Goal: Task Accomplishment & Management: Complete application form

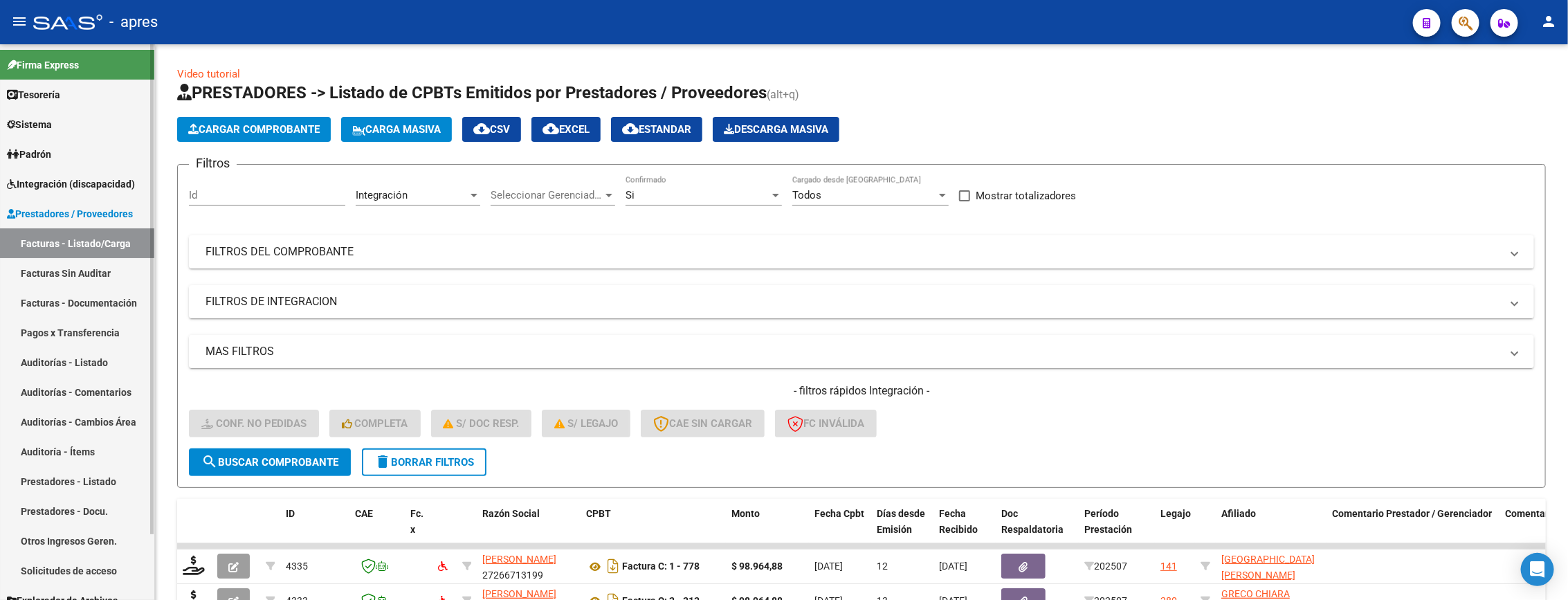
click at [86, 179] on span "Integración (discapacidad)" at bounding box center [71, 184] width 128 height 15
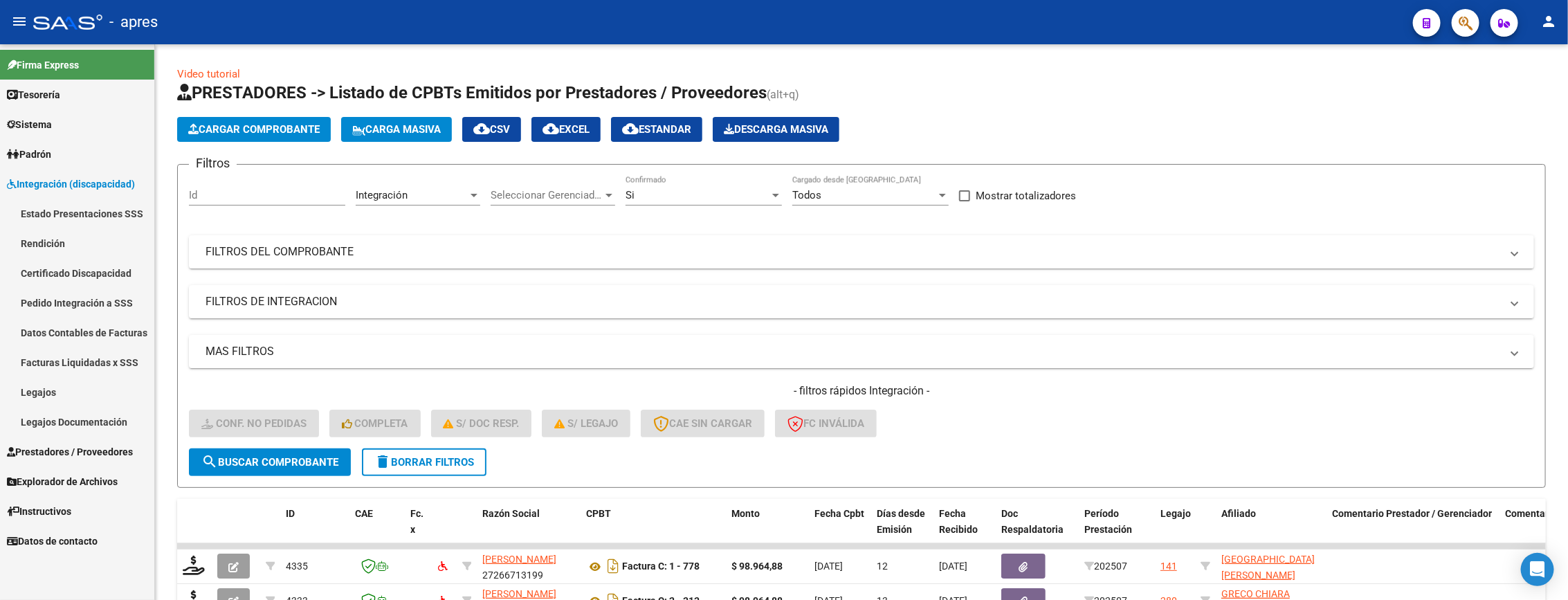
click at [91, 374] on link "Facturas Liquidadas x SSS" at bounding box center [77, 362] width 154 height 30
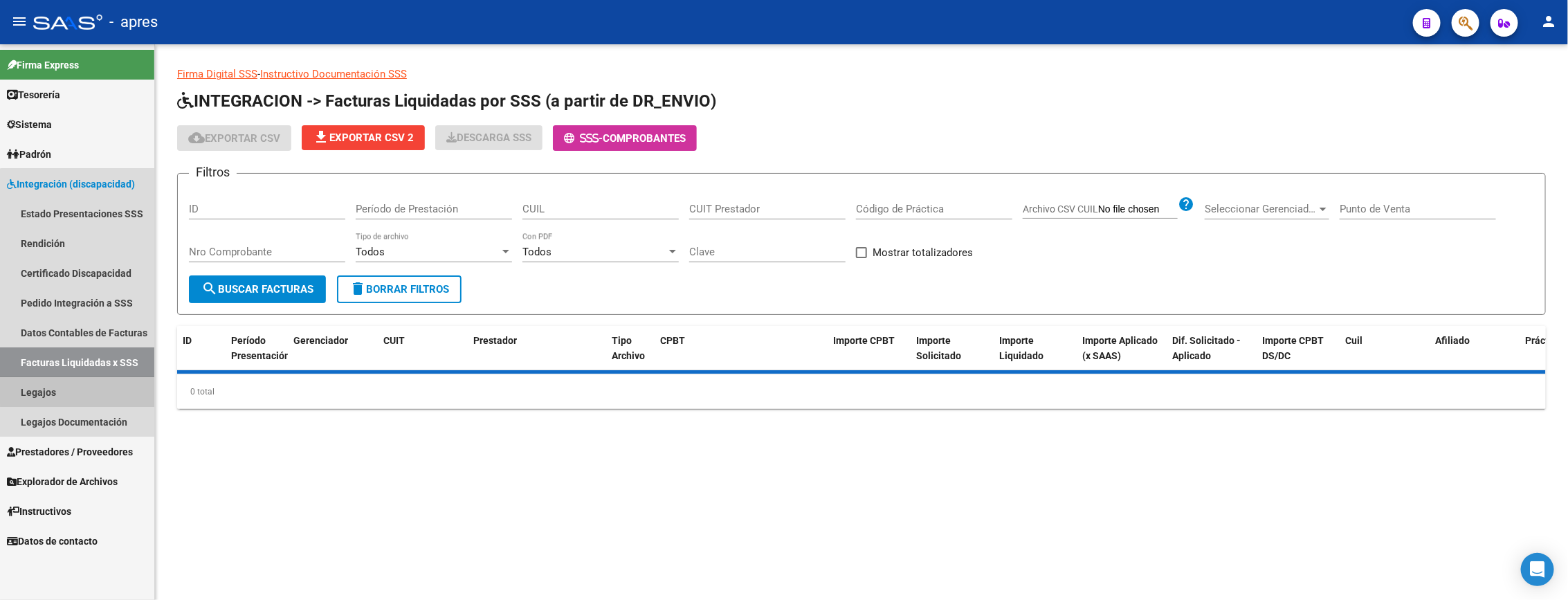
click at [86, 386] on link "Legajos" at bounding box center [77, 391] width 154 height 30
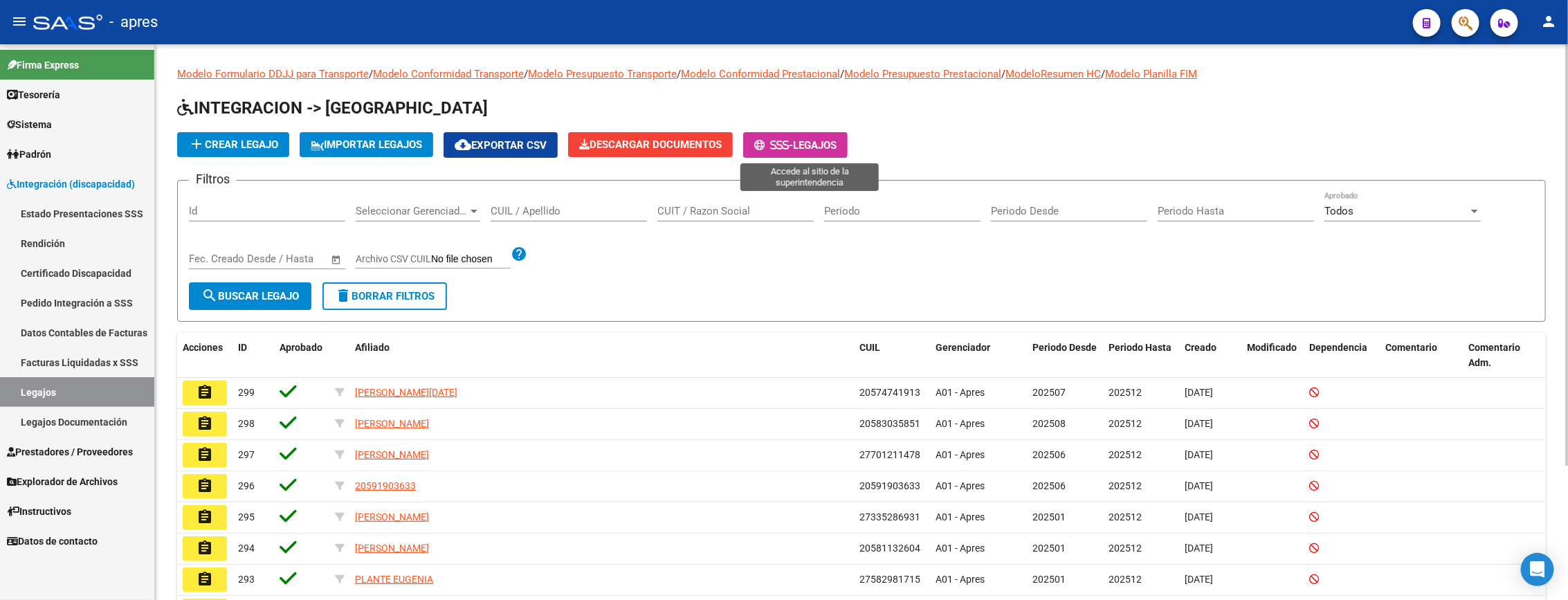
click at [788, 152] on button "- Legajos" at bounding box center [796, 145] width 104 height 26
click at [51, 445] on span "Prestadores / Proveedores" at bounding box center [70, 452] width 126 height 15
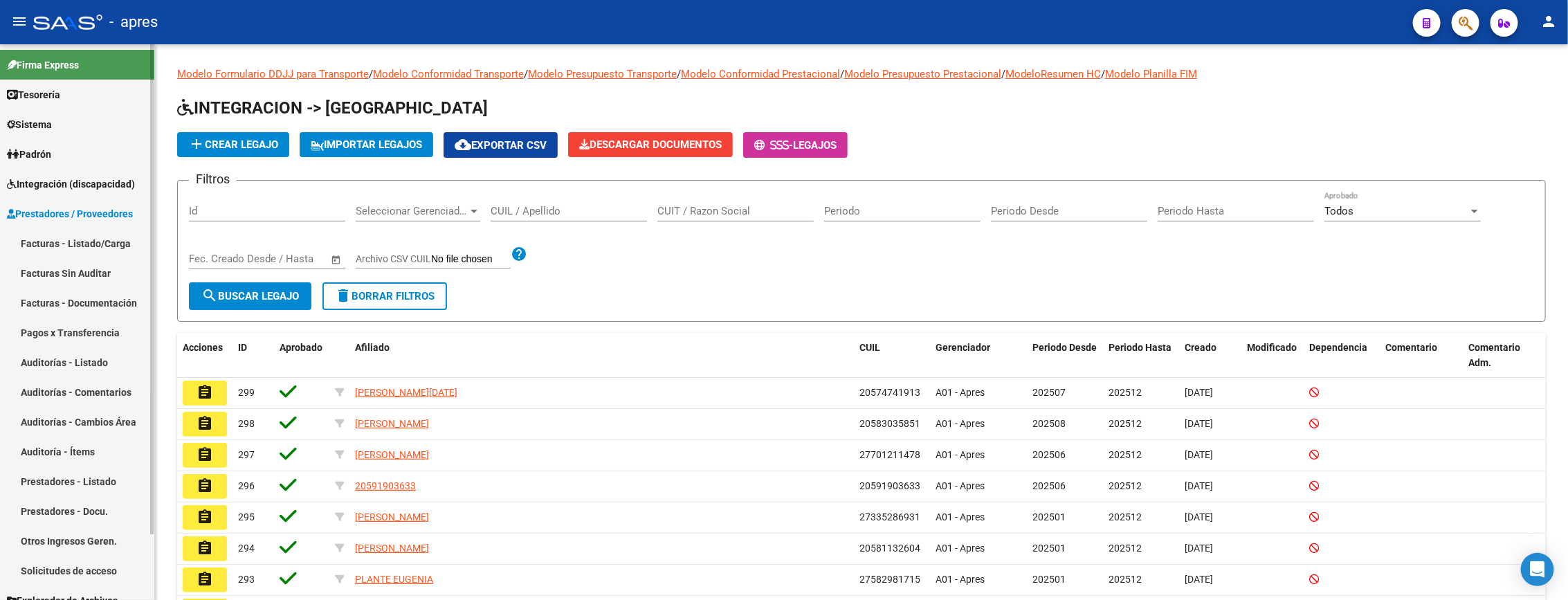
click at [57, 239] on link "Facturas - Listado/Carga" at bounding box center [77, 243] width 154 height 30
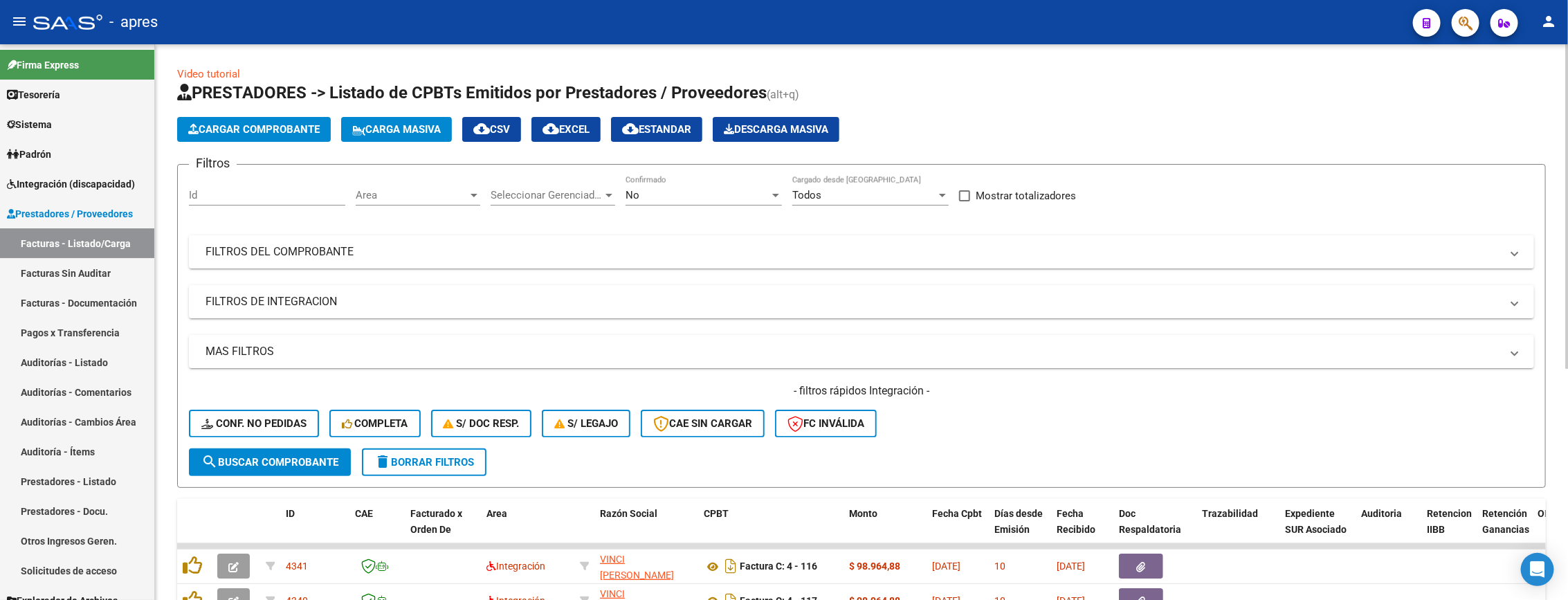
drag, startPoint x: 171, startPoint y: 212, endPoint x: 176, endPoint y: 221, distance: 10.3
click at [171, 212] on div "Video tutorial PRESTADORES -> Listado de CPBTs Emitidos por Prestadores / Prove…" at bounding box center [861, 511] width 1413 height 934
click at [320, 351] on mat-panel-title "MAS FILTROS" at bounding box center [853, 351] width 1295 height 15
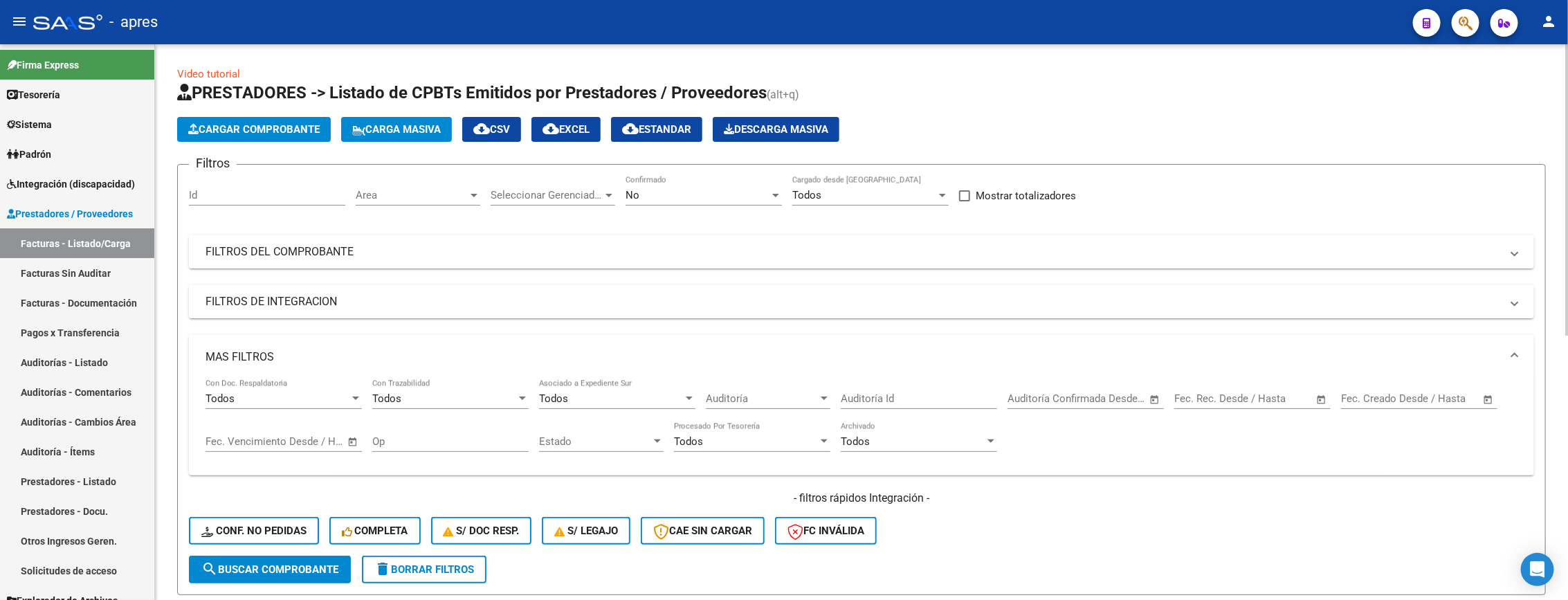
click at [295, 339] on mat-expansion-panel-header "MAS FILTROS" at bounding box center [861, 357] width 1345 height 44
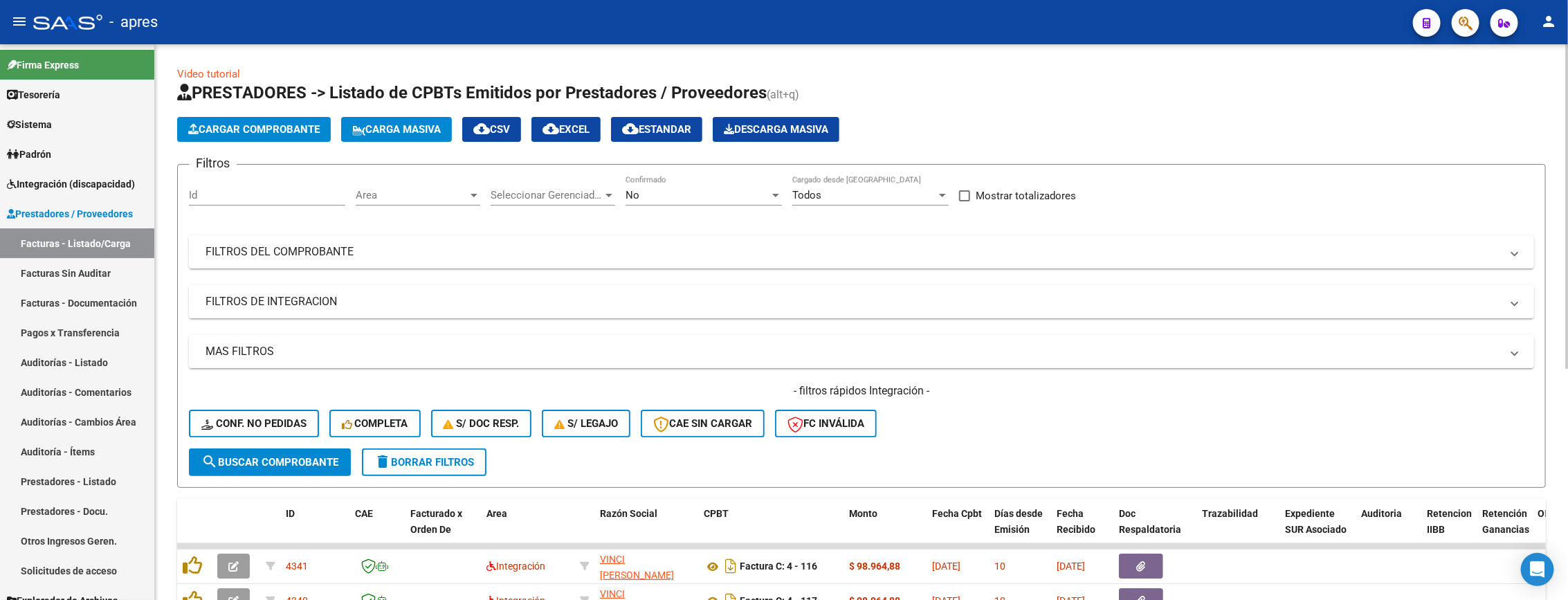
click at [310, 308] on mat-panel-title "FILTROS DE INTEGRACION" at bounding box center [853, 302] width 1295 height 15
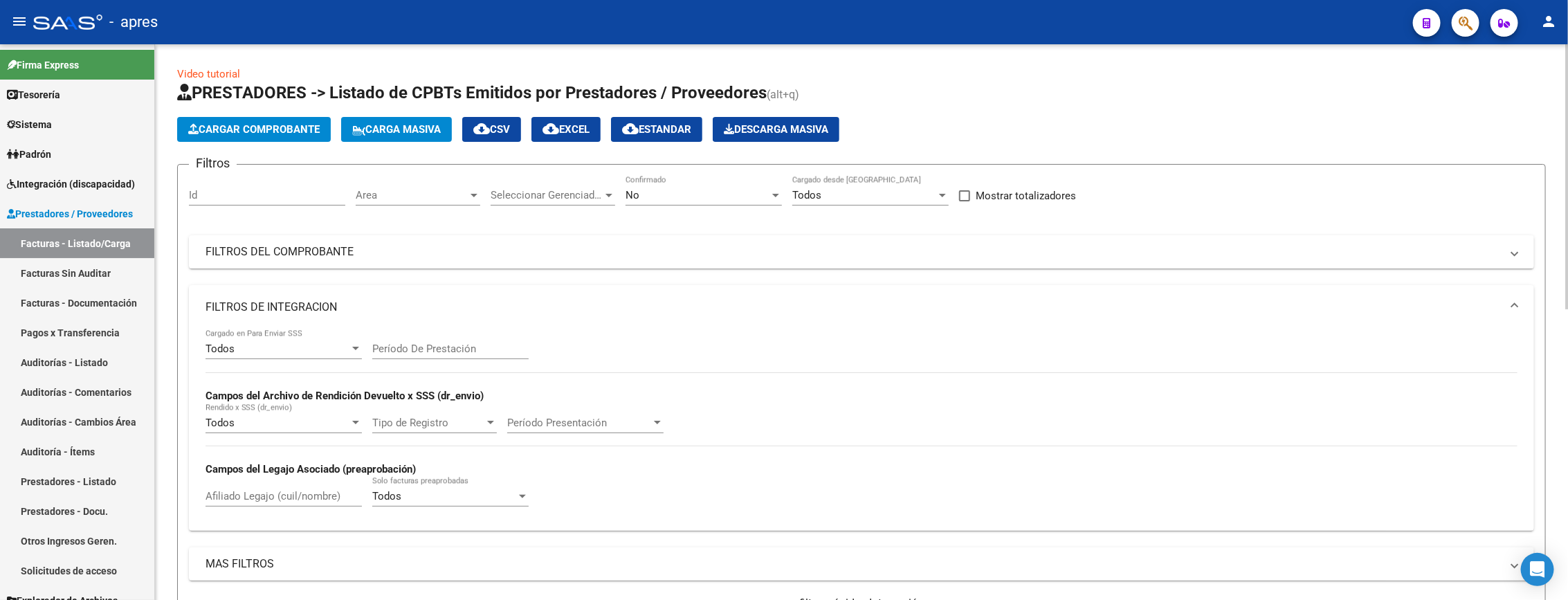
click at [265, 495] on input "Afiliado Legajo (cuil/nombre)" at bounding box center [283, 497] width 156 height 13
paste input "58623360"
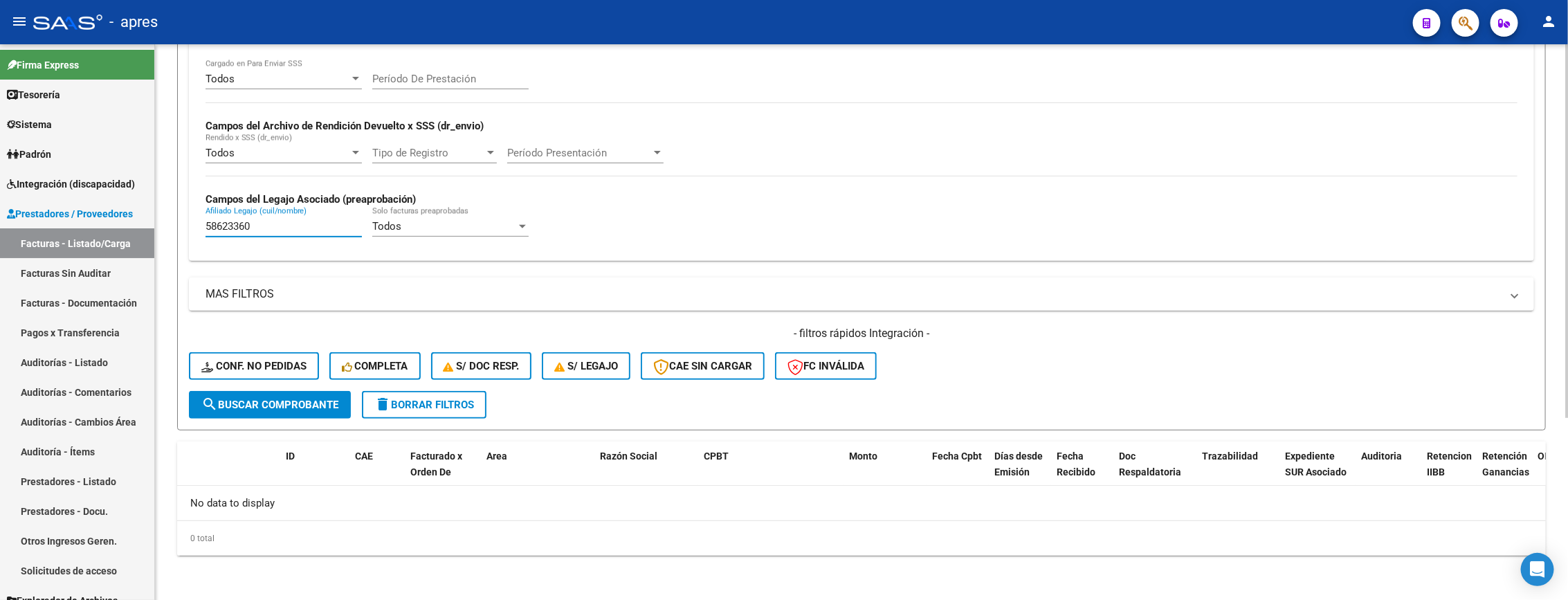
scroll to position [272, 0]
type input "58623360"
click at [310, 416] on button "search Buscar Comprobante" at bounding box center [270, 404] width 162 height 28
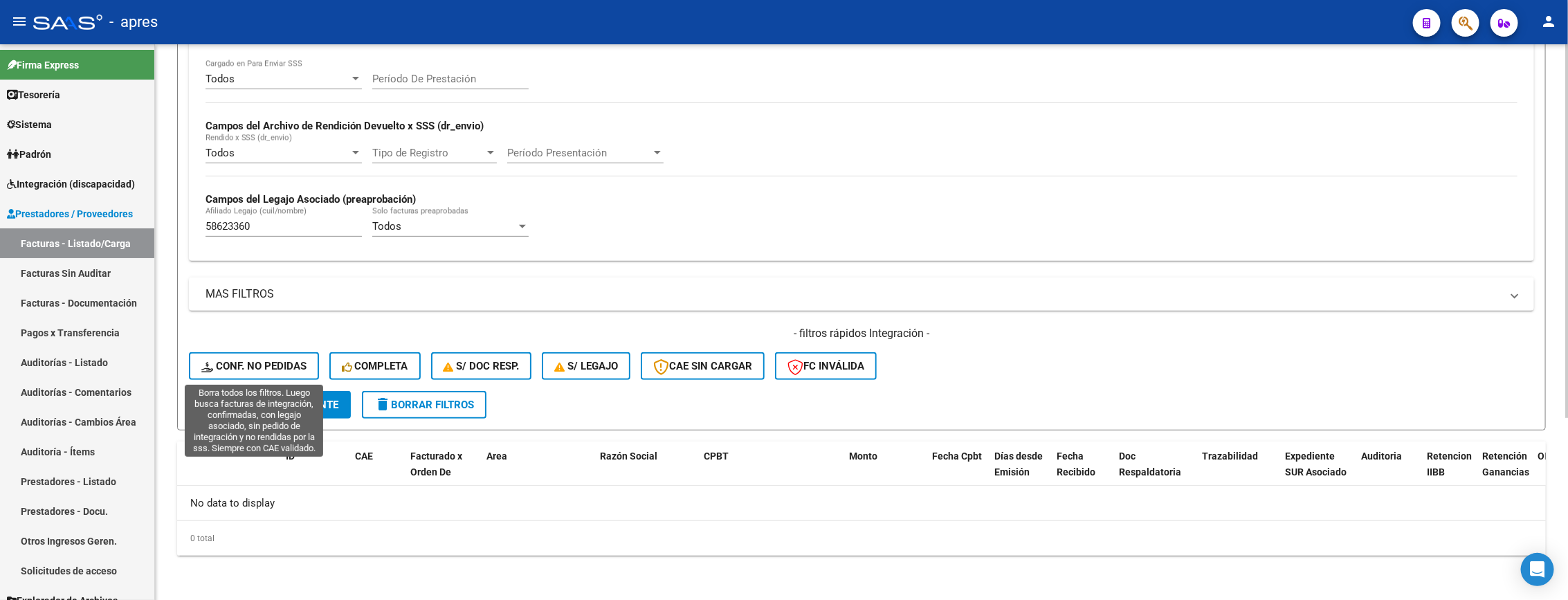
click at [253, 370] on span "Conf. no pedidas" at bounding box center [253, 367] width 105 height 13
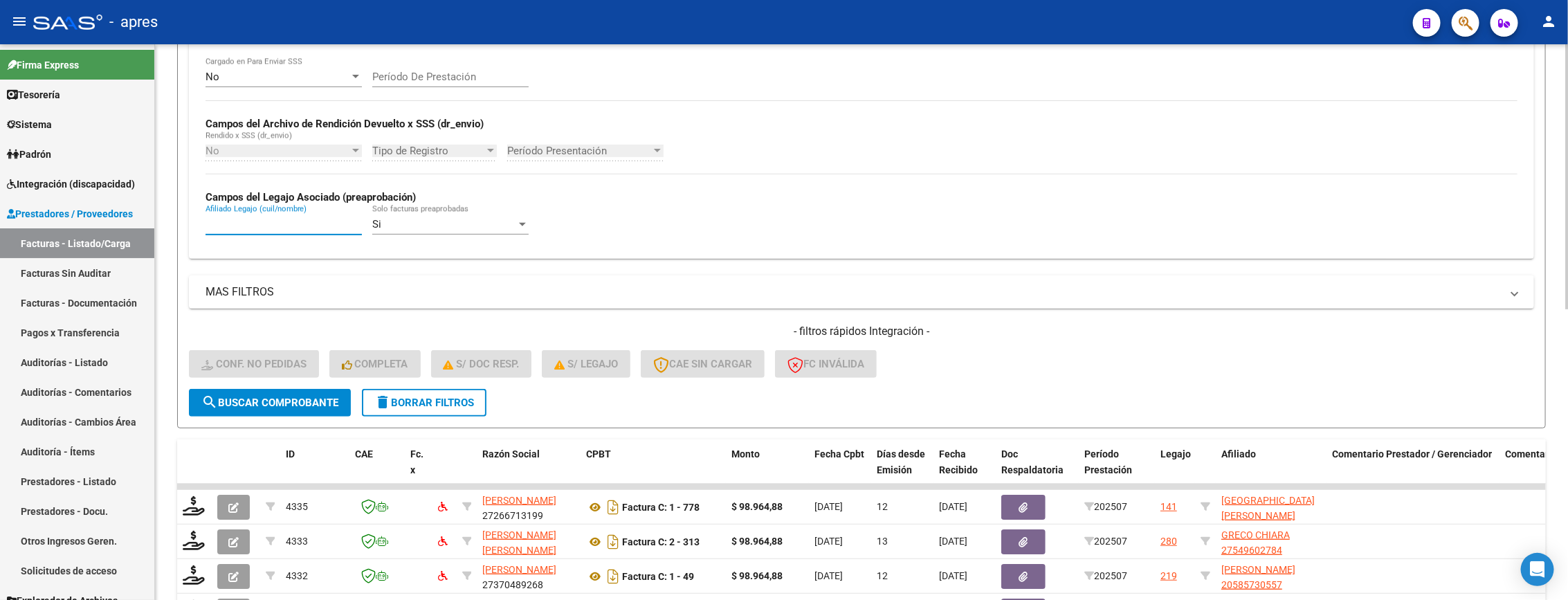
click at [269, 223] on input "Afiliado Legajo (cuil/nombre)" at bounding box center [283, 225] width 156 height 13
paste input "58623360"
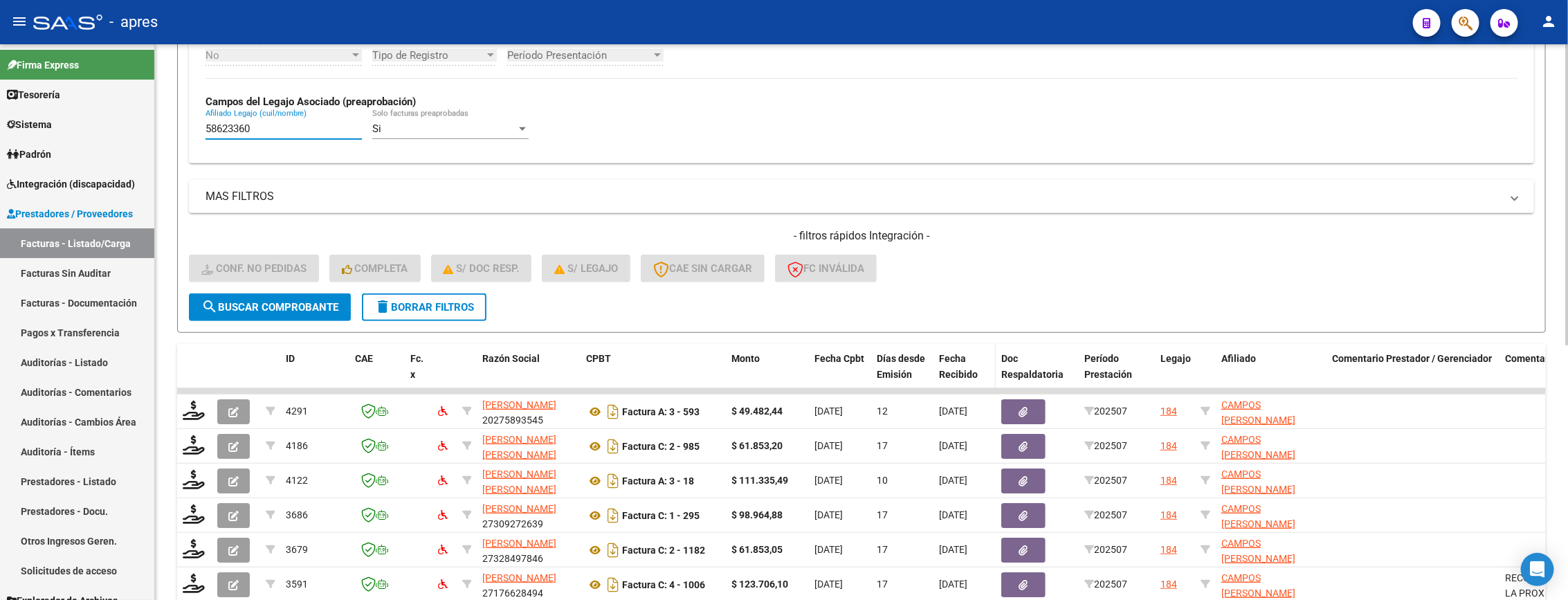
scroll to position [471, 0]
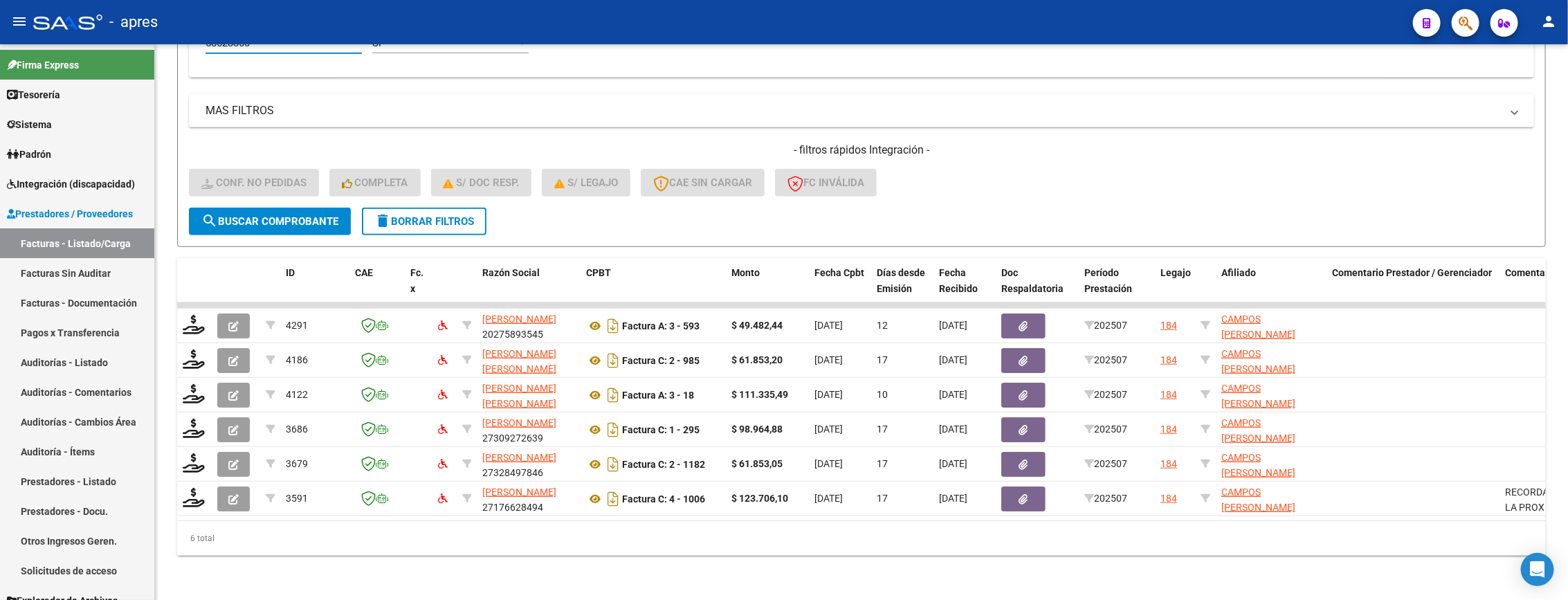
type input "58623360"
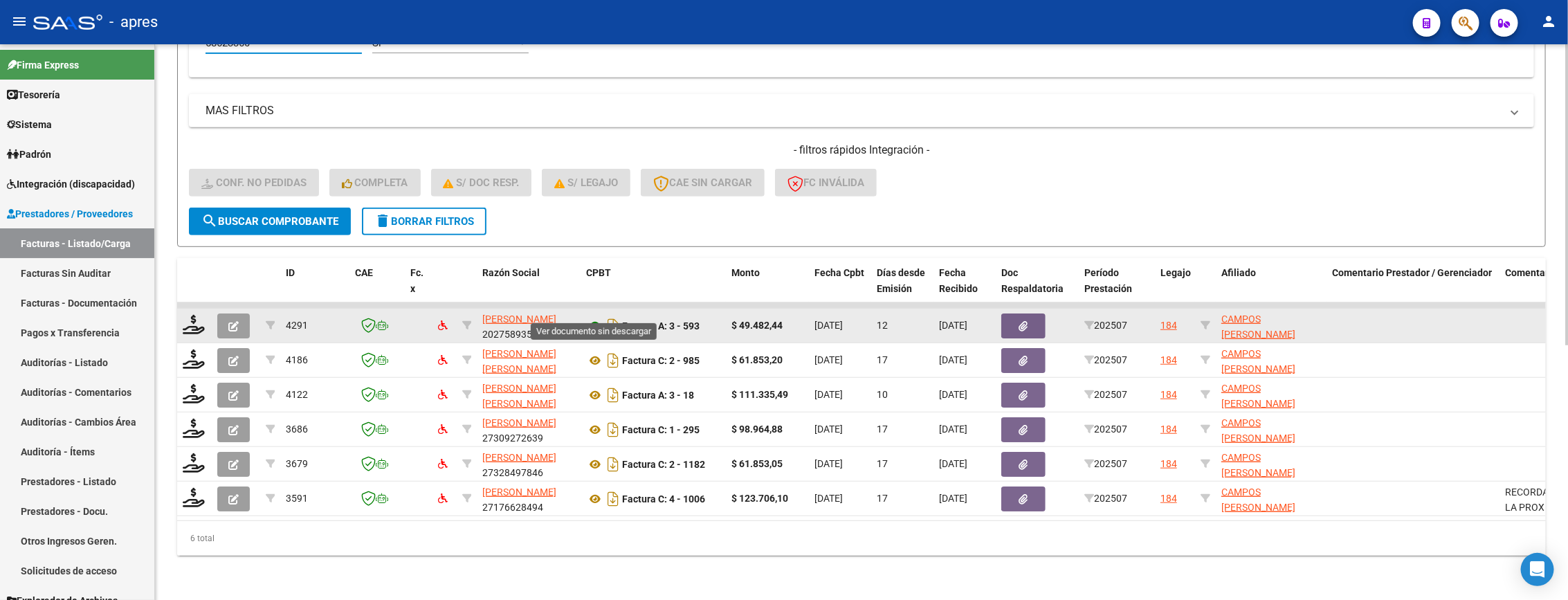
click at [590, 318] on icon at bounding box center [595, 326] width 18 height 17
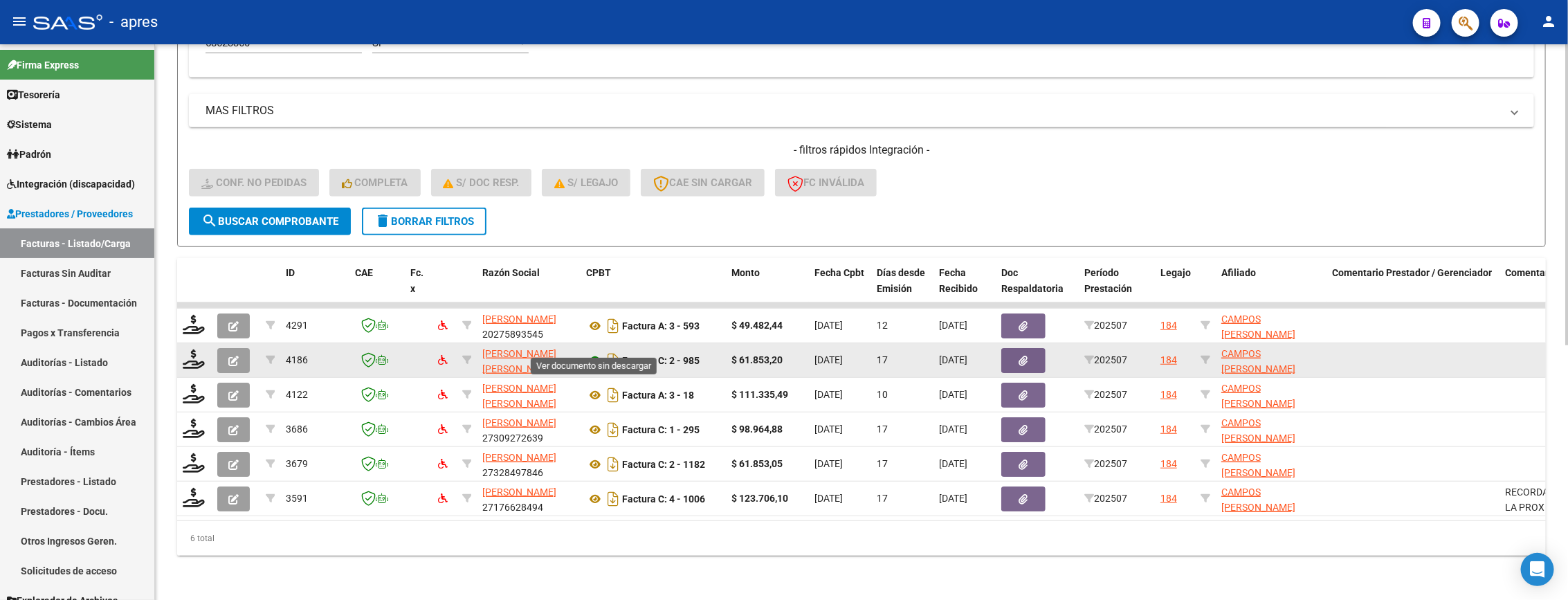
click at [590, 352] on icon at bounding box center [595, 360] width 18 height 17
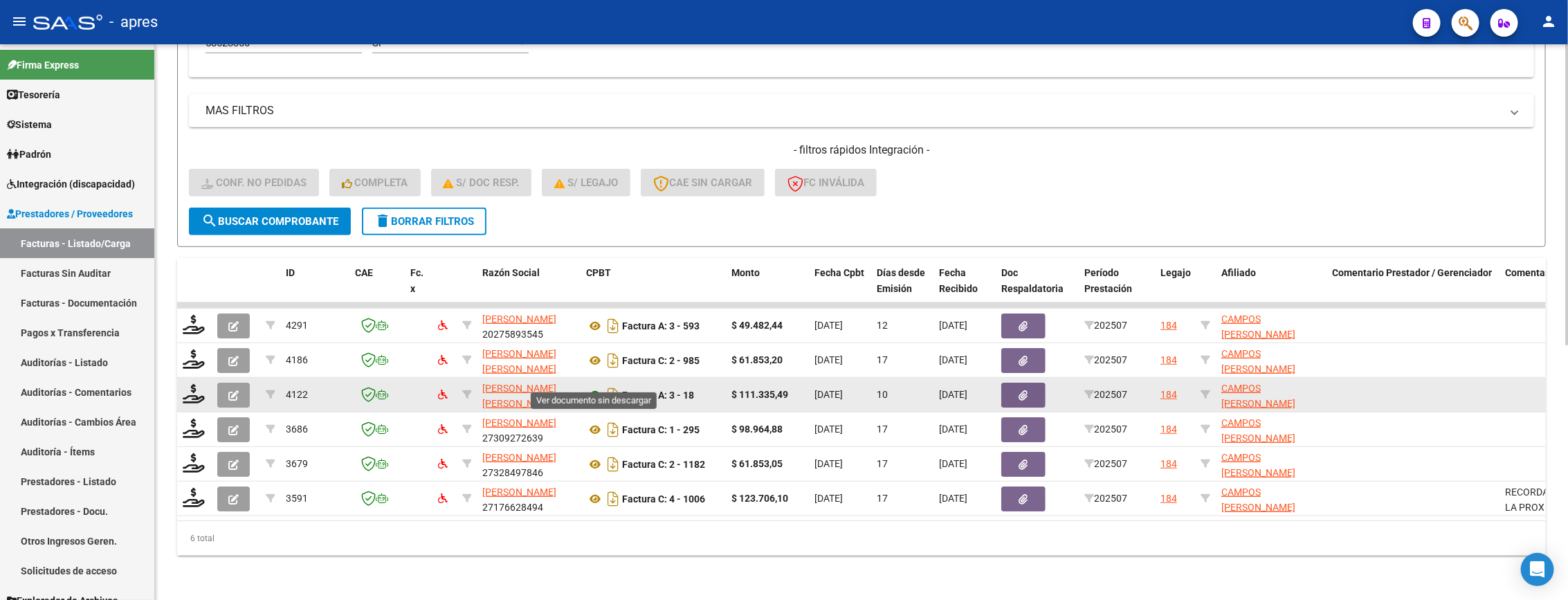
click at [594, 387] on icon at bounding box center [595, 395] width 18 height 17
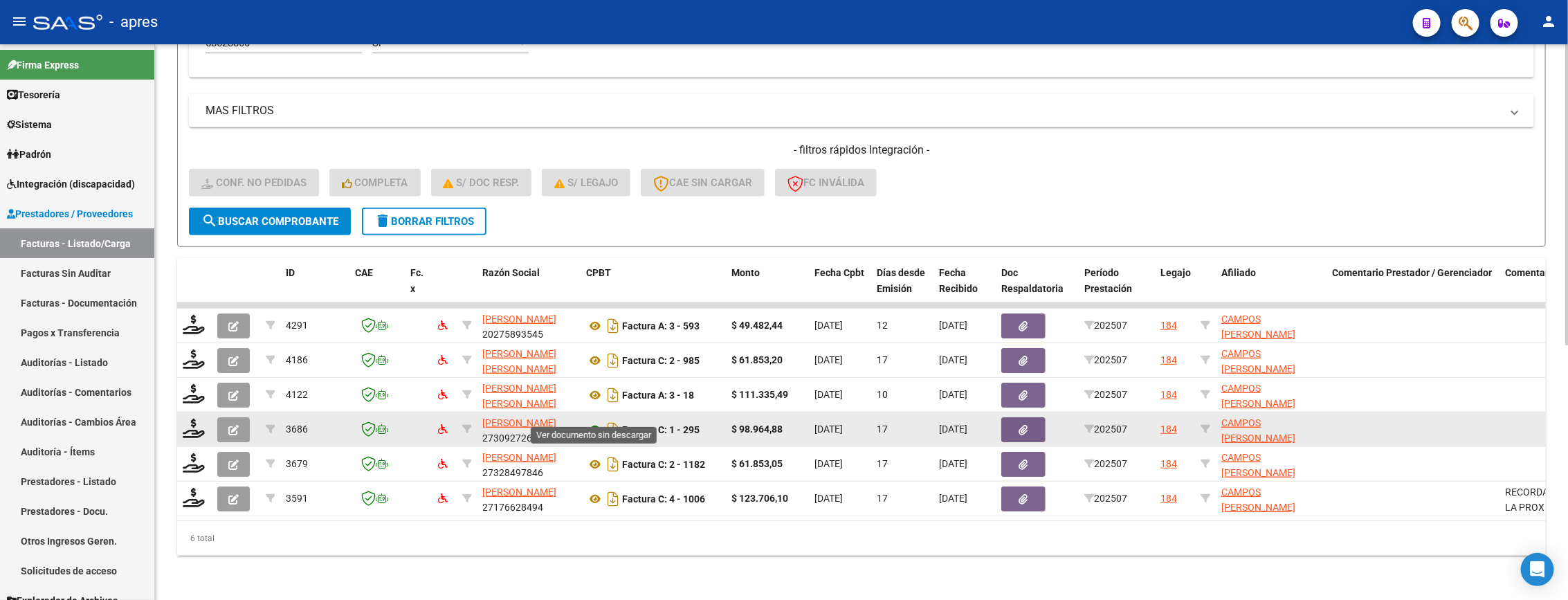
click at [592, 421] on icon at bounding box center [595, 429] width 18 height 17
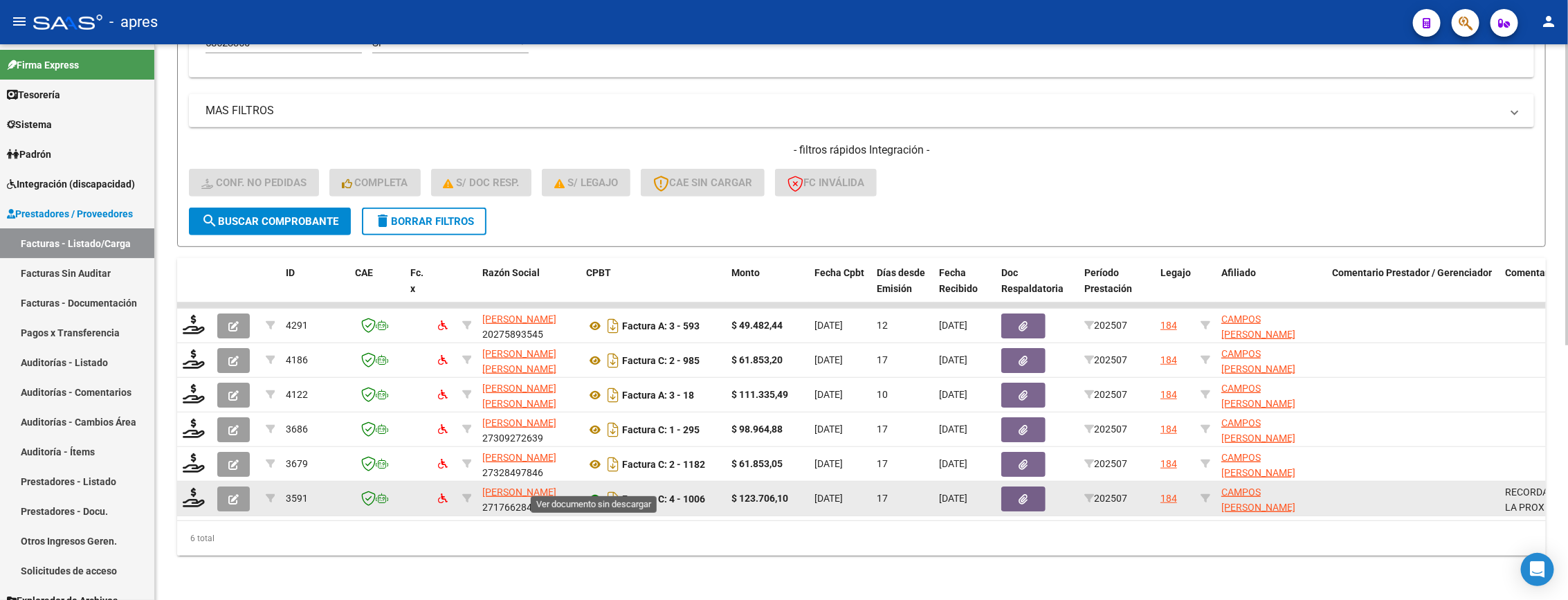
click at [592, 491] on icon at bounding box center [595, 499] width 18 height 17
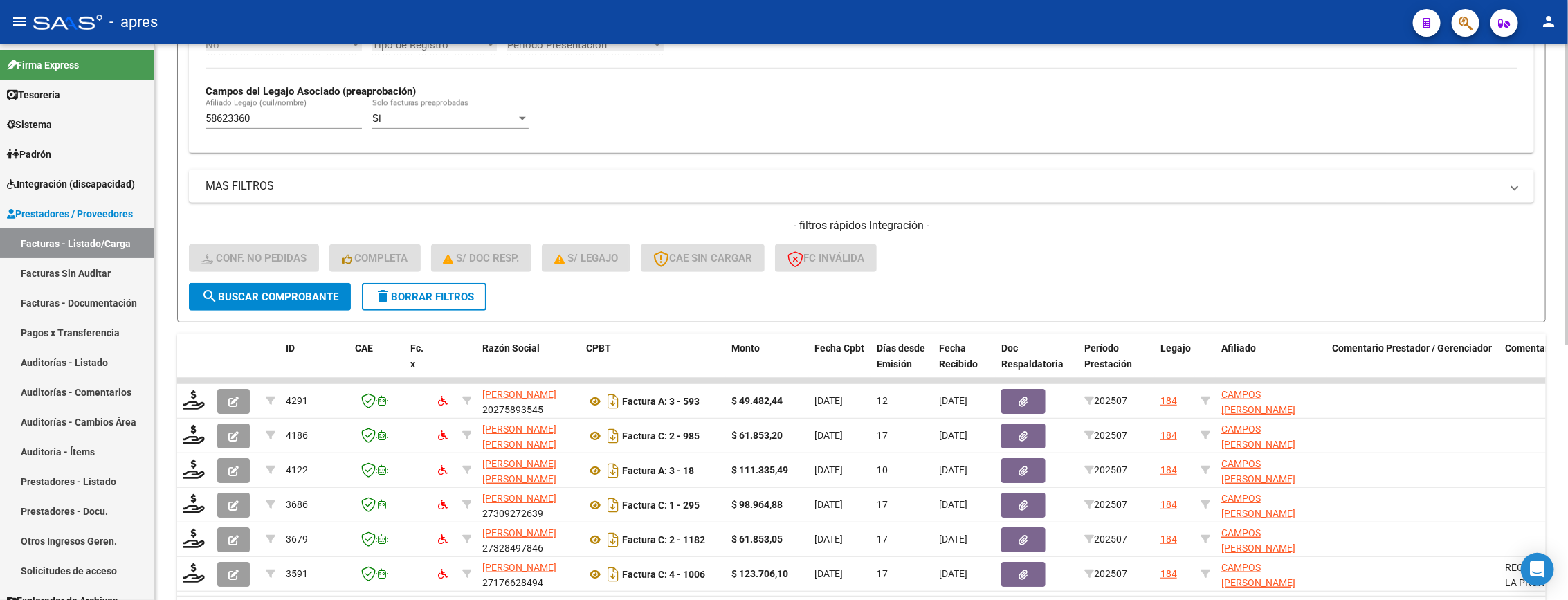
scroll to position [264, 0]
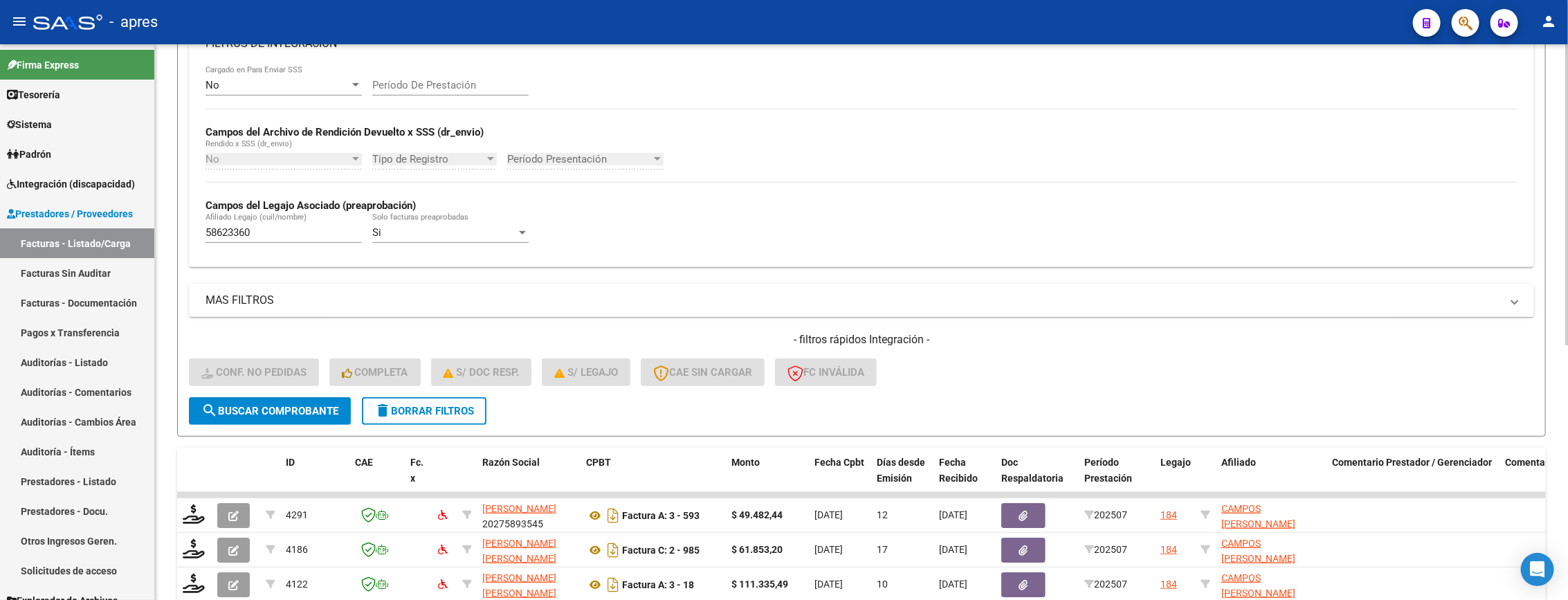
click at [500, 290] on mat-expansion-panel-header "MAS FILTROS" at bounding box center [861, 300] width 1345 height 33
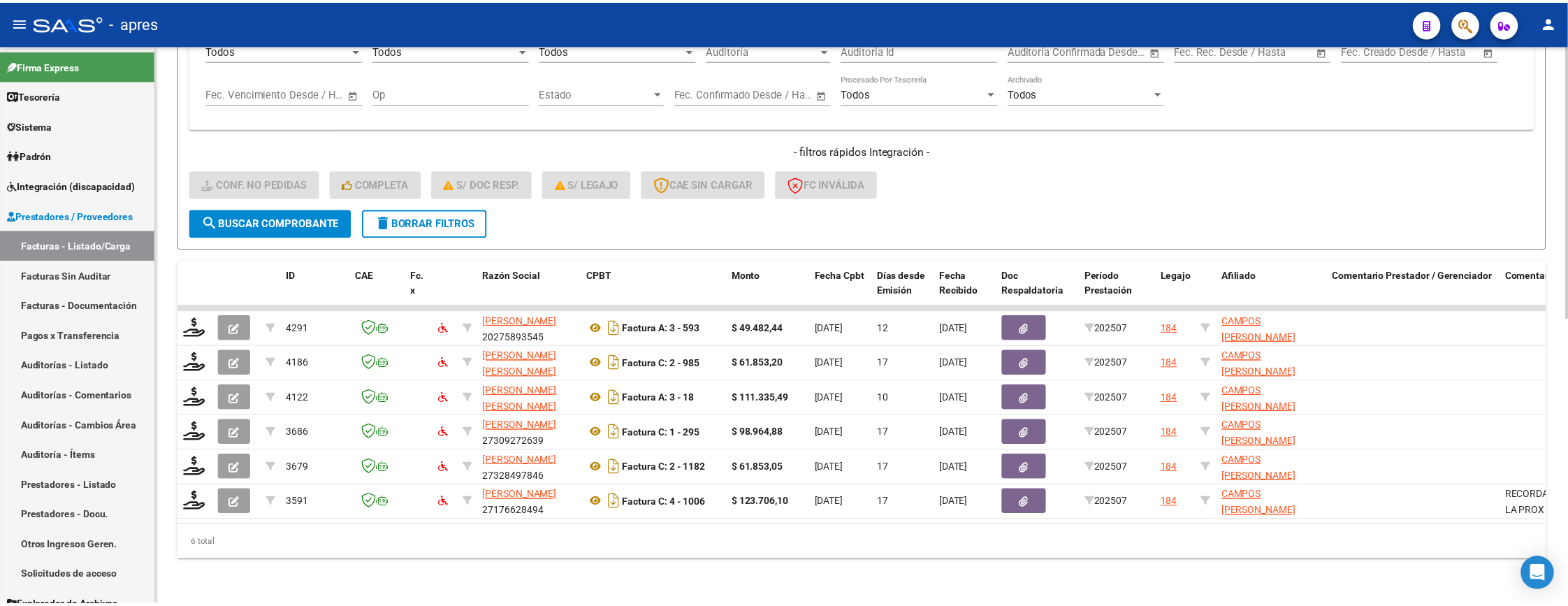
scroll to position [586, 0]
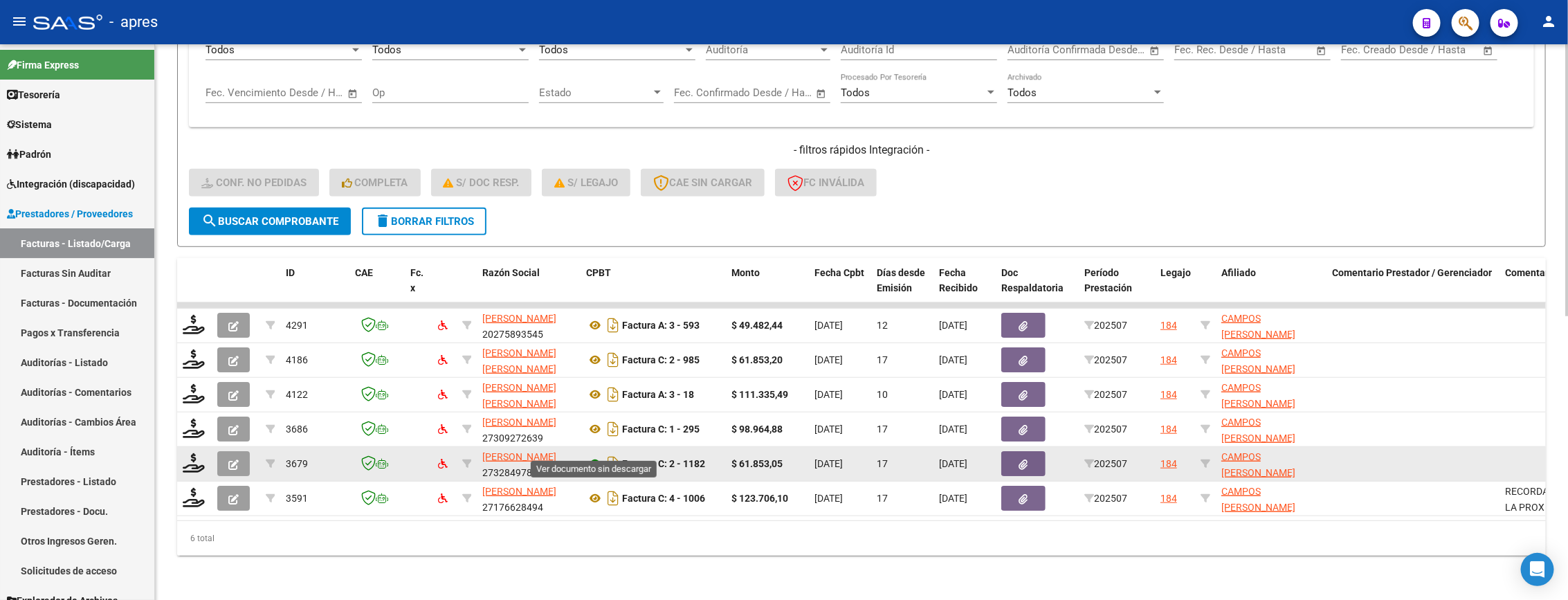
click at [590, 456] on icon at bounding box center [595, 464] width 18 height 17
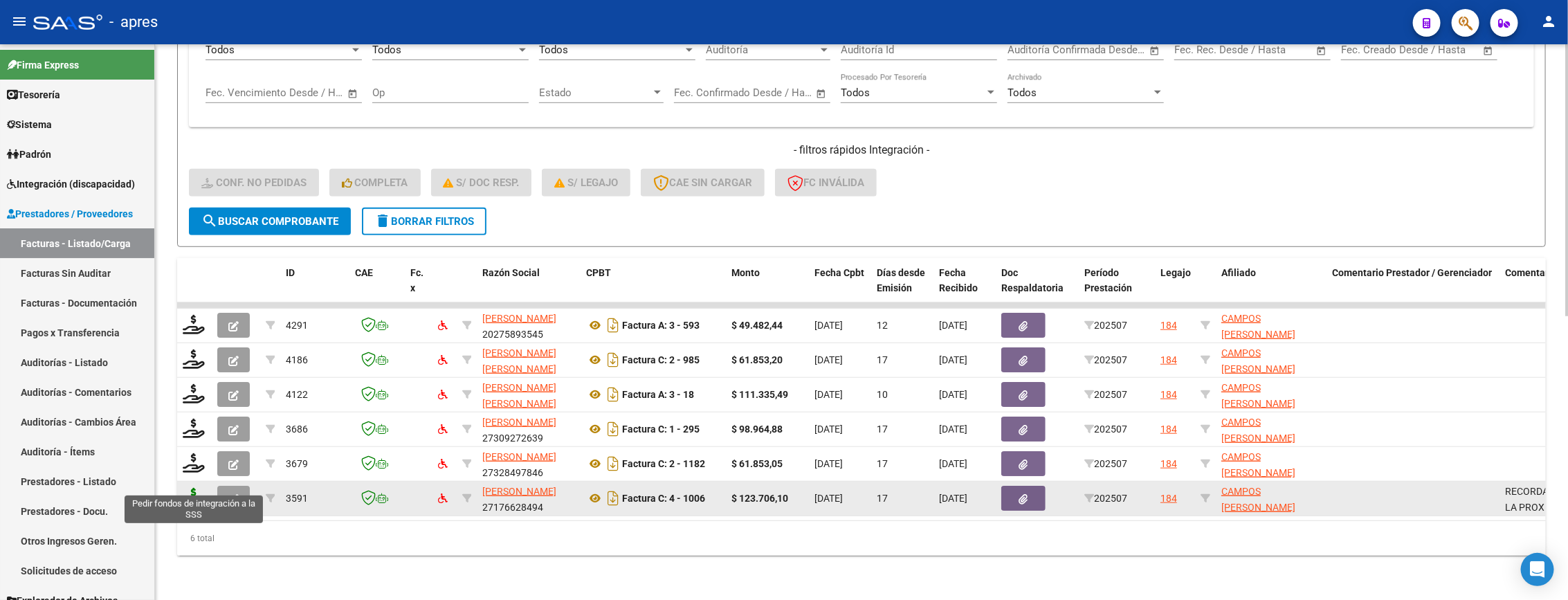
click at [195, 488] on icon at bounding box center [194, 497] width 22 height 19
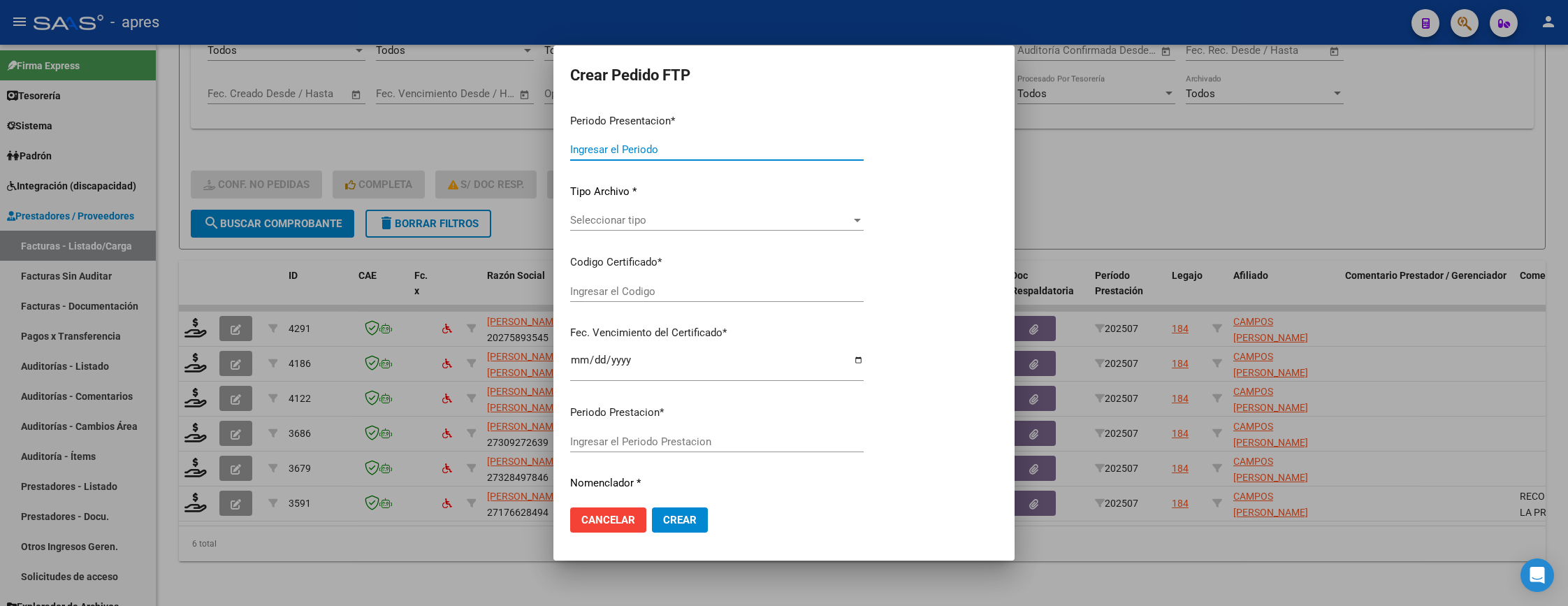
type input "202507"
type input "$ 123.706,10"
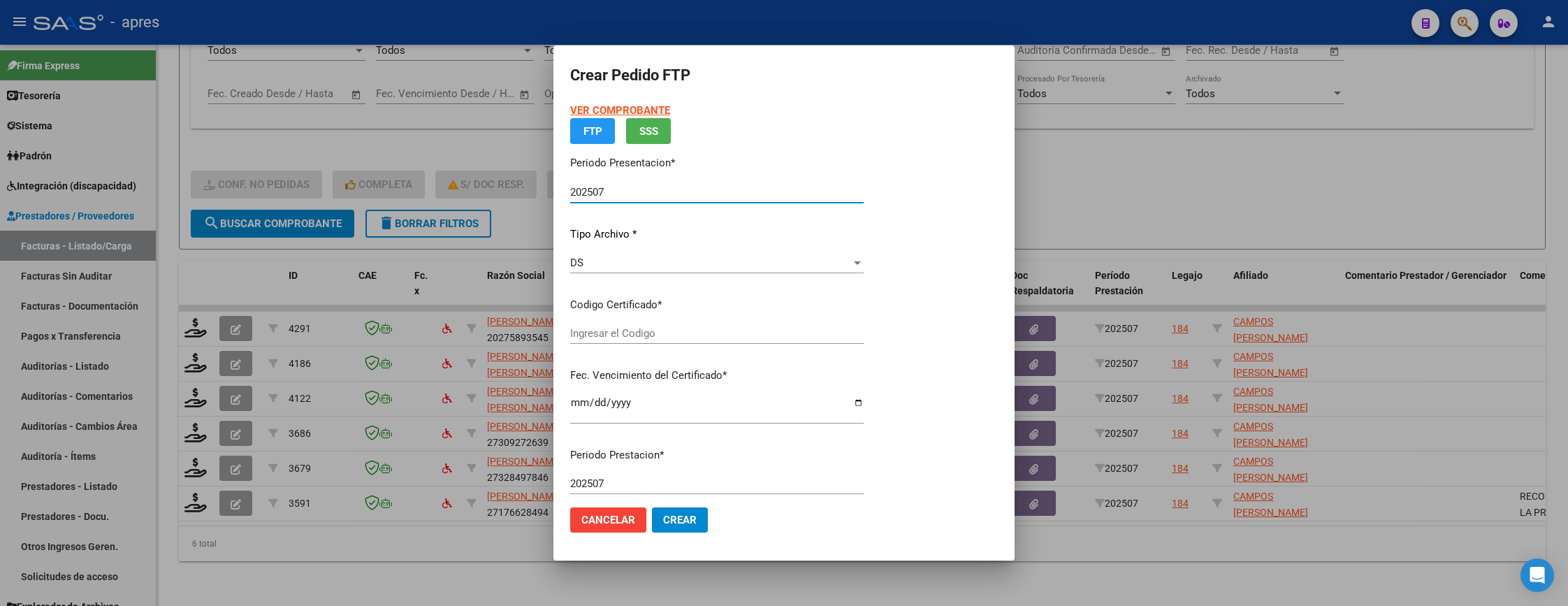
type input "ARG02000586233602023121320261213BUE1307"
type input "2026-12-01"
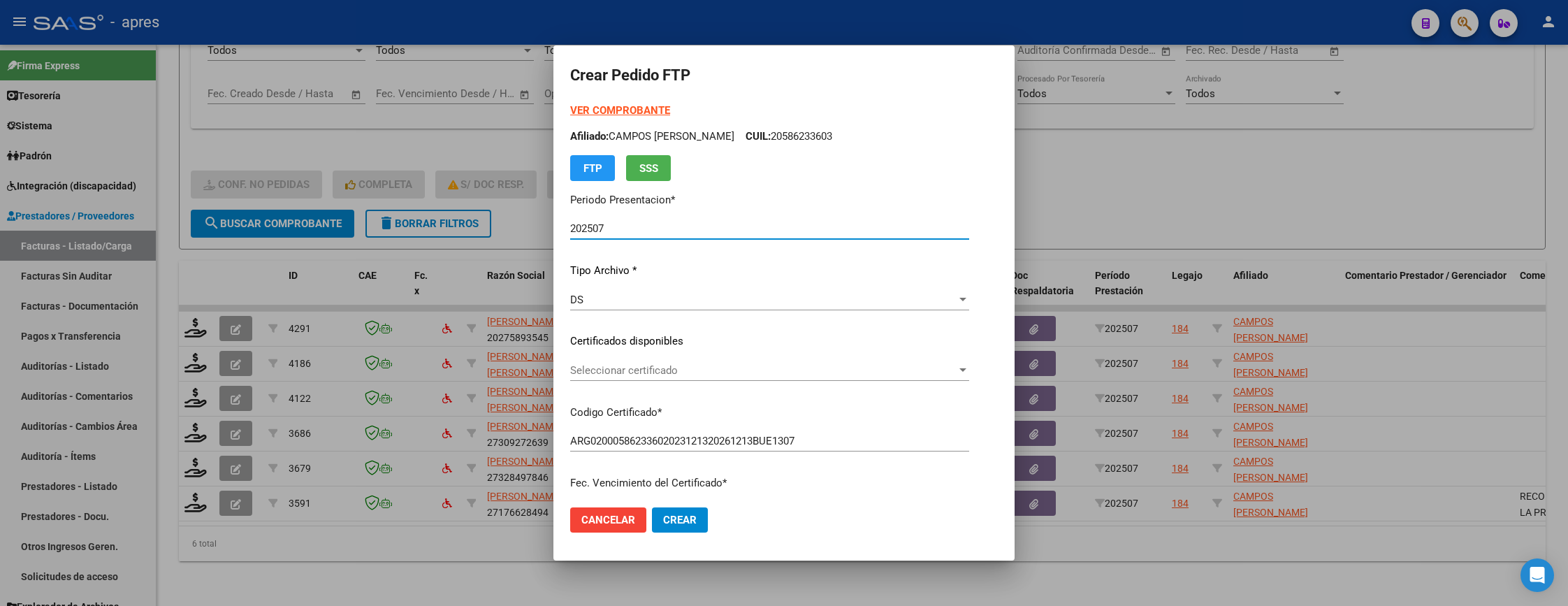
click at [792, 364] on span "Seleccionar certificado" at bounding box center [763, 370] width 386 height 13
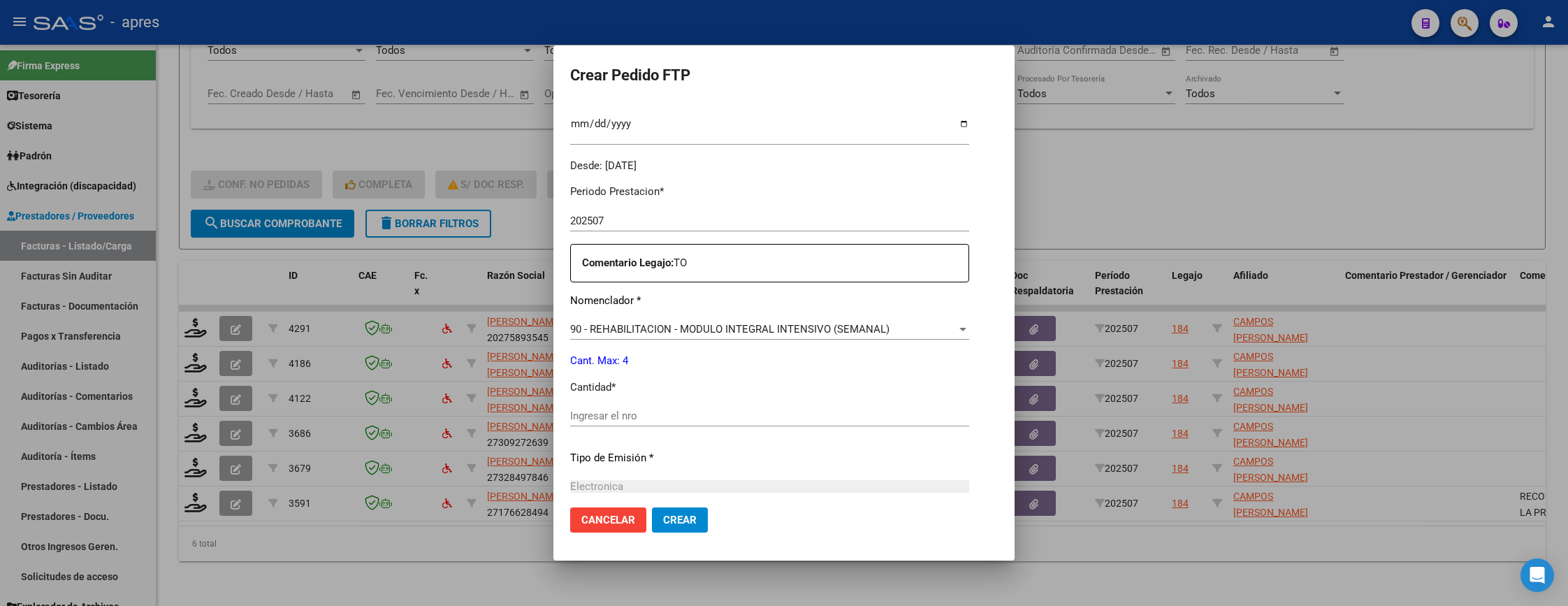
scroll to position [420, 0]
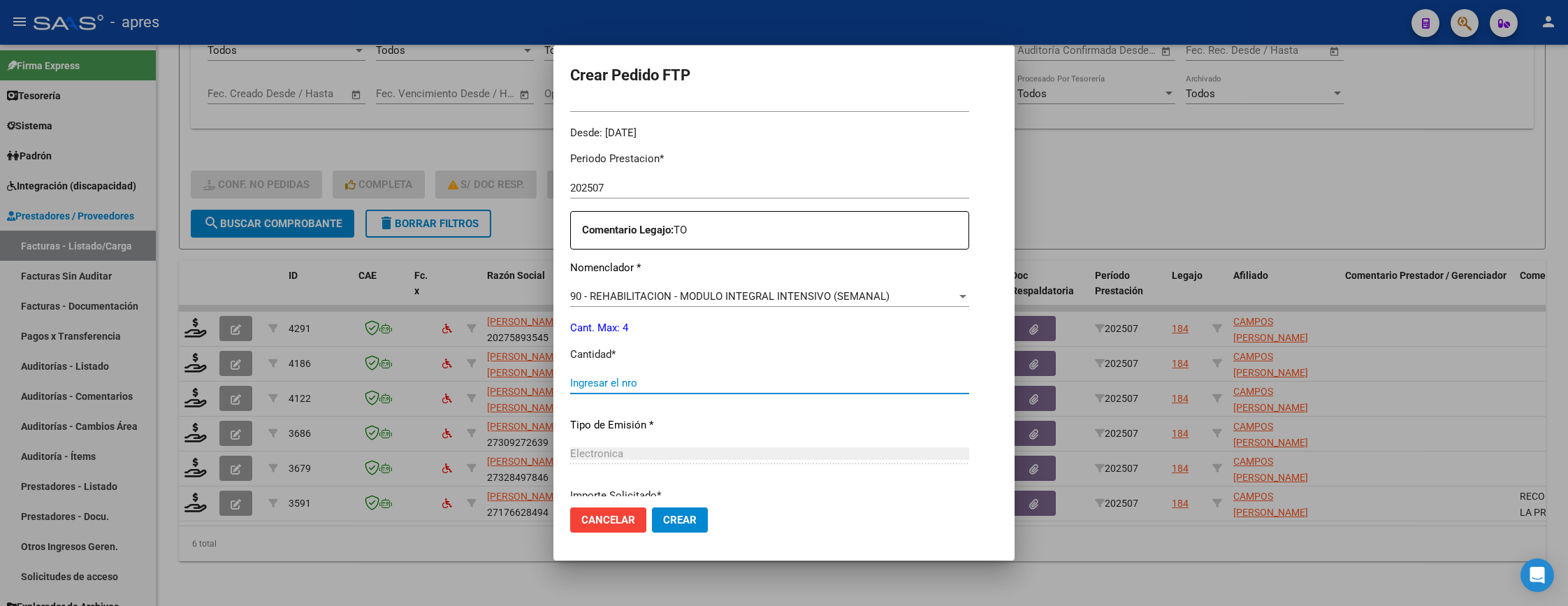
click at [692, 382] on input "Ingresar el nro" at bounding box center [769, 383] width 399 height 13
type input "4"
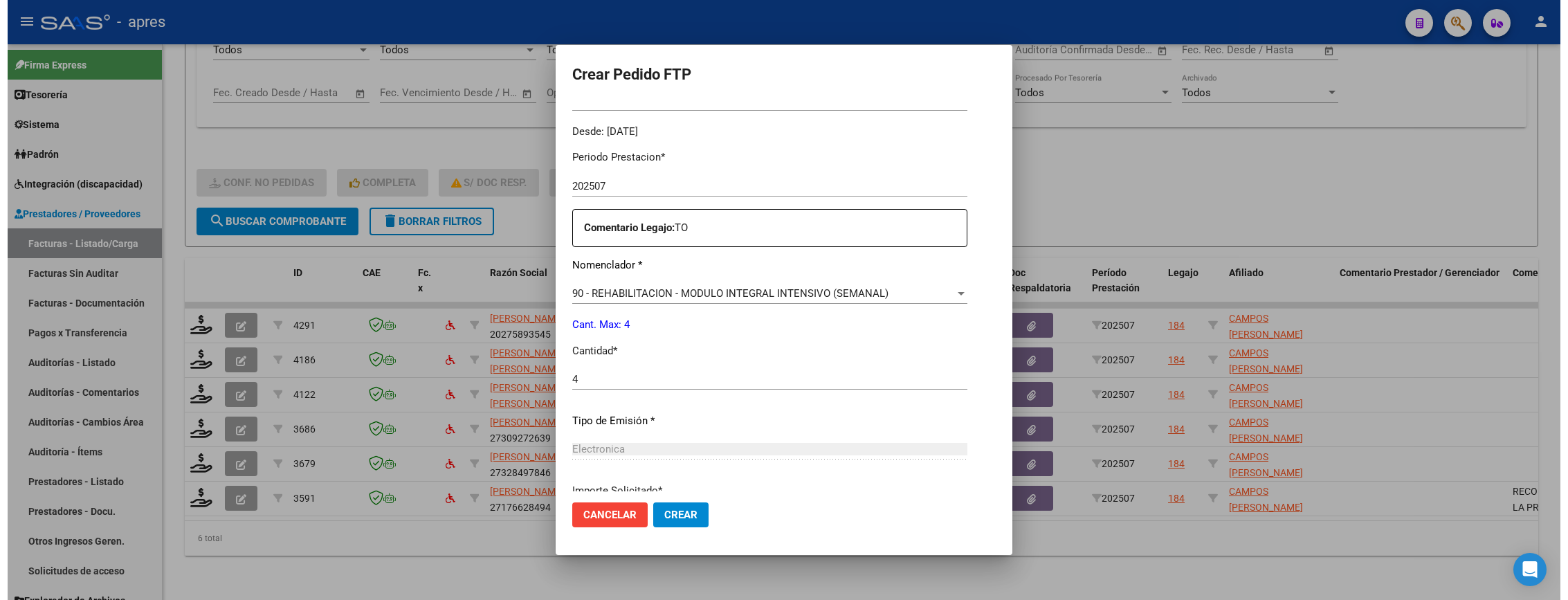
scroll to position [537, 0]
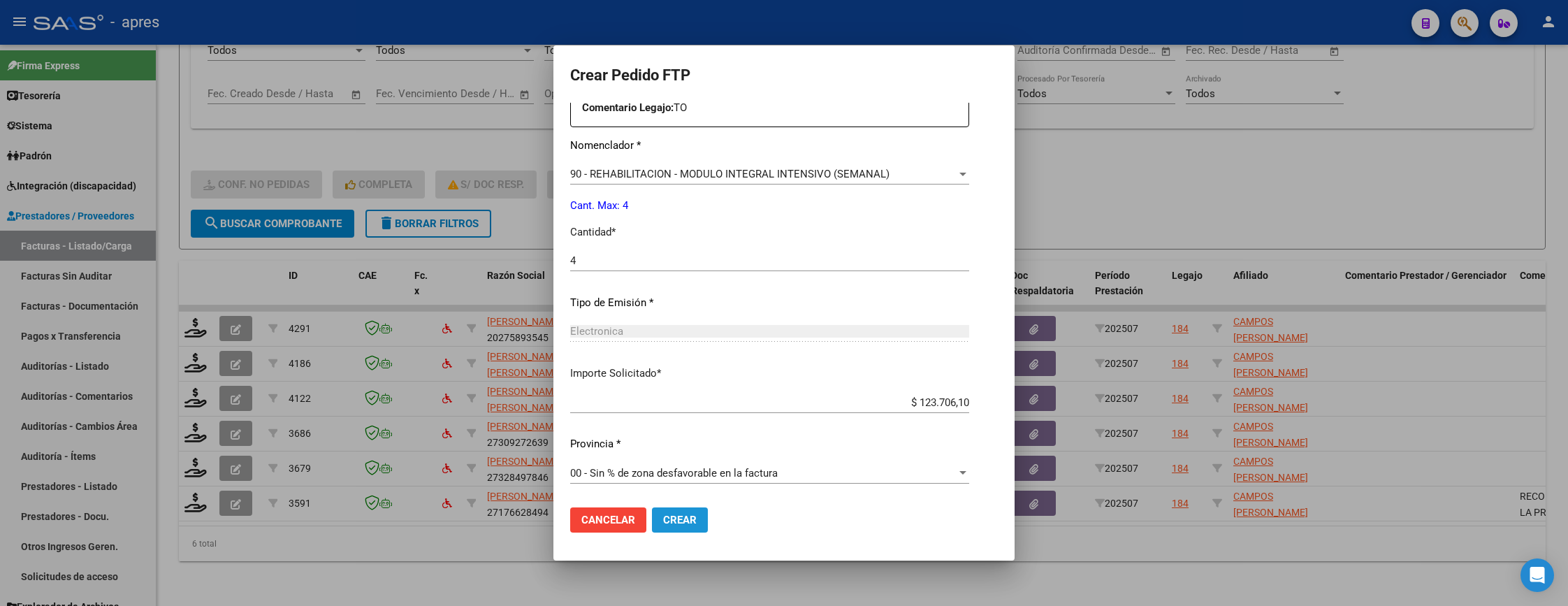
click at [663, 518] on span "Crear" at bounding box center [680, 520] width 33 height 13
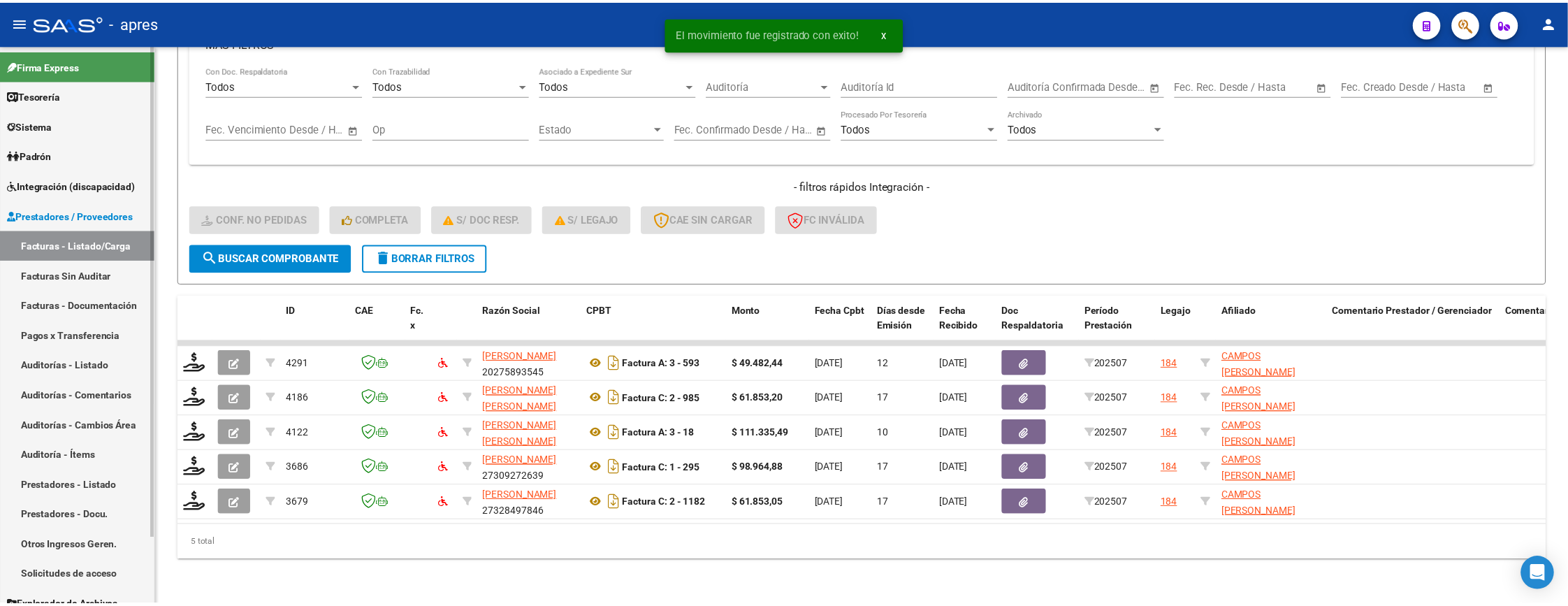
scroll to position [552, 0]
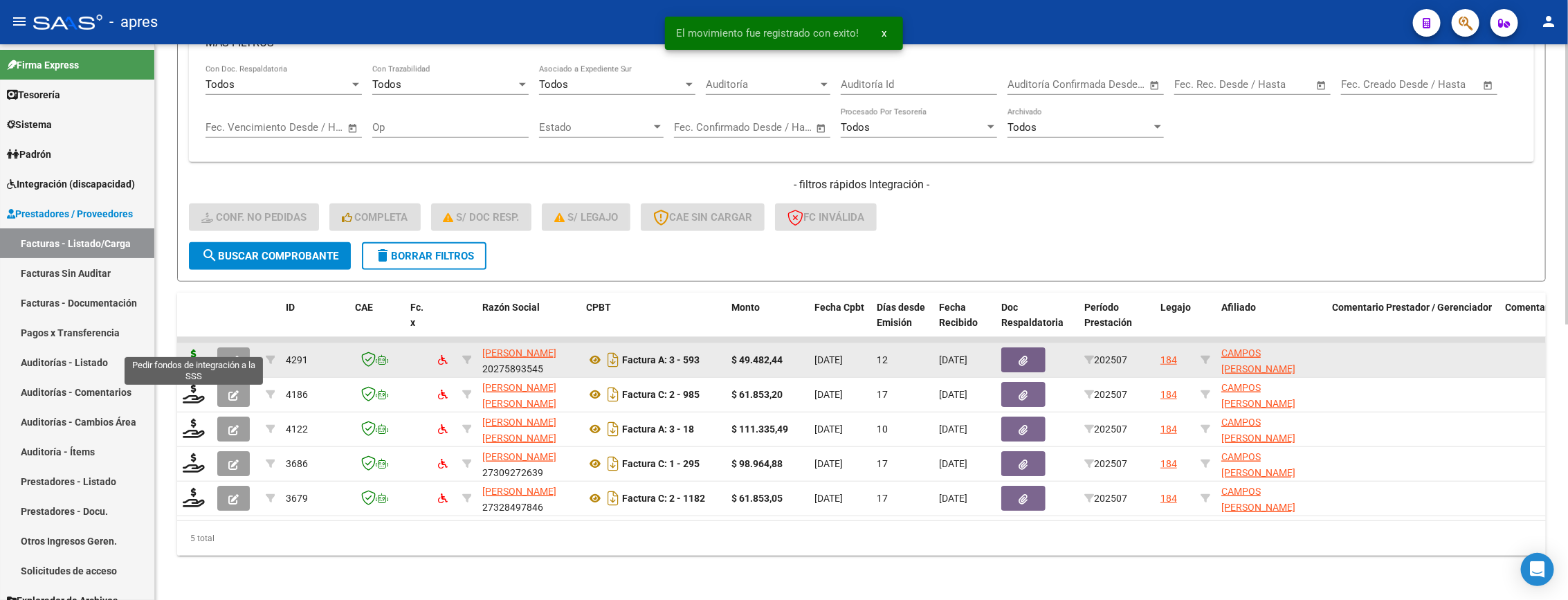
click at [184, 350] on icon at bounding box center [194, 359] width 22 height 19
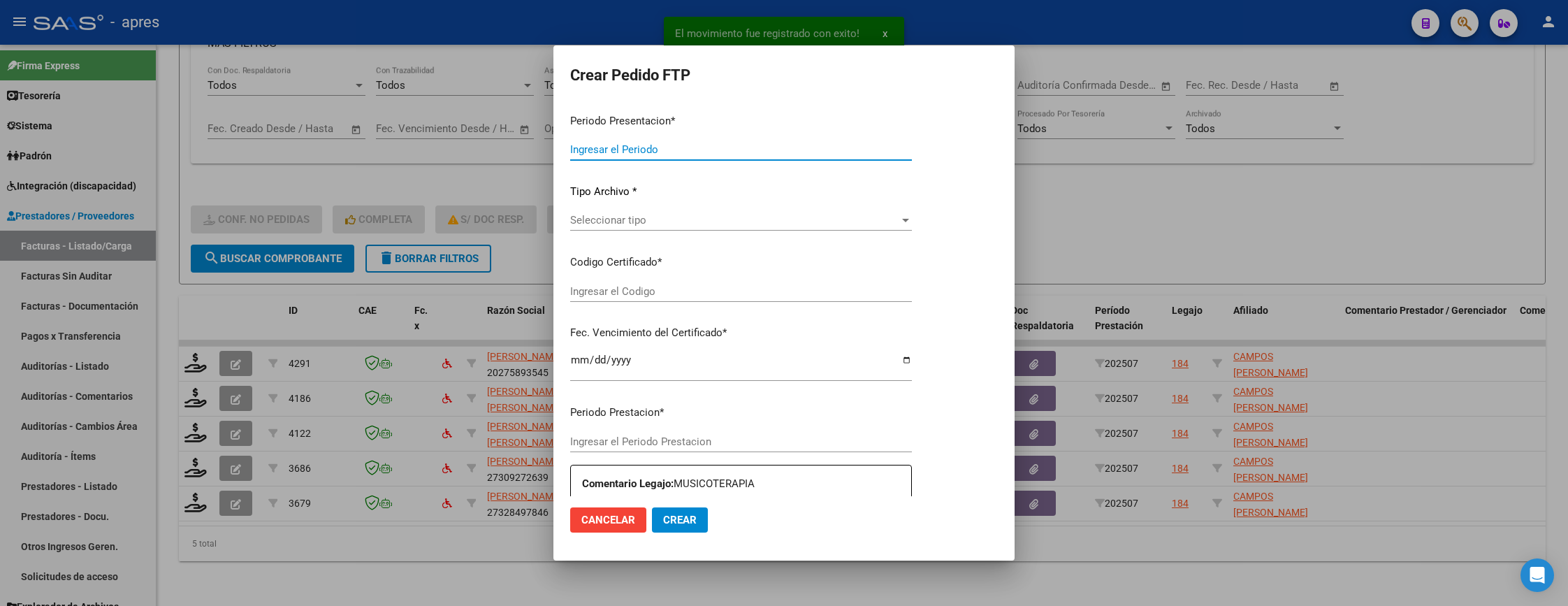
type input "202507"
type input "$ 49.482,44"
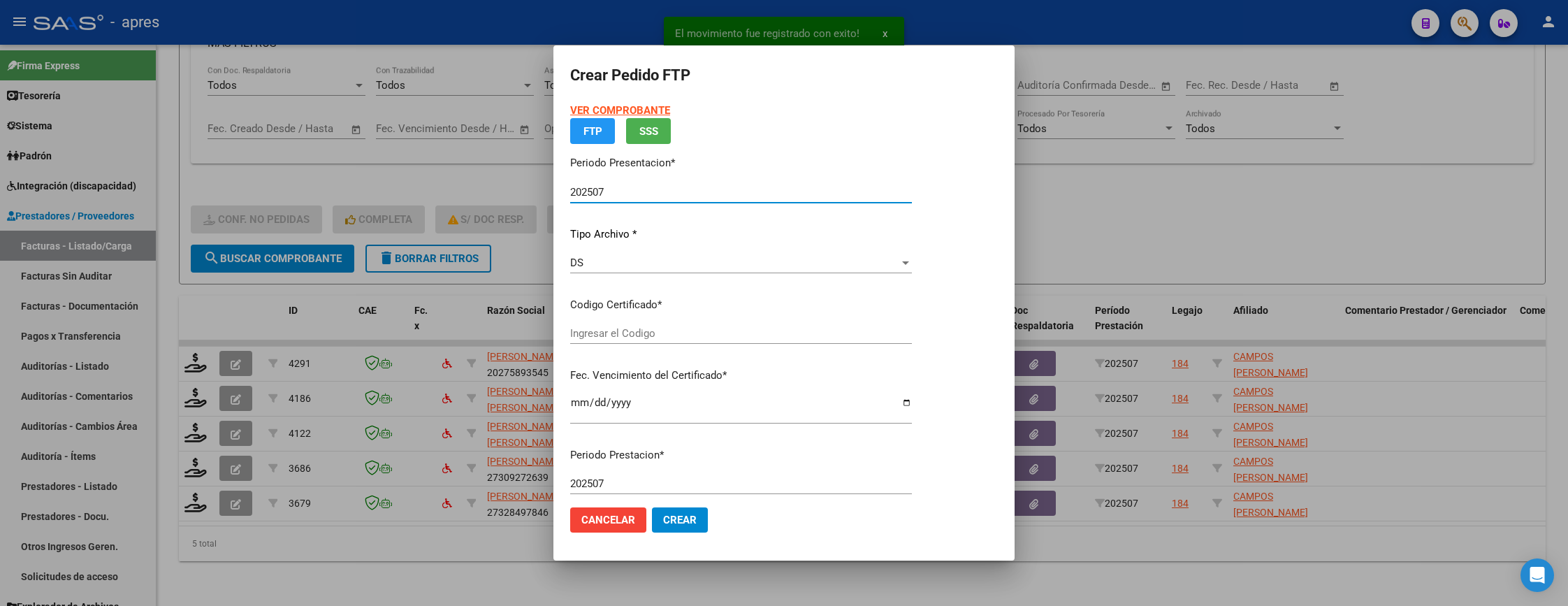
type input "ARG02000586233602023121320261213BUE1307"
type input "2026-12-01"
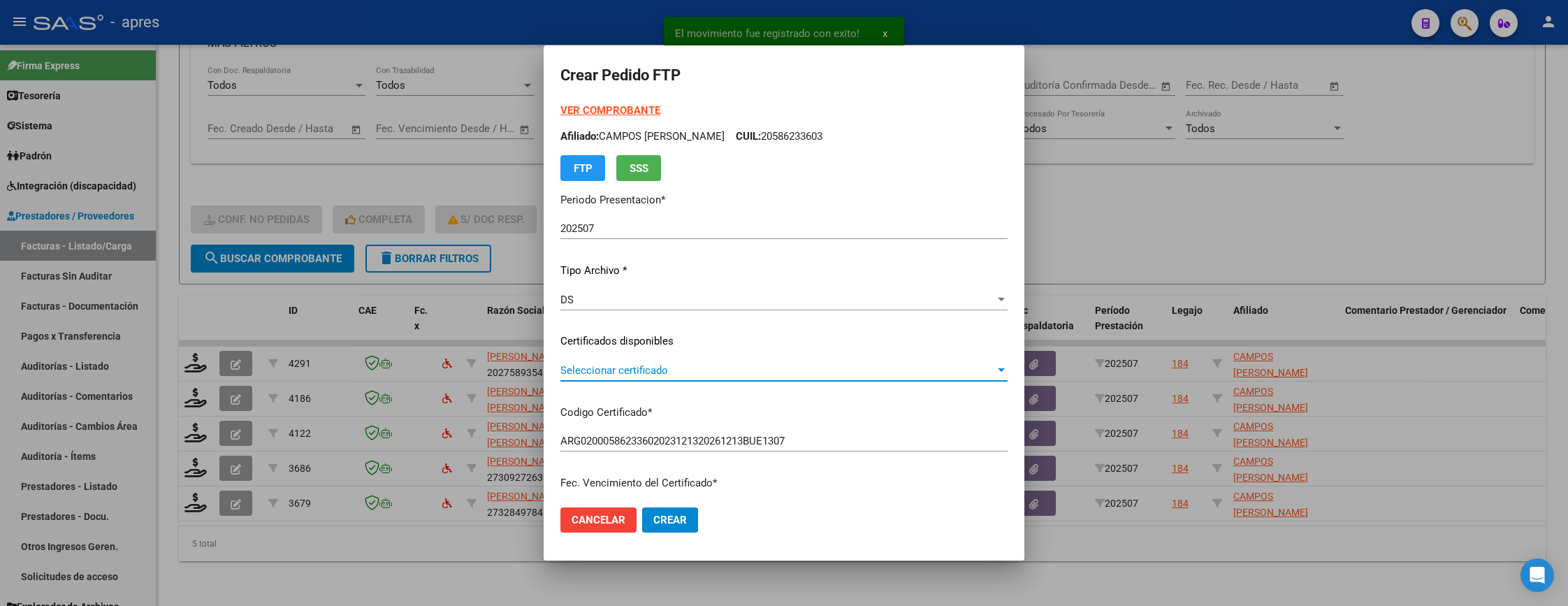
click at [698, 365] on span "Seleccionar certificado" at bounding box center [778, 370] width 435 height 13
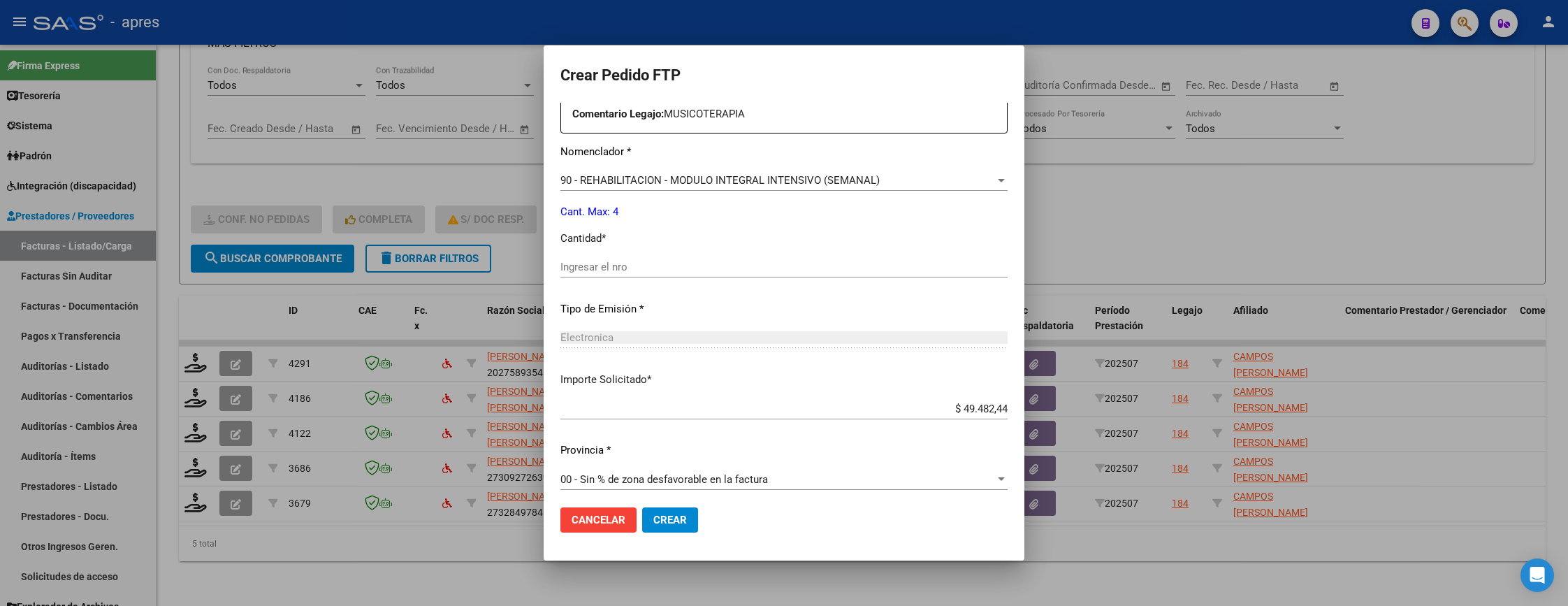
scroll to position [542, 0]
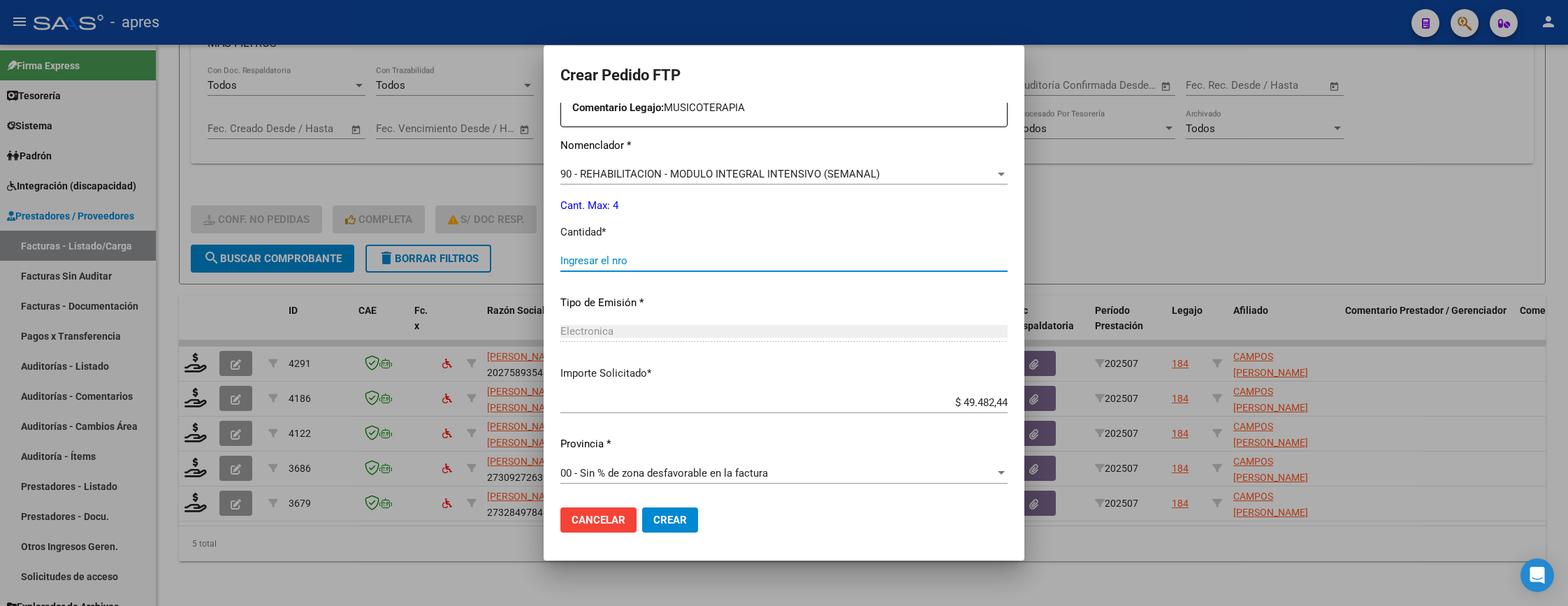
click at [675, 267] on input "Ingresar el nro" at bounding box center [784, 261] width 447 height 13
type input "4"
click at [654, 524] on span "Crear" at bounding box center [670, 520] width 33 height 13
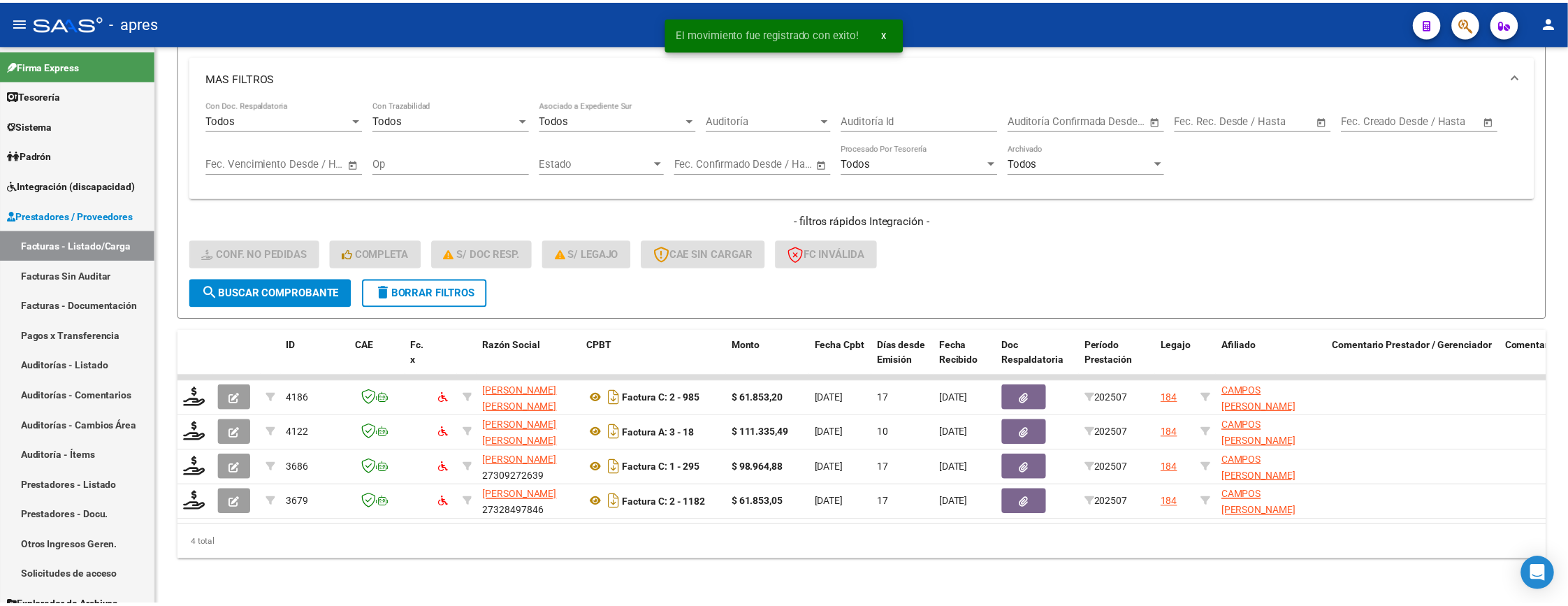
scroll to position [516, 0]
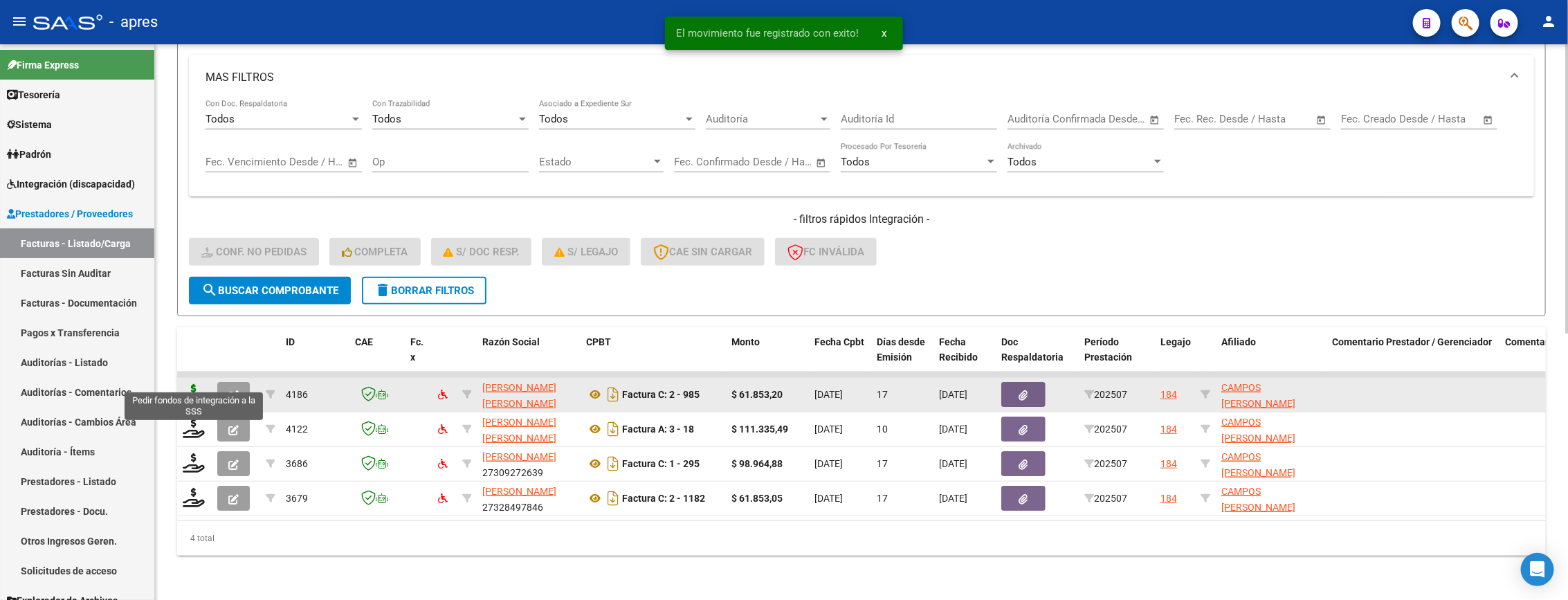
click at [189, 384] on icon at bounding box center [194, 394] width 22 height 19
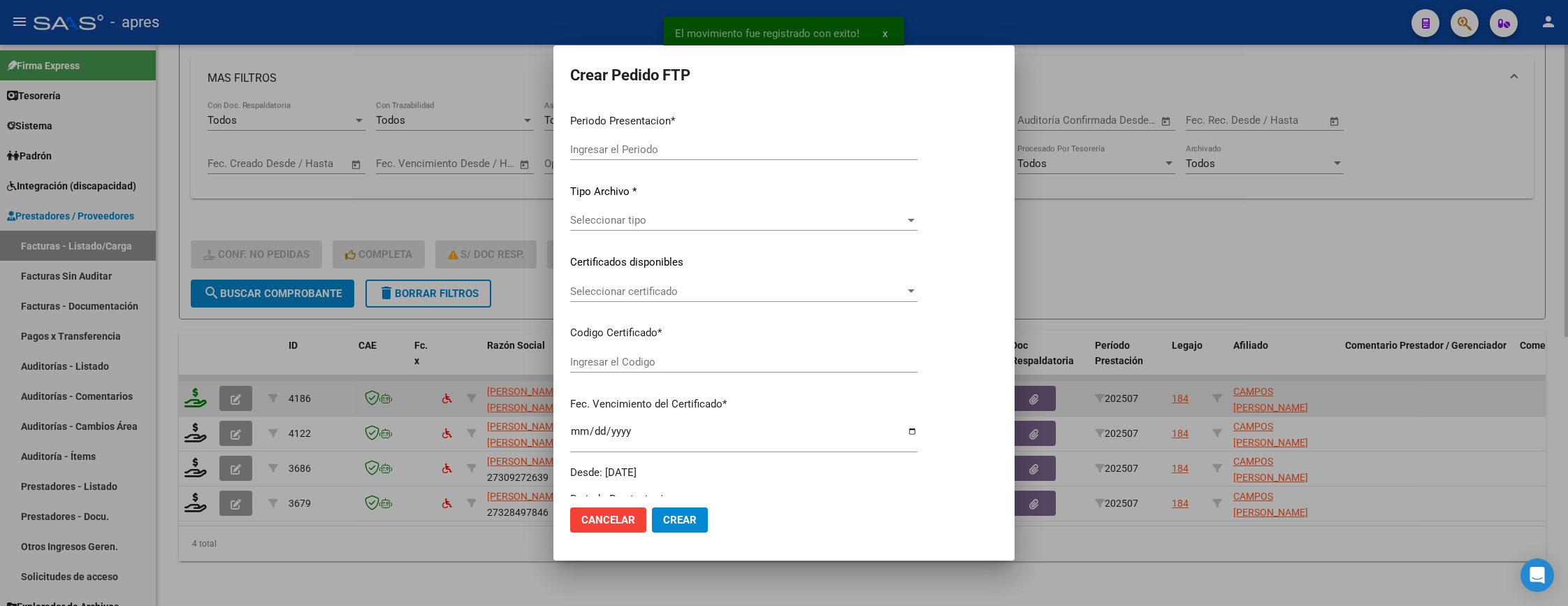
type input "202507"
type input "$ 61.853,20"
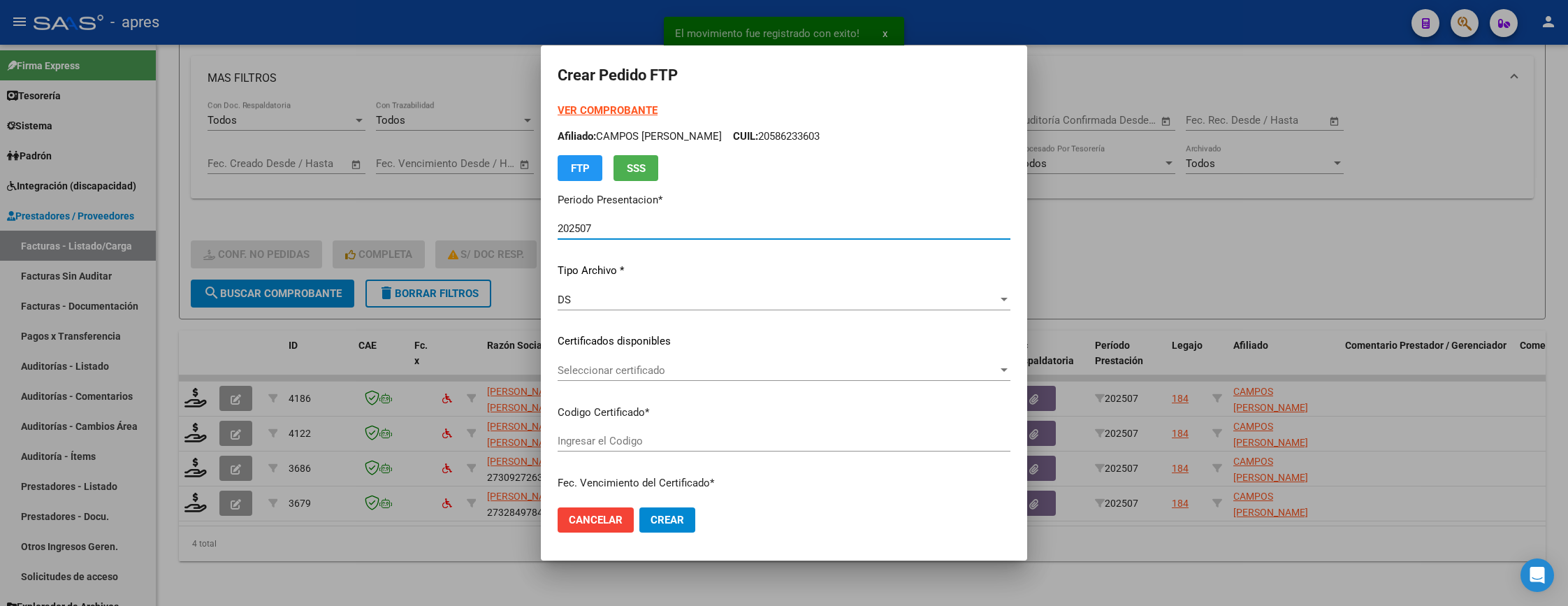
type input "ARG02000586233602023121320261213BUE1307"
type input "2026-12-01"
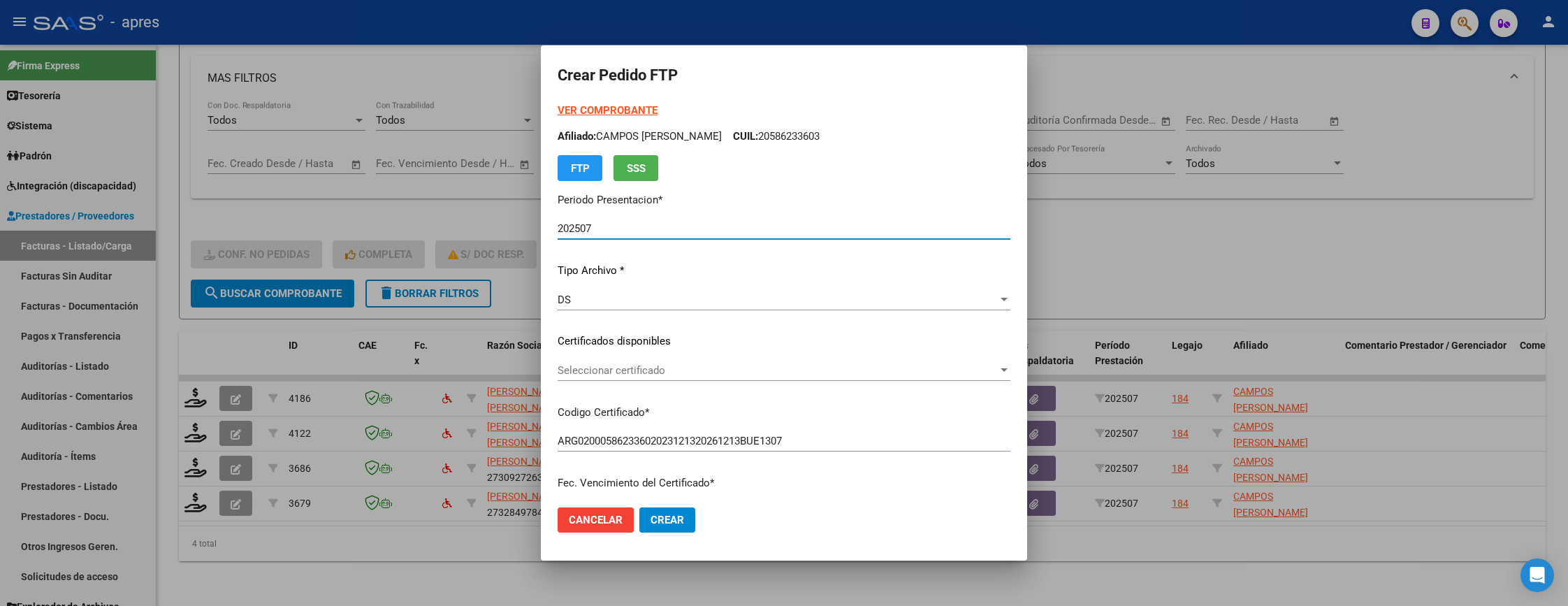
click at [738, 361] on div "Seleccionar certificado Seleccionar certificado" at bounding box center [783, 370] width 453 height 21
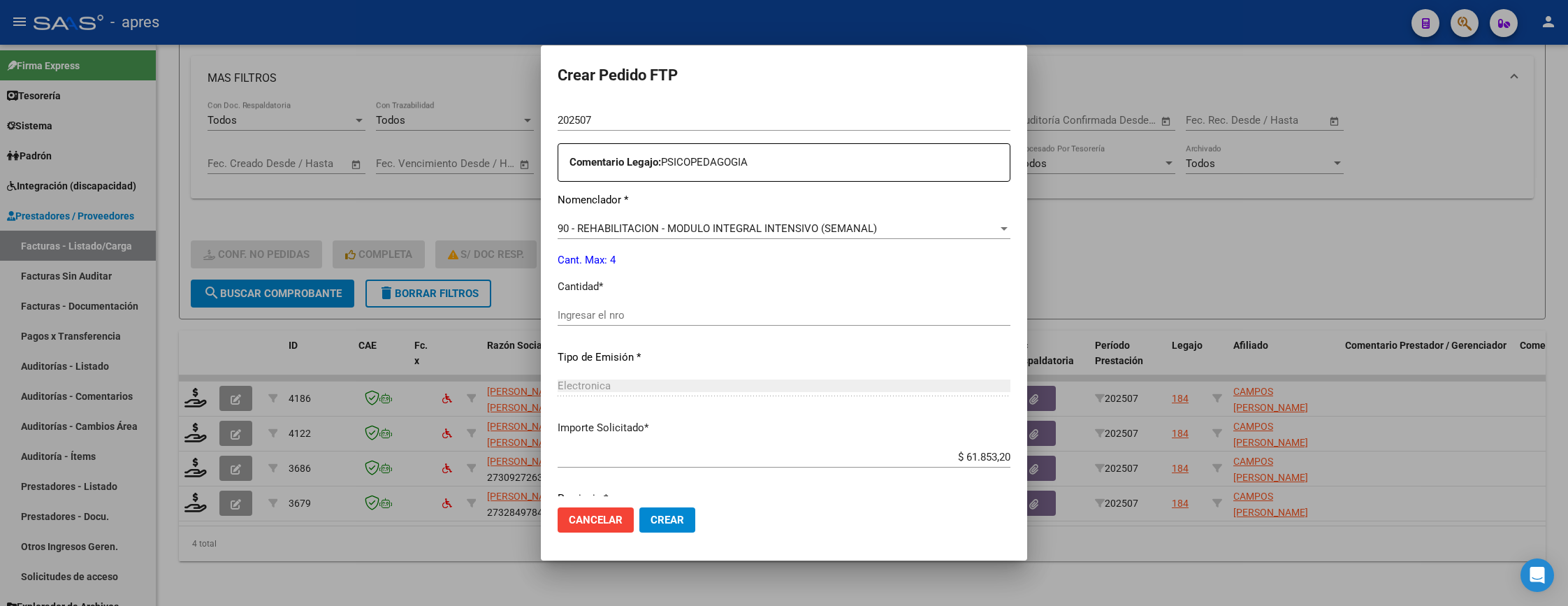
scroll to position [524, 0]
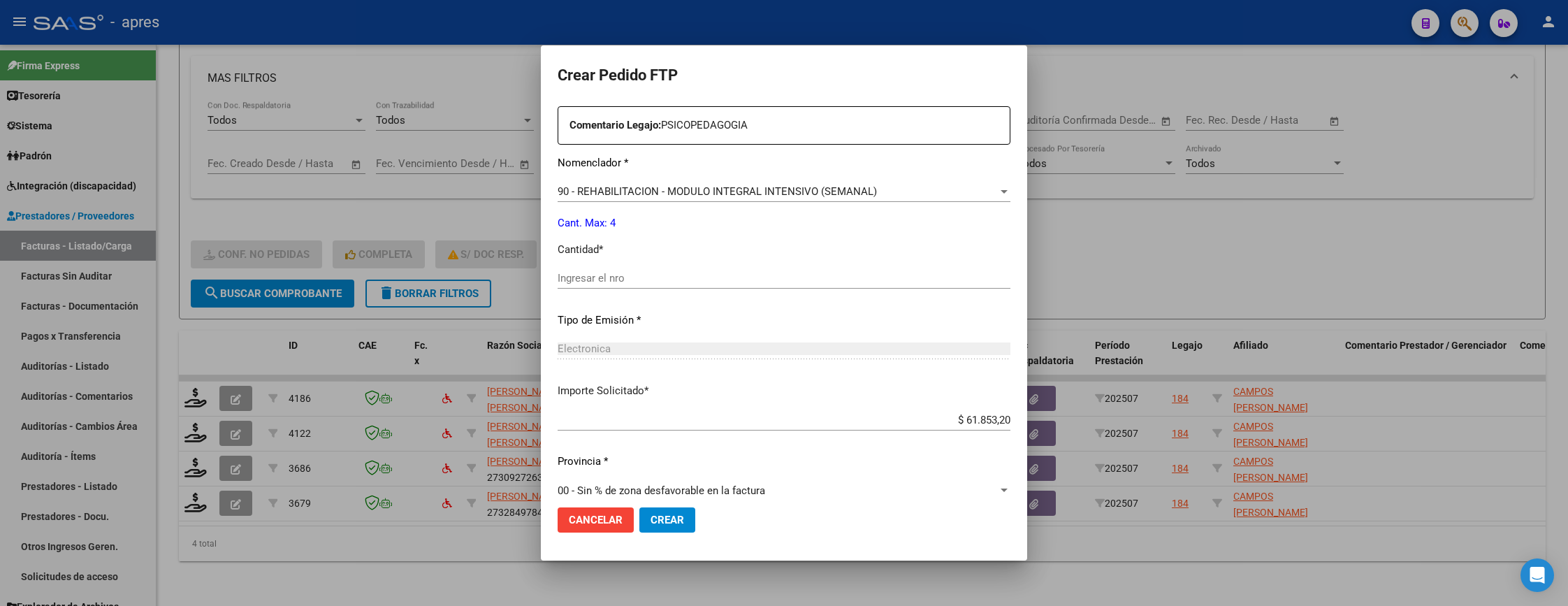
click at [675, 268] on div "Ingresar el nro" at bounding box center [783, 278] width 453 height 21
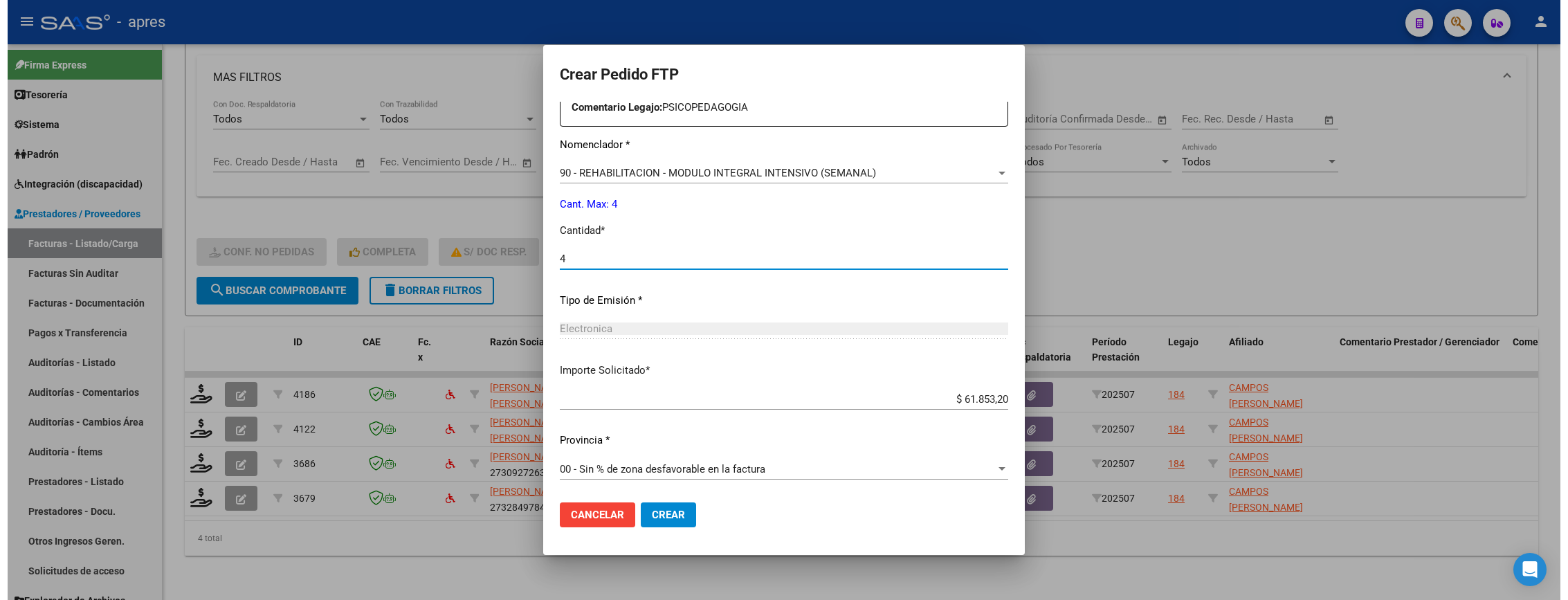
scroll to position [537, 0]
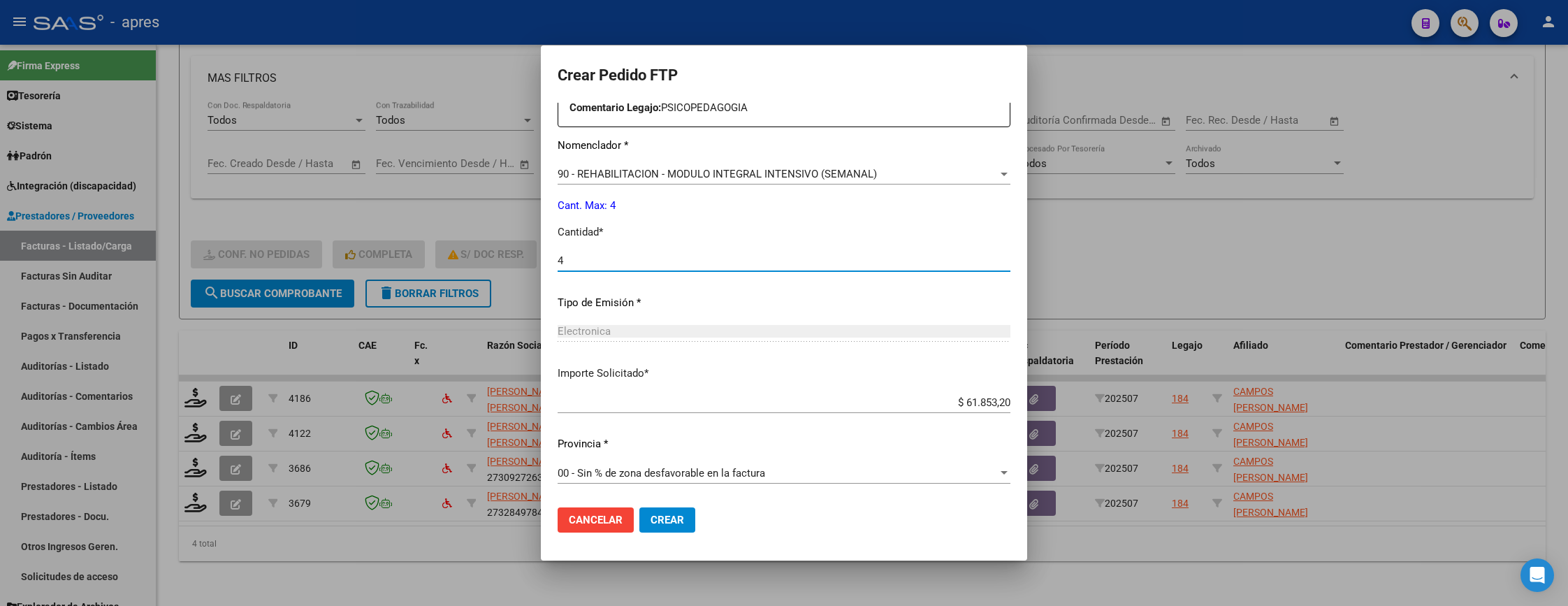
type input "4"
click at [650, 517] on span "Crear" at bounding box center [667, 520] width 33 height 13
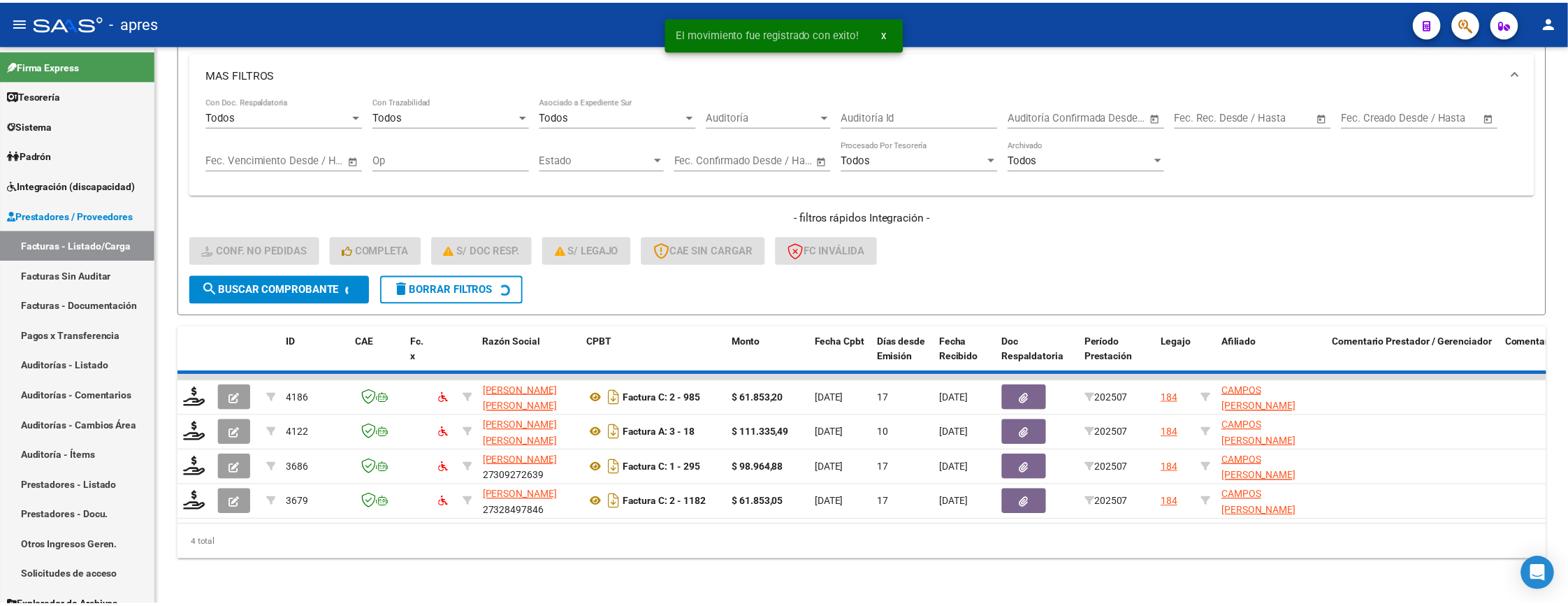
scroll to position [481, 0]
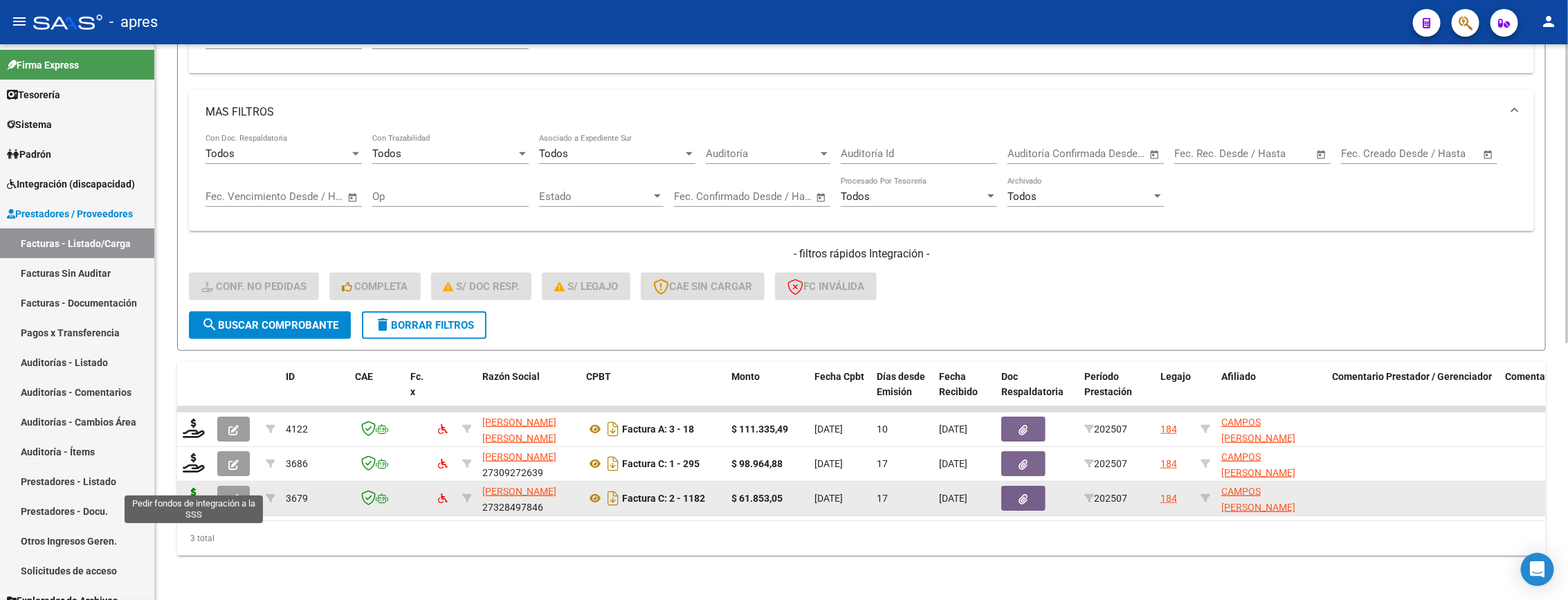
click at [197, 488] on icon at bounding box center [194, 497] width 22 height 19
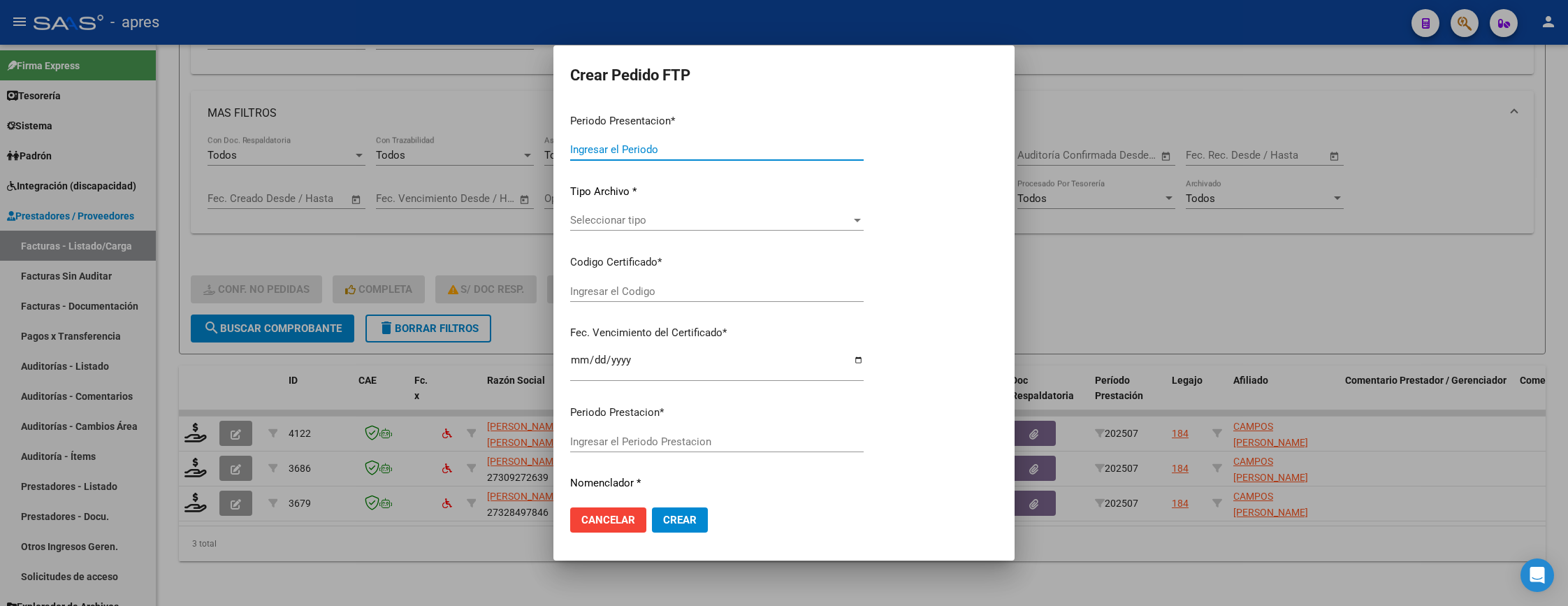
type input "202507"
type input "$ 61.853,05"
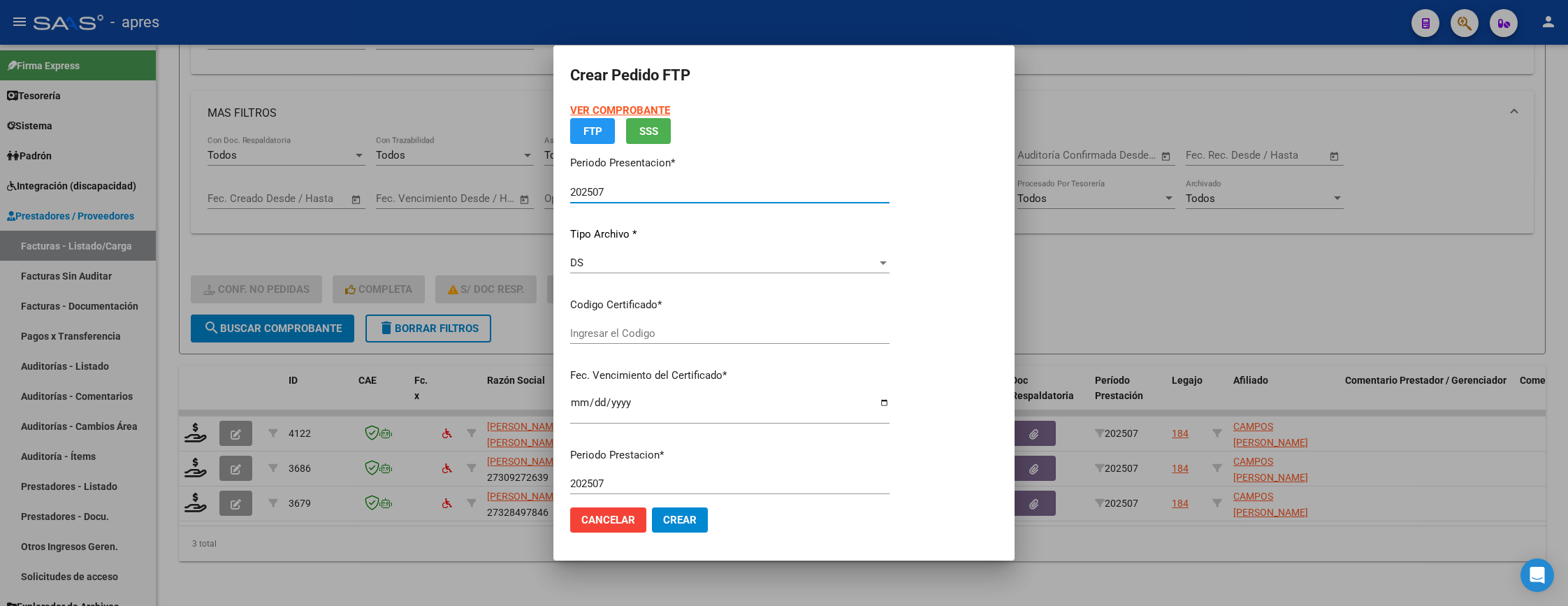
type input "ARG02000586233602023121320261213BUE1307"
type input "2026-12-01"
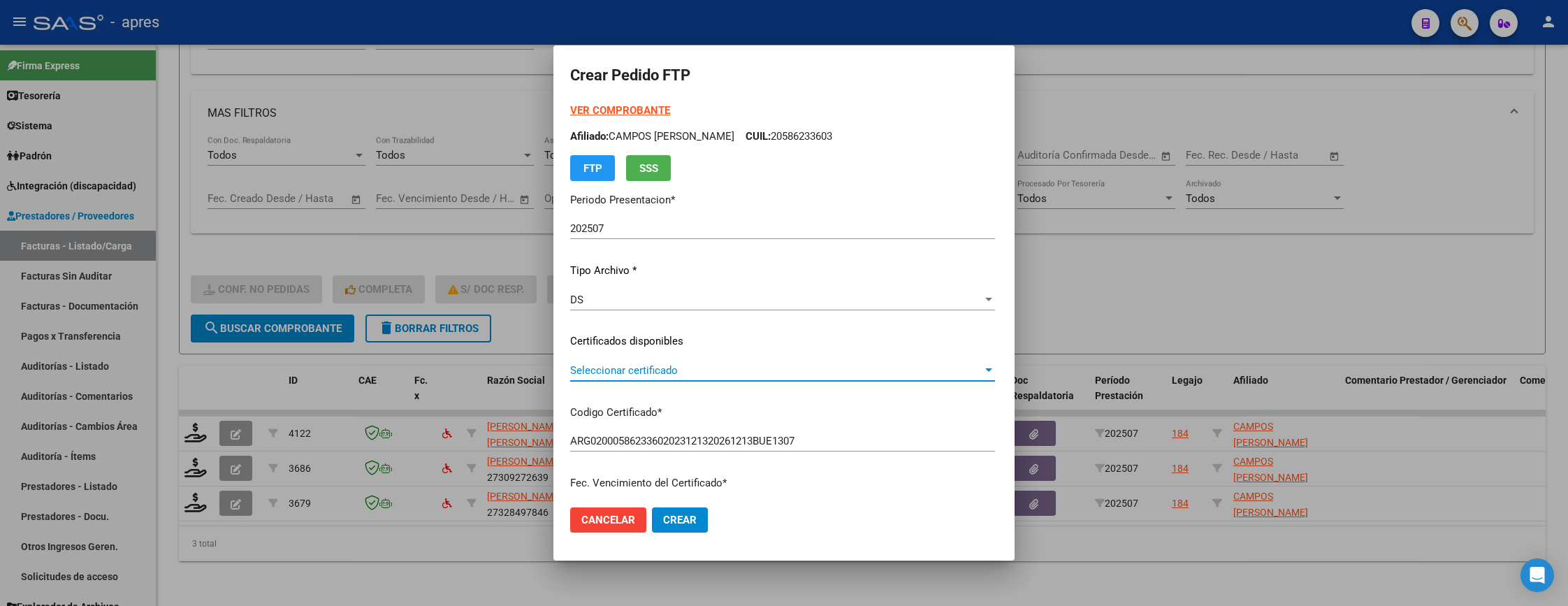
click at [621, 375] on span "Seleccionar certificado" at bounding box center [776, 370] width 412 height 13
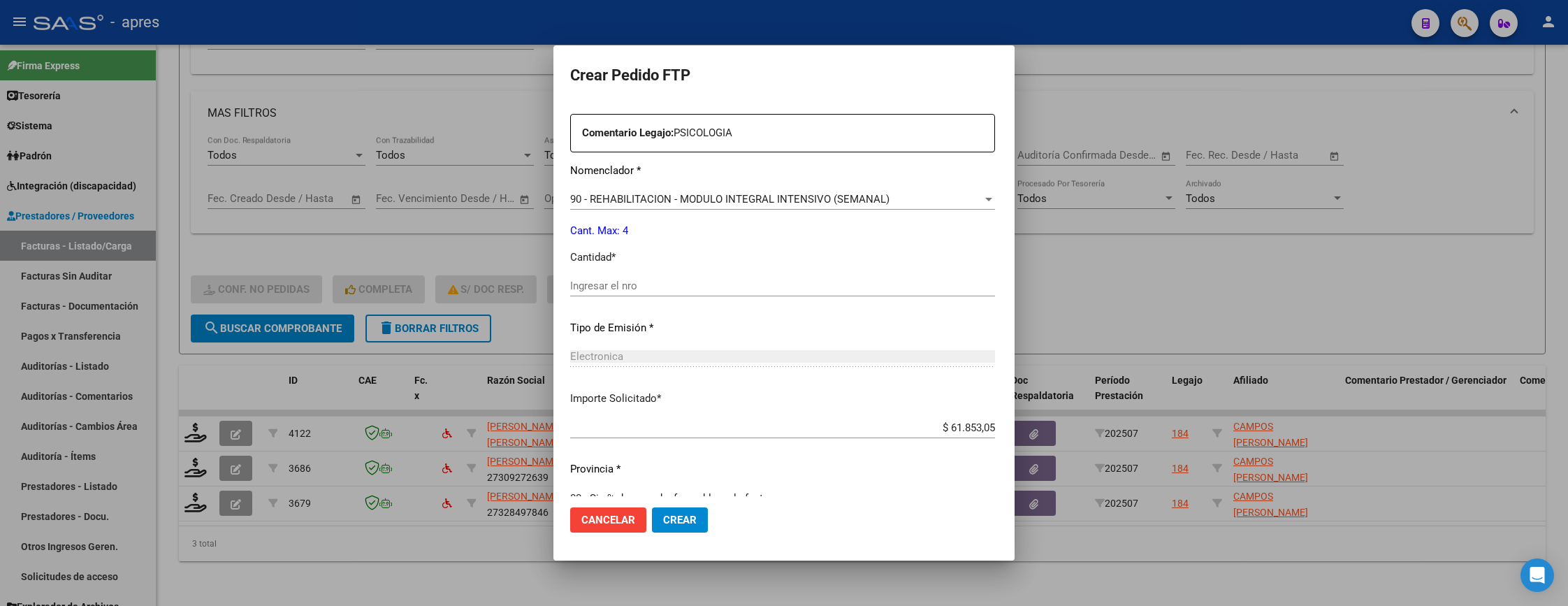
scroll to position [524, 0]
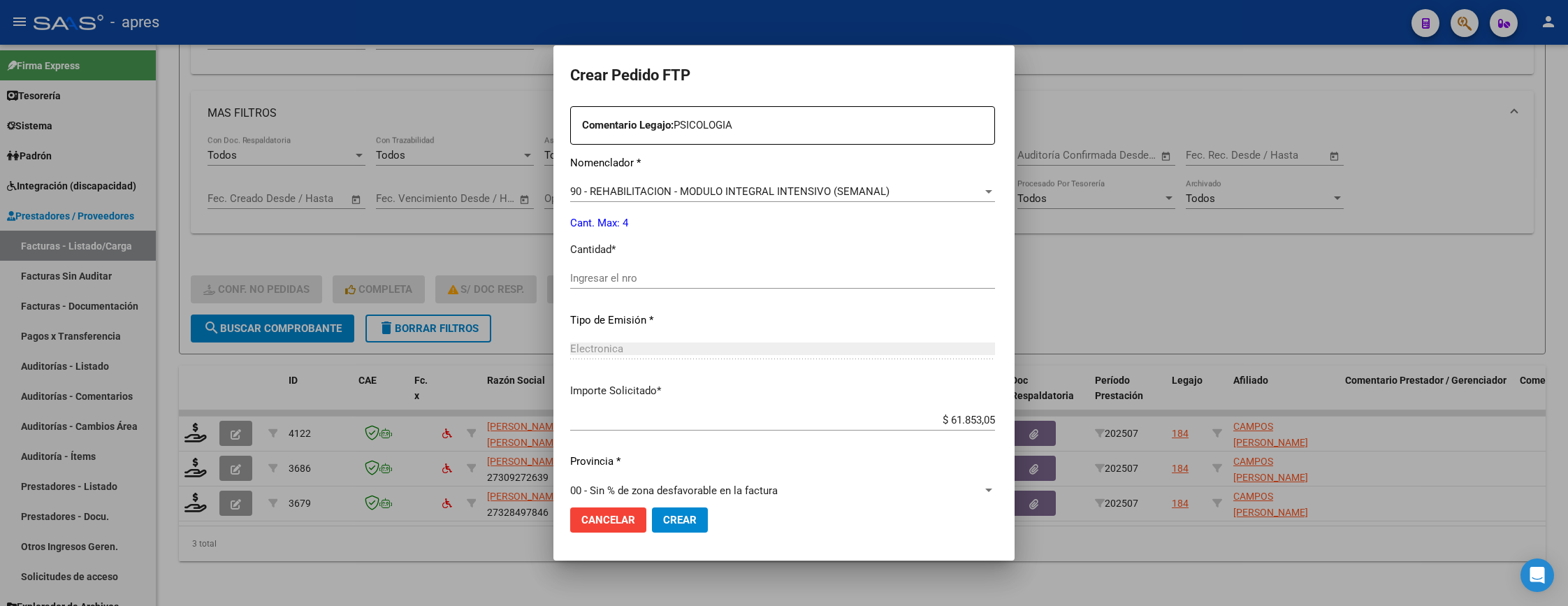
click at [607, 285] on div "Ingresar el nro" at bounding box center [782, 278] width 425 height 21
click at [607, 277] on input "Ingresar el nro" at bounding box center [782, 279] width 425 height 13
type input "4"
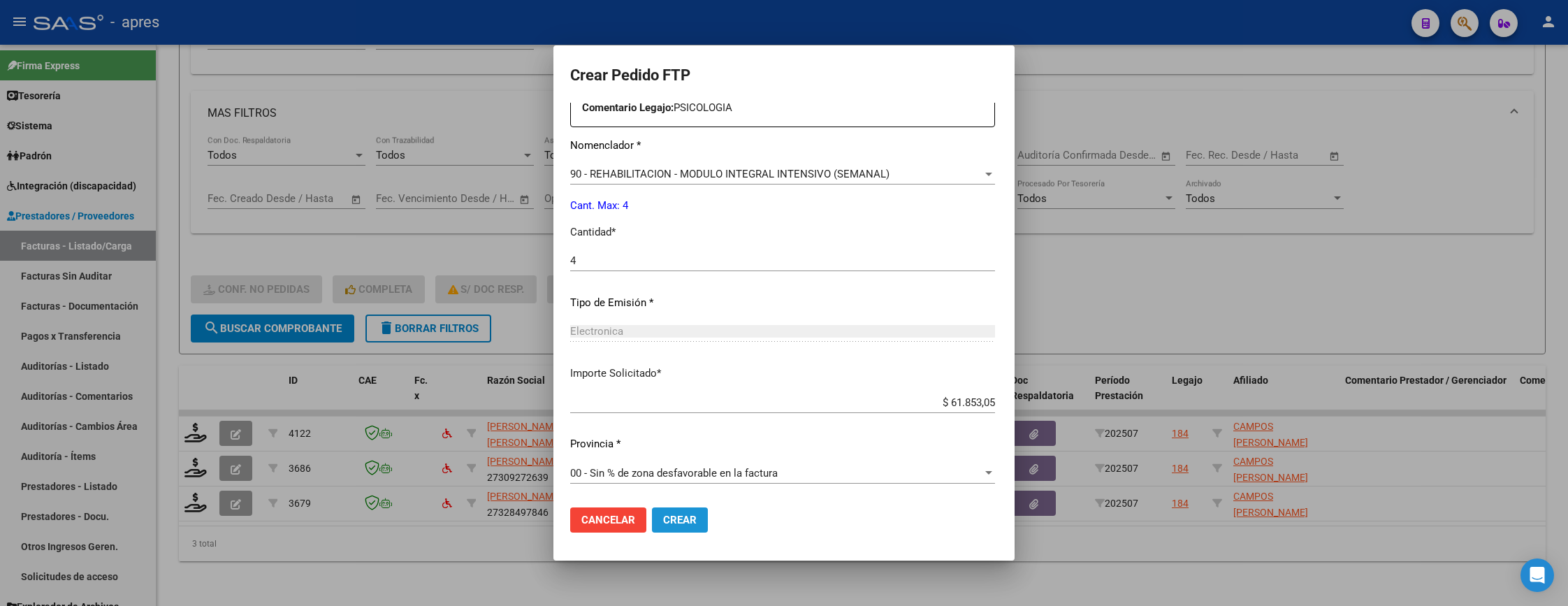
click at [652, 511] on button "Crear" at bounding box center [680, 519] width 56 height 25
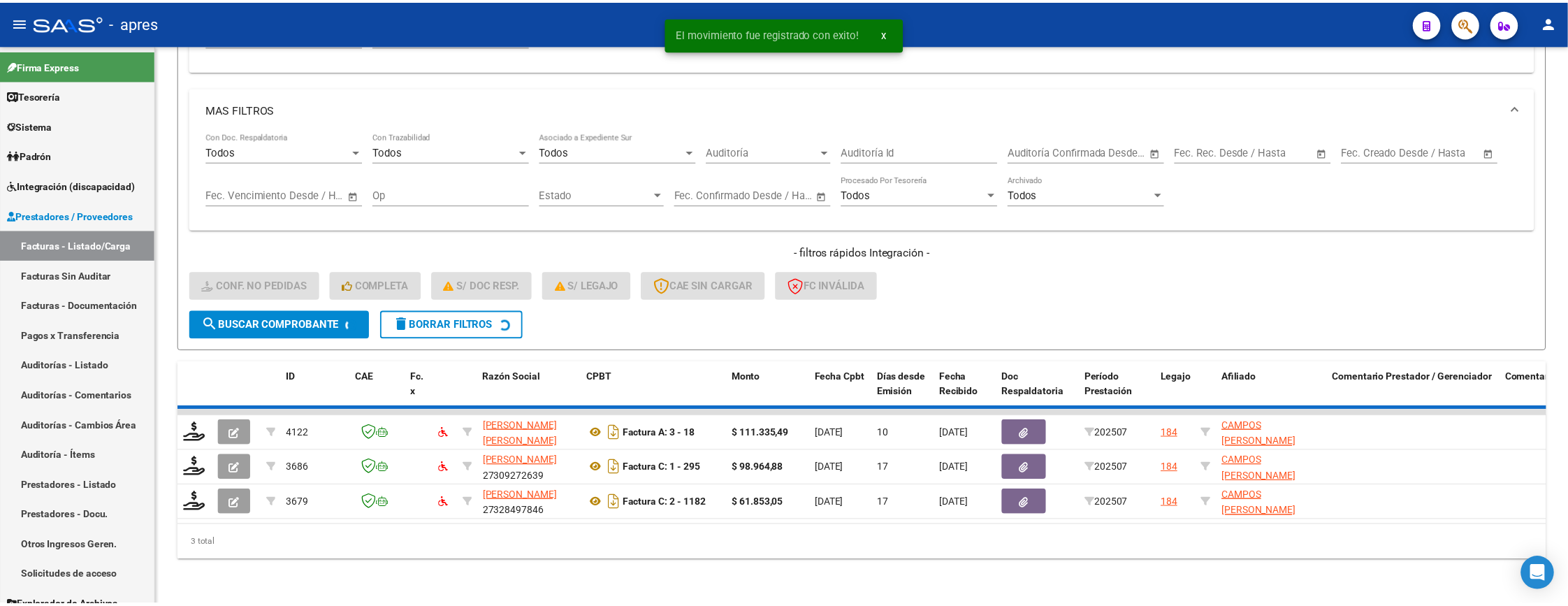
scroll to position [446, 0]
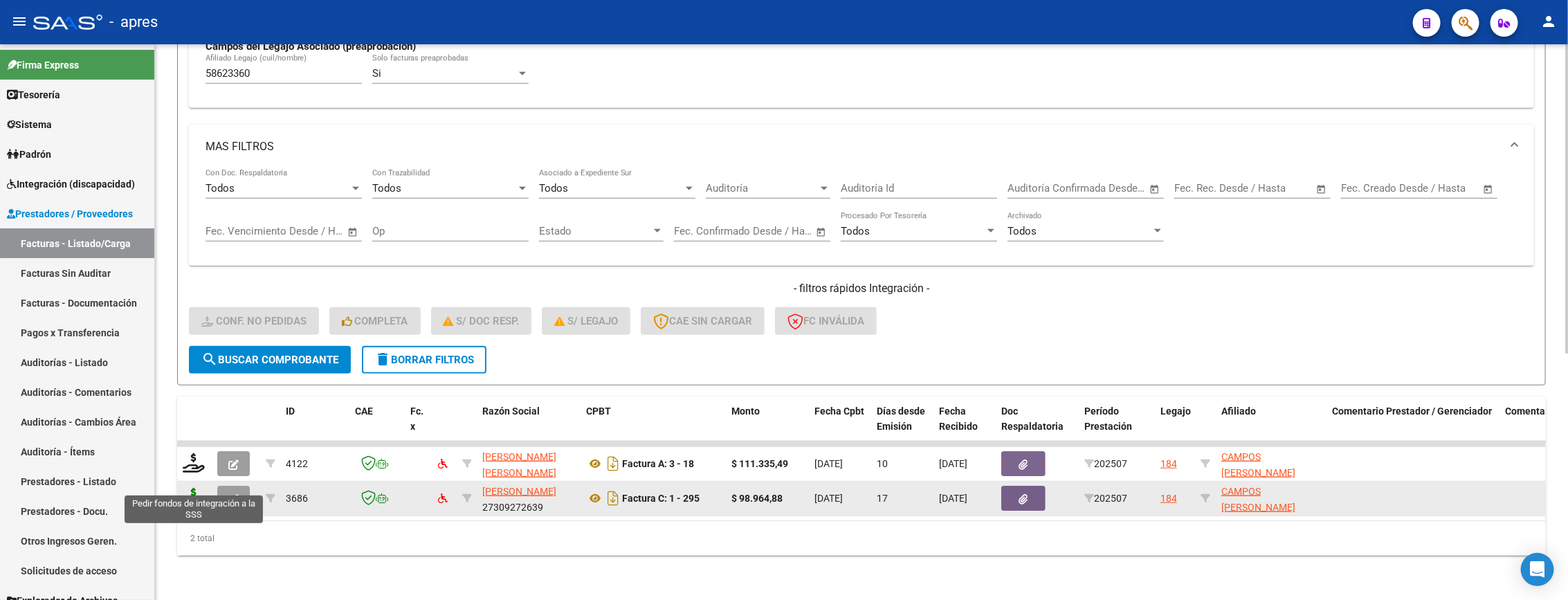
click at [194, 488] on icon at bounding box center [194, 497] width 22 height 19
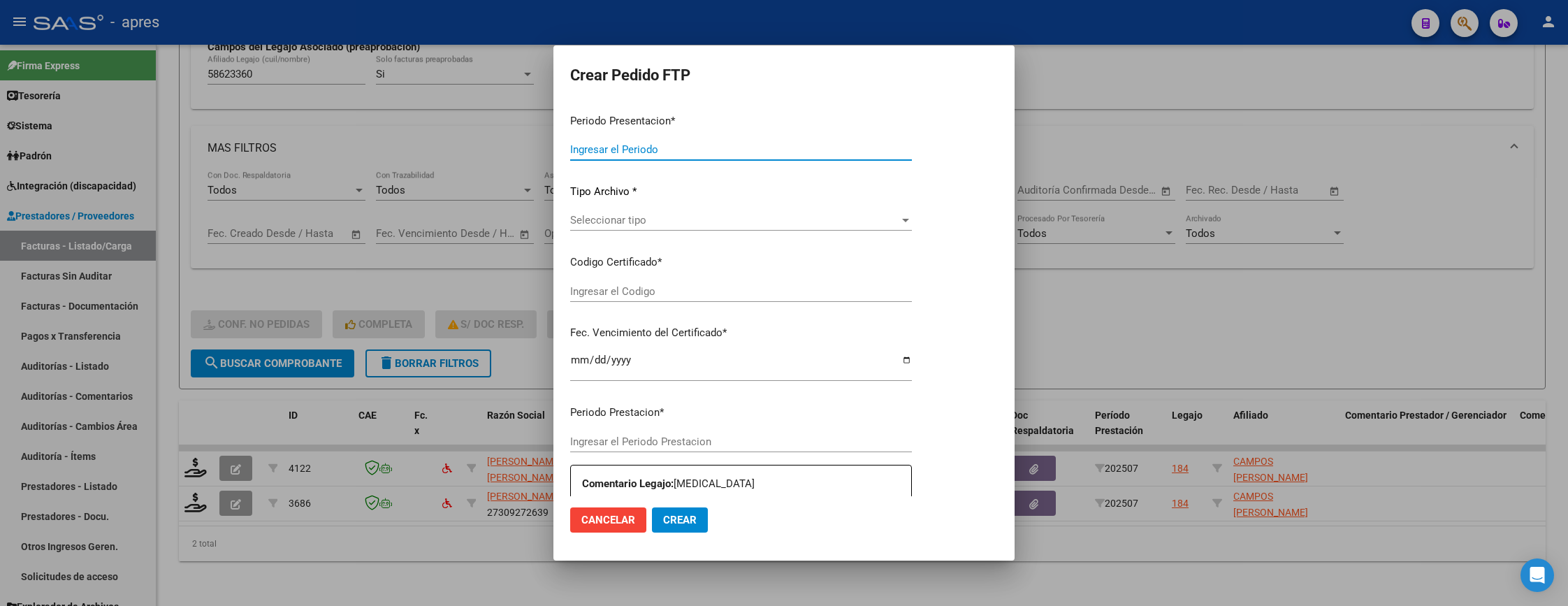
type input "202507"
type input "$ 98.964,88"
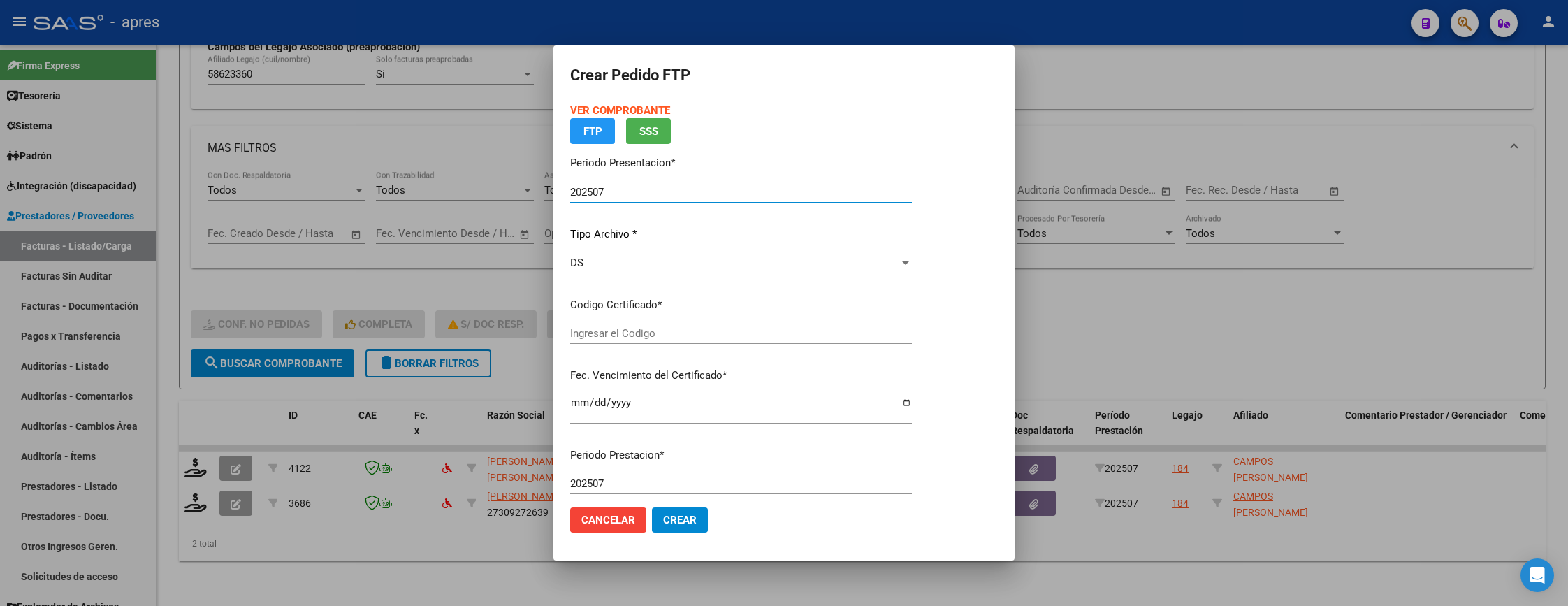
type input "ARG02000586233602023121320261213BUE1307"
type input "2026-12-01"
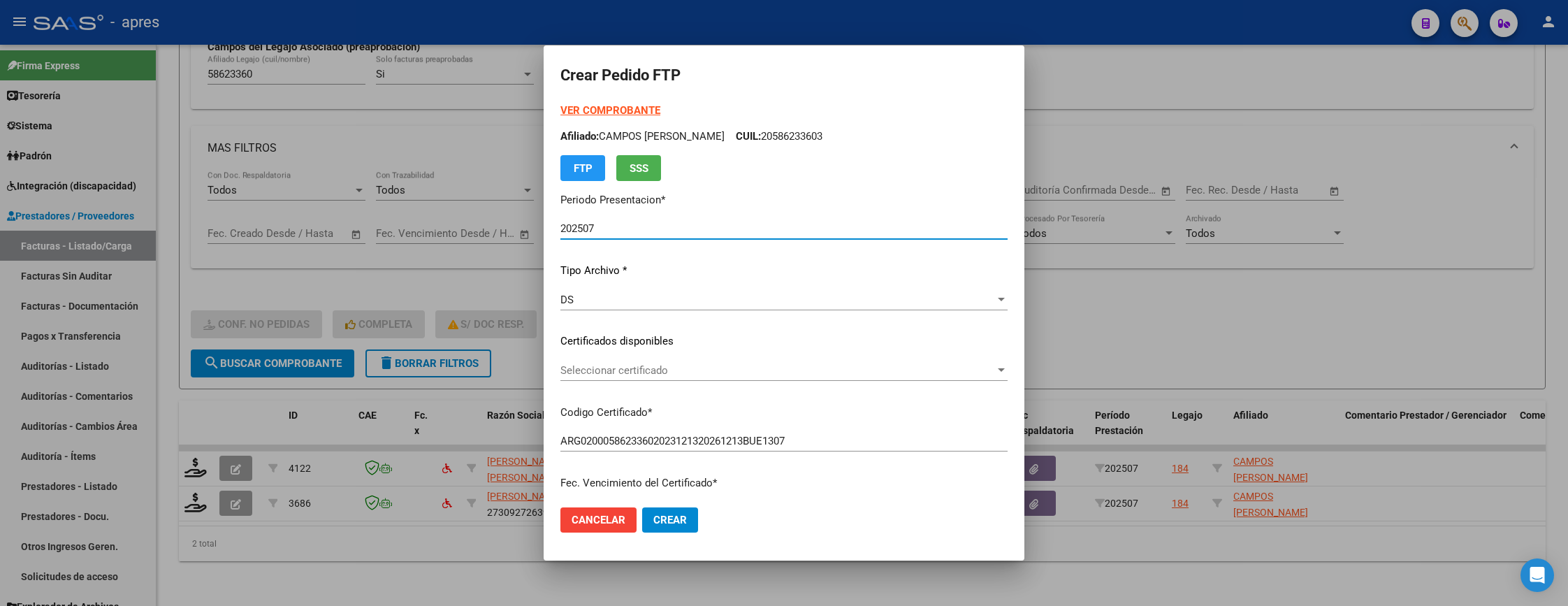
scroll to position [105, 0]
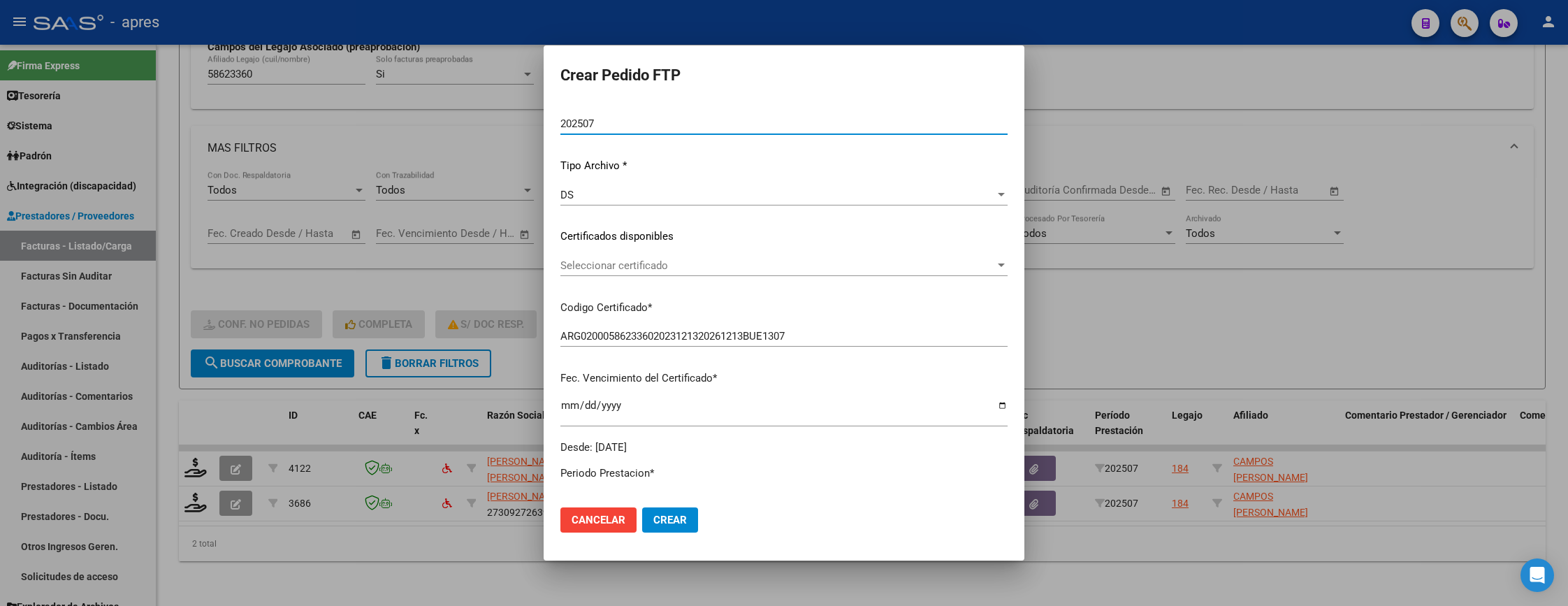
click at [738, 267] on span "Seleccionar certificado" at bounding box center [778, 266] width 435 height 13
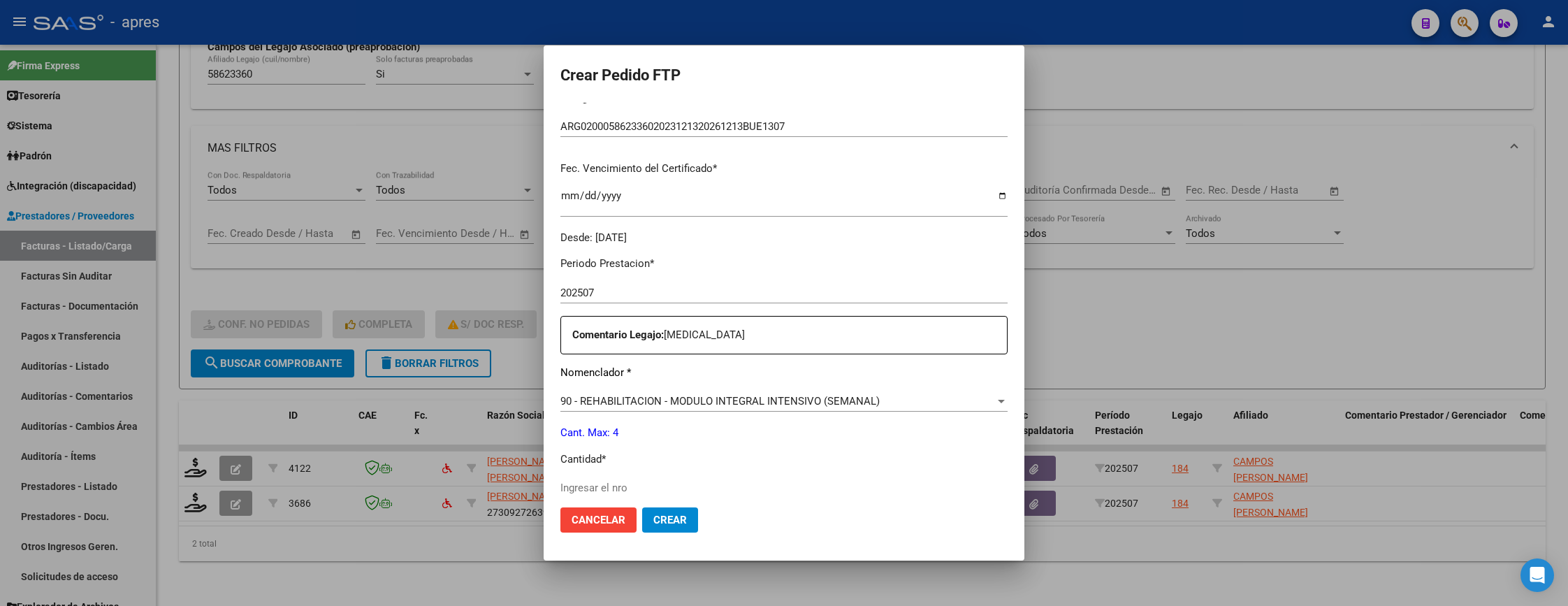
scroll to position [524, 0]
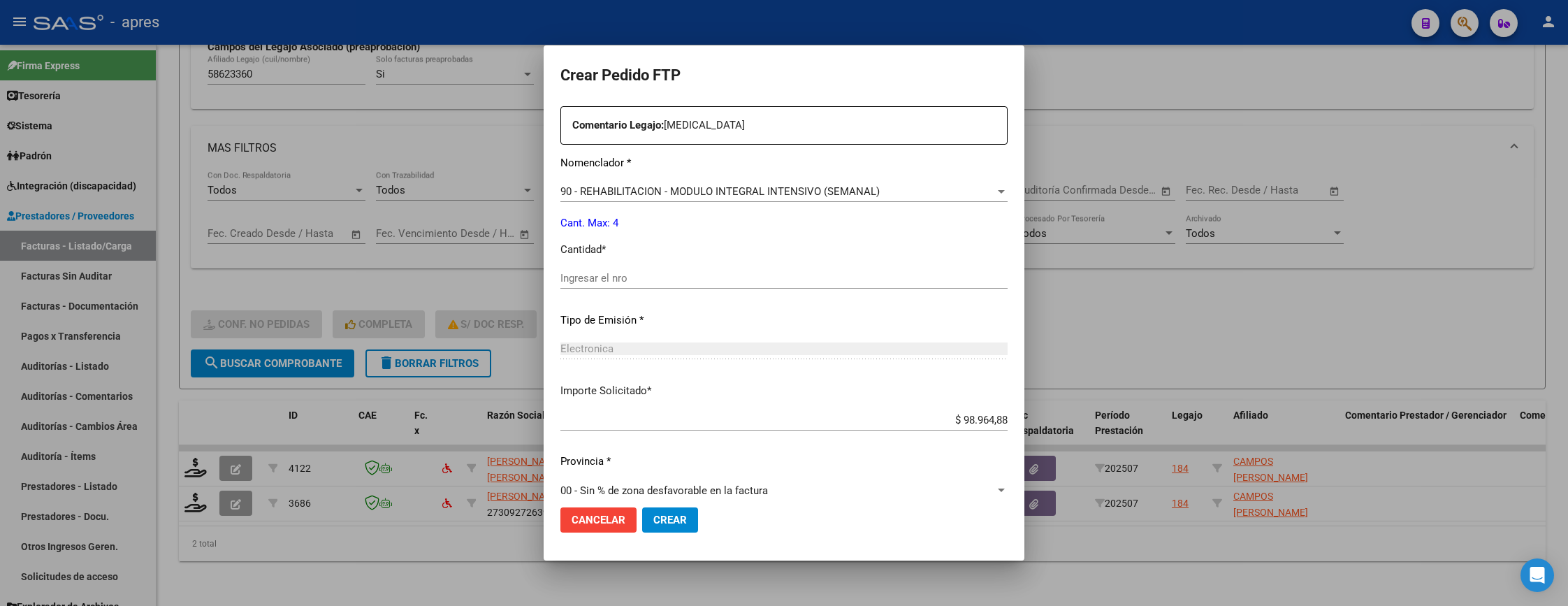
click at [751, 267] on div "Ingresar el nro" at bounding box center [784, 278] width 447 height 21
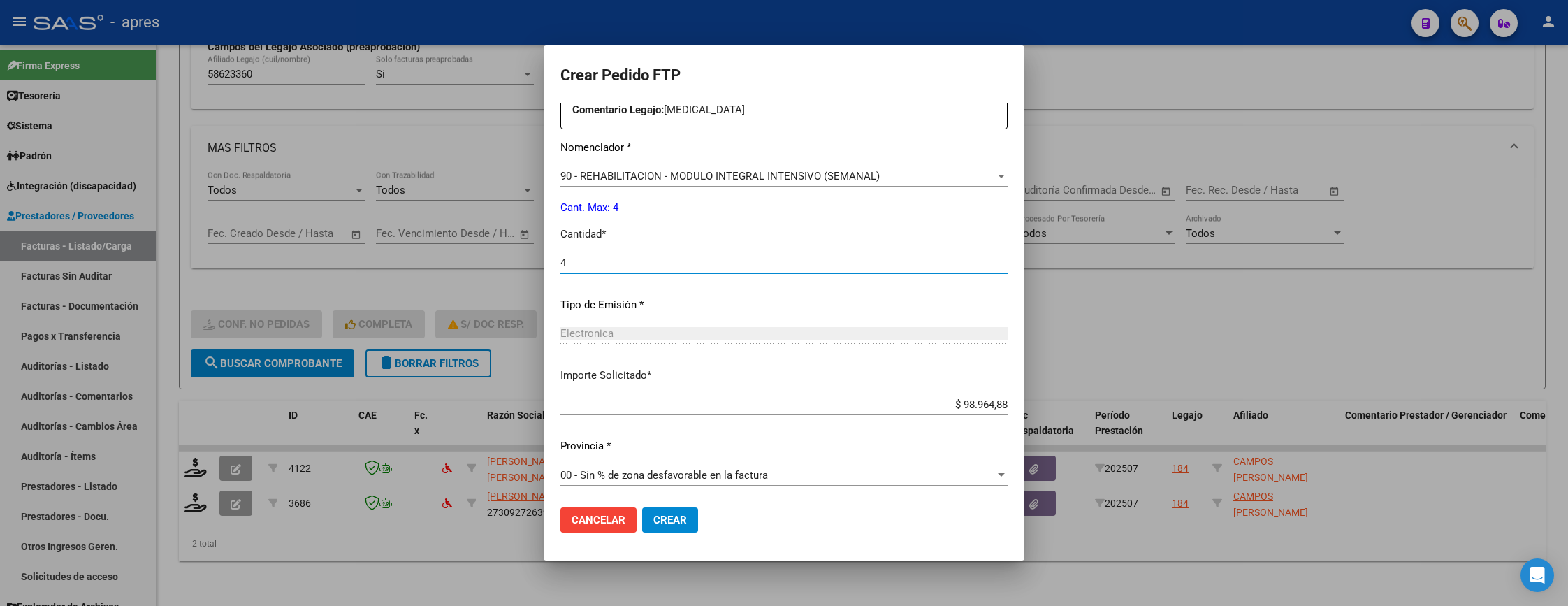
scroll to position [542, 0]
type input "4"
click at [654, 516] on span "Crear" at bounding box center [670, 520] width 33 height 13
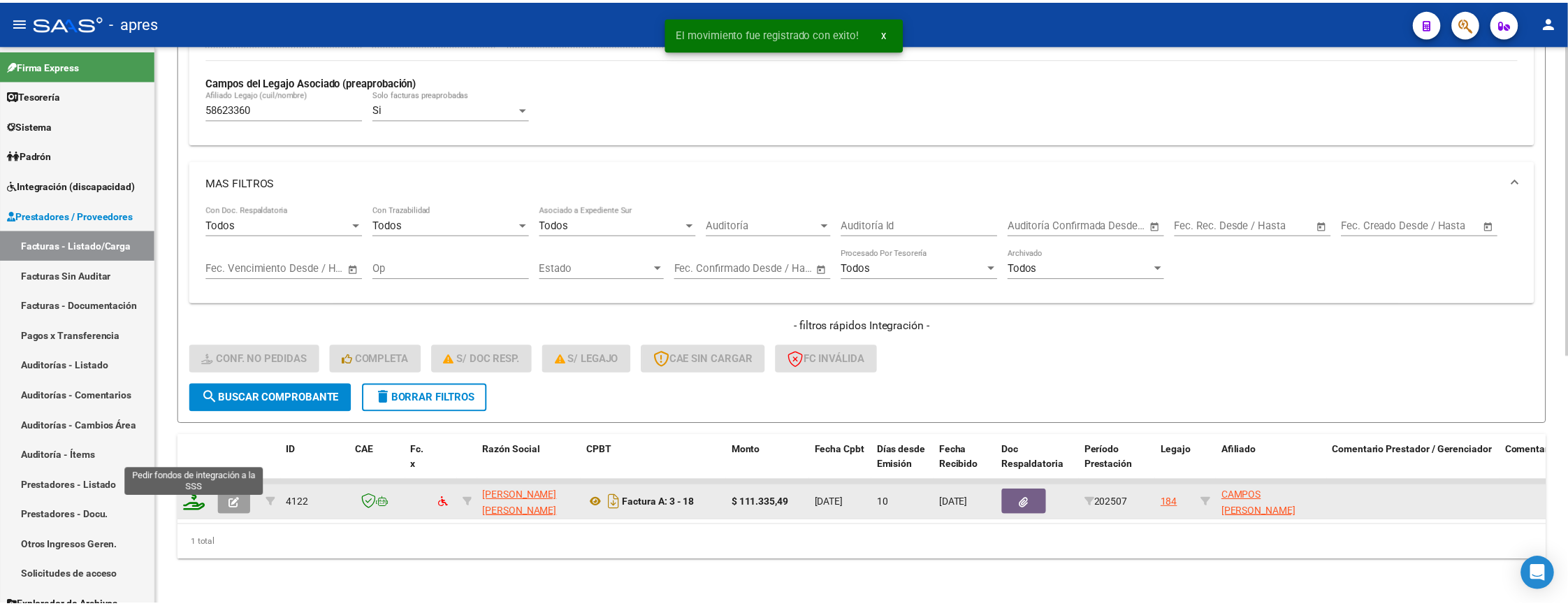
scroll to position [411, 0]
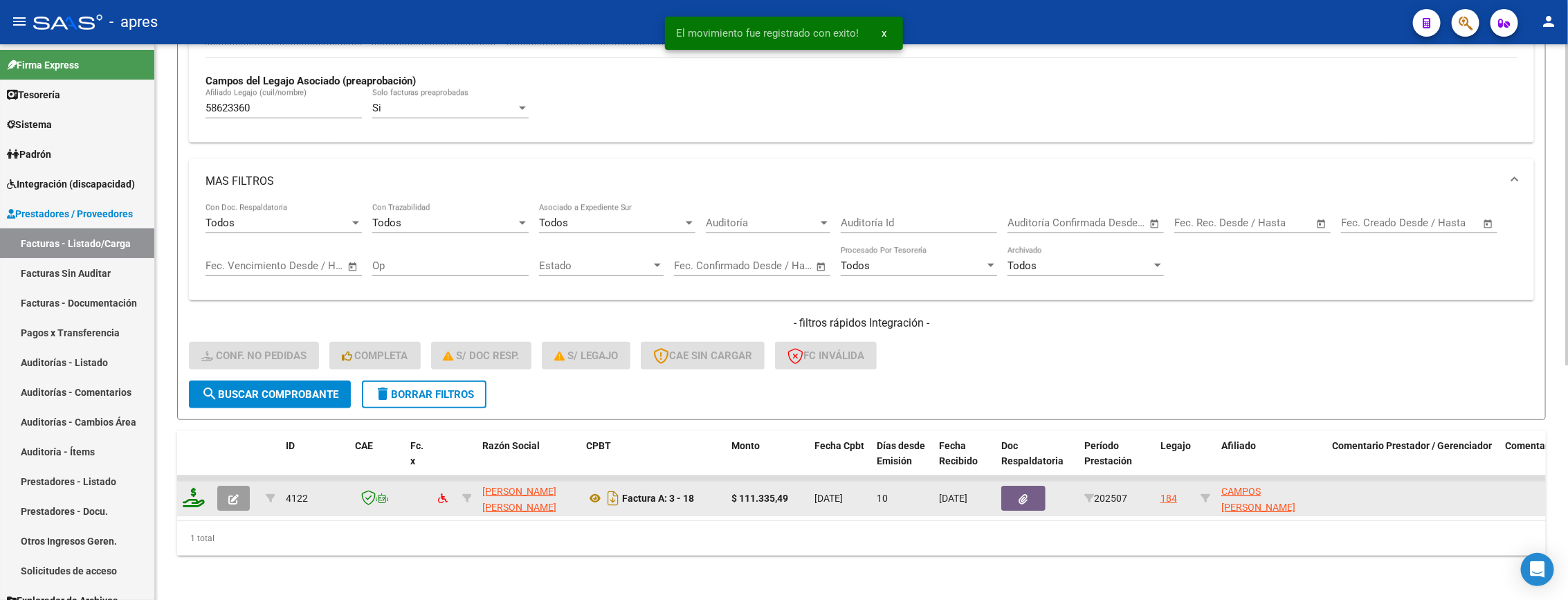
click at [189, 446] on datatable-header-cell at bounding box center [194, 461] width 34 height 61
click at [177, 490] on datatable-body-cell at bounding box center [194, 498] width 34 height 34
click at [183, 488] on icon at bounding box center [194, 497] width 22 height 19
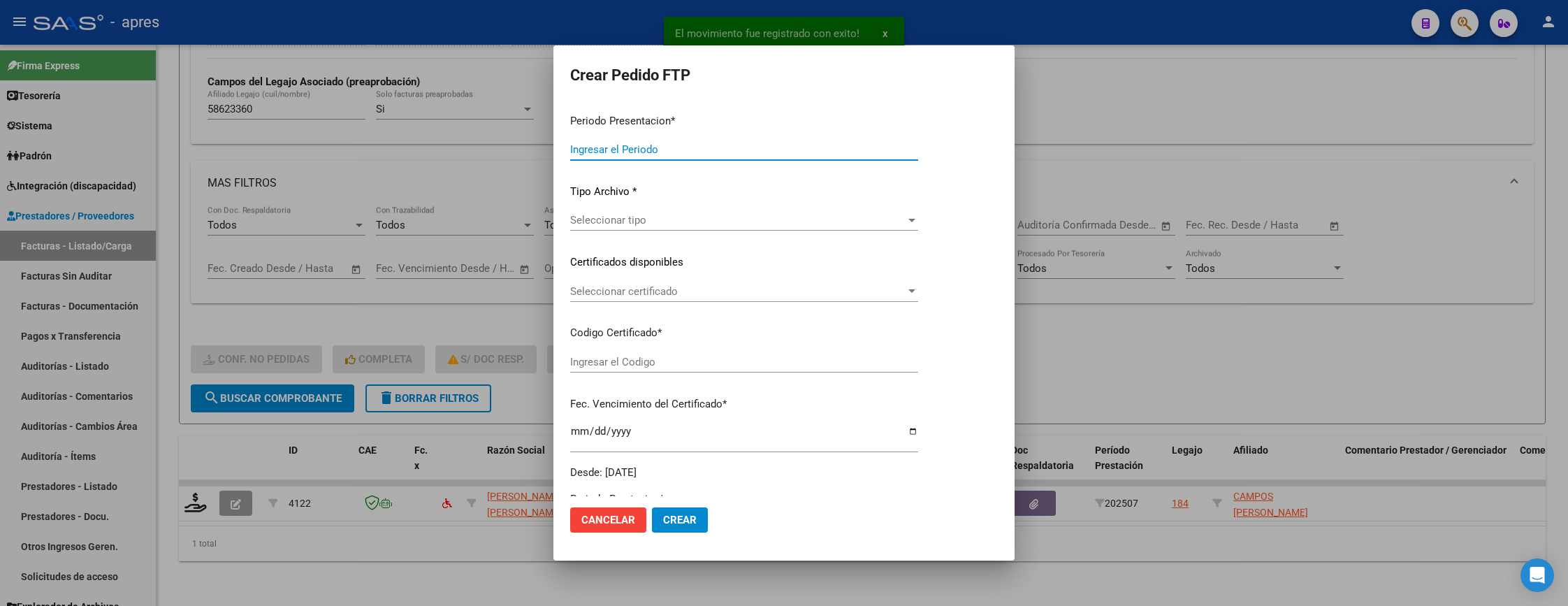
type input "202507"
type input "$ 111.335,49"
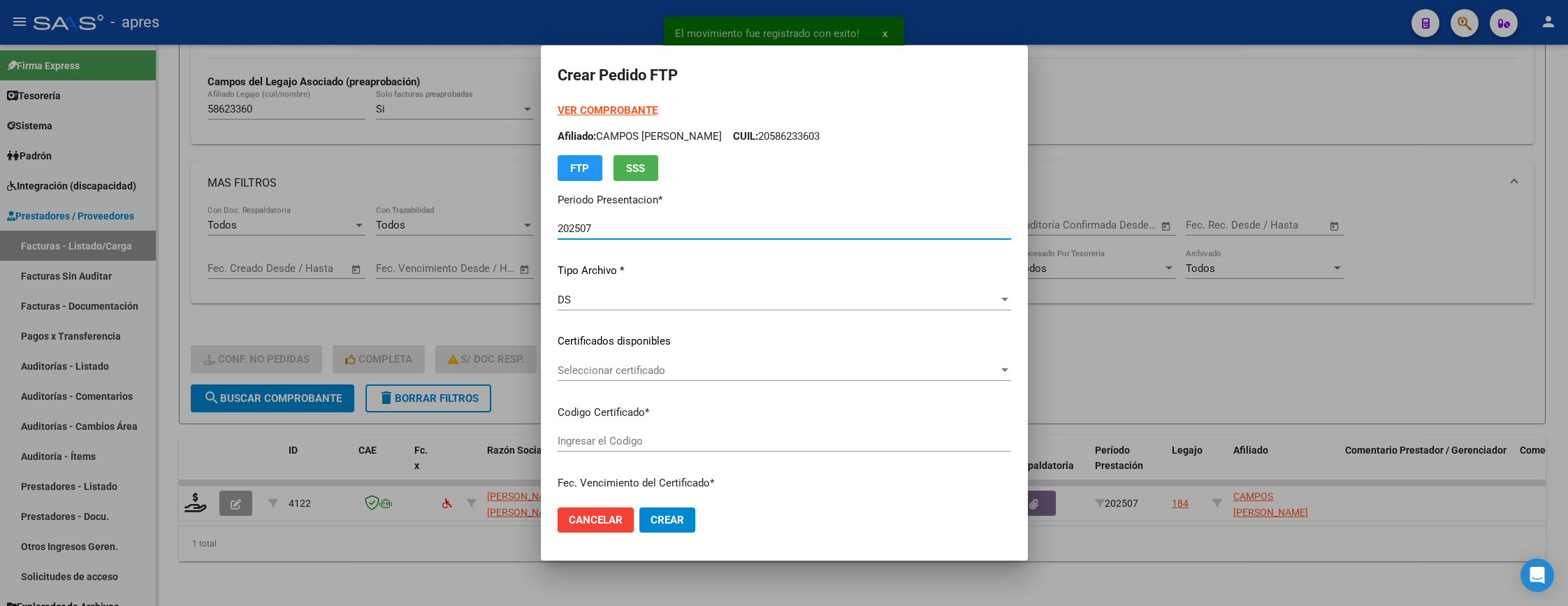
type input "ARG02000586233602023121320261213BUE1307"
type input "2026-12-01"
click at [790, 293] on div "DS" at bounding box center [778, 300] width 441 height 13
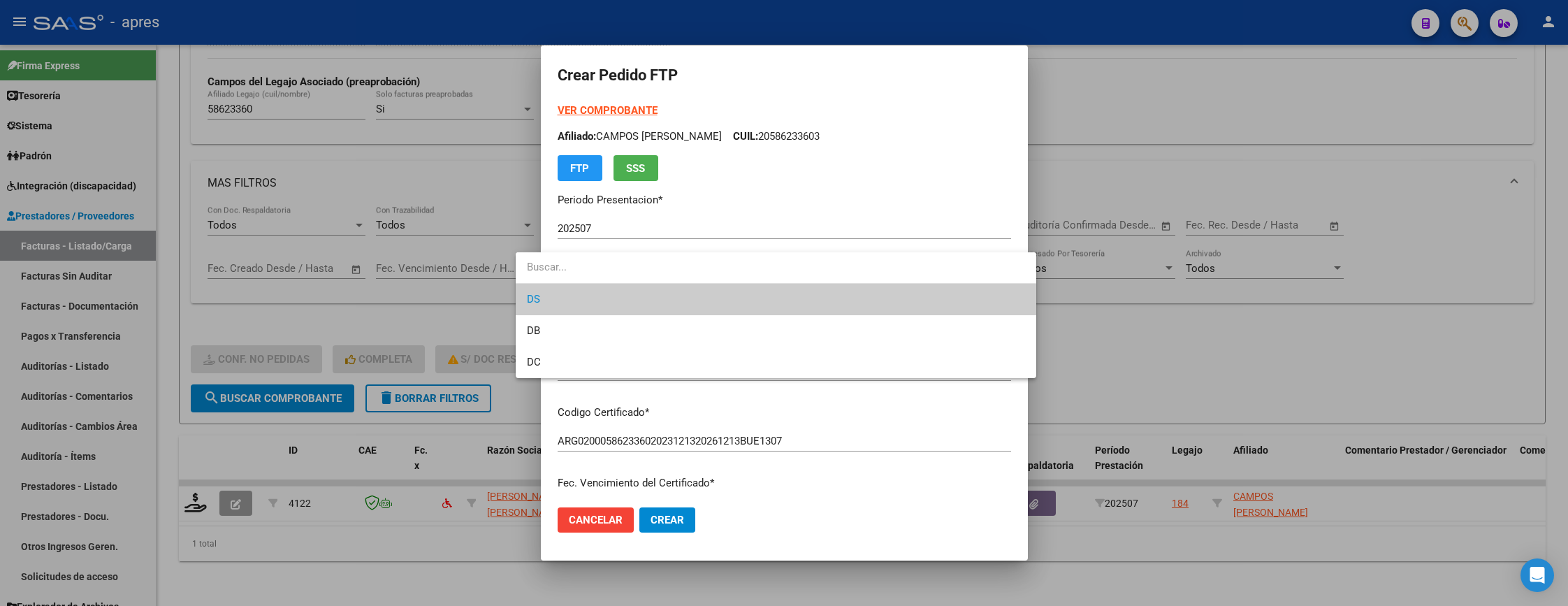
click at [803, 396] on div at bounding box center [784, 303] width 1568 height 606
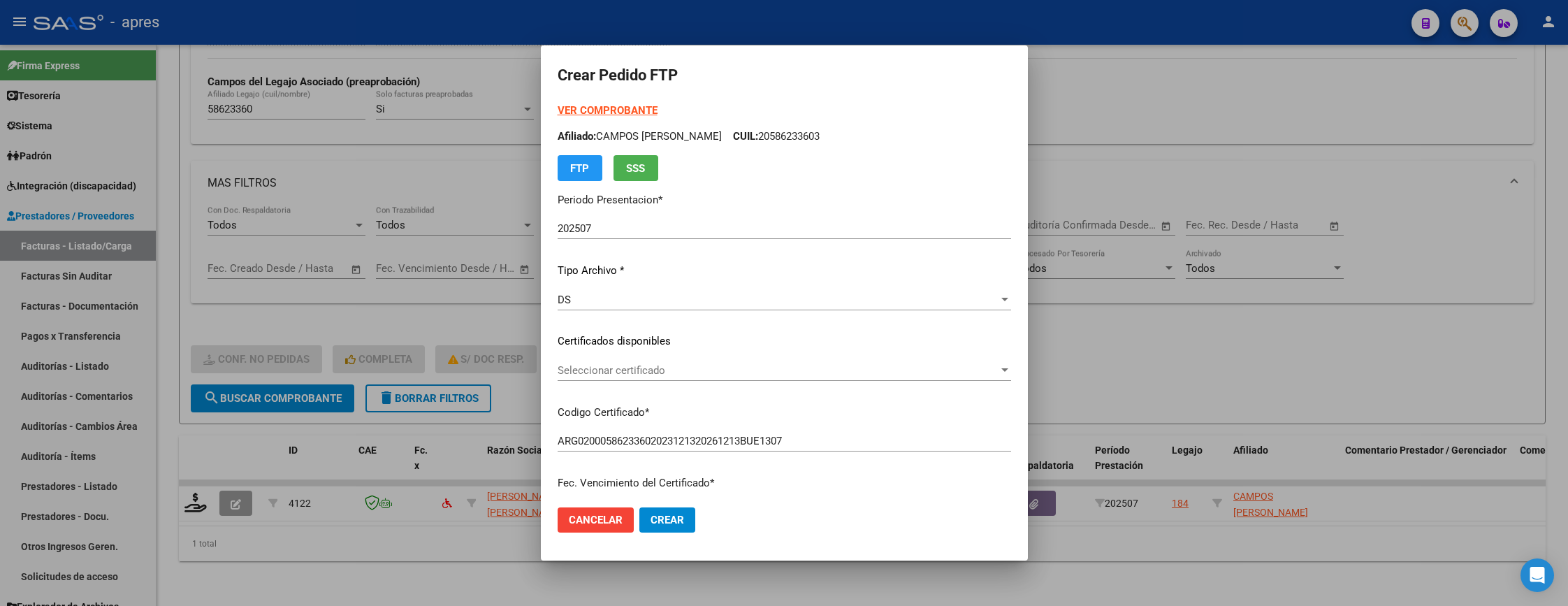
click at [756, 355] on div "VER COMPROBANTE ARCA Padrón Afiliado: CAMPOS SEBASTIAN LORENZO CUIL: 2058623360…" at bounding box center [784, 331] width 454 height 457
click at [759, 367] on span "Seleccionar certificado" at bounding box center [778, 370] width 441 height 13
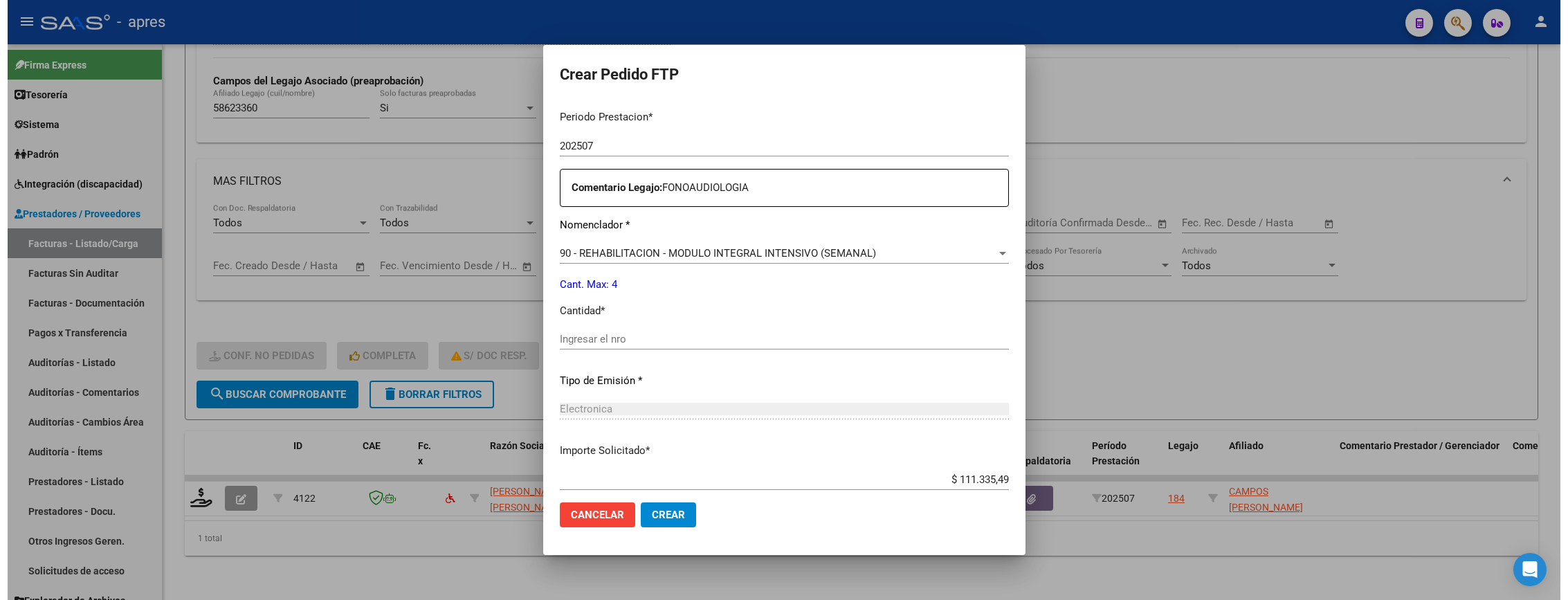
scroll to position [537, 0]
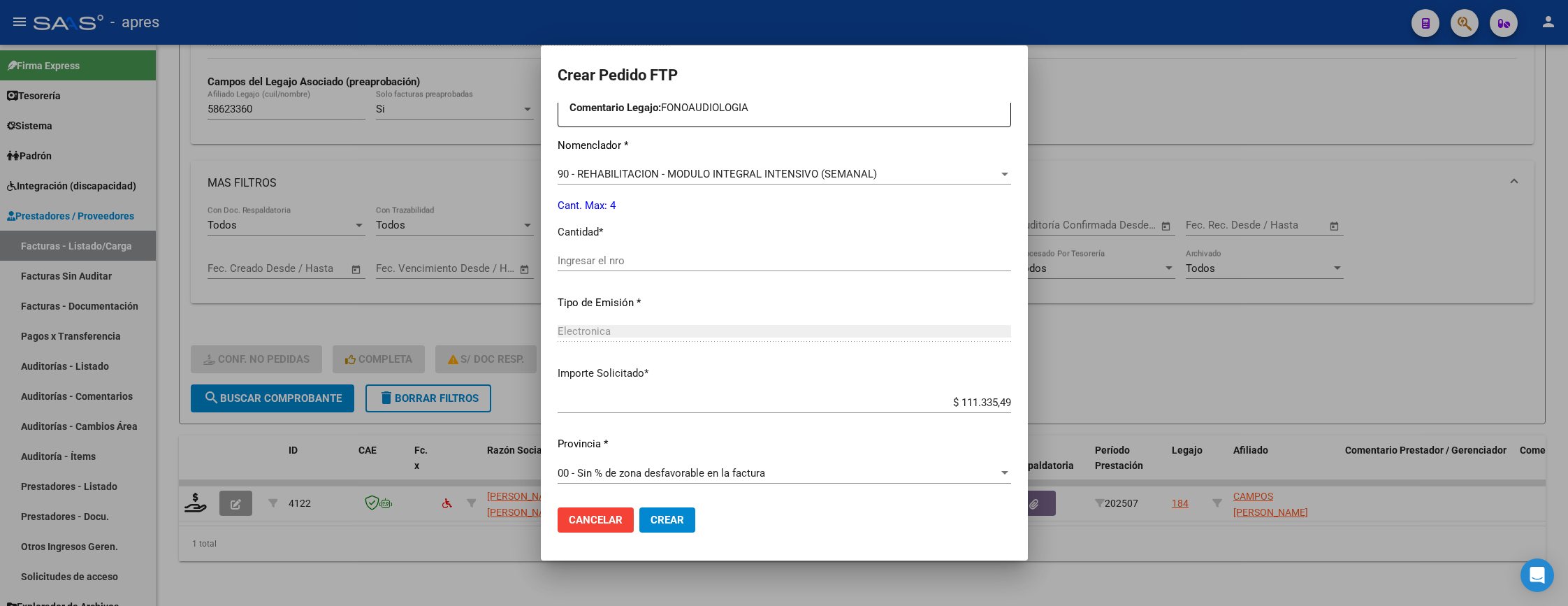
click at [673, 261] on input "Ingresar el nro" at bounding box center [784, 261] width 454 height 13
type input "4"
drag, startPoint x: 667, startPoint y: 519, endPoint x: 654, endPoint y: 523, distance: 13.6
click at [667, 519] on mat-dialog-actions "Cancelar Crear" at bounding box center [784, 519] width 454 height 48
click at [654, 523] on button "Crear" at bounding box center [667, 519] width 56 height 25
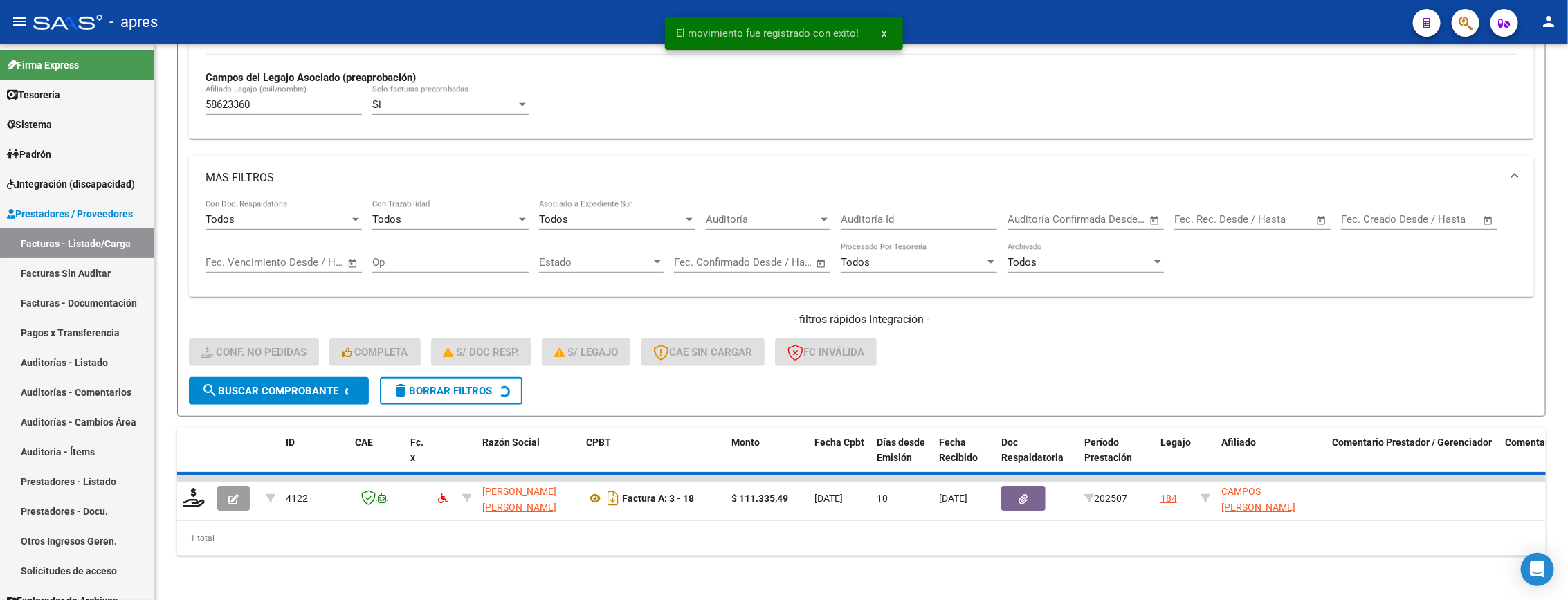
scroll to position [380, 0]
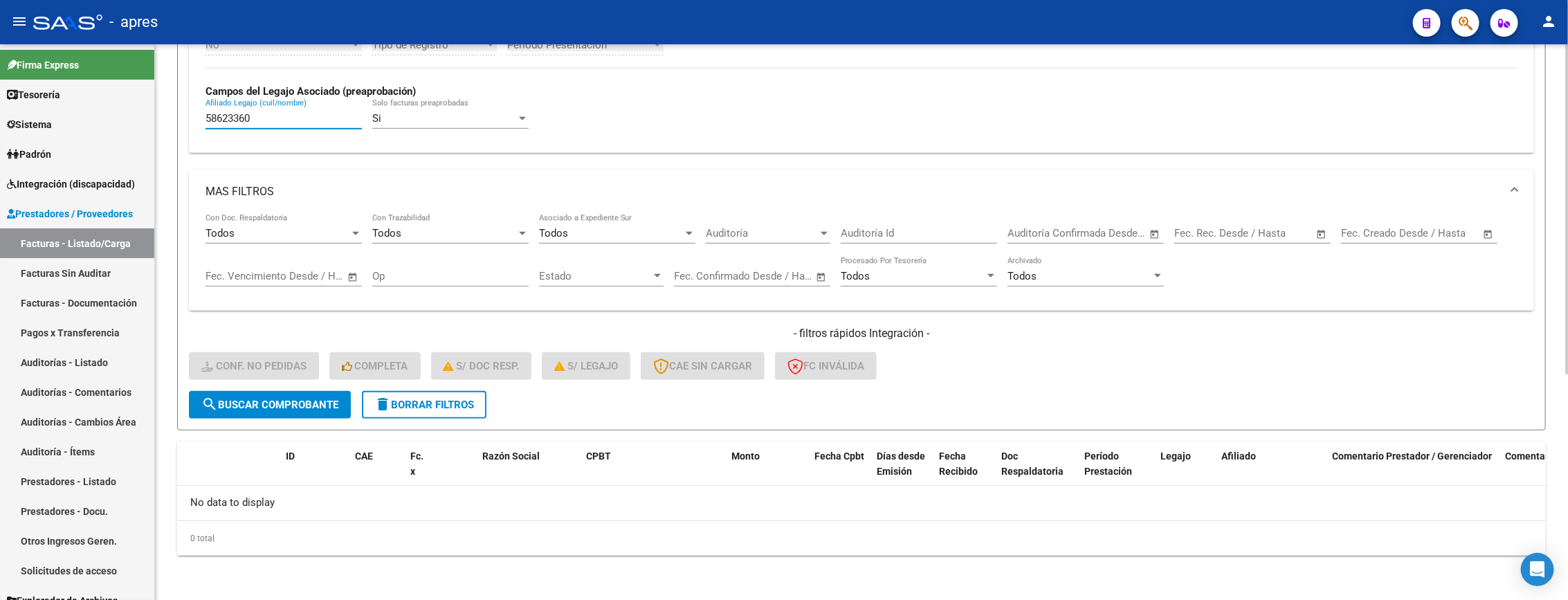
drag, startPoint x: 258, startPoint y: 114, endPoint x: 172, endPoint y: 120, distance: 86.2
click at [172, 120] on div "Video tutorial PRESTADORES -> Listado de CPBTs Emitidos por Prestadores / Prove…" at bounding box center [861, 133] width 1413 height 934
click at [265, 117] on input "Afiliado Legajo (cuil/nombre)" at bounding box center [283, 119] width 156 height 13
paste input "54346971"
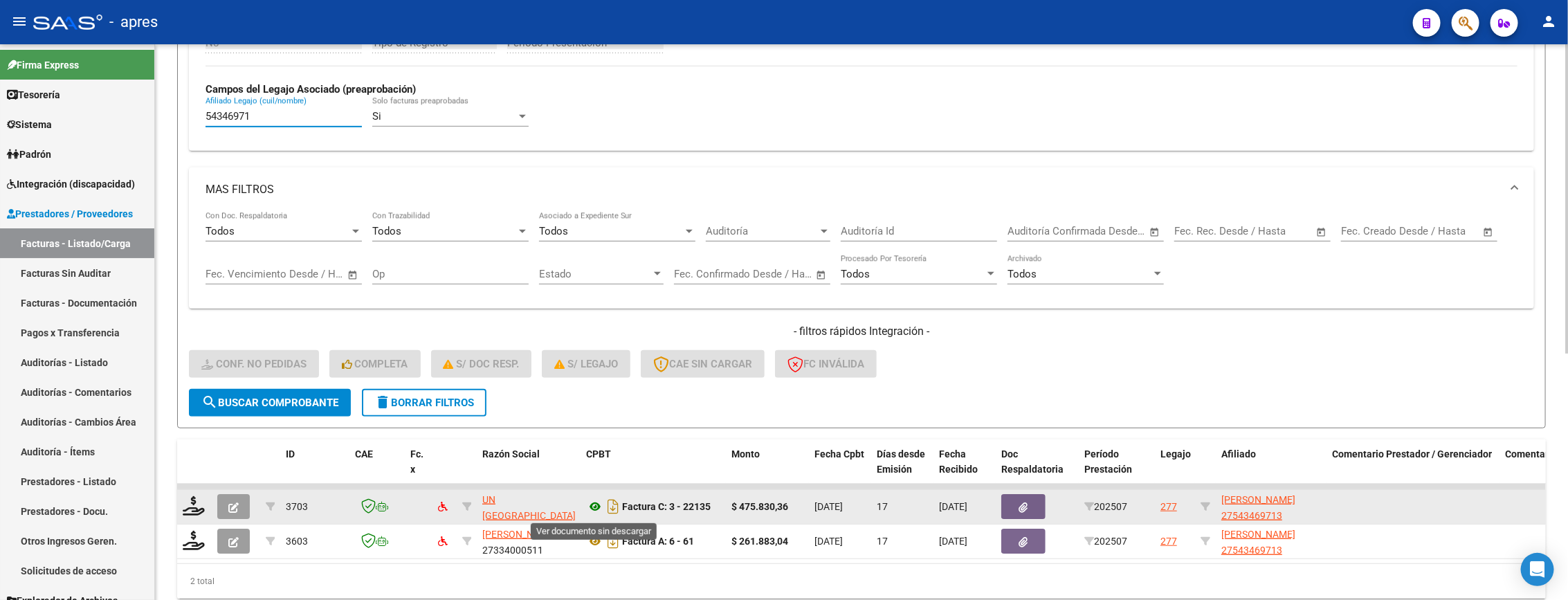
type input "54346971"
click at [590, 509] on icon at bounding box center [595, 506] width 18 height 17
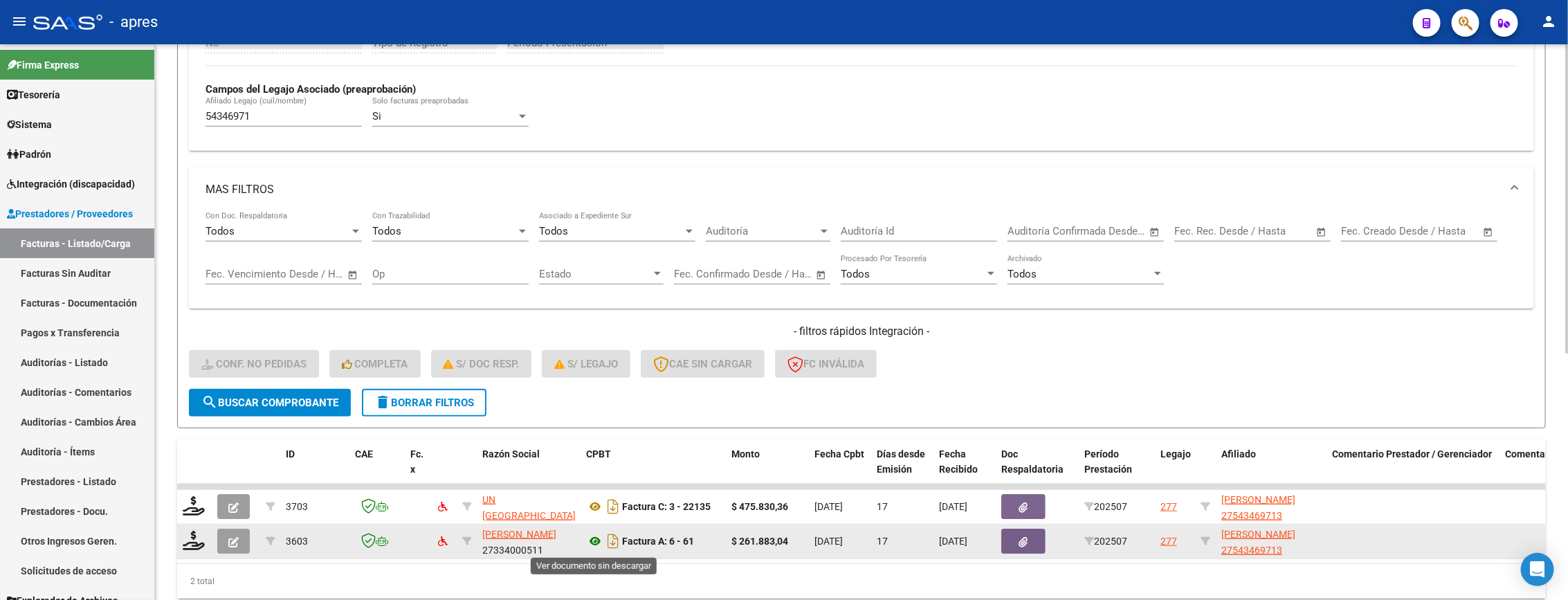
click at [592, 538] on icon at bounding box center [595, 541] width 18 height 17
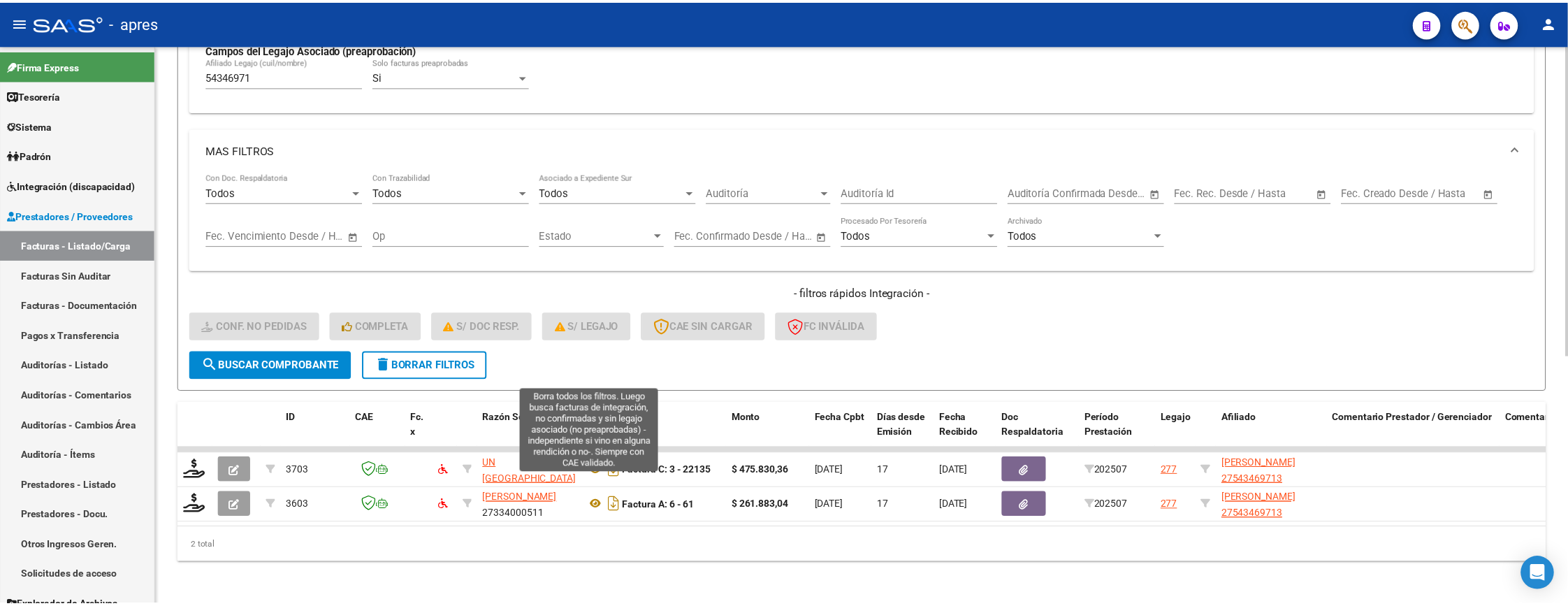
scroll to position [446, 0]
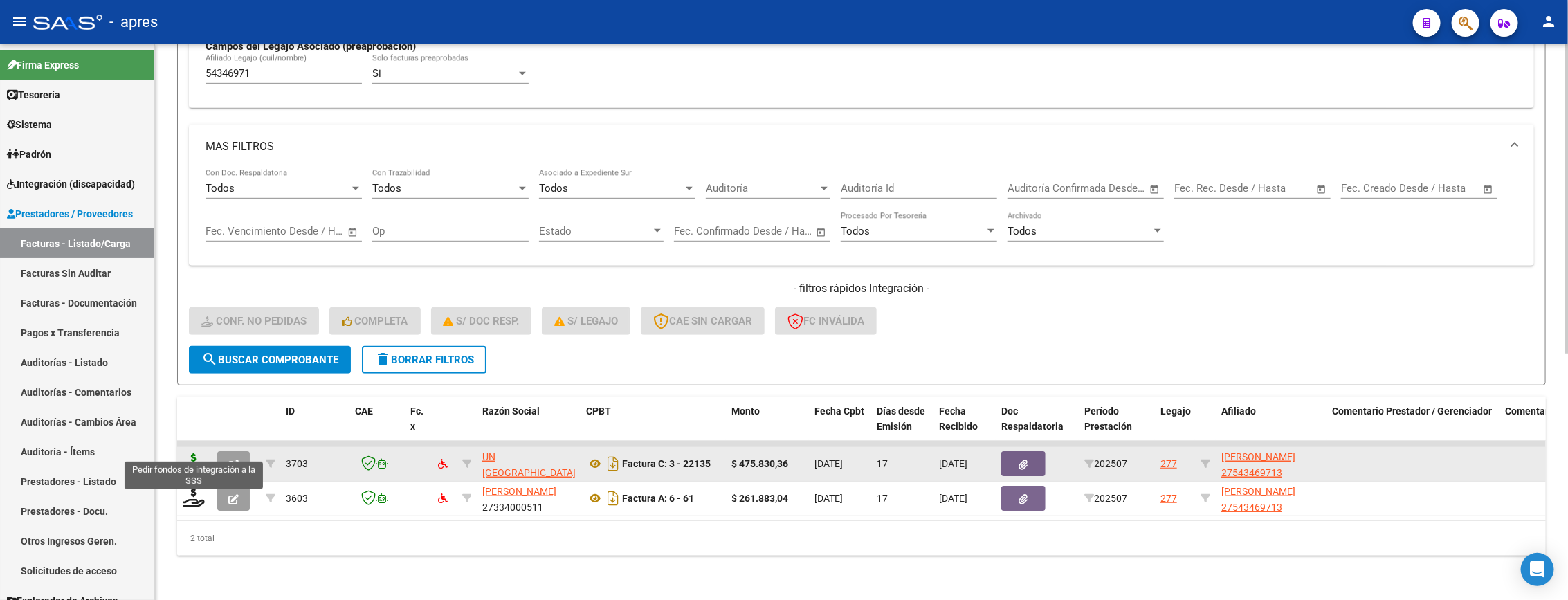
click at [185, 453] on icon at bounding box center [194, 463] width 22 height 19
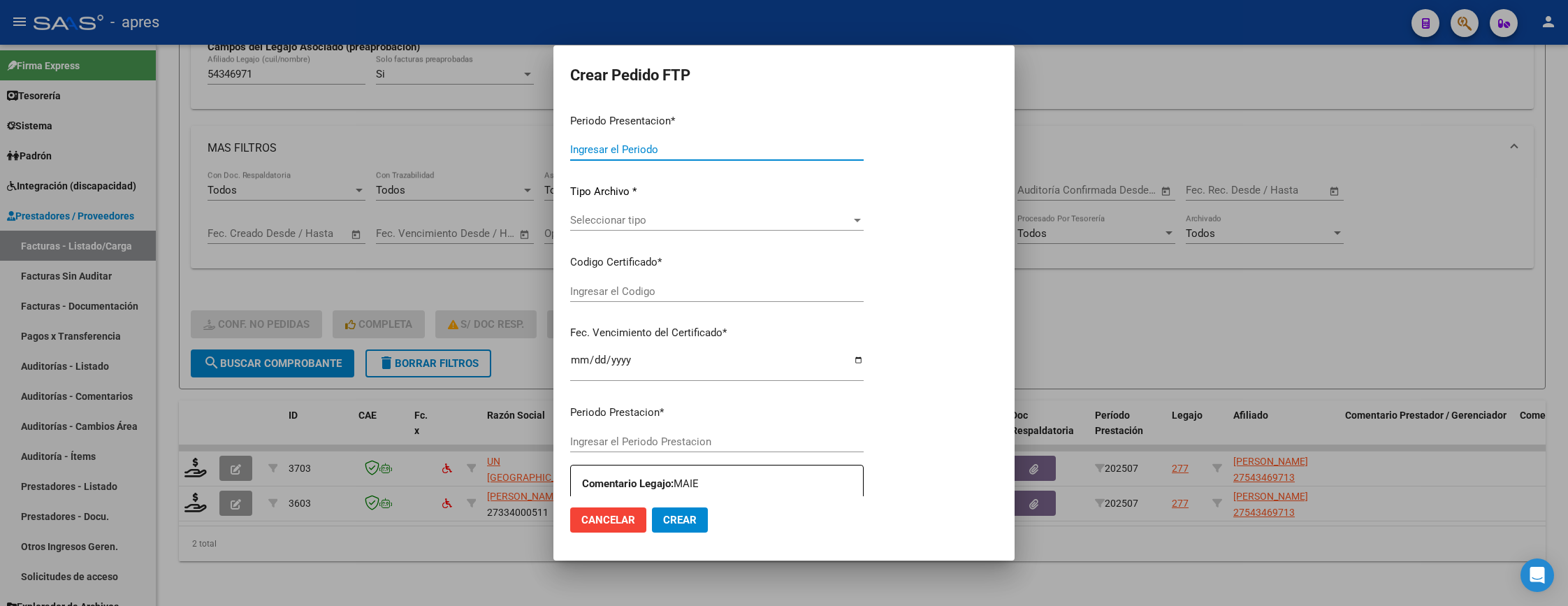
type input "202507"
type input "$ 475.830,36"
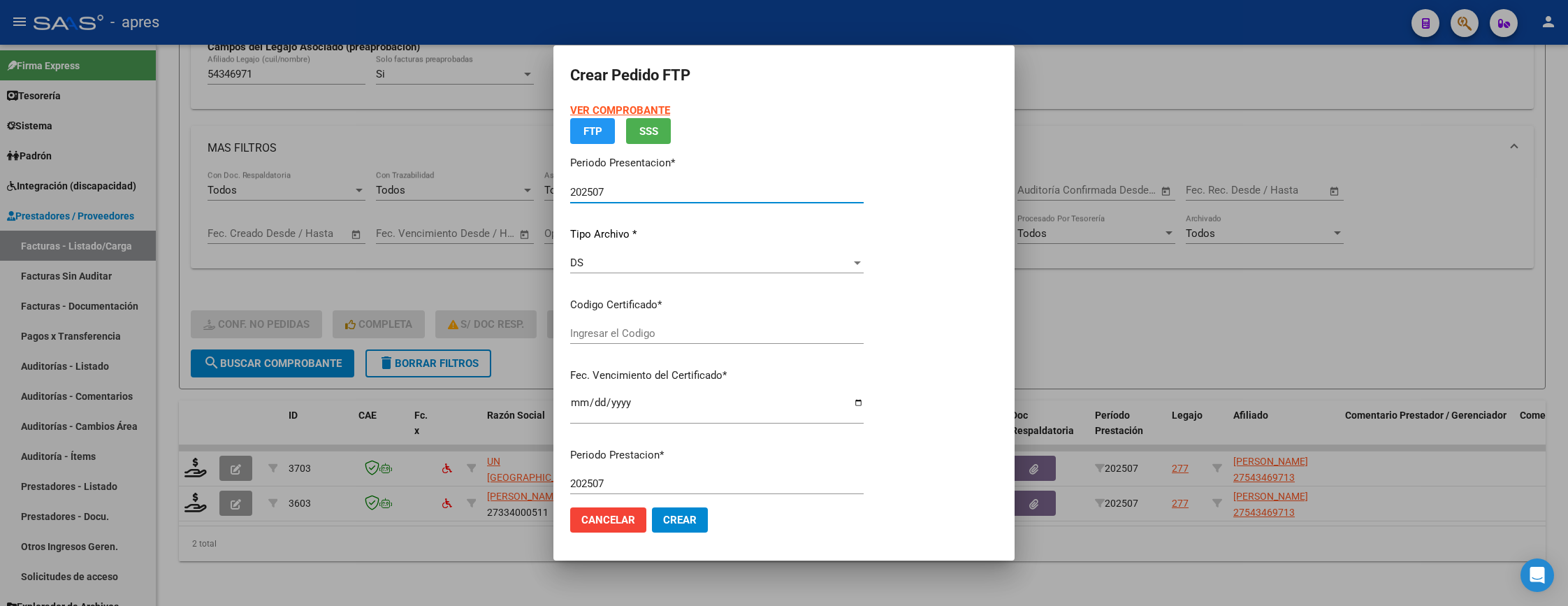
type input "ARG01000543469712022071320270713BUE315"
type input "2027-07-14"
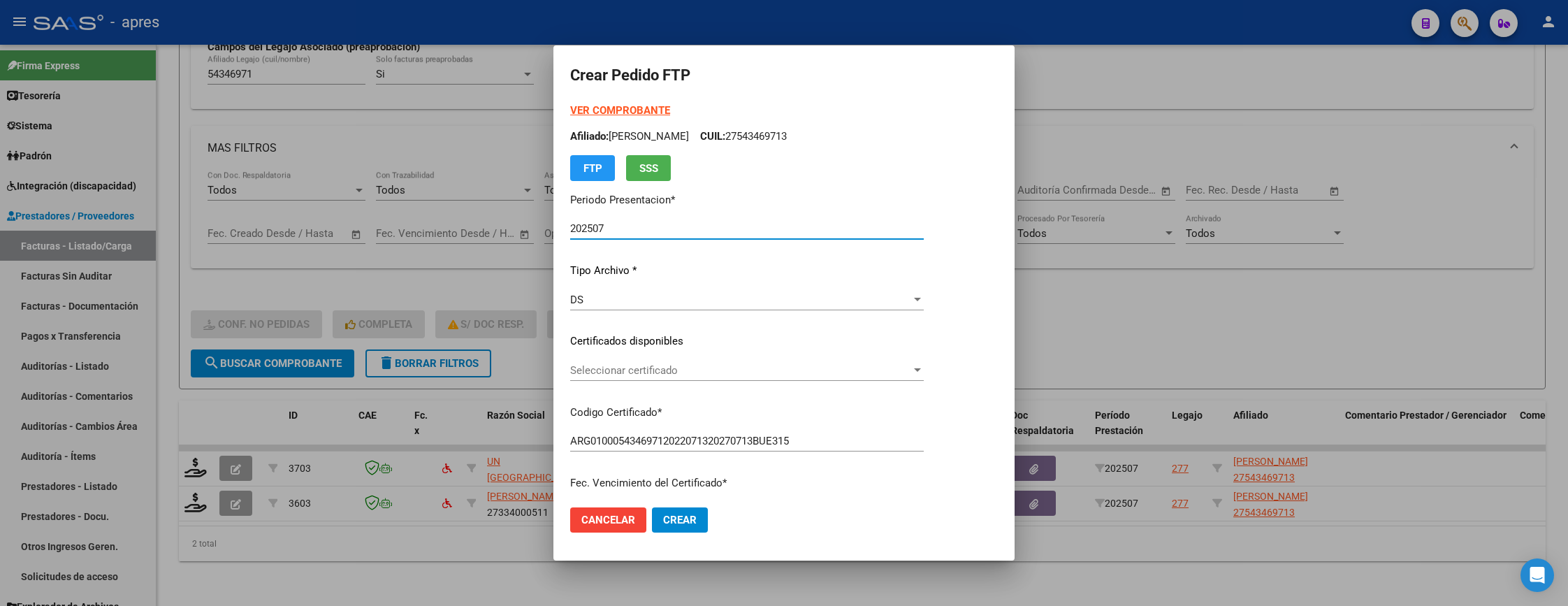
click at [721, 348] on p "Certificados disponibles" at bounding box center [747, 341] width 354 height 16
click at [720, 368] on span "Seleccionar certificado" at bounding box center [740, 370] width 341 height 13
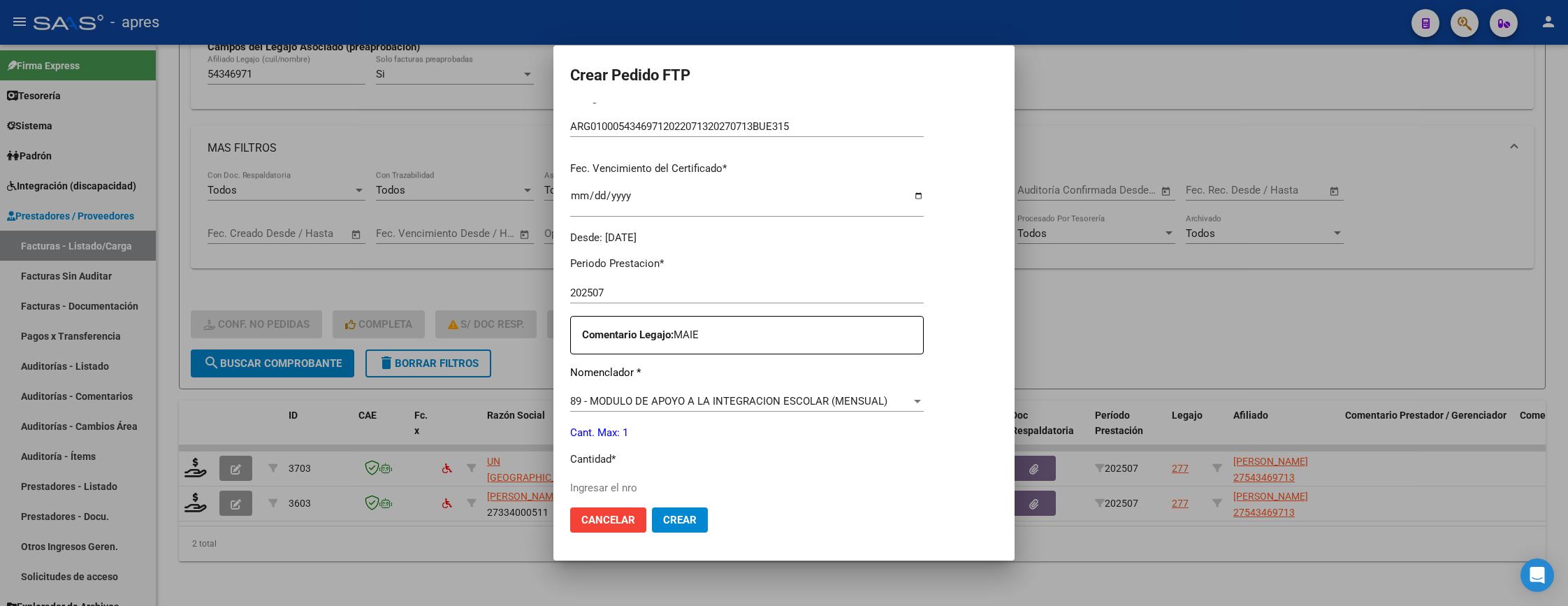
scroll to position [420, 0]
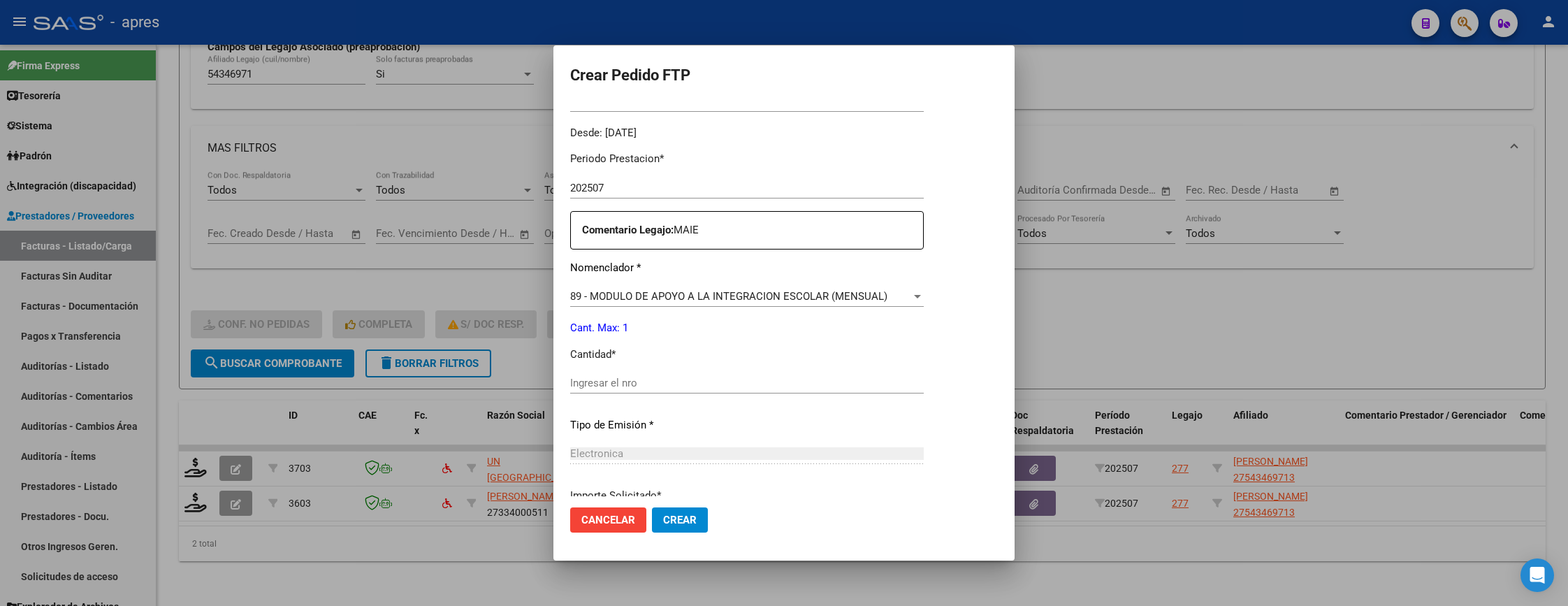
click at [646, 373] on div "Ingresar el nro" at bounding box center [747, 383] width 354 height 21
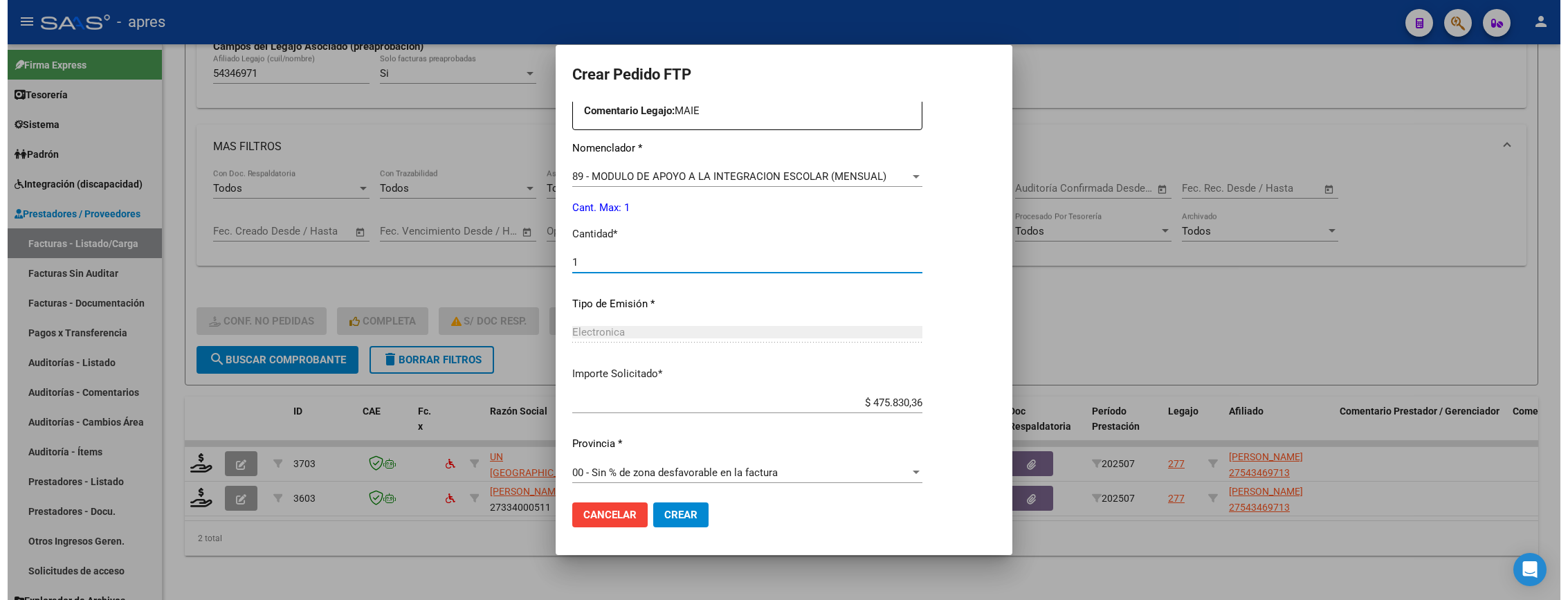
scroll to position [537, 0]
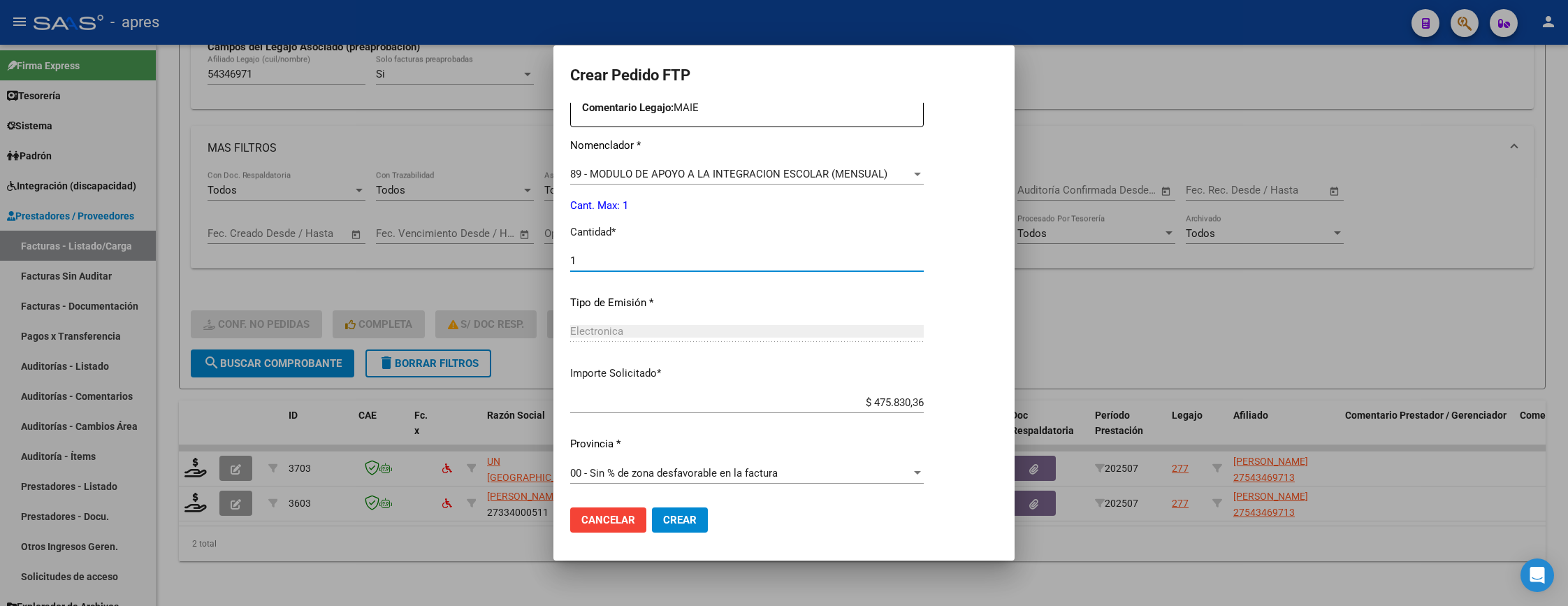
type input "1"
click at [667, 510] on button "Crear" at bounding box center [680, 519] width 56 height 25
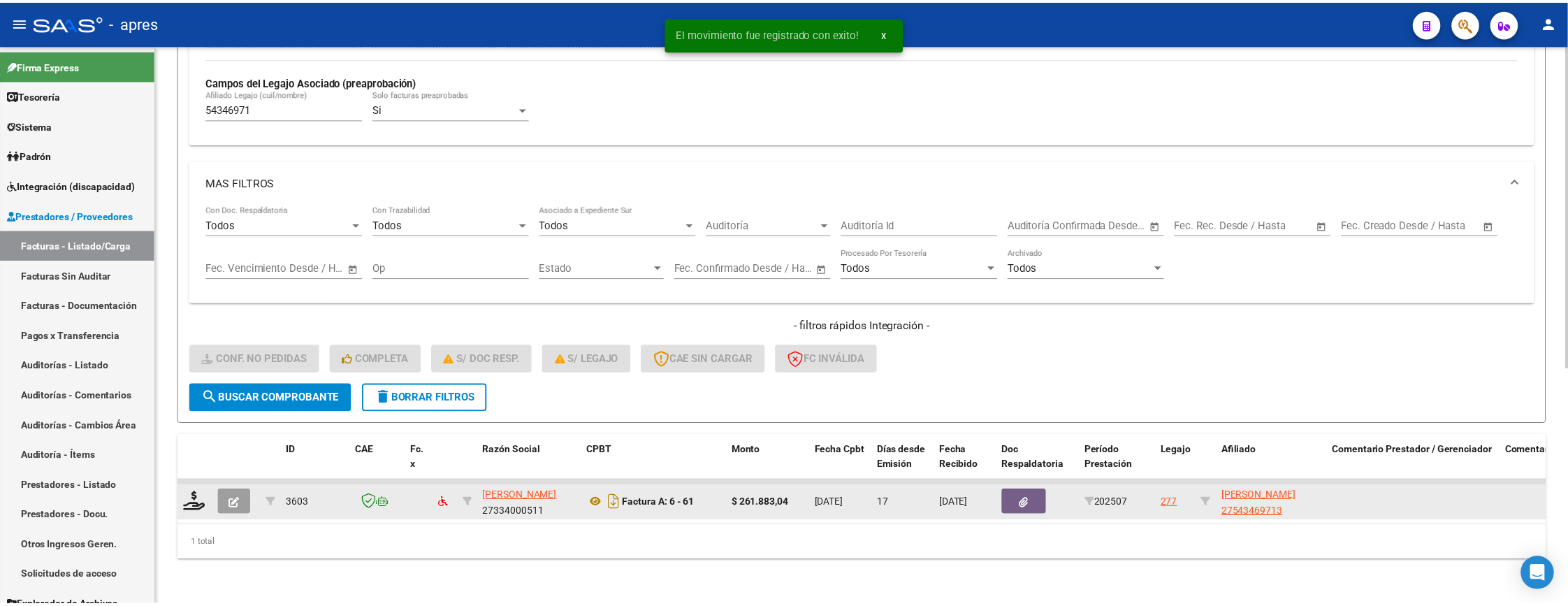
scroll to position [411, 0]
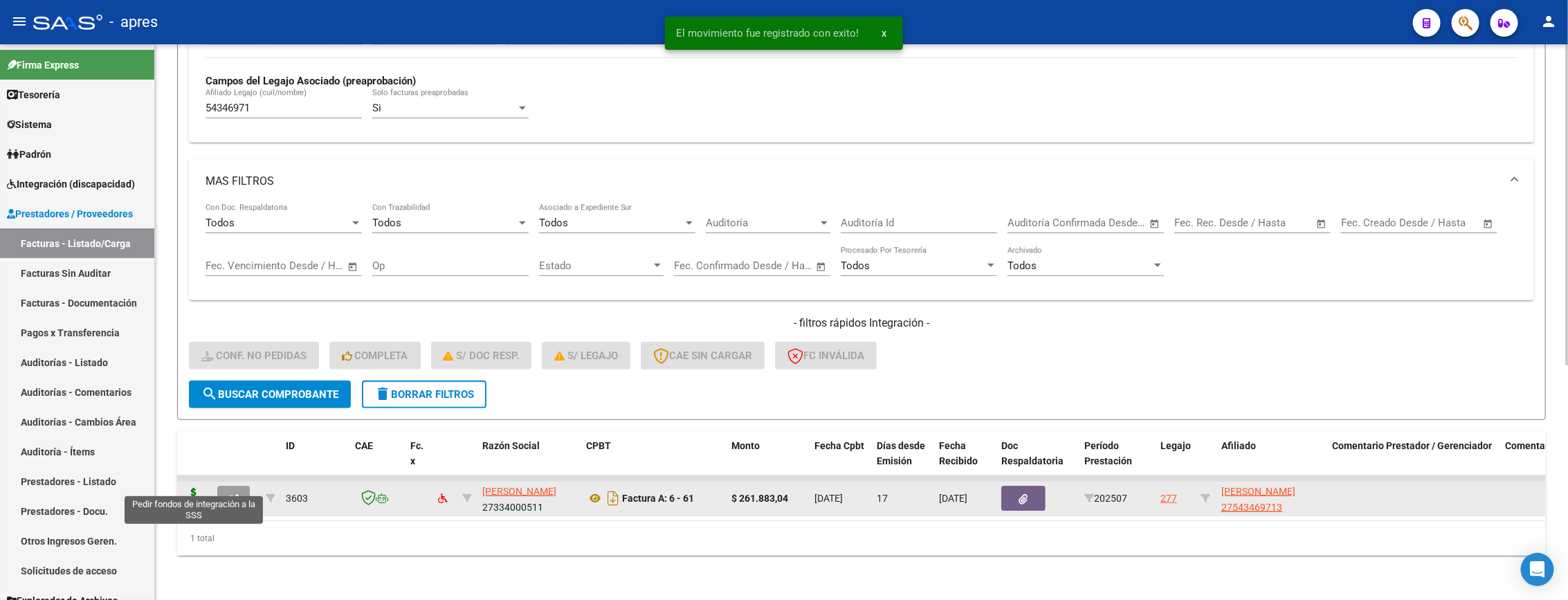
click at [197, 488] on icon at bounding box center [194, 497] width 22 height 19
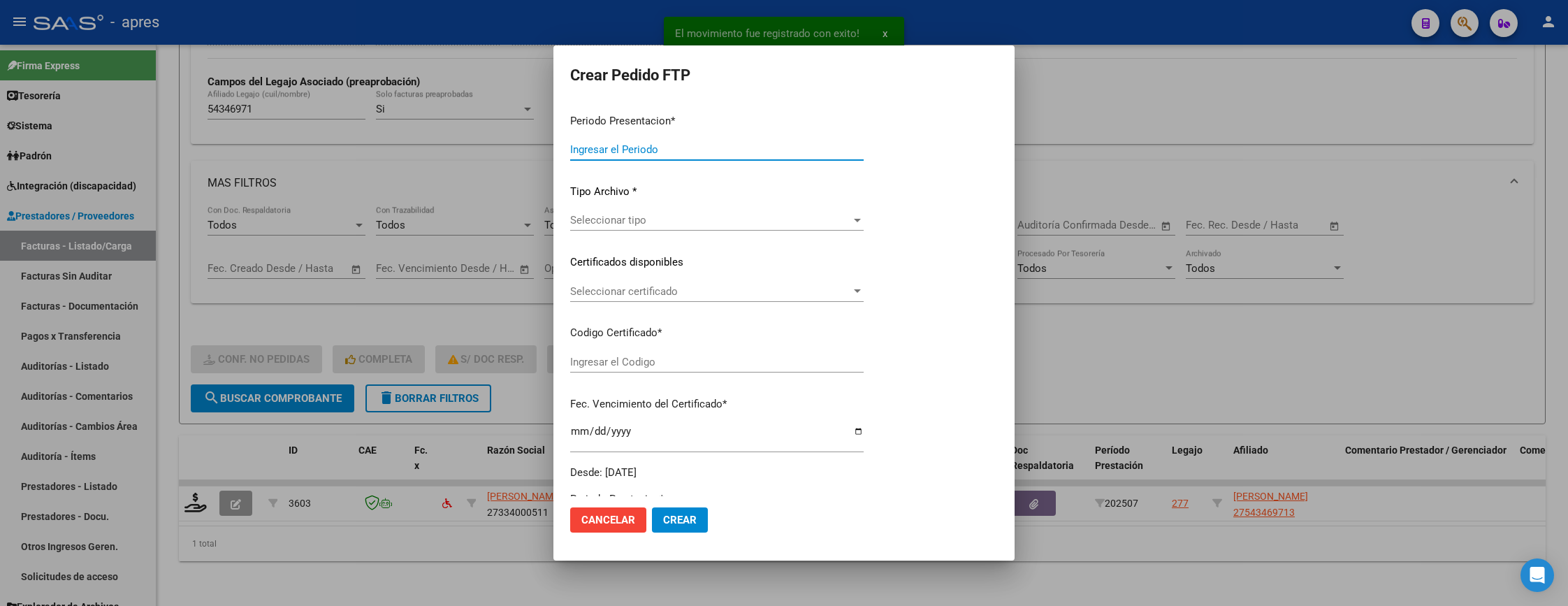
type input "202507"
type input "$ 261.883,04"
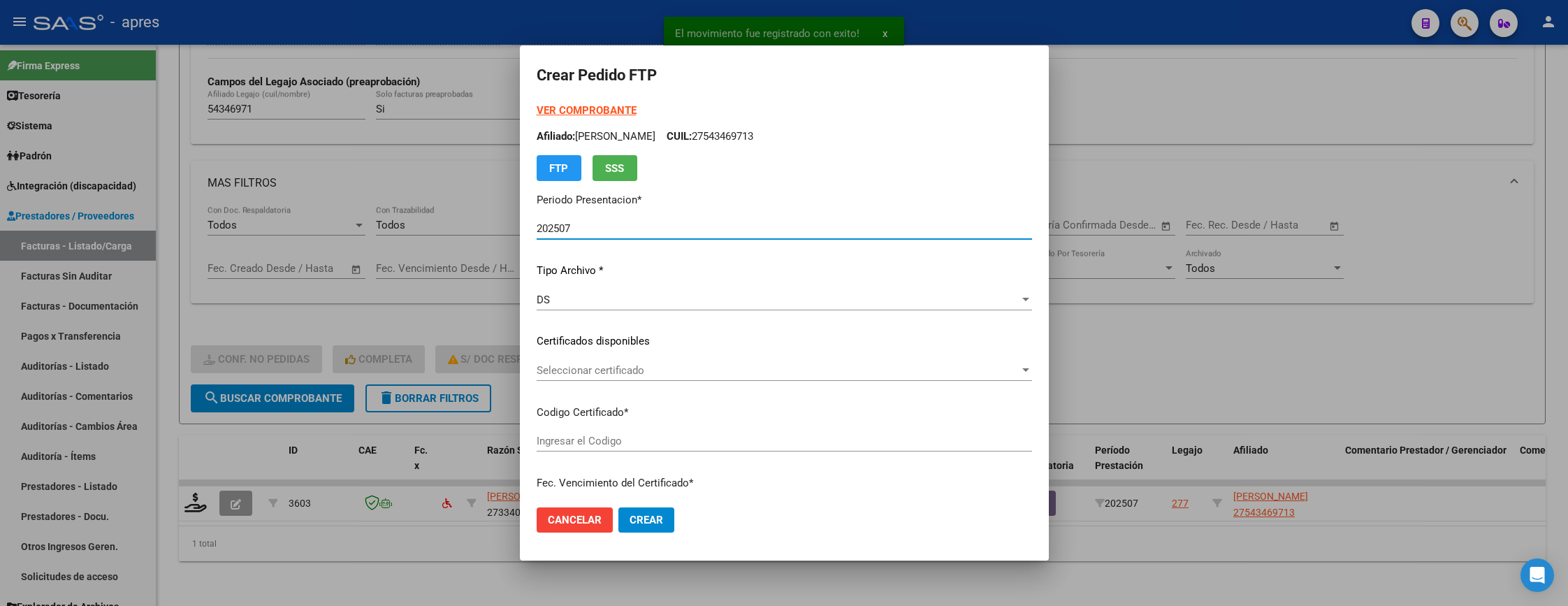
type input "ARG01000543469712022071320270713BUE315"
type input "2027-07-14"
click at [585, 374] on span "Seleccionar certificado" at bounding box center [778, 370] width 483 height 13
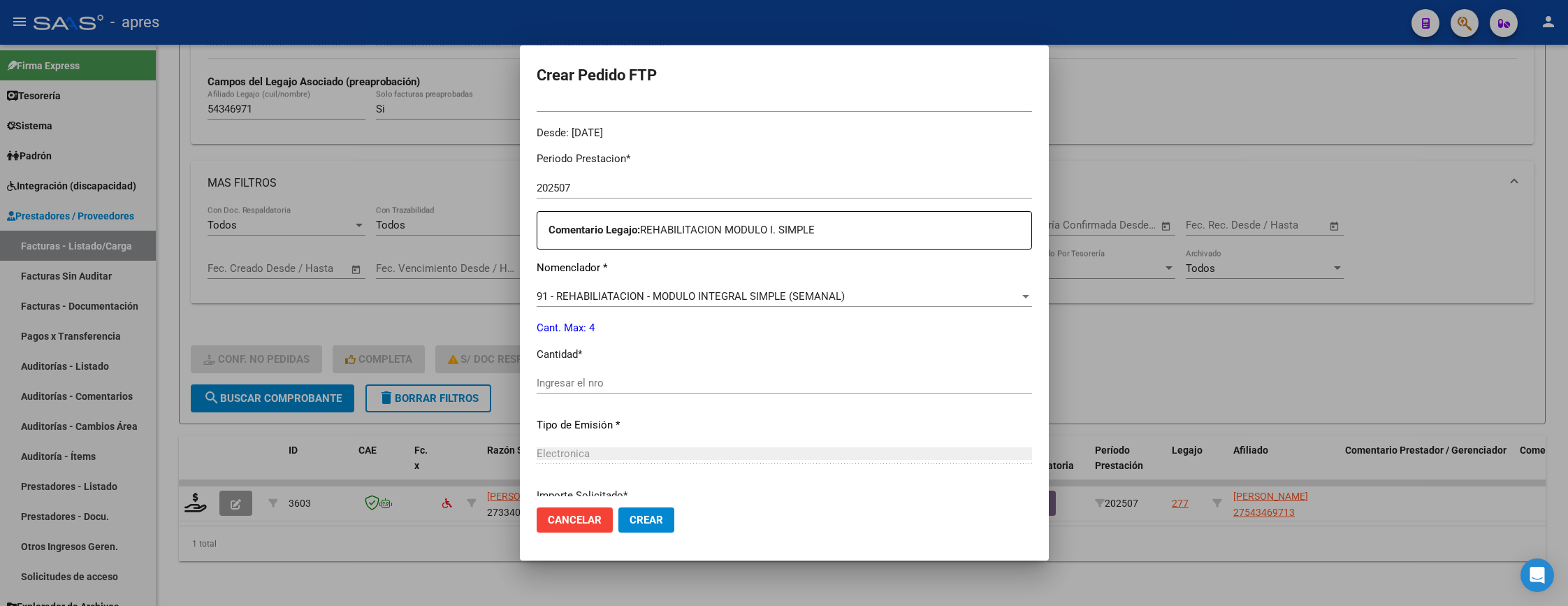
scroll to position [524, 0]
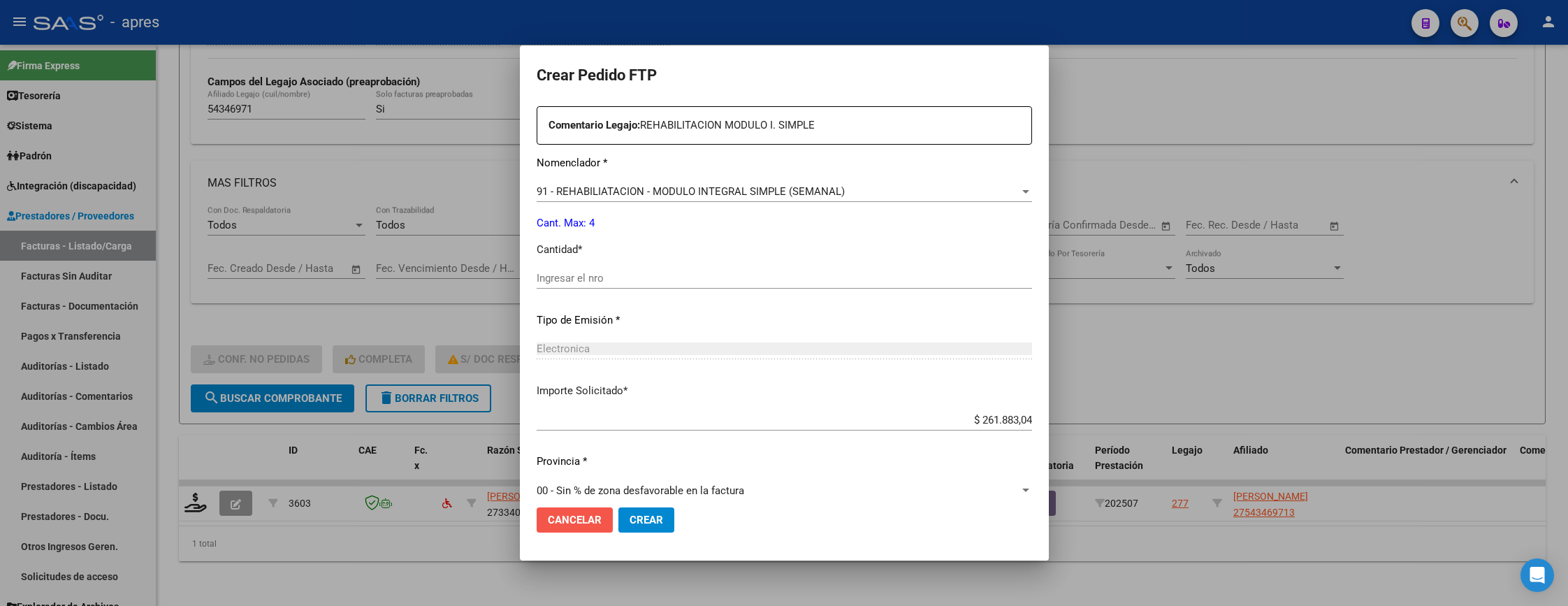
click at [548, 523] on span "Cancelar" at bounding box center [574, 520] width 53 height 13
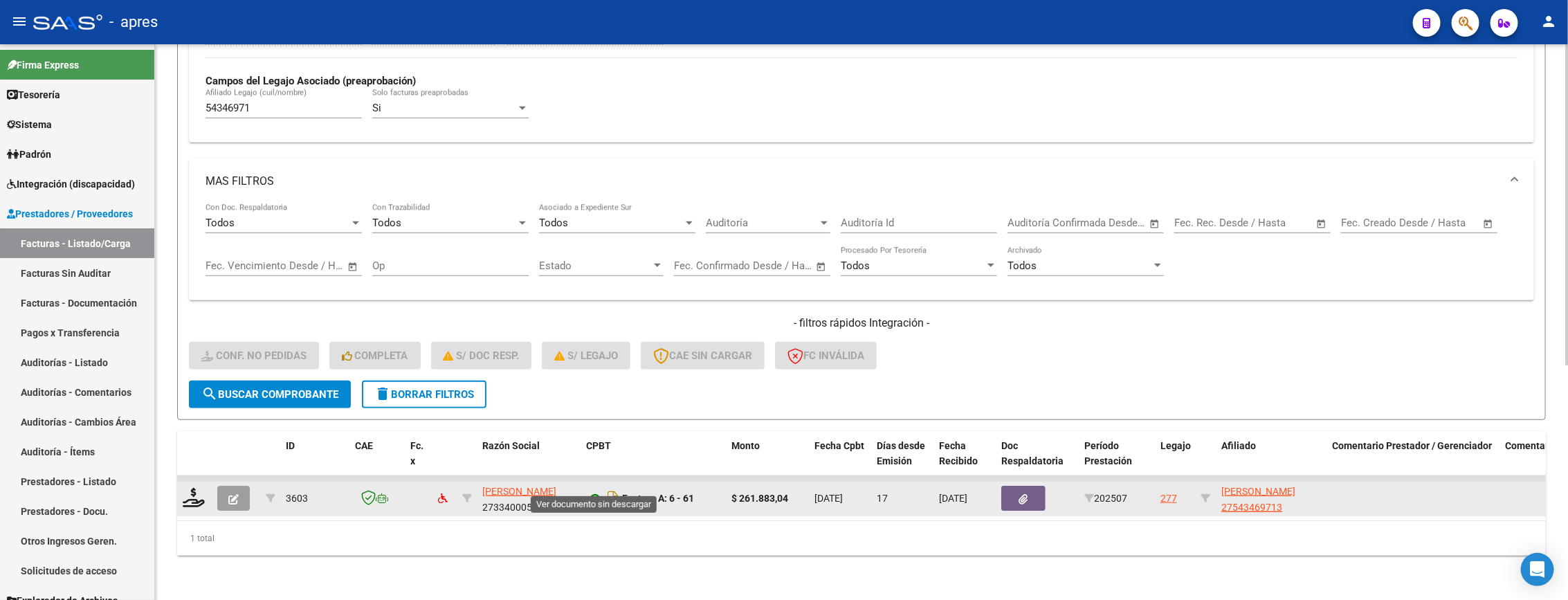
click at [592, 490] on icon at bounding box center [595, 498] width 18 height 17
click at [189, 488] on icon at bounding box center [194, 497] width 22 height 19
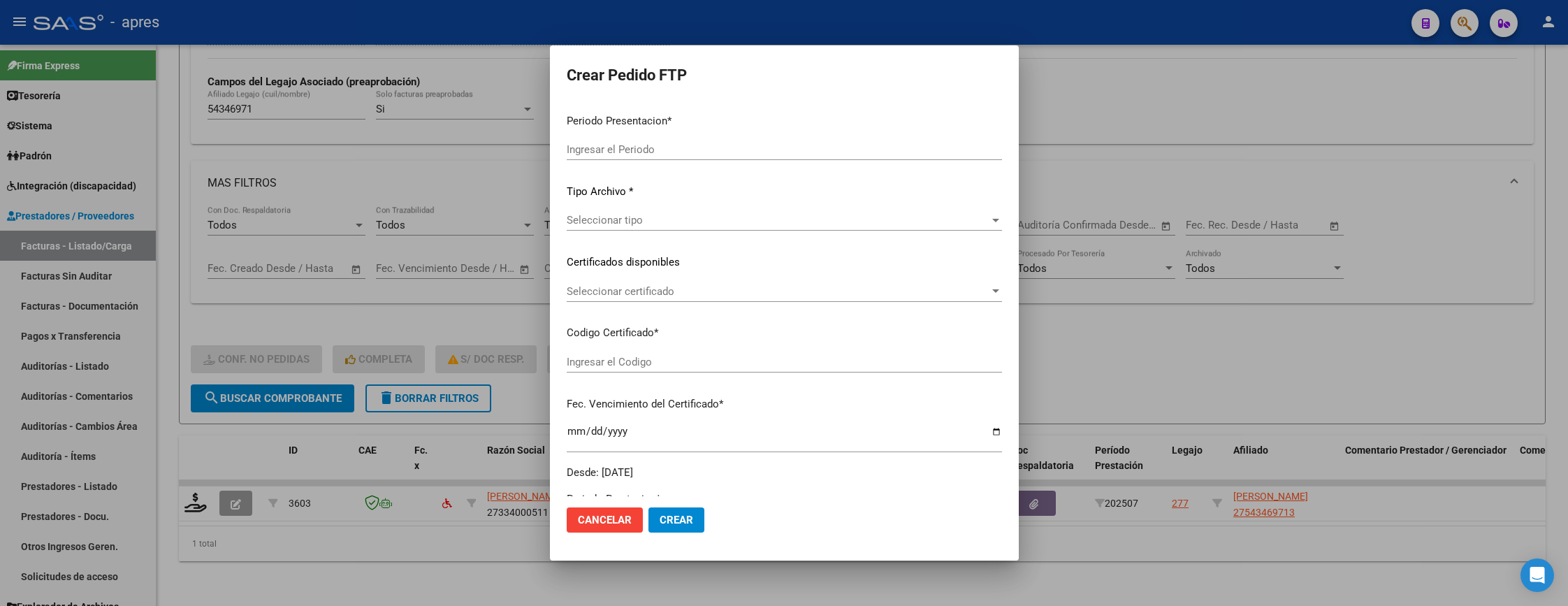
type input "202507"
type input "$ 261.883,04"
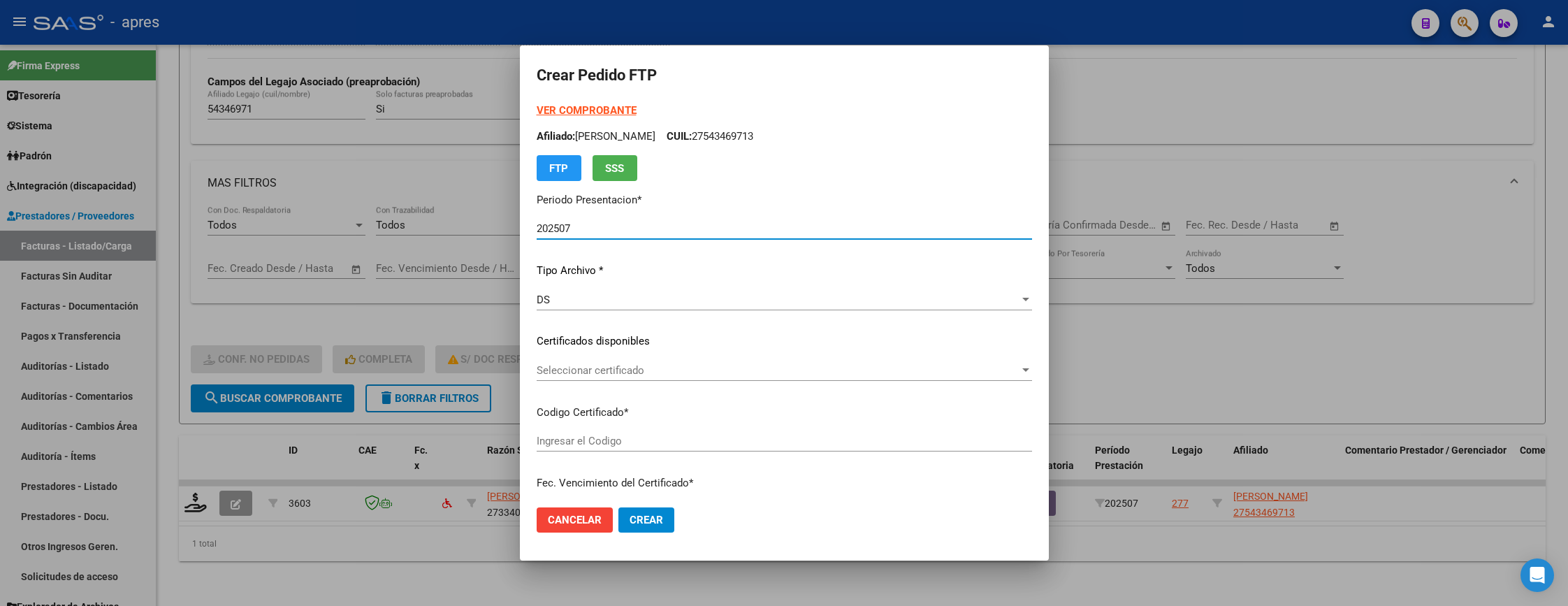
type input "ARG01000543469712022071320270713BUE315"
type input "2027-07-14"
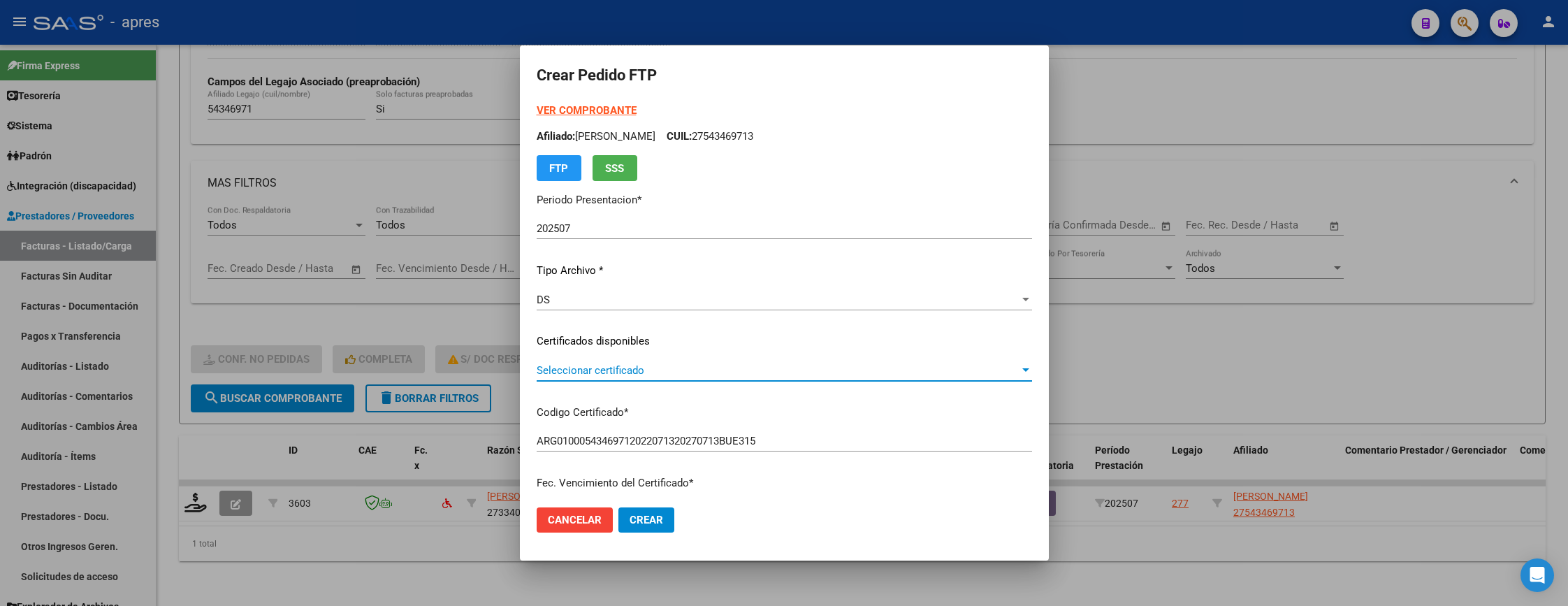
click at [599, 369] on span "Seleccionar certificado" at bounding box center [778, 370] width 483 height 13
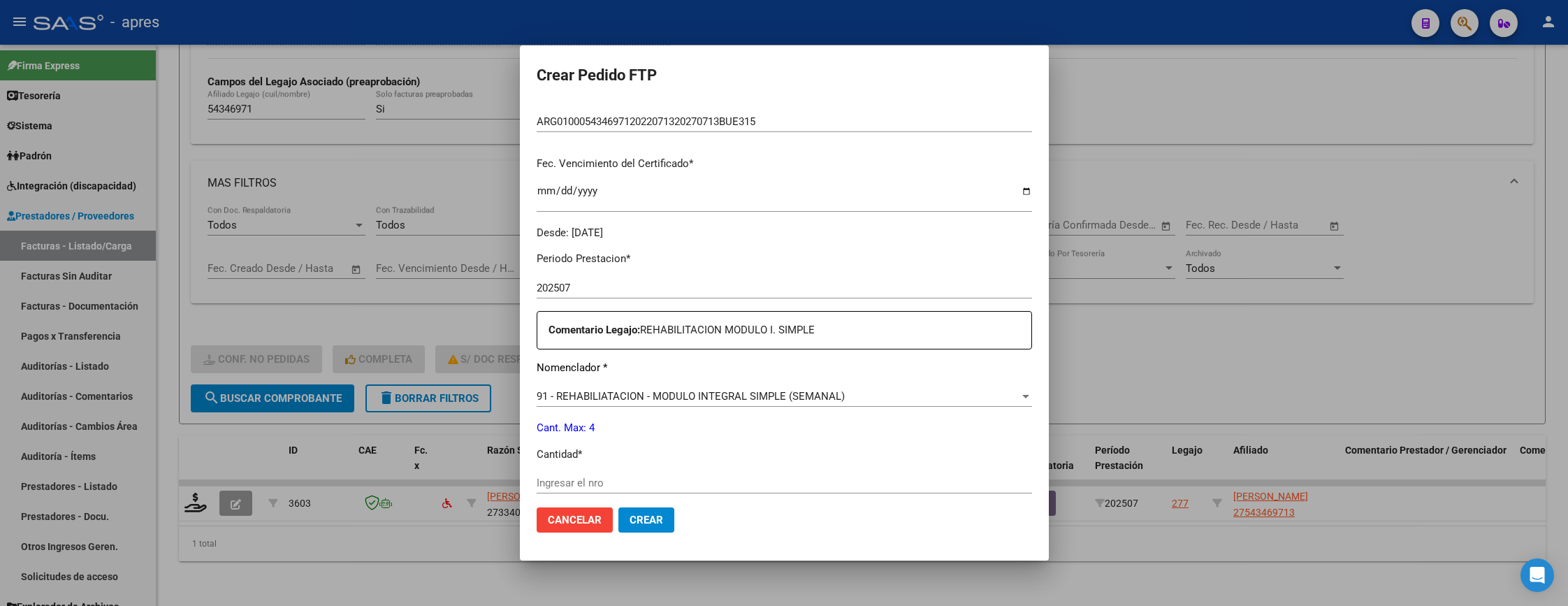
scroll to position [420, 0]
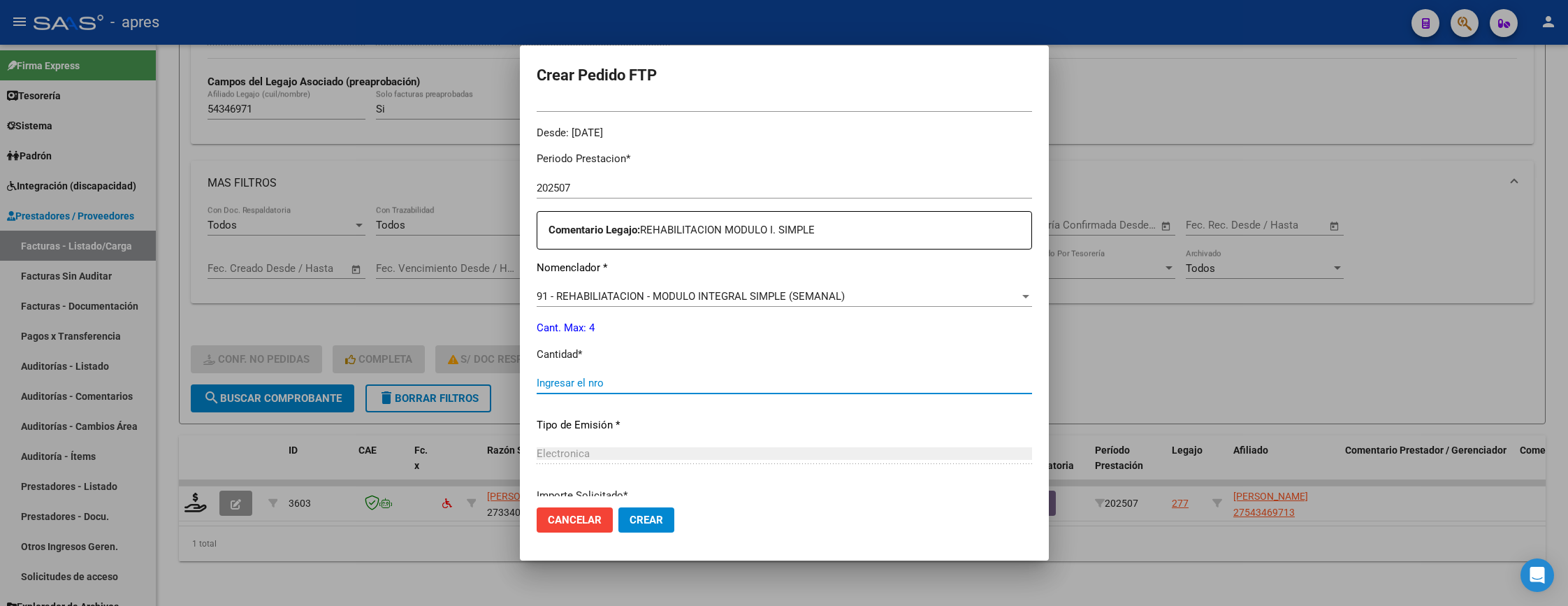
click at [579, 384] on input "Ingresar el nro" at bounding box center [785, 383] width 496 height 13
type input "4"
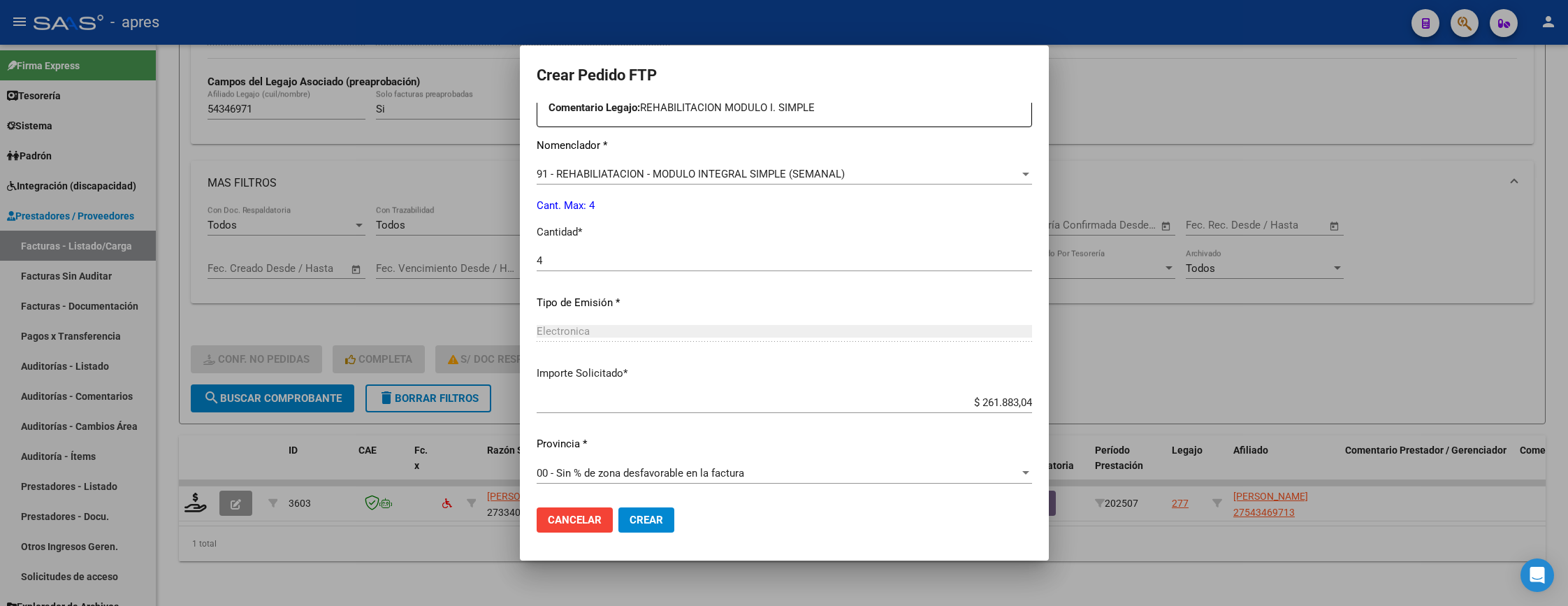
click at [629, 514] on span "Crear" at bounding box center [646, 520] width 33 height 13
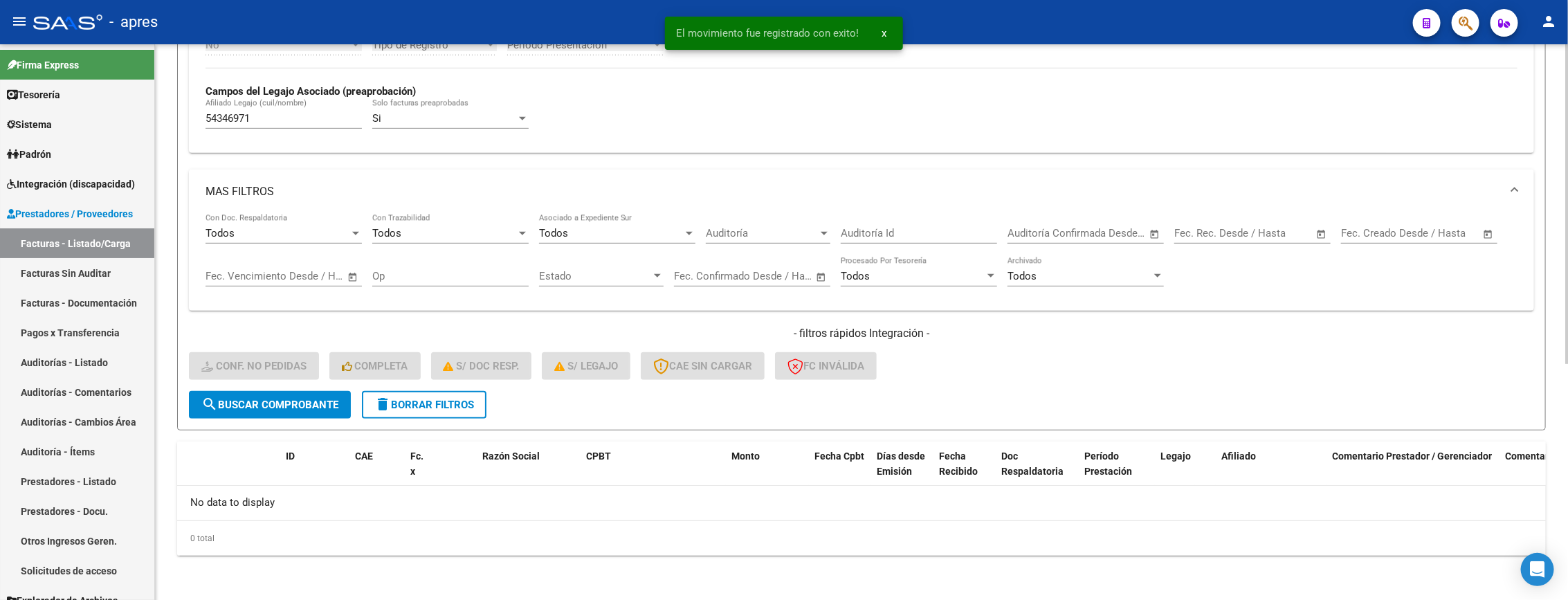
scroll to position [380, 0]
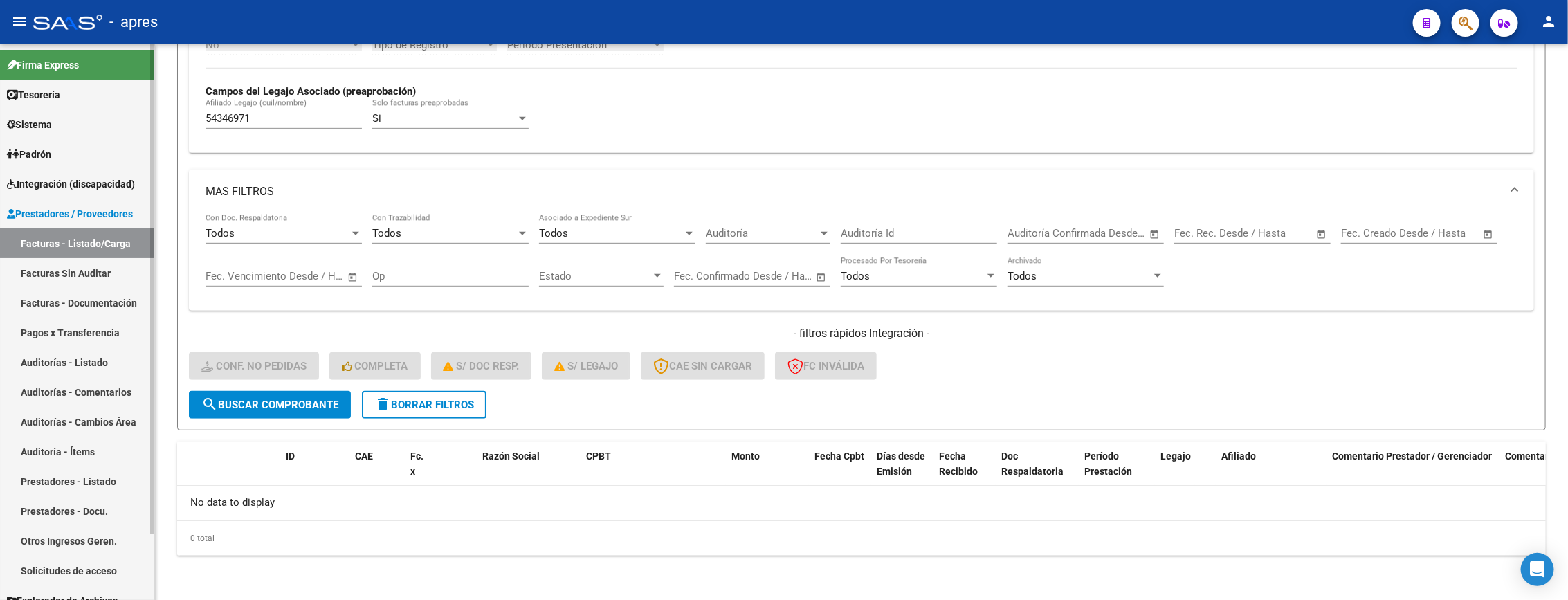
click at [96, 107] on mat-sidenav-container "Firma Express Tesorería Extractos Procesados (csv) Extractos Originales (pdf) S…" at bounding box center [784, 322] width 1568 height 556
paste input "3051195"
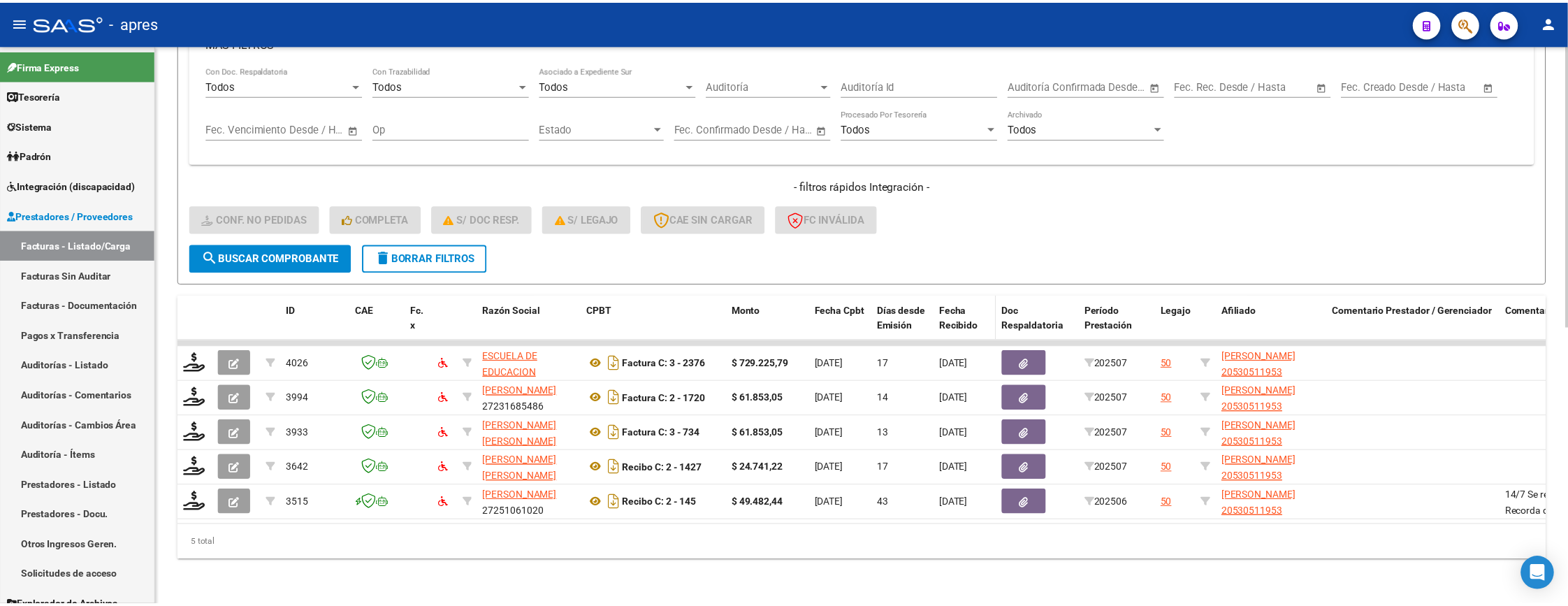
scroll to position [550, 0]
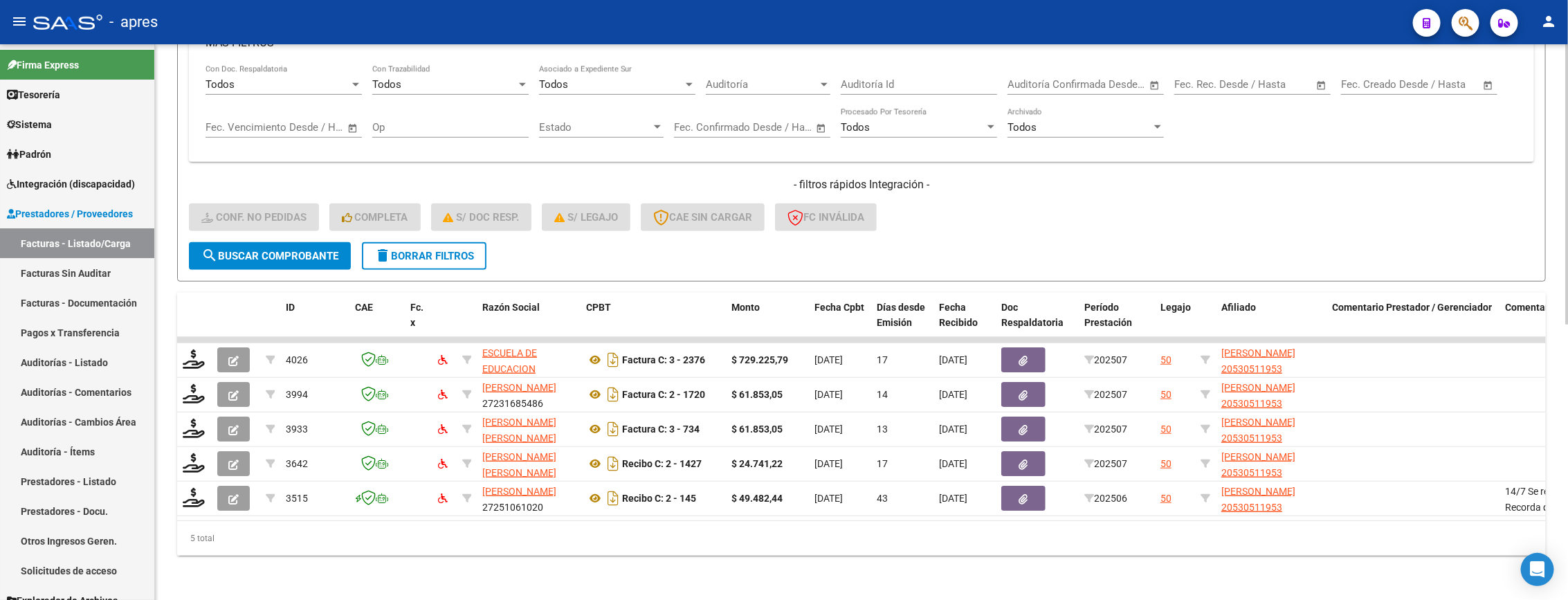
type input "53051195"
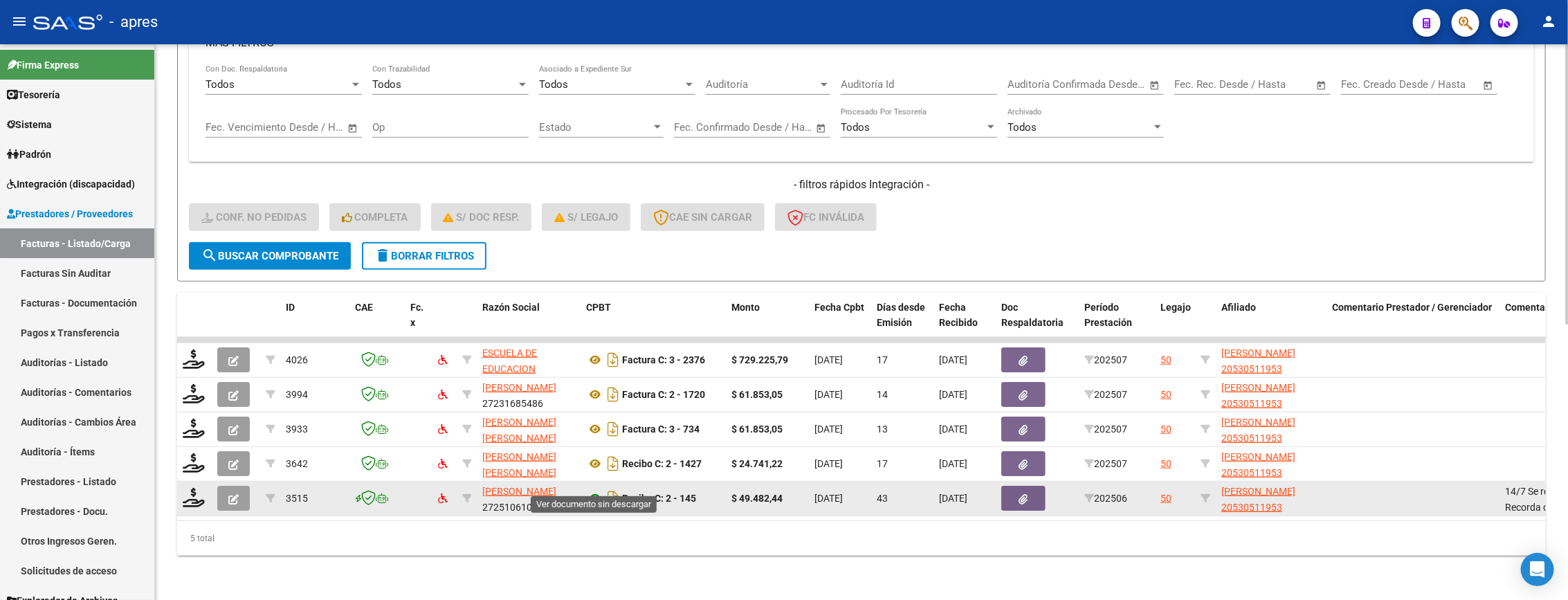
click at [586, 490] on icon at bounding box center [595, 498] width 18 height 17
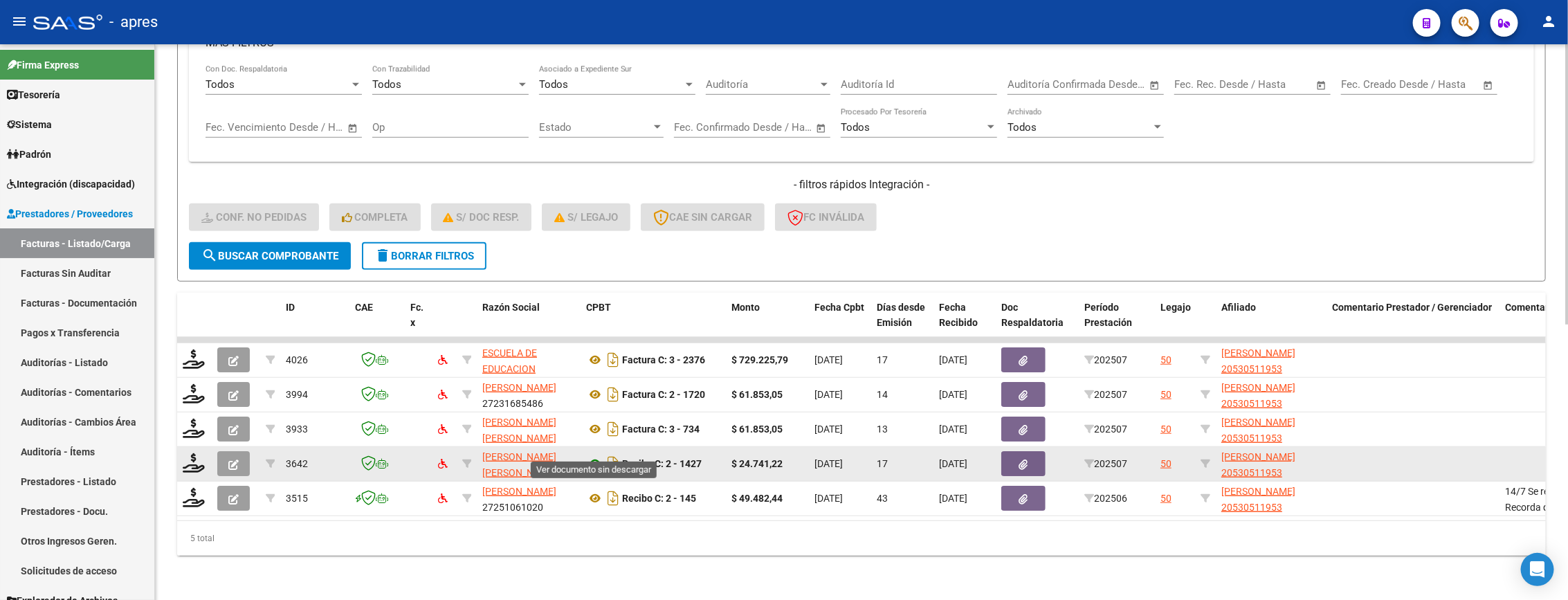
click at [587, 456] on icon at bounding box center [595, 464] width 18 height 17
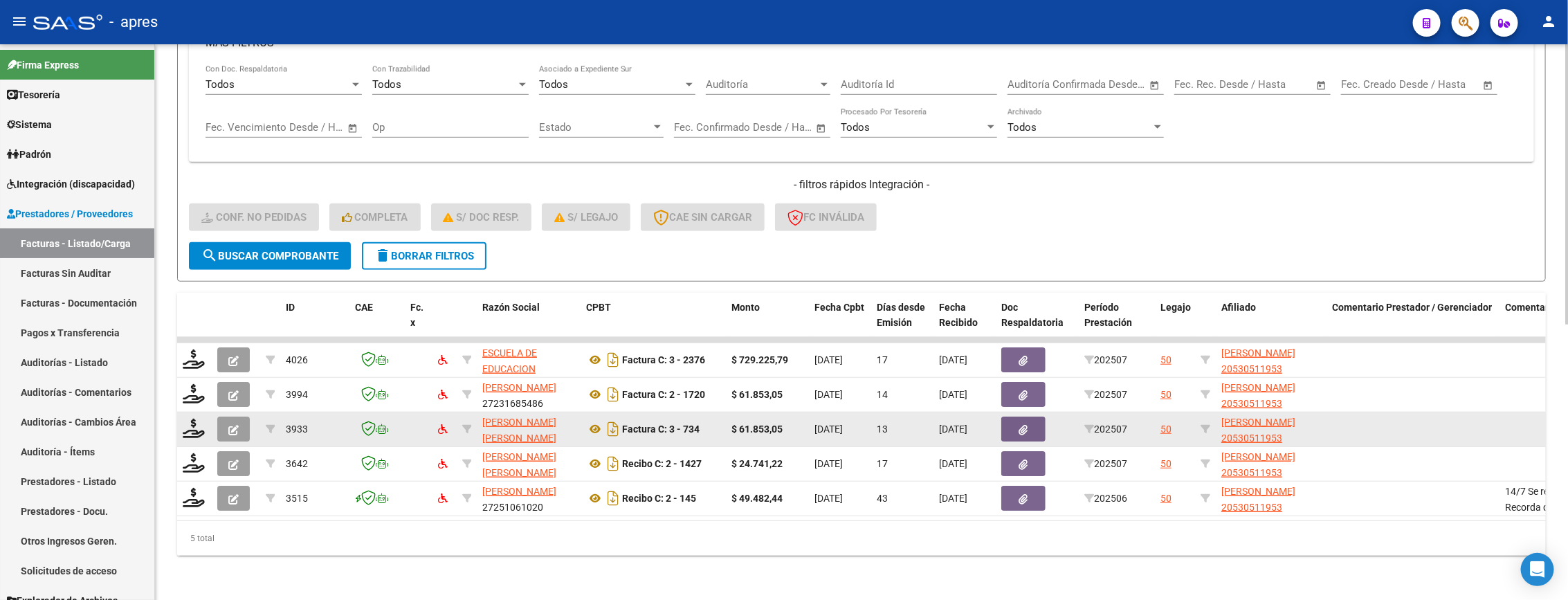
click at [594, 424] on datatable-body-cell "Factura C: 3 - 734" at bounding box center [653, 429] width 145 height 34
click at [592, 421] on icon at bounding box center [595, 429] width 18 height 17
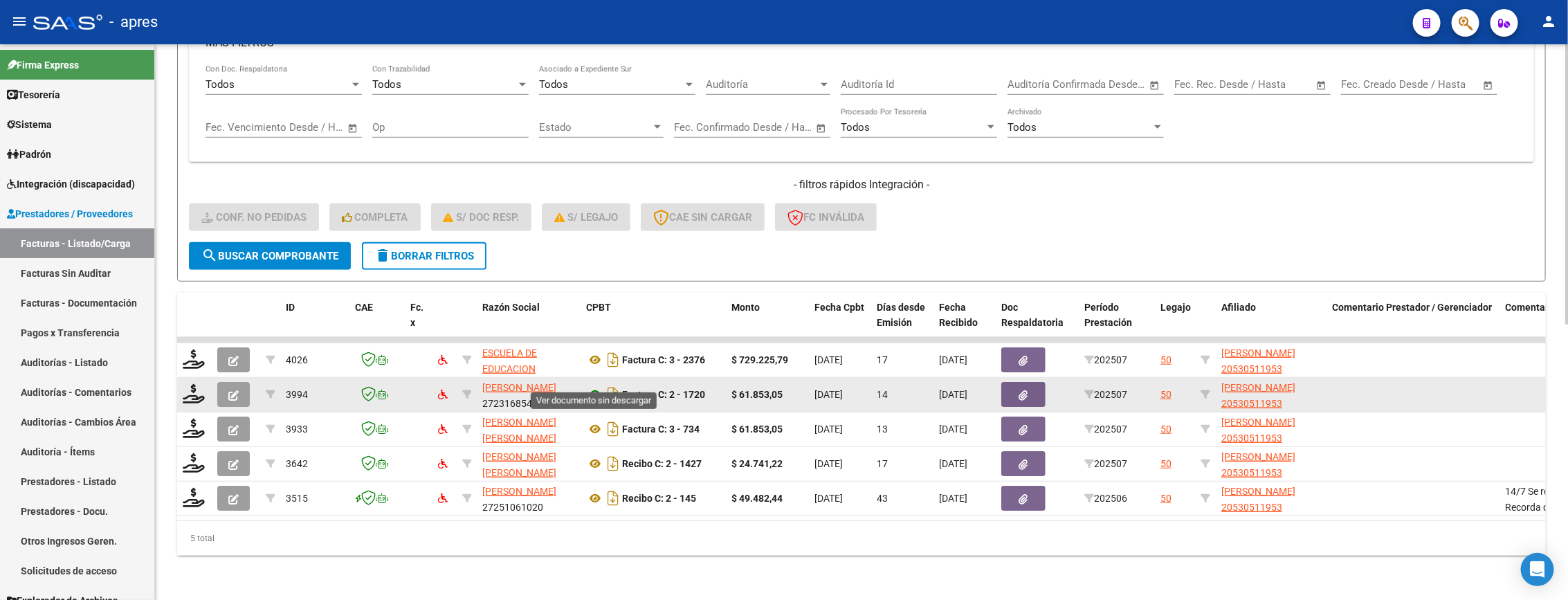
click at [598, 386] on icon at bounding box center [595, 394] width 18 height 17
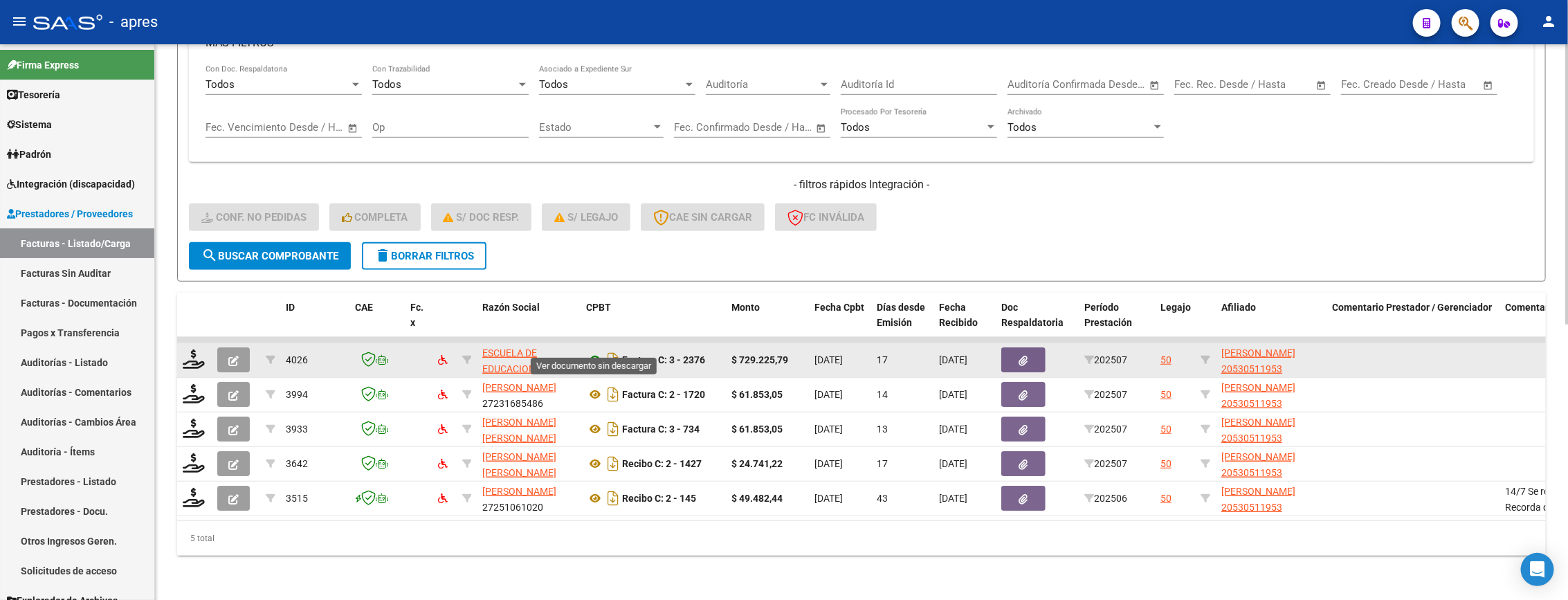
click at [592, 351] on icon at bounding box center [595, 359] width 18 height 17
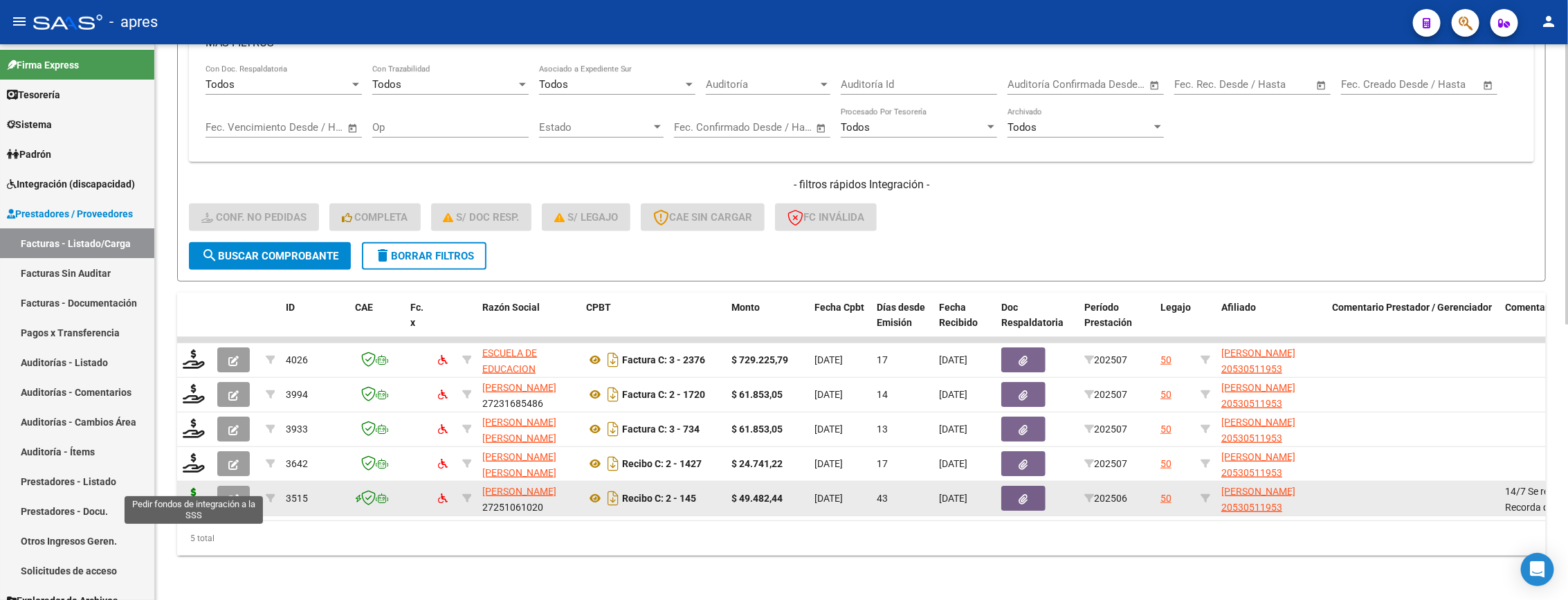
click at [183, 489] on icon at bounding box center [194, 497] width 22 height 19
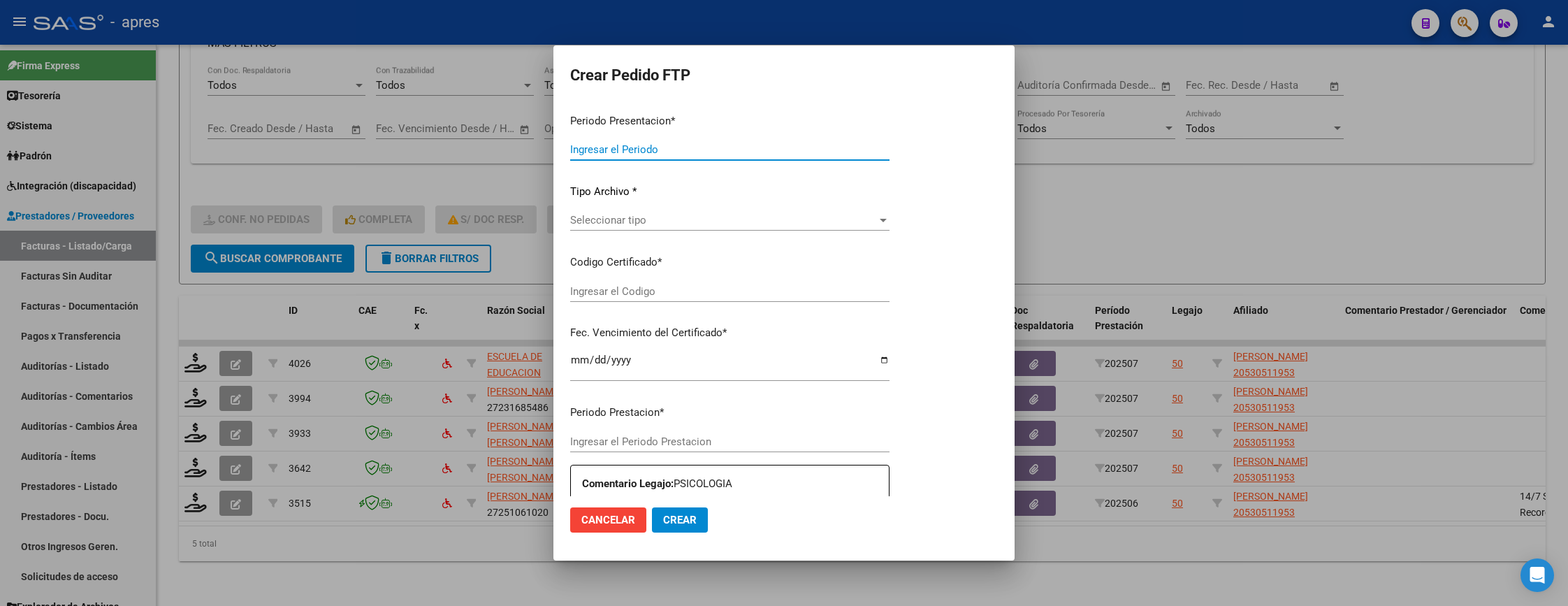
type input "202507"
type input "202506"
type input "$ 49.482,44"
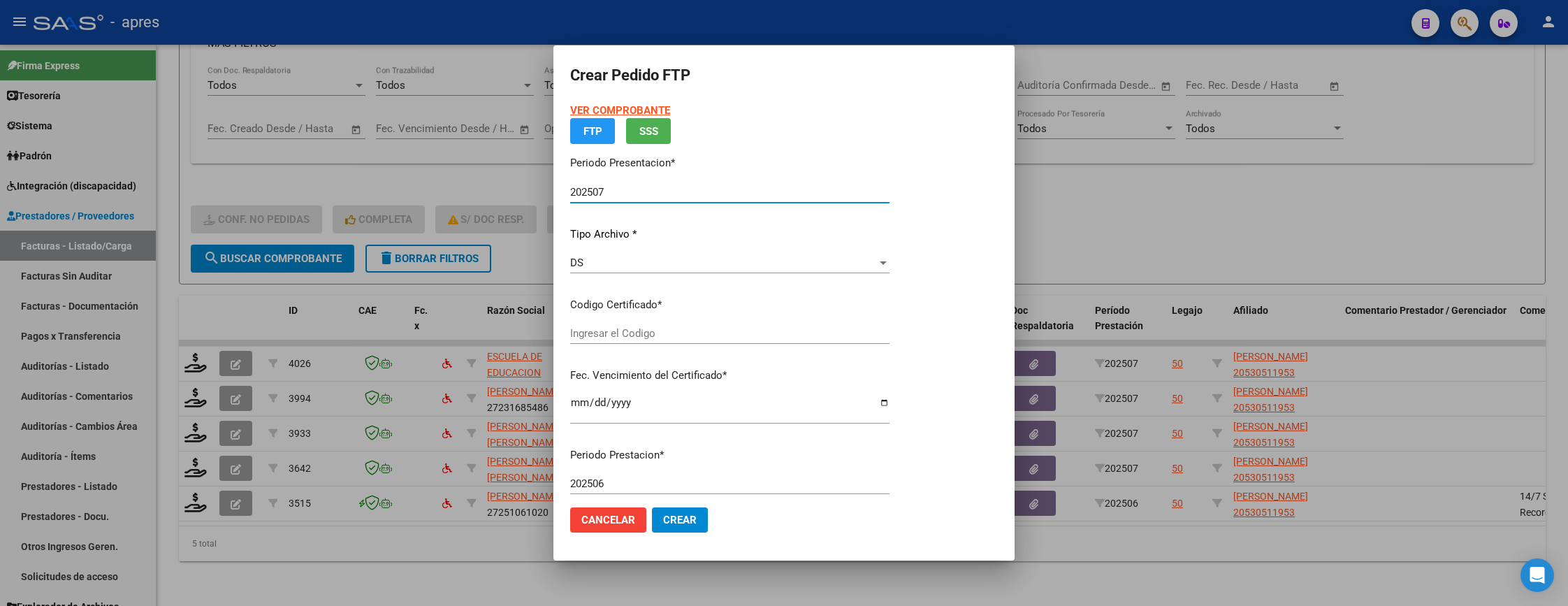
type input "ARG02000530511952021101820261018BS370"
type input "2026-10-18"
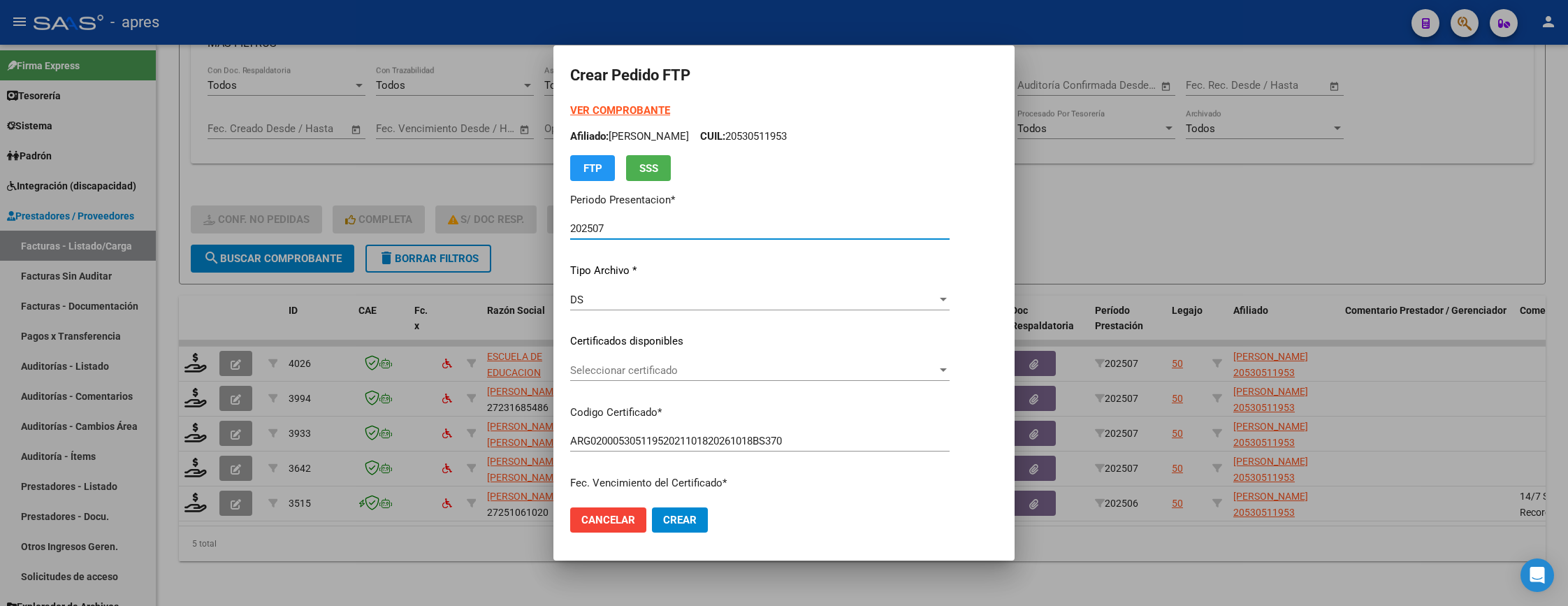
click at [680, 361] on div "Seleccionar certificado Seleccionar certificado" at bounding box center [760, 370] width 379 height 21
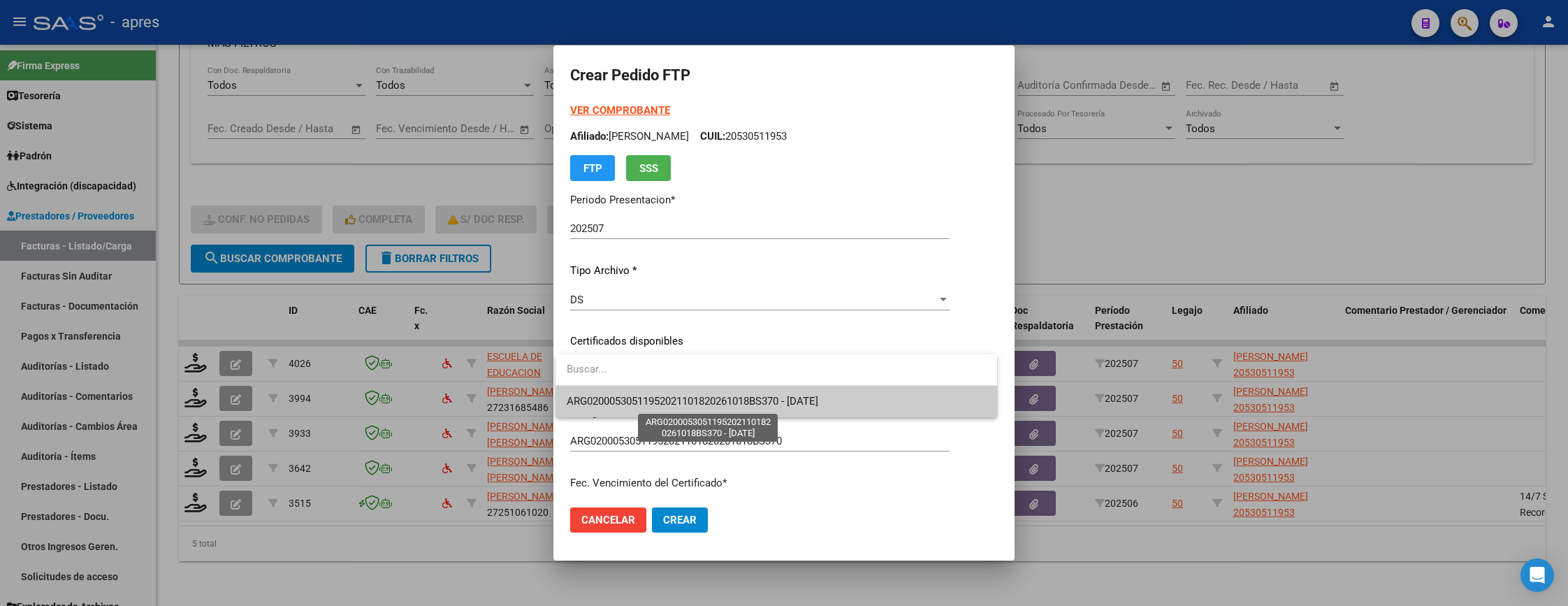
click at [694, 408] on span "ARG02000530511952021101820261018BS370 - 2026-10-18" at bounding box center [692, 401] width 252 height 13
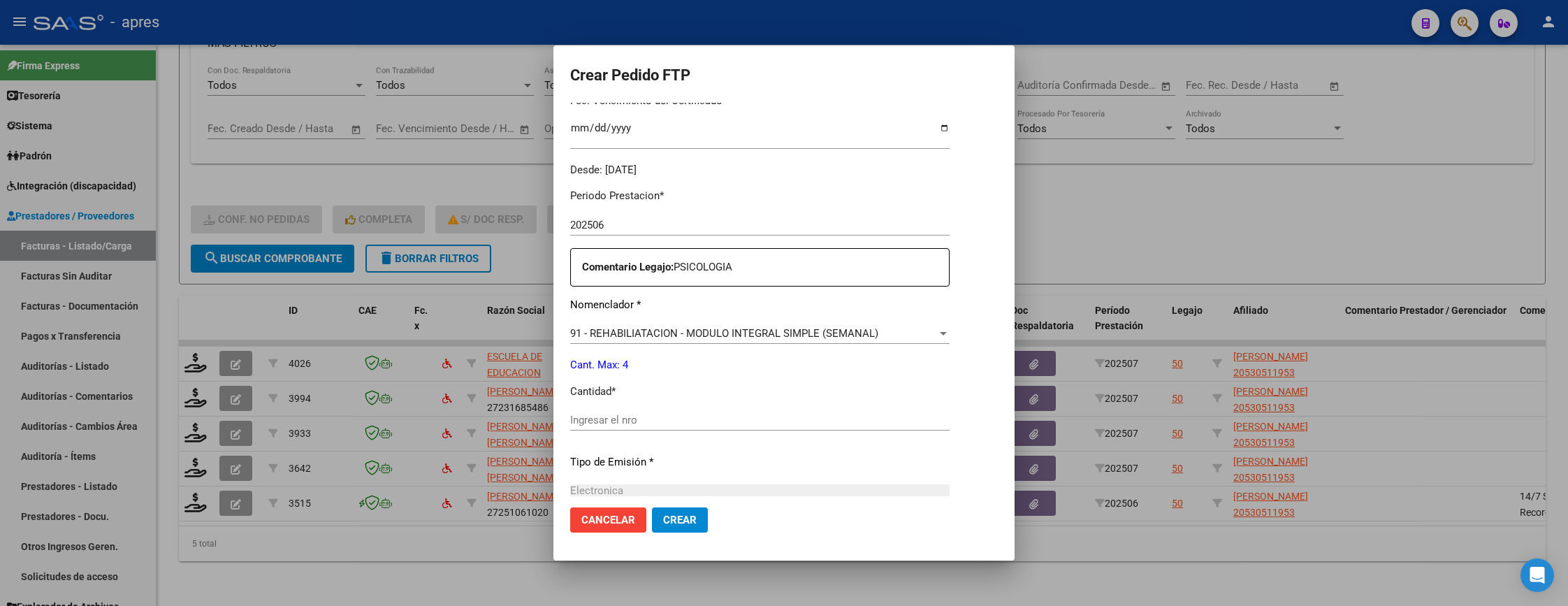
scroll to position [420, 0]
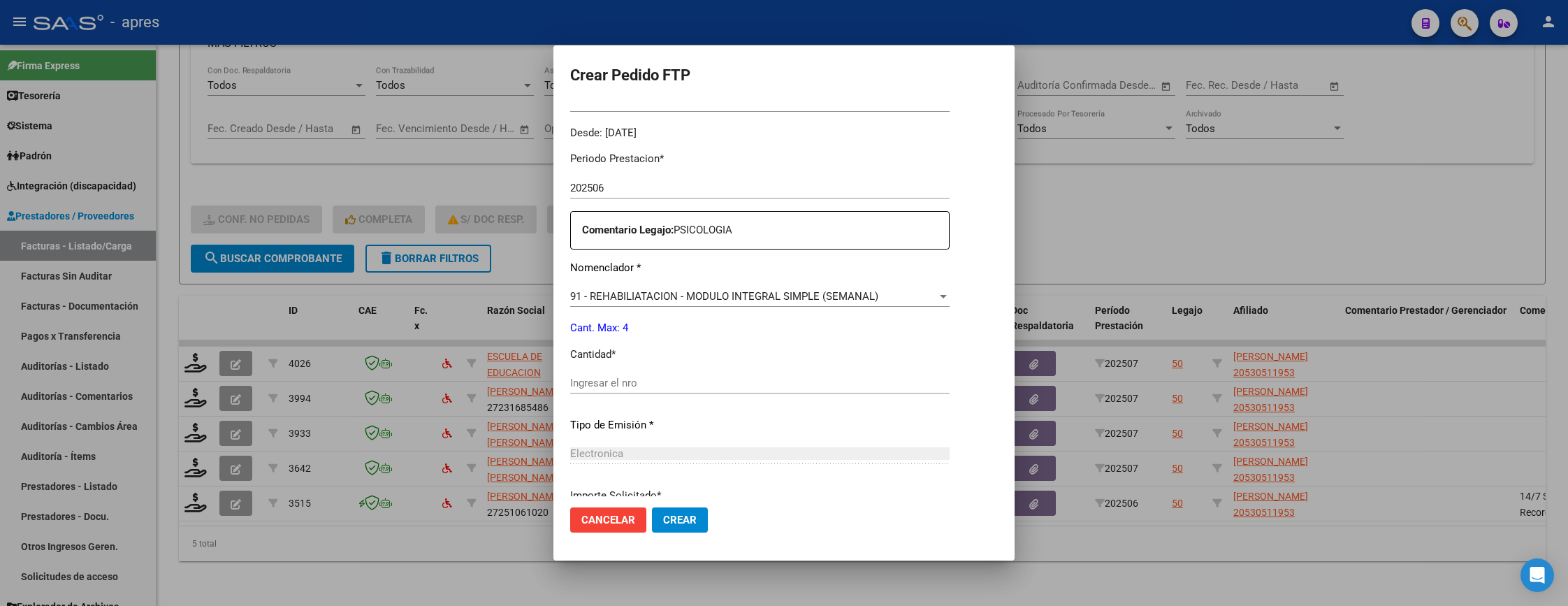
click at [677, 377] on input "Ingresar el nro" at bounding box center [760, 383] width 379 height 13
type input "4"
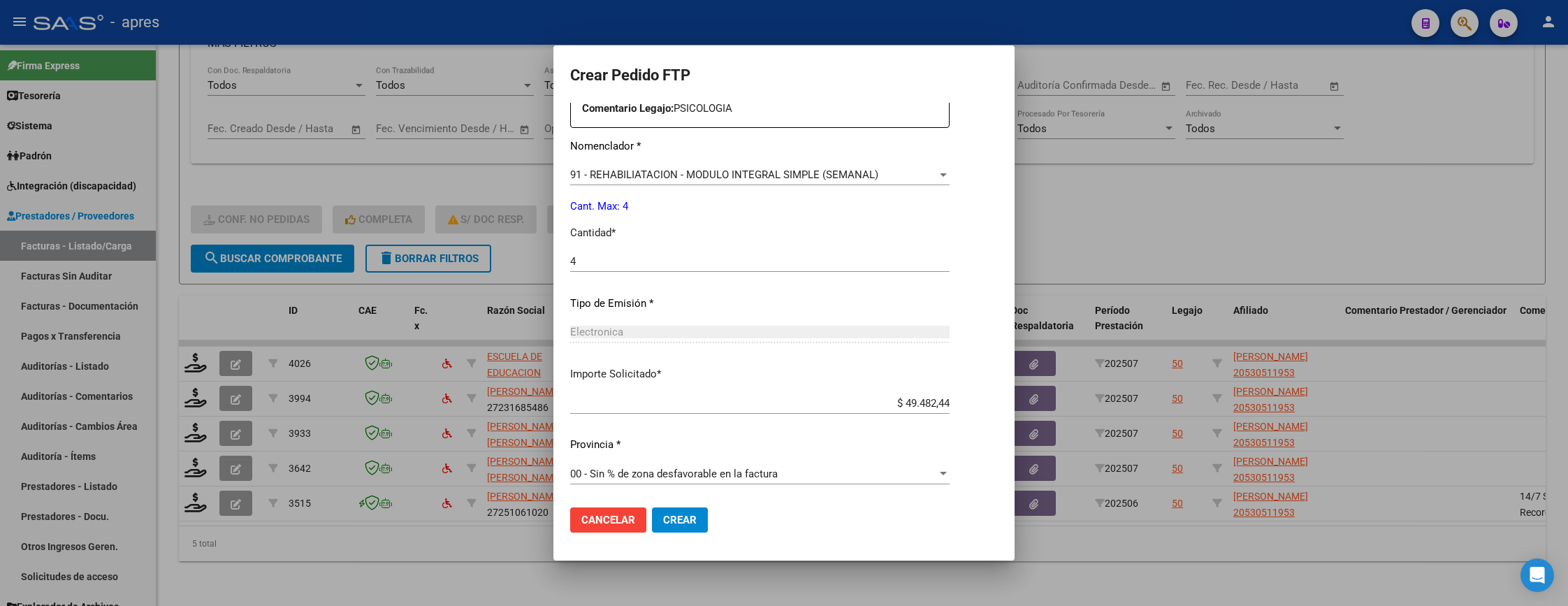
scroll to position [542, 0]
click at [673, 523] on span "Crear" at bounding box center [680, 520] width 33 height 13
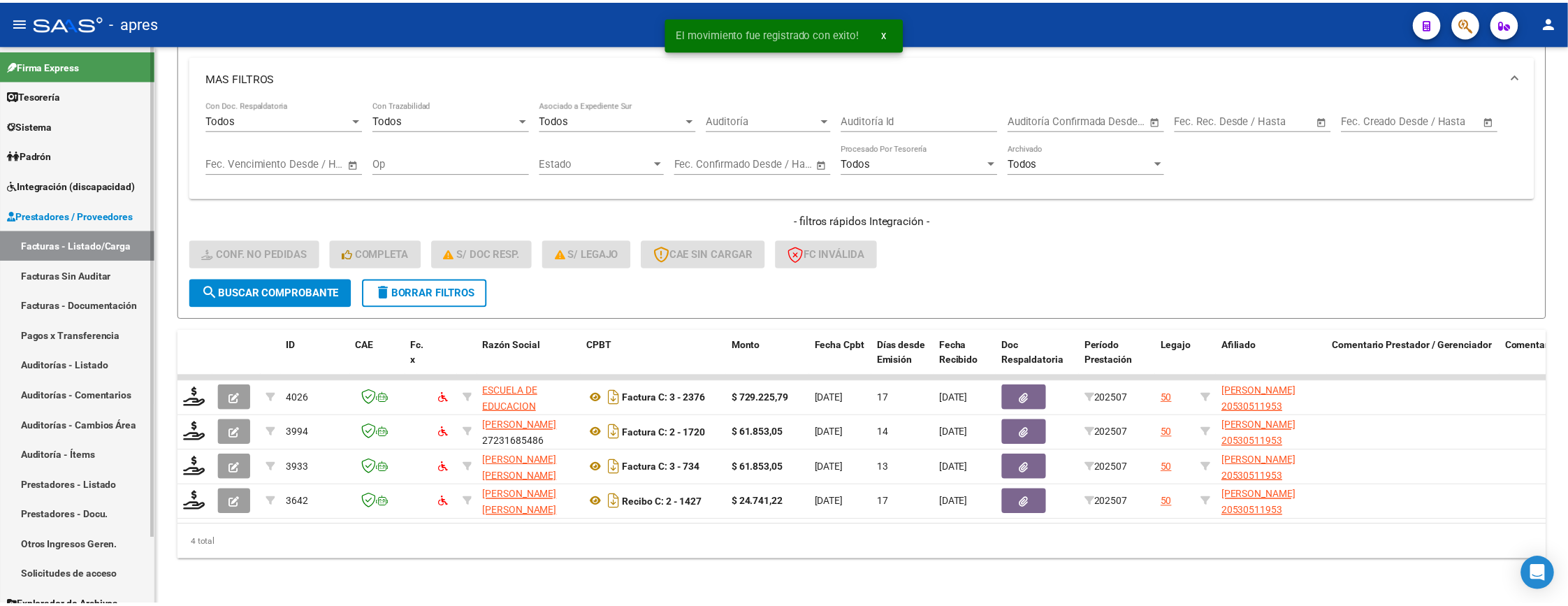
scroll to position [516, 0]
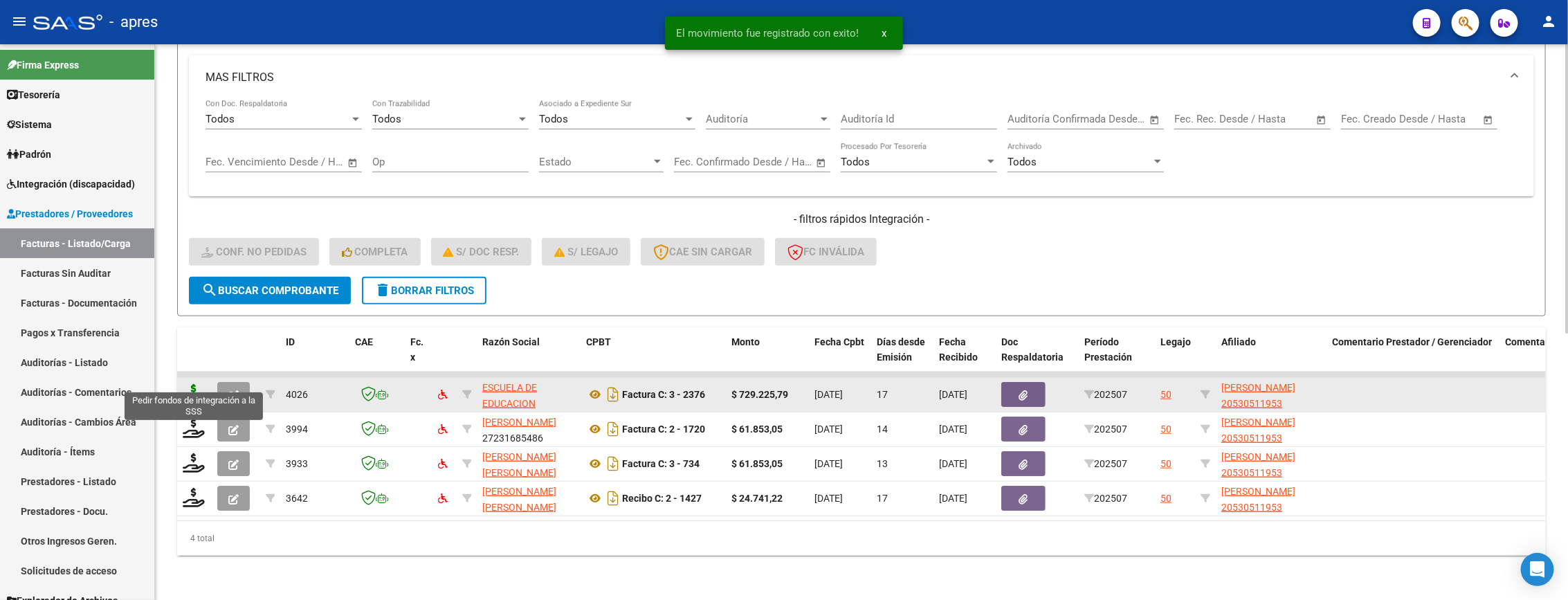
click at [199, 384] on icon at bounding box center [194, 394] width 22 height 19
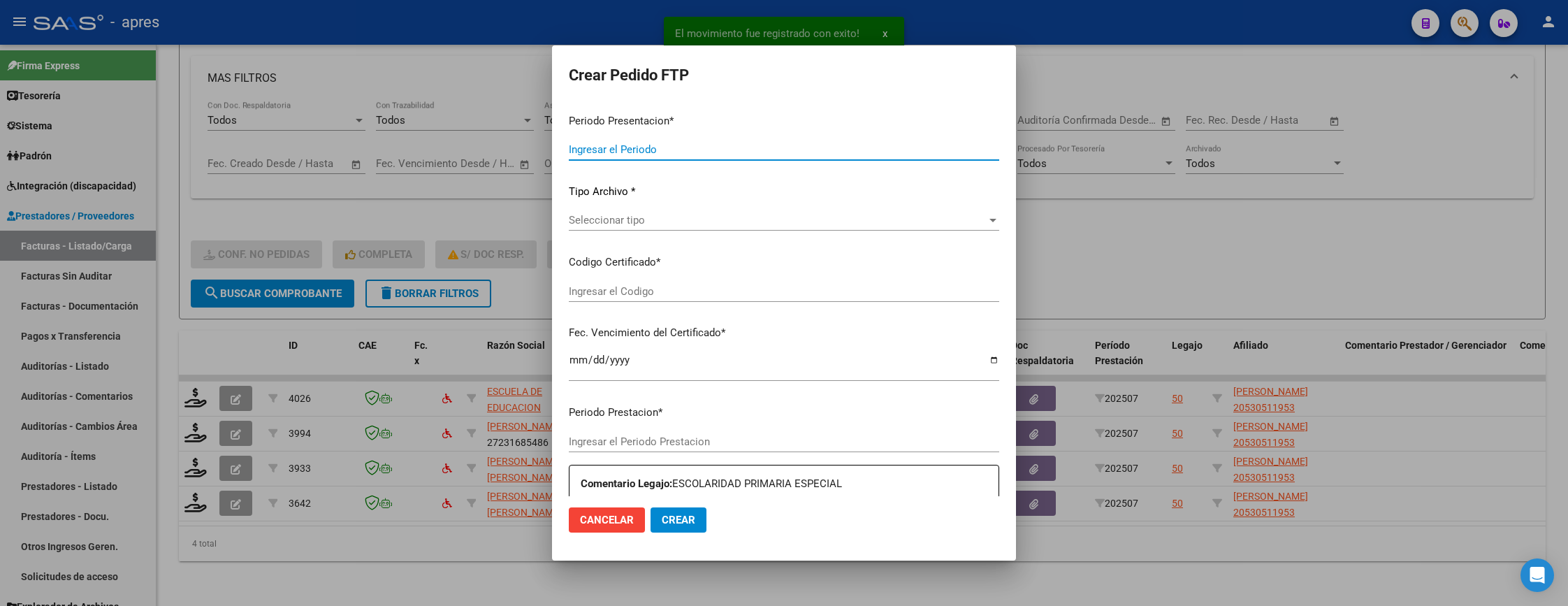
type input "202507"
type input "$ 729.225,79"
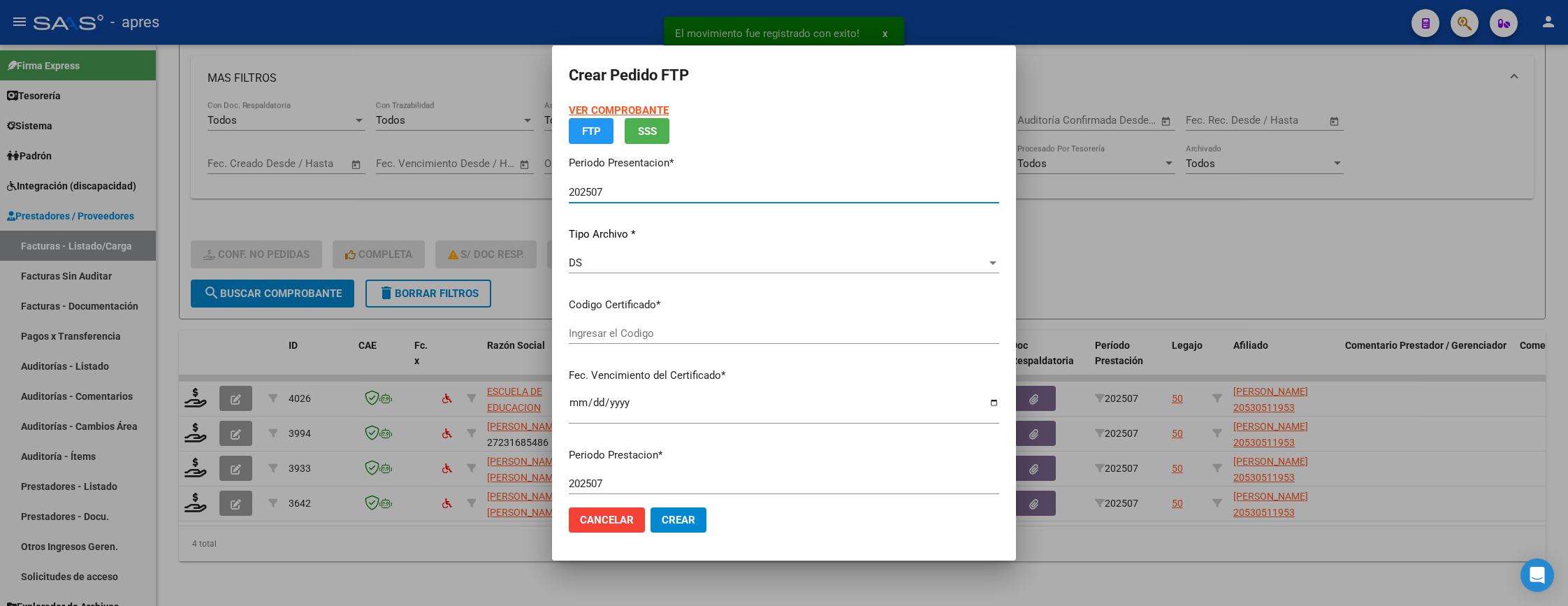
type input "ARG02000530511952021101820261018BS370"
type input "2026-10-18"
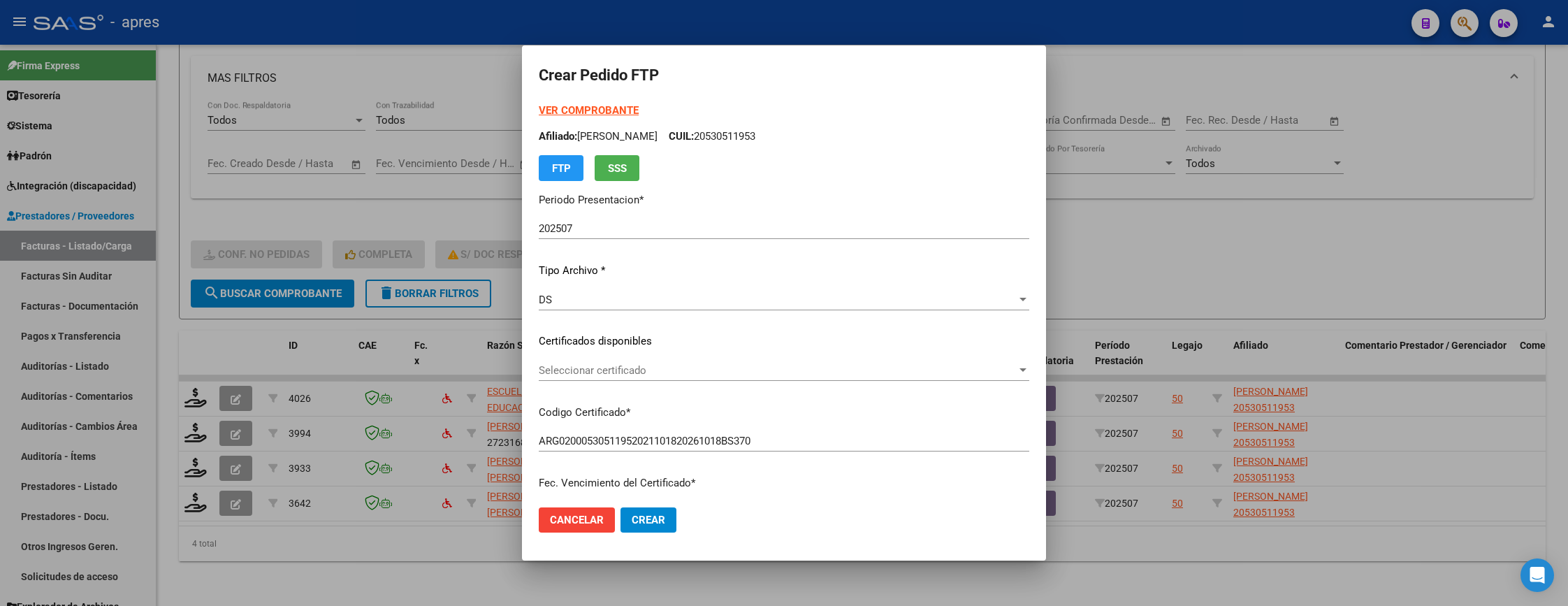
click at [745, 357] on div "VER COMPROBANTE ARCA Padrón Afiliado: CARBALLO SANTINO CUIL: 20530511953 FTP SS…" at bounding box center [784, 331] width 491 height 457
click at [753, 372] on span "Seleccionar certificado" at bounding box center [778, 370] width 478 height 13
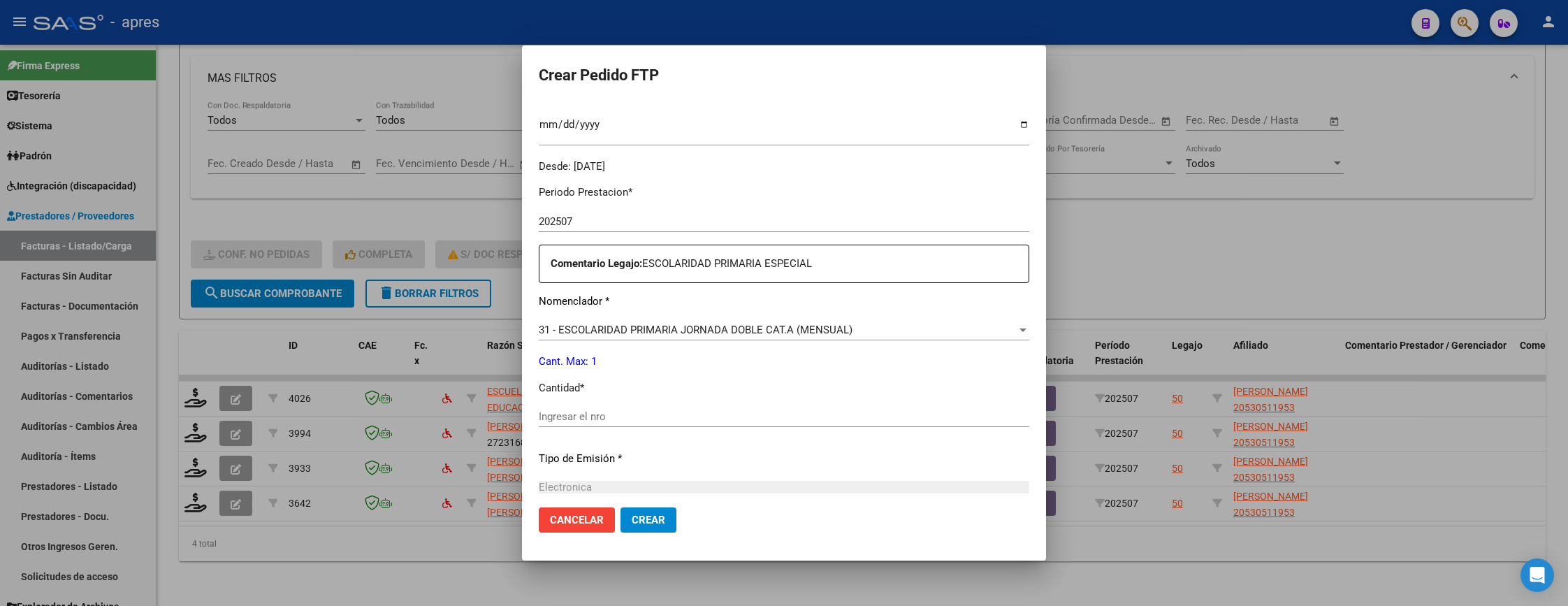
scroll to position [420, 0]
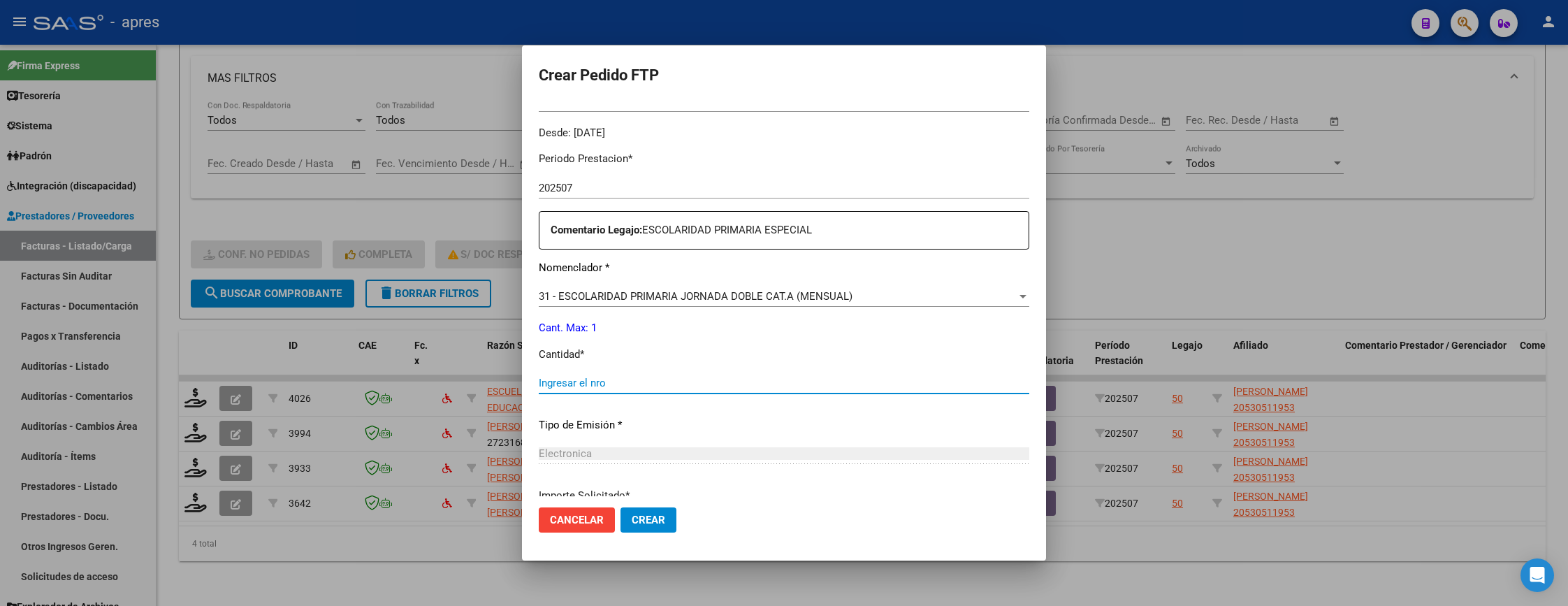
click at [628, 389] on input "Ingresar el nro" at bounding box center [784, 383] width 491 height 13
type input "1"
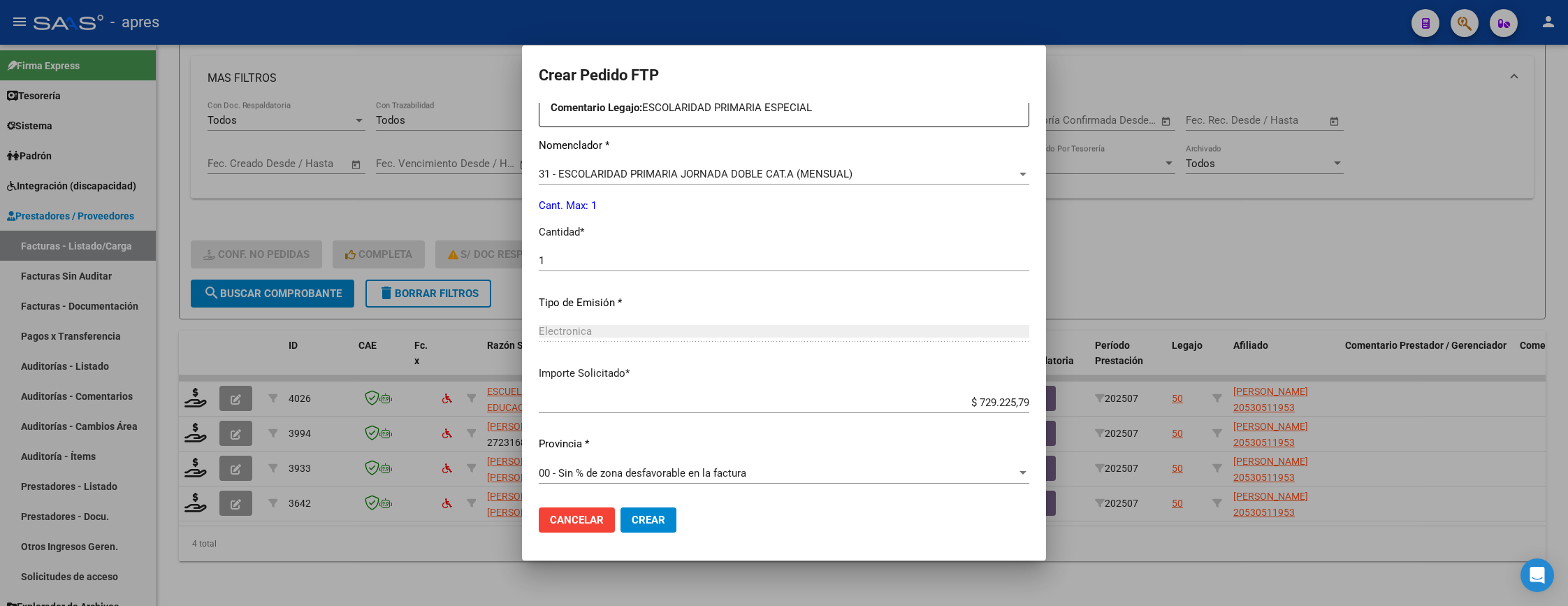
click at [632, 514] on span "Crear" at bounding box center [648, 520] width 33 height 13
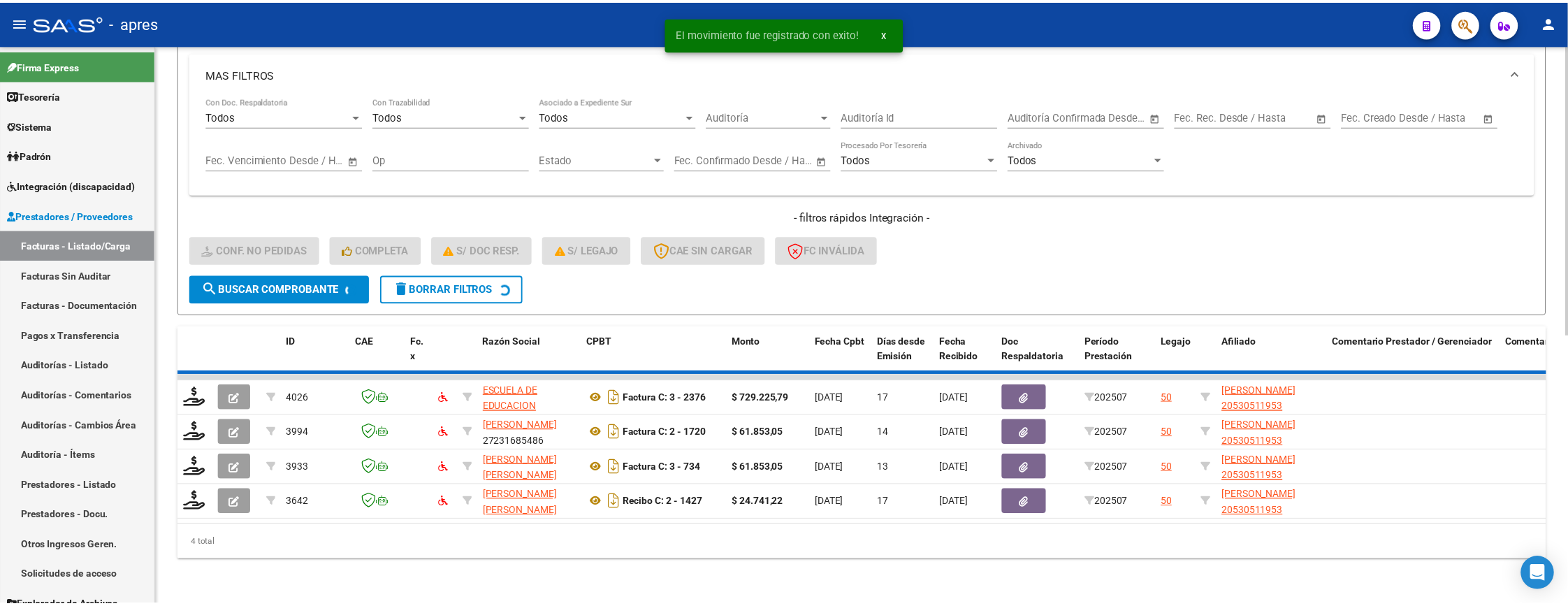
scroll to position [481, 0]
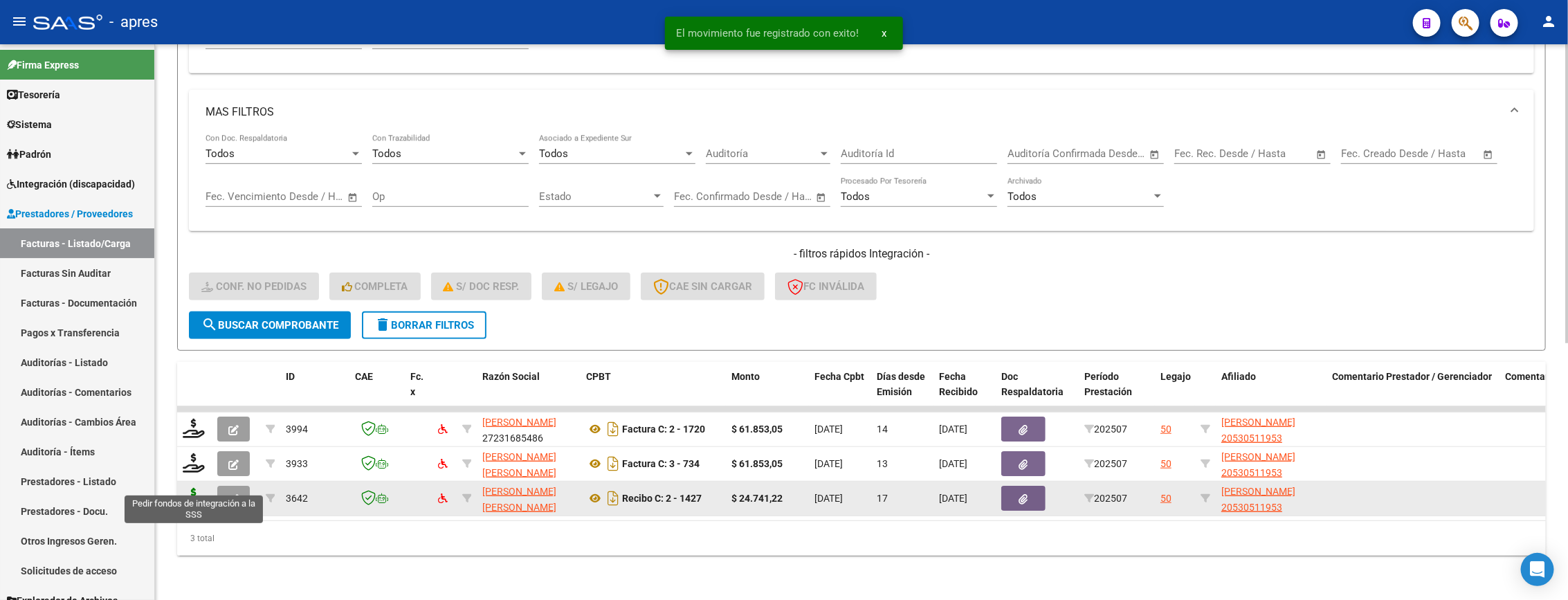
click at [201, 488] on icon at bounding box center [194, 497] width 22 height 19
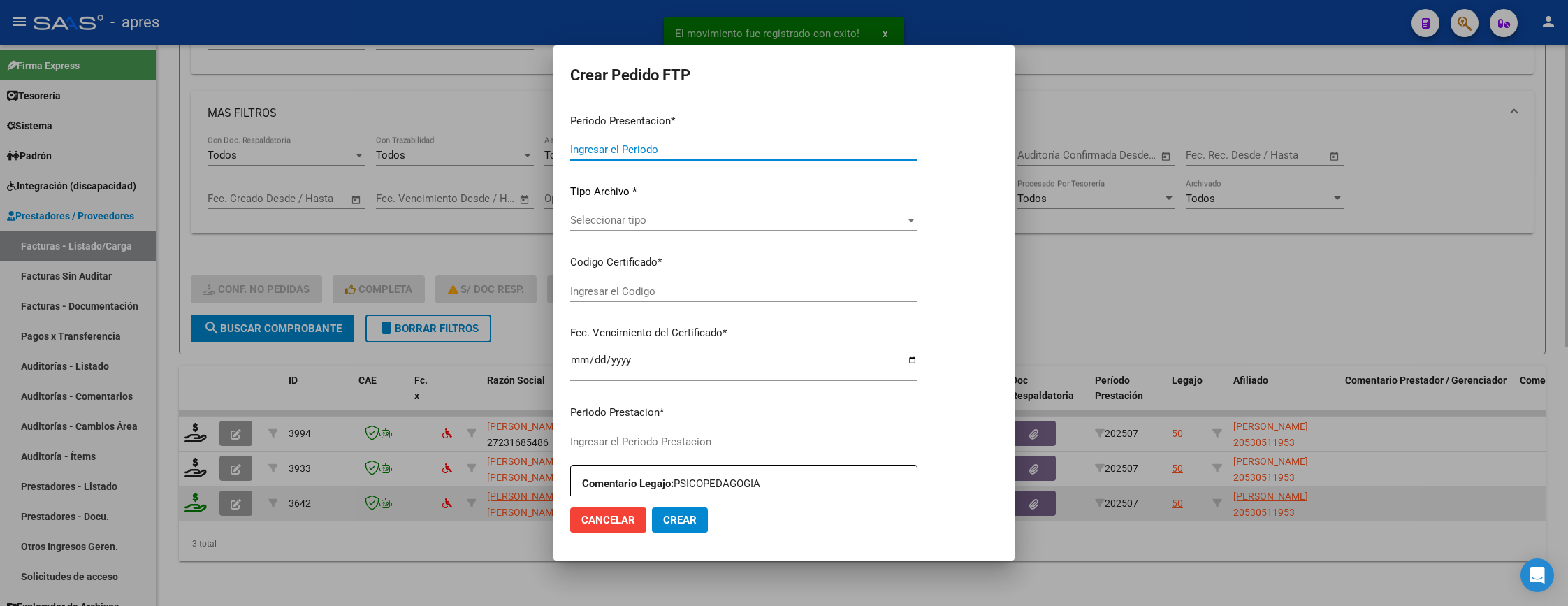
type input "202507"
type input "$ 24.741,22"
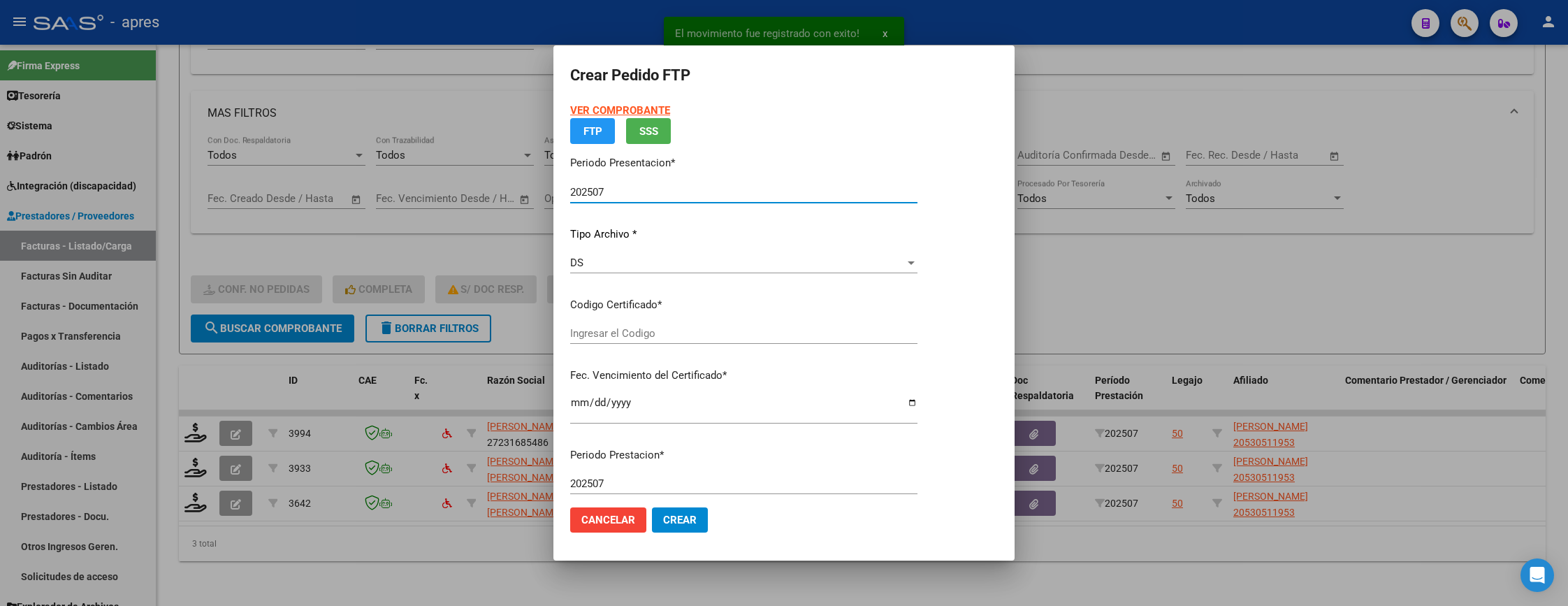
type input "ARG02000530511952021101820261018BS370"
type input "2026-10-18"
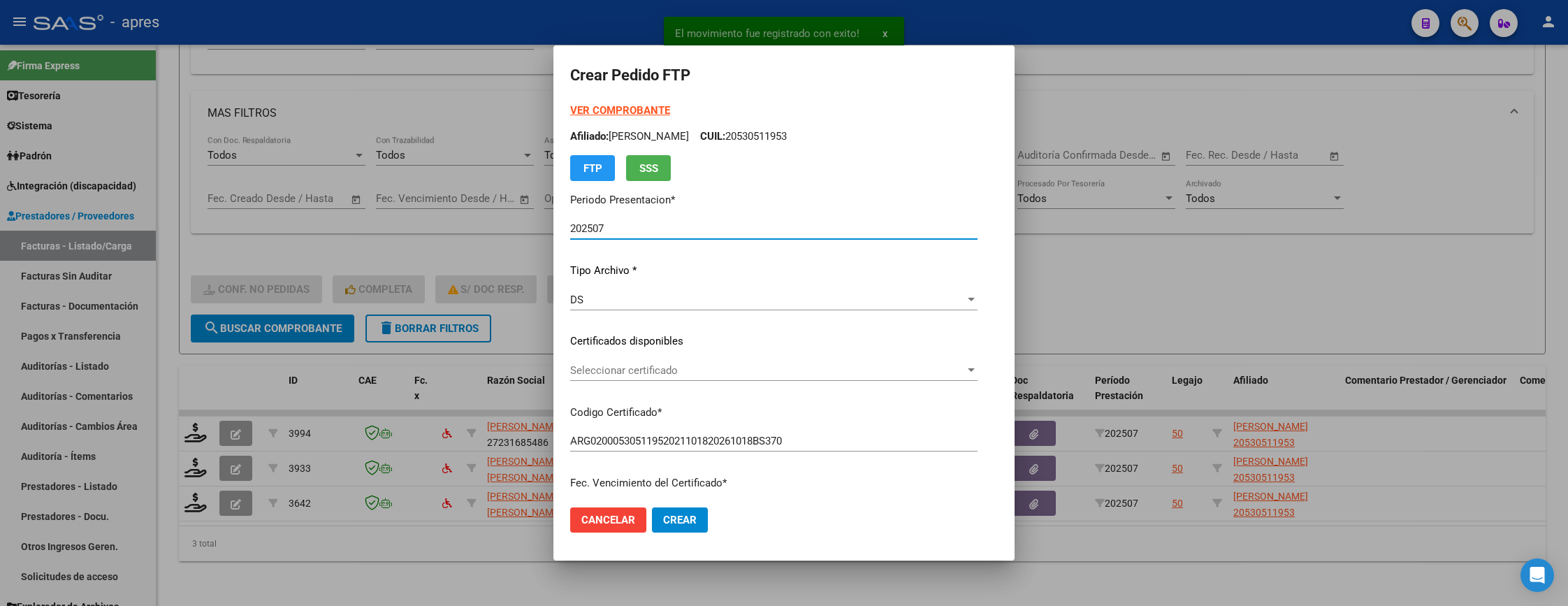
click at [715, 364] on span "Seleccionar certificado" at bounding box center [767, 370] width 394 height 13
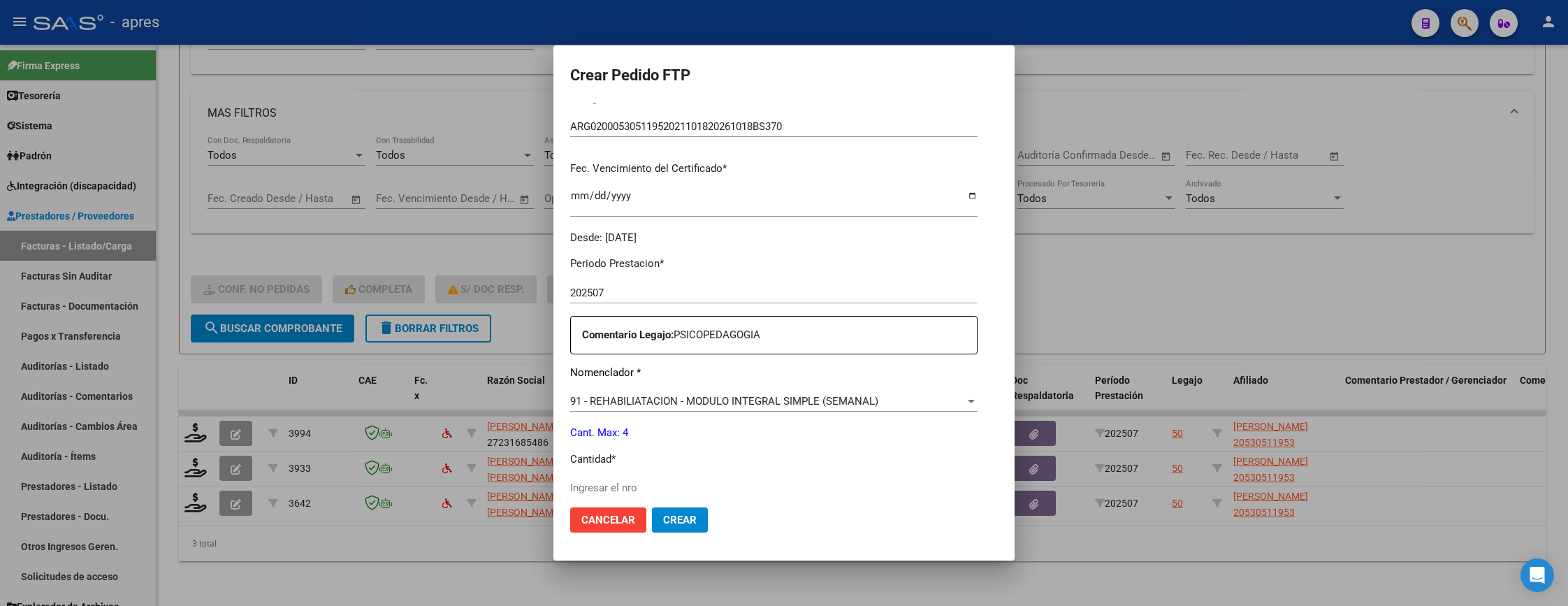
scroll to position [420, 0]
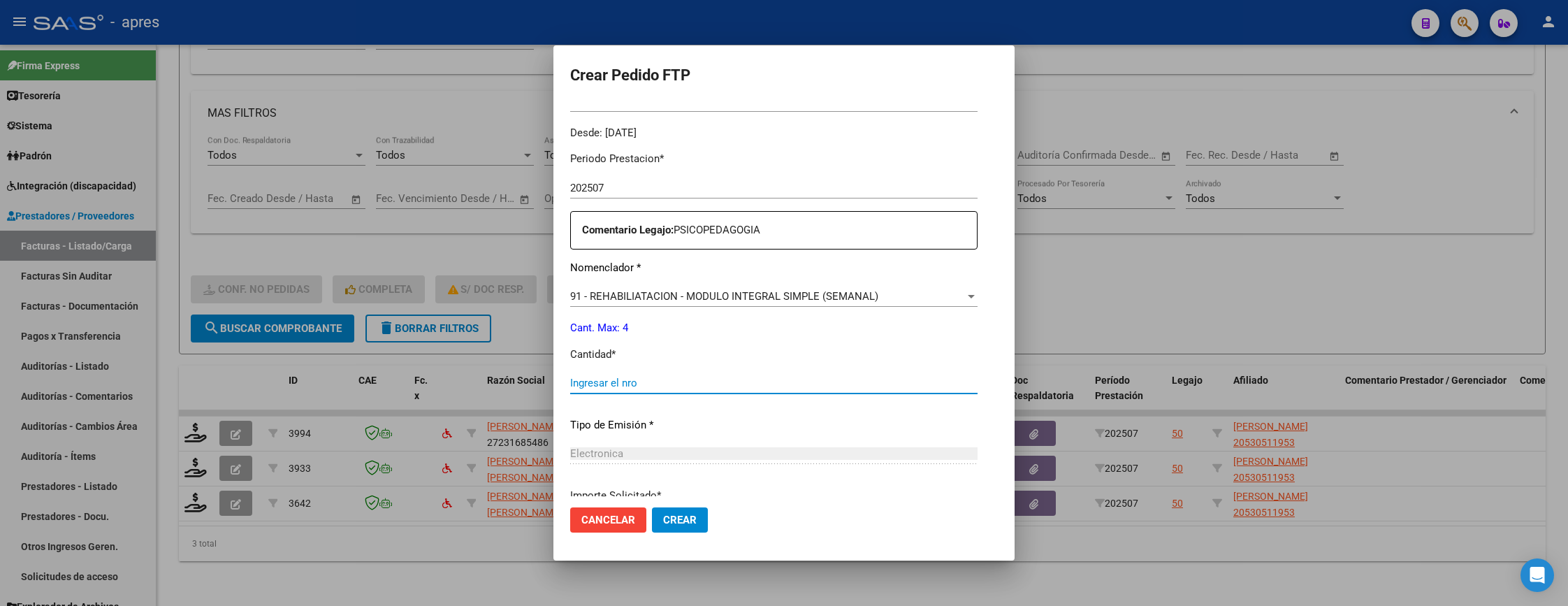
click at [690, 386] on input "Ingresar el nro" at bounding box center [773, 383] width 407 height 13
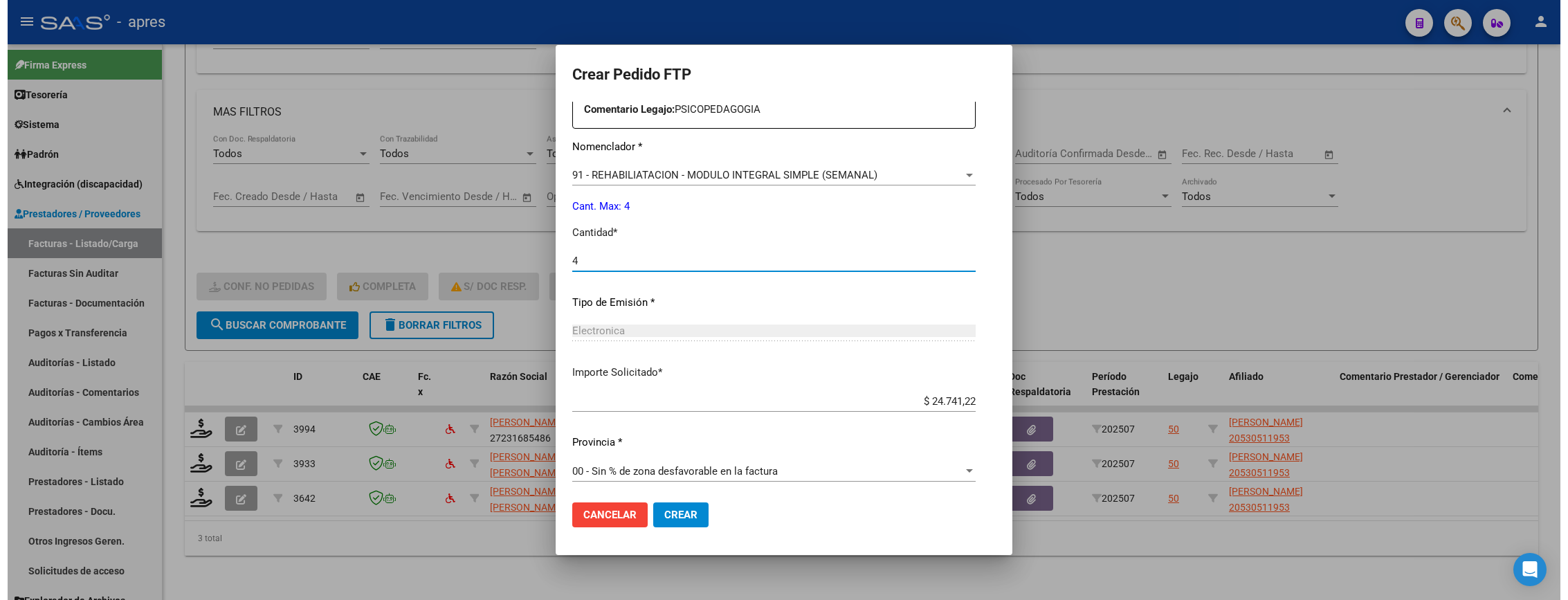
scroll to position [537, 0]
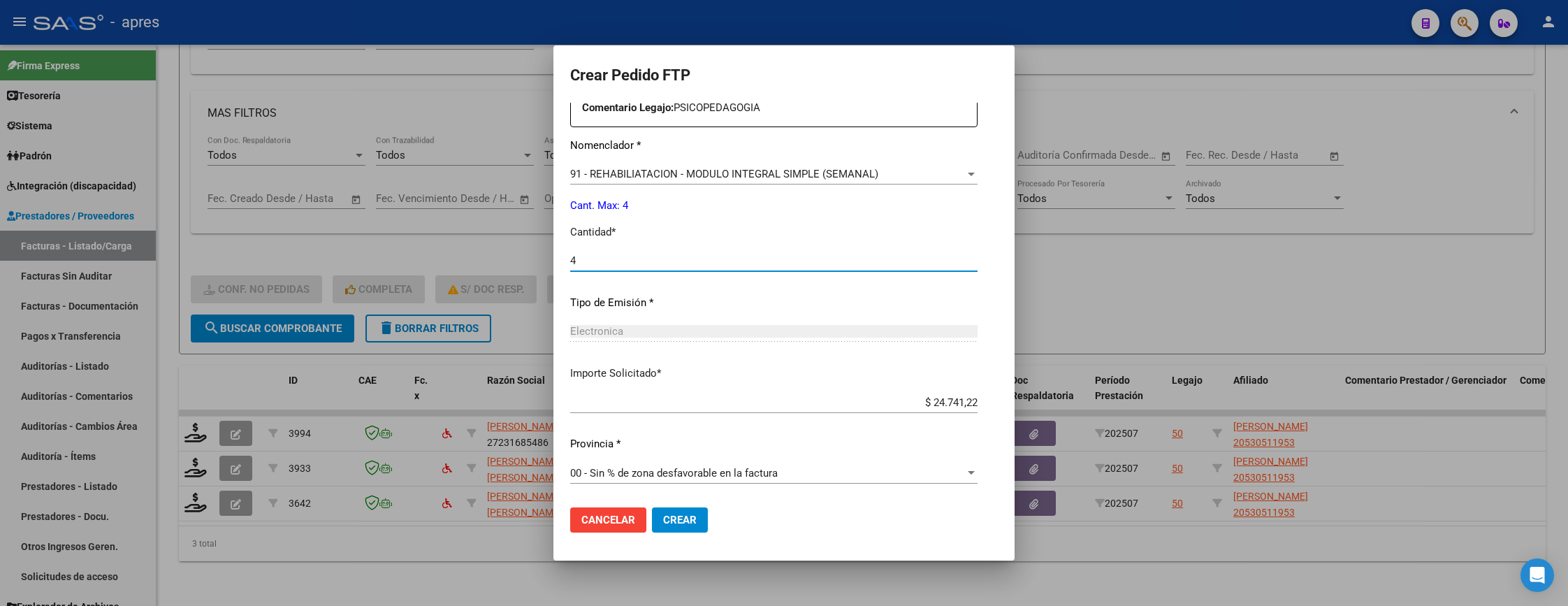
type input "4"
click at [663, 514] on span "Crear" at bounding box center [680, 520] width 33 height 13
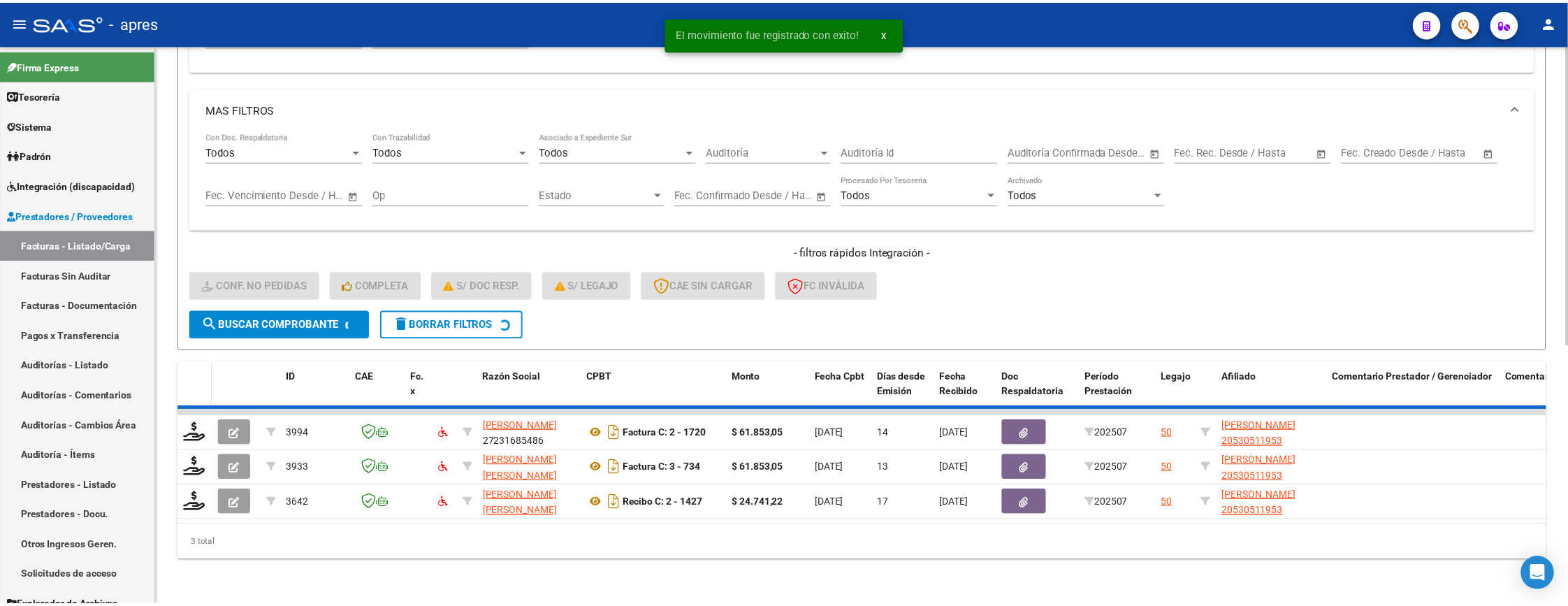
scroll to position [446, 0]
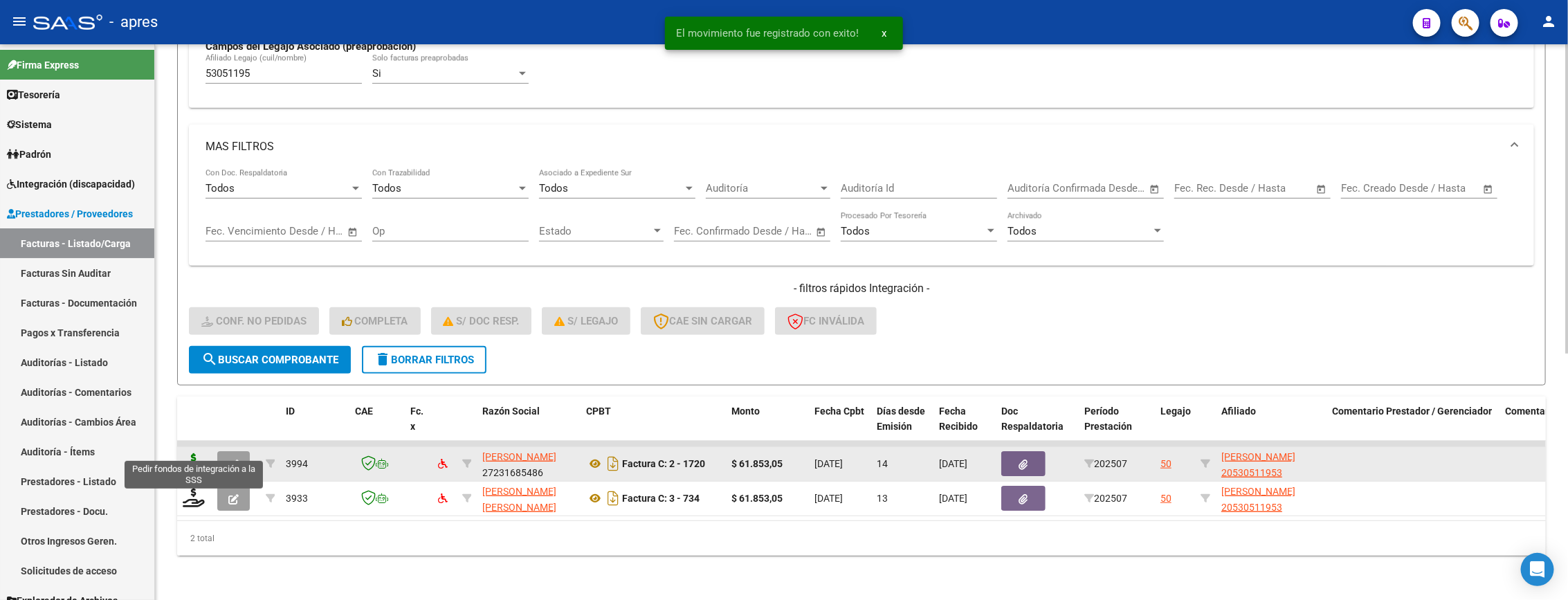
click at [189, 453] on icon at bounding box center [194, 463] width 22 height 19
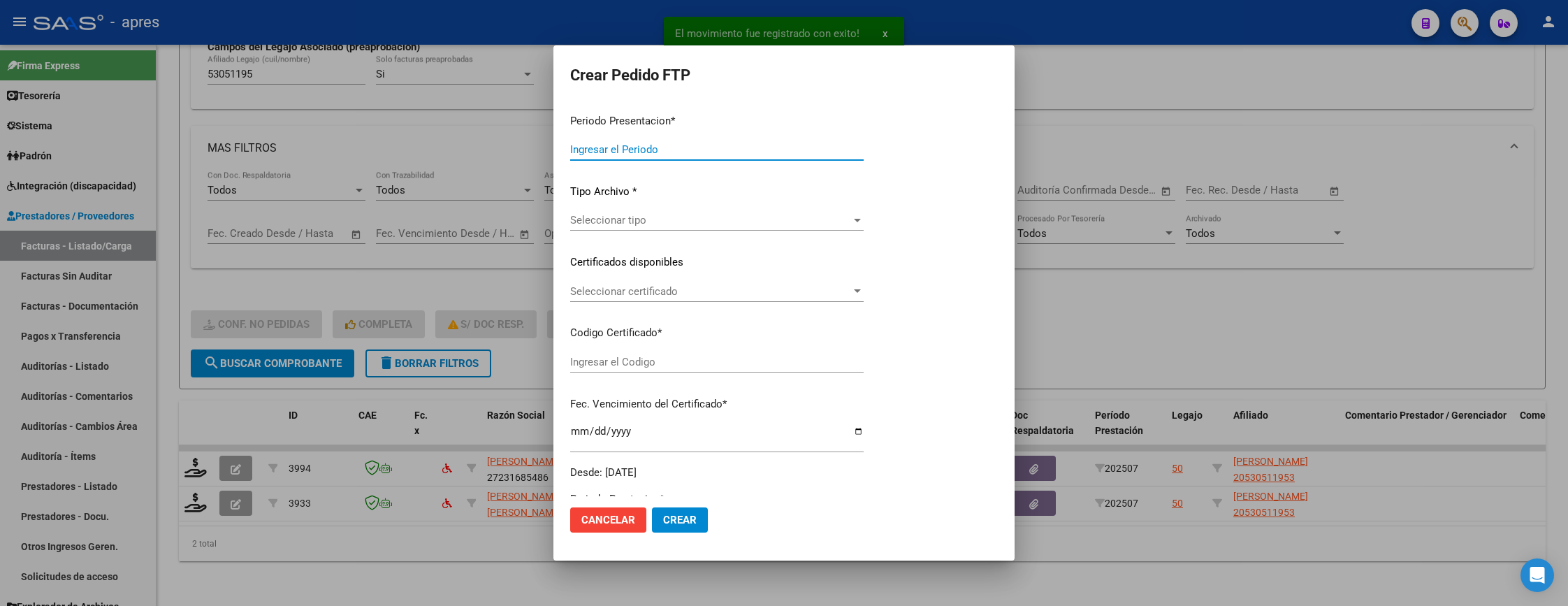
type input "202507"
type input "$ 61.853,05"
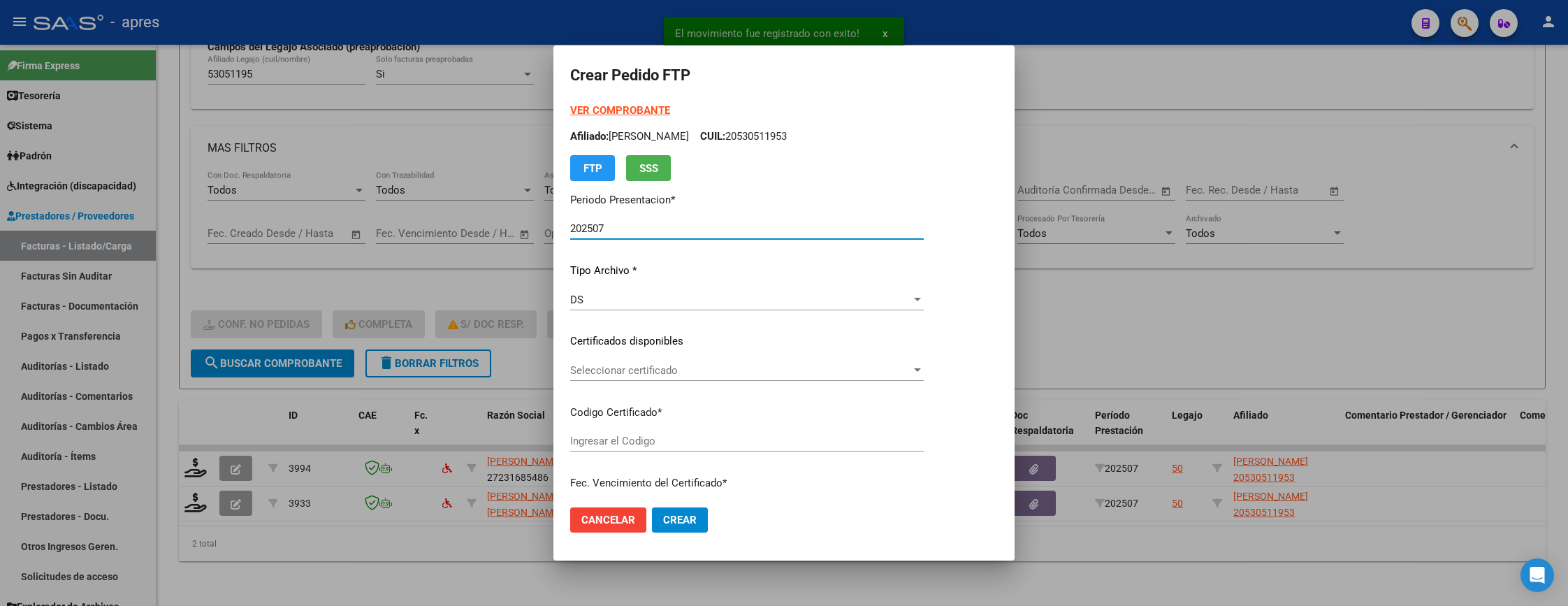
type input "ARG02000530511952021101820261018BS370"
type input "2026-10-18"
click at [740, 376] on div "Seleccionar certificado Seleccionar certificado" at bounding box center [747, 370] width 354 height 21
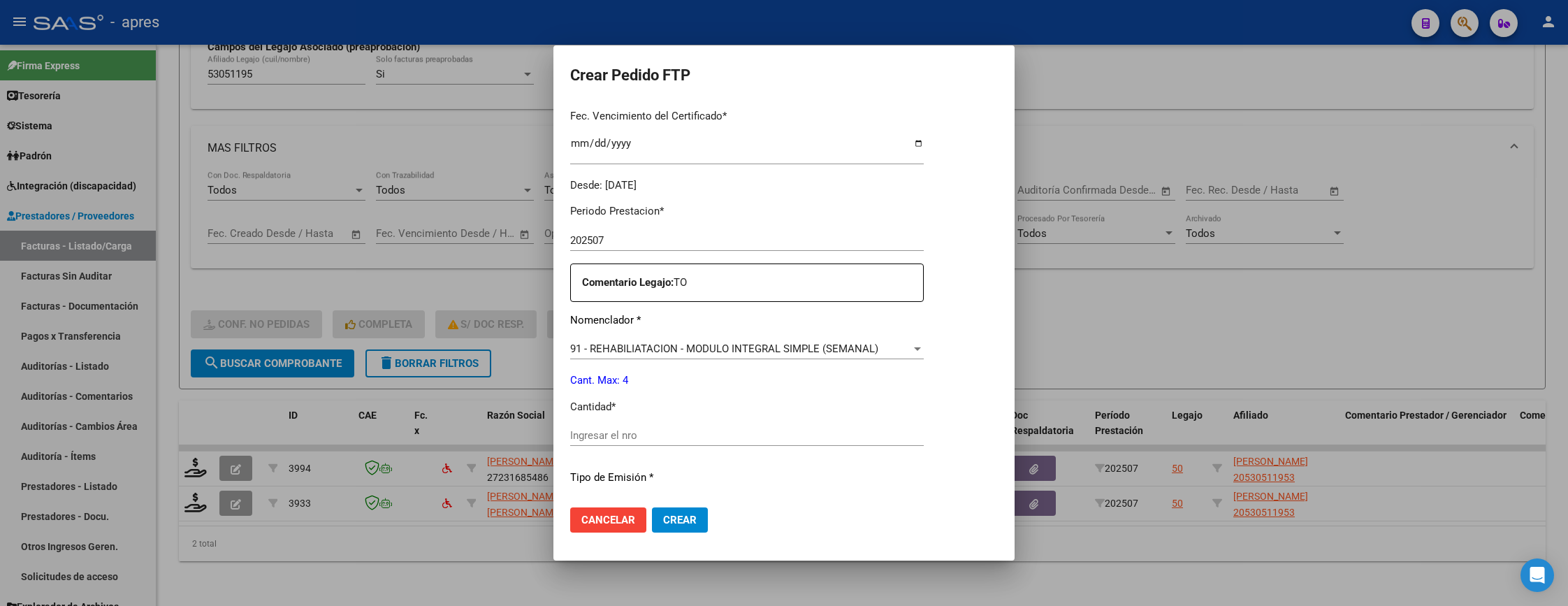
scroll to position [420, 0]
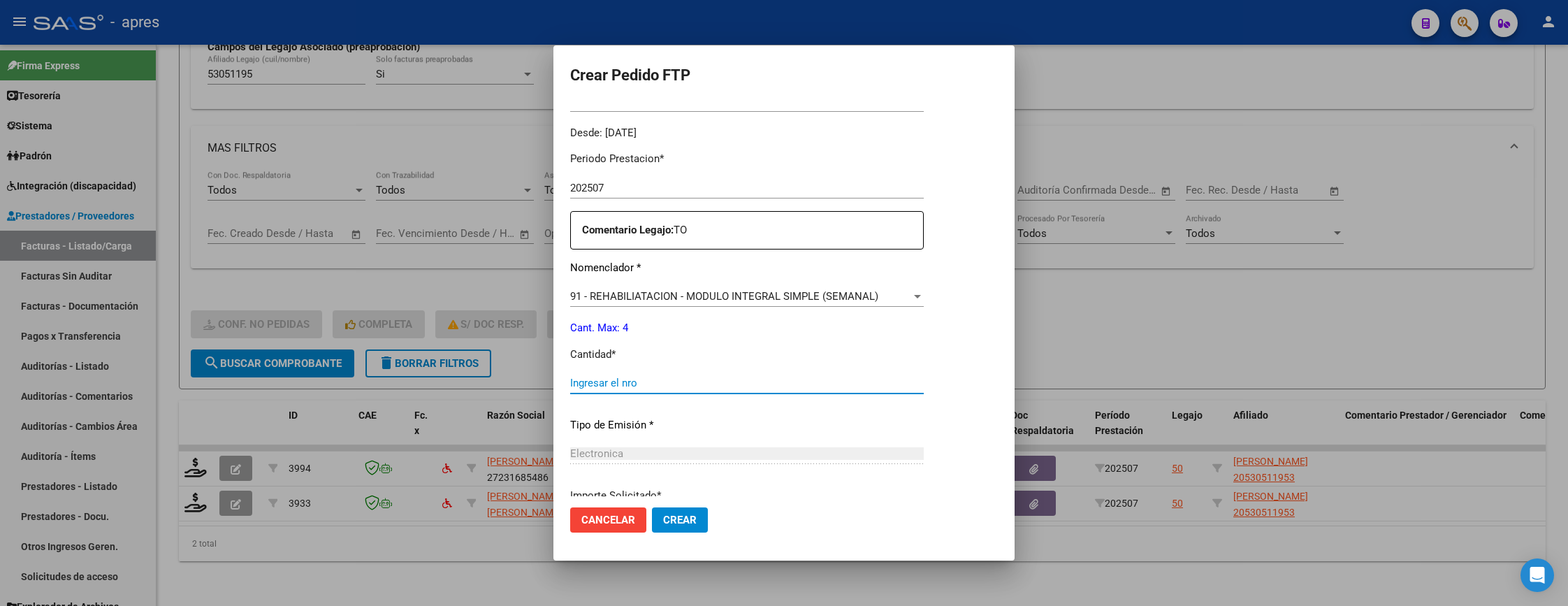
click at [740, 377] on input "Ingresar el nro" at bounding box center [747, 383] width 354 height 13
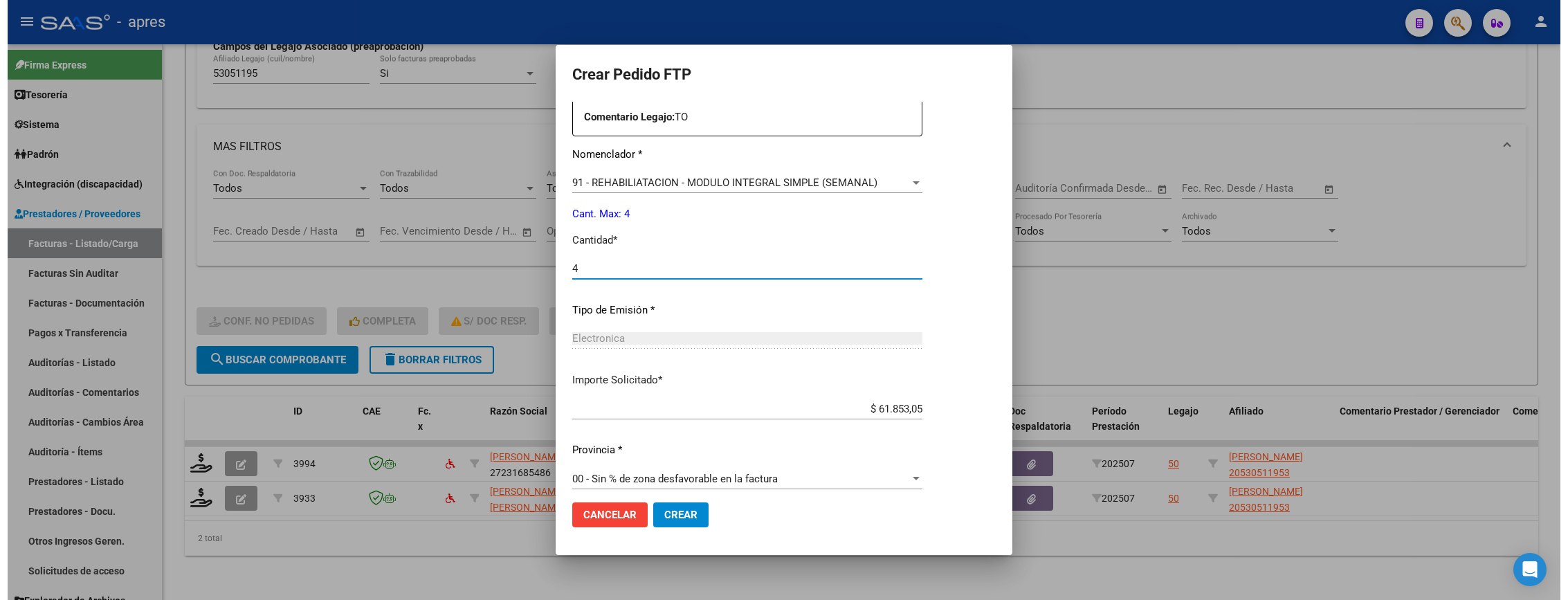
scroll to position [537, 0]
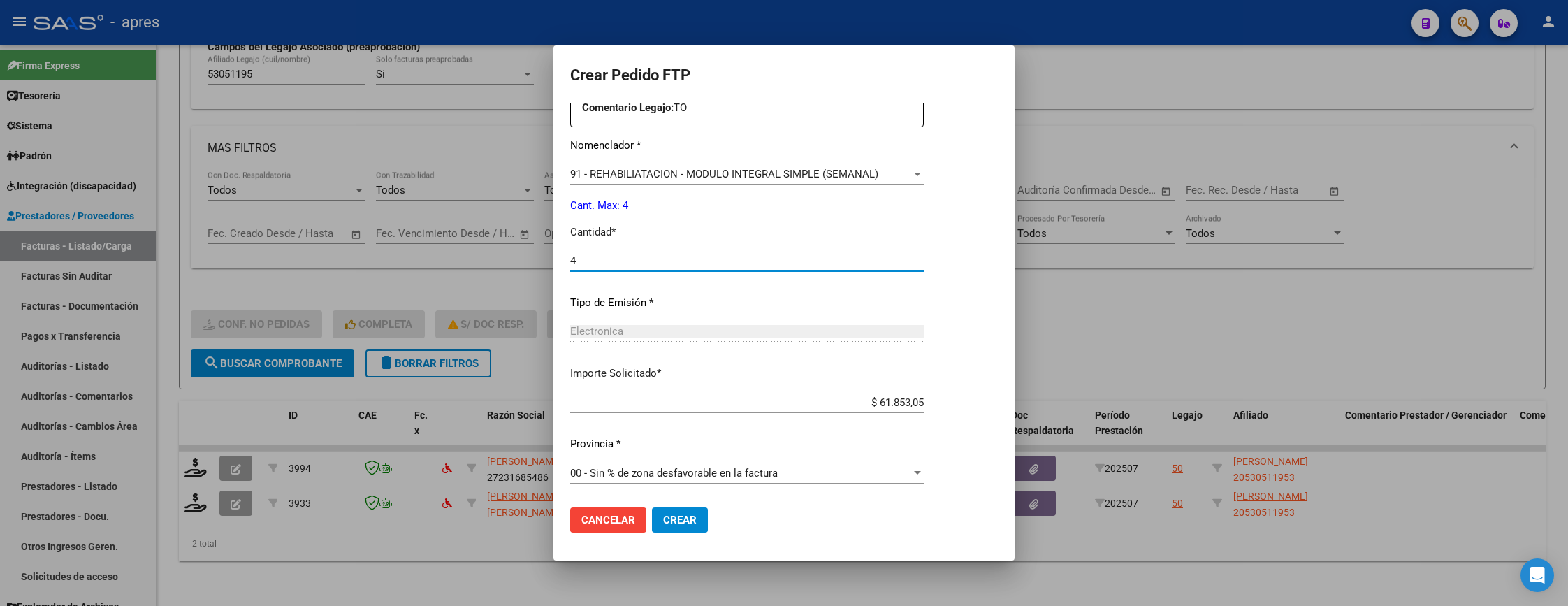
type input "4"
click at [678, 520] on span "Crear" at bounding box center [680, 520] width 33 height 13
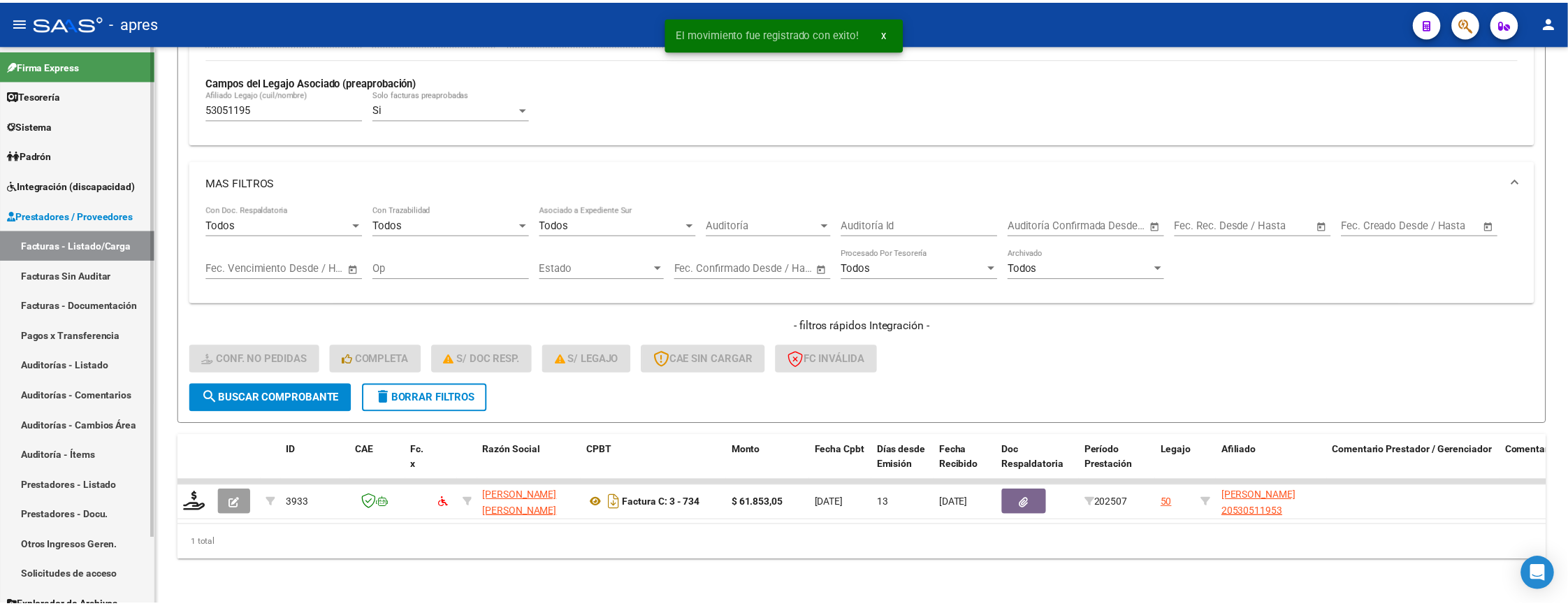
scroll to position [411, 0]
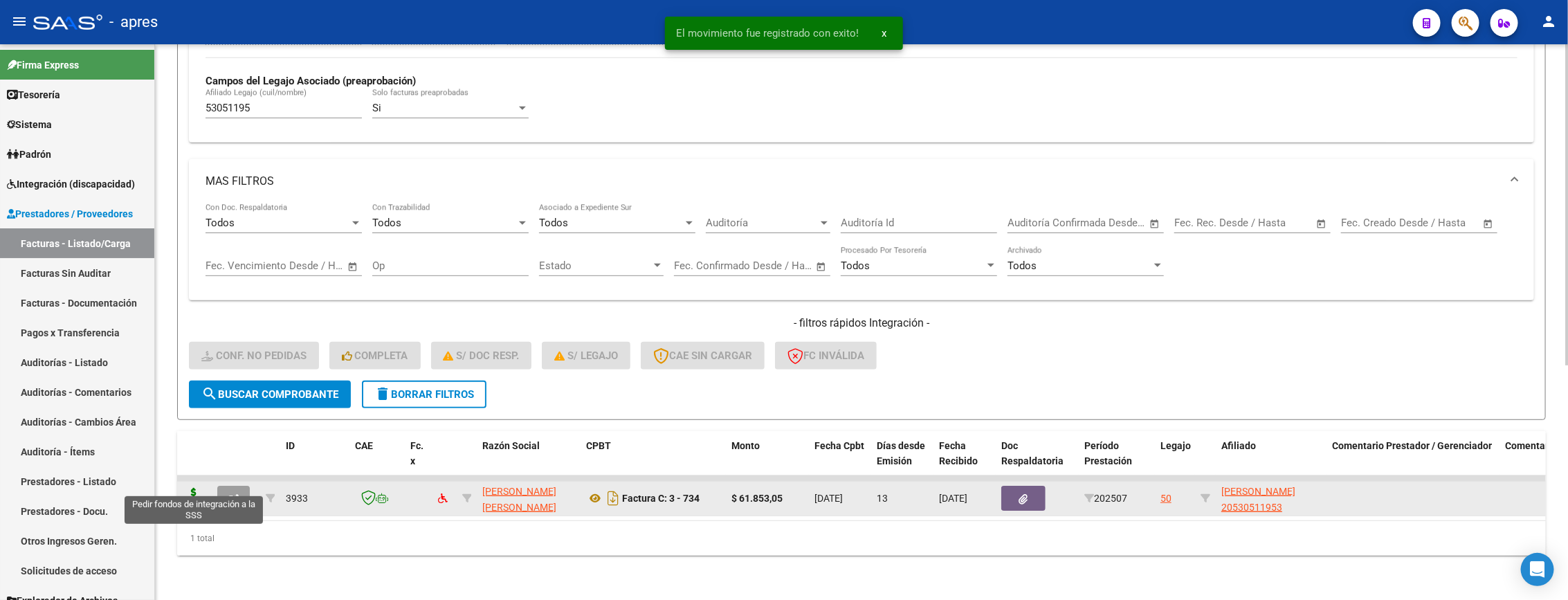
click at [191, 488] on icon at bounding box center [194, 497] width 22 height 19
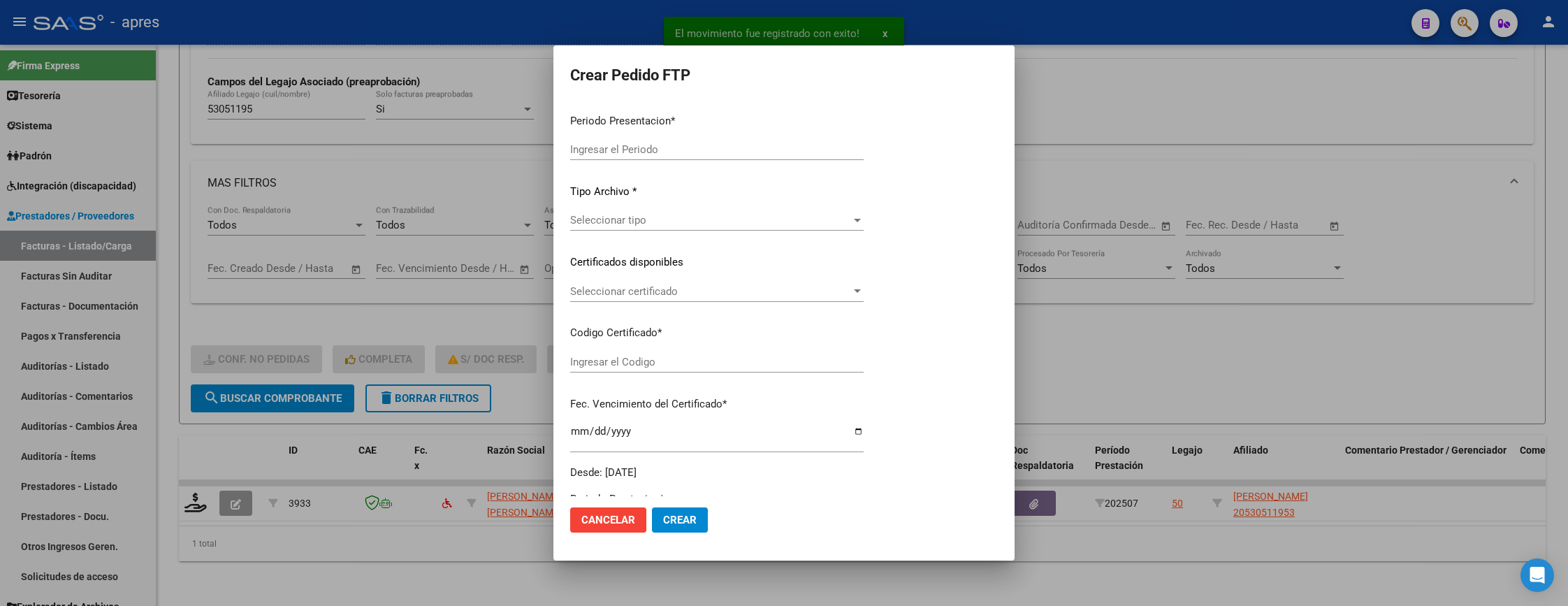
type input "202507"
type input "$ 61.853,05"
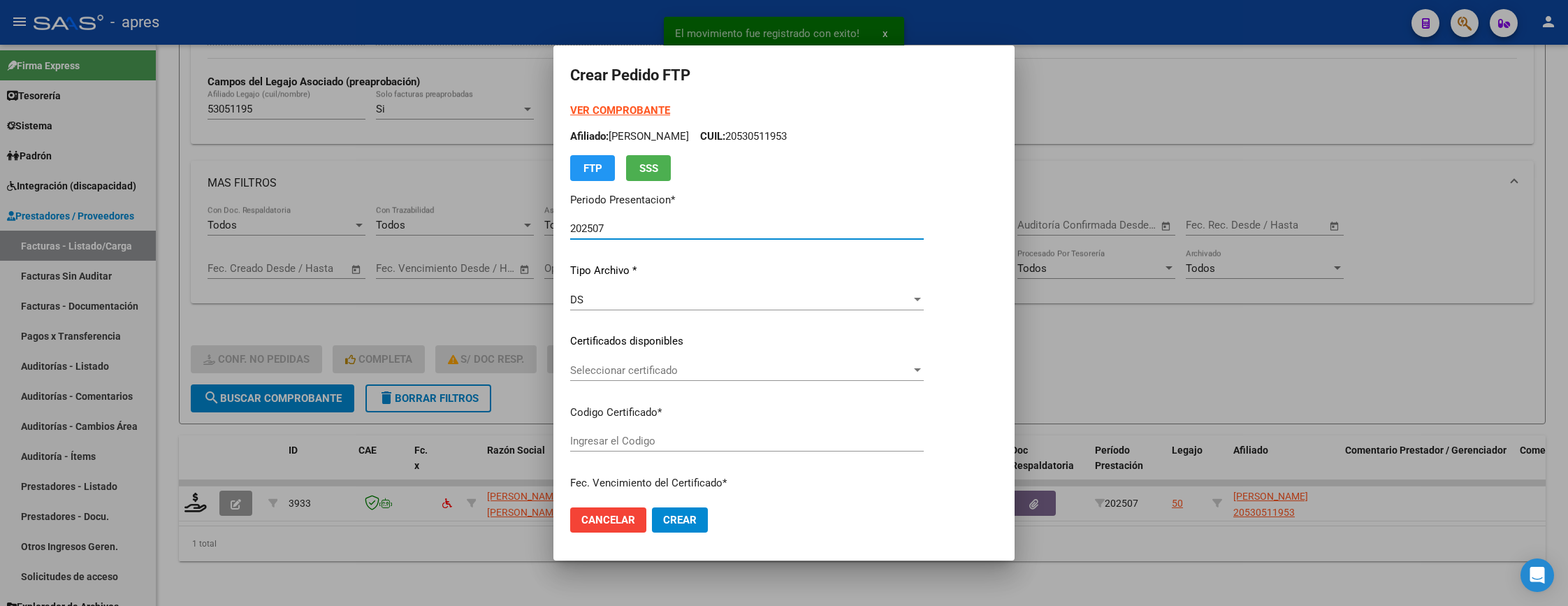
type input "ARG02000530511952021101820261018BS370"
type input "2026-10-18"
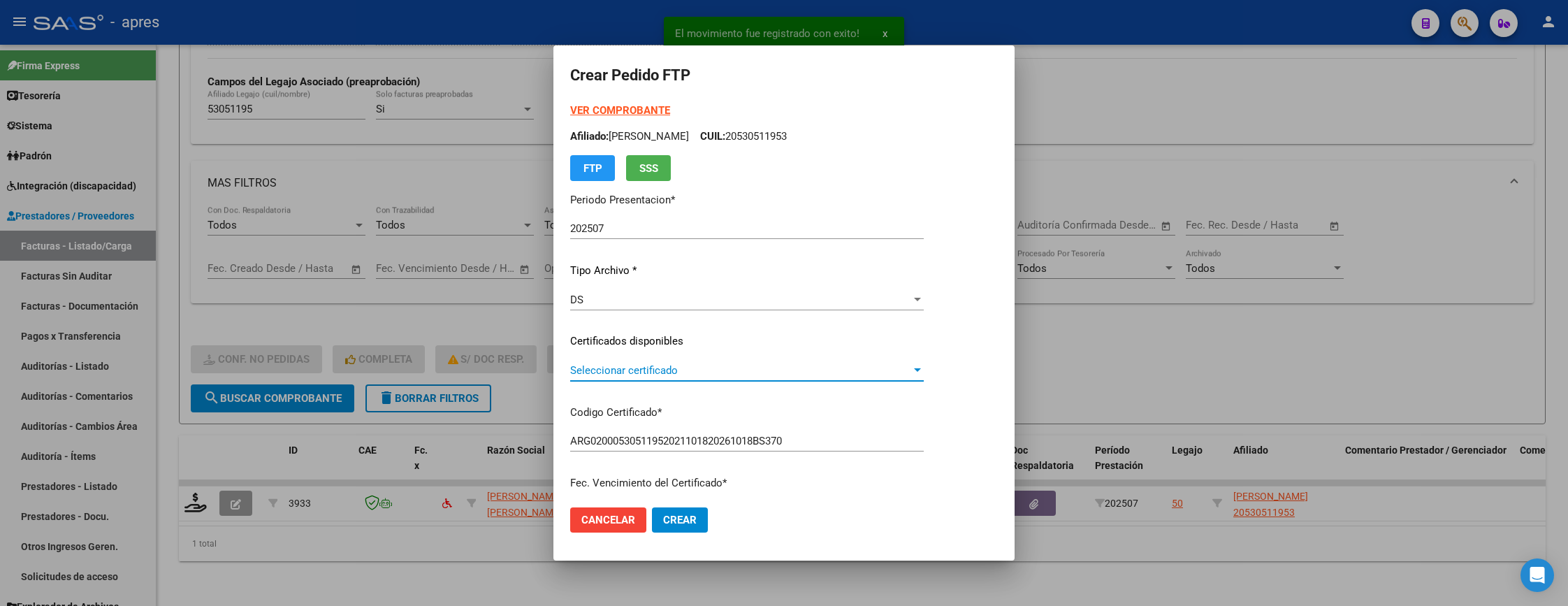
click at [854, 372] on span "Seleccionar certificado" at bounding box center [740, 370] width 341 height 13
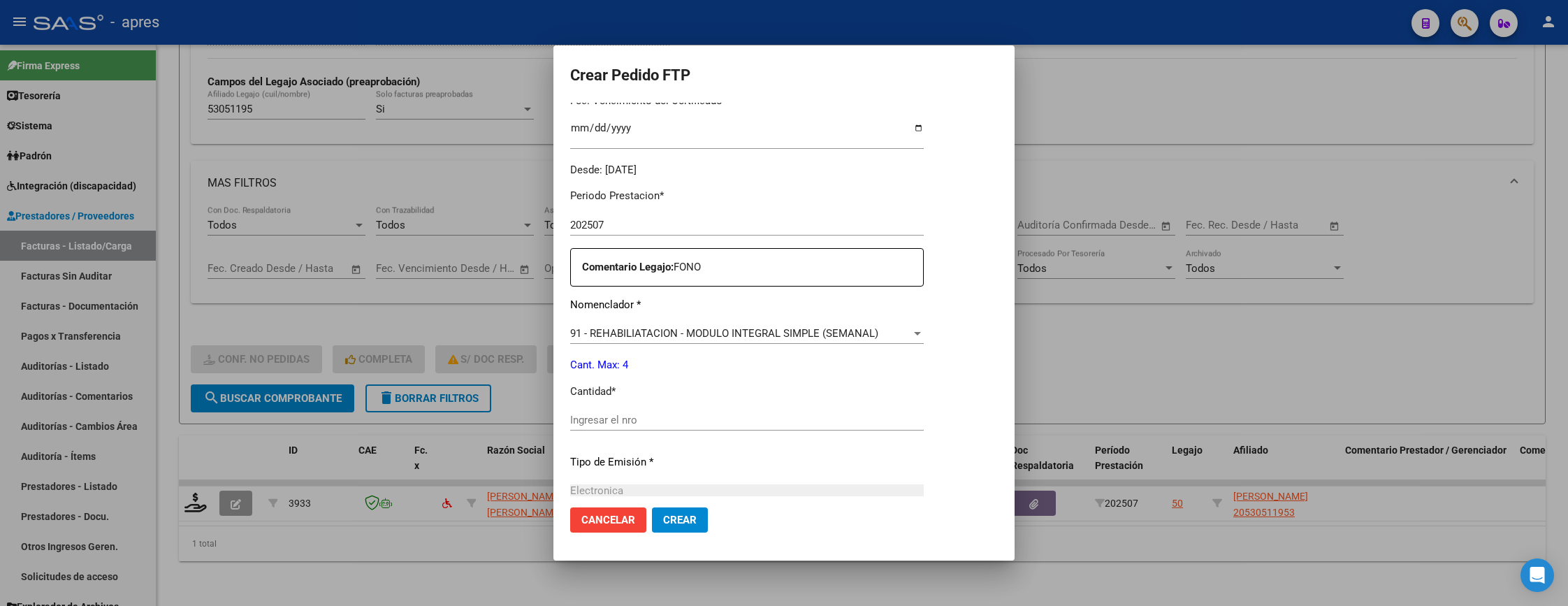
scroll to position [420, 0]
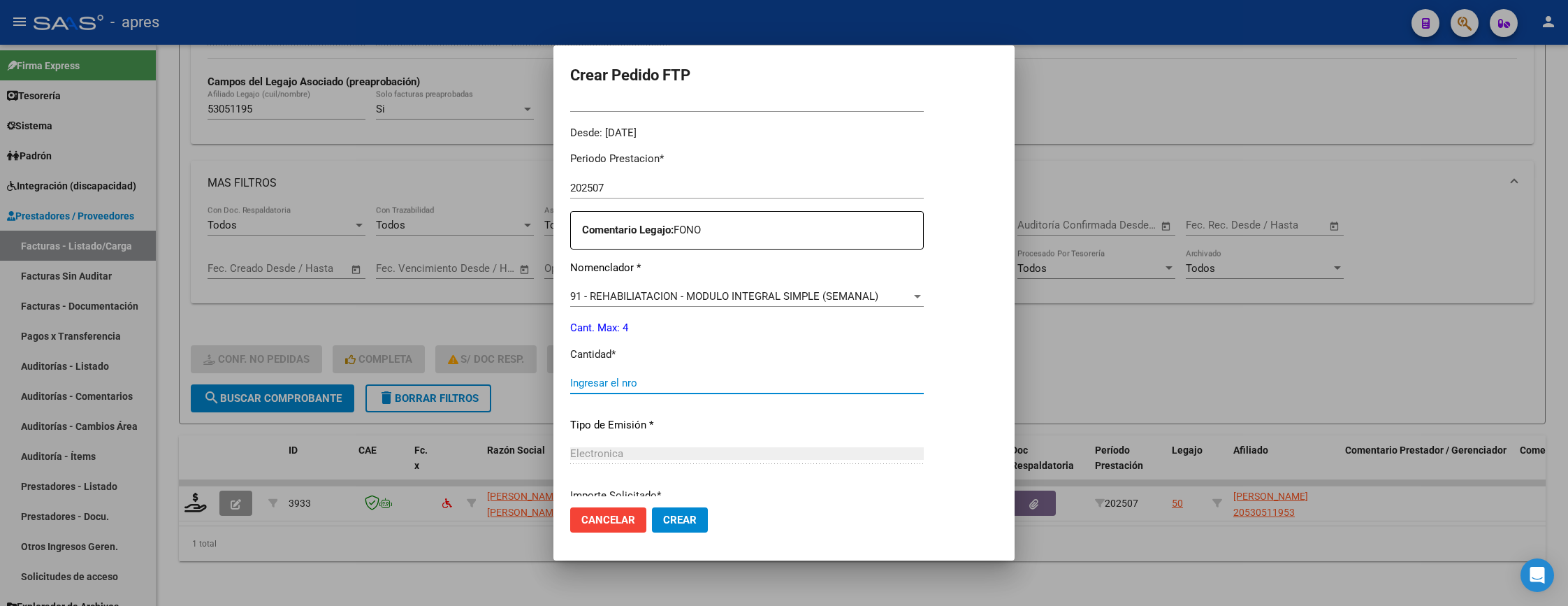
click at [803, 380] on input "Ingresar el nro" at bounding box center [747, 383] width 354 height 13
type input "4"
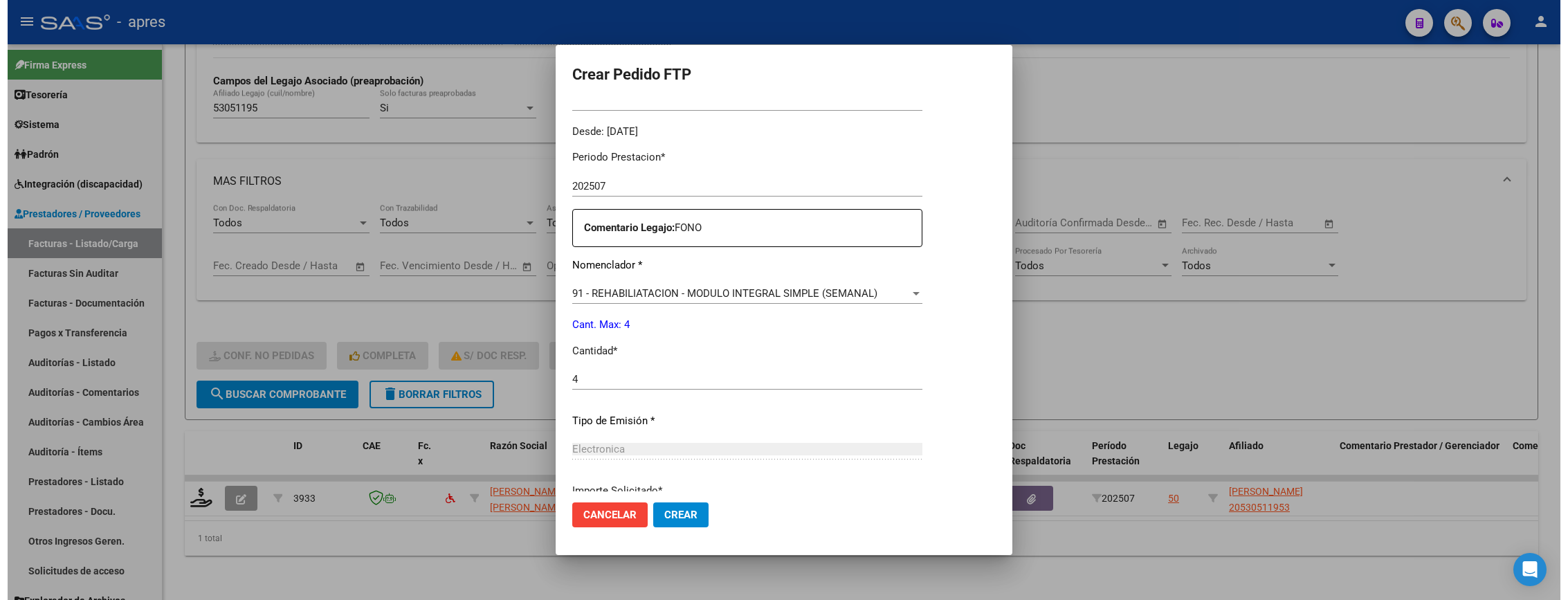
scroll to position [537, 0]
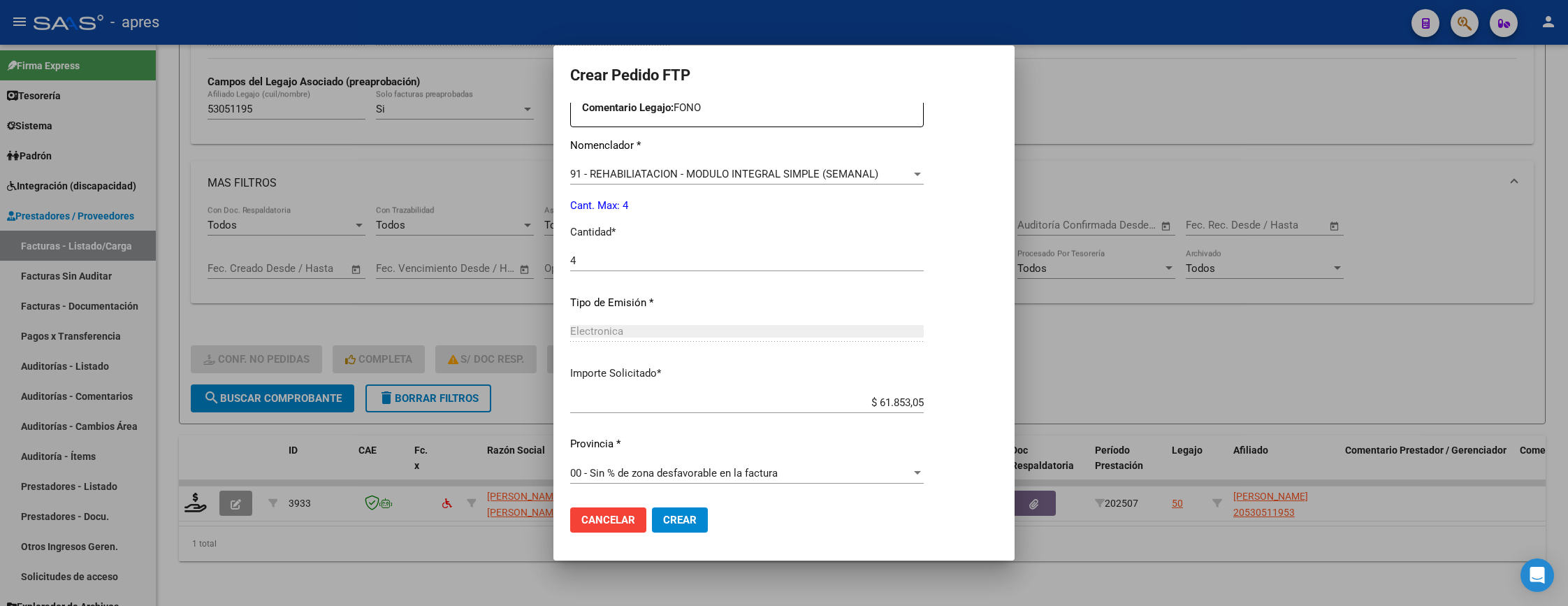
click at [690, 516] on span "Crear" at bounding box center [680, 520] width 33 height 13
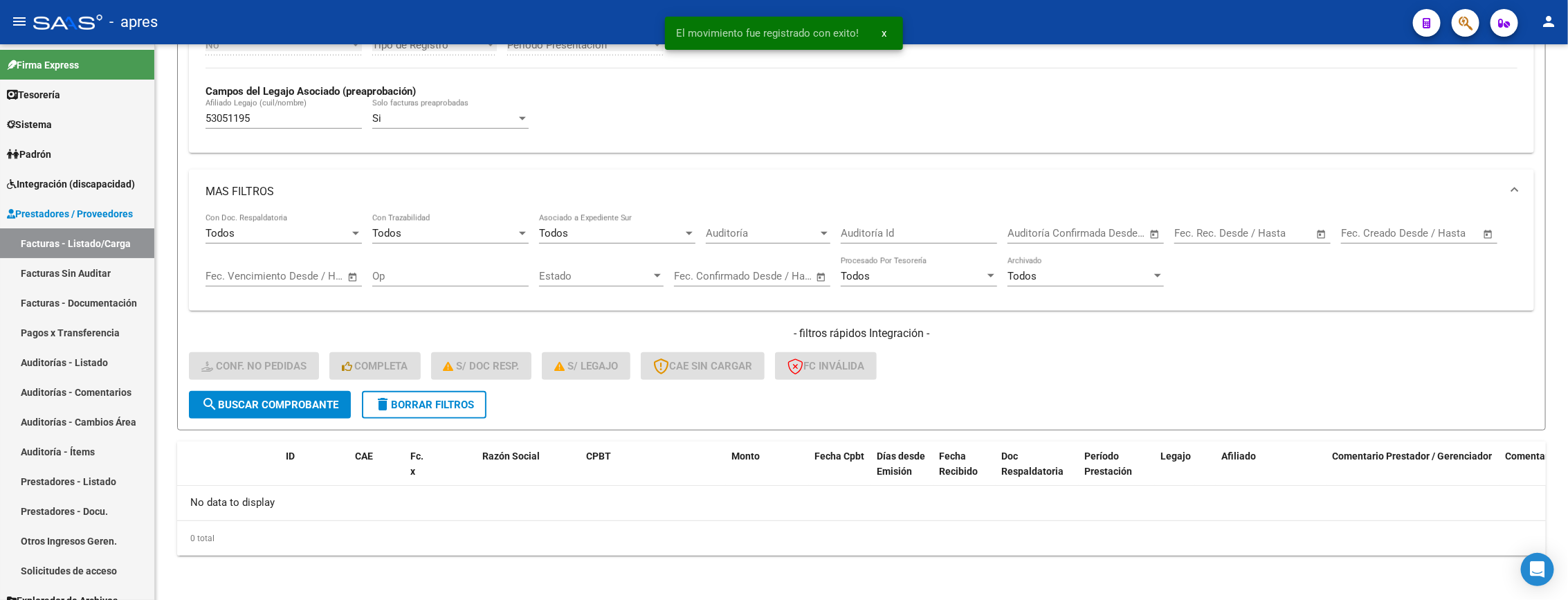
scroll to position [380, 0]
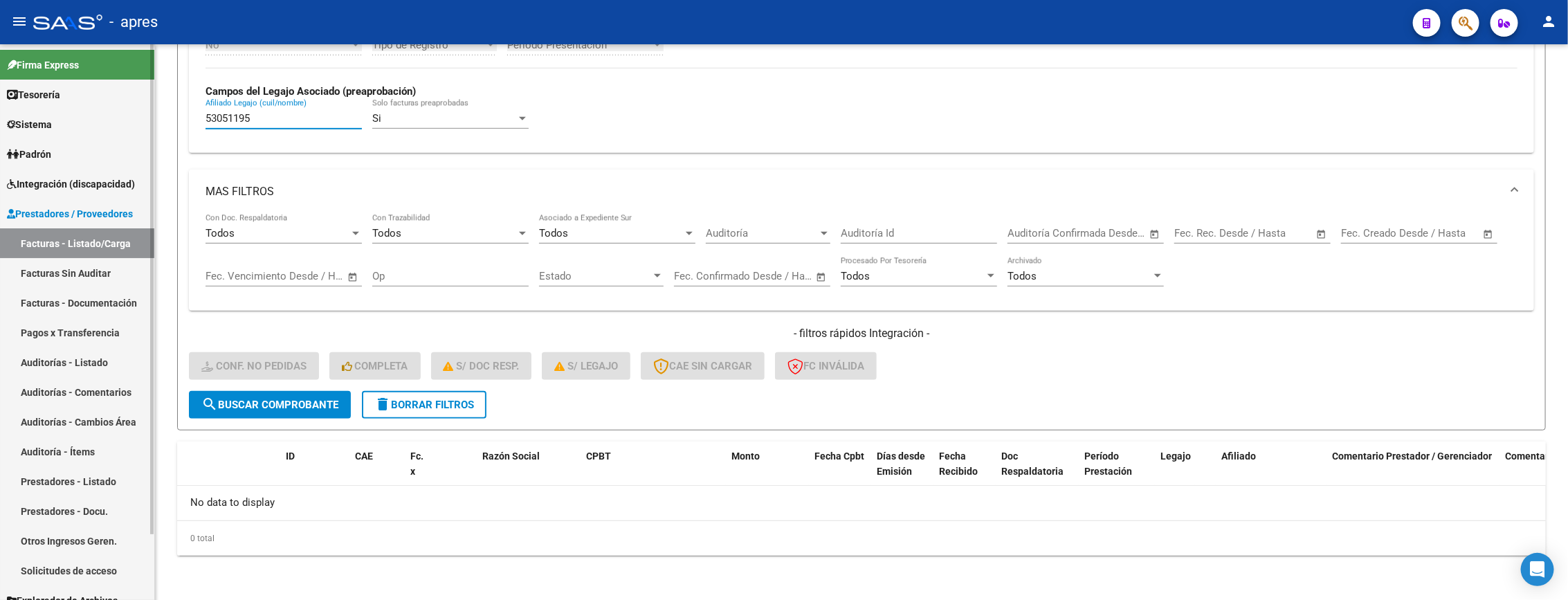
drag, startPoint x: 268, startPoint y: 113, endPoint x: 89, endPoint y: 119, distance: 179.1
click at [89, 119] on mat-sidenav-container "Firma Express Tesorería Extractos Procesados (csv) Extractos Originales (pdf) S…" at bounding box center [784, 322] width 1568 height 556
paste input "5032117"
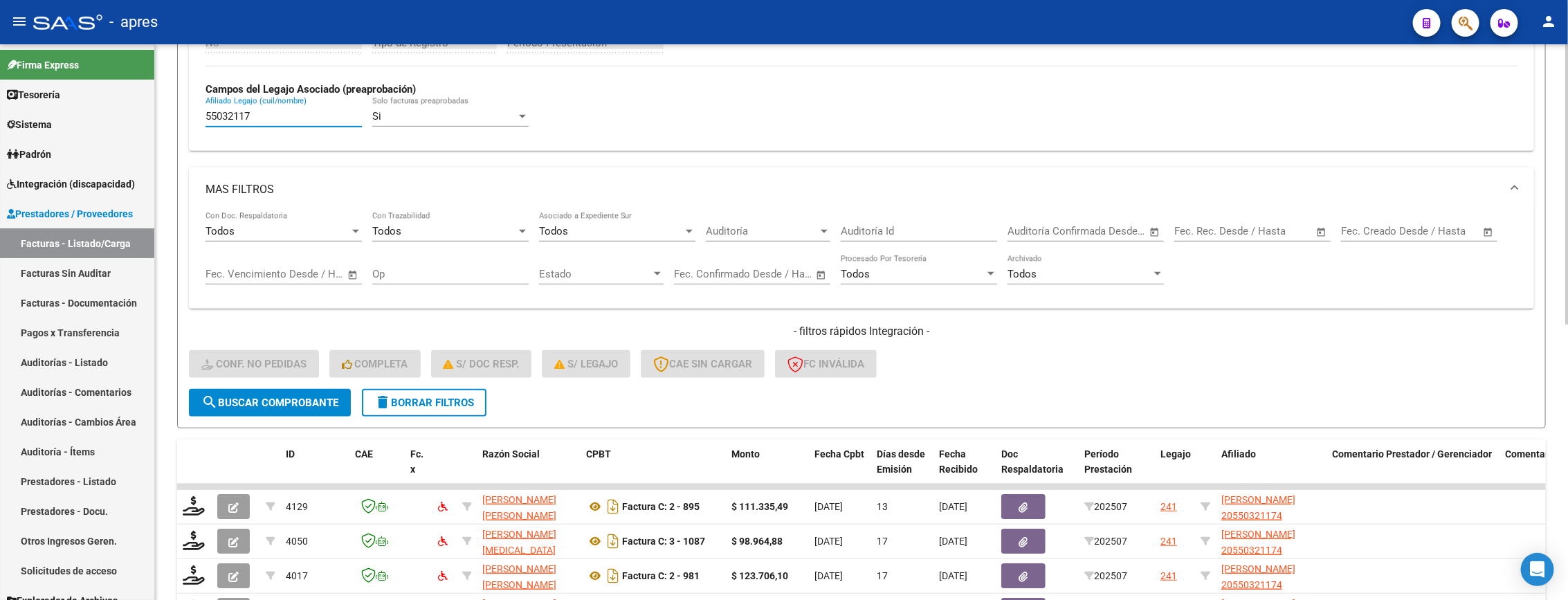
type input "55032117"
click at [252, 210] on mat-expansion-panel-header "MAS FILTROS" at bounding box center [861, 189] width 1345 height 44
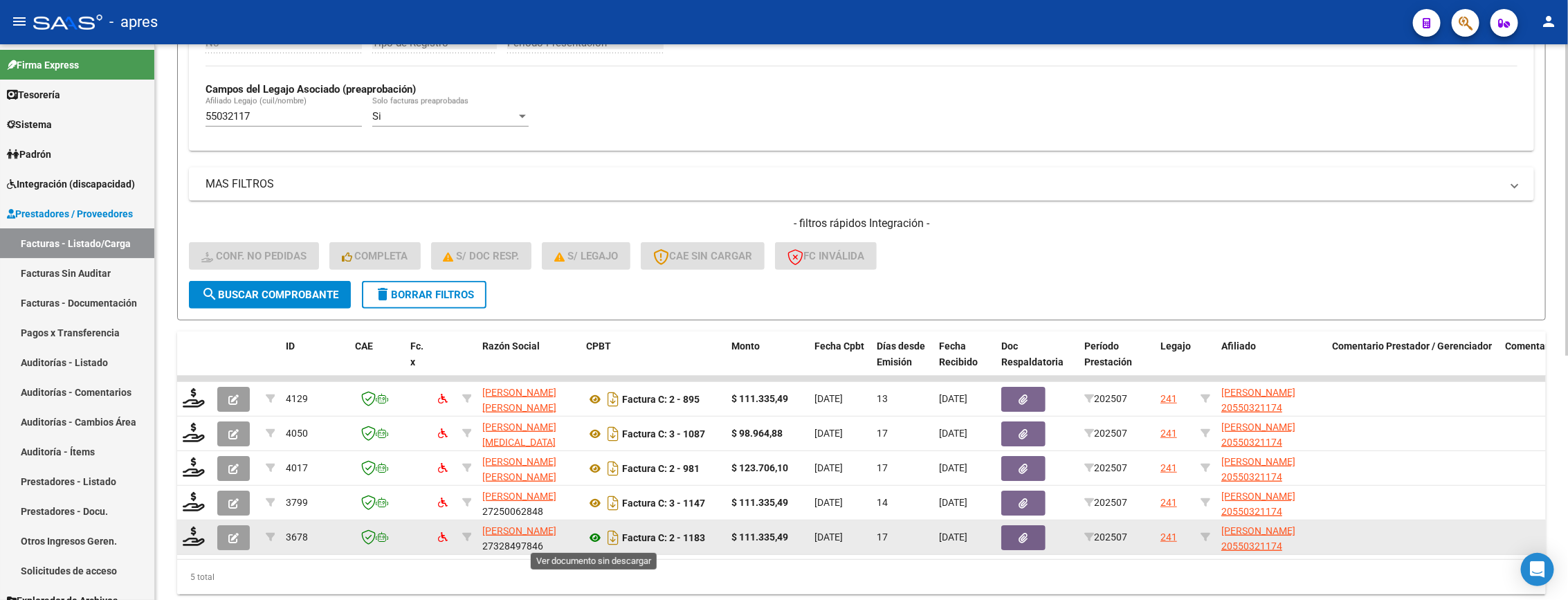
click at [586, 540] on icon at bounding box center [595, 537] width 18 height 17
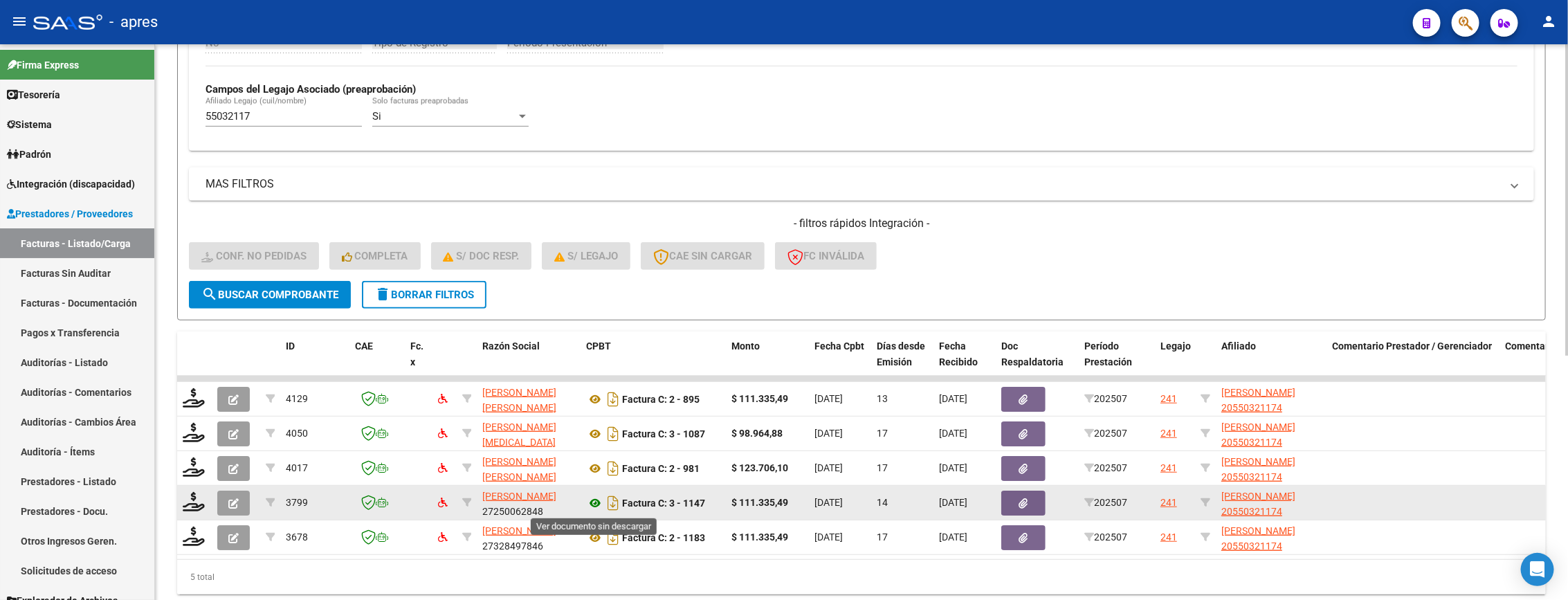
click at [596, 499] on icon at bounding box center [595, 503] width 18 height 17
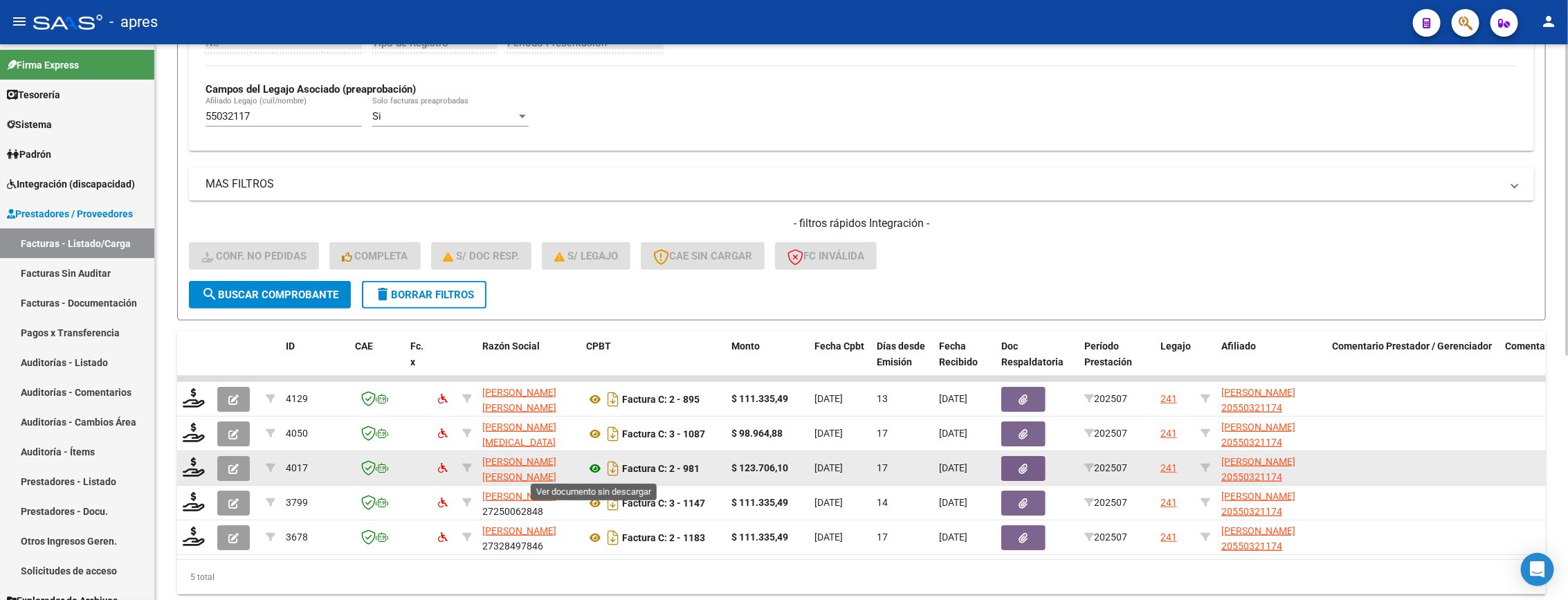
click at [594, 468] on icon at bounding box center [595, 468] width 18 height 17
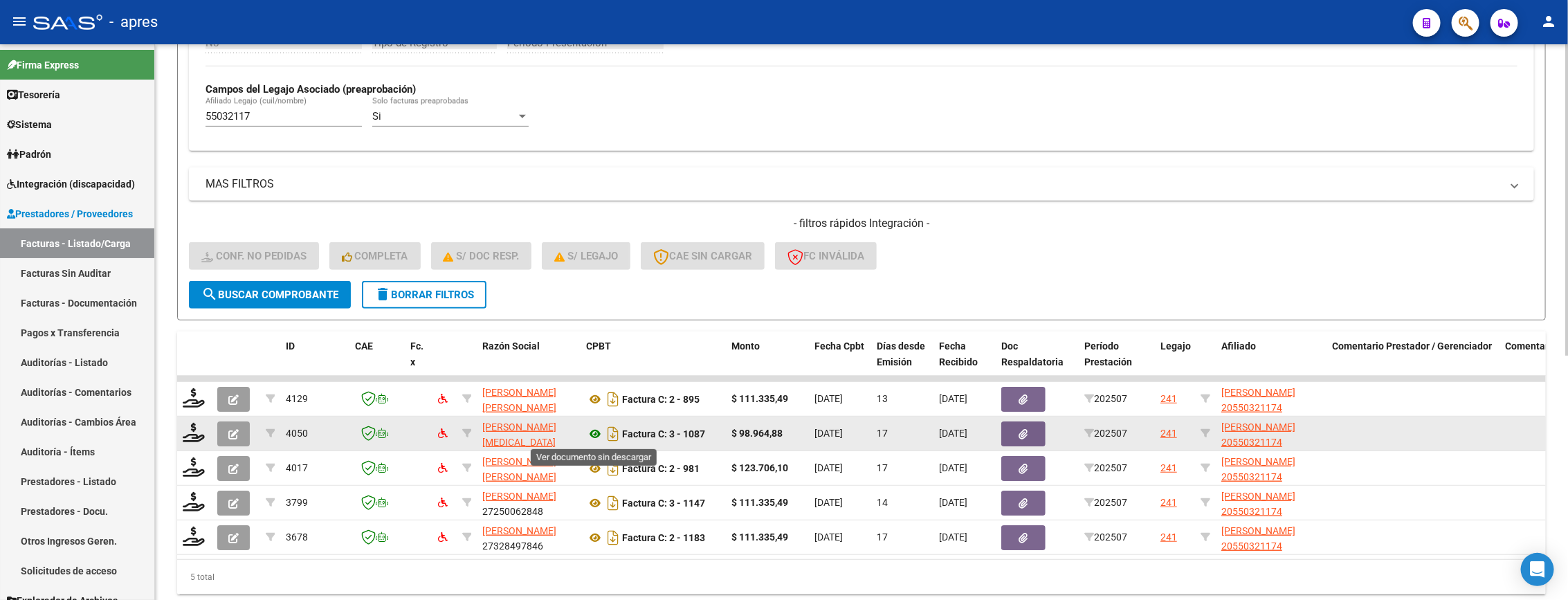
click at [590, 432] on icon at bounding box center [595, 434] width 18 height 17
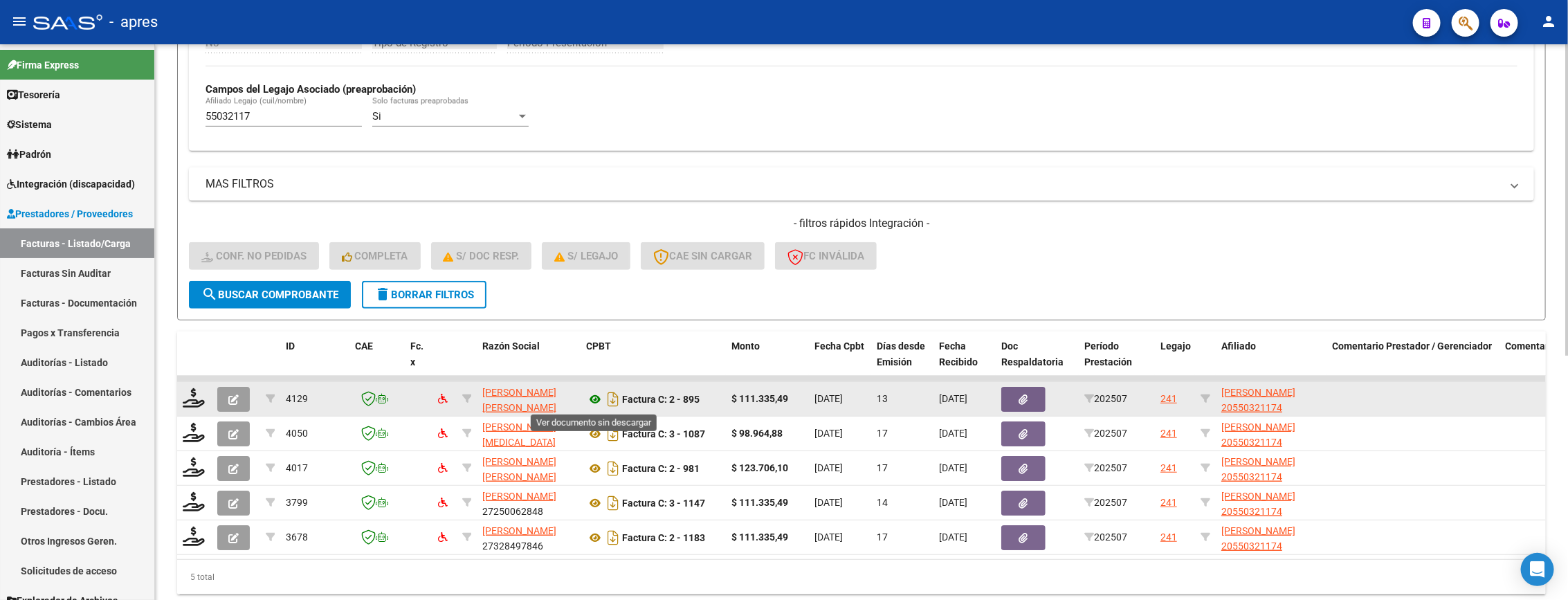
click at [587, 403] on icon at bounding box center [595, 399] width 18 height 17
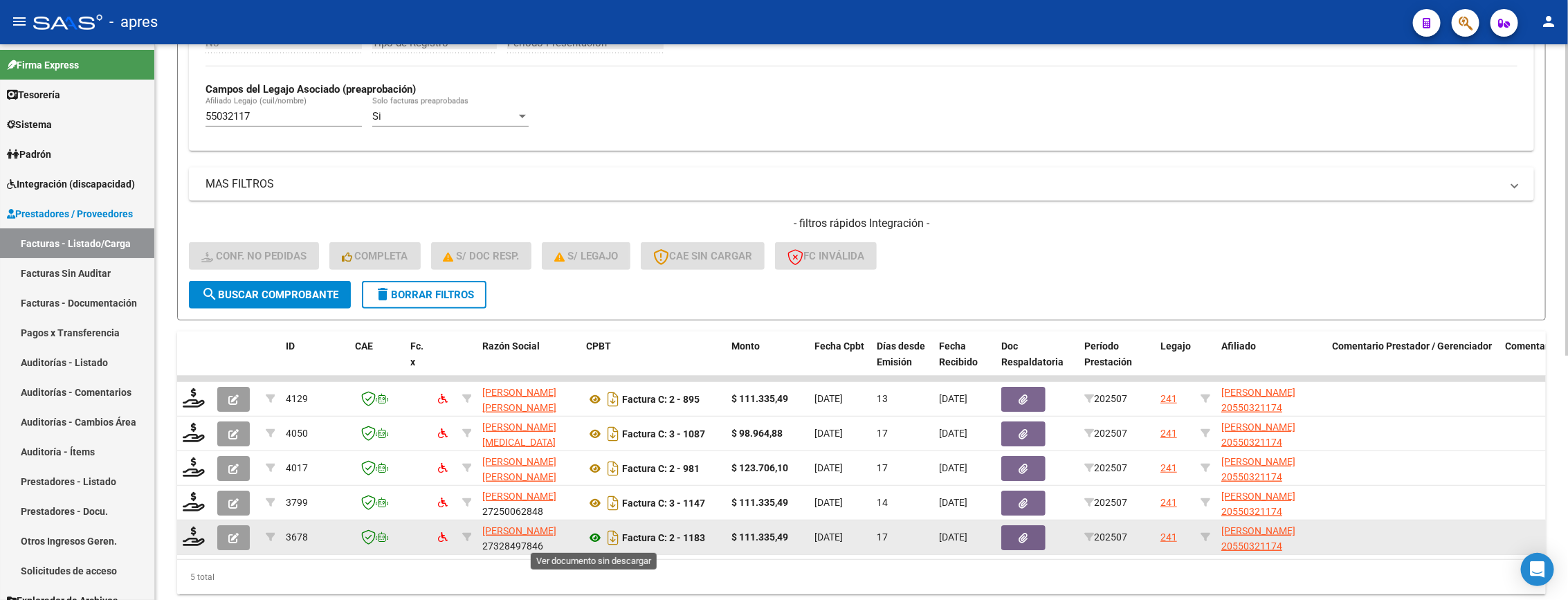
click at [586, 540] on icon at bounding box center [595, 537] width 18 height 17
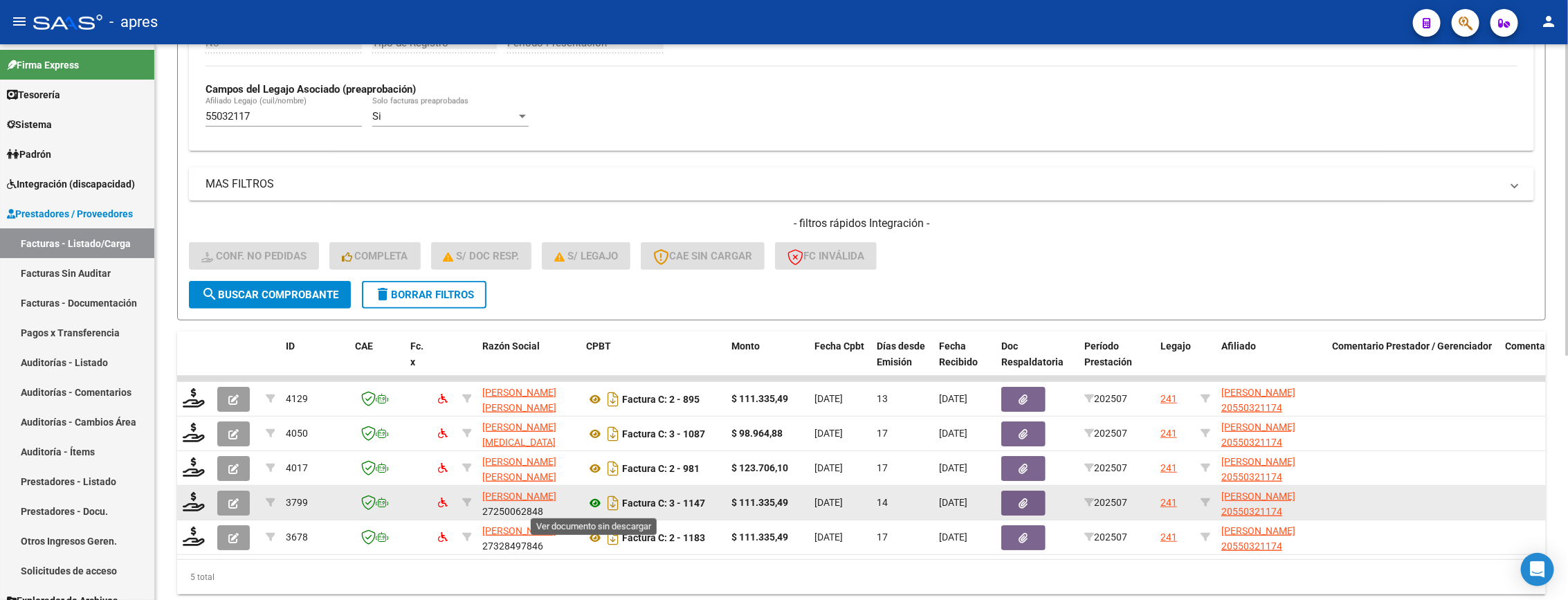
click at [598, 507] on icon at bounding box center [595, 503] width 18 height 17
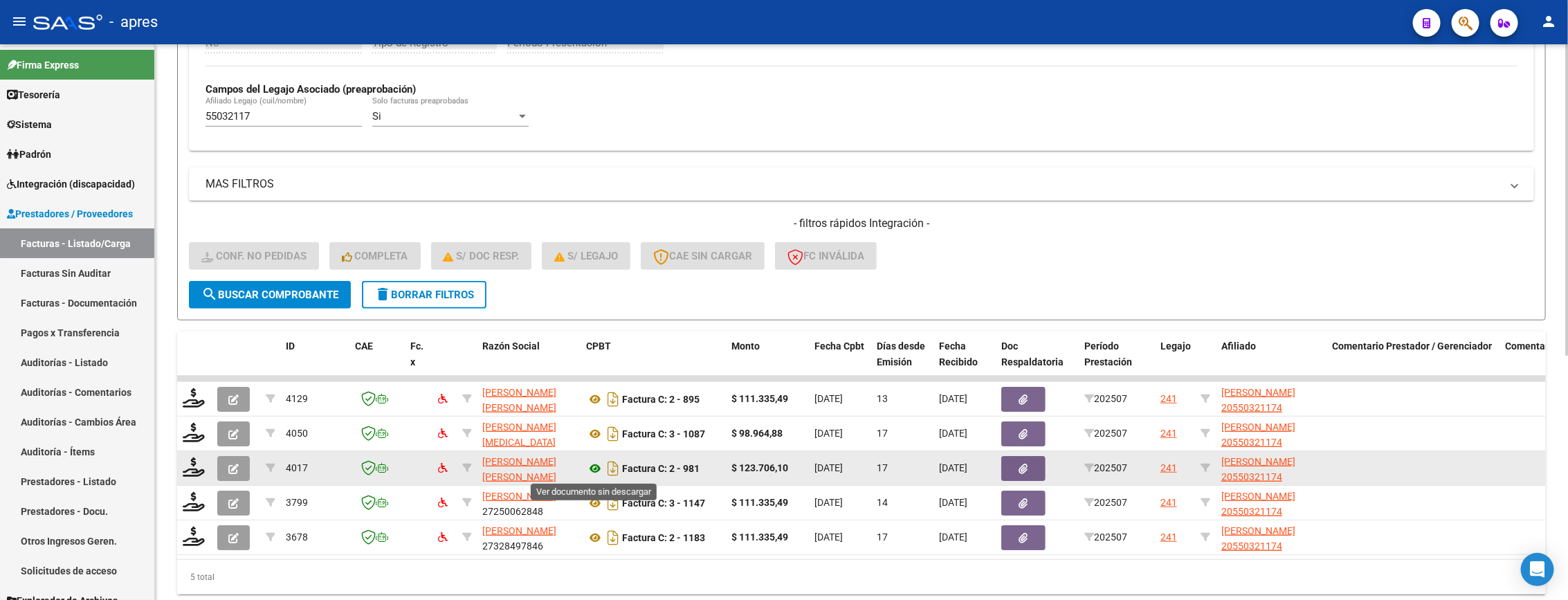
click at [590, 470] on icon at bounding box center [595, 468] width 18 height 17
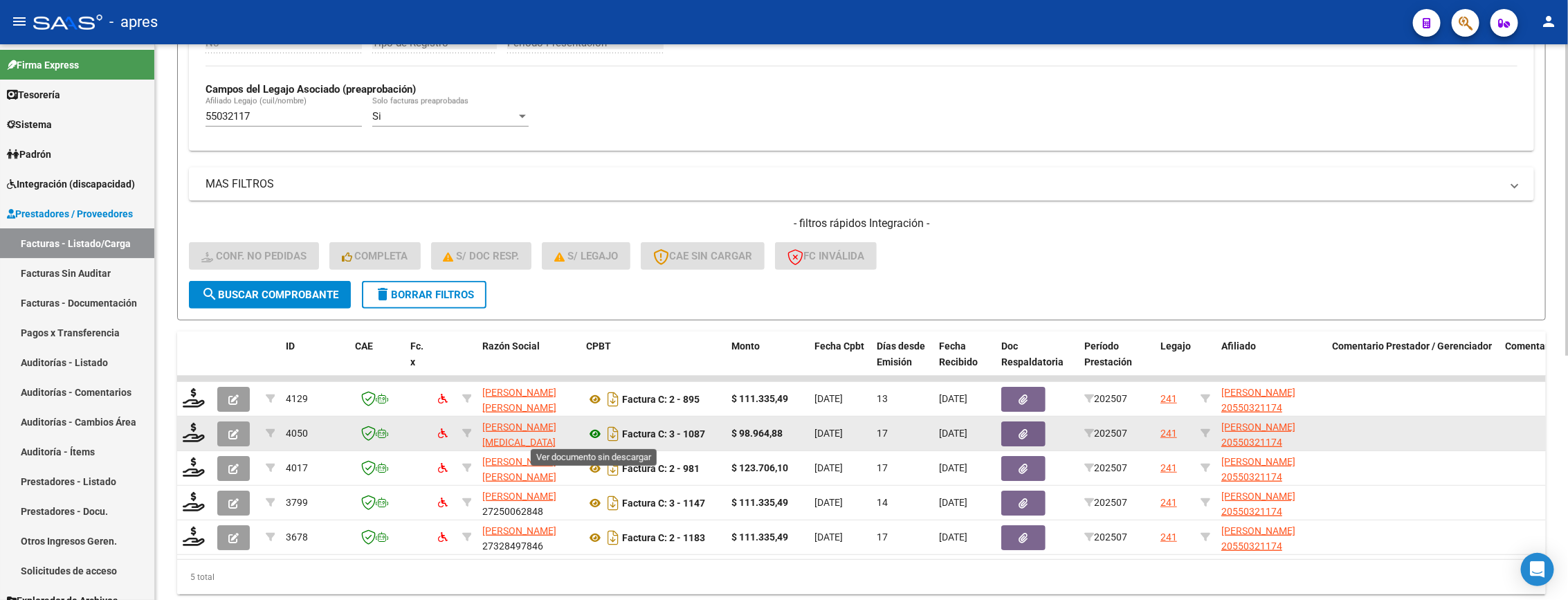
click at [594, 430] on icon at bounding box center [595, 434] width 18 height 17
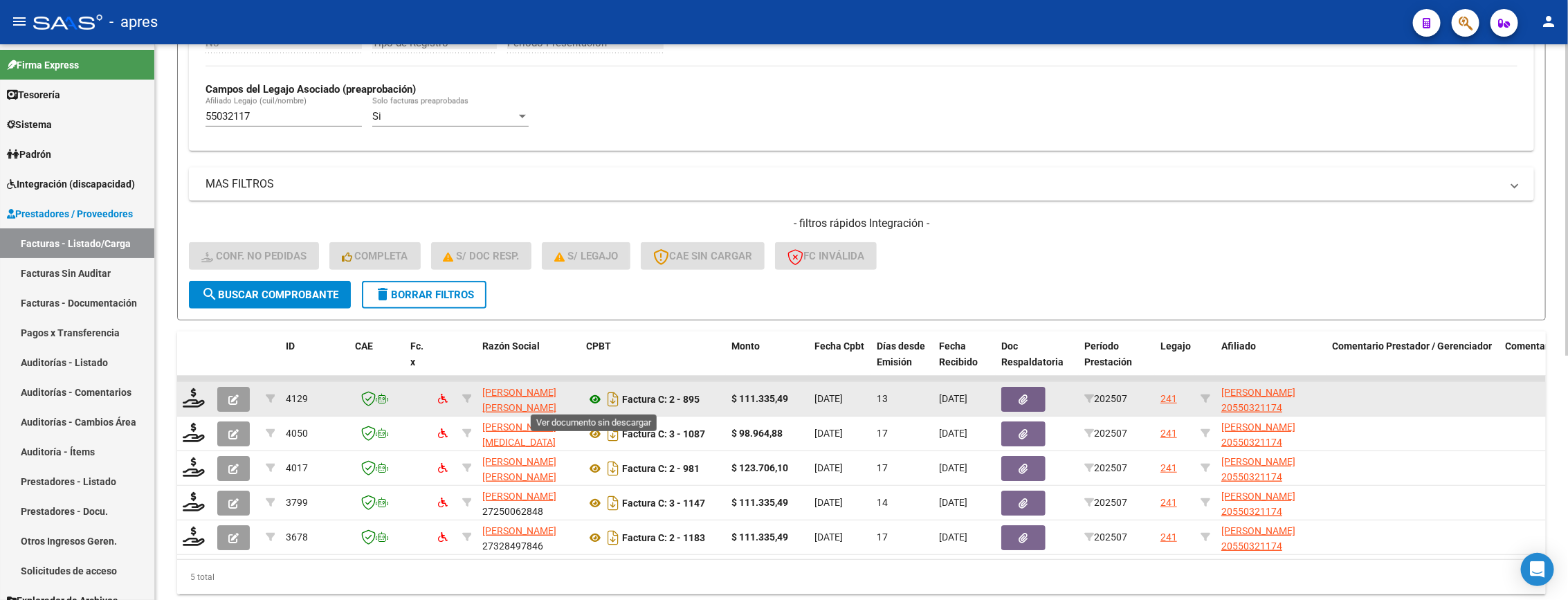
click at [588, 399] on icon at bounding box center [595, 399] width 18 height 17
click at [189, 399] on icon at bounding box center [194, 398] width 22 height 19
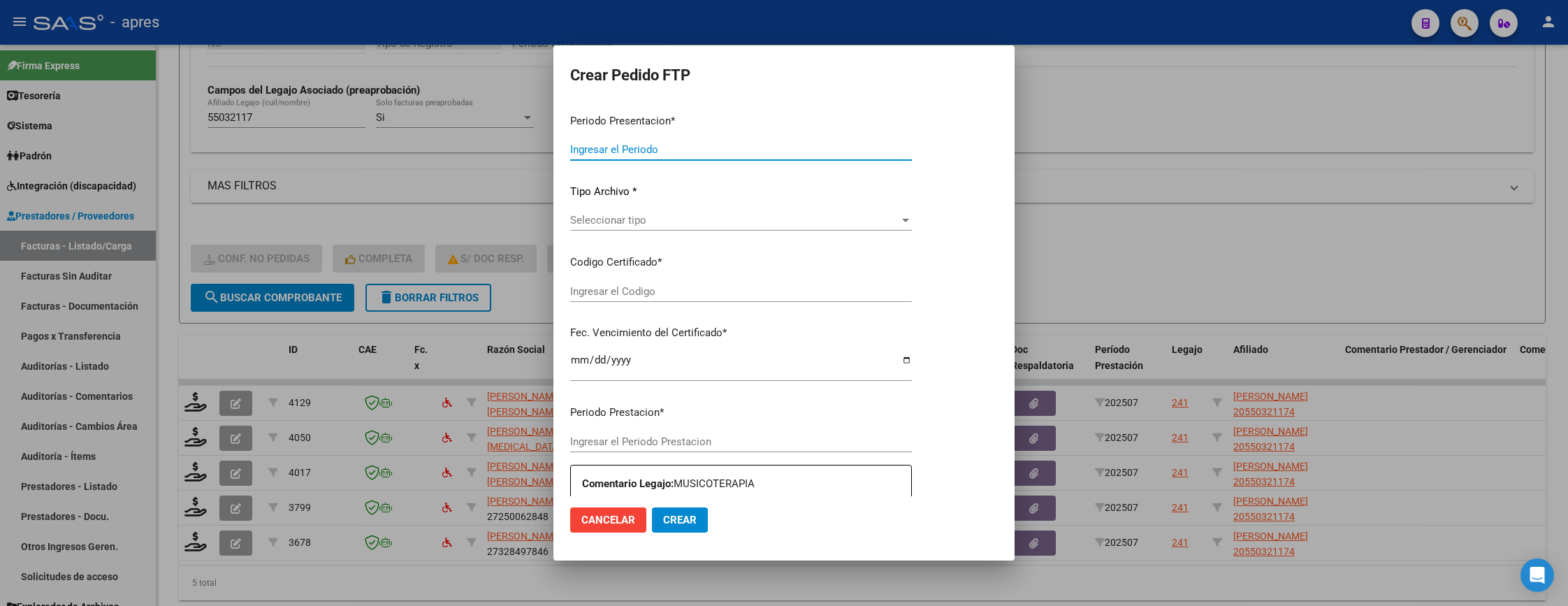
type input "202507"
type input "$ 111.335,49"
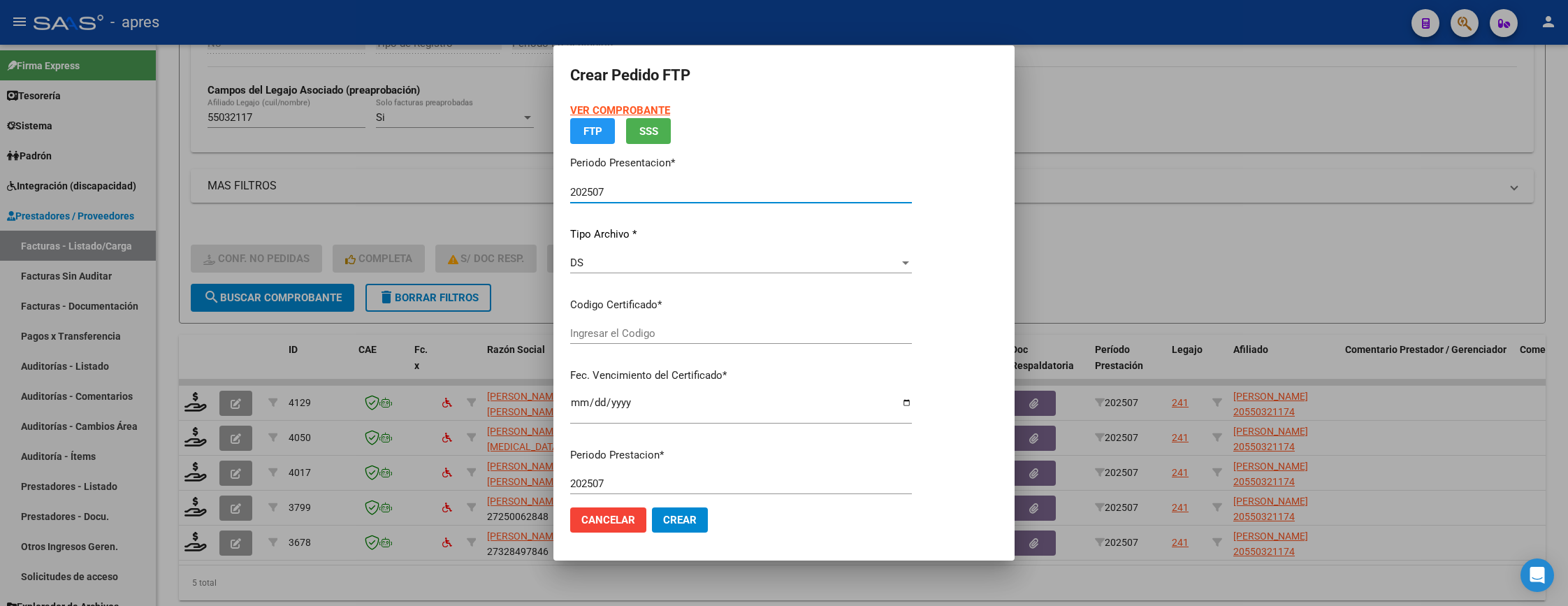
type input "ARG02000550321172022041520270415BS440"
type input "2027-04-15"
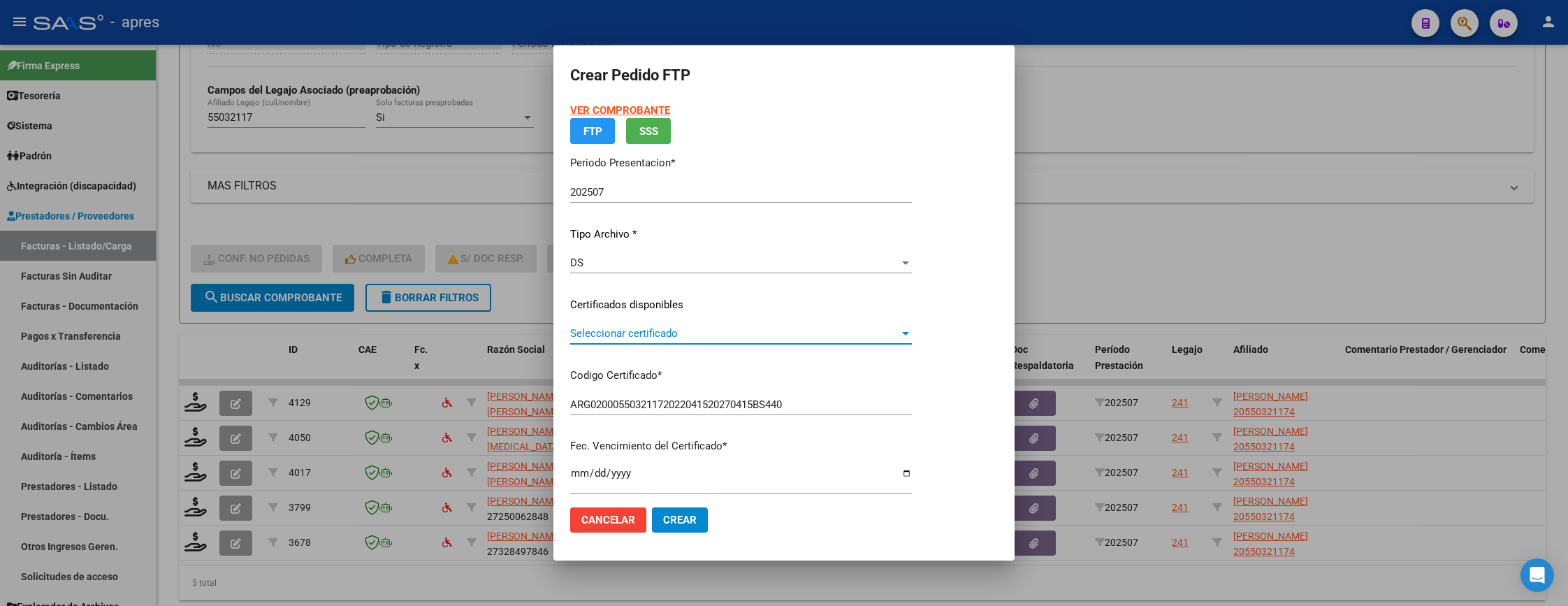
click at [723, 334] on app-drop-down-list "Certificados disponibles Seleccionar certificado Seleccionar certificado" at bounding box center [747, 318] width 353 height 43
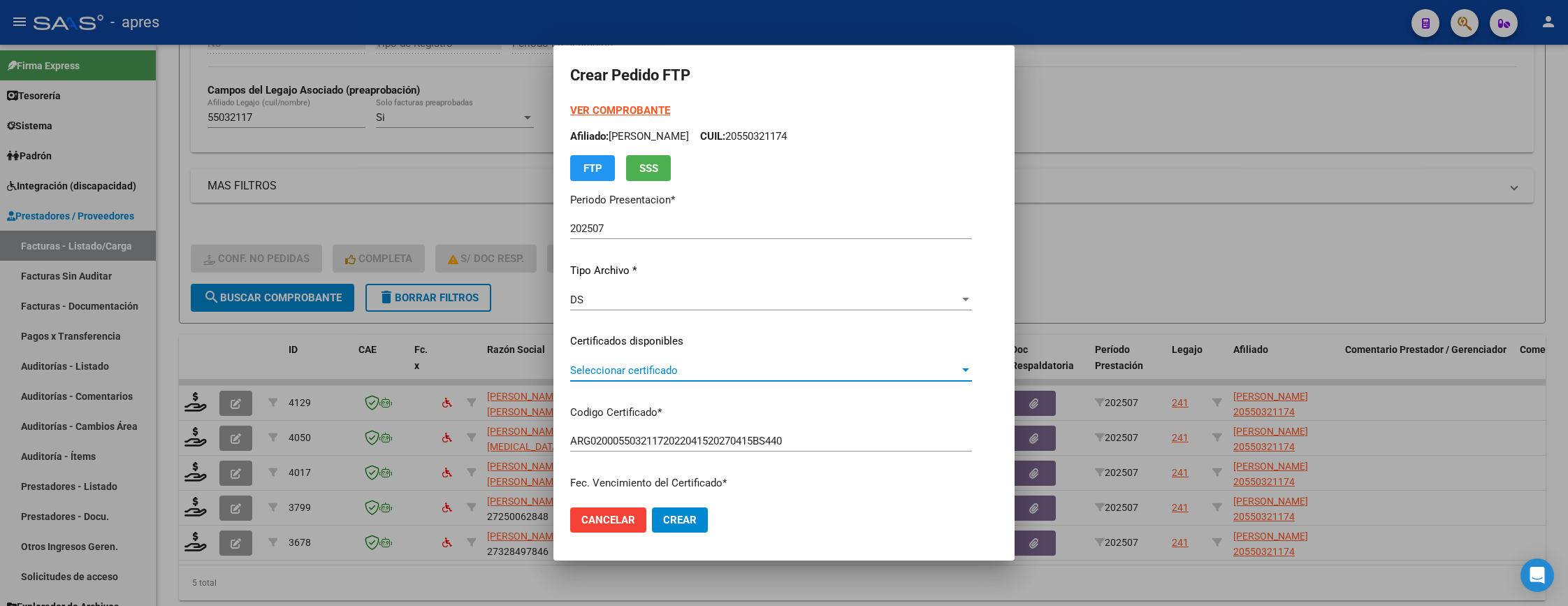
click at [720, 369] on span "Seleccionar certificado" at bounding box center [765, 370] width 390 height 13
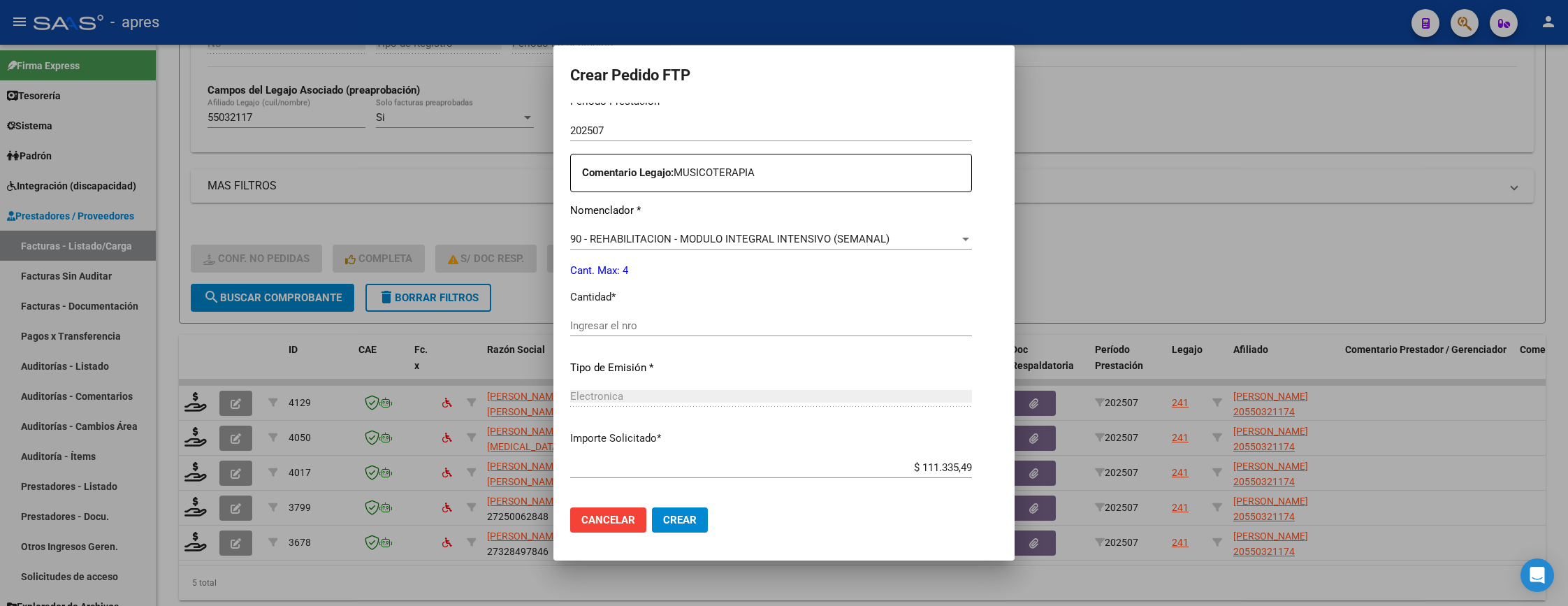
scroll to position [524, 0]
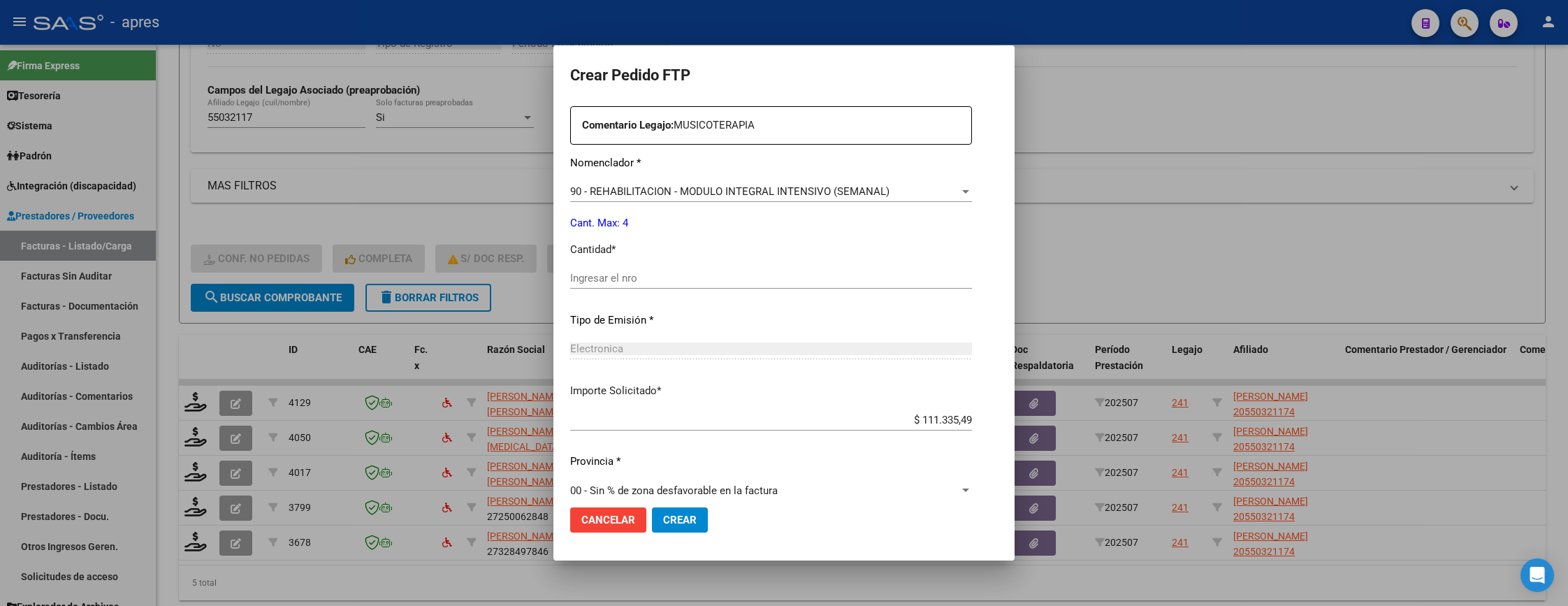
click at [682, 288] on div "Ingresar el nro" at bounding box center [771, 278] width 402 height 21
click at [686, 277] on input "Ingresar el nro" at bounding box center [771, 279] width 402 height 13
type input "4"
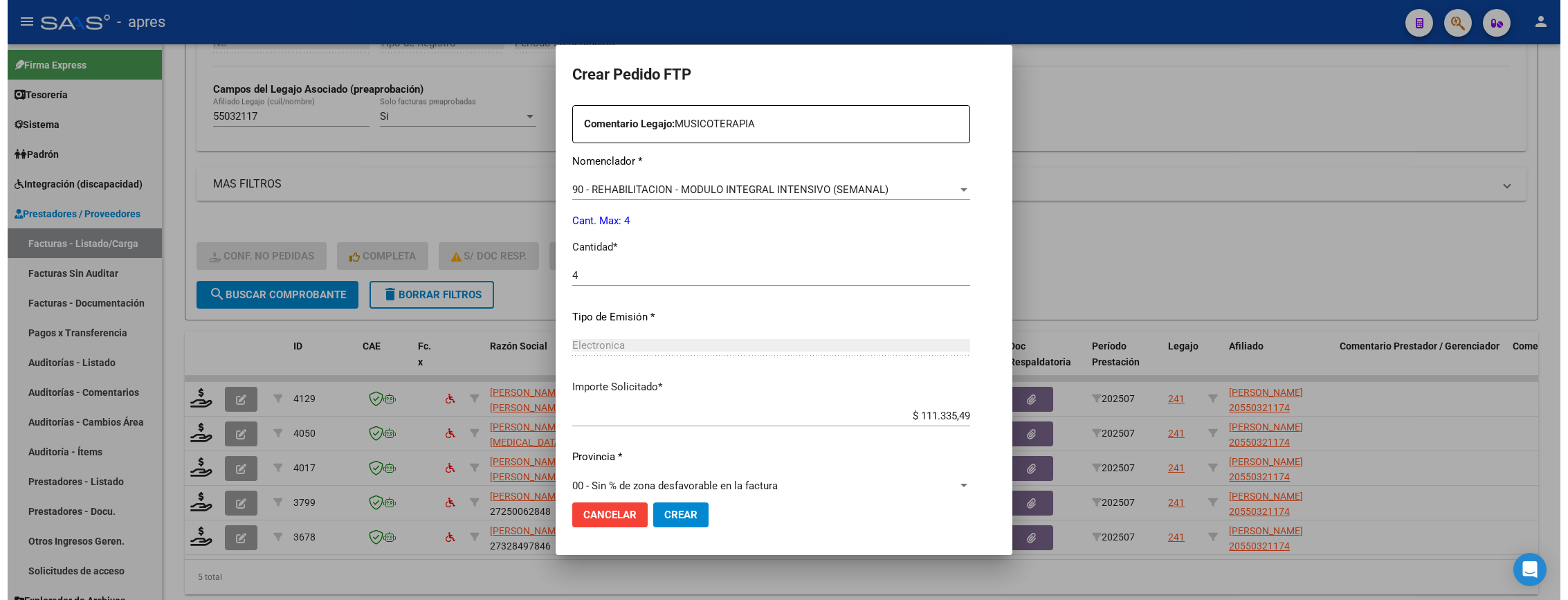
scroll to position [537, 0]
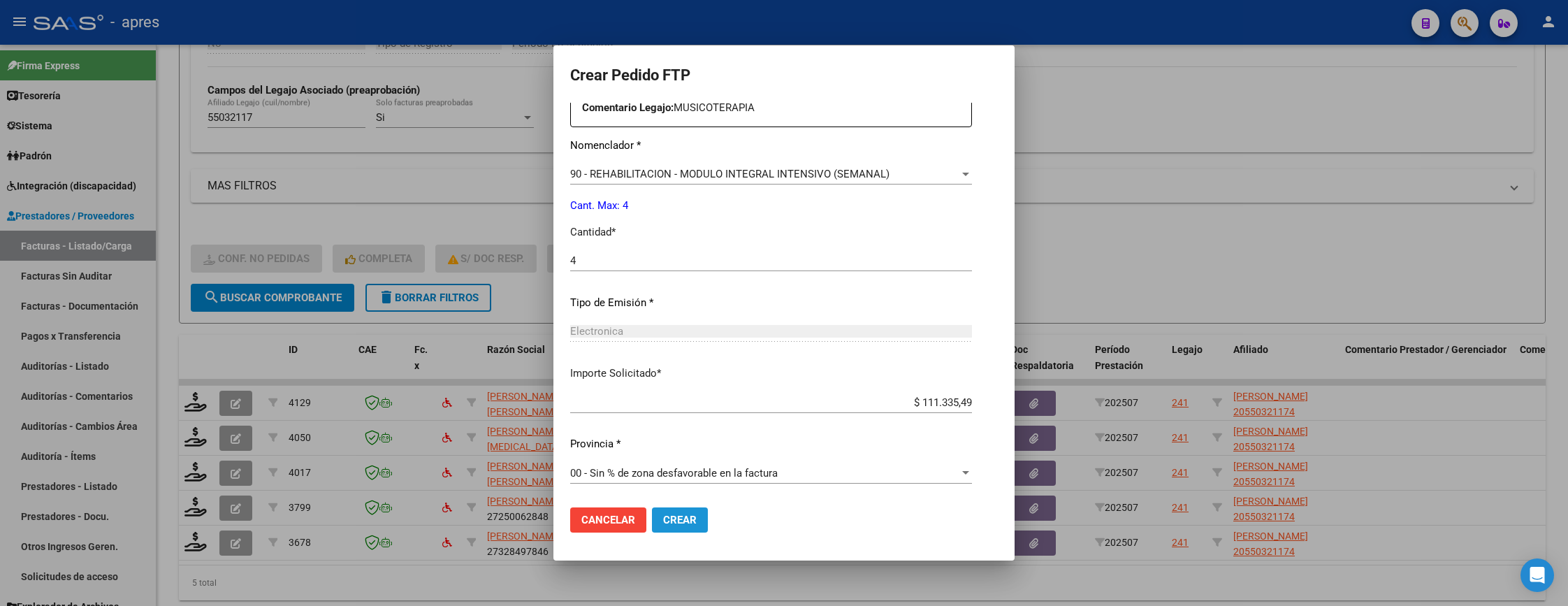
click at [663, 519] on span "Crear" at bounding box center [680, 520] width 33 height 13
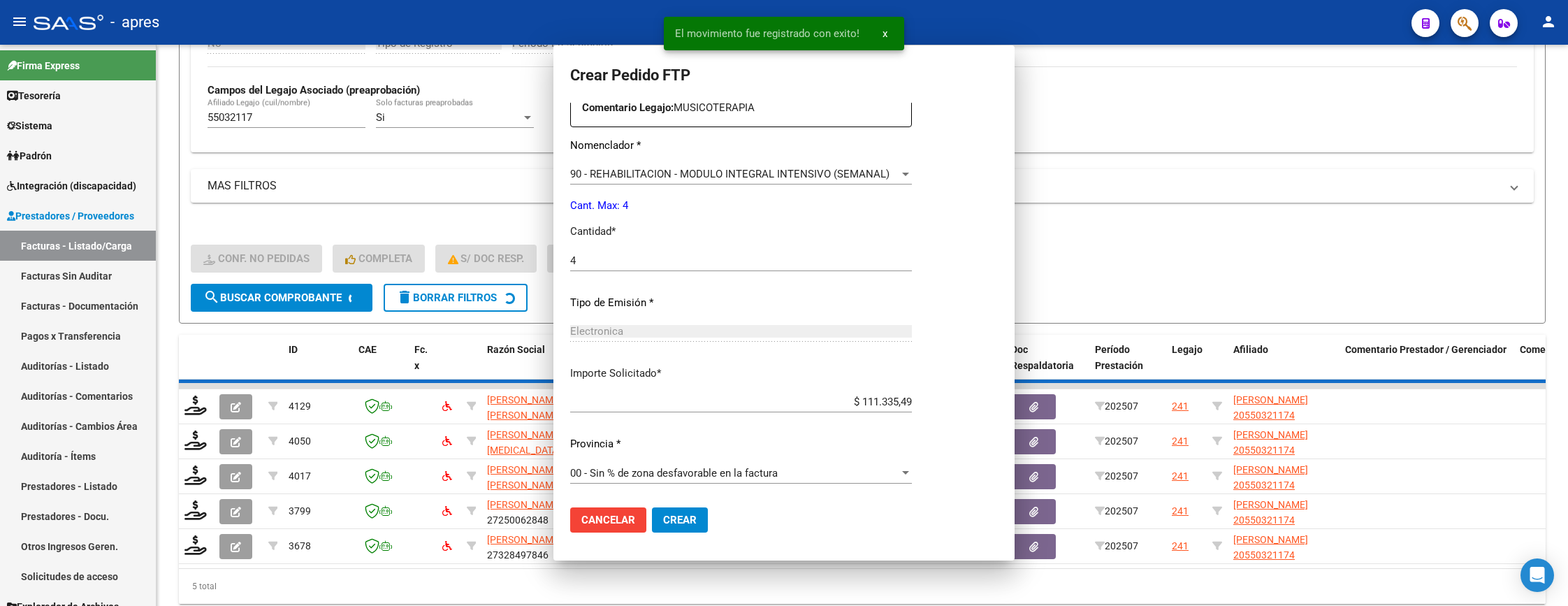
scroll to position [0, 0]
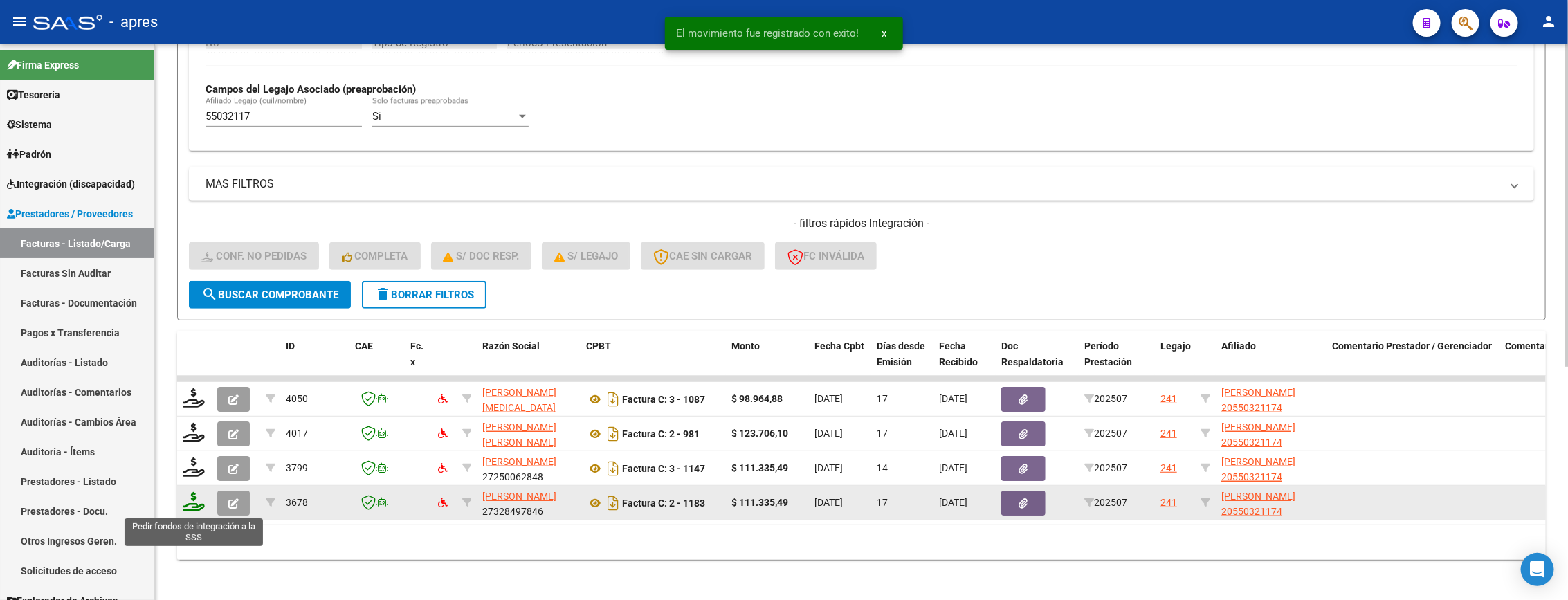
click at [194, 505] on icon at bounding box center [194, 501] width 22 height 19
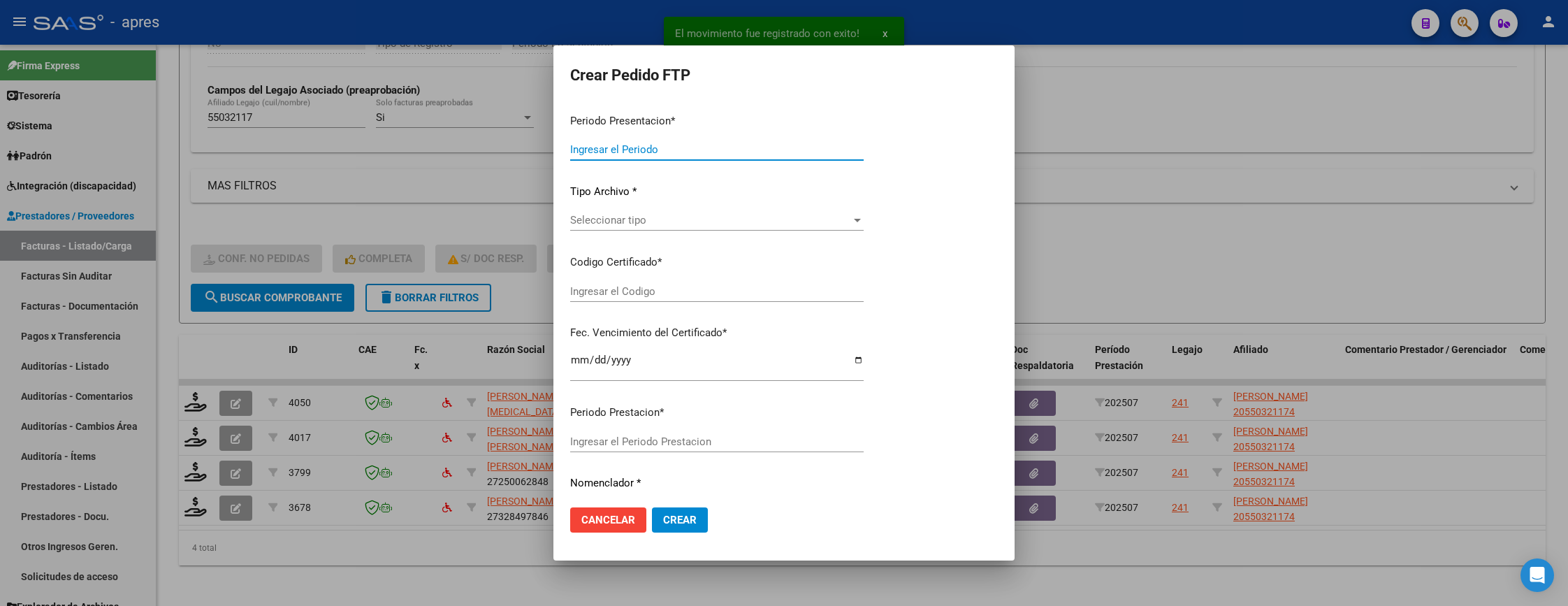
type input "202507"
type input "$ 111.335,49"
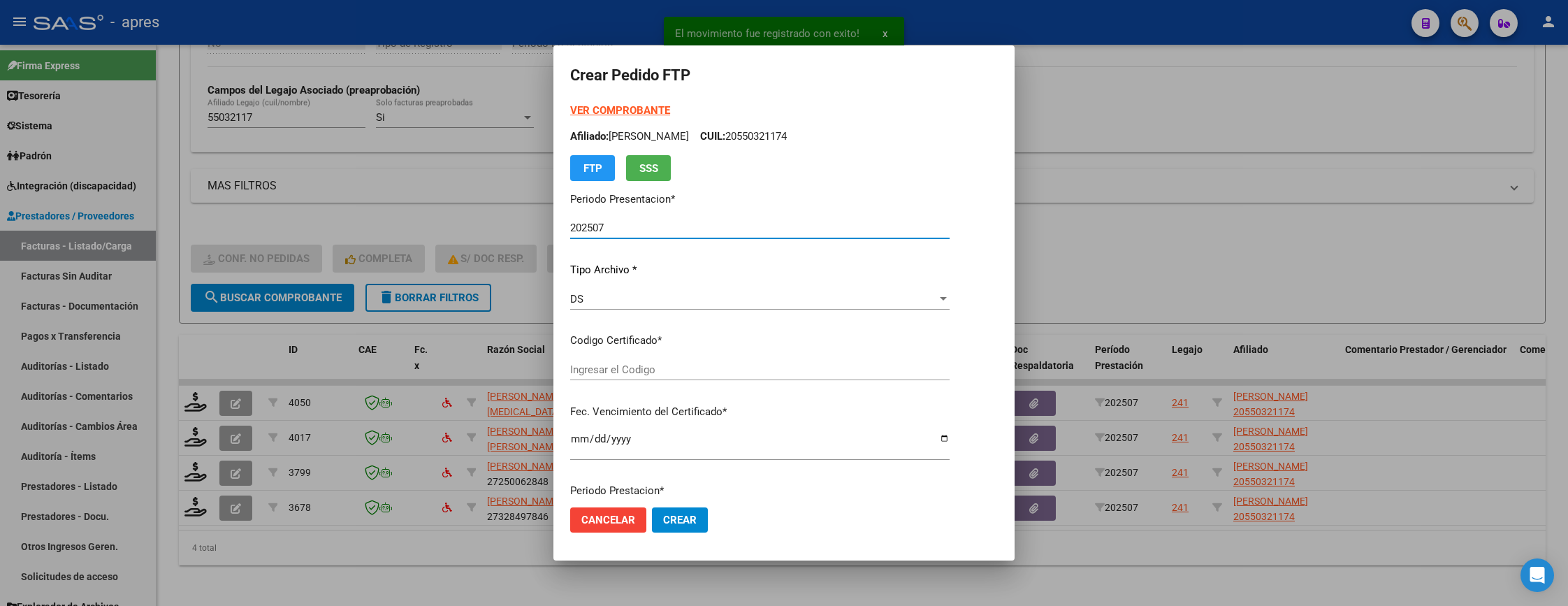
click at [730, 339] on p "Codigo Certificado *" at bounding box center [760, 341] width 379 height 16
type input "ARG02000550321172022041520270415BS440"
type input "2027-04-15"
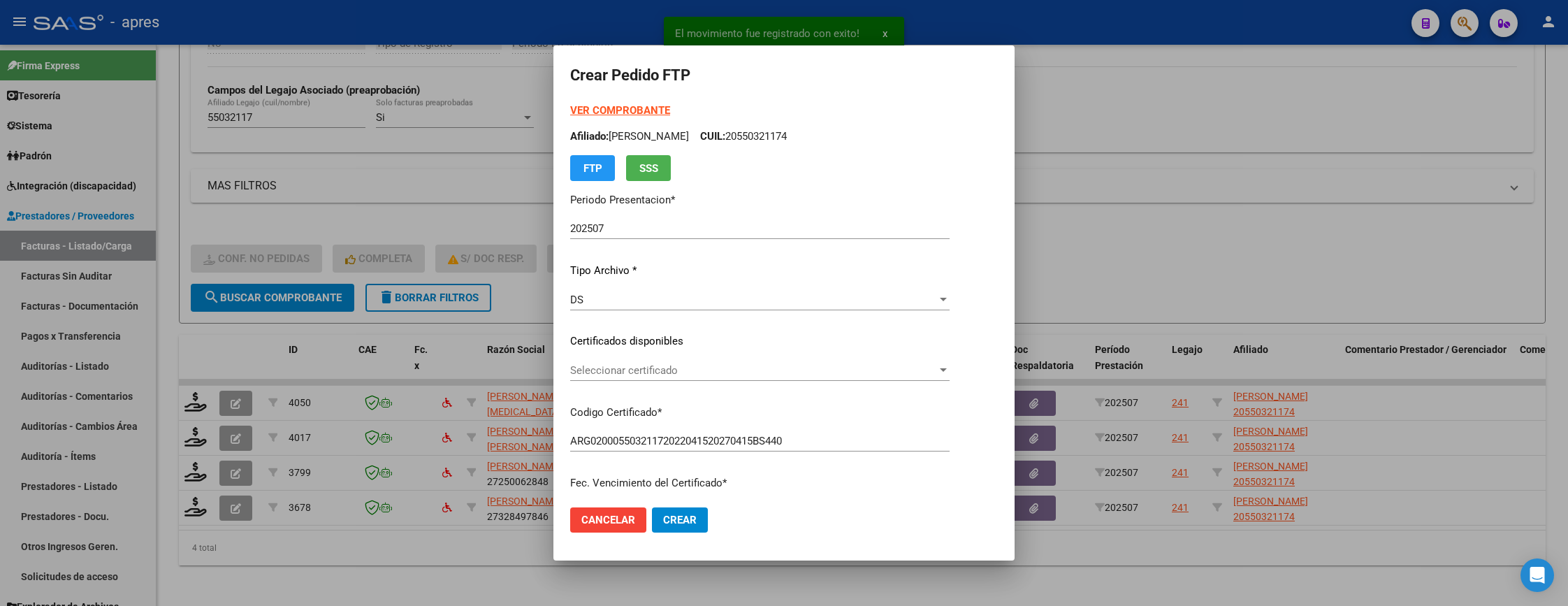
click at [735, 357] on div "VER COMPROBANTE ARCA Padrón Afiliado: CARDOZO NAHUEL DARIO CUIL: 20550321174 FT…" at bounding box center [760, 331] width 379 height 457
click at [730, 365] on span "Seleccionar certificado" at bounding box center [753, 370] width 367 height 13
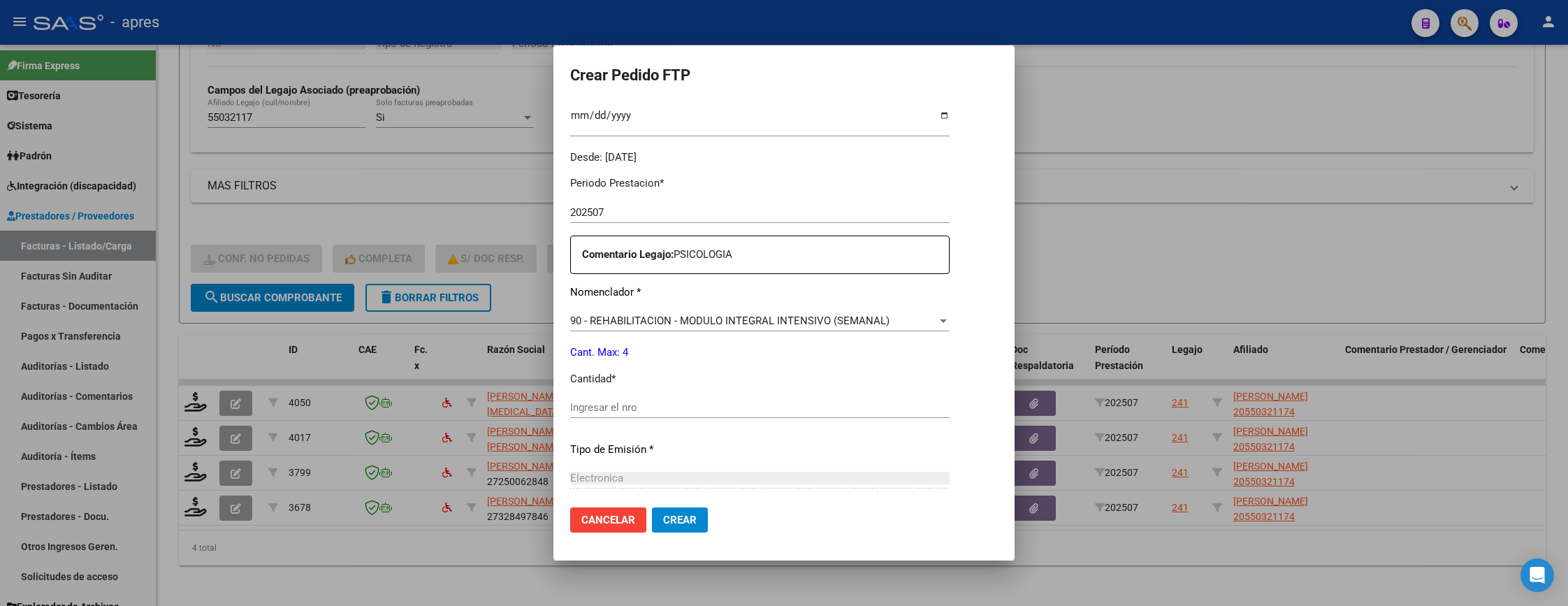
scroll to position [524, 0]
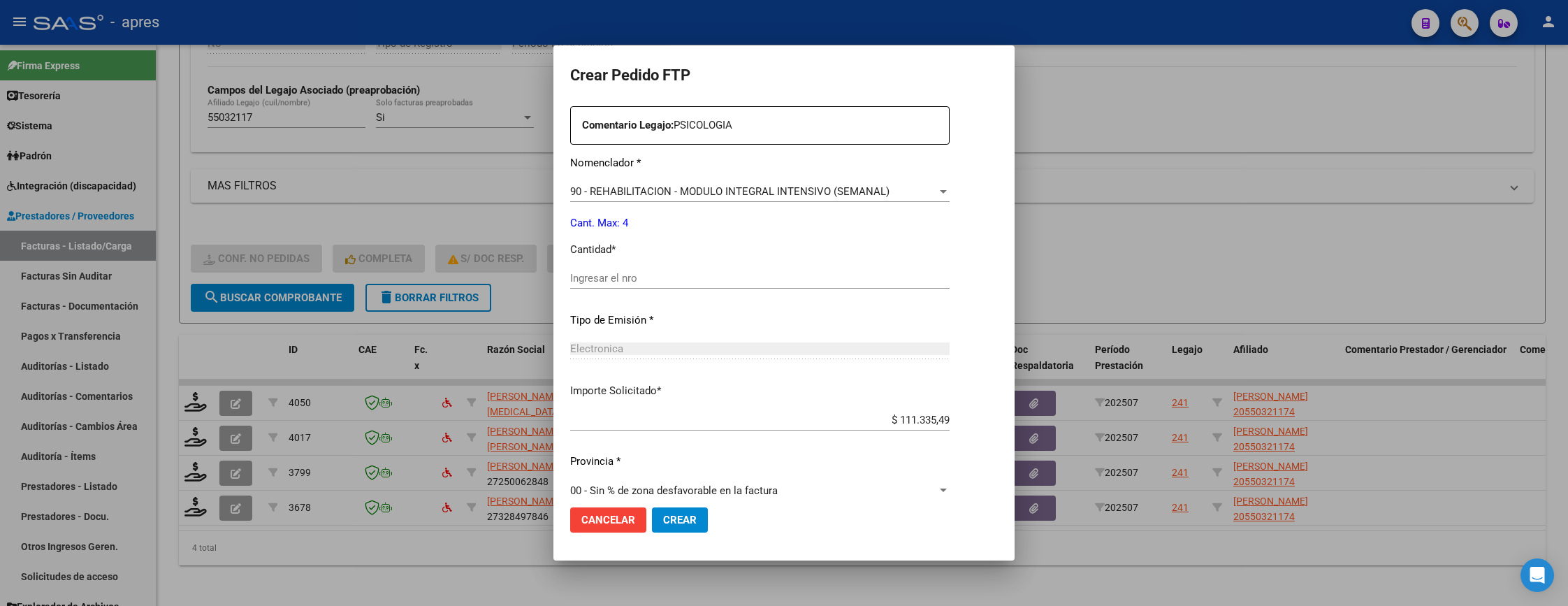
click at [726, 277] on input "Ingresar el nro" at bounding box center [760, 279] width 379 height 13
type input "4"
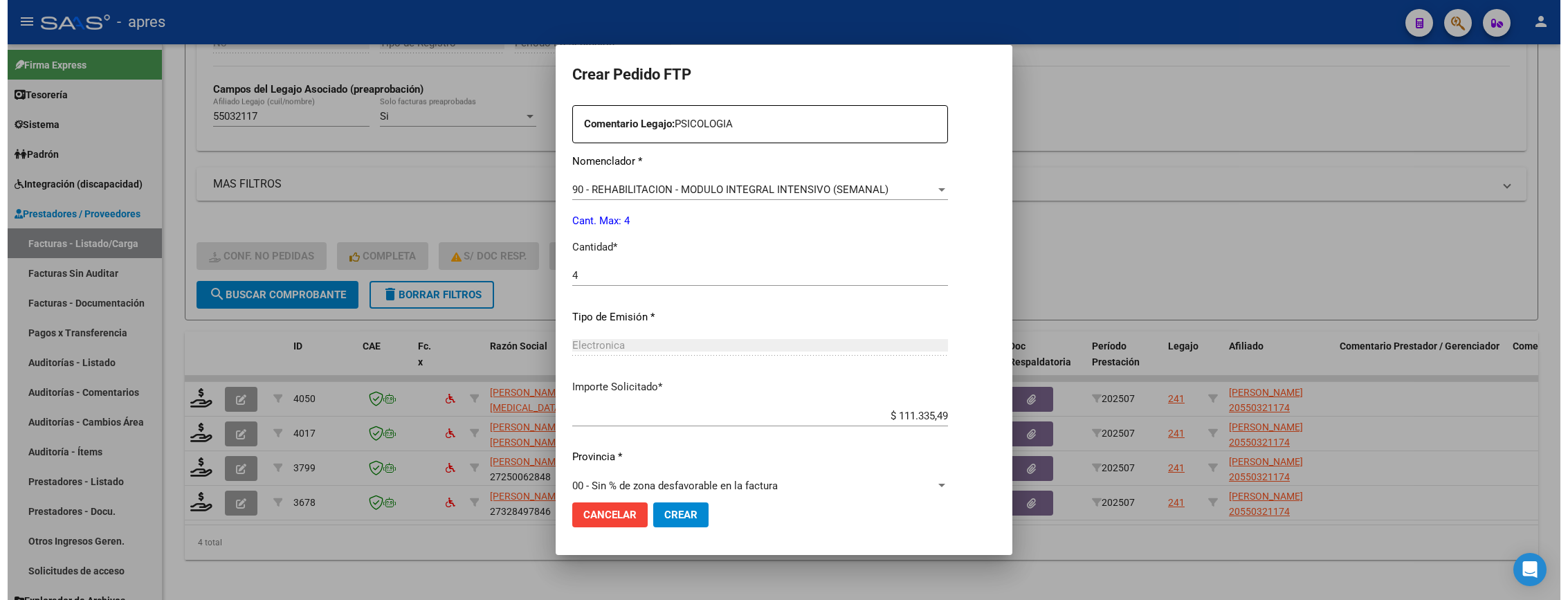
scroll to position [537, 0]
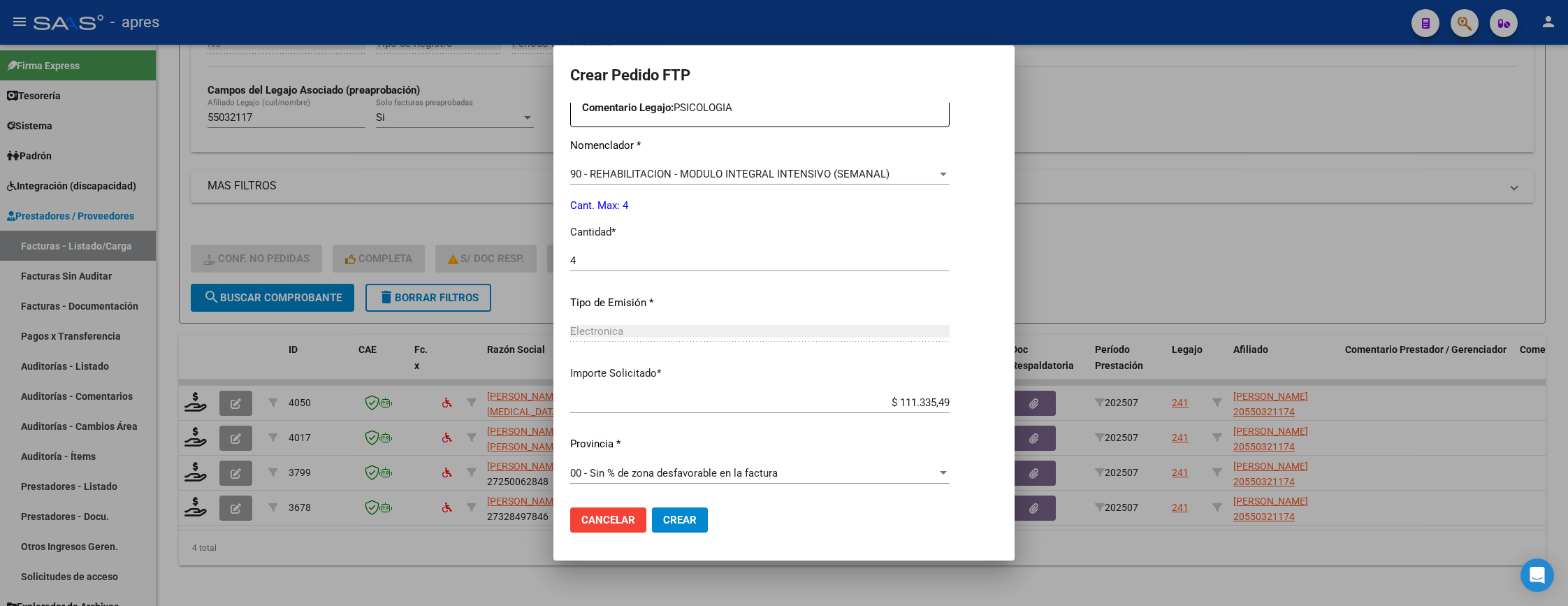
click at [669, 506] on mat-dialog-actions "Cancelar Crear" at bounding box center [784, 519] width 428 height 48
click at [669, 514] on span "Crear" at bounding box center [680, 520] width 33 height 13
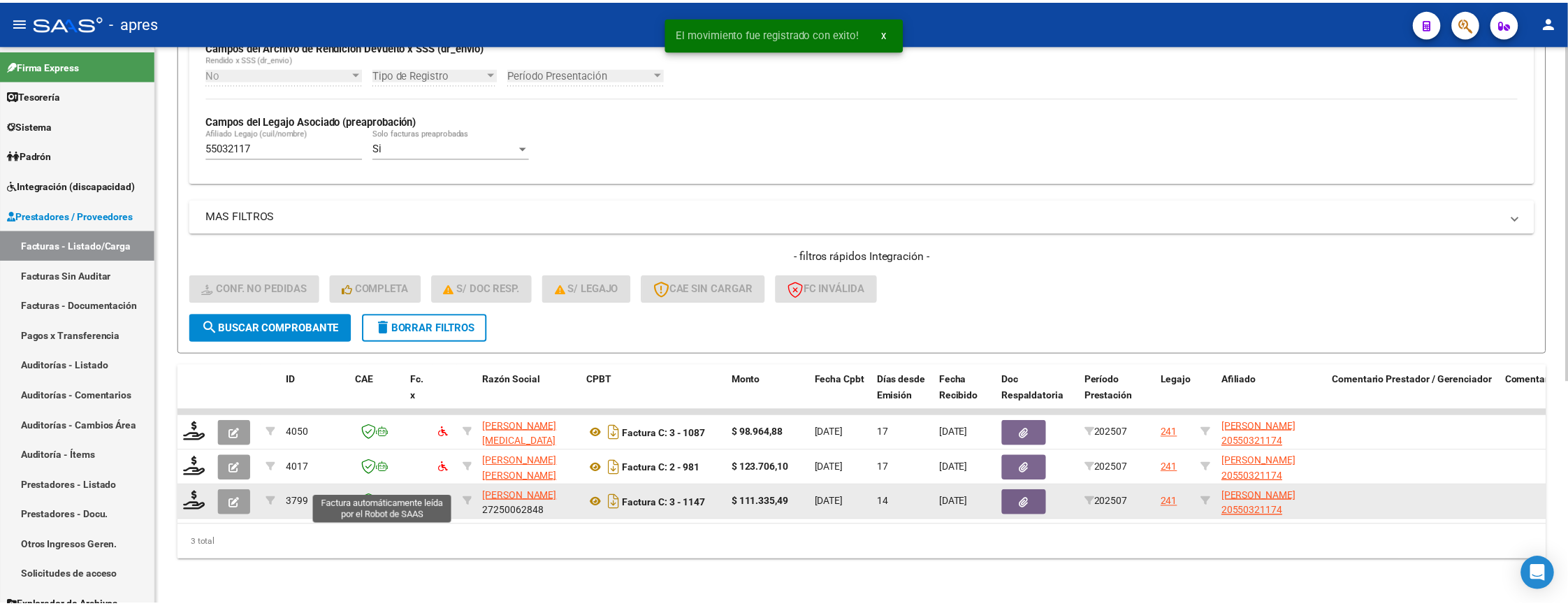
scroll to position [372, 0]
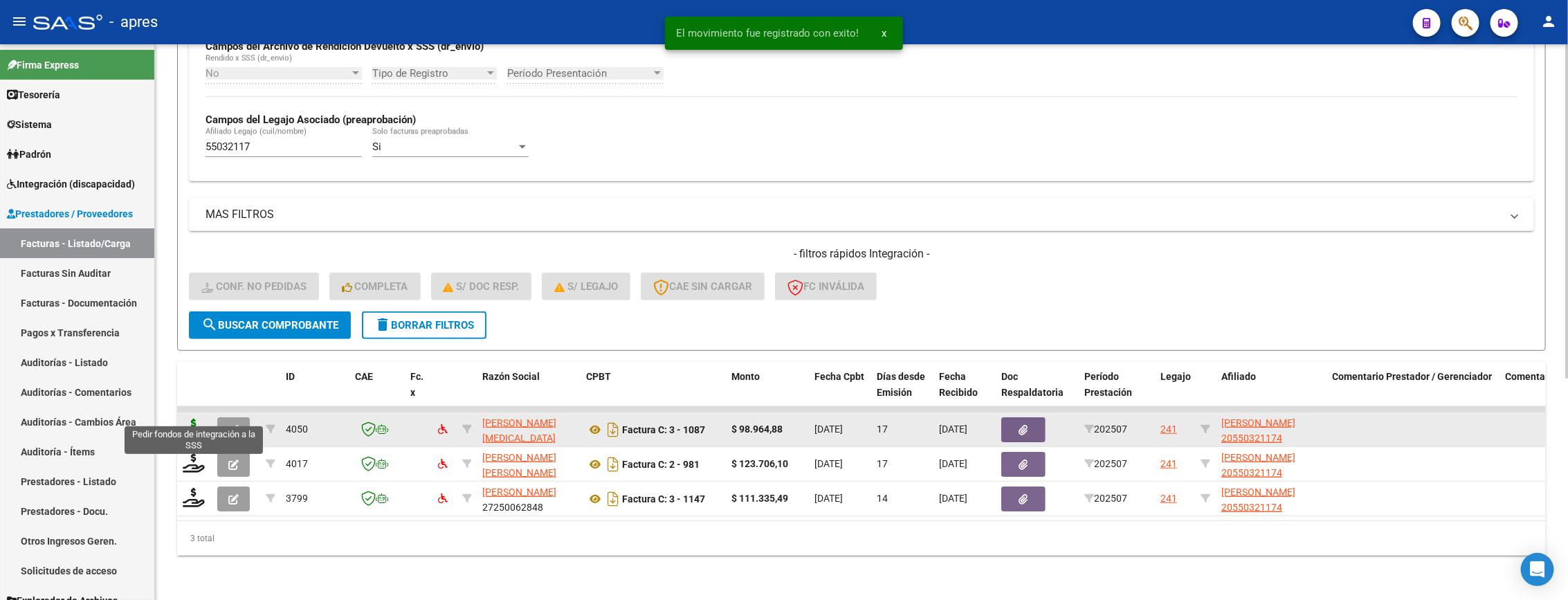
click at [188, 419] on icon at bounding box center [194, 428] width 22 height 19
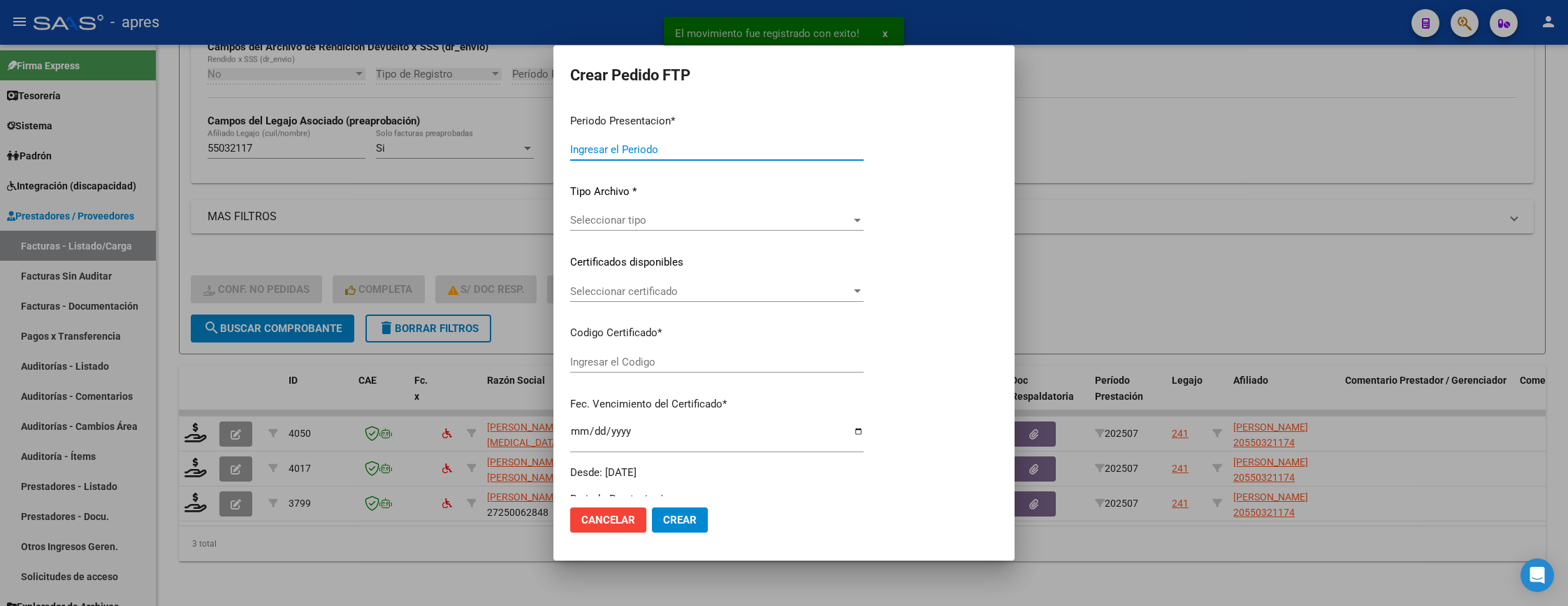
type input "202507"
type input "$ 98.964,88"
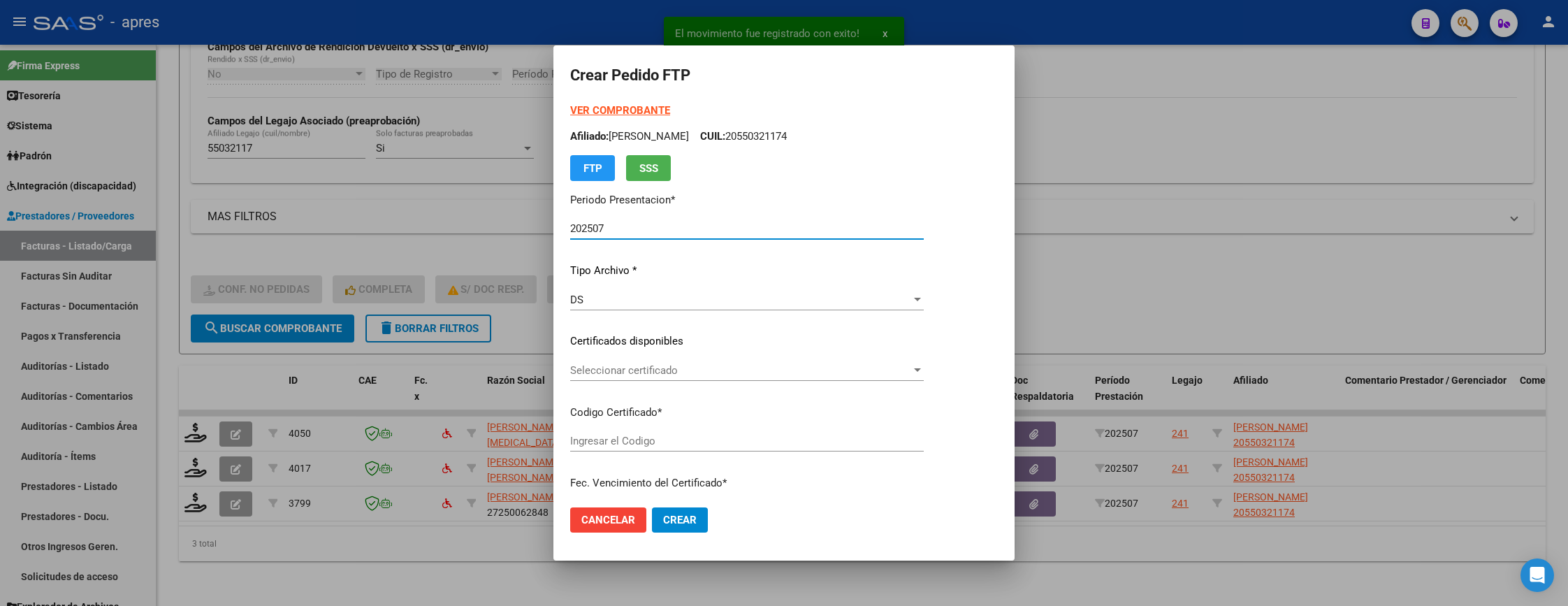
type input "ARG02000550321172022041520270415BS440"
type input "2027-04-15"
click at [753, 355] on div "VER COMPROBANTE ARCA Padrón Afiliado: CARDOZO NAHUEL DARIO CUIL: 20550321174 FT…" at bounding box center [747, 331] width 354 height 457
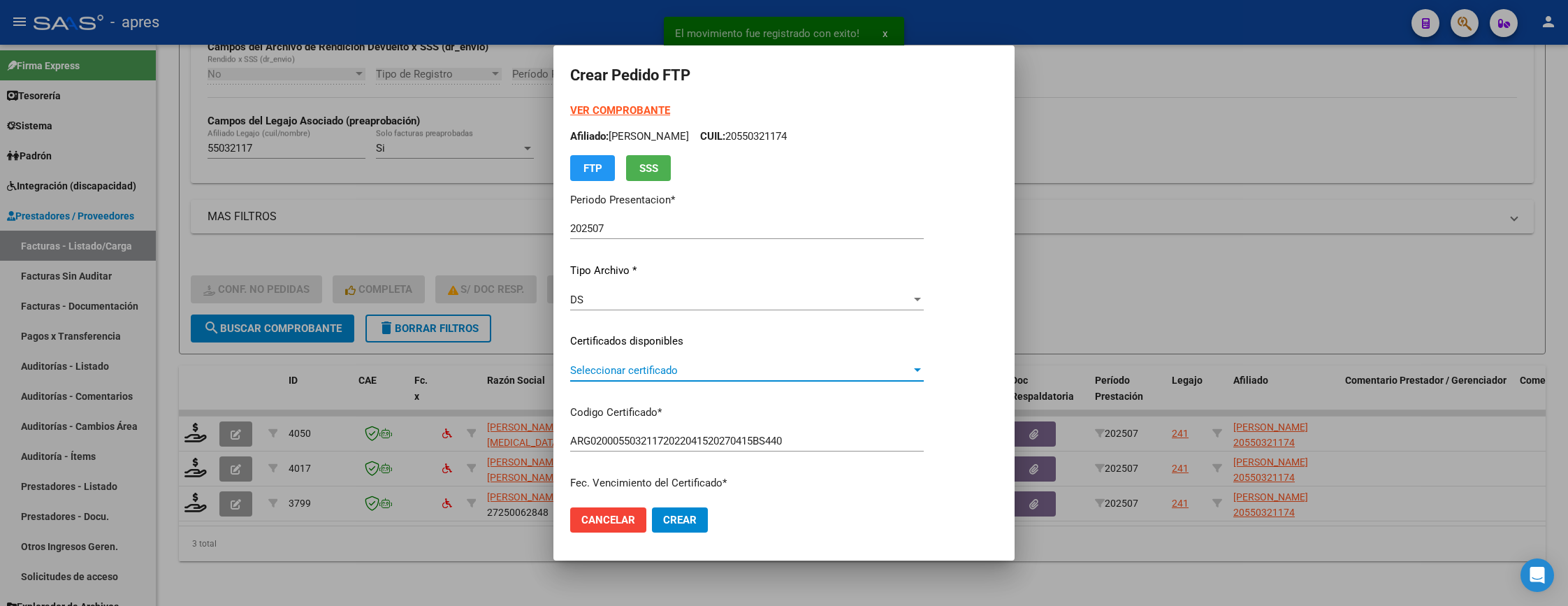
click at [756, 369] on span "Seleccionar certificado" at bounding box center [740, 370] width 341 height 13
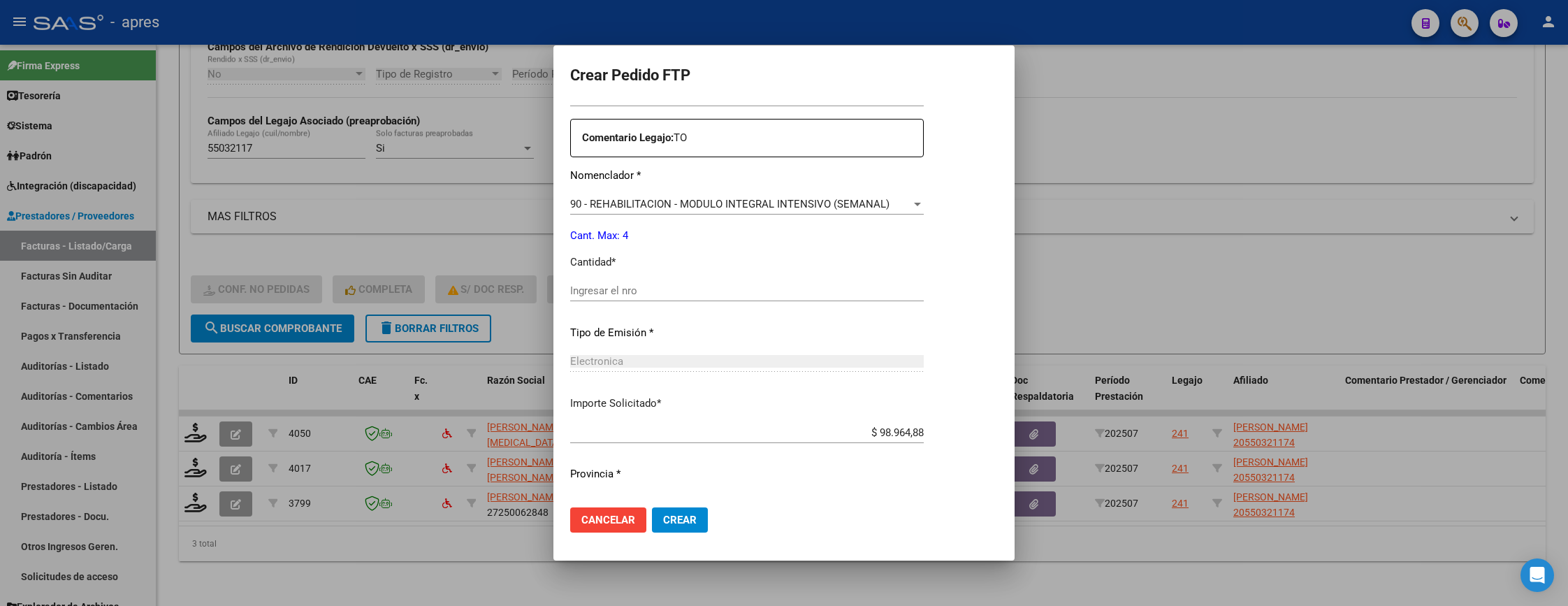
scroll to position [524, 0]
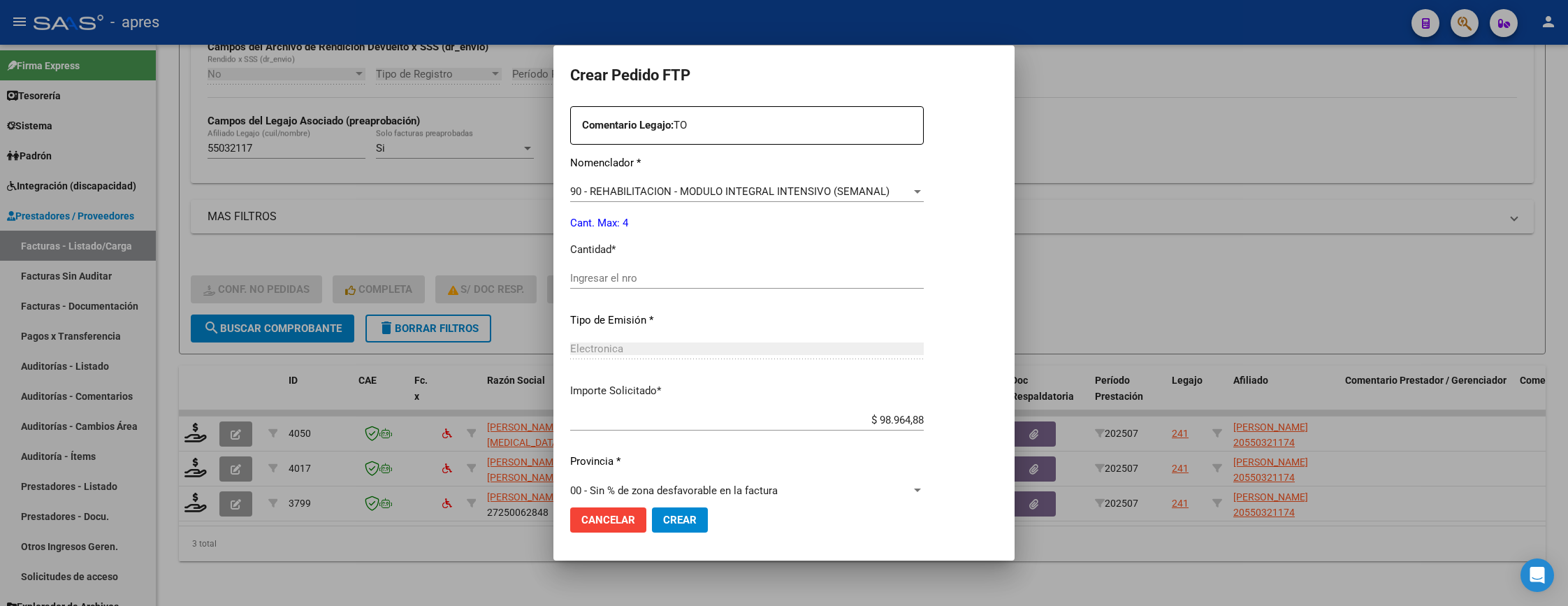
click at [725, 282] on input "Ingresar el nro" at bounding box center [747, 279] width 354 height 13
type input "4"
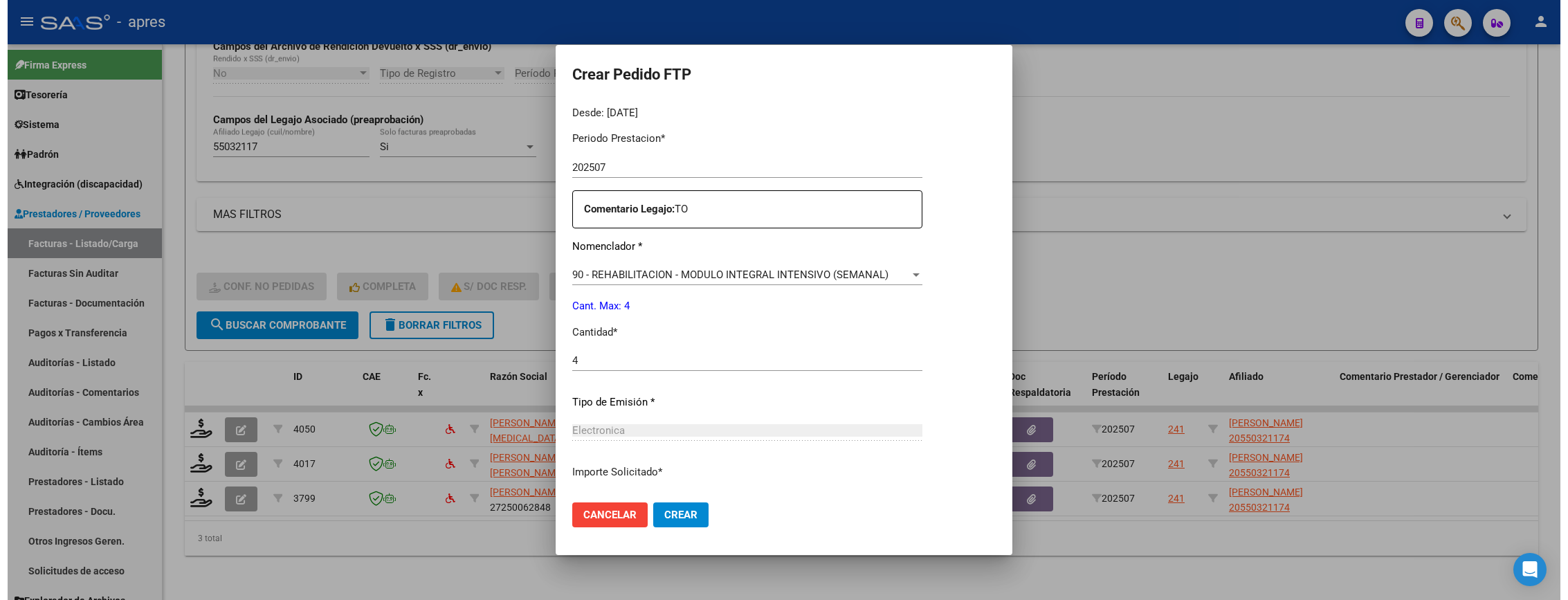
scroll to position [432, 0]
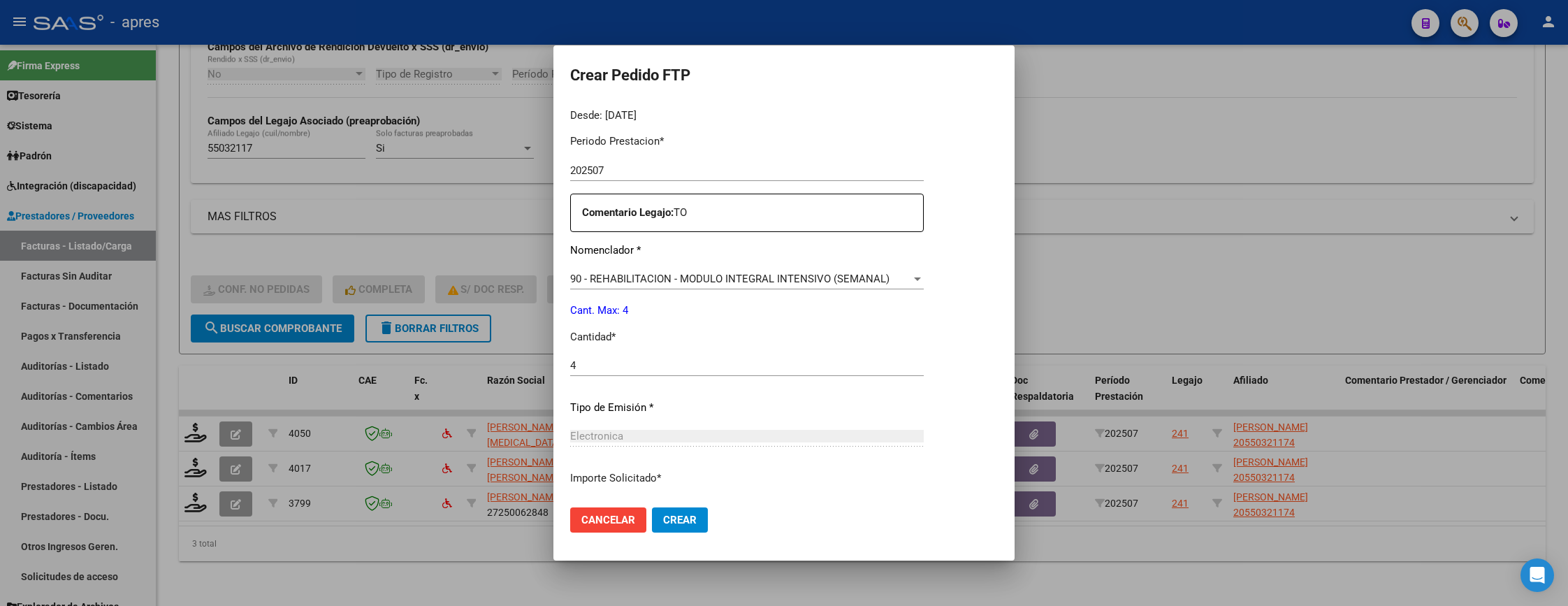
click at [690, 519] on span "Crear" at bounding box center [680, 520] width 33 height 13
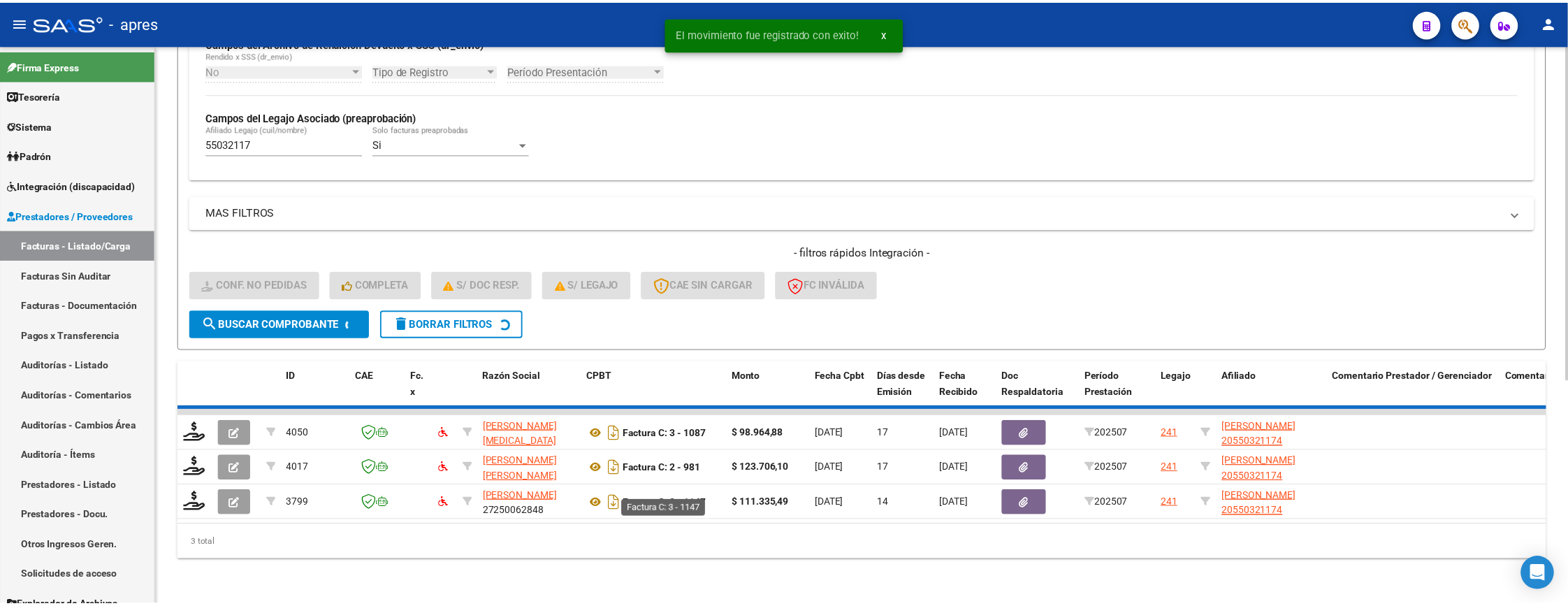
scroll to position [336, 0]
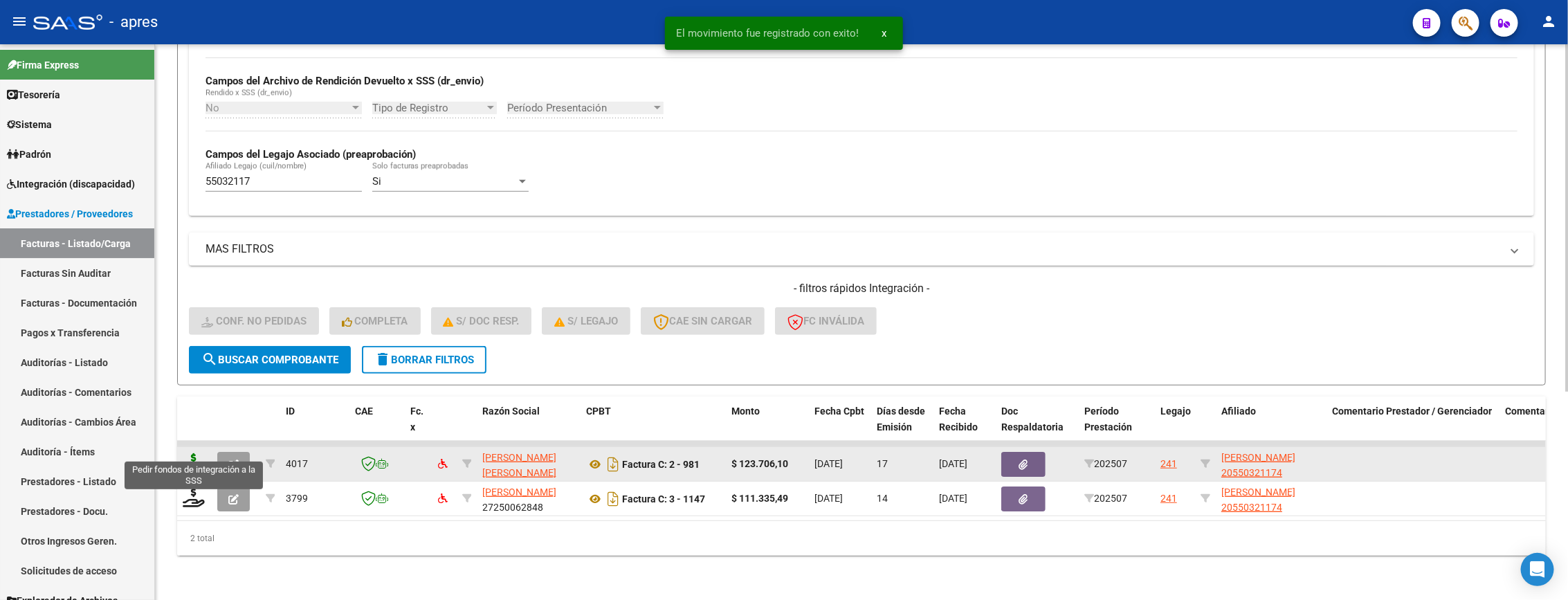
click at [202, 453] on icon at bounding box center [194, 463] width 22 height 19
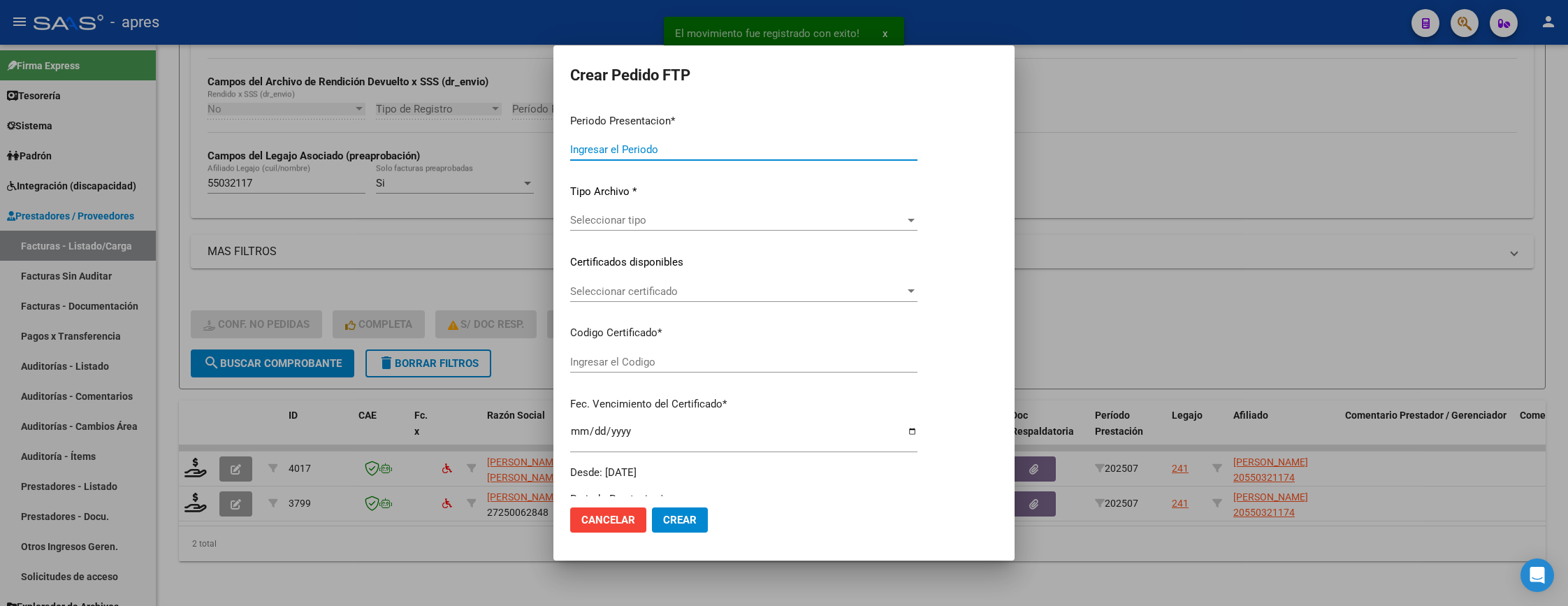
type input "202507"
type input "$ 123.706,10"
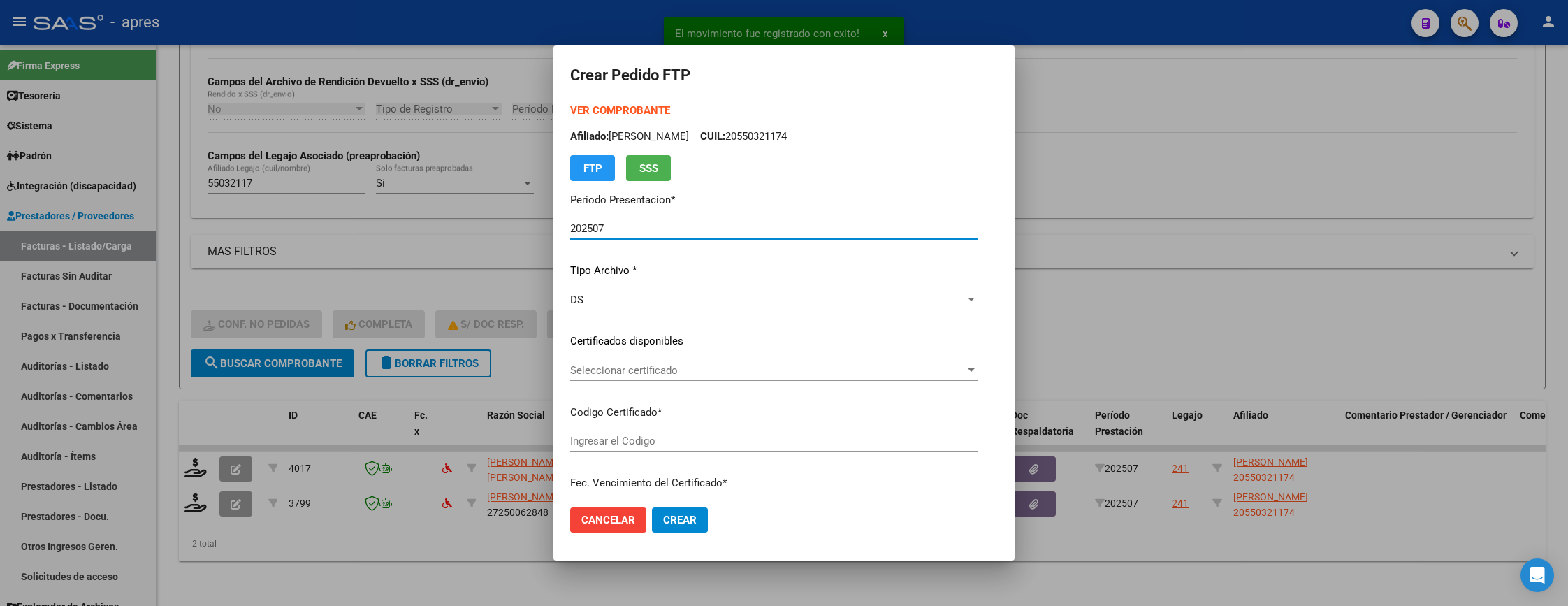
type input "ARG02000550321172022041520270415BS440"
type input "2027-04-15"
click at [635, 378] on div "Seleccionar certificado Seleccionar certificado" at bounding box center [773, 370] width 407 height 21
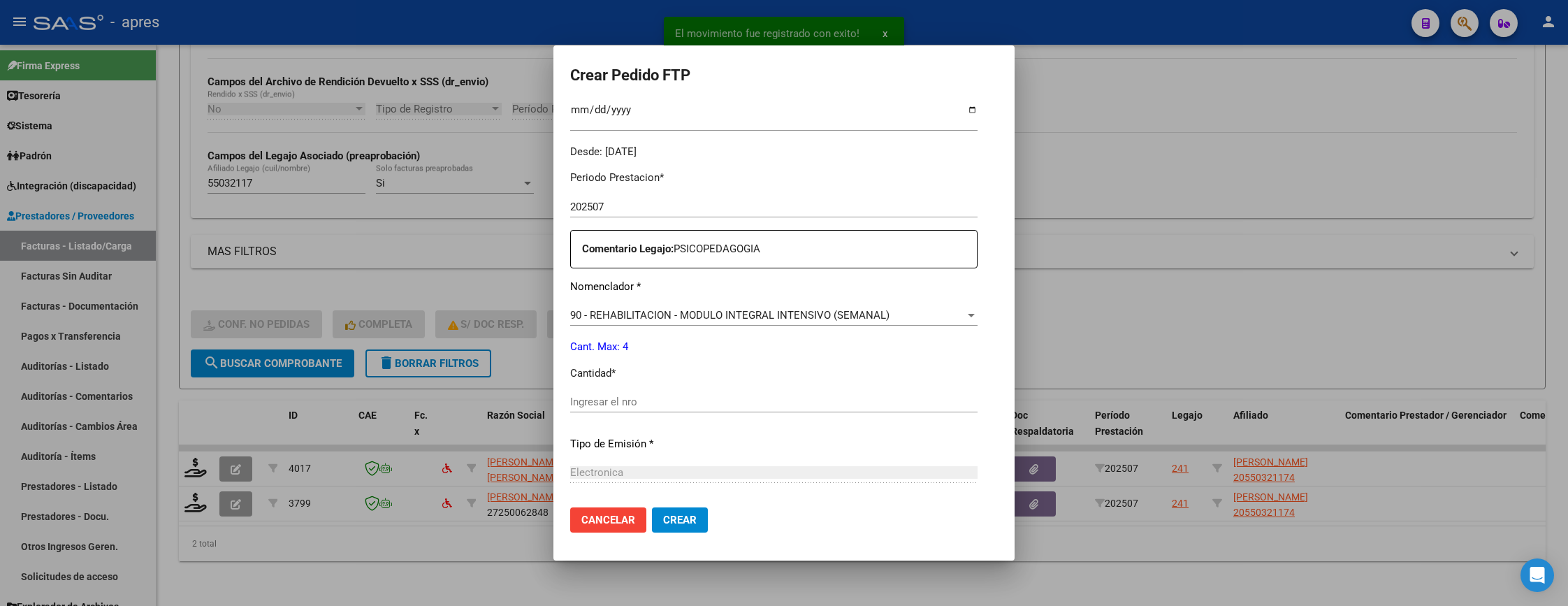
scroll to position [420, 0]
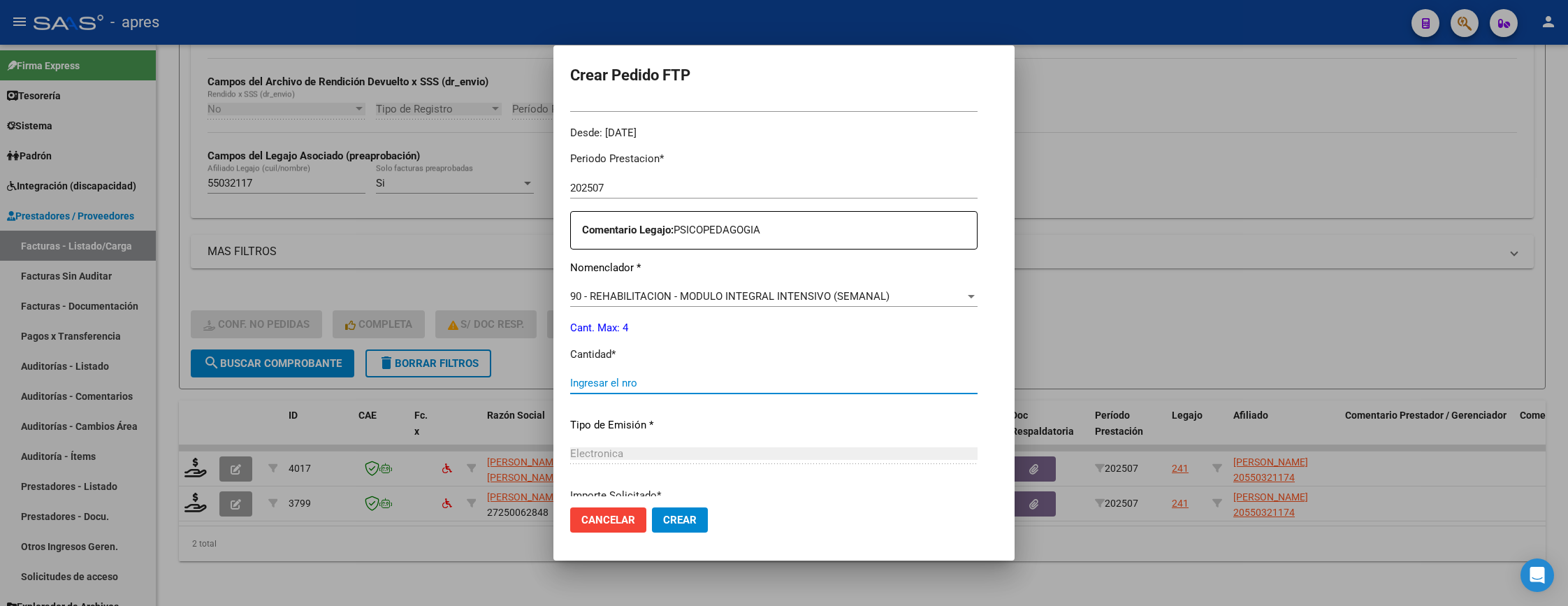
click at [635, 378] on input "Ingresar el nro" at bounding box center [773, 383] width 407 height 13
type input "4"
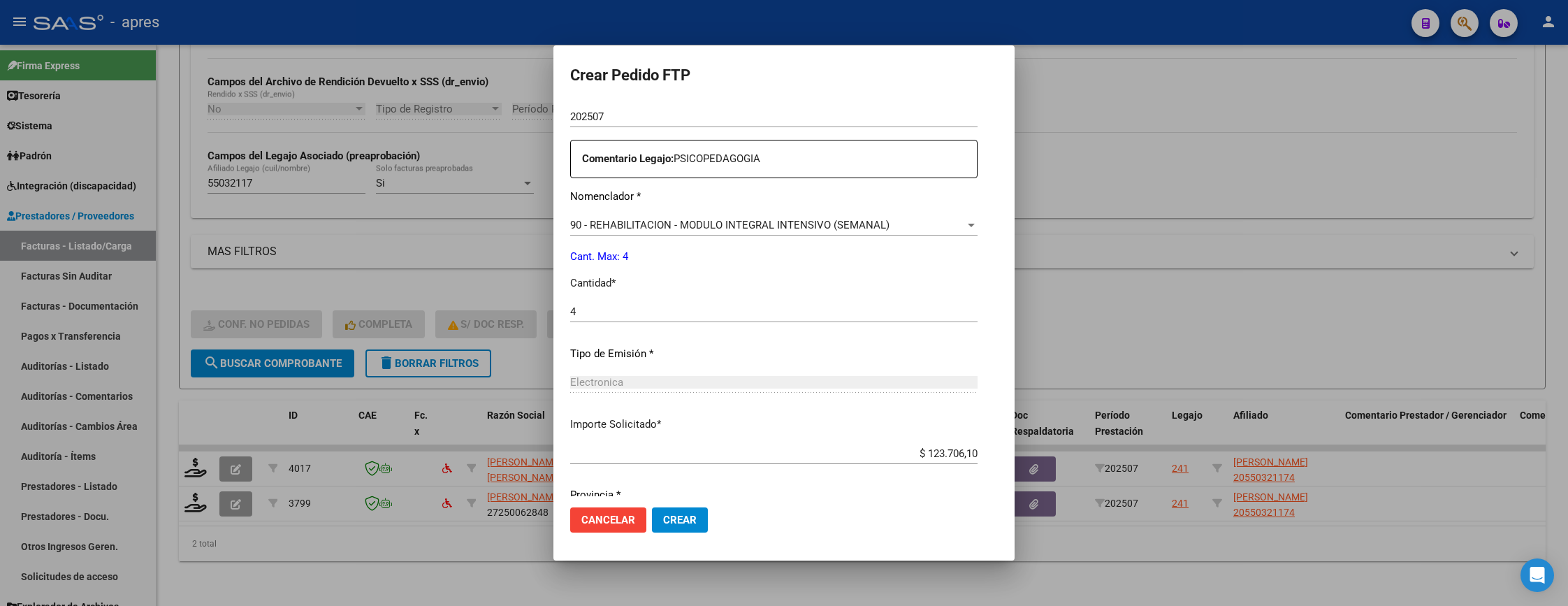
scroll to position [542, 0]
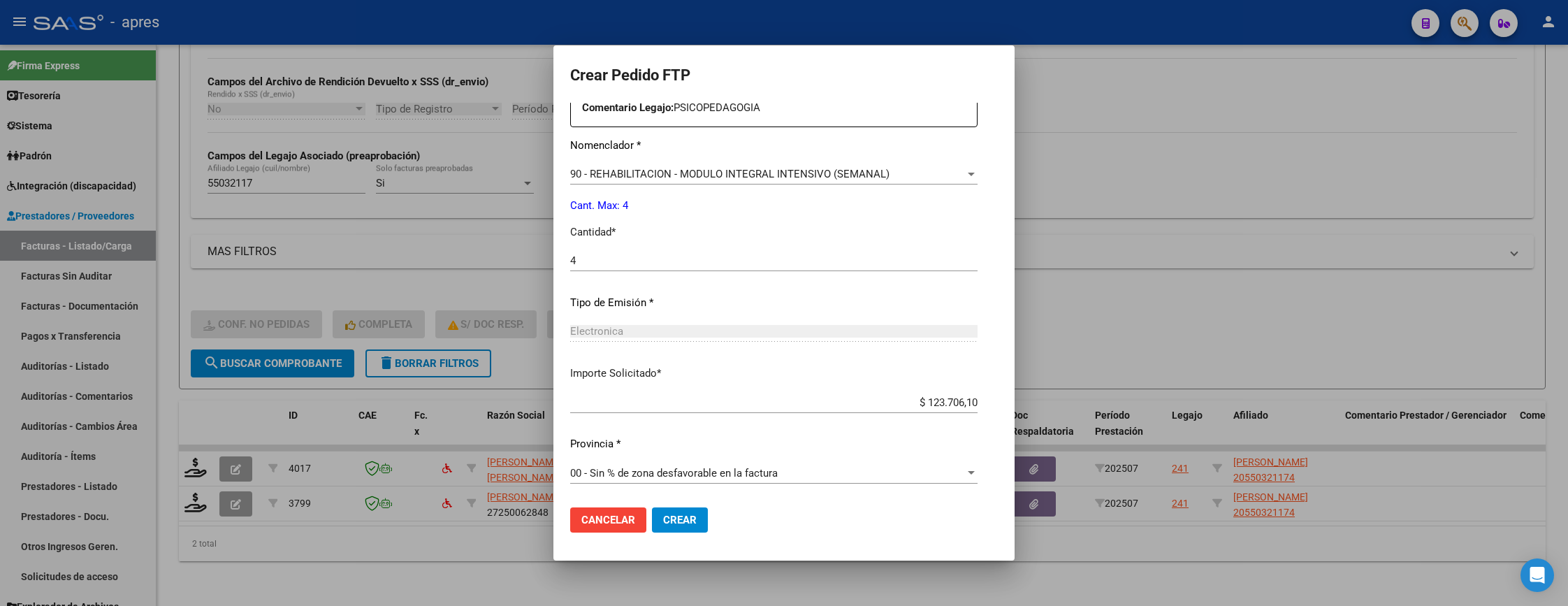
click at [663, 524] on span "Crear" at bounding box center [680, 520] width 33 height 13
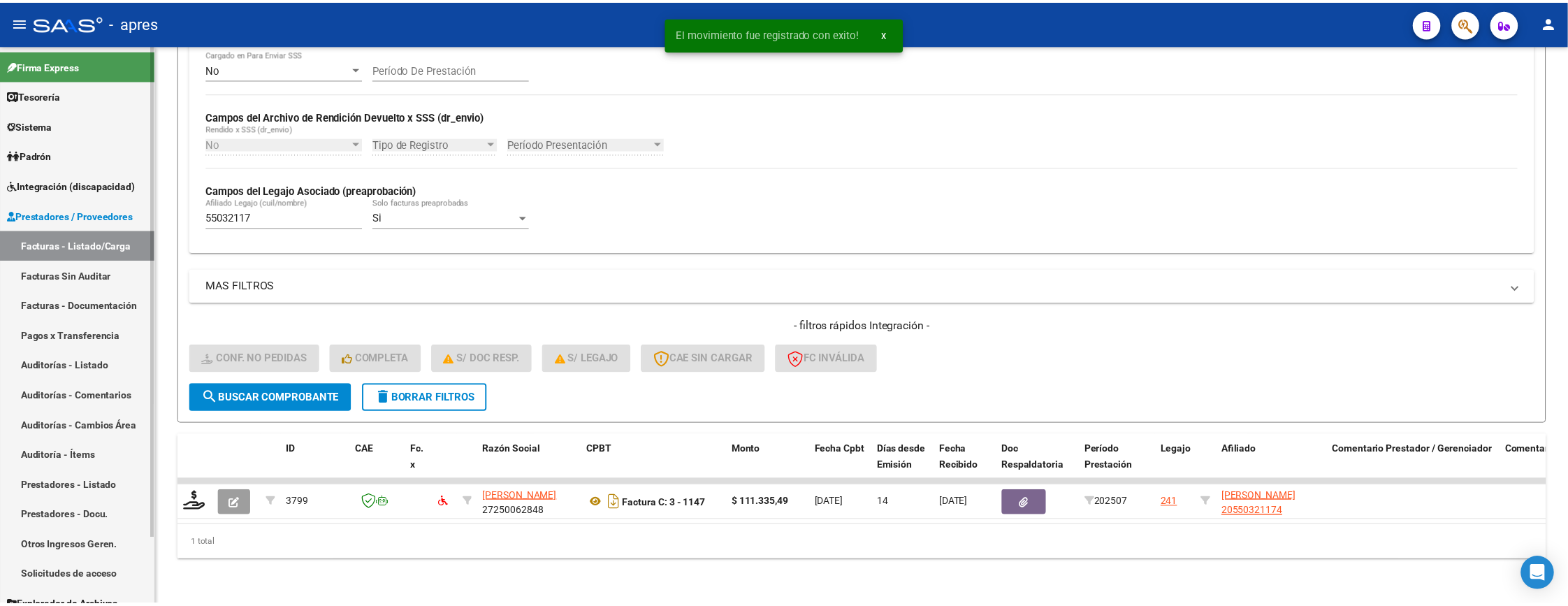
scroll to position [302, 0]
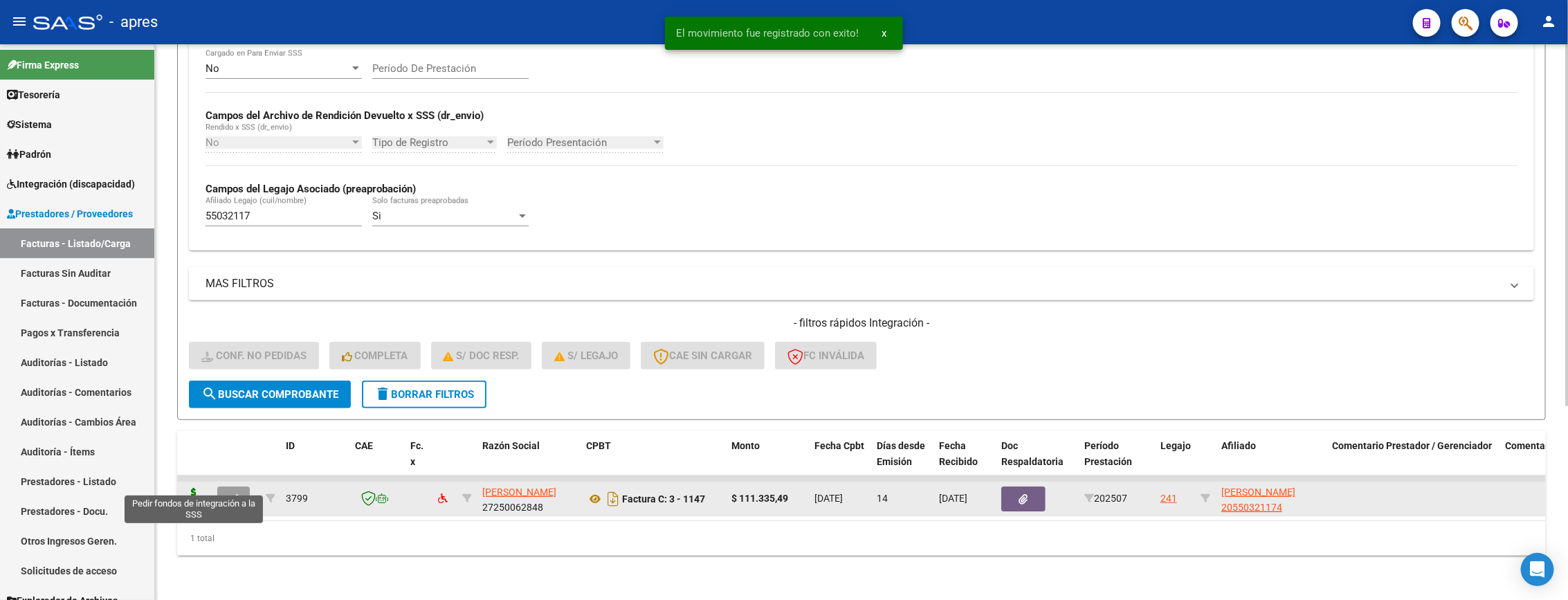
click at [188, 488] on icon at bounding box center [194, 497] width 22 height 19
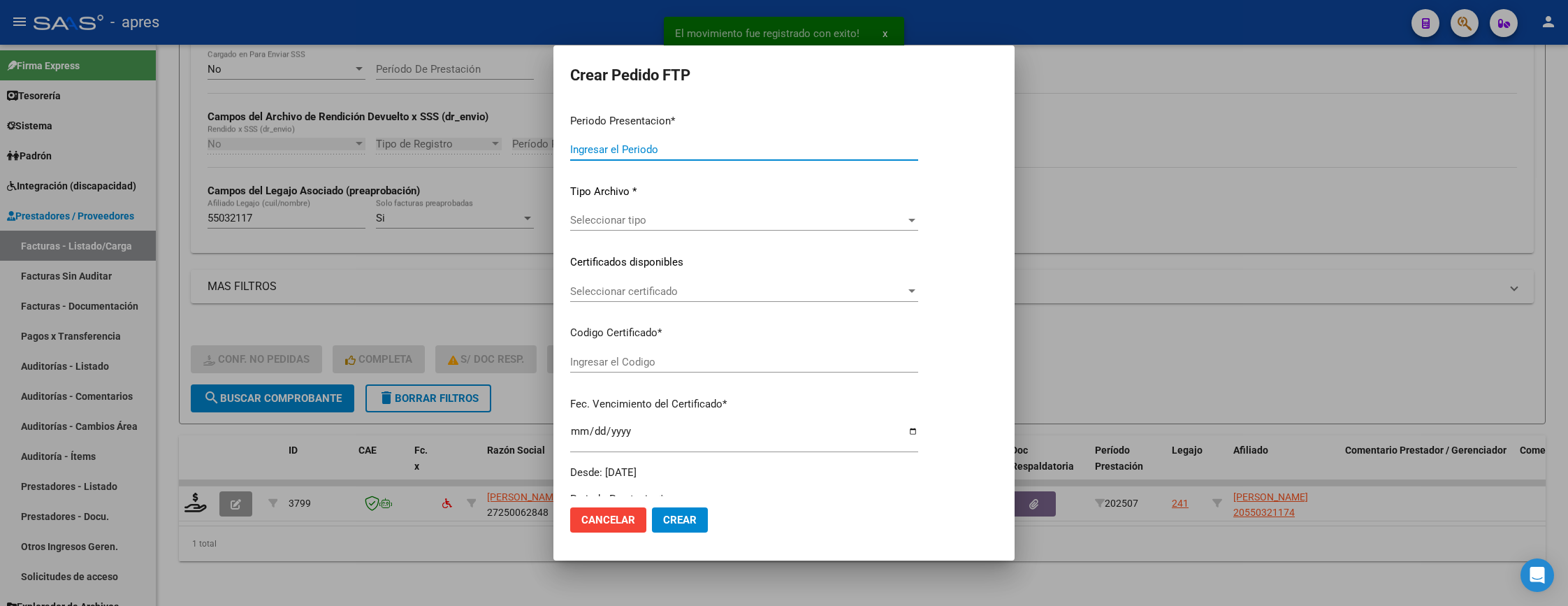
type input "202507"
type input "$ 111.335,49"
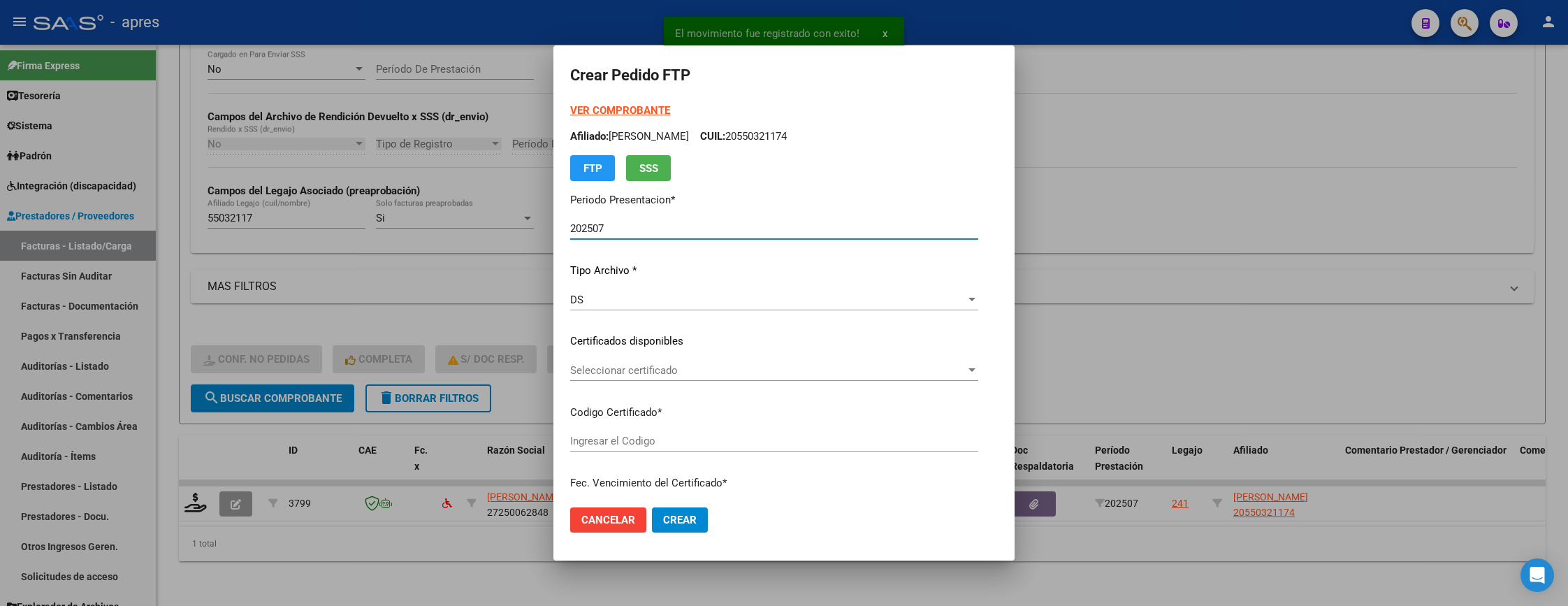
type input "ARG02000550321172022041520270415BS440"
type input "2027-04-15"
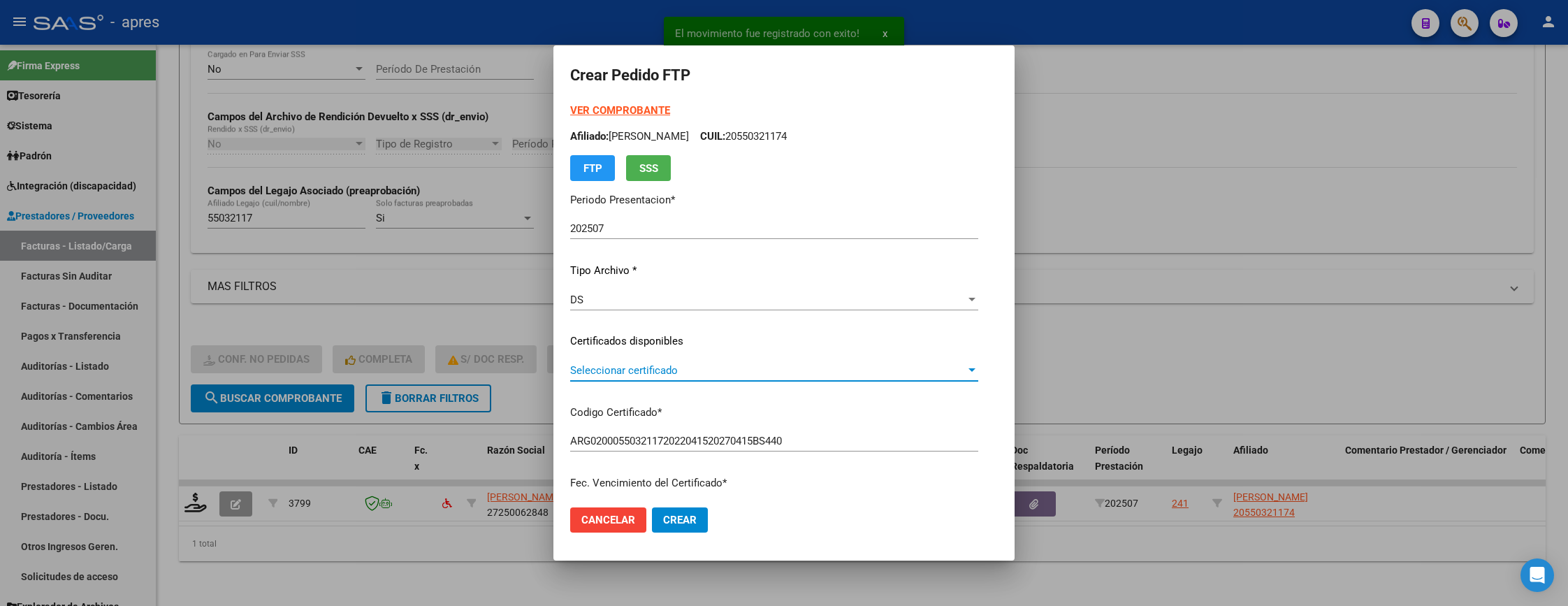
click at [747, 367] on span "Seleccionar certificado" at bounding box center [768, 370] width 395 height 13
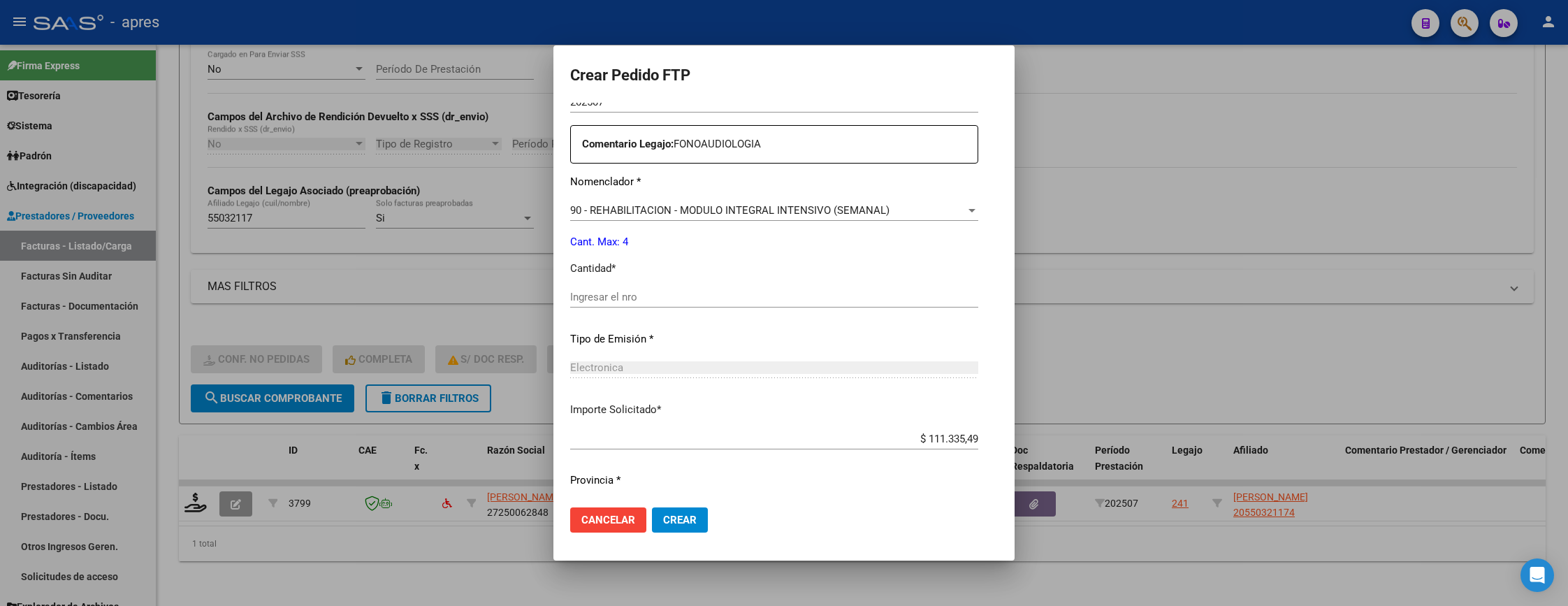
scroll to position [524, 0]
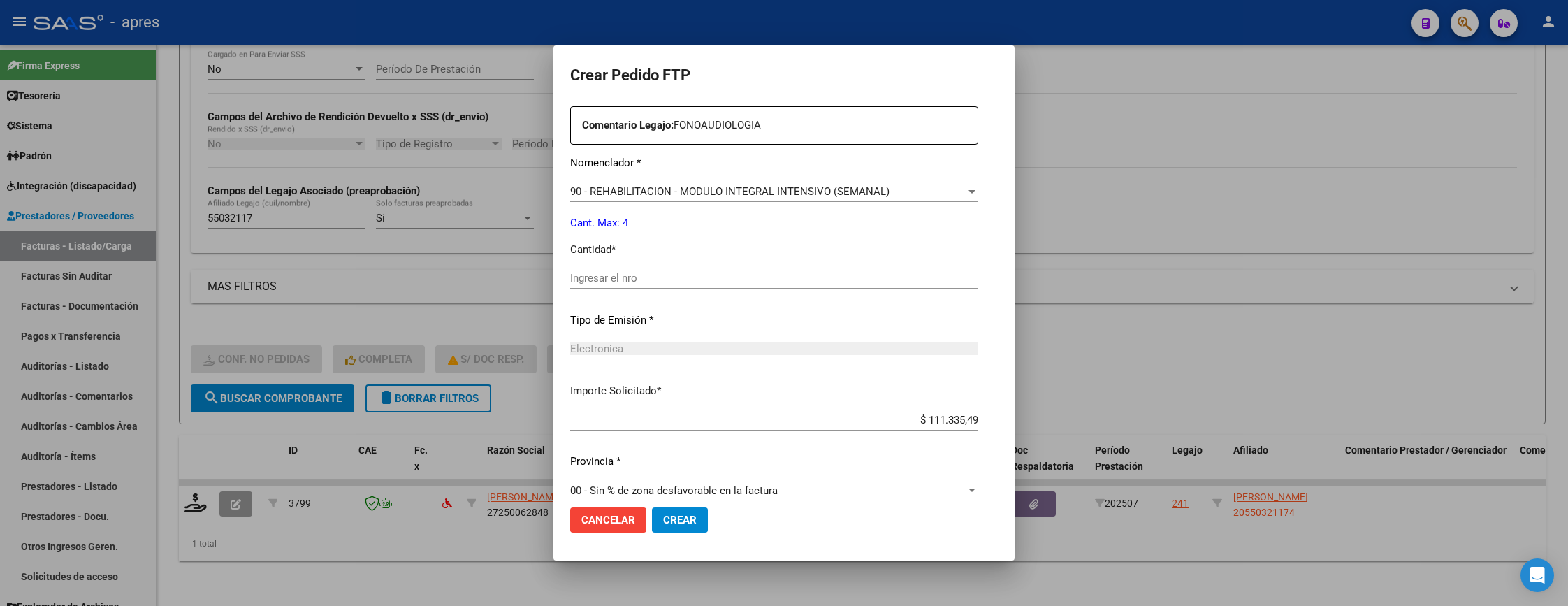
click at [692, 283] on input "Ingresar el nro" at bounding box center [774, 279] width 408 height 13
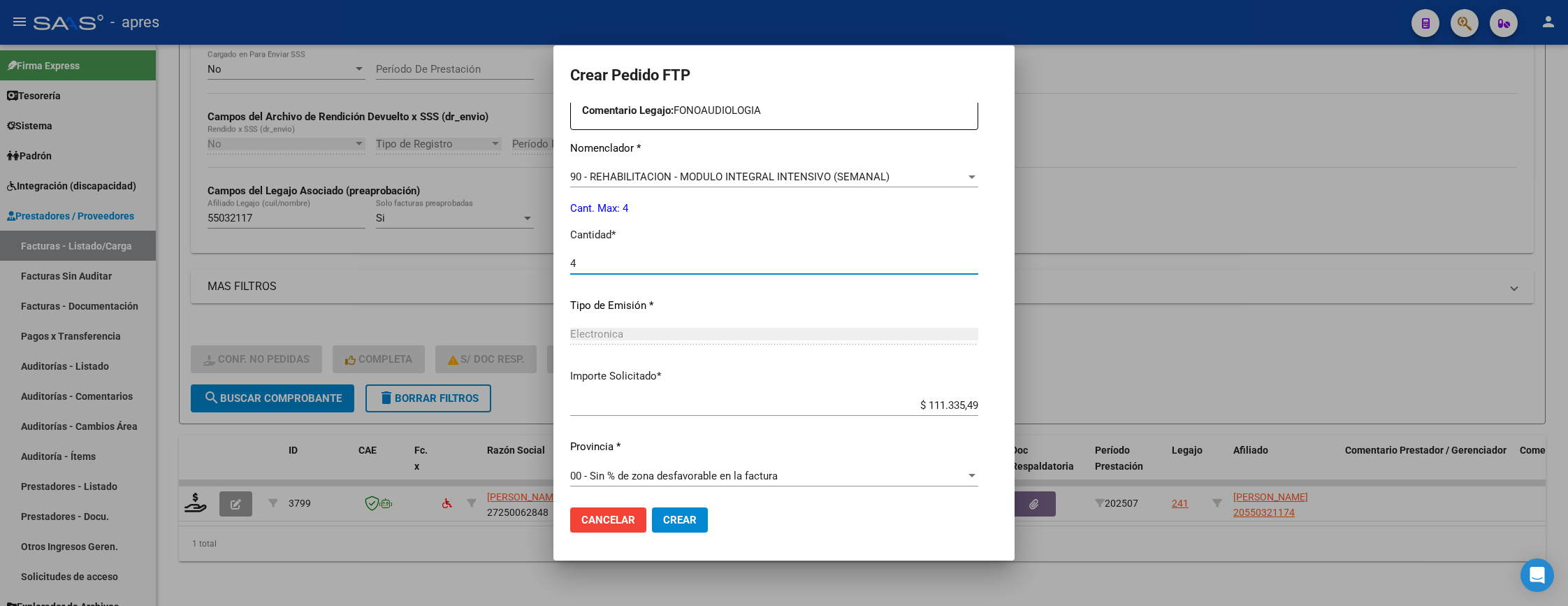
scroll to position [542, 0]
type input "4"
click at [663, 527] on span "Crear" at bounding box center [680, 520] width 33 height 13
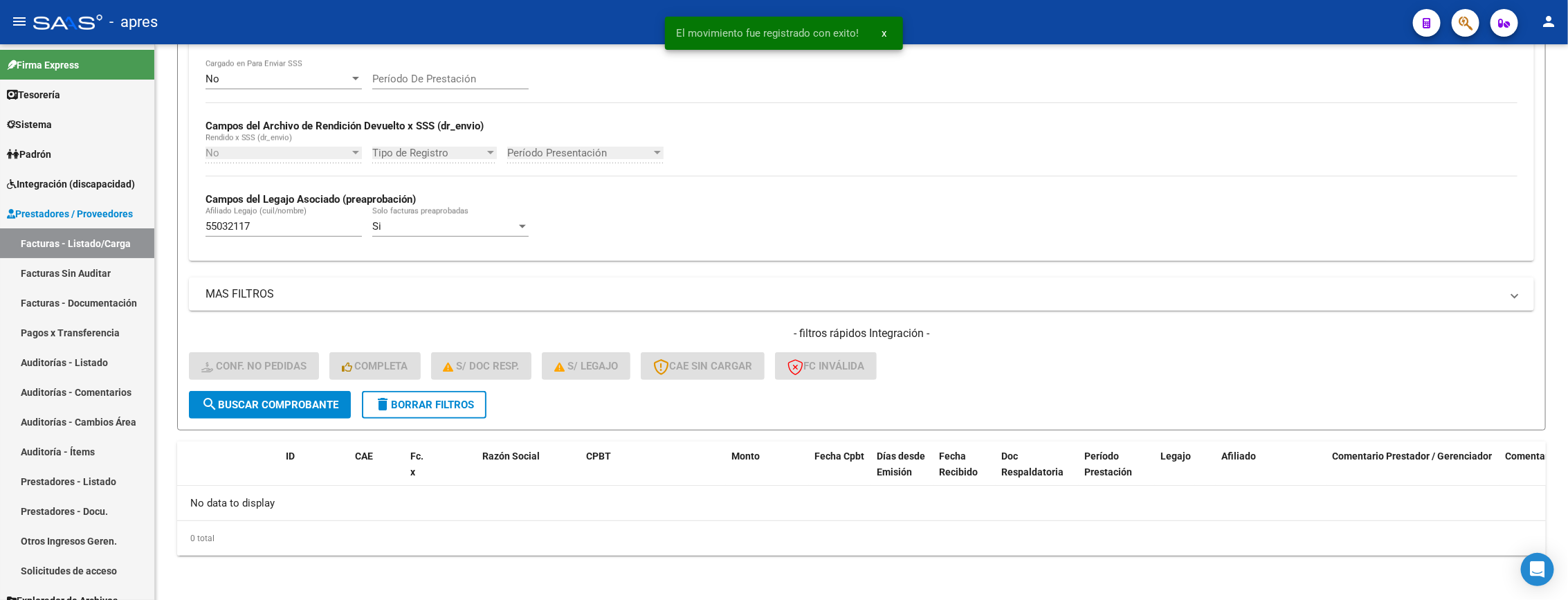
scroll to position [272, 0]
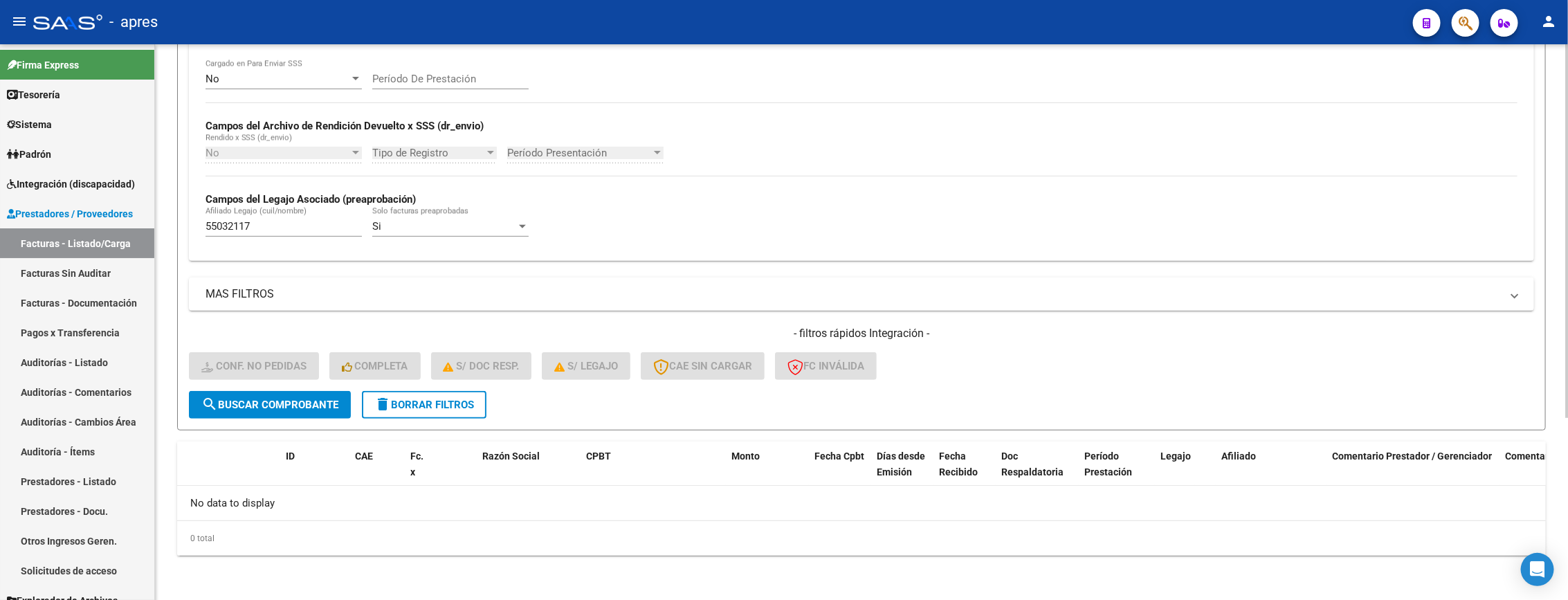
click at [992, 322] on div "MAS FILTROS Todos Con Doc. Respaldatoria Todos Con Trazabilidad Todos Asociado …" at bounding box center [861, 334] width 1345 height 113
drag, startPoint x: 265, startPoint y: 233, endPoint x: 159, endPoint y: 231, distance: 106.0
click at [159, 231] on div "Video tutorial PRESTADORES -> Listado de CPBTs Emitidos por Prestadores / Prove…" at bounding box center [861, 187] width 1413 height 825
paste input "6201642"
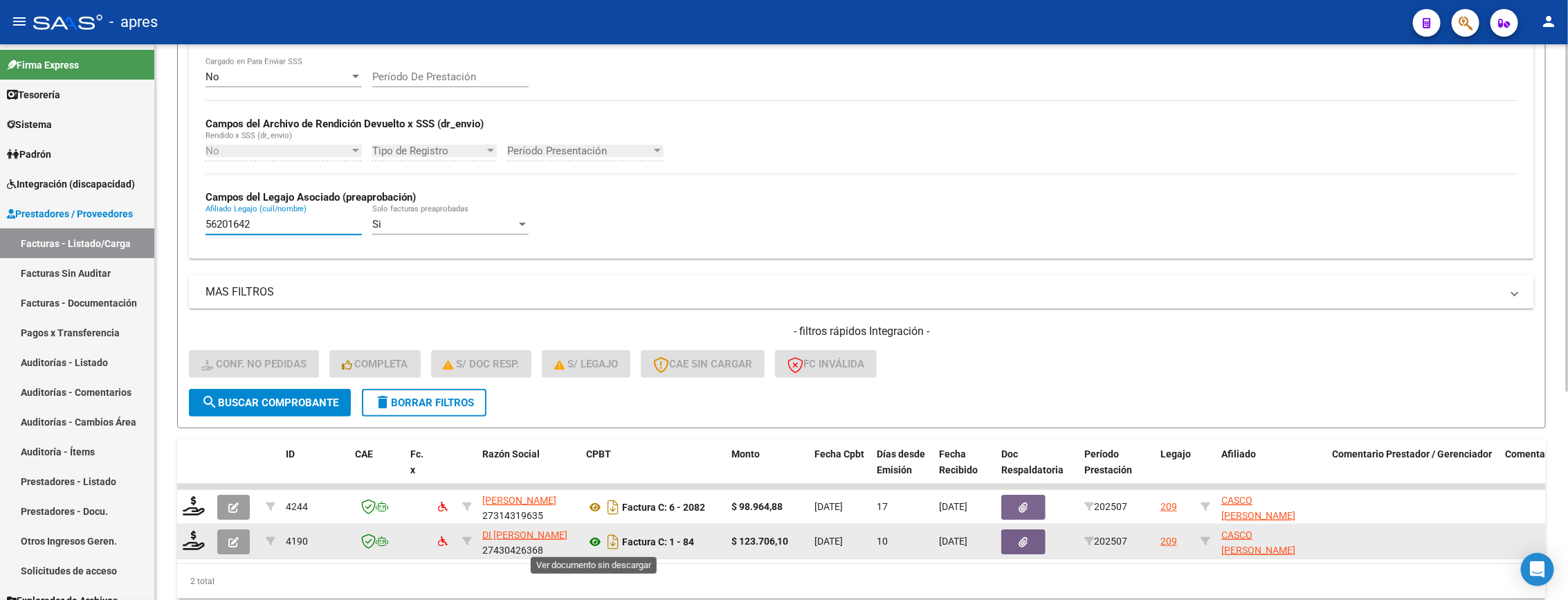
type input "56201642"
click at [592, 542] on icon at bounding box center [595, 541] width 18 height 17
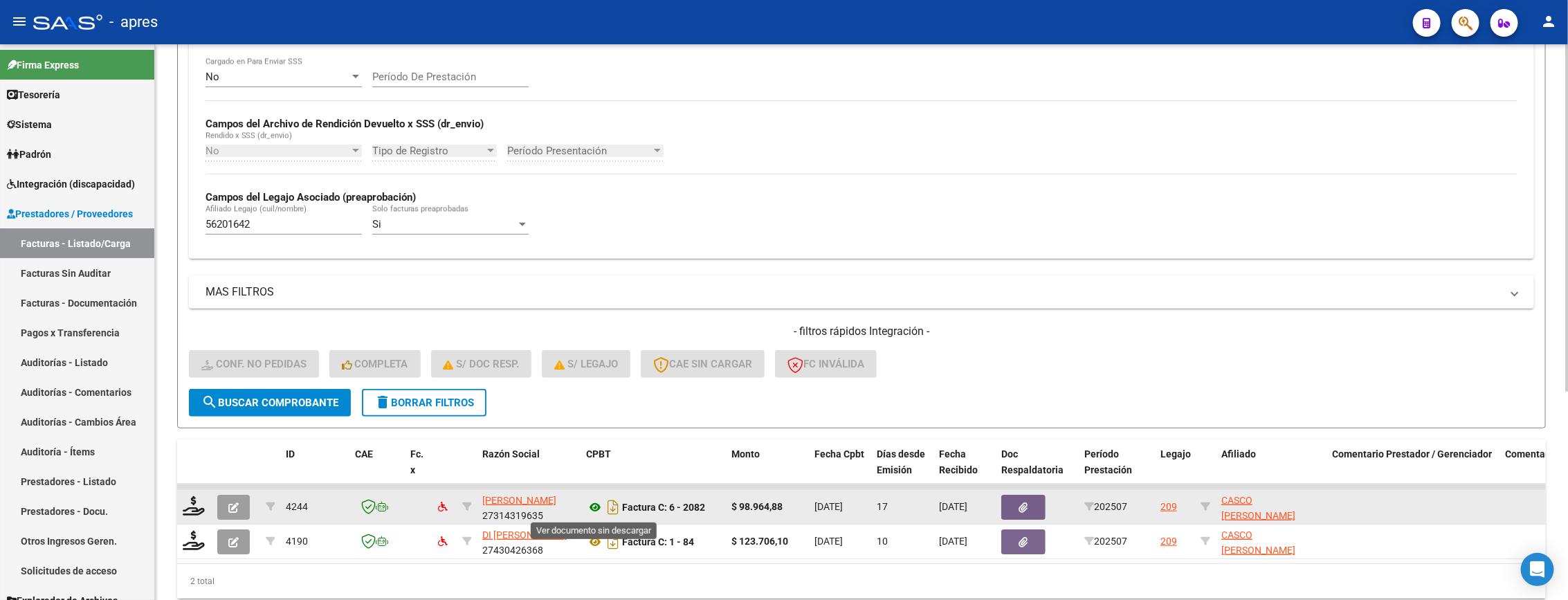
click at [594, 509] on icon at bounding box center [595, 507] width 18 height 17
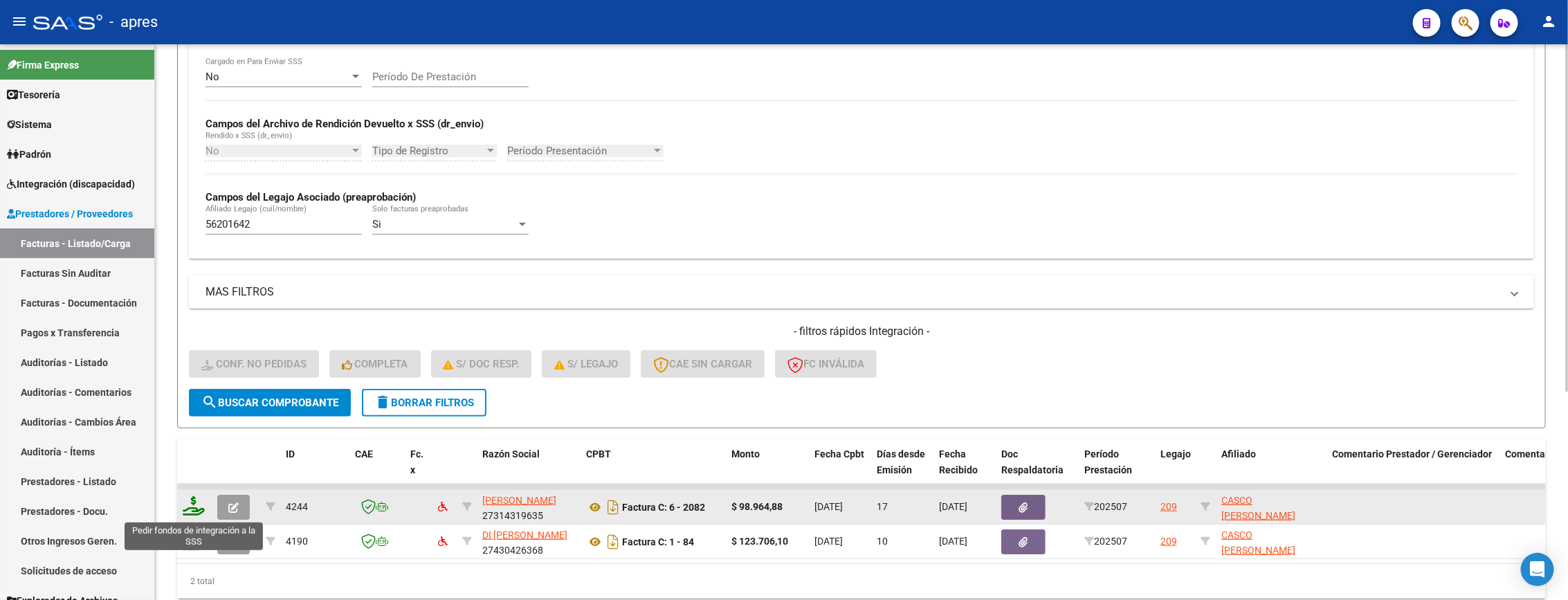
click at [195, 513] on icon at bounding box center [194, 506] width 22 height 19
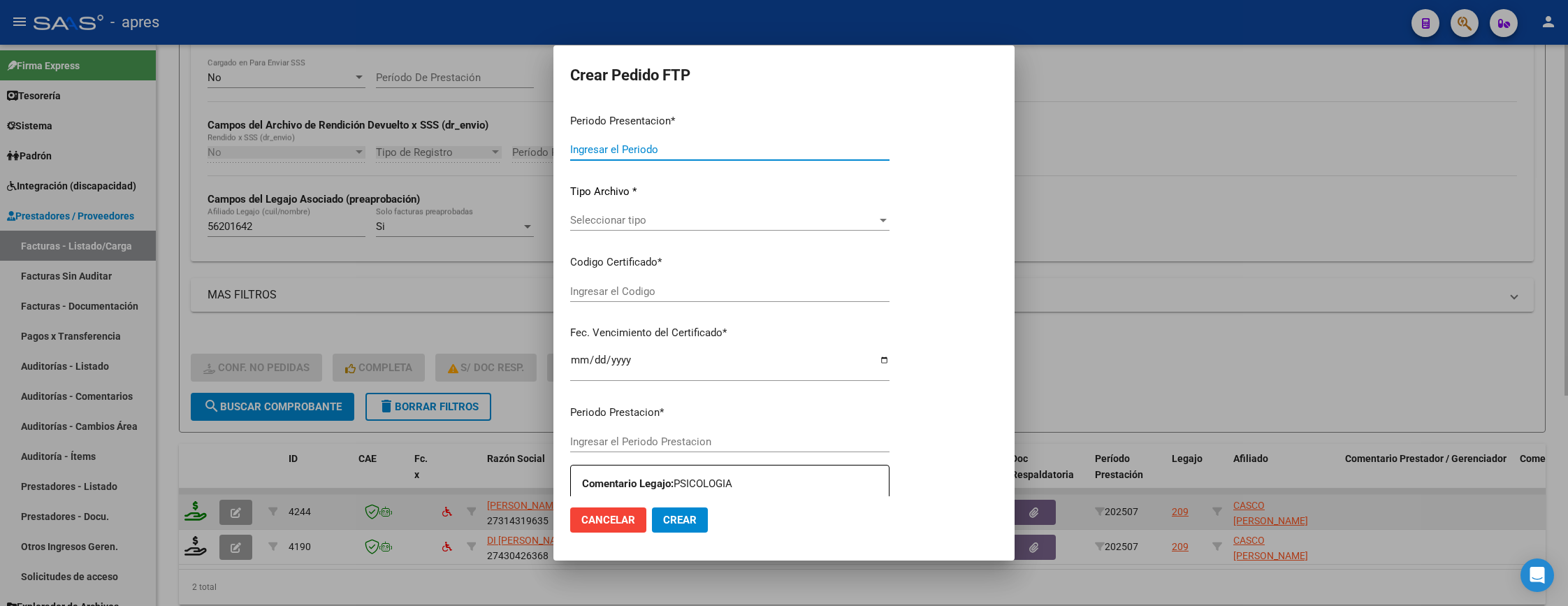
type input "202507"
type input "$ 98.964,88"
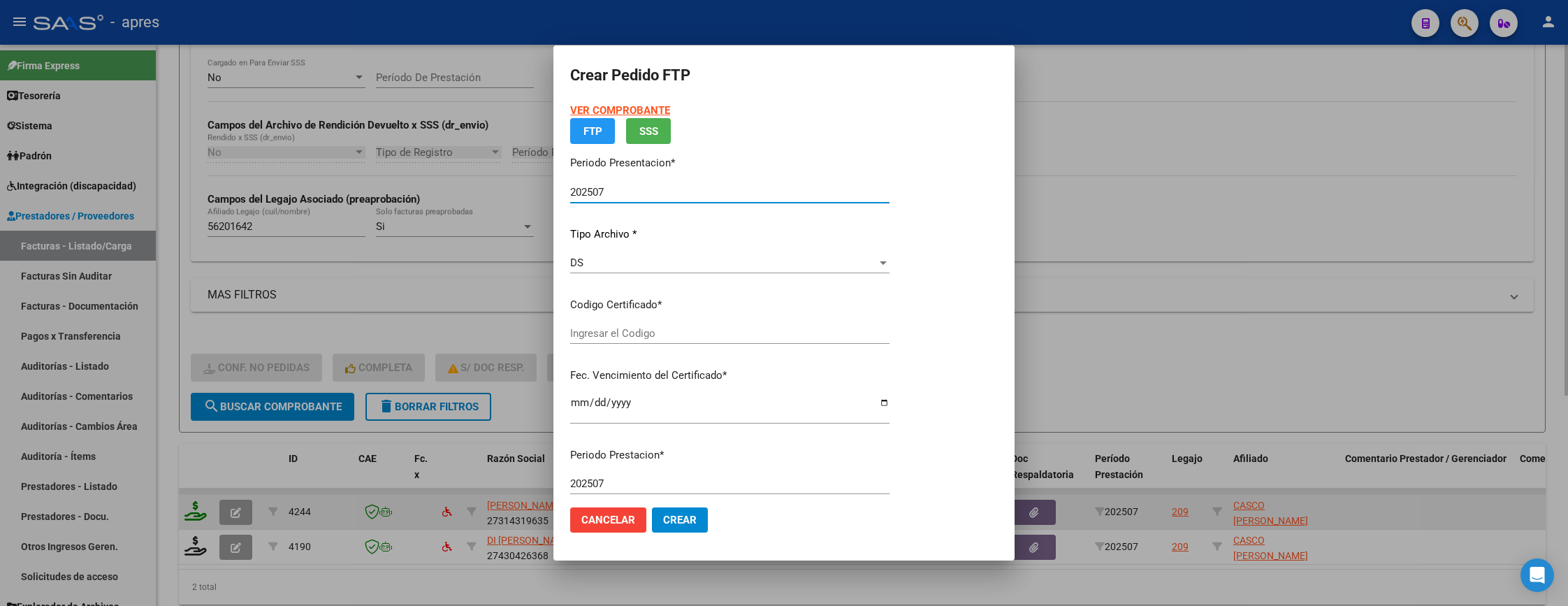
type input "ARG02000562016422024061420350614BUE440"
type input "2035-06-14"
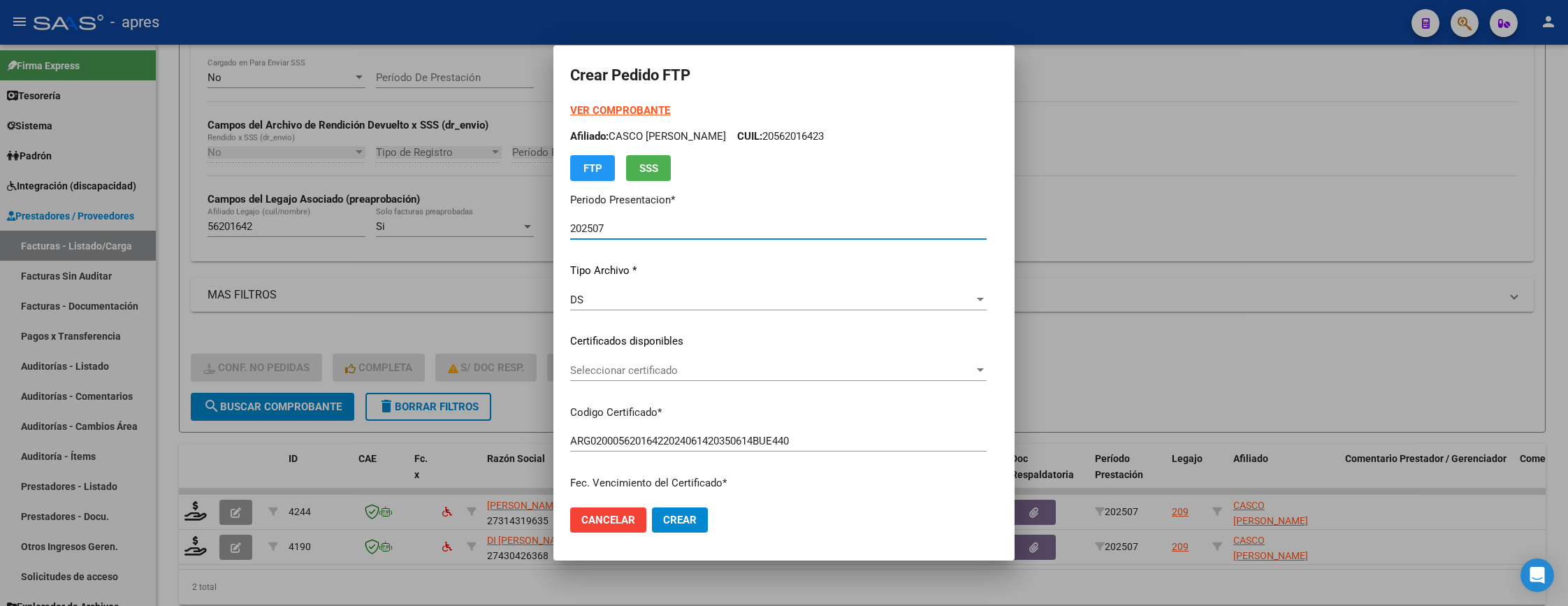
click at [818, 378] on div "Seleccionar certificado Seleccionar certificado" at bounding box center [778, 370] width 416 height 21
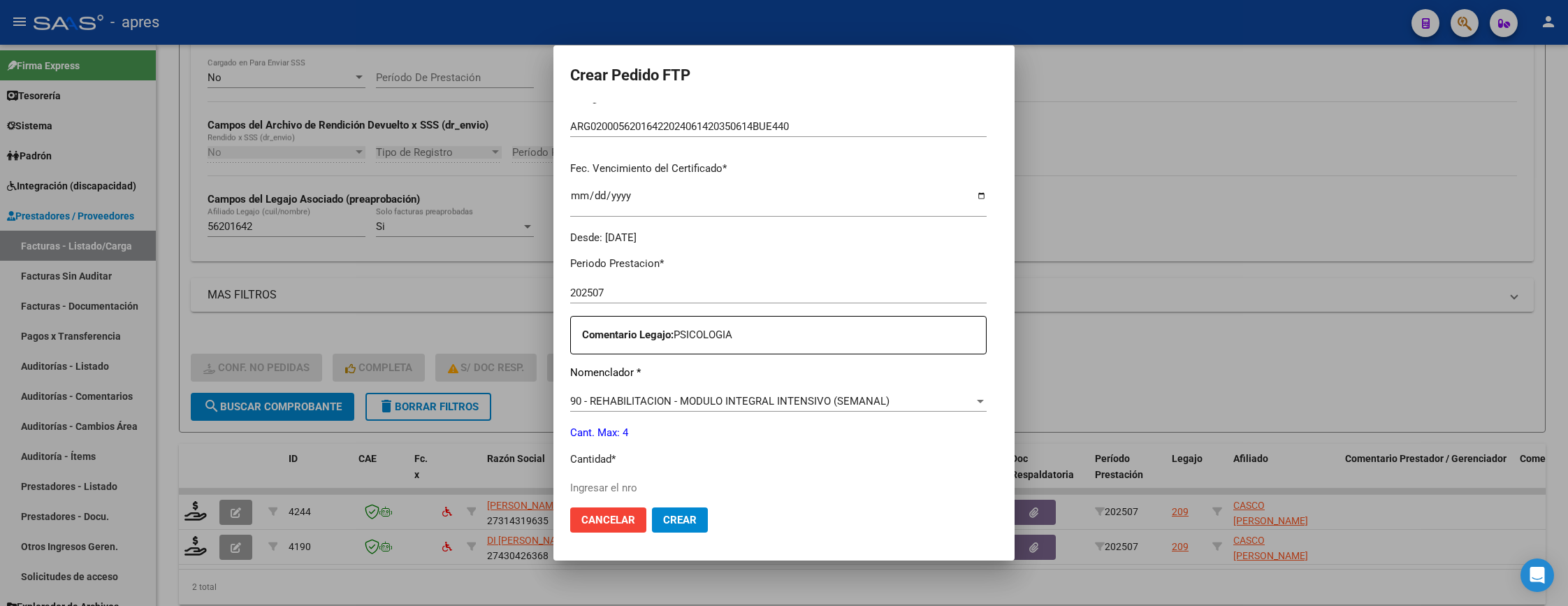
scroll to position [524, 0]
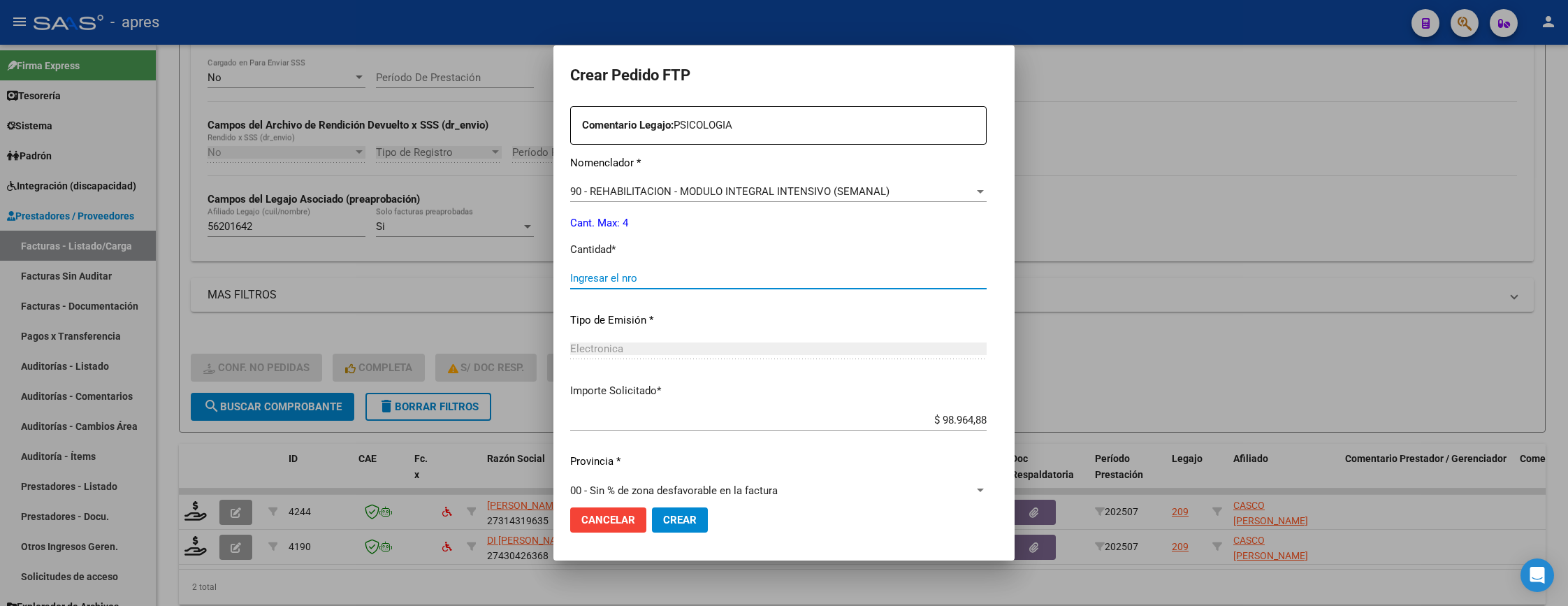
click at [742, 277] on input "Ingresar el nro" at bounding box center [778, 279] width 416 height 13
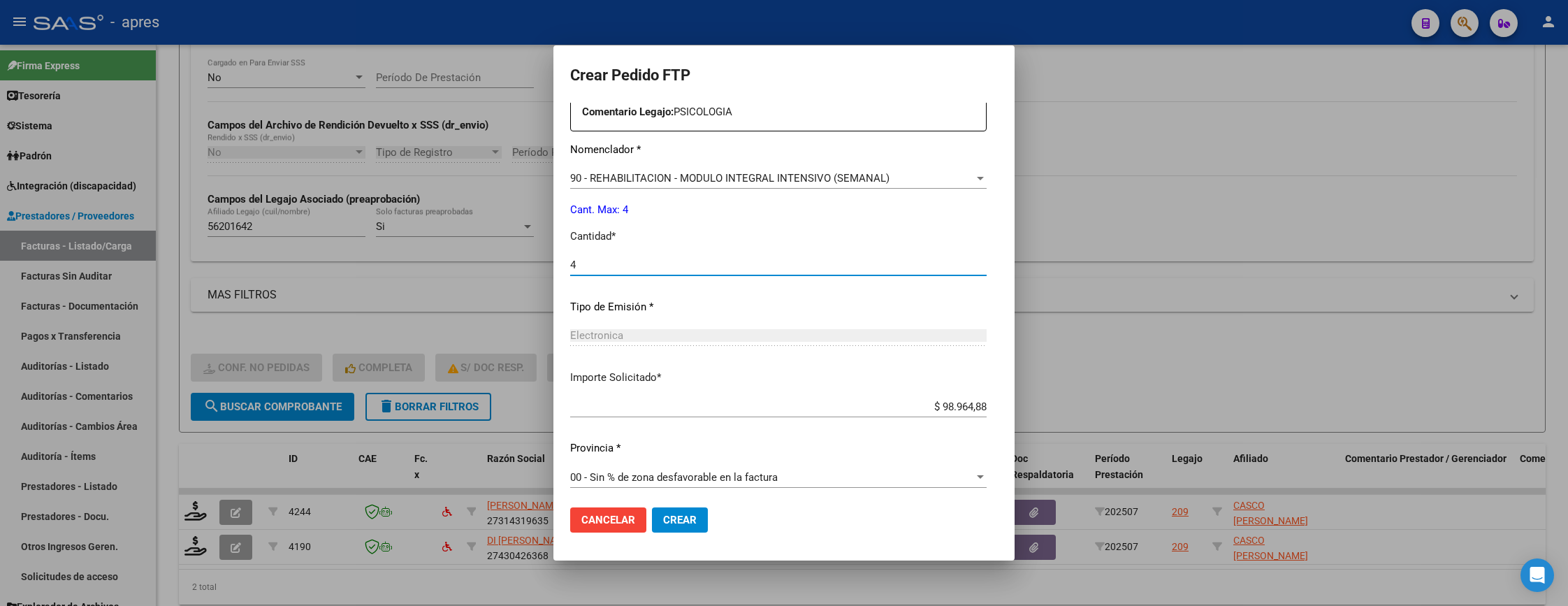
scroll to position [542, 0]
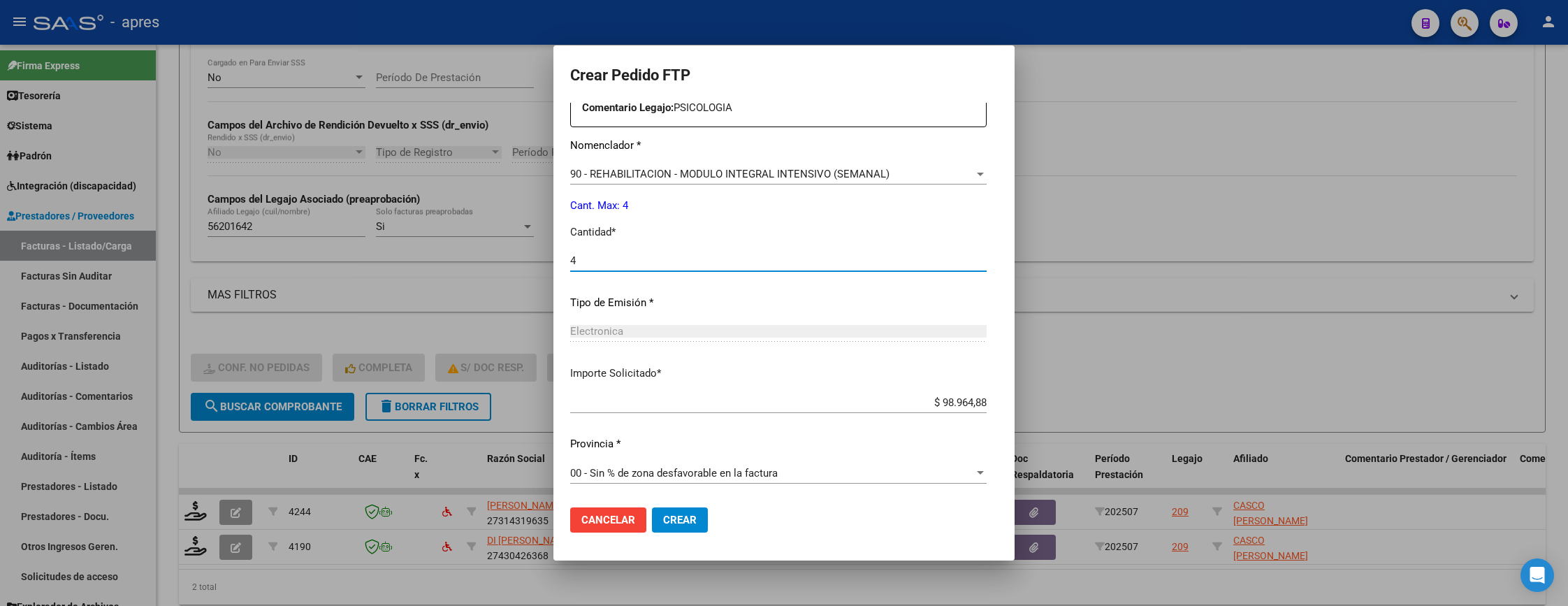
type input "4"
click at [684, 520] on span "Crear" at bounding box center [680, 520] width 33 height 13
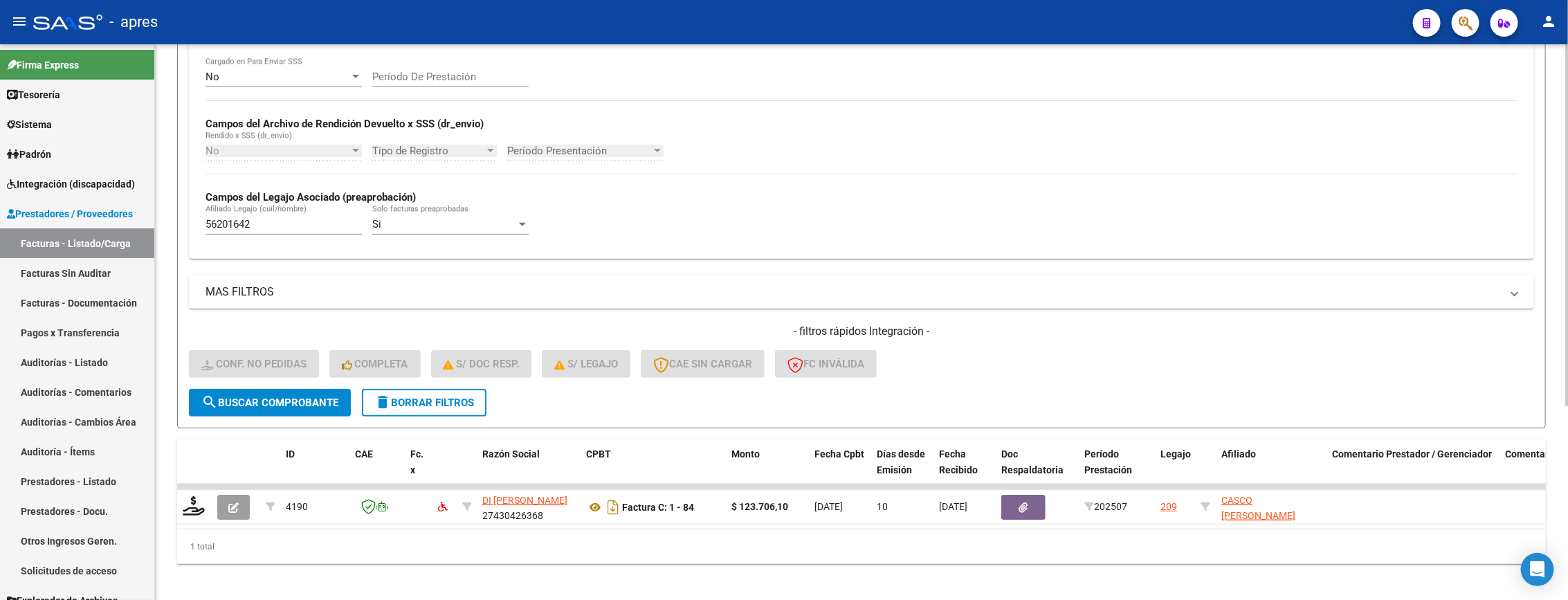
click at [171, 424] on div "Video tutorial PRESTADORES -> Listado de CPBTs Emitidos por Prestadores / Prove…" at bounding box center [861, 190] width 1413 height 836
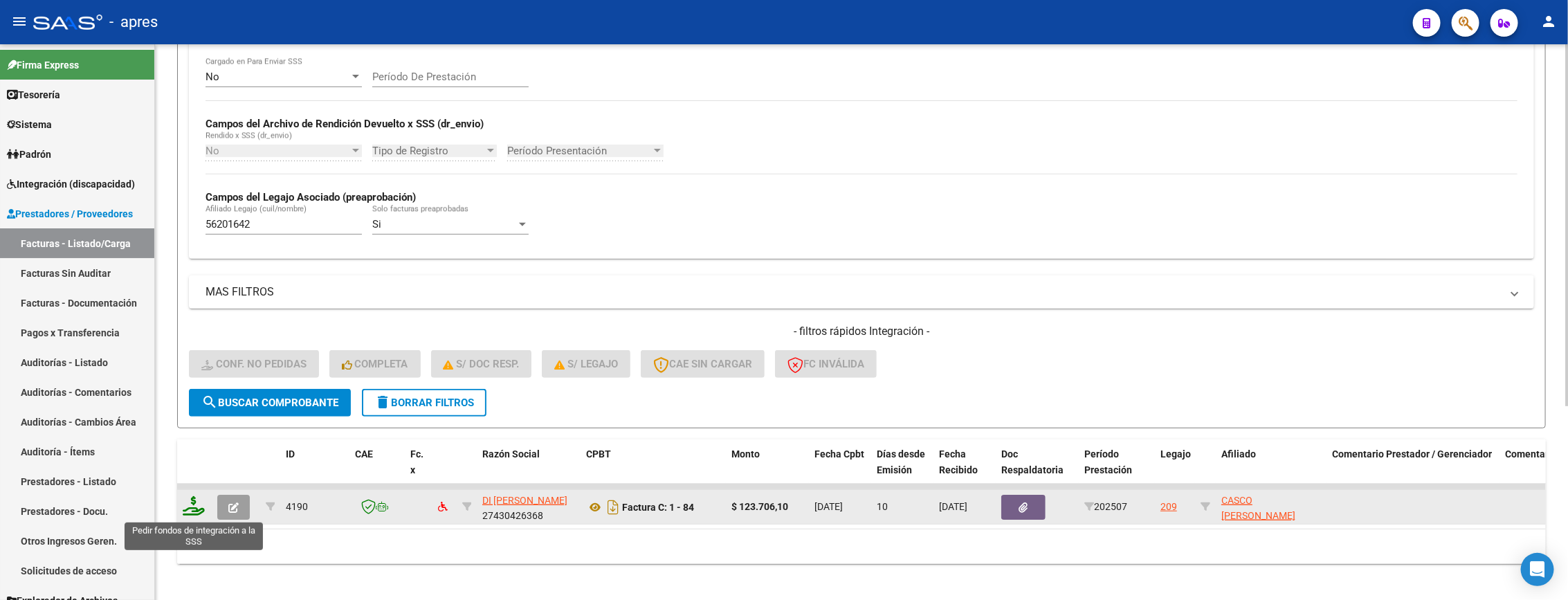
click at [194, 506] on icon at bounding box center [194, 506] width 22 height 19
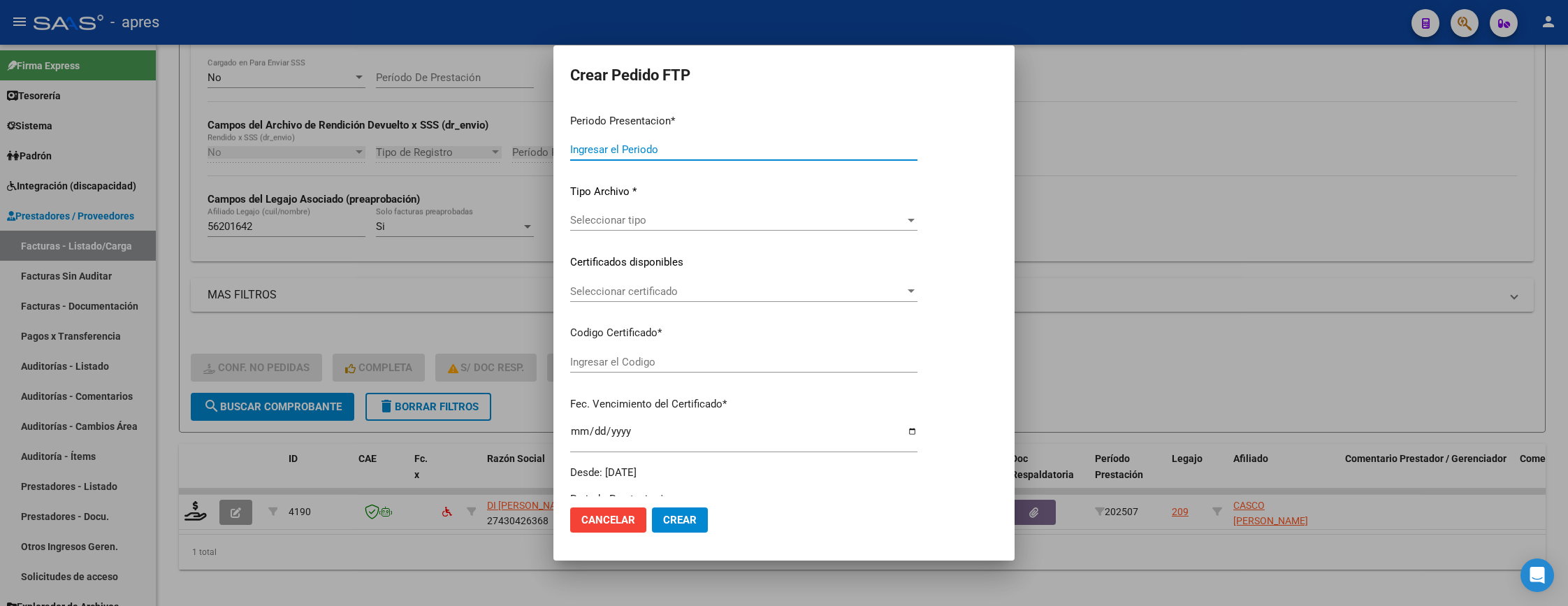
type input "202507"
type input "$ 123.706,10"
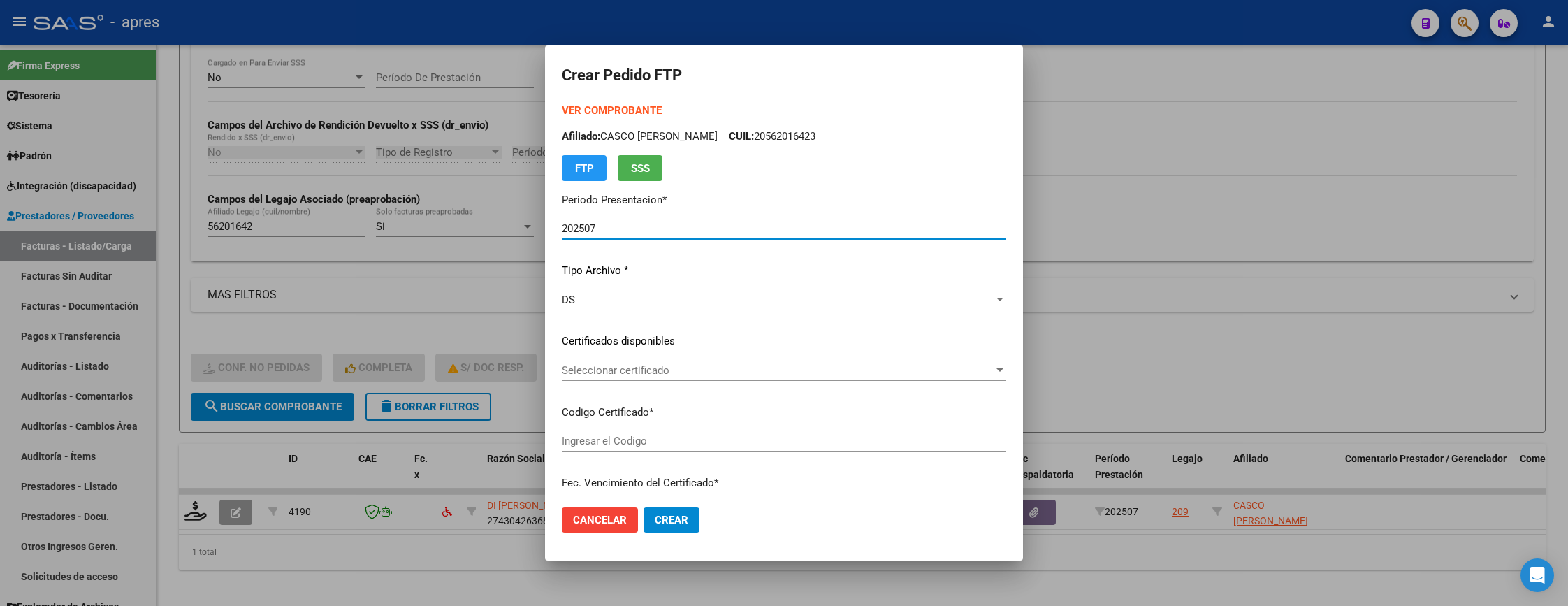
type input "ARG02000562016422024061420350614BUE440"
type input "2035-06-14"
click at [746, 378] on div "Seleccionar certificado Seleccionar certificado" at bounding box center [784, 370] width 445 height 21
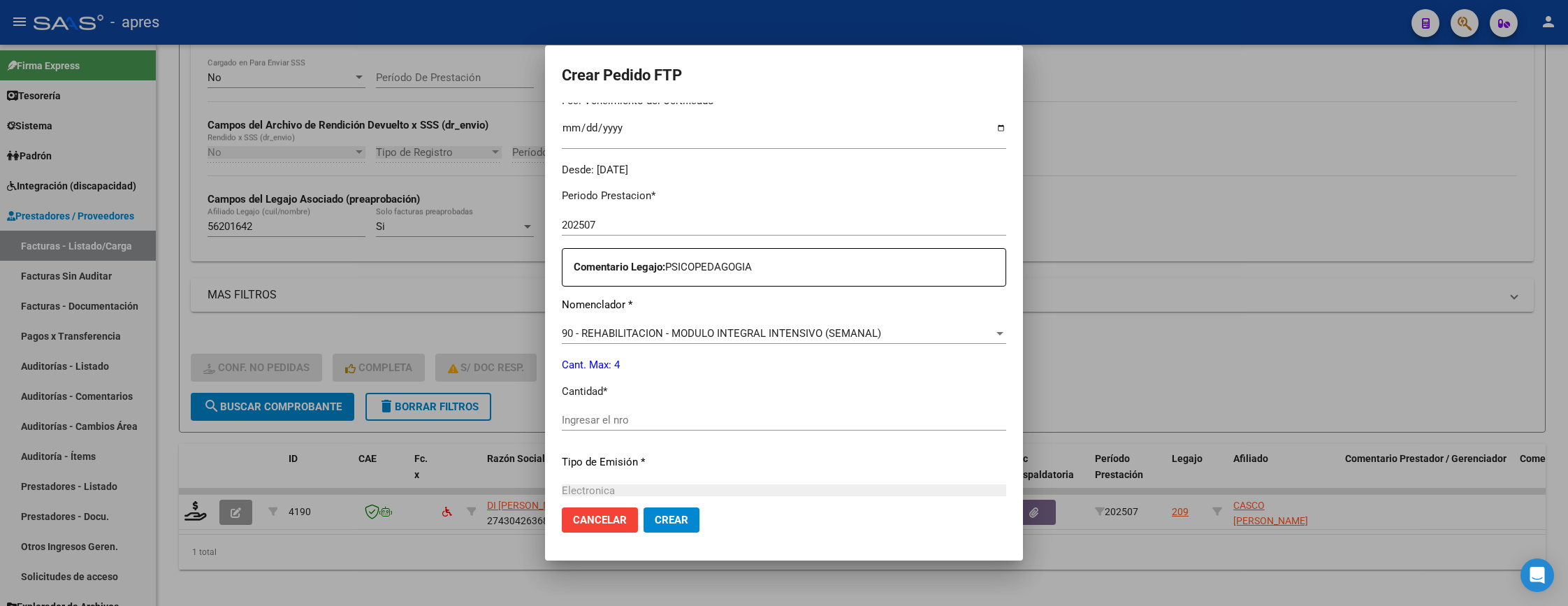
scroll to position [420, 0]
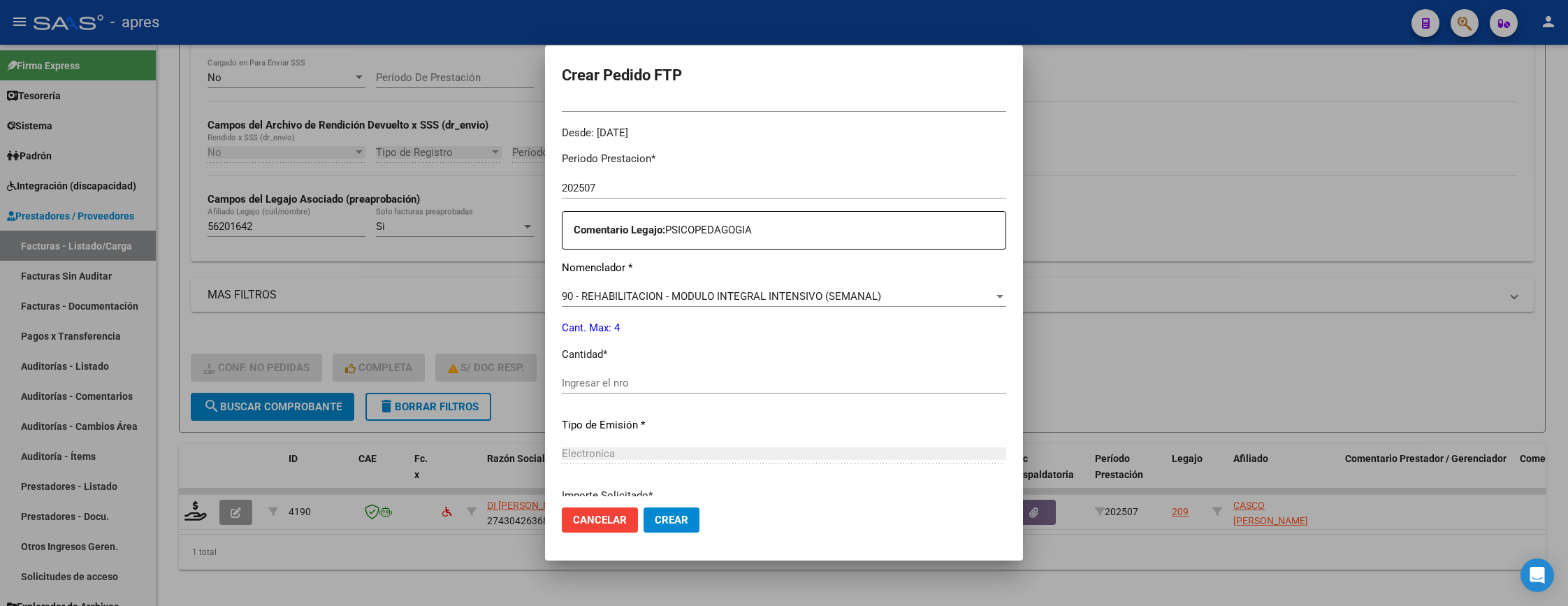
click at [740, 379] on input "Ingresar el nro" at bounding box center [784, 383] width 445 height 13
type input "4"
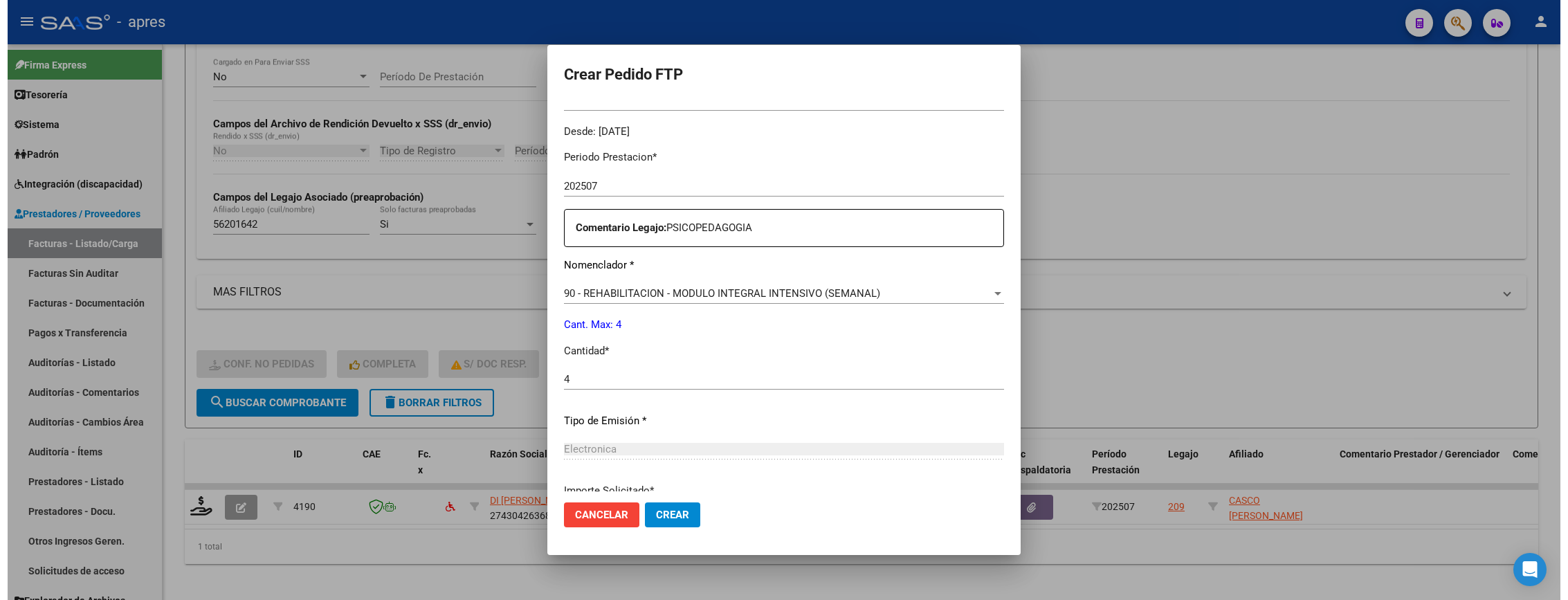
scroll to position [537, 0]
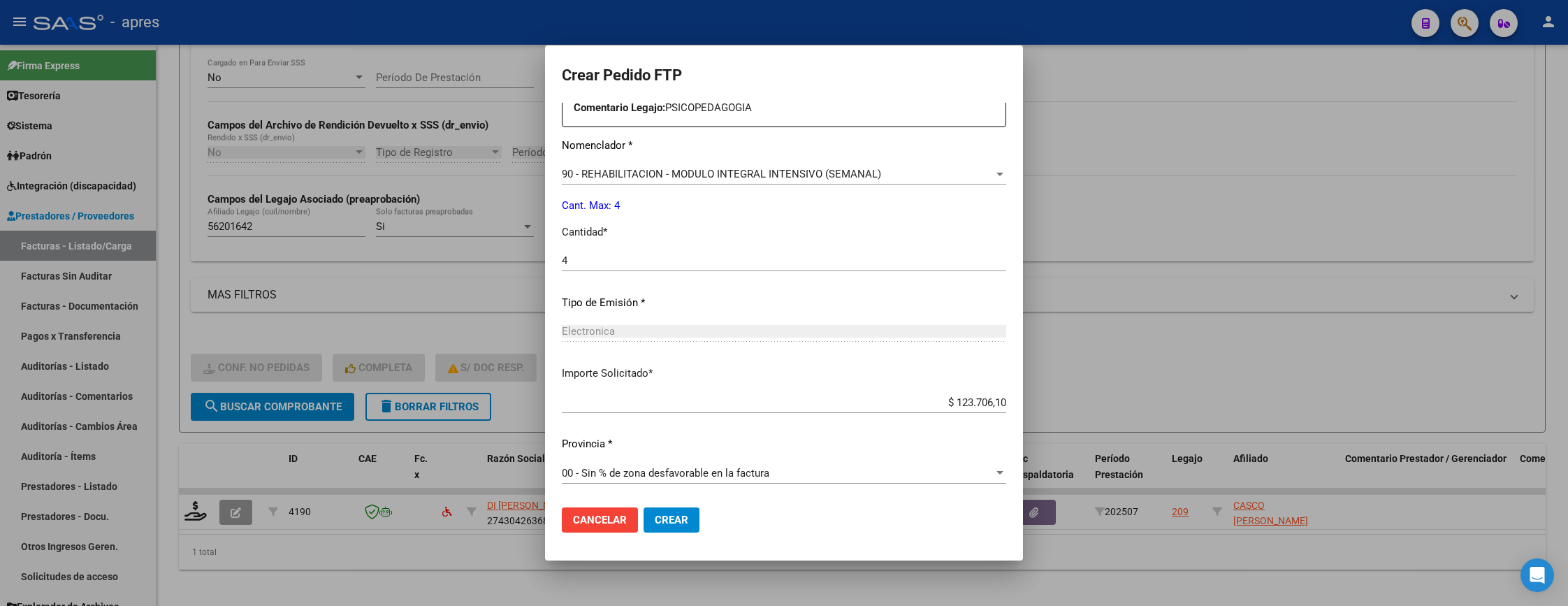
click at [659, 518] on span "Crear" at bounding box center [671, 520] width 33 height 13
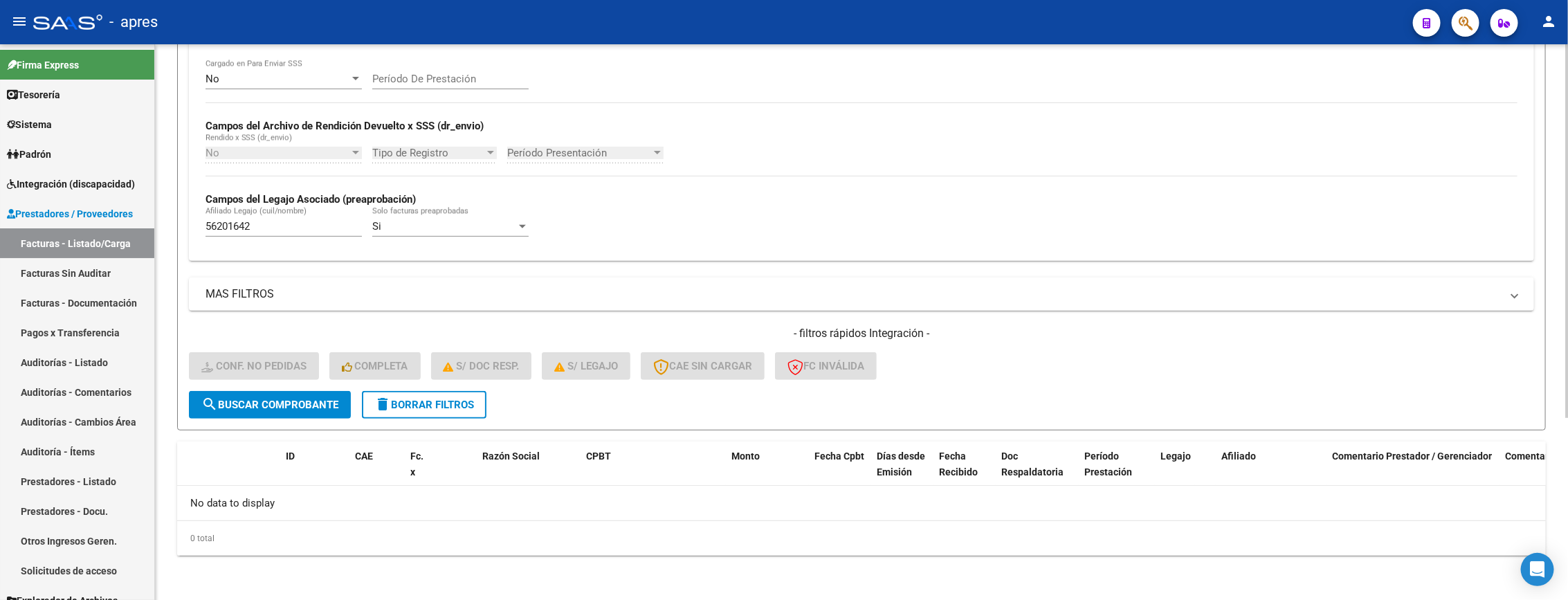
drag, startPoint x: 270, startPoint y: 219, endPoint x: 208, endPoint y: 217, distance: 62.0
click at [170, 219] on div "Video tutorial PRESTADORES -> Listado de CPBTs Emitidos por Prestadores / Prove…" at bounding box center [861, 187] width 1413 height 825
drag, startPoint x: 260, startPoint y: 221, endPoint x: 164, endPoint y: 221, distance: 96.0
click at [164, 221] on div "Video tutorial PRESTADORES -> Listado de CPBTs Emitidos por Prestadores / Prove…" at bounding box center [861, 187] width 1413 height 825
paste input "4356899"
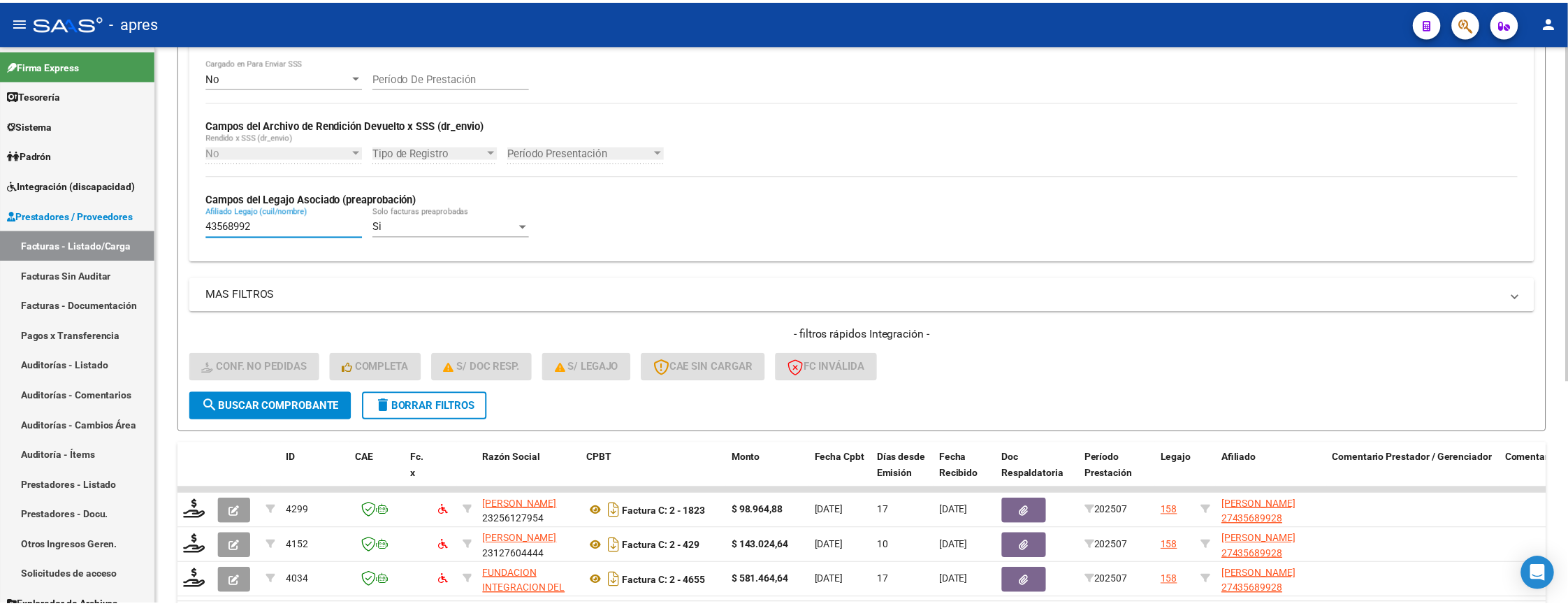
scroll to position [371, 0]
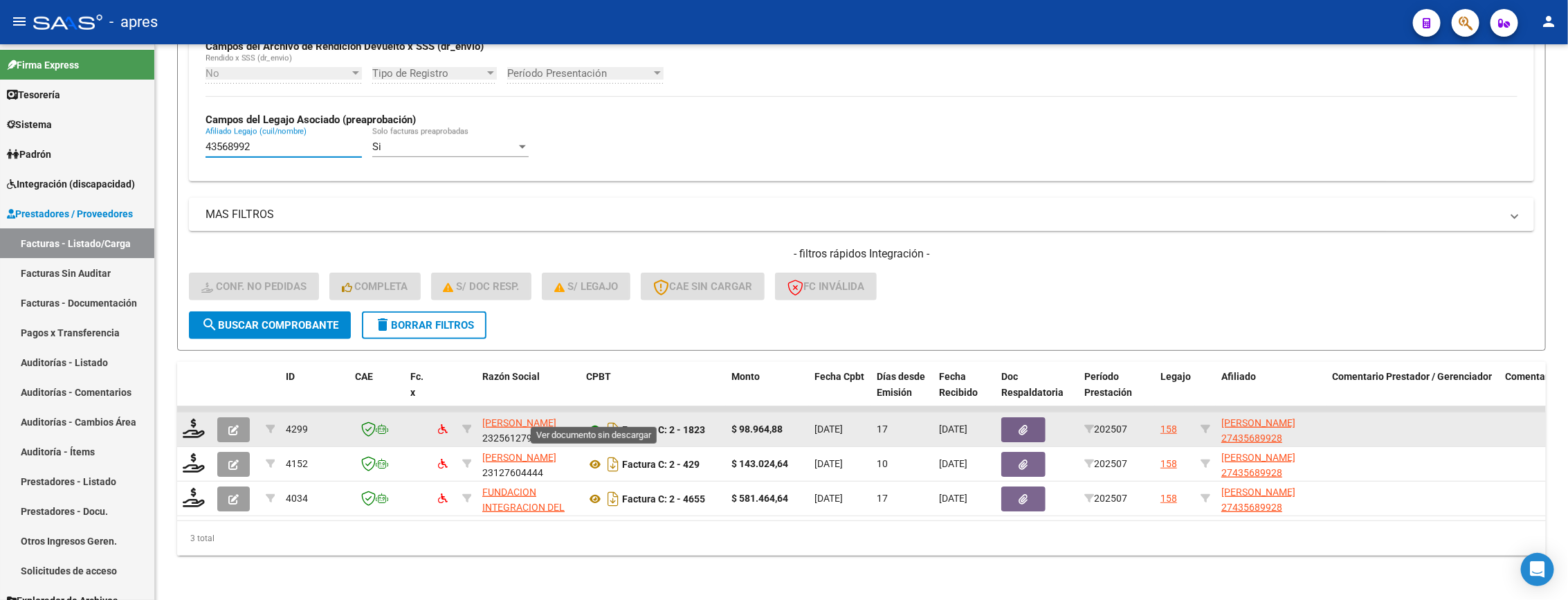
type input "43568992"
click at [594, 421] on icon at bounding box center [595, 429] width 18 height 17
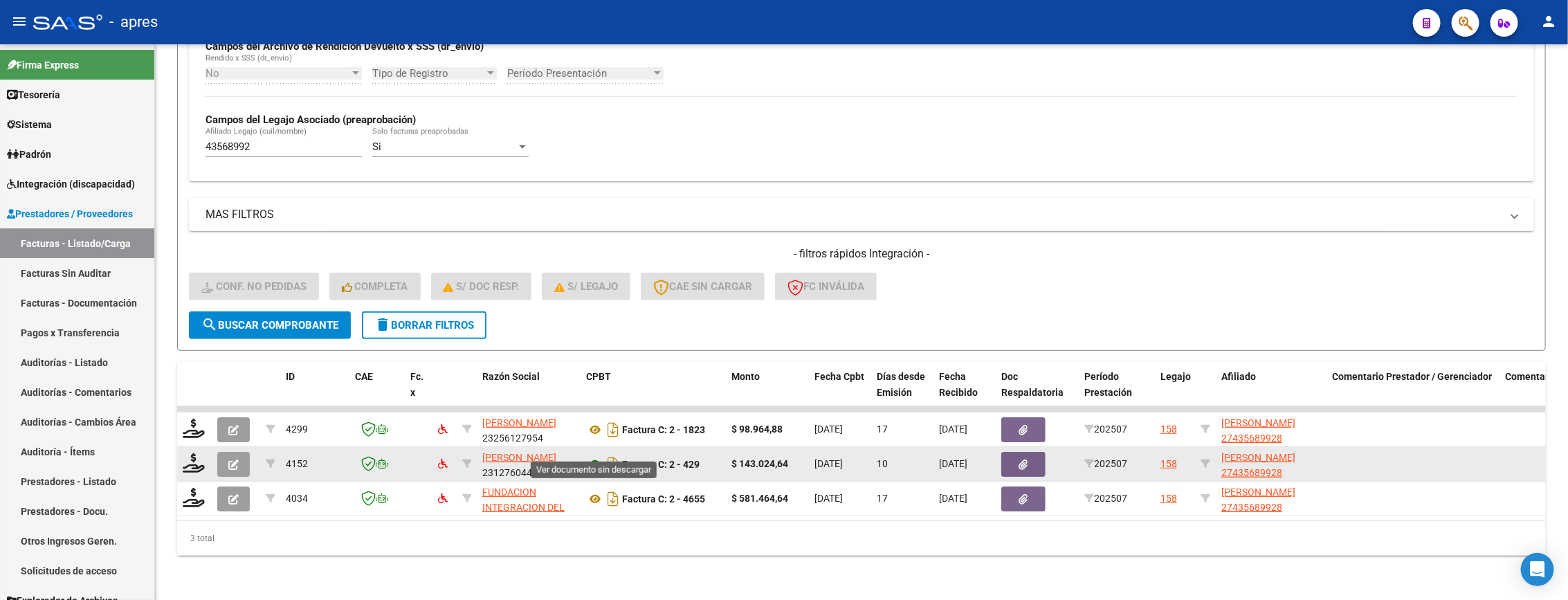
click at [590, 456] on icon at bounding box center [595, 464] width 18 height 17
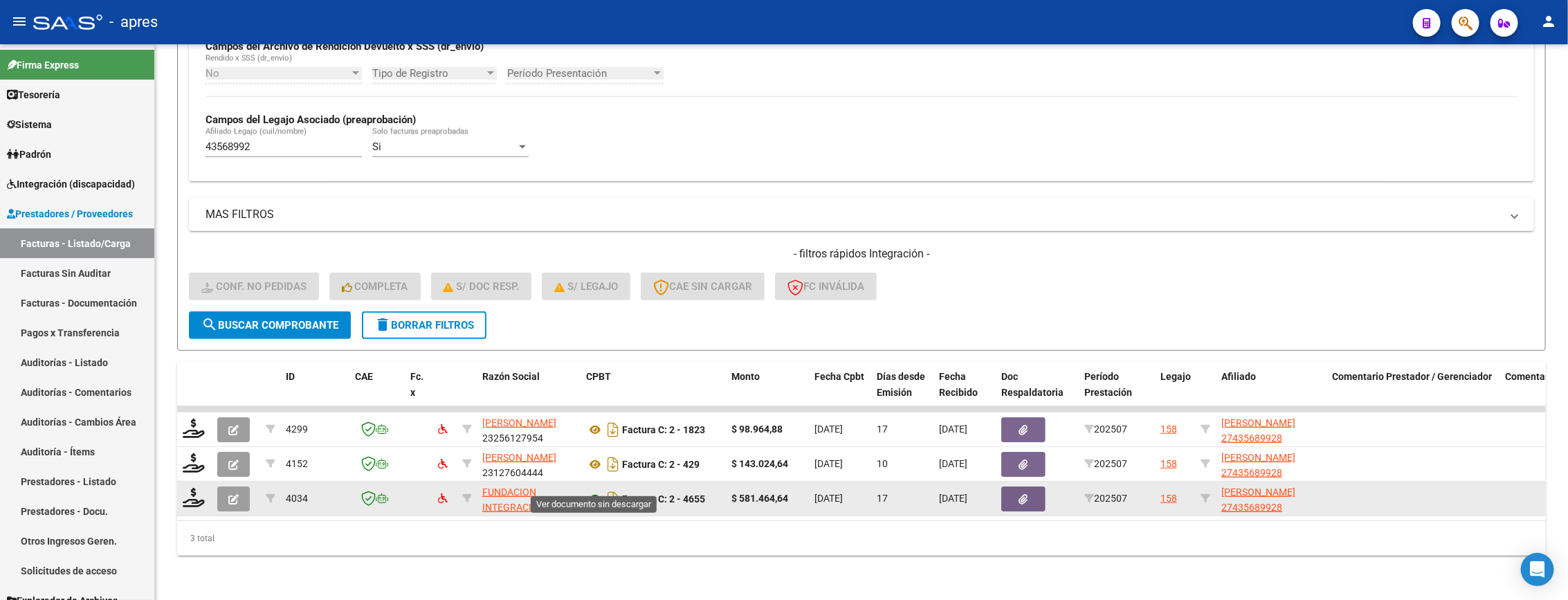
click at [594, 491] on icon at bounding box center [595, 499] width 18 height 17
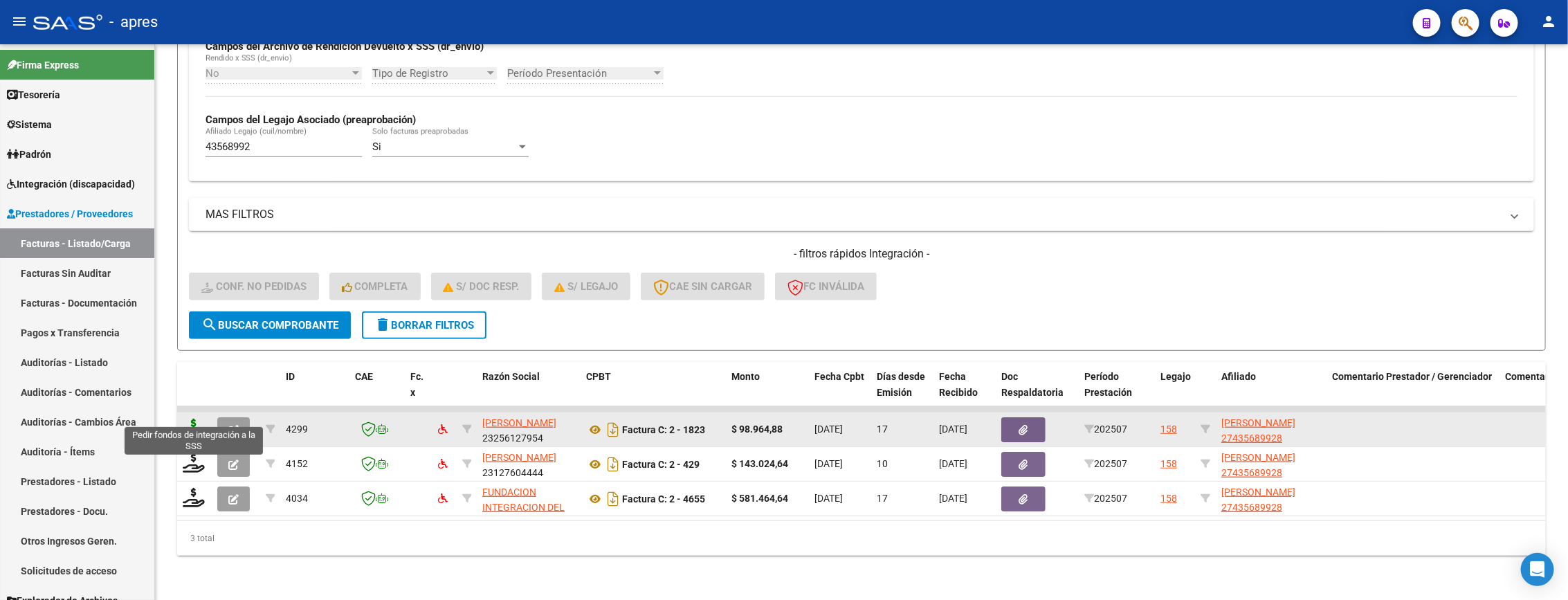
click at [196, 419] on icon at bounding box center [194, 428] width 22 height 19
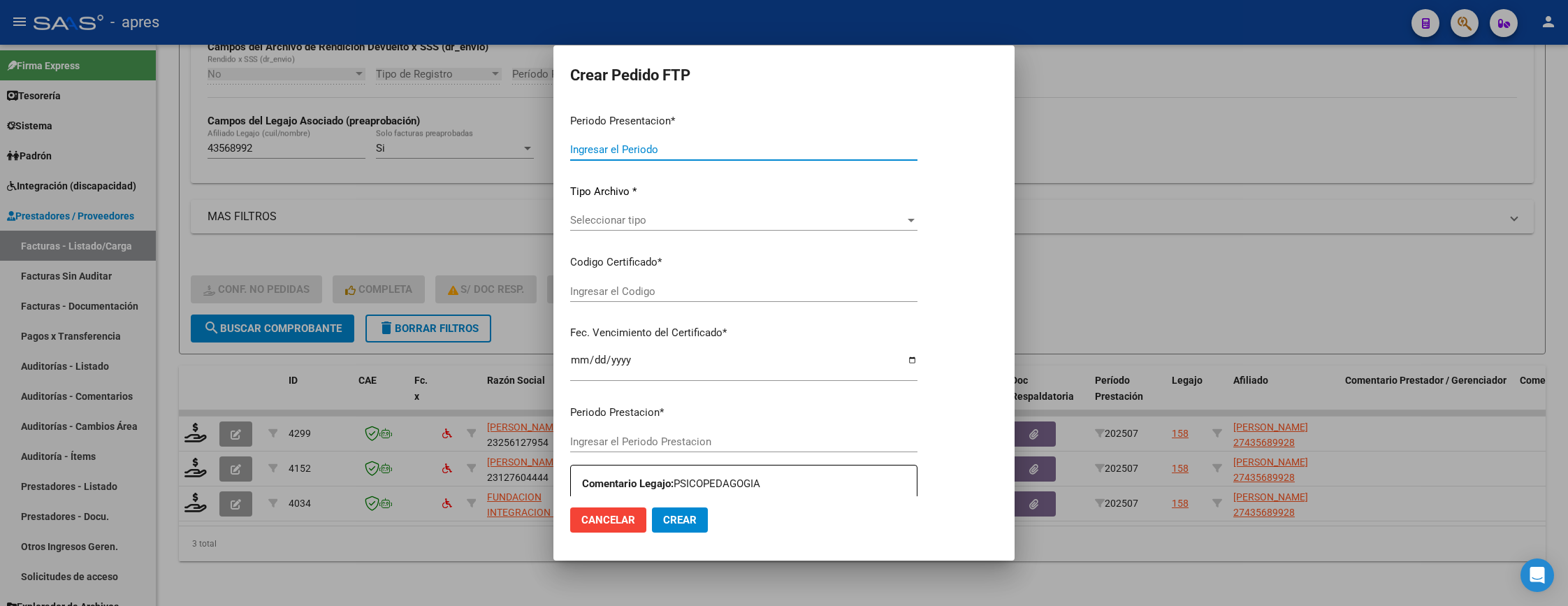
type input "202507"
type input "$ 98.964,88"
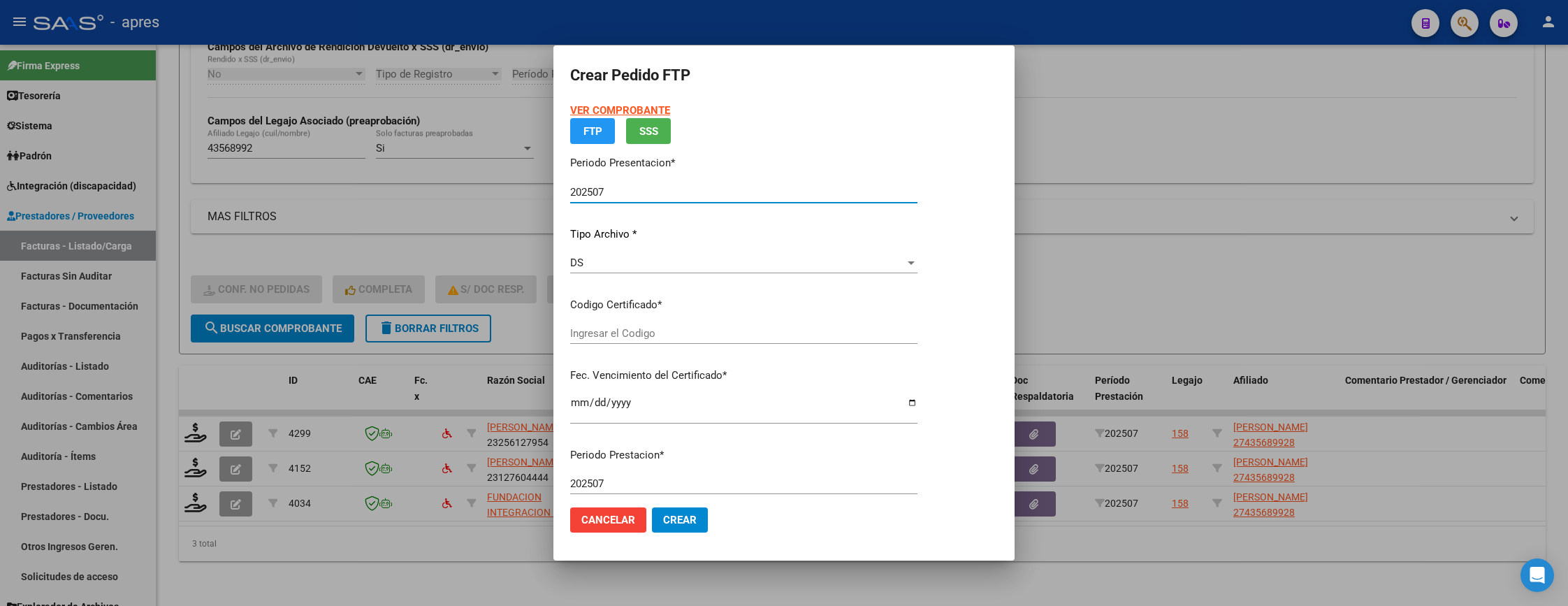
type input "ARG01000435689922024102920391029BUE370"
type input "2039-10-29"
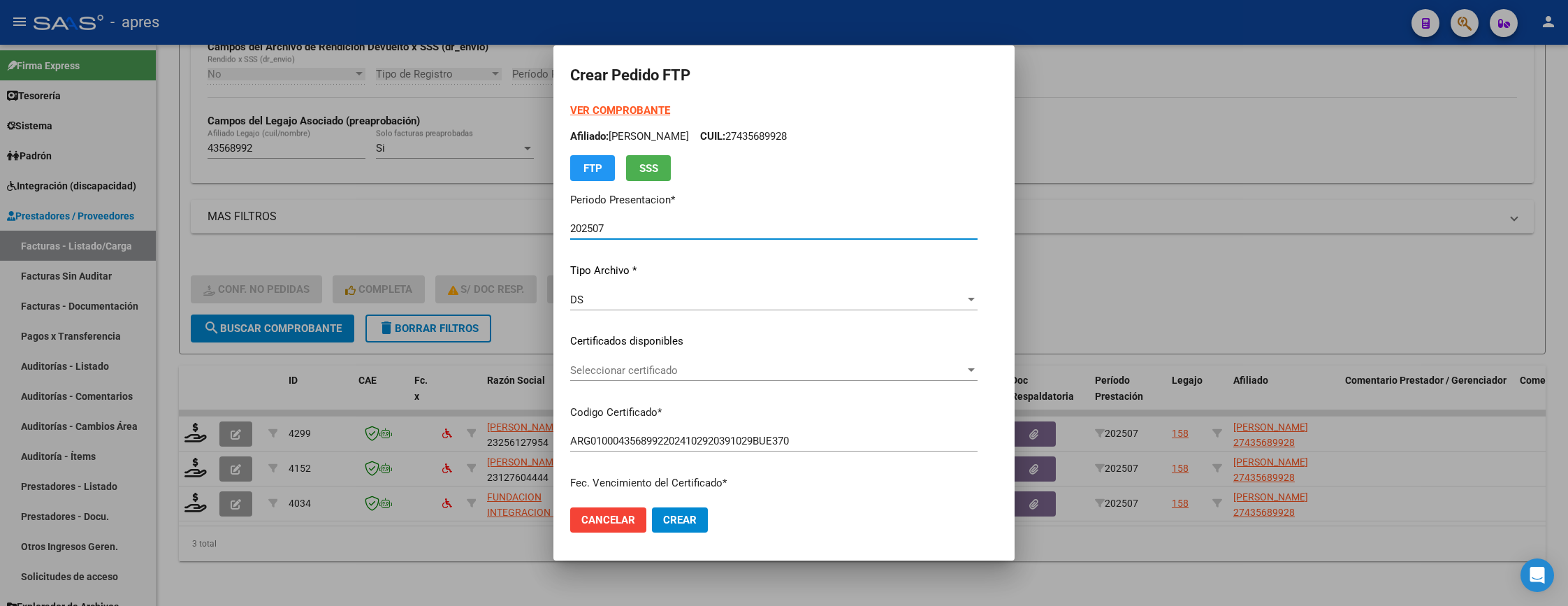
click at [703, 360] on div "Seleccionar certificado Seleccionar certificado" at bounding box center [773, 370] width 407 height 21
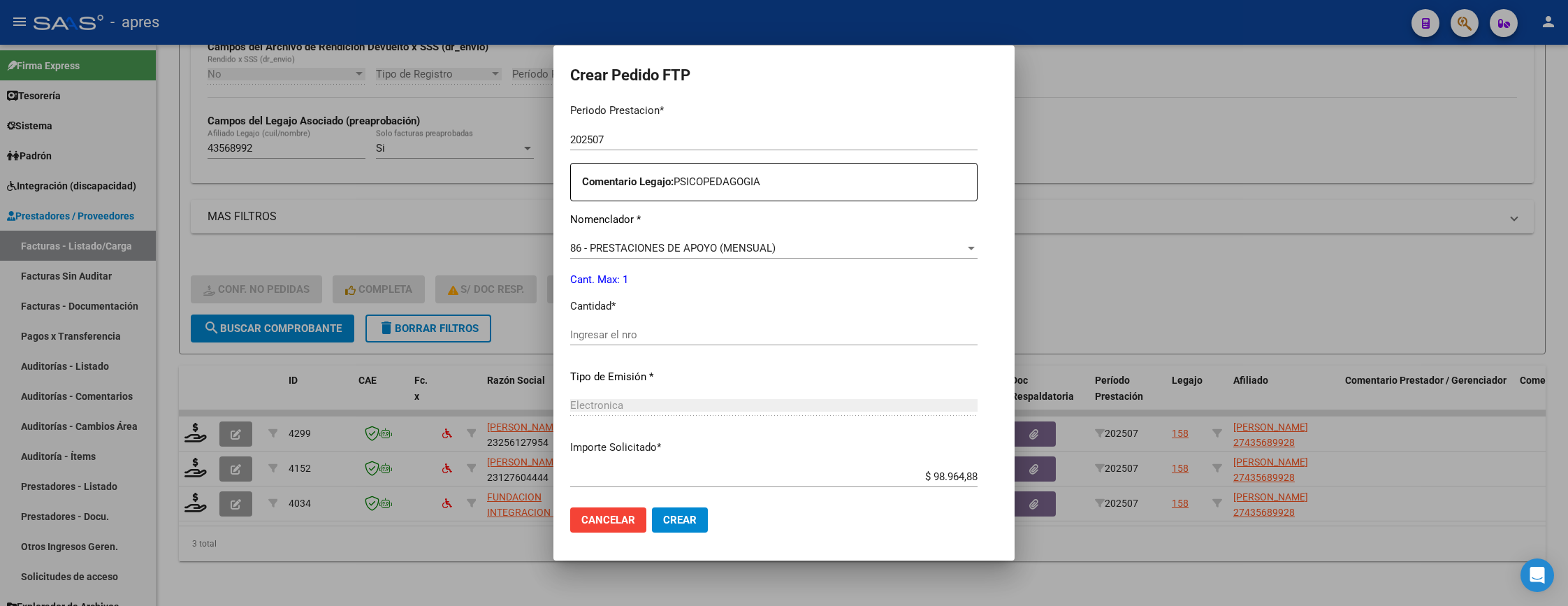
scroll to position [524, 0]
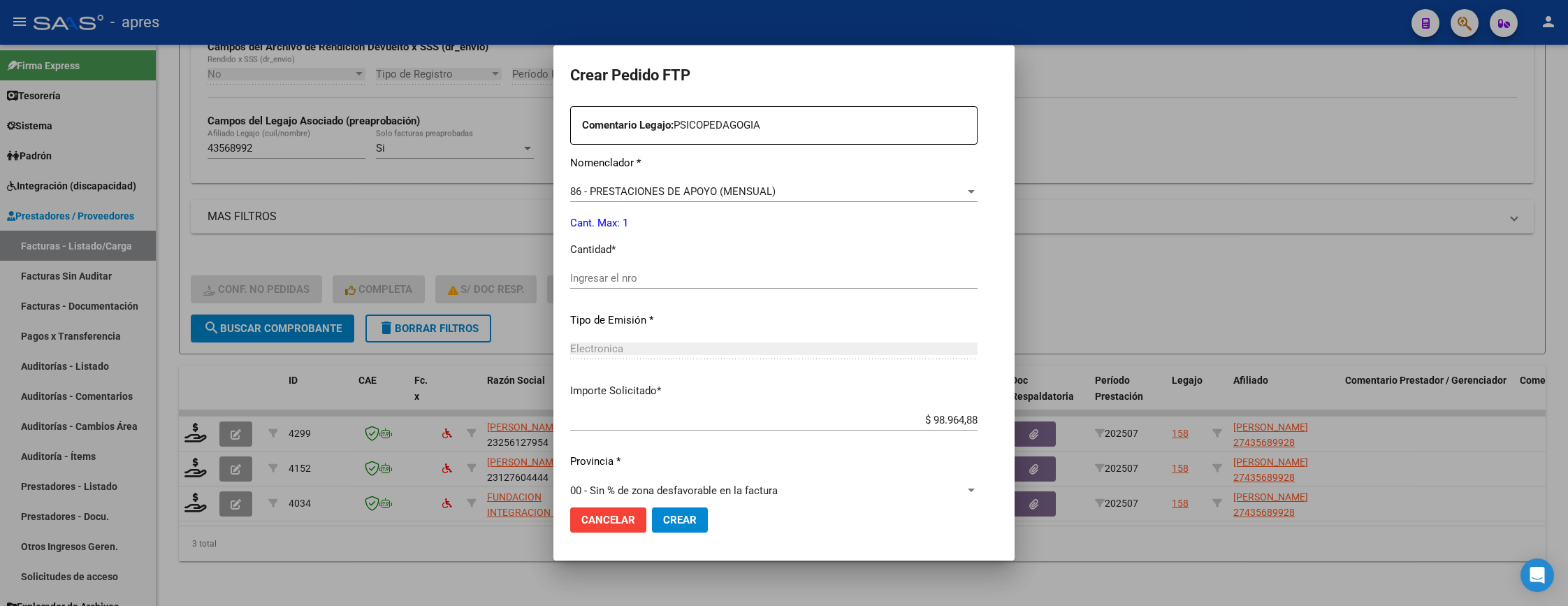
click at [582, 517] on span "Cancelar" at bounding box center [608, 520] width 53 height 13
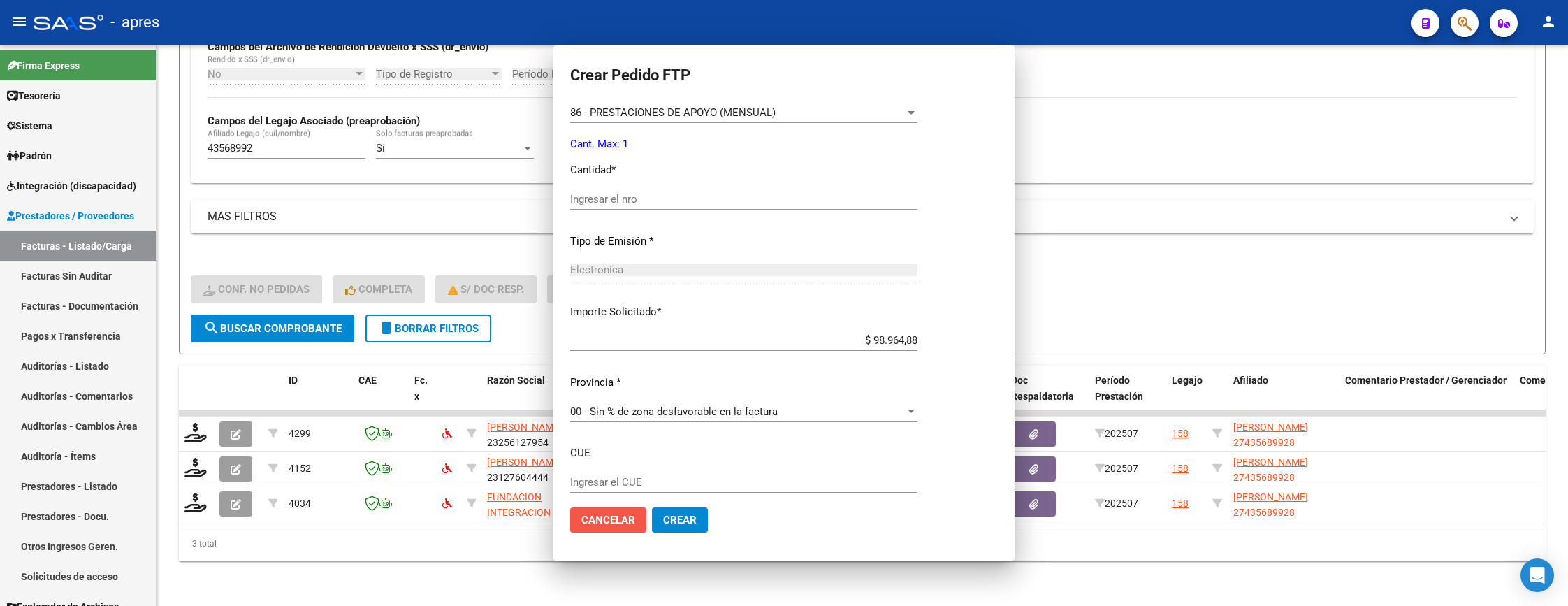
scroll to position [0, 0]
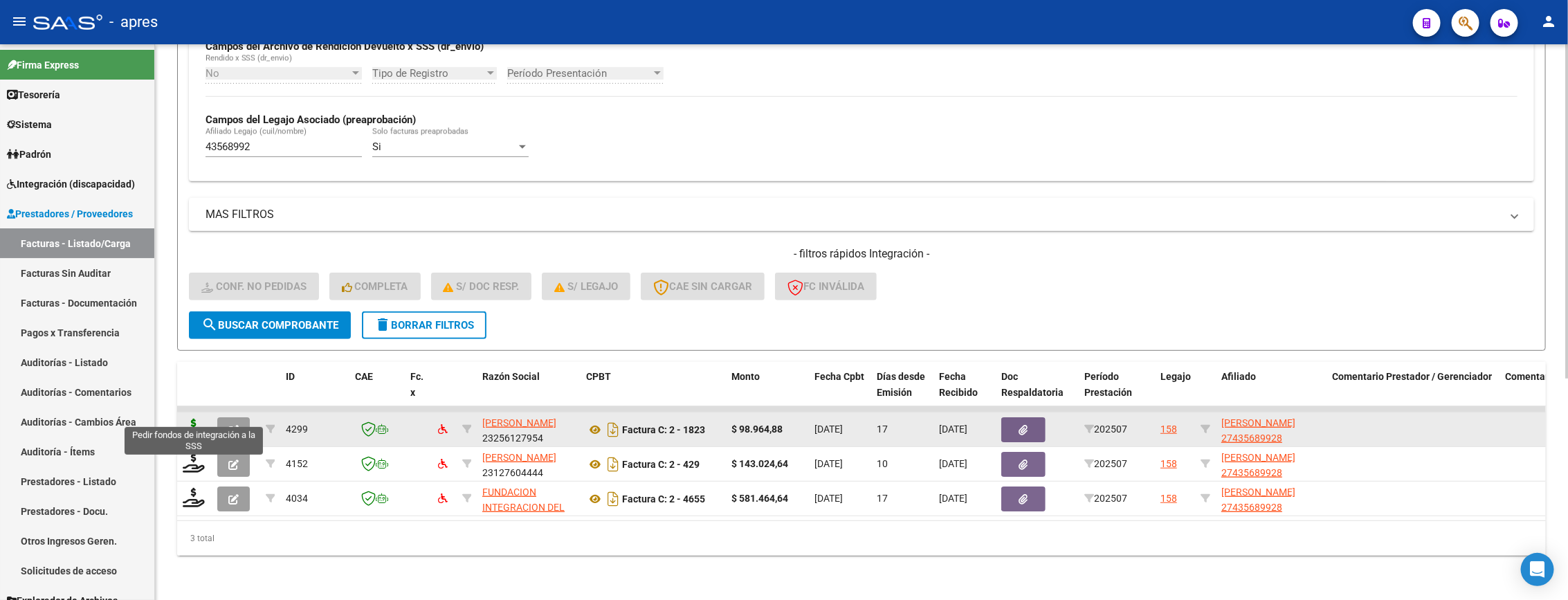
click at [194, 419] on icon at bounding box center [194, 428] width 22 height 19
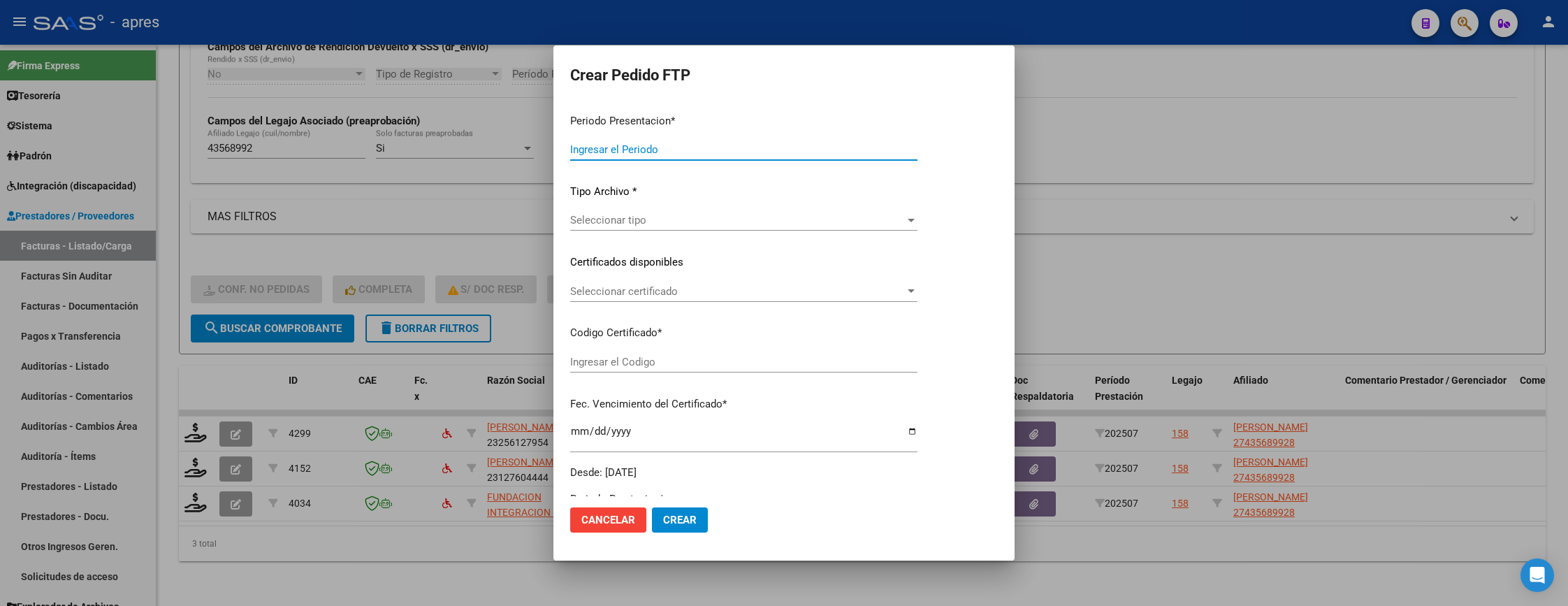
type input "202507"
type input "$ 98.964,88"
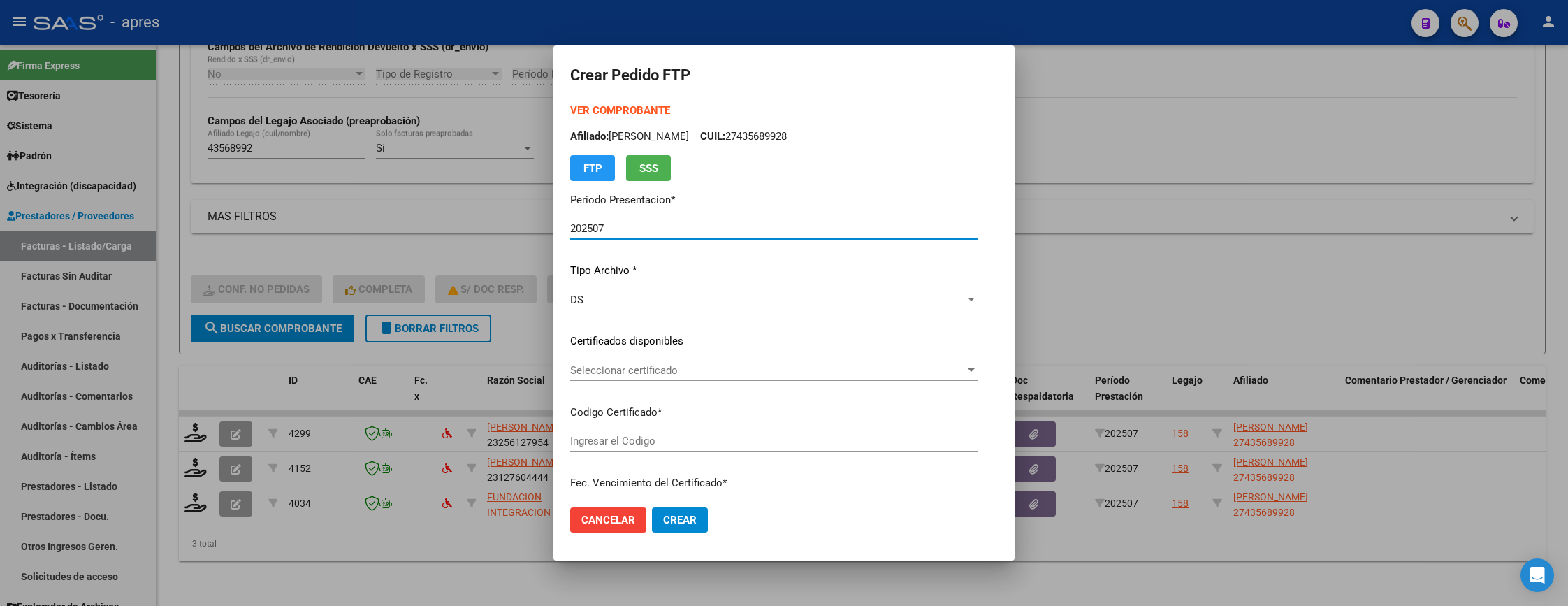
type input "ARG01000435689922024102920391029BUE370"
type input "2039-10-29"
click at [723, 360] on div "Seleccionar certificado Seleccionar certificado" at bounding box center [773, 370] width 407 height 21
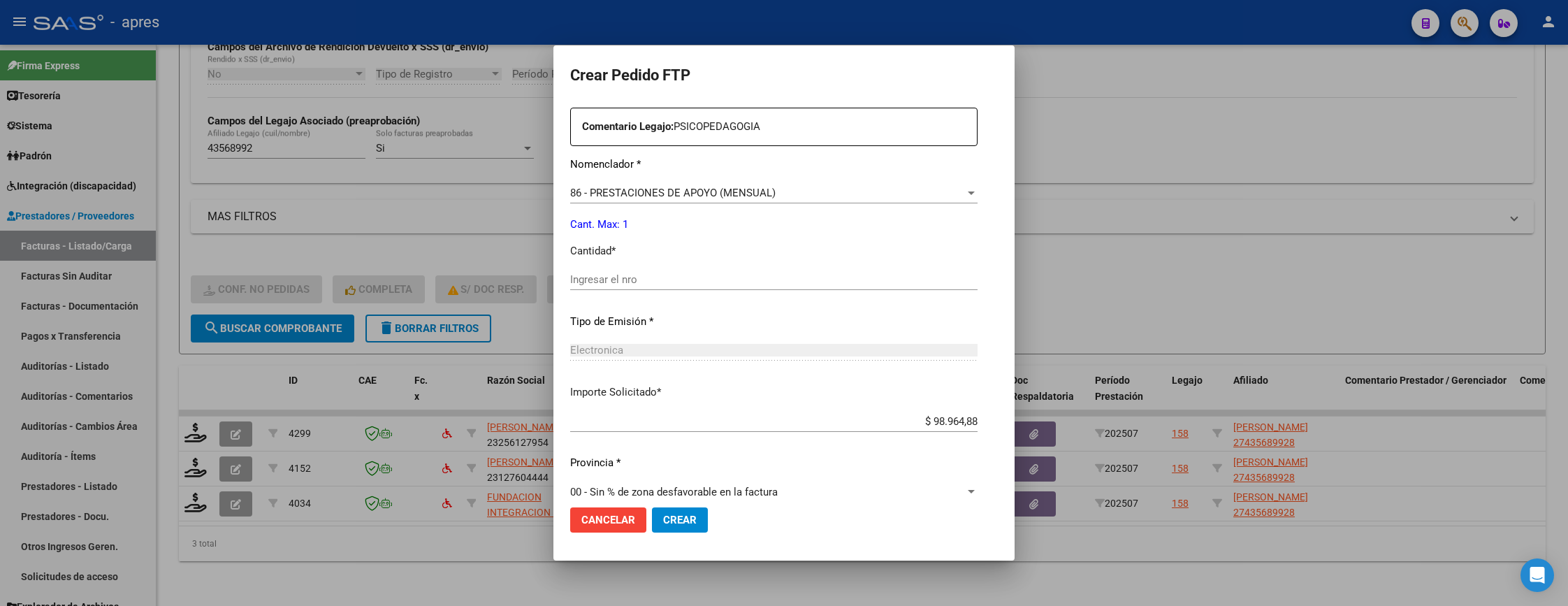
scroll to position [524, 0]
click at [673, 273] on input "Ingresar el nro" at bounding box center [773, 279] width 407 height 13
type input "1"
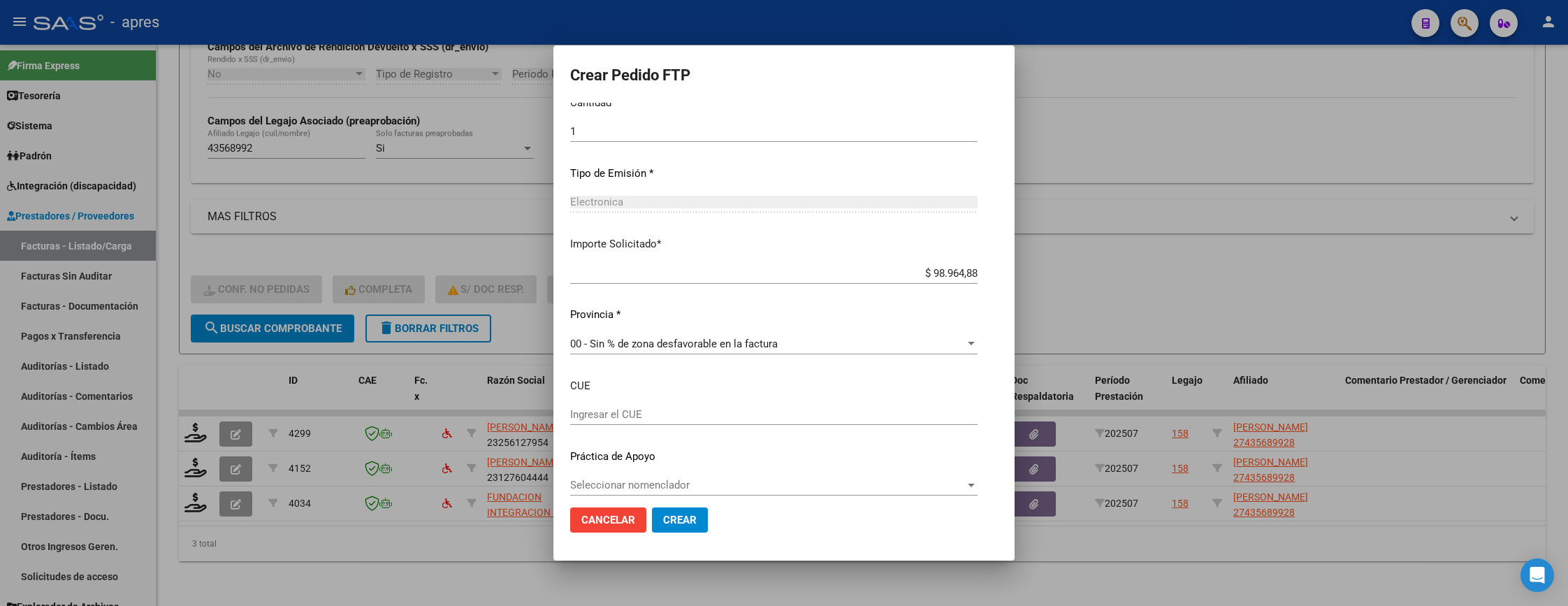
scroll to position [684, 0]
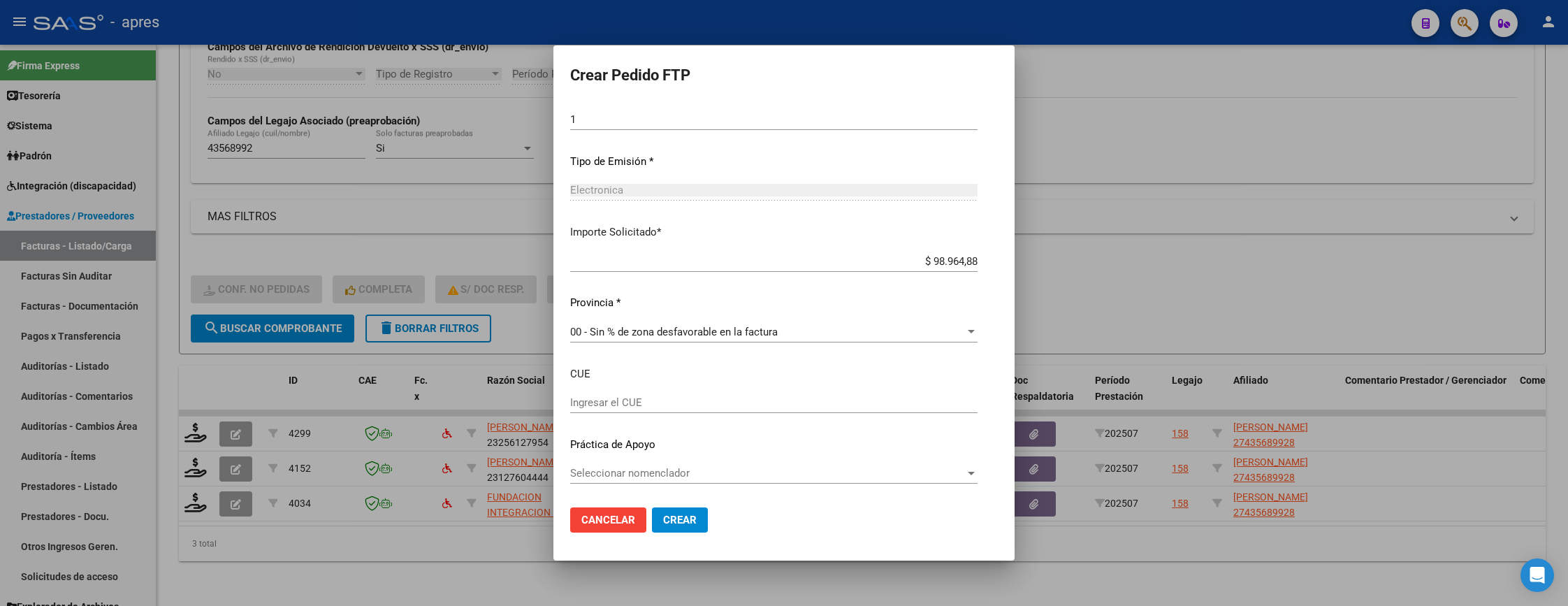
click at [652, 507] on button "Crear" at bounding box center [680, 519] width 56 height 25
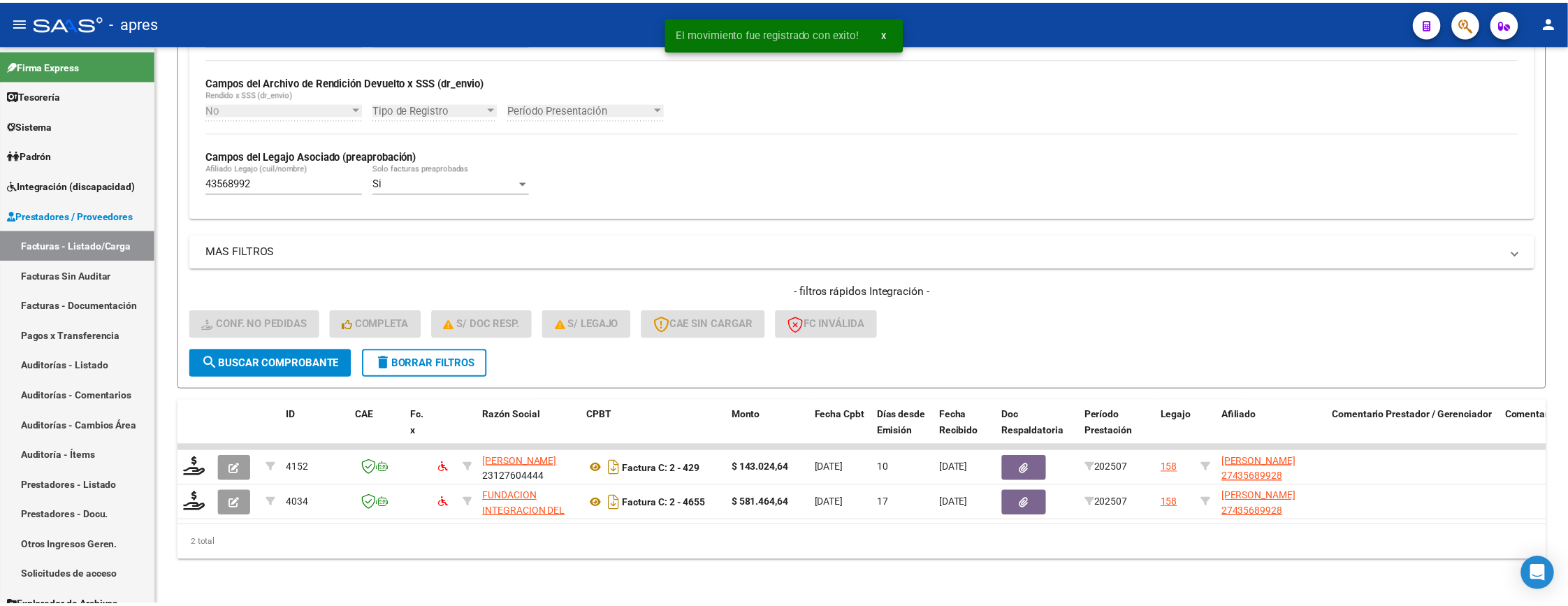
scroll to position [336, 0]
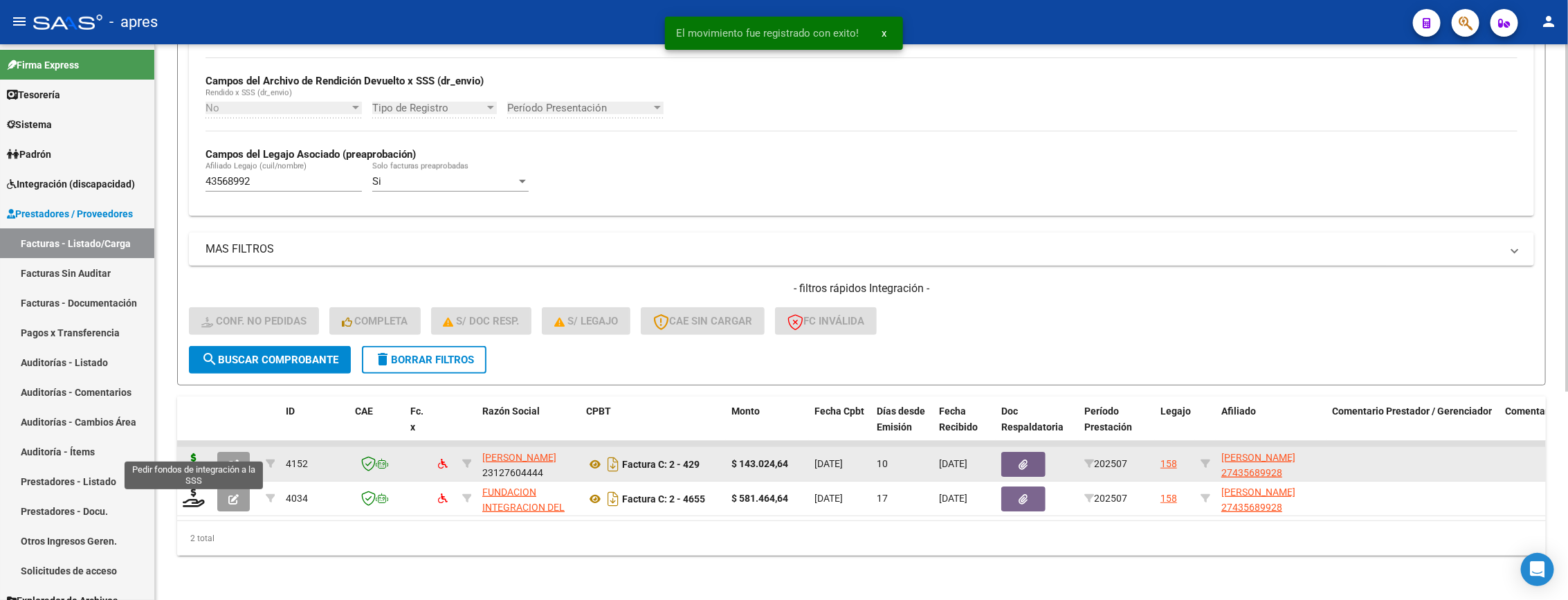
click at [184, 453] on icon at bounding box center [194, 463] width 22 height 19
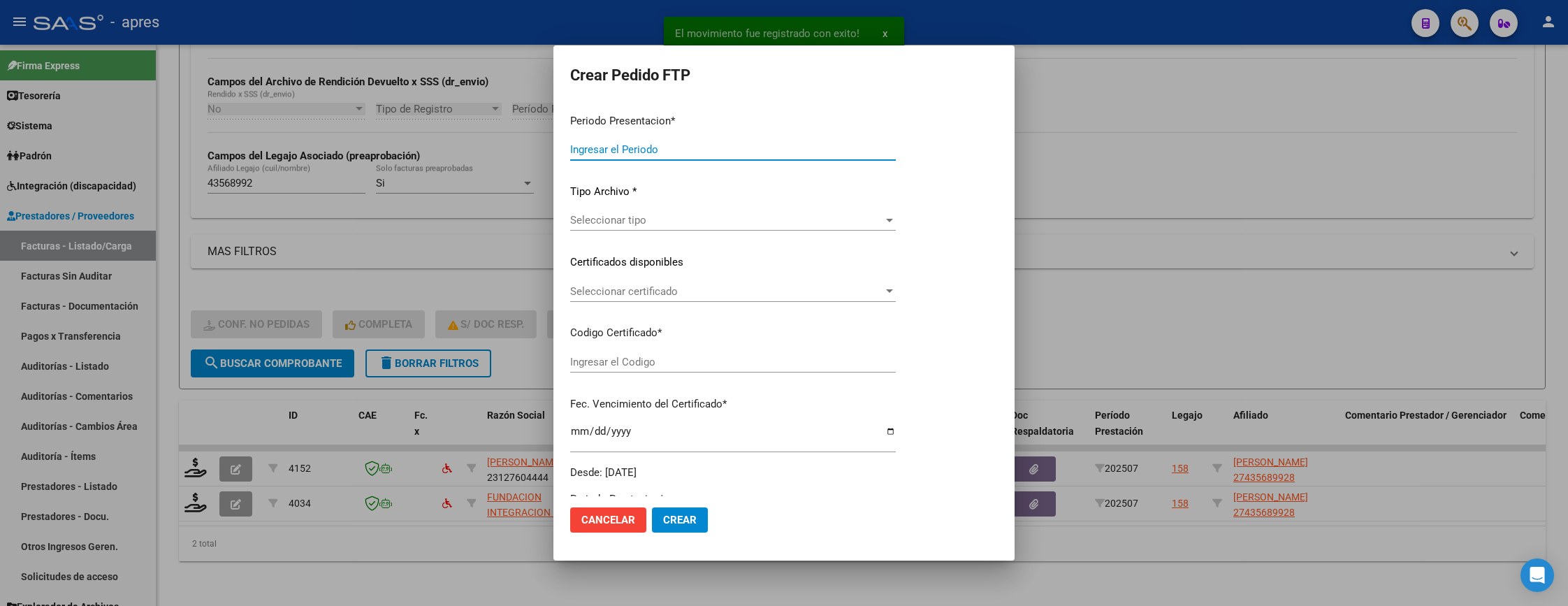
type input "202507"
type input "$ 143.024,64"
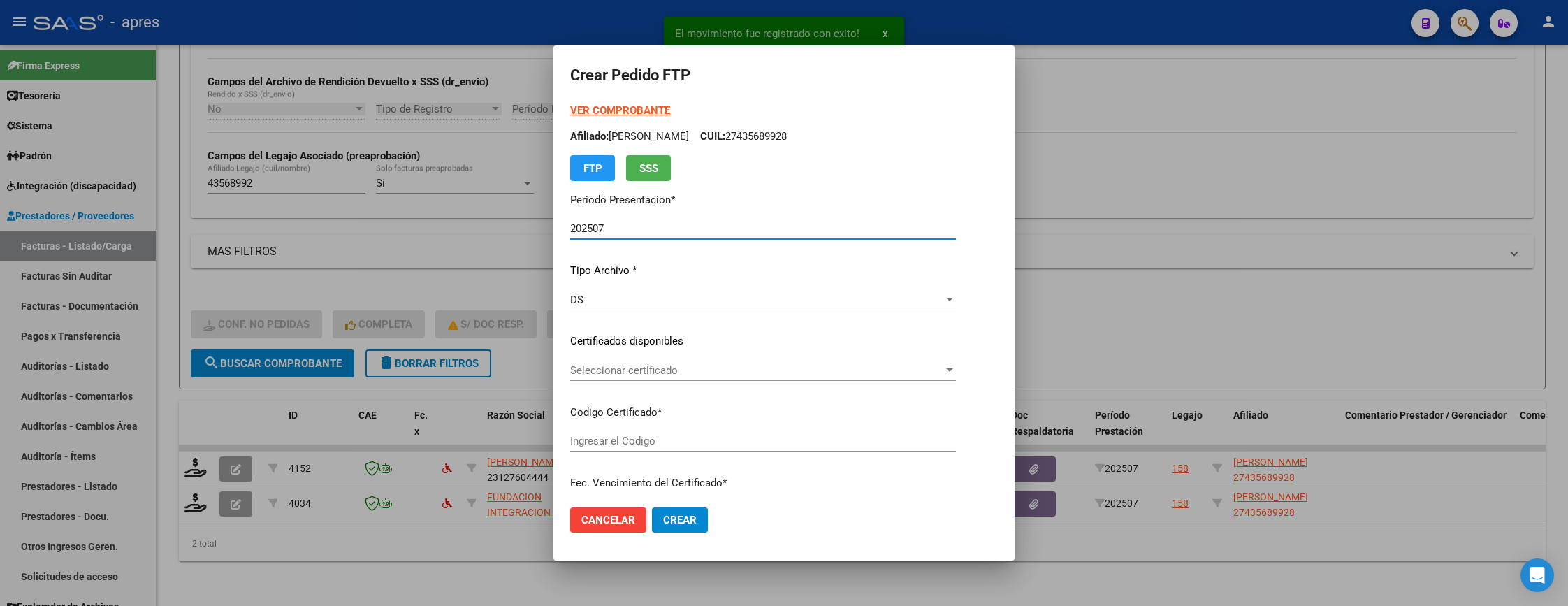
type input "ARG01000435689922024102920391029BUE370"
type input "2039-10-29"
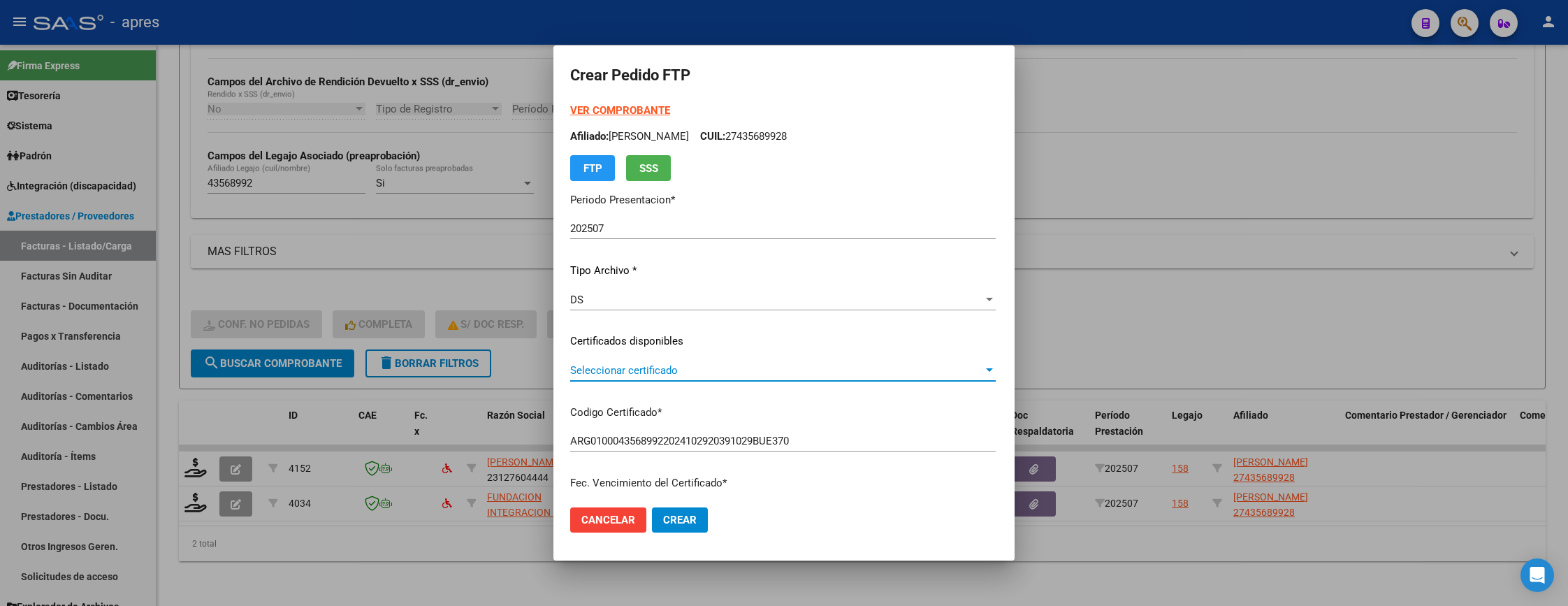
click at [760, 368] on span "Seleccionar certificado" at bounding box center [777, 370] width 413 height 13
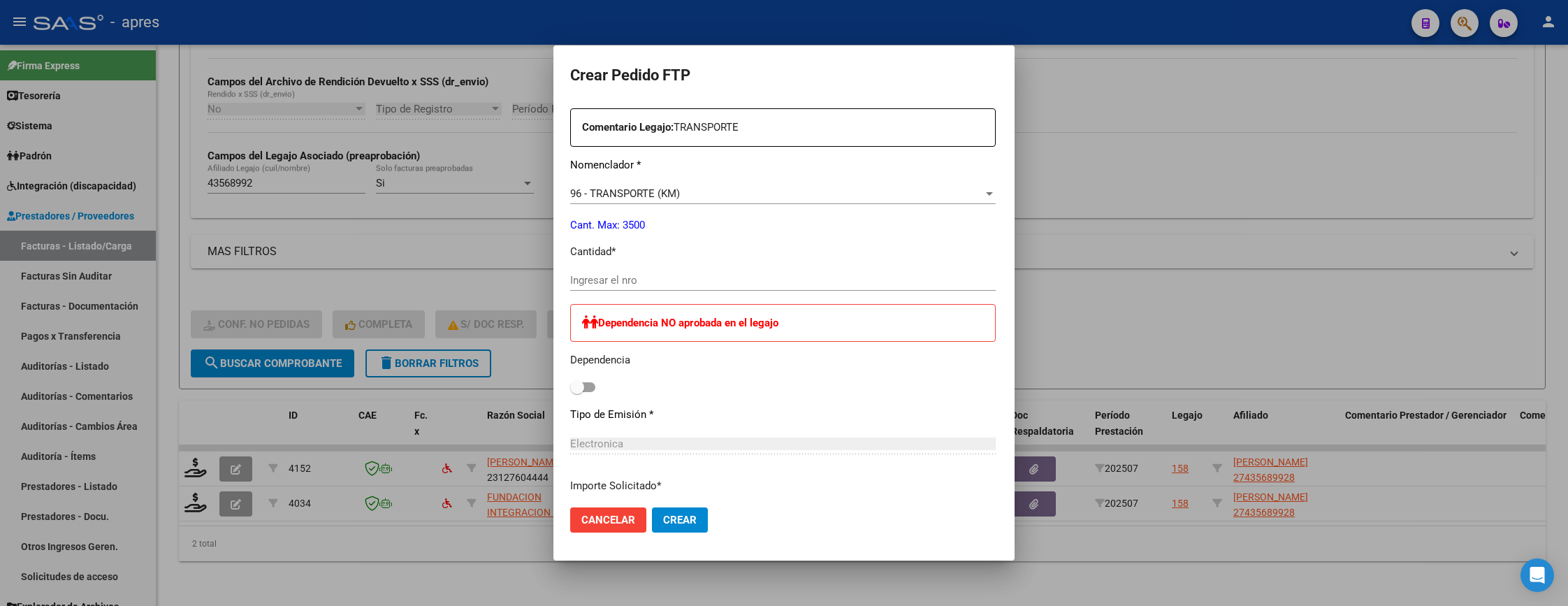
scroll to position [524, 0]
drag, startPoint x: 582, startPoint y: 280, endPoint x: 590, endPoint y: 280, distance: 8.0
click at [590, 280] on input "Ingresar el nro" at bounding box center [782, 279] width 425 height 13
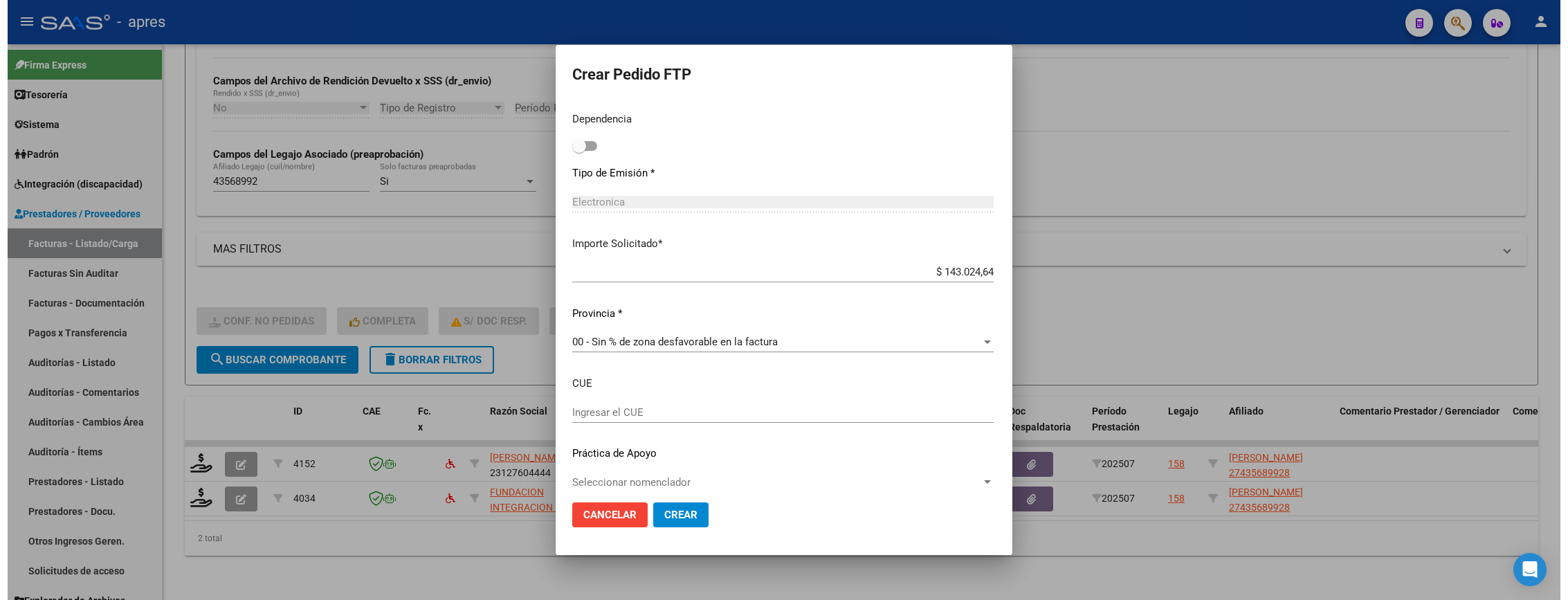
scroll to position [768, 0]
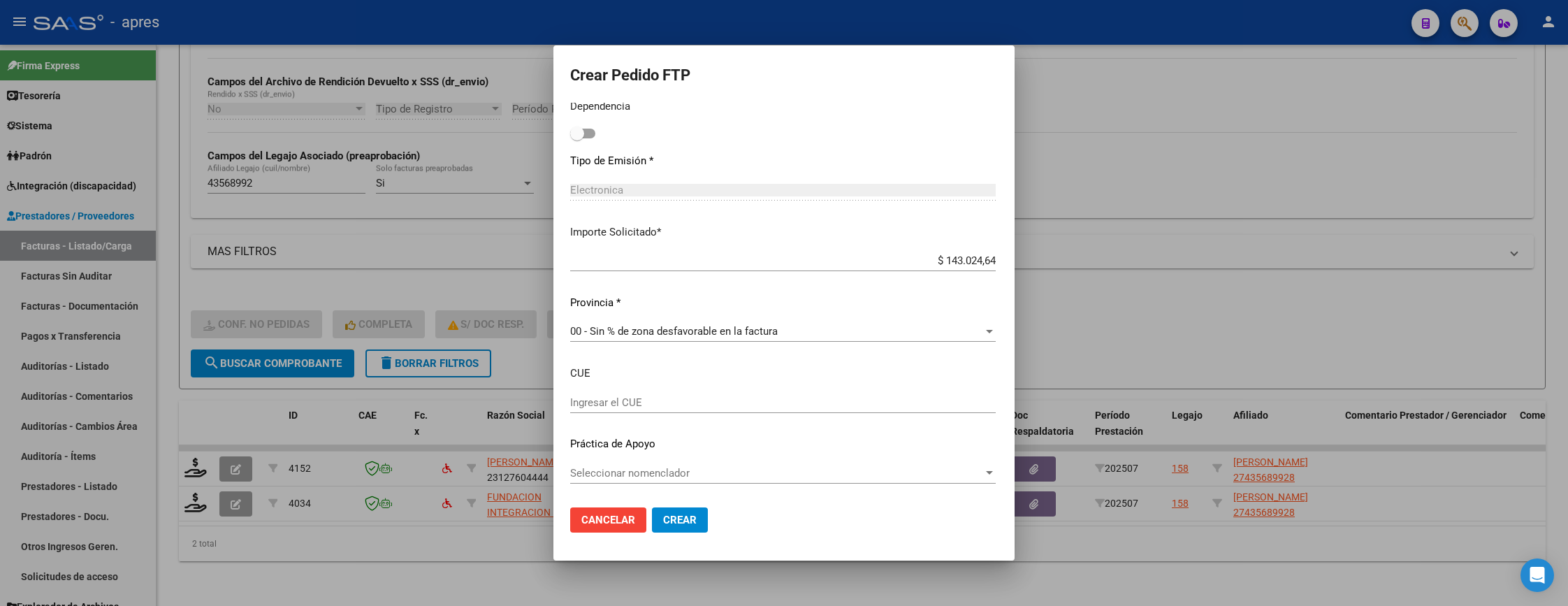
type input "264"
click at [663, 514] on span "Crear" at bounding box center [680, 520] width 33 height 13
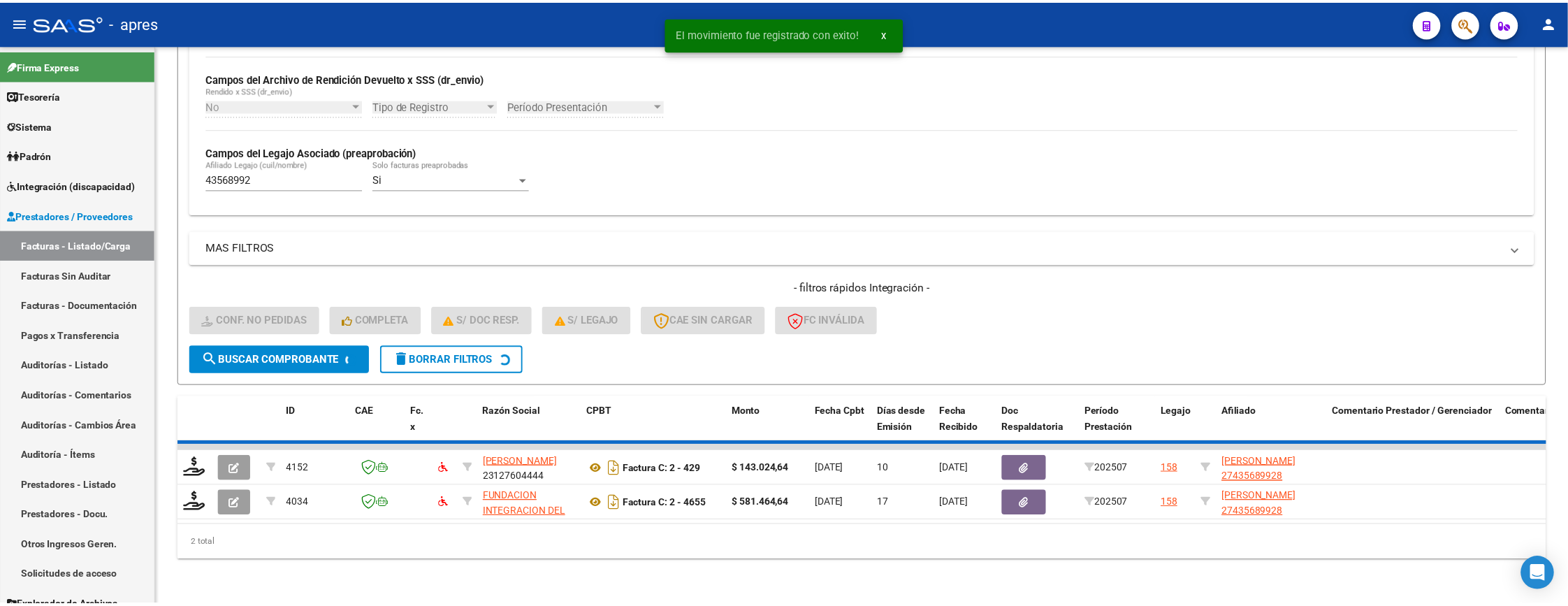
scroll to position [302, 0]
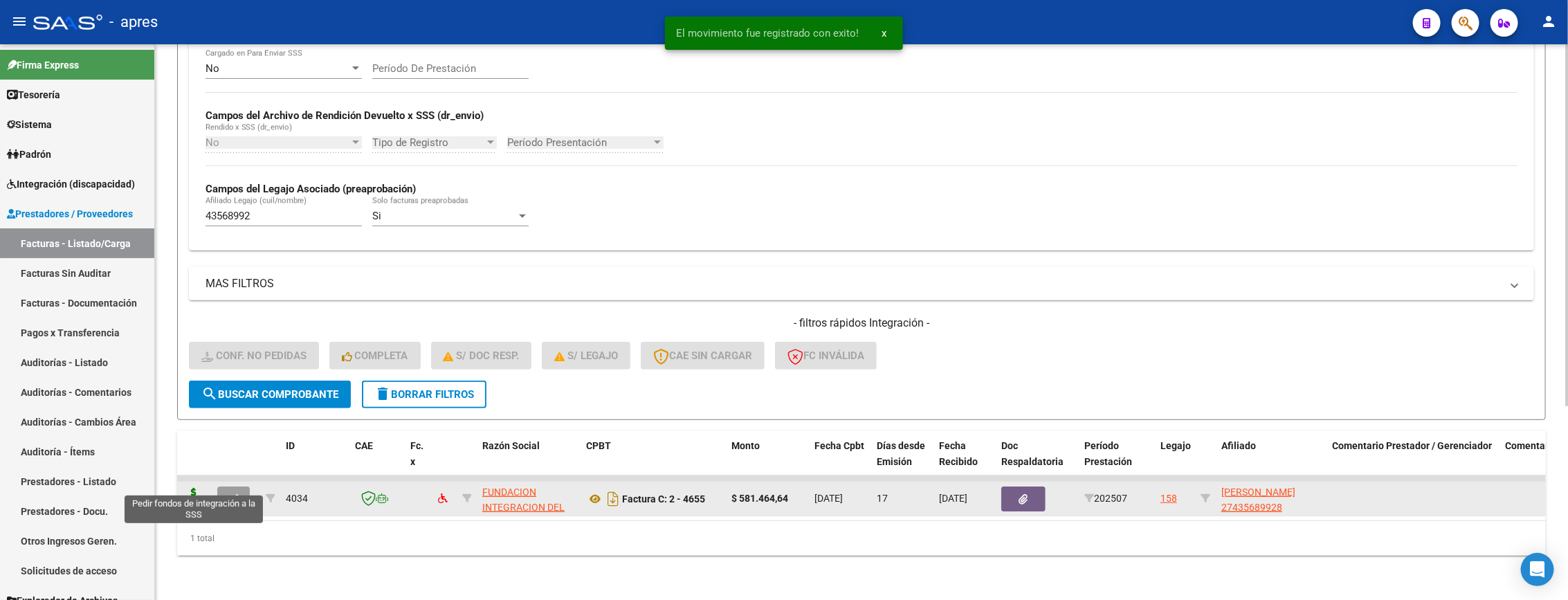
click at [192, 488] on icon at bounding box center [194, 497] width 22 height 19
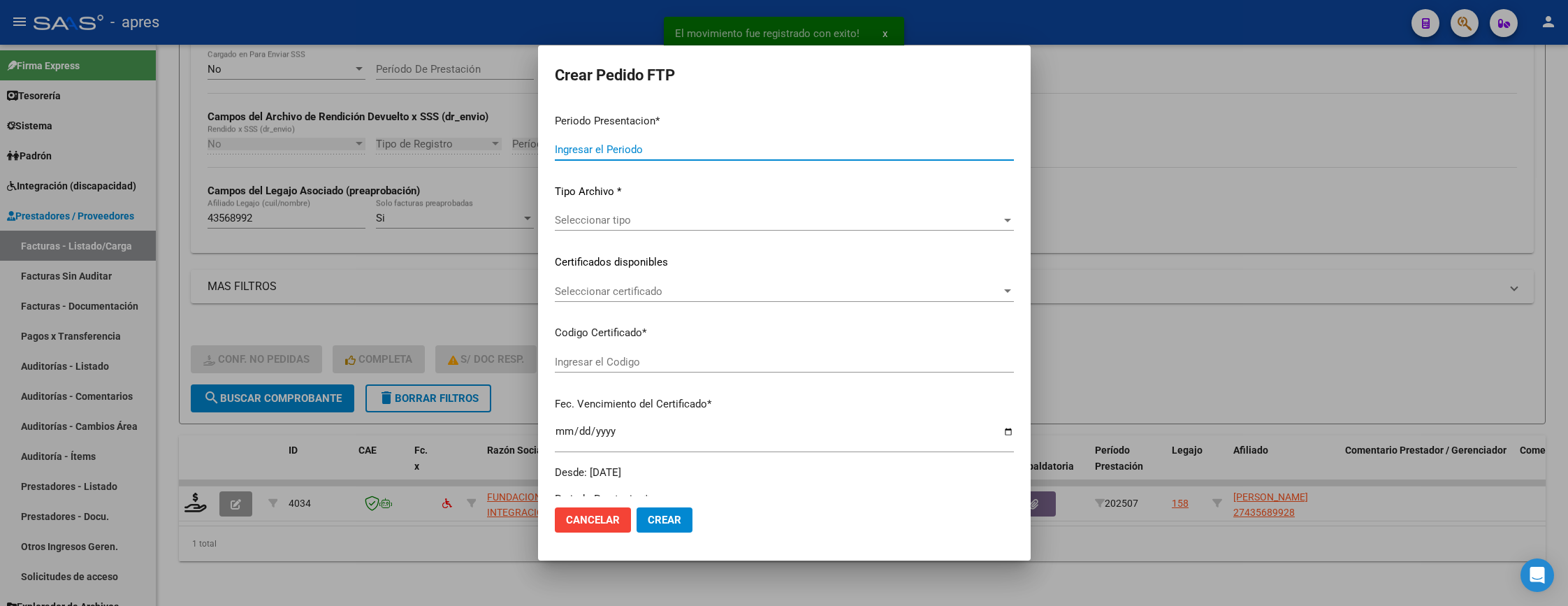
type input "202507"
type input "$ 581.464,64"
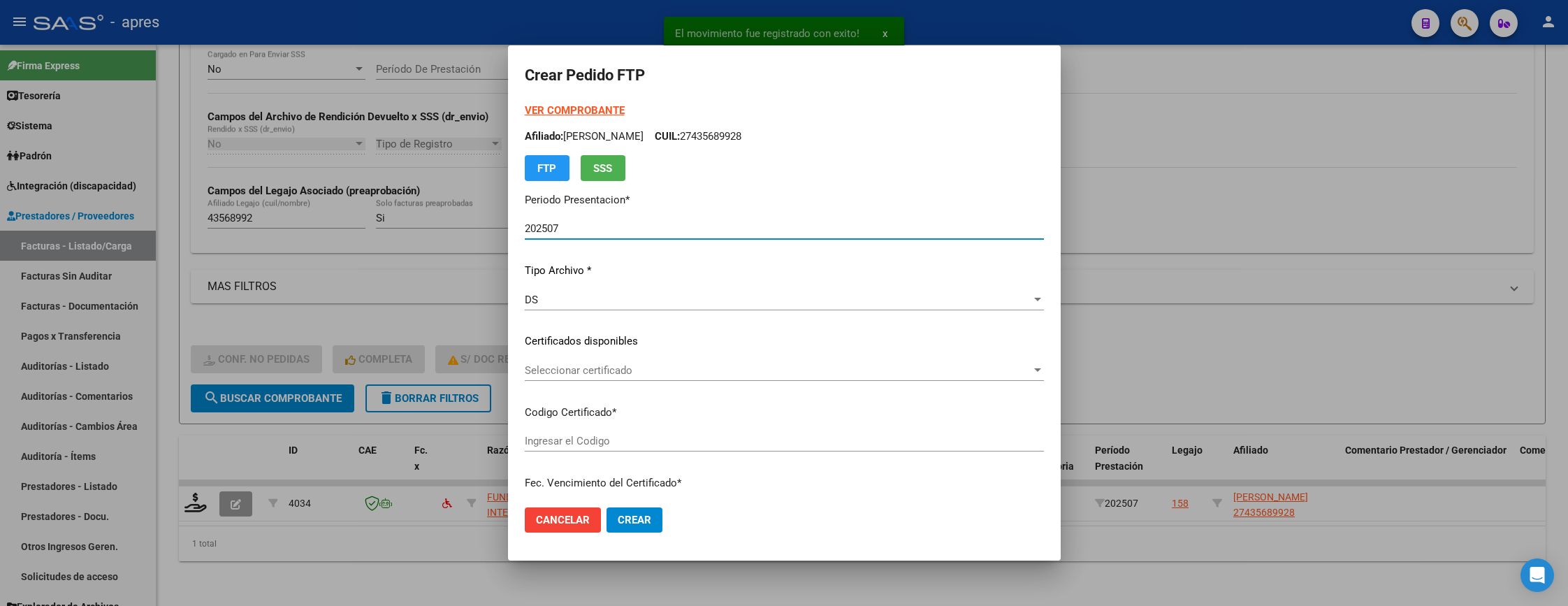
type input "ARG01000435689922024102920391029BUE370"
type input "2039-10-29"
click at [674, 364] on span "Seleccionar certificado" at bounding box center [778, 370] width 506 height 13
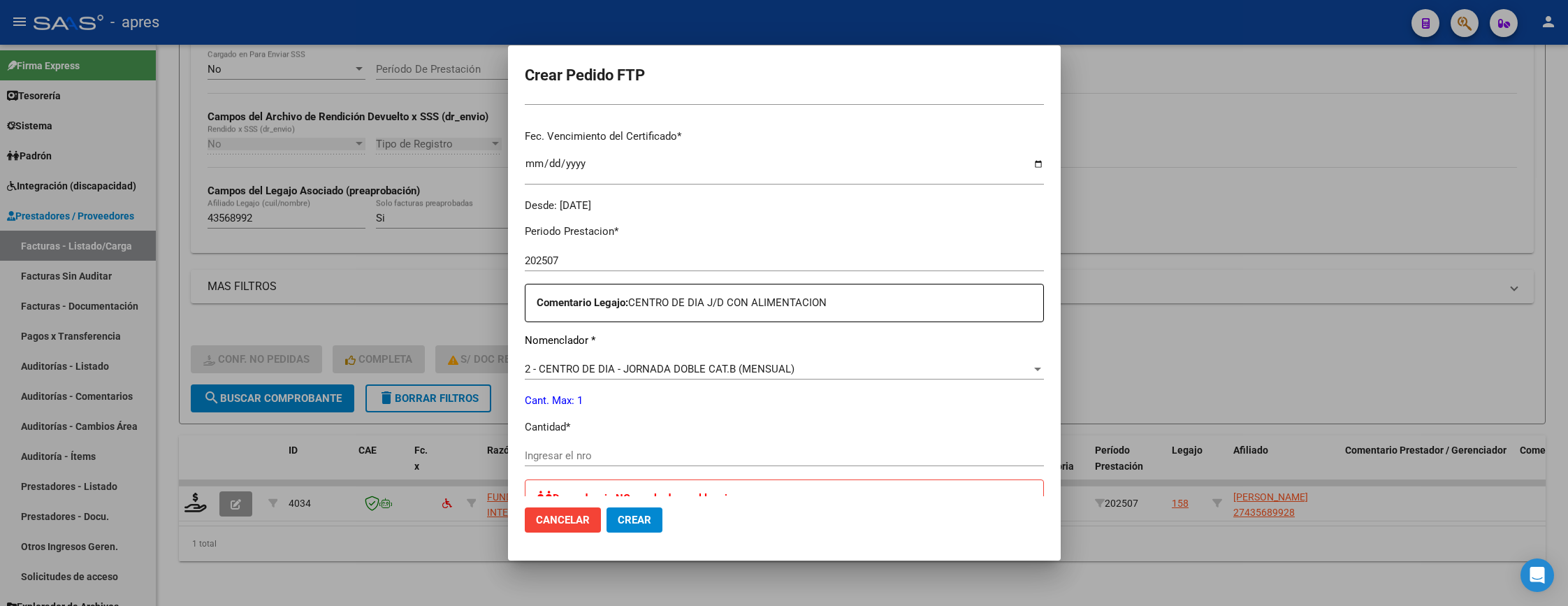
scroll to position [420, 0]
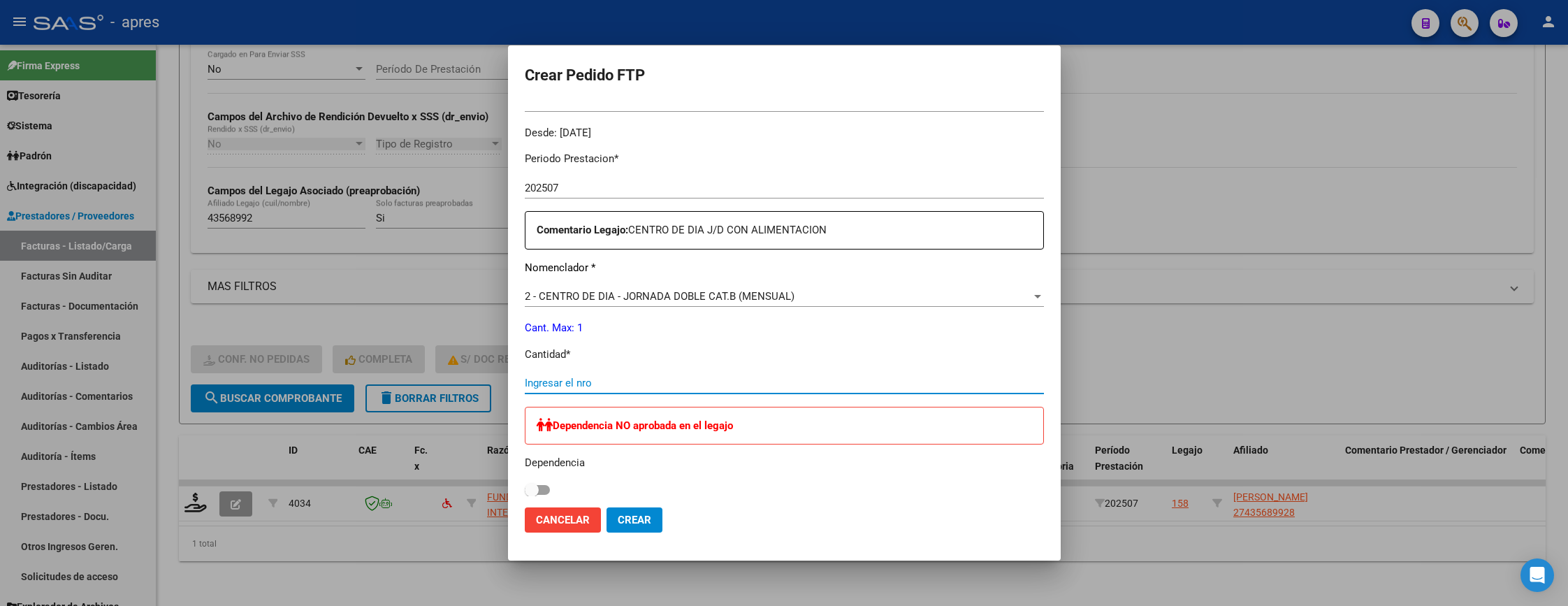
click at [657, 380] on input "Ingresar el nro" at bounding box center [784, 383] width 519 height 13
type input "1"
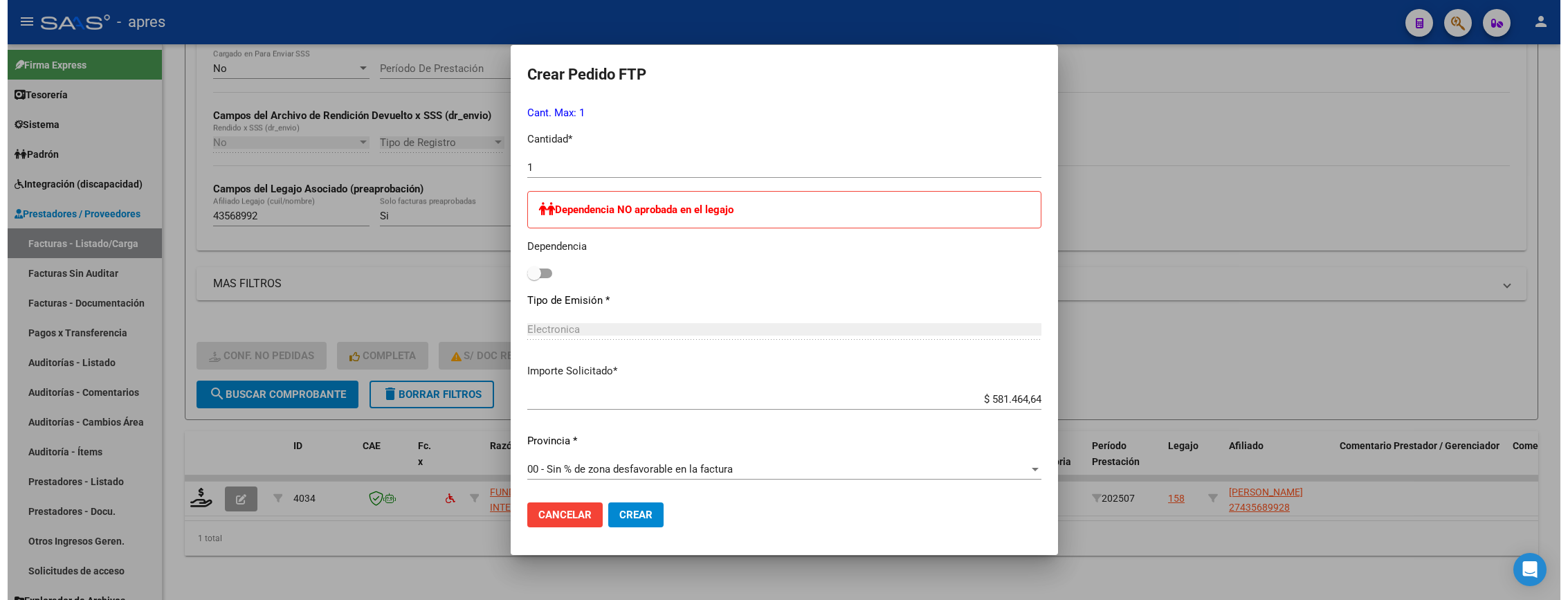
scroll to position [627, 0]
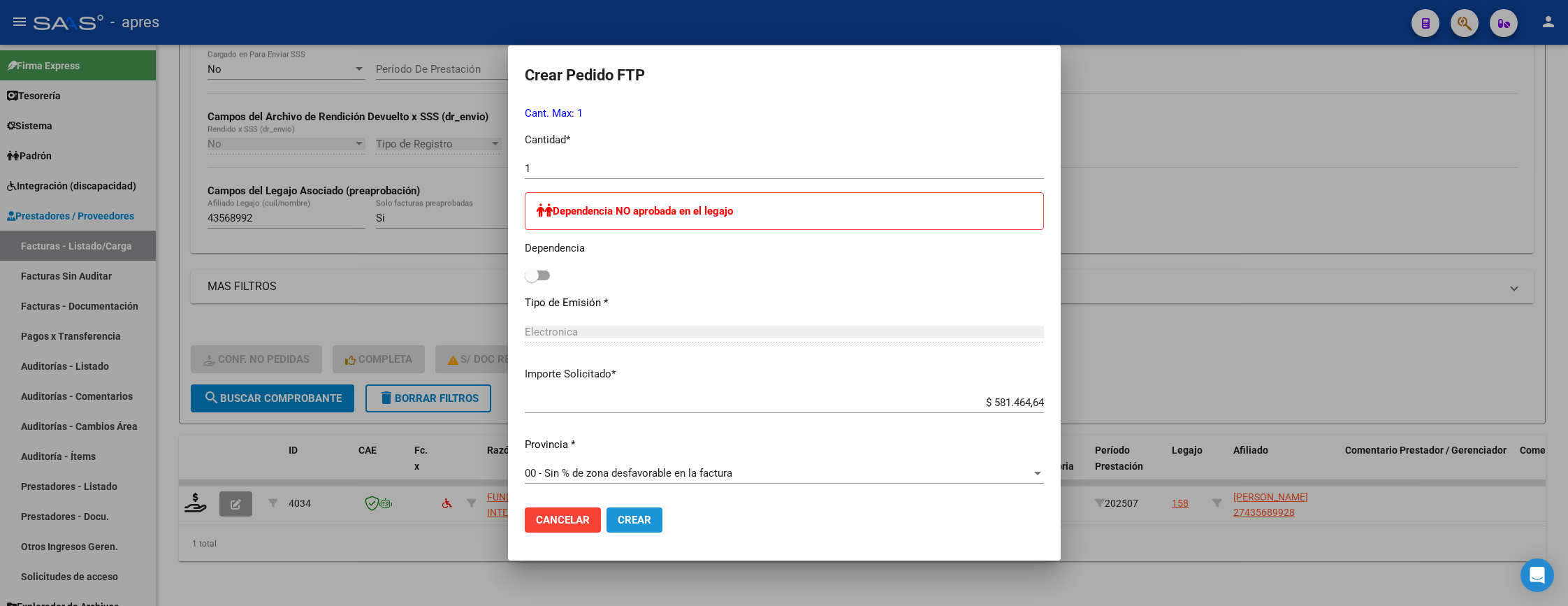
click at [628, 522] on span "Crear" at bounding box center [634, 520] width 33 height 13
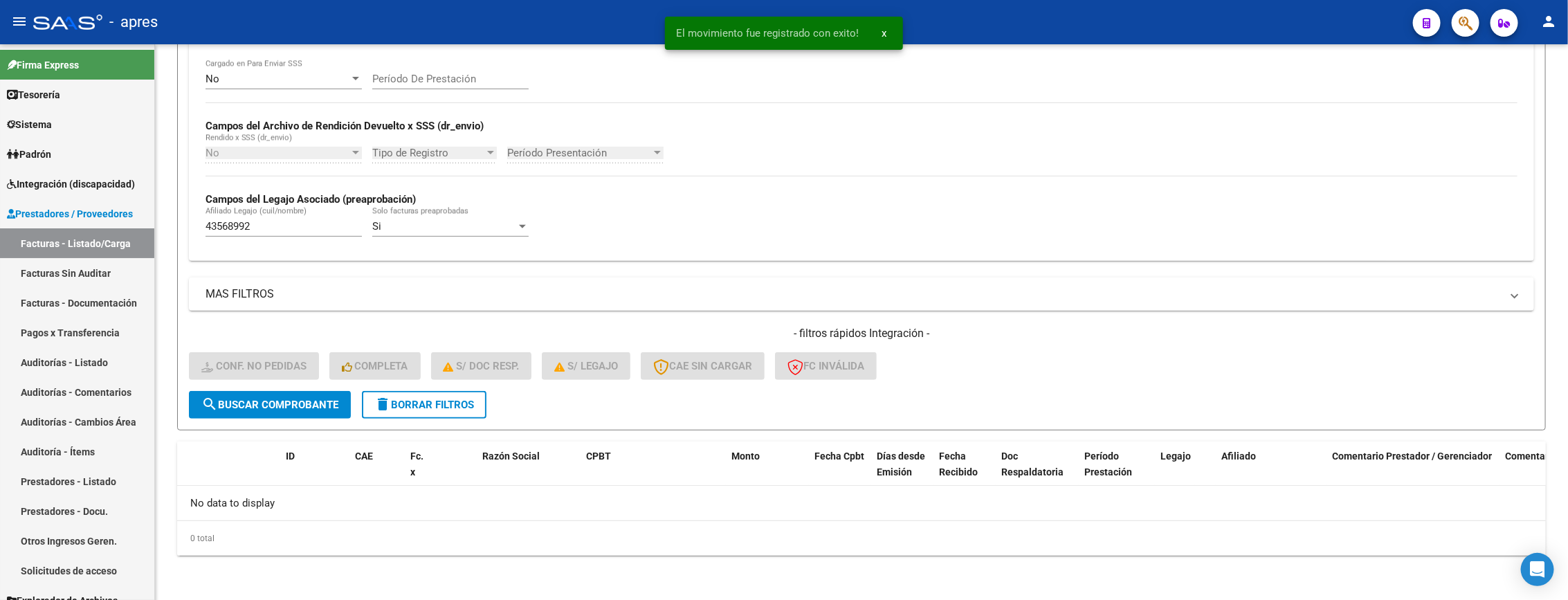
scroll to position [272, 0]
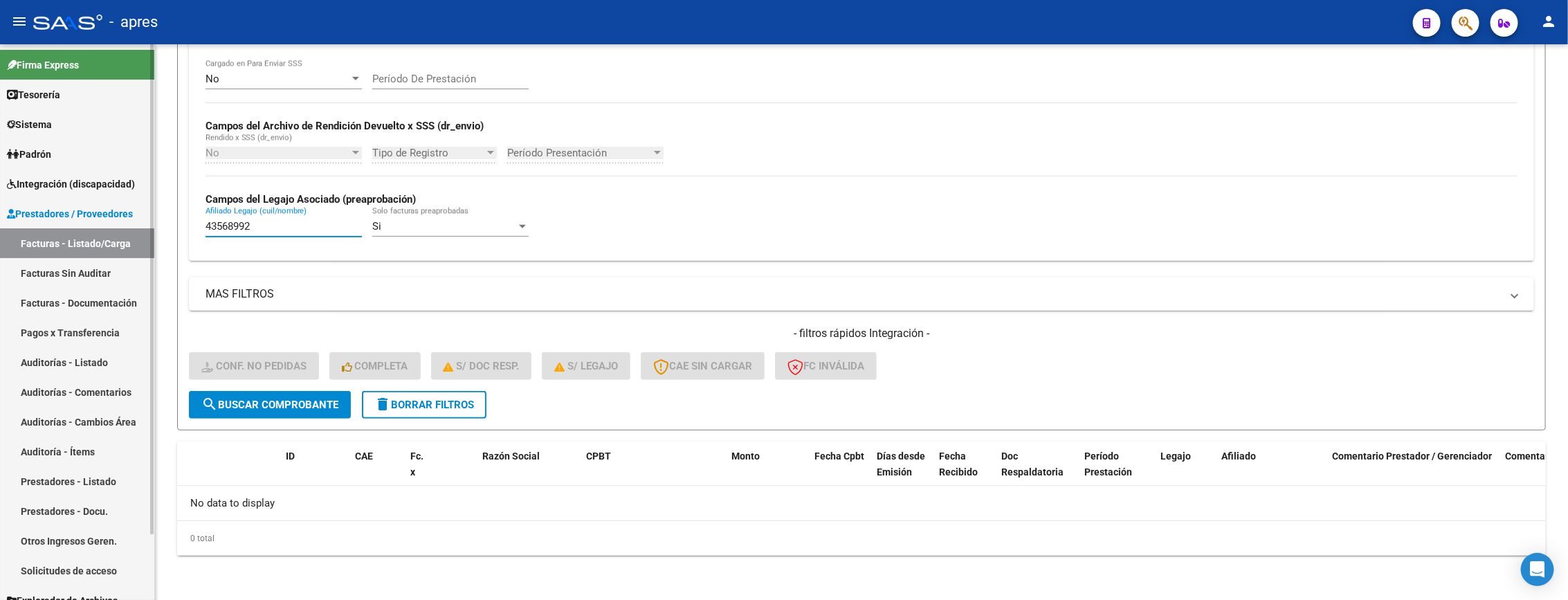
drag, startPoint x: 265, startPoint y: 221, endPoint x: 107, endPoint y: 243, distance: 159.5
click at [95, 234] on mat-sidenav-container "Firma Express Tesorería Extractos Procesados (csv) Extractos Originales (pdf) S…" at bounding box center [784, 322] width 1568 height 556
paste input "57026487"
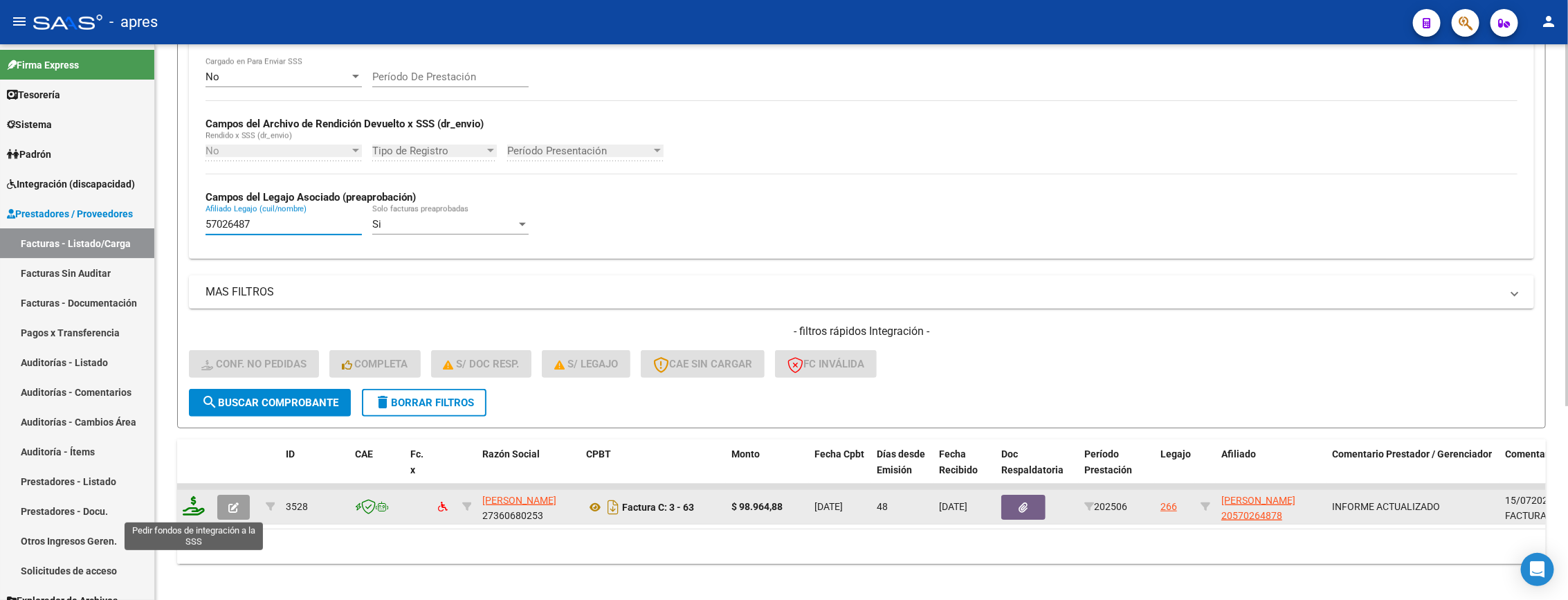
type input "57026487"
click at [183, 512] on icon at bounding box center [194, 506] width 22 height 19
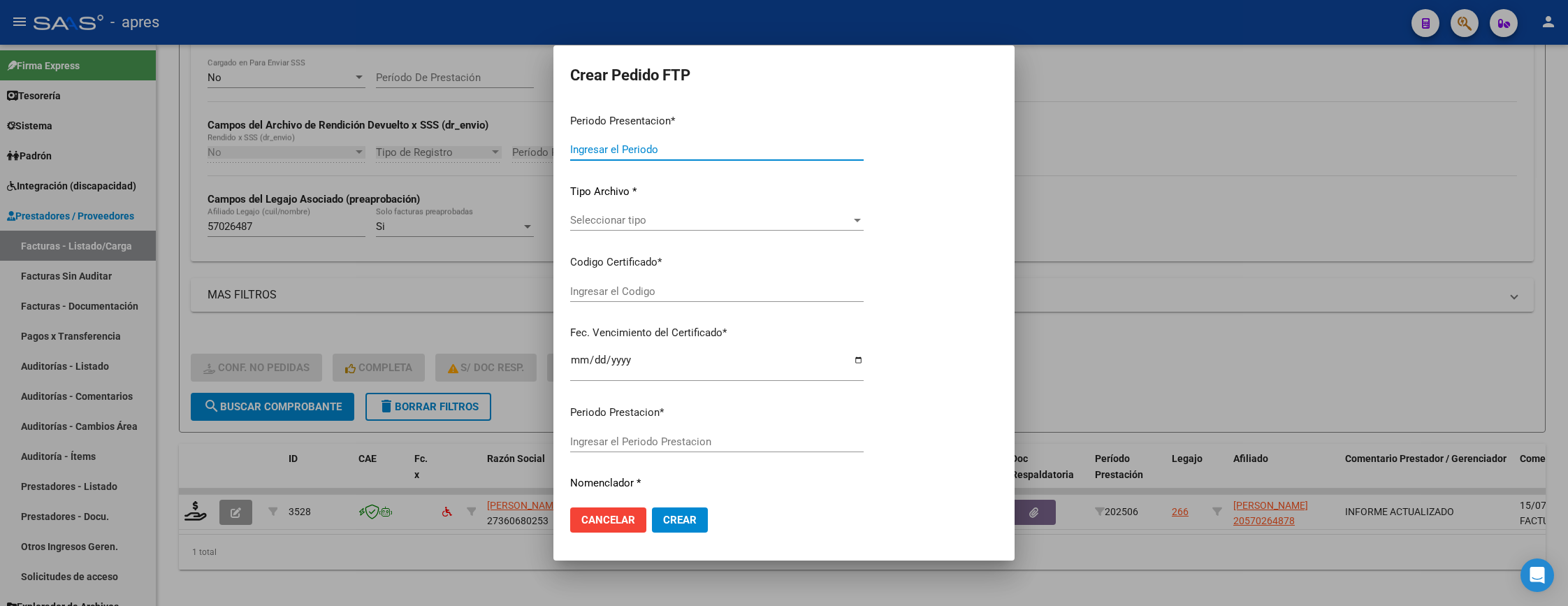
type input "202507"
type input "202506"
type input "$ 98.964,88"
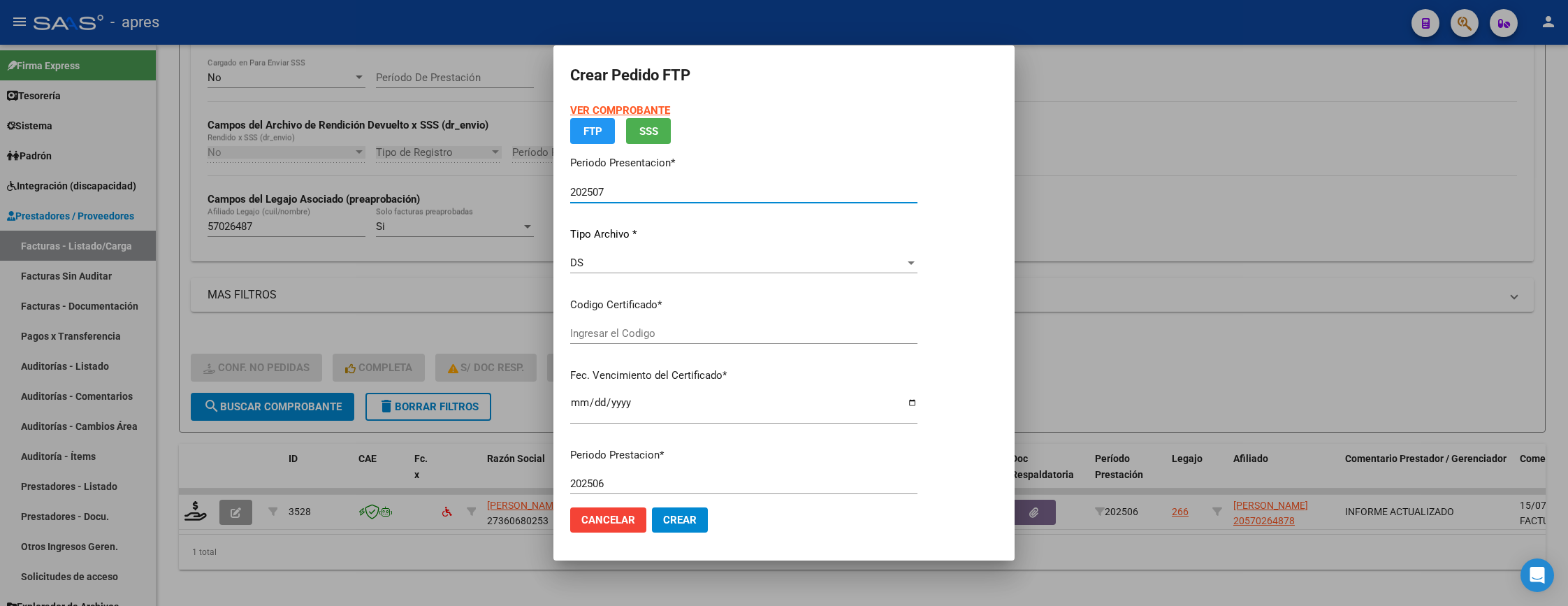
type input "ARG02000570264872021080920260809BS316"
type input "2026-08-09"
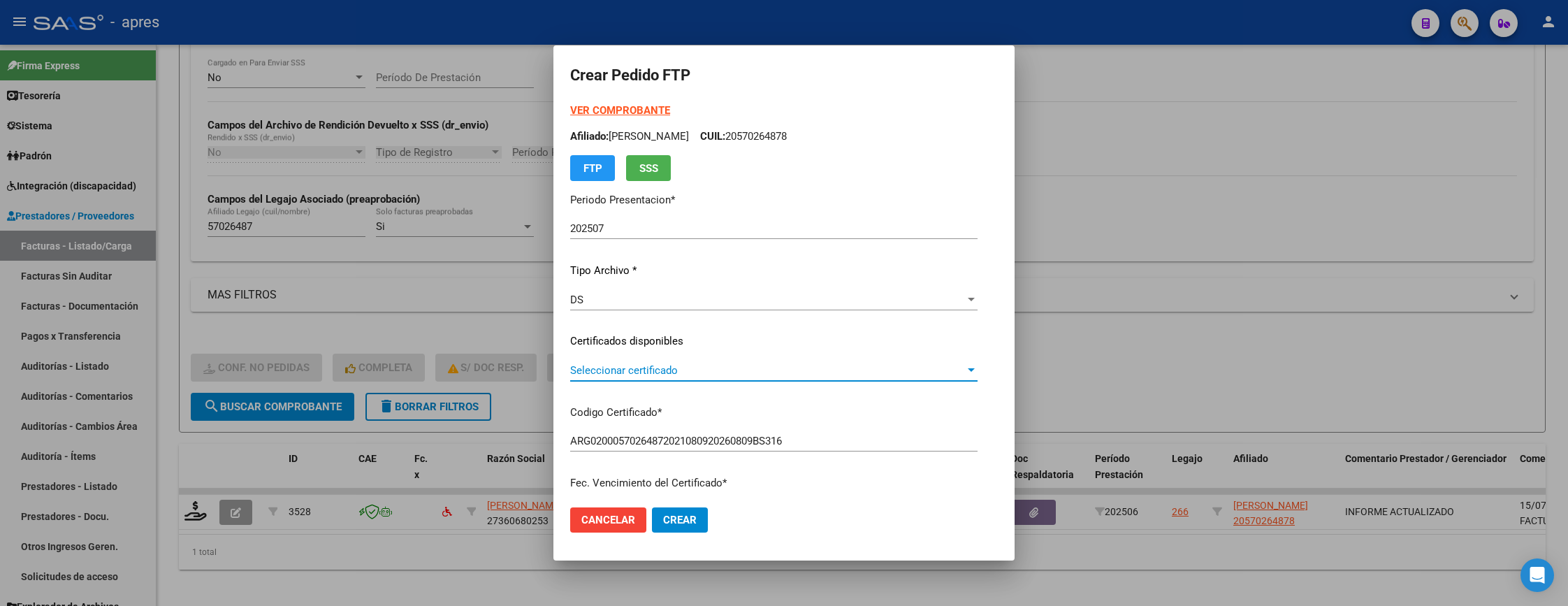
click at [726, 368] on span "Seleccionar certificado" at bounding box center [767, 370] width 394 height 13
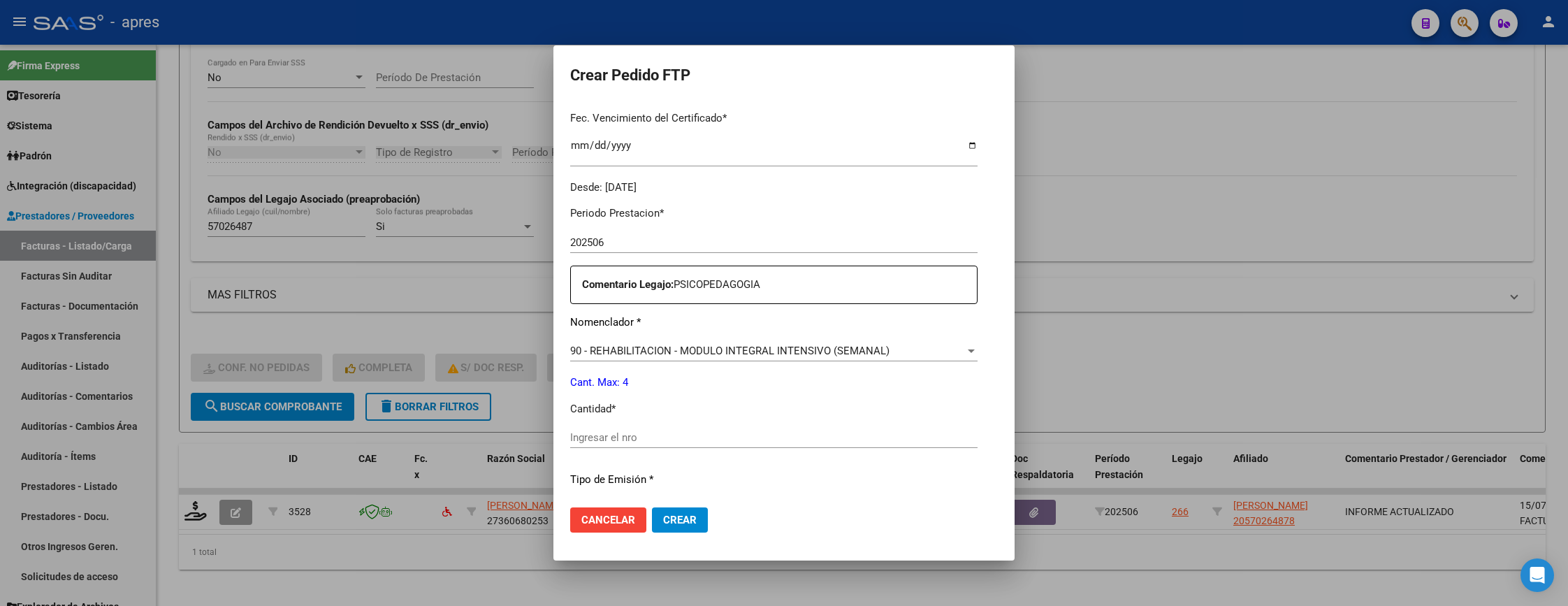
scroll to position [420, 0]
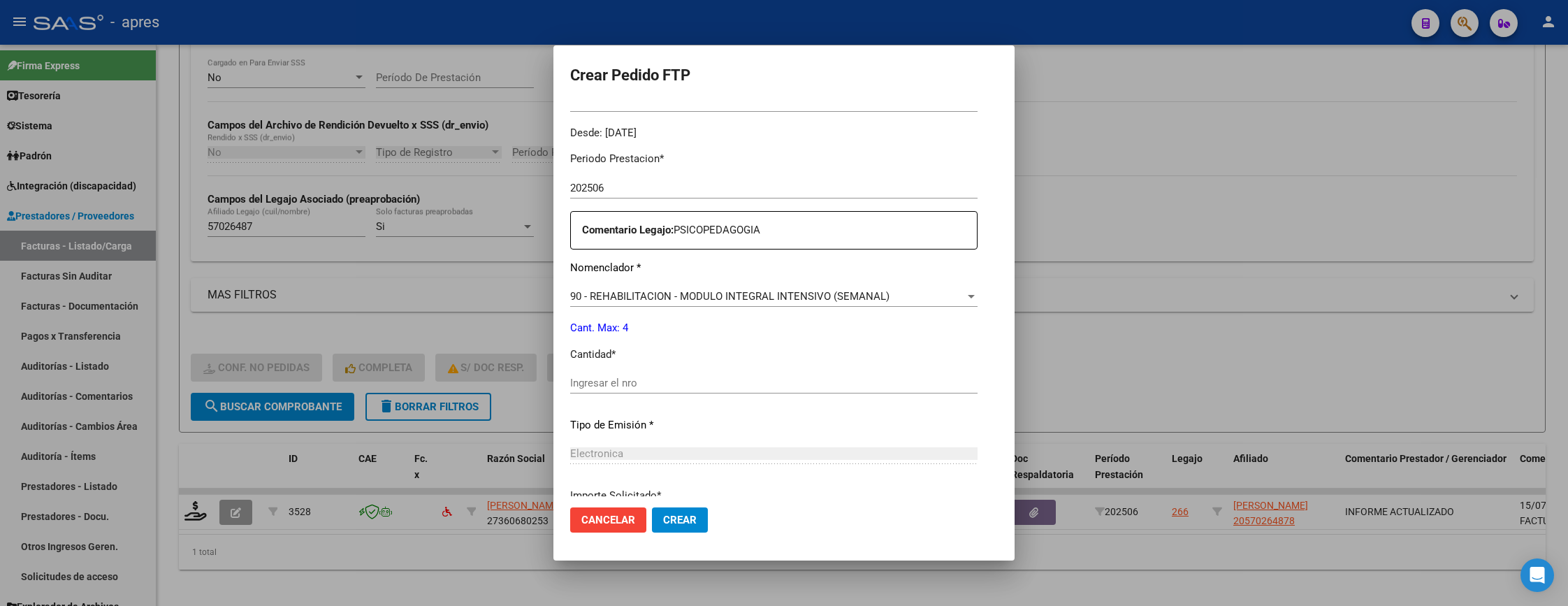
click at [730, 389] on input "Ingresar el nro" at bounding box center [773, 383] width 407 height 13
type input "4"
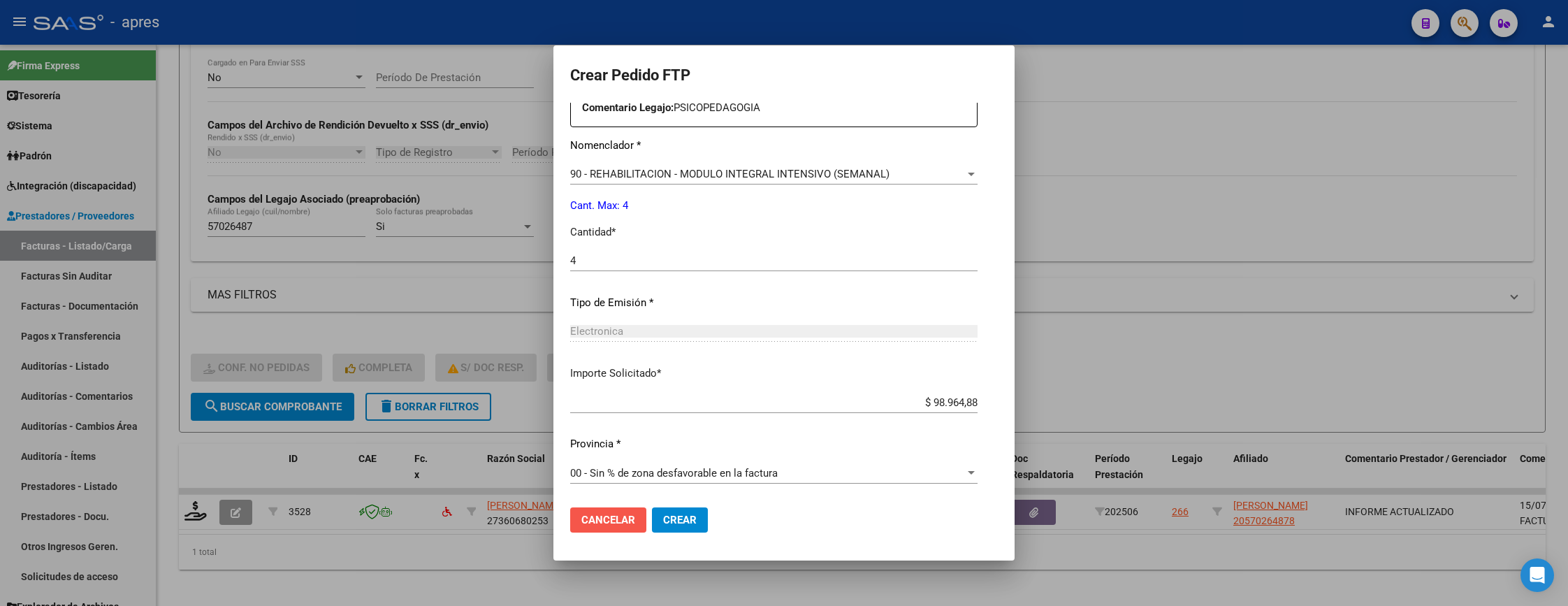
click at [589, 514] on span "Cancelar" at bounding box center [608, 520] width 53 height 13
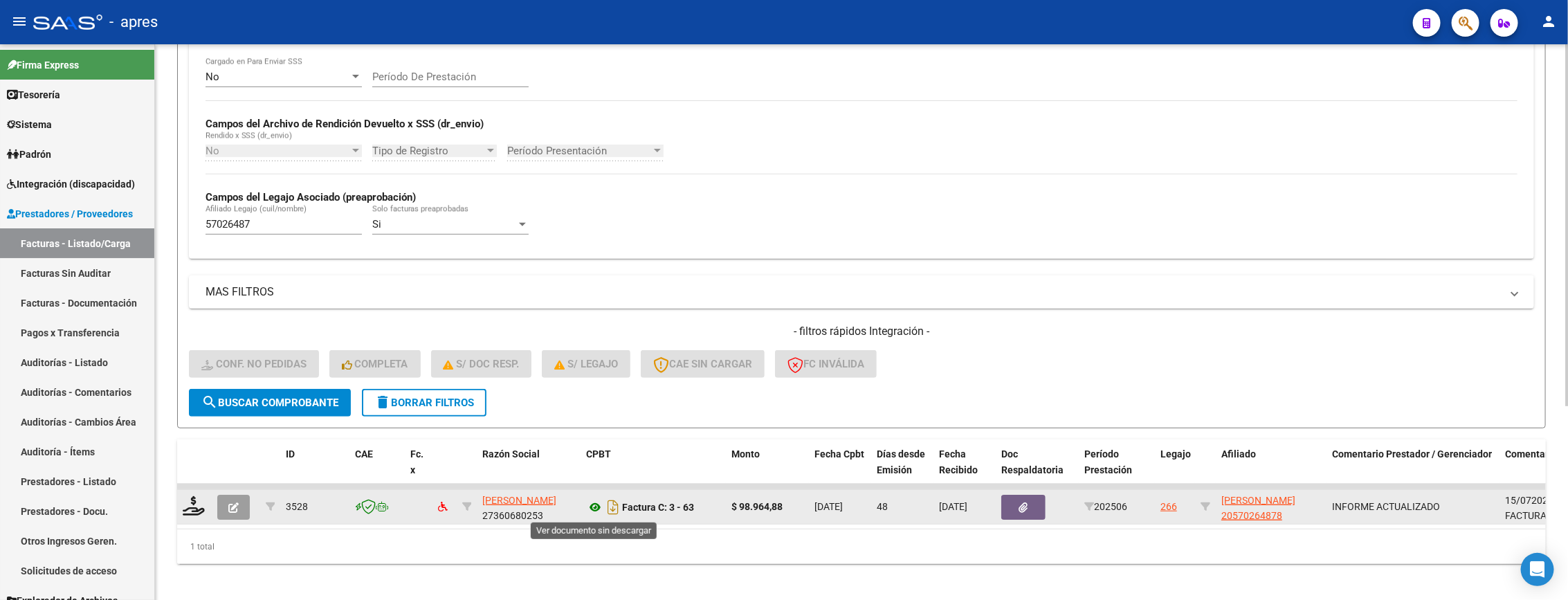
click at [588, 513] on icon at bounding box center [595, 507] width 18 height 17
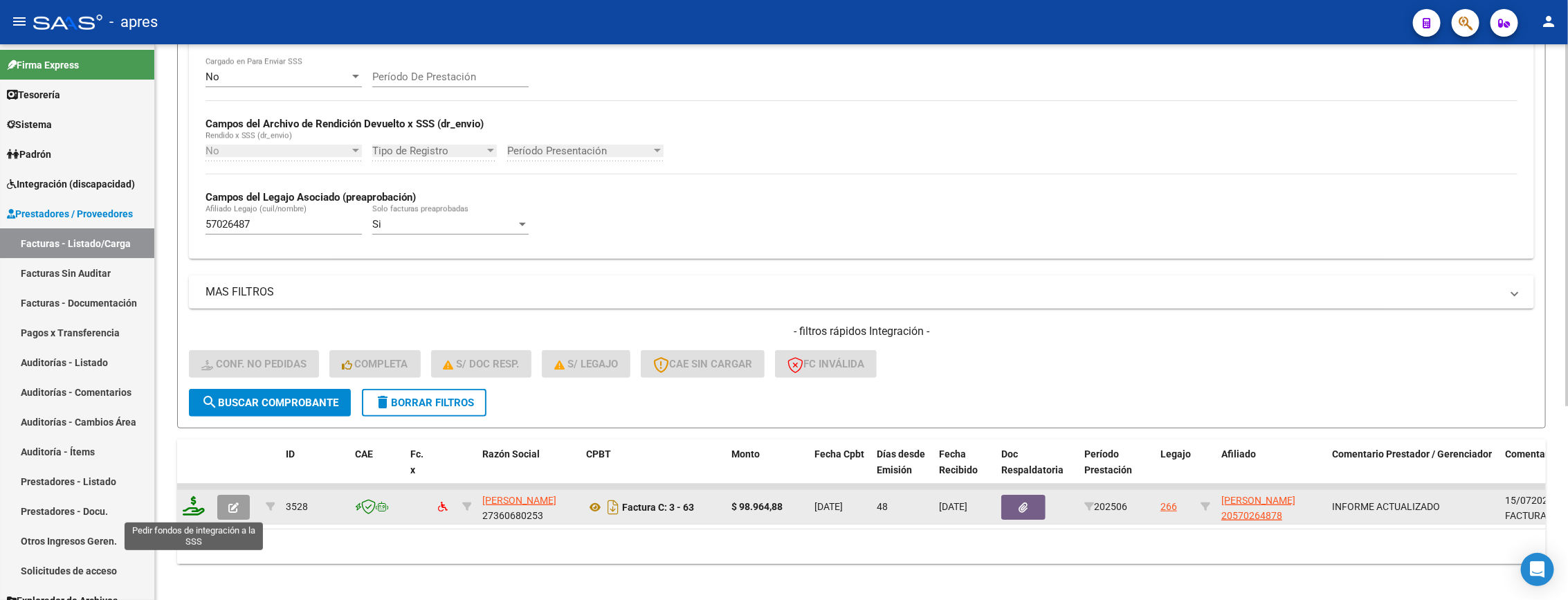
click at [189, 505] on icon at bounding box center [194, 506] width 22 height 19
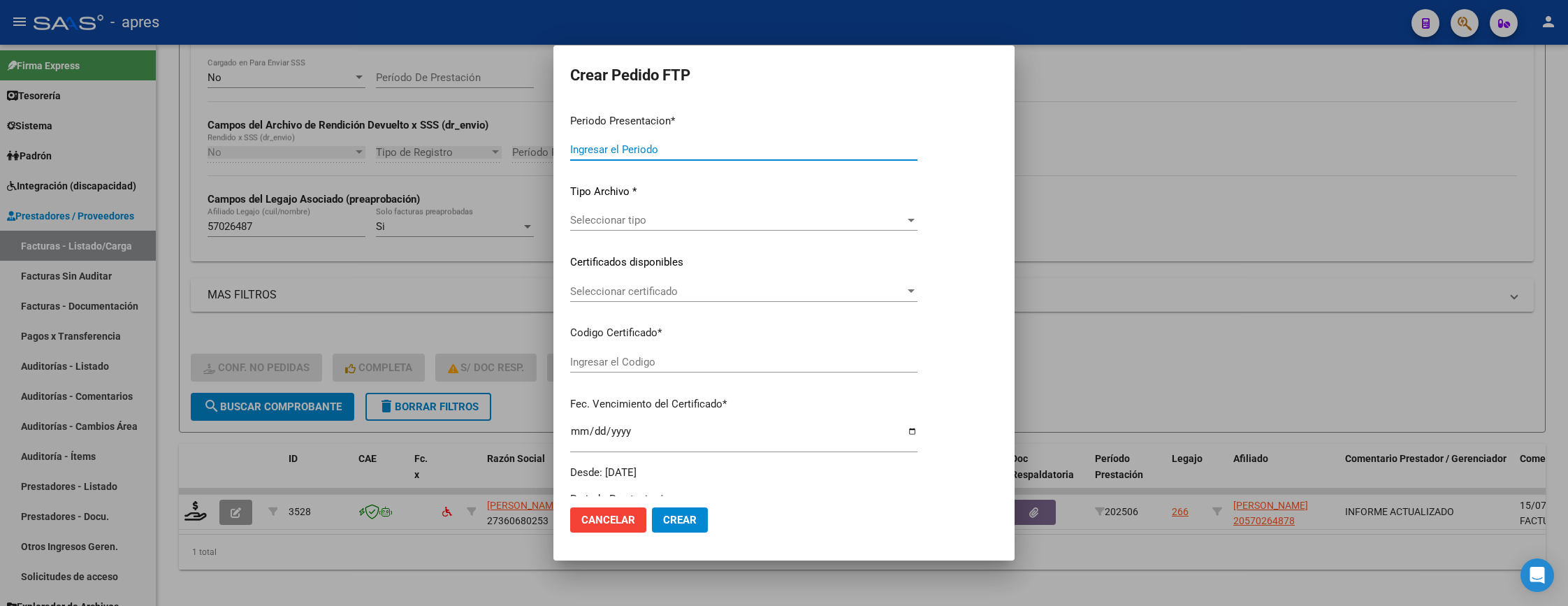
type input "202507"
type input "202506"
type input "$ 98.964,88"
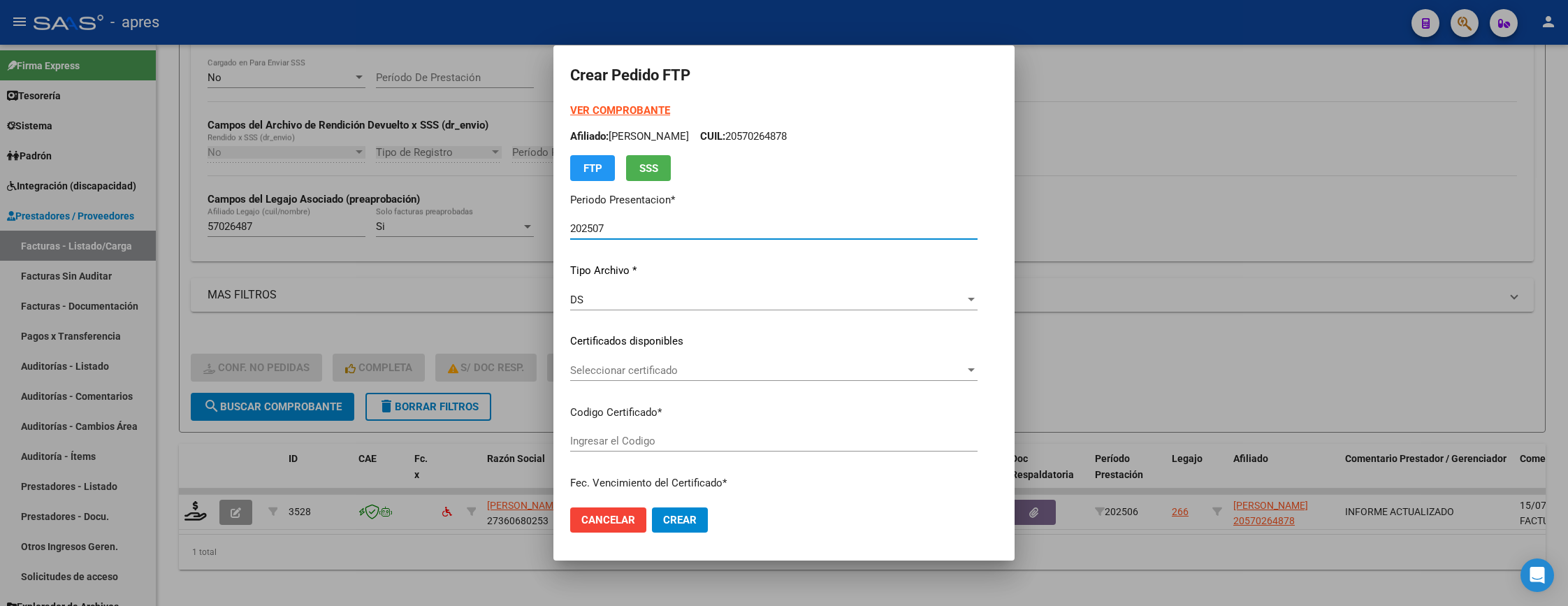
type input "ARG02000570264872021080920260809BS316"
type input "2026-08-09"
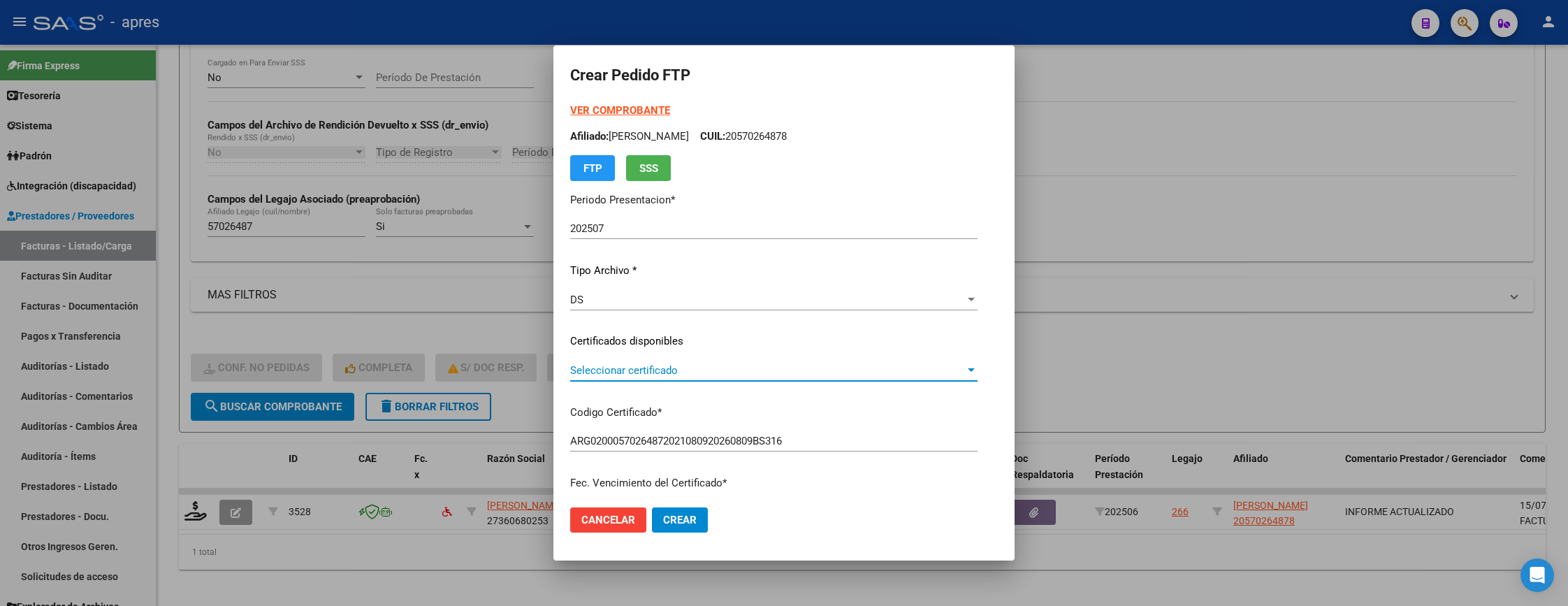
click at [635, 375] on span "Seleccionar certificado" at bounding box center [767, 370] width 394 height 13
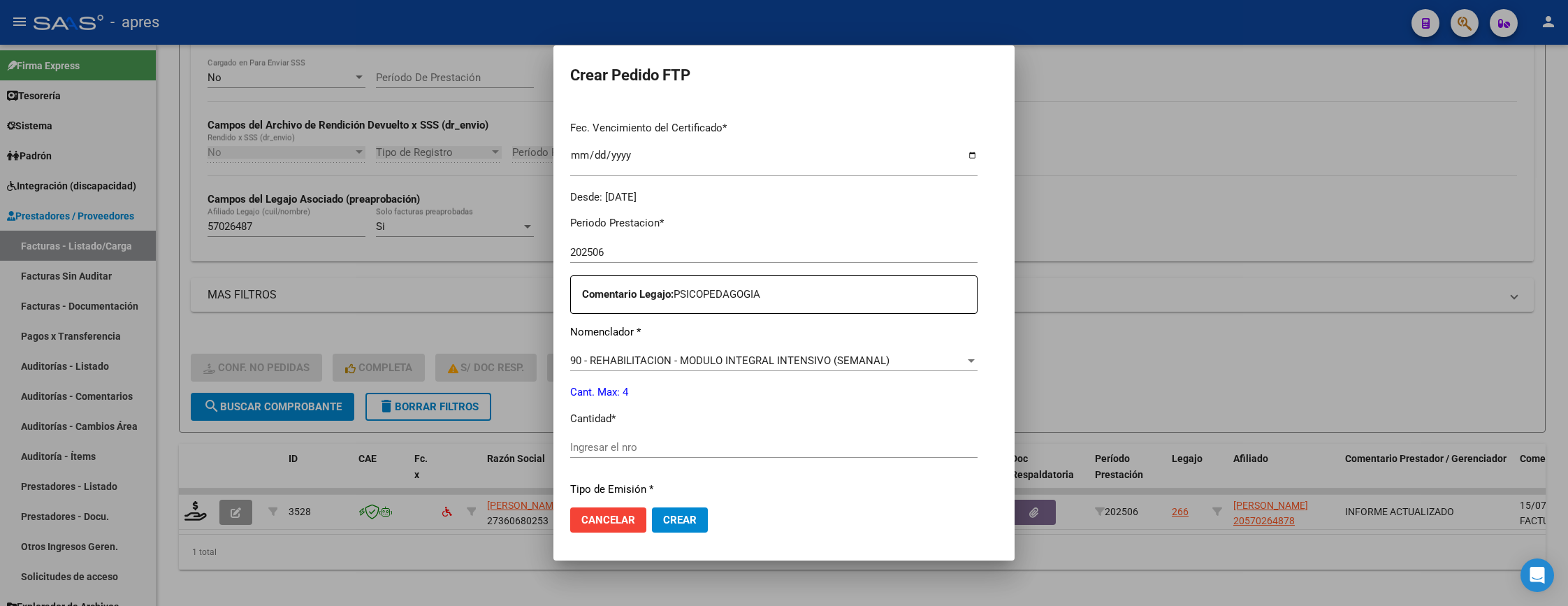
scroll to position [420, 0]
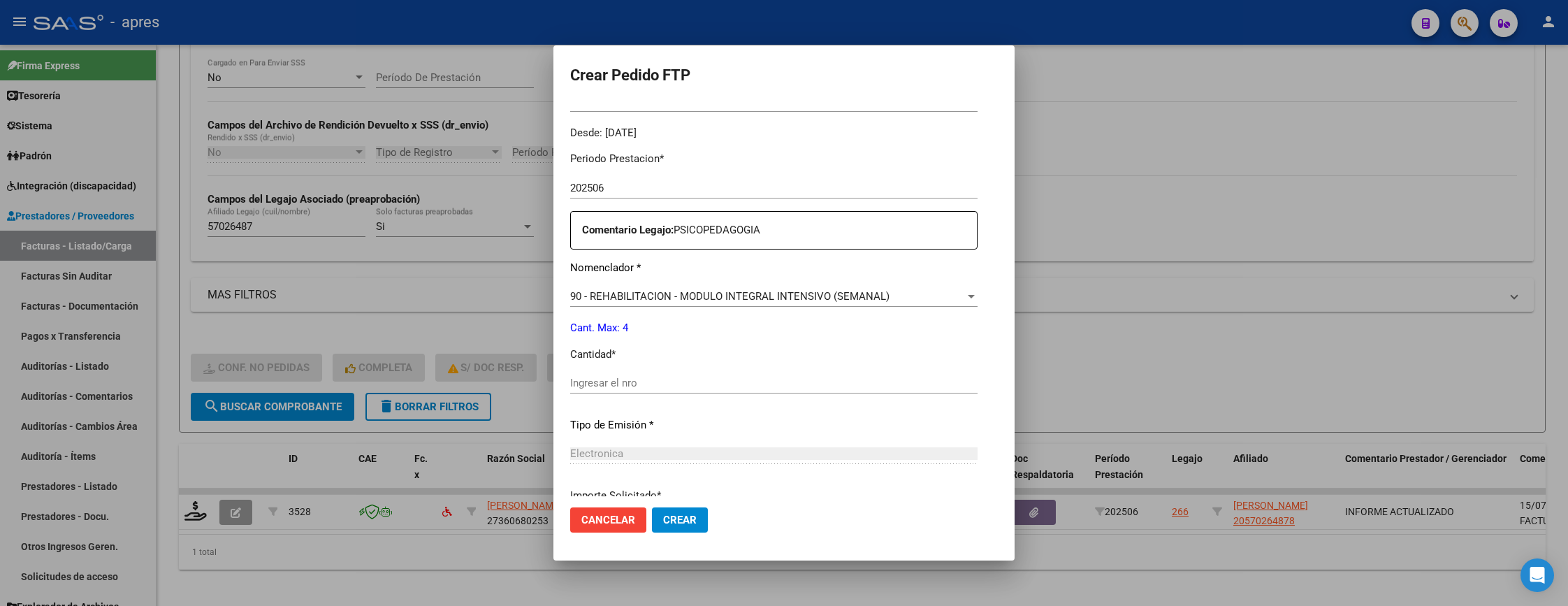
click at [637, 377] on input "Ingresar el nro" at bounding box center [773, 383] width 407 height 13
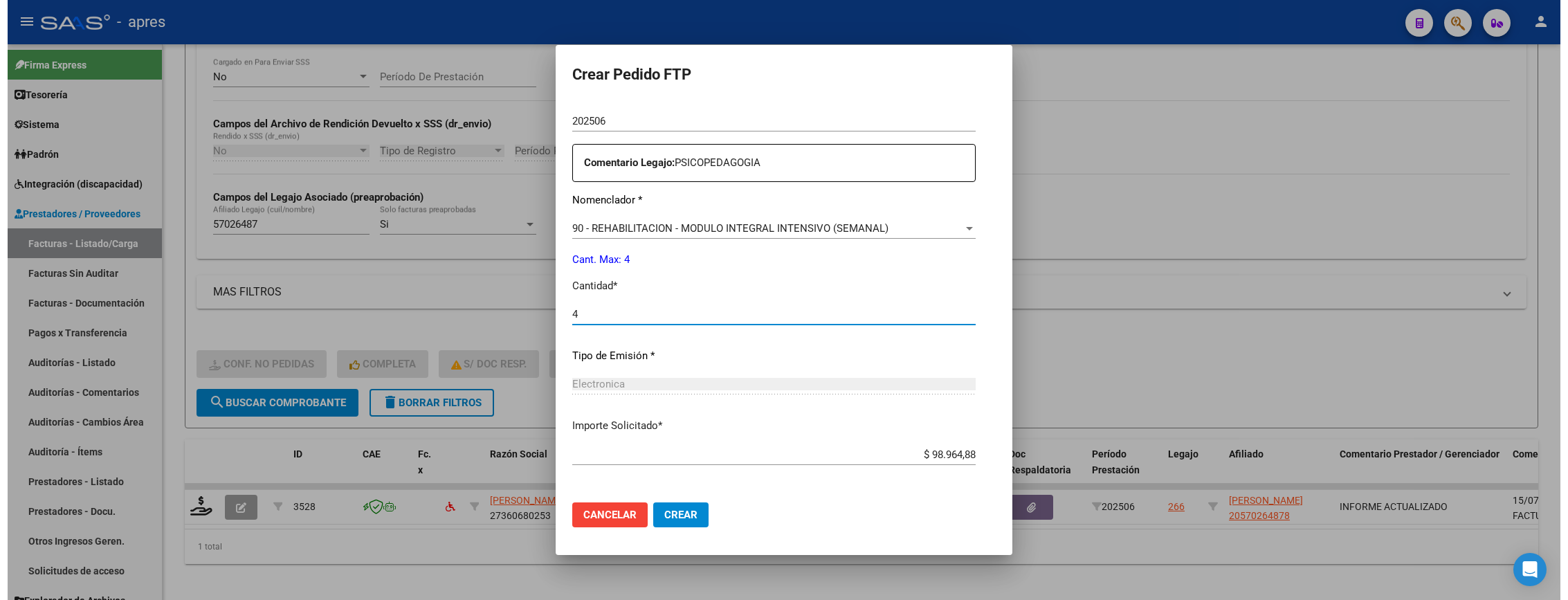
scroll to position [537, 0]
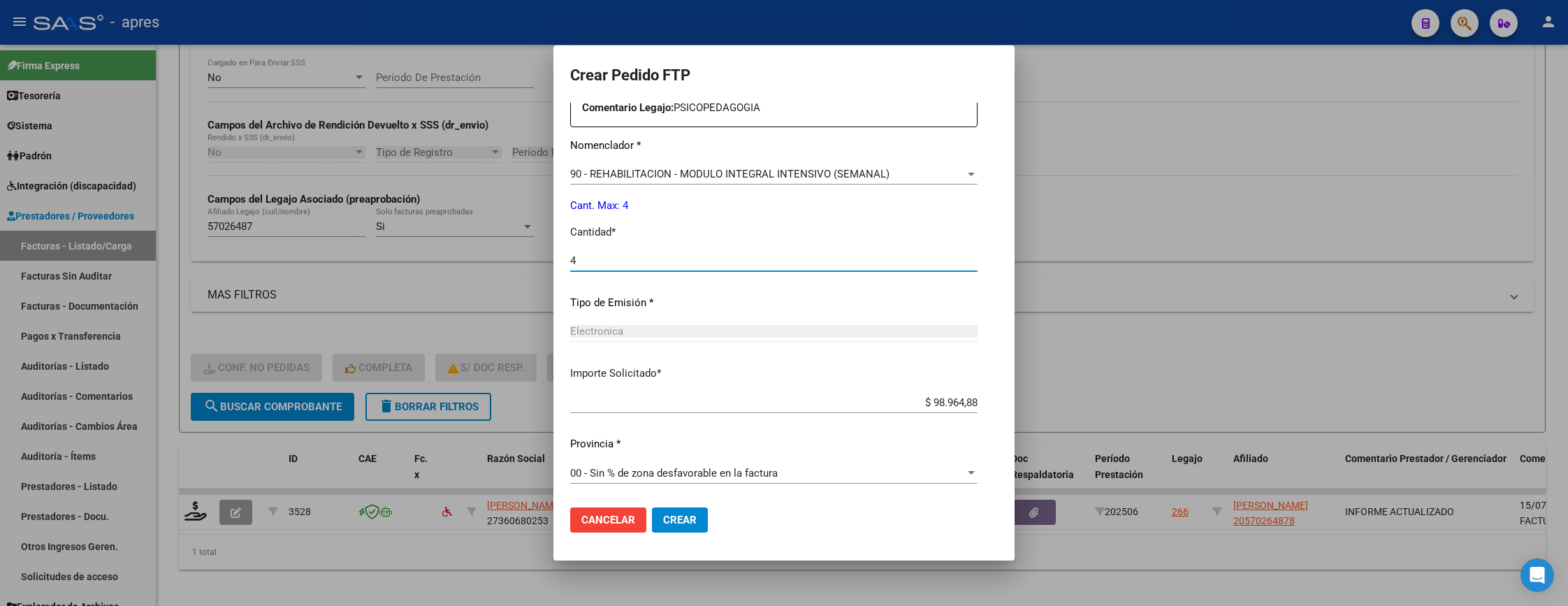
type input "4"
click at [686, 511] on button "Crear" at bounding box center [680, 519] width 56 height 25
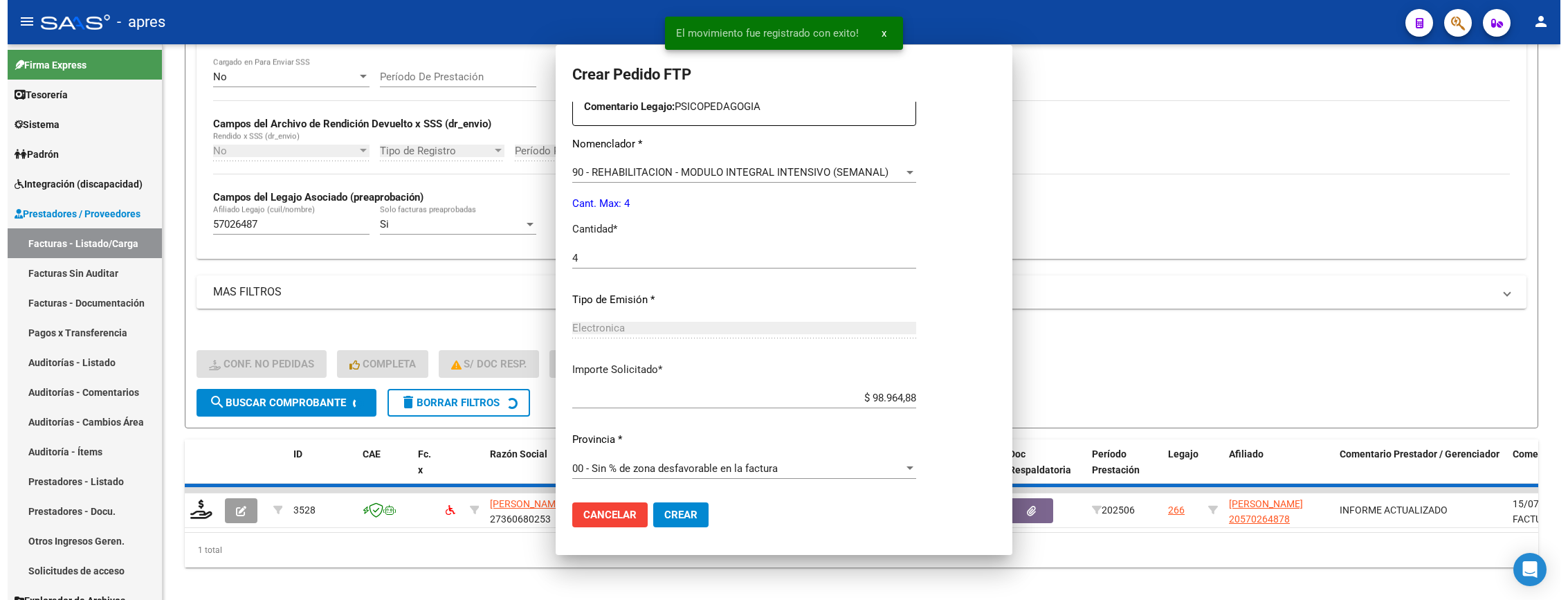
scroll to position [0, 0]
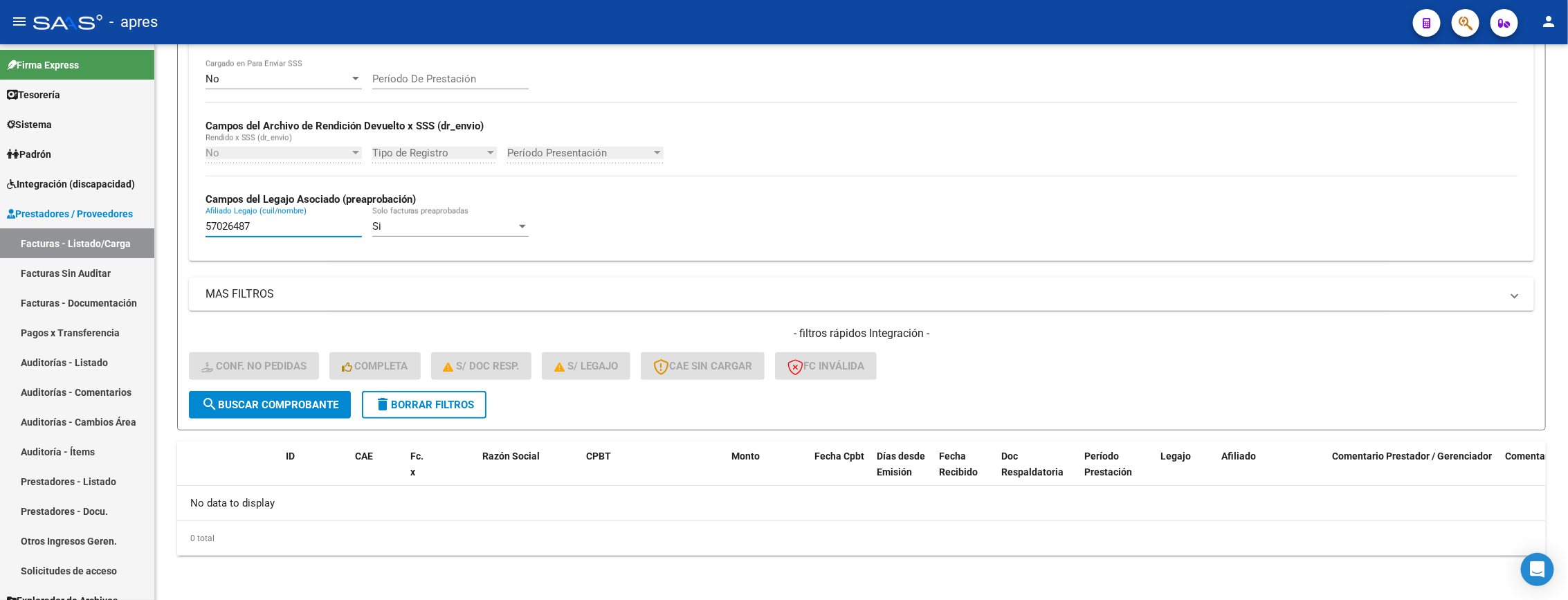
drag, startPoint x: 282, startPoint y: 223, endPoint x: -18, endPoint y: 225, distance: 300.0
click at [0, 225] on html "menu - apres person Firma Express Tesorería Extractos Procesados (csv) Extracto…" at bounding box center [784, 300] width 1568 height 600
paste input "679108"
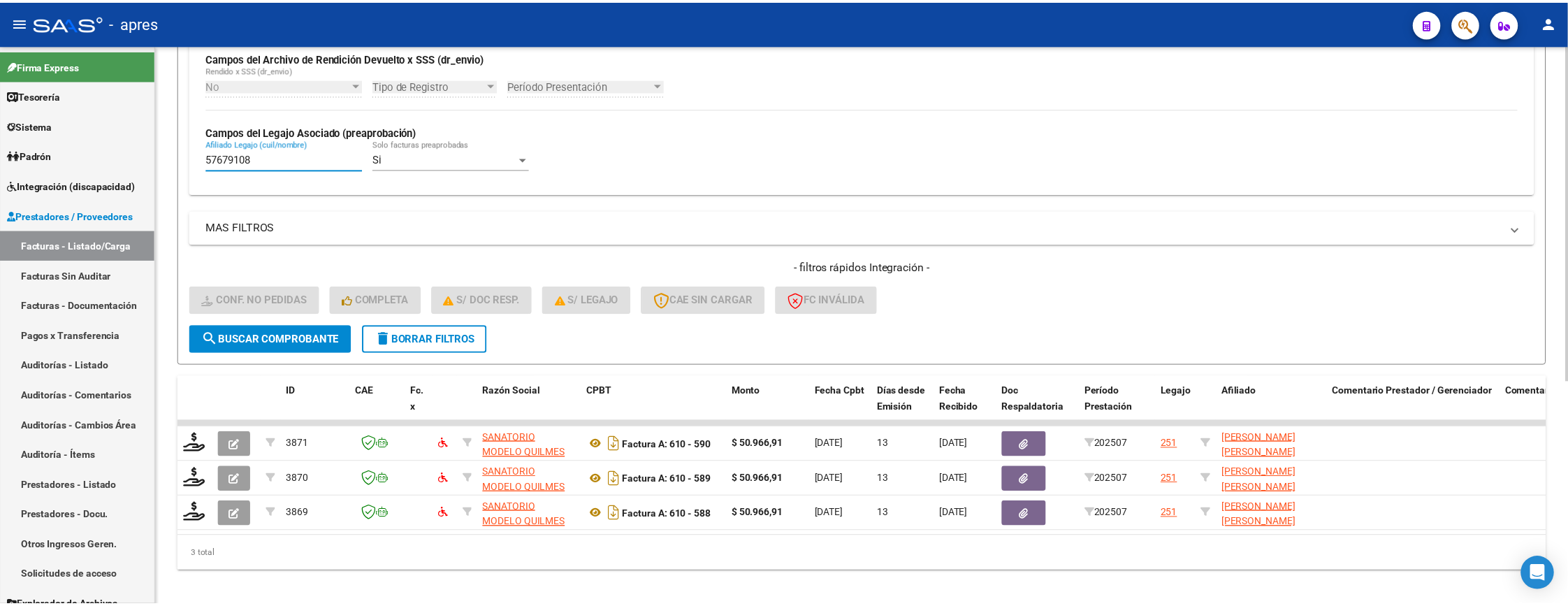
scroll to position [371, 0]
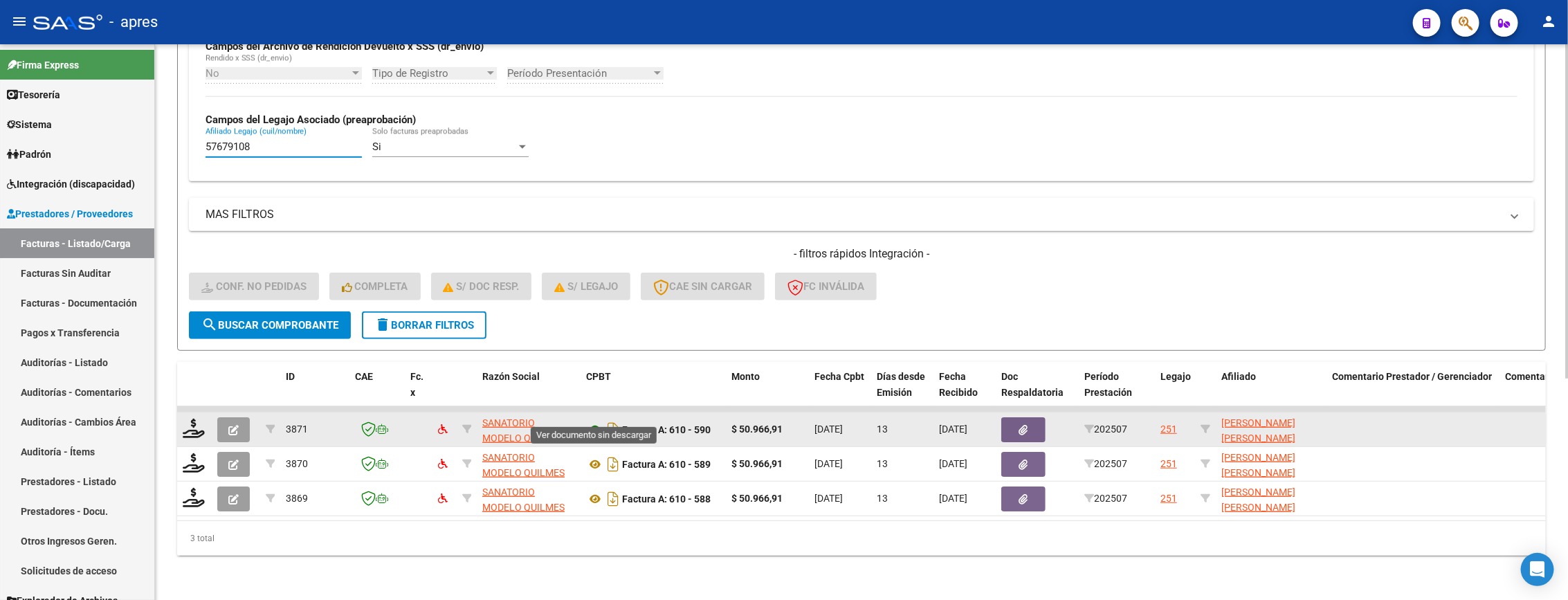
type input "57679108"
click at [590, 421] on icon at bounding box center [595, 429] width 18 height 17
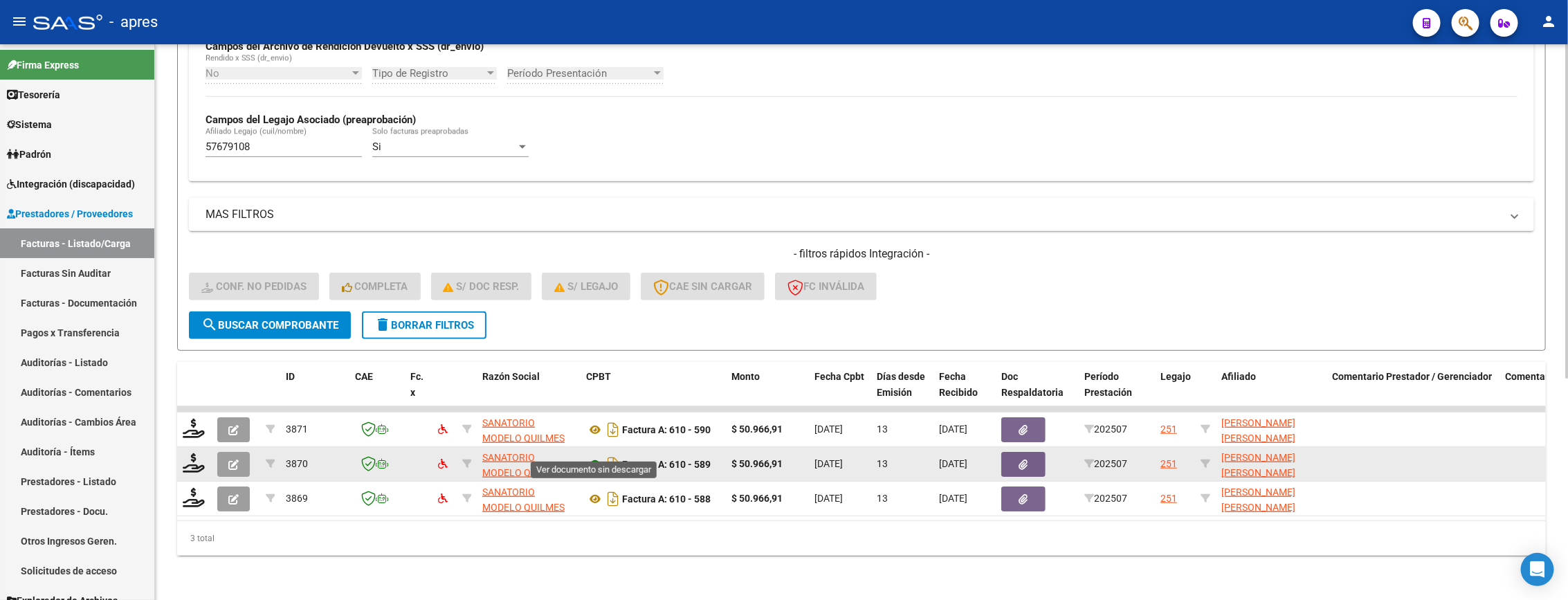
click at [592, 456] on icon at bounding box center [595, 464] width 18 height 17
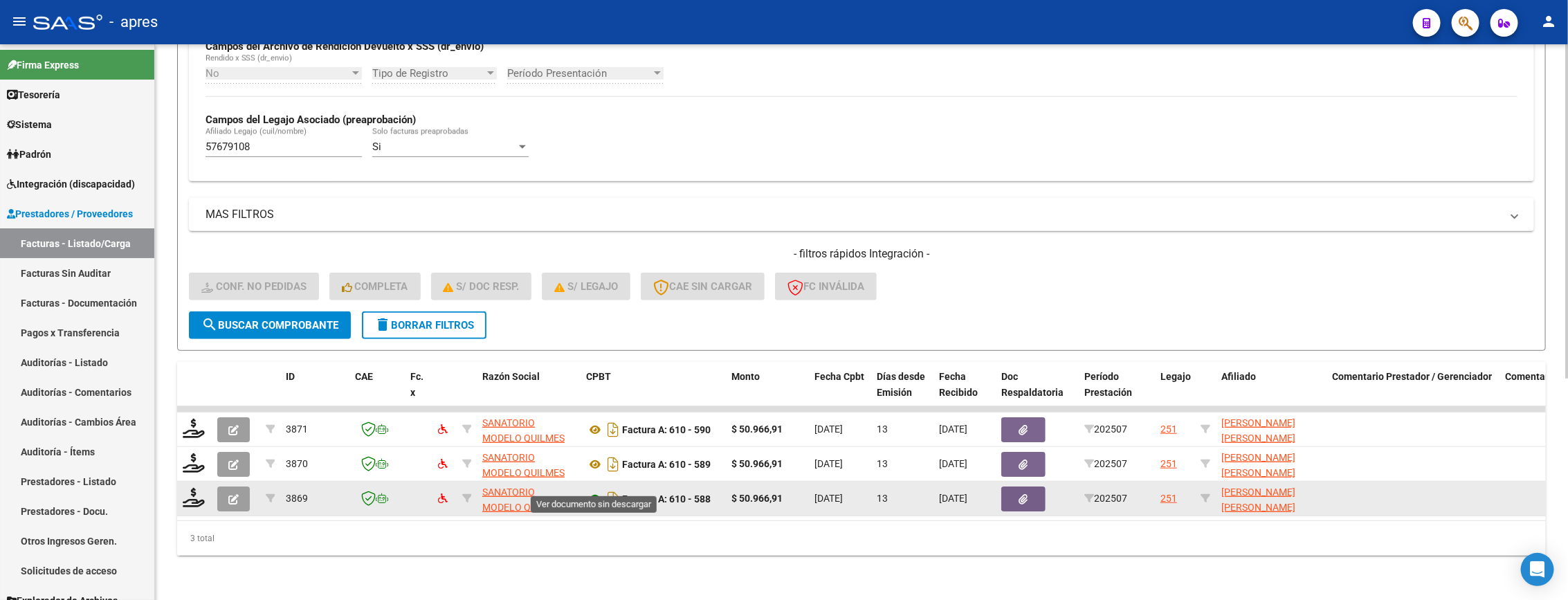
click at [590, 491] on icon at bounding box center [595, 499] width 18 height 17
click at [189, 488] on icon at bounding box center [194, 497] width 22 height 19
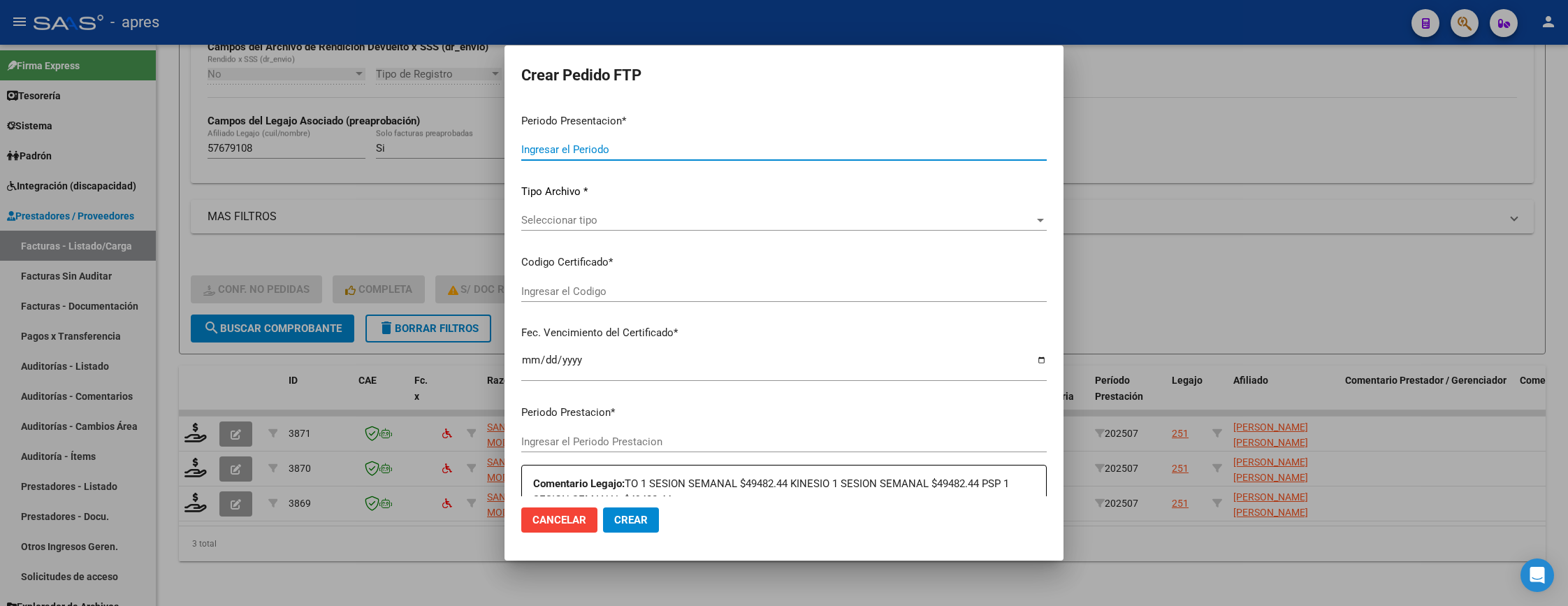
type input "202507"
type input "$ 50.966,91"
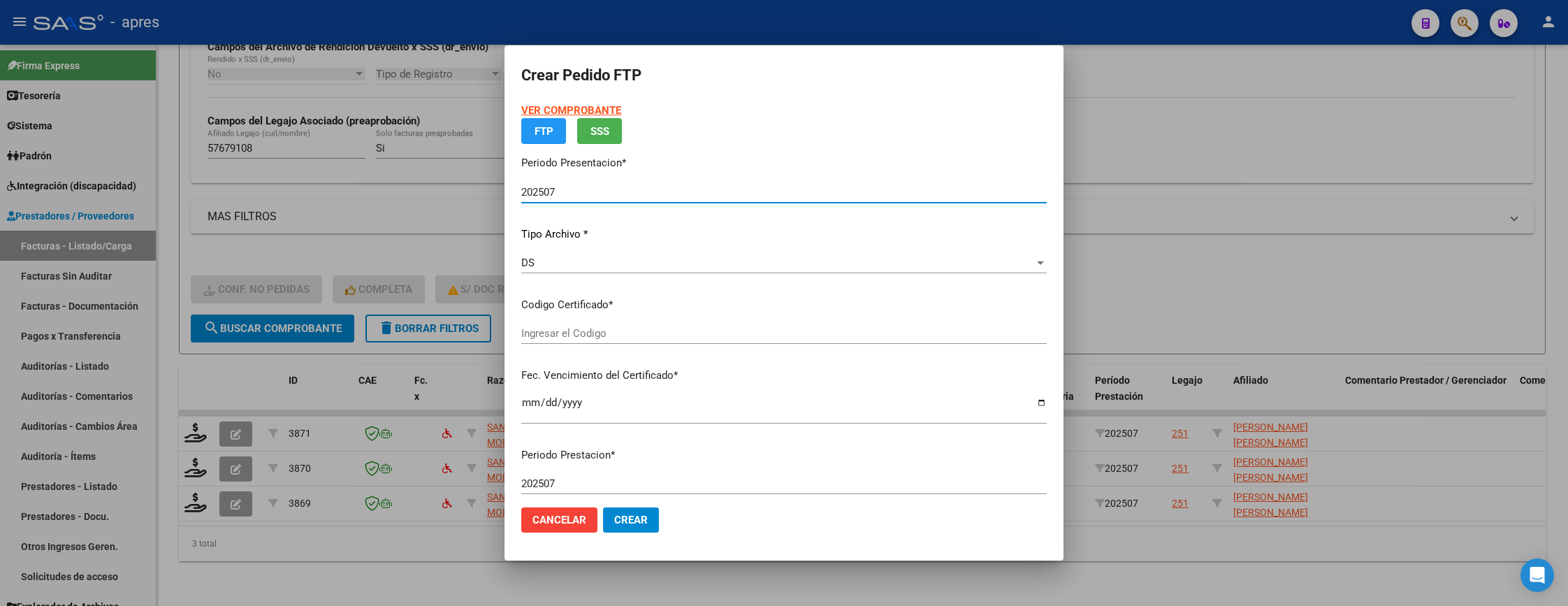
type input "ARG02000576791082024022620290226BUE316"
type input "2029-02-26"
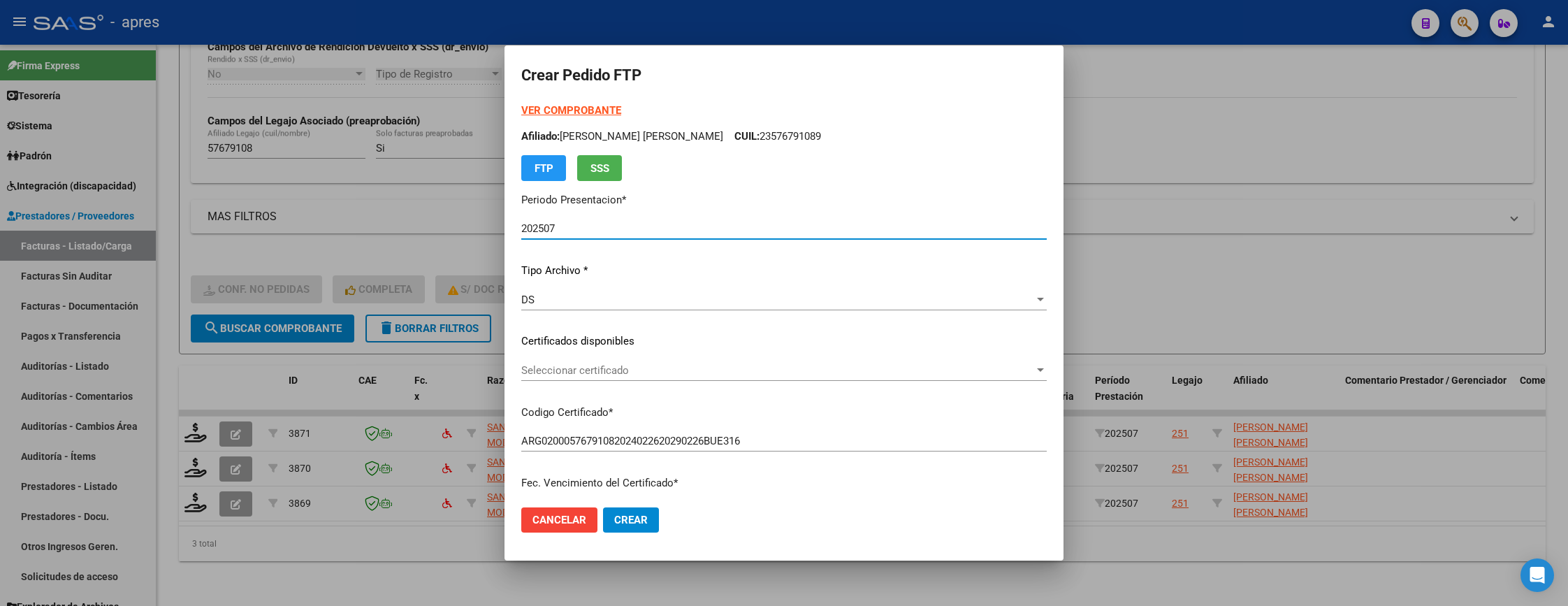
click at [654, 373] on span "Seleccionar certificado" at bounding box center [778, 370] width 513 height 13
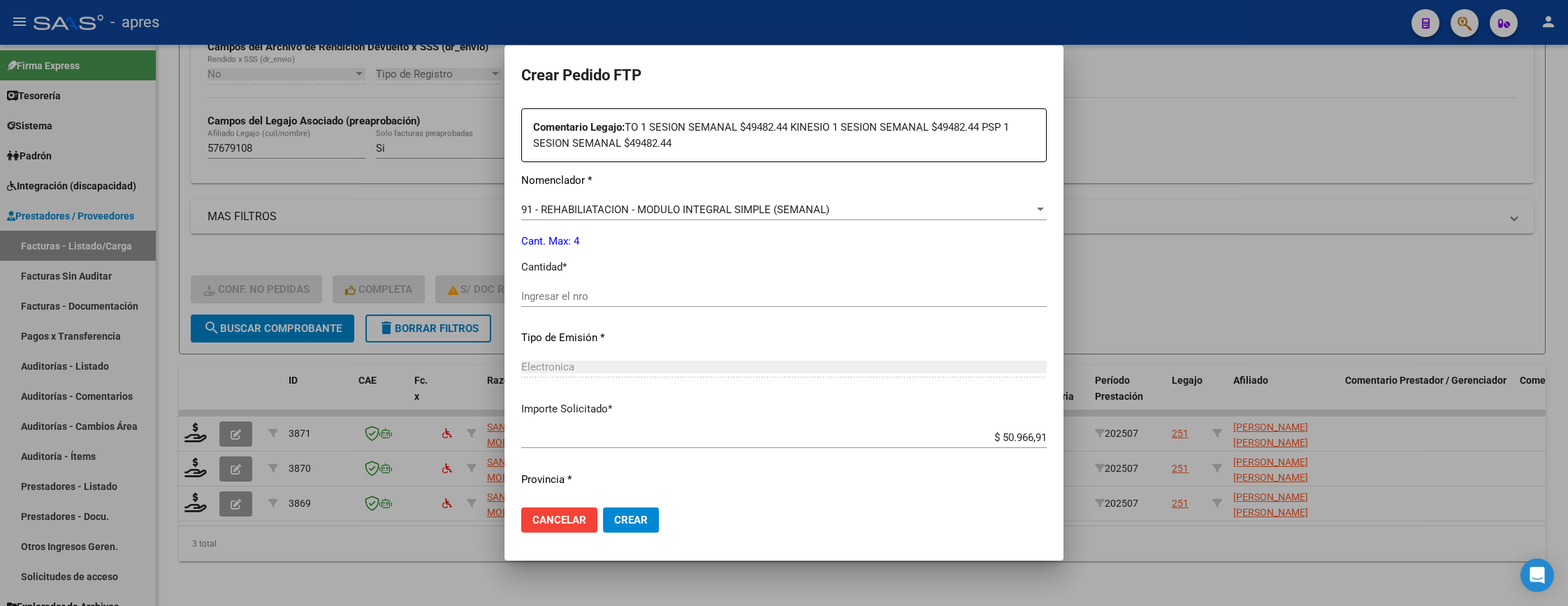
scroll to position [524, 0]
click at [631, 298] on input "Ingresar el nro" at bounding box center [784, 294] width 526 height 13
type input "4"
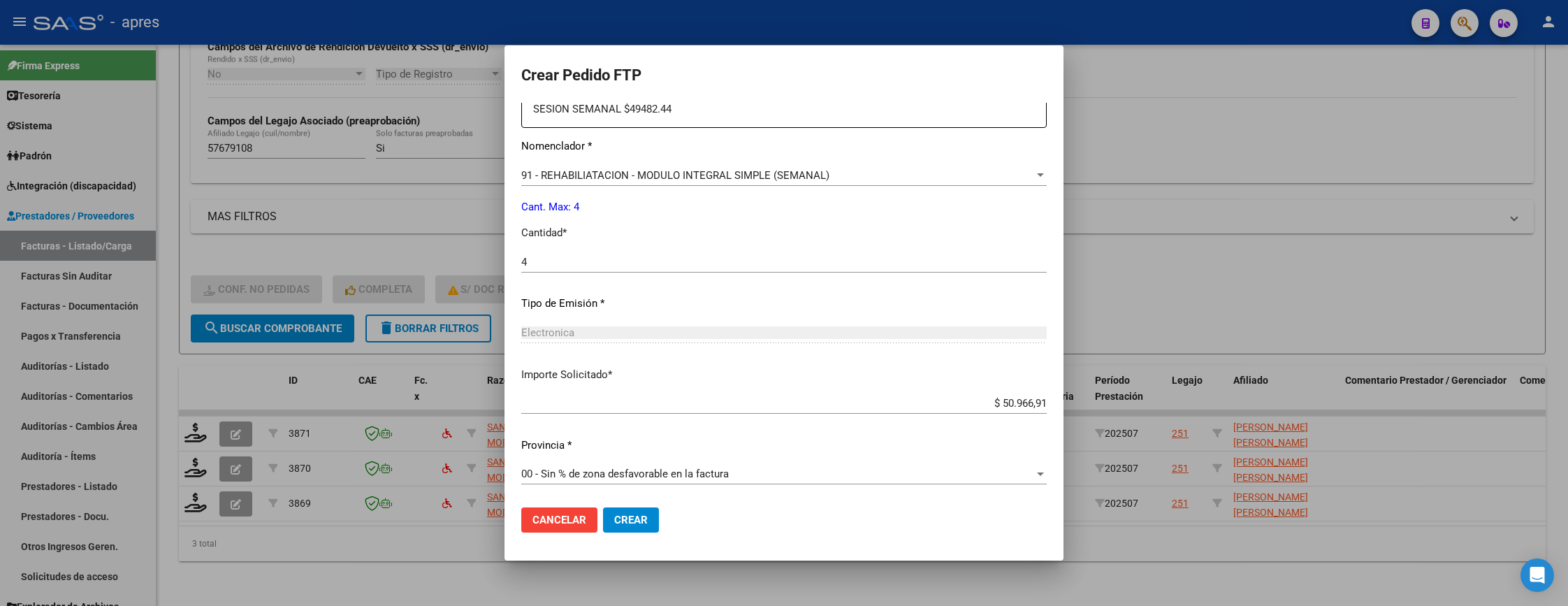
scroll to position [557, 0]
click at [621, 518] on span "Crear" at bounding box center [630, 520] width 33 height 13
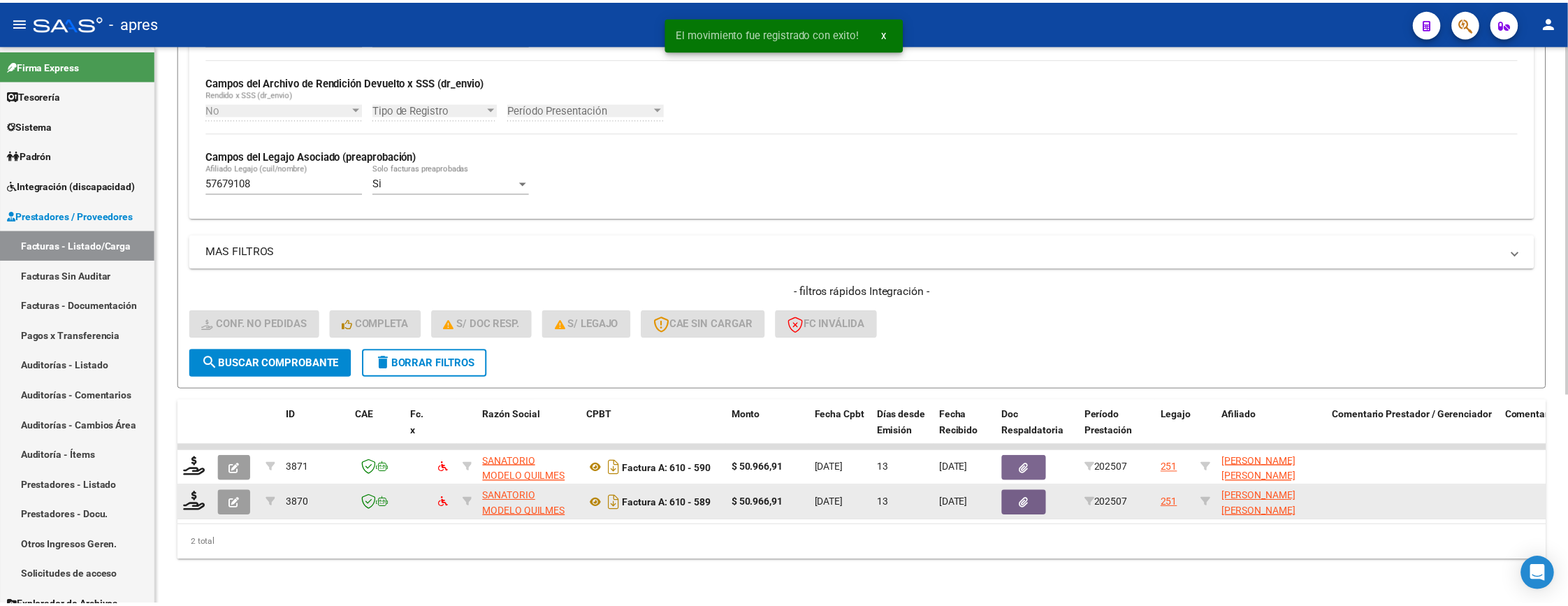
scroll to position [336, 0]
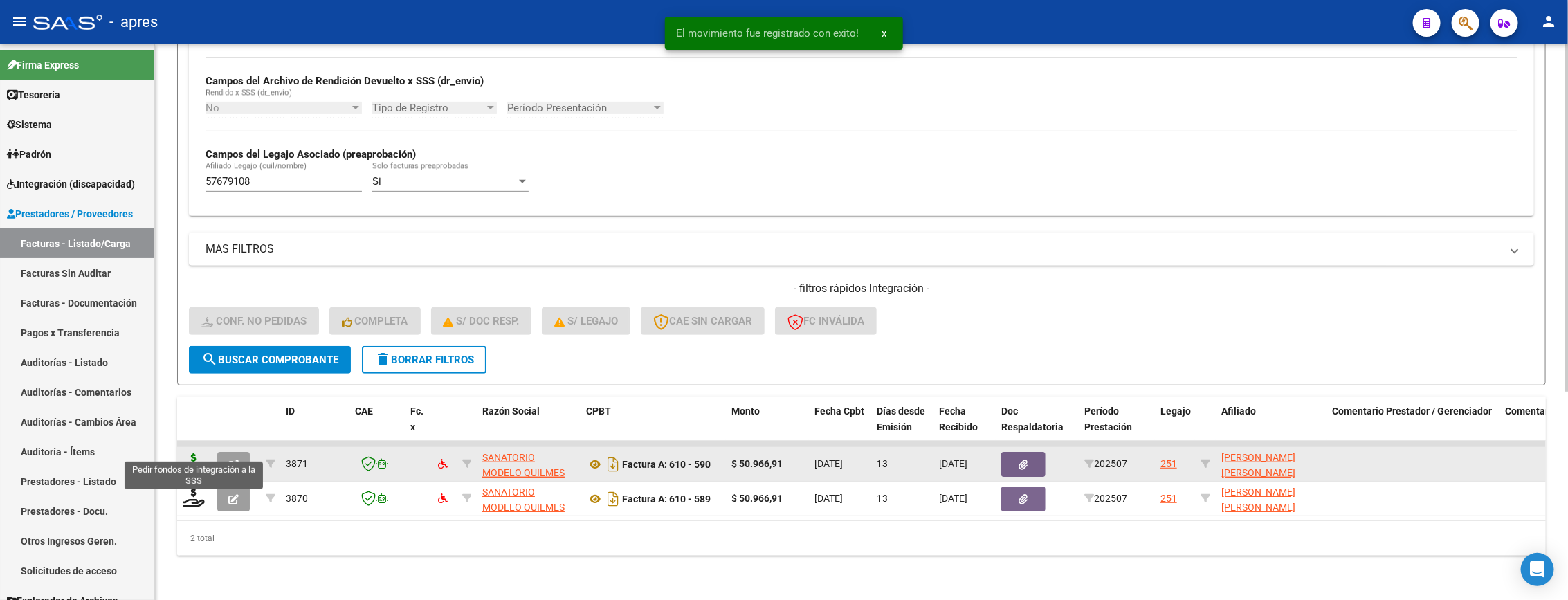
click at [198, 453] on icon at bounding box center [194, 463] width 22 height 19
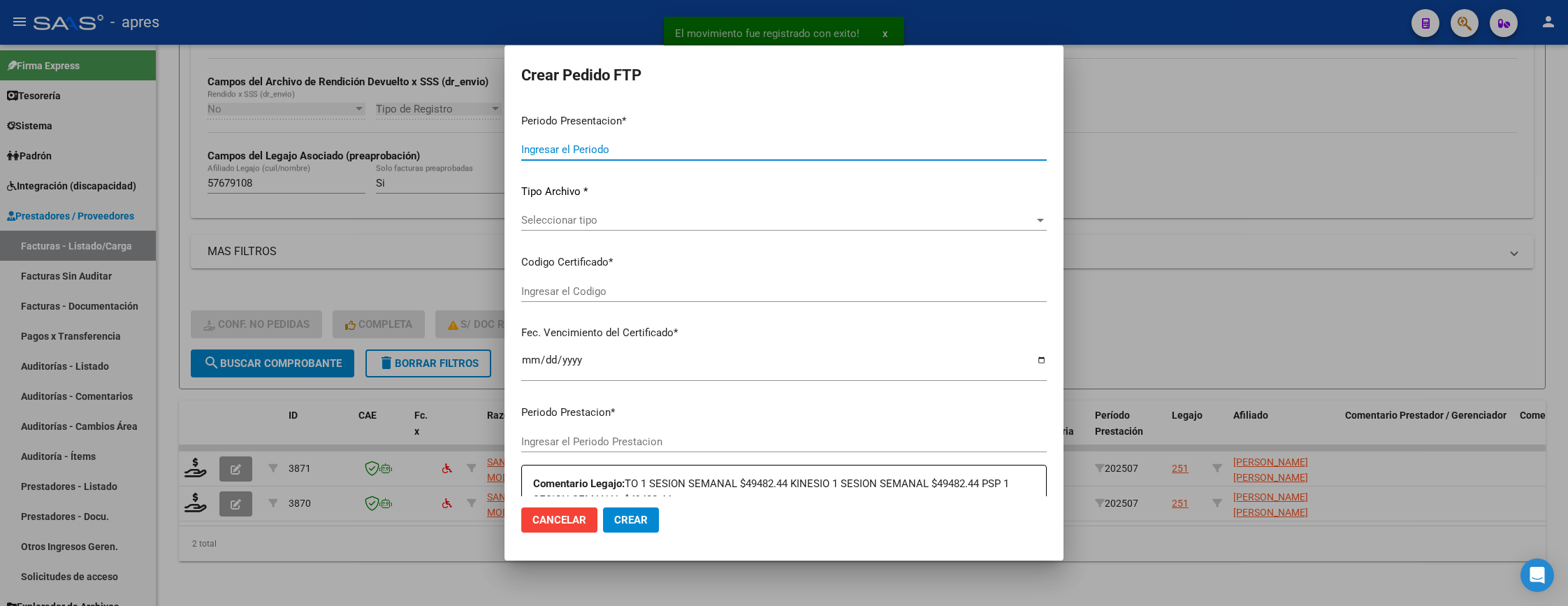
type input "202507"
type input "$ 50.966,91"
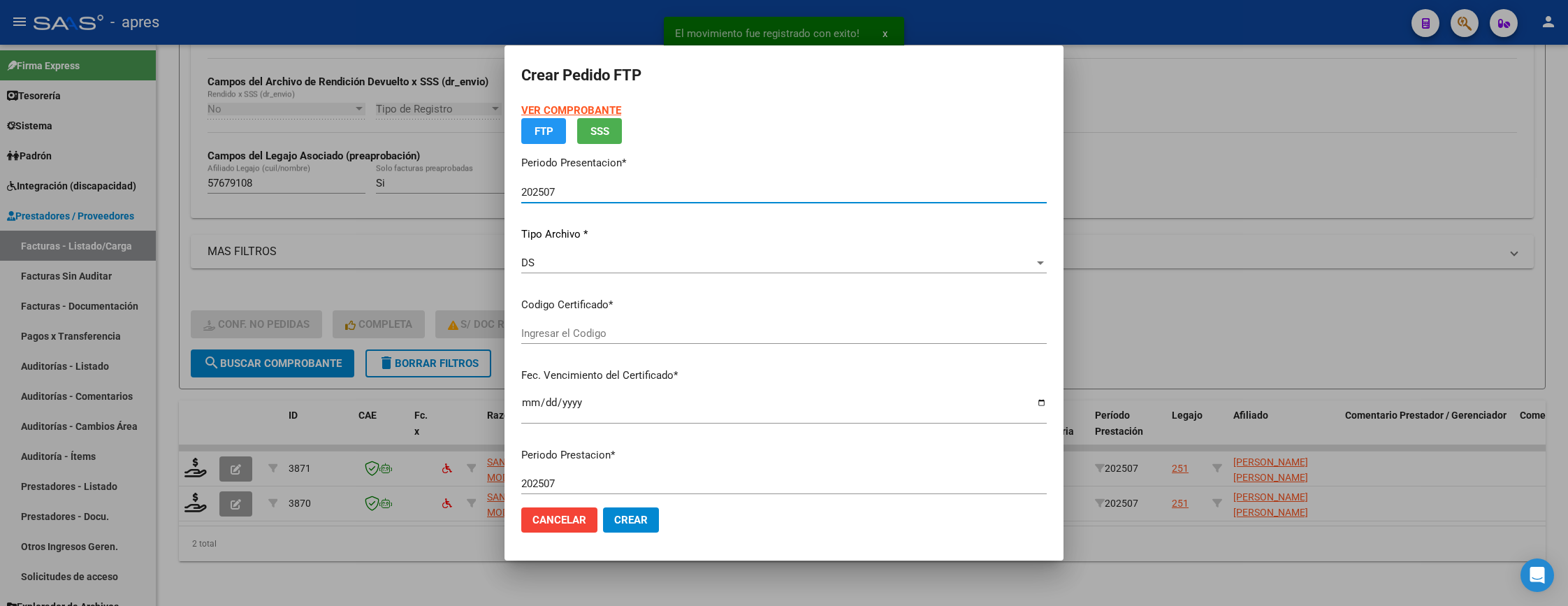
type input "ARG02000576791082024022620290226BUE316"
type input "2029-02-26"
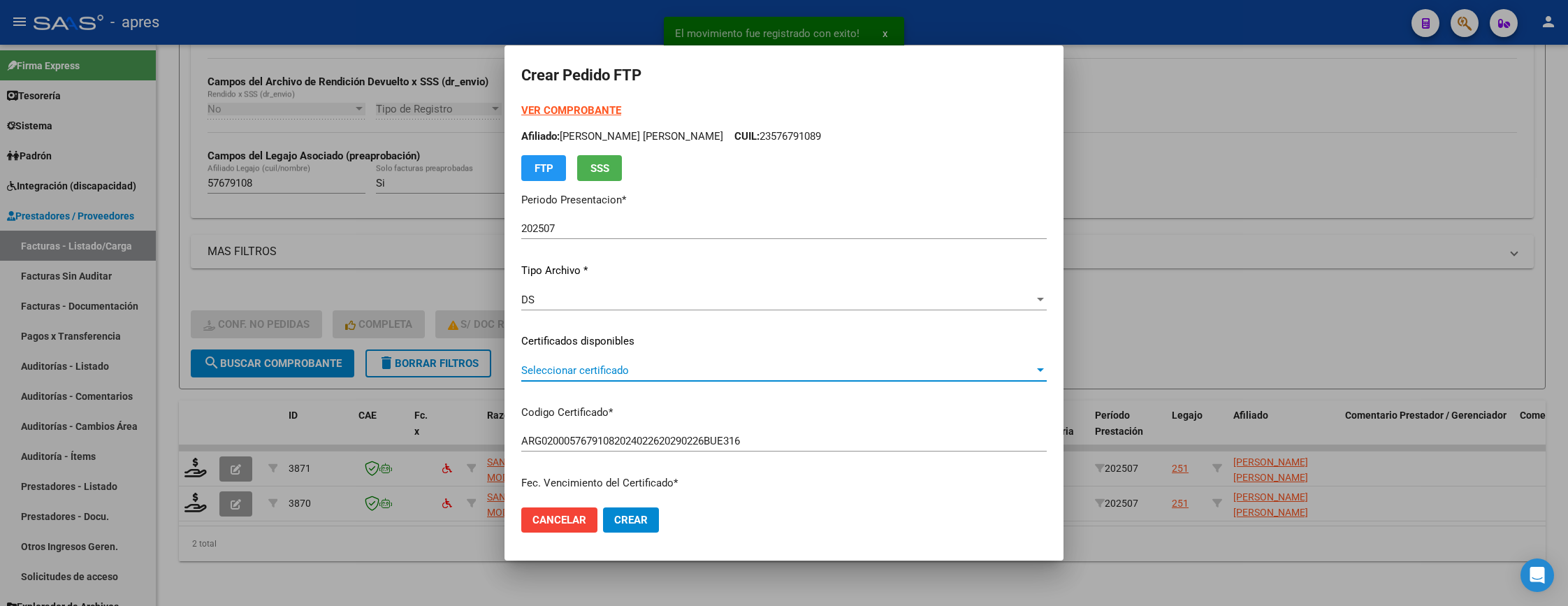
click at [663, 369] on span "Seleccionar certificado" at bounding box center [778, 370] width 513 height 13
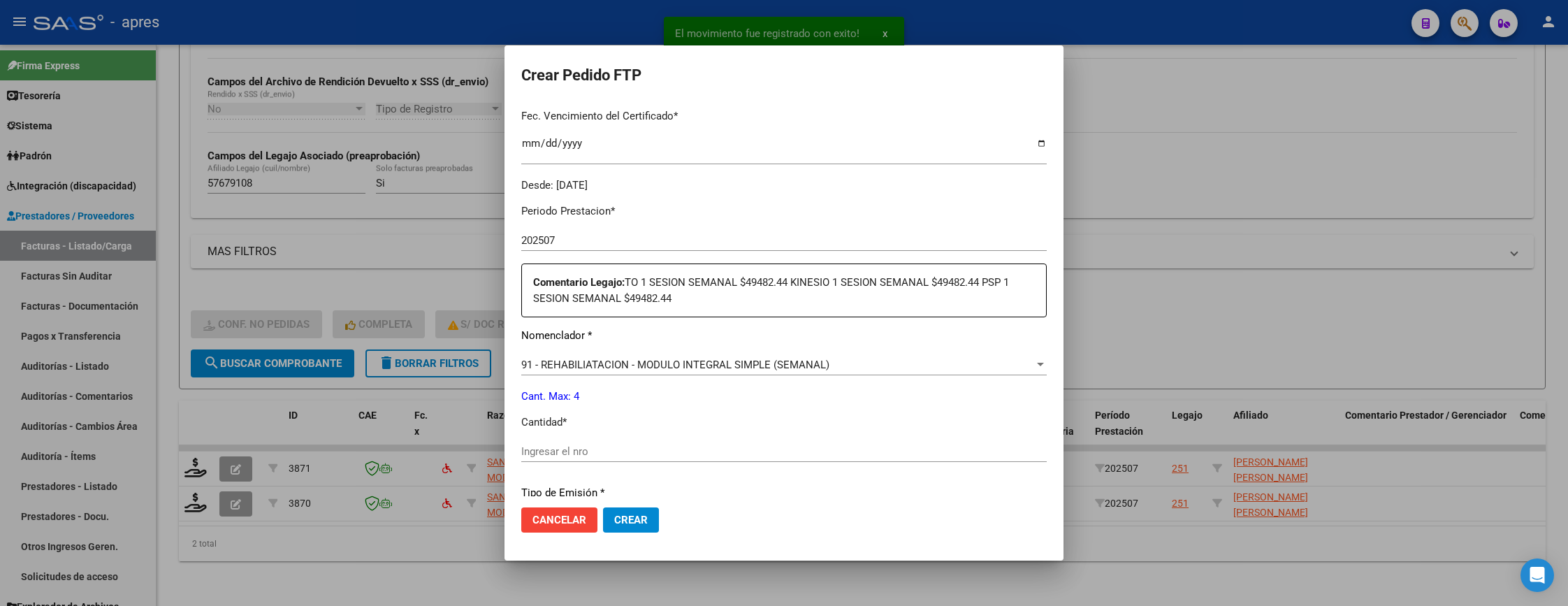
scroll to position [420, 0]
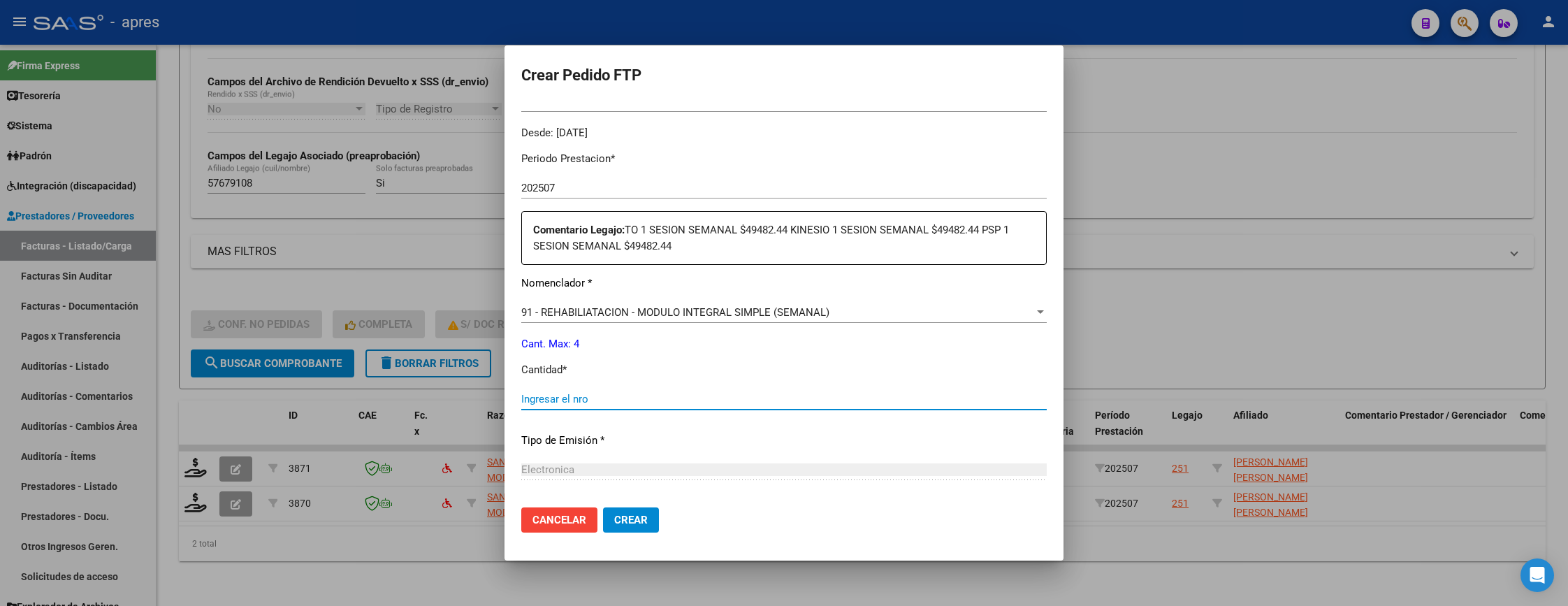
click at [652, 399] on input "Ingresar el nro" at bounding box center [784, 399] width 526 height 13
type input "4"
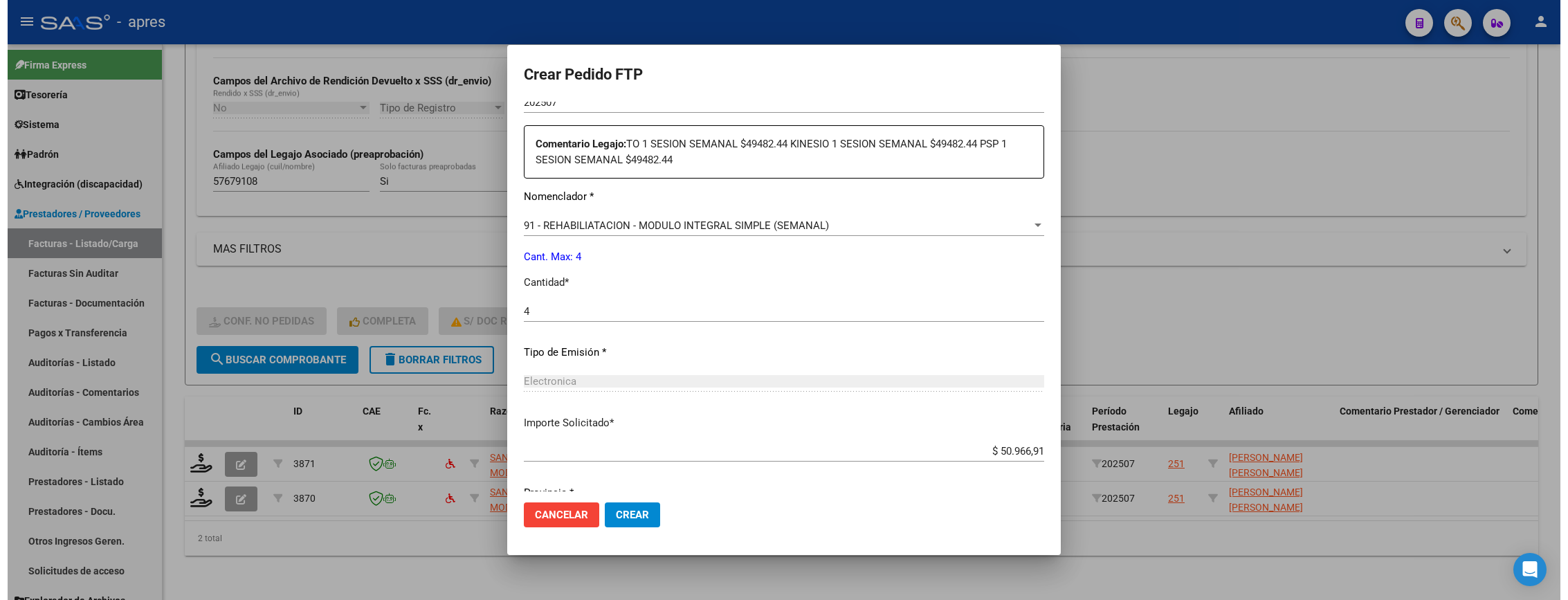
scroll to position [552, 0]
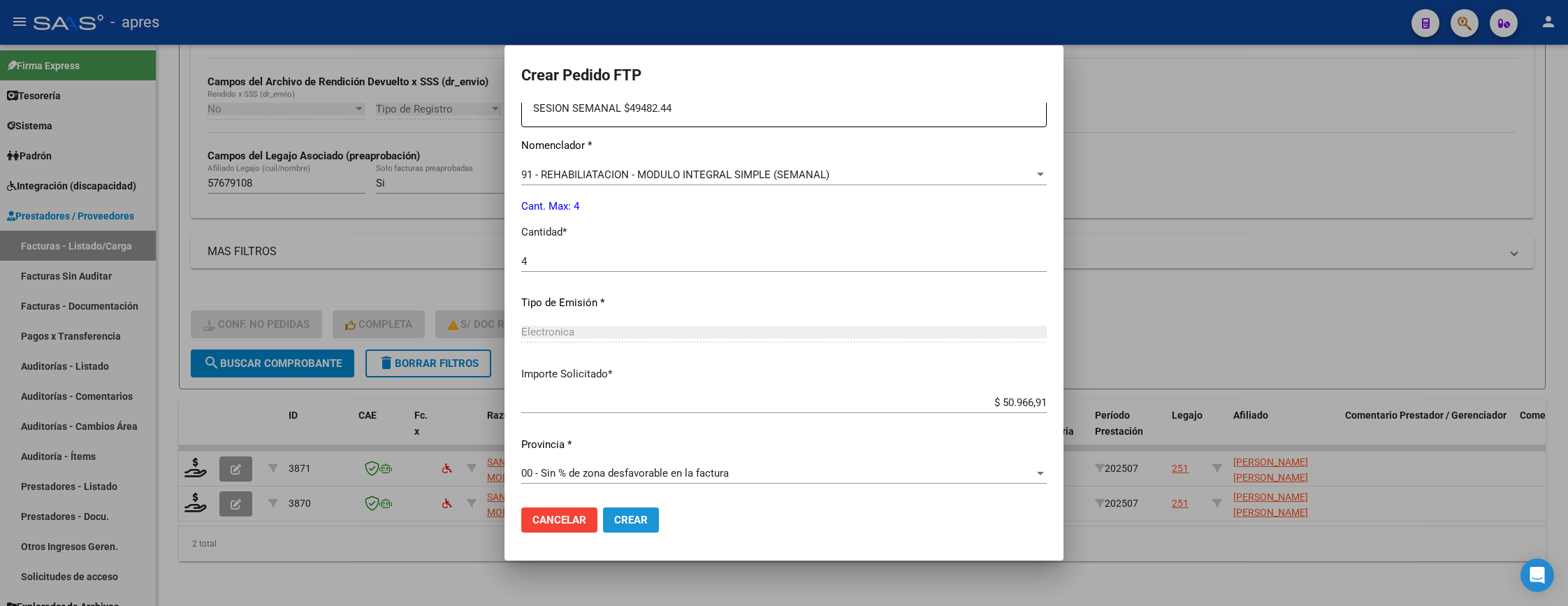
click at [641, 518] on span "Crear" at bounding box center [630, 520] width 33 height 13
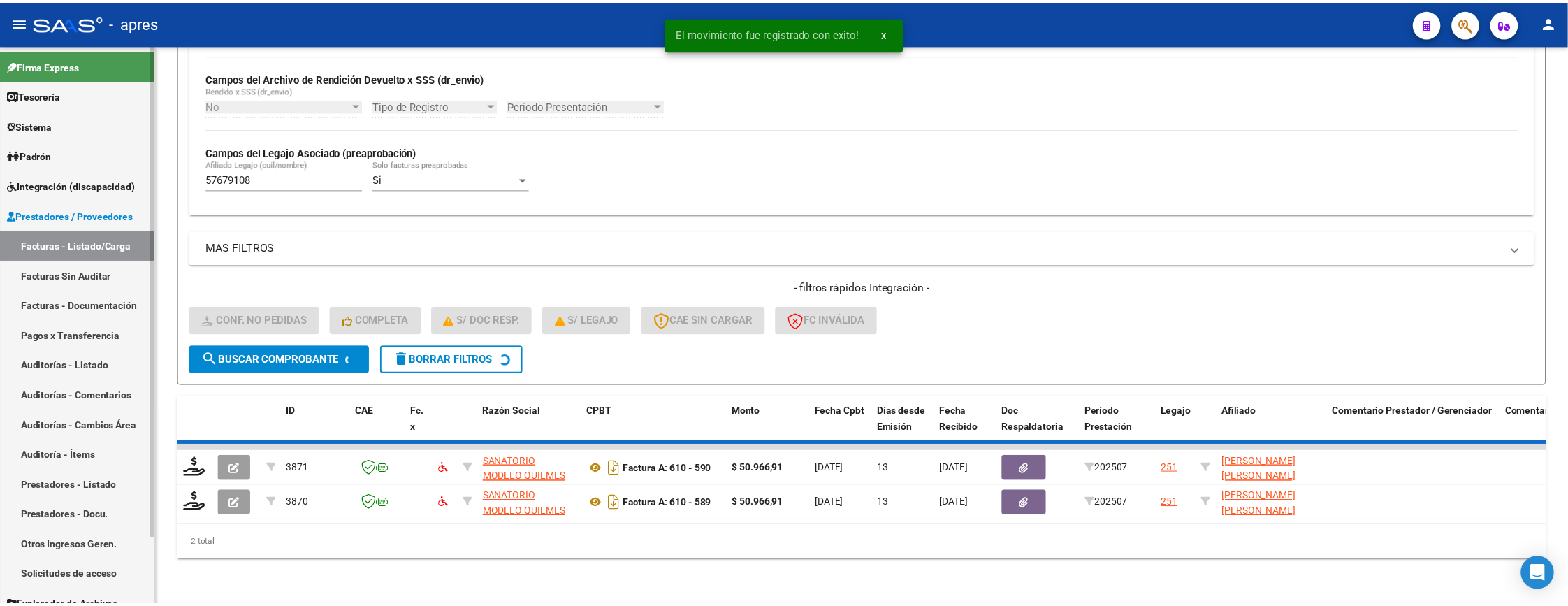
scroll to position [302, 0]
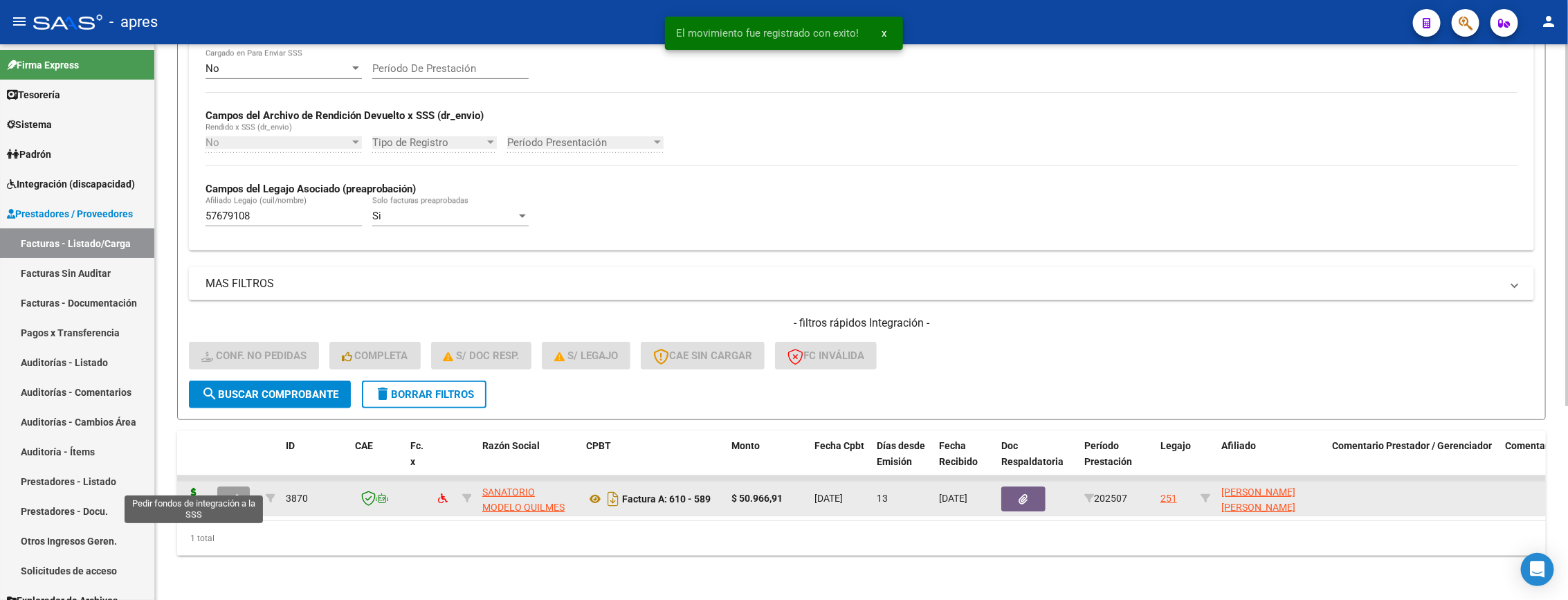
click at [189, 488] on icon at bounding box center [194, 497] width 22 height 19
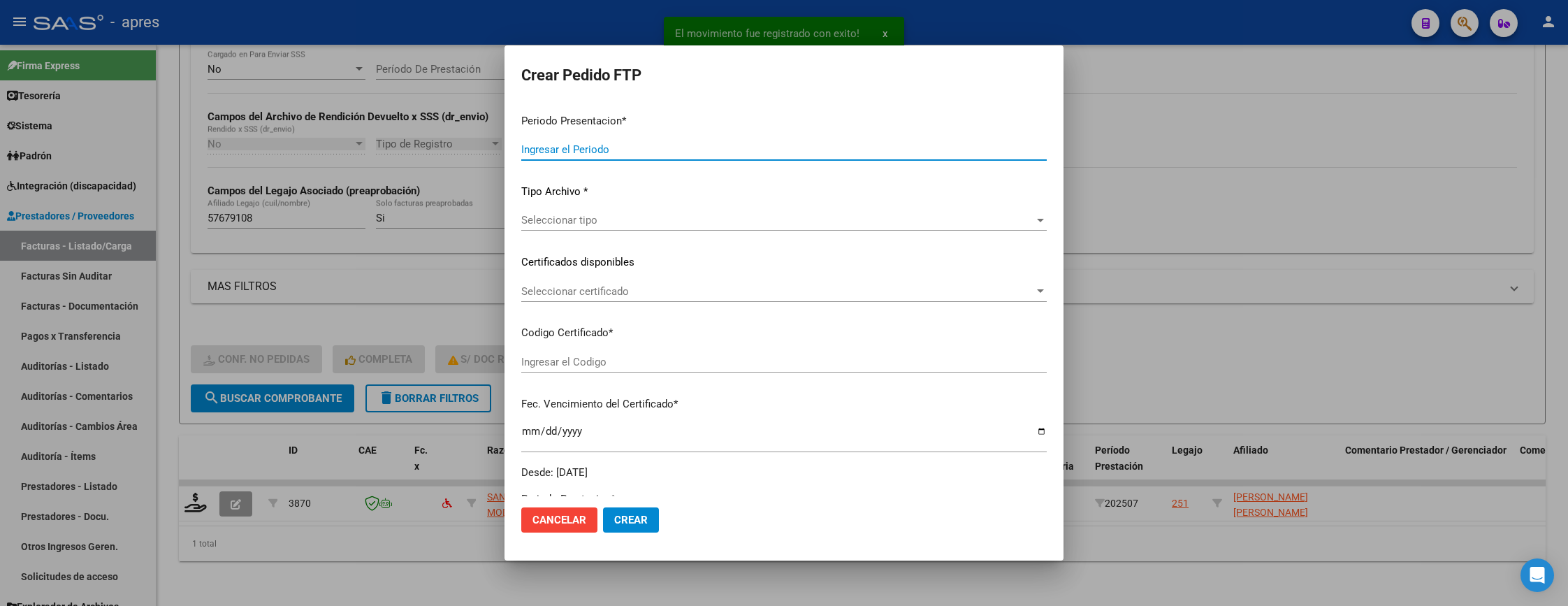
type input "202507"
type input "$ 50.966,91"
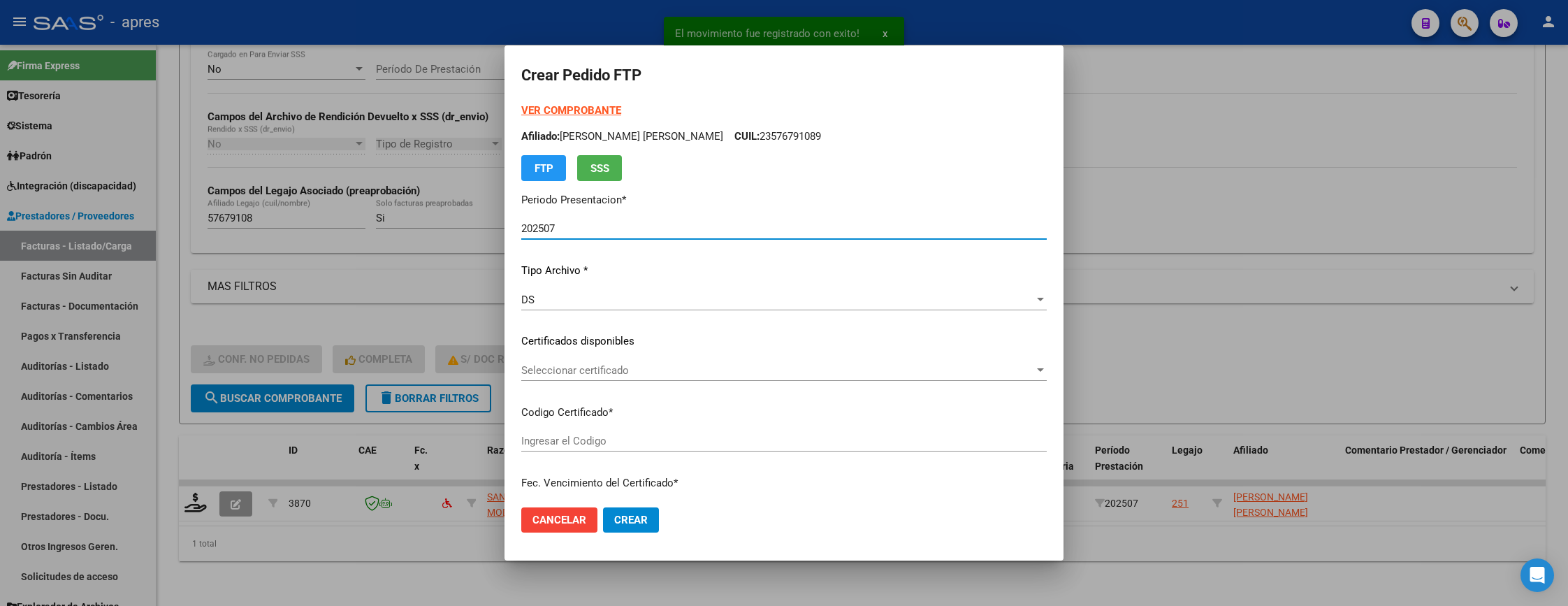
type input "ARG02000576791082024022620290226BUE316"
type input "2029-02-26"
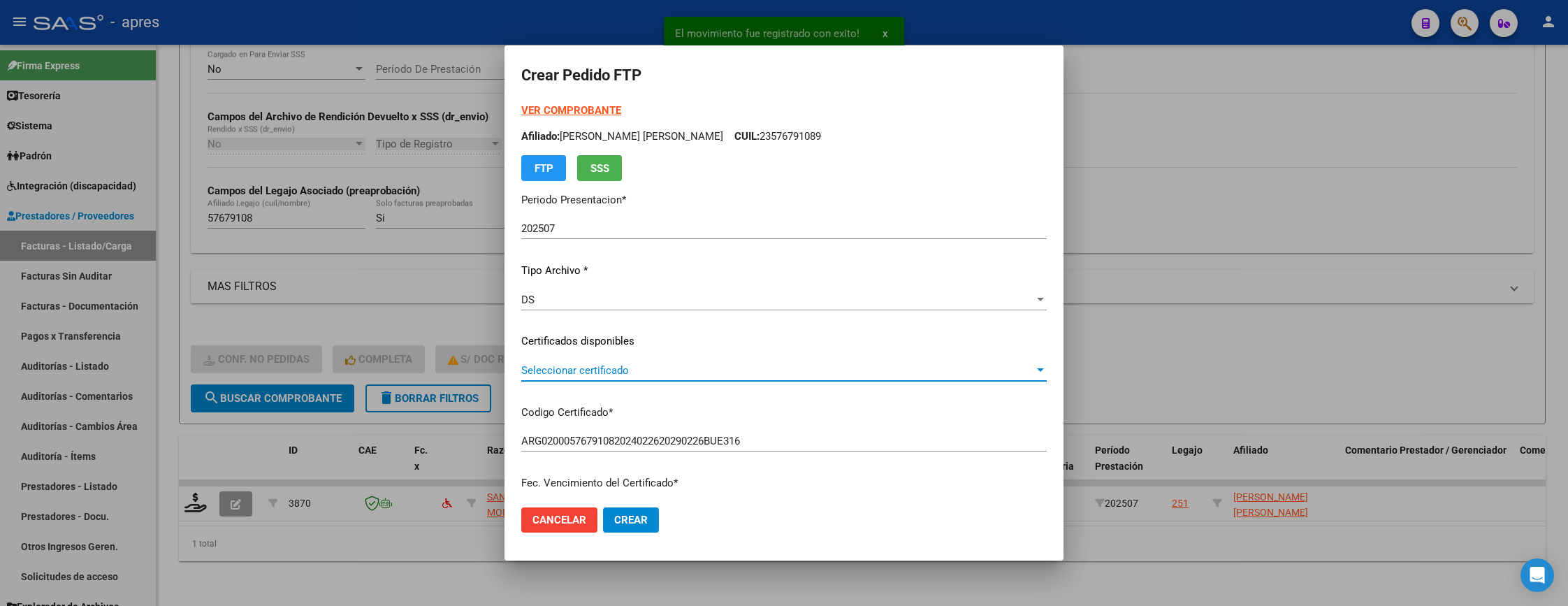
click at [726, 364] on span "Seleccionar certificado" at bounding box center [778, 370] width 513 height 13
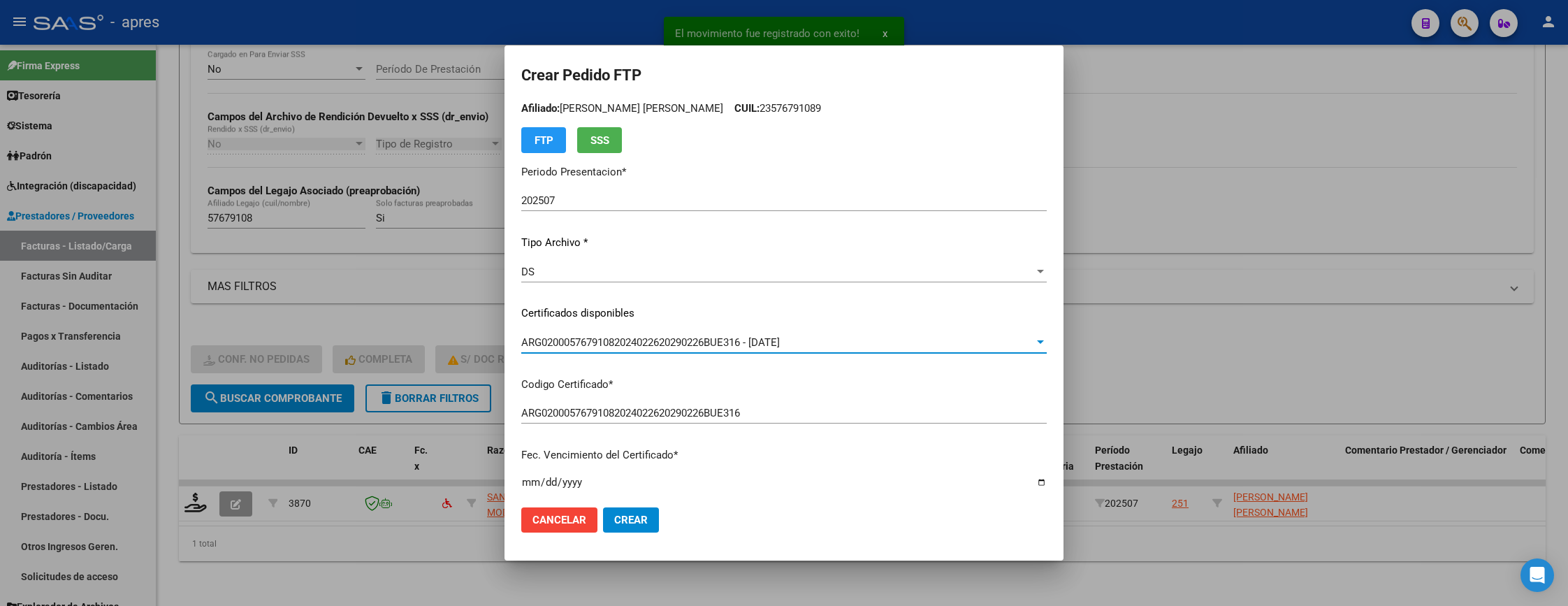
scroll to position [0, 0]
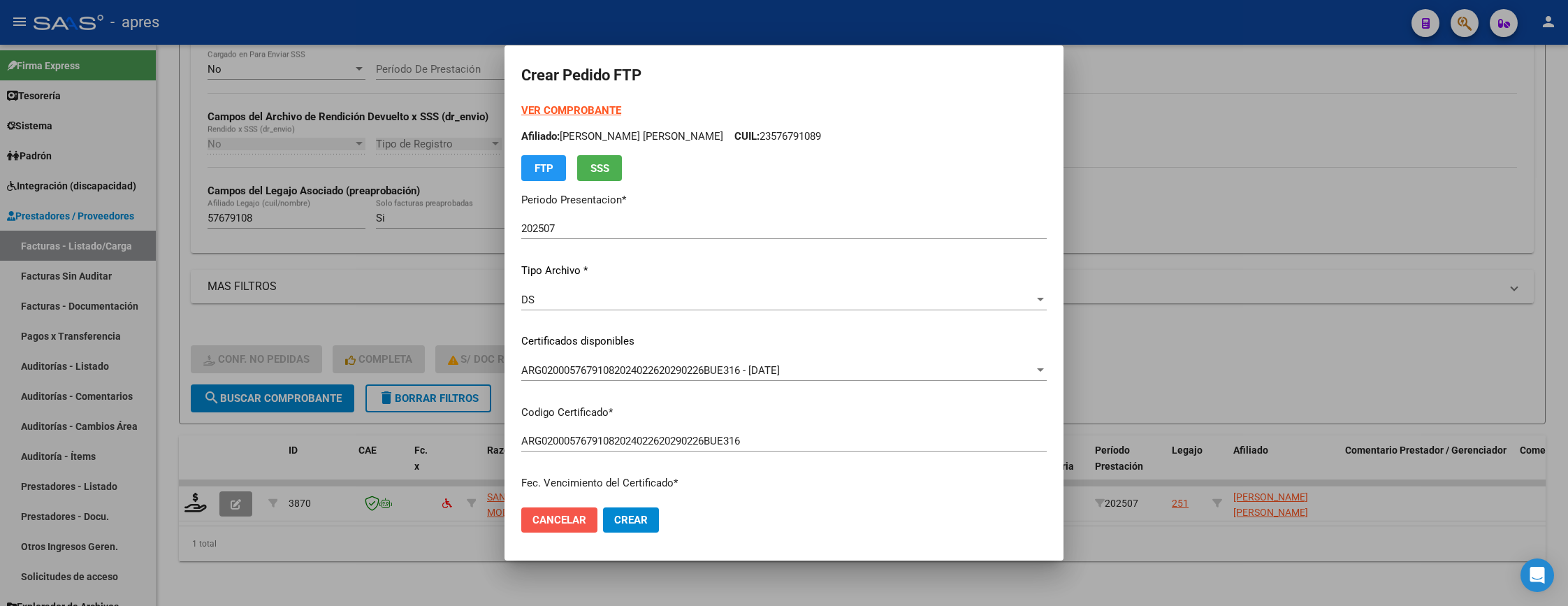
click at [577, 519] on span "Cancelar" at bounding box center [559, 520] width 53 height 13
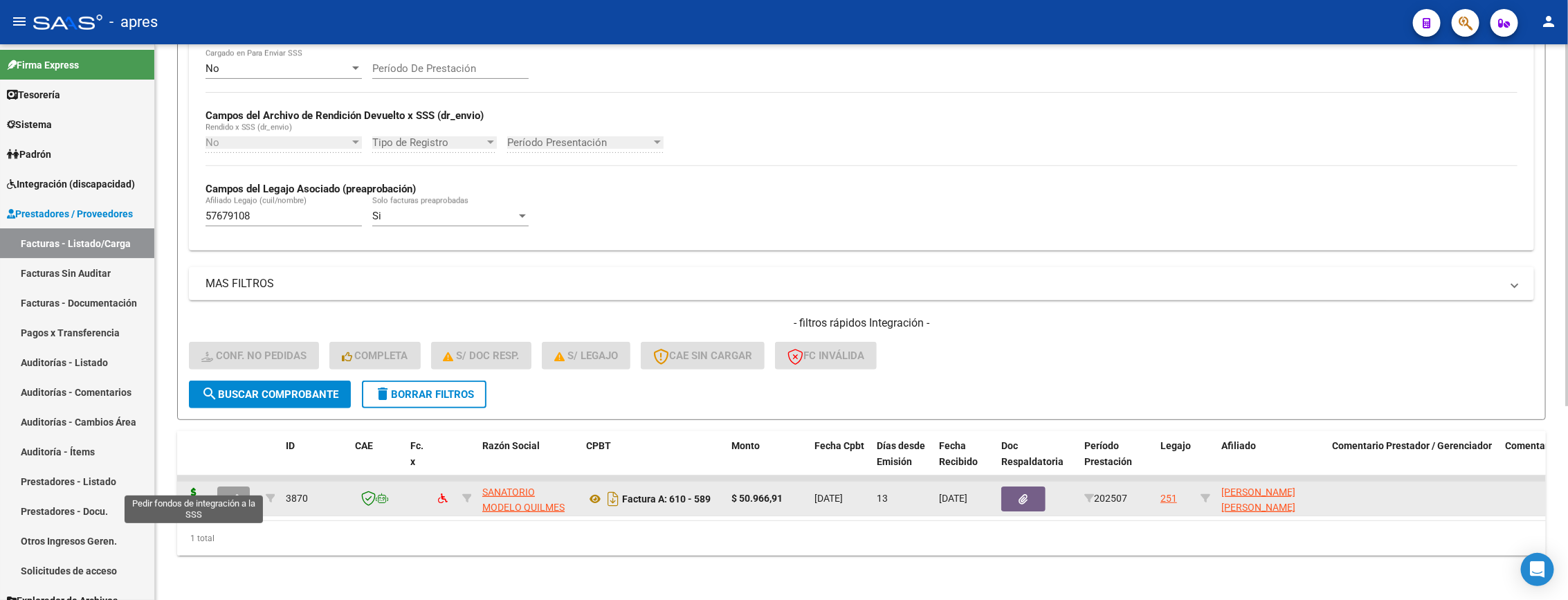
click at [184, 488] on icon at bounding box center [194, 497] width 22 height 19
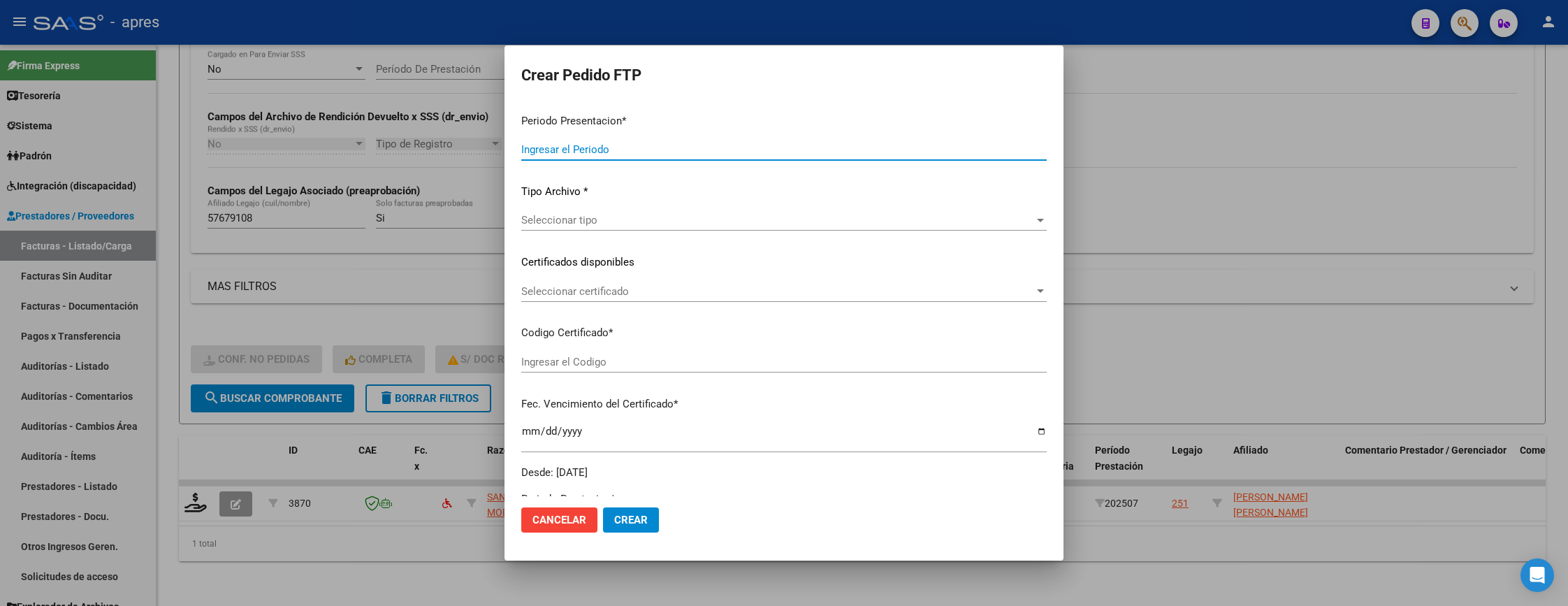
type input "202507"
type input "$ 50.966,91"
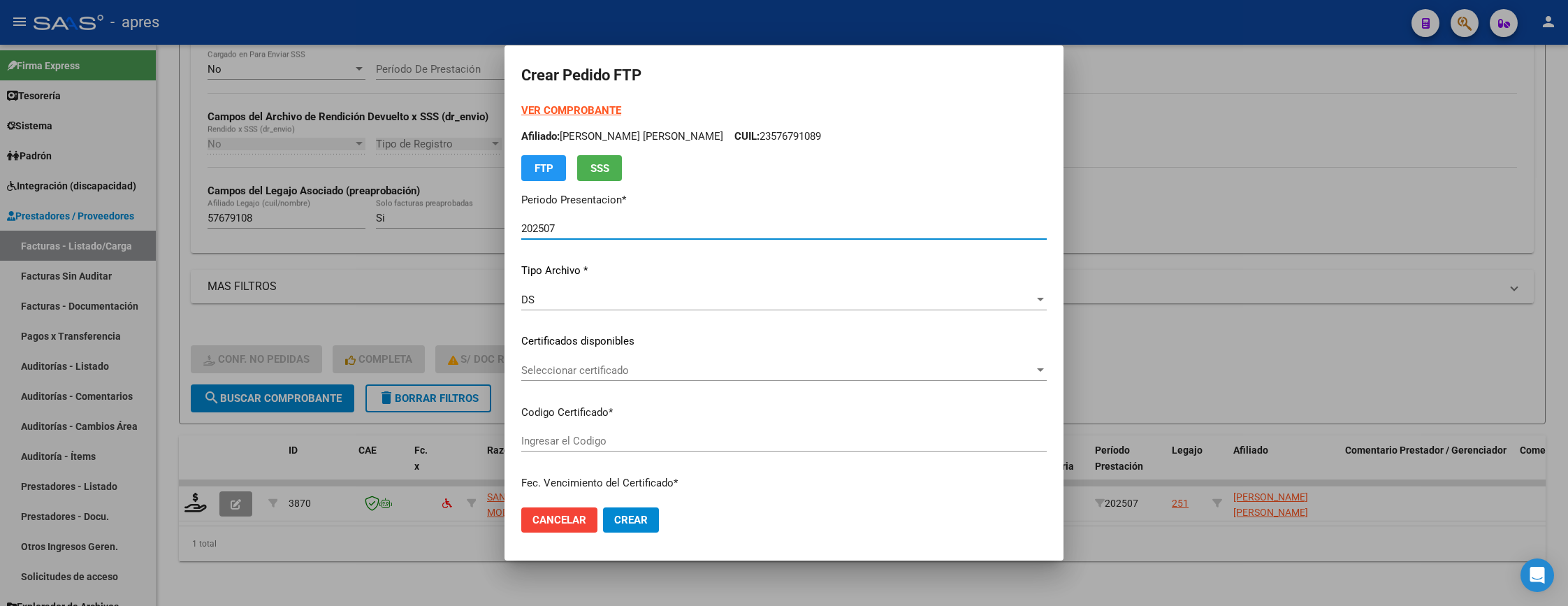
type input "ARG02000576791082024022620290226BUE316"
type input "2029-02-26"
click at [963, 369] on span "Seleccionar certificado" at bounding box center [778, 370] width 513 height 13
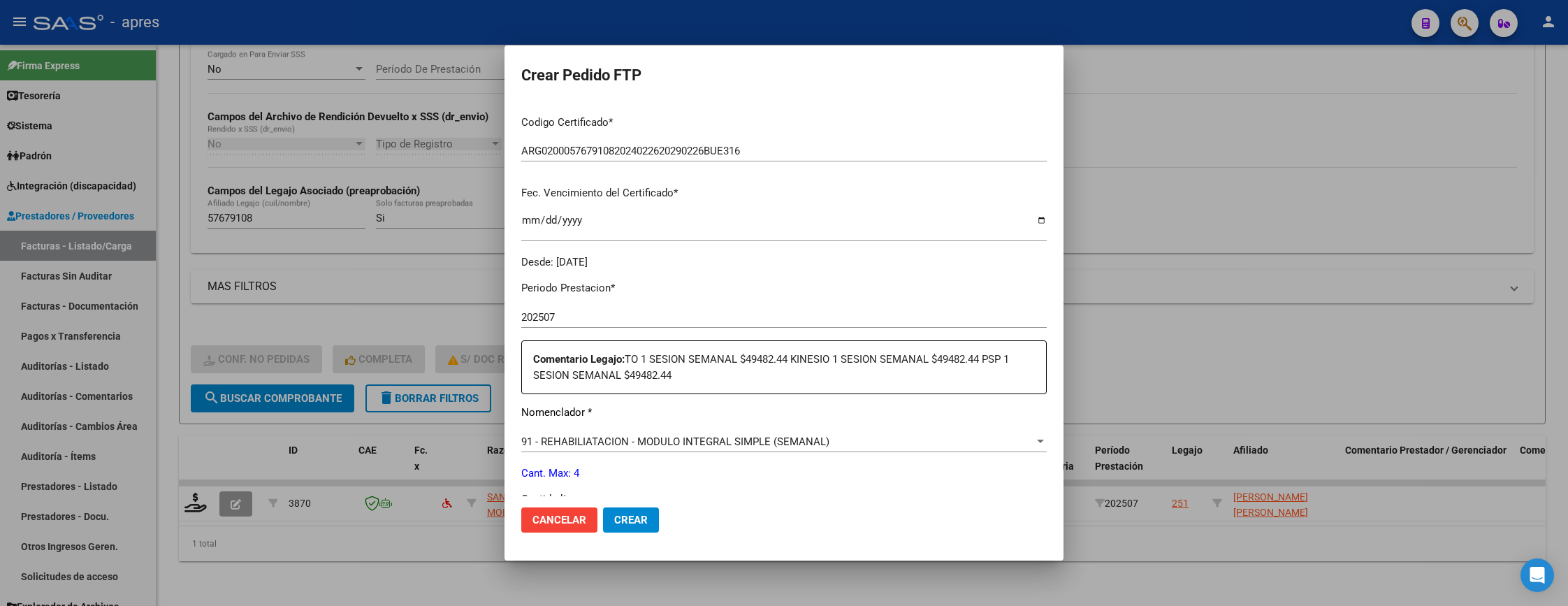
scroll to position [420, 0]
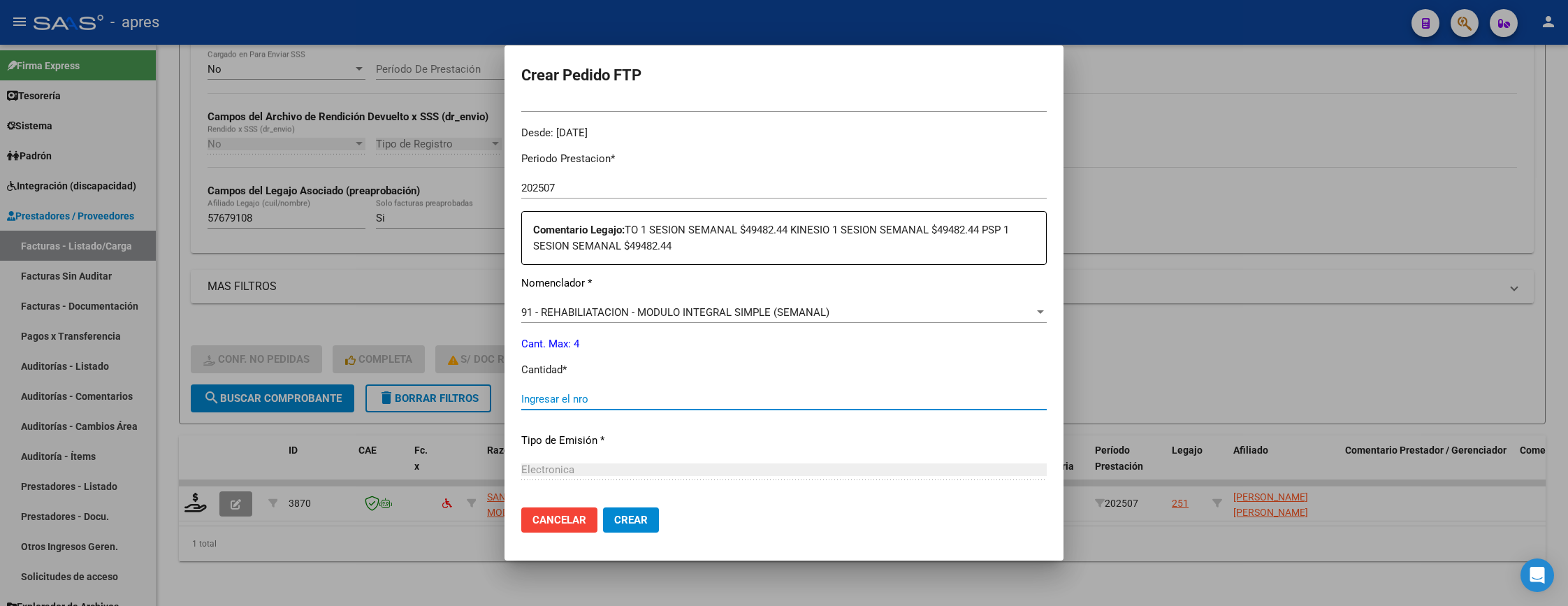
click at [824, 400] on input "Ingresar el nro" at bounding box center [784, 399] width 526 height 13
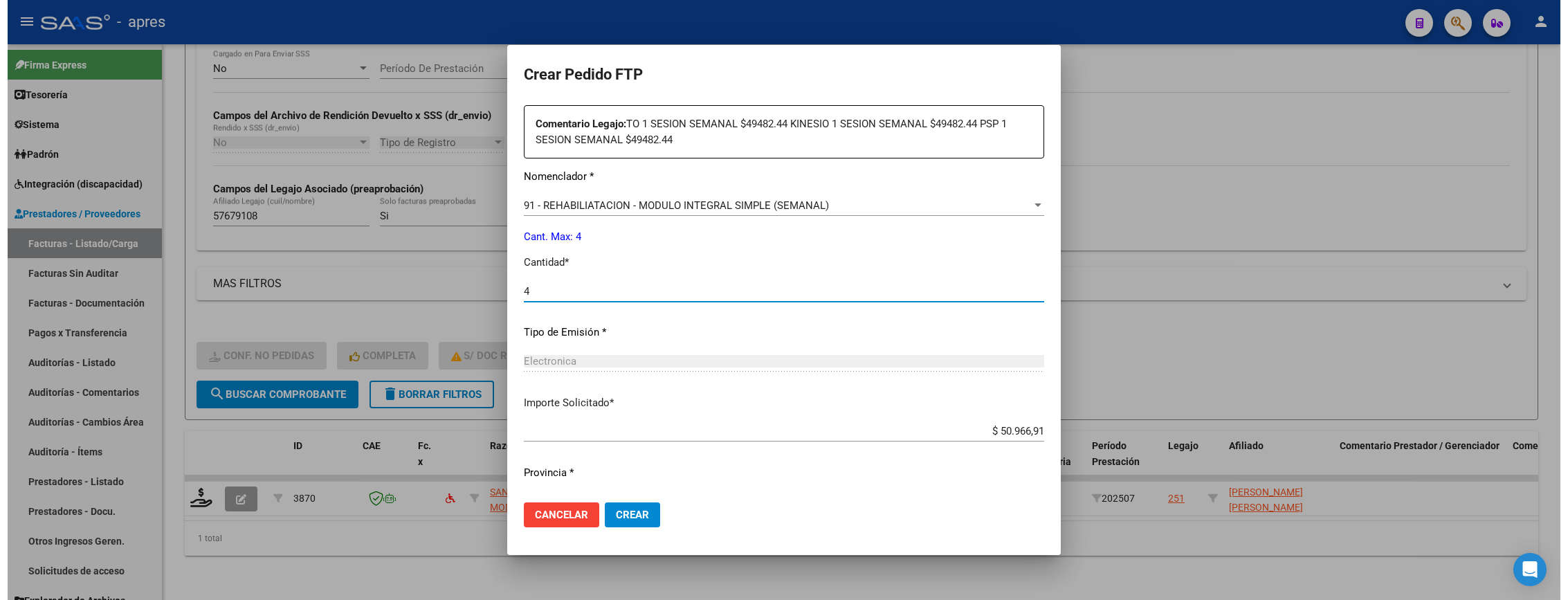
scroll to position [552, 0]
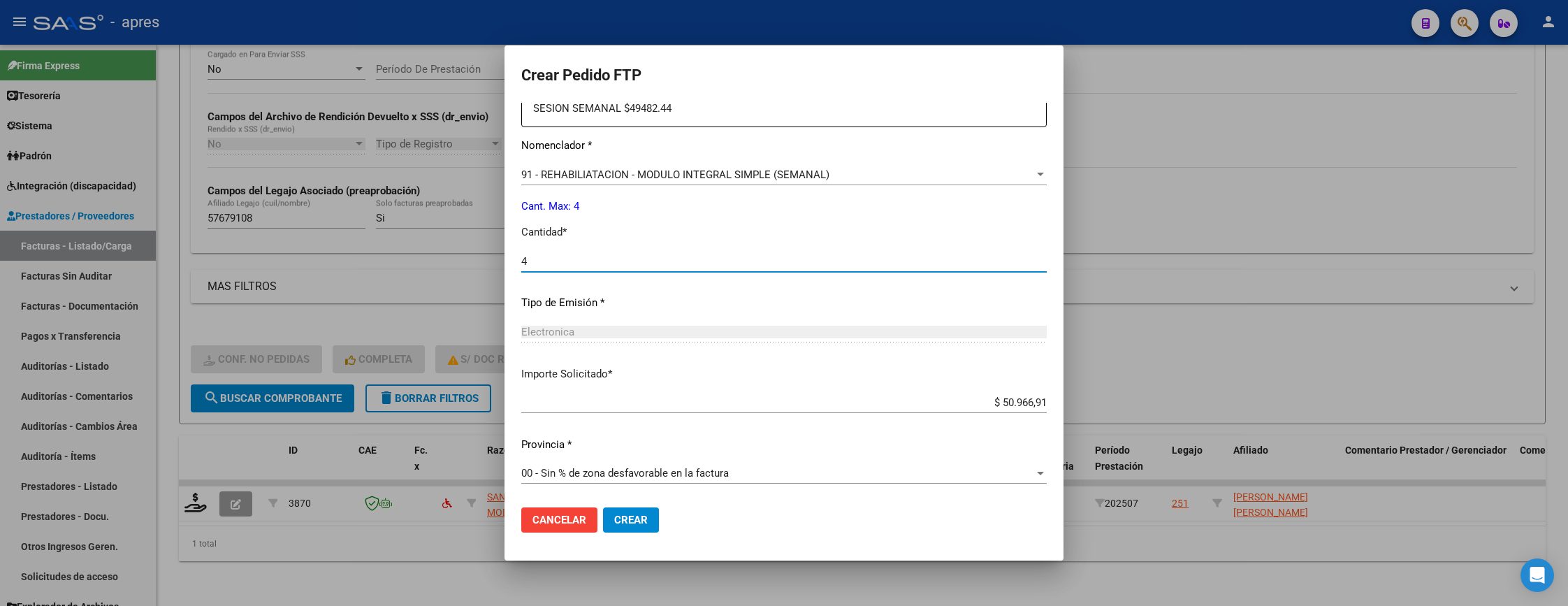
type input "4"
click at [632, 520] on span "Crear" at bounding box center [630, 520] width 33 height 13
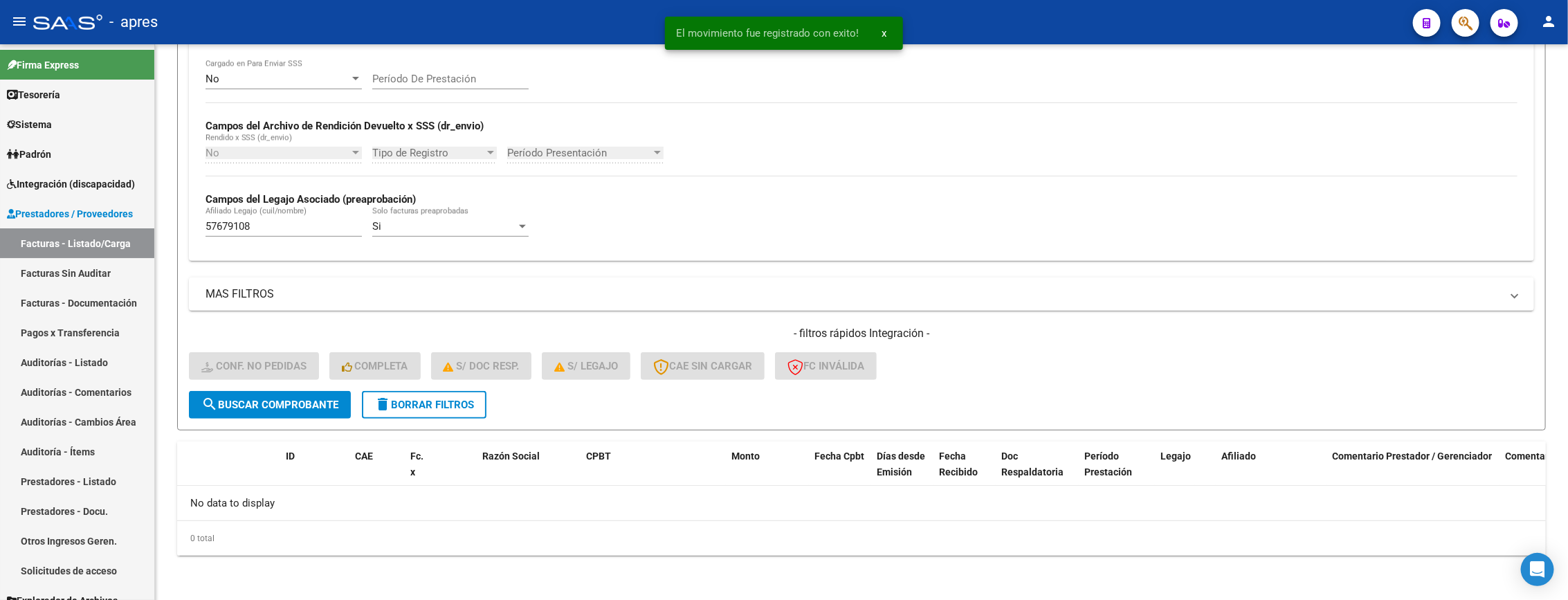
scroll to position [272, 0]
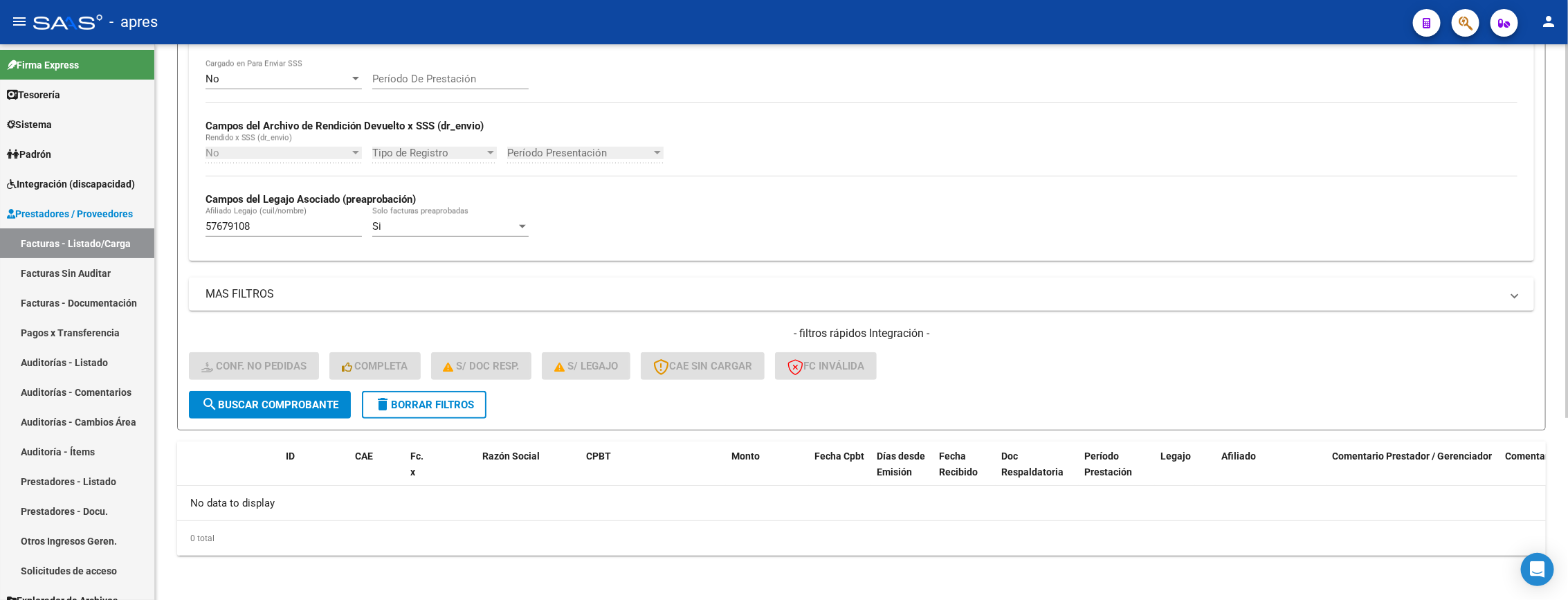
drag, startPoint x: 254, startPoint y: 227, endPoint x: 160, endPoint y: 214, distance: 94.9
click at [146, 220] on mat-sidenav-container "Firma Express Tesorería Extractos Procesados (csv) Extractos Originales (pdf) S…" at bounding box center [784, 322] width 1568 height 556
paste input "64294"
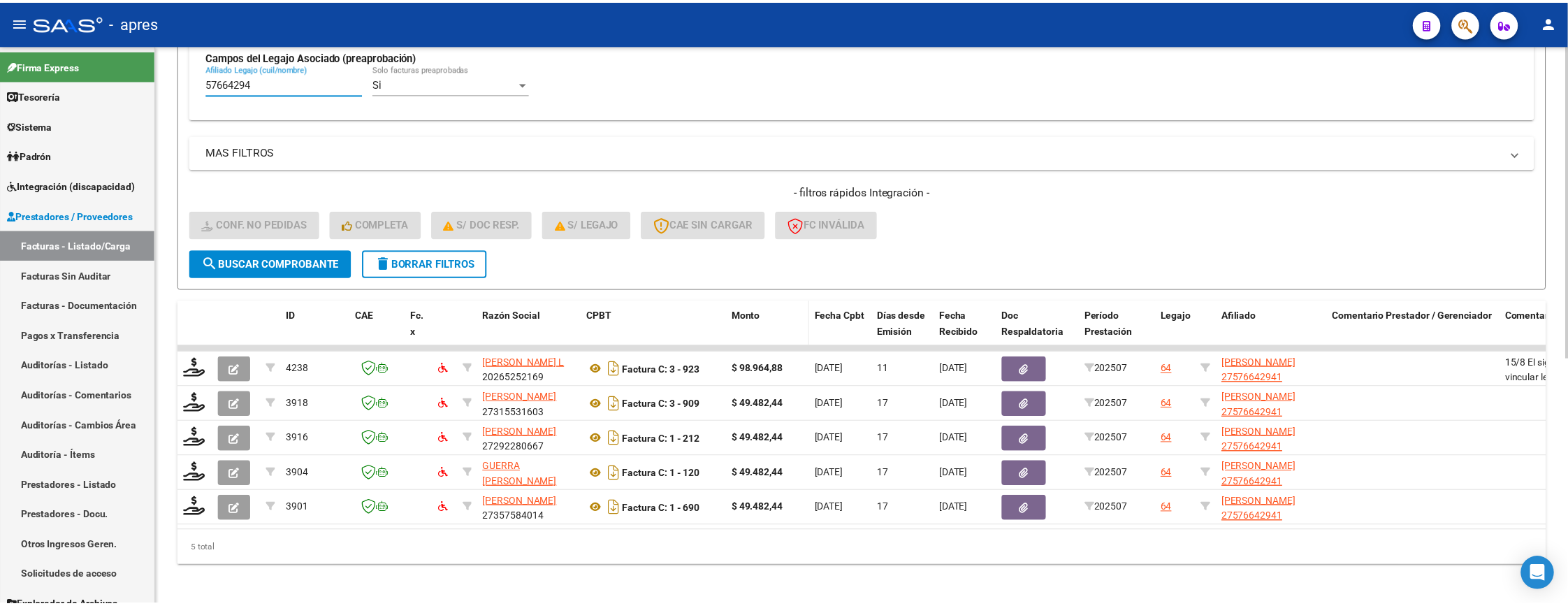
scroll to position [441, 0]
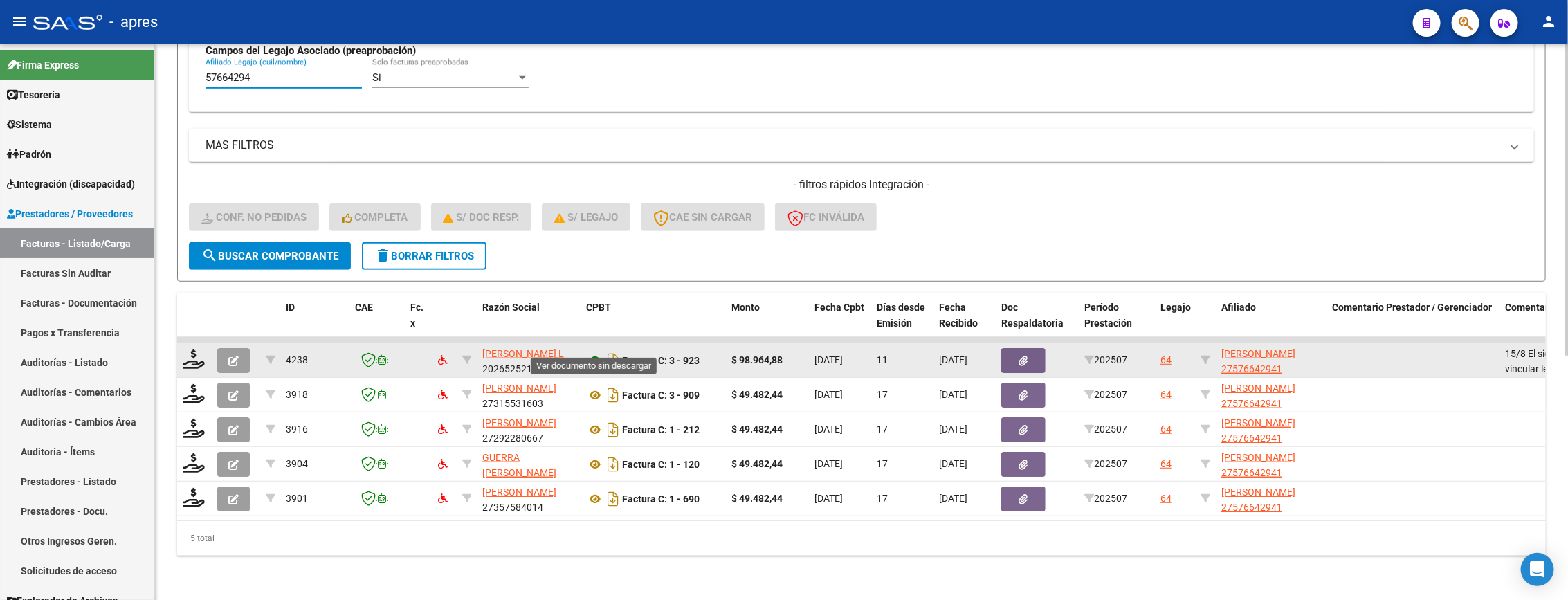
type input "57664294"
click at [590, 352] on icon at bounding box center [595, 360] width 18 height 17
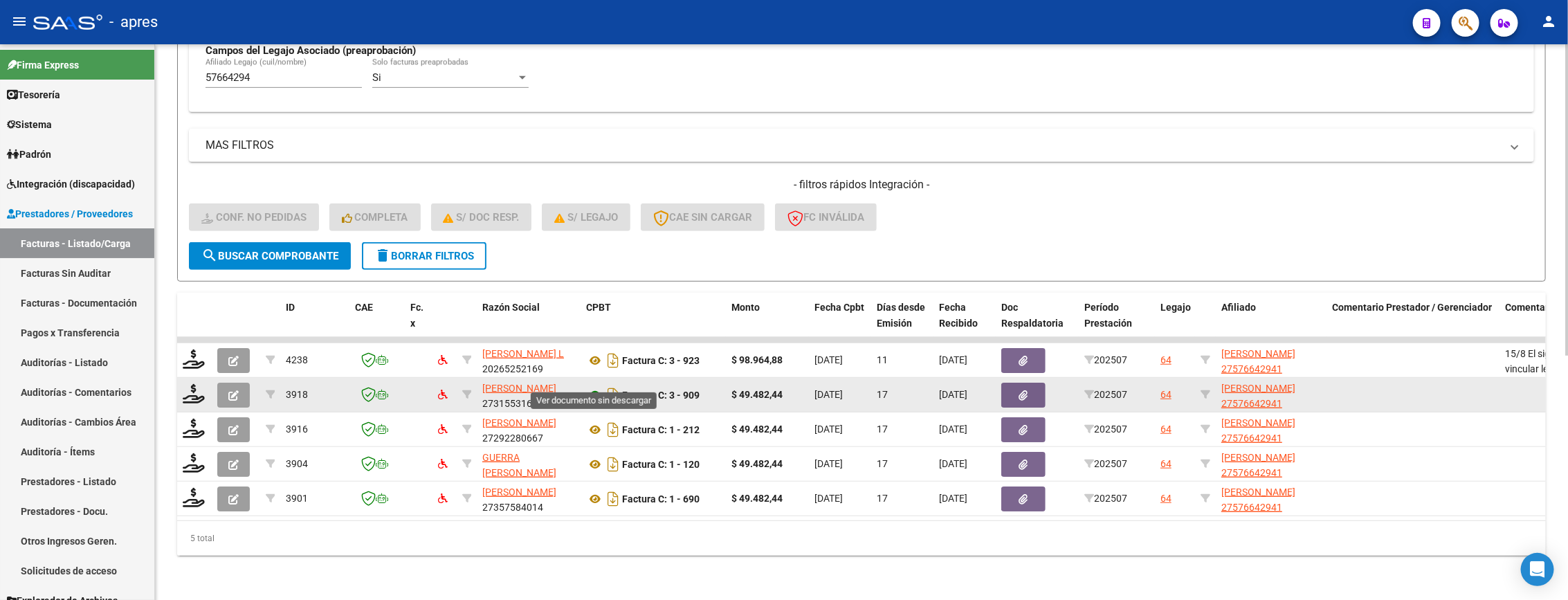
click at [588, 387] on icon at bounding box center [595, 395] width 18 height 17
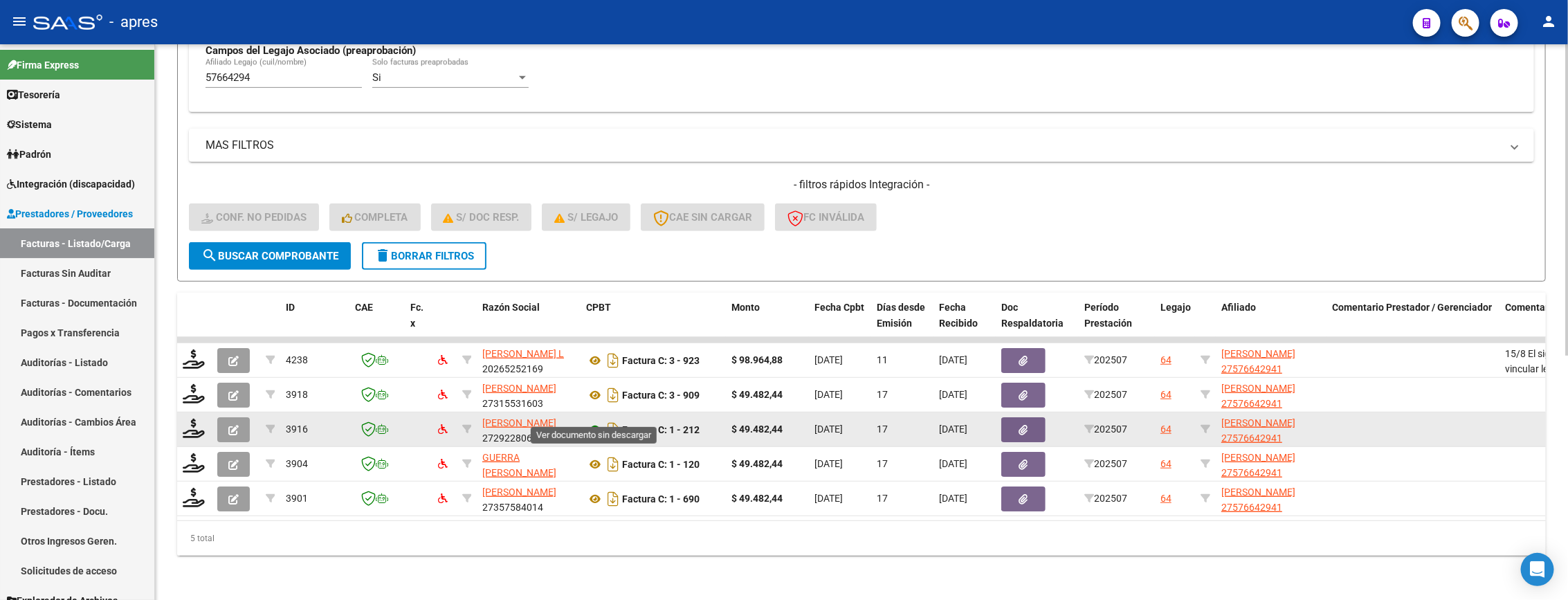
click at [592, 421] on icon at bounding box center [595, 429] width 18 height 17
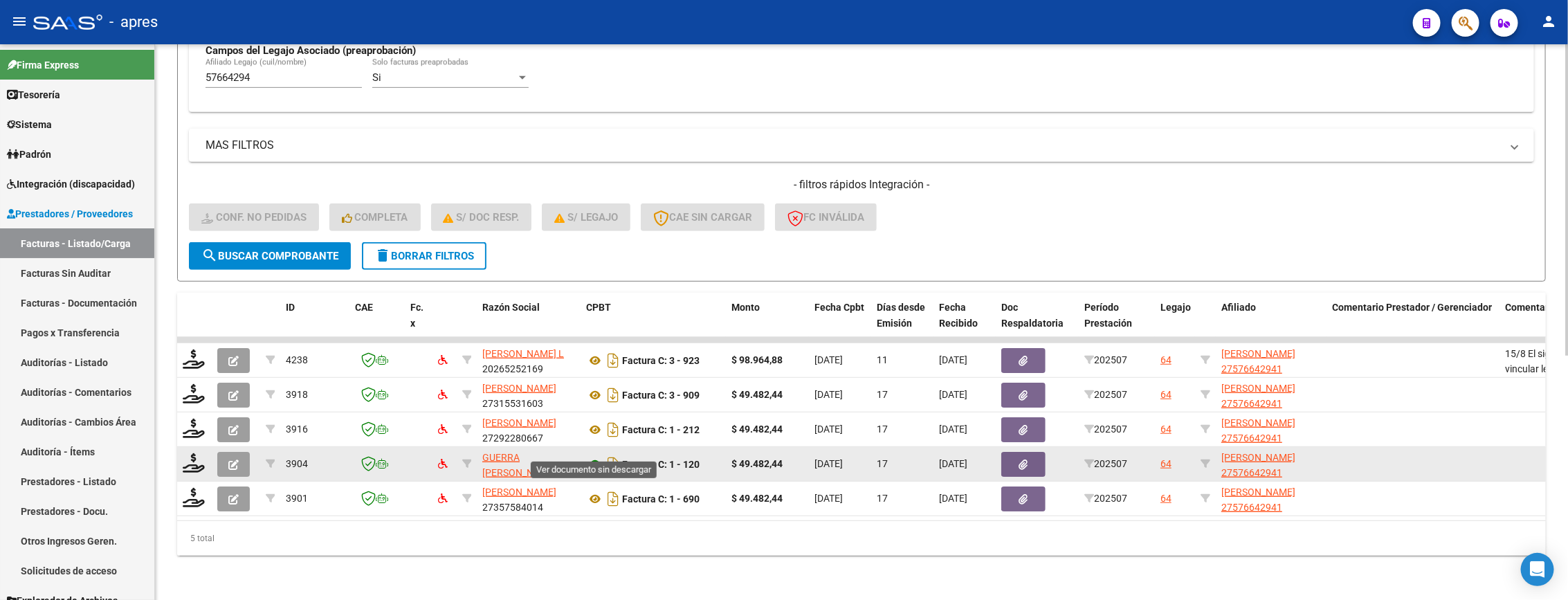
click at [594, 456] on icon at bounding box center [595, 464] width 18 height 17
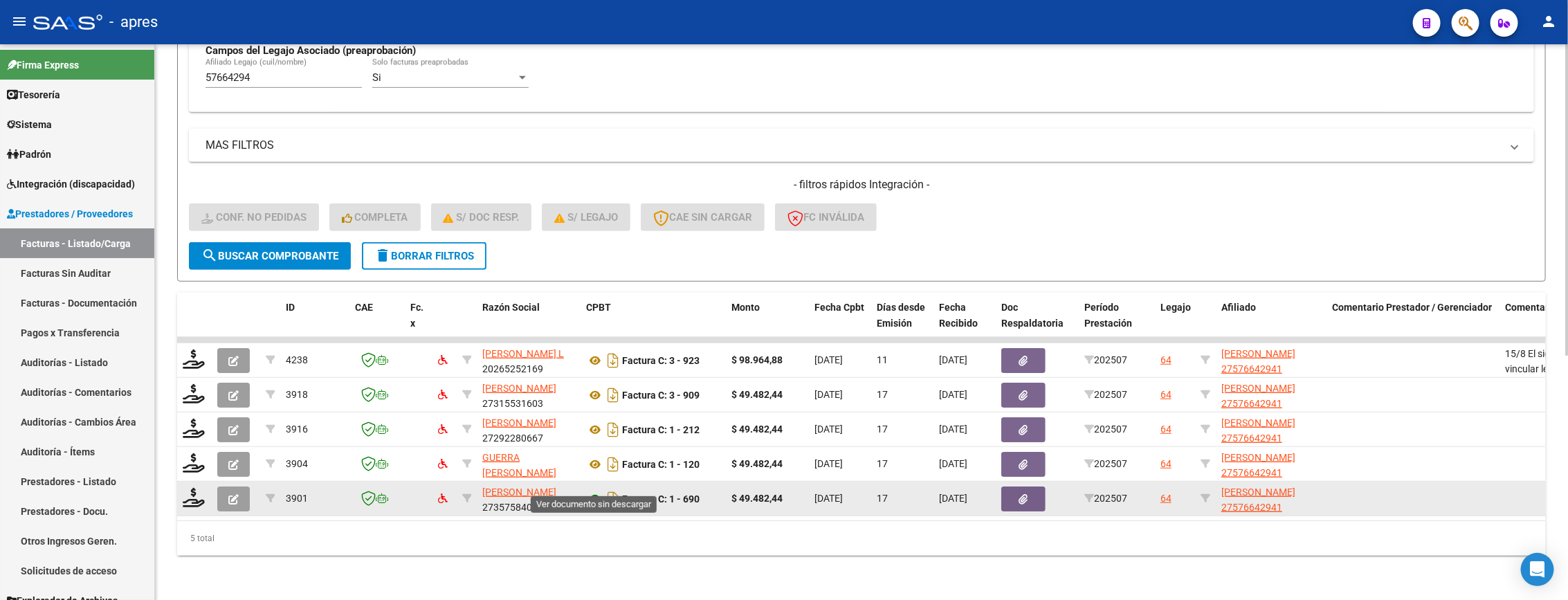
click at [592, 491] on icon at bounding box center [595, 499] width 18 height 17
click at [192, 489] on icon at bounding box center [194, 497] width 22 height 19
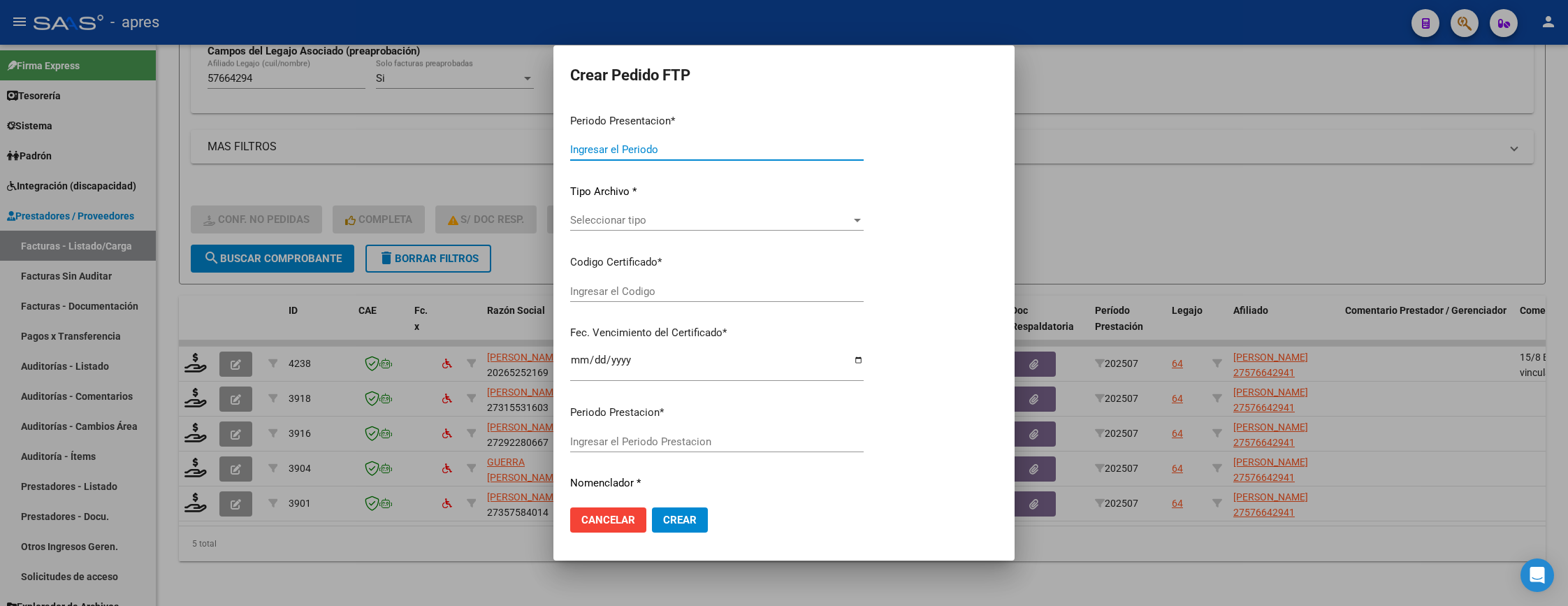
type input "202507"
type input "$ 49.482,44"
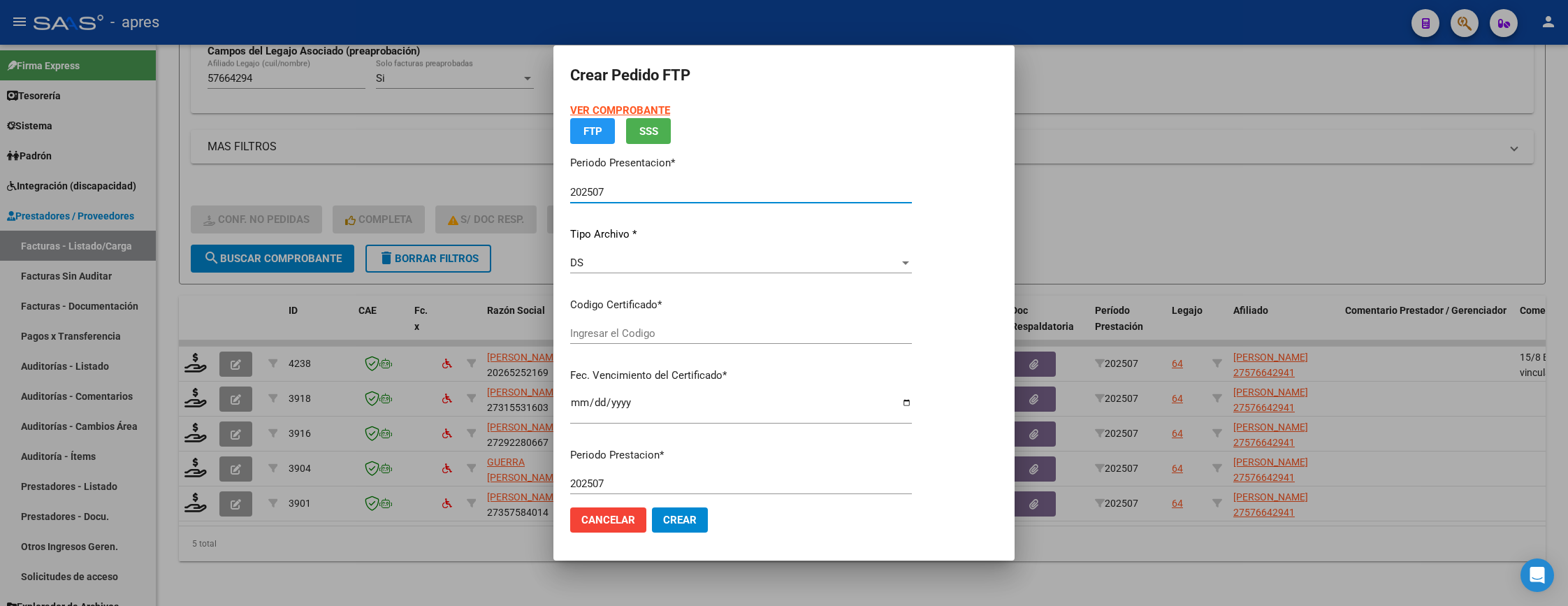
type input "ARG01000576642942022112820271128BS316"
type input "2027-11-28"
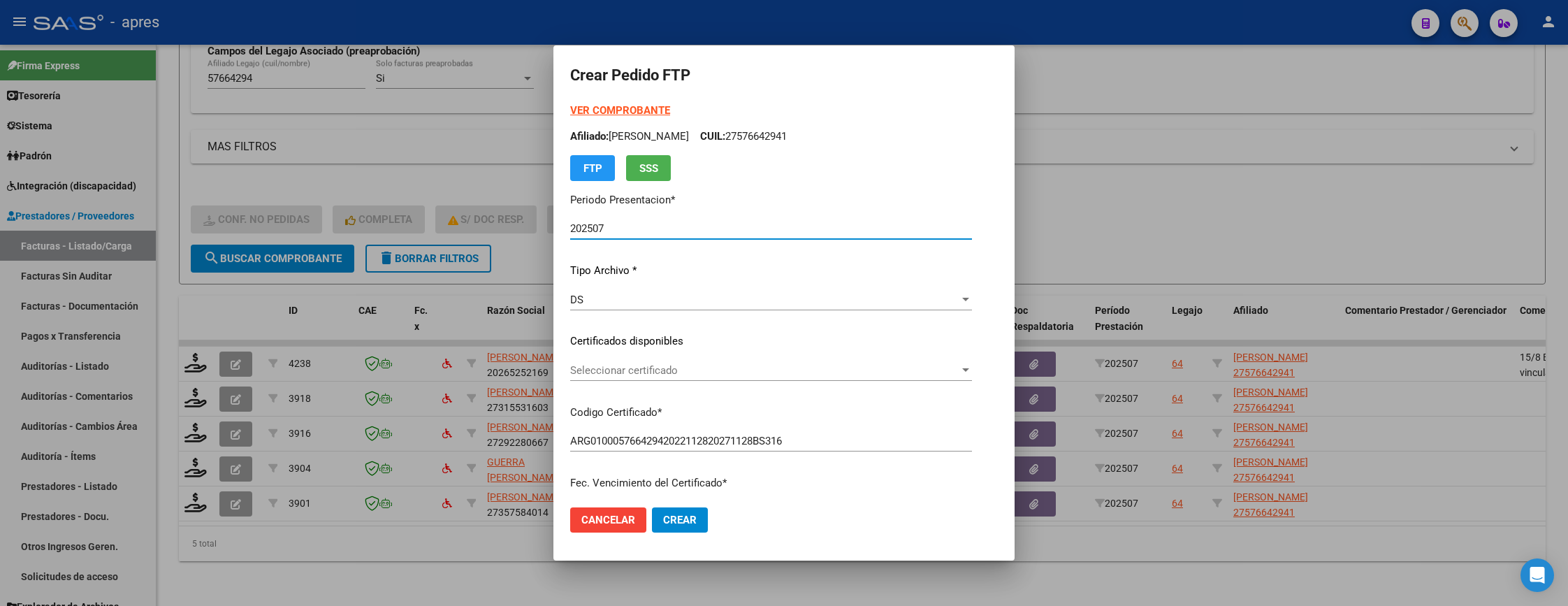
click at [780, 373] on span "Seleccionar certificado" at bounding box center [765, 370] width 390 height 13
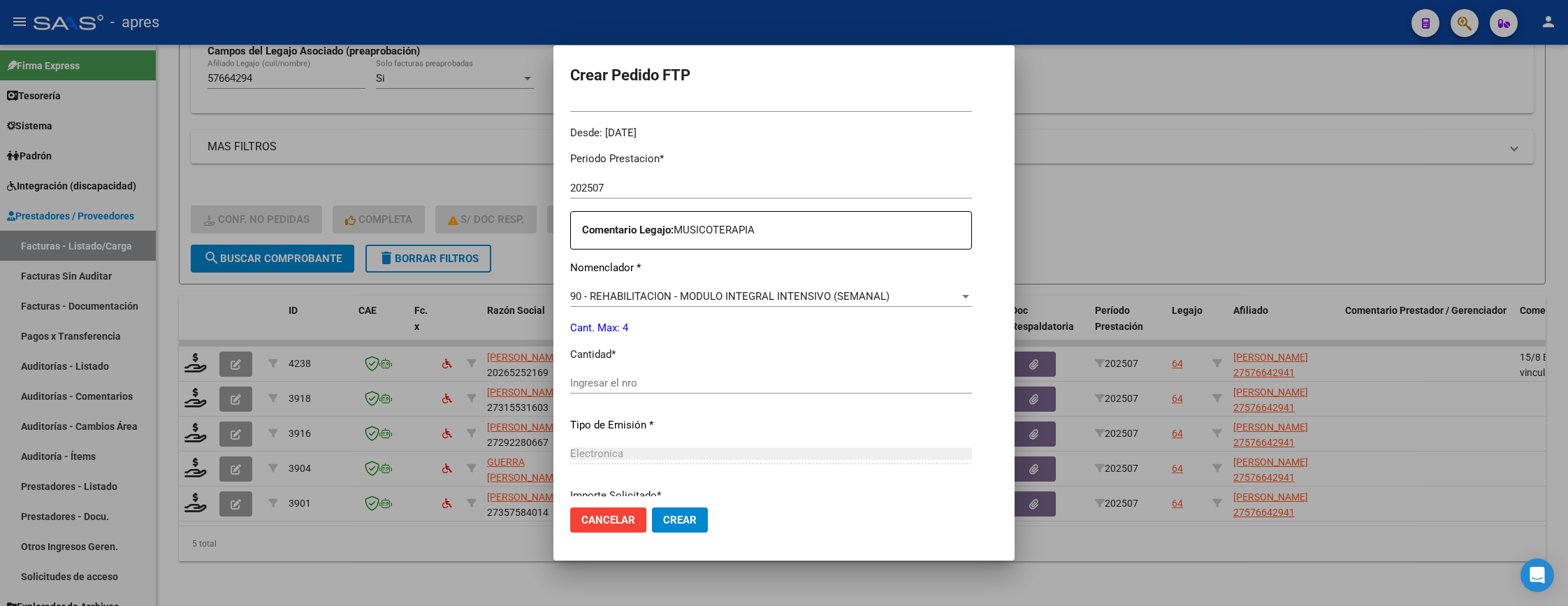
scroll to position [524, 0]
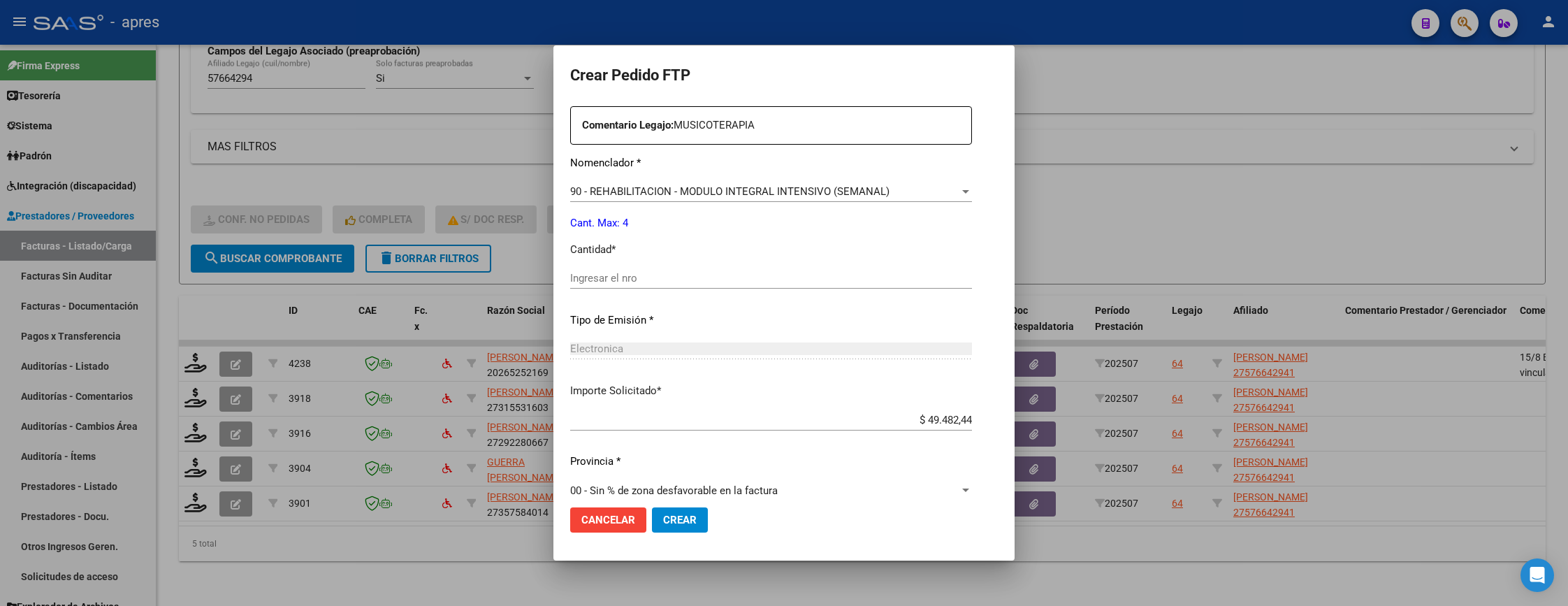
drag, startPoint x: 751, startPoint y: 268, endPoint x: 751, endPoint y: 277, distance: 9.0
click at [751, 269] on div "Ingresar el nro" at bounding box center [771, 278] width 402 height 21
click at [752, 284] on input "Ingresar el nro" at bounding box center [771, 279] width 402 height 13
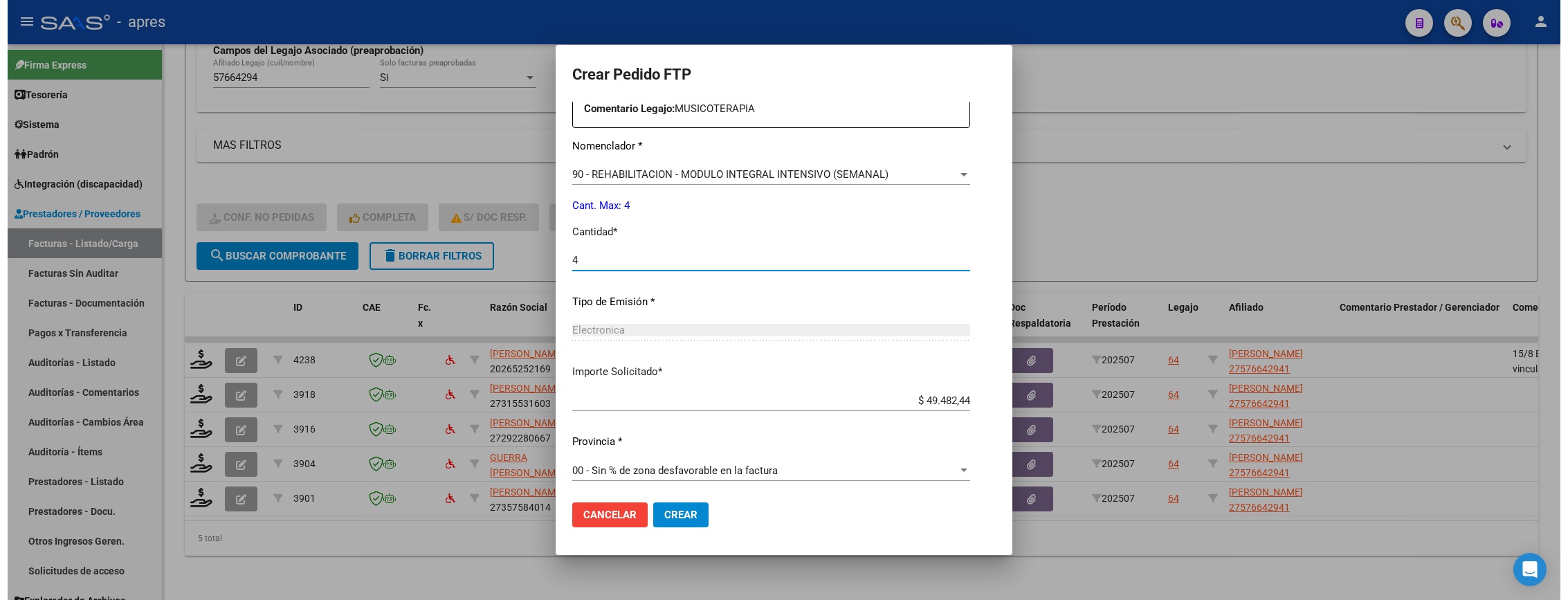
scroll to position [537, 0]
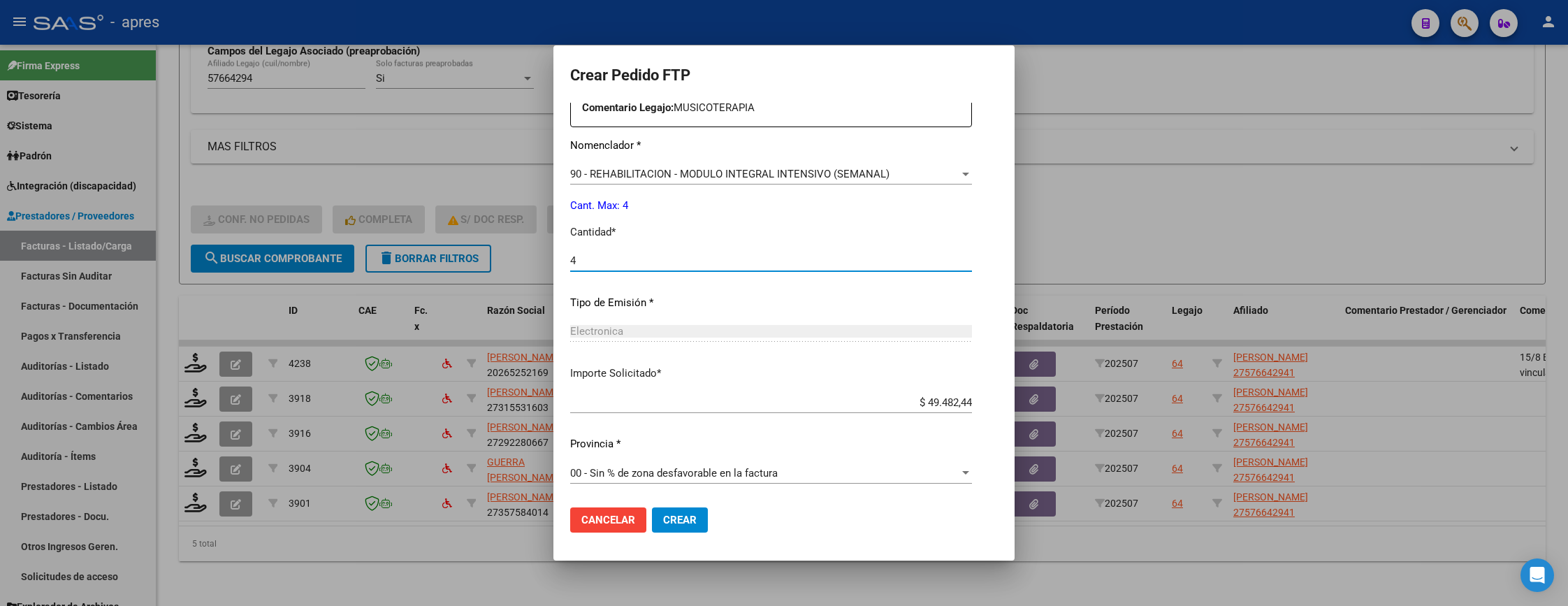
type input "4"
click at [663, 520] on span "Crear" at bounding box center [680, 520] width 33 height 13
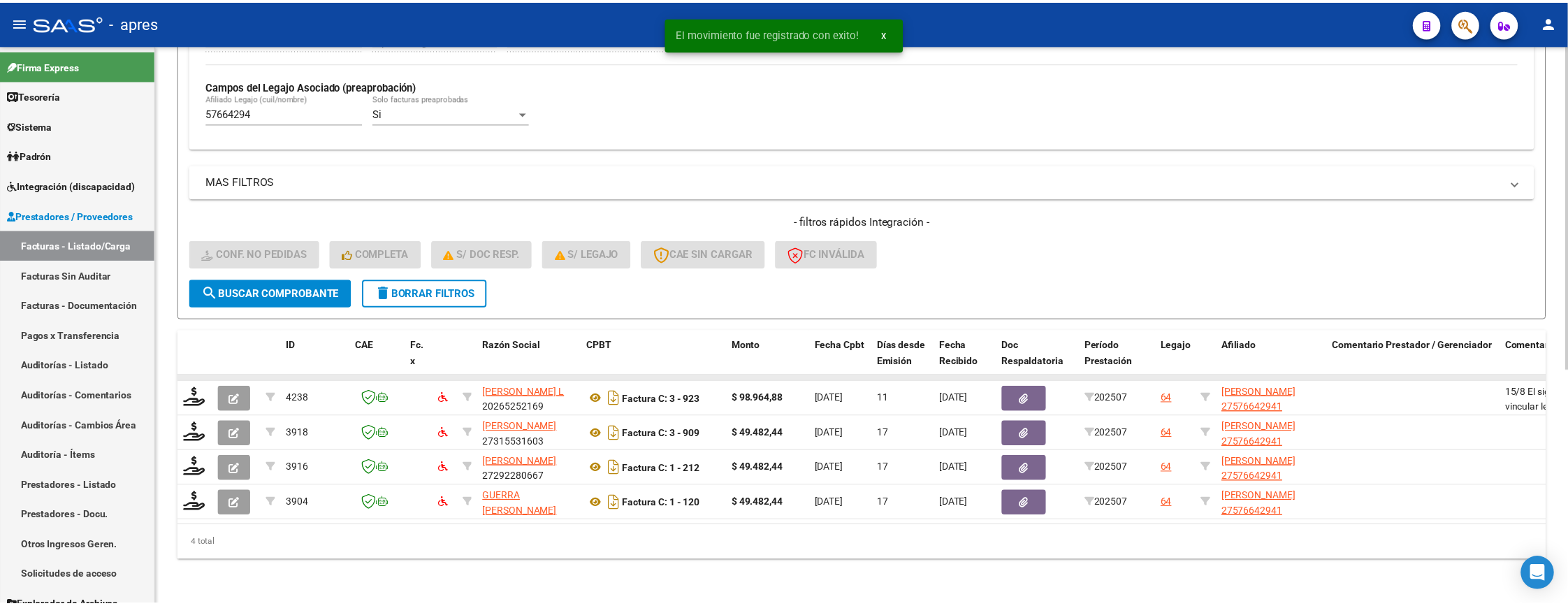
scroll to position [407, 0]
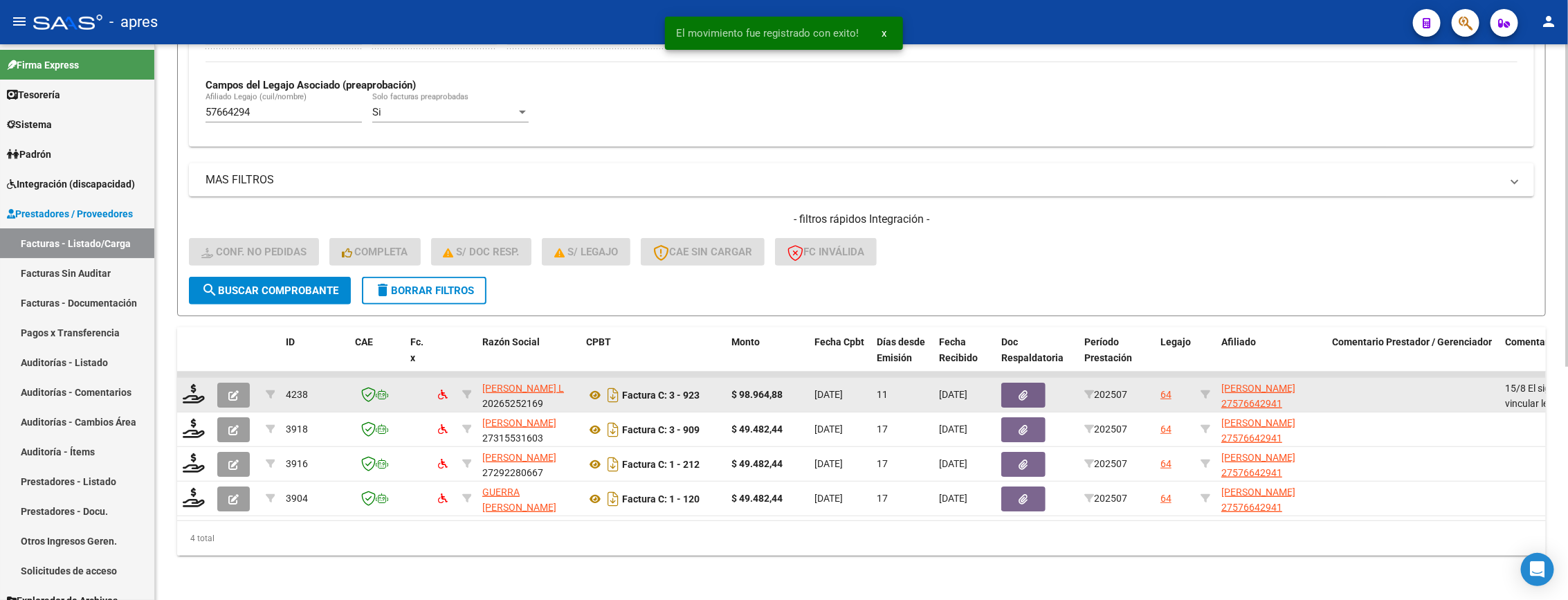
click at [192, 389] on datatable-body-cell at bounding box center [194, 395] width 34 height 34
click at [192, 384] on icon at bounding box center [194, 394] width 22 height 19
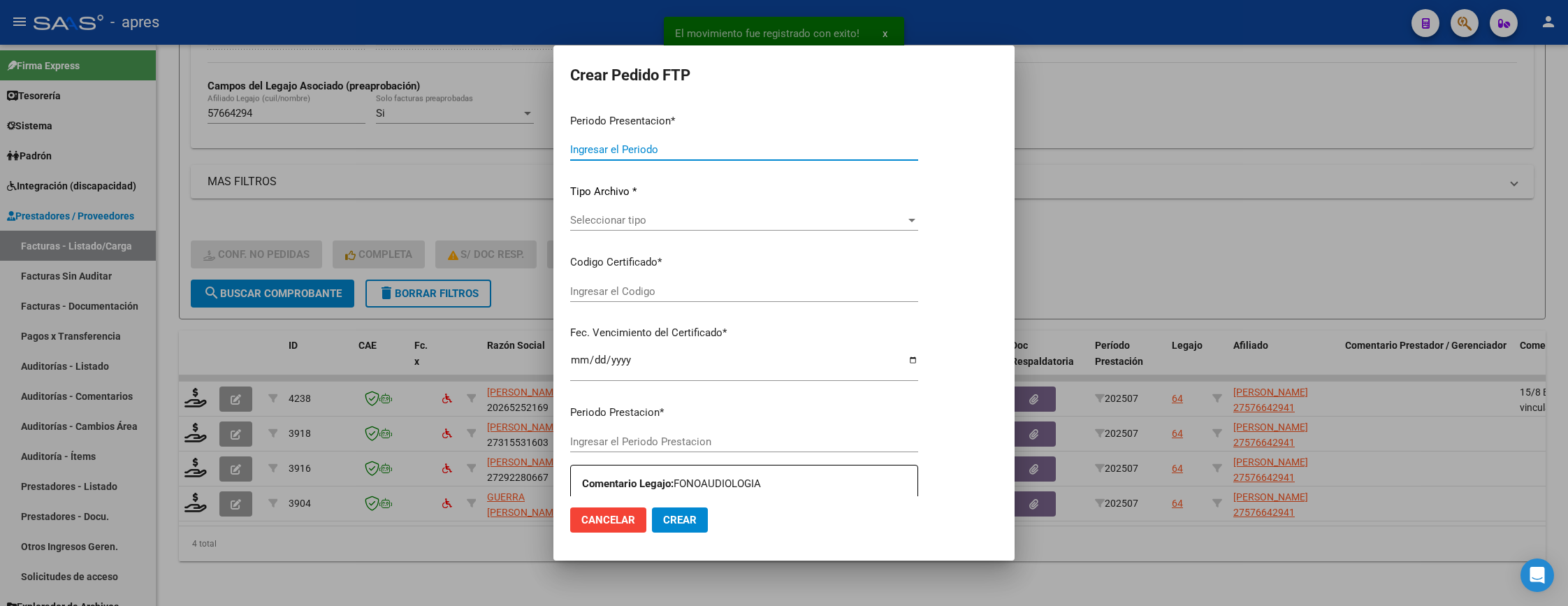
type input "202507"
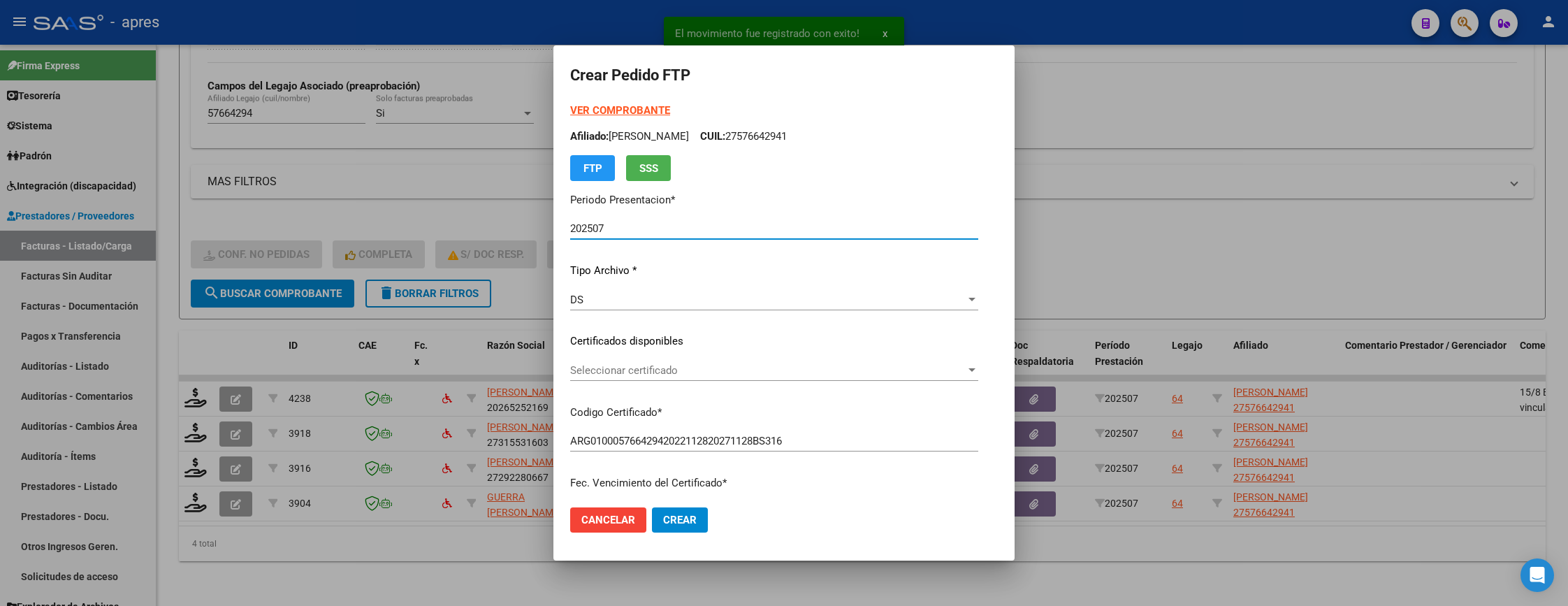
click at [718, 369] on span "Seleccionar certificado" at bounding box center [768, 370] width 395 height 13
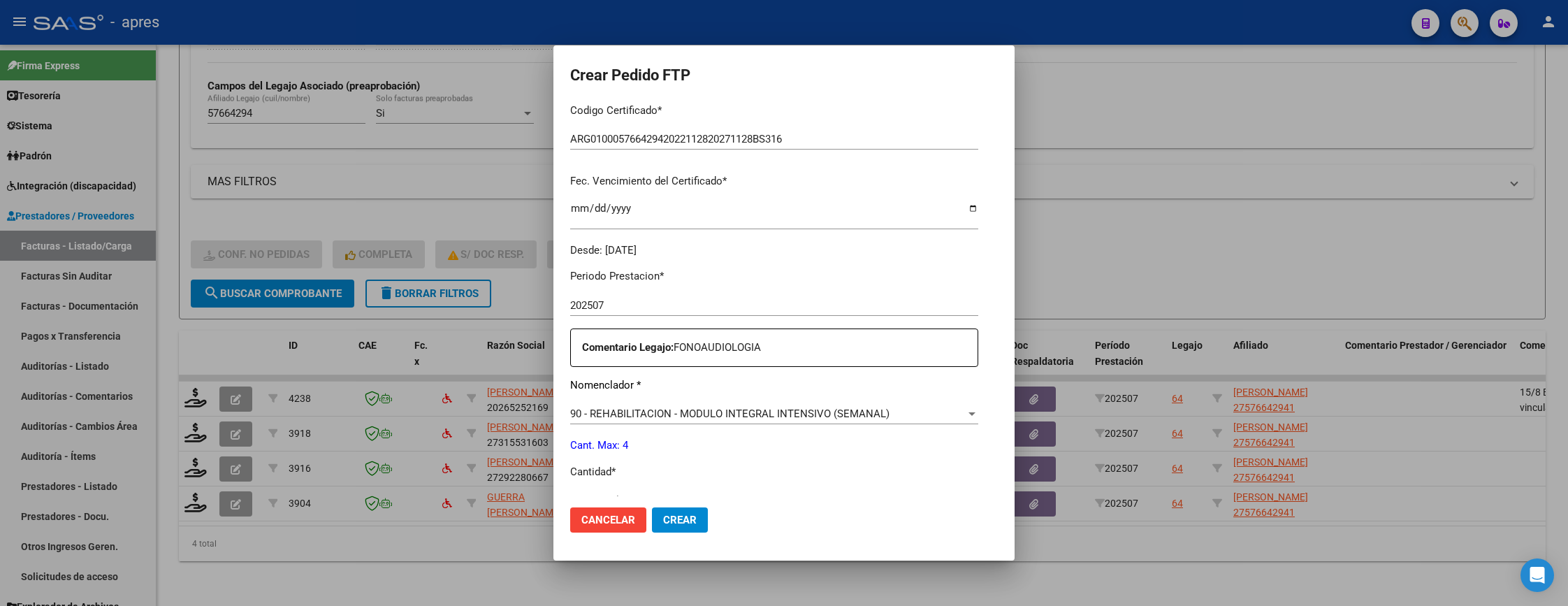
scroll to position [420, 0]
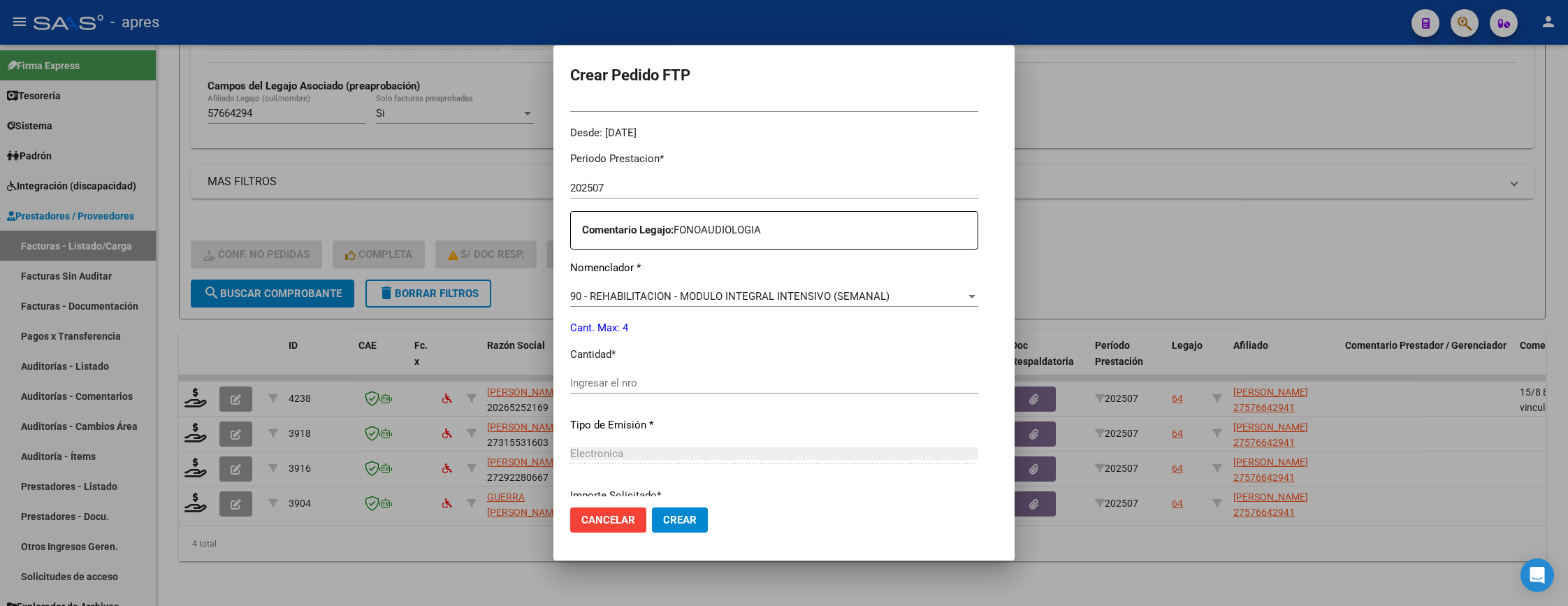
click at [680, 388] on input "Ingresar el nro" at bounding box center [774, 383] width 408 height 13
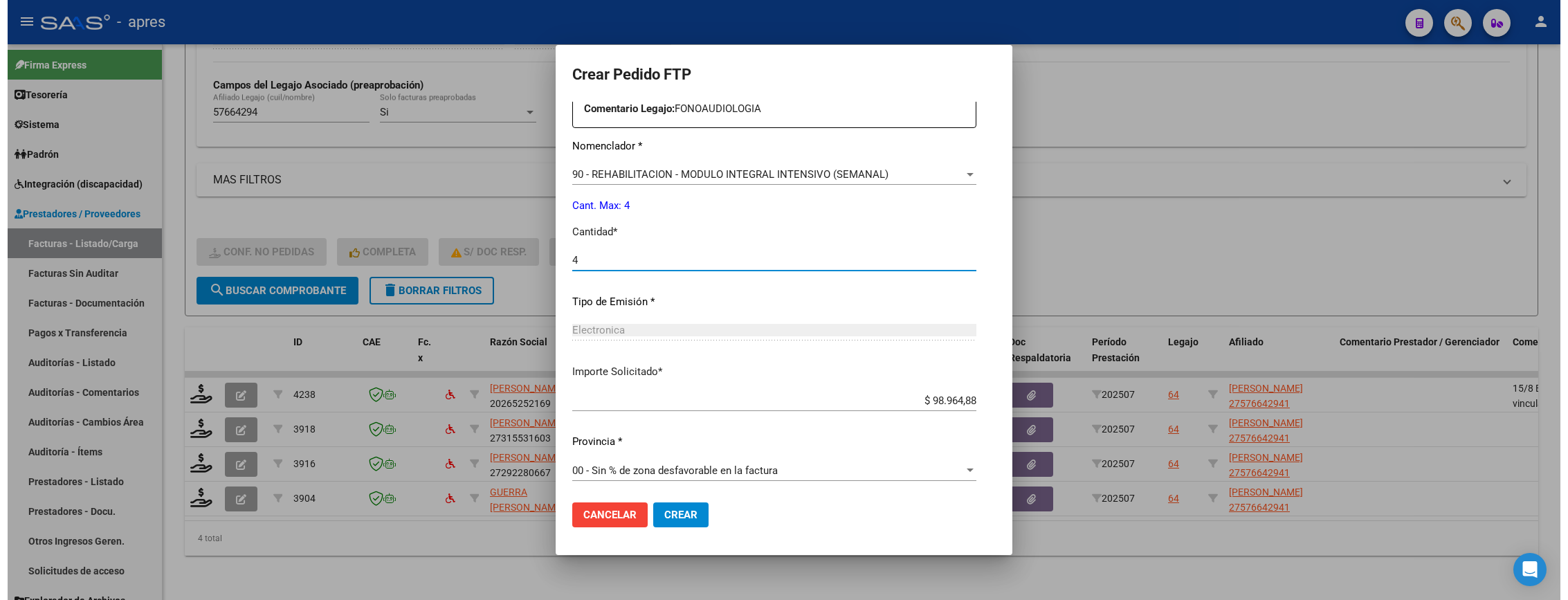
scroll to position [537, 0]
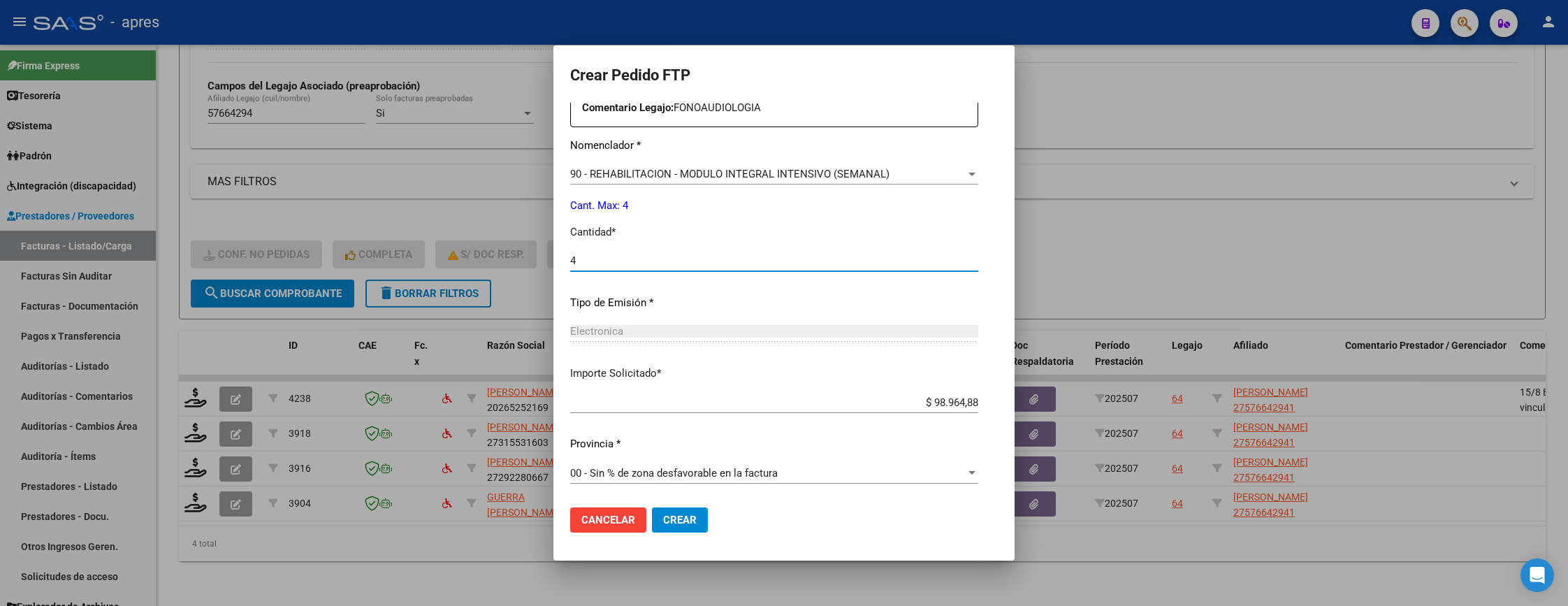
click at [669, 516] on button "Crear" at bounding box center [680, 519] width 56 height 25
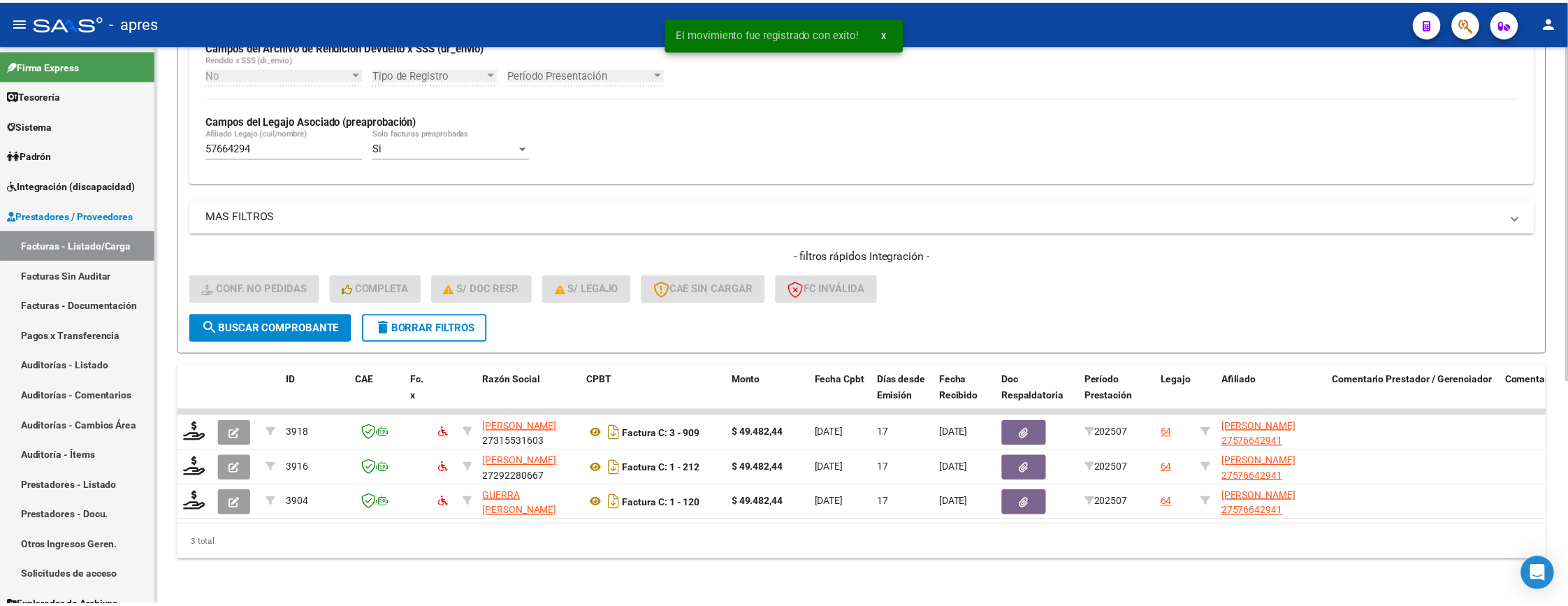
scroll to position [372, 0]
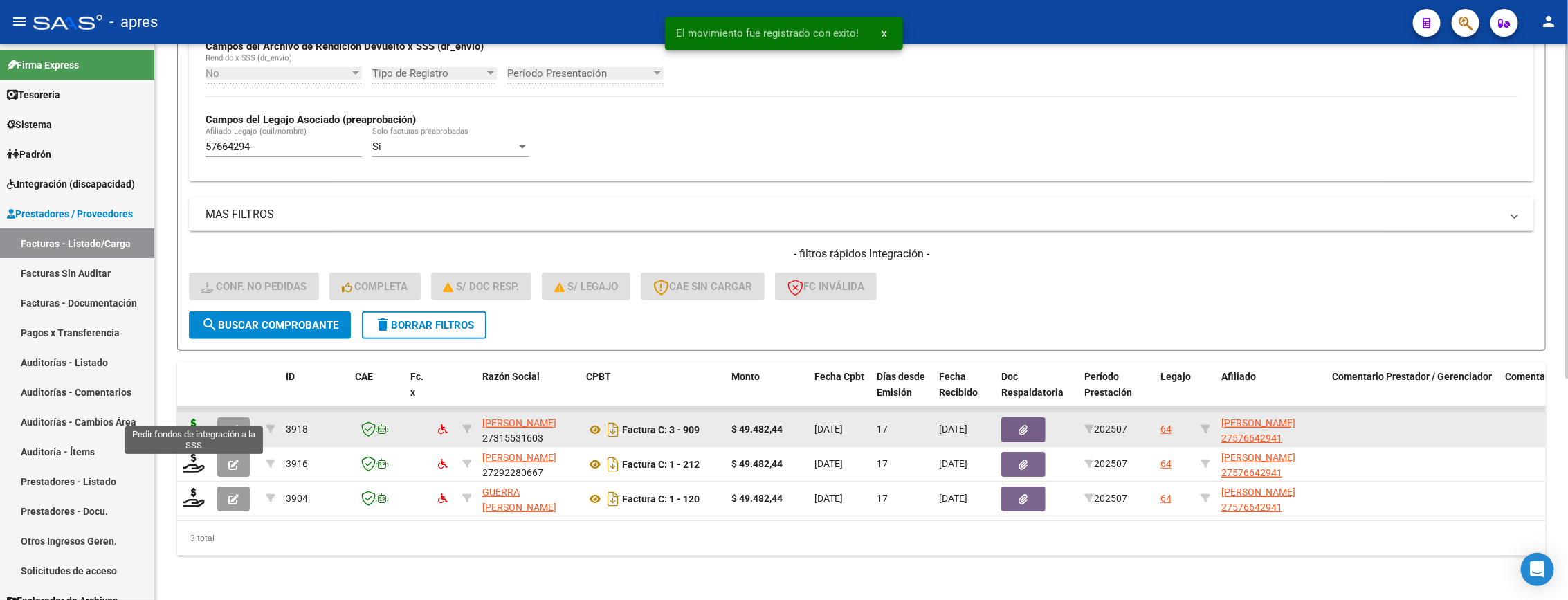
click at [202, 419] on icon at bounding box center [194, 428] width 22 height 19
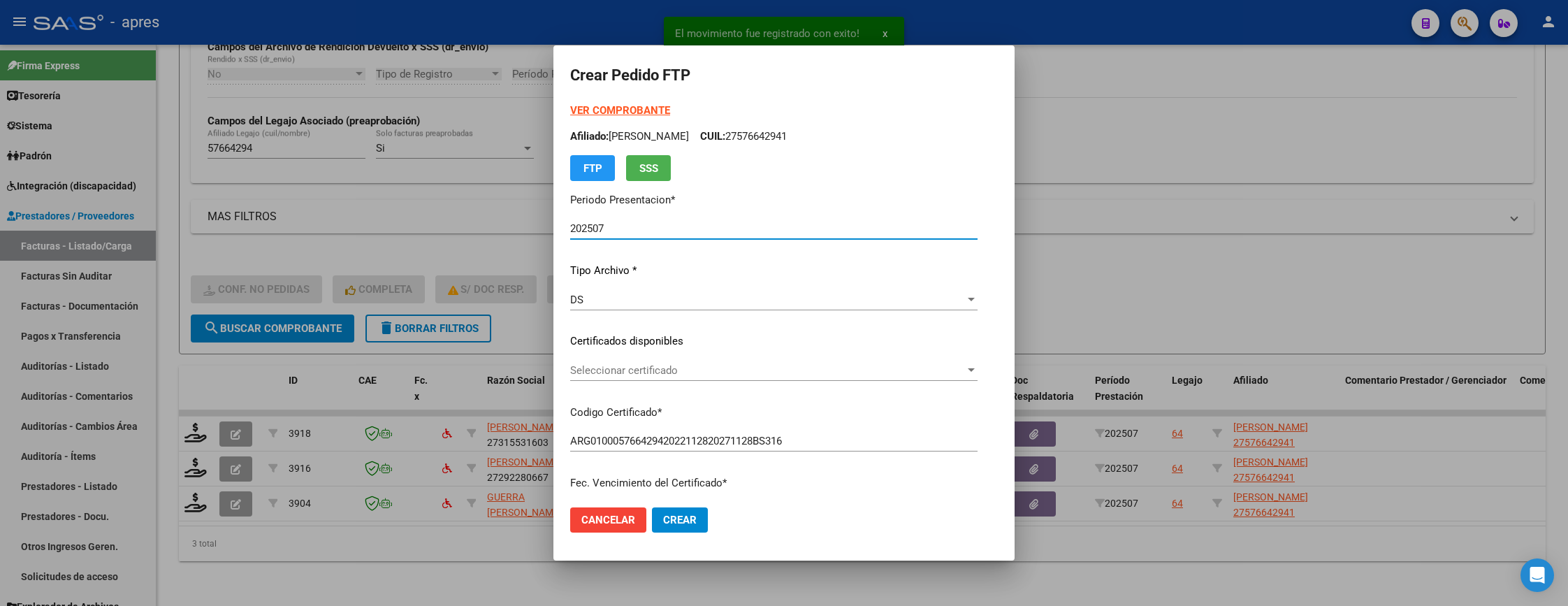
click at [899, 364] on span "Seleccionar certificado" at bounding box center [767, 370] width 394 height 13
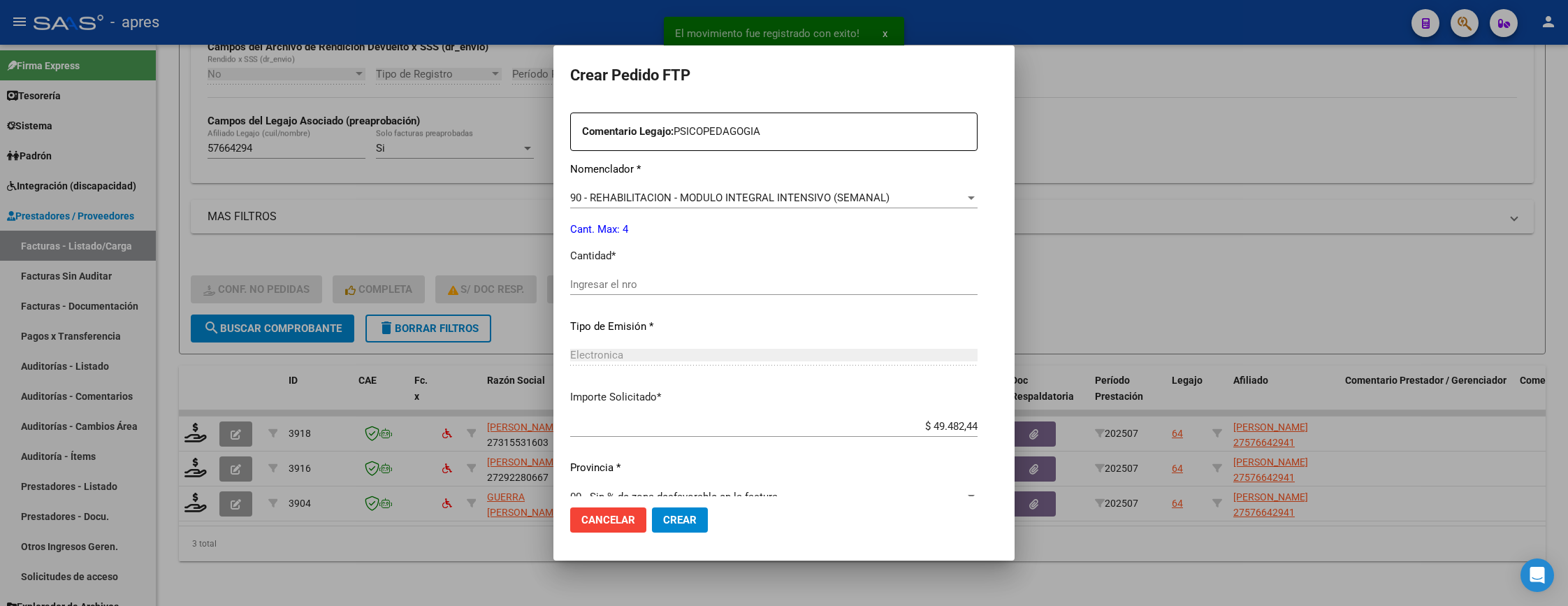
scroll to position [524, 0]
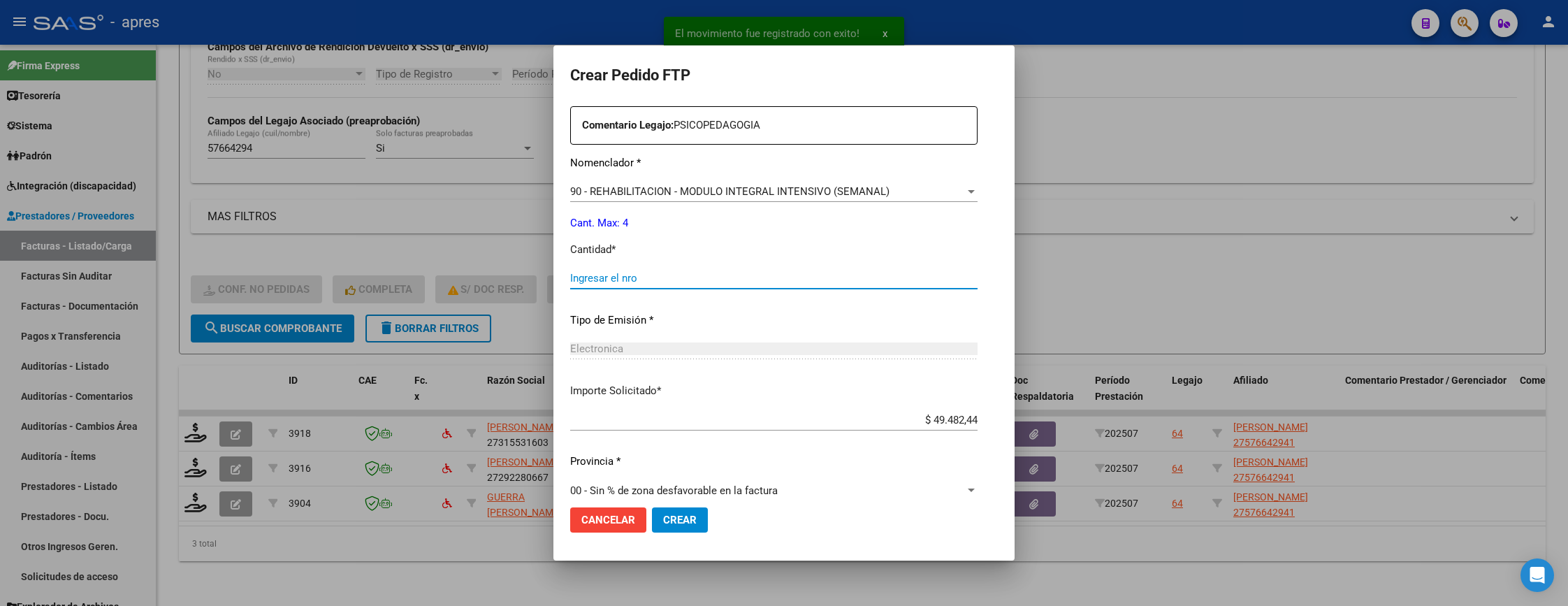
click at [795, 282] on input "Ingresar el nro" at bounding box center [773, 279] width 407 height 13
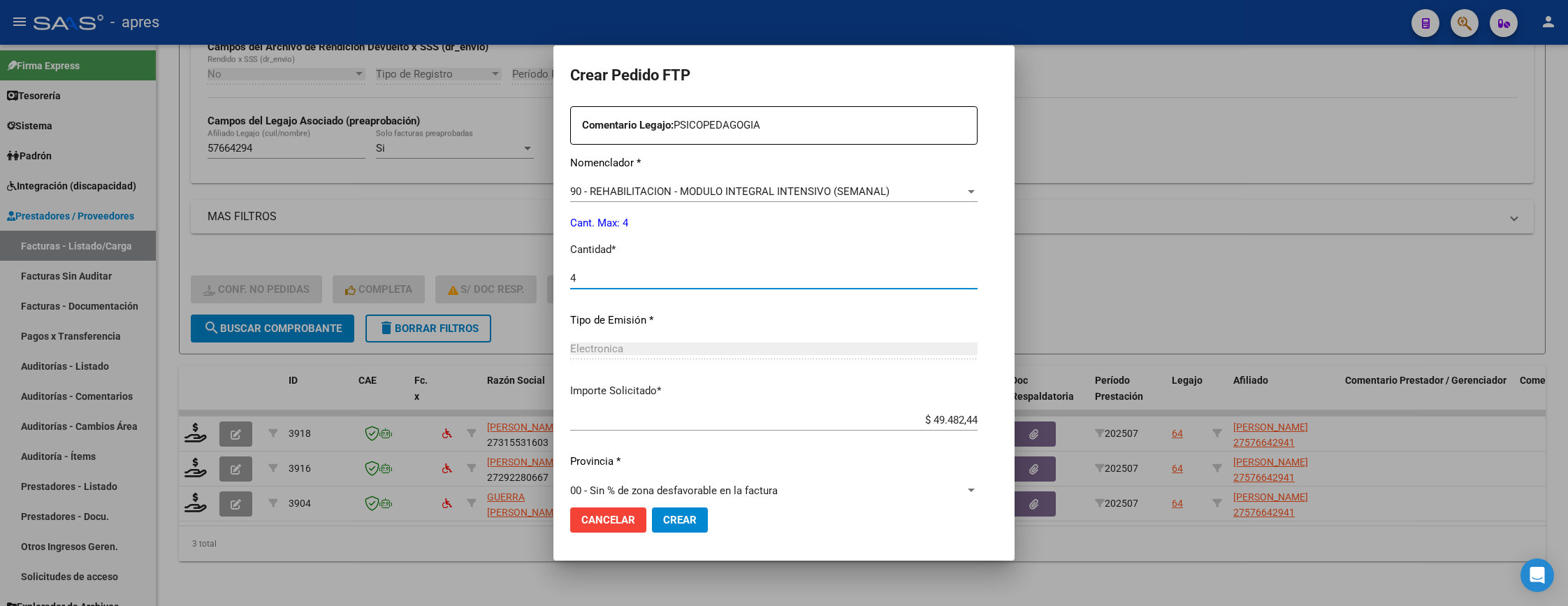
scroll to position [542, 0]
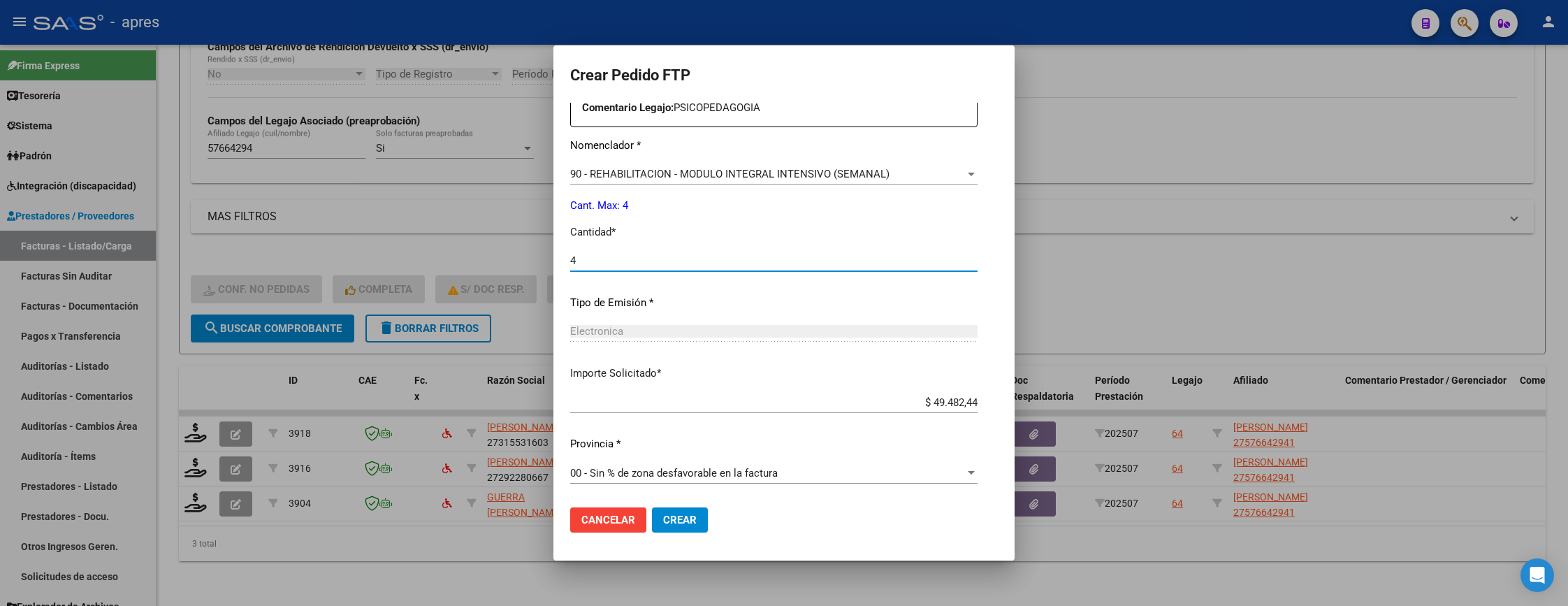
click at [664, 525] on span "Crear" at bounding box center [680, 520] width 33 height 13
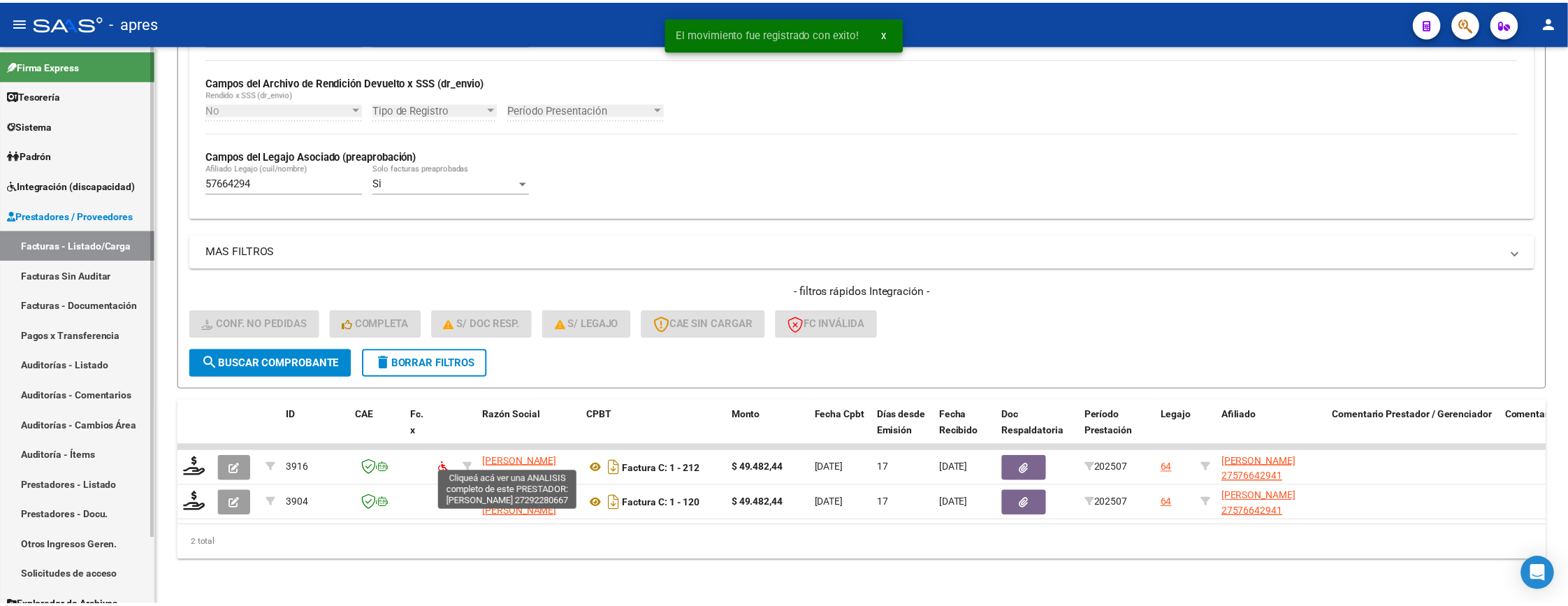
scroll to position [336, 0]
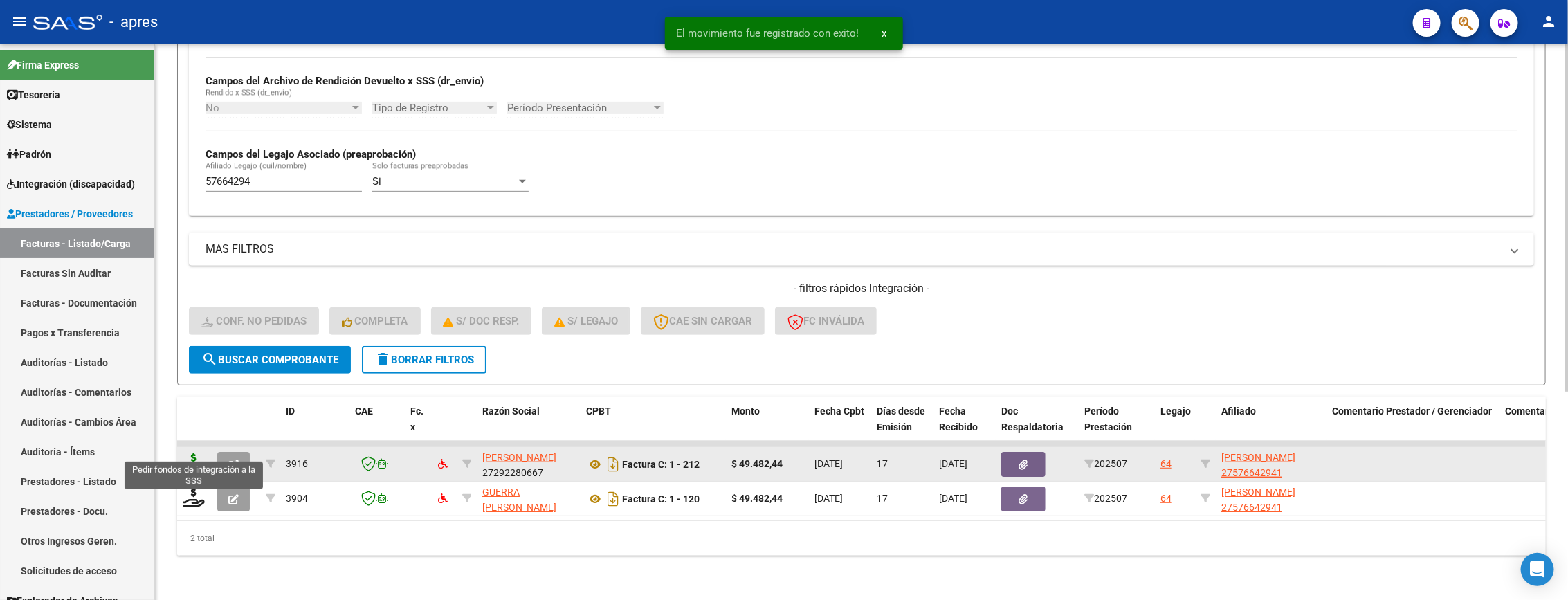
click at [189, 453] on icon at bounding box center [194, 463] width 22 height 19
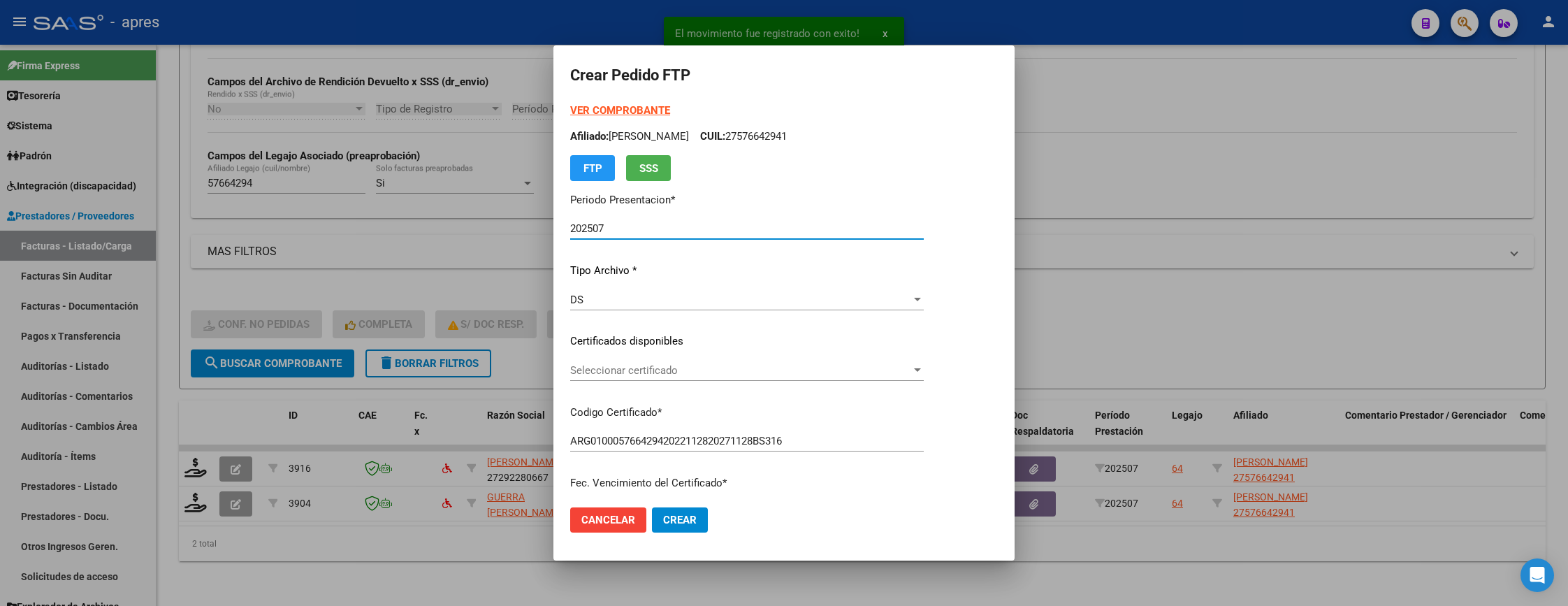
click at [776, 361] on div "Seleccionar certificado Seleccionar certificado" at bounding box center [747, 370] width 354 height 21
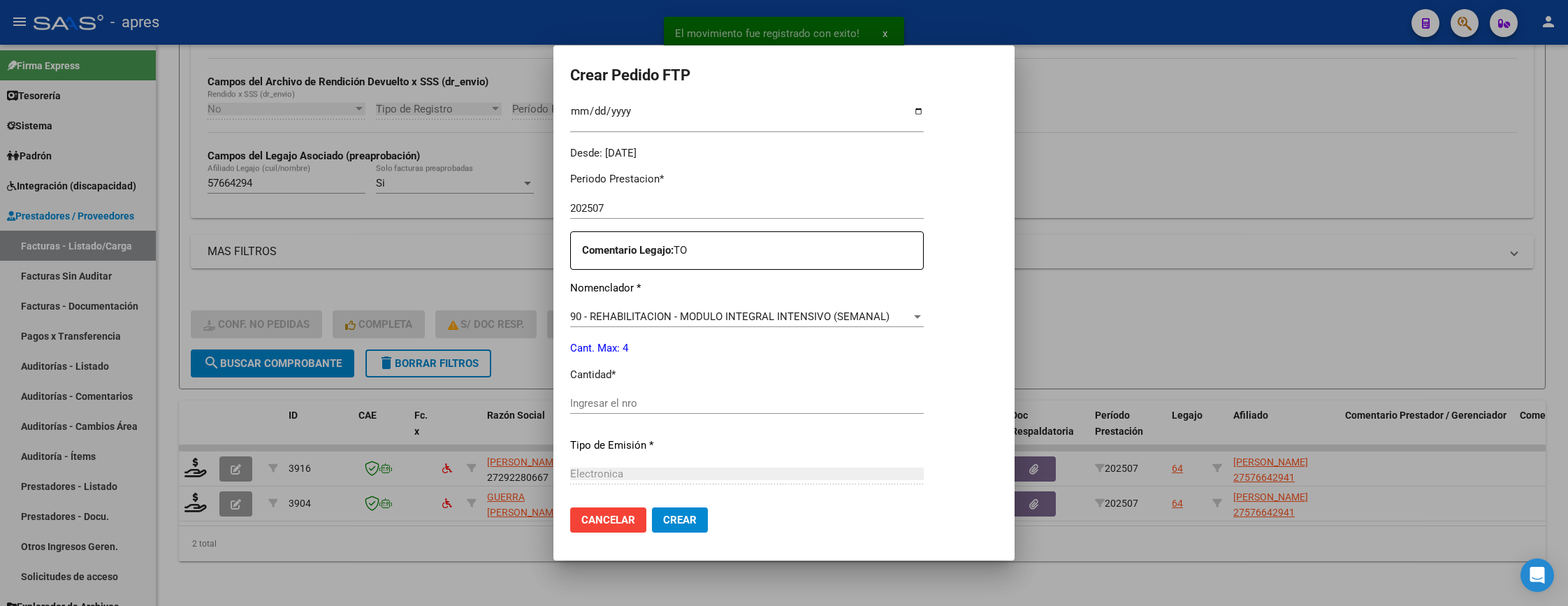
scroll to position [420, 0]
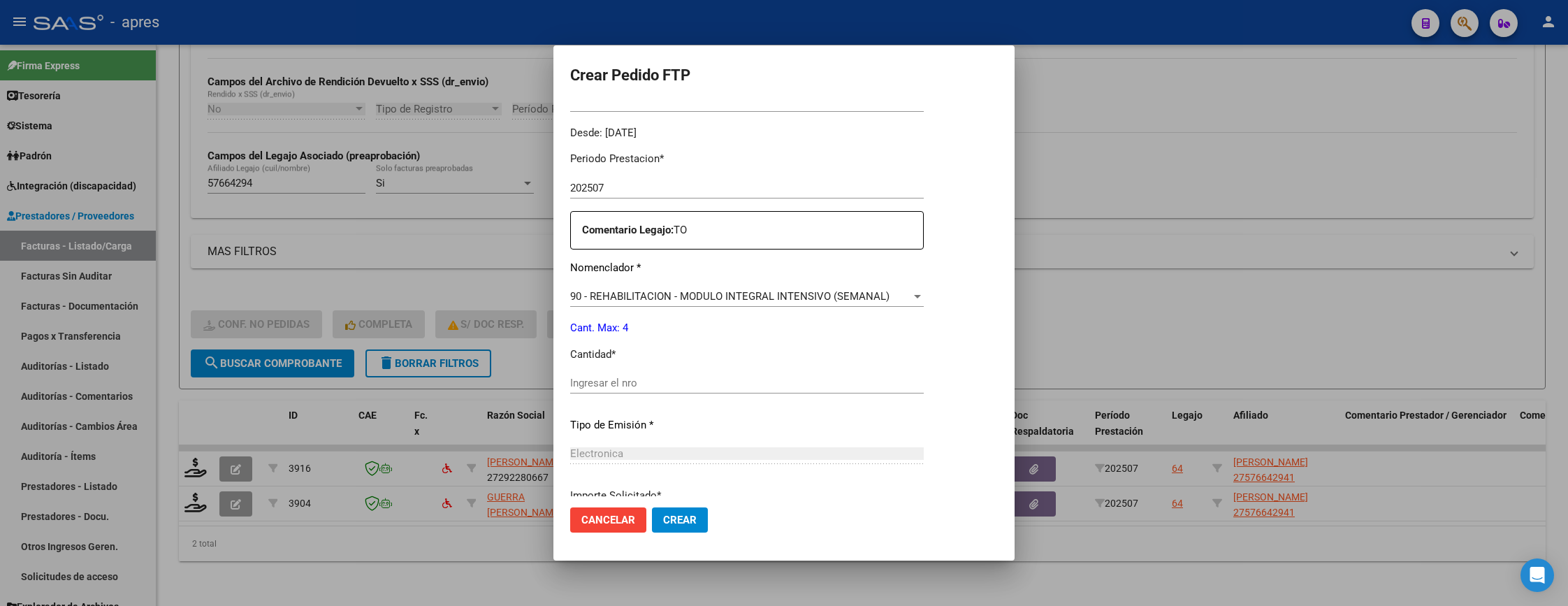
click at [761, 395] on div "Ingresar el nro" at bounding box center [747, 390] width 354 height 34
click at [759, 378] on input "Ingresar el nro" at bounding box center [747, 383] width 354 height 13
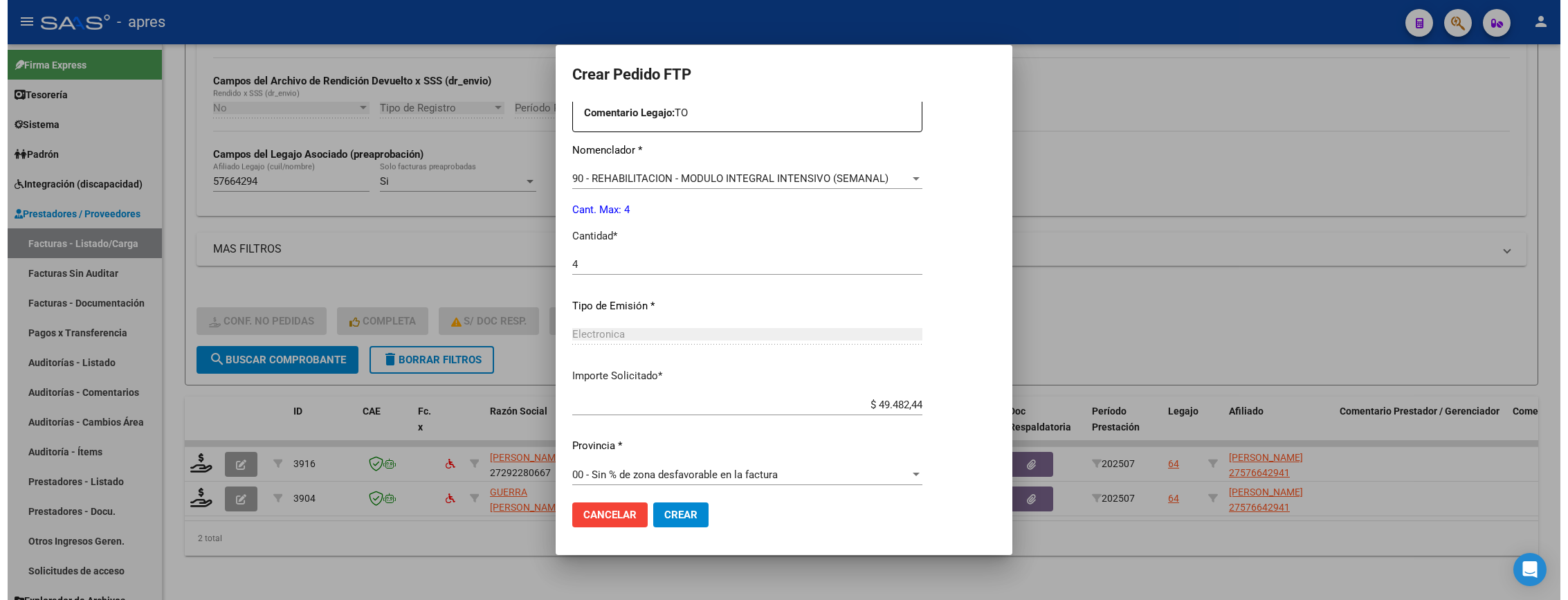
scroll to position [537, 0]
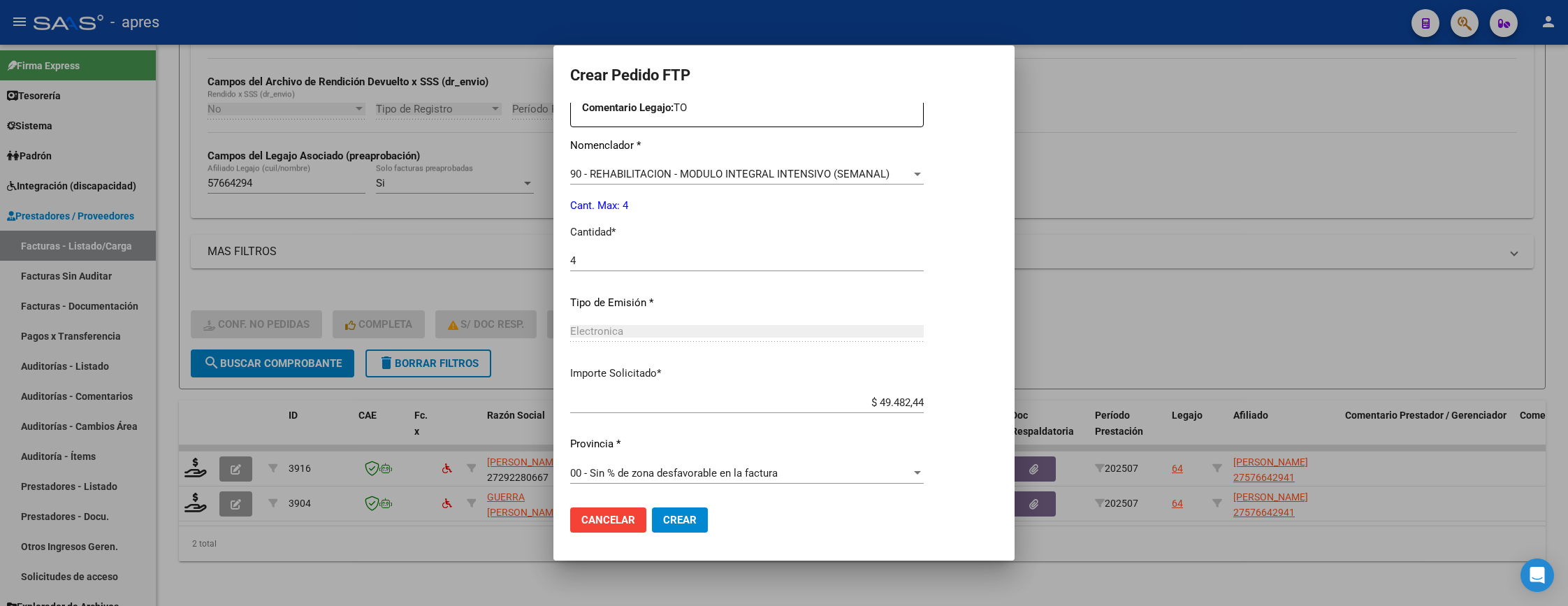
click at [689, 519] on span "Crear" at bounding box center [680, 520] width 33 height 13
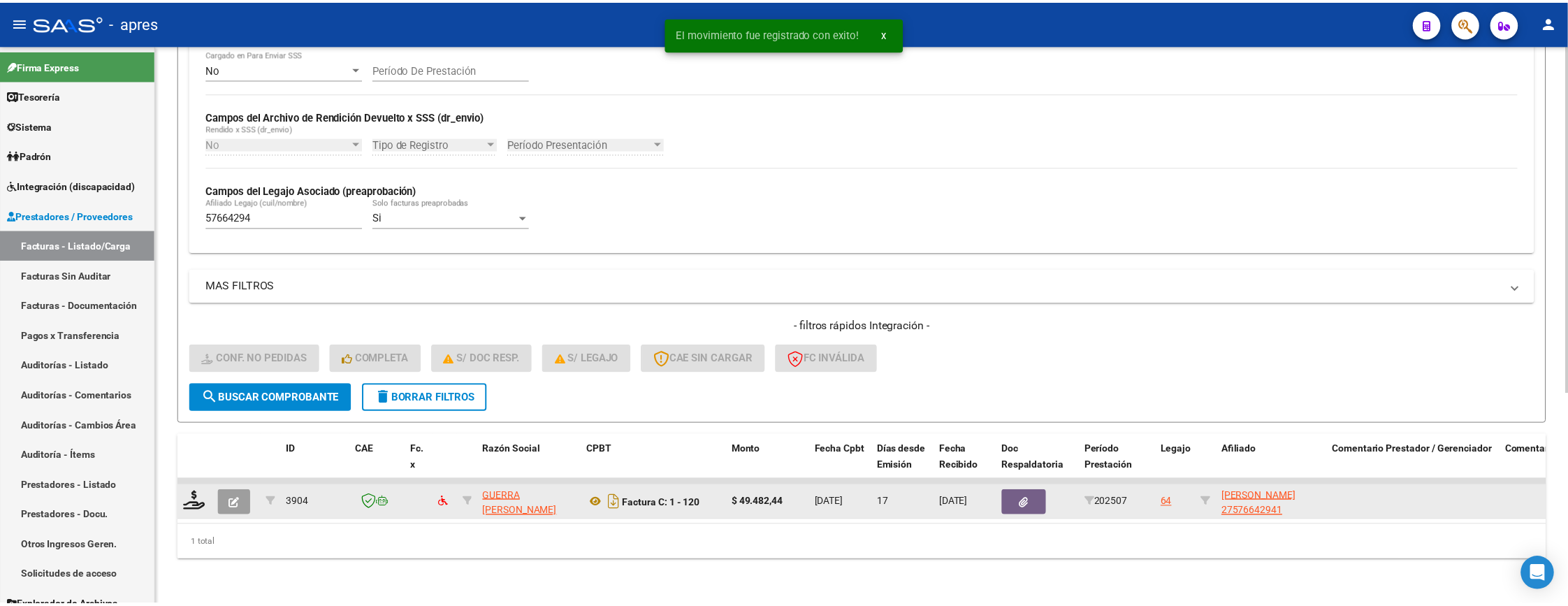
scroll to position [302, 0]
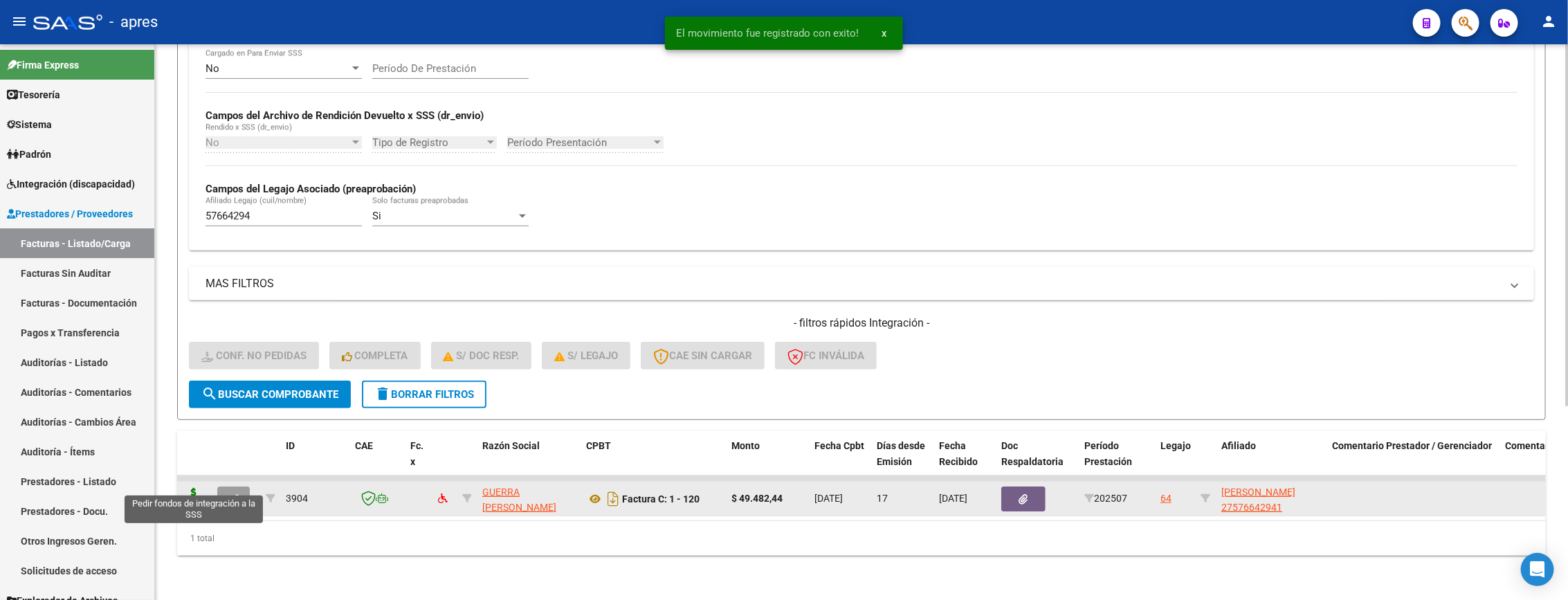
click at [196, 488] on icon at bounding box center [194, 497] width 22 height 19
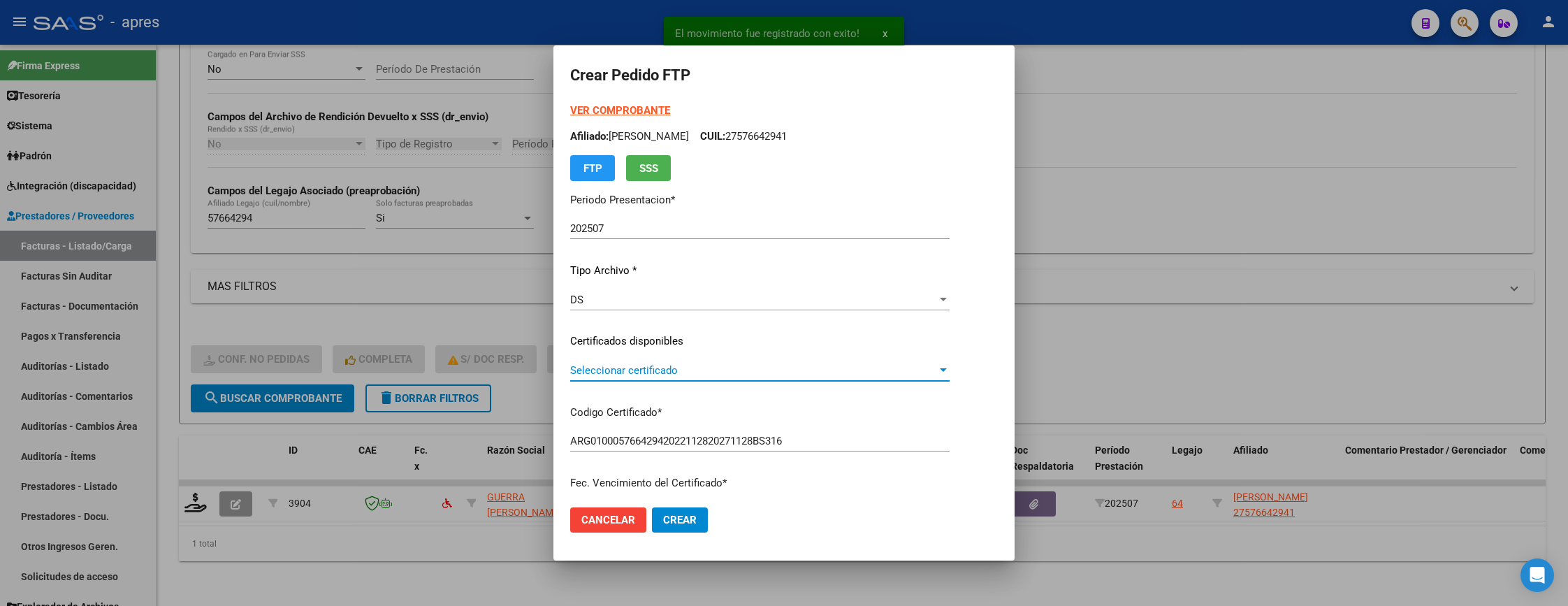
click at [856, 368] on span "Seleccionar certificado" at bounding box center [753, 370] width 367 height 13
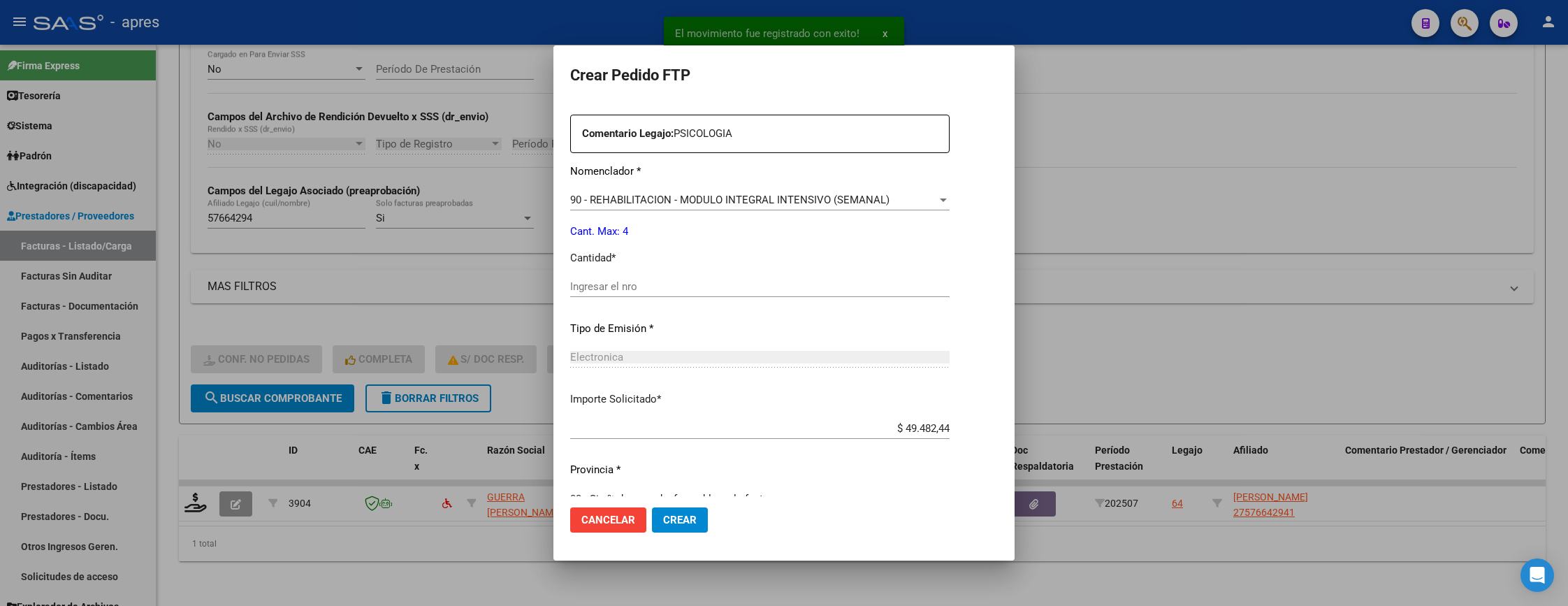
scroll to position [524, 0]
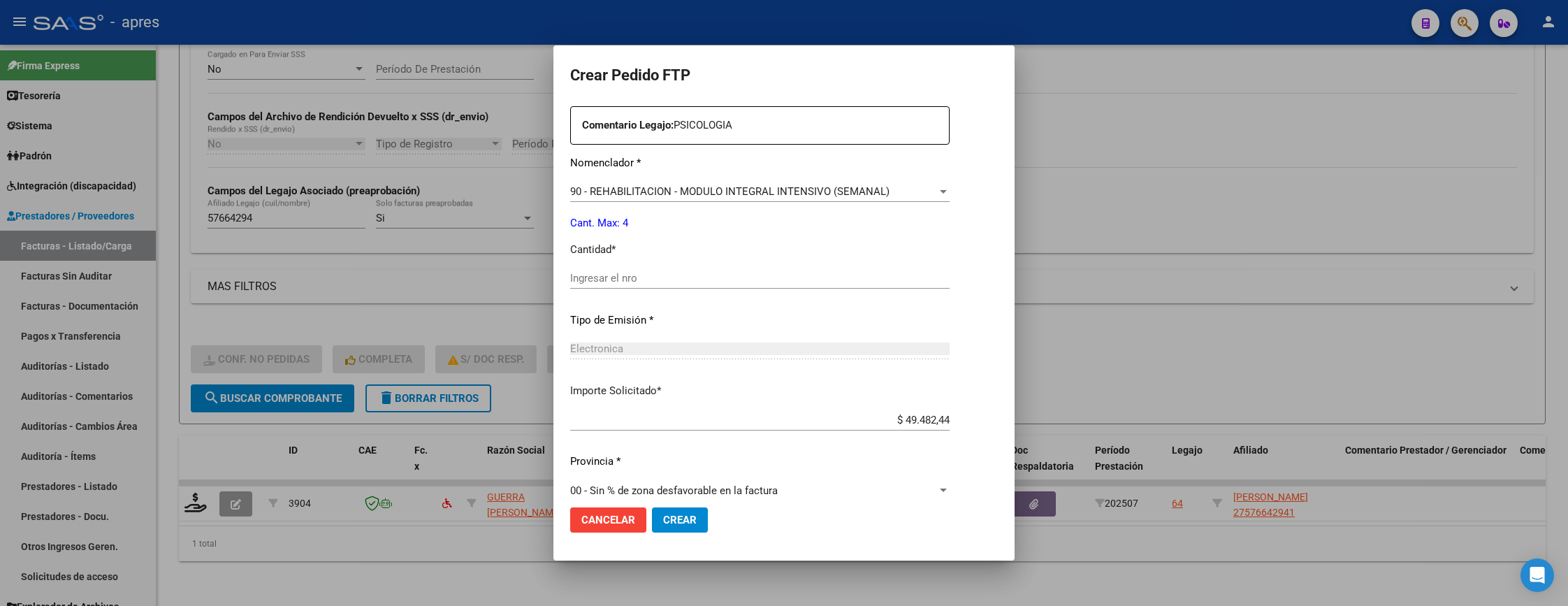
click at [644, 277] on input "Ingresar el nro" at bounding box center [760, 279] width 379 height 13
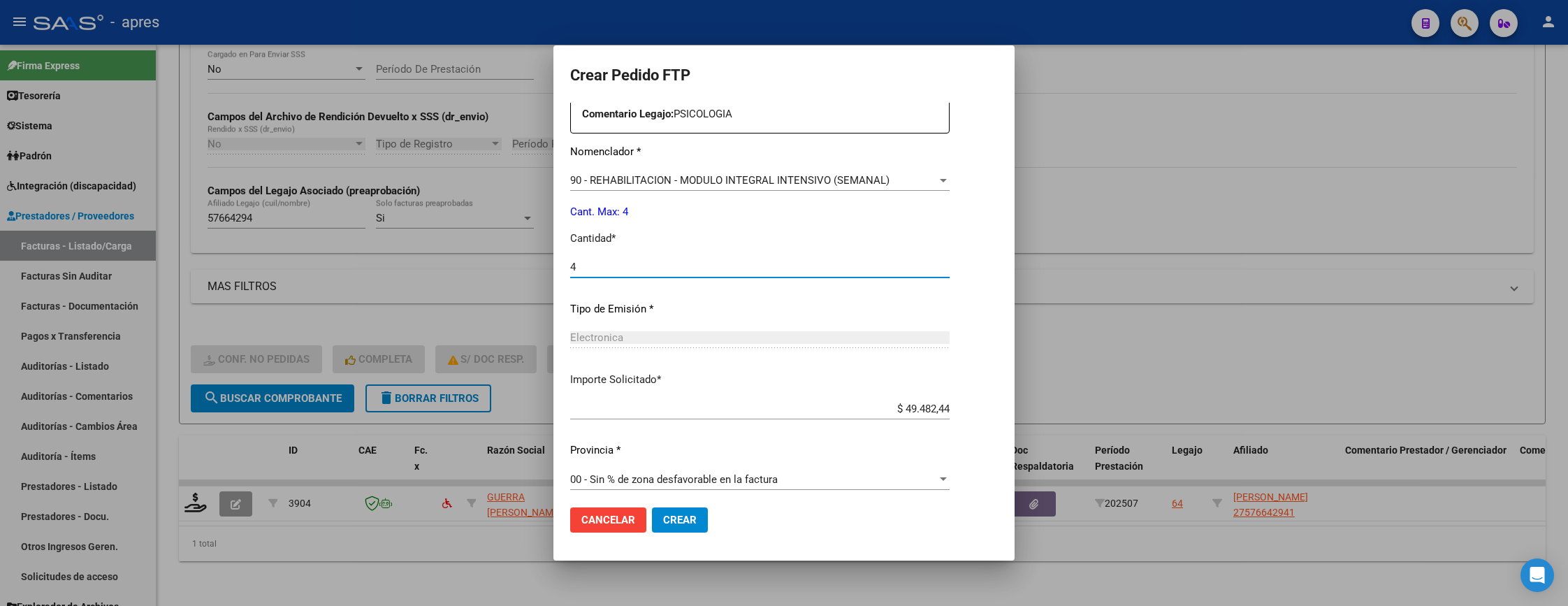
scroll to position [542, 0]
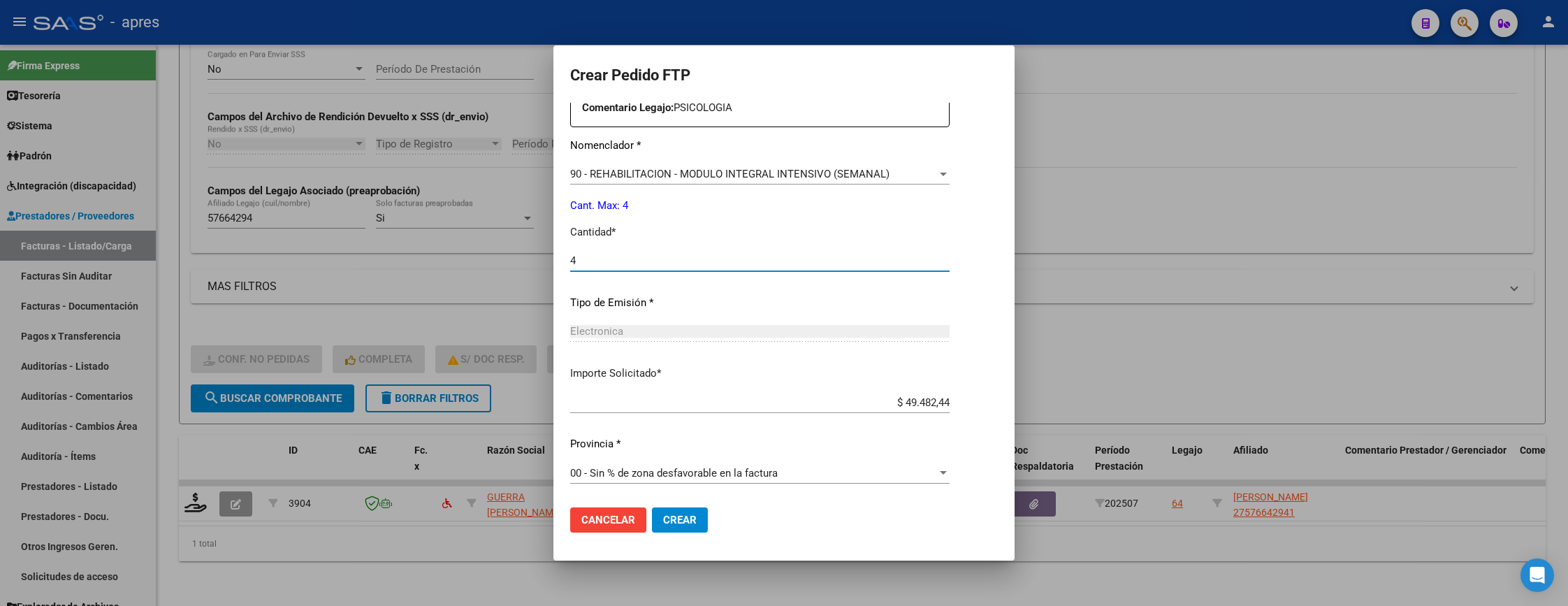
click at [660, 532] on button "Crear" at bounding box center [680, 519] width 56 height 25
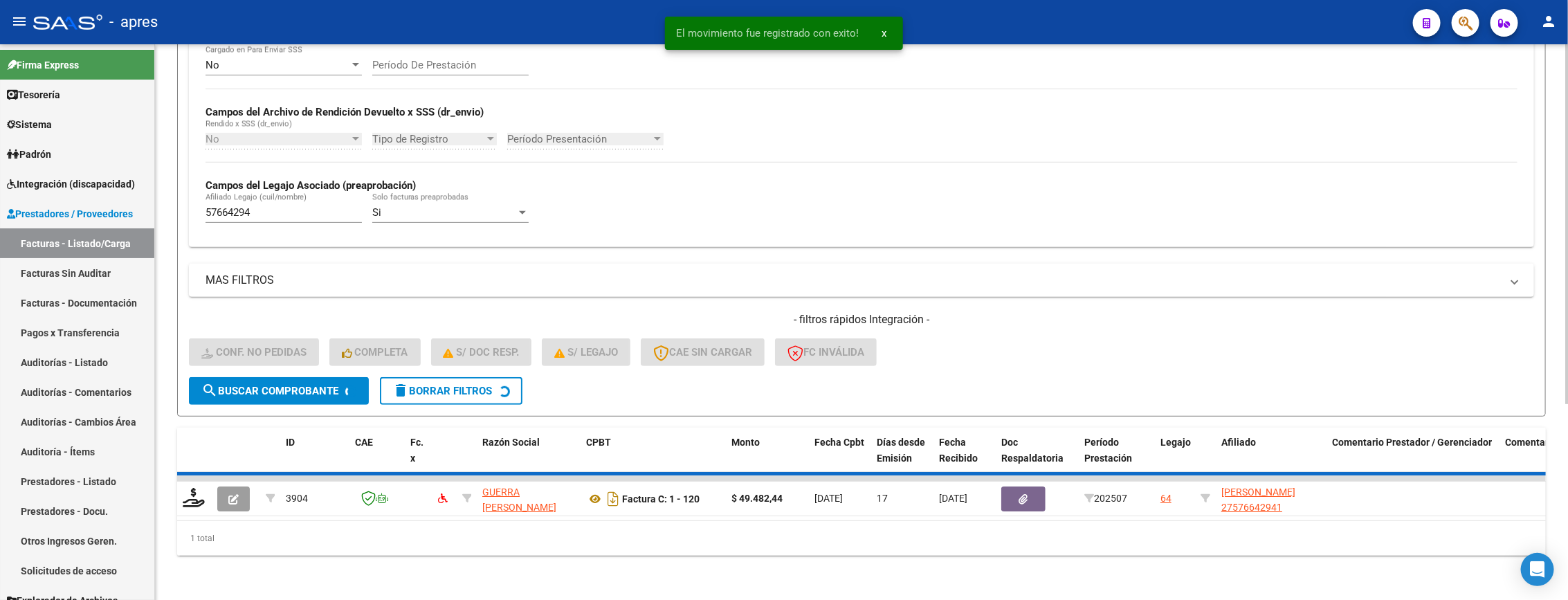
scroll to position [272, 0]
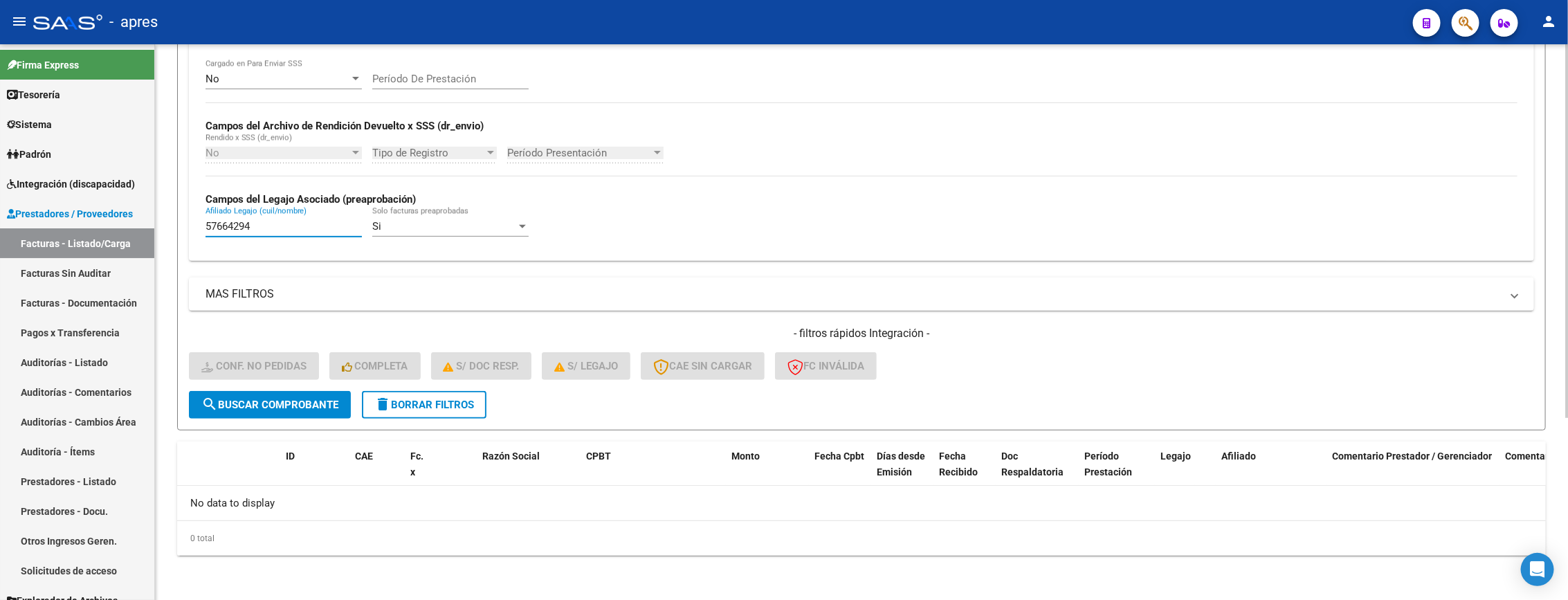
drag, startPoint x: 265, startPoint y: 230, endPoint x: 189, endPoint y: 229, distance: 76.0
click at [189, 229] on div "No Cargado en Para Enviar SSS Período De Prestación Campos del Archivo de Rendi…" at bounding box center [861, 160] width 1345 height 201
paste input "24891958"
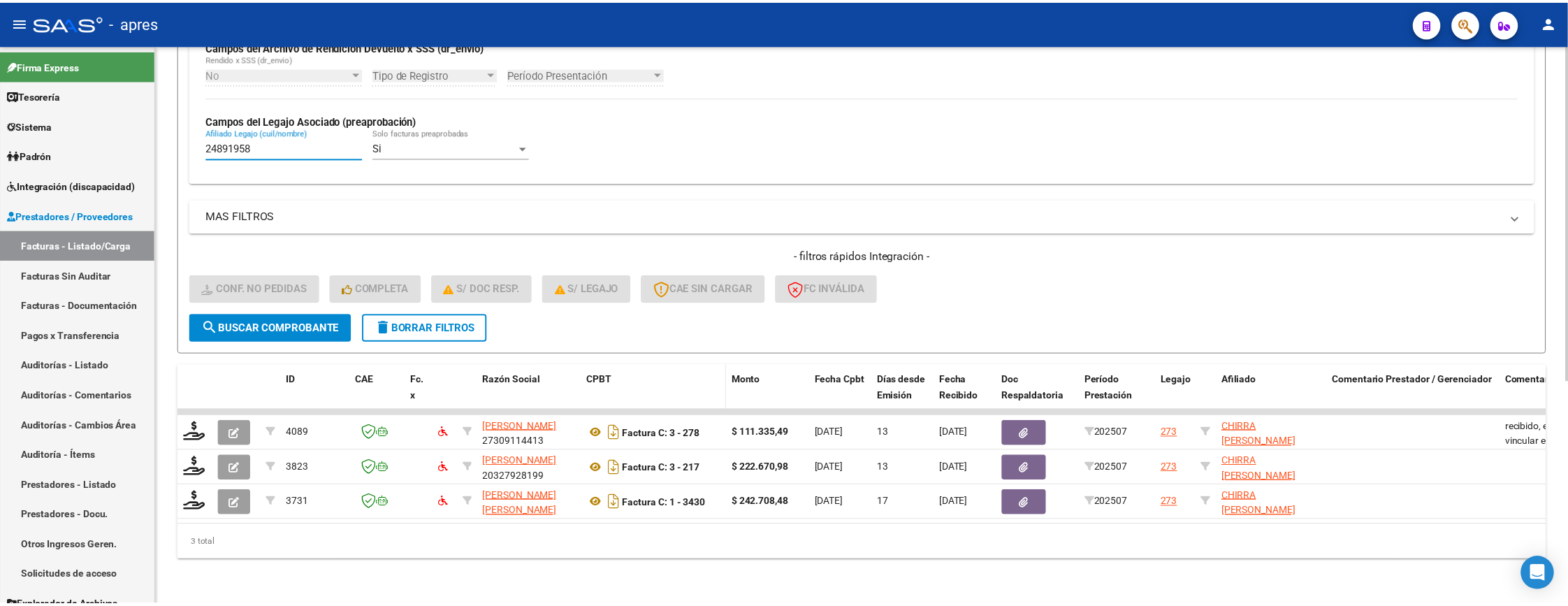
scroll to position [371, 0]
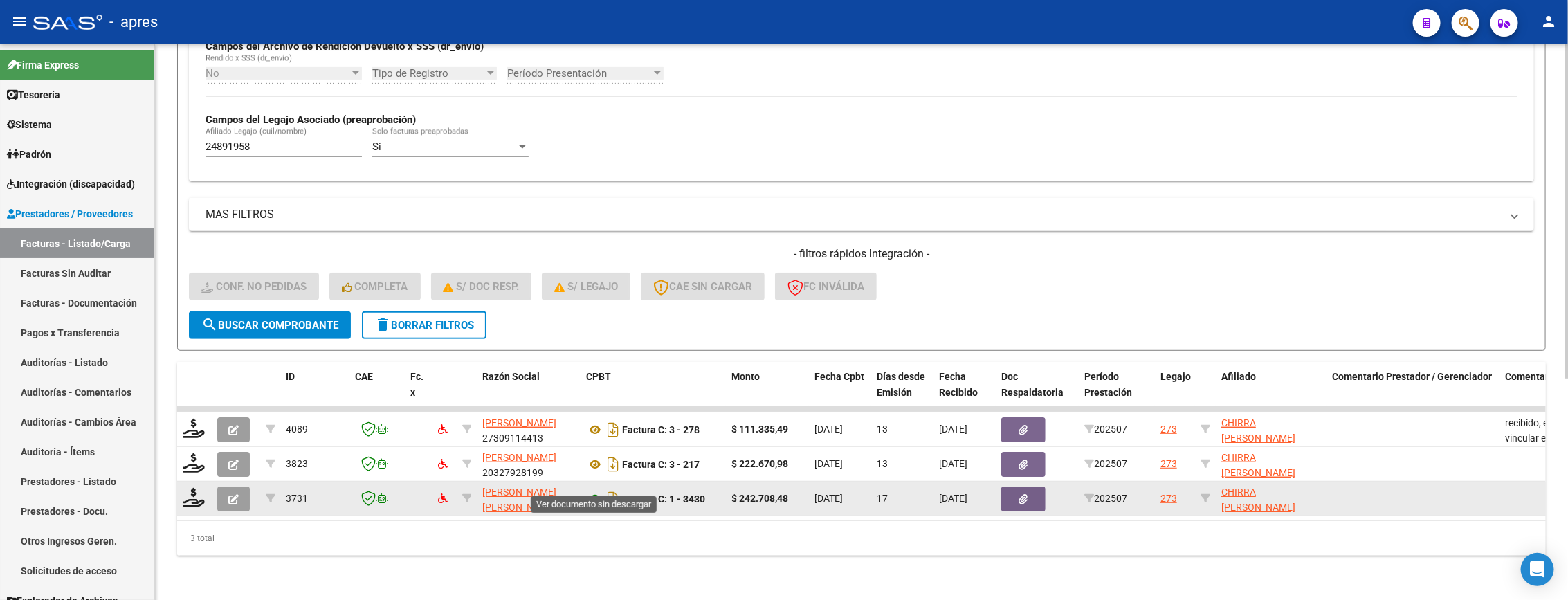
click at [594, 491] on icon at bounding box center [595, 499] width 18 height 17
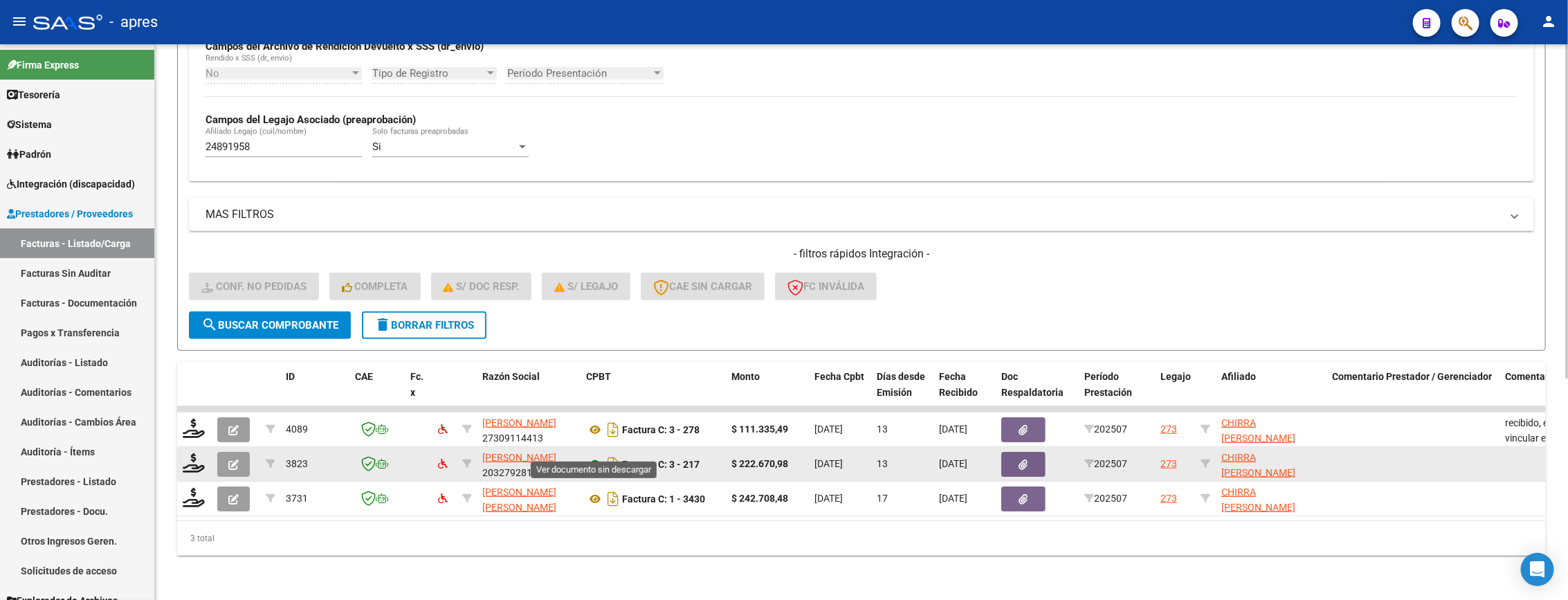
click at [592, 456] on icon at bounding box center [595, 464] width 18 height 17
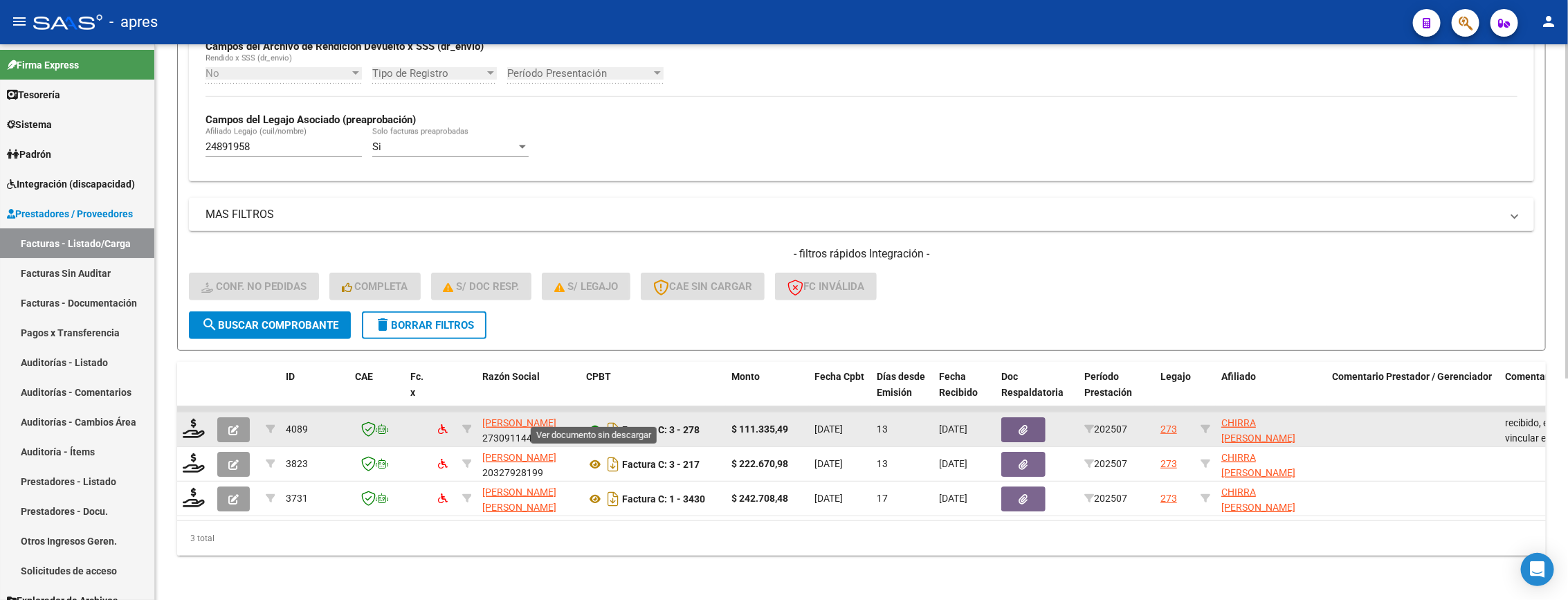
click at [588, 421] on icon at bounding box center [595, 429] width 18 height 17
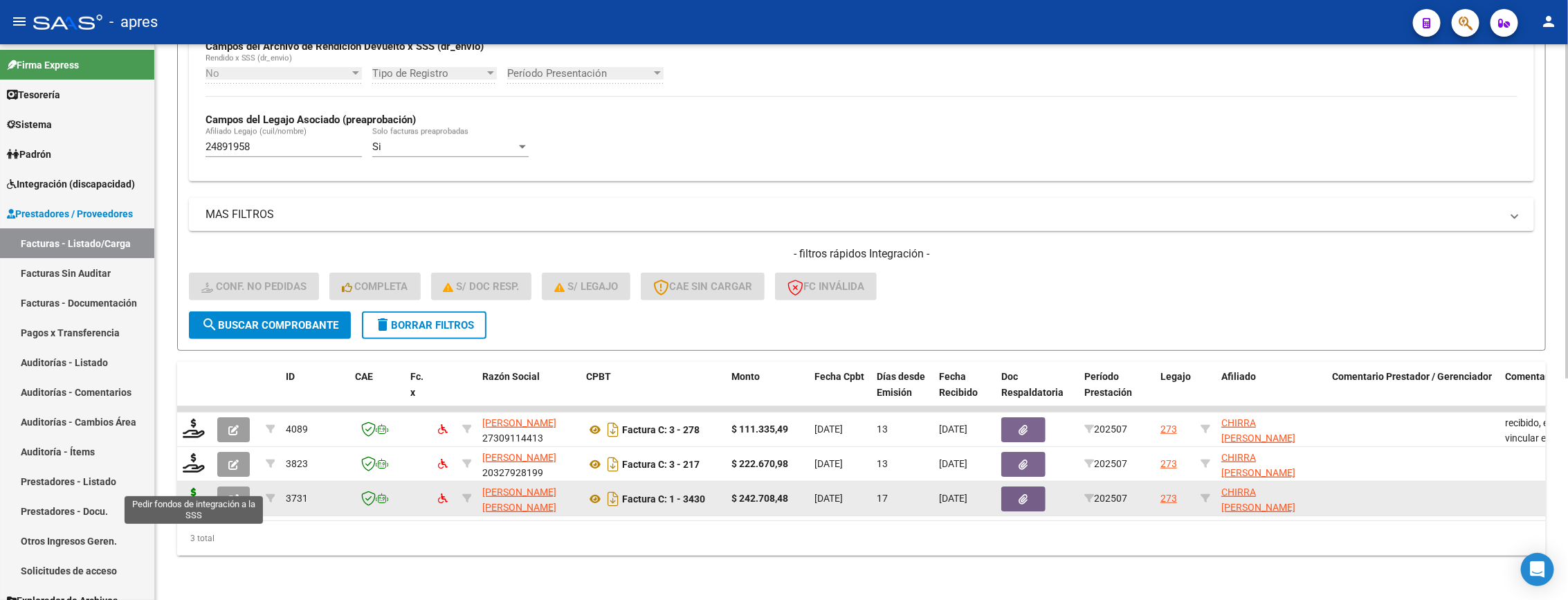
click at [191, 488] on icon at bounding box center [194, 497] width 22 height 19
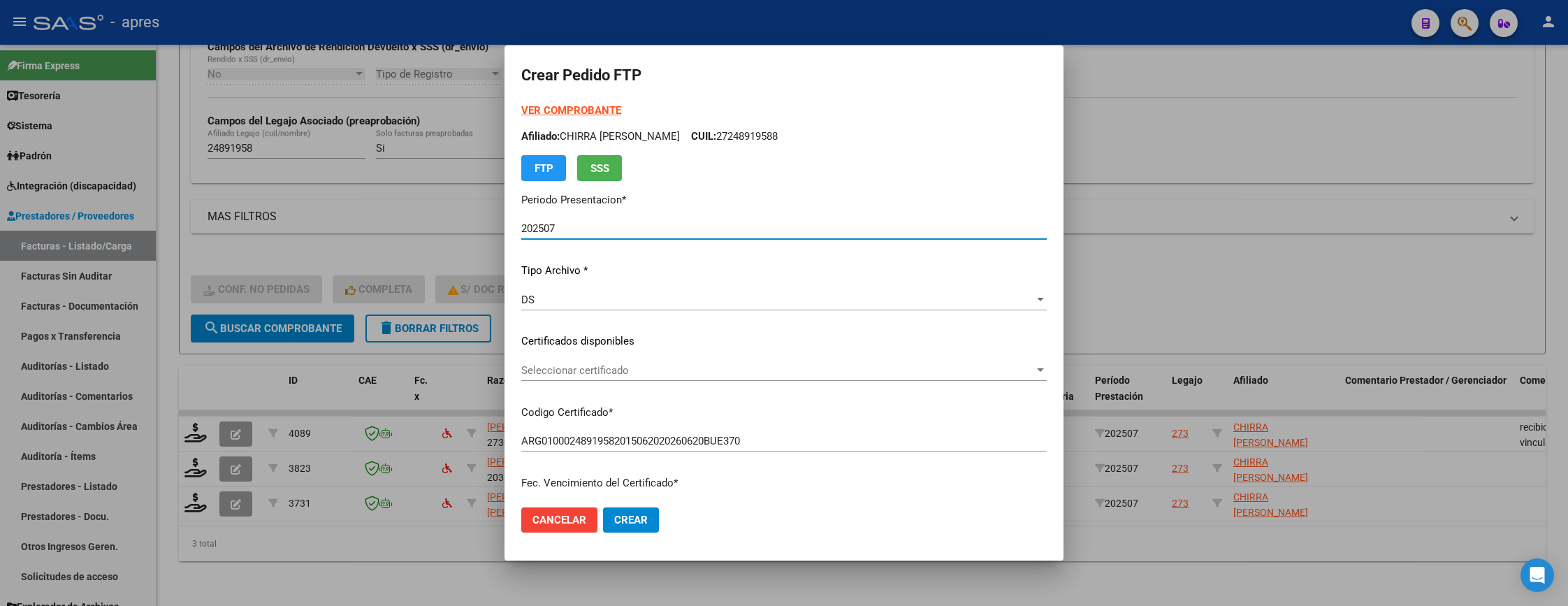
click at [699, 360] on div "Seleccionar certificado Seleccionar certificado" at bounding box center [784, 370] width 526 height 21
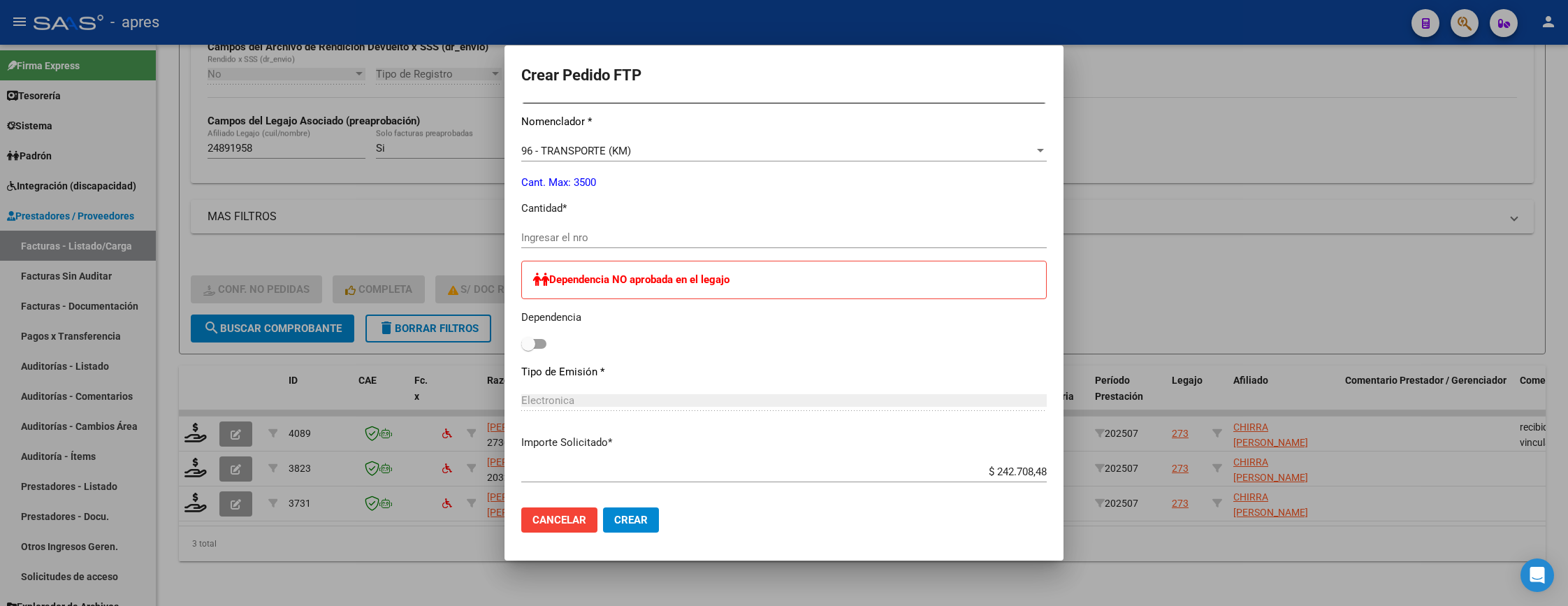
scroll to position [524, 0]
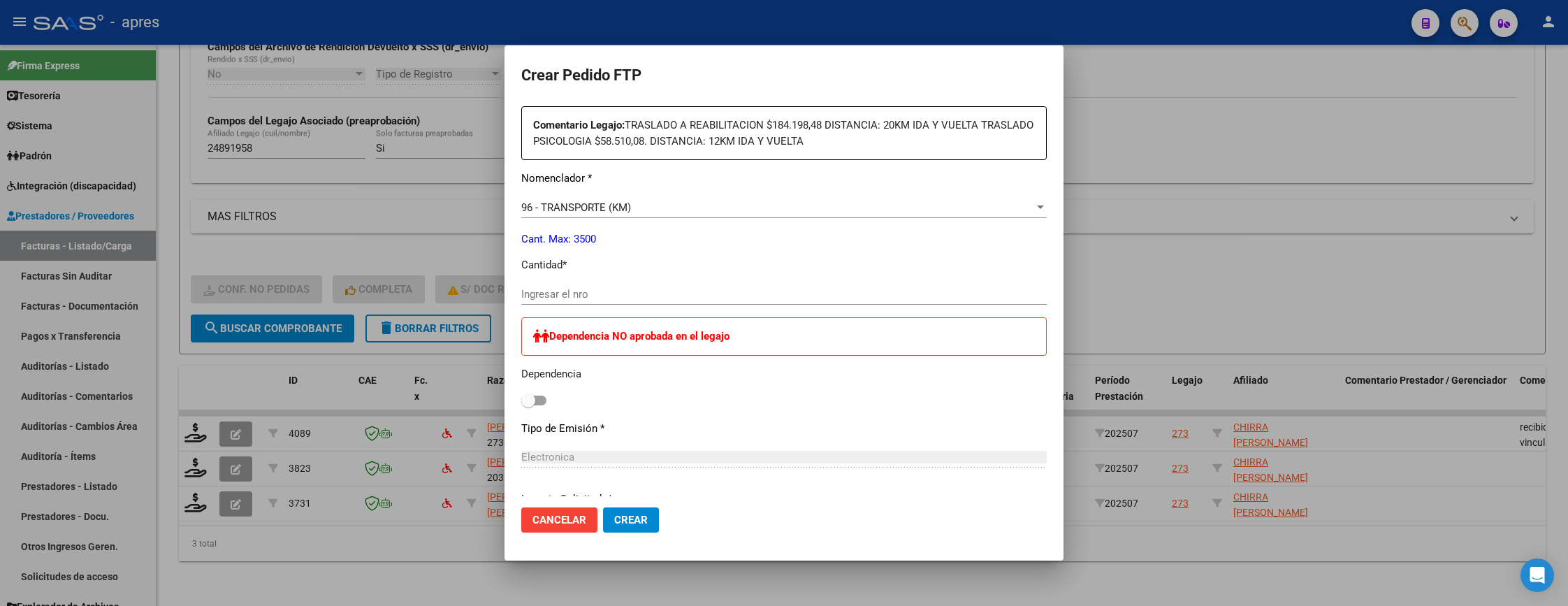
drag, startPoint x: 562, startPoint y: 305, endPoint x: 562, endPoint y: 288, distance: 17.0
click at [562, 298] on div "Ingresar el nro" at bounding box center [784, 301] width 526 height 34
click at [562, 288] on input "Ingresar el nro" at bounding box center [784, 294] width 526 height 13
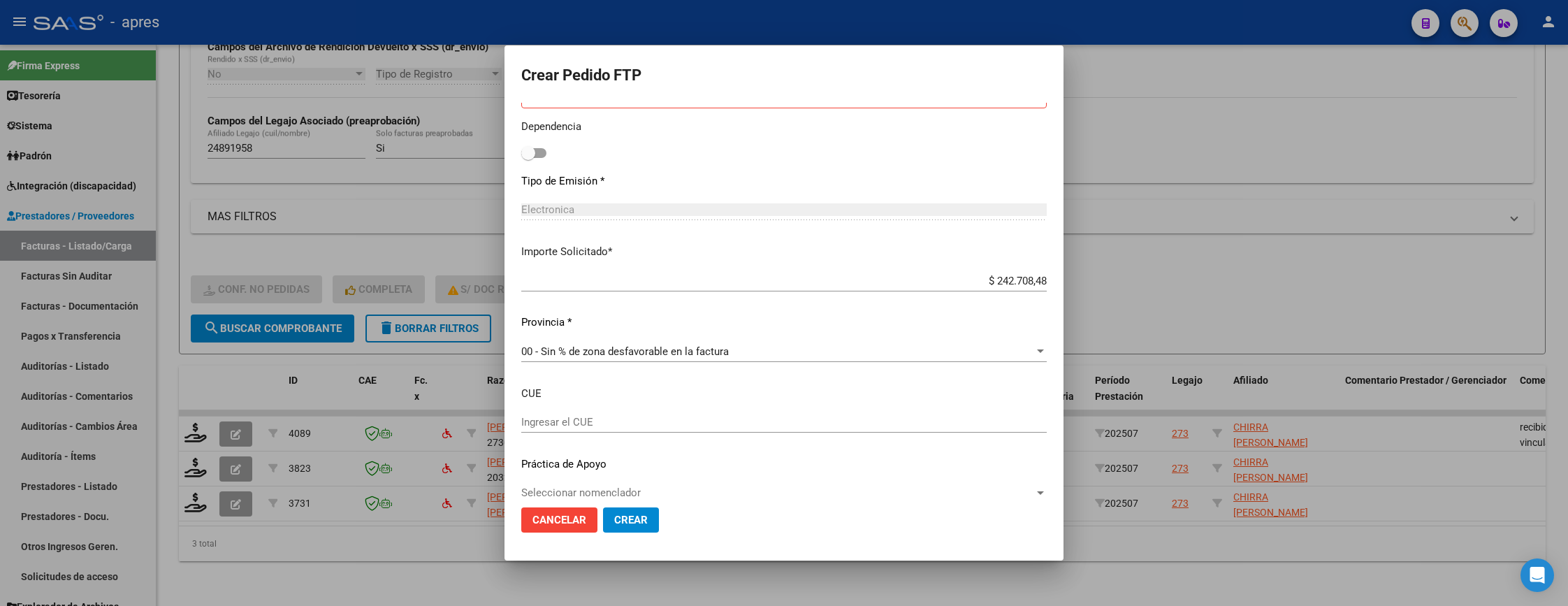
scroll to position [792, 0]
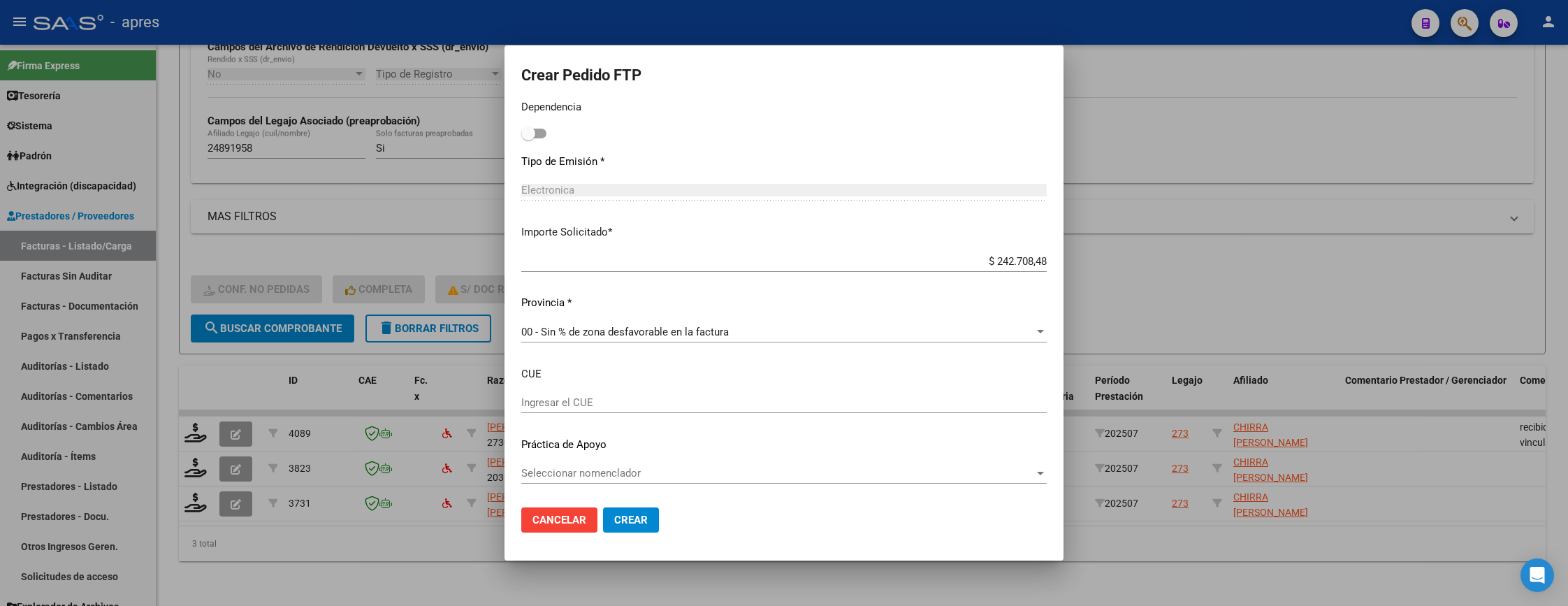
click at [631, 520] on span "Crear" at bounding box center [630, 520] width 33 height 13
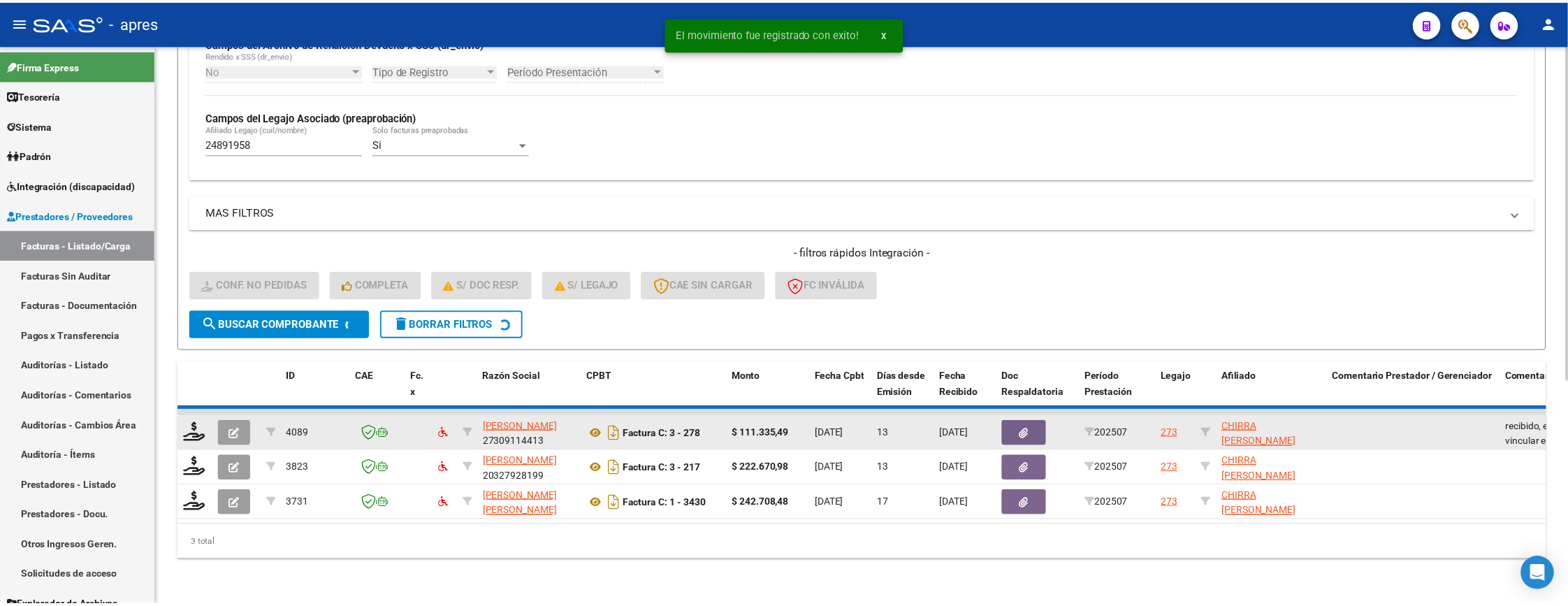
scroll to position [336, 0]
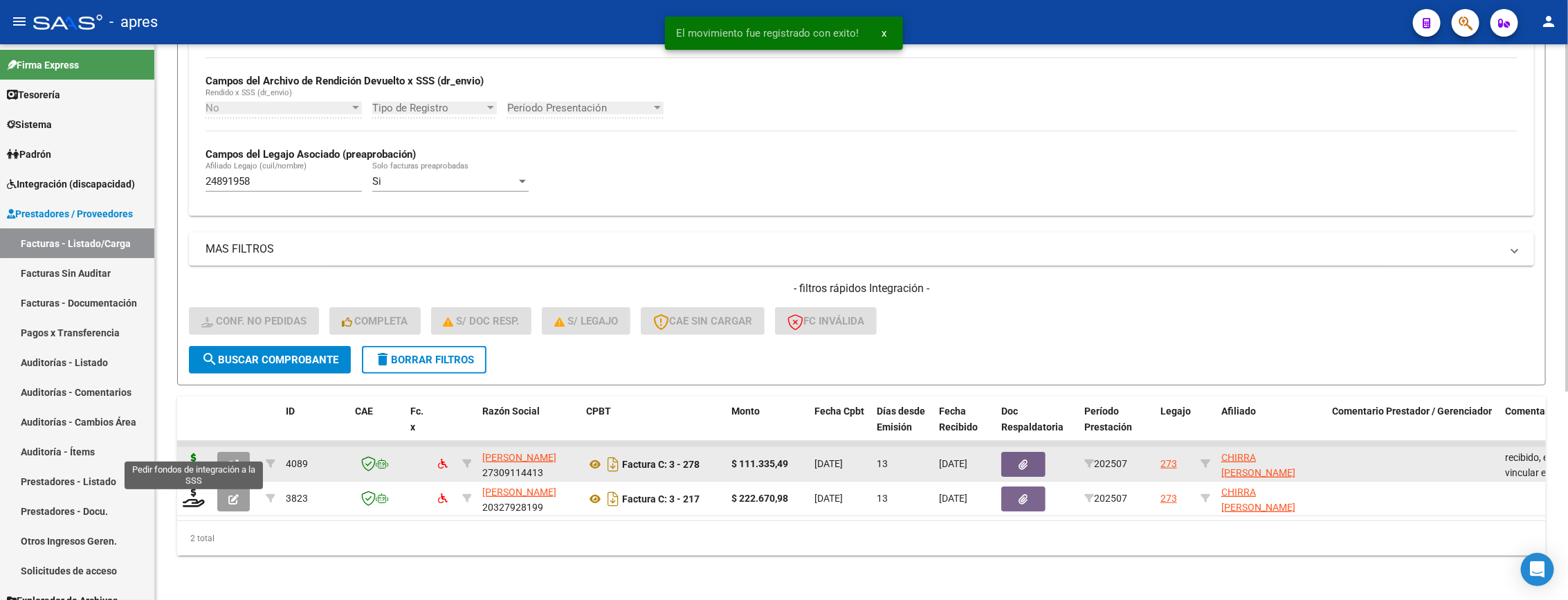
click at [191, 453] on icon at bounding box center [194, 463] width 22 height 19
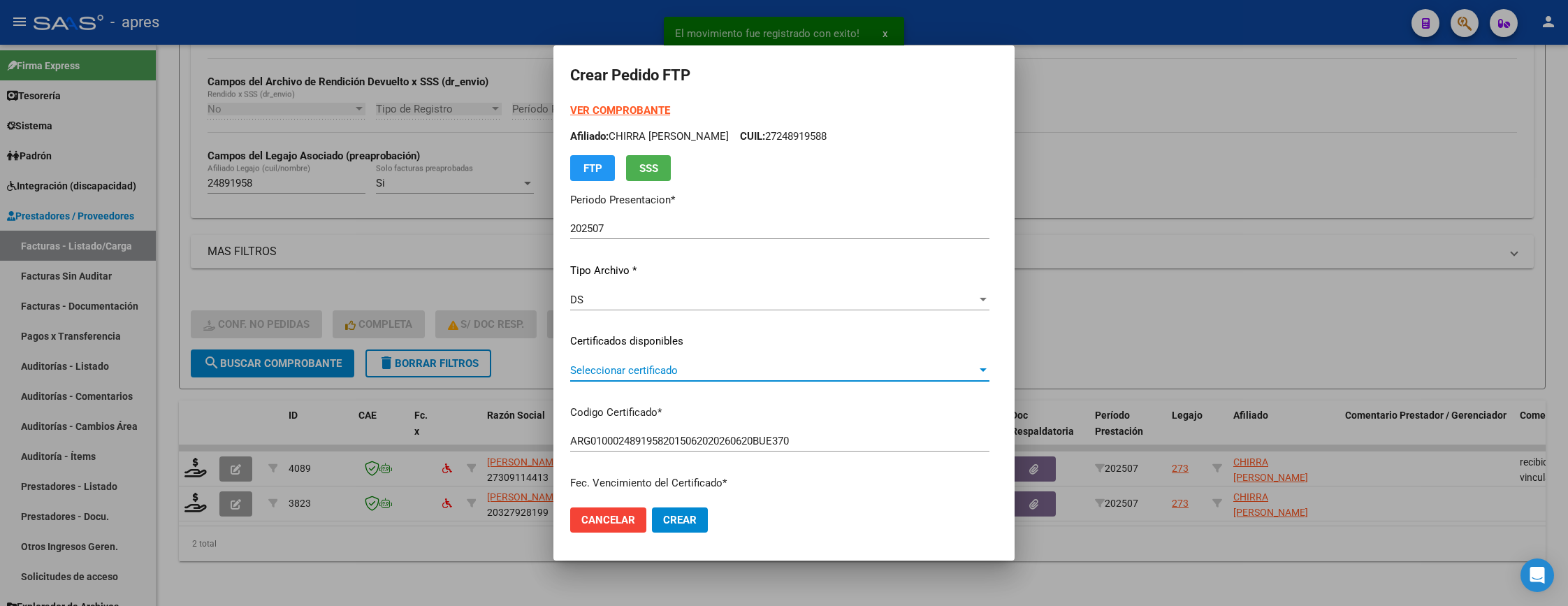
click at [803, 369] on span "Seleccionar certificado" at bounding box center [773, 370] width 407 height 13
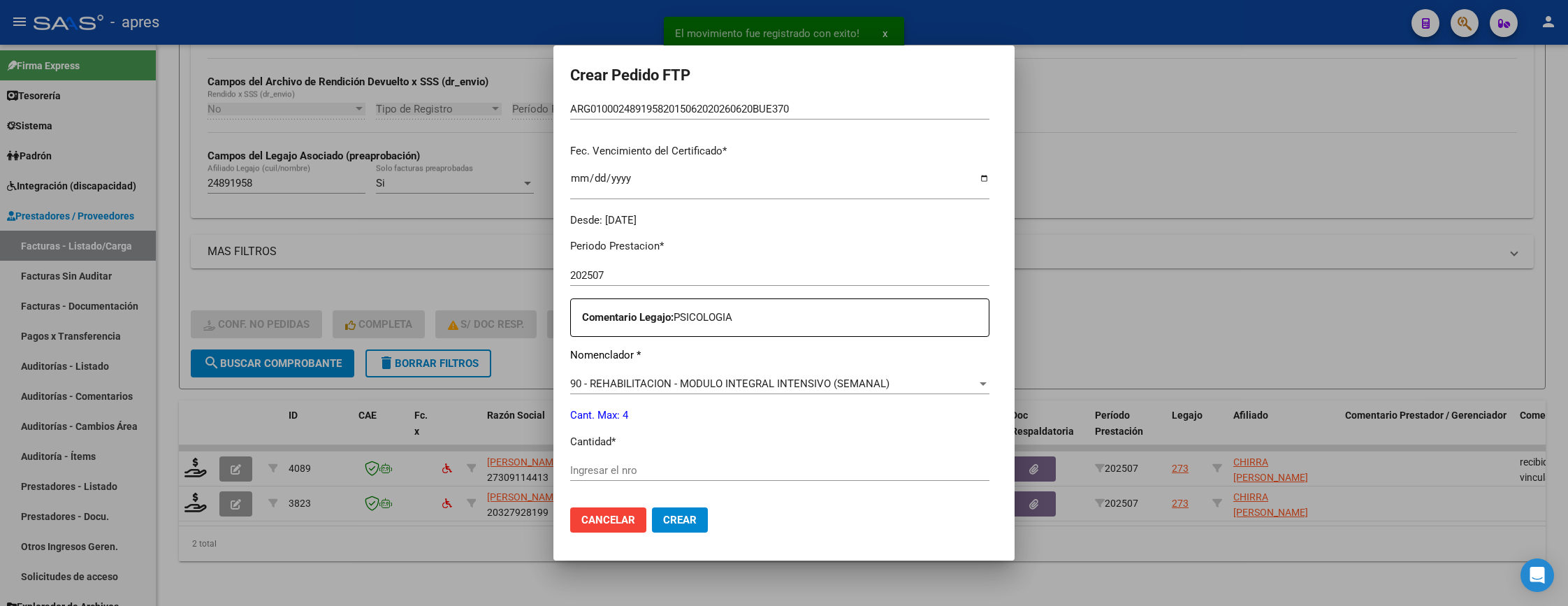
scroll to position [420, 0]
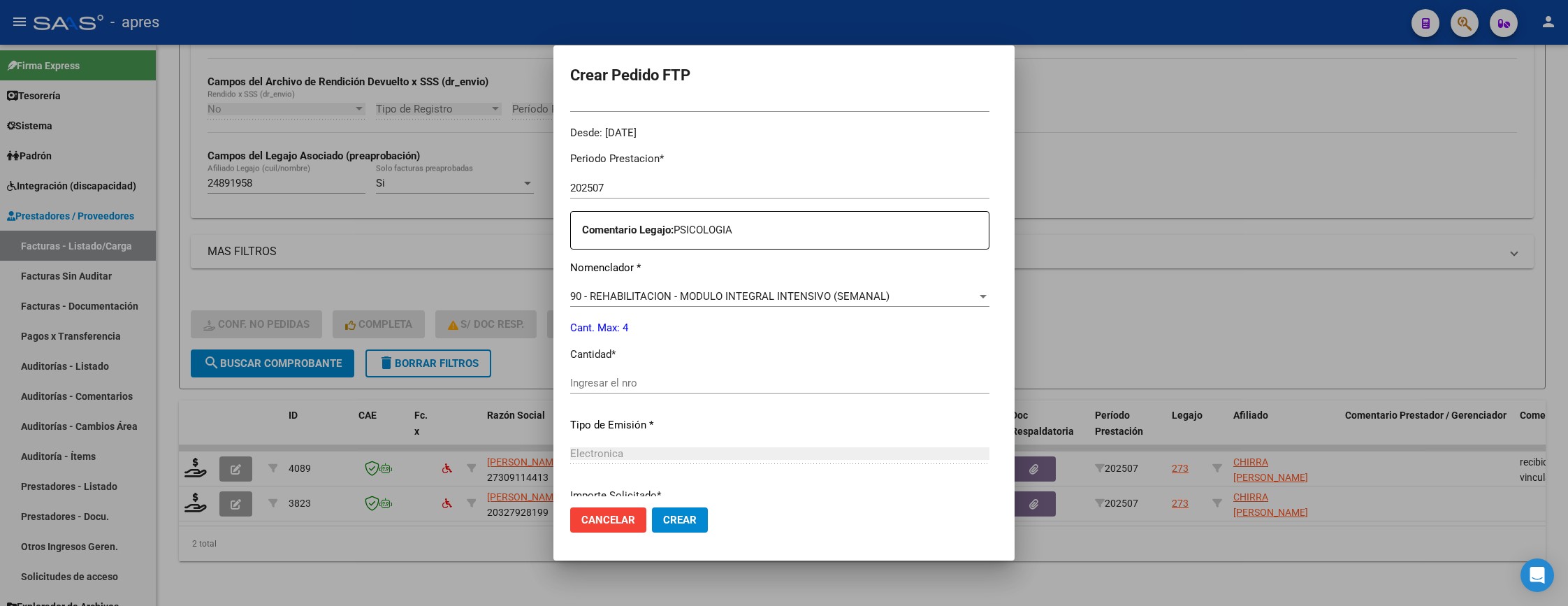
click at [795, 373] on div "Ingresar el nro" at bounding box center [780, 383] width 420 height 21
click at [792, 382] on input "Ingresar el nro" at bounding box center [780, 383] width 420 height 13
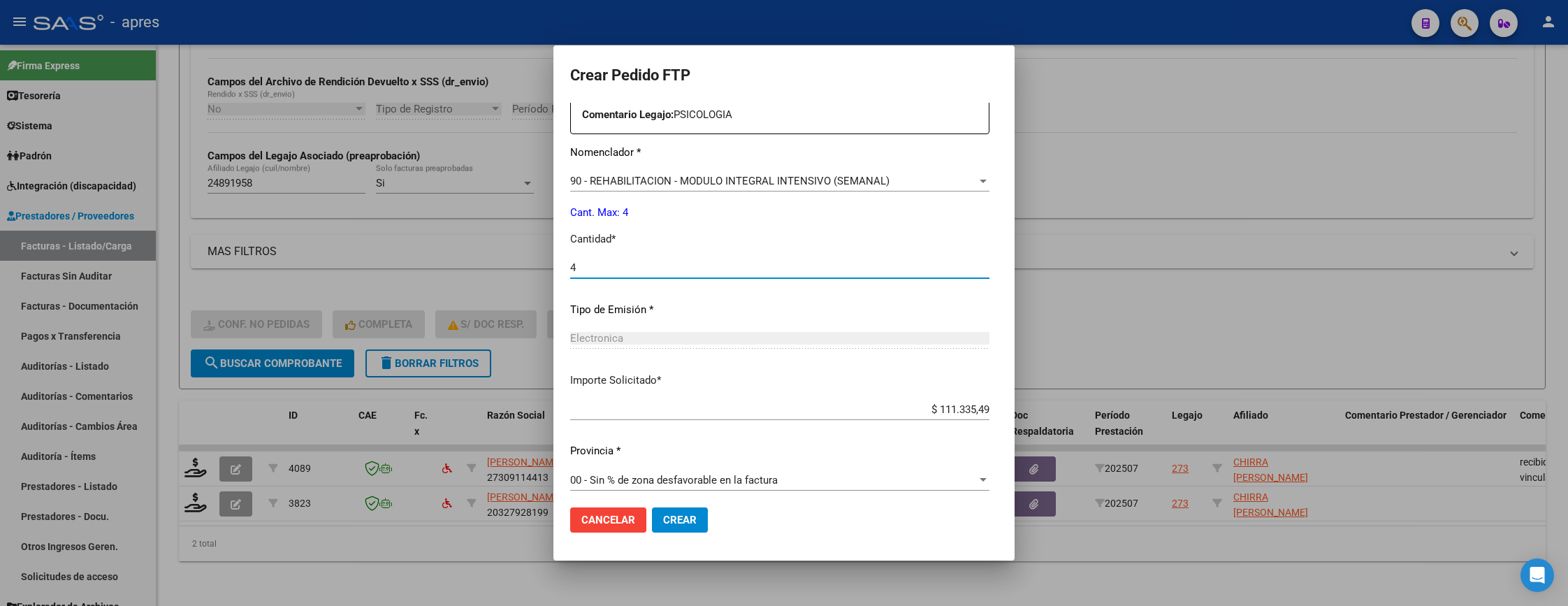
scroll to position [542, 0]
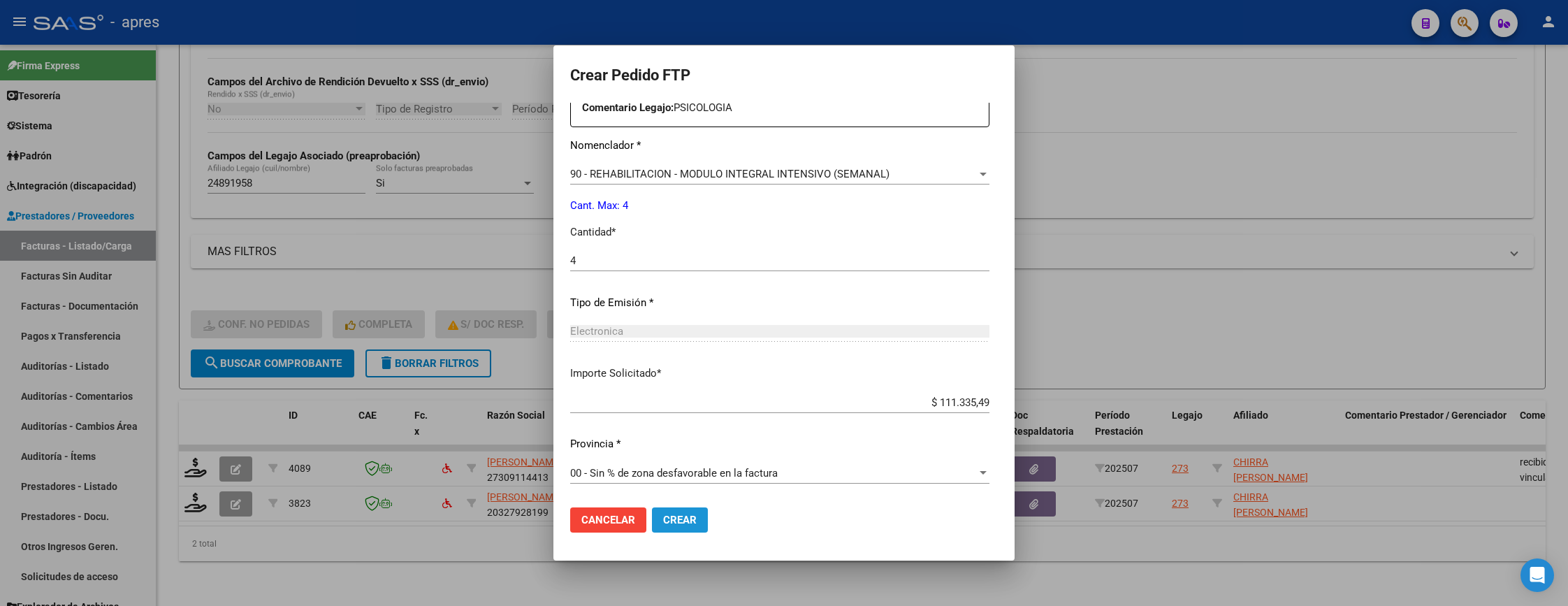
click at [663, 519] on span "Crear" at bounding box center [680, 520] width 33 height 13
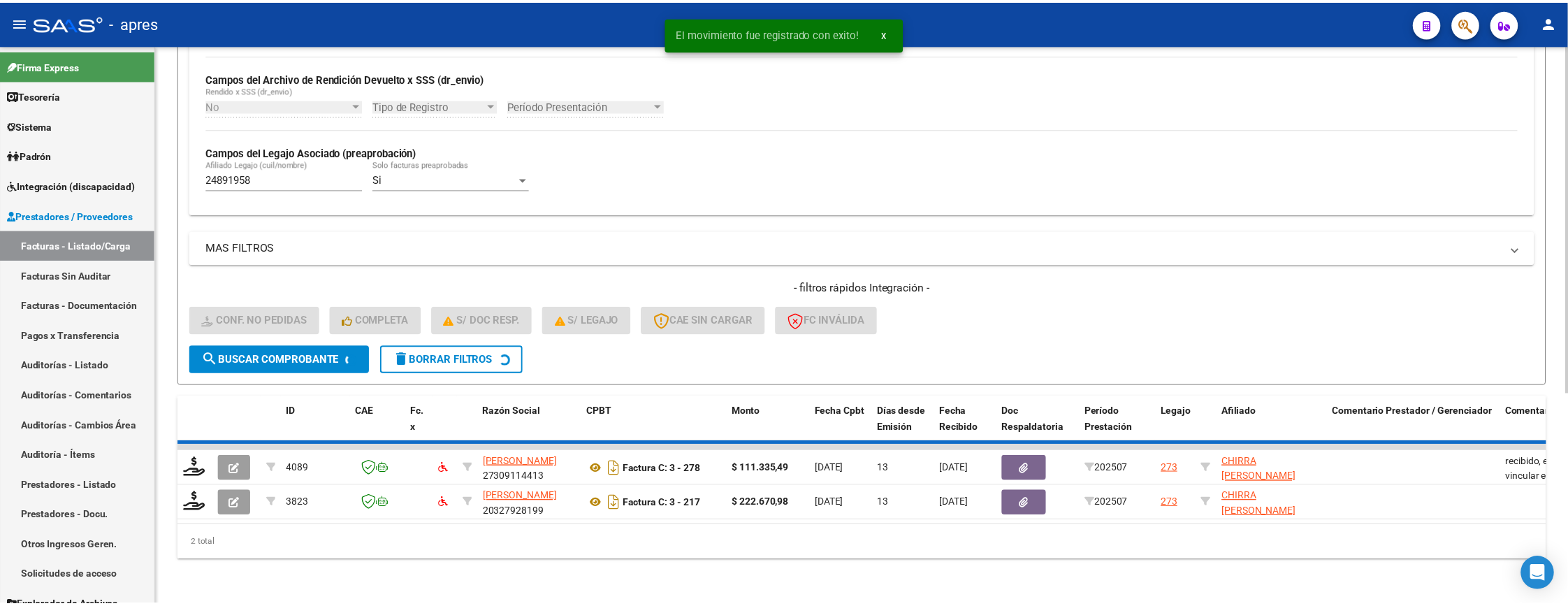
scroll to position [302, 0]
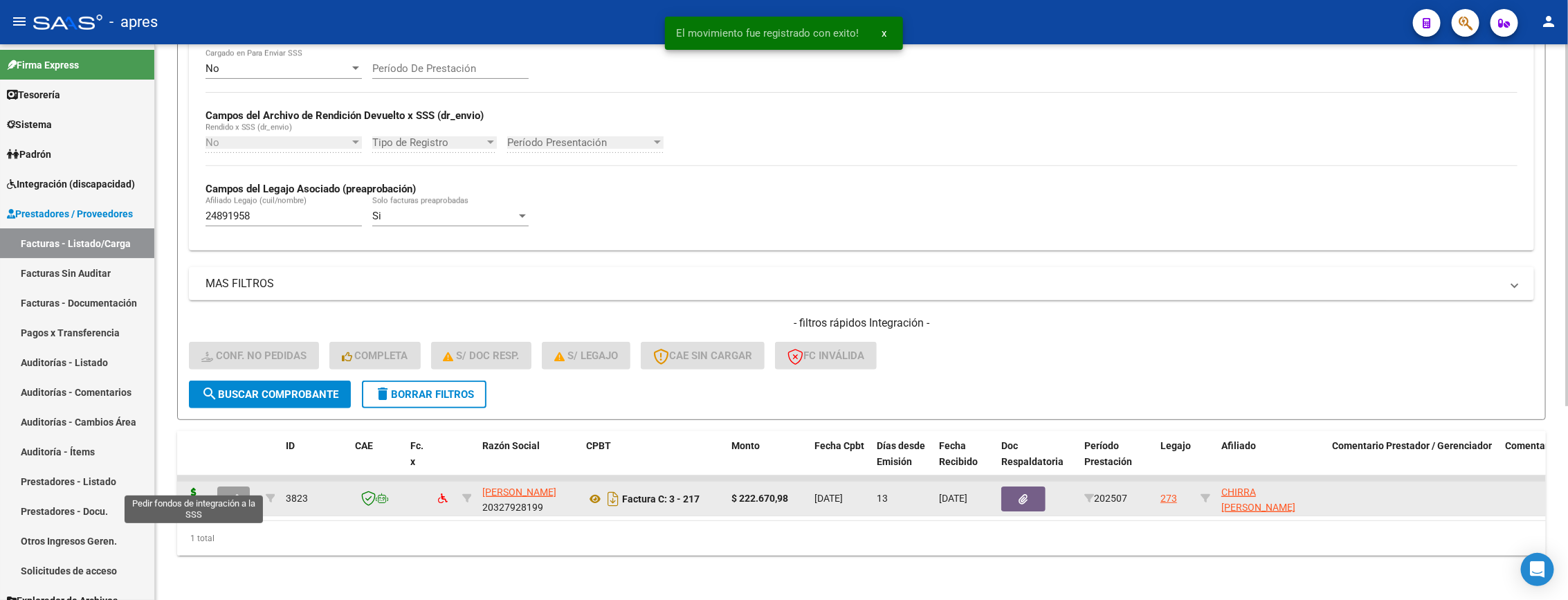
click at [192, 488] on icon at bounding box center [194, 497] width 22 height 19
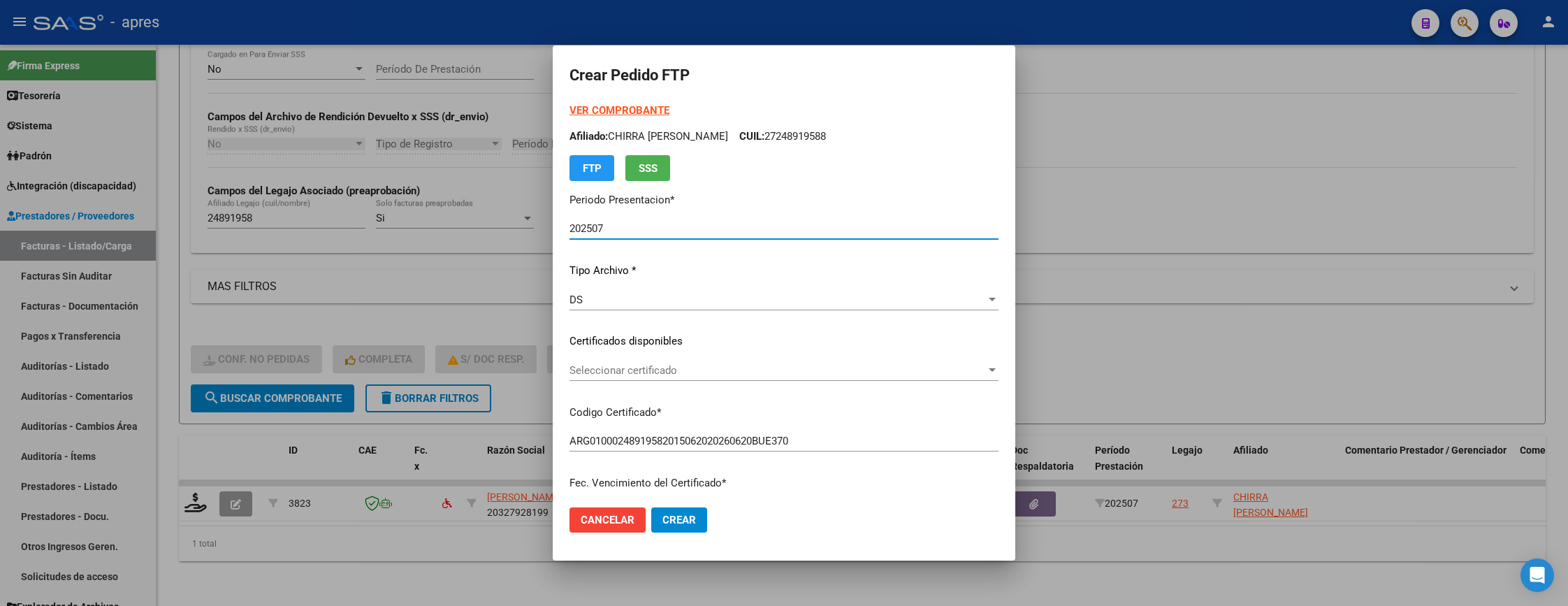
click at [688, 375] on span "Seleccionar certificado" at bounding box center [778, 370] width 416 height 13
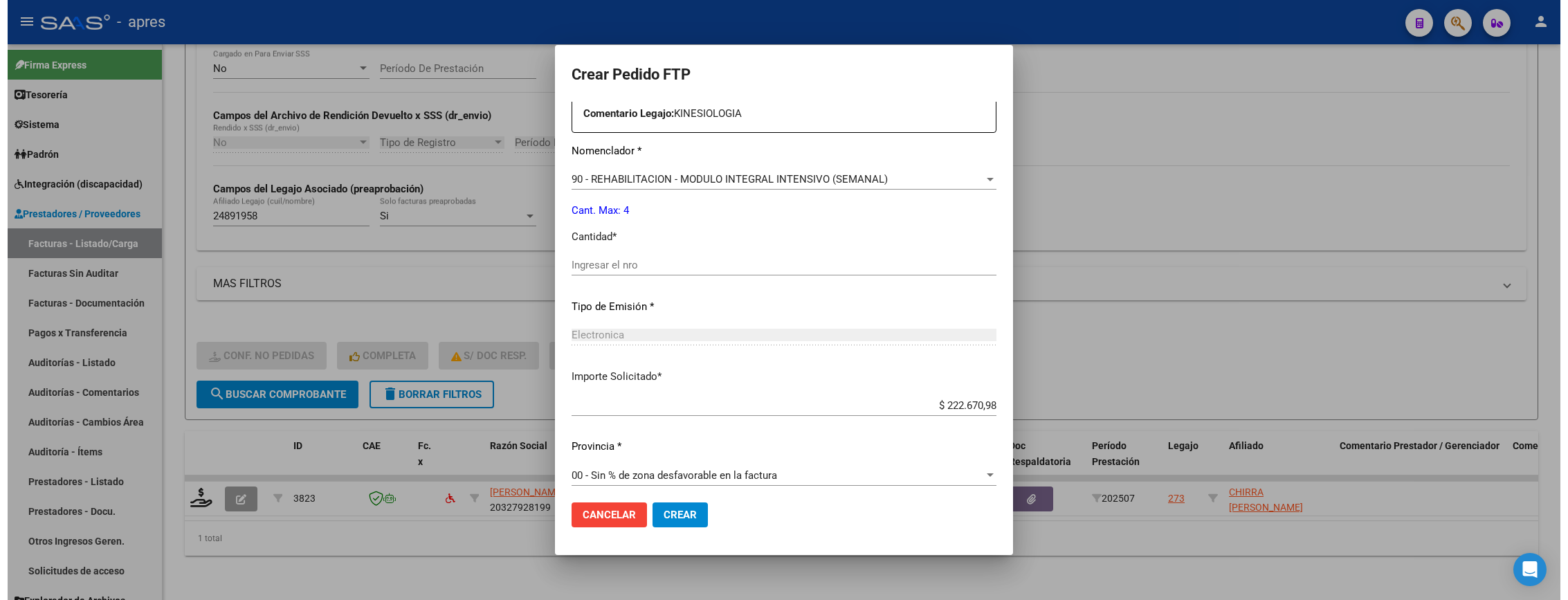
scroll to position [537, 0]
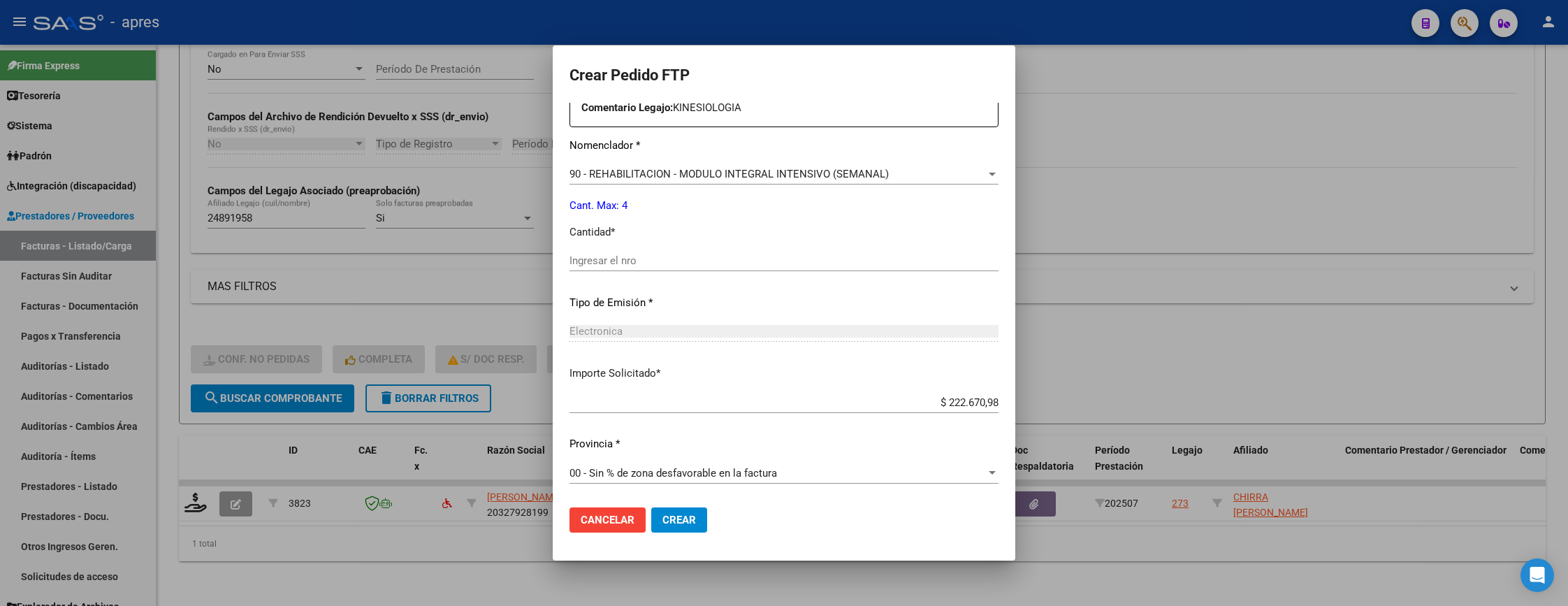
click at [587, 262] on input "Ingresar el nro" at bounding box center [784, 261] width 429 height 13
click at [663, 519] on span "Crear" at bounding box center [679, 520] width 33 height 13
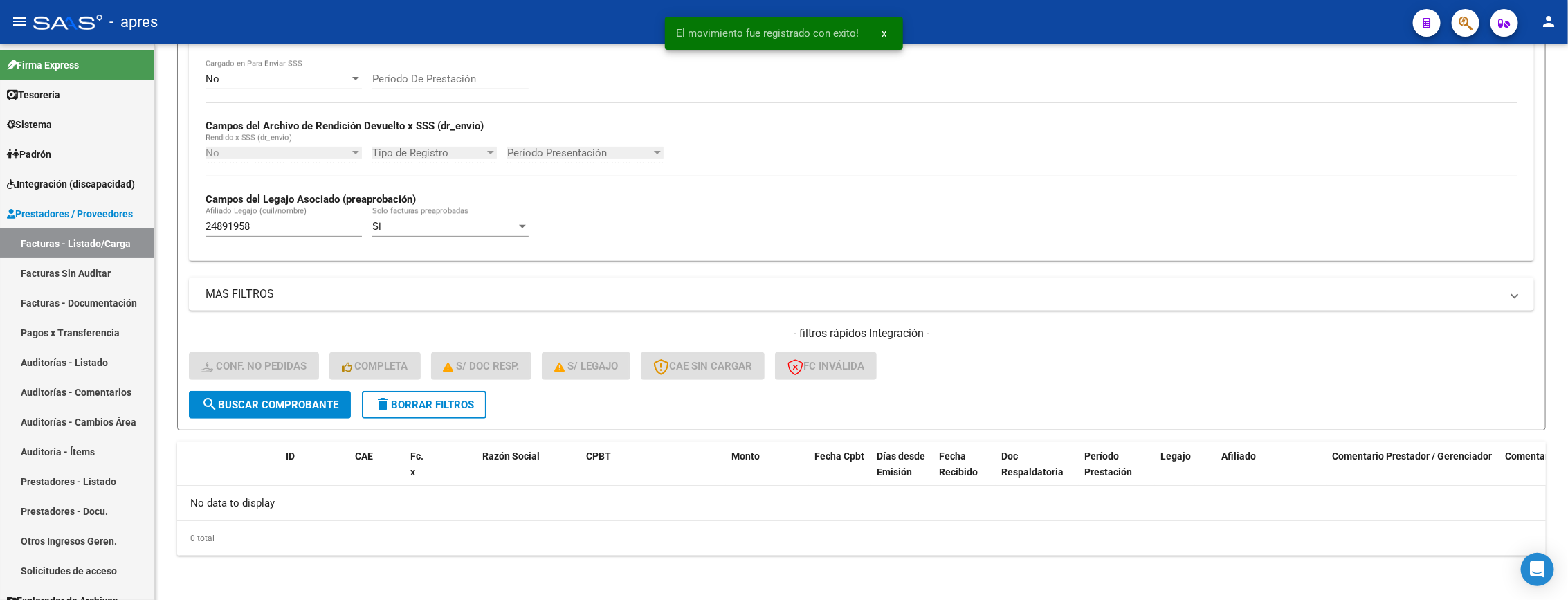
scroll to position [272, 0]
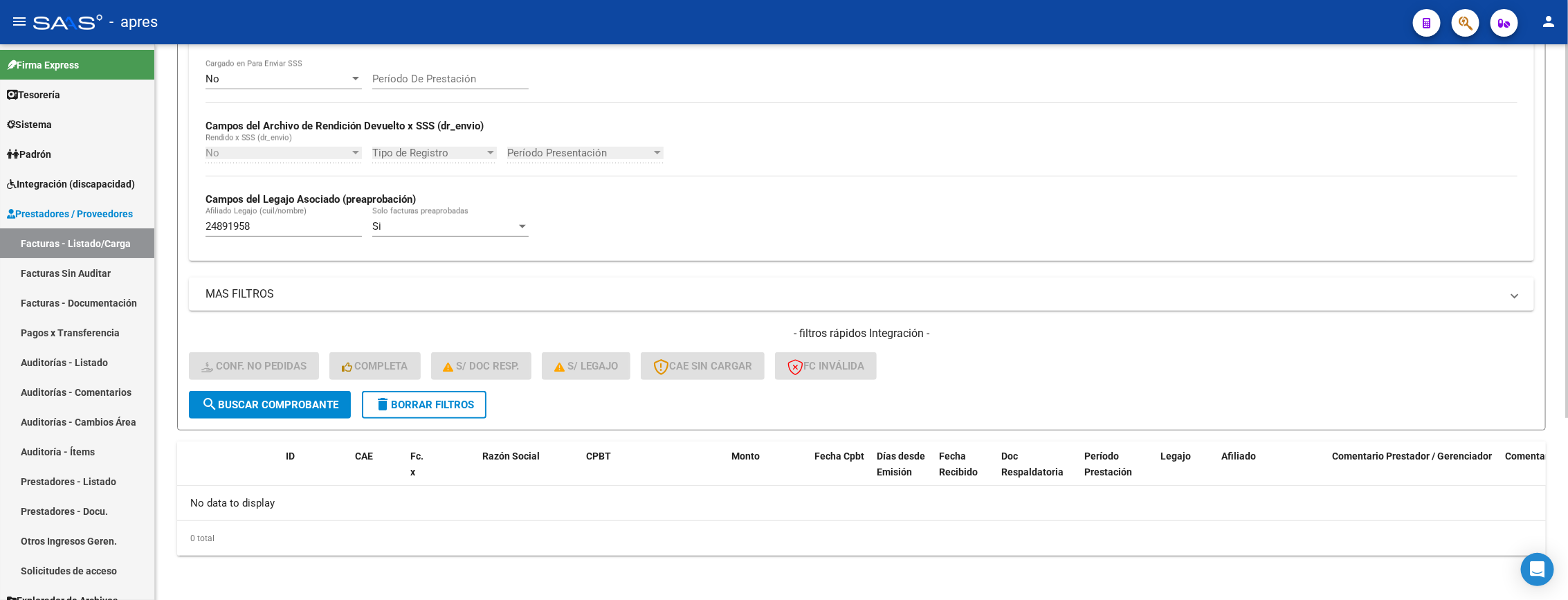
click at [261, 233] on div "24891958 Afiliado Legajo (cuil/nombre)" at bounding box center [283, 228] width 156 height 43
drag, startPoint x: 261, startPoint y: 233, endPoint x: 141, endPoint y: 229, distance: 120.1
click at [141, 229] on mat-sidenav-container "Firma Express Tesorería Extractos Procesados (csv) Extractos Originales (pdf) S…" at bounding box center [784, 322] width 1568 height 556
paste input "57474153"
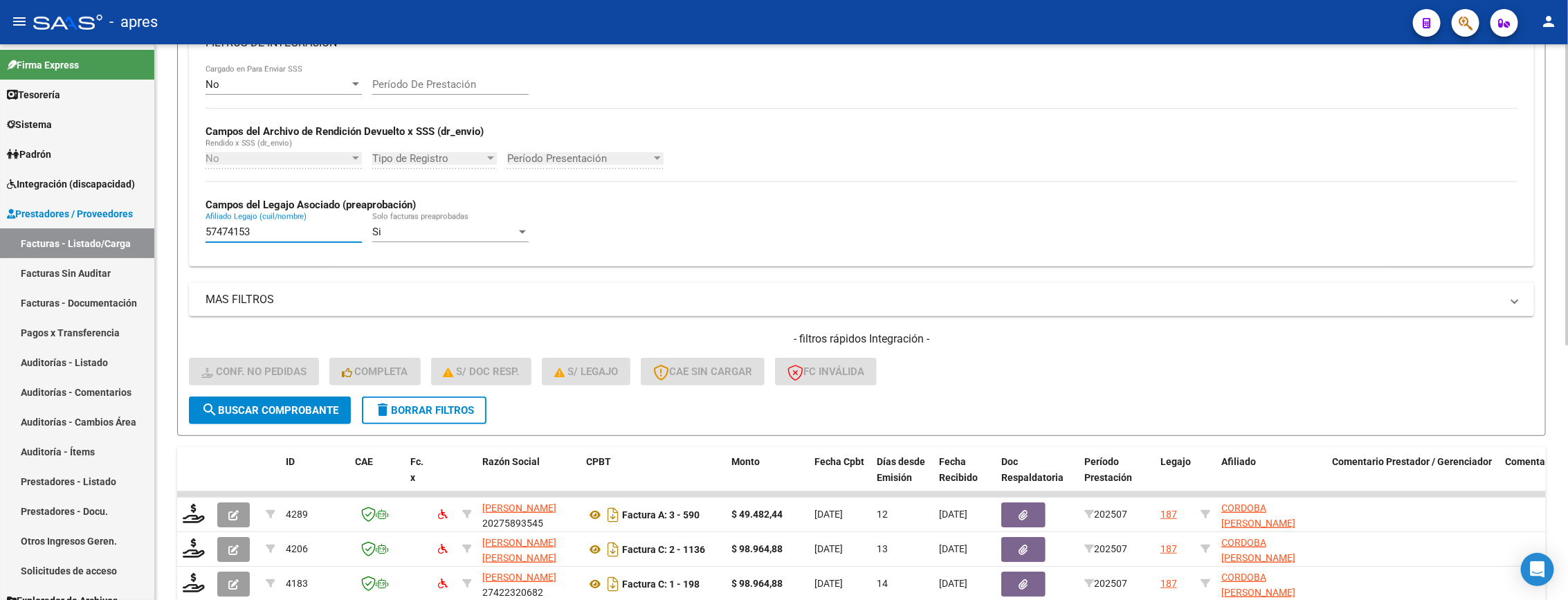
scroll to position [264, 0]
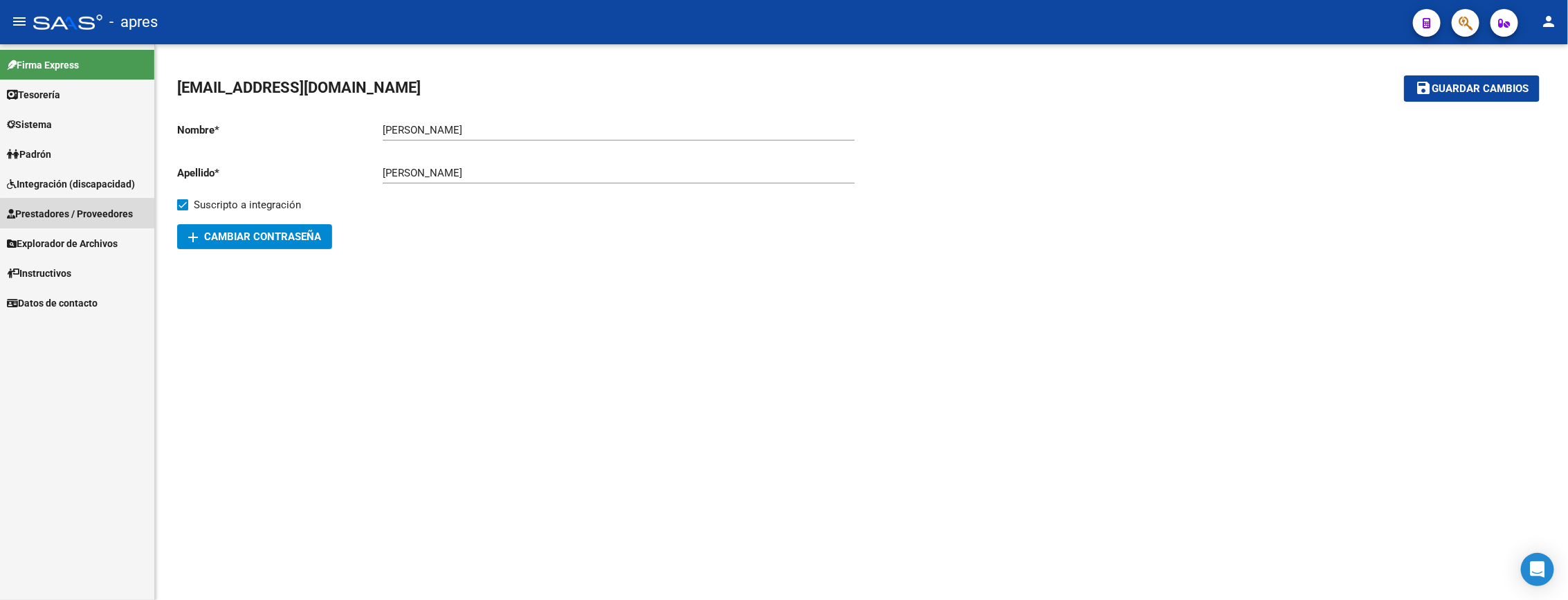
click at [90, 217] on span "Prestadores / Proveedores" at bounding box center [70, 213] width 126 height 15
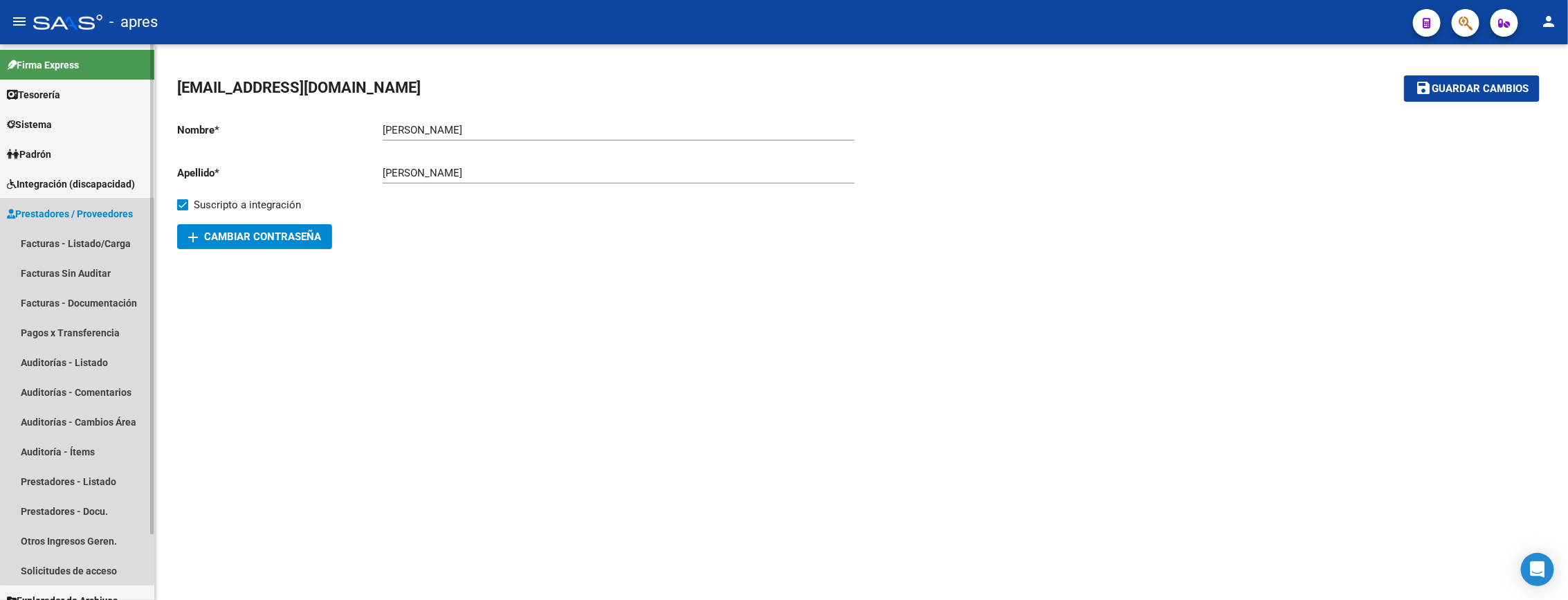
click at [90, 199] on link "Prestadores / Proveedores" at bounding box center [77, 213] width 154 height 30
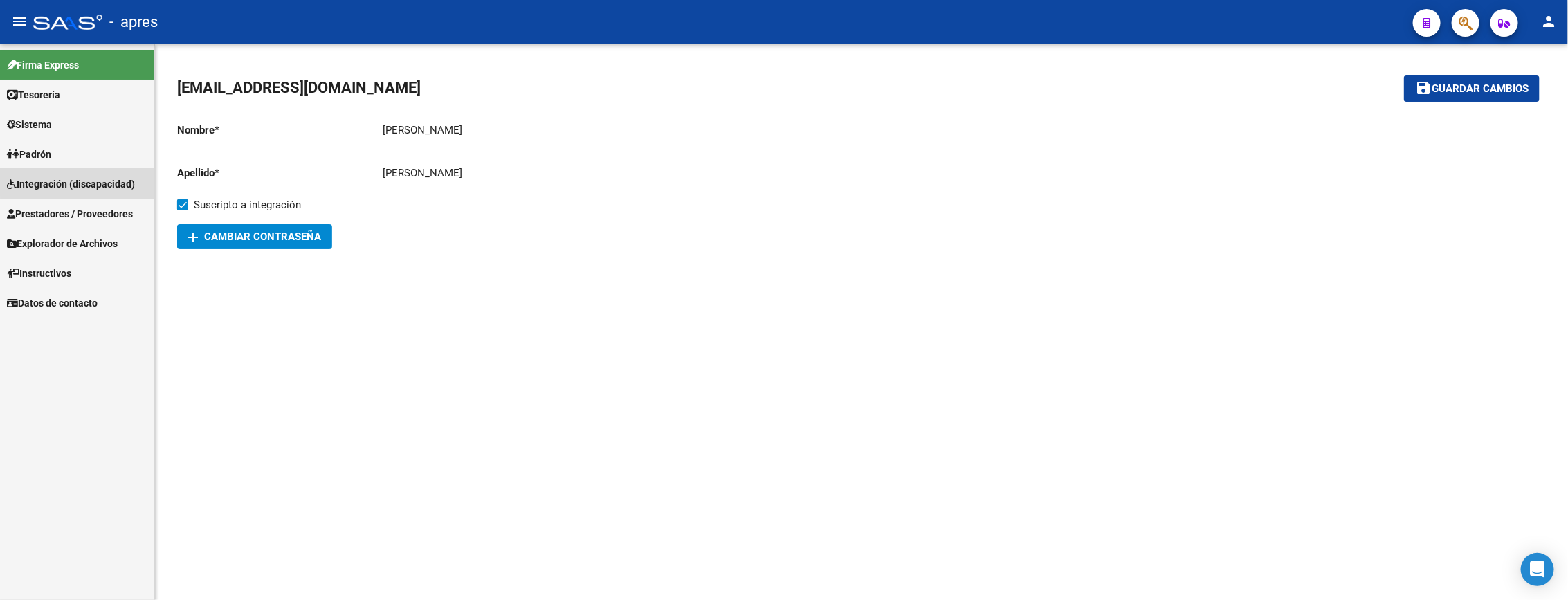
click at [89, 180] on span "Integración (discapacidad)" at bounding box center [71, 184] width 128 height 15
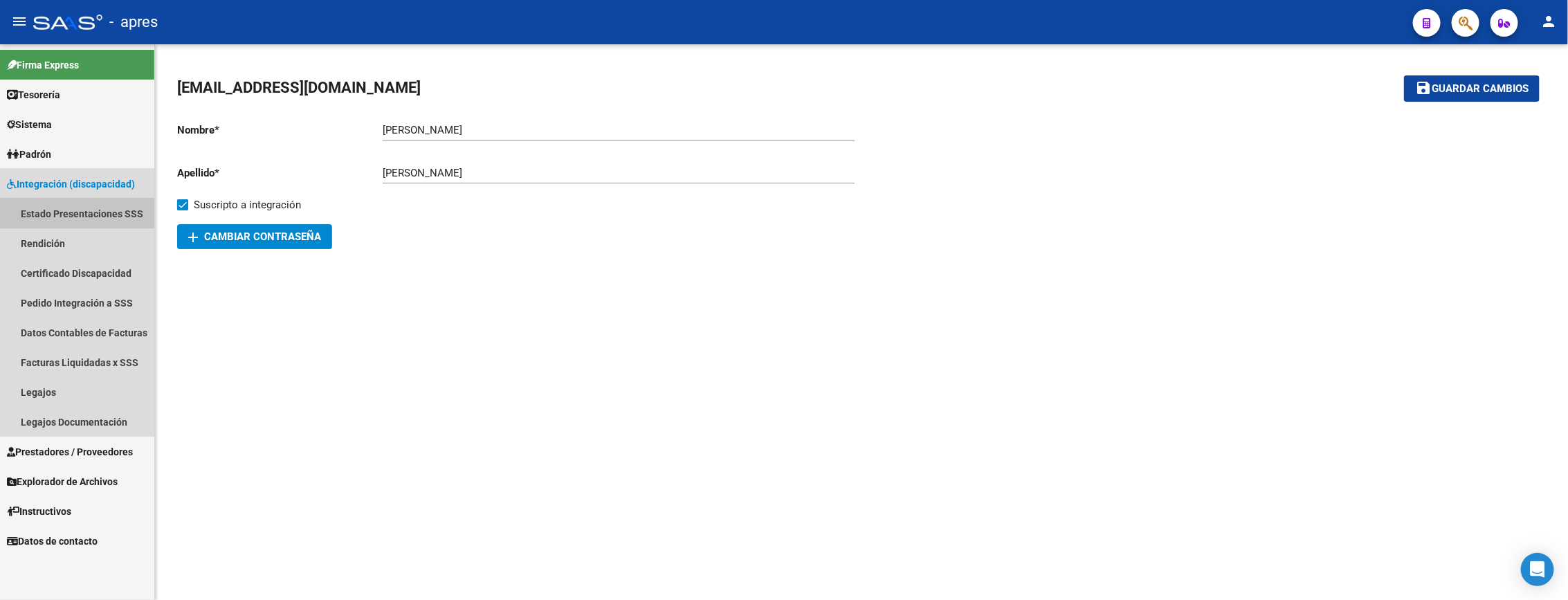
click at [78, 213] on link "Estado Presentaciones SSS" at bounding box center [77, 213] width 154 height 30
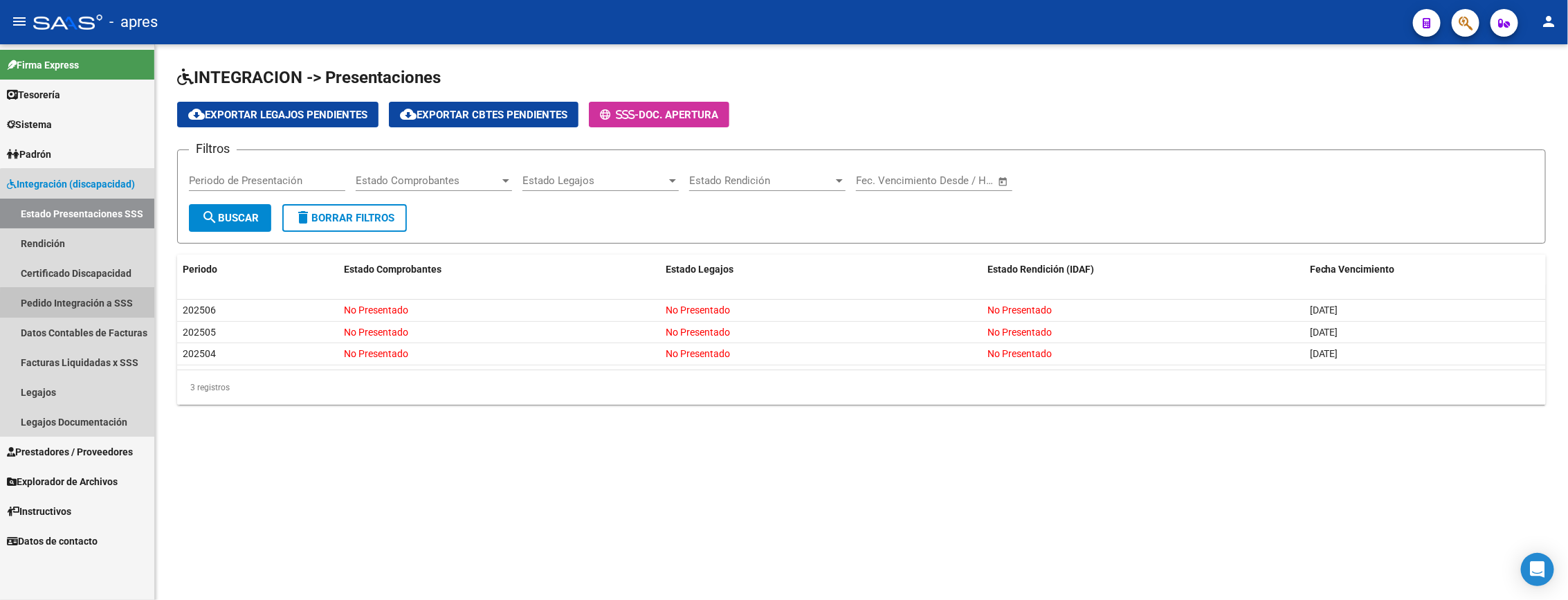
click at [94, 307] on link "Pedido Integración a SSS" at bounding box center [77, 302] width 154 height 30
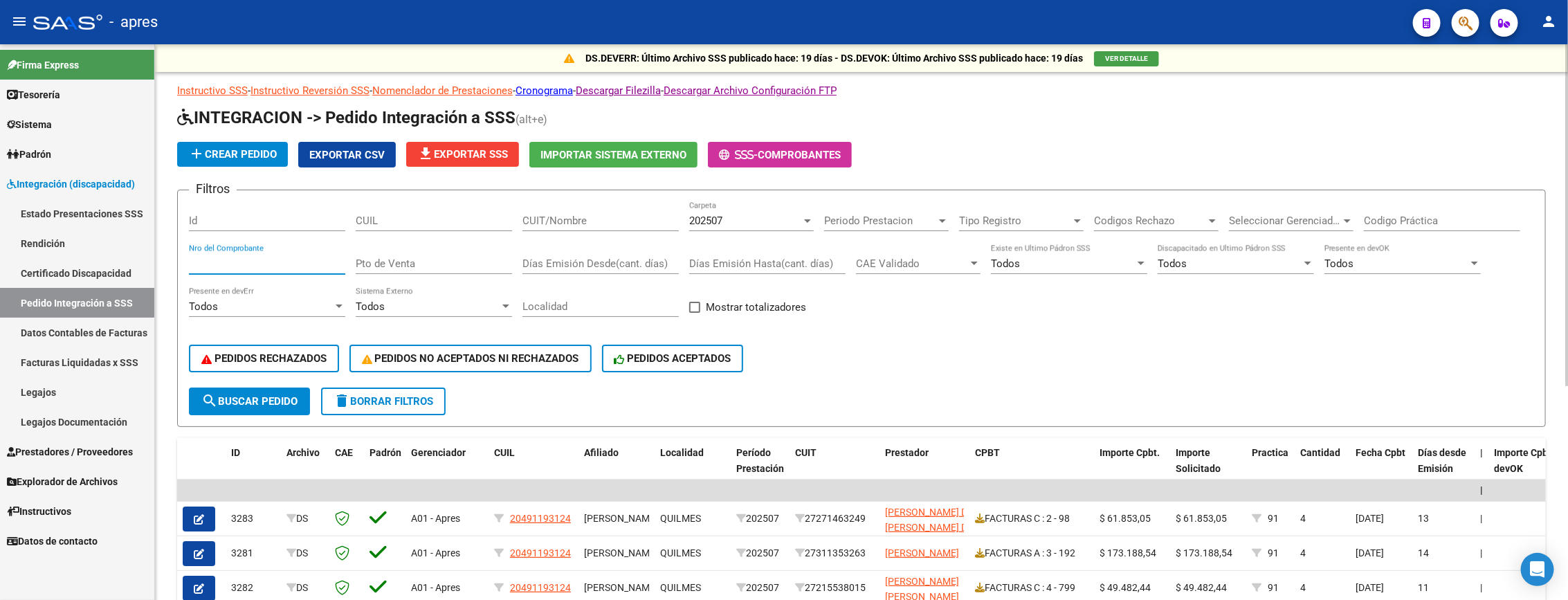
click at [264, 266] on input "Nro del Comprobante" at bounding box center [267, 264] width 156 height 13
click at [1052, 354] on div "PEDIDOS RECHAZADOS PEDIDOS NO ACEPTADOS NI RECHAZADOS PEDIDOS ACEPTADOS" at bounding box center [861, 359] width 1345 height 58
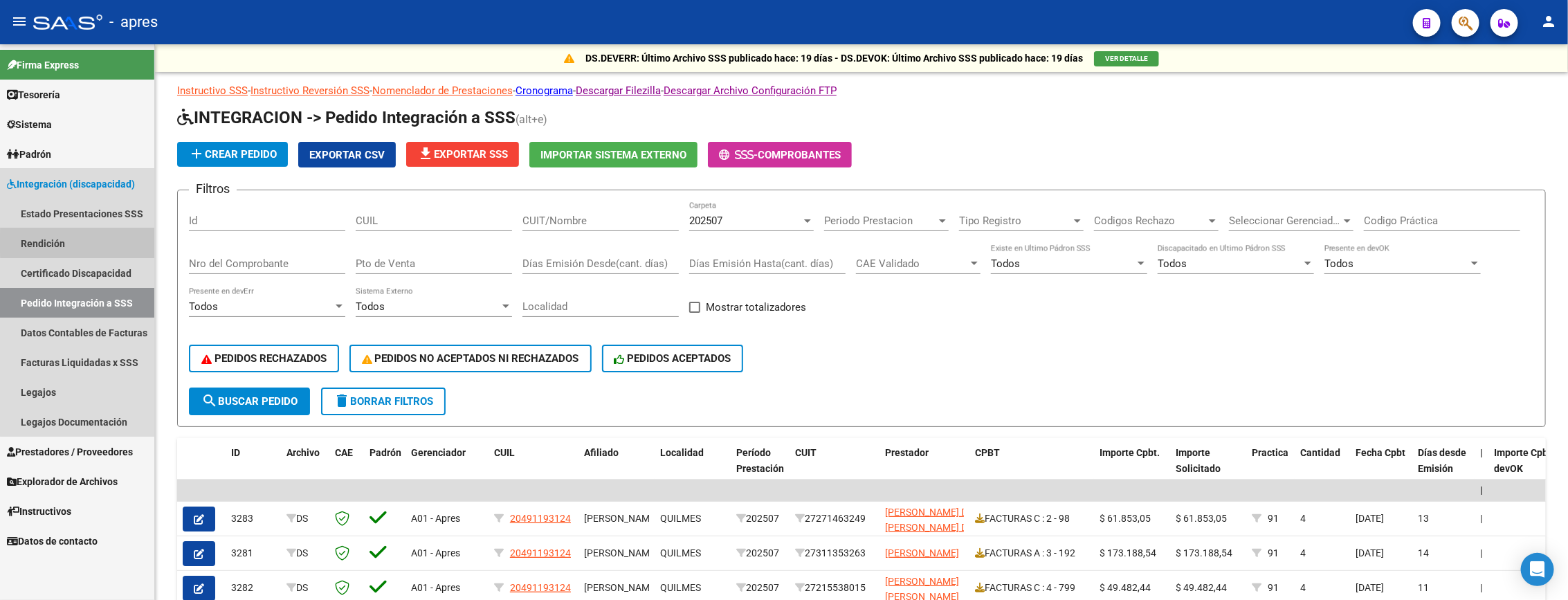
click at [83, 243] on link "Rendición" at bounding box center [77, 243] width 154 height 30
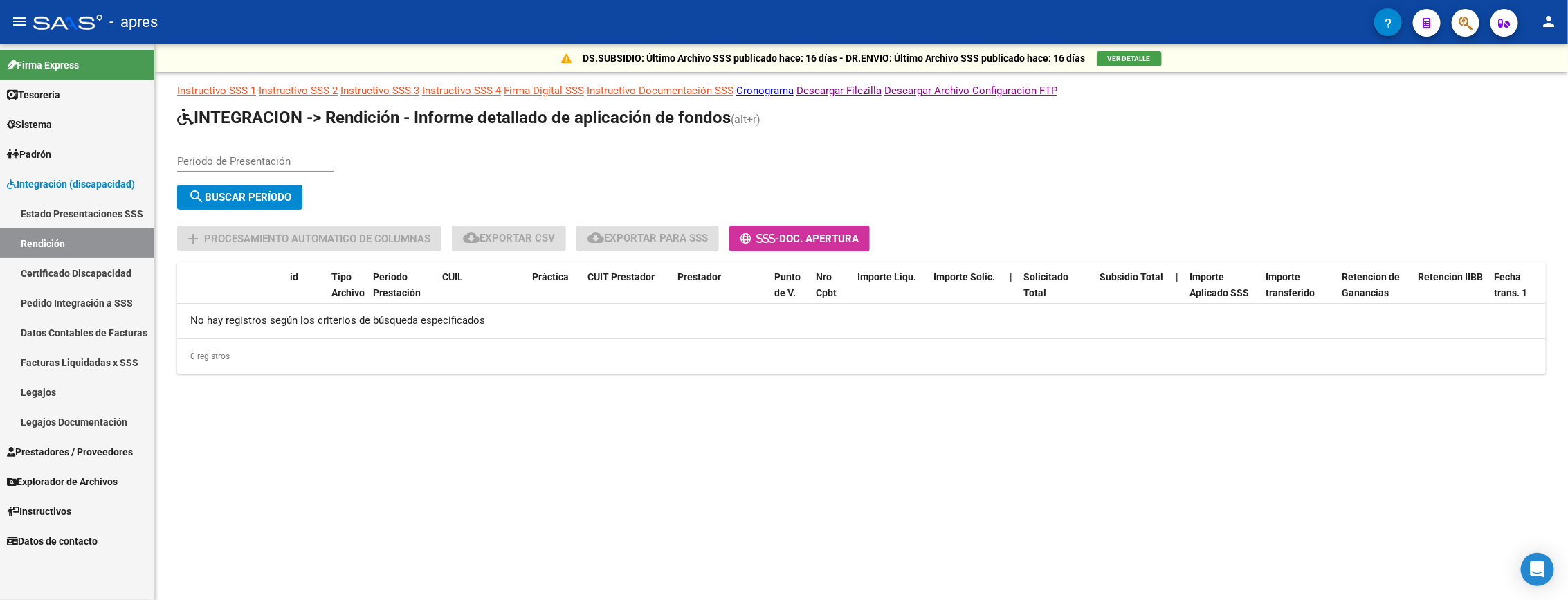
drag, startPoint x: 283, startPoint y: 177, endPoint x: 283, endPoint y: 164, distance: 13.0
click at [283, 175] on div "Periodo de Presentación" at bounding box center [255, 163] width 156 height 43
click at [283, 164] on input "Periodo de Presentación" at bounding box center [255, 161] width 156 height 13
type input "202504"
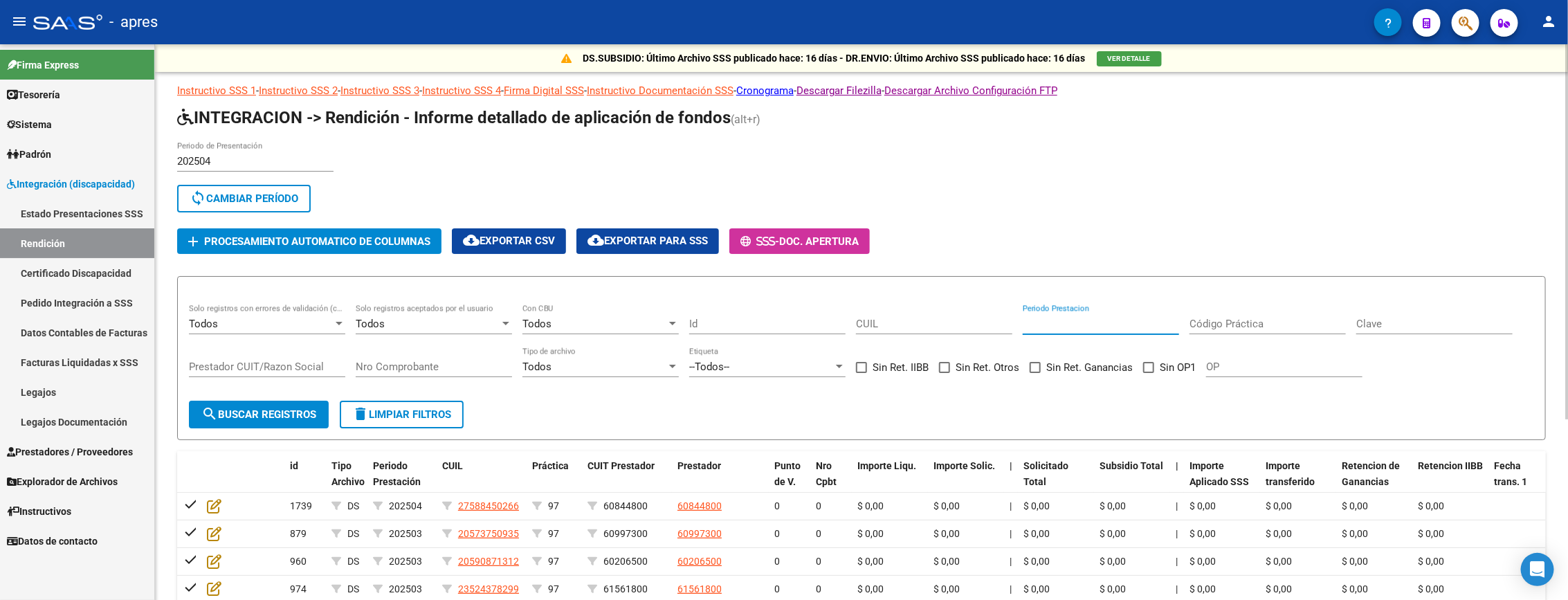
click at [1047, 326] on input "Periodo Prestacion" at bounding box center [1100, 324] width 156 height 13
click at [1252, 326] on input "Código Práctica" at bounding box center [1267, 324] width 156 height 13
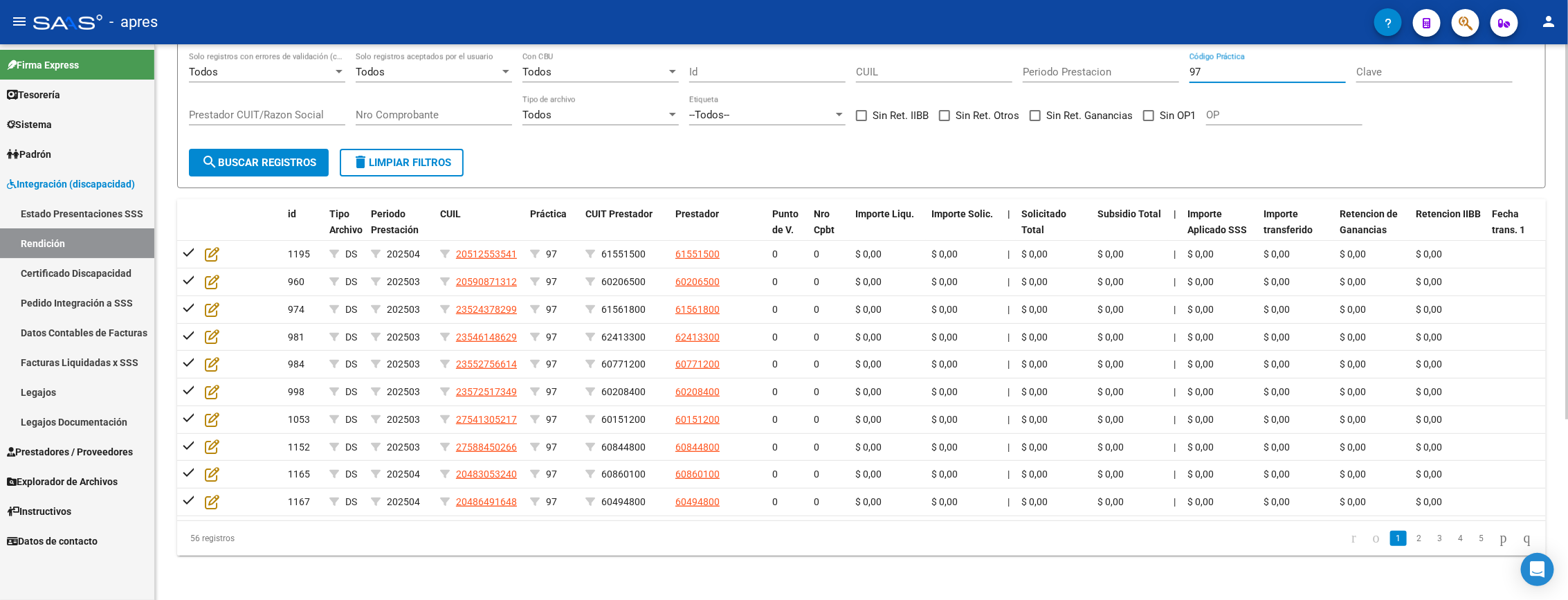
scroll to position [261, 0]
drag, startPoint x: 1227, startPoint y: 51, endPoint x: 1106, endPoint y: 64, distance: 121.7
click at [1106, 64] on div "Todos Solo registros con errores de validación (control 623 instructivo de rend…" at bounding box center [861, 95] width 1345 height 86
type input "99"
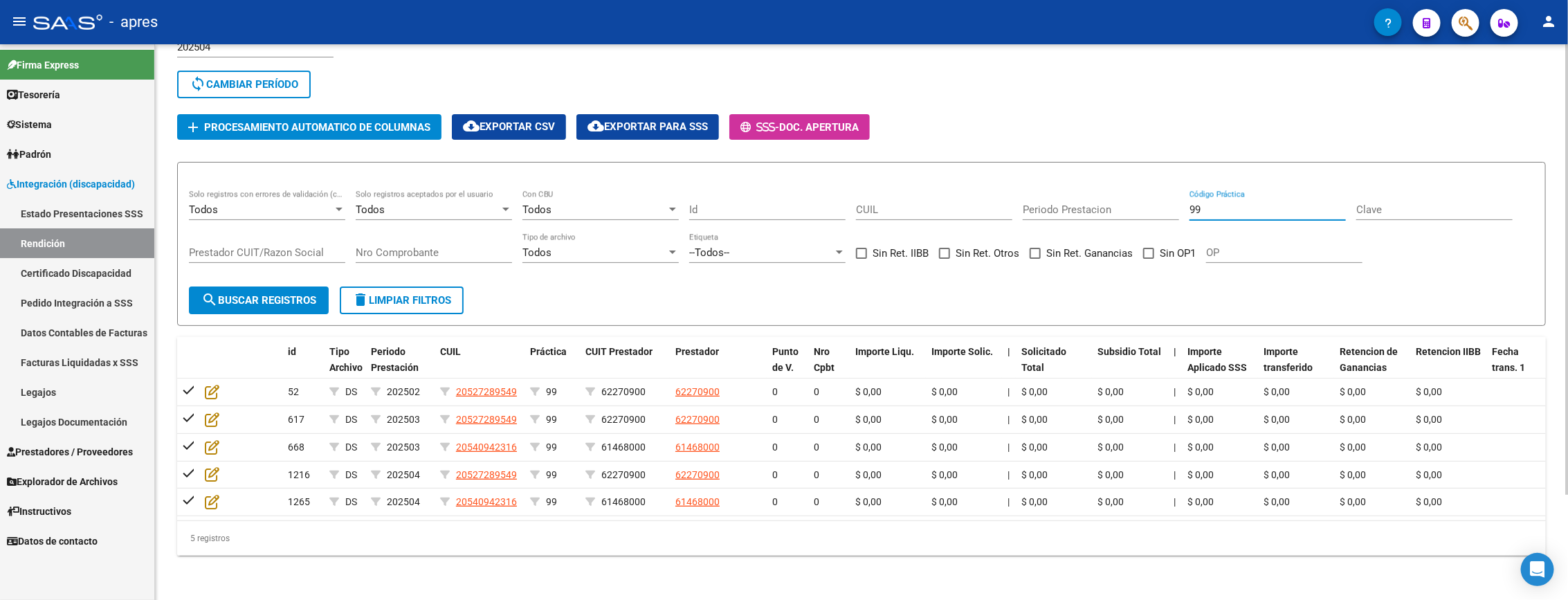
scroll to position [131, 0]
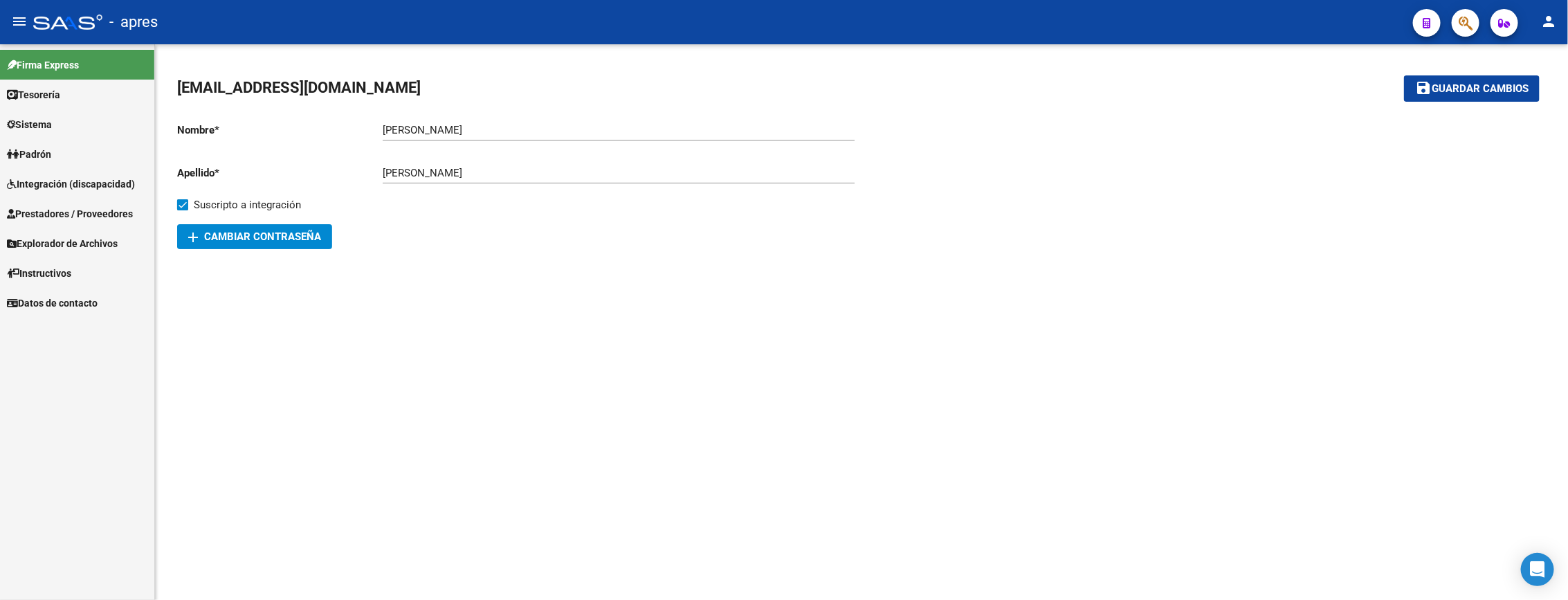
click at [52, 119] on span "Sistema" at bounding box center [30, 124] width 45 height 15
click at [67, 160] on link "Usuarios" at bounding box center [77, 153] width 154 height 30
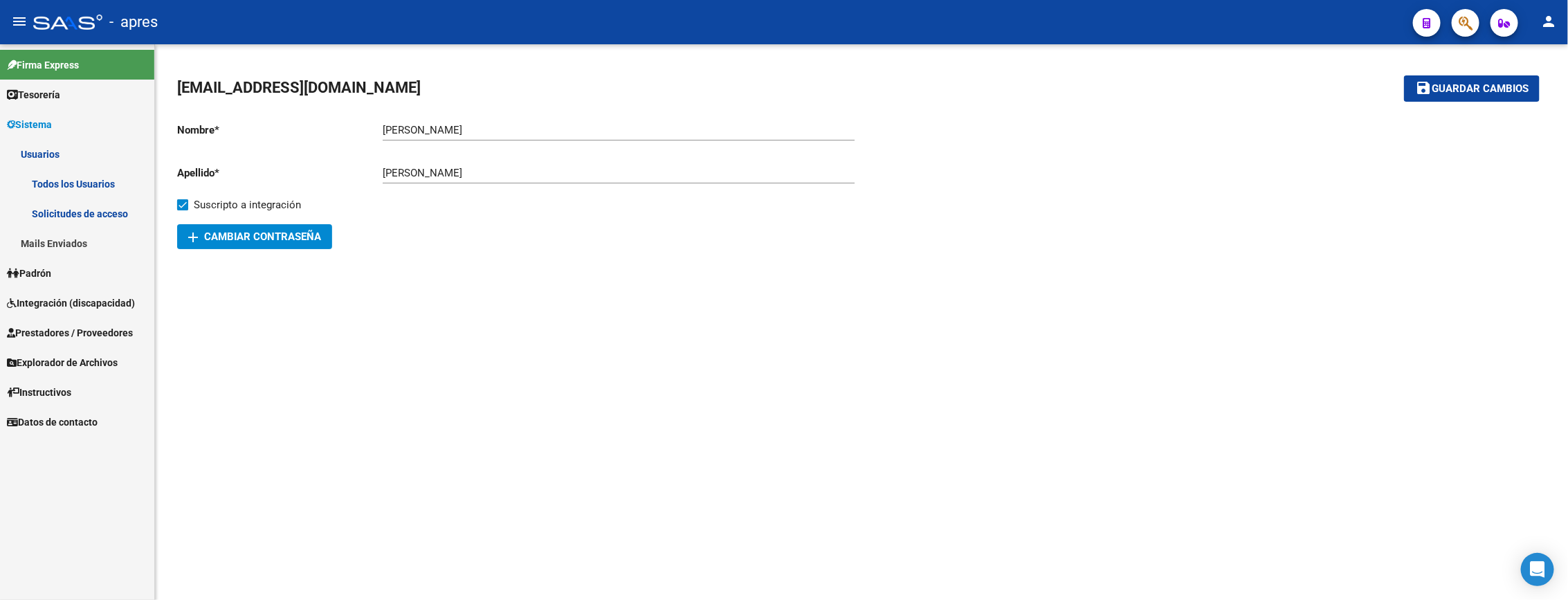
click at [108, 184] on link "Todos los Usuarios" at bounding box center [77, 183] width 154 height 30
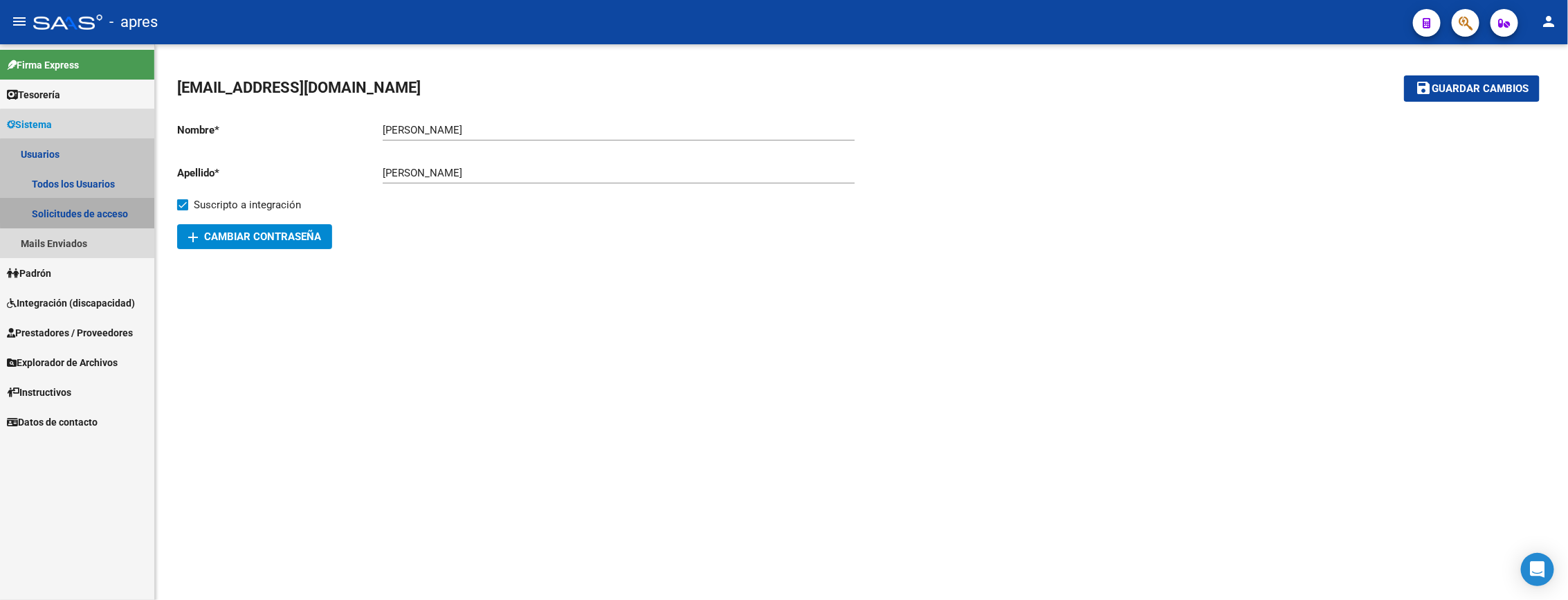
click at [99, 206] on link "Solicitudes de acceso" at bounding box center [77, 213] width 154 height 30
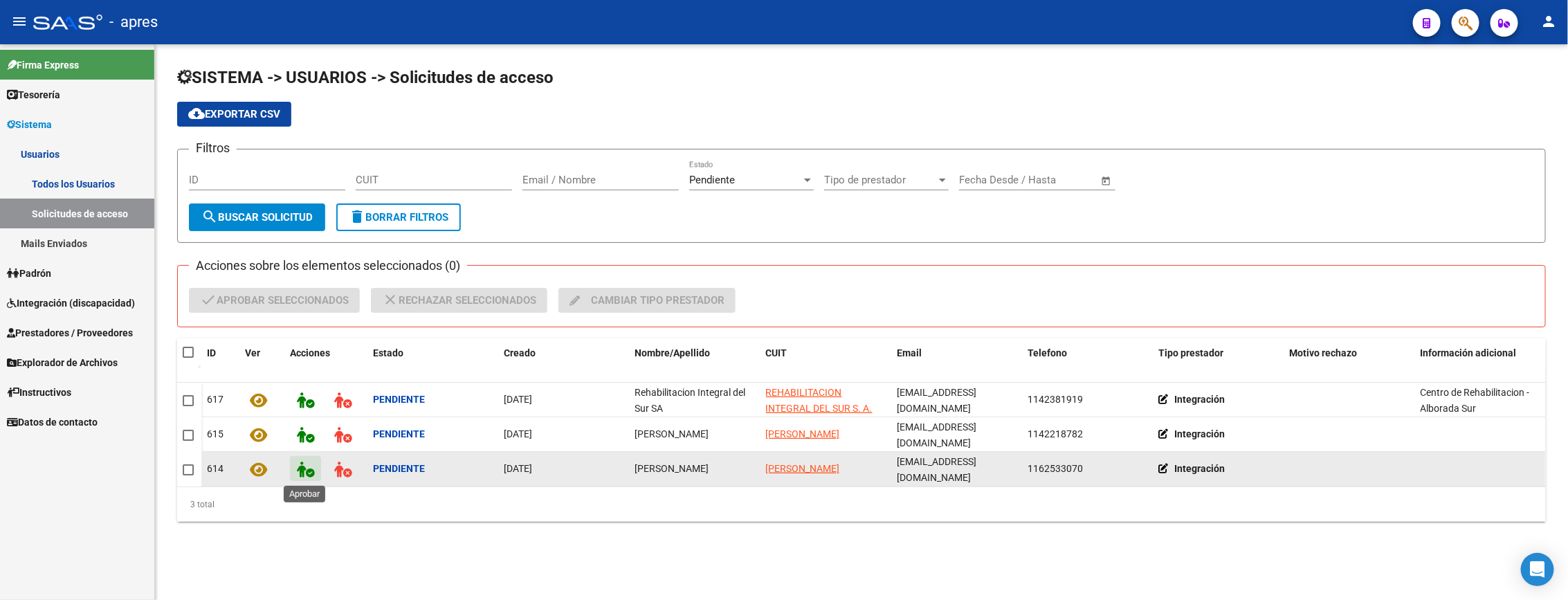
click at [303, 467] on icon at bounding box center [306, 469] width 18 height 16
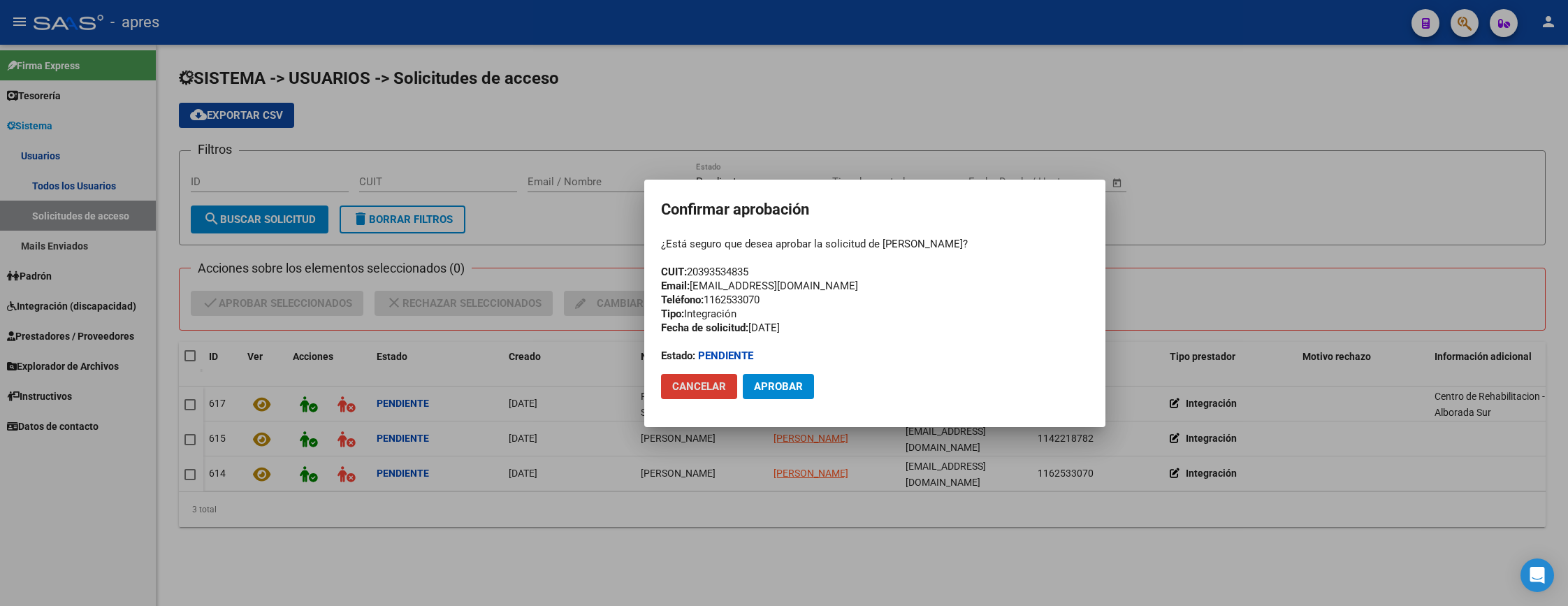
click at [785, 390] on span "Aprobar" at bounding box center [778, 386] width 49 height 13
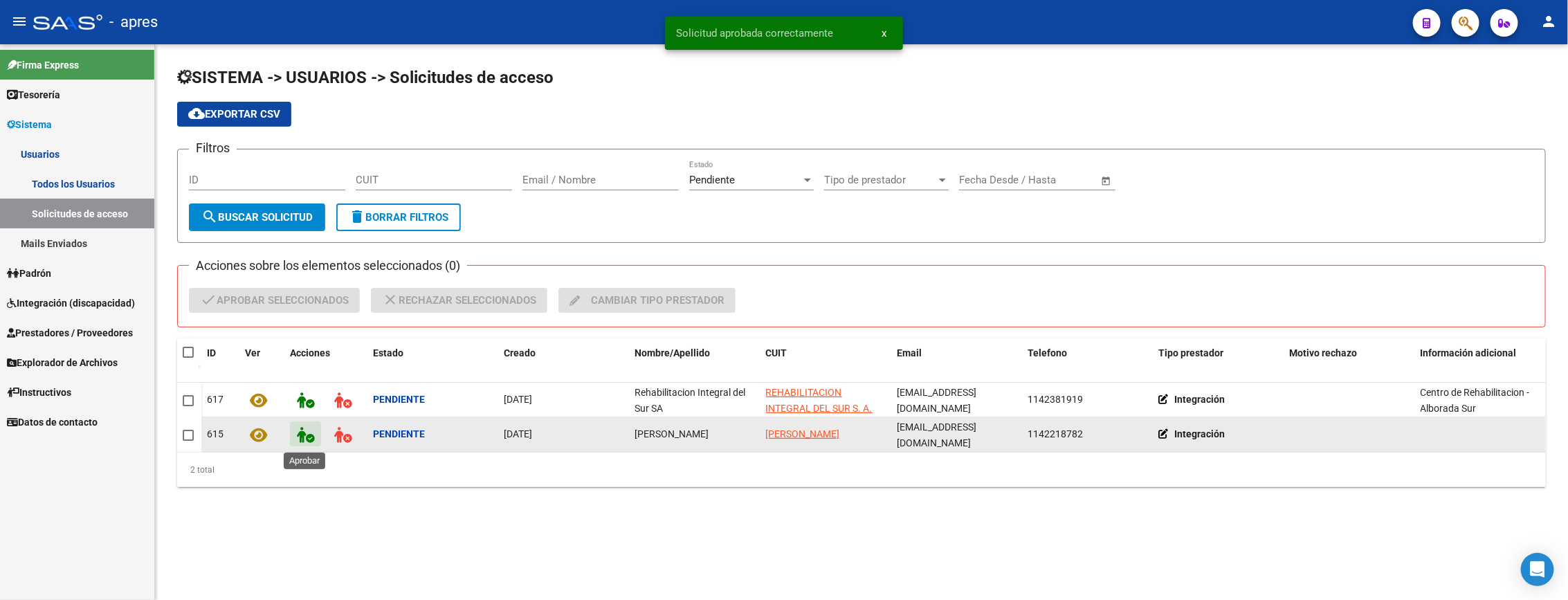
click at [314, 438] on button at bounding box center [305, 433] width 31 height 25
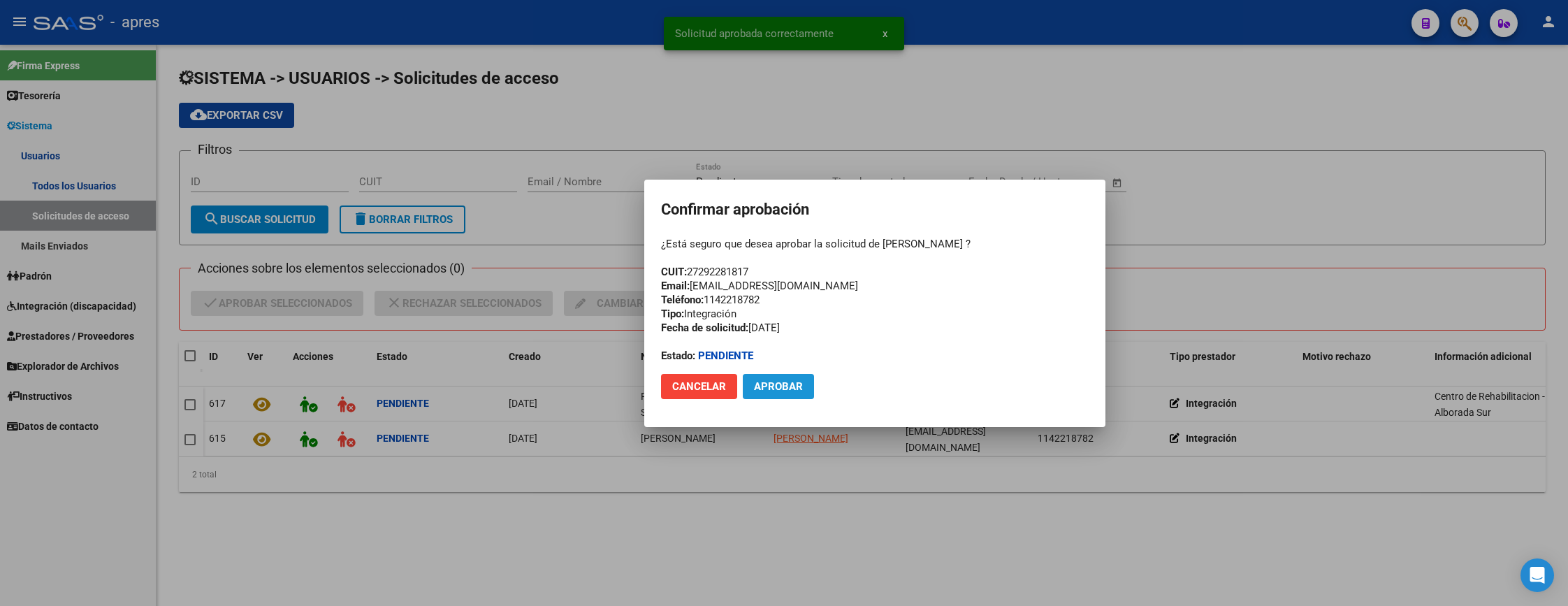
click at [788, 380] on span "Aprobar" at bounding box center [778, 386] width 49 height 13
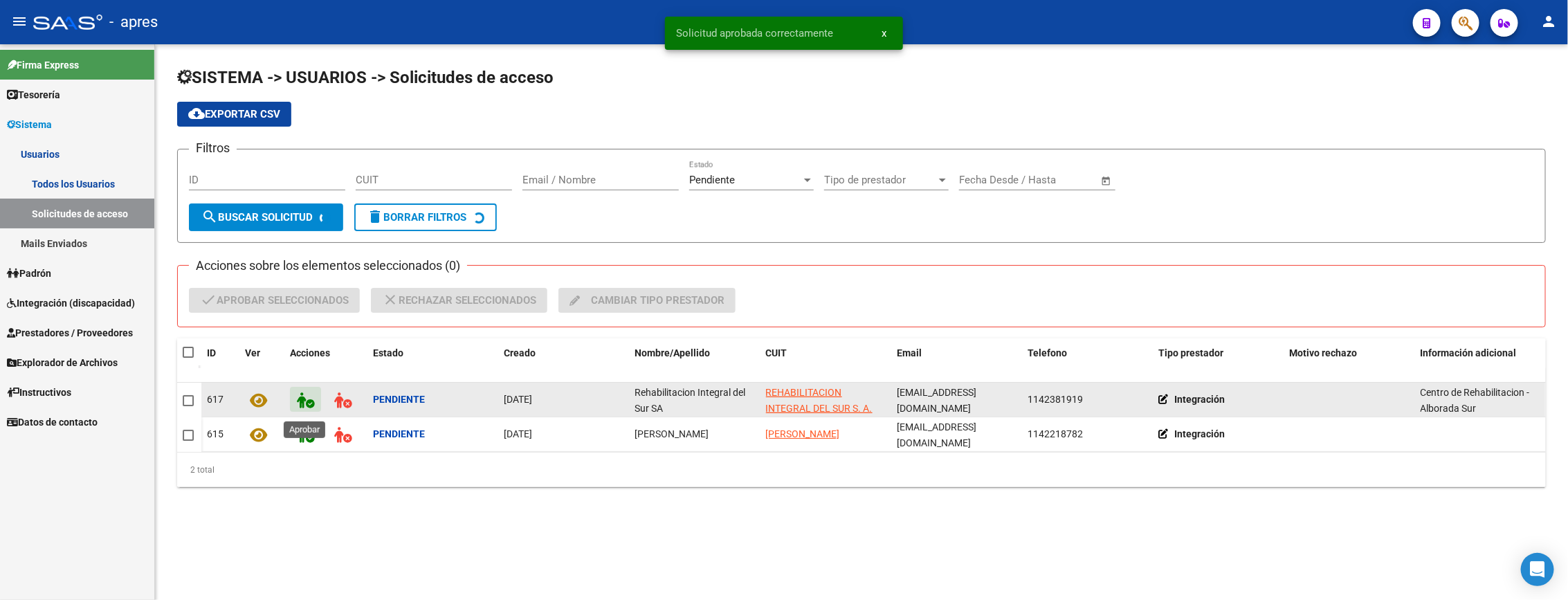
click at [310, 403] on icon at bounding box center [306, 400] width 18 height 16
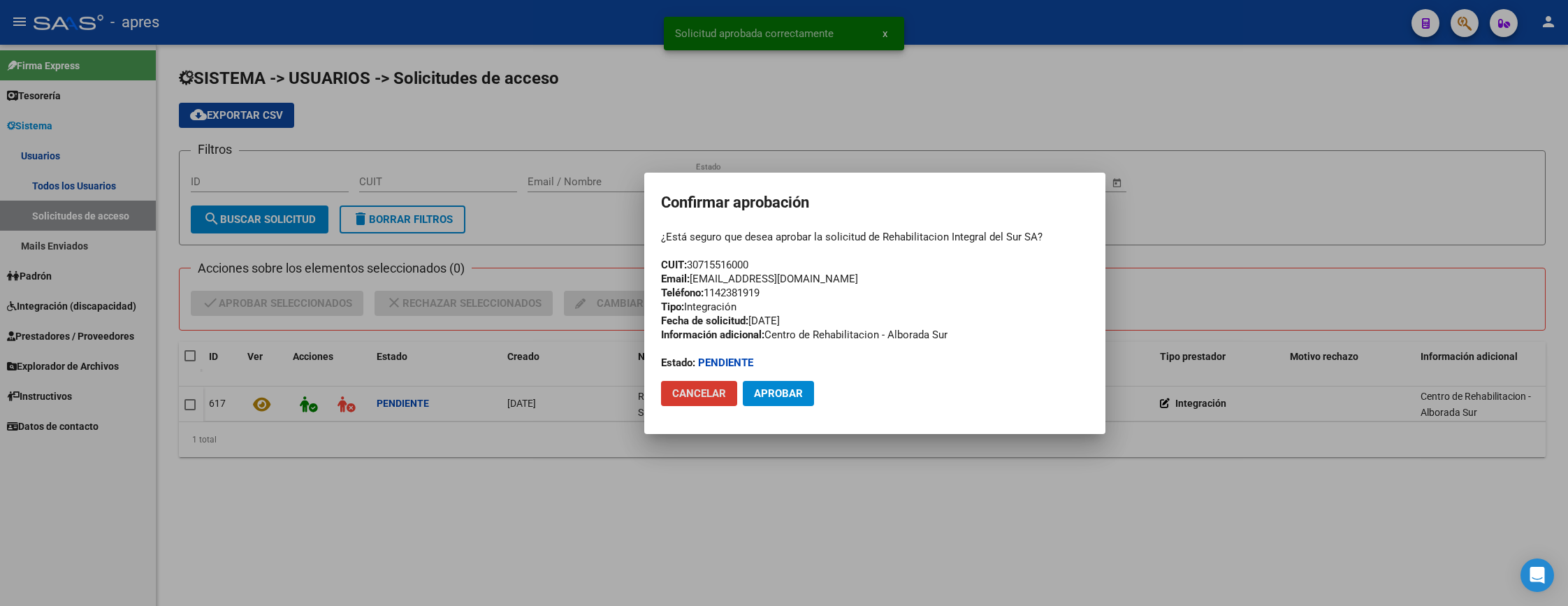
click at [765, 388] on span "Aprobar" at bounding box center [778, 394] width 49 height 13
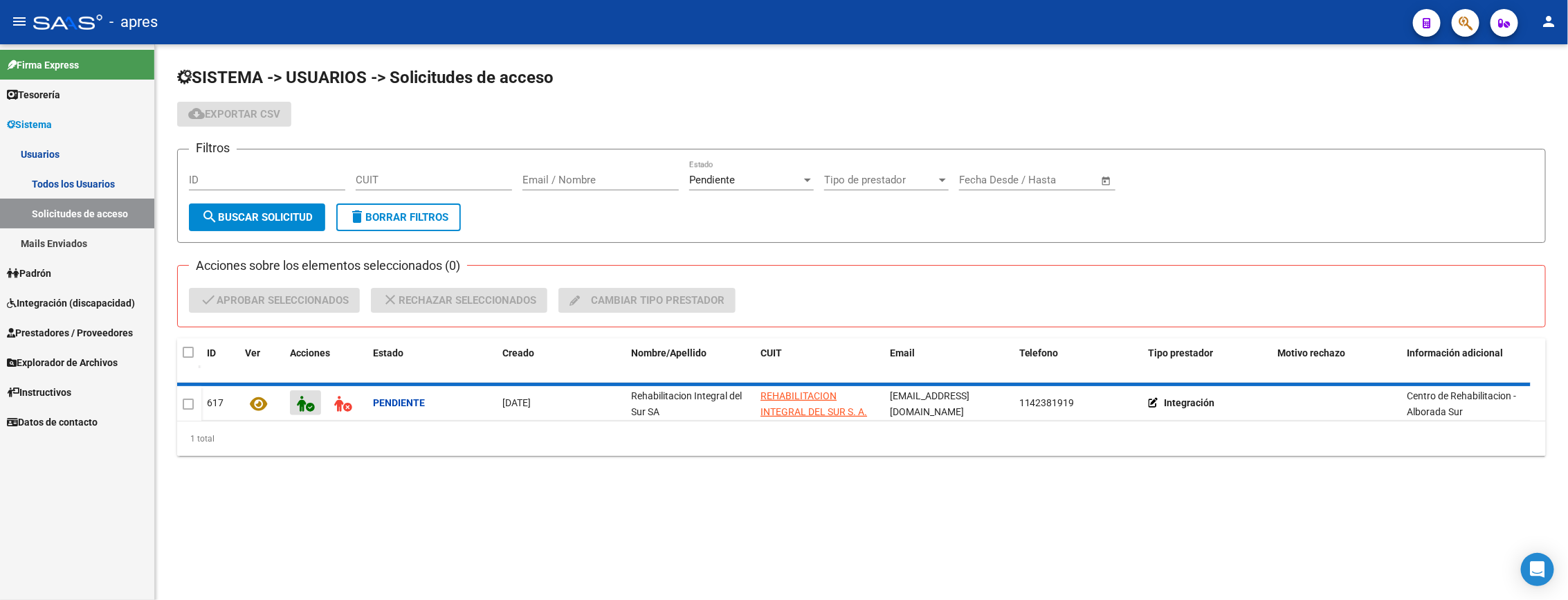
click at [96, 332] on span "Prestadores / Proveedores" at bounding box center [70, 332] width 126 height 15
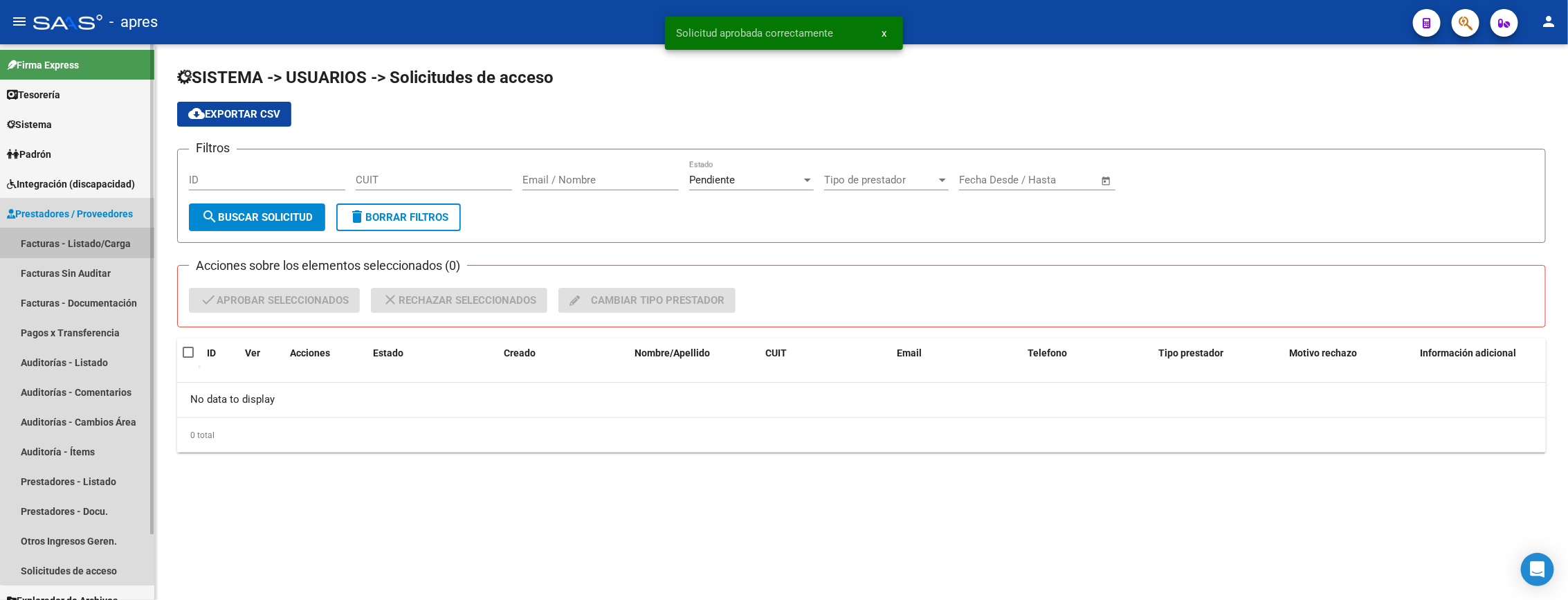
click at [87, 237] on link "Facturas - Listado/Carga" at bounding box center [77, 243] width 154 height 30
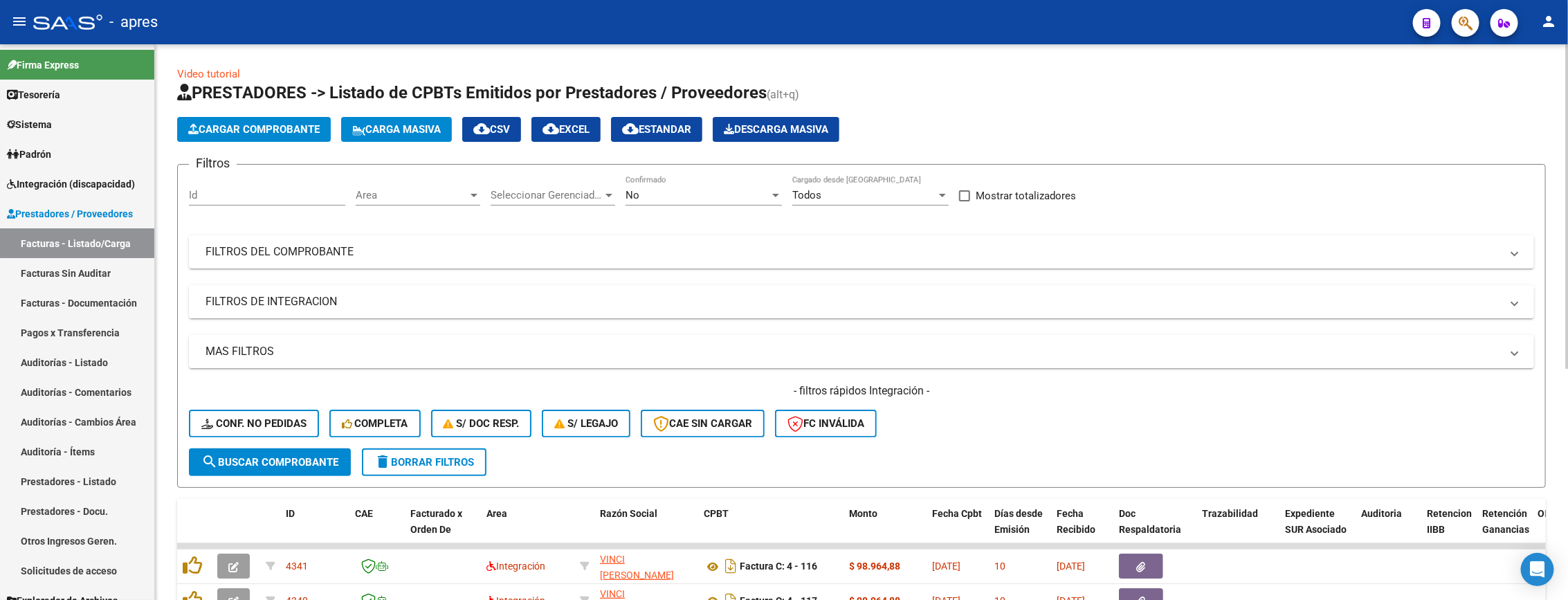
click at [322, 307] on mat-panel-title "FILTROS DE INTEGRACION" at bounding box center [853, 302] width 1295 height 15
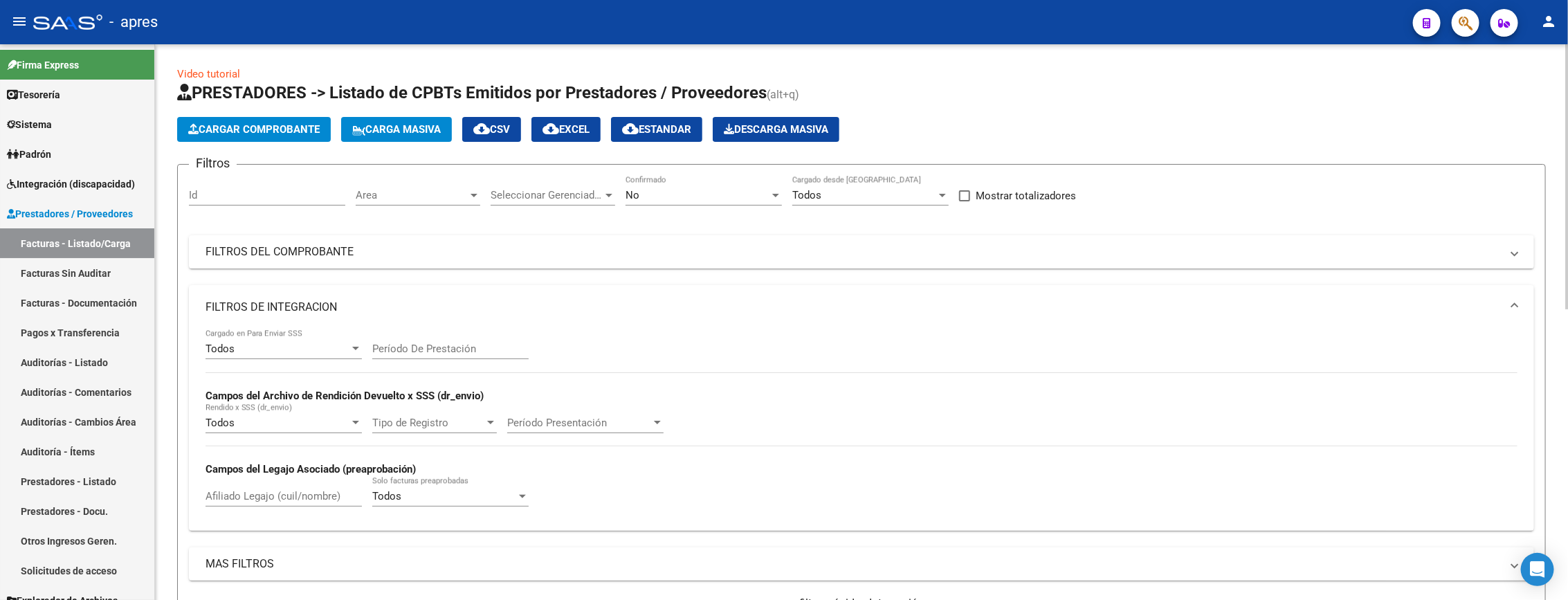
click at [260, 492] on input "Afiliado Legajo (cuil/nombre)" at bounding box center [283, 497] width 156 height 13
paste input "57474153"
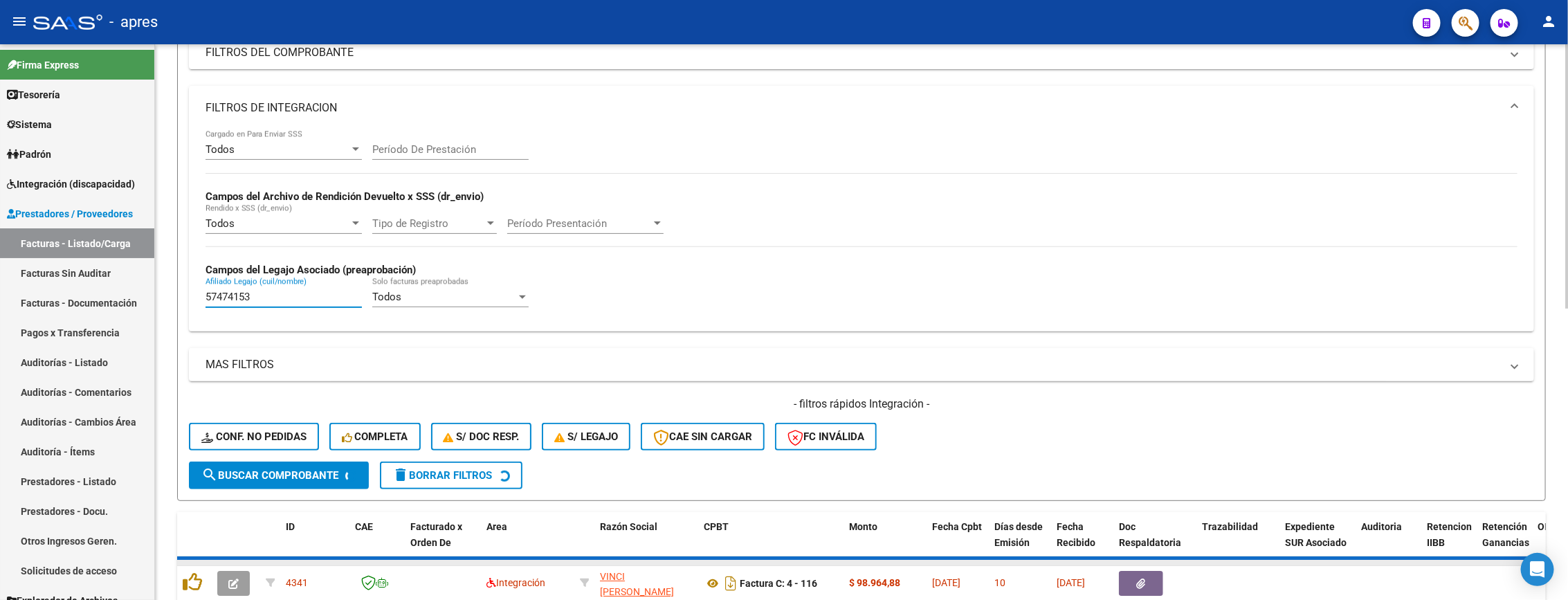
scroll to position [416, 0]
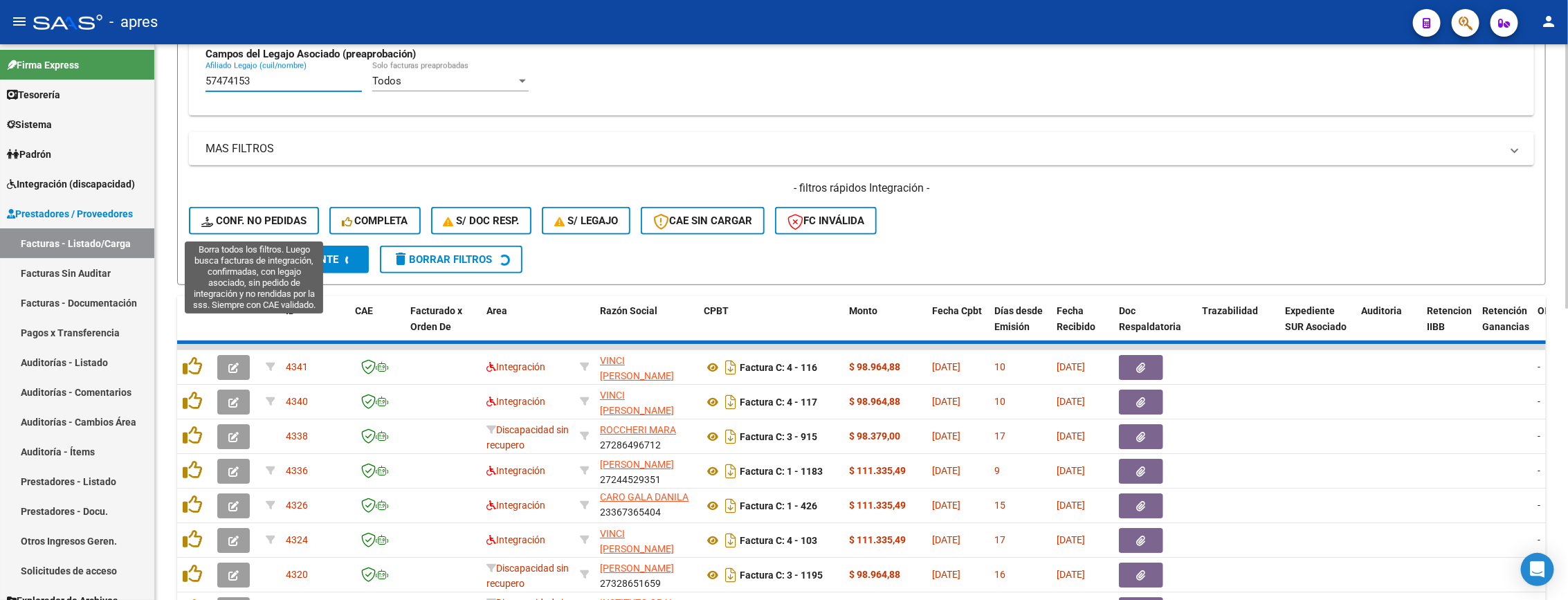
type input "57474153"
click at [270, 221] on span "Conf. no pedidas" at bounding box center [253, 221] width 105 height 13
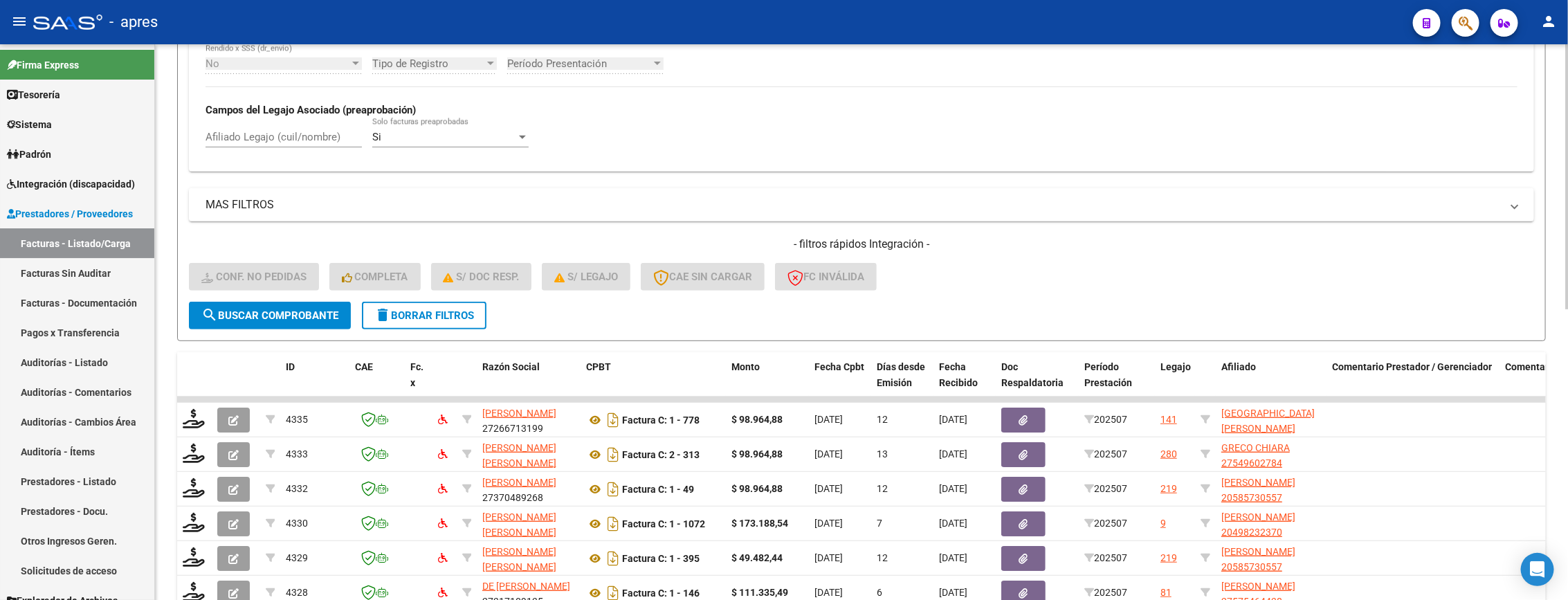
scroll to position [299, 0]
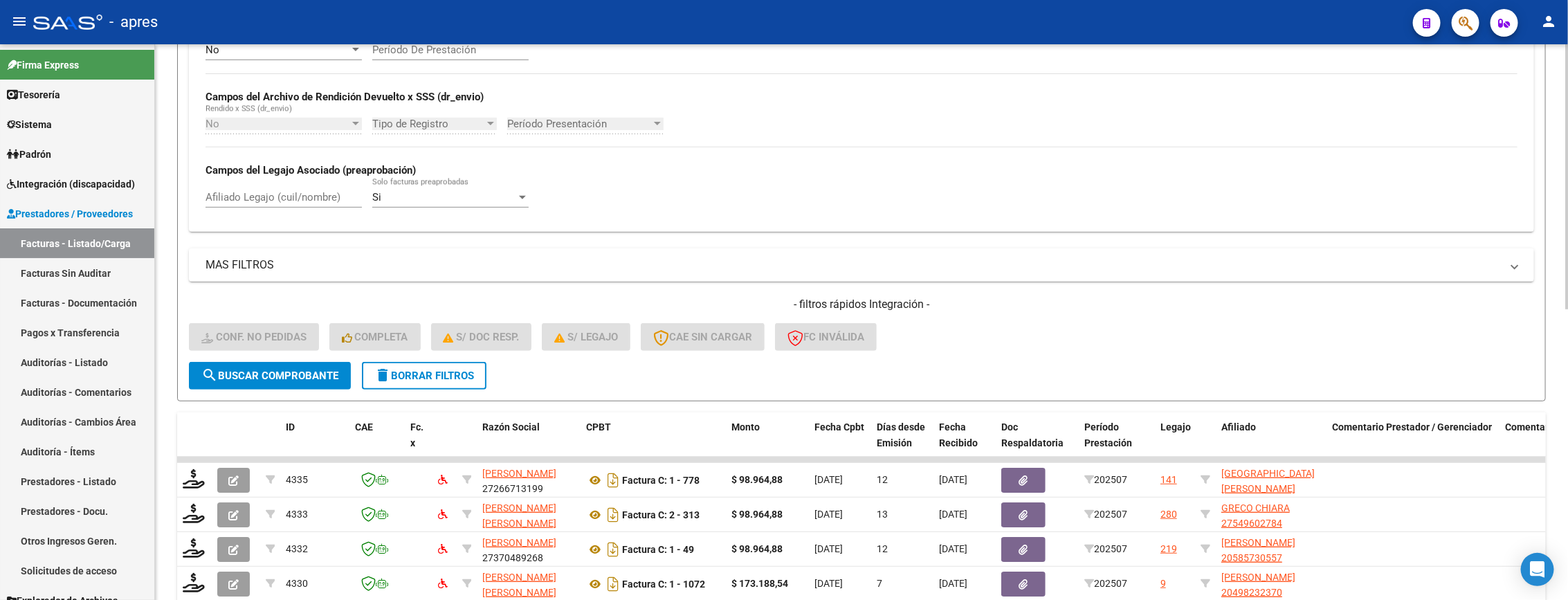
click at [248, 197] on input "Afiliado Legajo (cuil/nombre)" at bounding box center [283, 197] width 156 height 13
paste input "57474153"
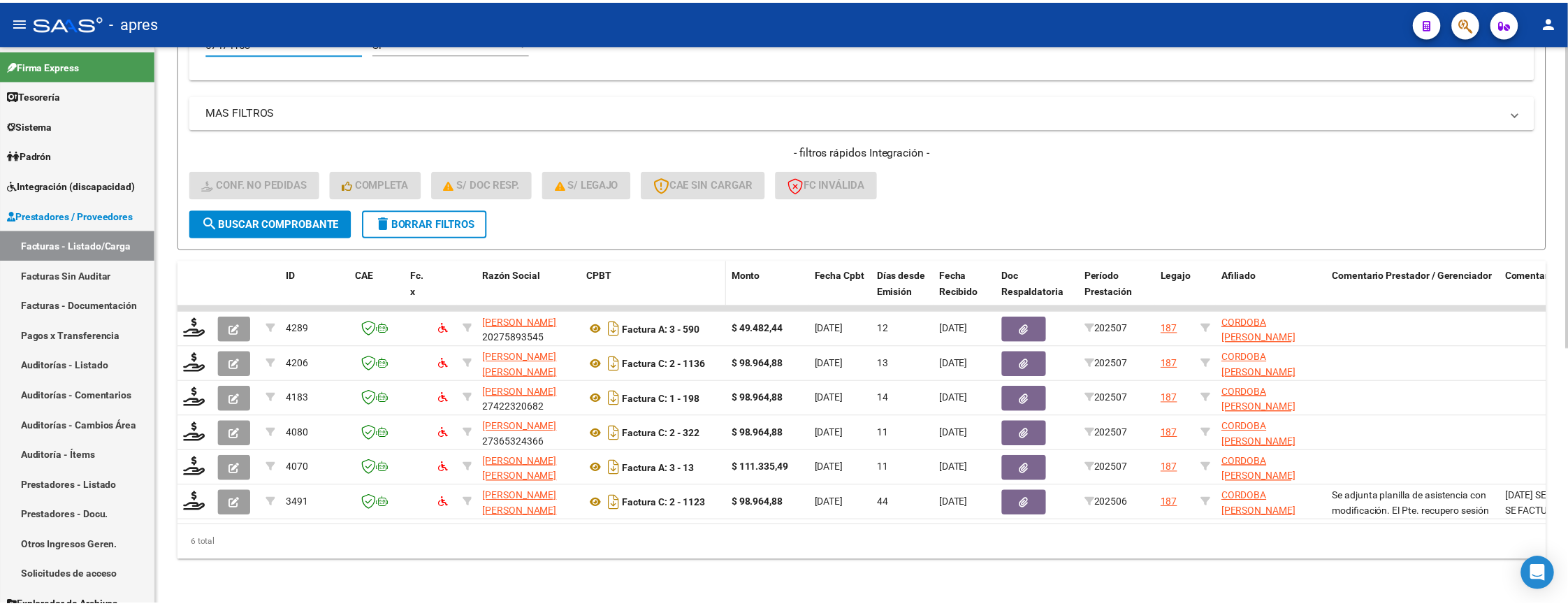
scroll to position [476, 0]
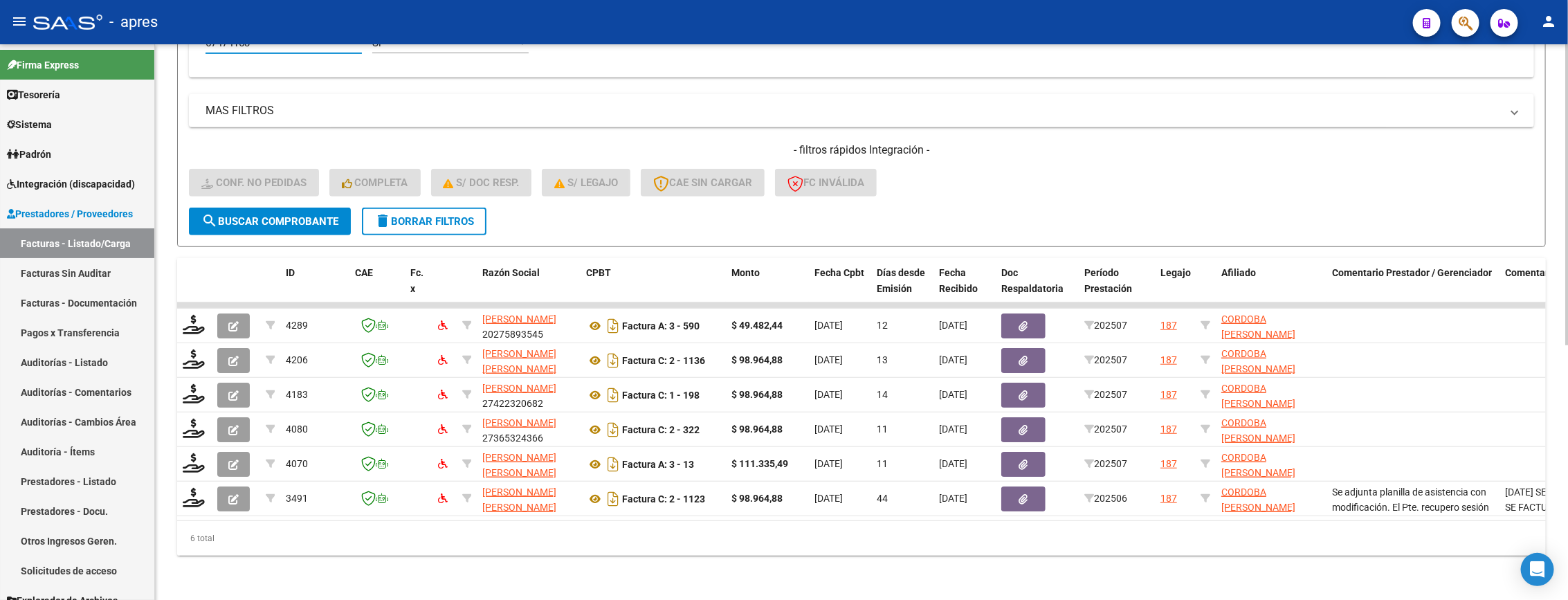
type input "57474153"
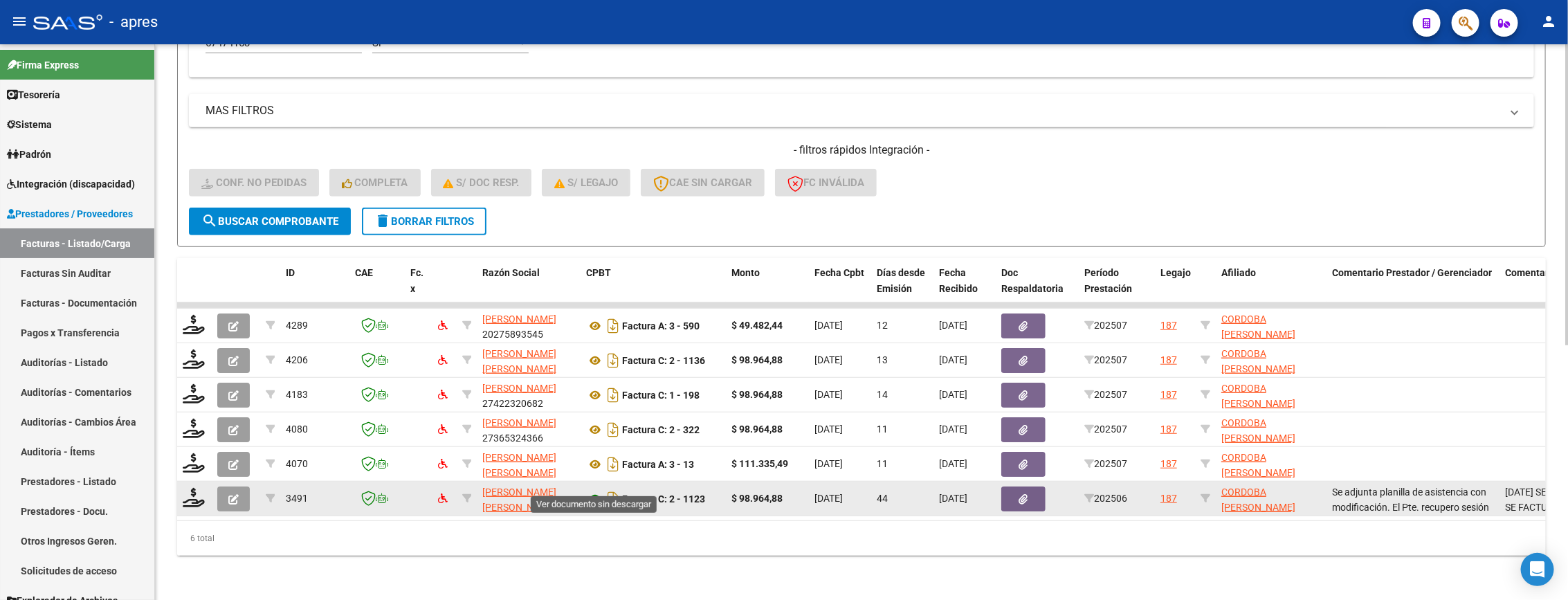
click at [588, 491] on icon at bounding box center [595, 499] width 18 height 17
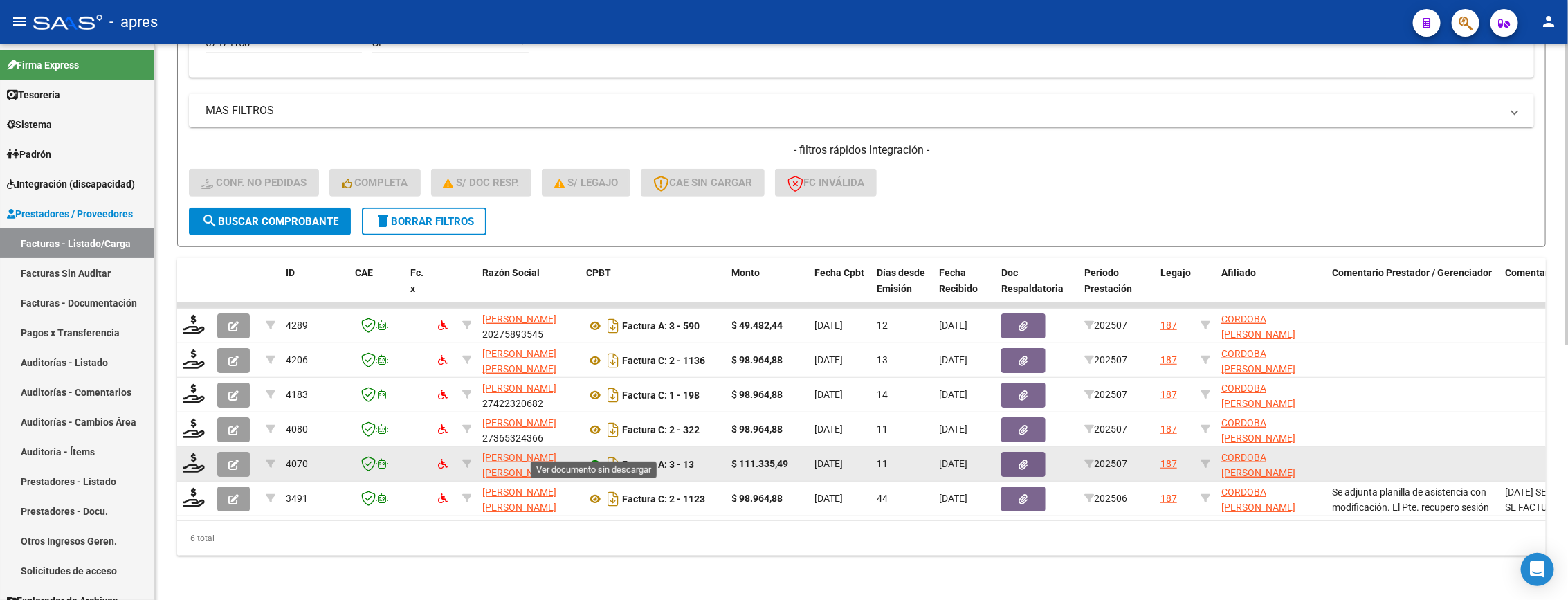
click at [588, 456] on icon at bounding box center [595, 464] width 18 height 17
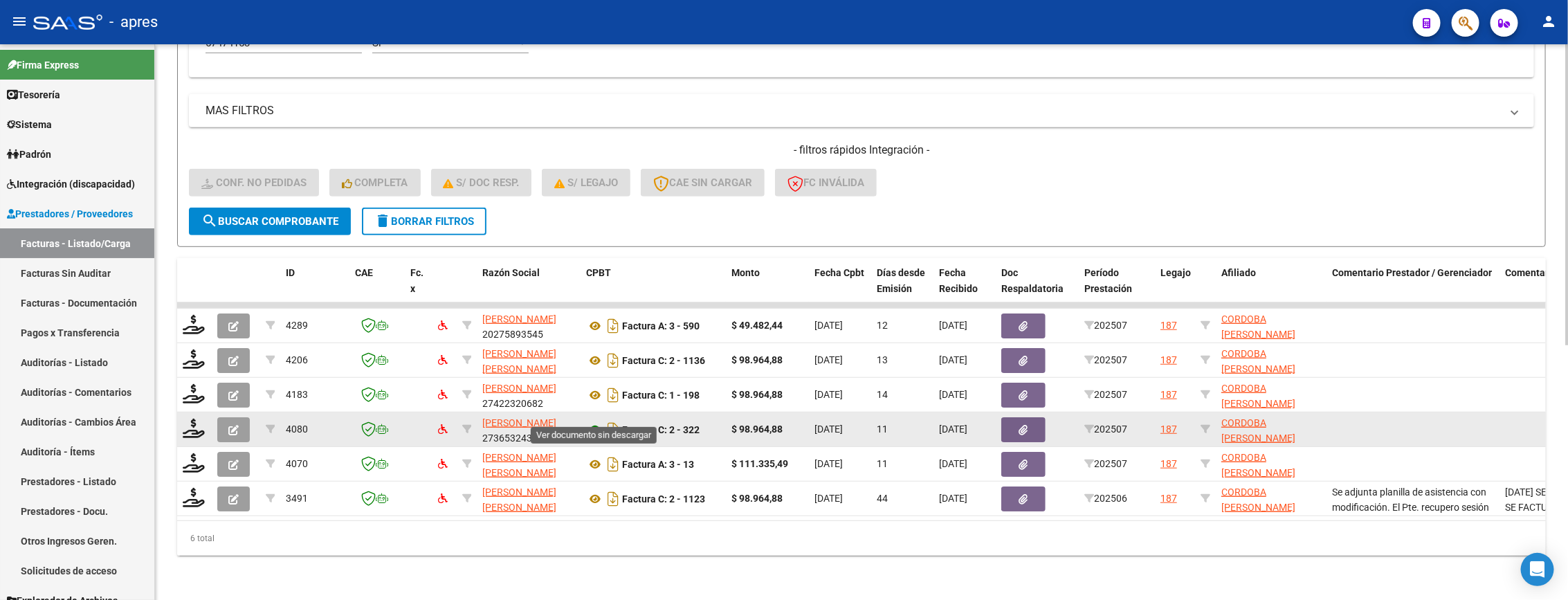
click at [597, 421] on icon at bounding box center [595, 429] width 18 height 17
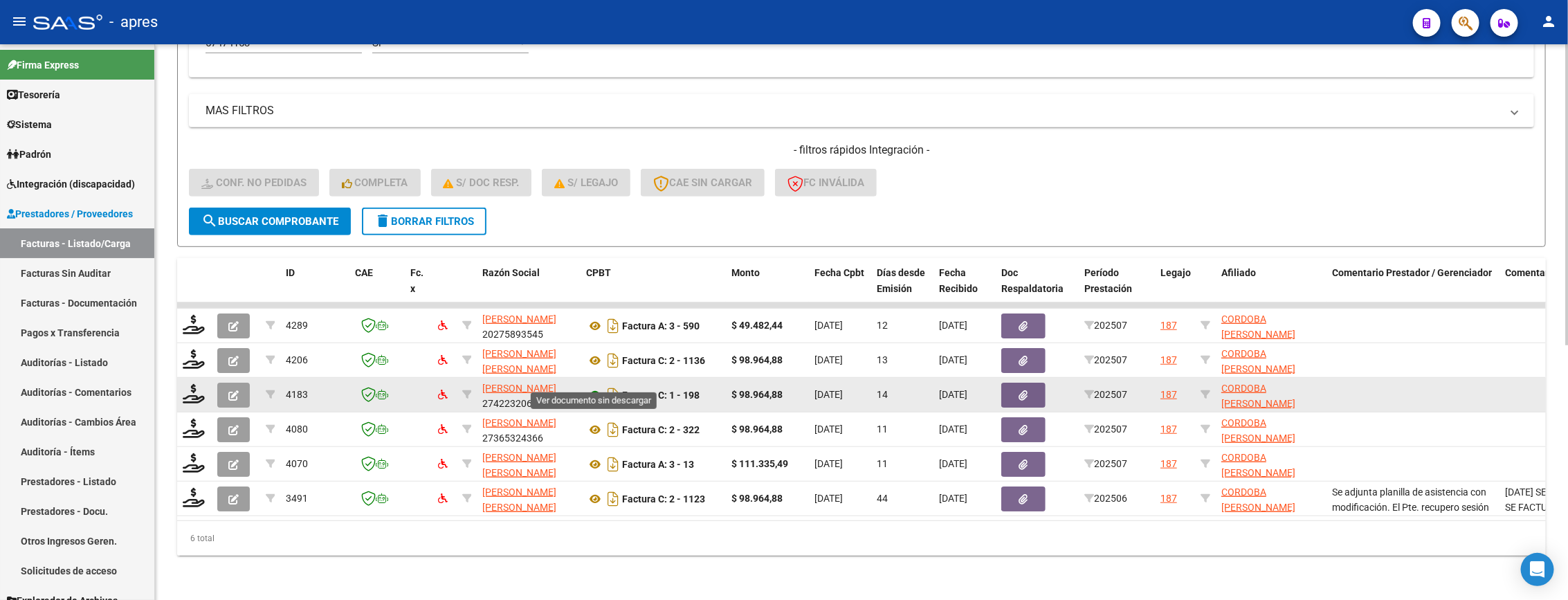
click at [597, 387] on icon at bounding box center [595, 395] width 18 height 17
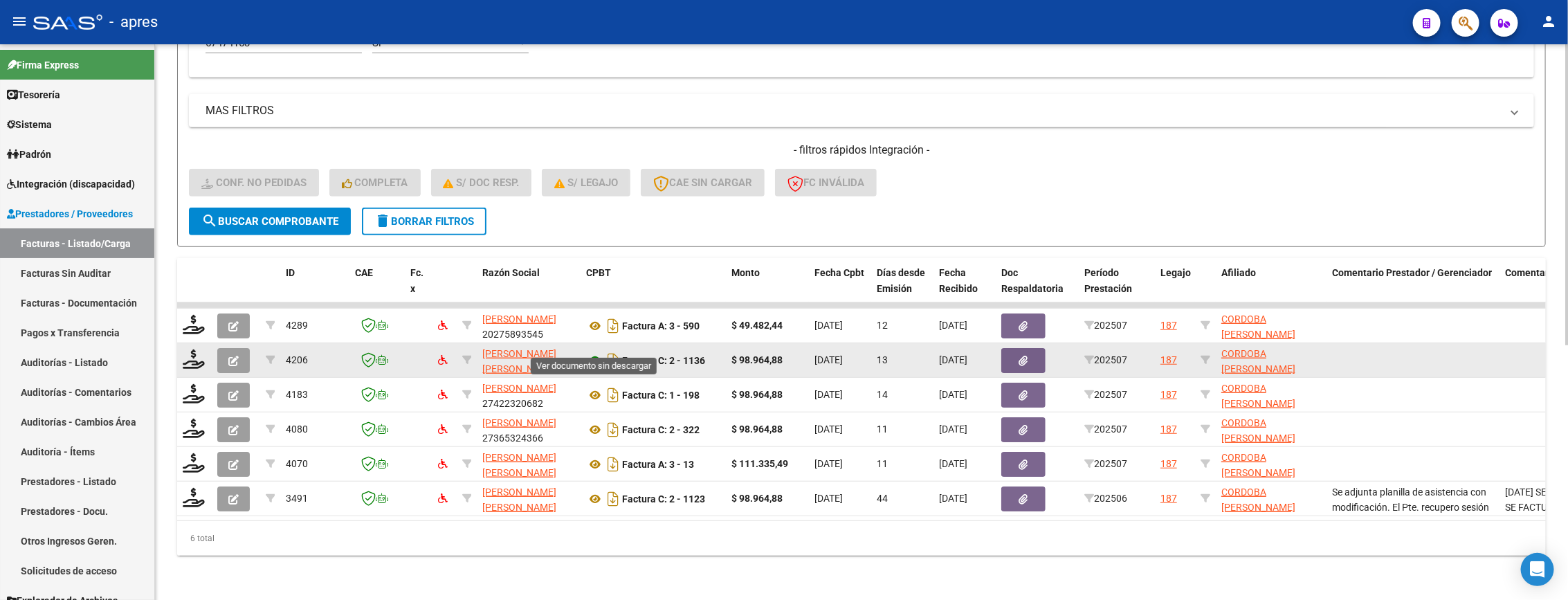
click at [590, 352] on icon at bounding box center [595, 360] width 18 height 17
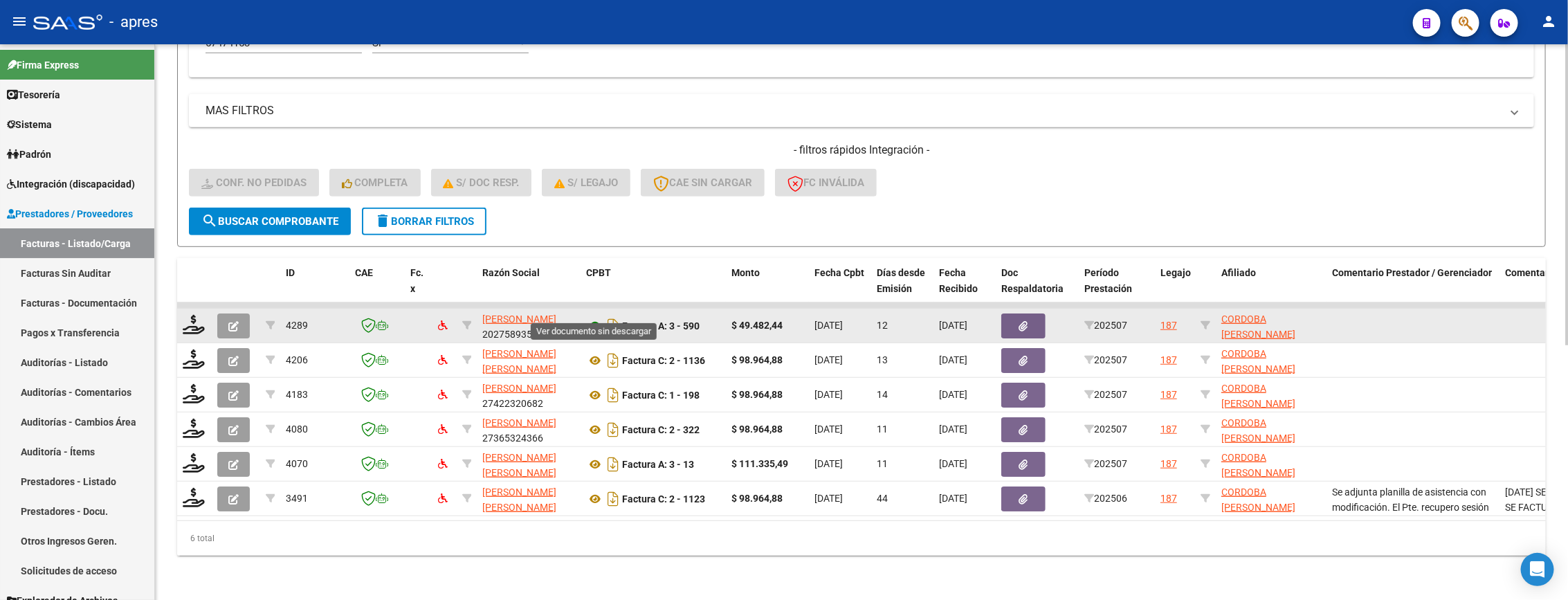
click at [592, 318] on icon at bounding box center [595, 326] width 18 height 17
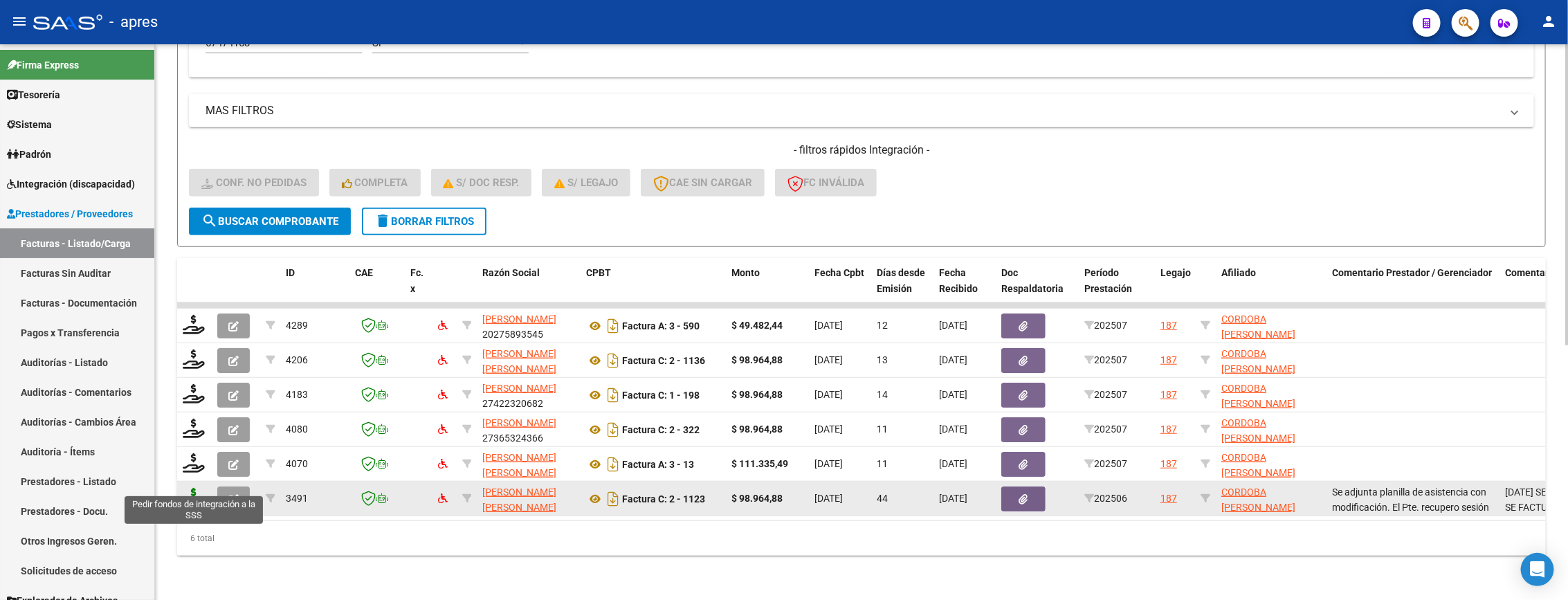
click at [199, 488] on icon at bounding box center [194, 497] width 22 height 19
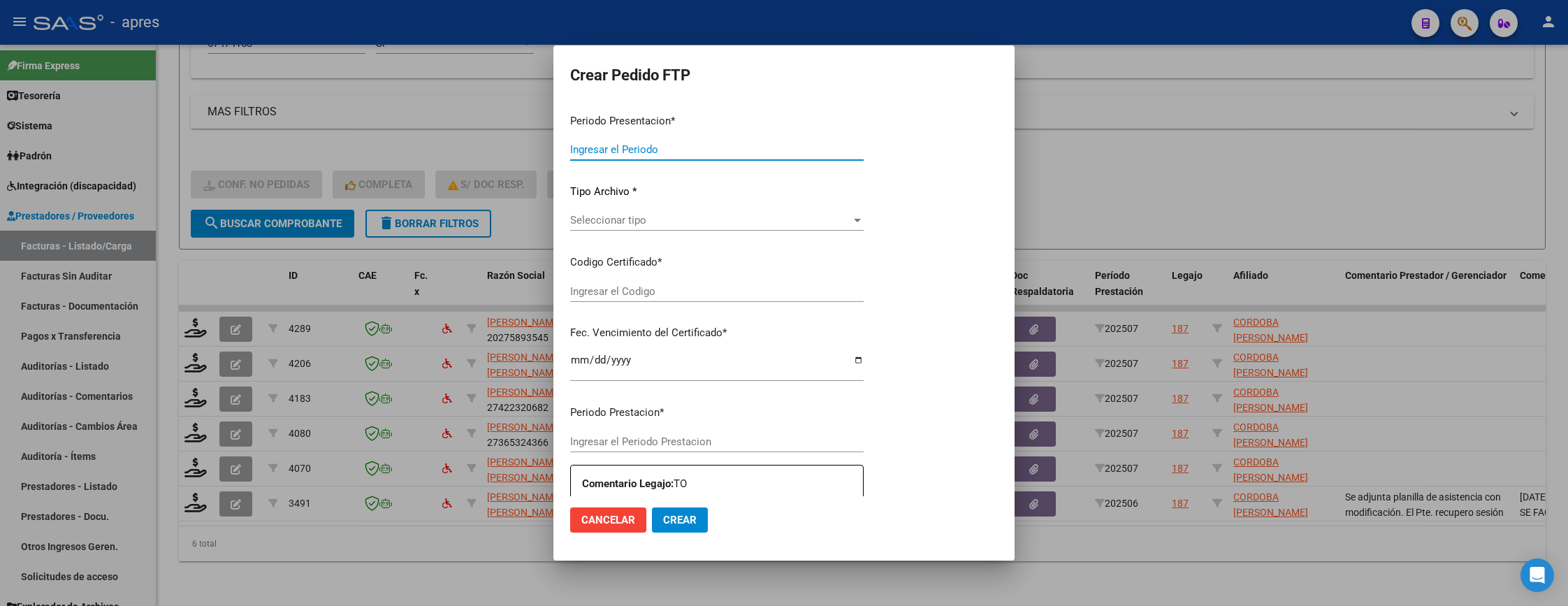
type input "202507"
type input "202506"
type input "$ 98.964,88"
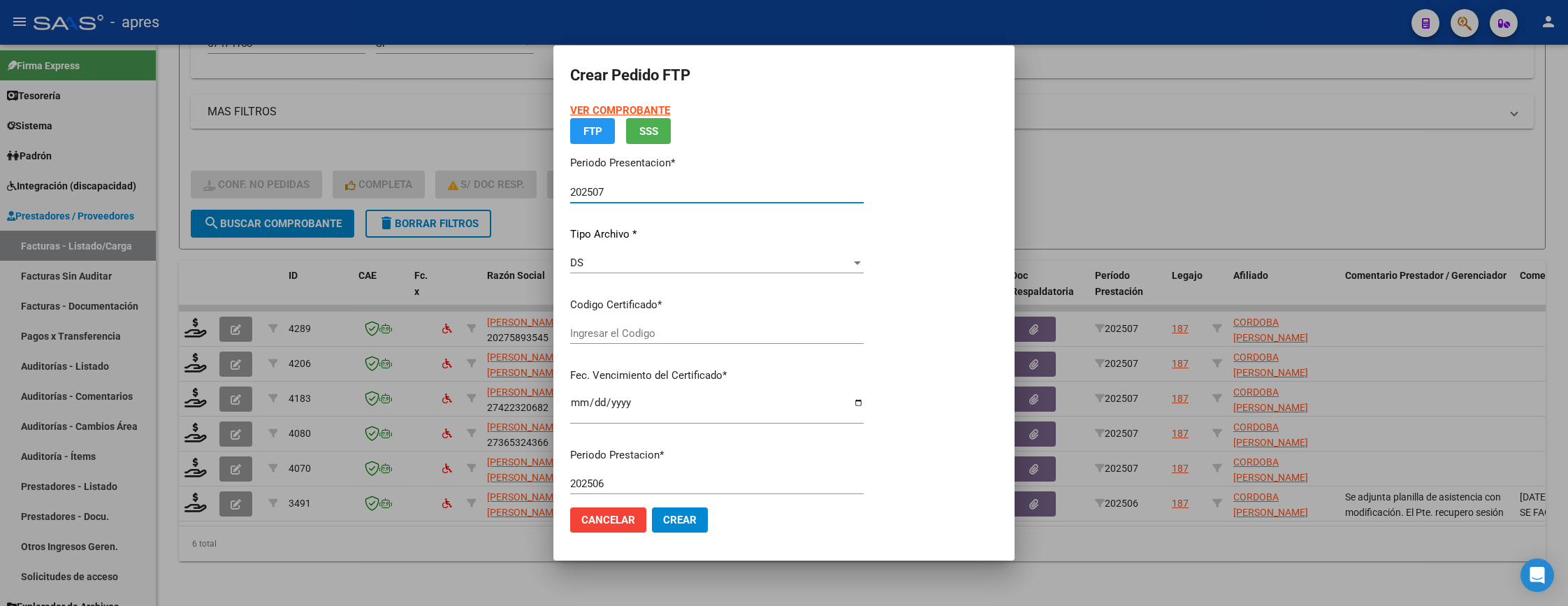
type input "ARG02000574741532023081120260811BS370"
type input "2026-08-24"
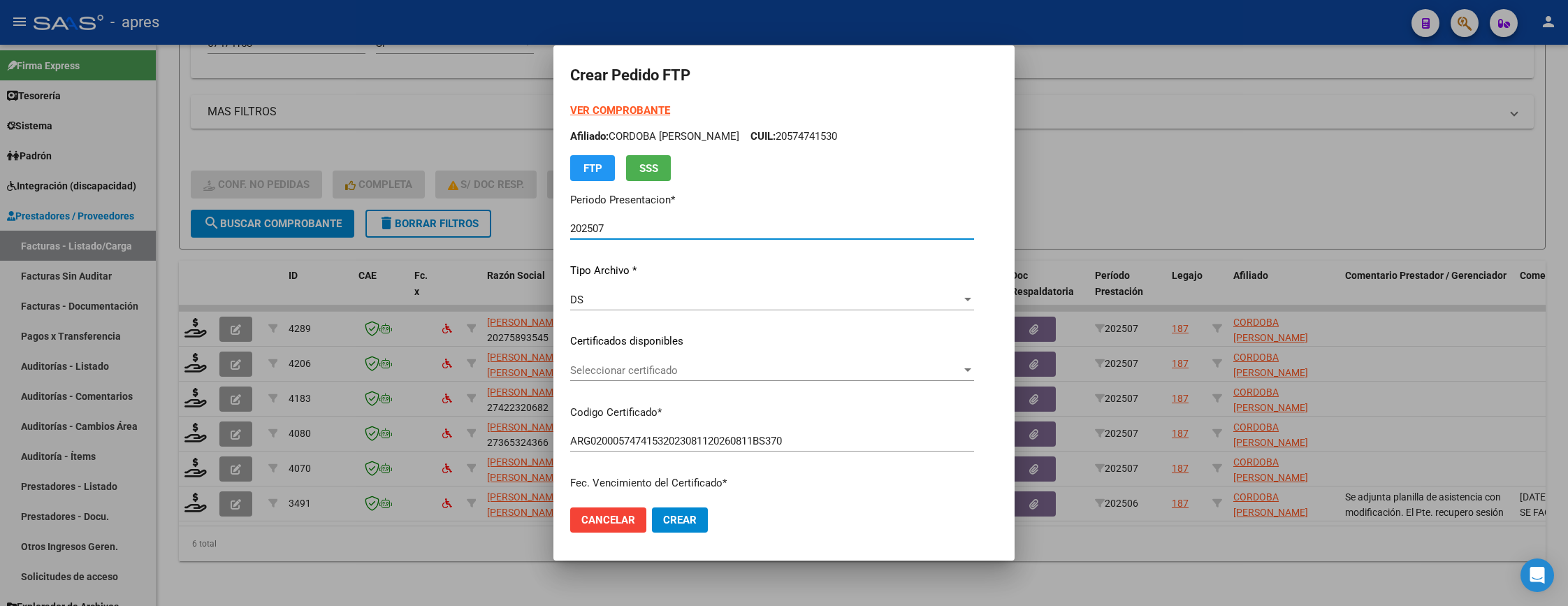
click at [725, 371] on span "Seleccionar certificado" at bounding box center [765, 370] width 391 height 13
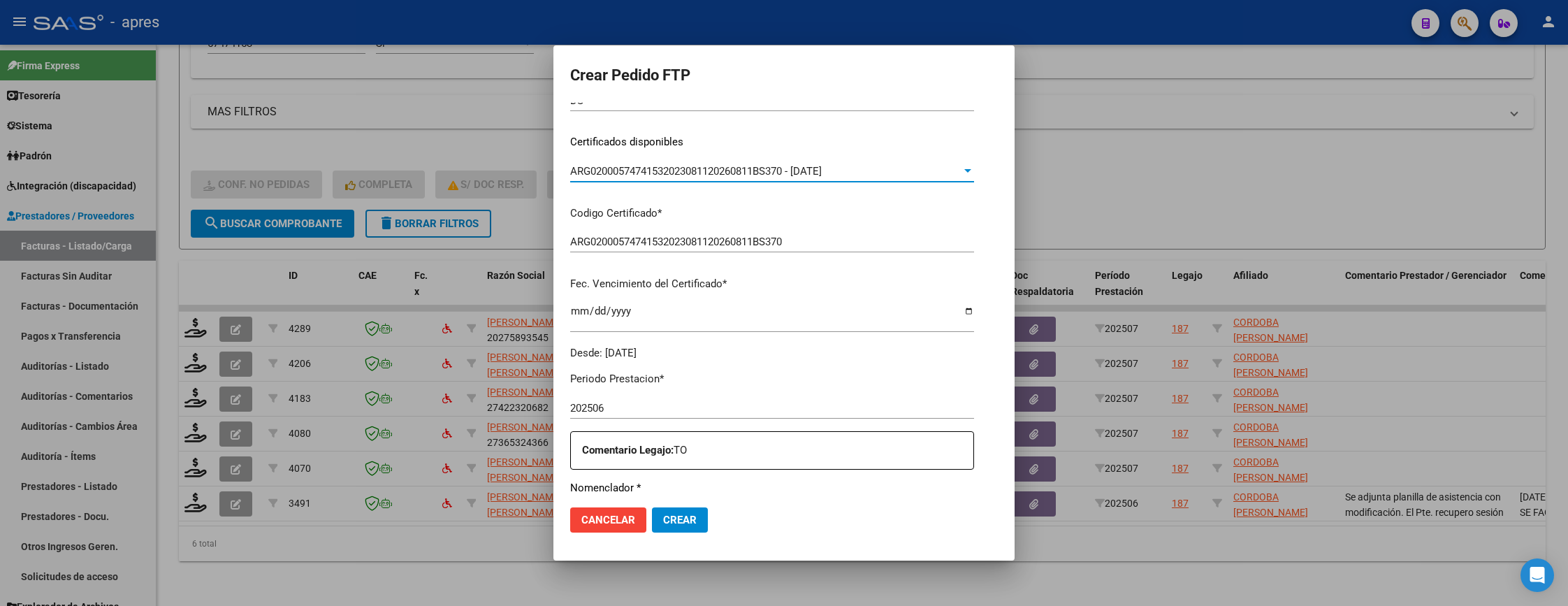
scroll to position [524, 0]
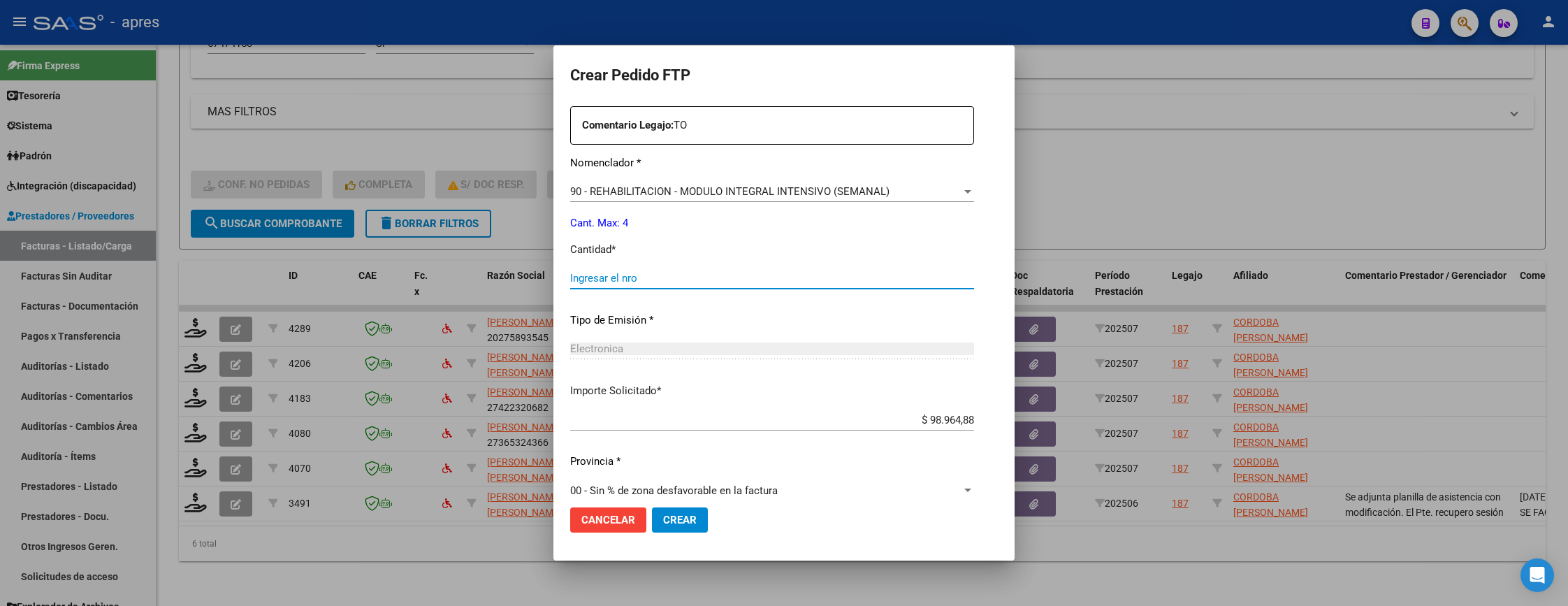
click at [711, 277] on input "Ingresar el nro" at bounding box center [772, 279] width 404 height 13
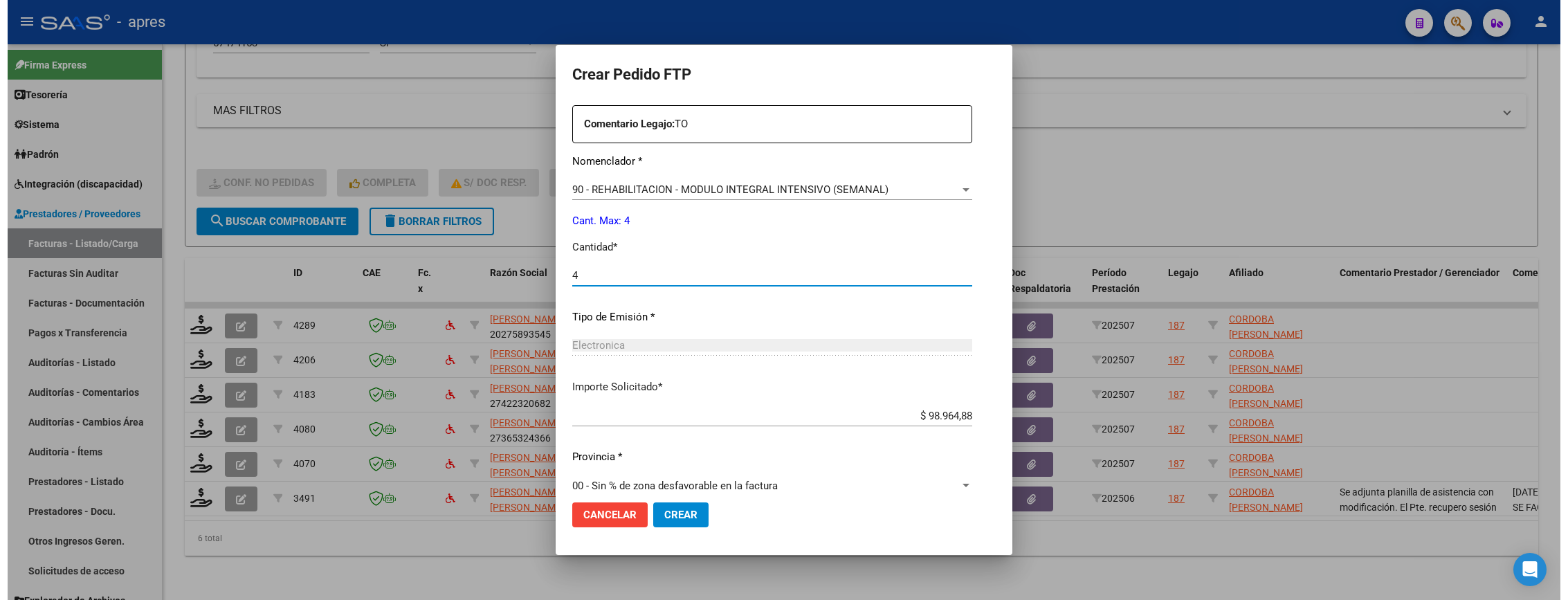
scroll to position [537, 0]
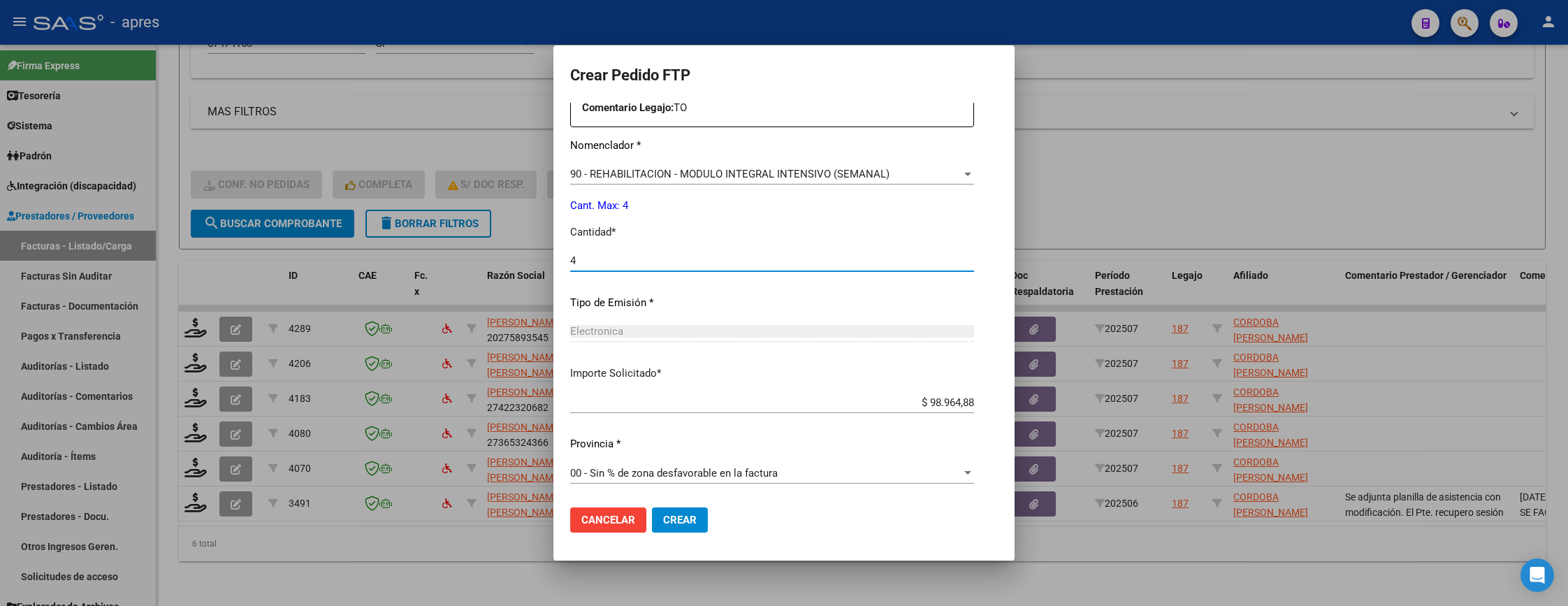
type input "4"
click at [657, 517] on button "Crear" at bounding box center [680, 519] width 56 height 25
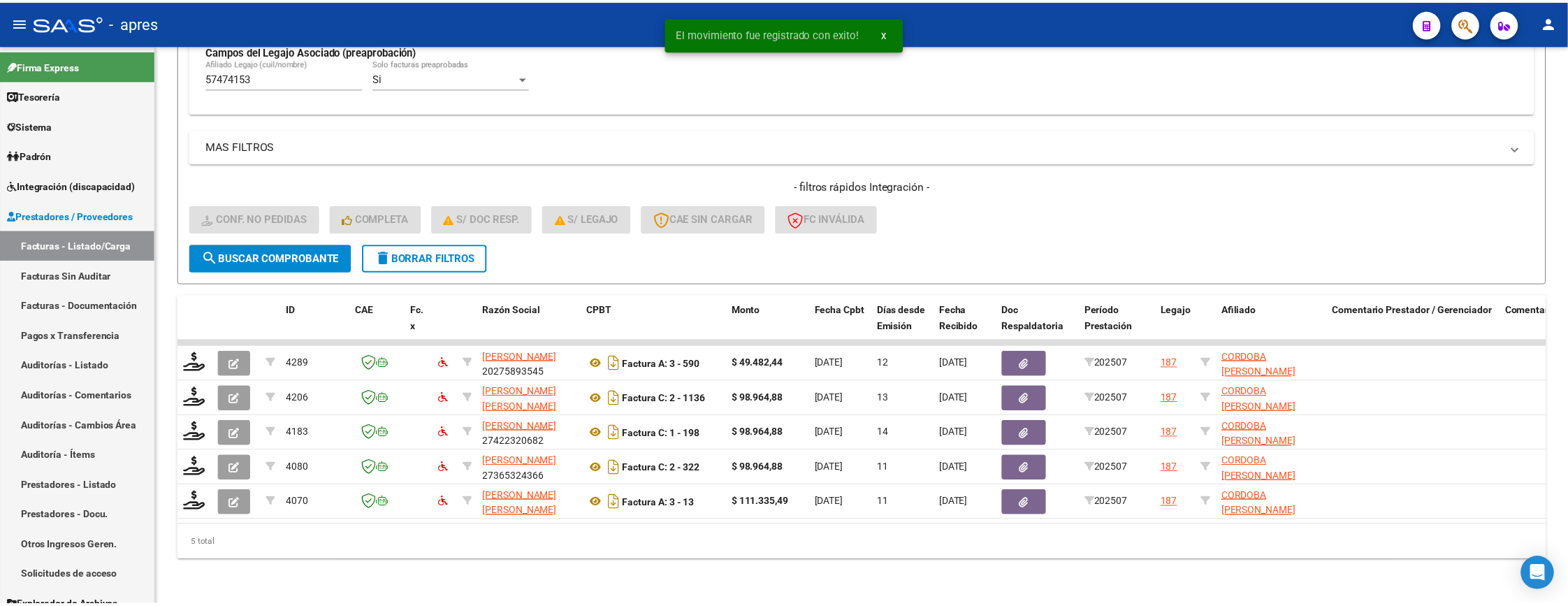
scroll to position [441, 0]
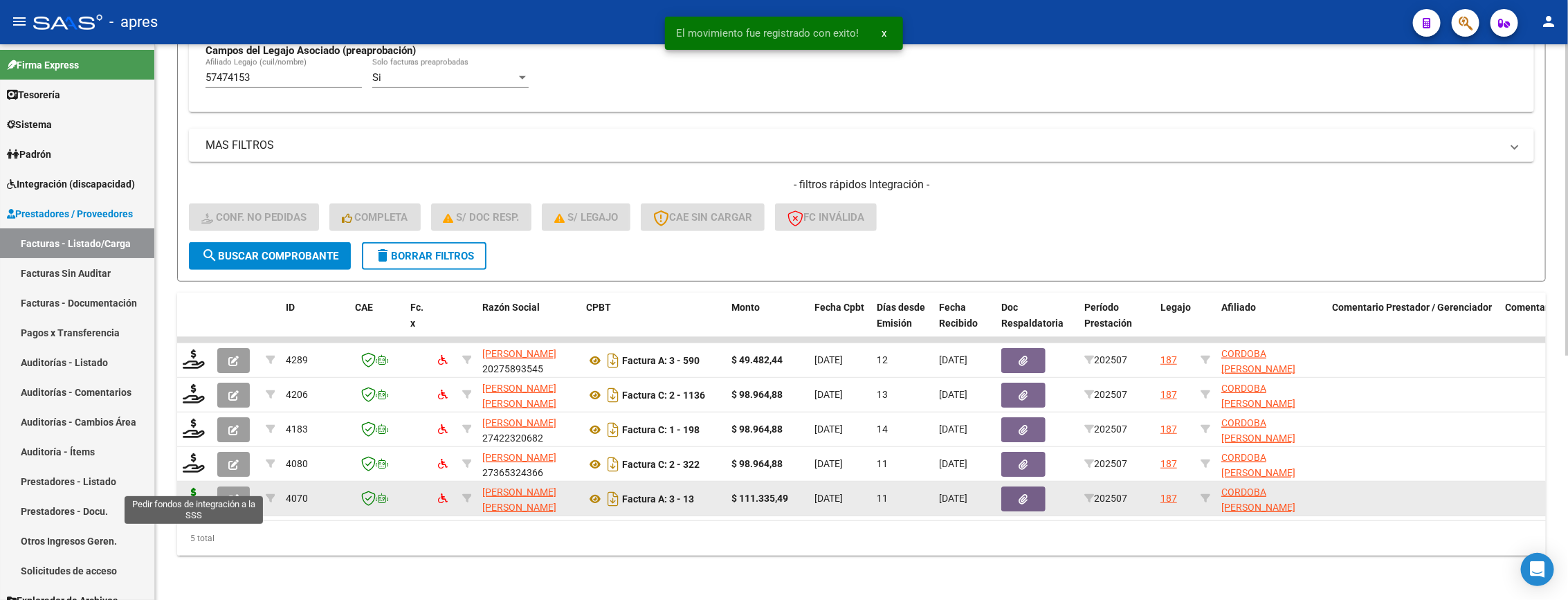
click at [193, 488] on icon at bounding box center [194, 497] width 22 height 19
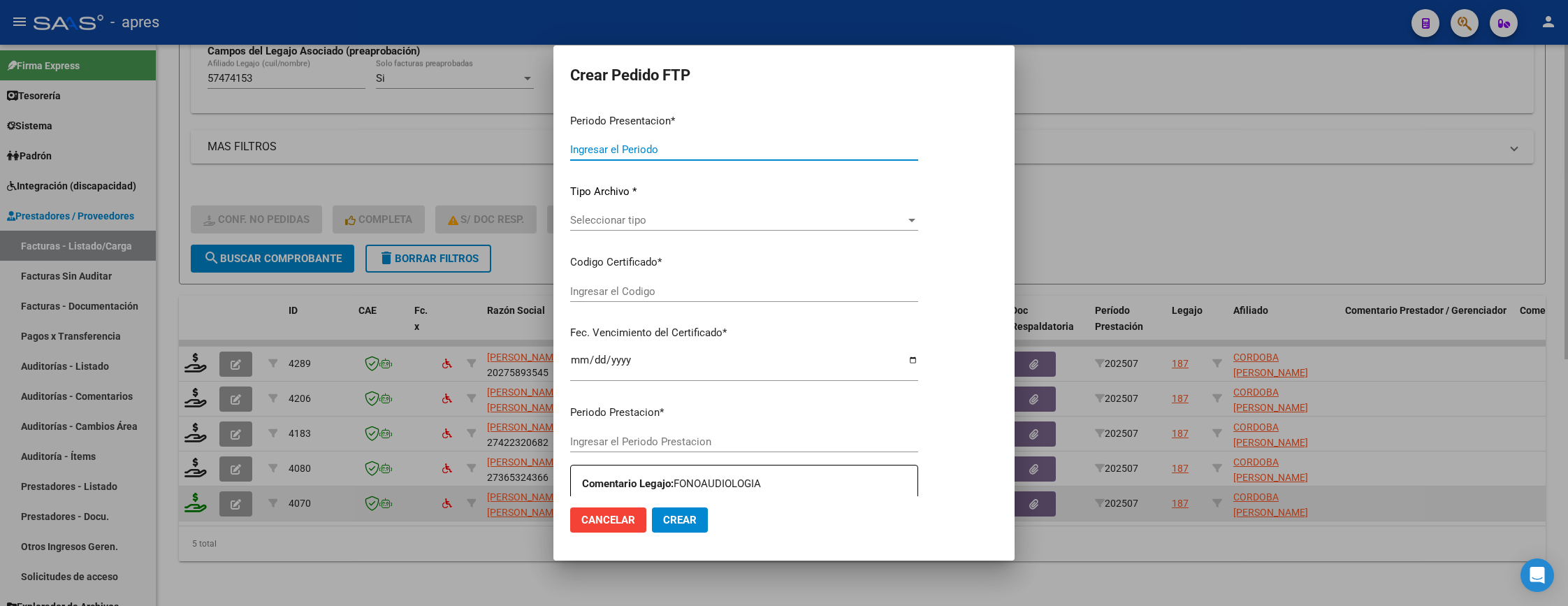
type input "202507"
type input "$ 111.335,49"
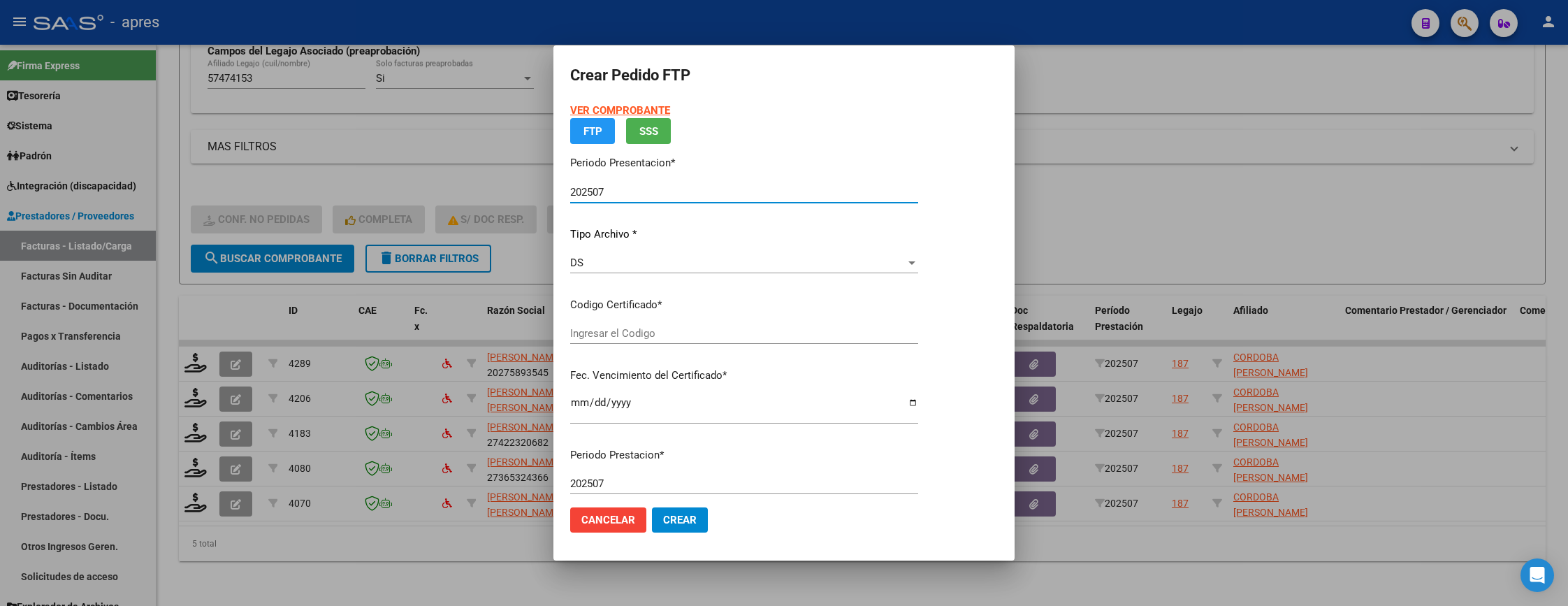
type input "ARG02000574741532023081120260811BS370"
type input "2026-08-24"
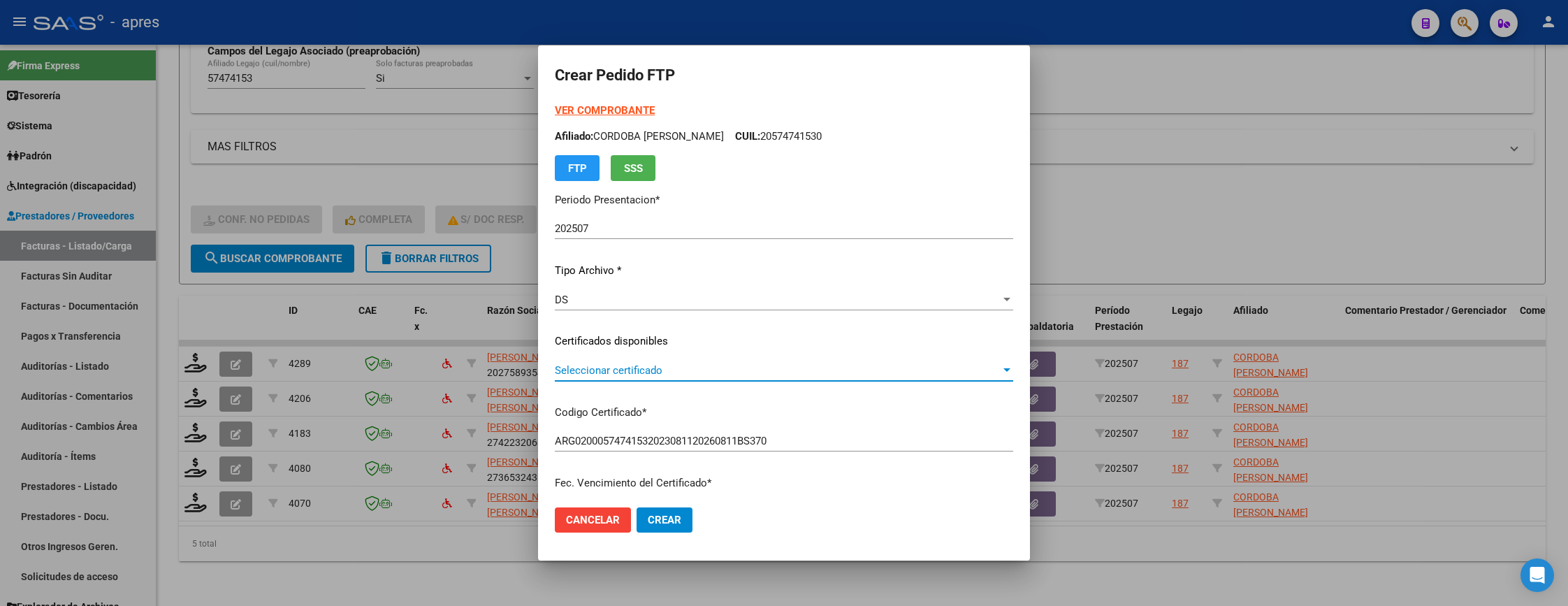
click at [677, 368] on span "Seleccionar certificado" at bounding box center [778, 370] width 445 height 13
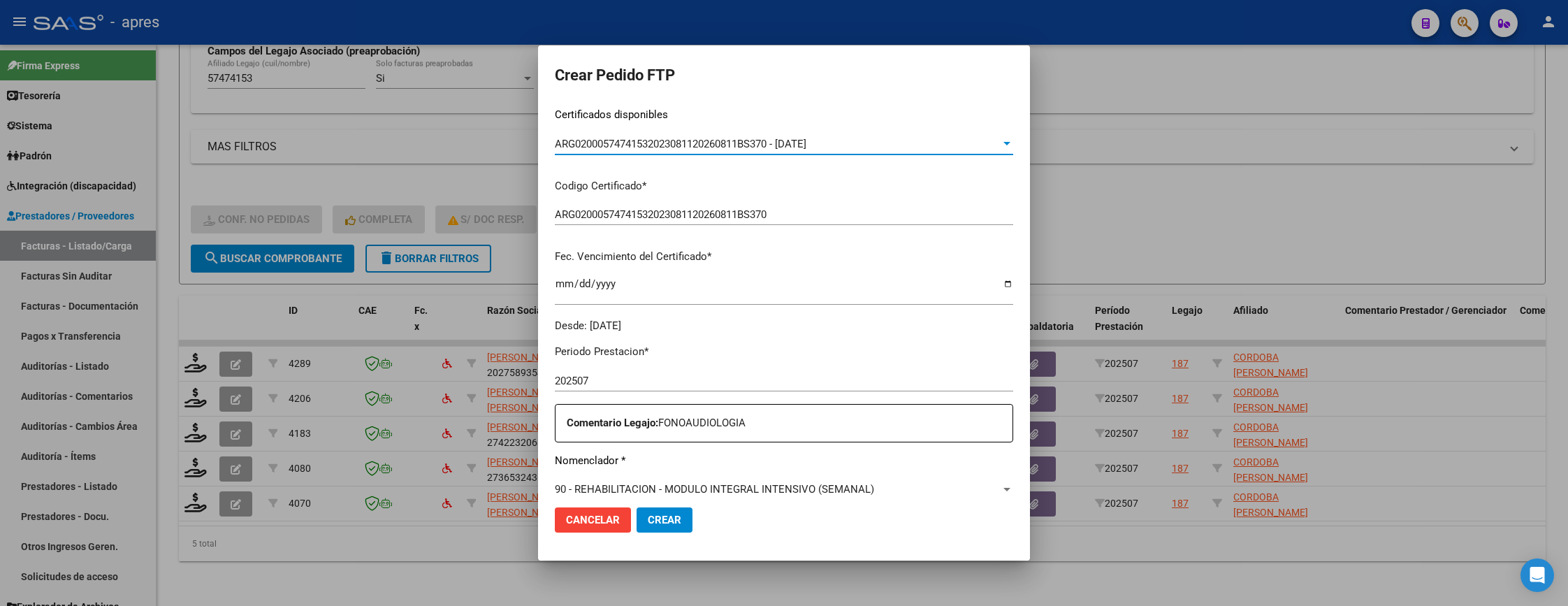
scroll to position [420, 0]
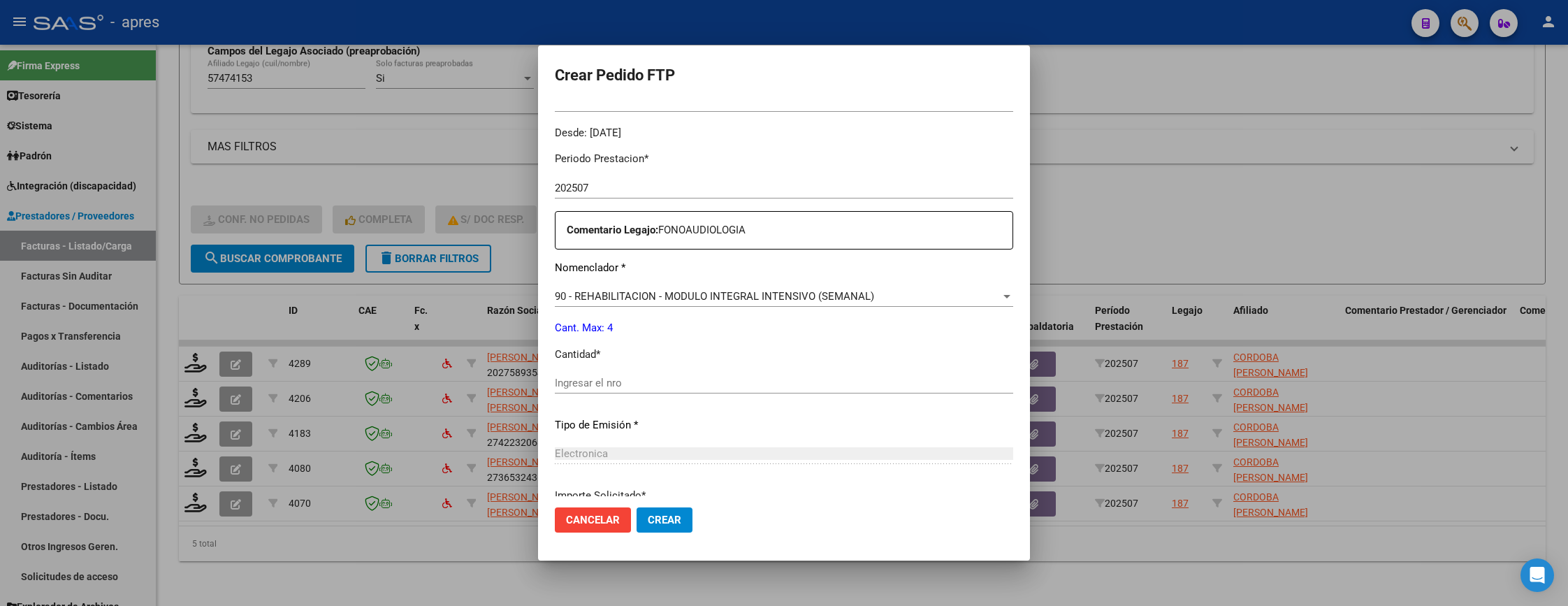
click at [675, 378] on input "Ingresar el nro" at bounding box center [784, 383] width 458 height 13
type input "4"
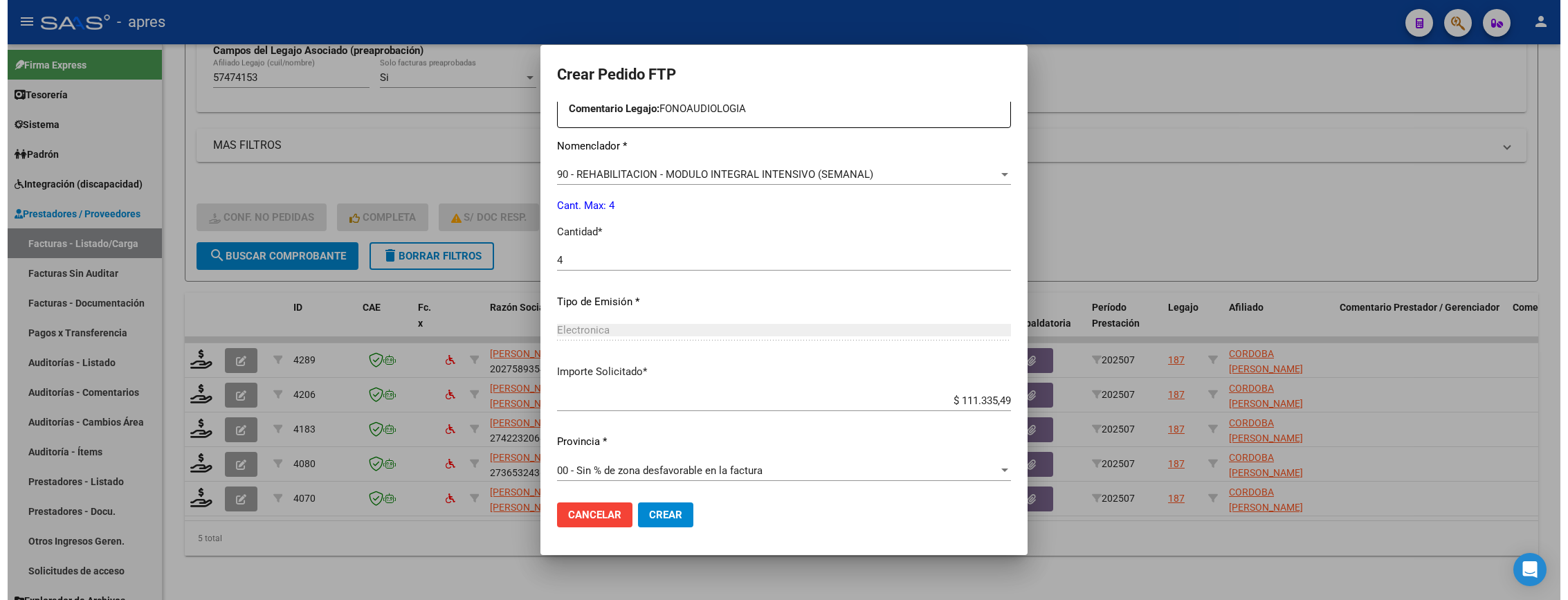
scroll to position [537, 0]
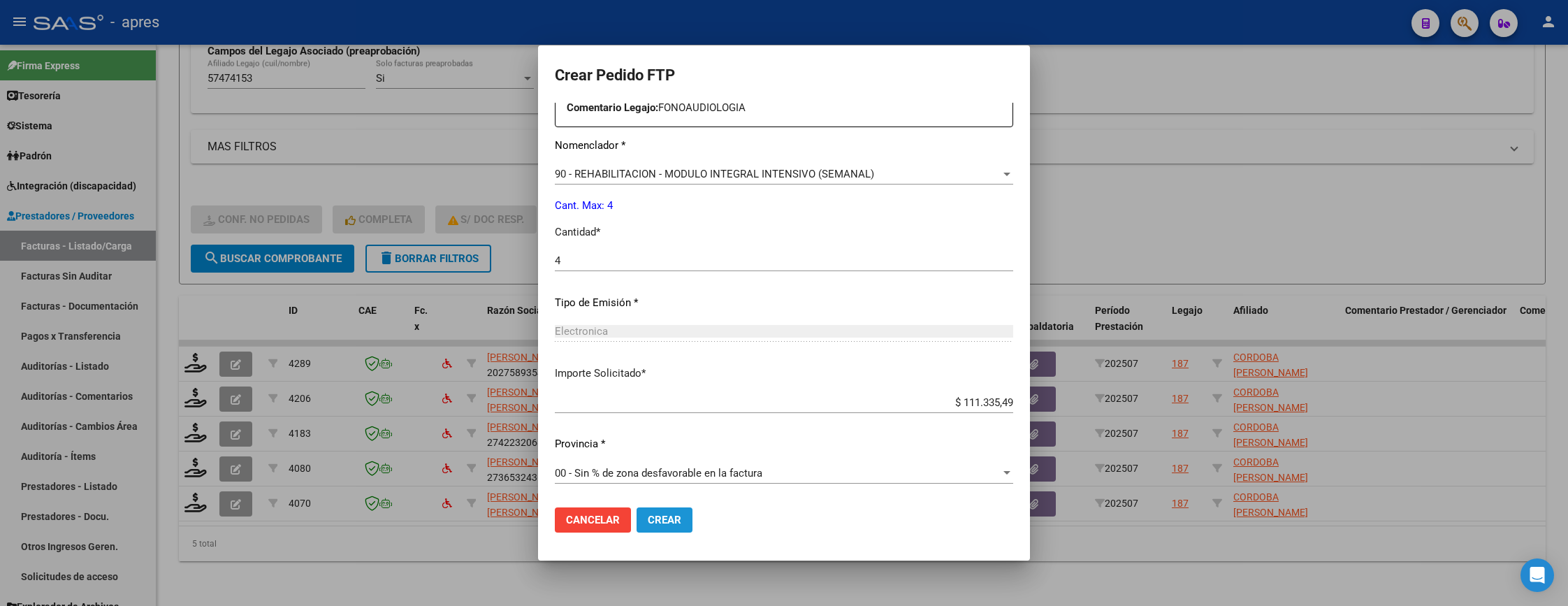
click at [659, 523] on span "Crear" at bounding box center [664, 520] width 33 height 13
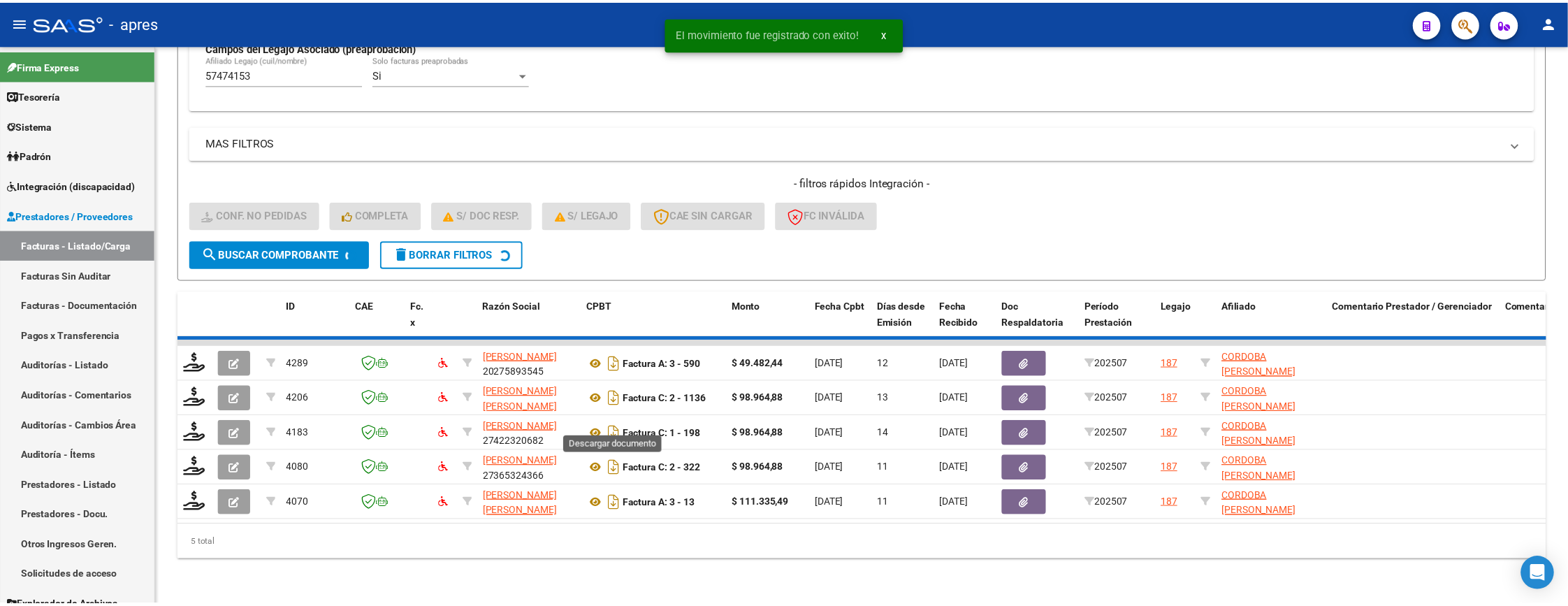
scroll to position [407, 0]
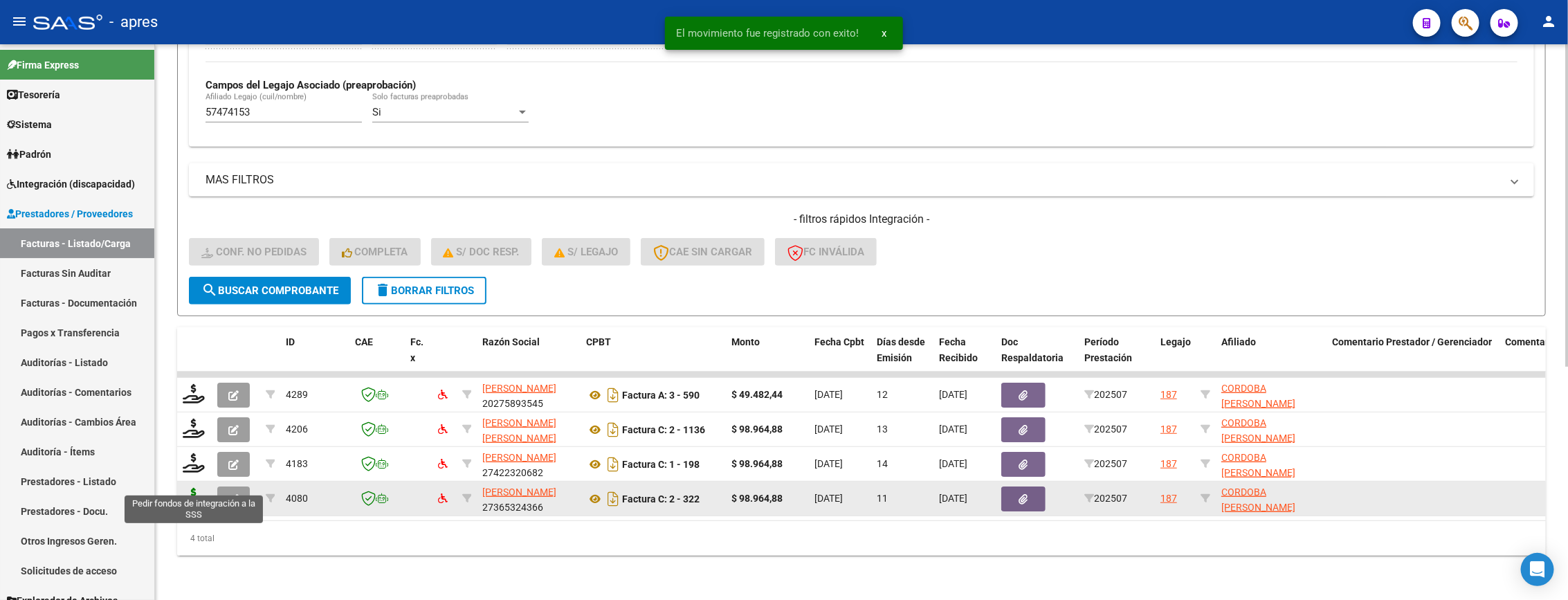
click at [193, 488] on icon at bounding box center [194, 497] width 22 height 19
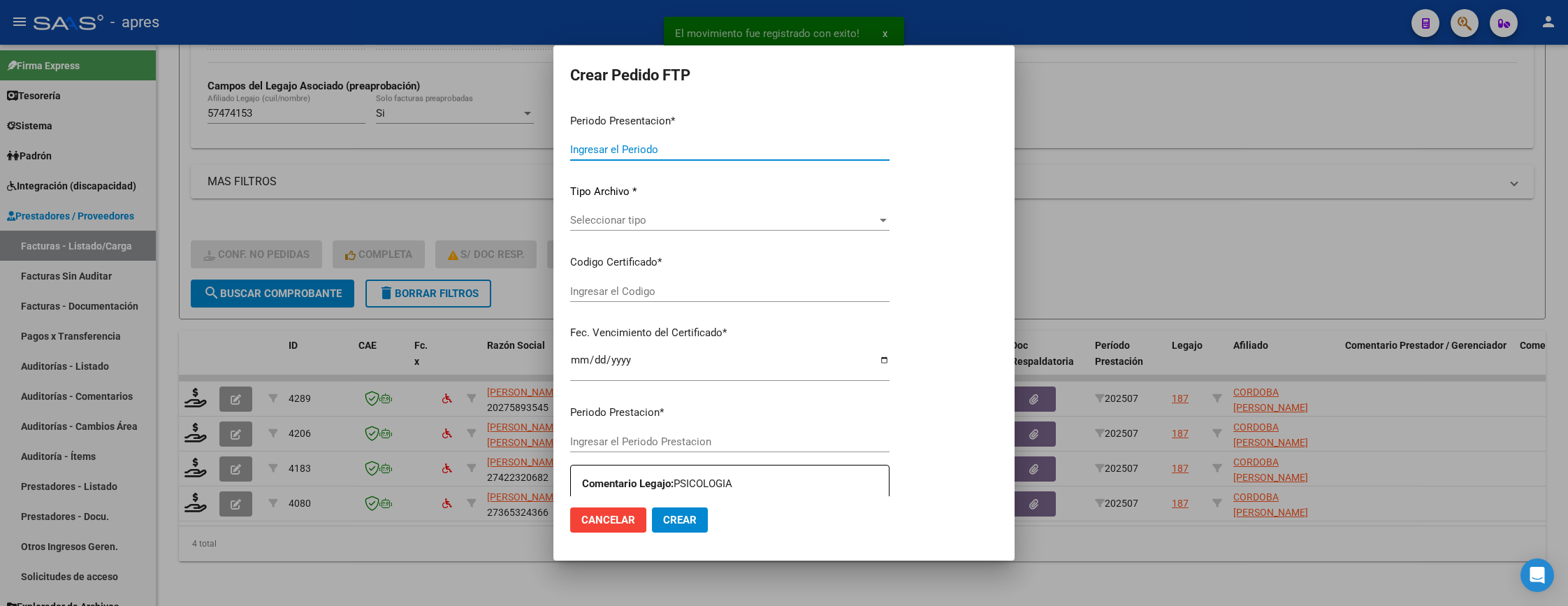
type input "202507"
type input "$ 98.964,88"
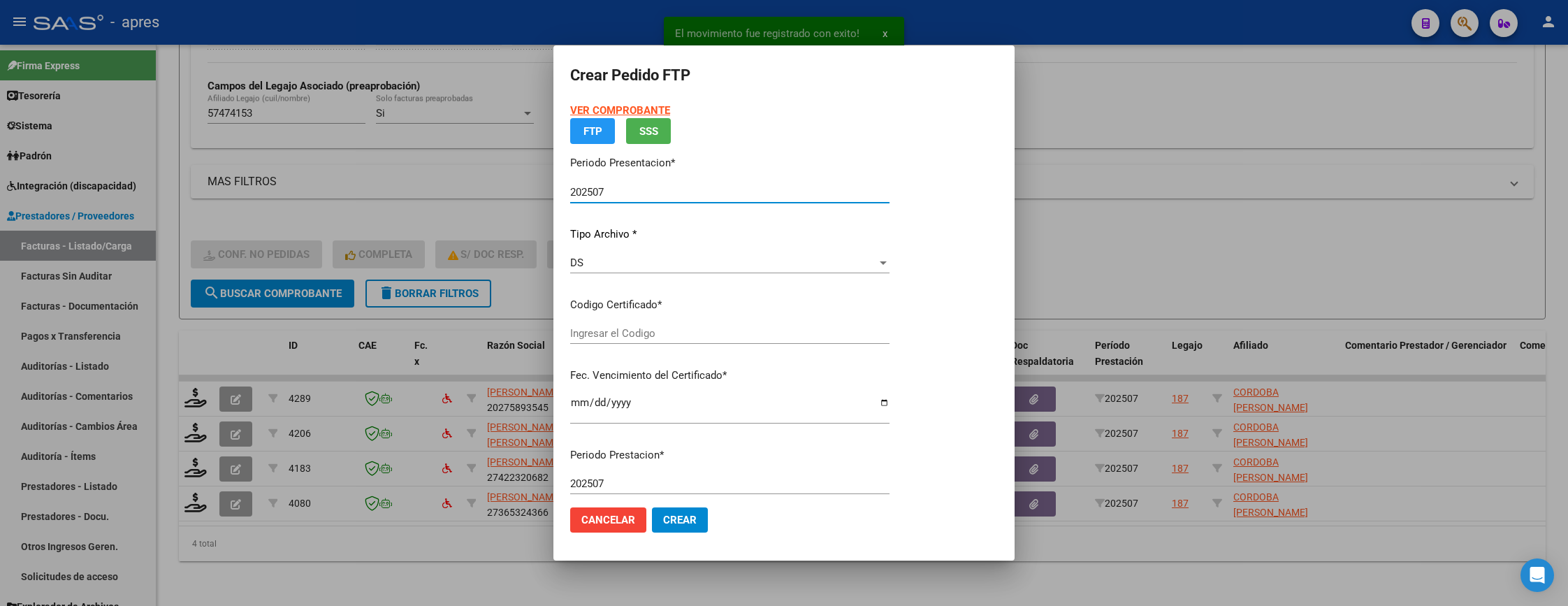
type input "ARG02000574741532023081120260811BS370"
type input "2026-08-24"
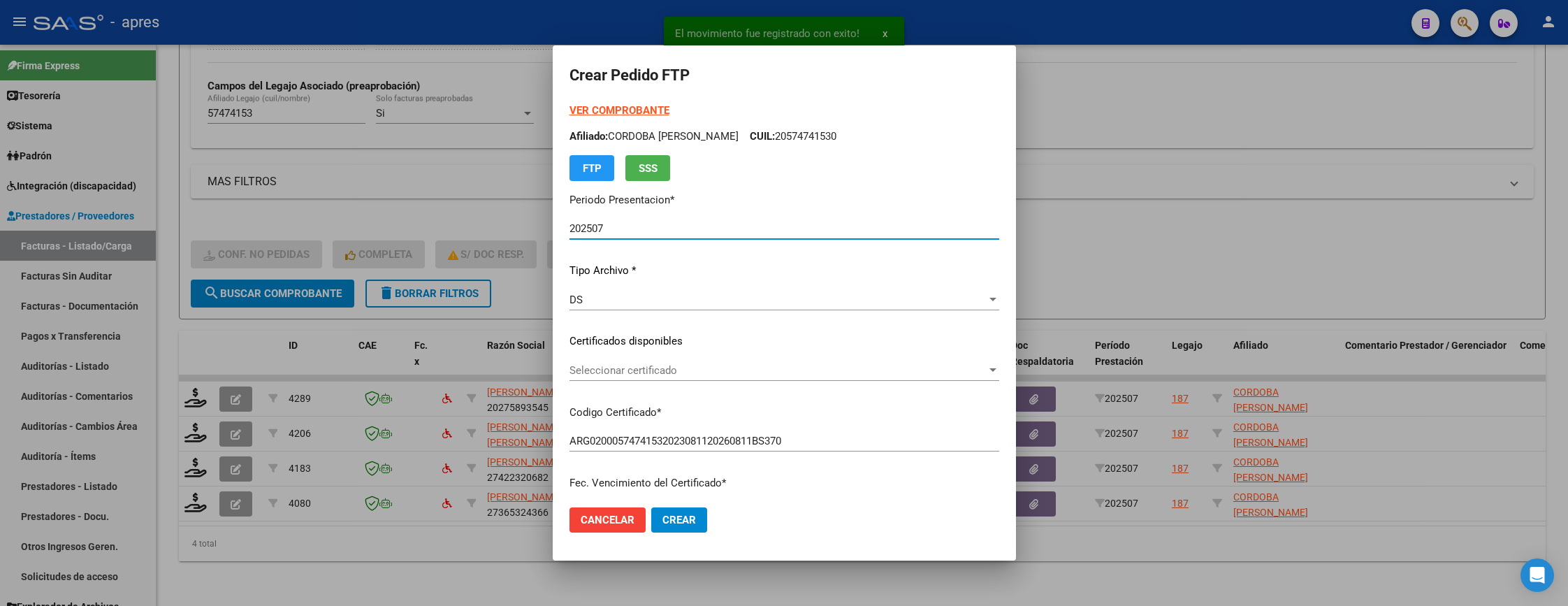
click at [745, 367] on span "Seleccionar certificado" at bounding box center [778, 370] width 417 height 13
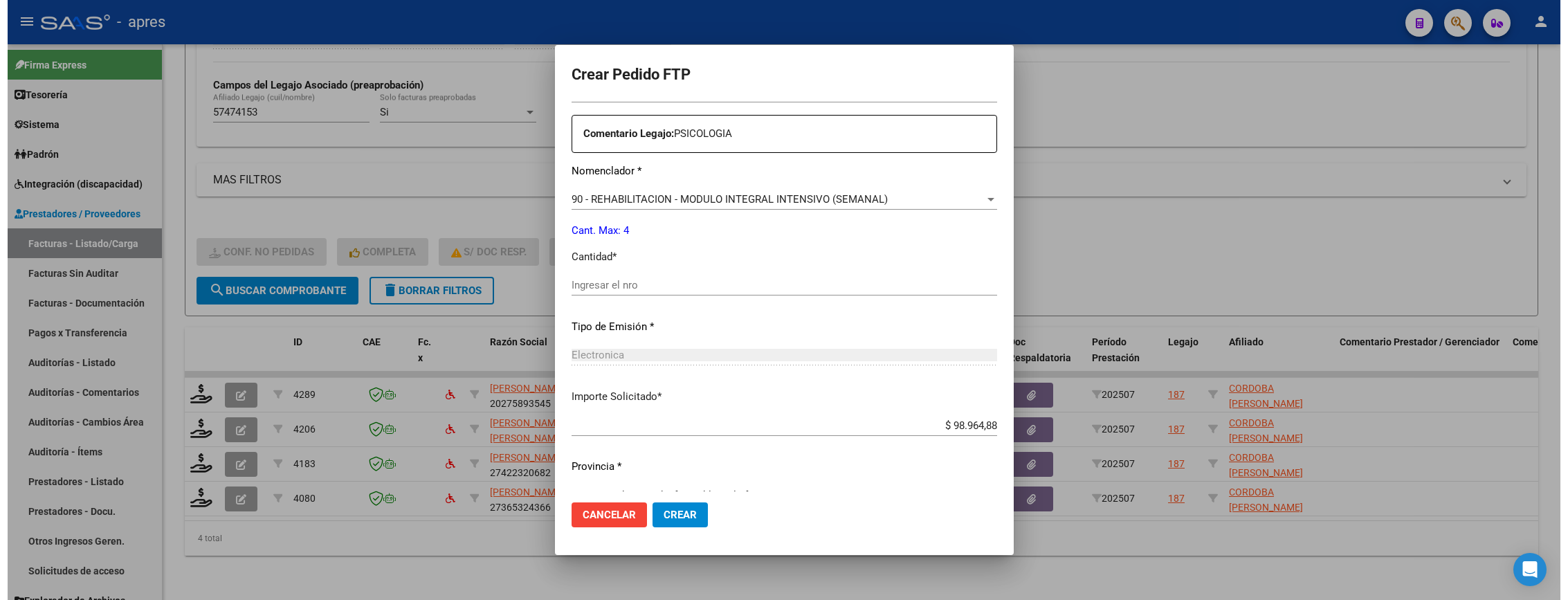
scroll to position [537, 0]
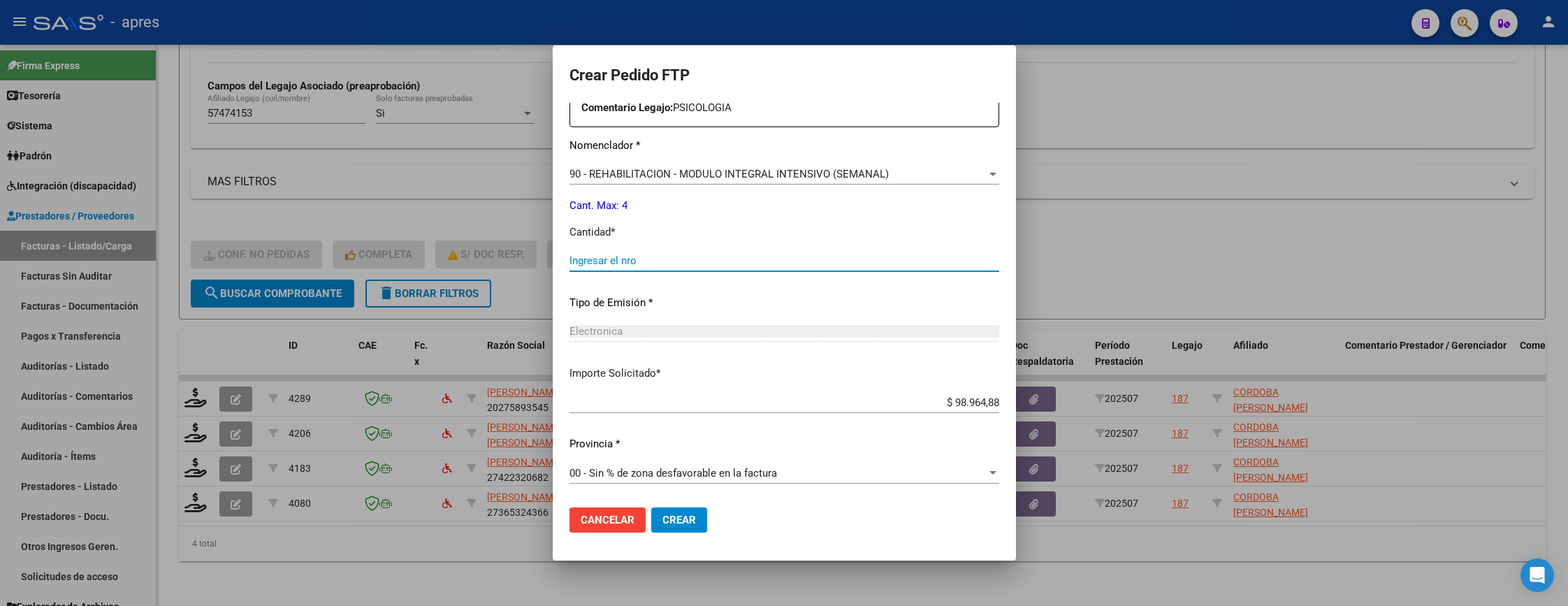
click at [700, 262] on input "Ingresar el nro" at bounding box center [784, 261] width 430 height 13
type input "4"
click at [682, 514] on span "Crear" at bounding box center [679, 520] width 33 height 13
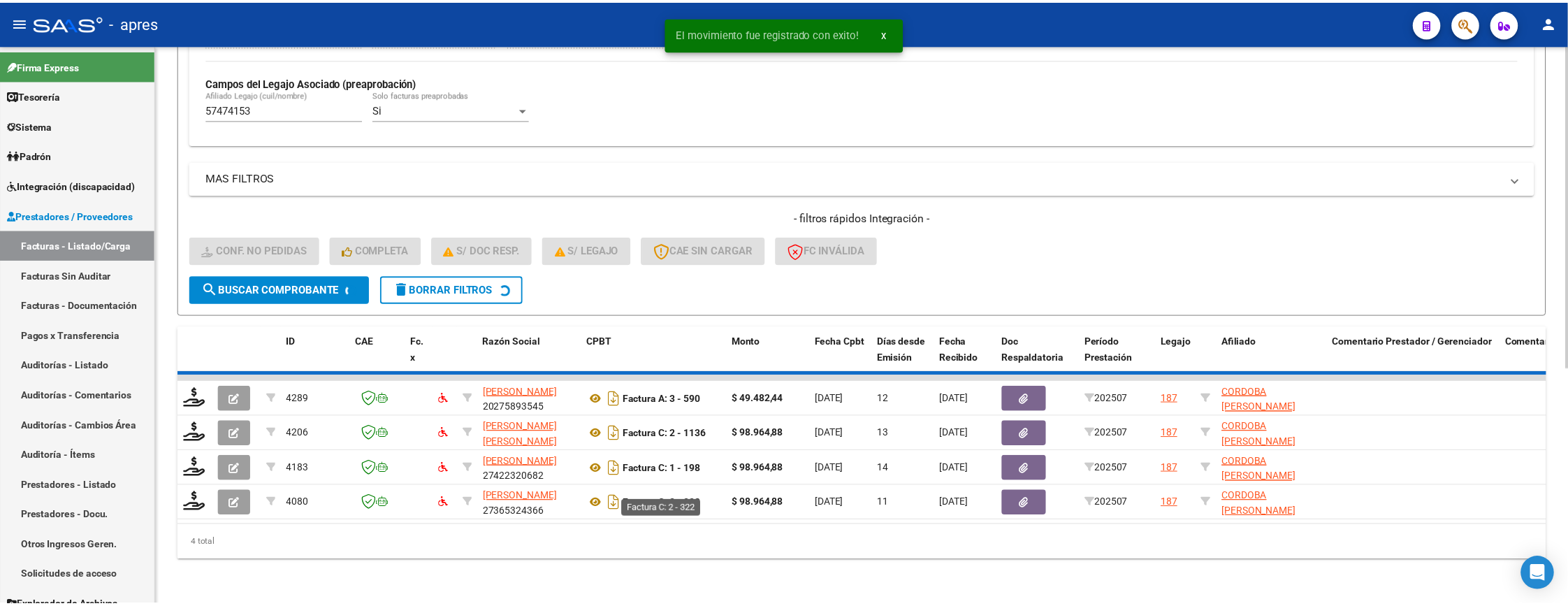
scroll to position [372, 0]
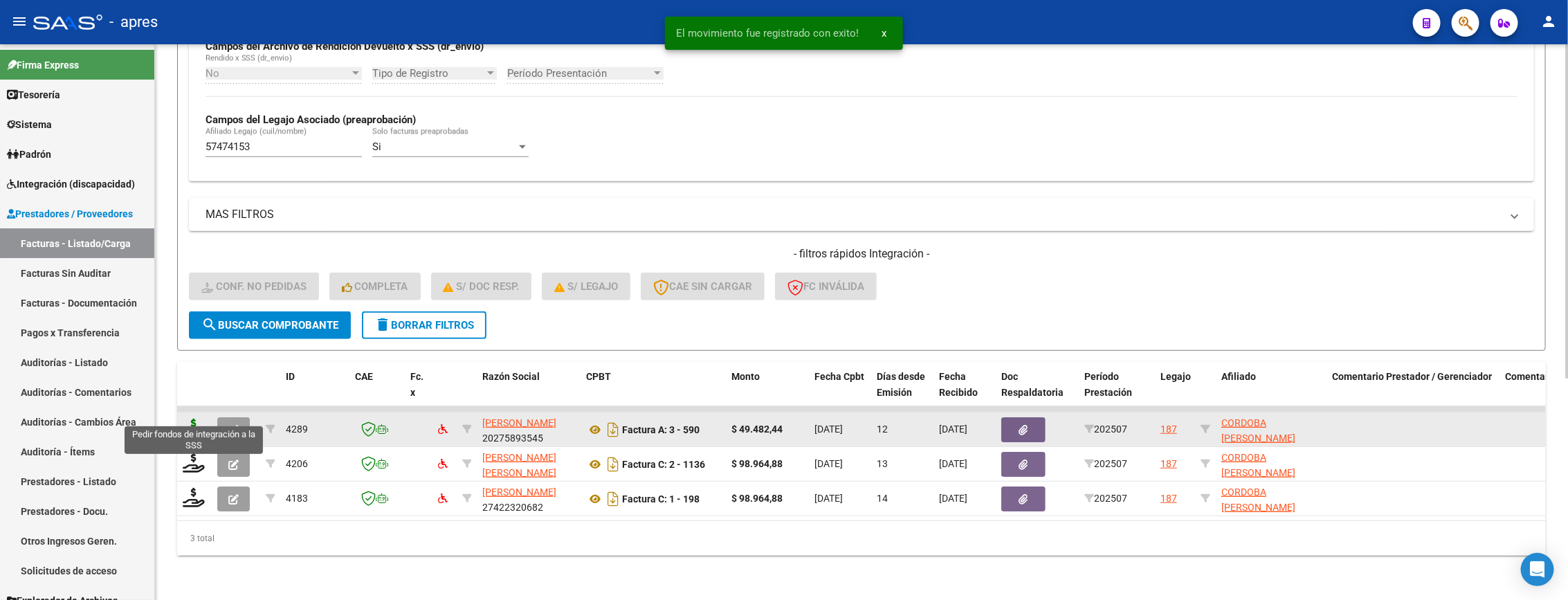
click at [189, 420] on icon at bounding box center [194, 428] width 22 height 19
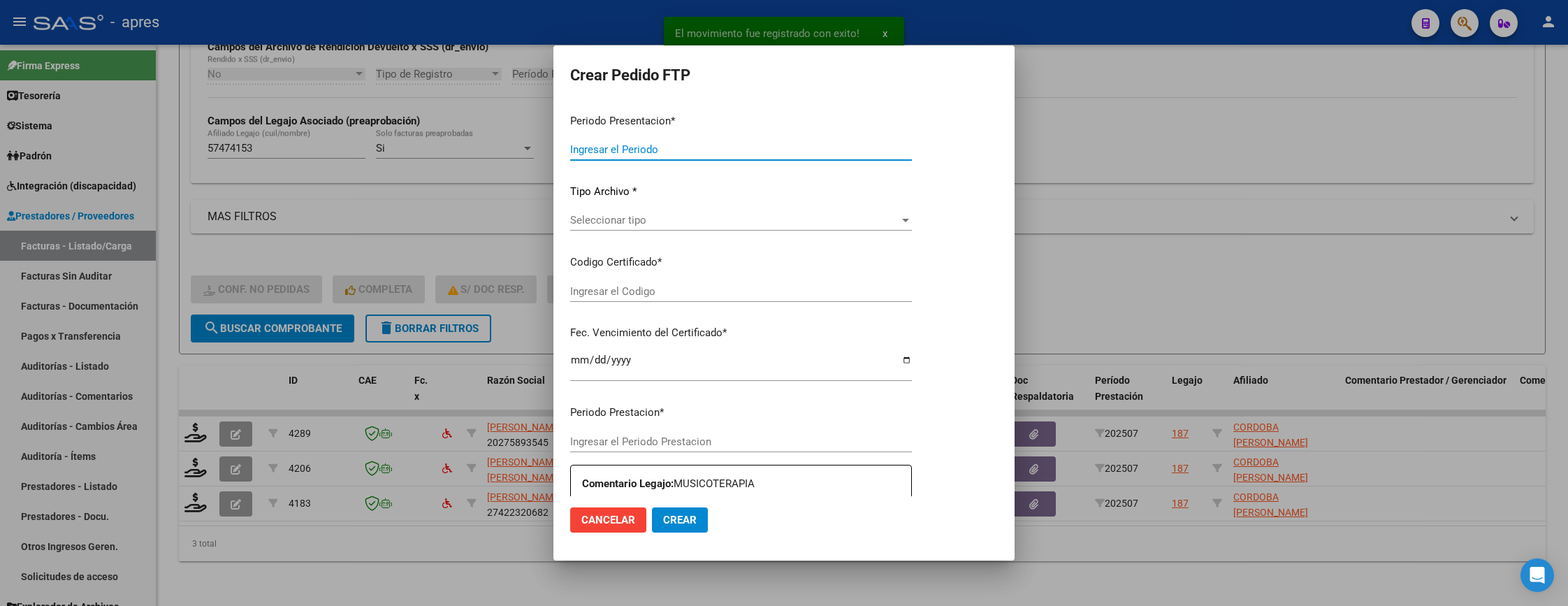
type input "202507"
type input "$ 49.482,44"
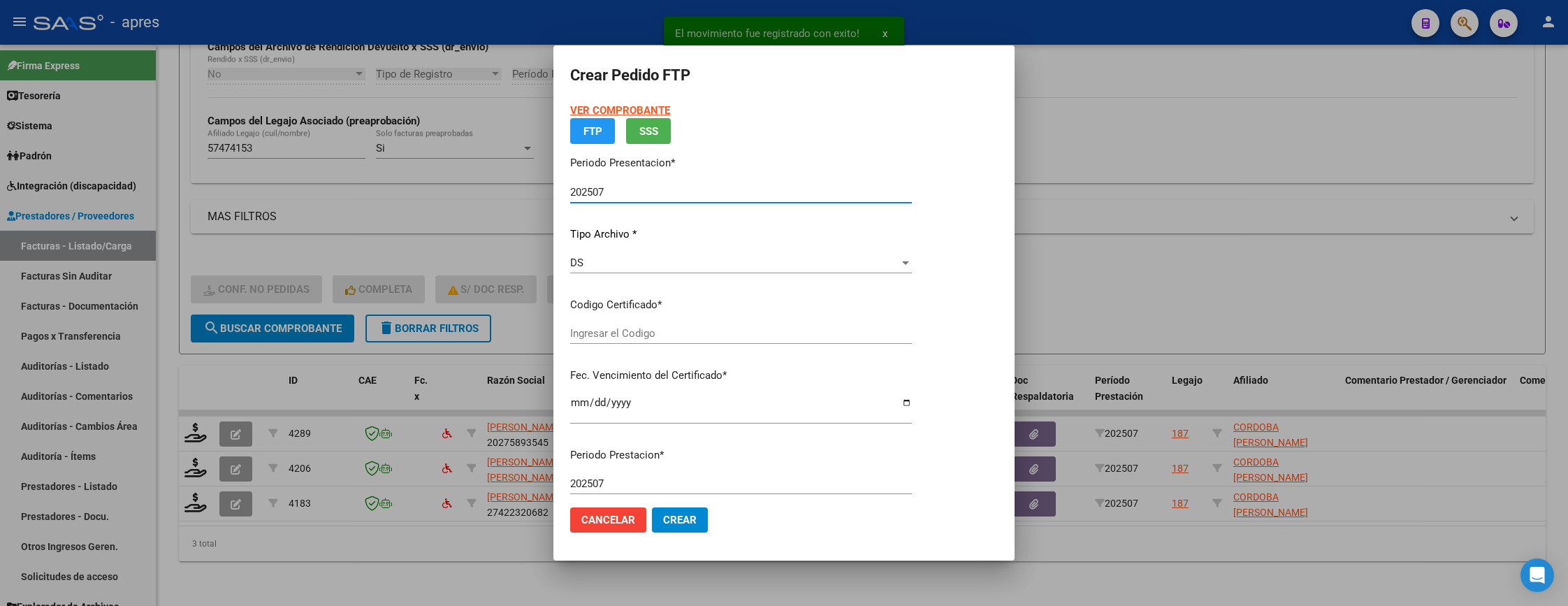
type input "ARG02000574741532023081120260811BS370"
type input "2026-08-24"
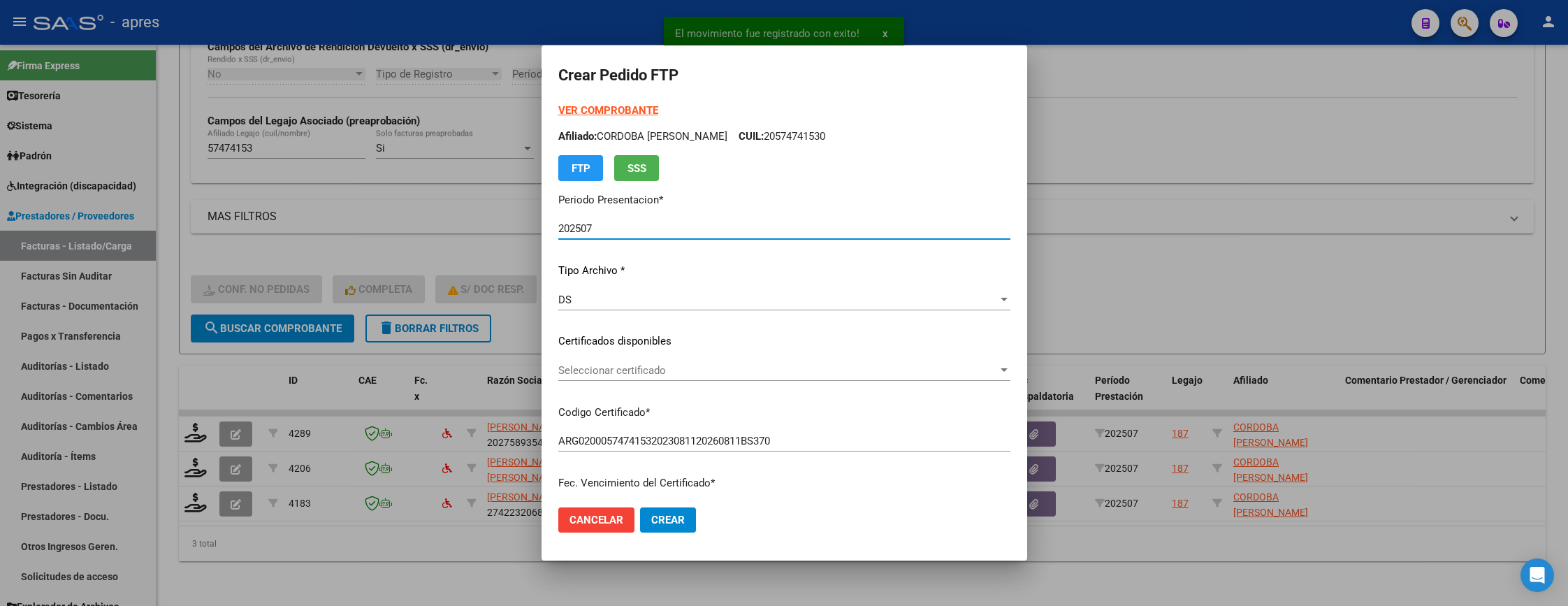
click at [736, 372] on span "Seleccionar certificado" at bounding box center [778, 370] width 440 height 13
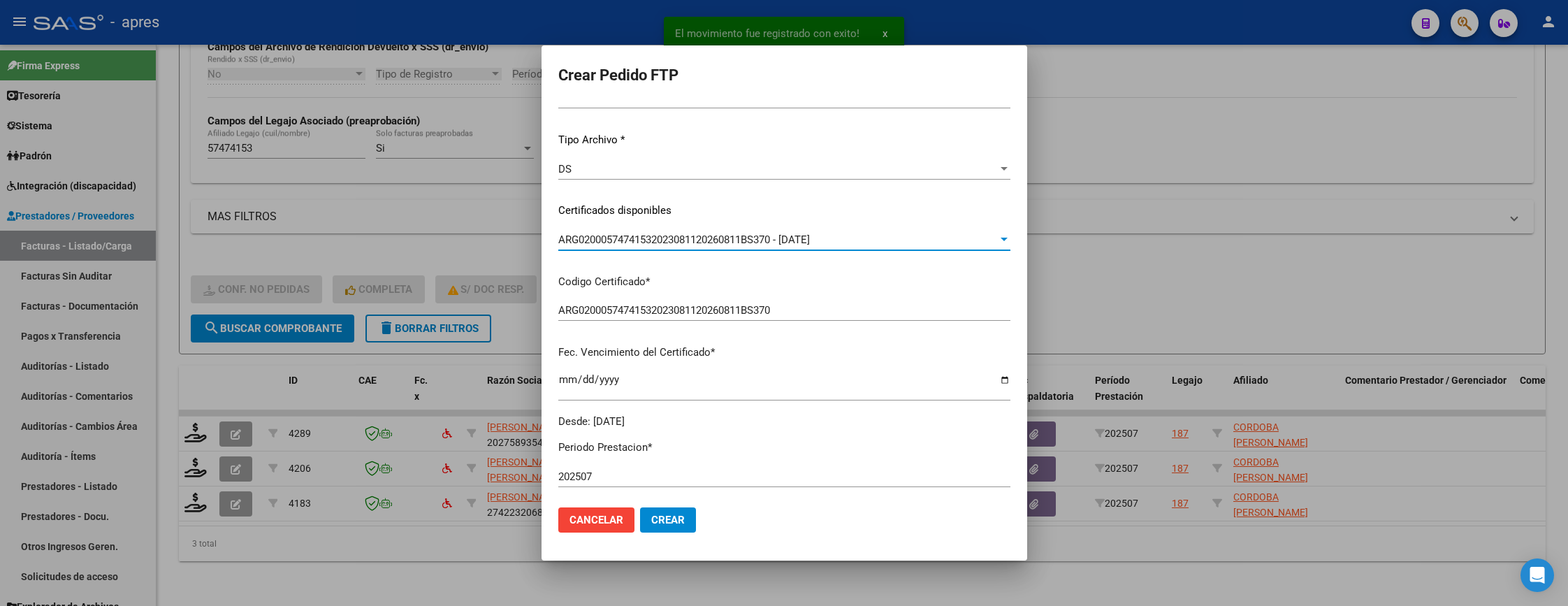
scroll to position [420, 0]
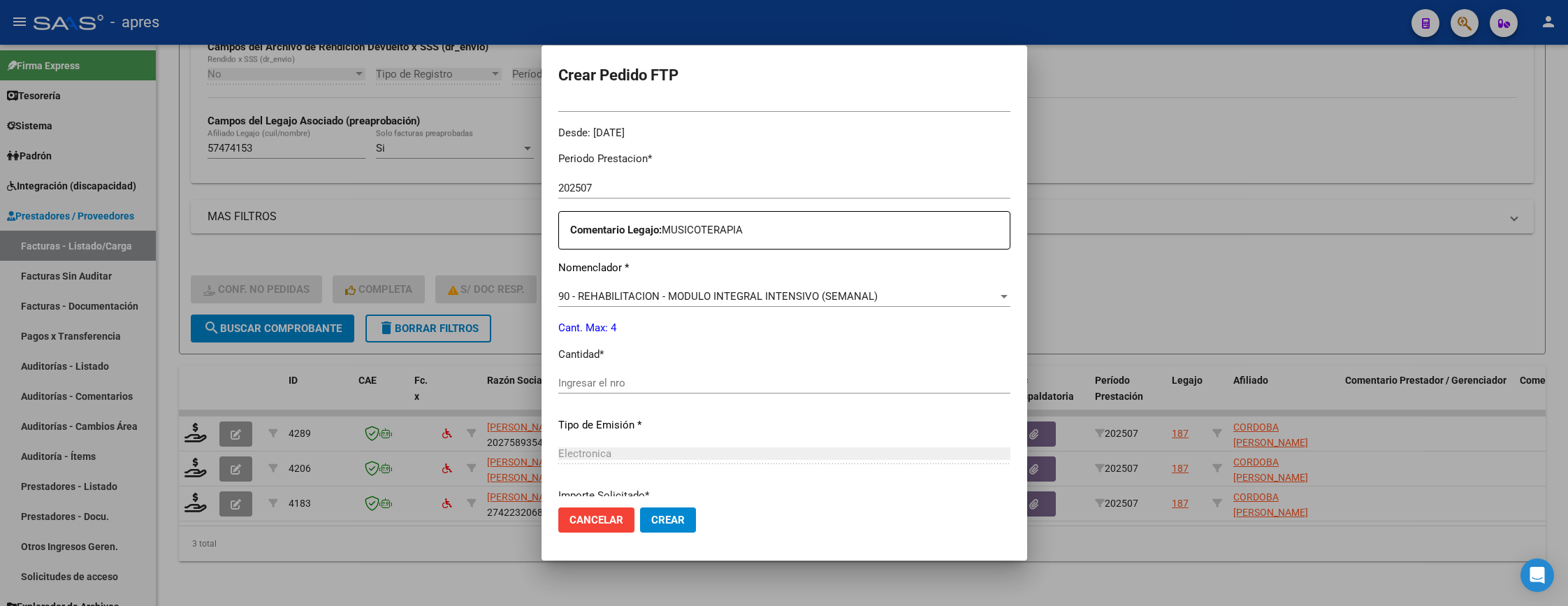
click at [736, 373] on div "Ingresar el nro" at bounding box center [784, 383] width 452 height 21
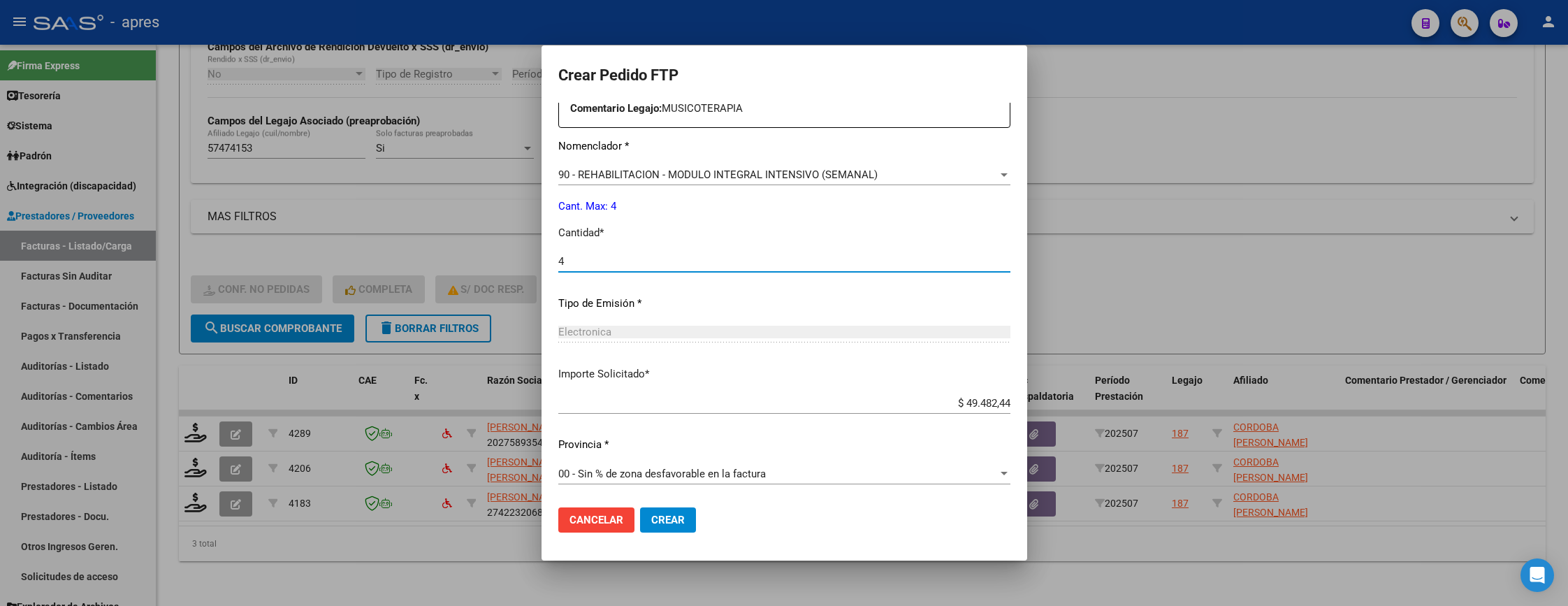
scroll to position [542, 0]
type input "4"
click at [659, 514] on span "Crear" at bounding box center [667, 520] width 33 height 13
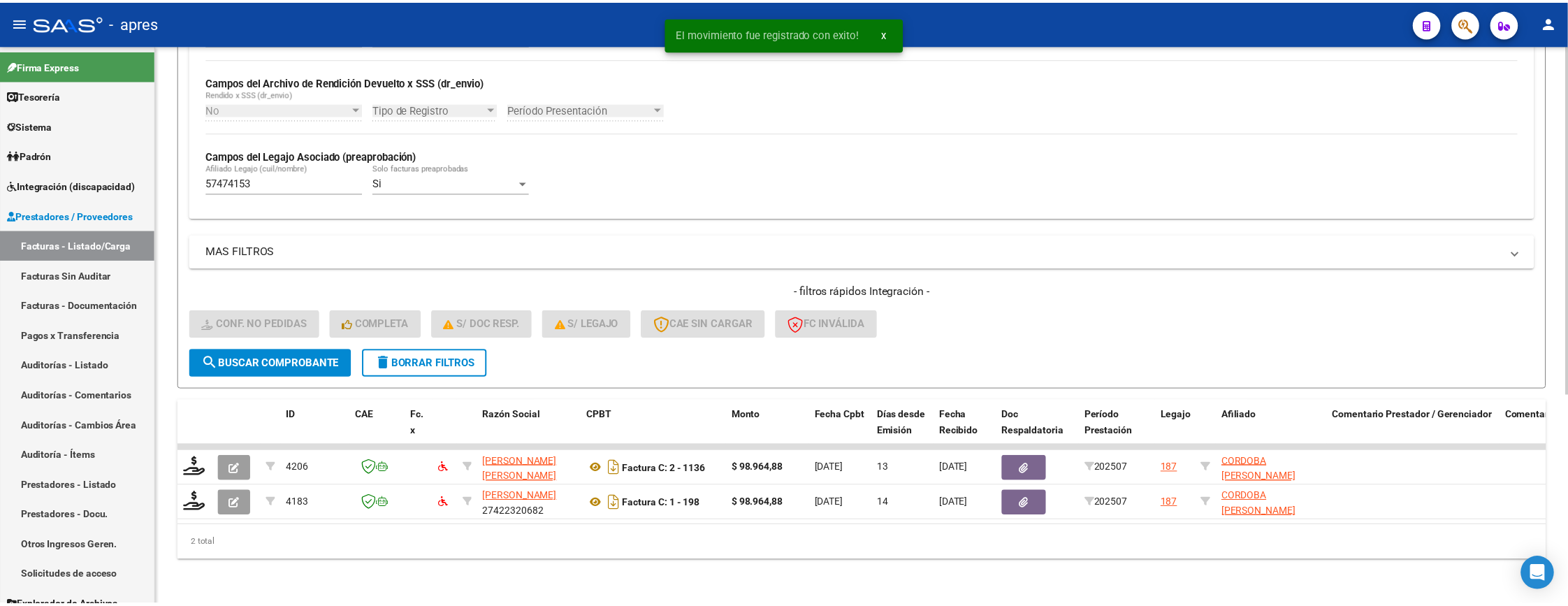
scroll to position [336, 0]
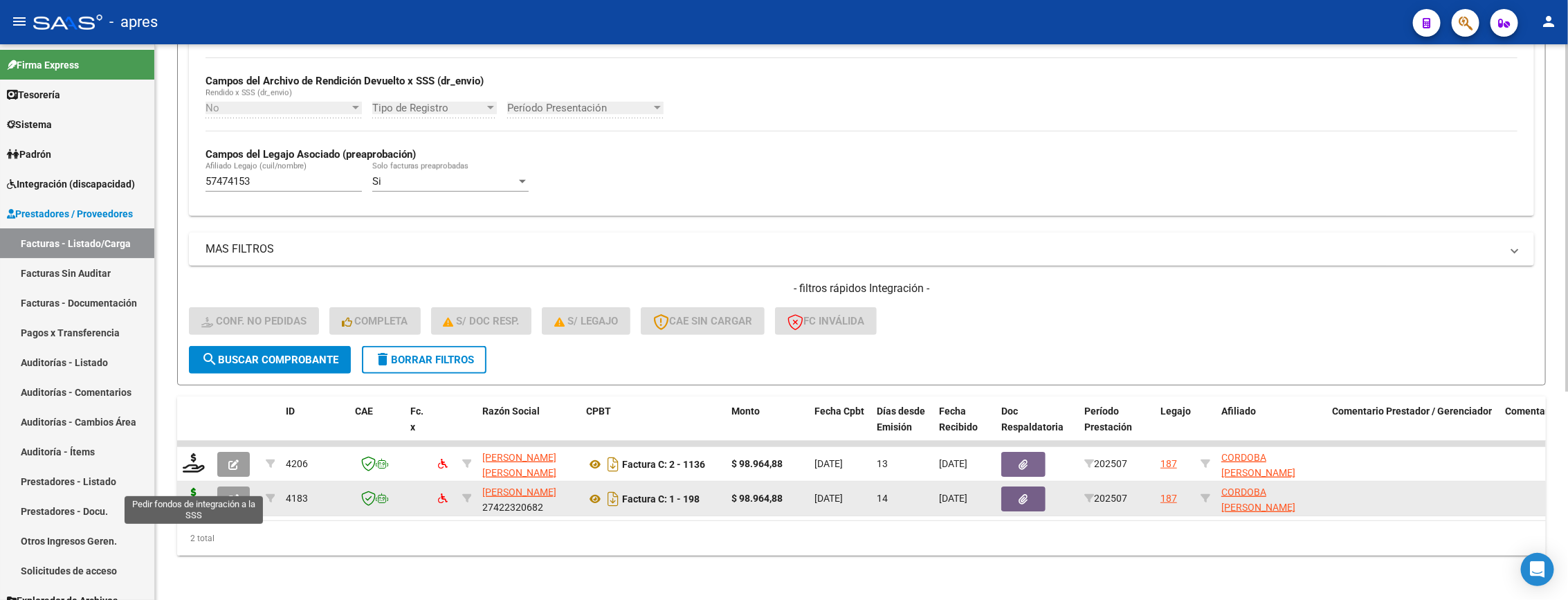
click at [191, 488] on icon at bounding box center [194, 497] width 22 height 19
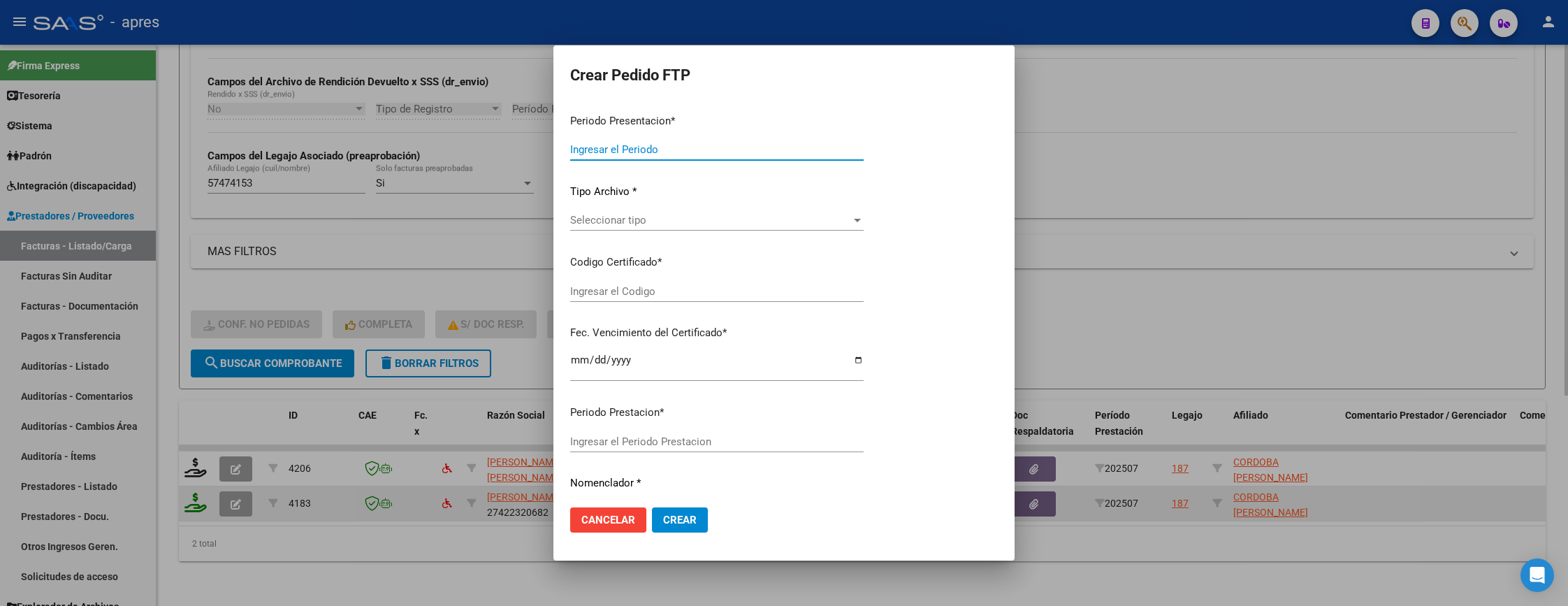
type input "202507"
type input "$ 98.964,88"
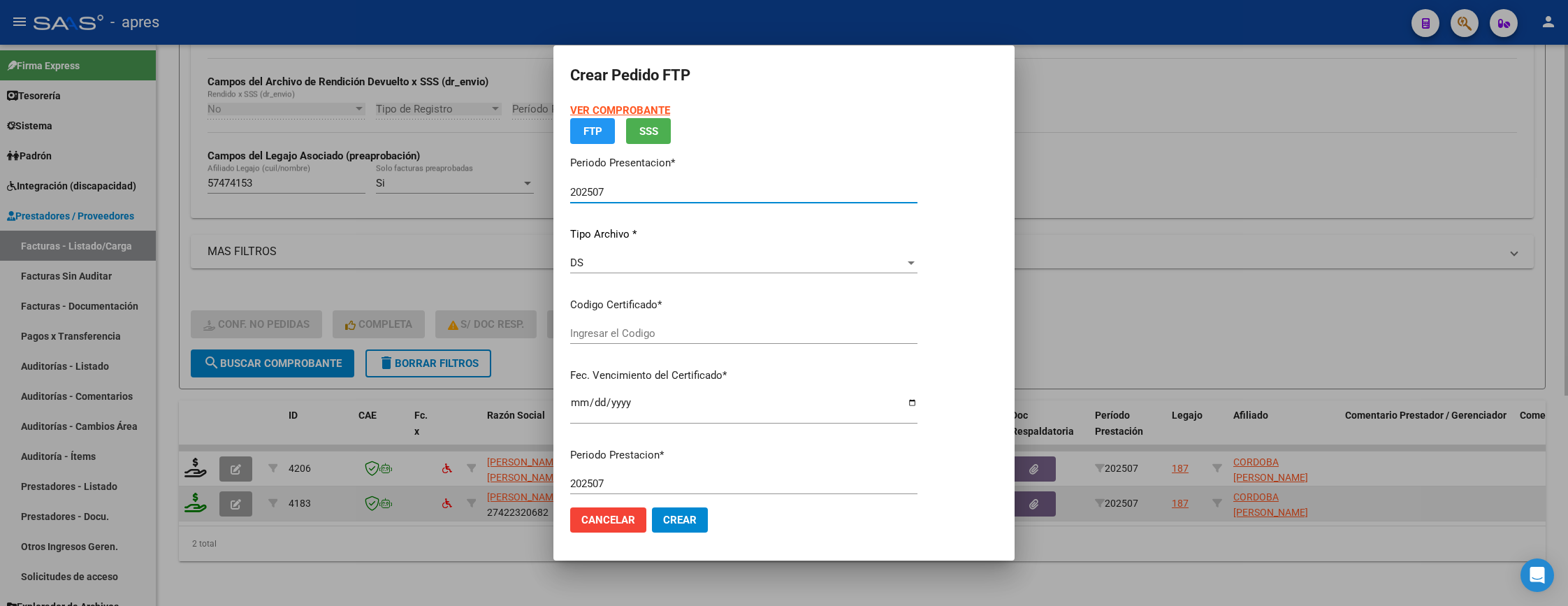
type input "ARG02000574741532023081120260811BS370"
type input "2026-08-24"
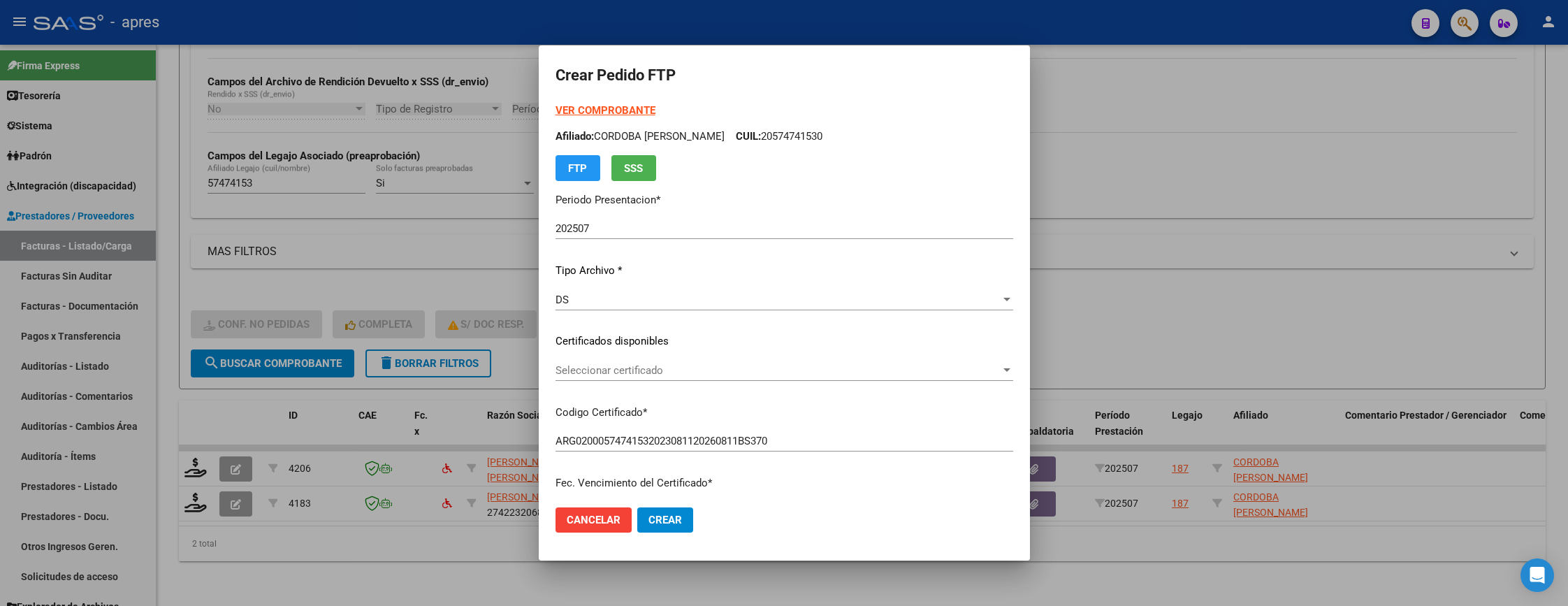
click at [753, 379] on div "Seleccionar certificado Seleccionar certificado" at bounding box center [784, 370] width 458 height 21
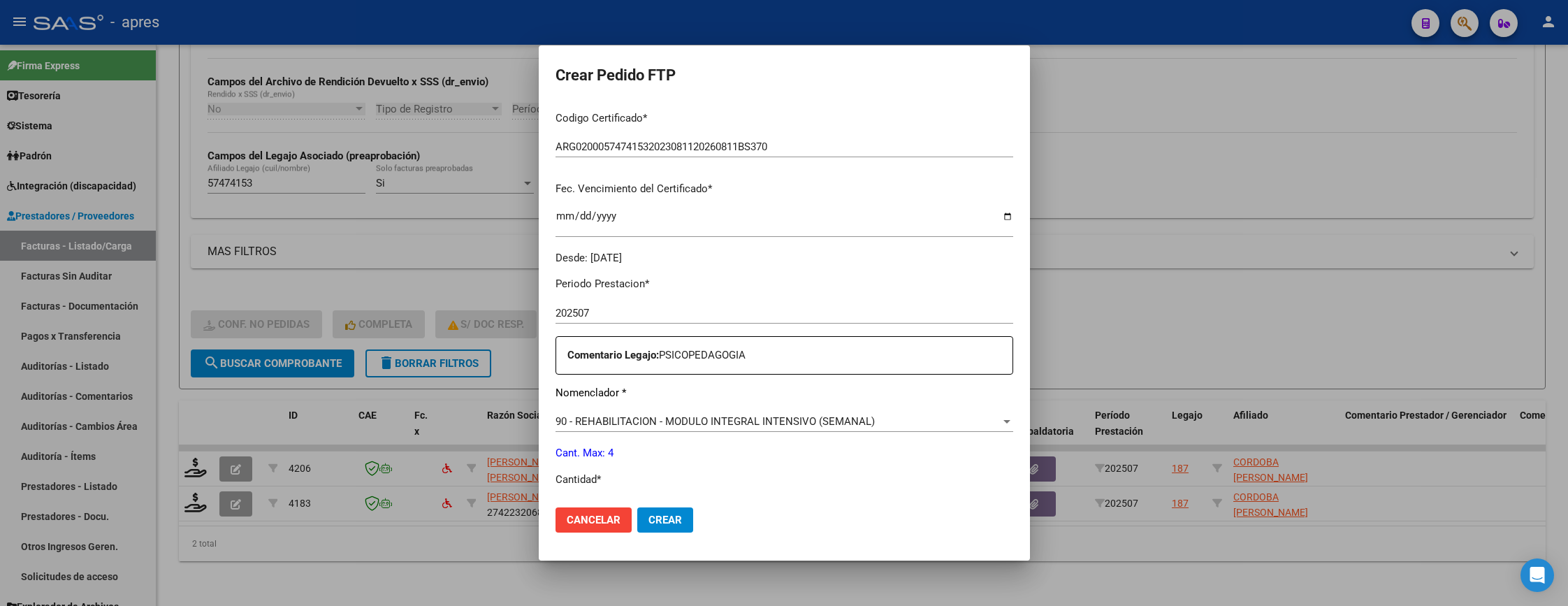
scroll to position [420, 0]
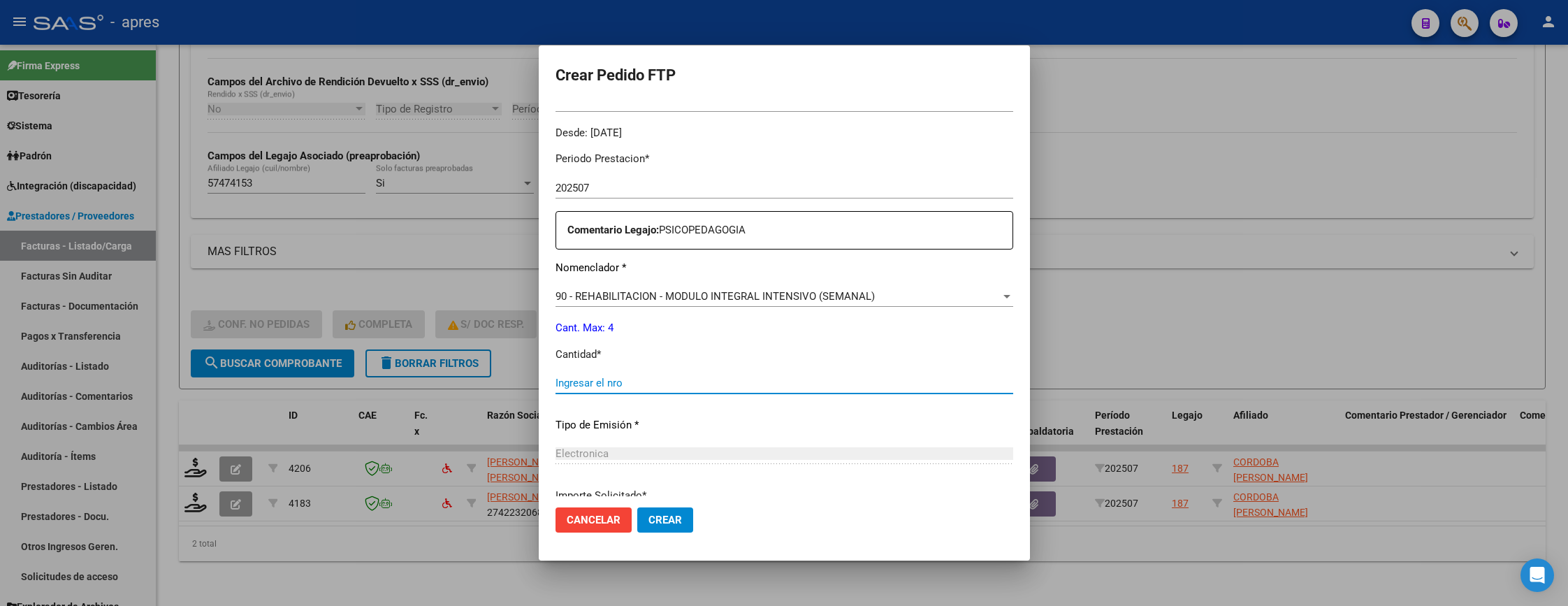
click at [745, 384] on input "Ingresar el nro" at bounding box center [784, 383] width 458 height 13
type input "4"
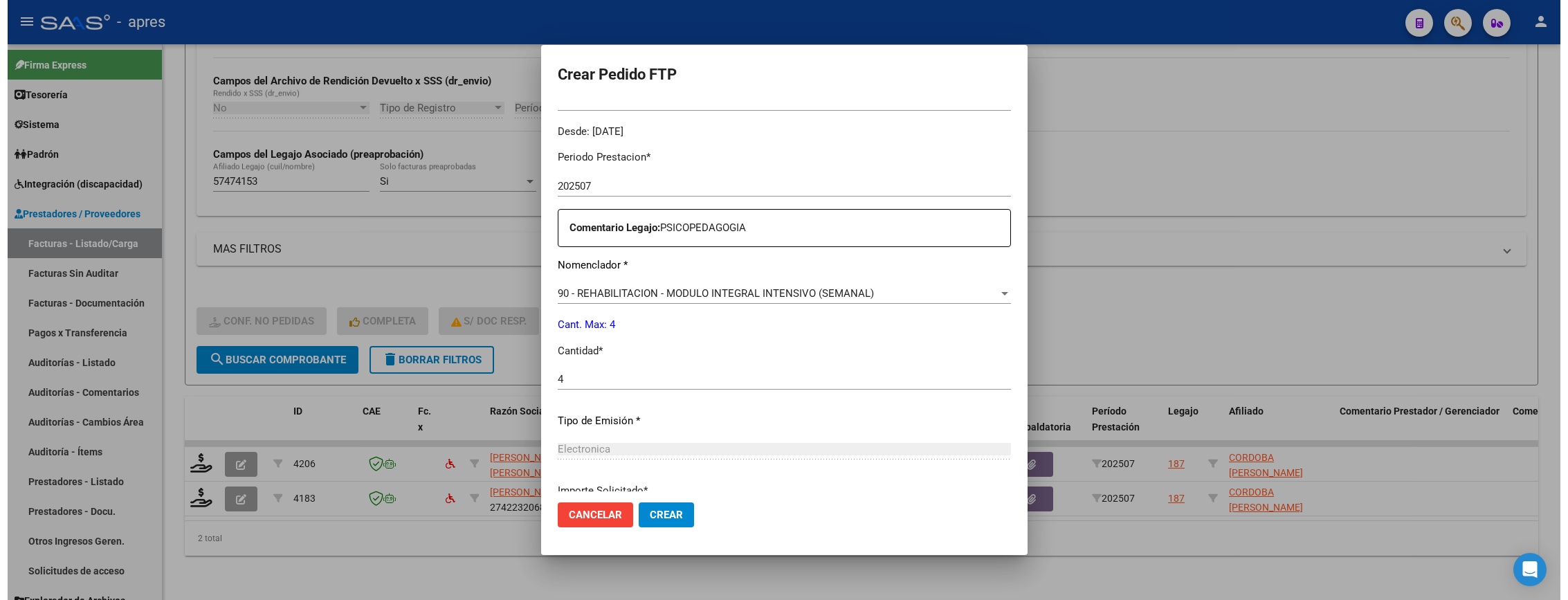
scroll to position [537, 0]
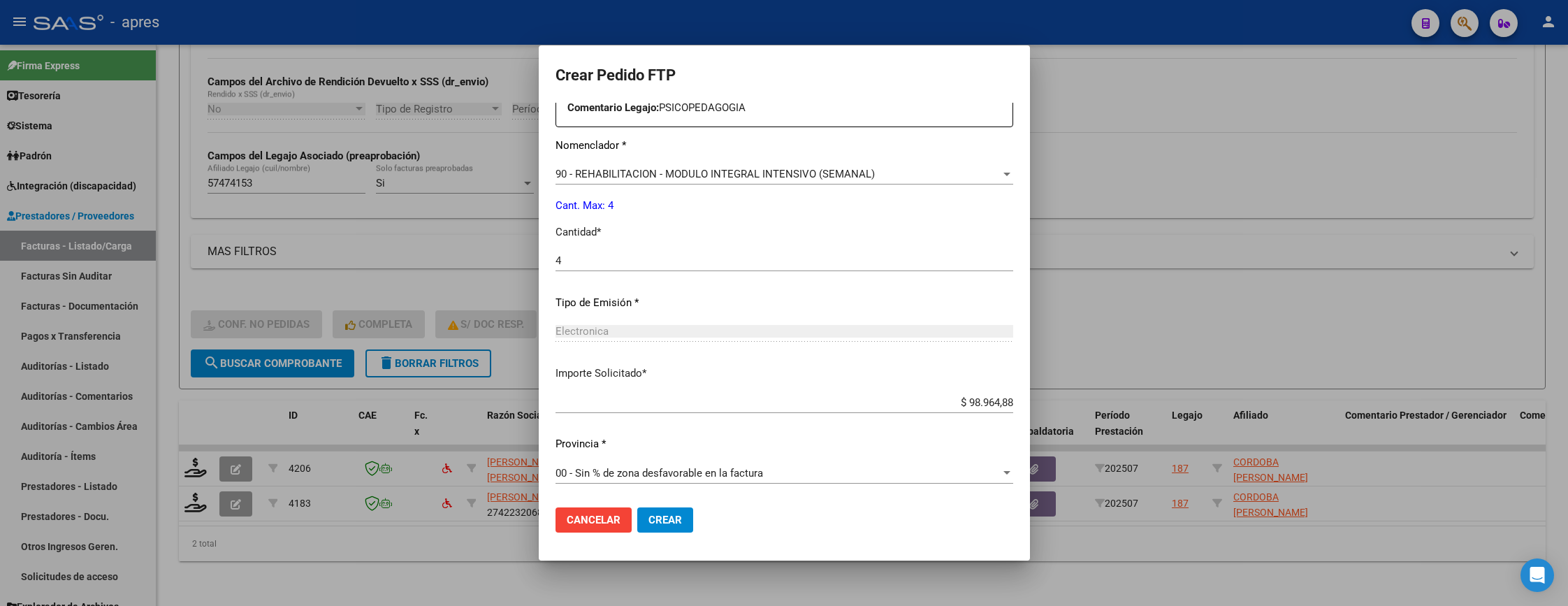
click at [671, 510] on button "Crear" at bounding box center [665, 519] width 56 height 25
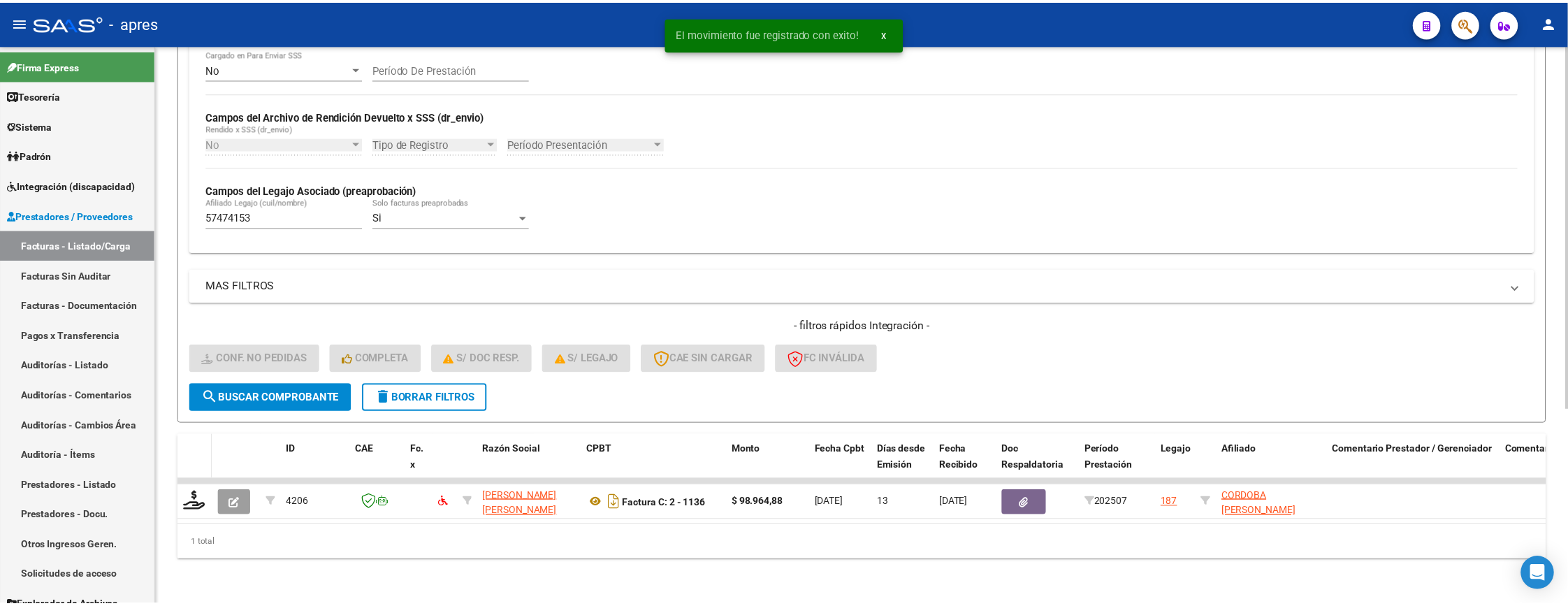
scroll to position [302, 0]
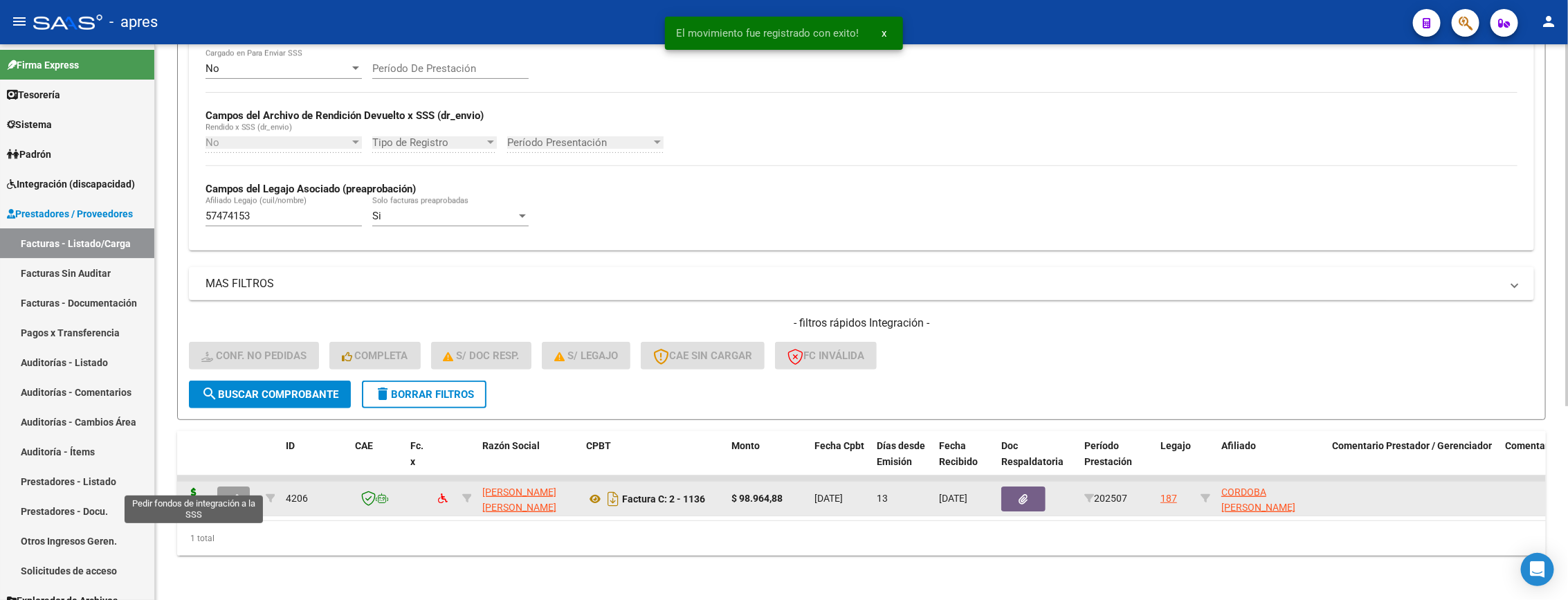
click at [194, 488] on icon at bounding box center [194, 497] width 22 height 19
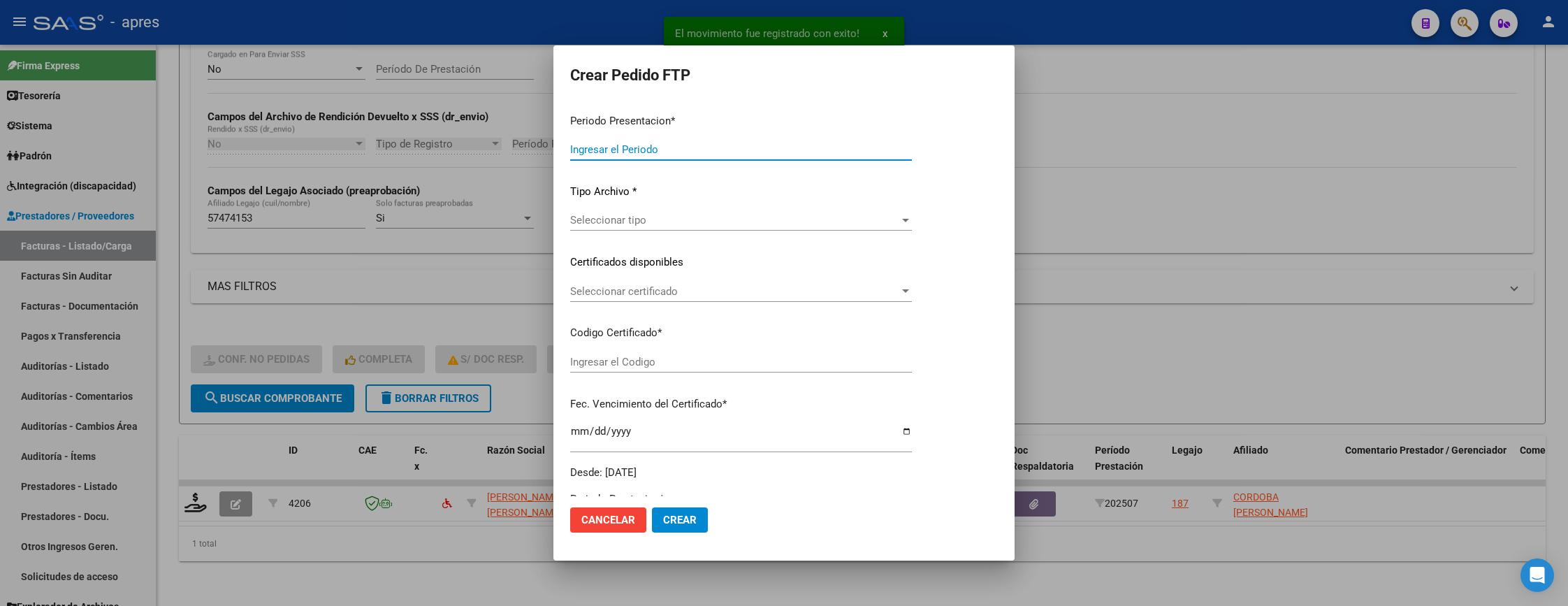
type input "202507"
type input "$ 98.964,88"
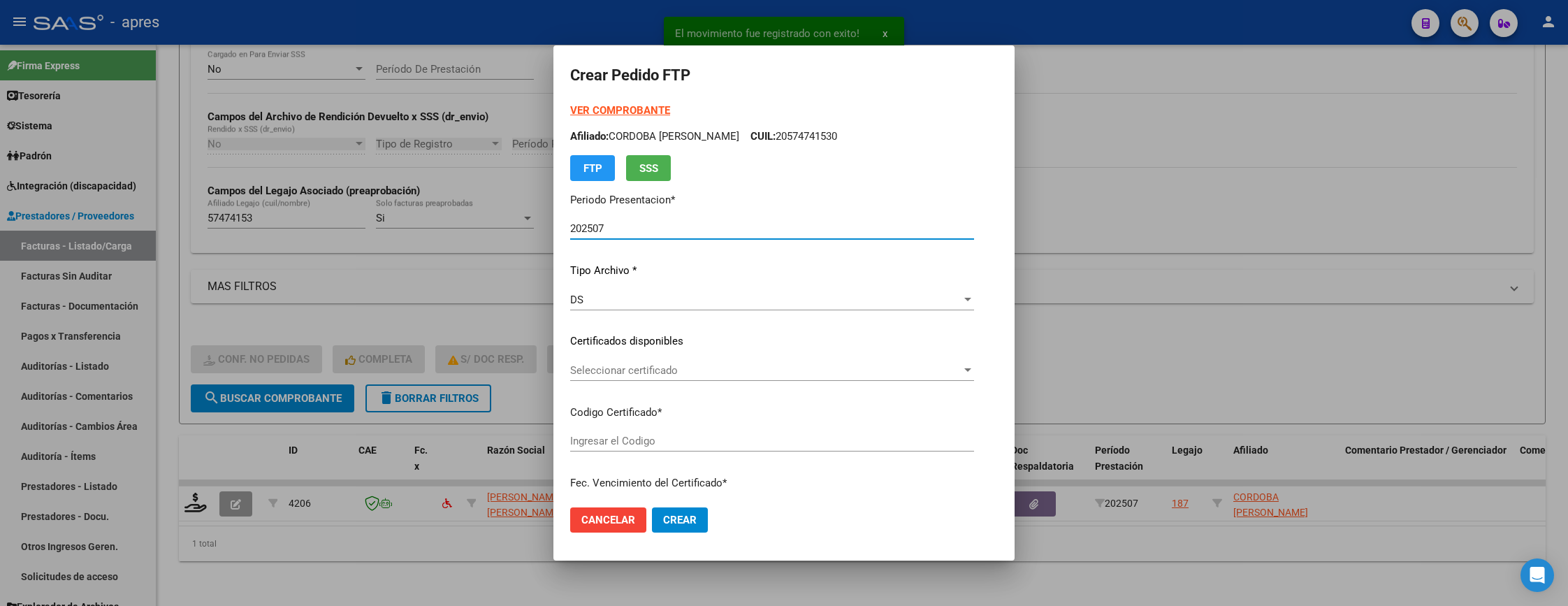
type input "ARG02000574741532023081120260811BS370"
type input "2026-08-24"
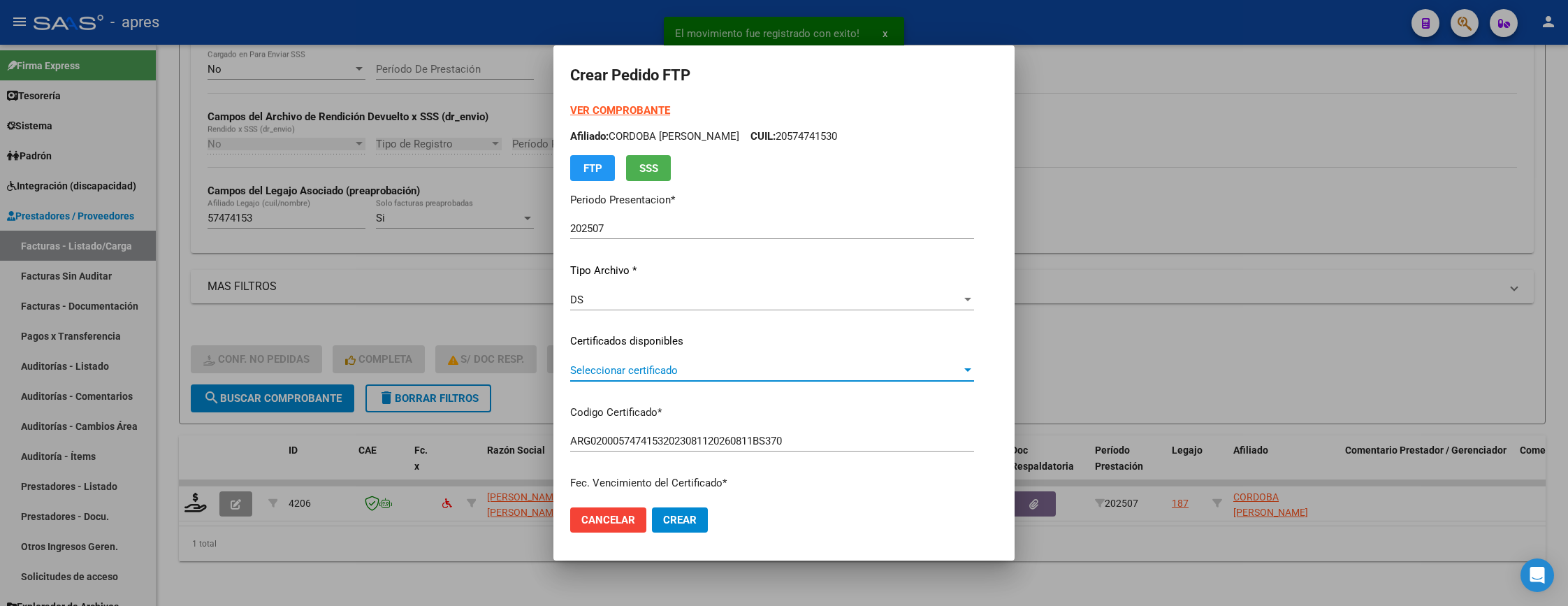
click at [772, 375] on span "Seleccionar certificado" at bounding box center [765, 370] width 391 height 13
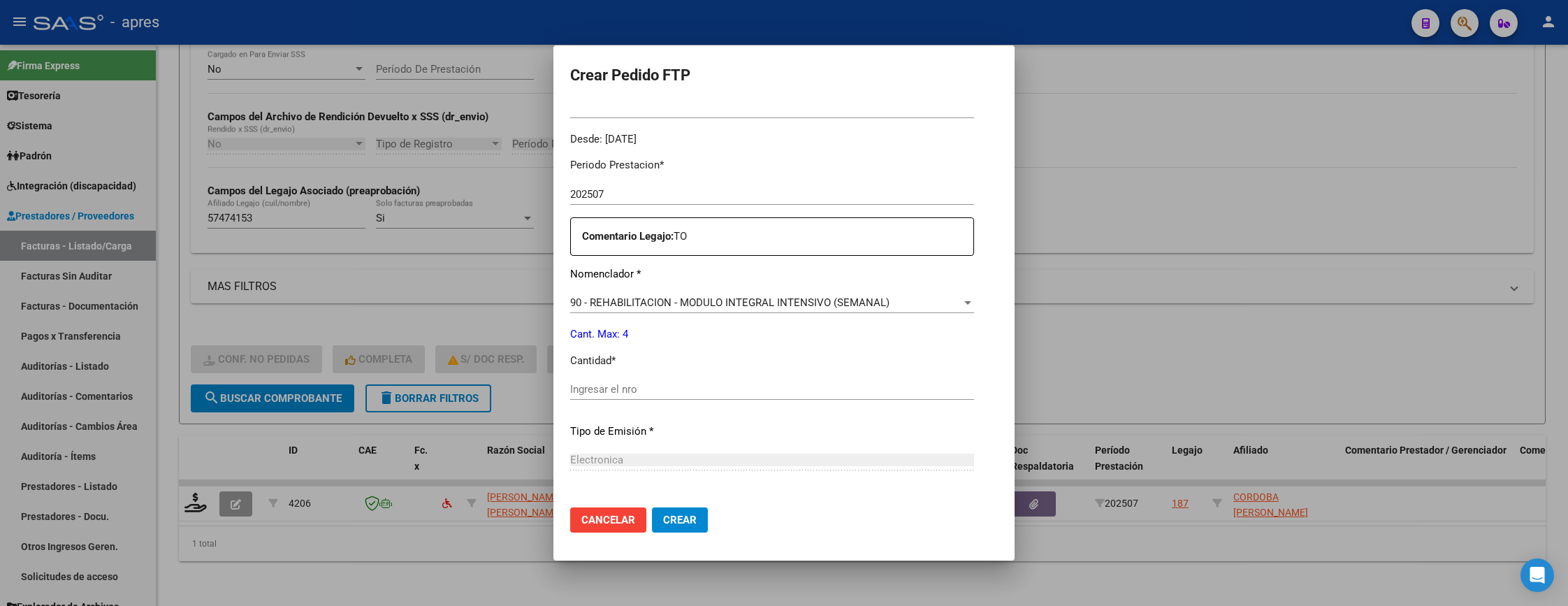
scroll to position [420, 0]
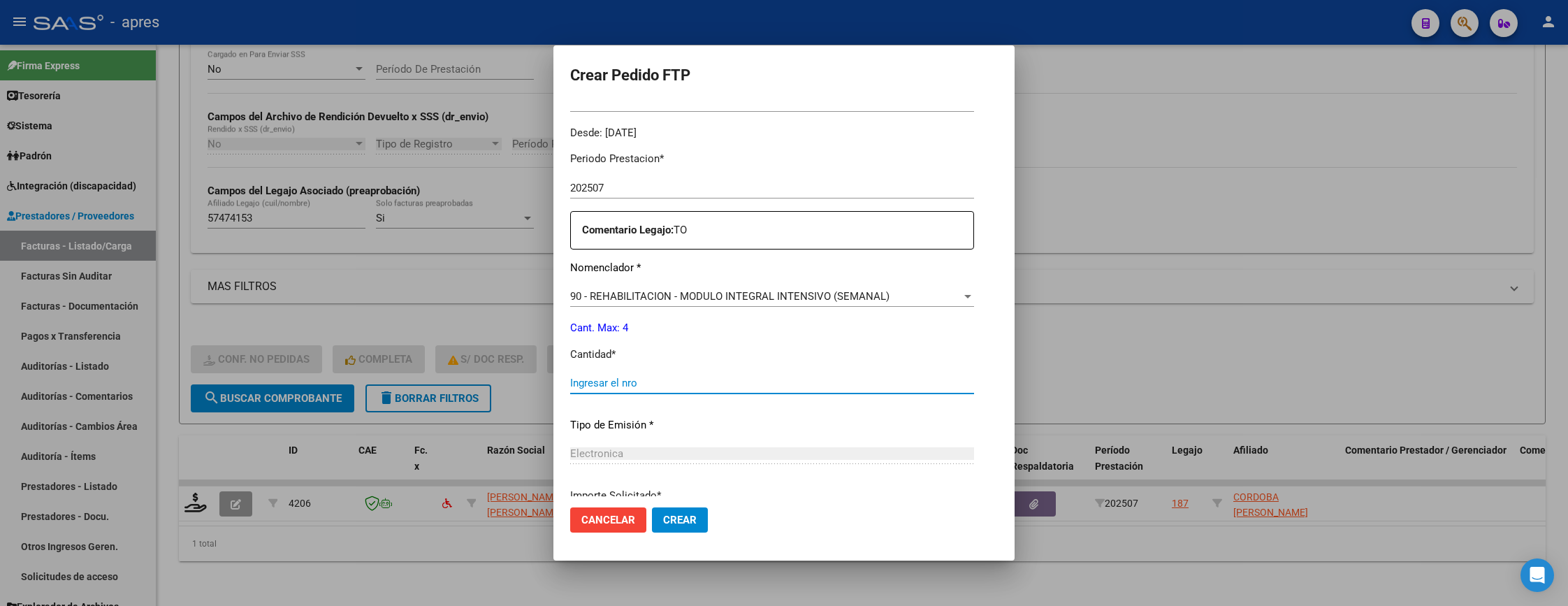
click at [761, 382] on input "Ingresar el nro" at bounding box center [772, 383] width 404 height 13
type input "4"
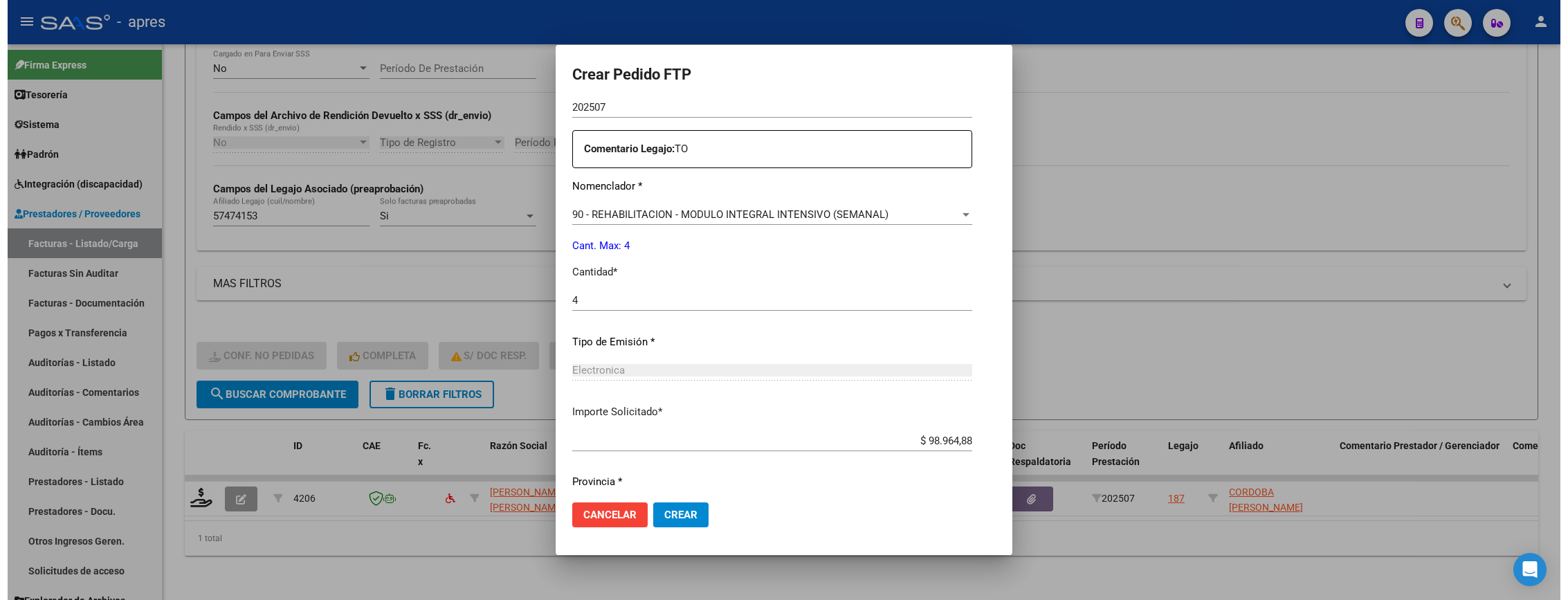
scroll to position [537, 0]
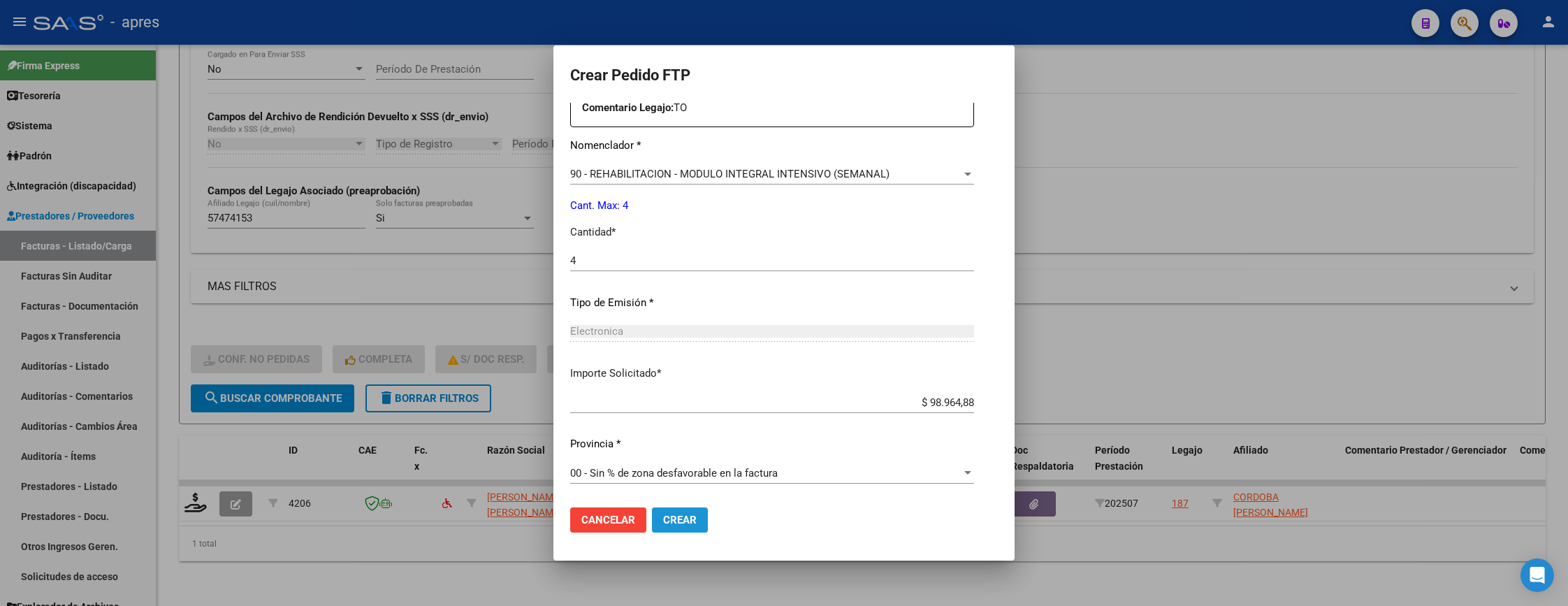
click at [696, 527] on span "Crear" at bounding box center [680, 520] width 33 height 13
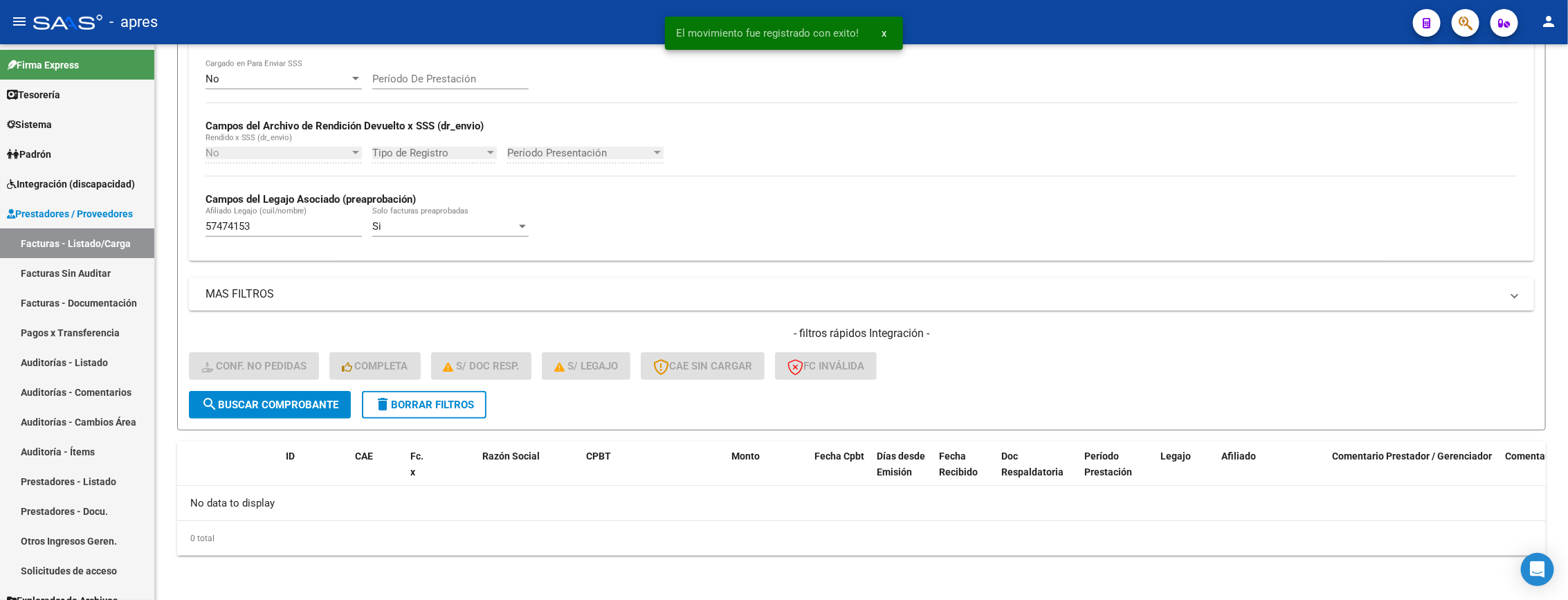
scroll to position [272, 0]
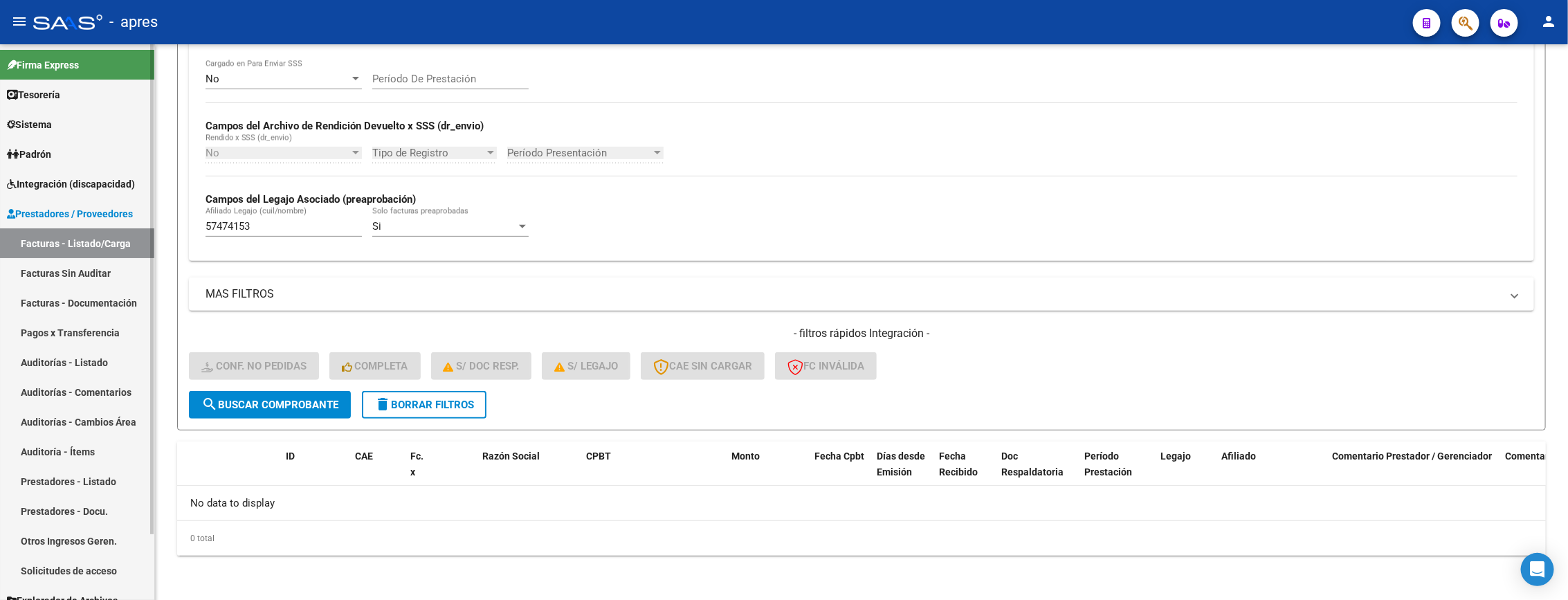
drag, startPoint x: 280, startPoint y: 226, endPoint x: 149, endPoint y: 248, distance: 132.8
click at [149, 248] on mat-sidenav-container "Firma Express Tesorería Extractos Procesados (csv) Extractos Originales (pdf) S…" at bounding box center [784, 322] width 1568 height 556
paste input "2839954"
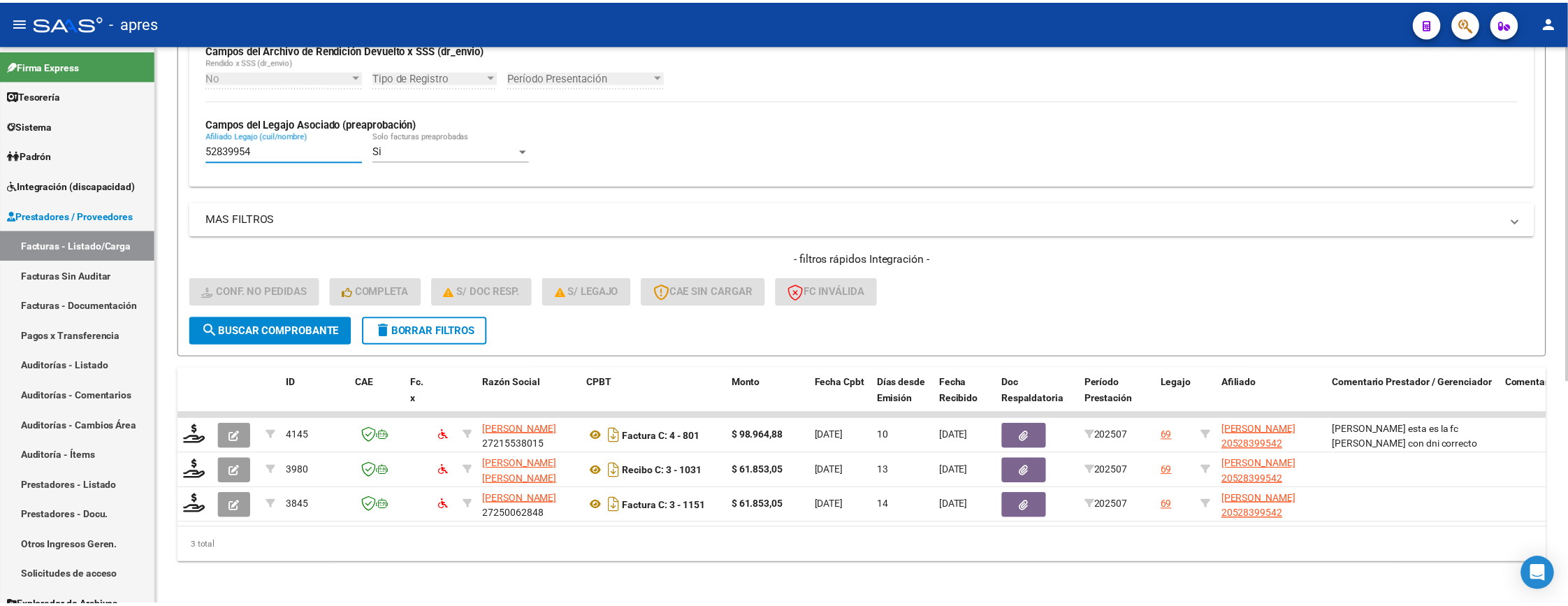
scroll to position [371, 0]
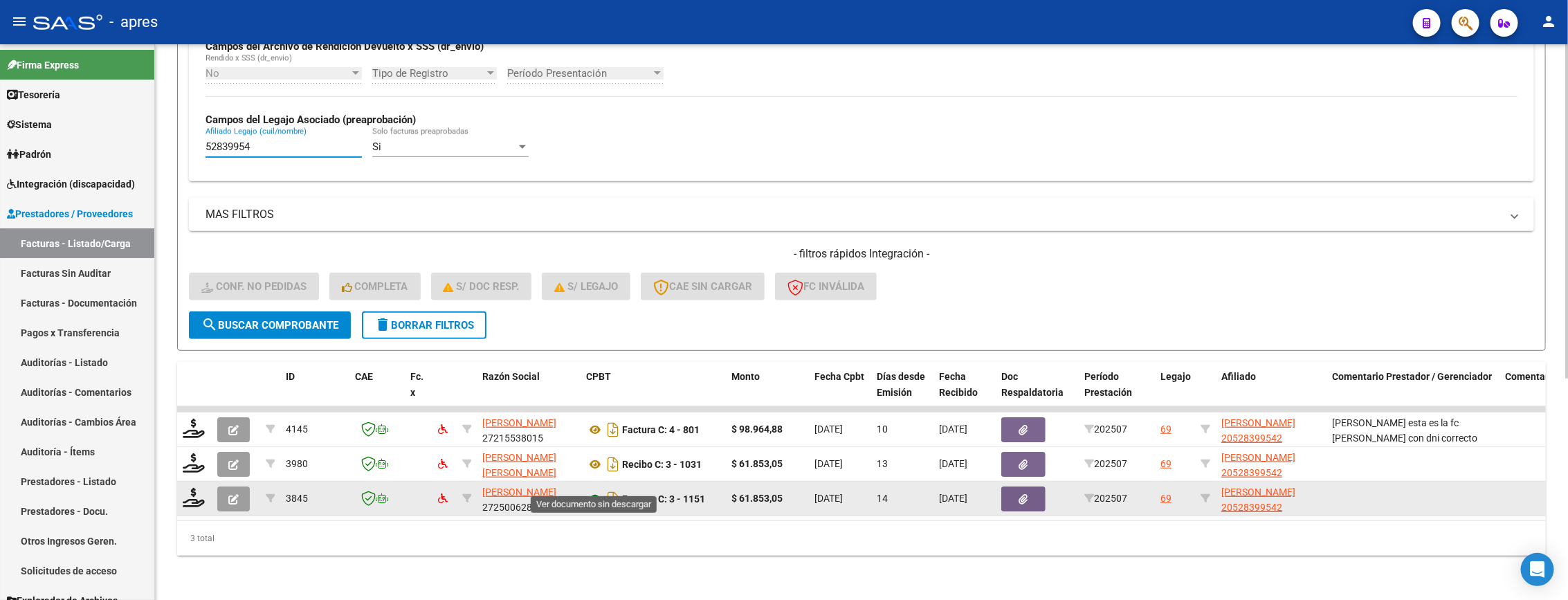
type input "52839954"
click at [598, 491] on icon at bounding box center [595, 499] width 18 height 17
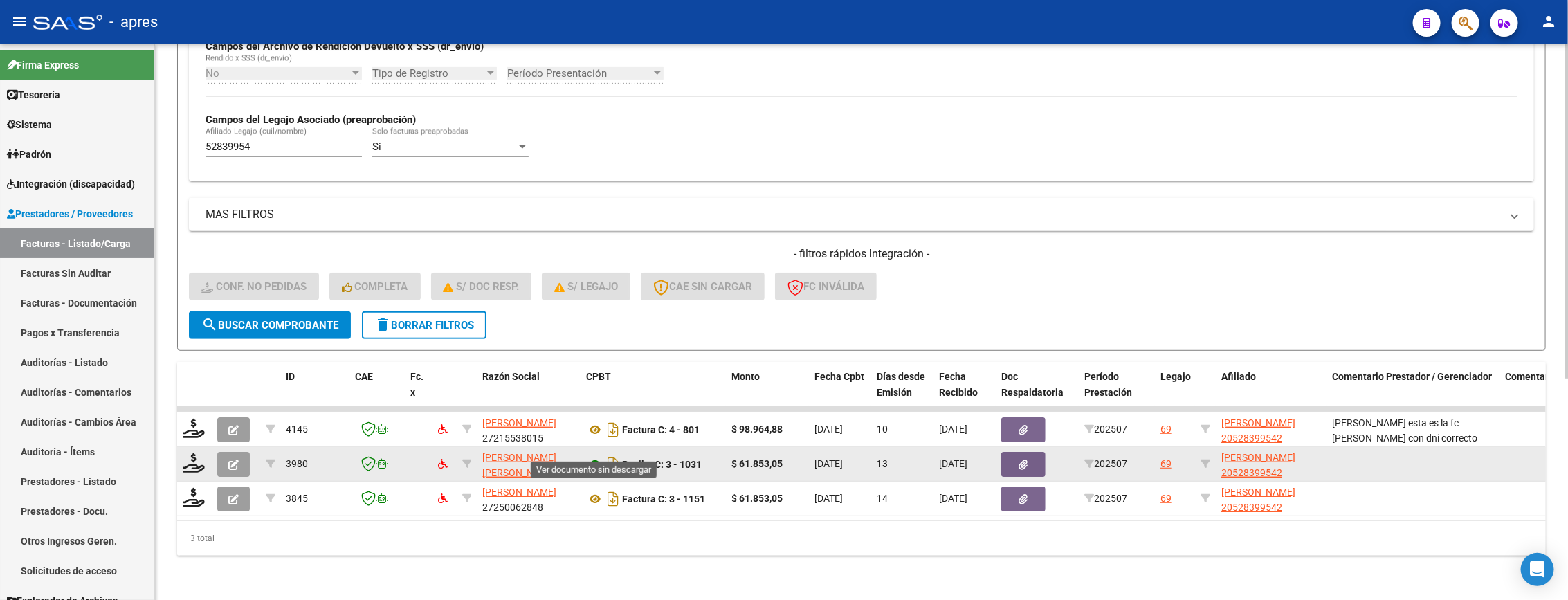
click at [587, 456] on icon at bounding box center [595, 464] width 18 height 17
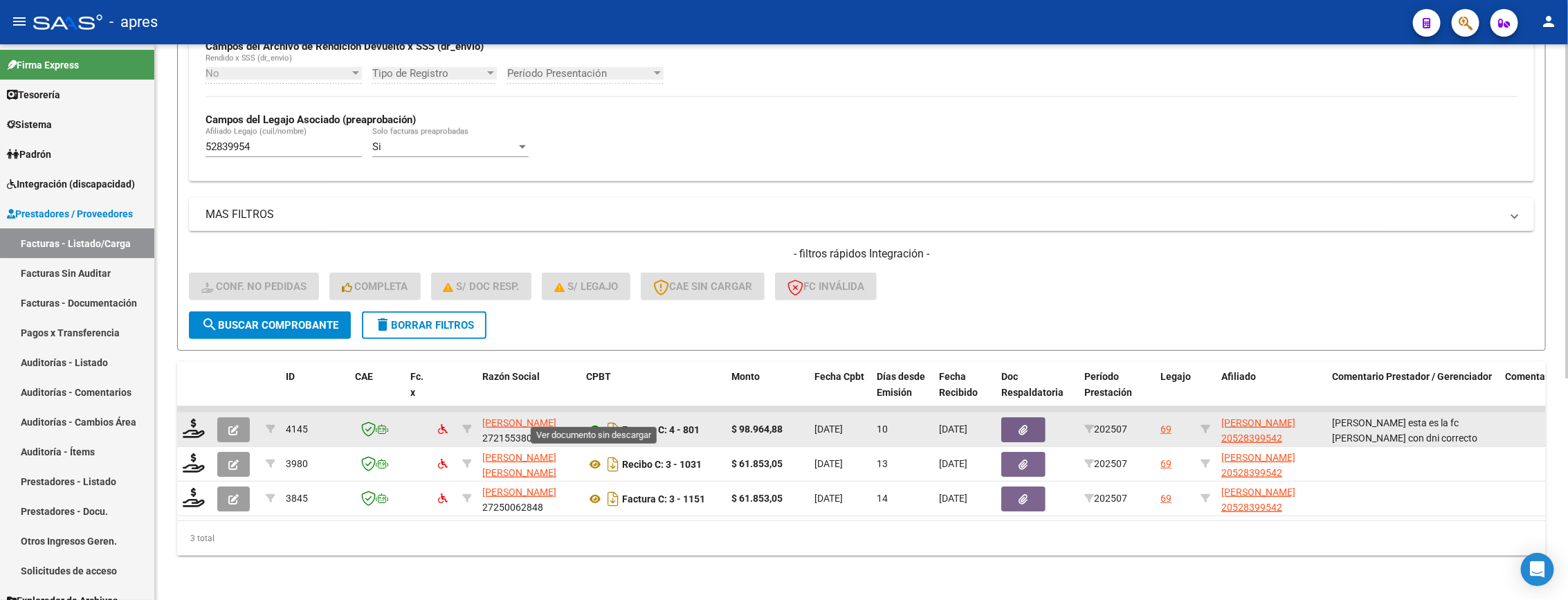
click at [596, 421] on icon at bounding box center [595, 429] width 18 height 17
click at [197, 419] on icon at bounding box center [194, 428] width 22 height 19
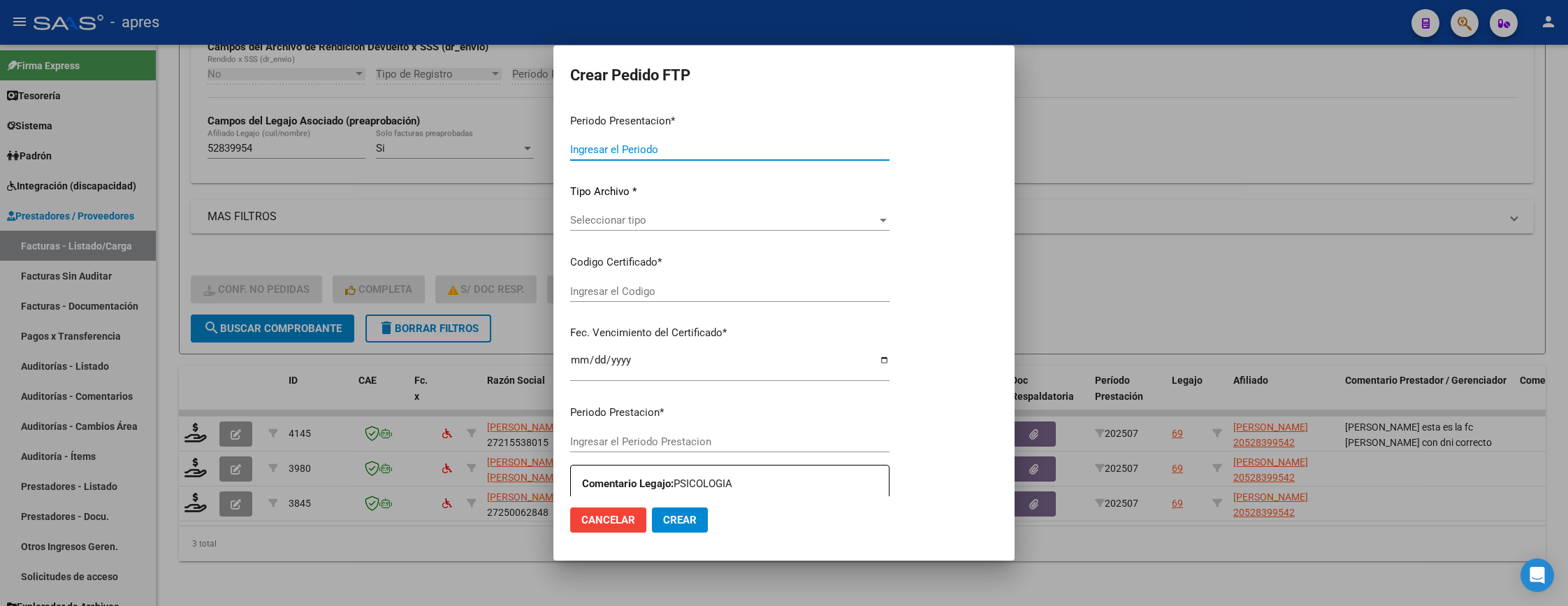
type input "202507"
type input "$ 98.964,88"
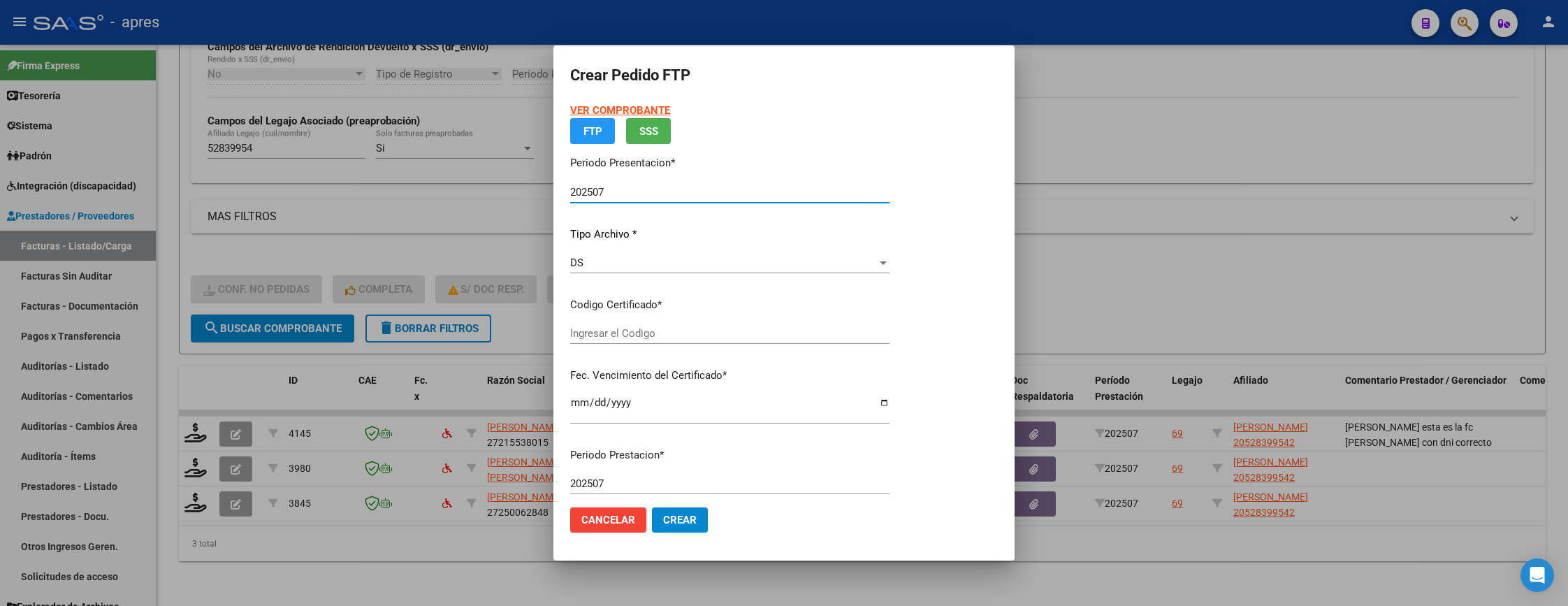
type input "ARG02000528399542023010520330105BS370"
type input "2033-01-05"
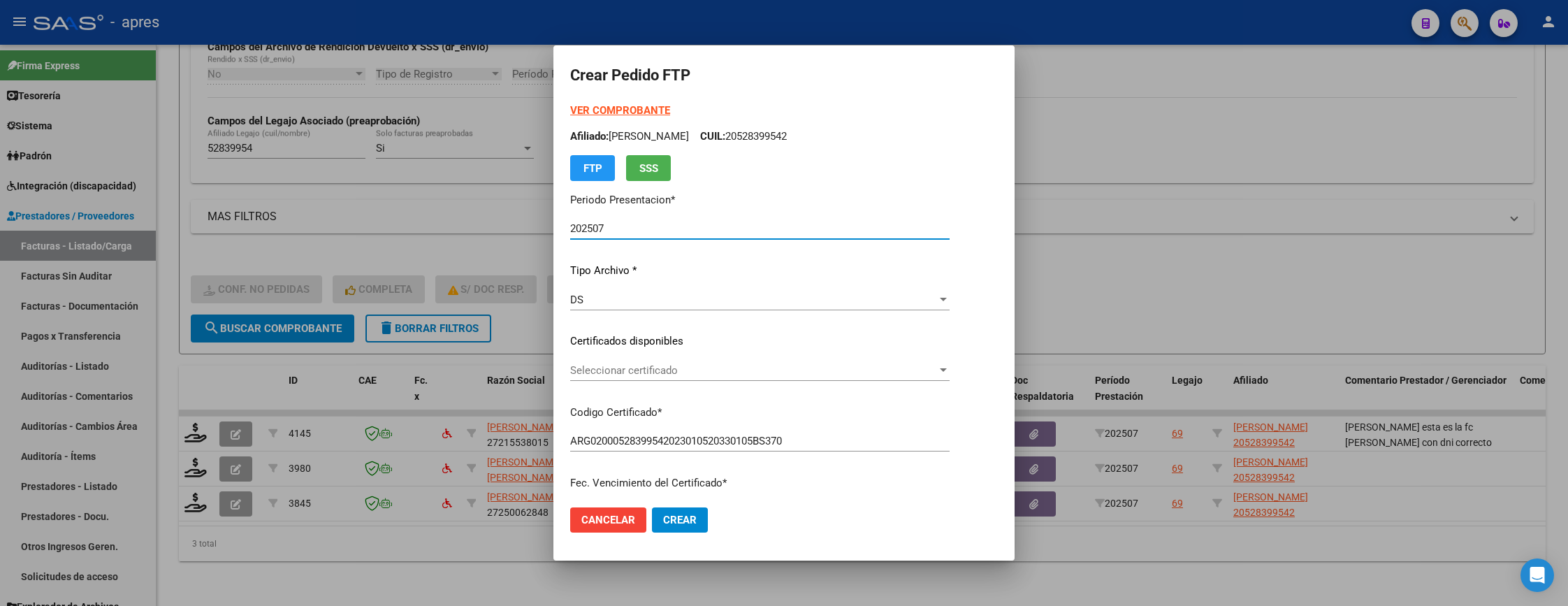
click at [806, 369] on span "Seleccionar certificado" at bounding box center [753, 370] width 367 height 13
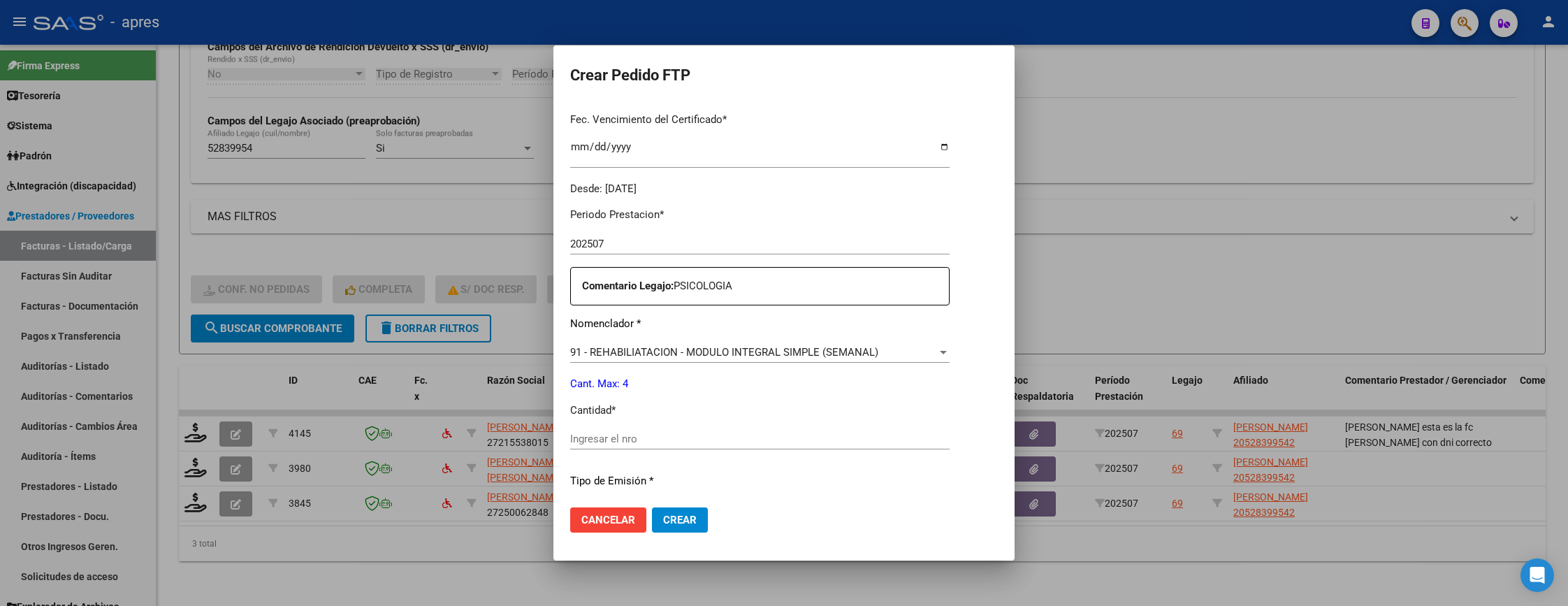
scroll to position [420, 0]
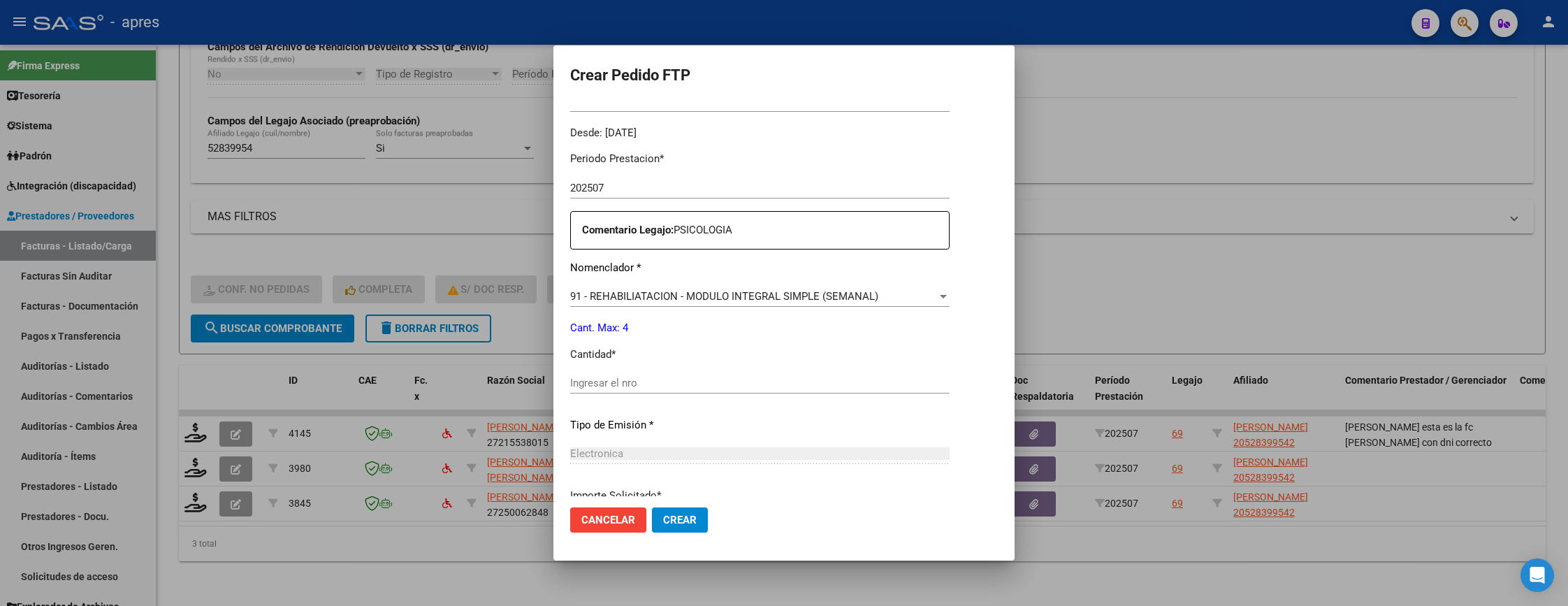
click at [806, 371] on div "Periodo Prestacion * 202507 Ingresar el Periodo Prestacion Comentario Legajo: P…" at bounding box center [760, 379] width 379 height 479
click at [782, 380] on input "Ingresar el nro" at bounding box center [760, 383] width 379 height 13
type input "4"
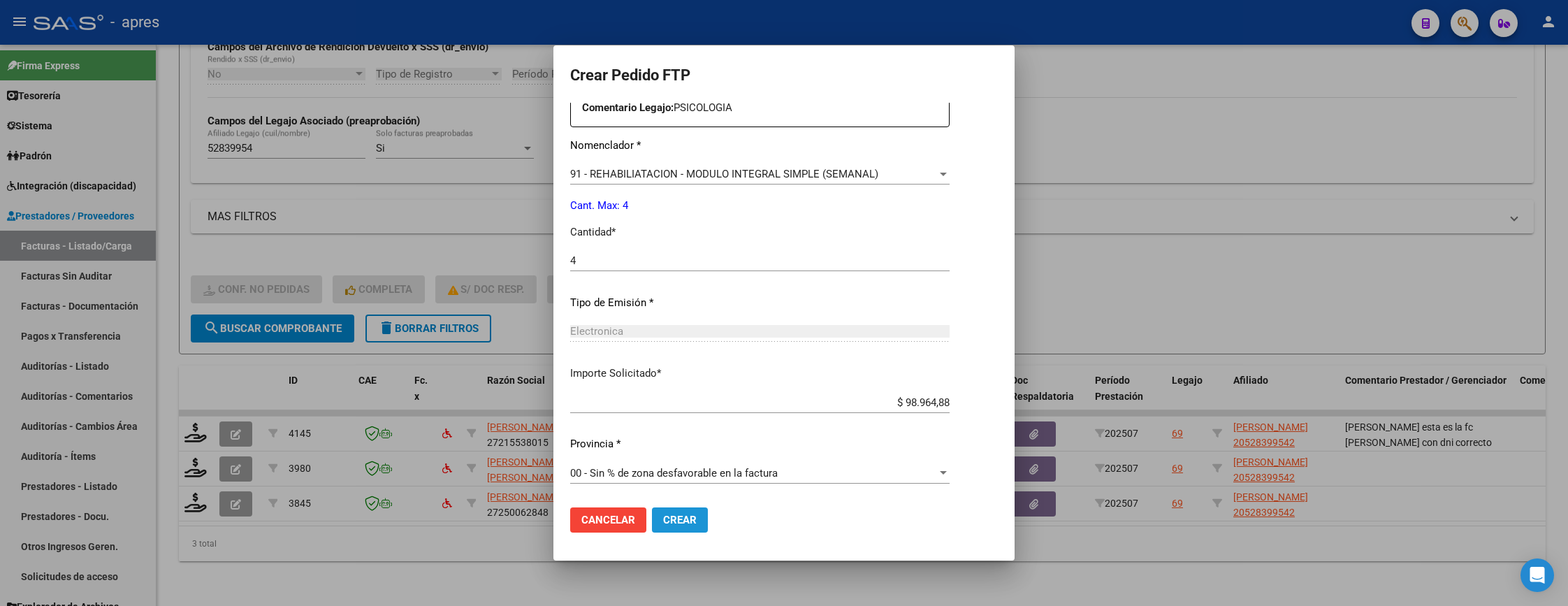
click at [663, 519] on span "Crear" at bounding box center [680, 520] width 33 height 13
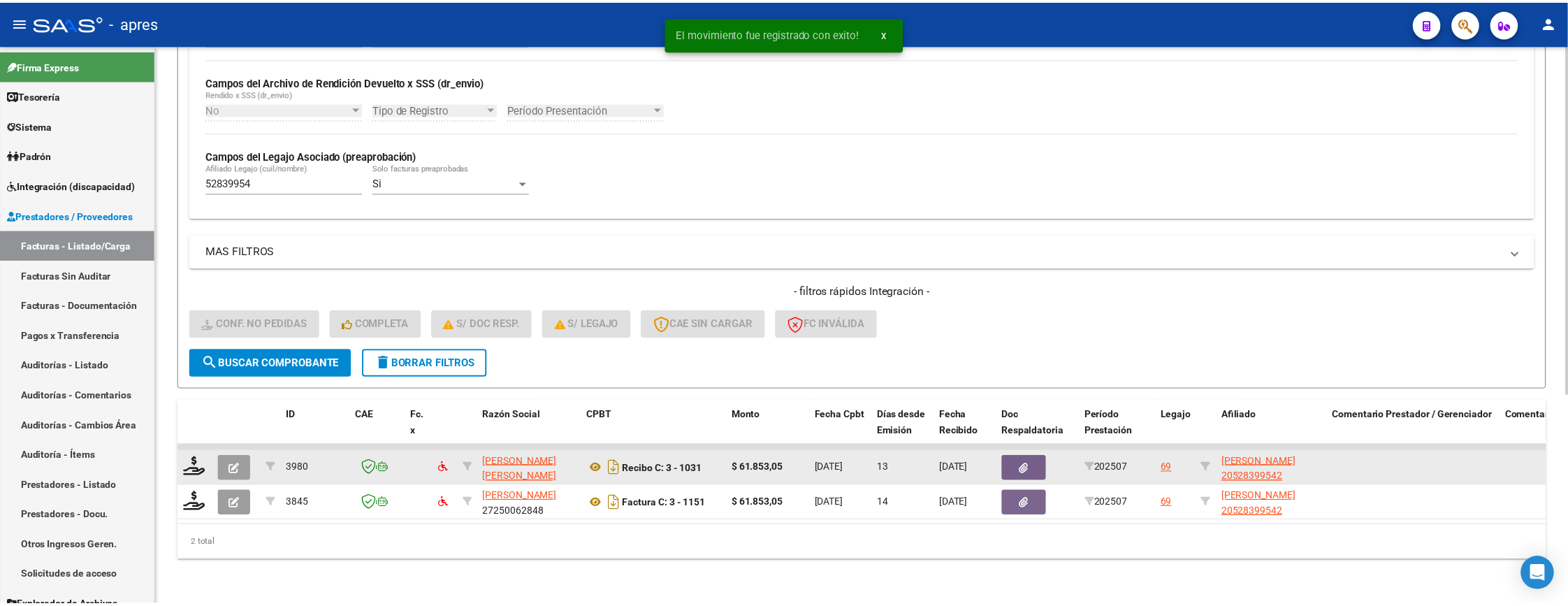
scroll to position [336, 0]
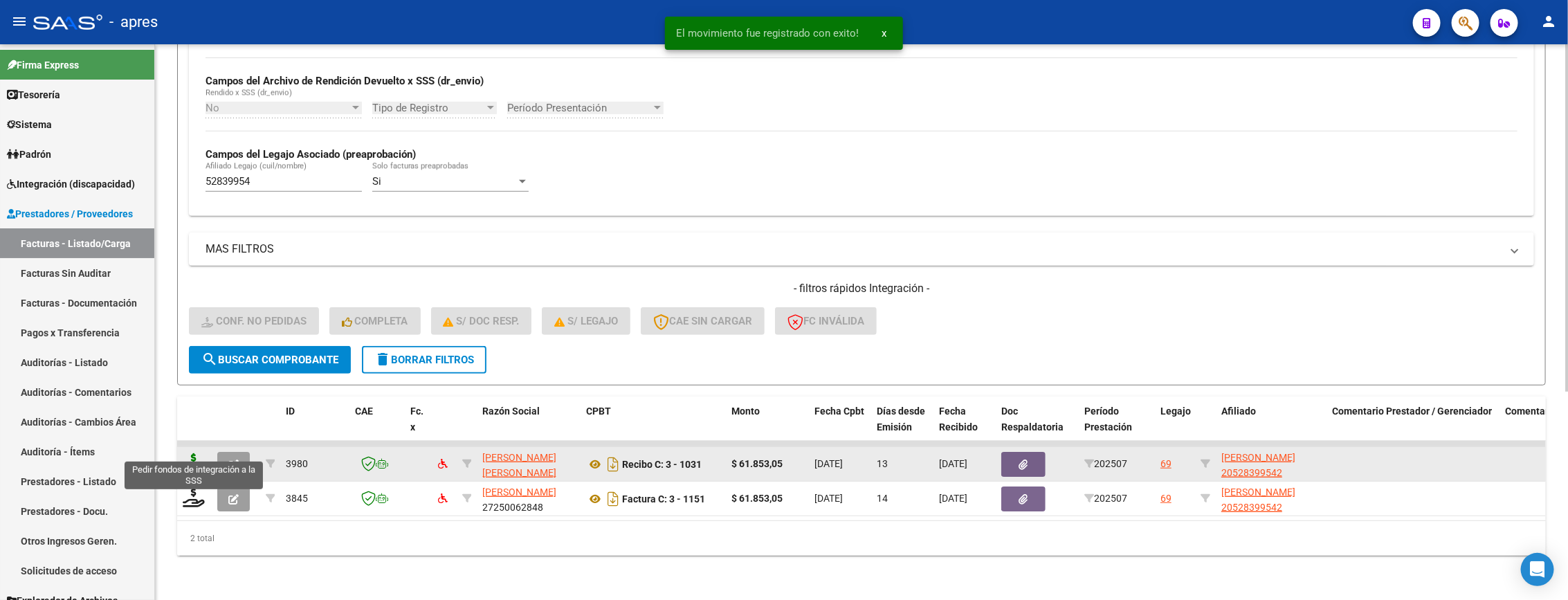
click at [184, 453] on icon at bounding box center [194, 463] width 22 height 19
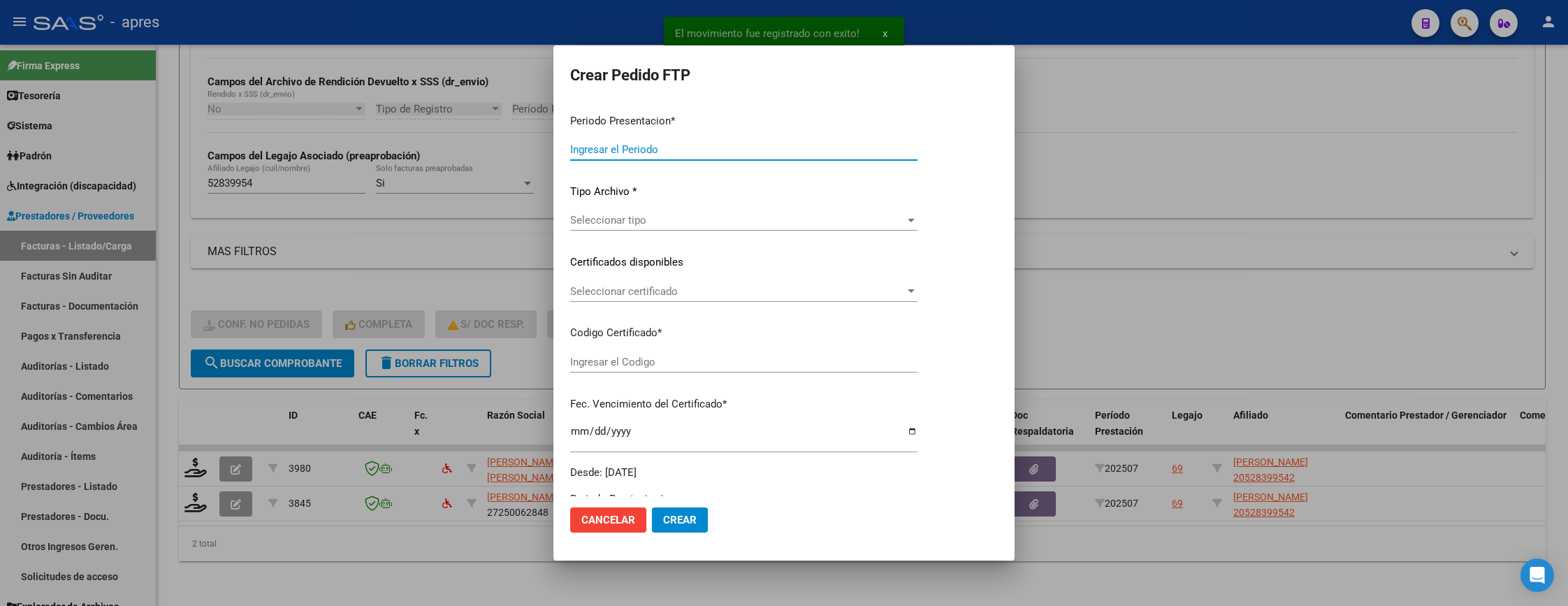
type input "202507"
type input "$ 61.853,05"
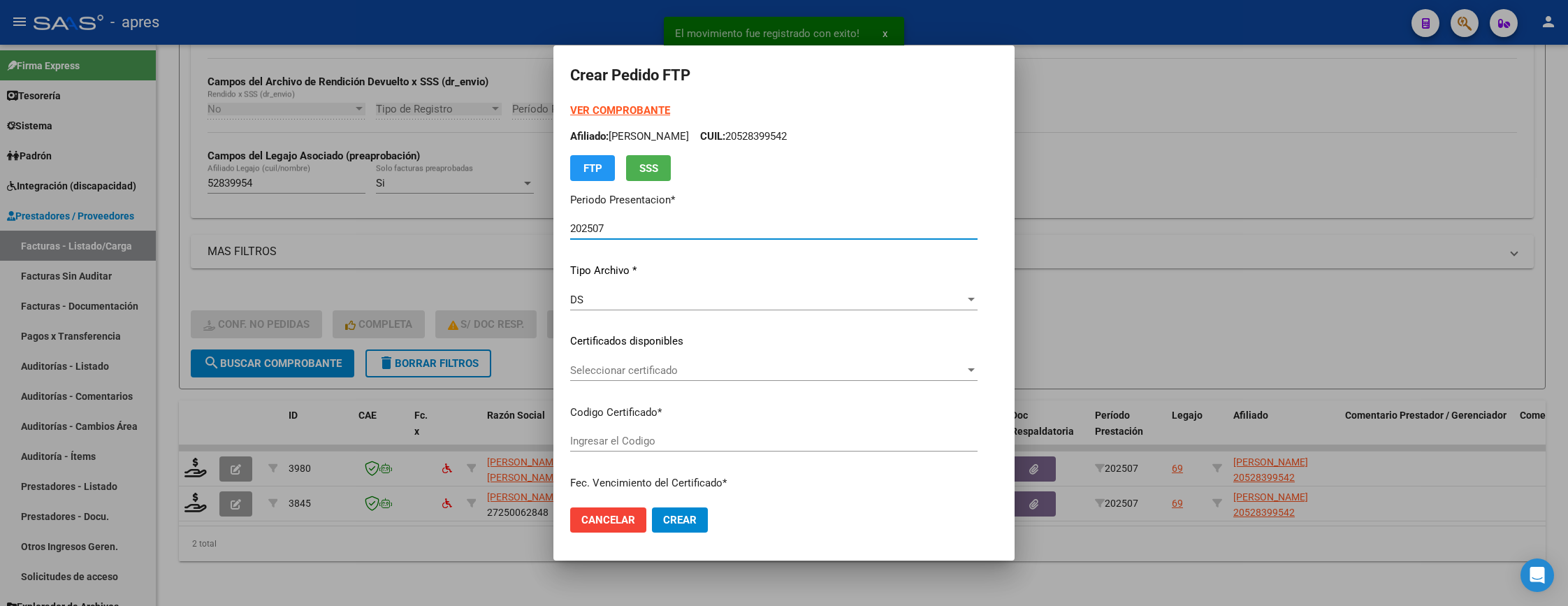
type input "ARG02000528399542023010520330105BS370"
type input "2033-01-05"
click at [851, 364] on span "Seleccionar certificado" at bounding box center [767, 370] width 394 height 13
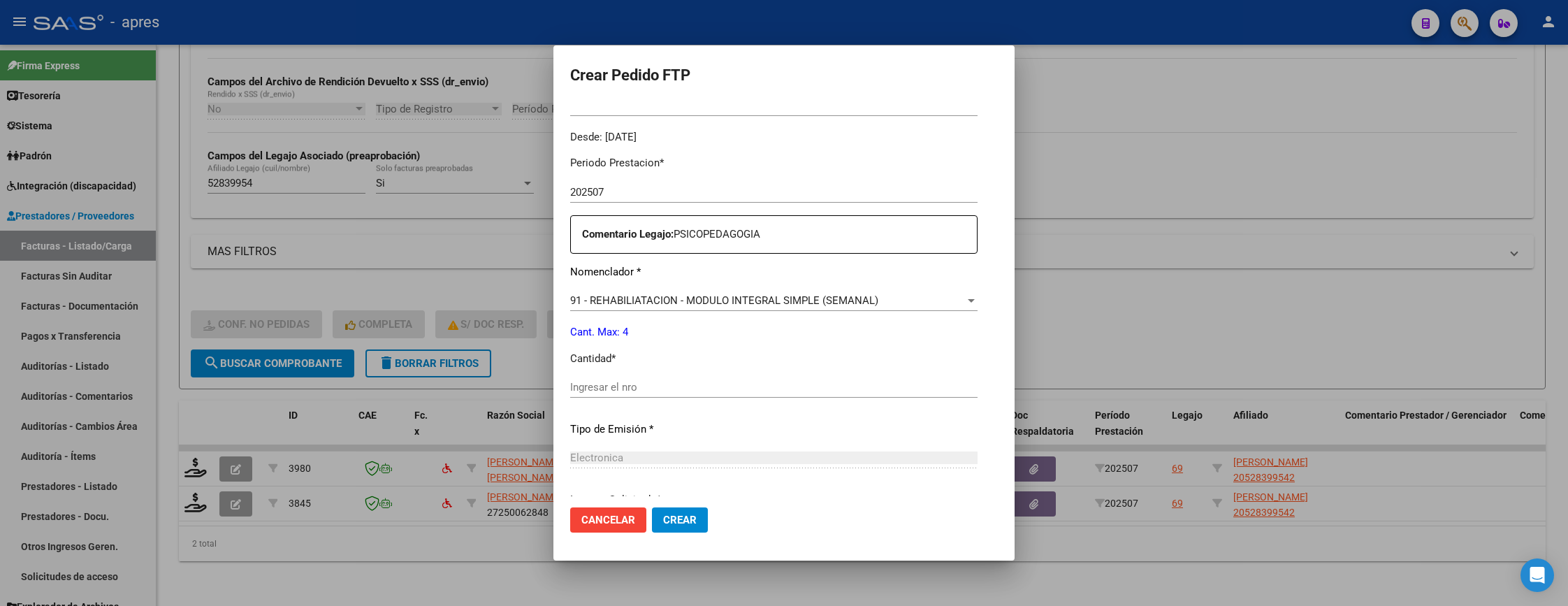
scroll to position [420, 0]
click at [761, 377] on input "Ingresar el nro" at bounding box center [773, 383] width 407 height 13
type input "4"
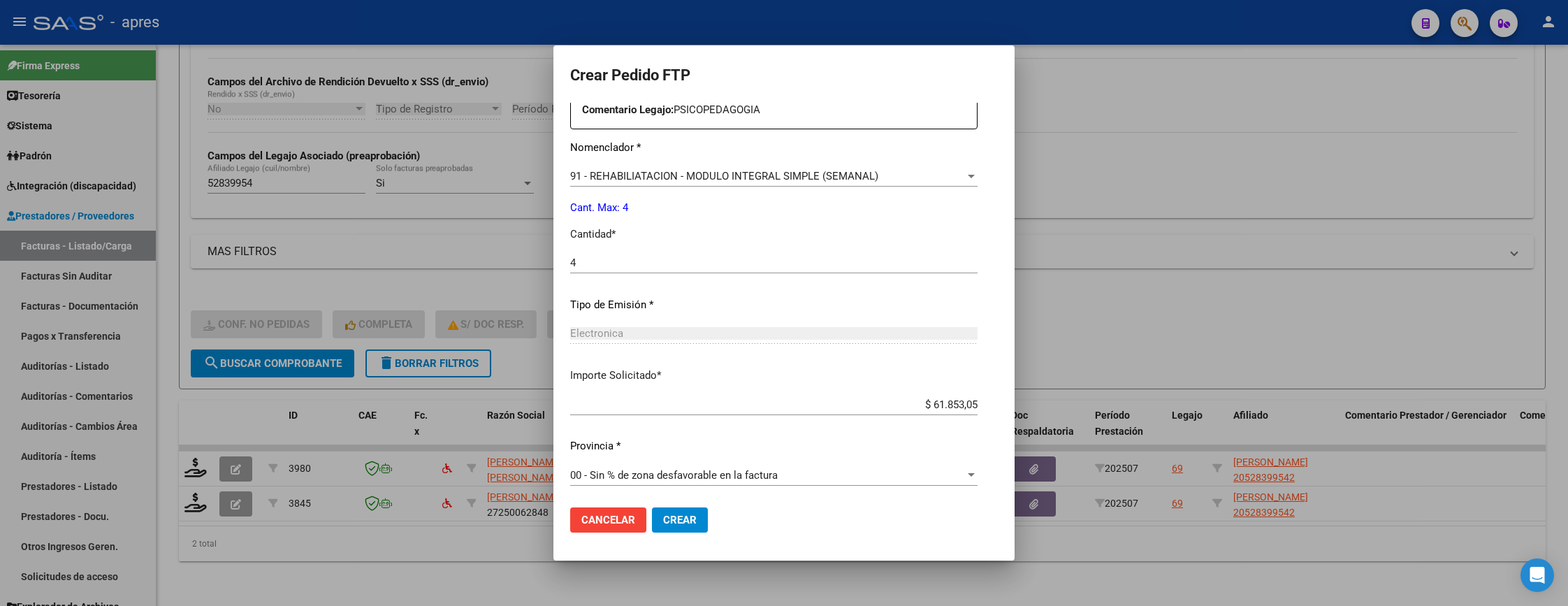
scroll to position [542, 0]
click at [663, 522] on span "Crear" at bounding box center [680, 520] width 33 height 13
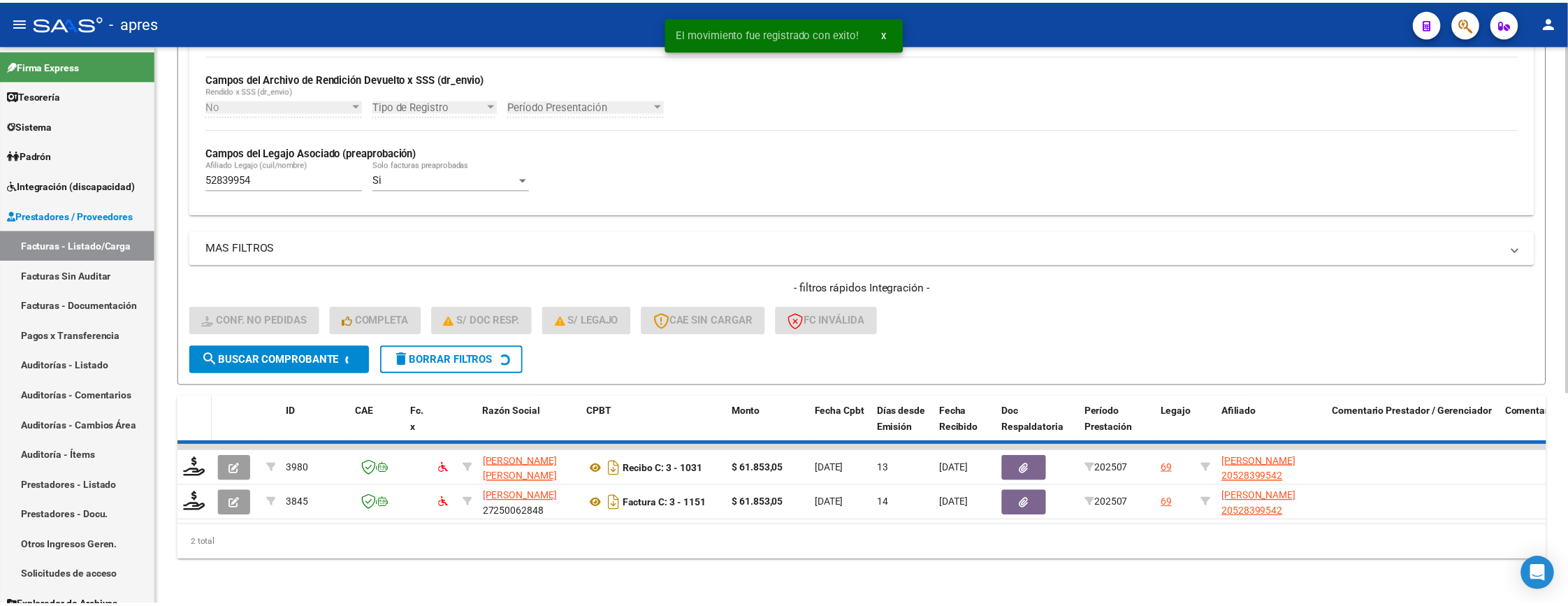
scroll to position [302, 0]
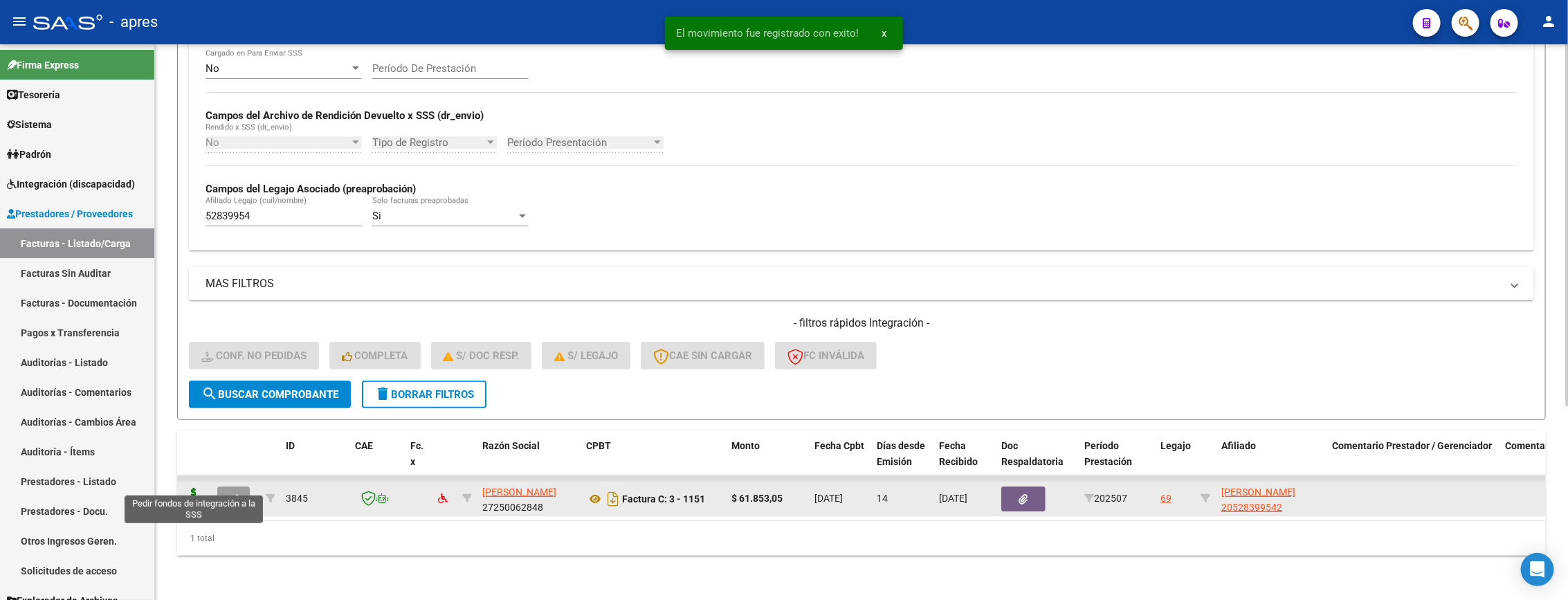
click at [192, 488] on icon at bounding box center [194, 497] width 22 height 19
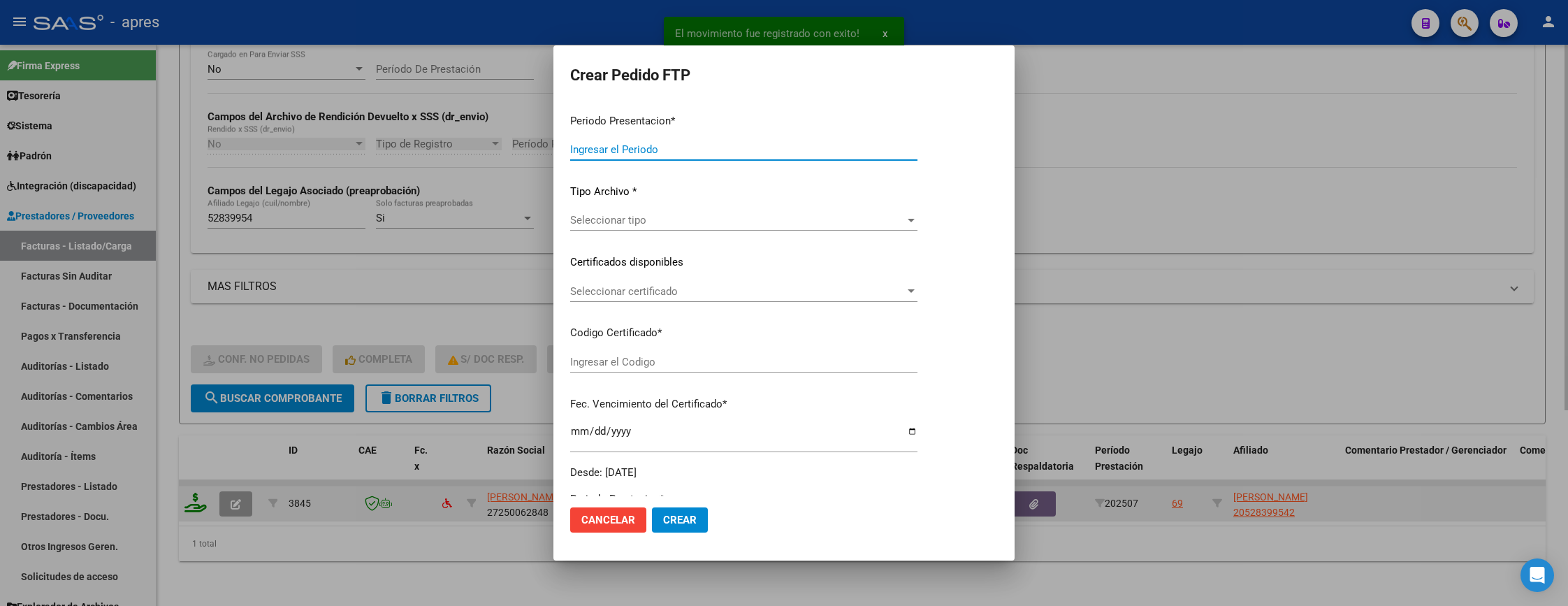
type input "202507"
type input "$ 61.853,05"
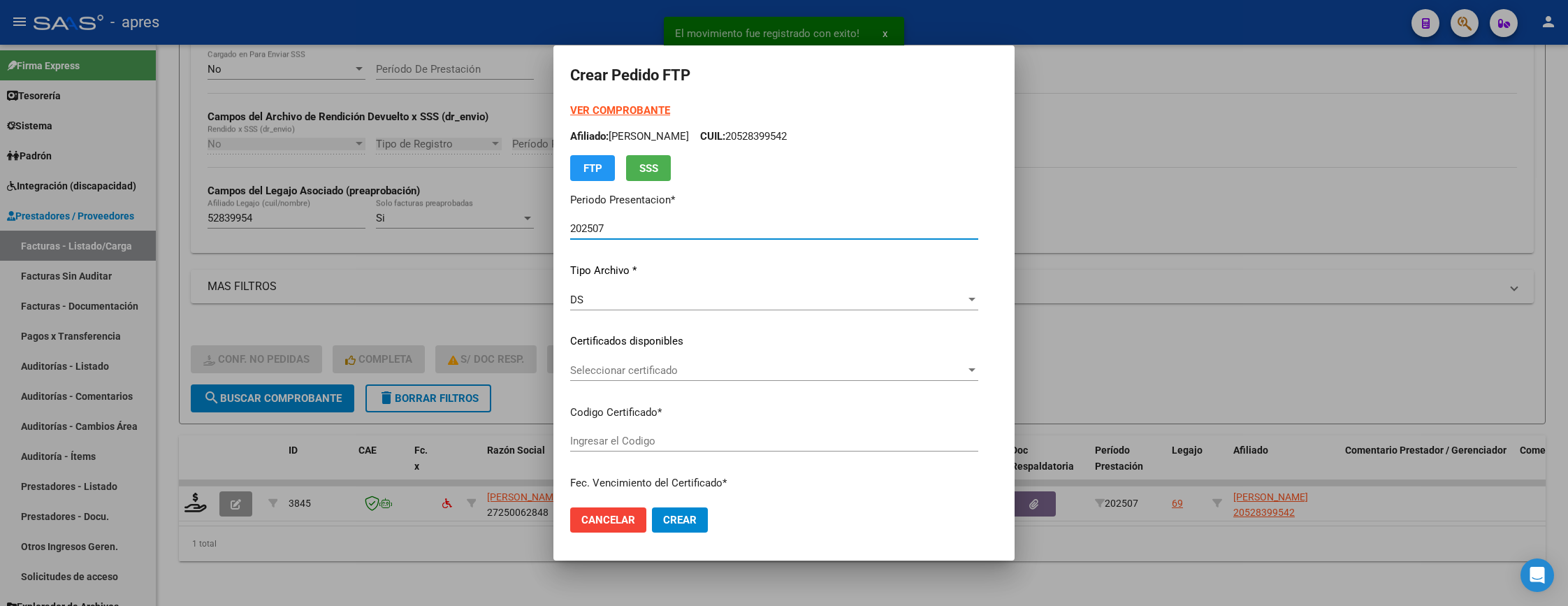
type input "ARG02000528399542023010520330105BS370"
type input "2033-01-05"
click at [965, 365] on span "Seleccionar certificado" at bounding box center [768, 370] width 395 height 13
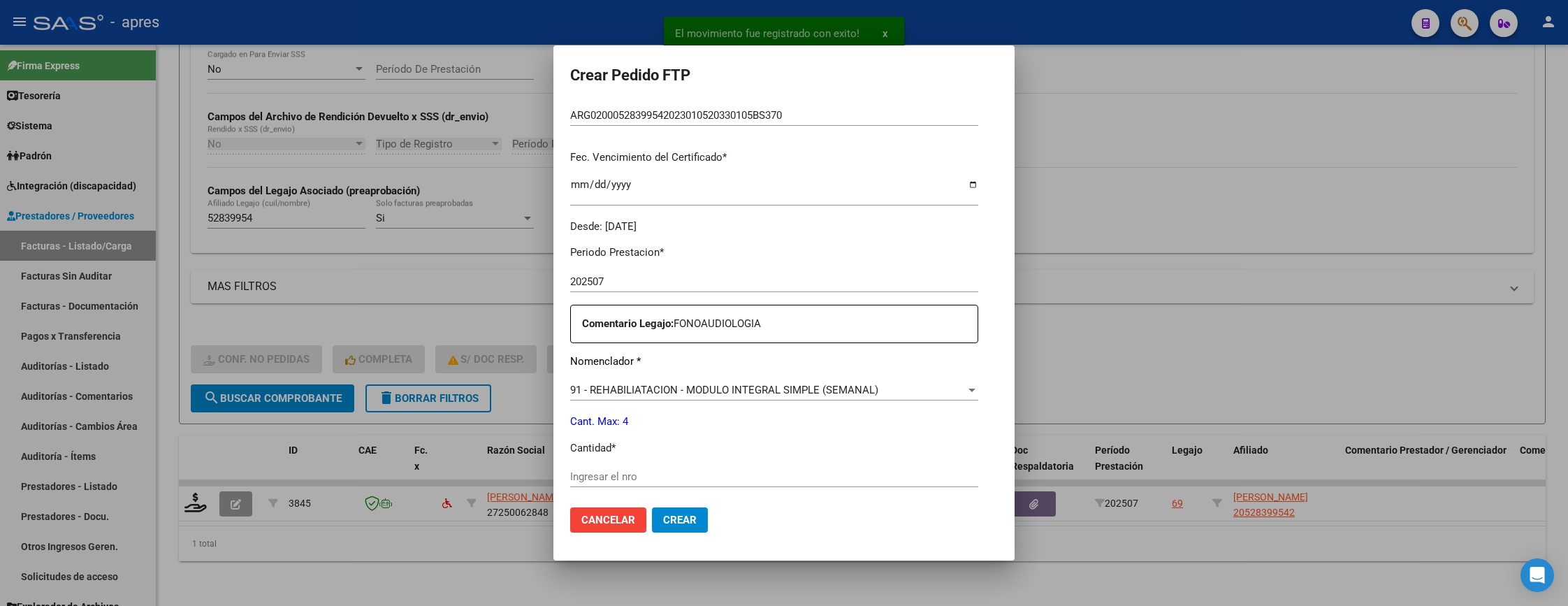
scroll to position [420, 0]
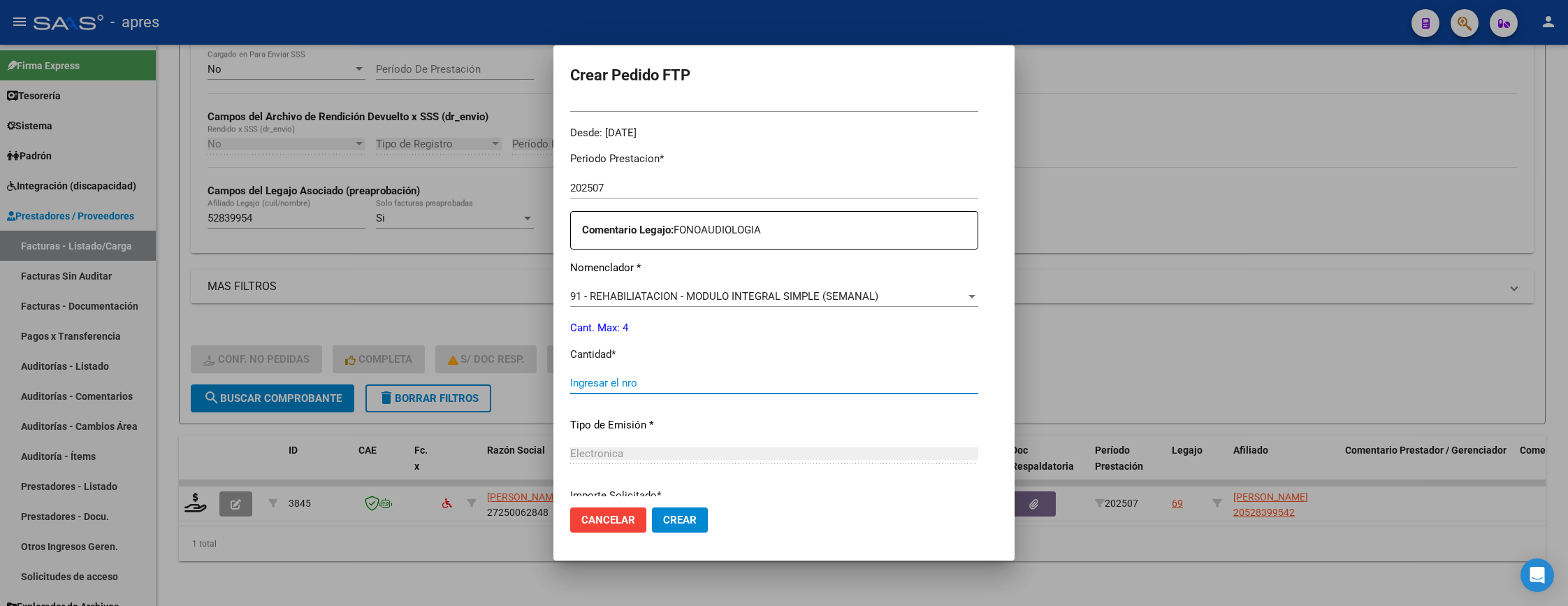
click at [898, 380] on input "Ingresar el nro" at bounding box center [774, 383] width 408 height 13
type input "4"
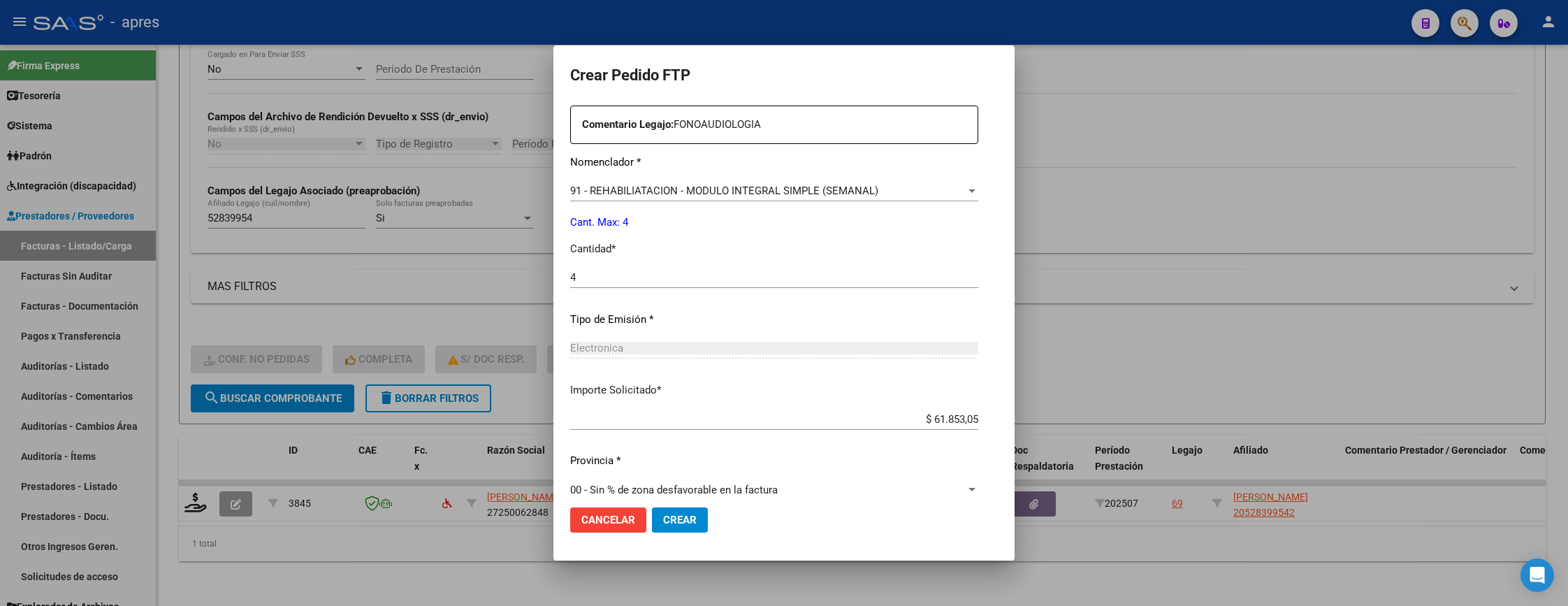
scroll to position [542, 0]
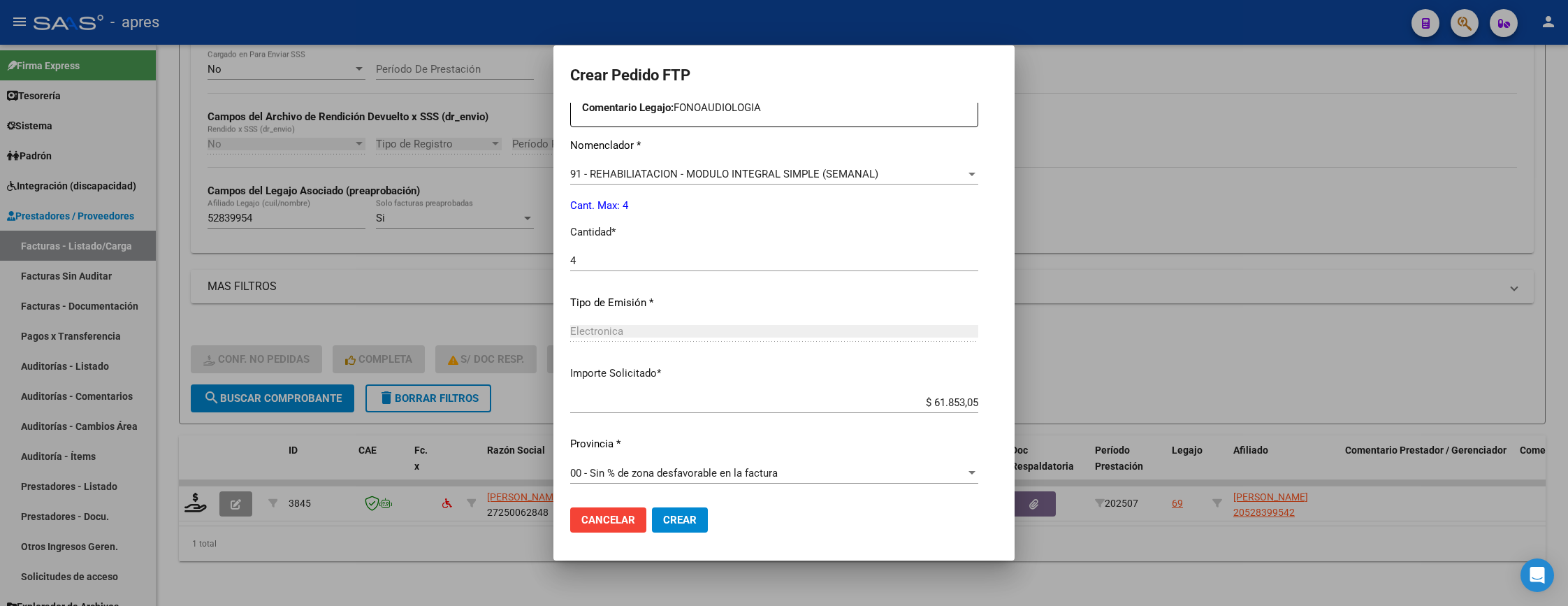
click at [652, 527] on button "Crear" at bounding box center [680, 519] width 56 height 25
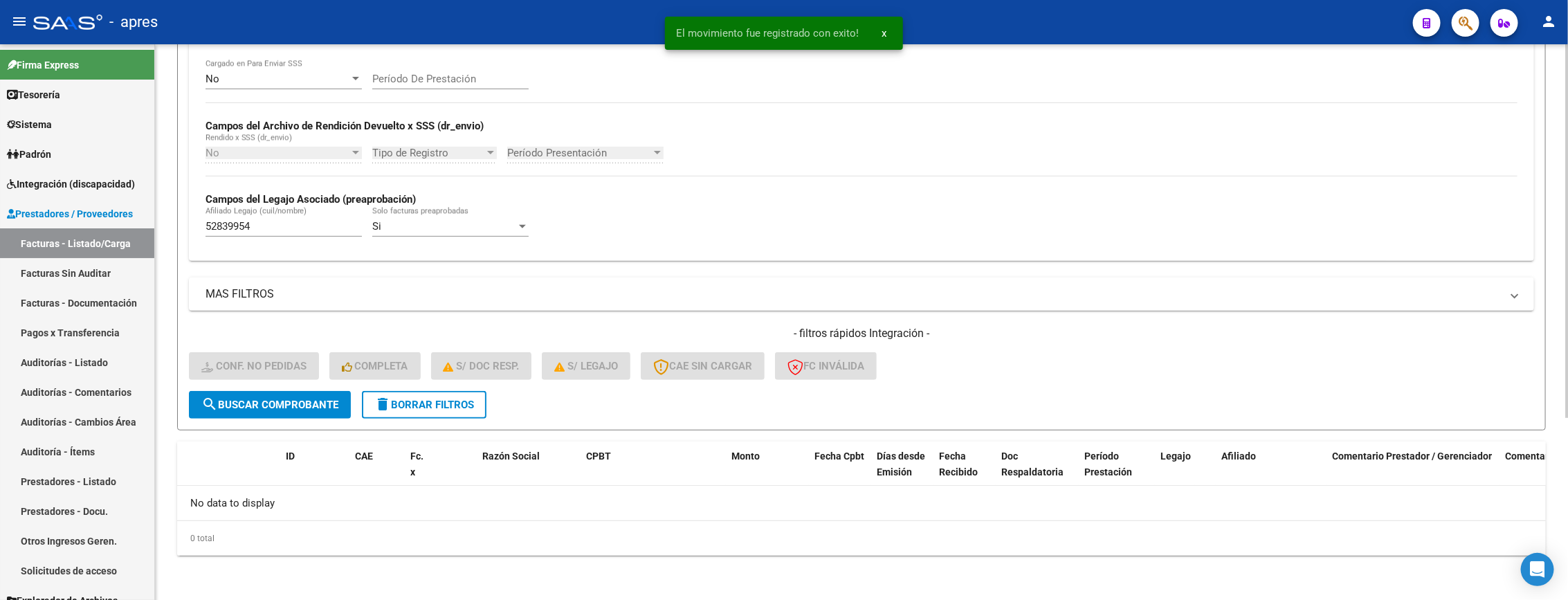
scroll to position [272, 0]
drag, startPoint x: 202, startPoint y: 220, endPoint x: 189, endPoint y: 220, distance: 13.0
click at [189, 220] on div "No Cargado en Para Enviar SSS Período De Prestación Campos del Archivo de Rendi…" at bounding box center [861, 160] width 1345 height 201
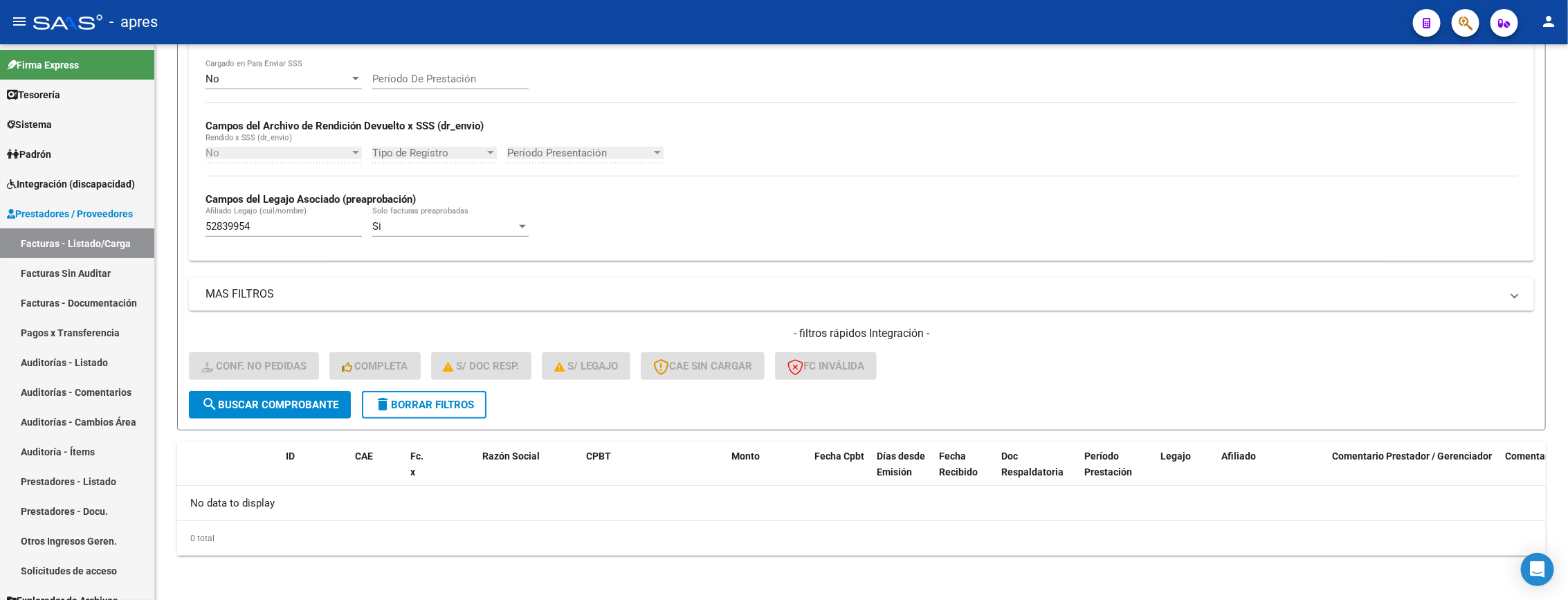
click at [279, 385] on div "- filtros rápidos Integración - Conf. no pedidas Completa S/ Doc Resp. S/ legaj…" at bounding box center [861, 358] width 1345 height 65
click at [285, 399] on span "search Buscar Comprobante" at bounding box center [269, 405] width 137 height 13
click at [318, 405] on span "search Buscar Comprobante" at bounding box center [269, 405] width 137 height 13
click at [258, 227] on input "52839954" at bounding box center [283, 226] width 156 height 13
drag, startPoint x: 291, startPoint y: 226, endPoint x: 144, endPoint y: 245, distance: 148.2
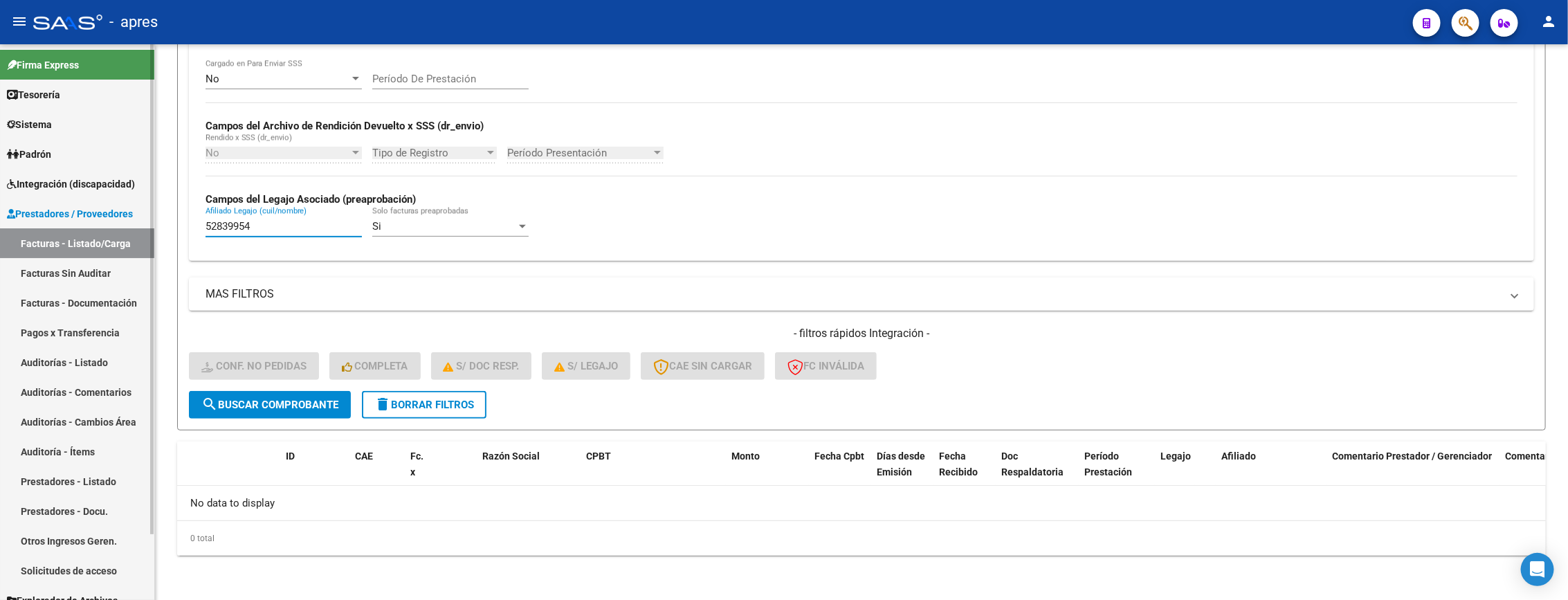
click at [144, 245] on mat-sidenav-container "Firma Express Tesorería Extractos Procesados (csv) Extractos Originales (pdf) S…" at bounding box center [784, 322] width 1568 height 556
paste input "6645517"
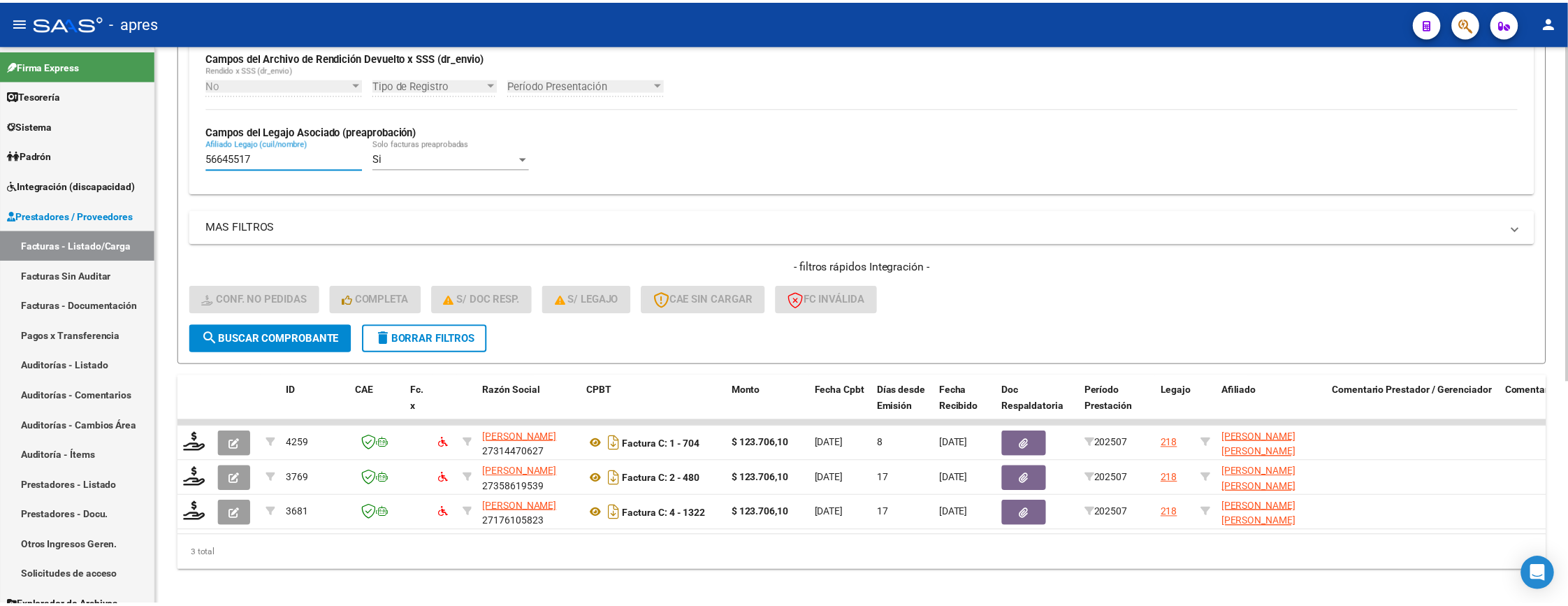
scroll to position [371, 0]
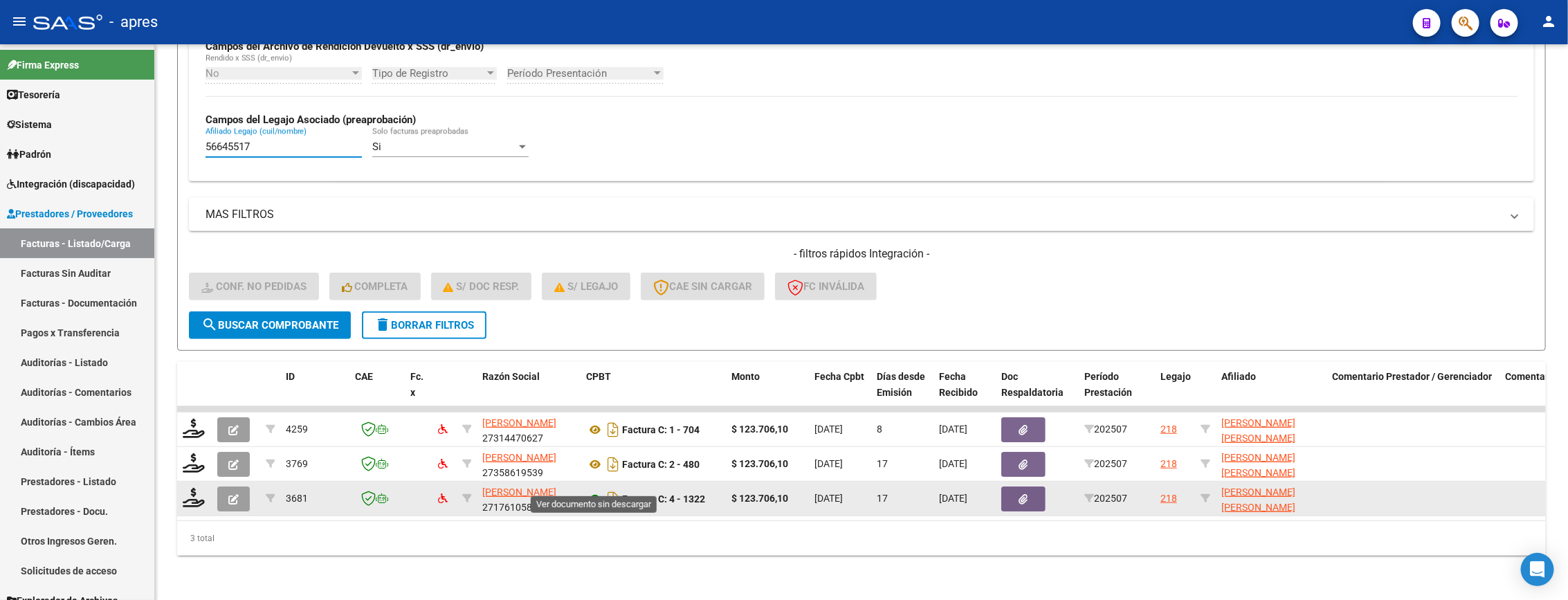
type input "56645517"
click at [590, 491] on icon at bounding box center [595, 499] width 18 height 17
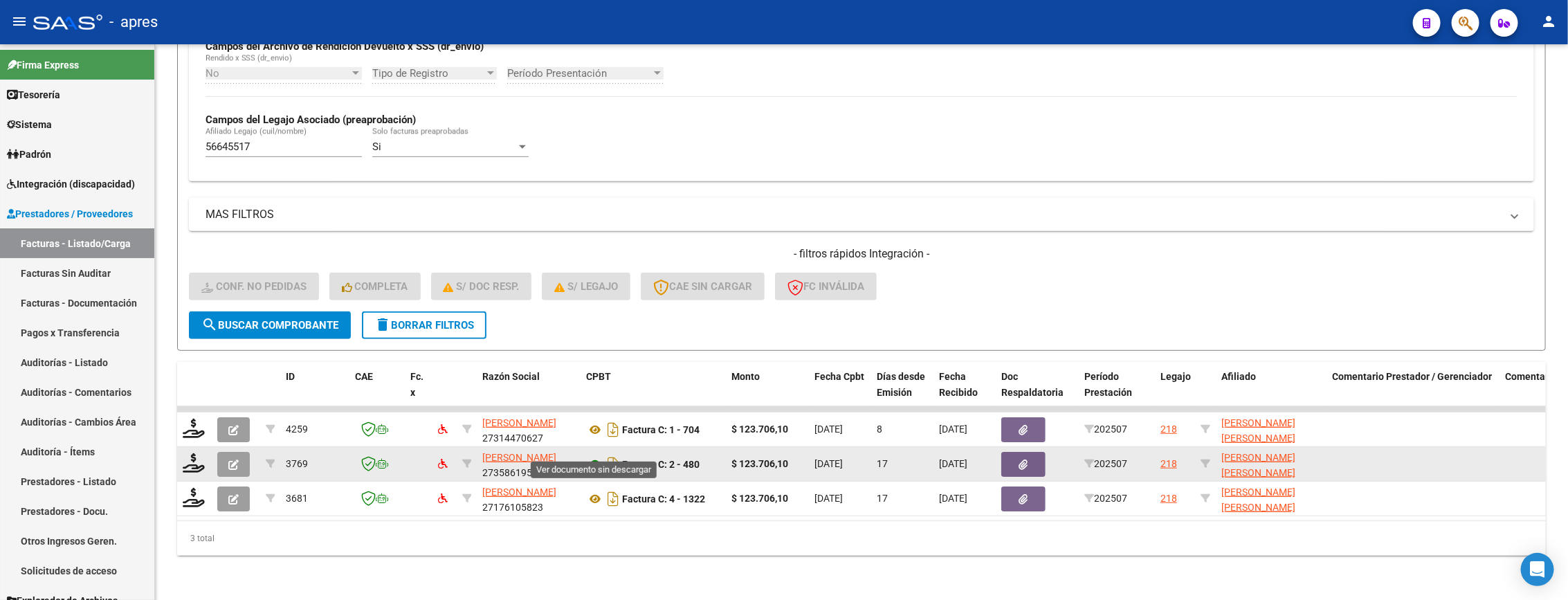
click at [594, 456] on icon at bounding box center [595, 464] width 18 height 17
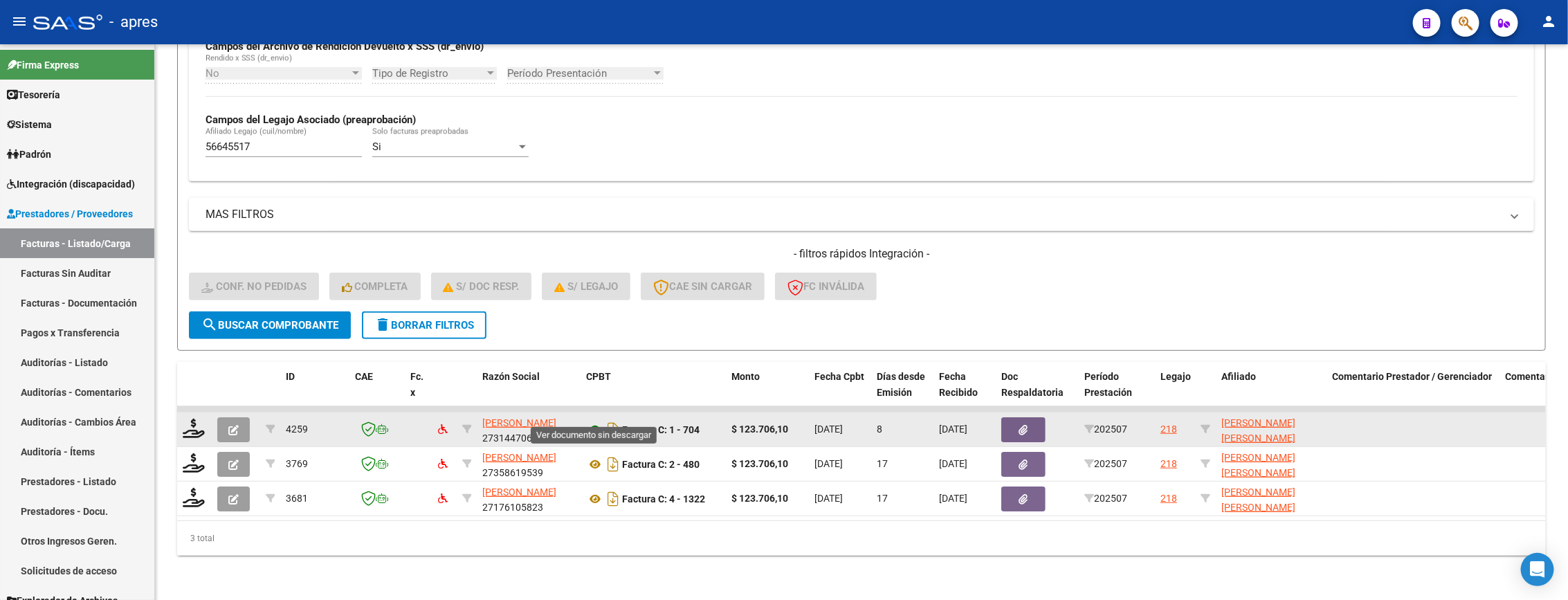
click at [590, 421] on icon at bounding box center [595, 429] width 18 height 17
click at [188, 419] on icon at bounding box center [194, 428] width 22 height 19
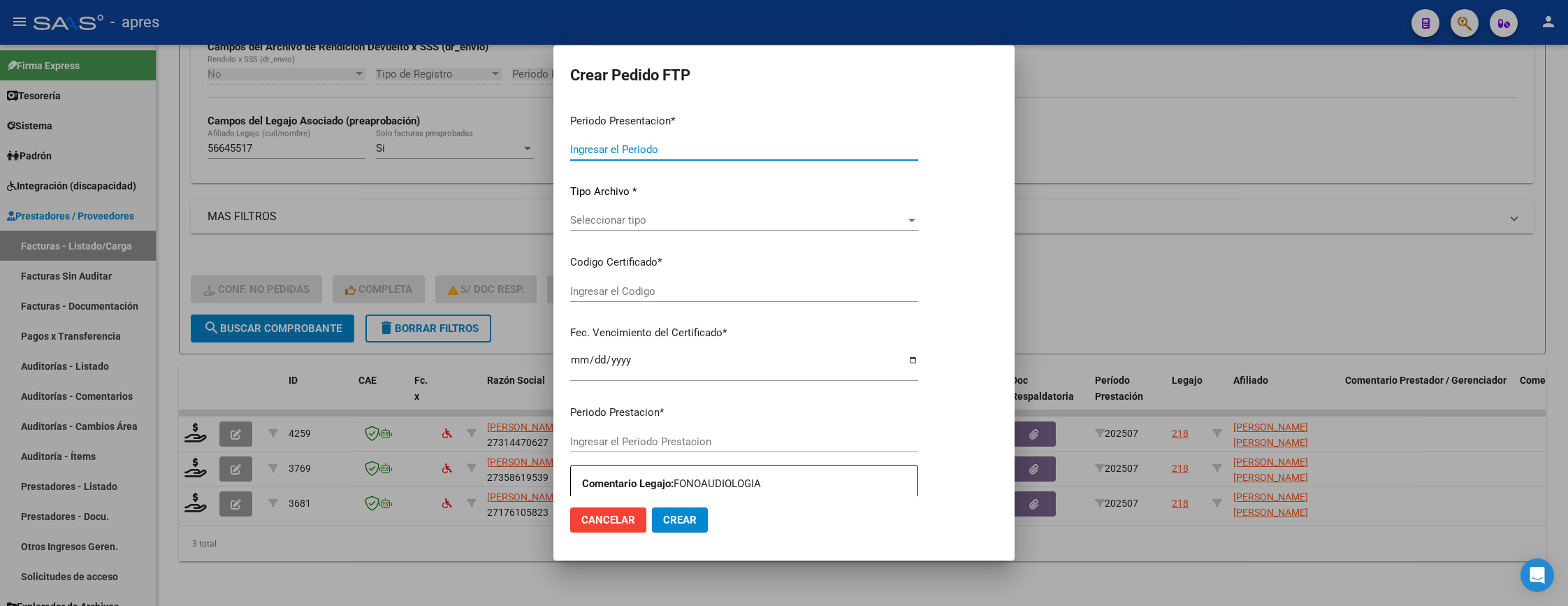
type input "202507"
type input "$ 123.706,10"
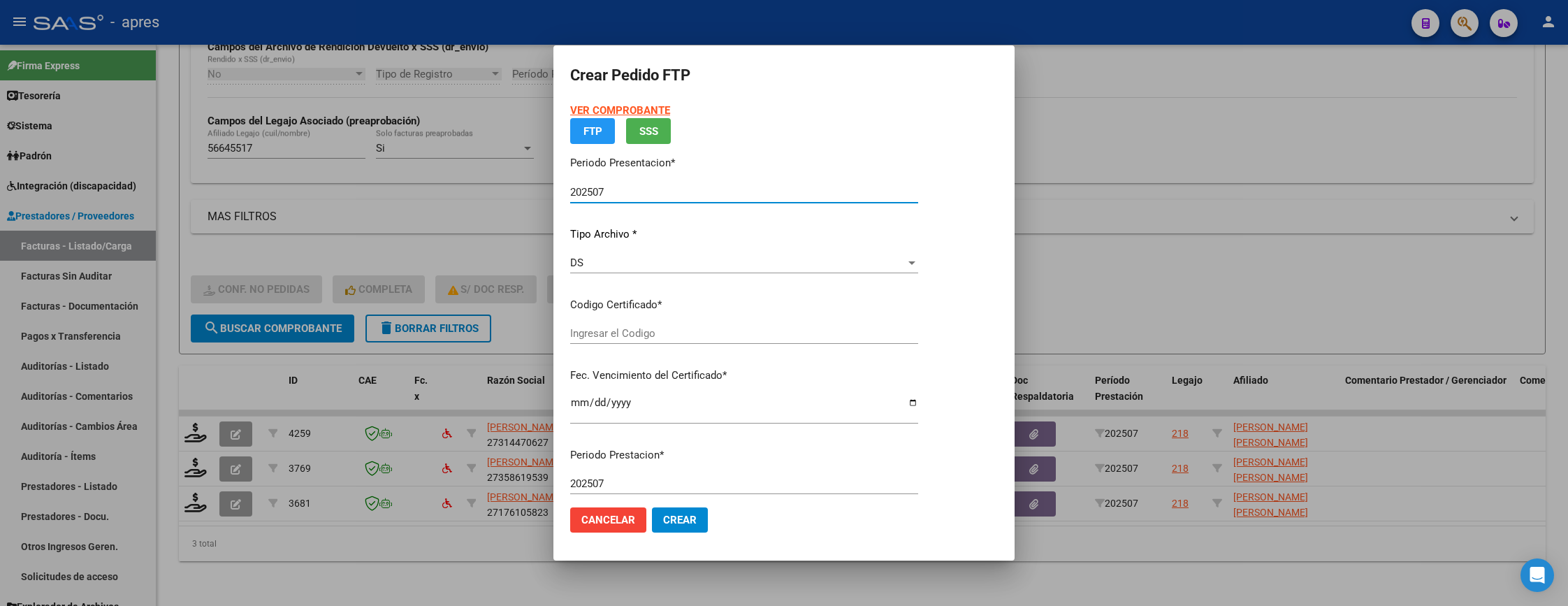
type input "ARG02000566455172023041920260419BS437"
type input "2026-04-24"
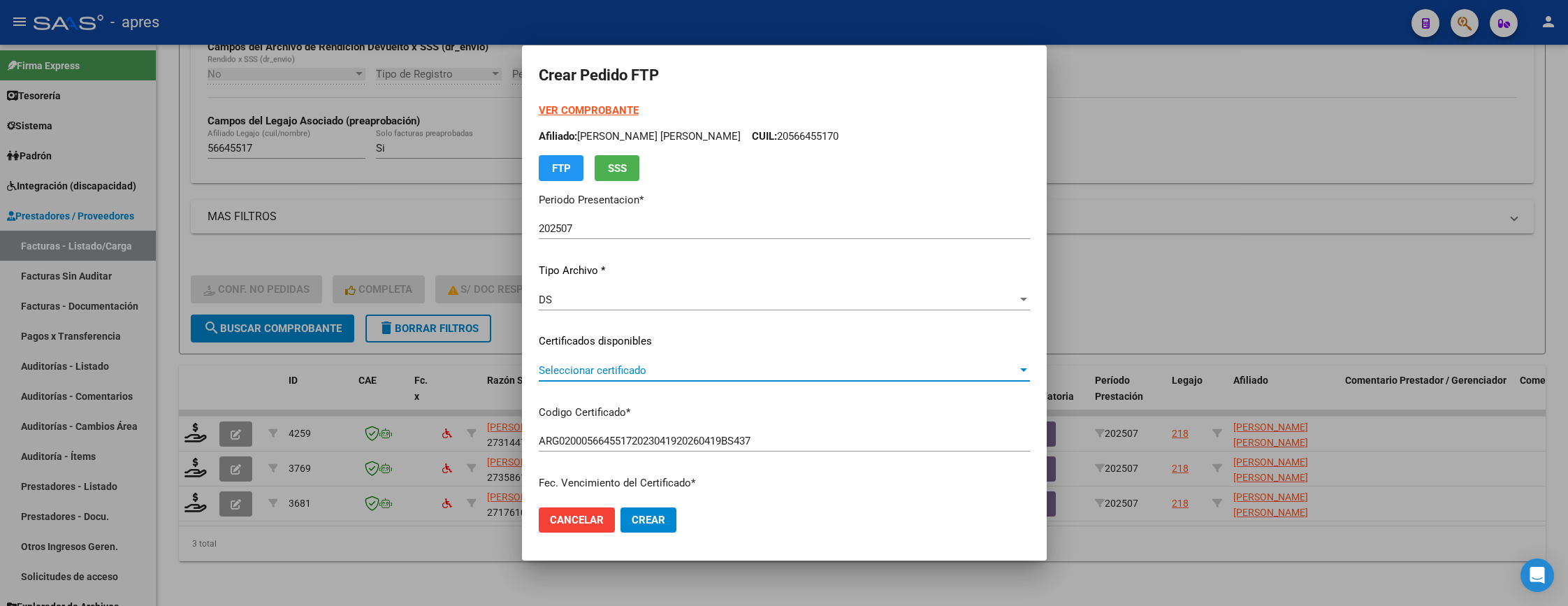
click at [701, 365] on span "Seleccionar certificado" at bounding box center [778, 370] width 479 height 13
click at [699, 365] on span "ARG02000566455172023041920260419BS437 - 2026-04-24" at bounding box center [664, 370] width 252 height 13
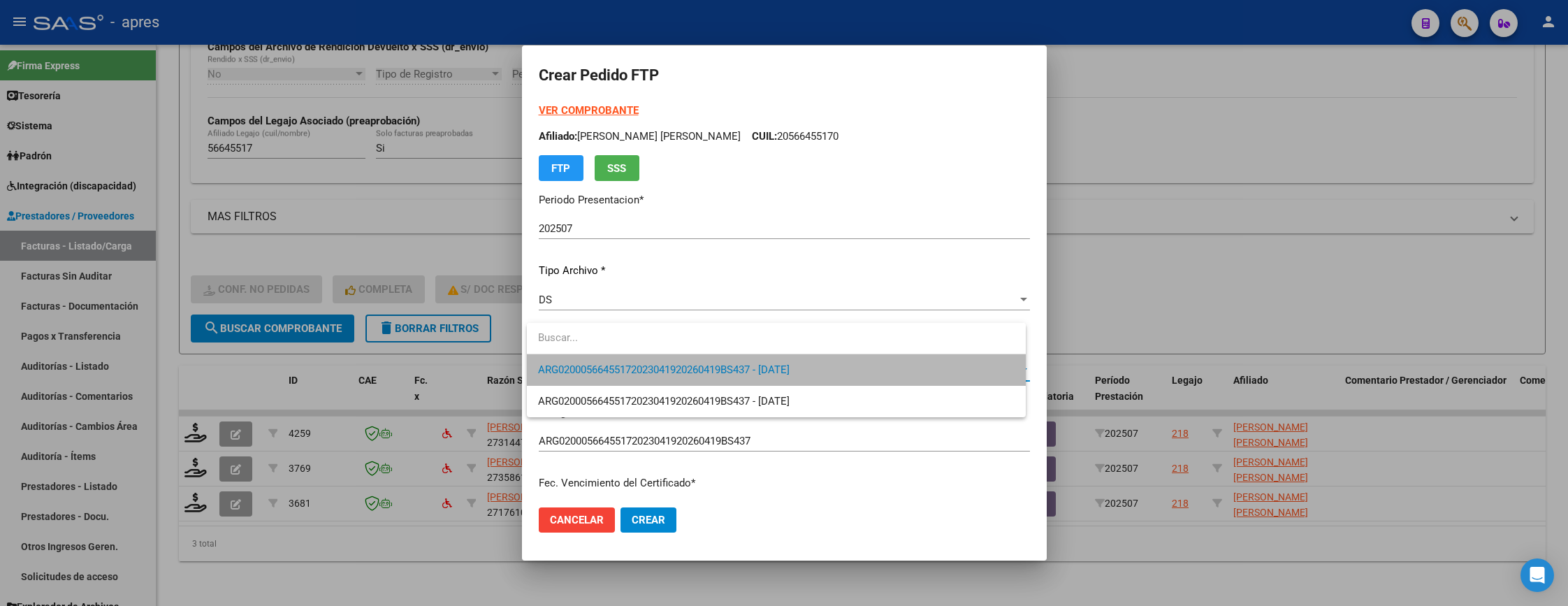
click at [730, 359] on span "ARG02000566455172023041920260419BS437 - 2026-04-24" at bounding box center [776, 369] width 476 height 32
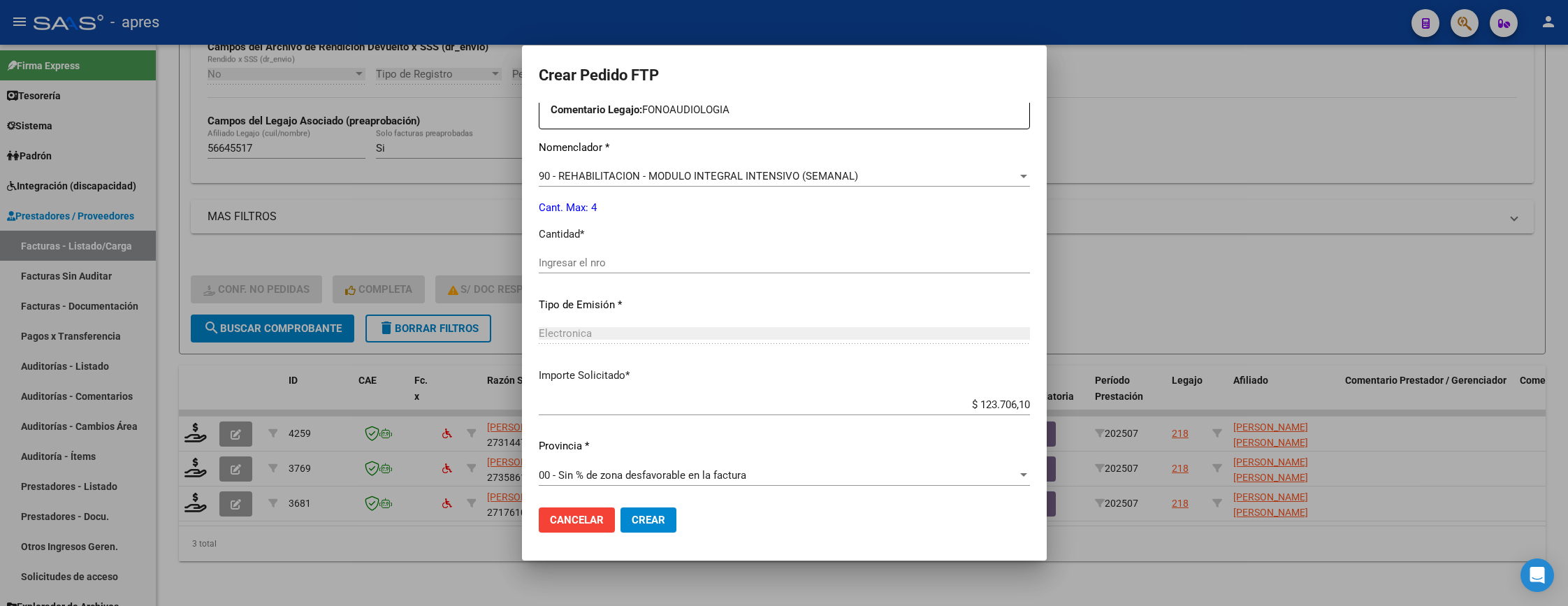
scroll to position [542, 0]
click at [689, 260] on input "Ingresar el nro" at bounding box center [784, 261] width 491 height 13
type input "4"
click at [658, 510] on button "Crear" at bounding box center [648, 519] width 56 height 25
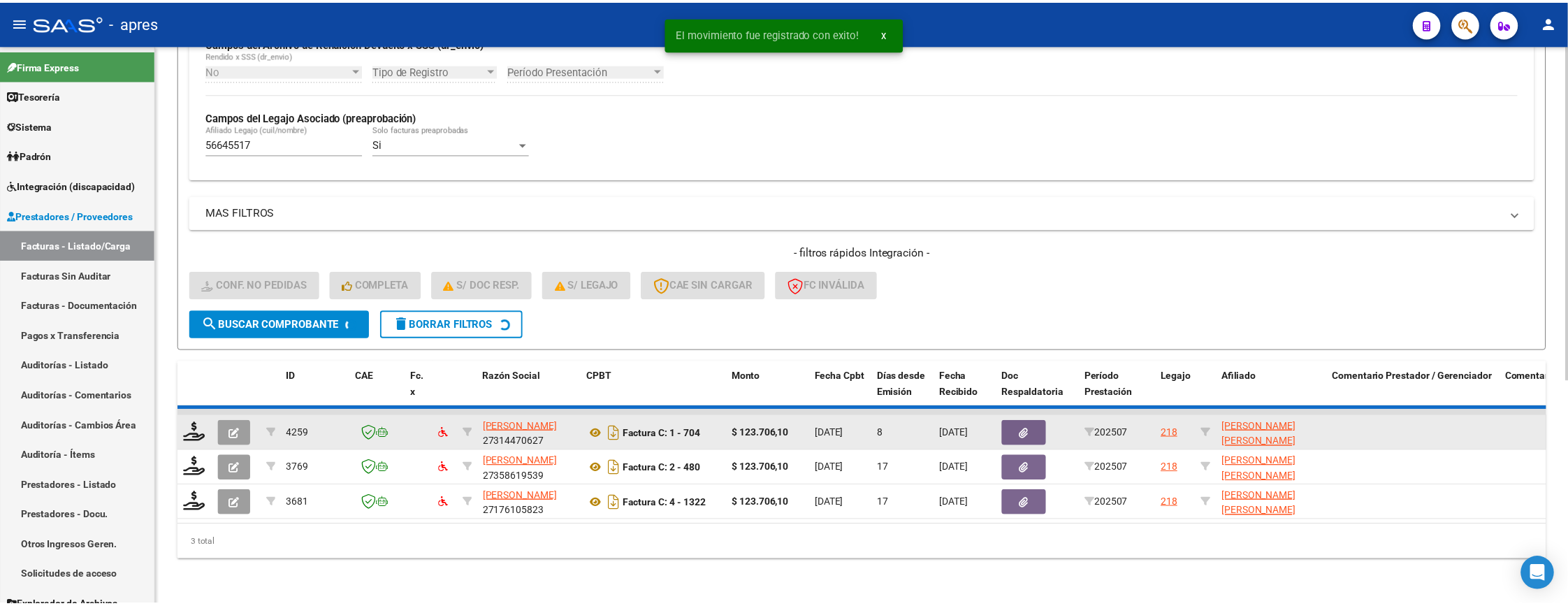
scroll to position [336, 0]
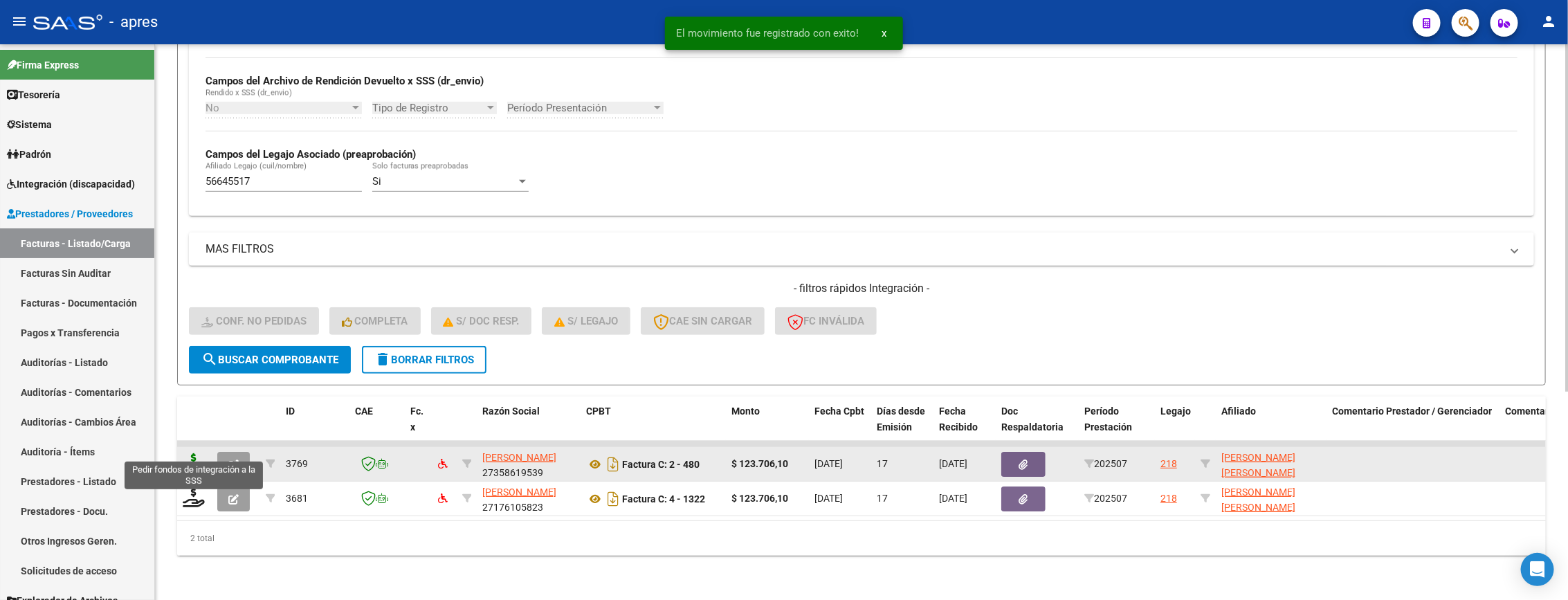
click at [201, 453] on icon at bounding box center [194, 463] width 22 height 19
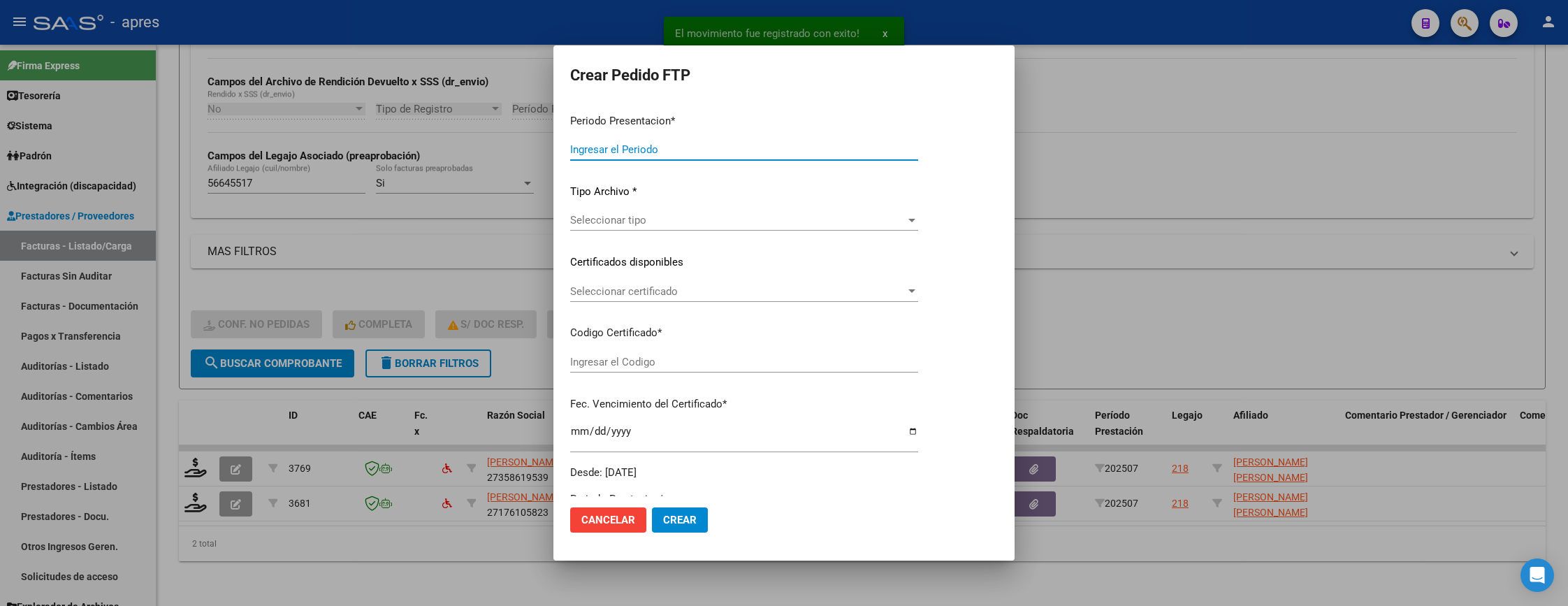
type input "202507"
type input "$ 123.706,10"
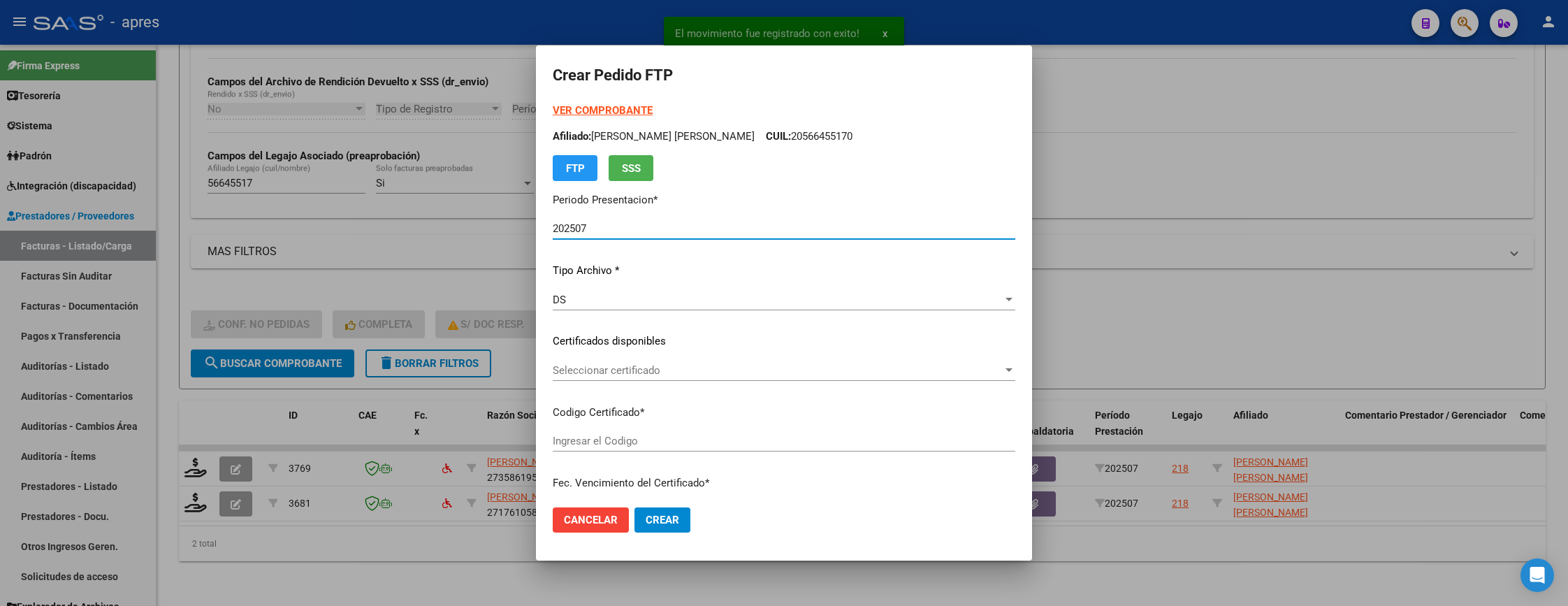
type input "ARG02000566455172023041920260419BS437"
type input "2026-04-24"
click at [690, 365] on span "Seleccionar certificado" at bounding box center [778, 370] width 450 height 13
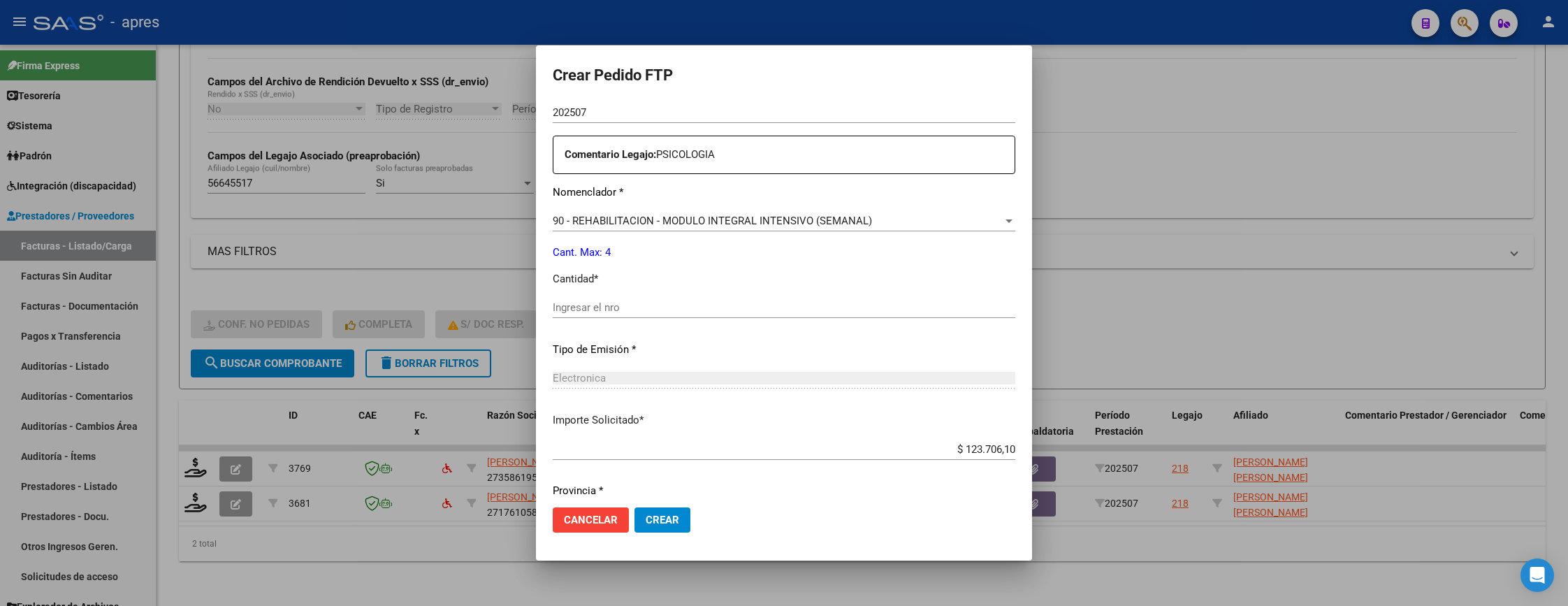
scroll to position [524, 0]
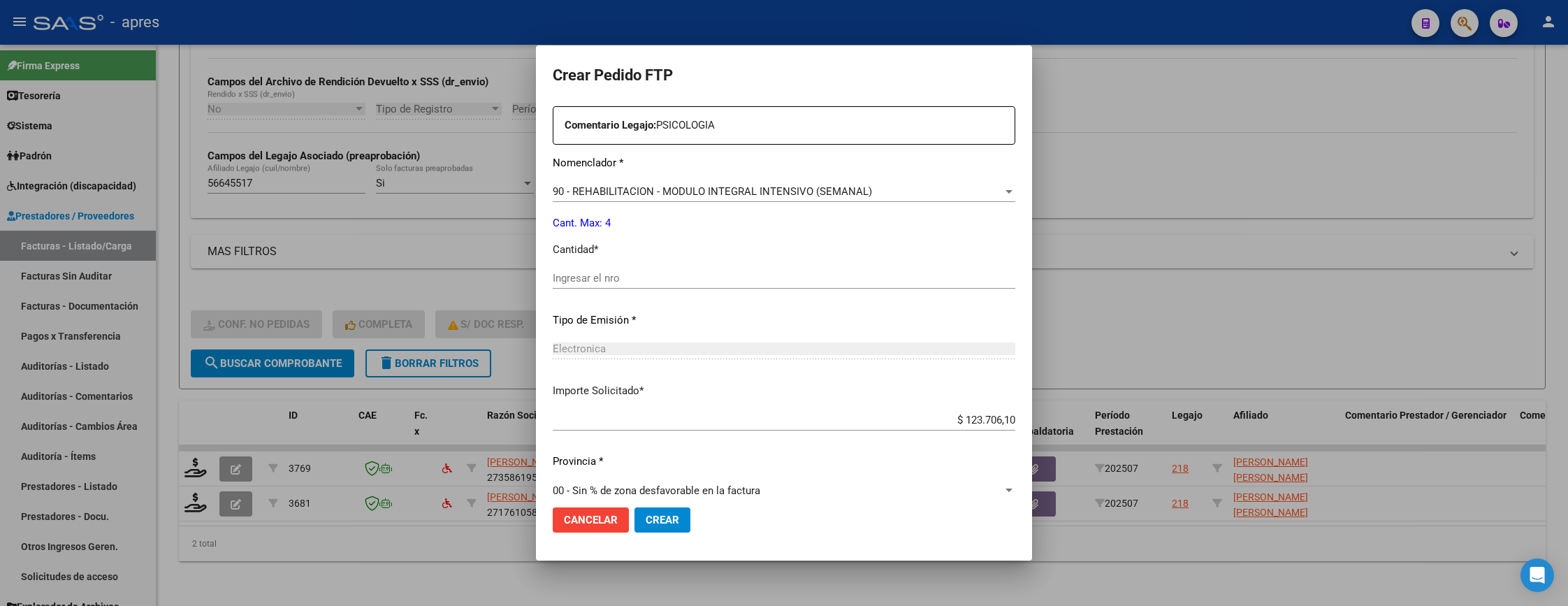
click at [707, 288] on div "Ingresar el nro" at bounding box center [783, 278] width 462 height 21
click at [710, 281] on input "Ingresar el nro" at bounding box center [783, 279] width 462 height 13
type input "4"
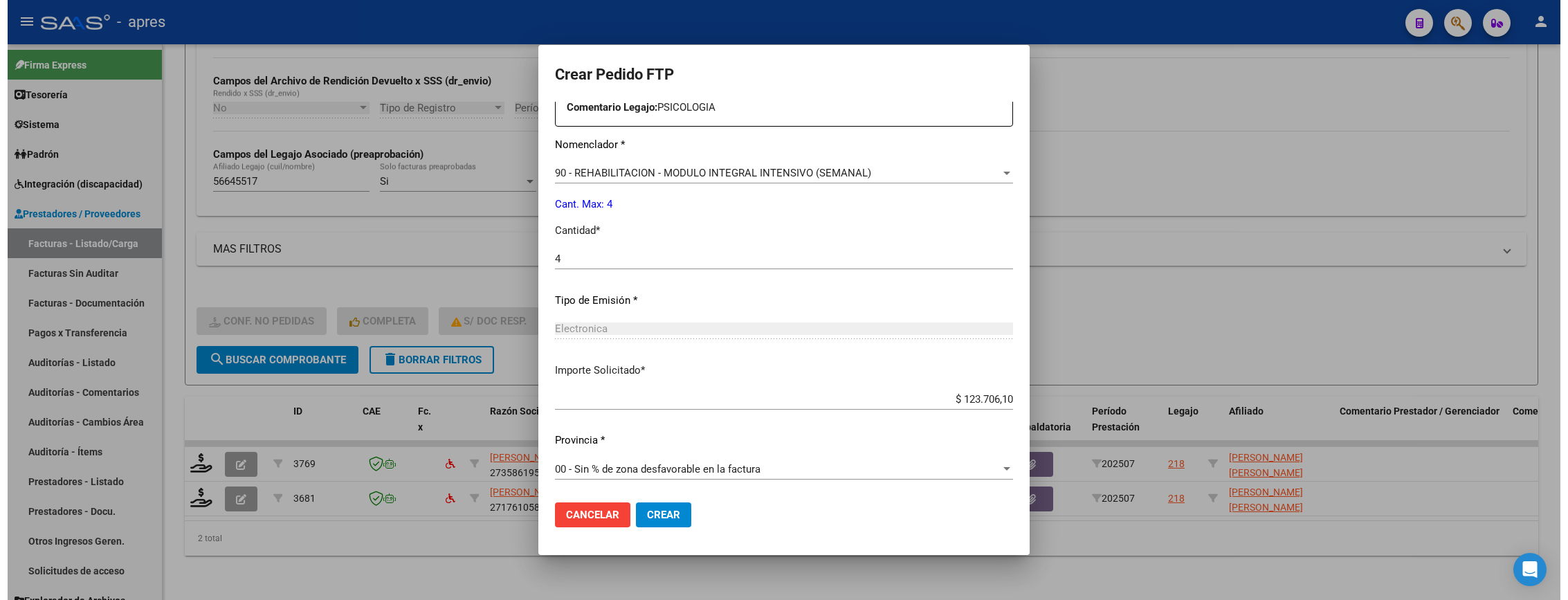
scroll to position [537, 0]
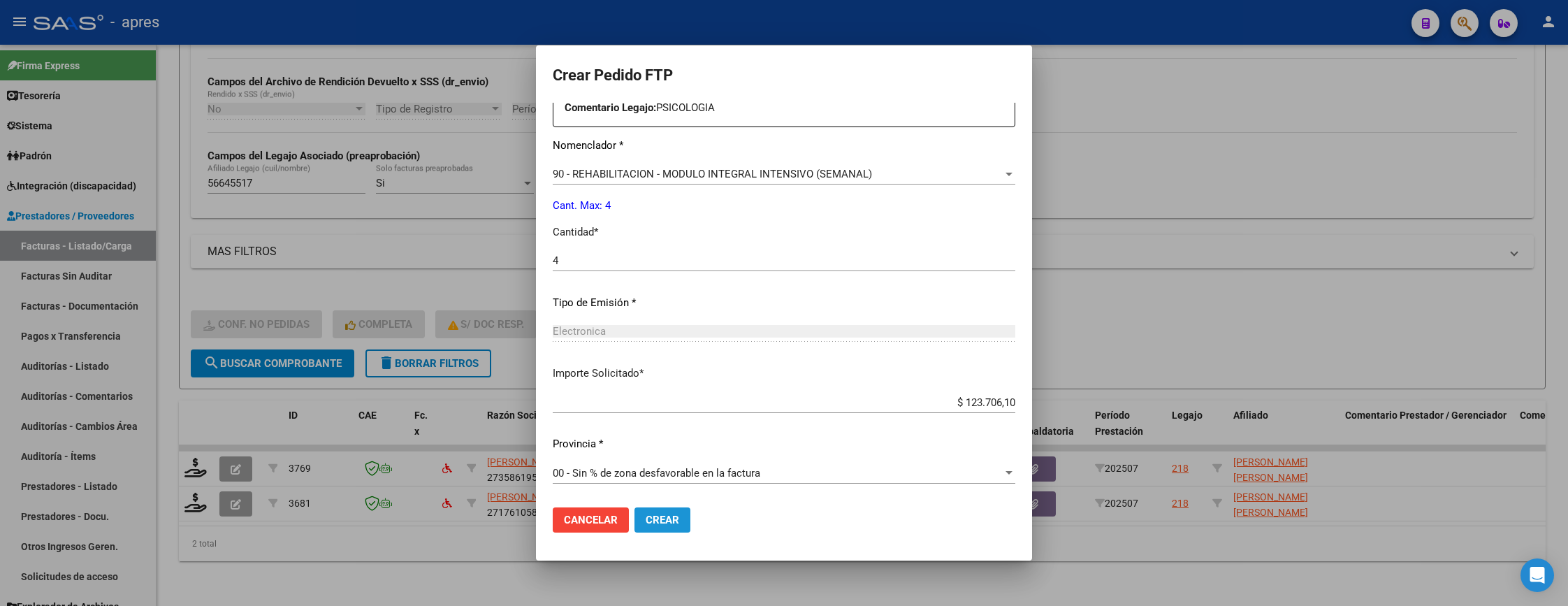
click at [665, 510] on button "Crear" at bounding box center [662, 519] width 56 height 25
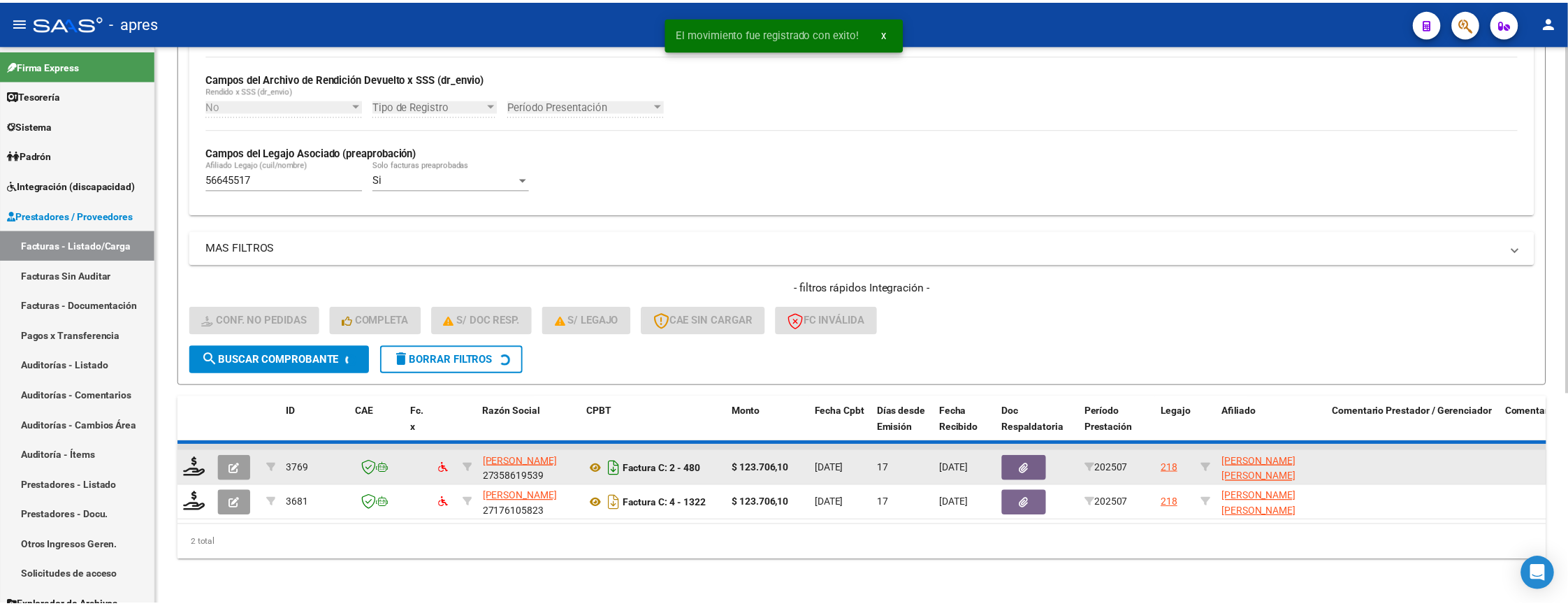
scroll to position [302, 0]
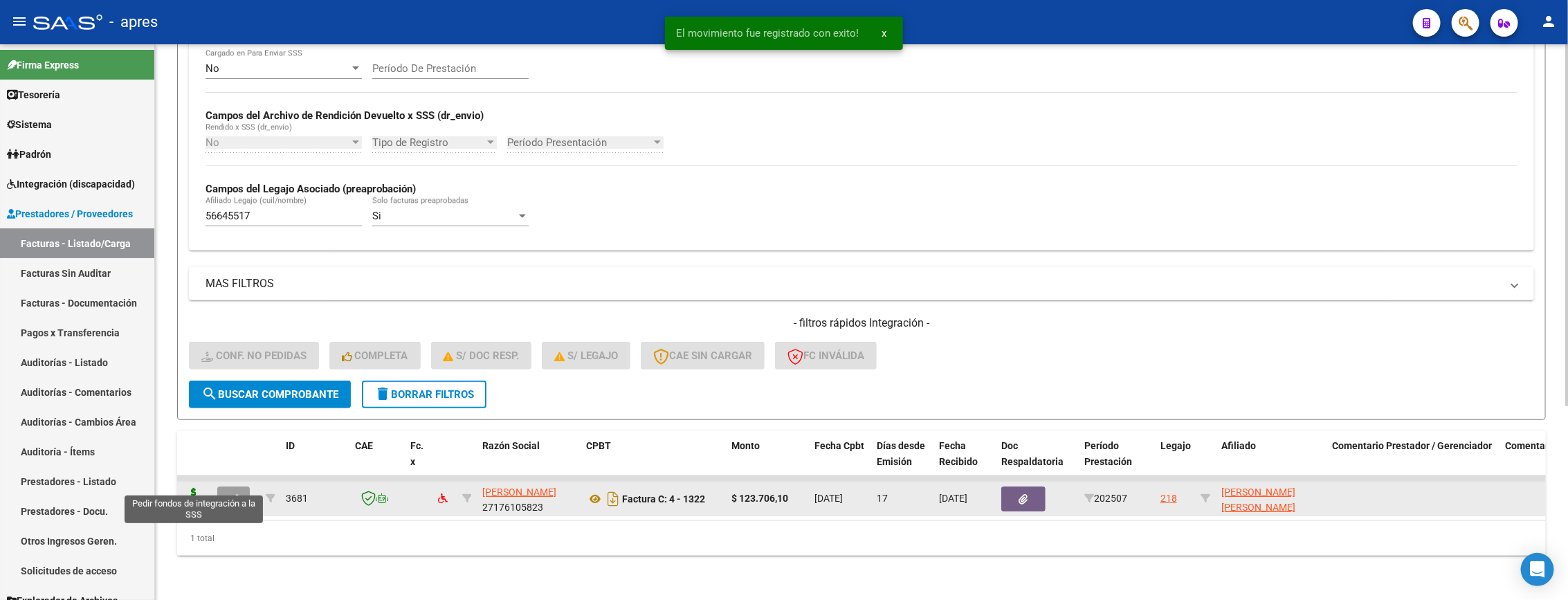
click at [183, 488] on icon at bounding box center [194, 497] width 22 height 19
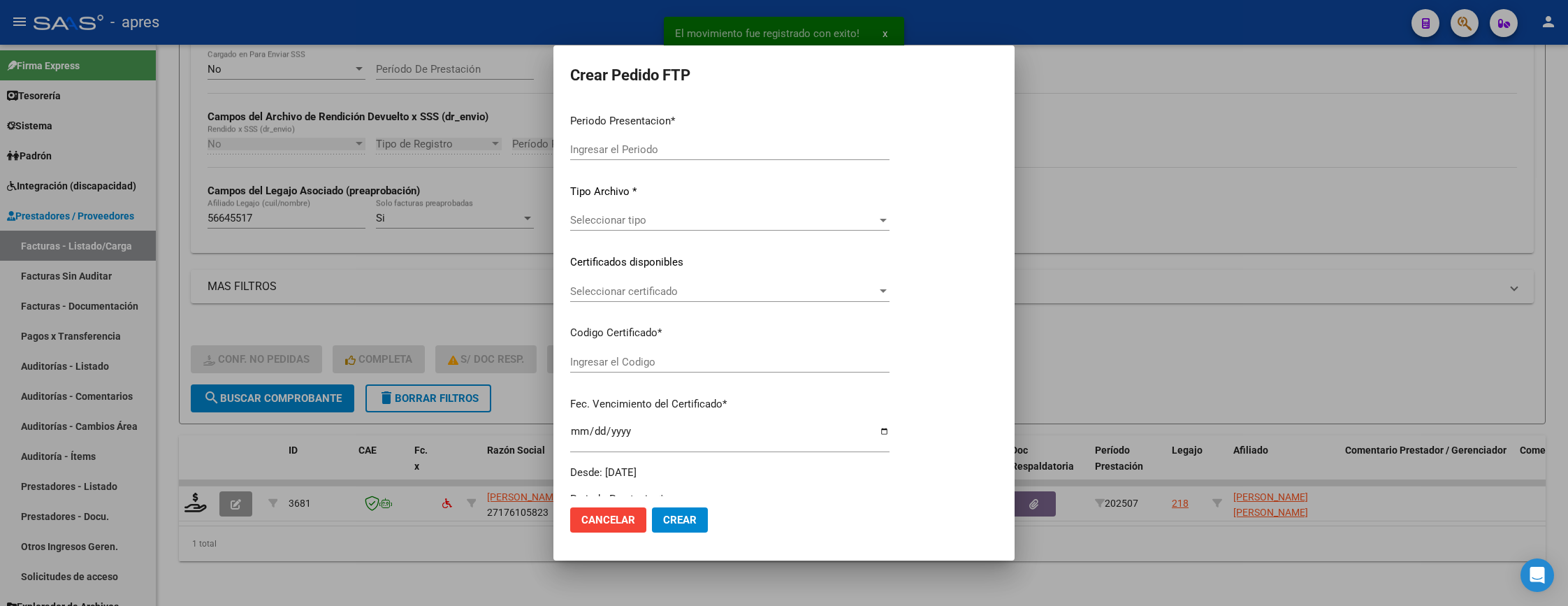
type input "202507"
type input "$ 123.706,10"
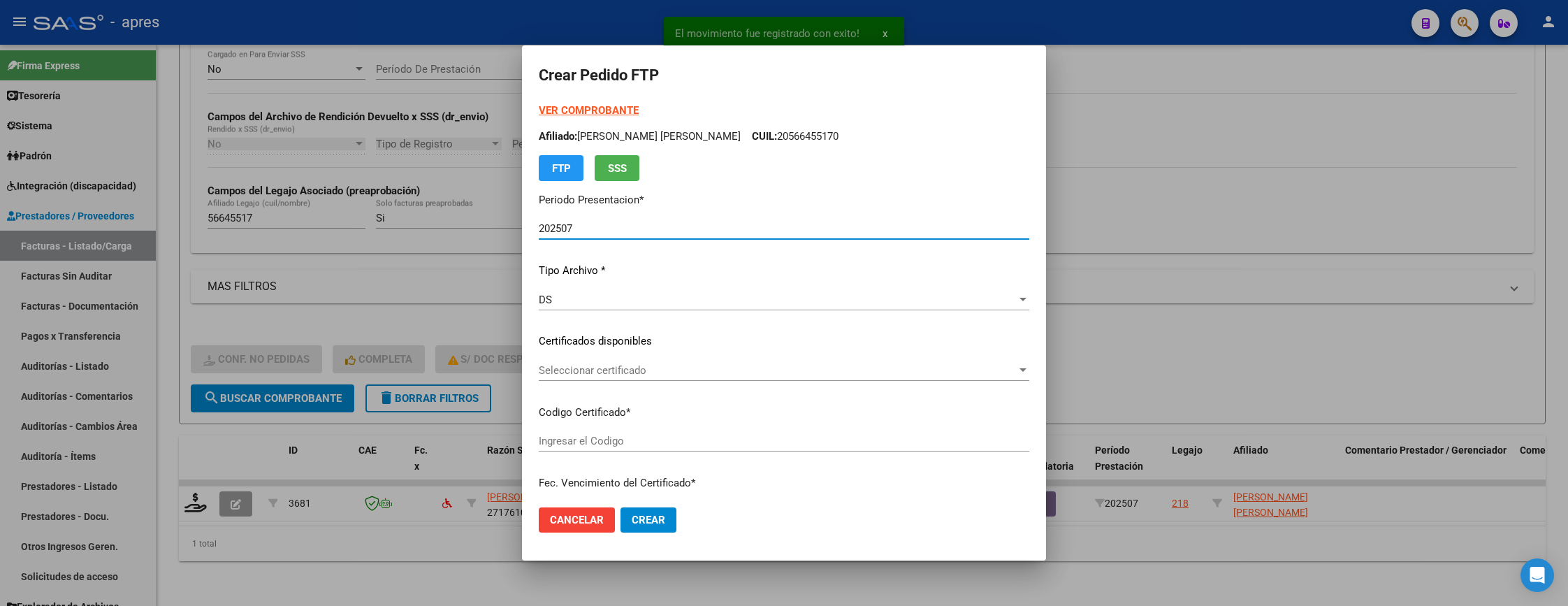
type input "ARG02000566455172023041920260419BS437"
type input "2026-04-24"
click at [661, 371] on span "Seleccionar certificado" at bounding box center [778, 370] width 478 height 13
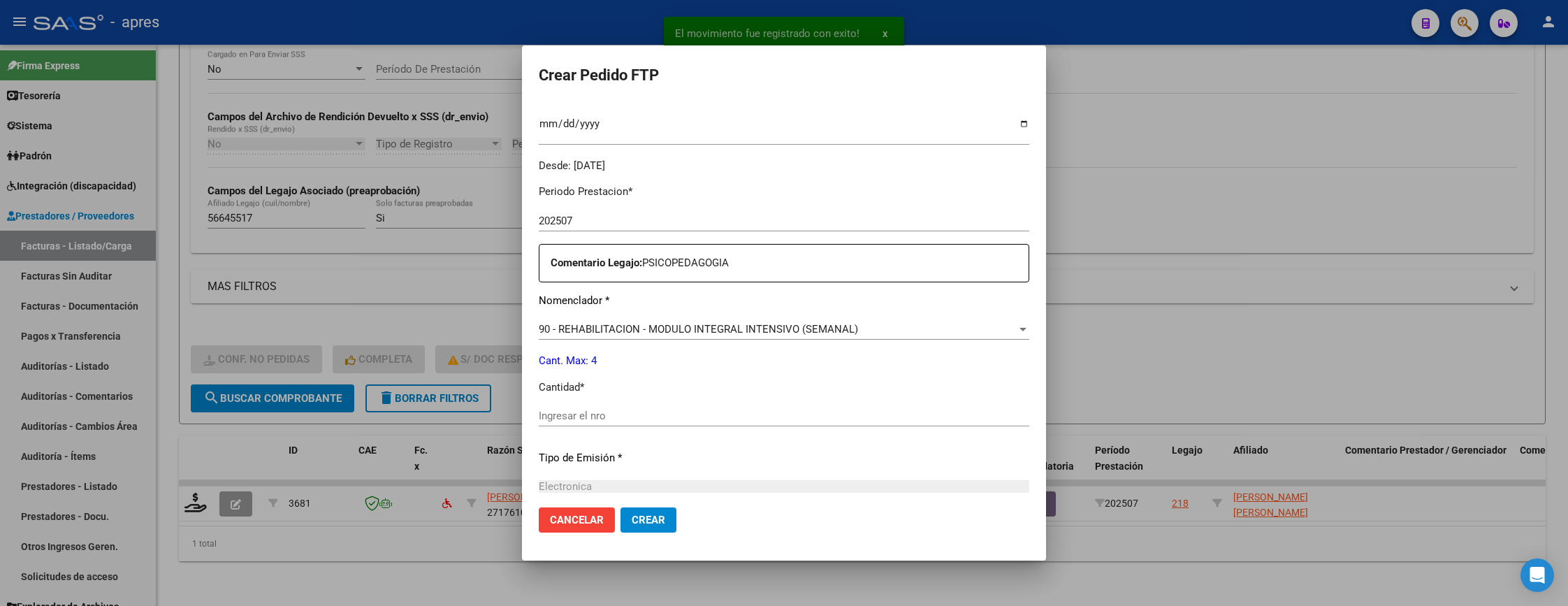
scroll to position [524, 0]
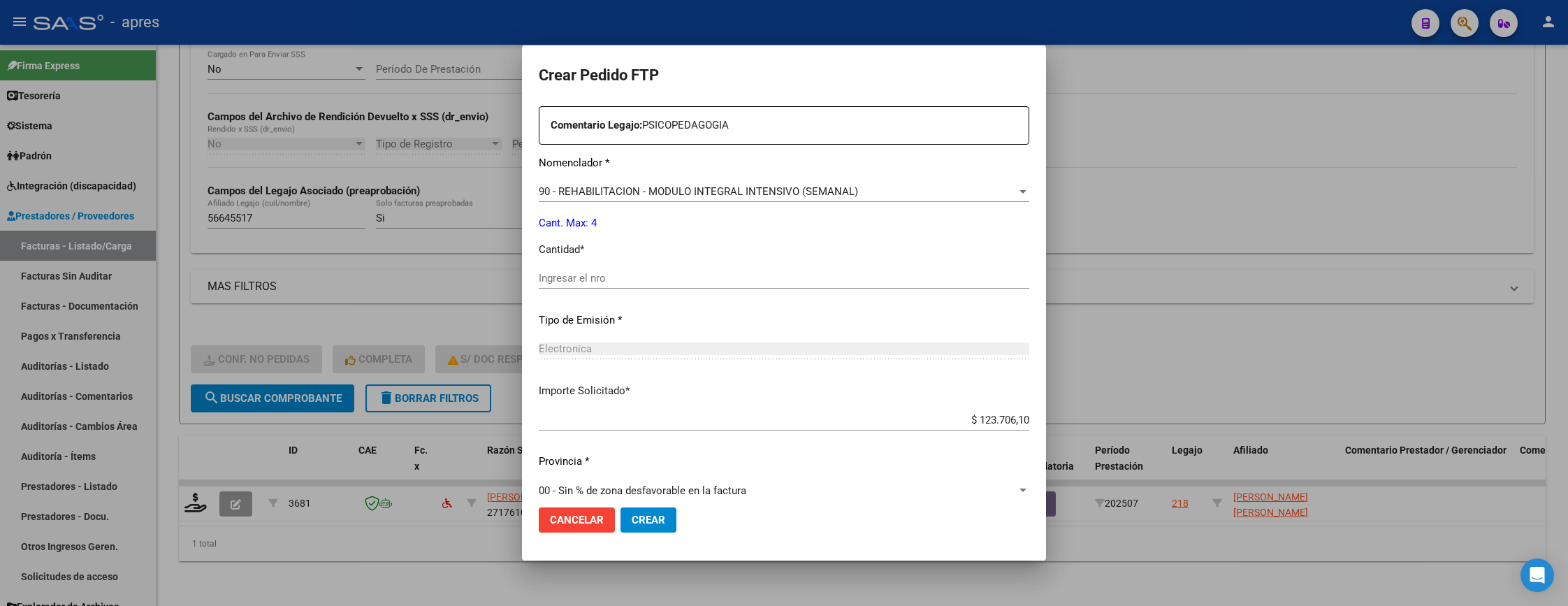
click at [669, 286] on div "Ingresar el nro" at bounding box center [784, 278] width 491 height 21
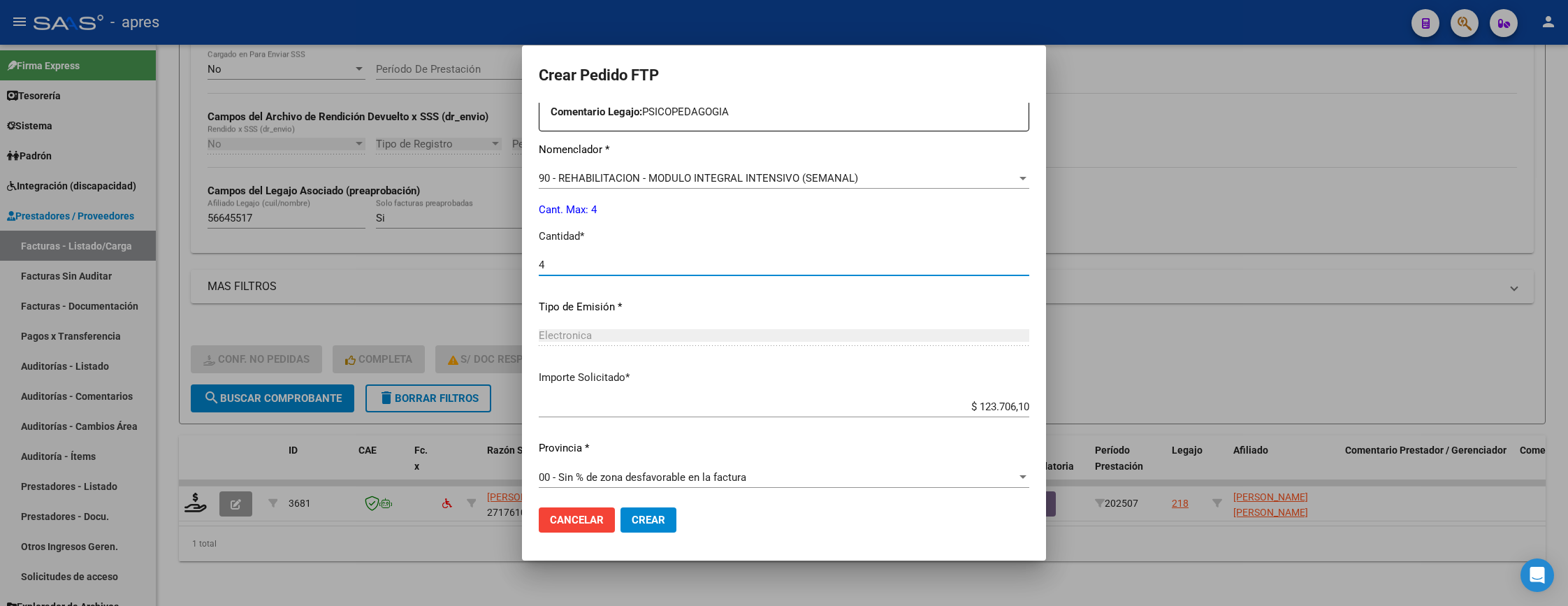
scroll to position [542, 0]
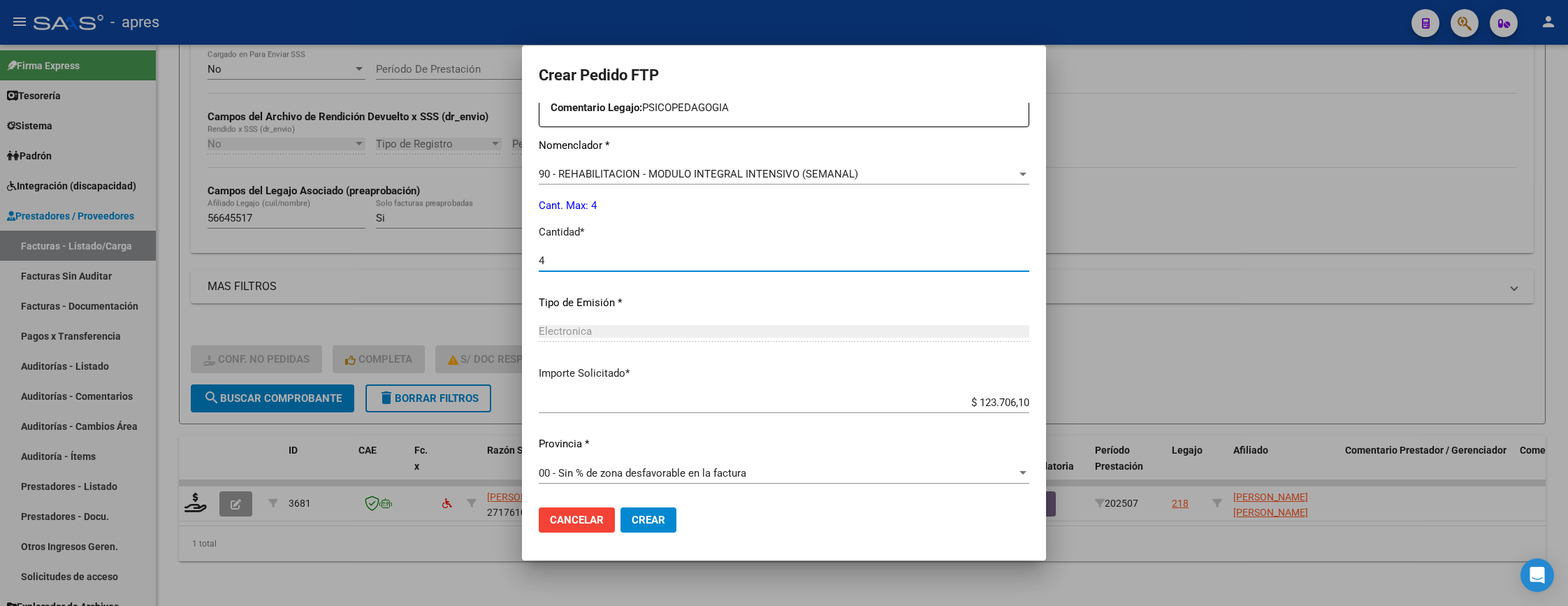
type input "4"
click at [653, 516] on span "Crear" at bounding box center [648, 520] width 33 height 13
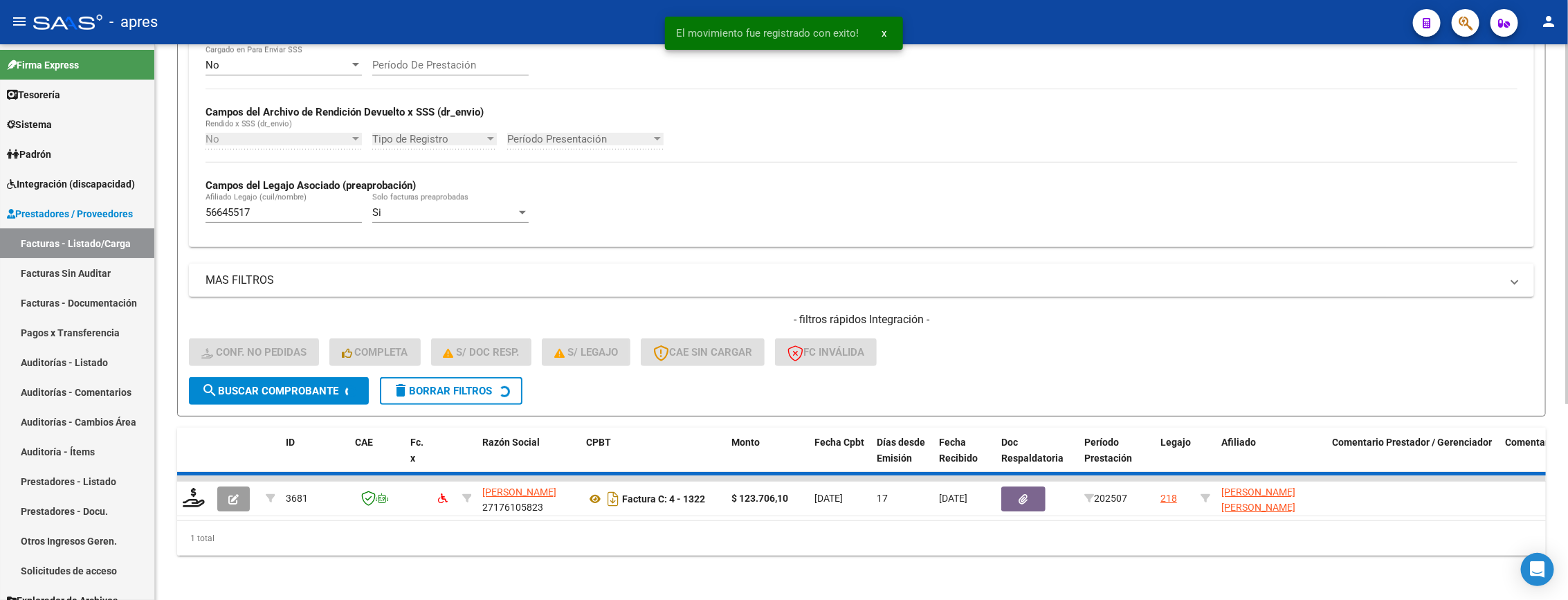
scroll to position [272, 0]
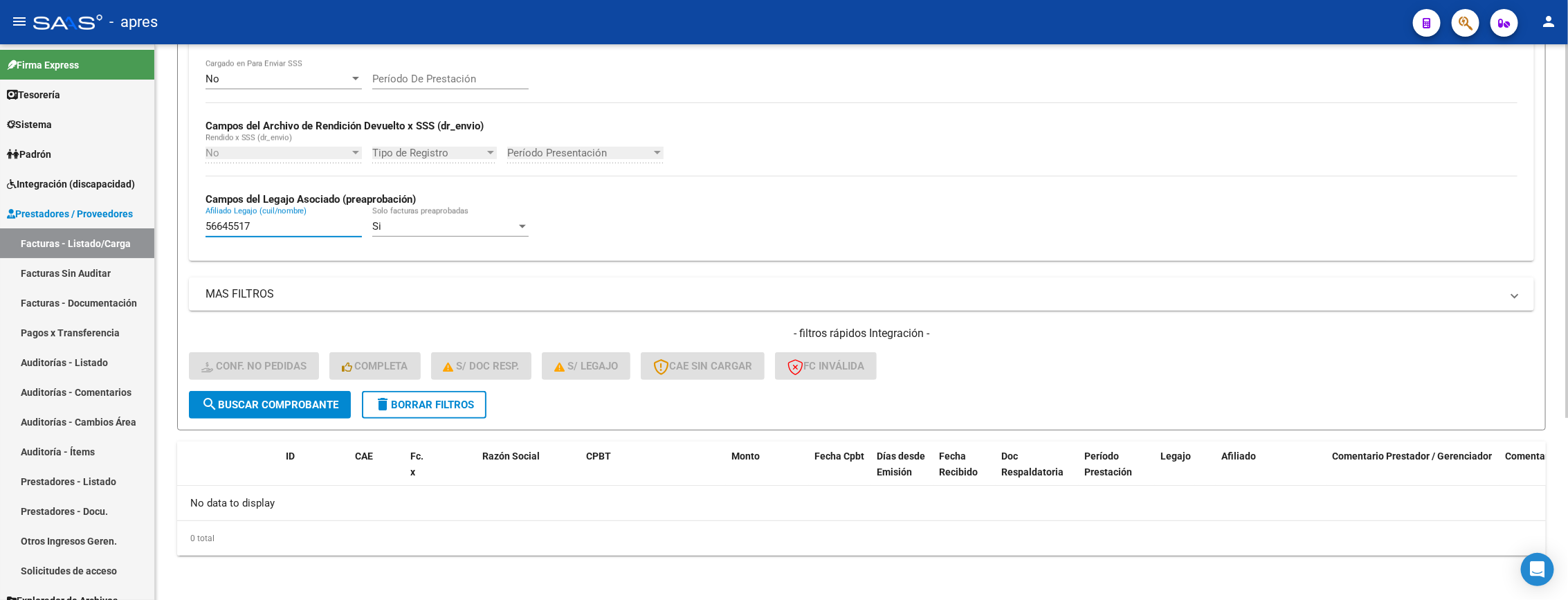
drag, startPoint x: 300, startPoint y: 231, endPoint x: 171, endPoint y: 231, distance: 129.0
click at [171, 231] on div "Video tutorial PRESTADORES -> Listado de CPBTs Emitidos por Prestadores / Prove…" at bounding box center [861, 187] width 1413 height 825
paste input "70209012"
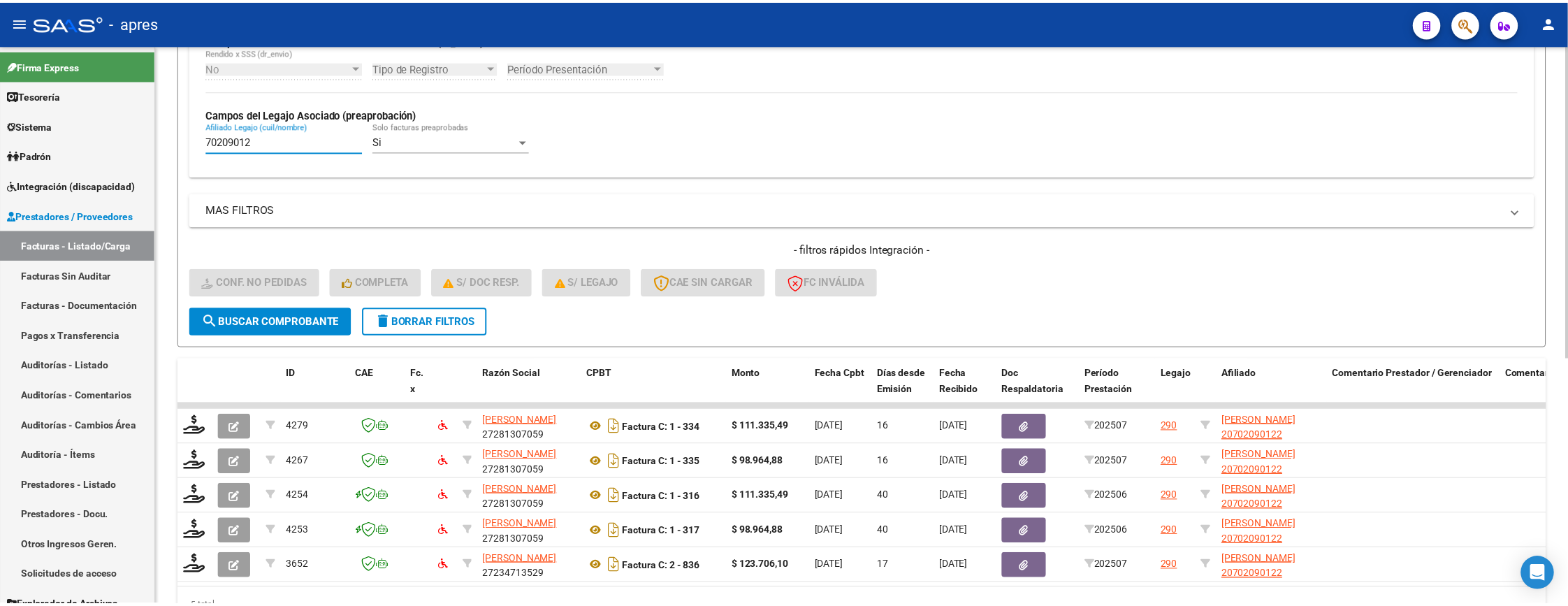
scroll to position [441, 0]
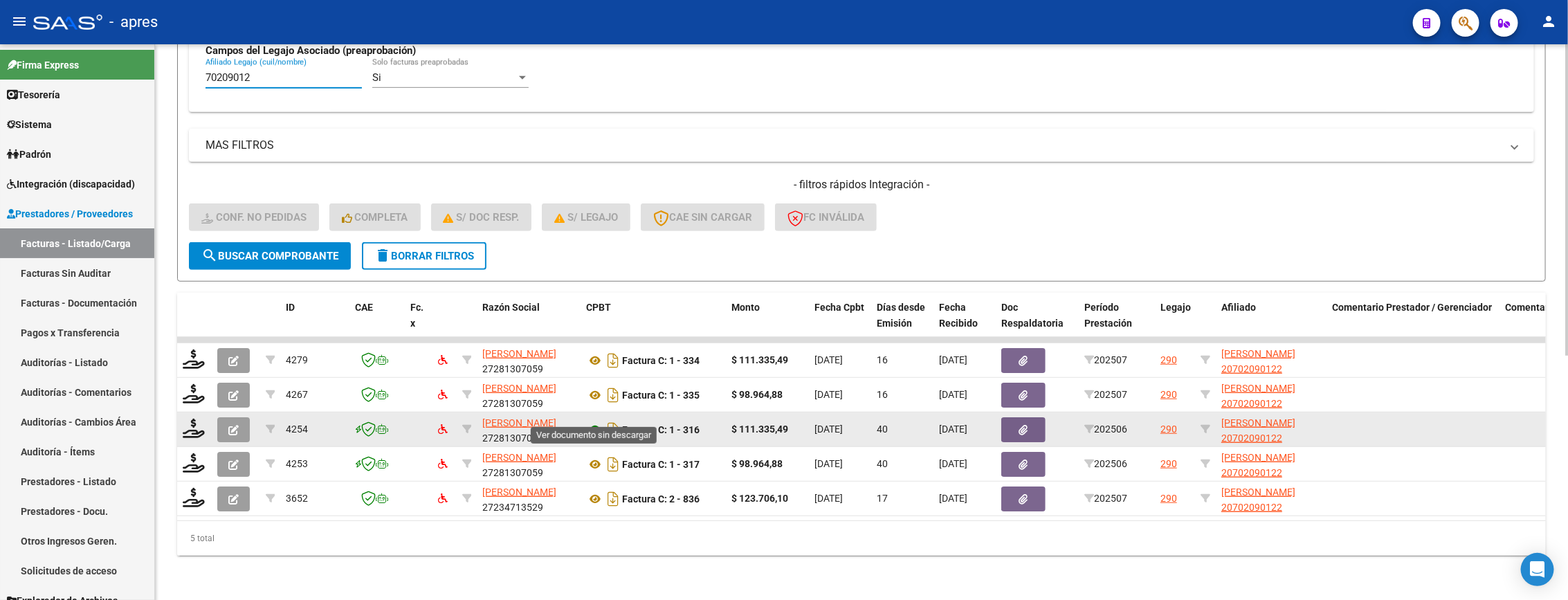
type input "70209012"
click at [592, 421] on icon at bounding box center [595, 429] width 18 height 17
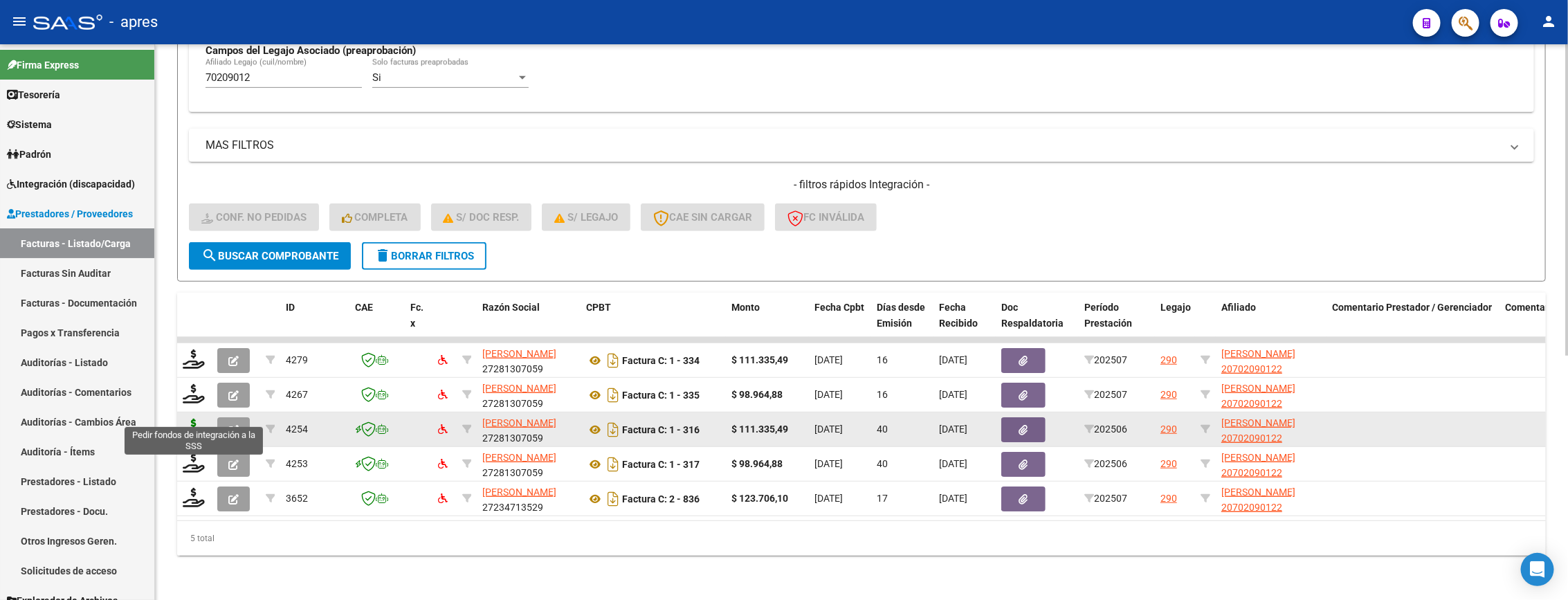
click at [193, 419] on icon at bounding box center [194, 428] width 22 height 19
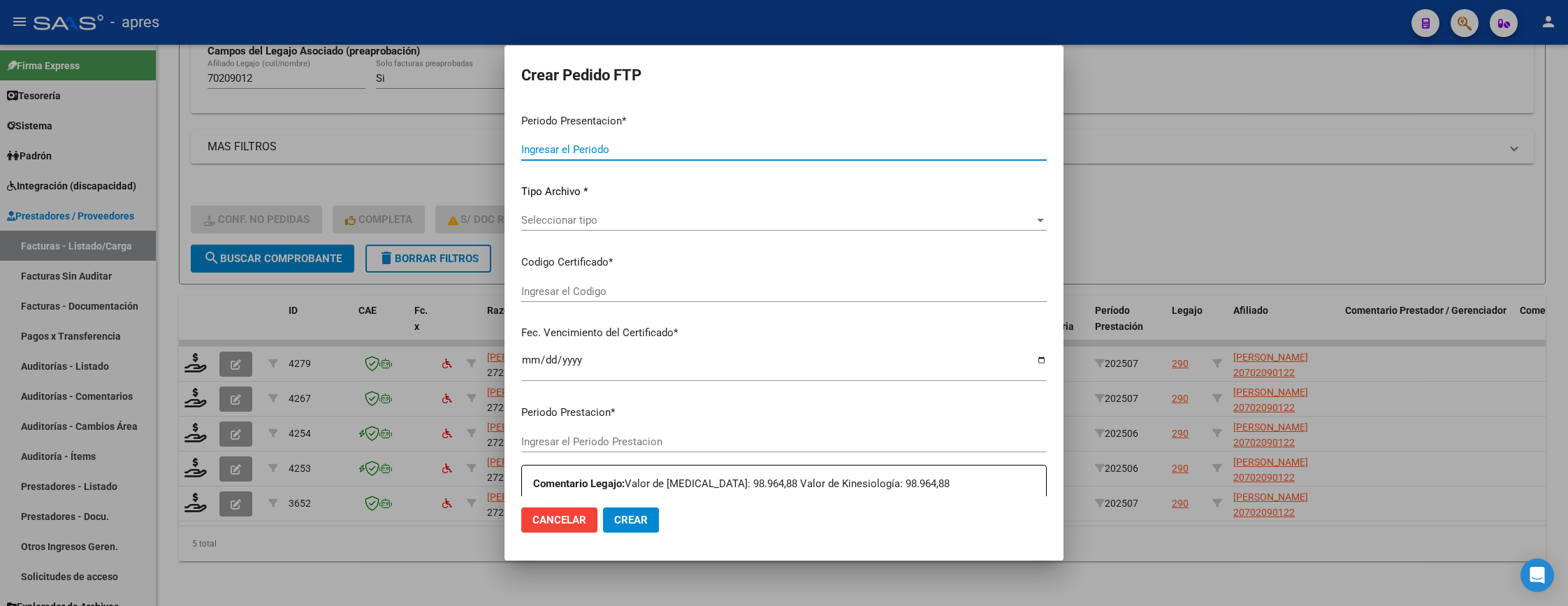
type input "202507"
type input "202506"
type input "$ 111.335,49"
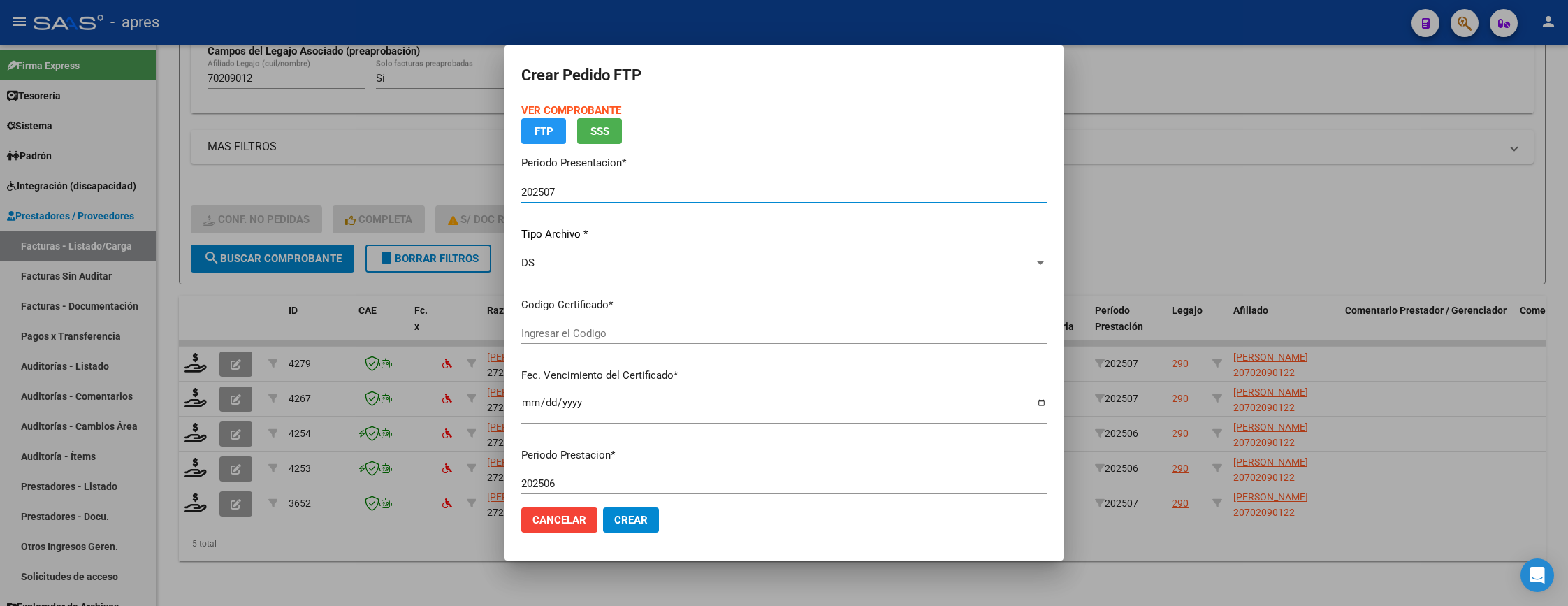
type input "ARG02000702090122025032620280326BUE370"
type input "2028-03-26"
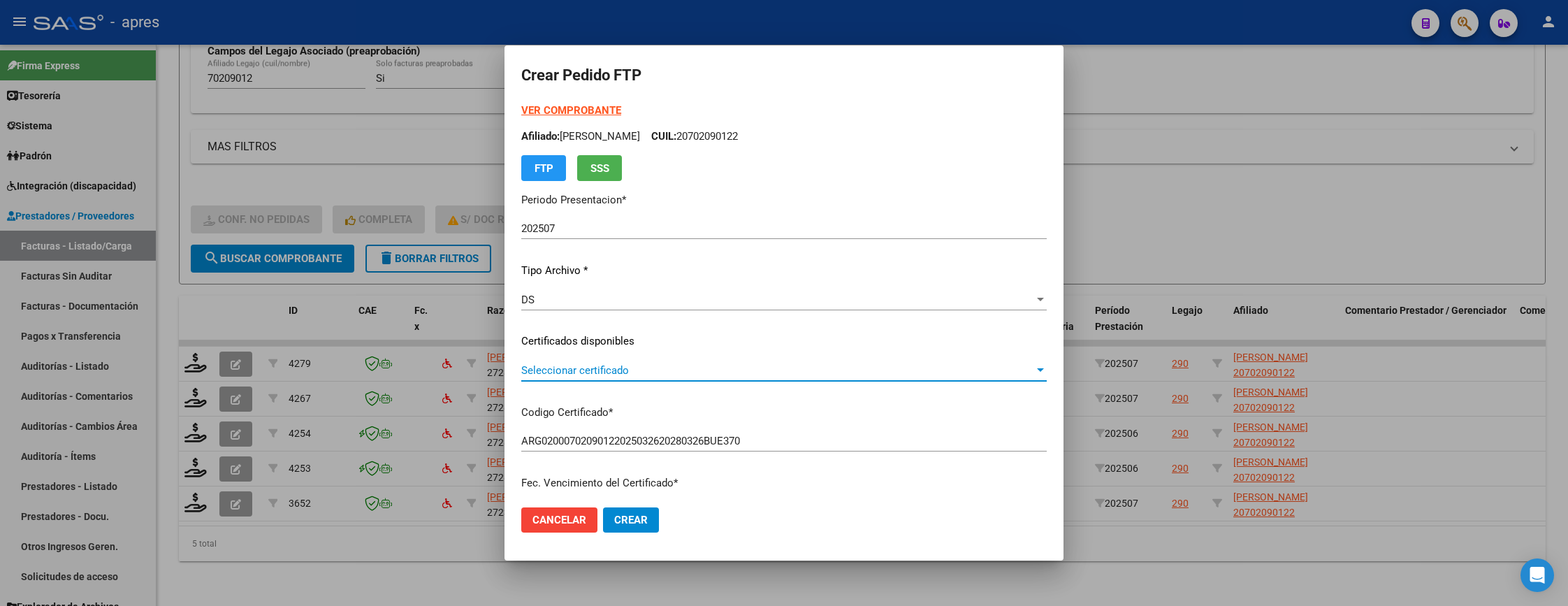
click at [646, 374] on span "Seleccionar certificado" at bounding box center [778, 370] width 513 height 13
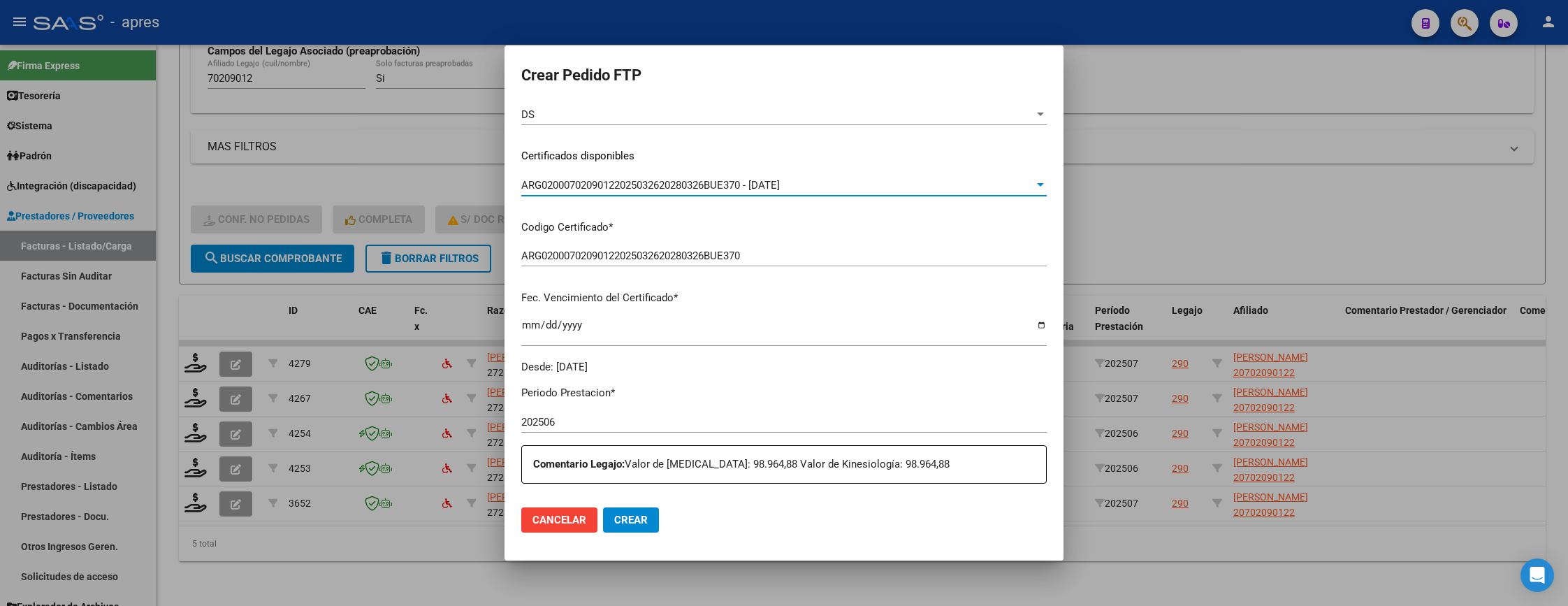
scroll to position [314, 0]
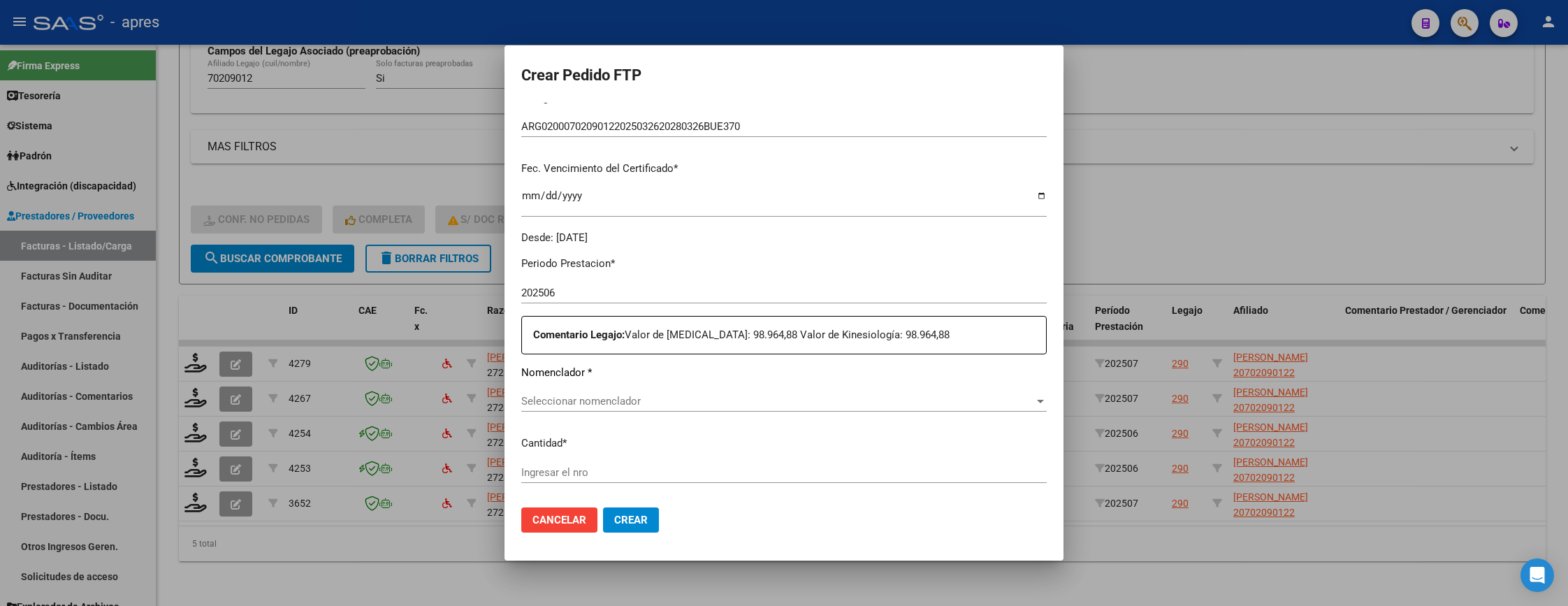
click at [650, 395] on div "Seleccionar nomenclador Seleccionar nomenclador" at bounding box center [784, 401] width 526 height 21
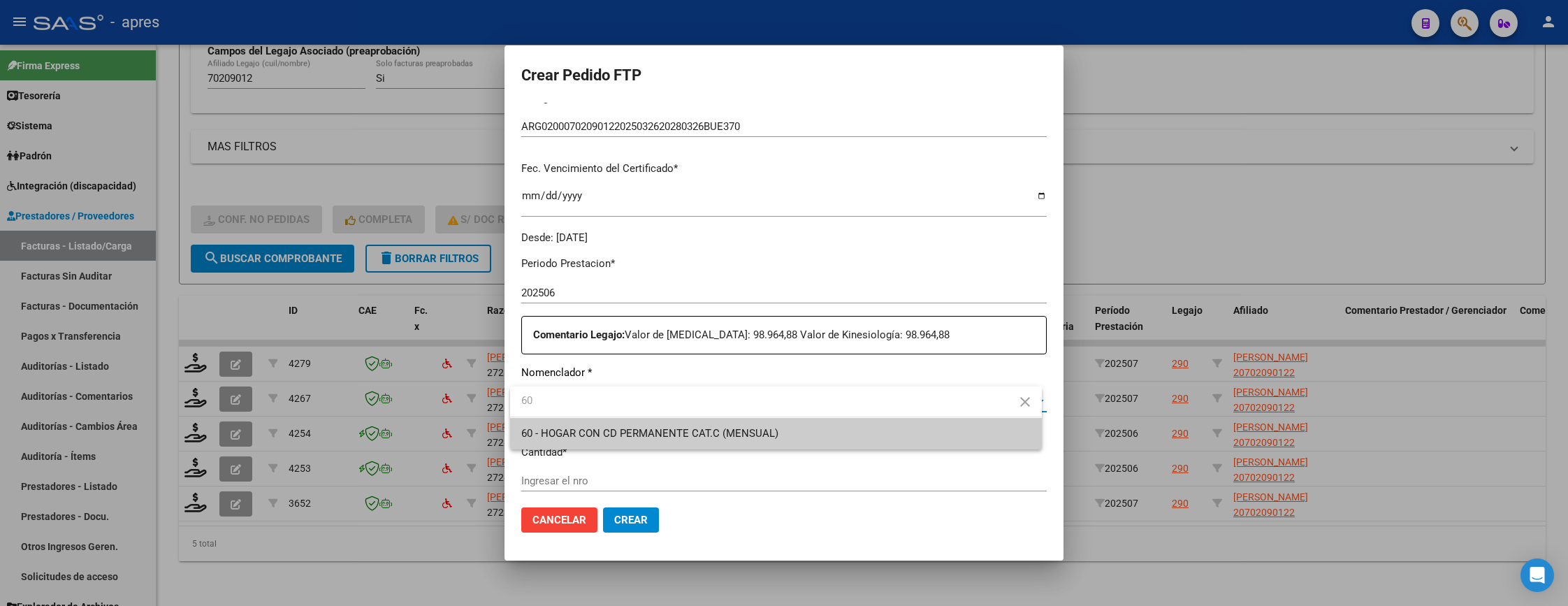
type input "6"
type input "90"
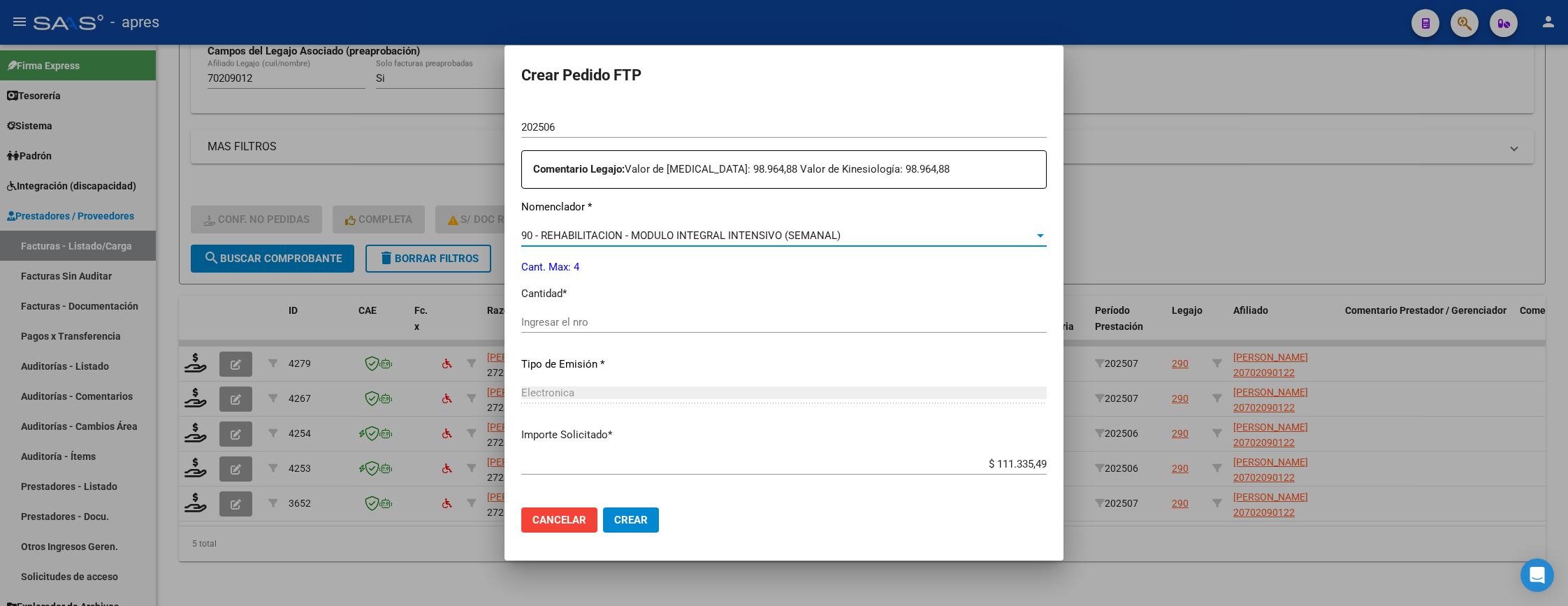
scroll to position [524, 0]
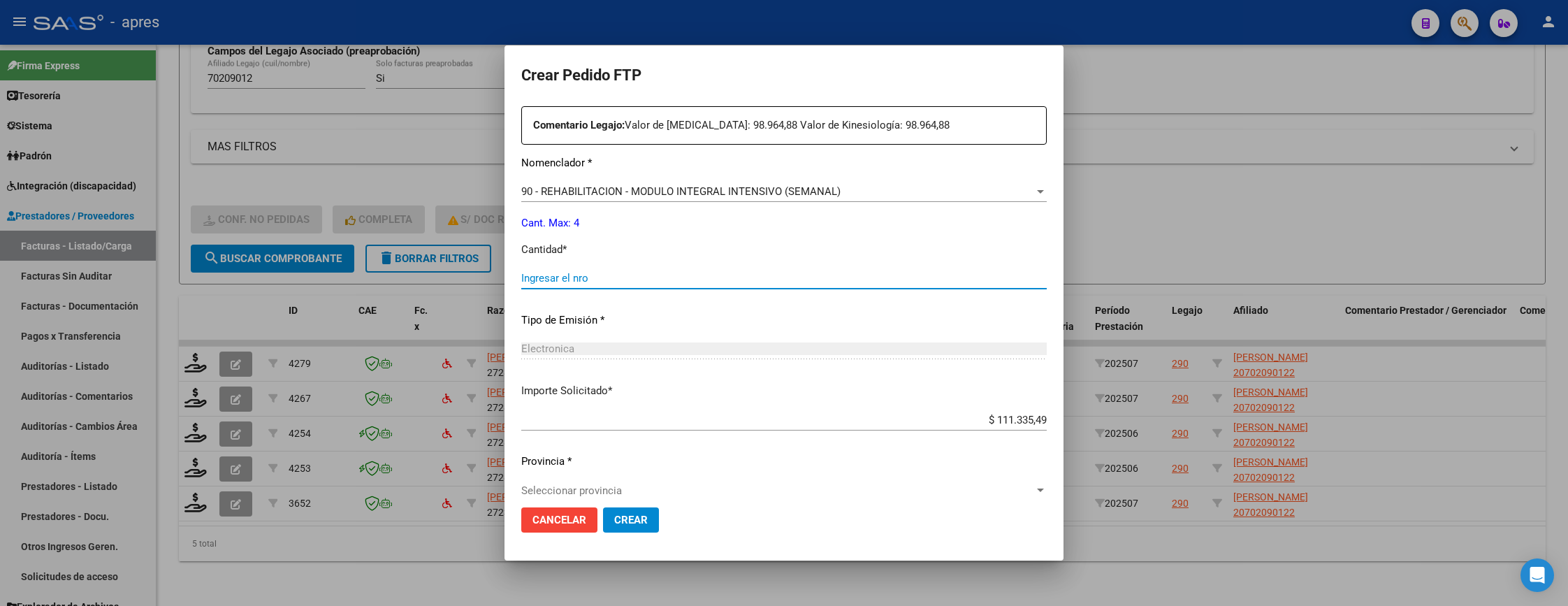
click at [631, 281] on input "Ingresar el nro" at bounding box center [784, 279] width 526 height 13
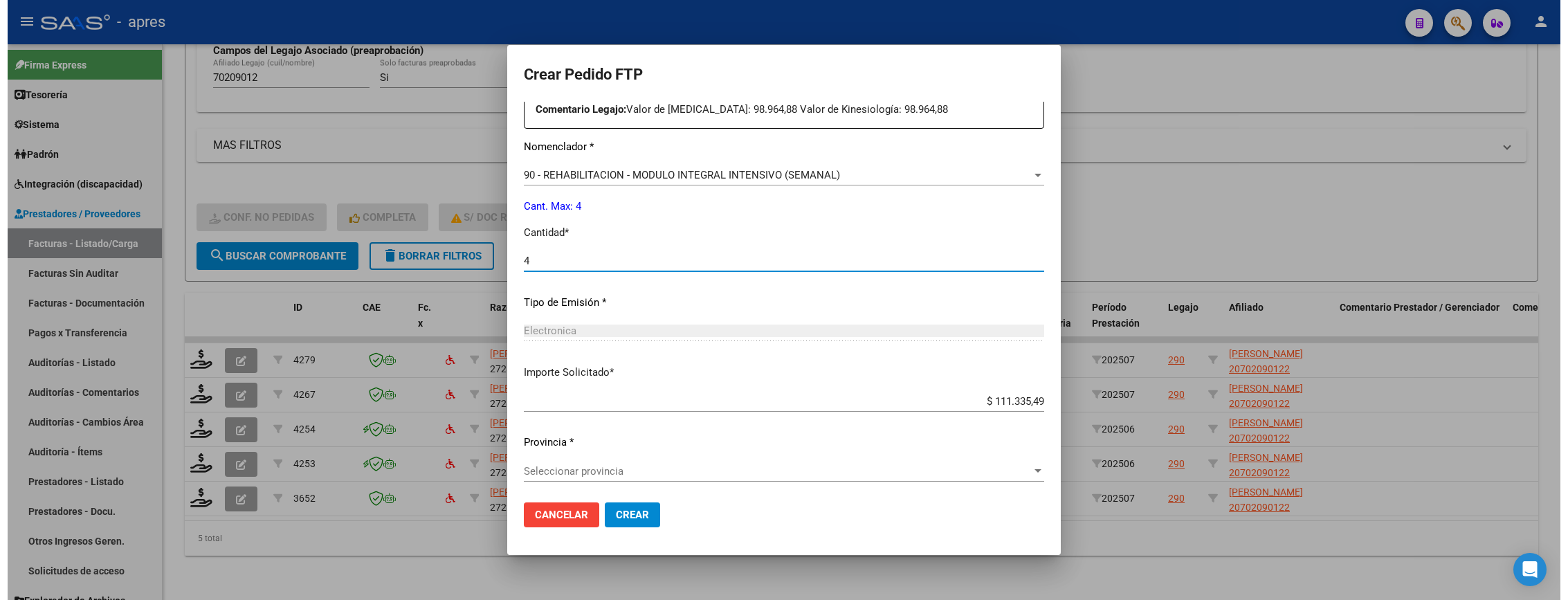
scroll to position [537, 0]
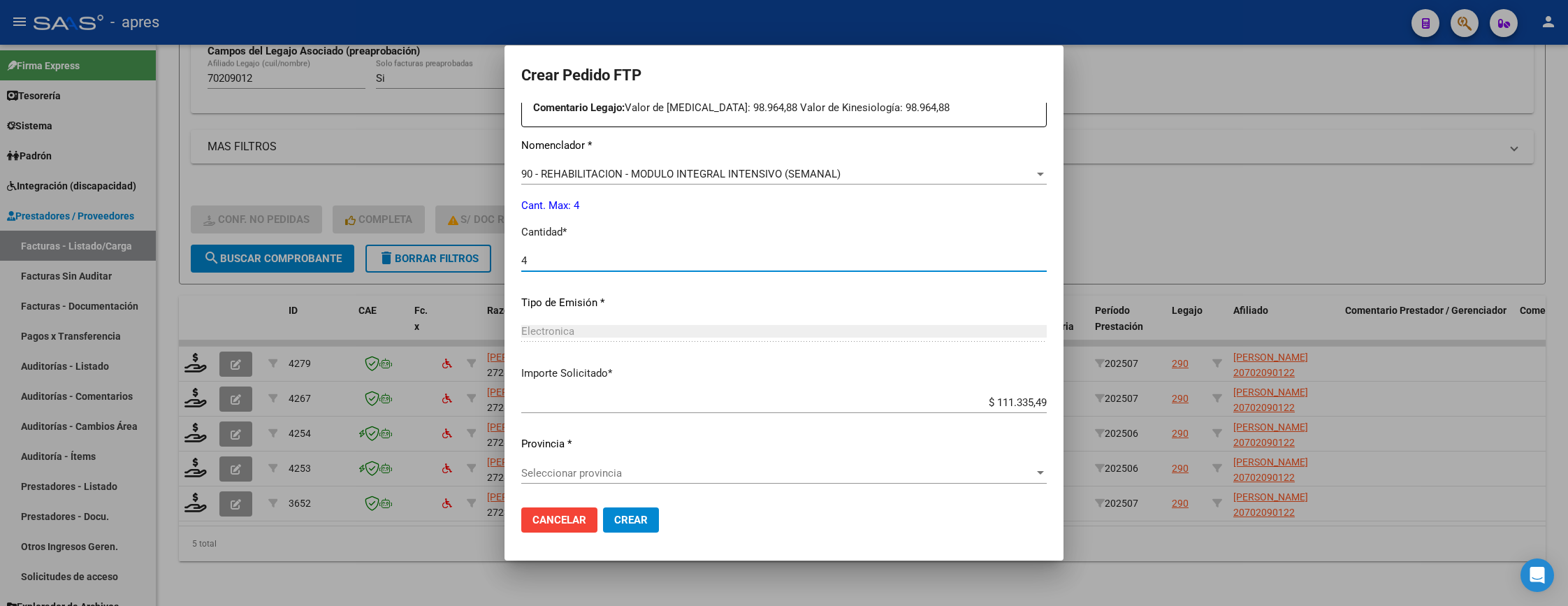
type input "4"
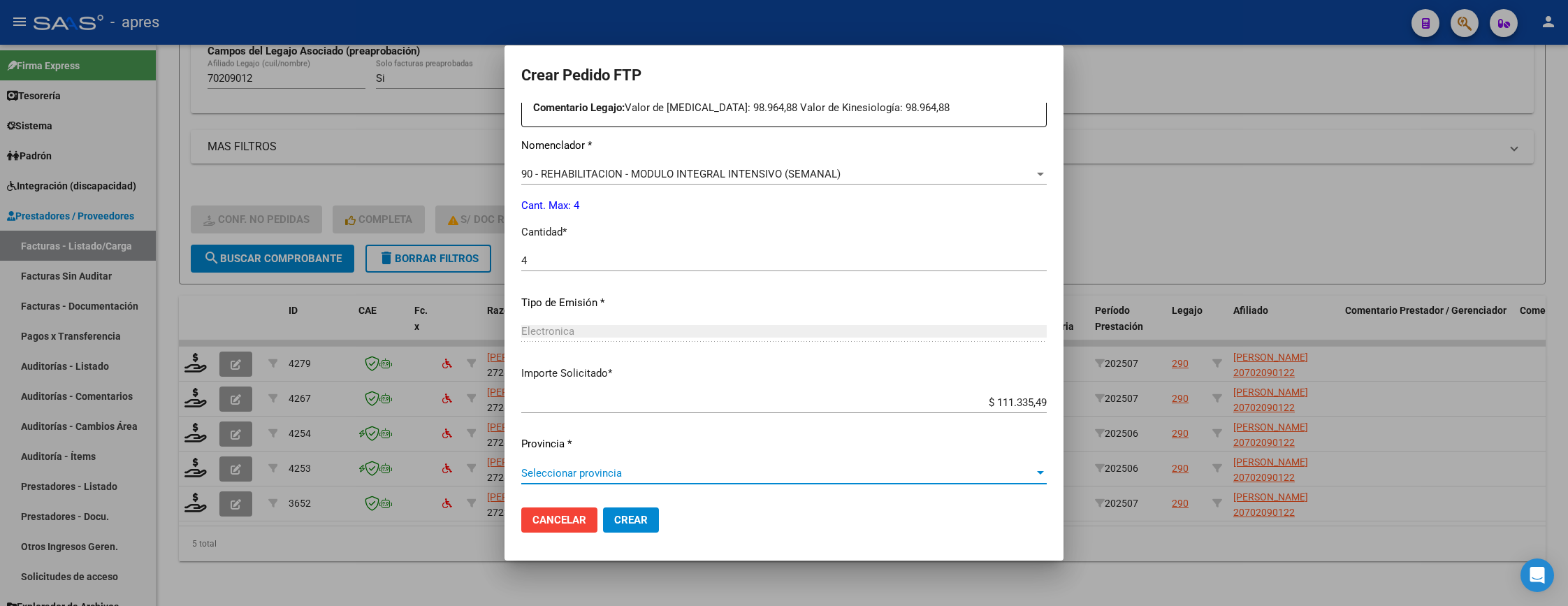
click at [633, 467] on span "Seleccionar provincia" at bounding box center [778, 473] width 513 height 13
click at [646, 514] on span "Crear" at bounding box center [630, 520] width 33 height 13
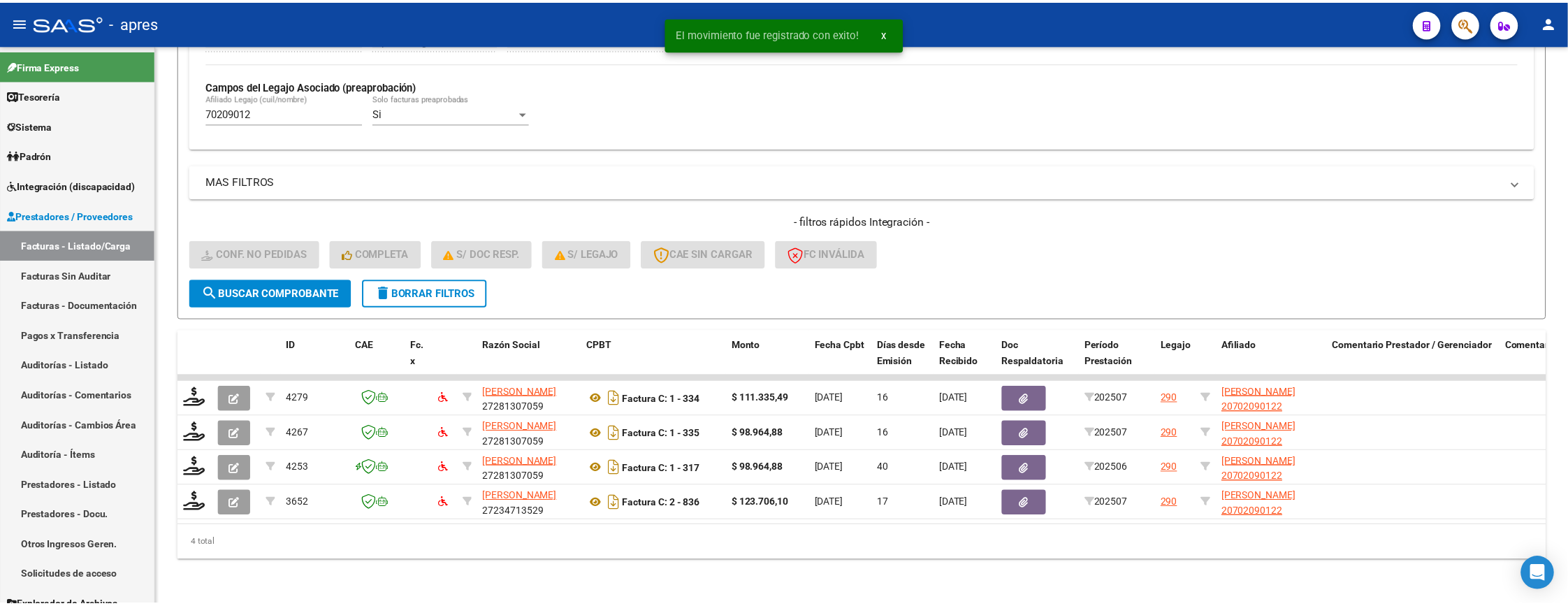
scroll to position [407, 0]
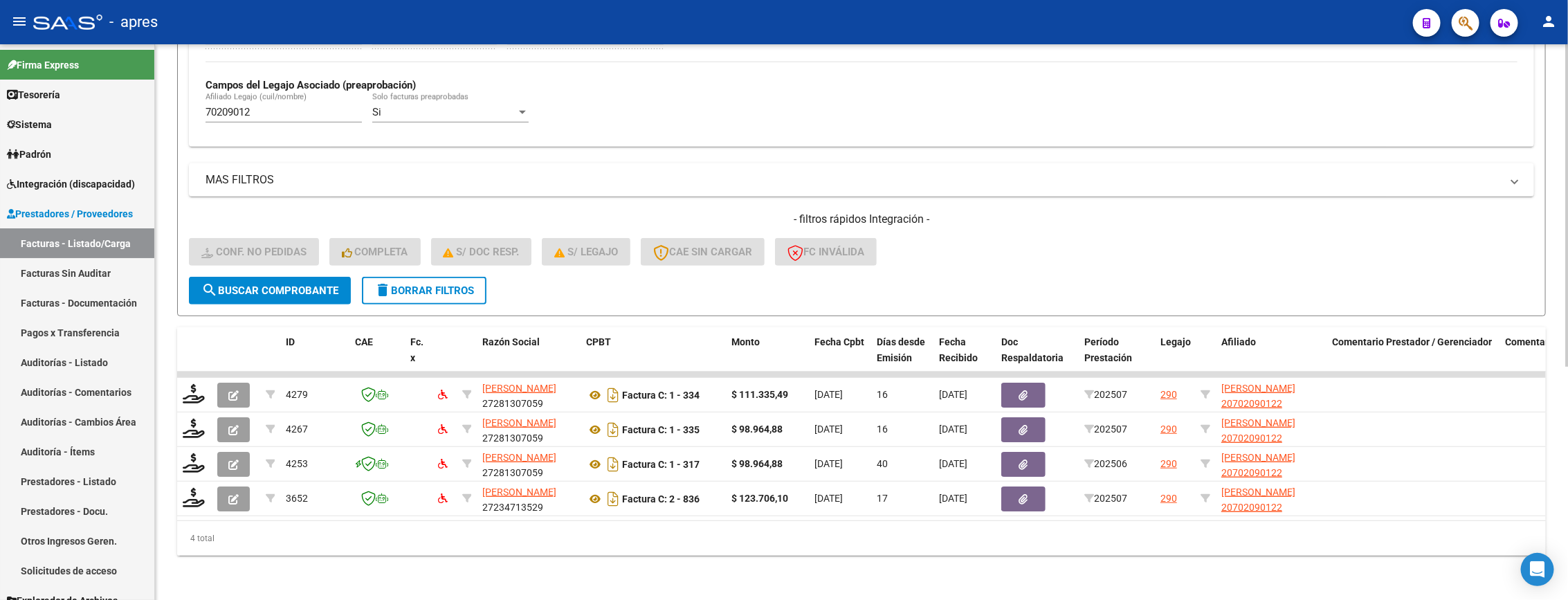
click at [1116, 237] on div "- filtros rápidos Integración - Conf. no pedidas Completa S/ Doc Resp. S/ legaj…" at bounding box center [861, 244] width 1345 height 65
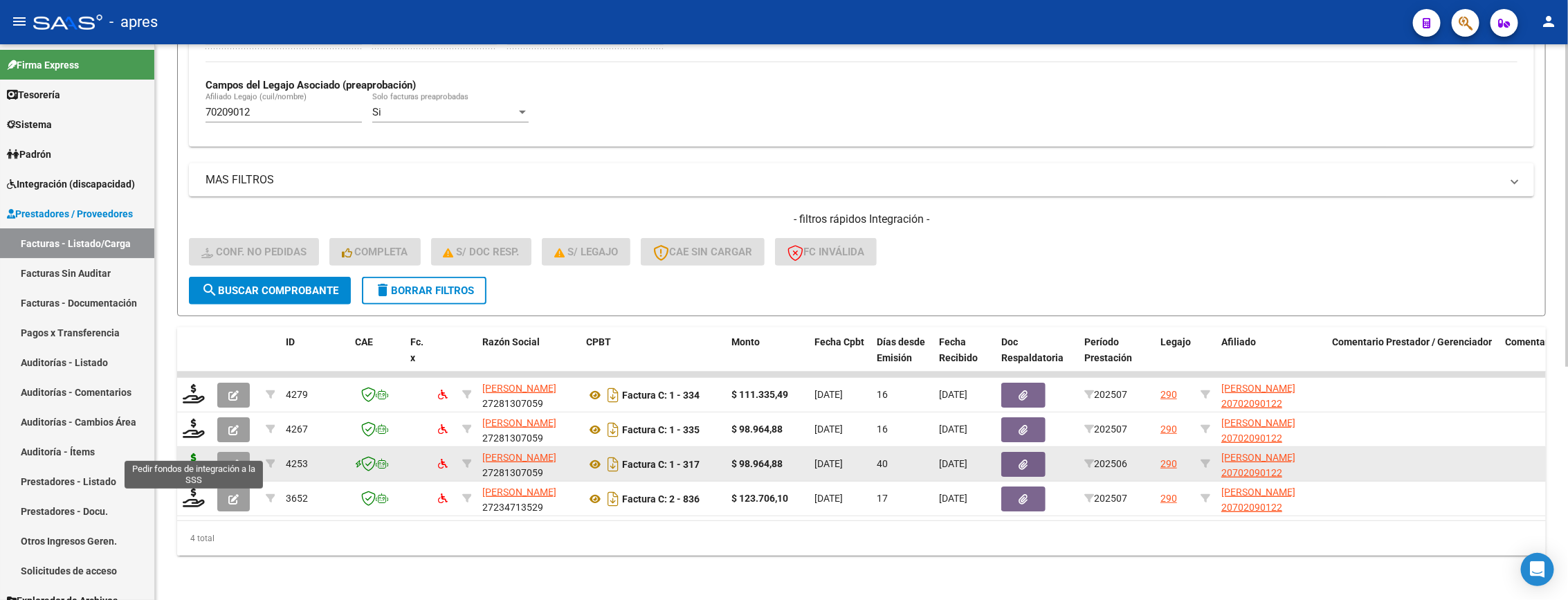
click at [197, 453] on icon at bounding box center [194, 463] width 22 height 19
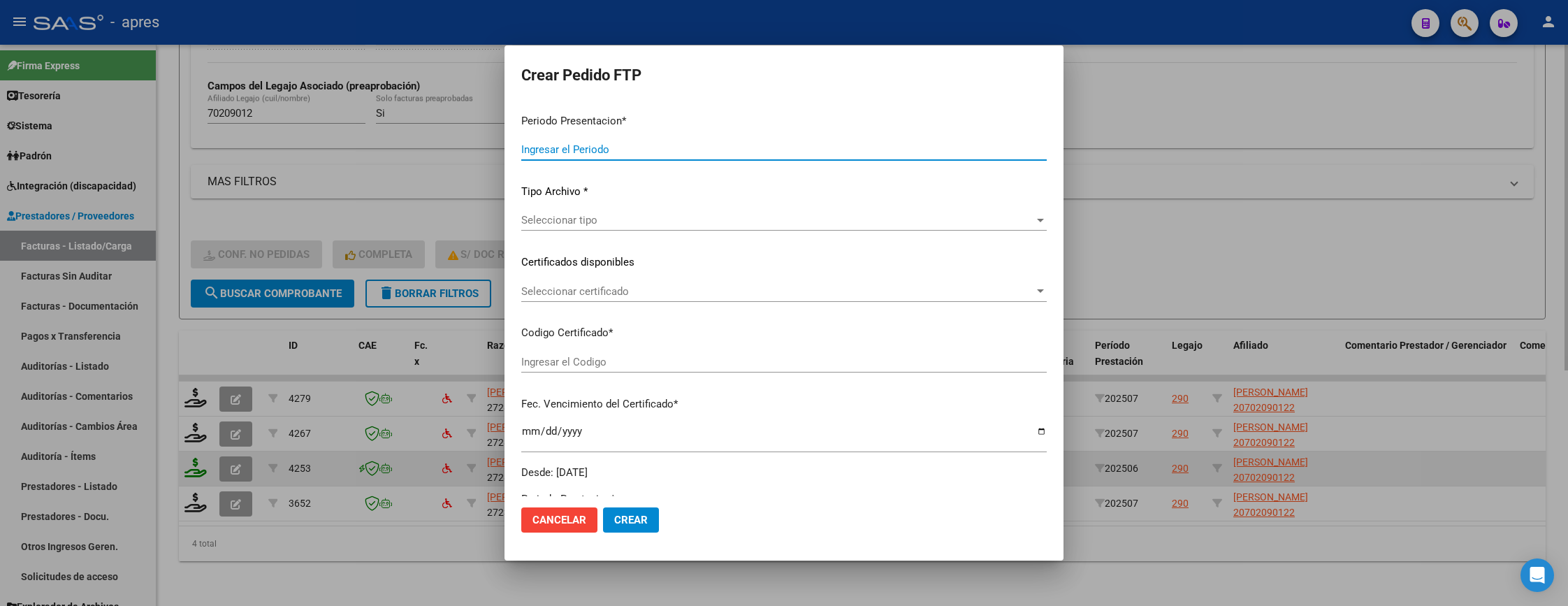
type input "202507"
type input "202506"
type input "$ 98.964,88"
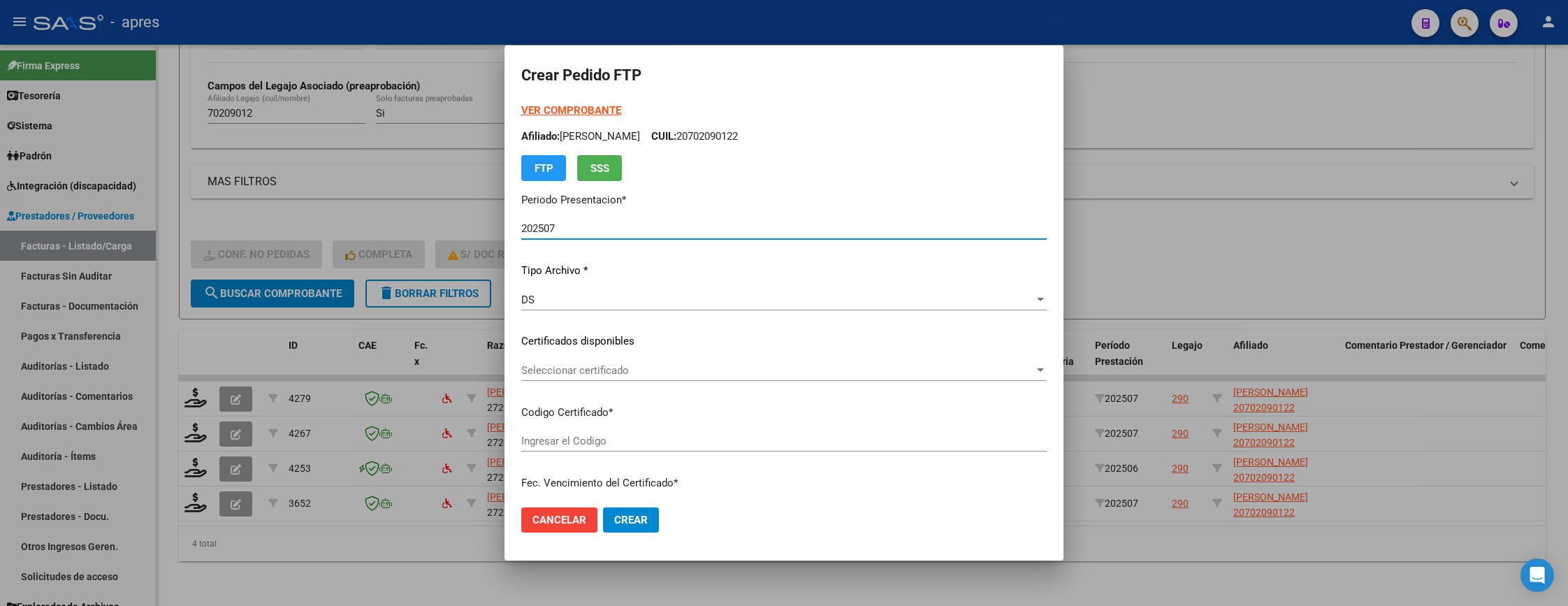
type input "ARG02000702090122025032620280326BUE370"
type input "2028-03-26"
click at [615, 367] on span "Seleccionar certificado" at bounding box center [778, 370] width 513 height 13
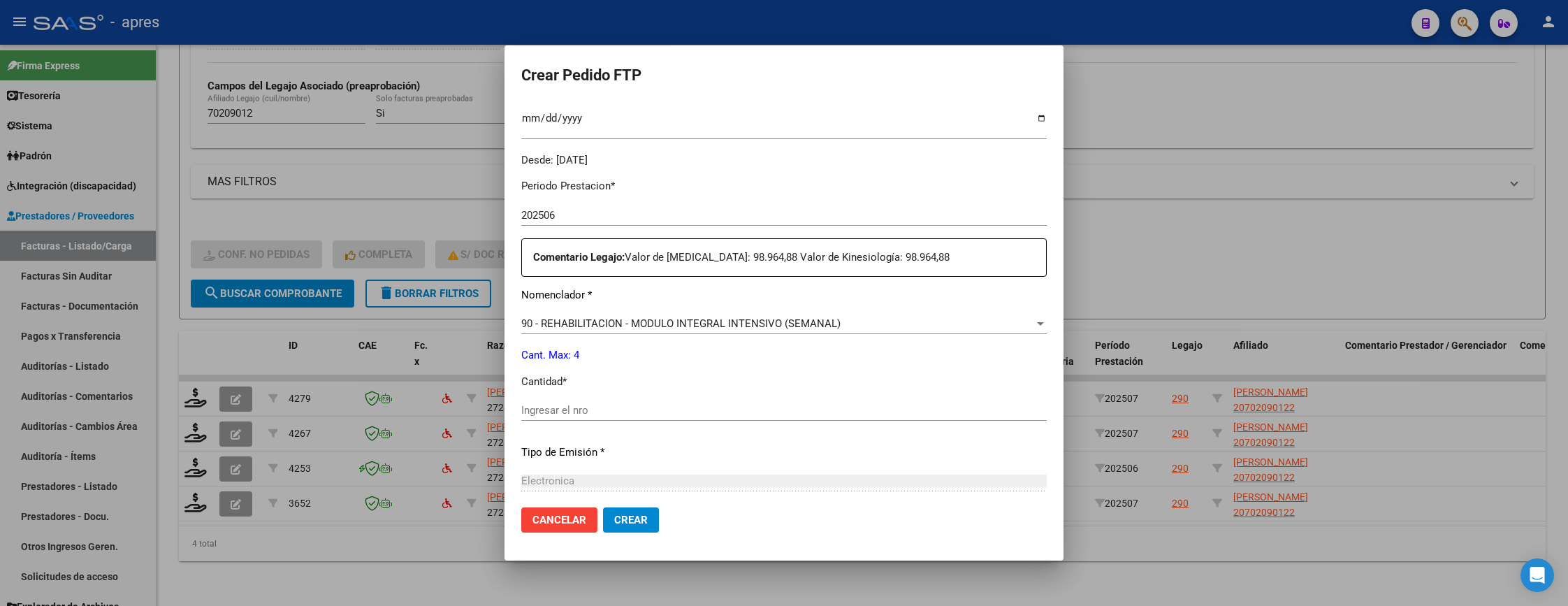
scroll to position [420, 0]
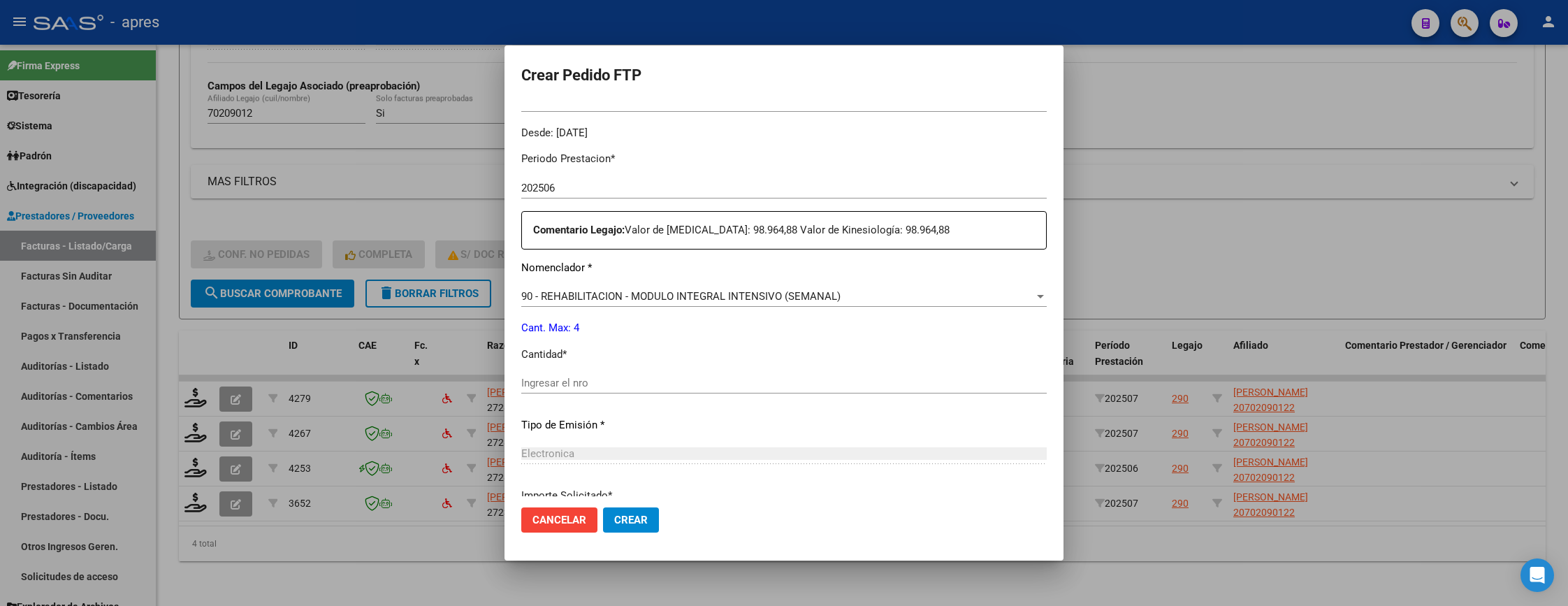
click at [624, 395] on div "Ingresar el nro" at bounding box center [784, 390] width 526 height 34
click at [624, 388] on input "Ingresar el nro" at bounding box center [784, 383] width 526 height 13
type input "4"
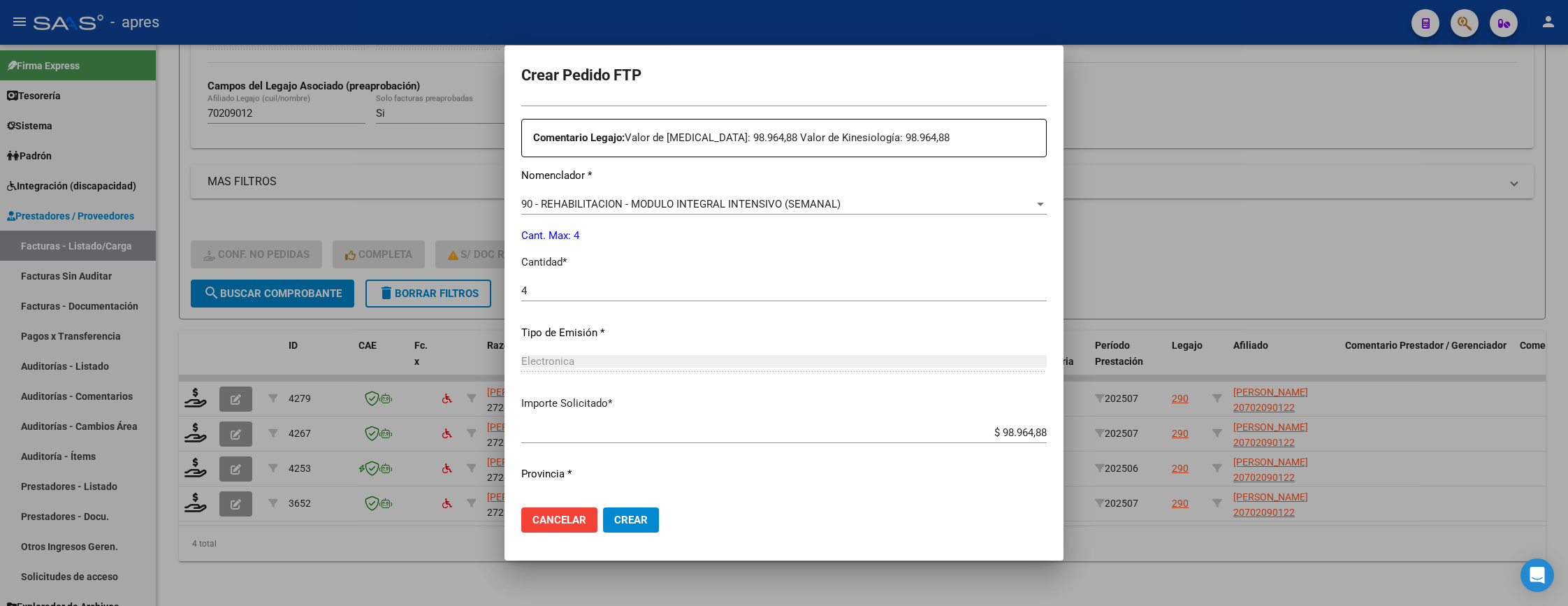
scroll to position [542, 0]
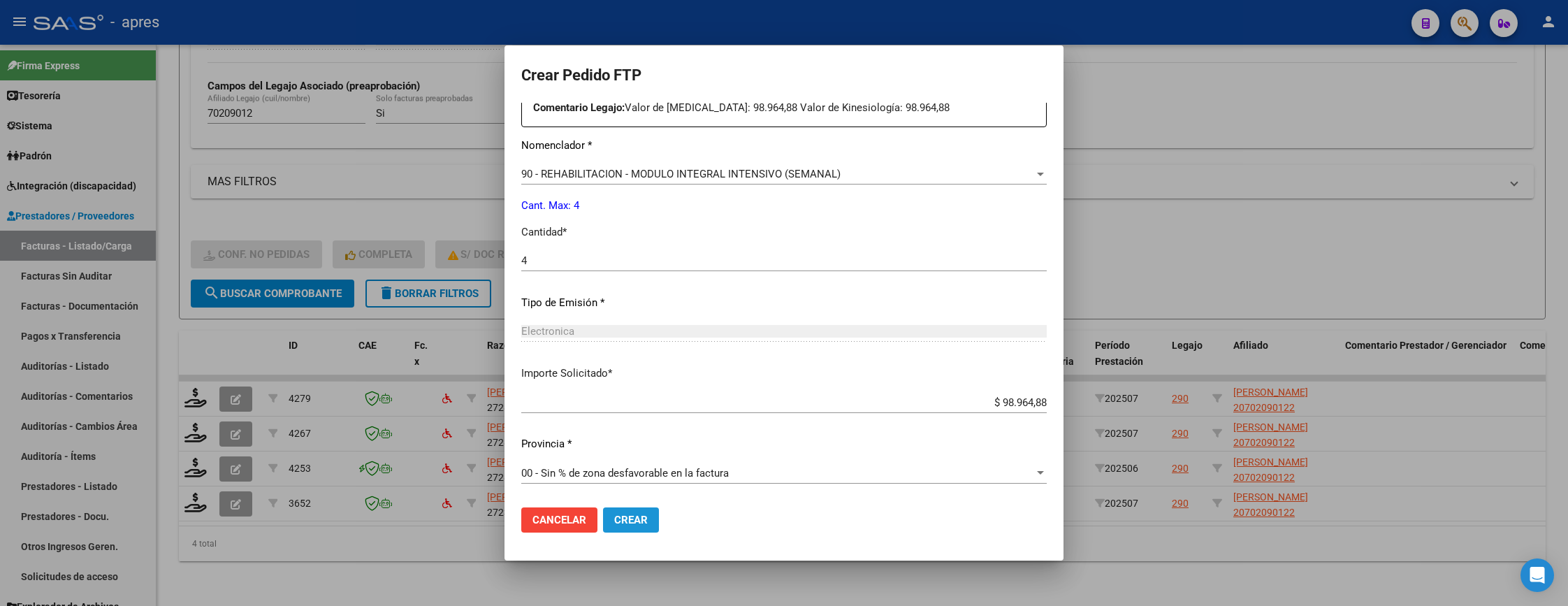
click at [628, 523] on span "Crear" at bounding box center [630, 520] width 33 height 13
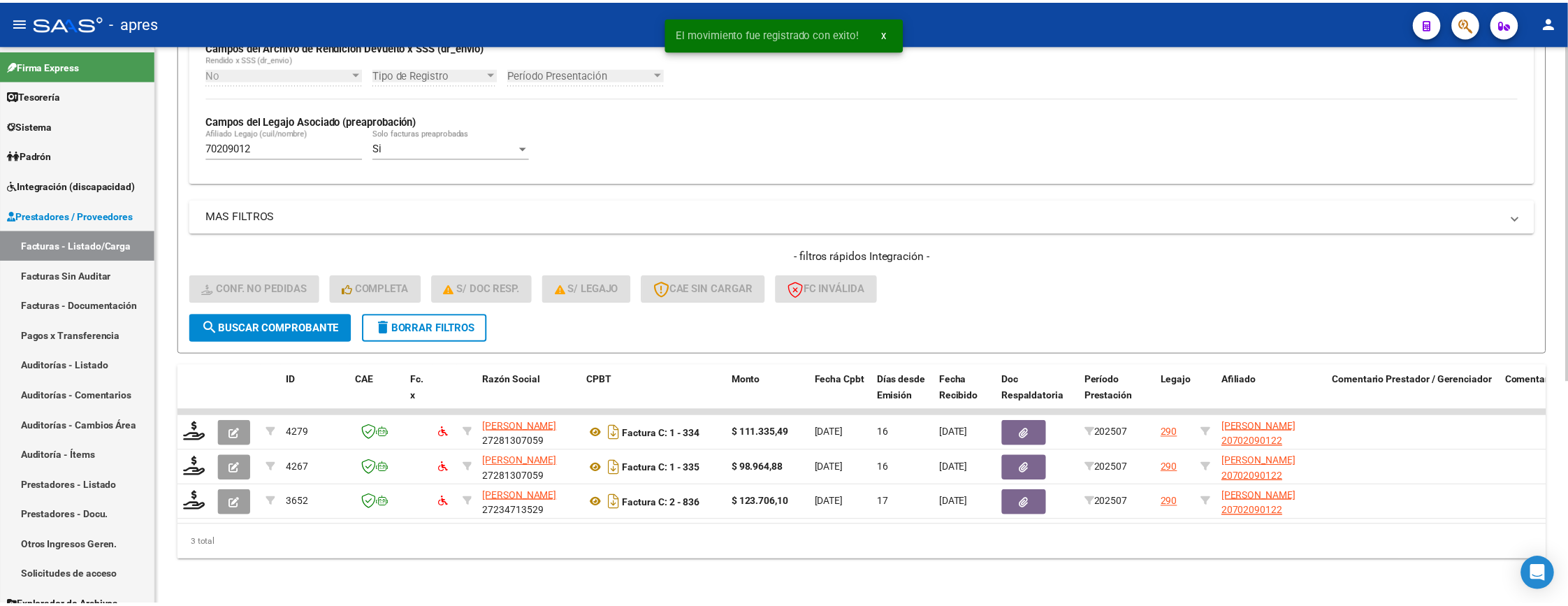
scroll to position [372, 0]
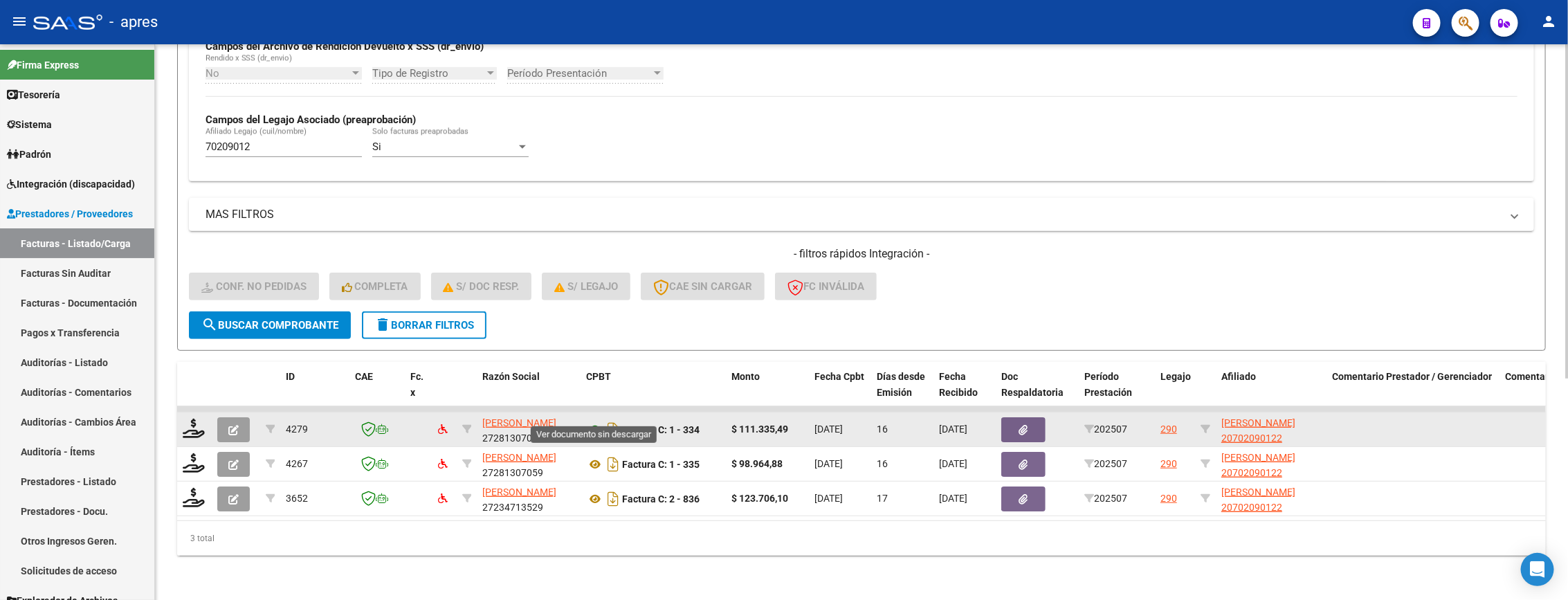
click at [590, 421] on icon at bounding box center [595, 429] width 18 height 17
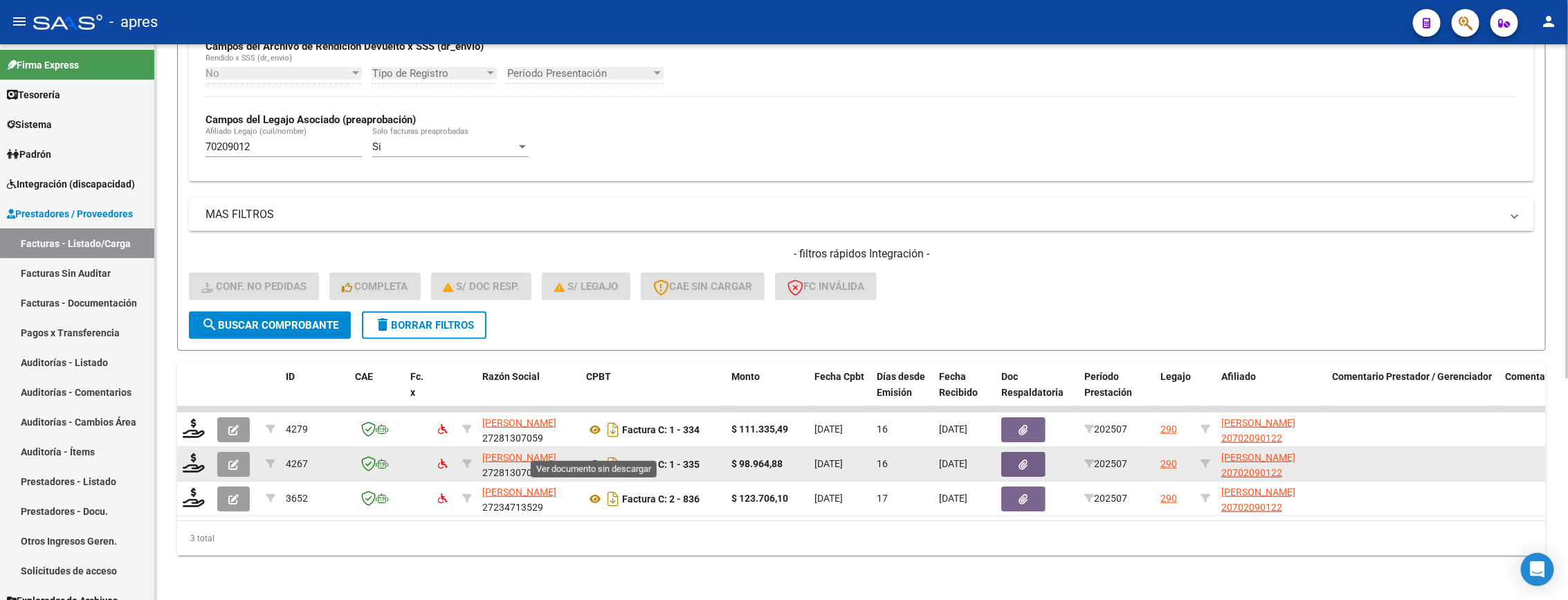
click at [590, 456] on icon at bounding box center [595, 464] width 18 height 17
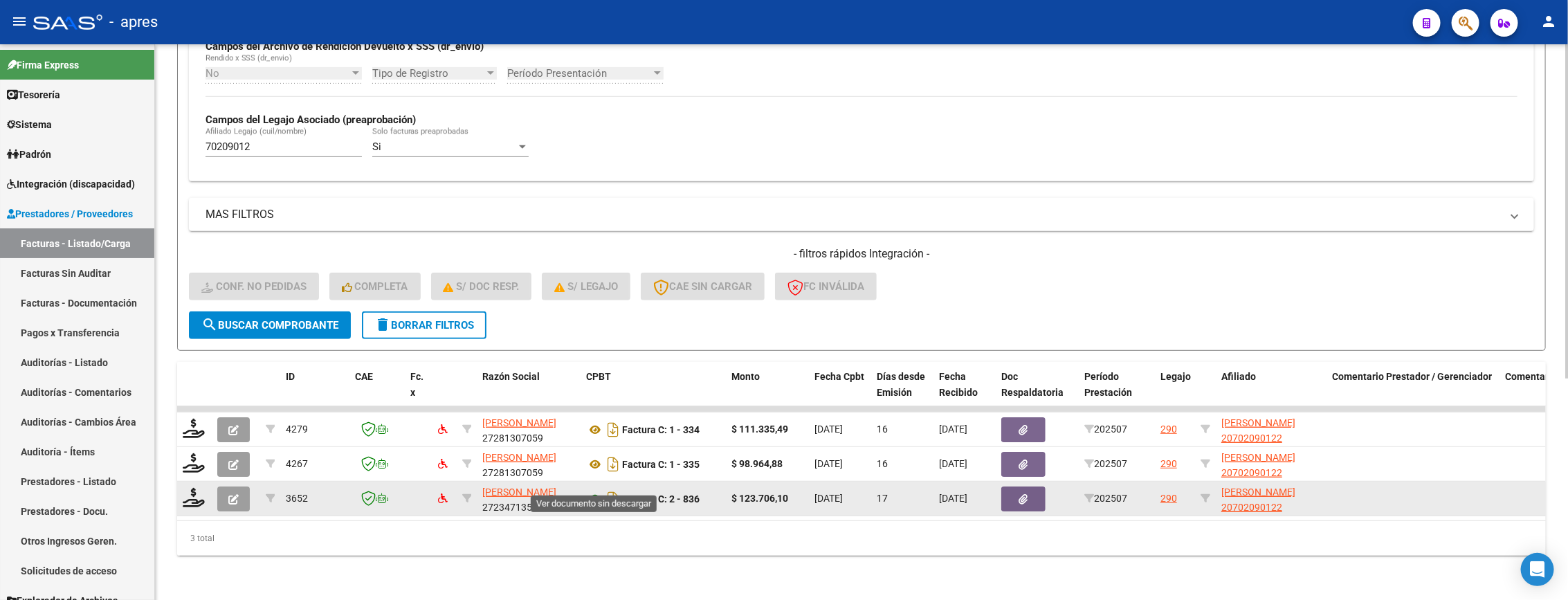
click at [594, 491] on icon at bounding box center [595, 499] width 18 height 17
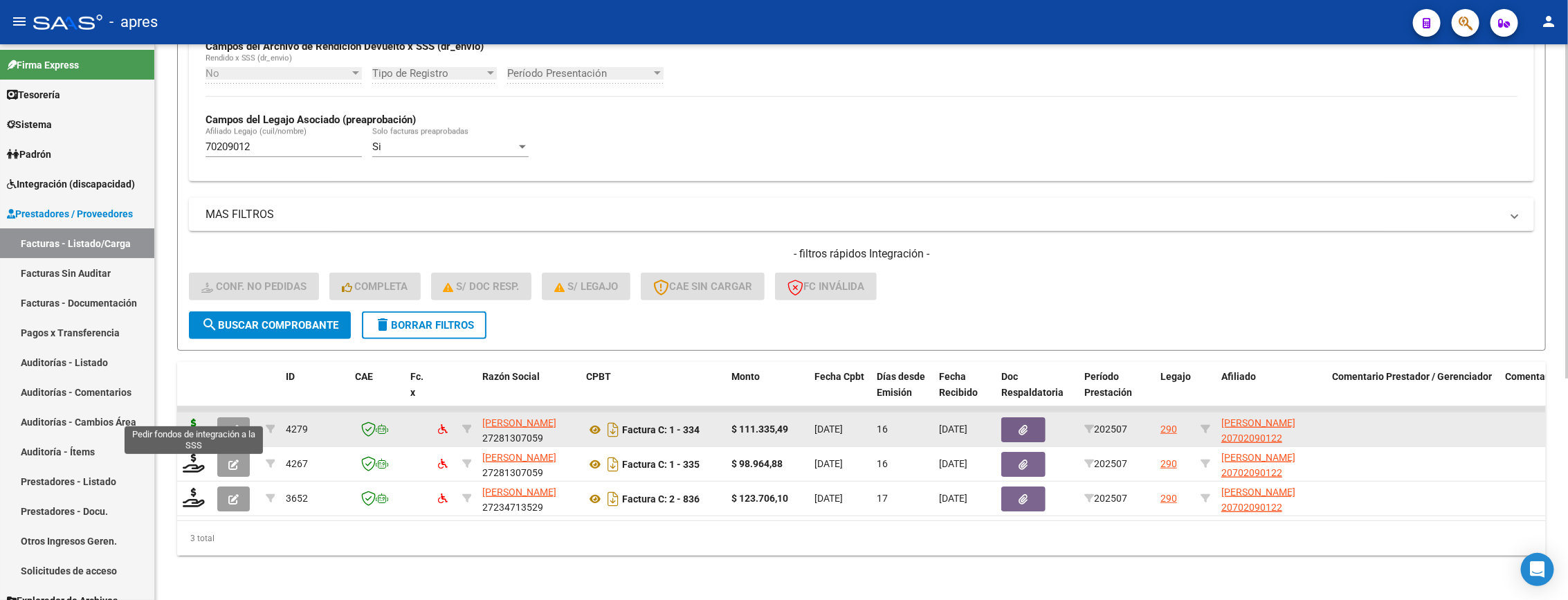
click at [189, 419] on icon at bounding box center [194, 428] width 22 height 19
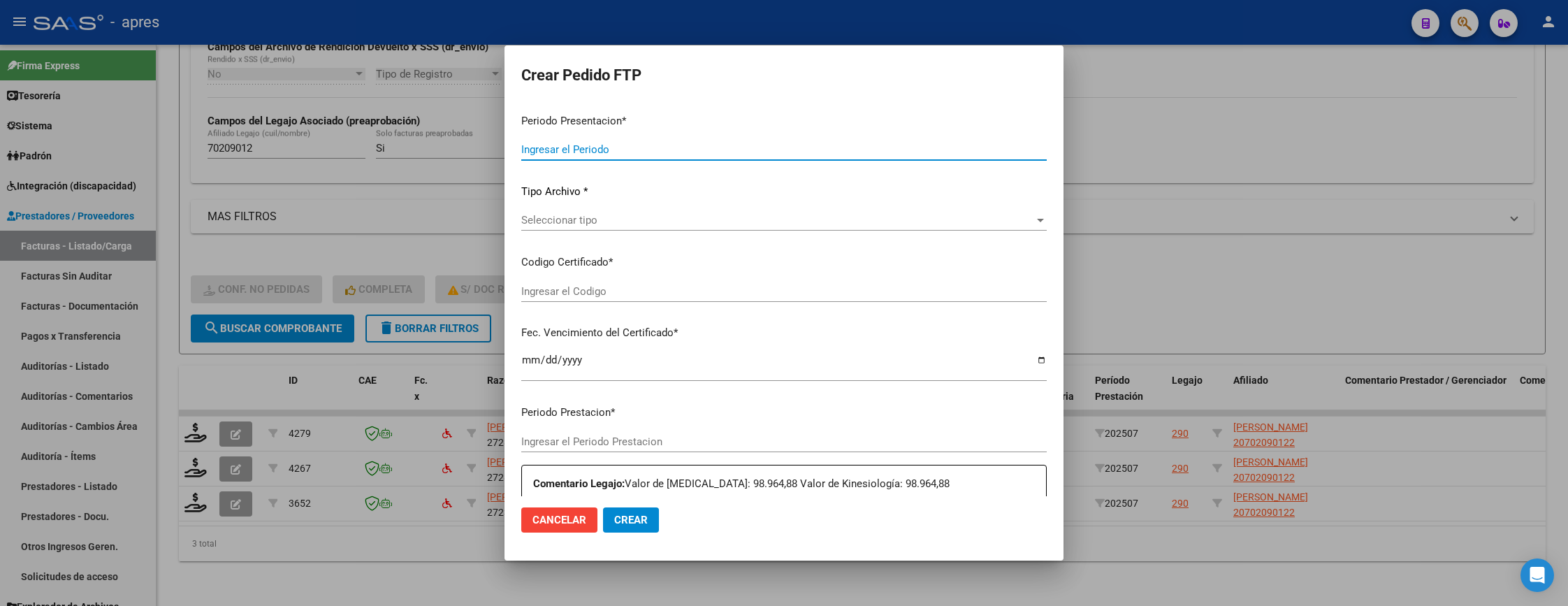
type input "202507"
type input "$ 111.335,49"
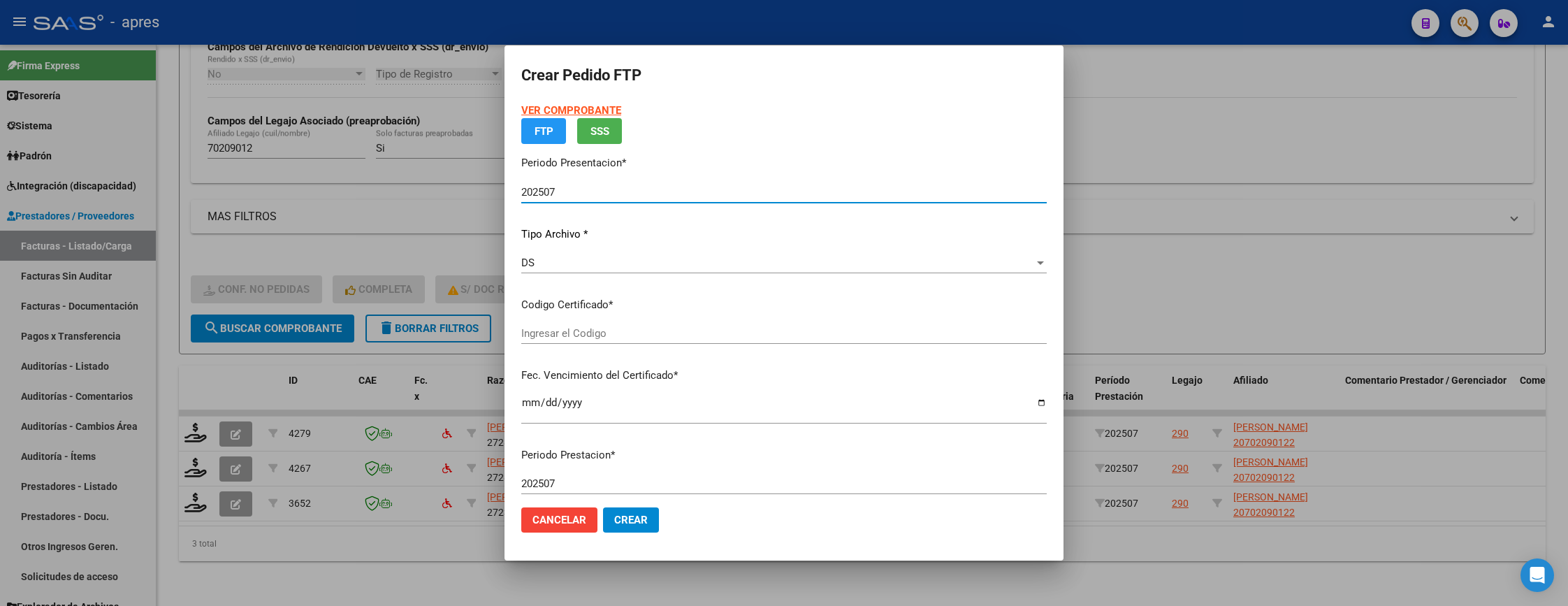
type input "ARG02000702090122025032620280326BUE370"
type input "2028-03-26"
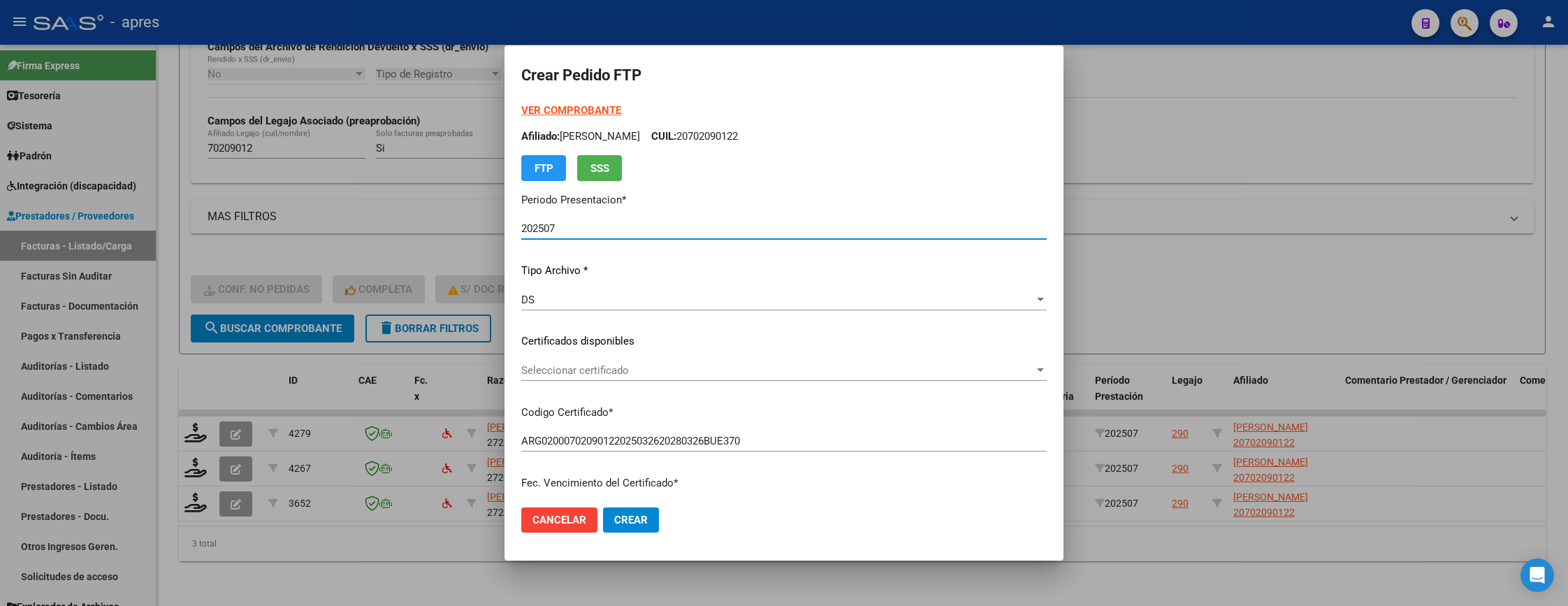
click at [632, 367] on span "Seleccionar certificado" at bounding box center [778, 370] width 513 height 13
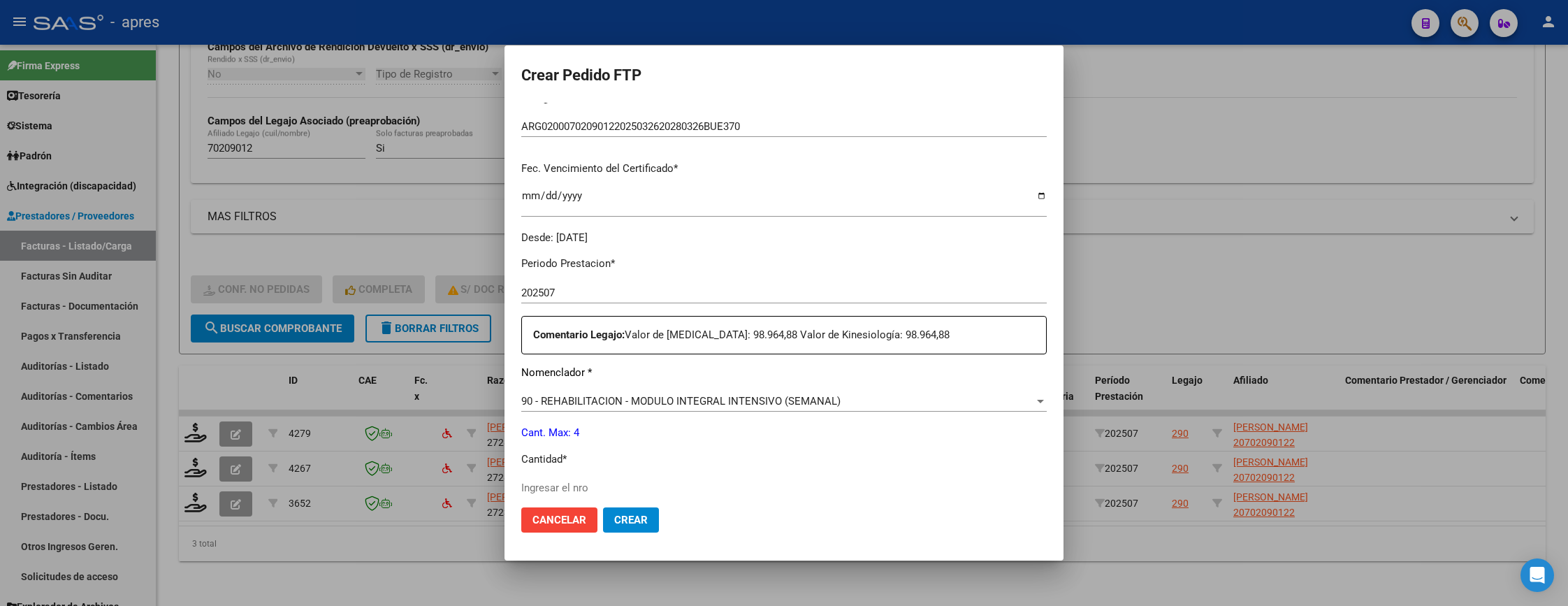
scroll to position [420, 0]
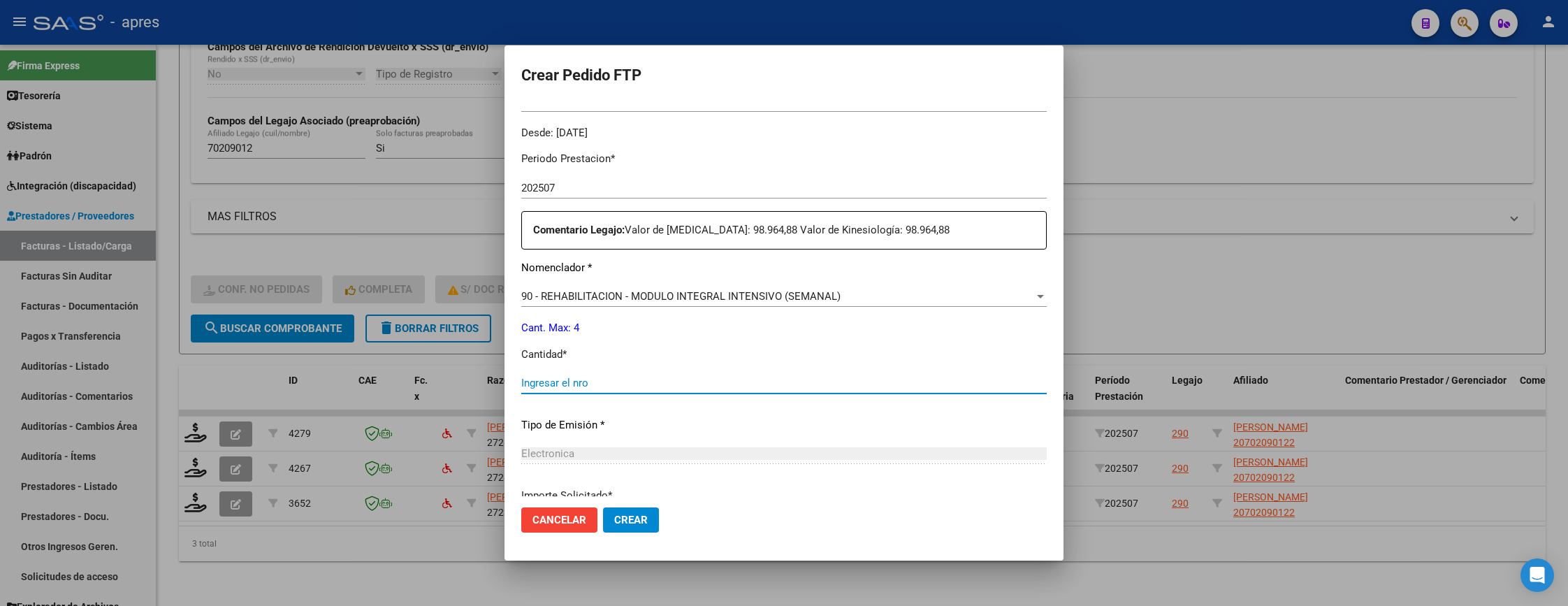
click at [619, 378] on input "Ingresar el nro" at bounding box center [784, 383] width 526 height 13
type input "4"
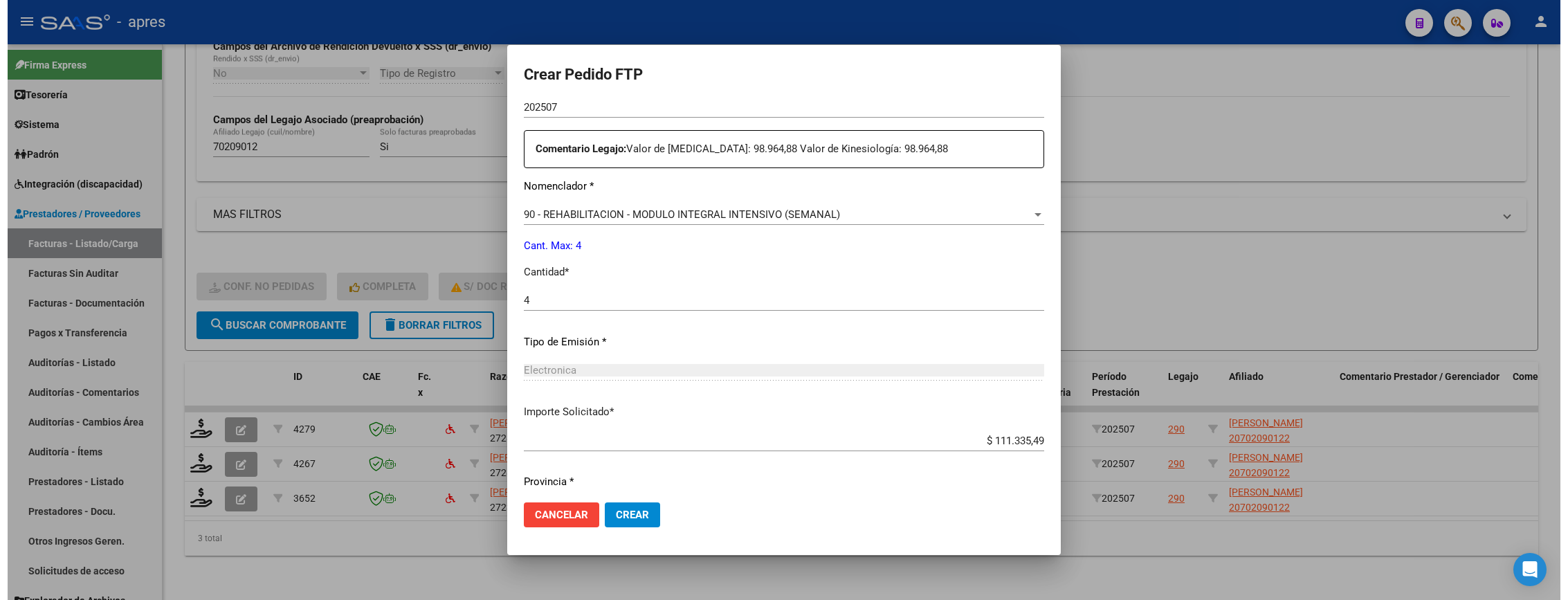
scroll to position [537, 0]
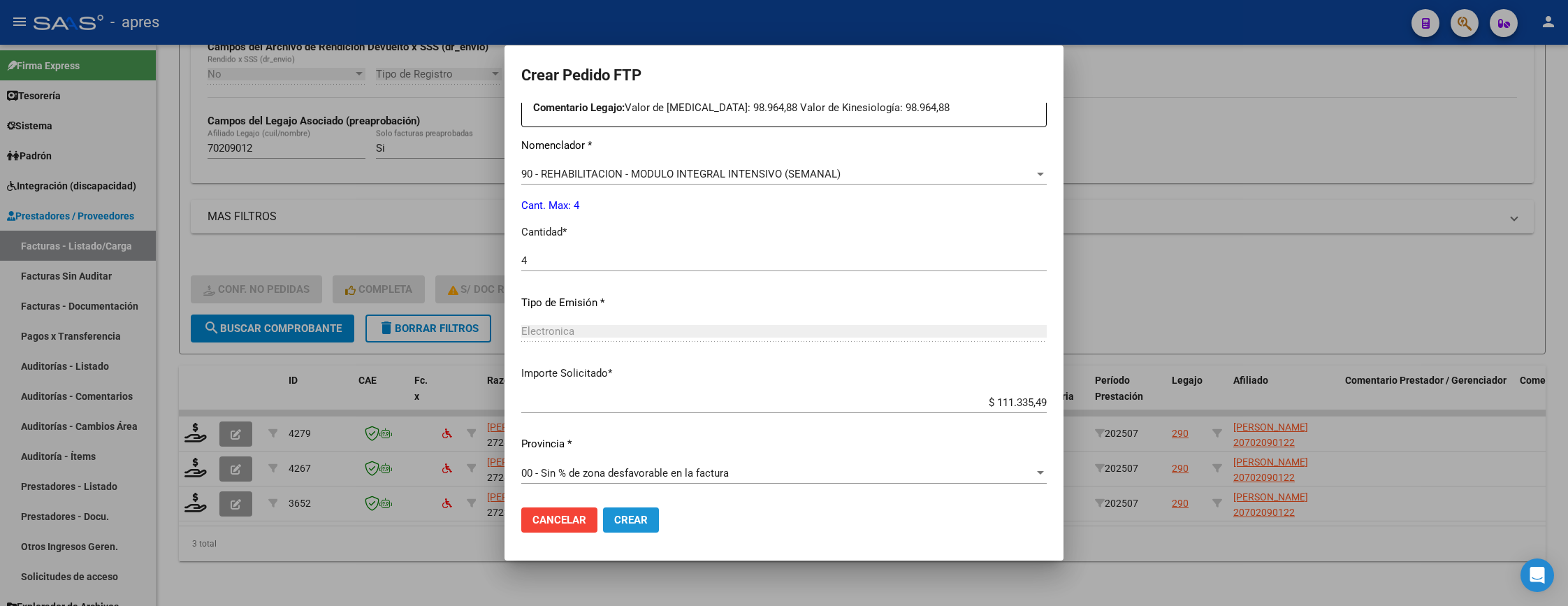
click at [632, 516] on span "Crear" at bounding box center [630, 520] width 33 height 13
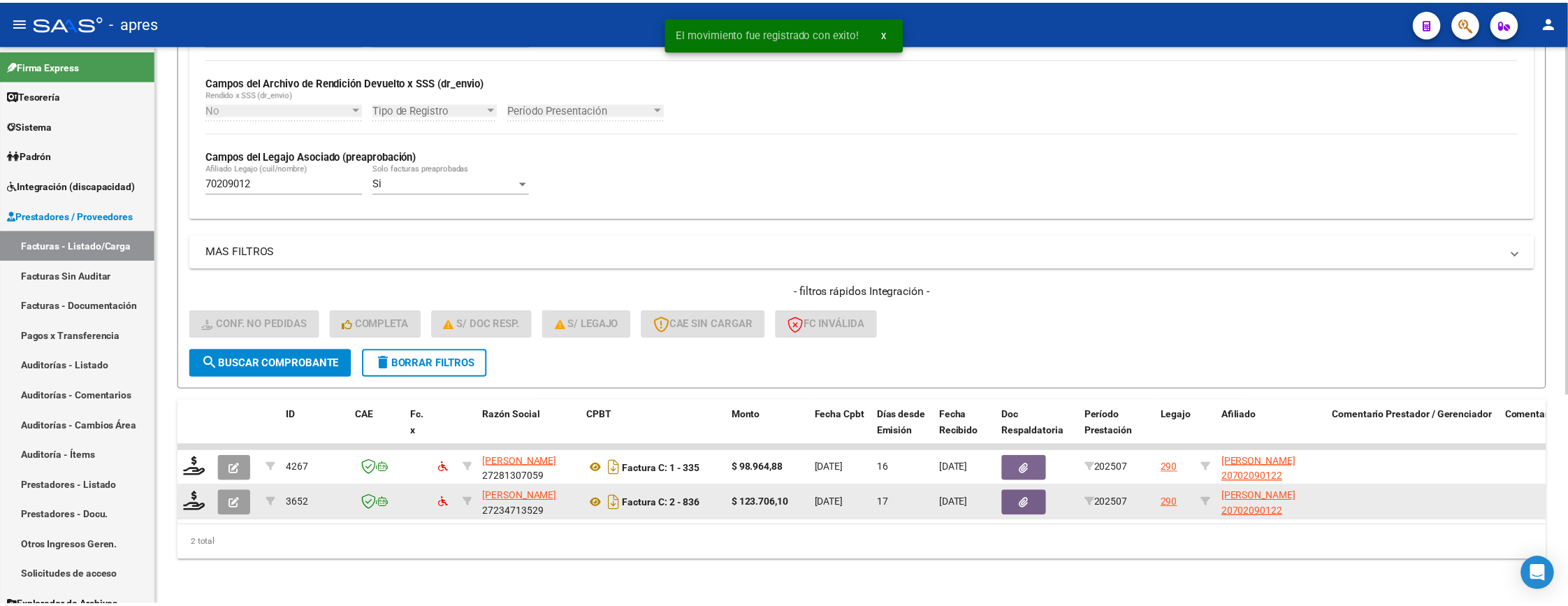
scroll to position [336, 0]
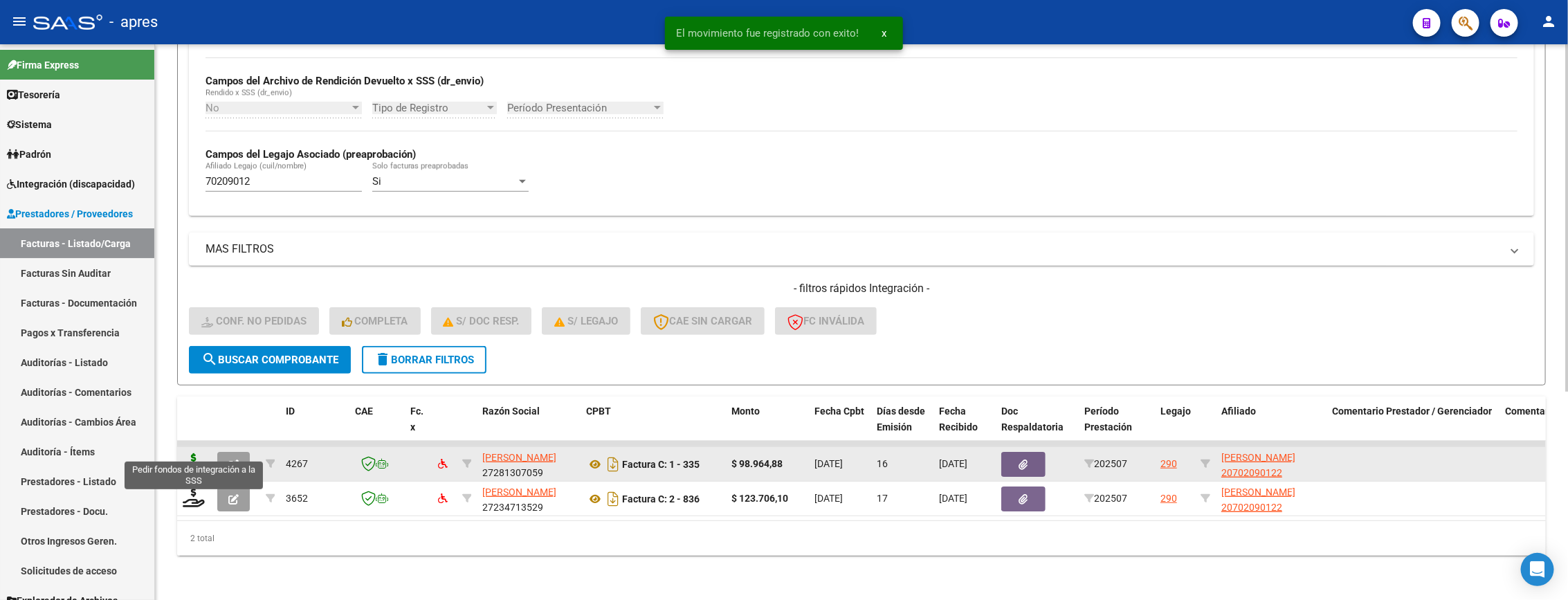
click at [194, 453] on icon at bounding box center [194, 463] width 22 height 19
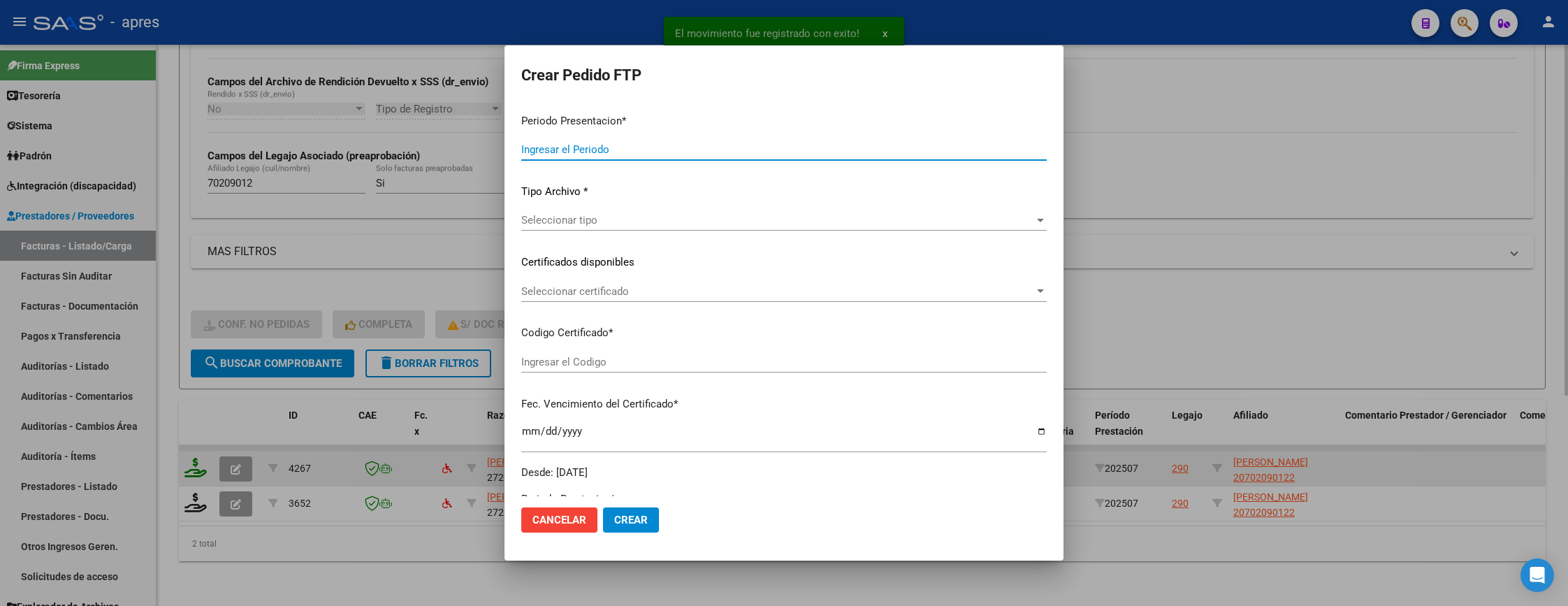
type input "202507"
type input "$ 98.964,88"
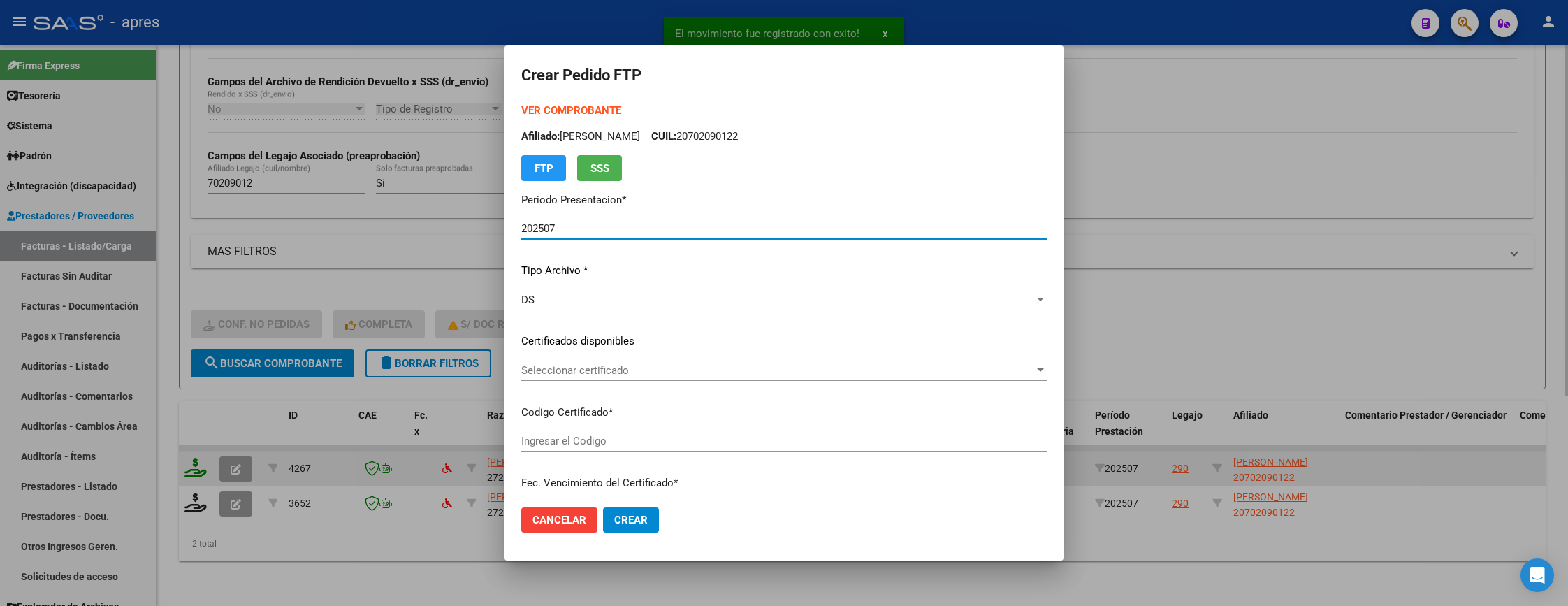
type input "ARG02000702090122025032620280326BUE370"
type input "2028-03-26"
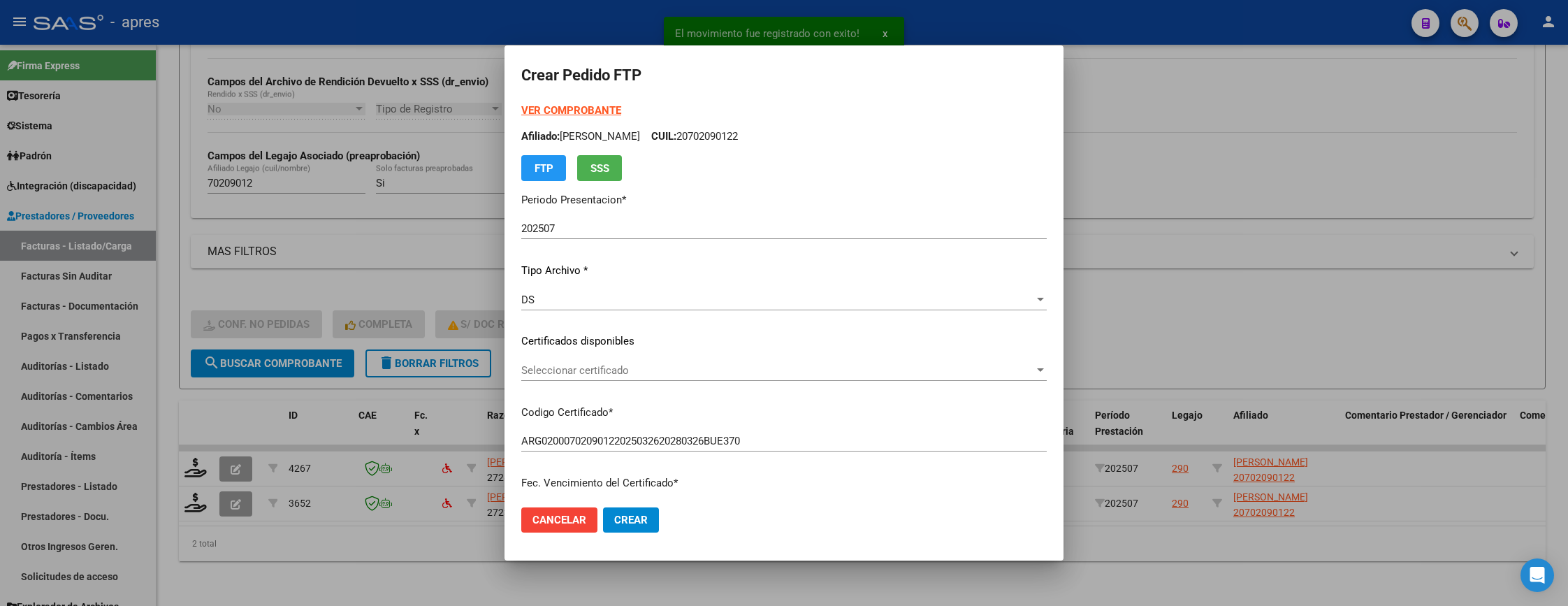
click at [547, 380] on div "Seleccionar certificado Seleccionar certificado" at bounding box center [784, 377] width 526 height 34
click at [546, 367] on span "Seleccionar certificado" at bounding box center [778, 370] width 513 height 13
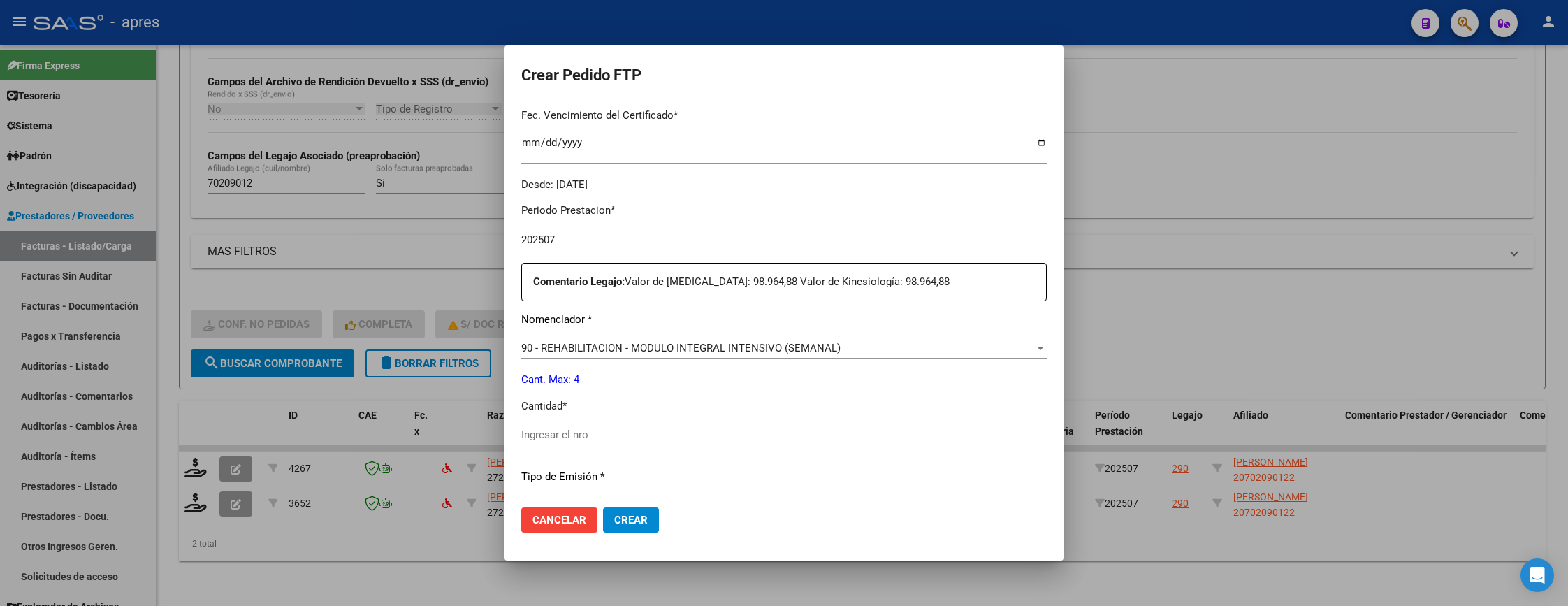
scroll to position [420, 0]
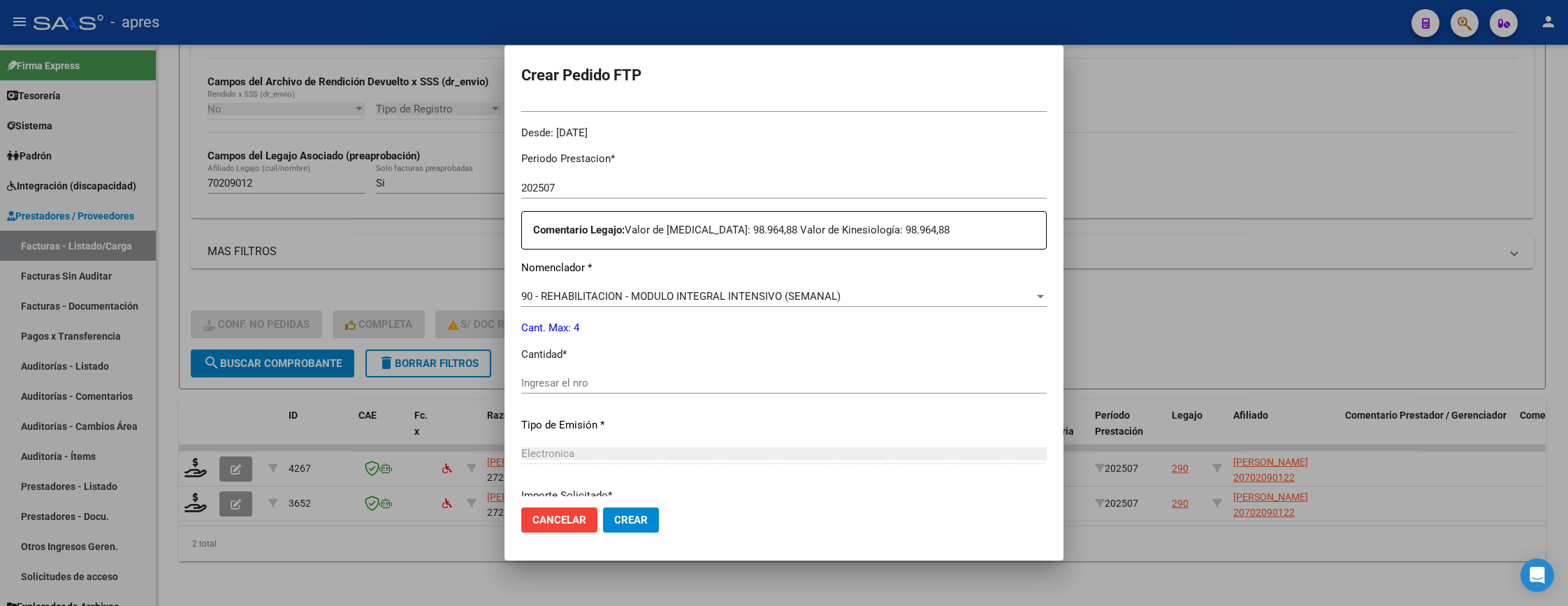
click at [586, 386] on input "Ingresar el nro" at bounding box center [784, 383] width 526 height 13
type input "4"
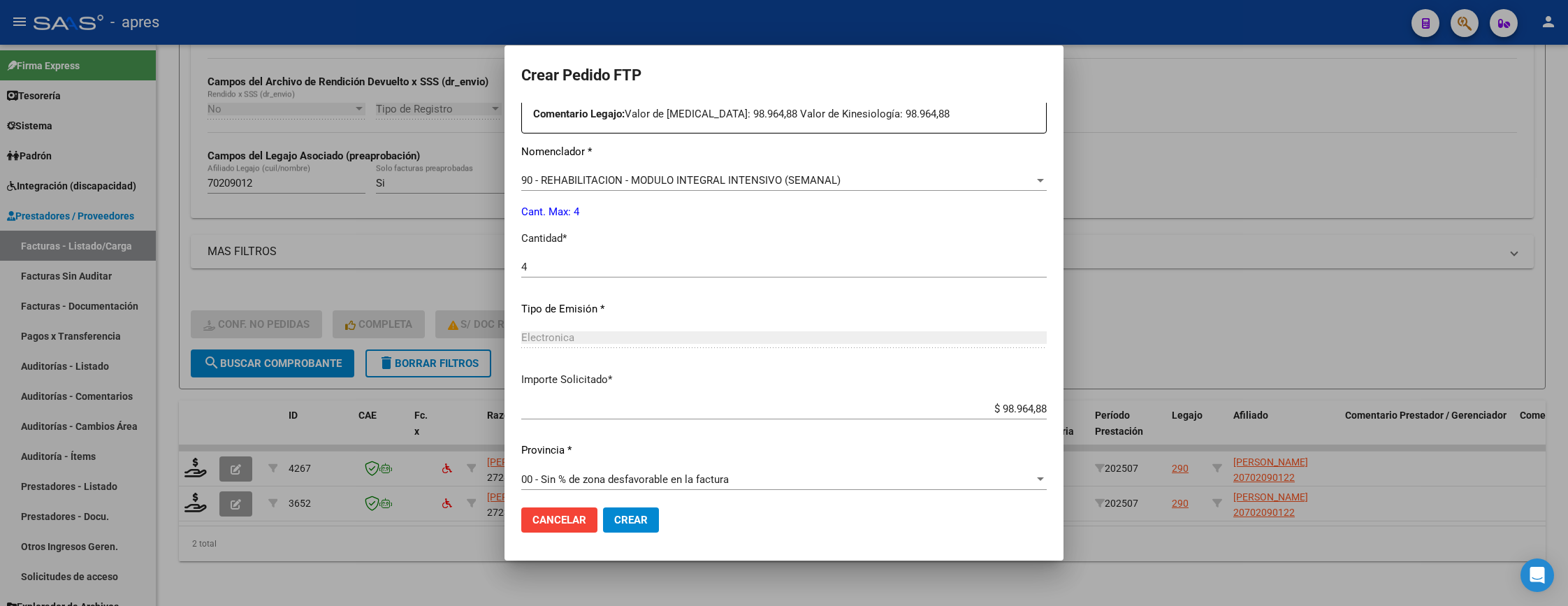
scroll to position [542, 0]
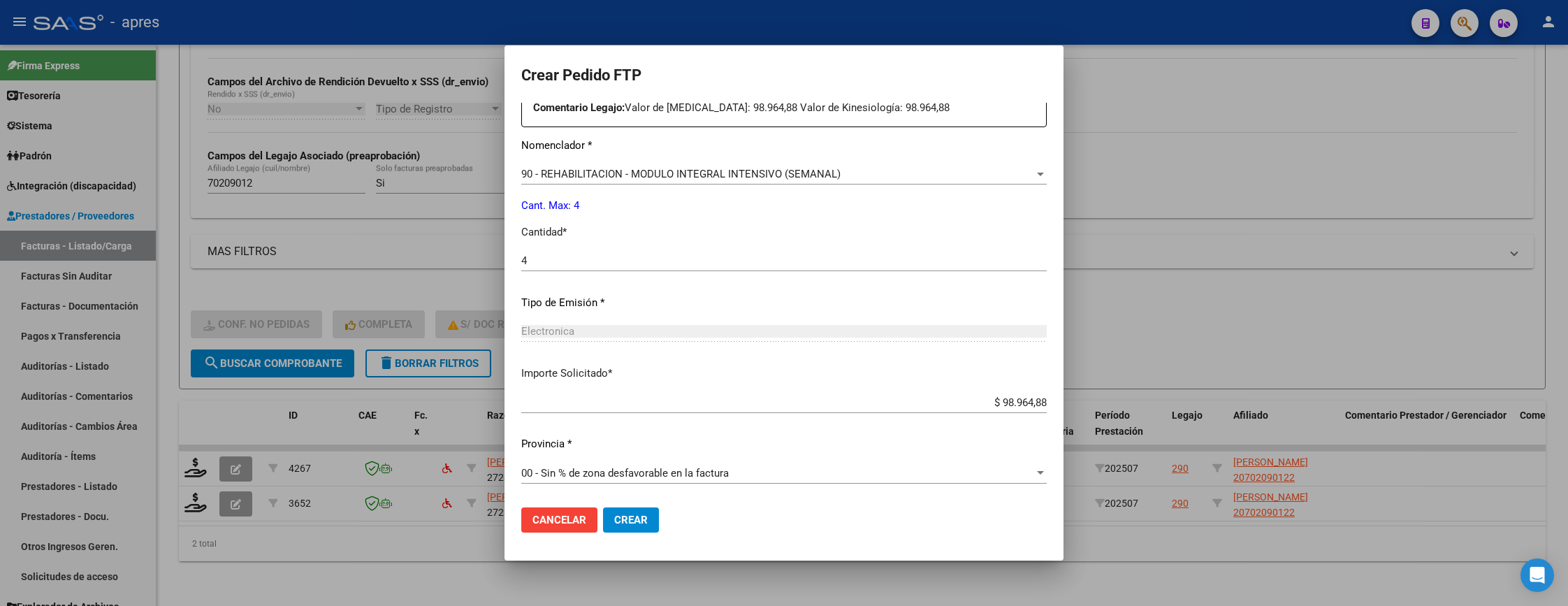
click at [615, 507] on button "Crear" at bounding box center [630, 519] width 56 height 25
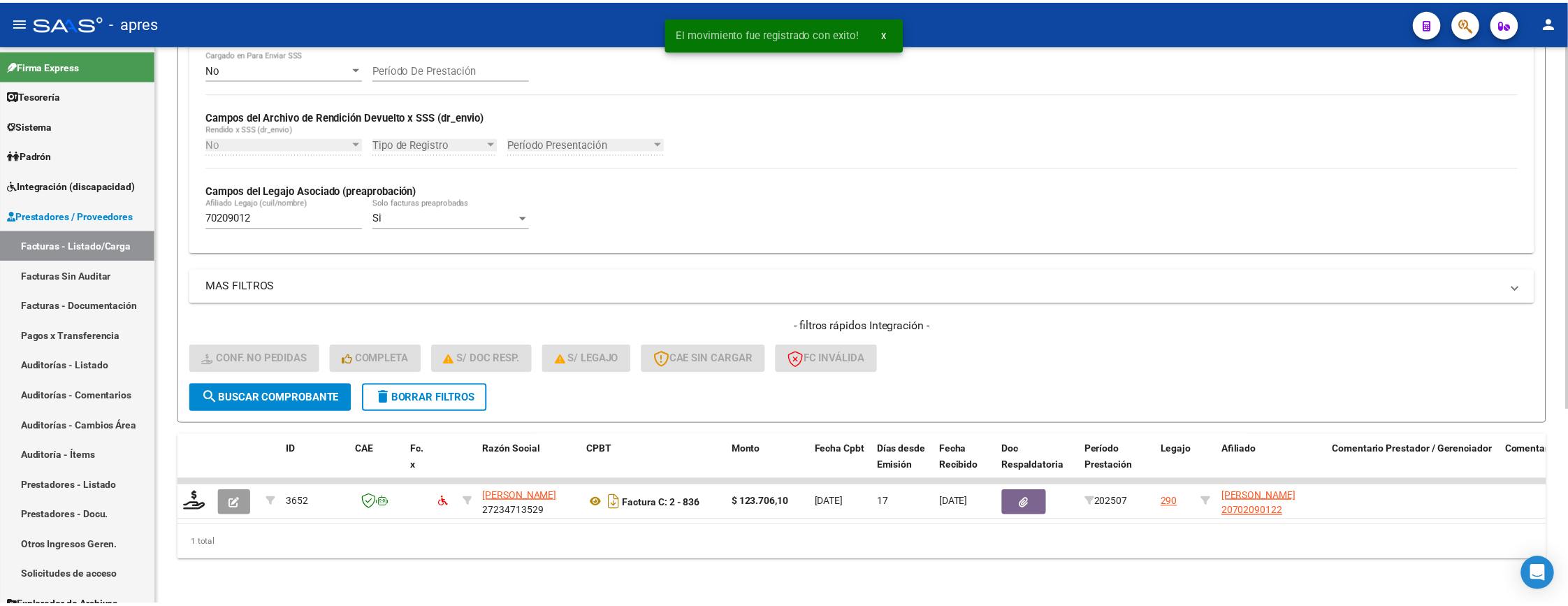
scroll to position [302, 0]
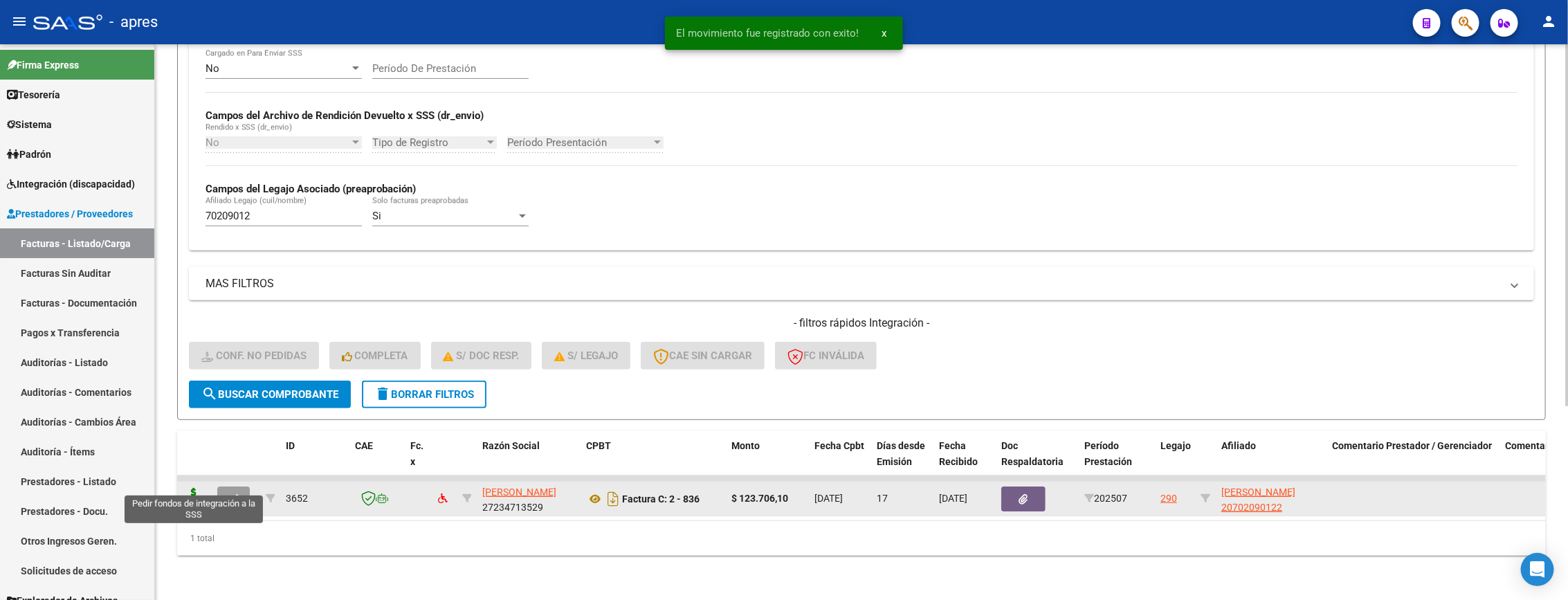
click at [197, 488] on icon at bounding box center [194, 497] width 22 height 19
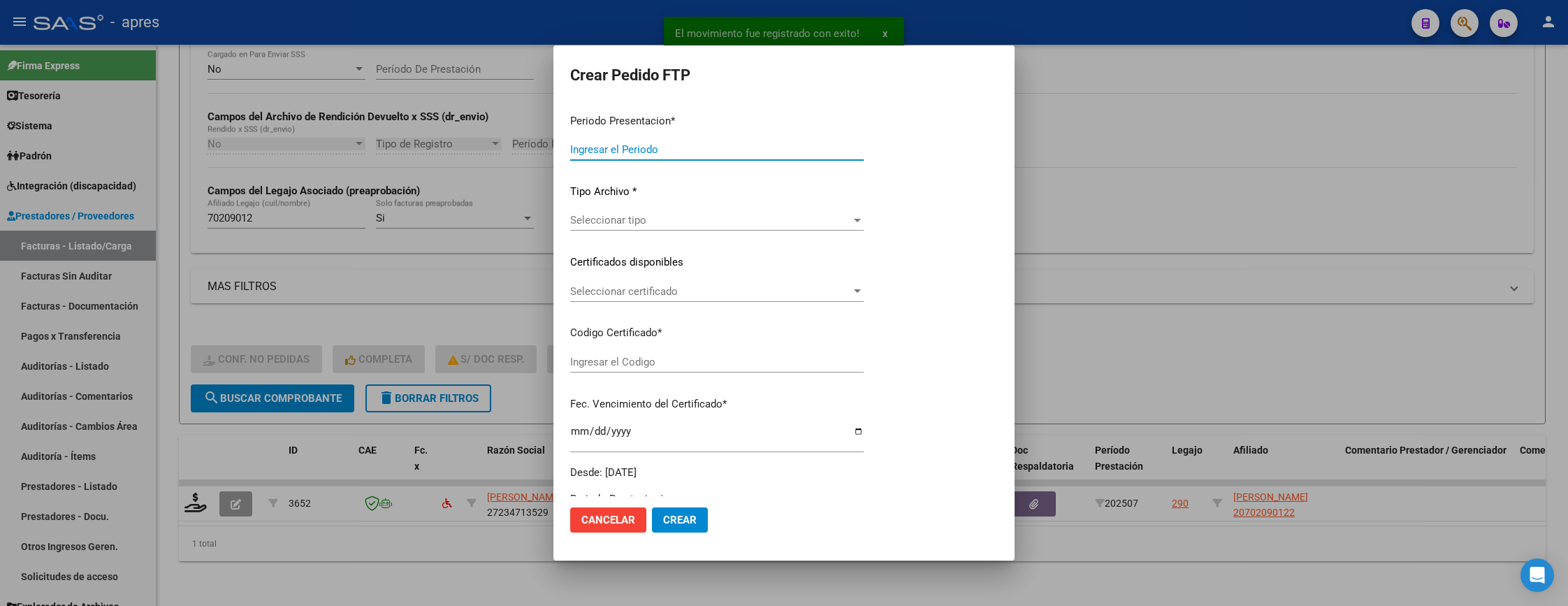
type input "202507"
type input "$ 123.706,10"
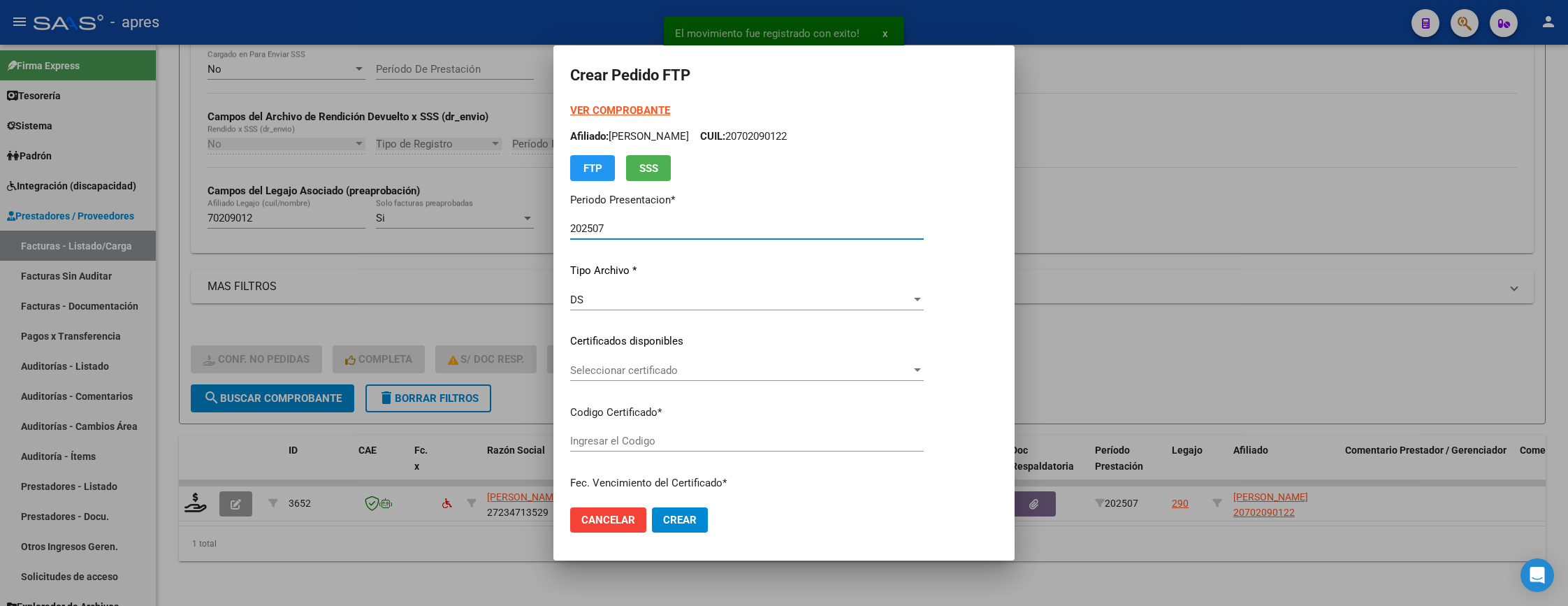
type input "ARG02000702090122025032620280326BUE370"
type input "2028-03-26"
click at [720, 374] on span "Seleccionar certificado" at bounding box center [740, 370] width 341 height 13
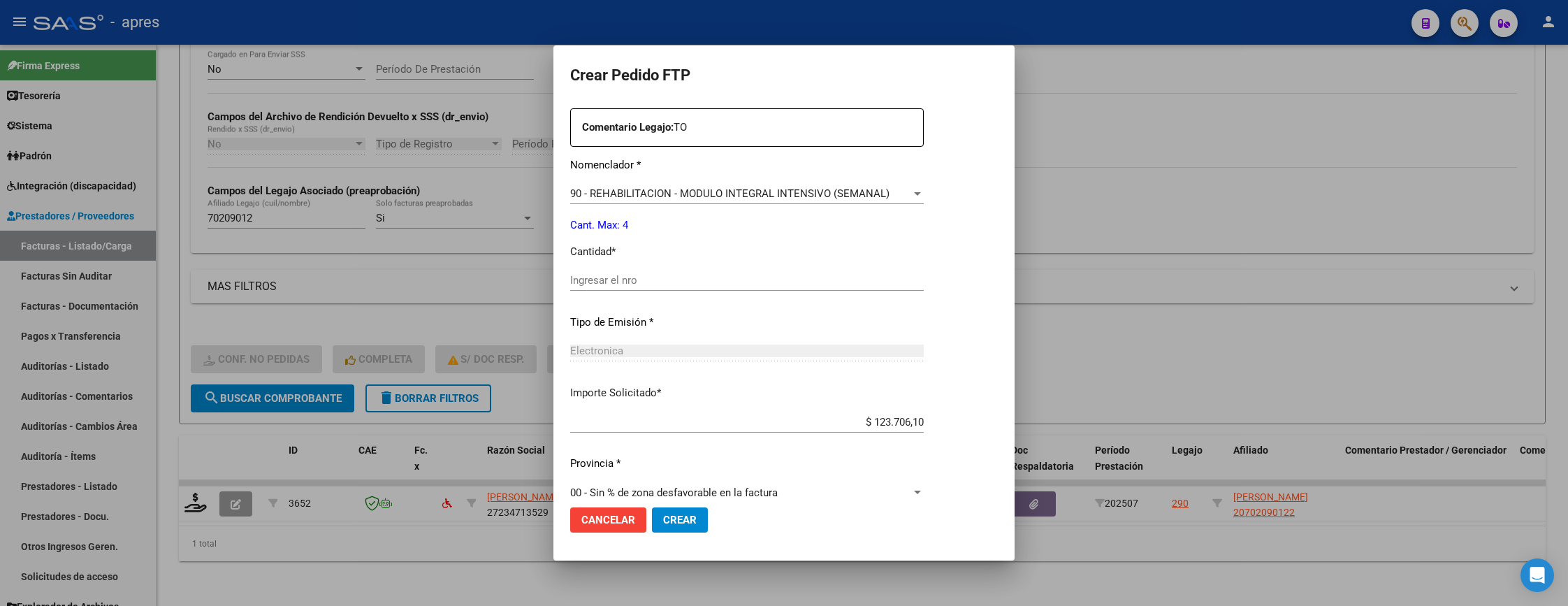
scroll to position [524, 0]
click at [663, 283] on input "Ingresar el nro" at bounding box center [747, 279] width 354 height 13
type input "4"
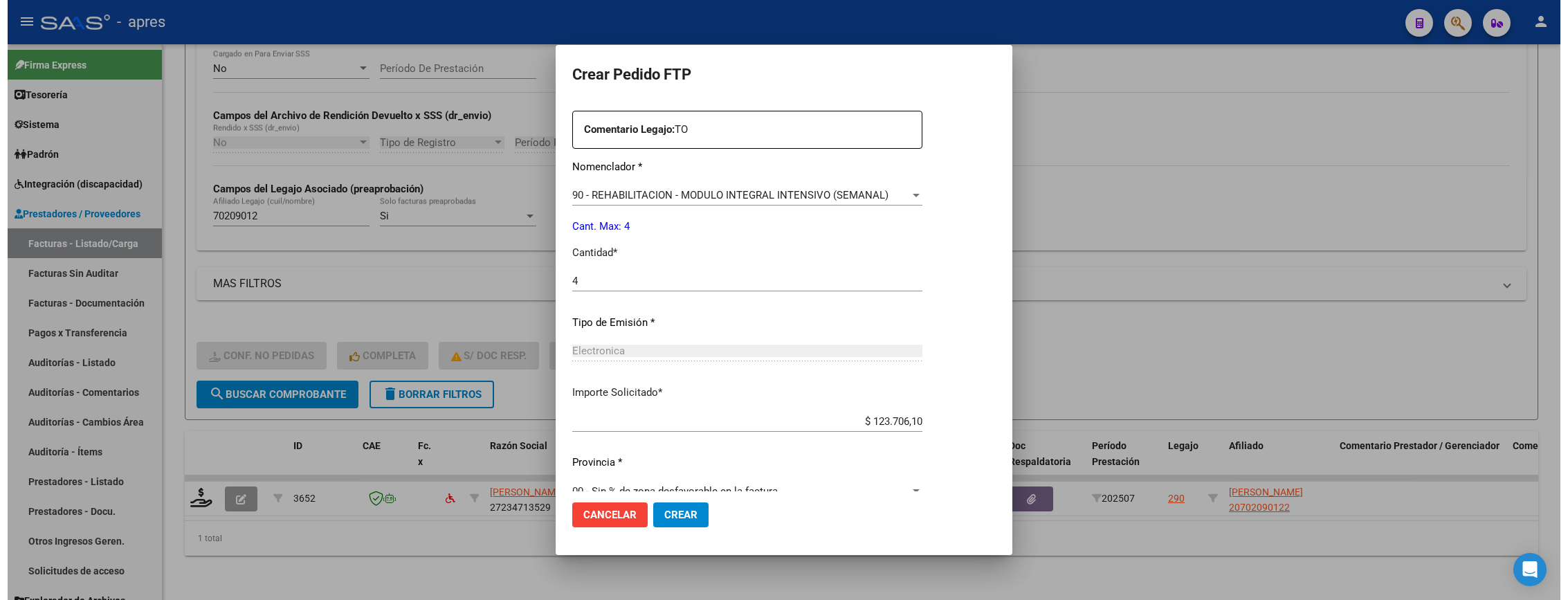
scroll to position [537, 0]
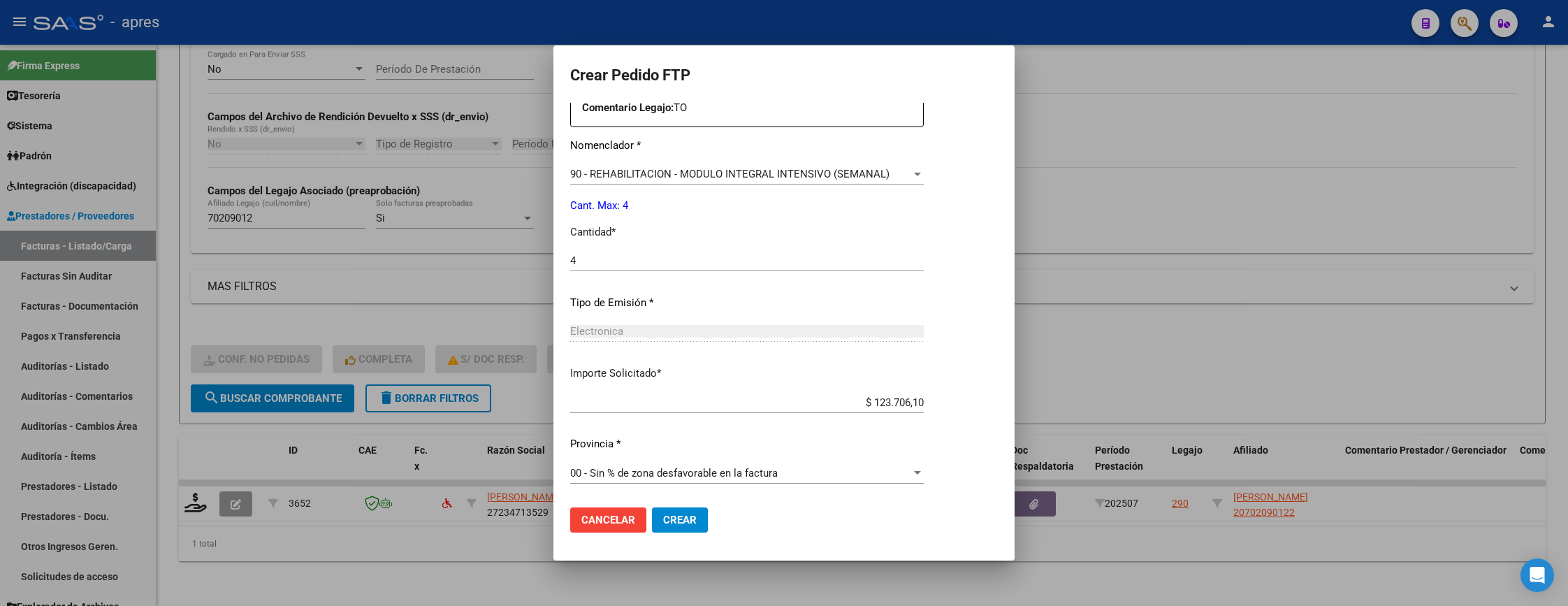
click at [690, 524] on span "Crear" at bounding box center [680, 520] width 33 height 13
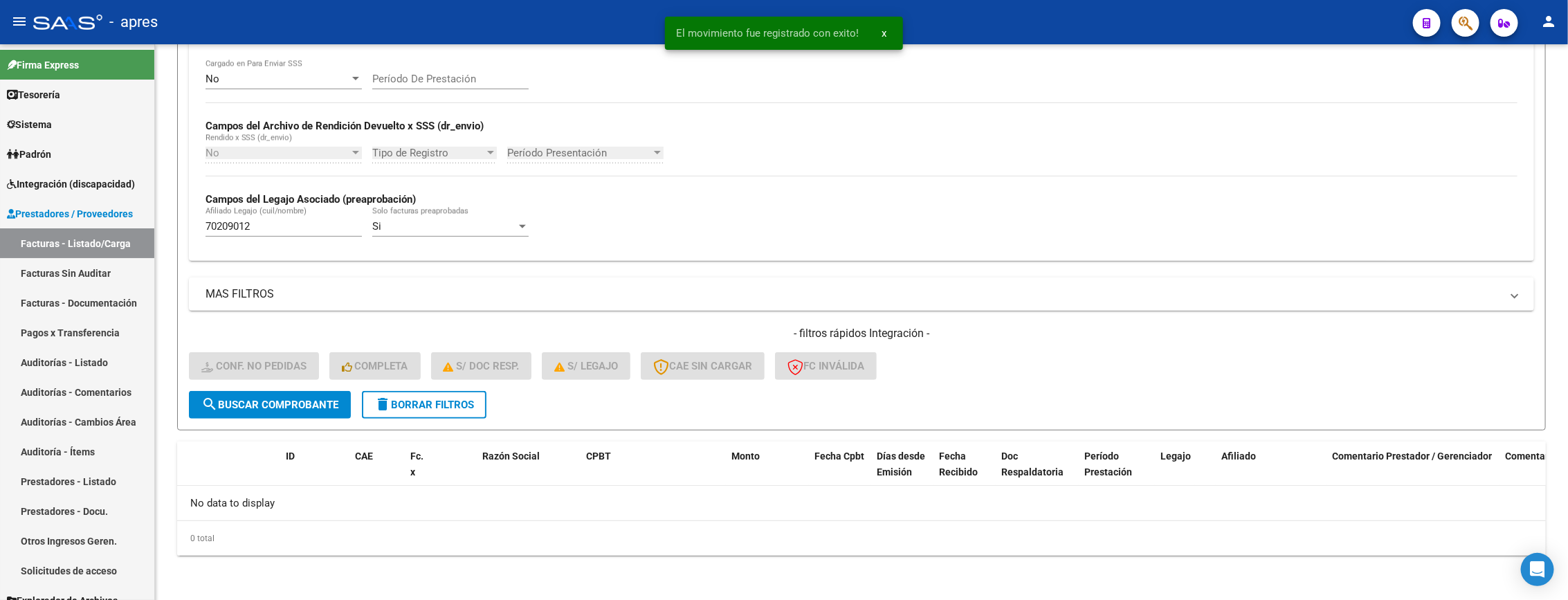
scroll to position [272, 0]
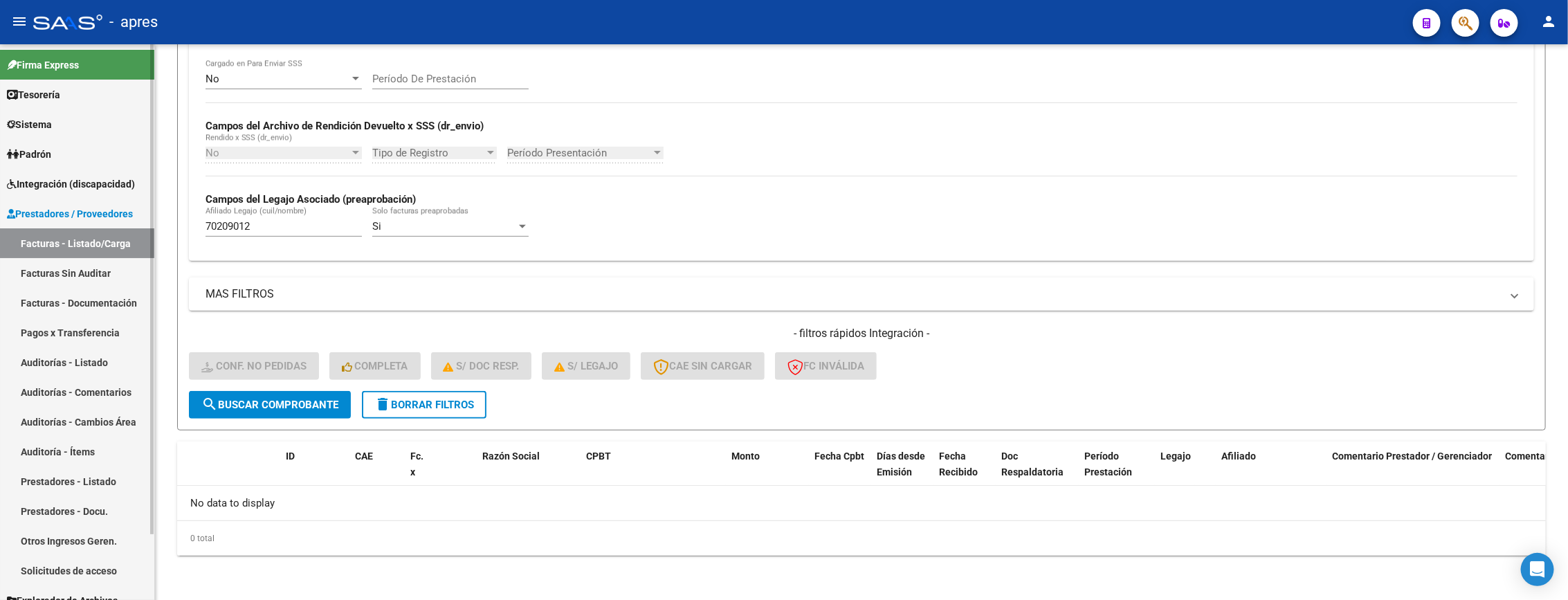
drag, startPoint x: 69, startPoint y: 223, endPoint x: 48, endPoint y: 223, distance: 21.0
click at [48, 223] on mat-sidenav-container "Firma Express Tesorería Extractos Procesados (csv) Extractos Originales (pdf) S…" at bounding box center [784, 322] width 1568 height 556
paste input "54885606"
drag, startPoint x: 318, startPoint y: 230, endPoint x: 64, endPoint y: 201, distance: 255.7
click at [64, 201] on mat-sidenav-container "Firma Express Tesorería Extractos Procesados (csv) Extractos Originales (pdf) S…" at bounding box center [784, 322] width 1568 height 556
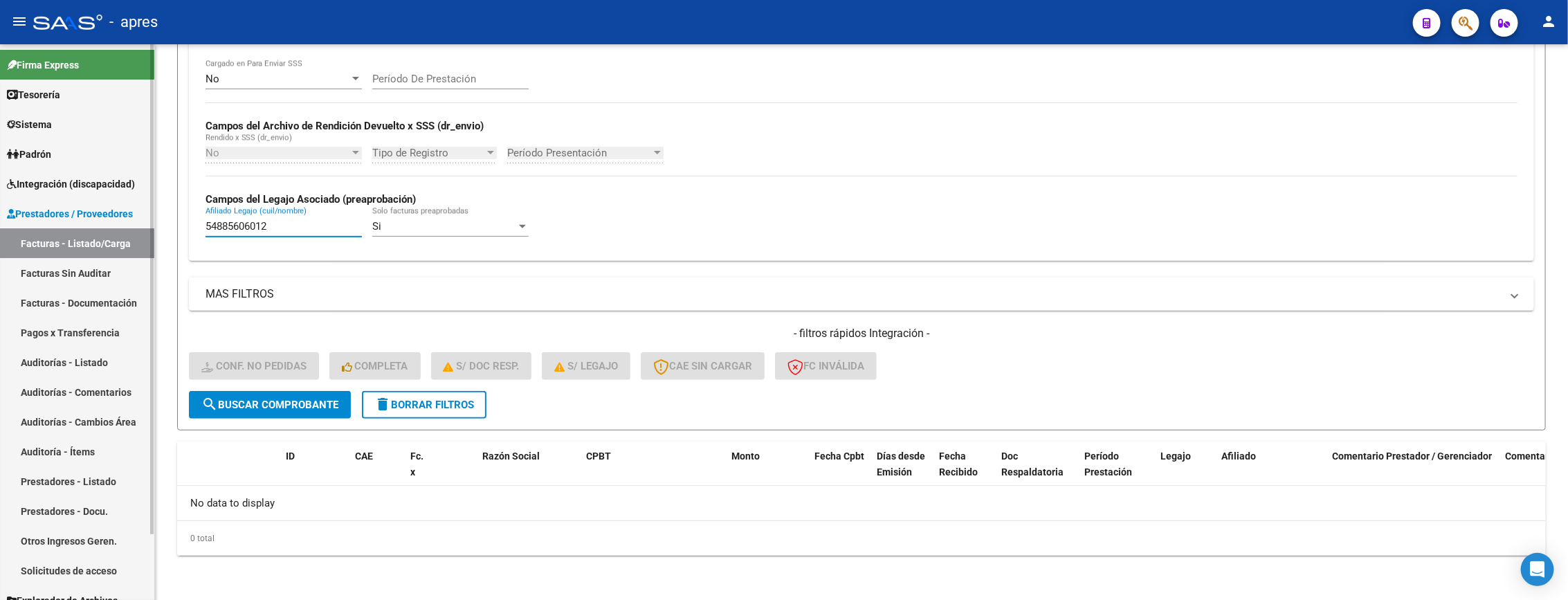
paste input "text"
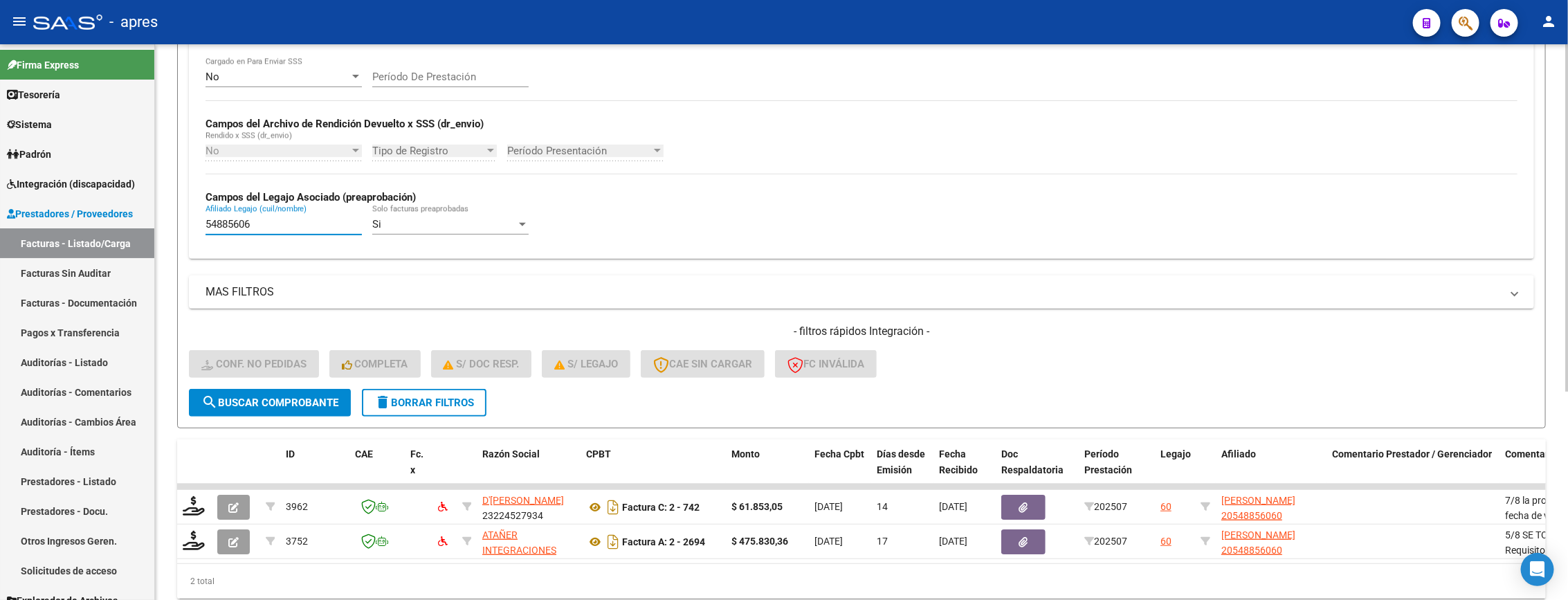
type input "54885606"
click at [987, 395] on form "Filtros Id Integración Area Seleccionar Gerenciador Seleccionar Gerenciador Si …" at bounding box center [861, 160] width 1368 height 537
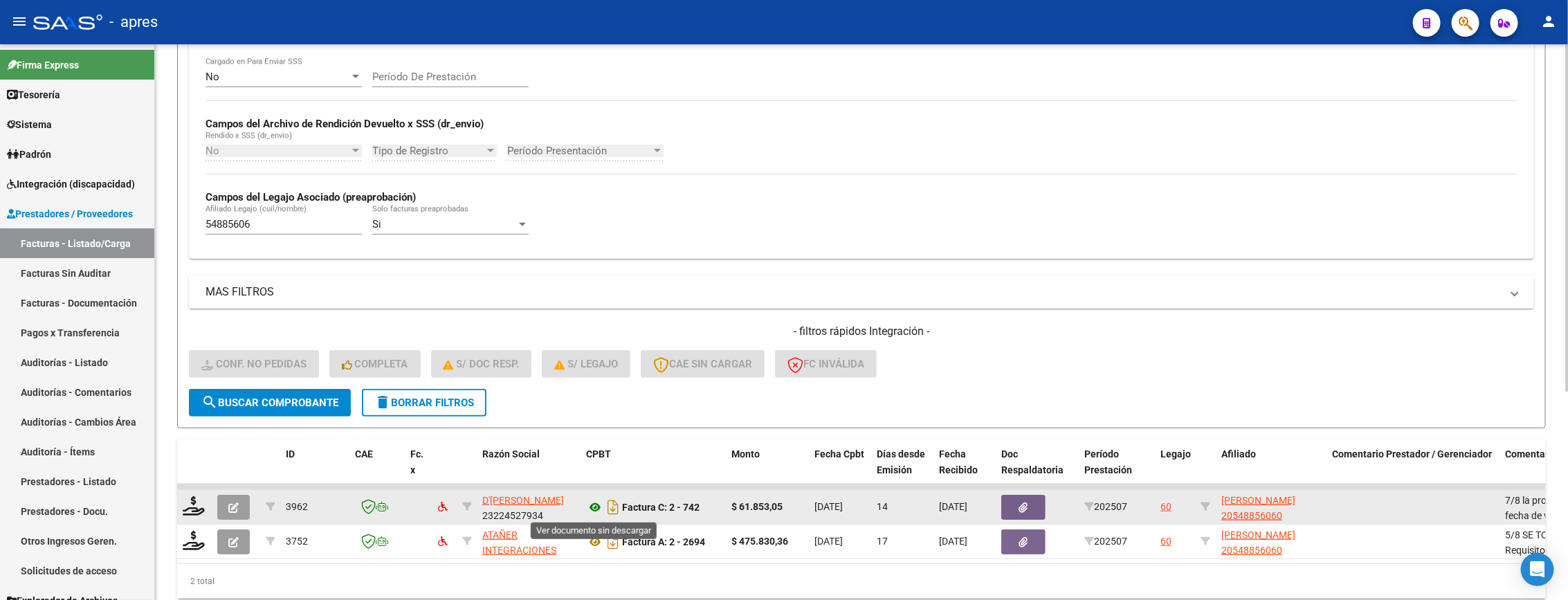
click at [596, 513] on icon at bounding box center [595, 507] width 18 height 17
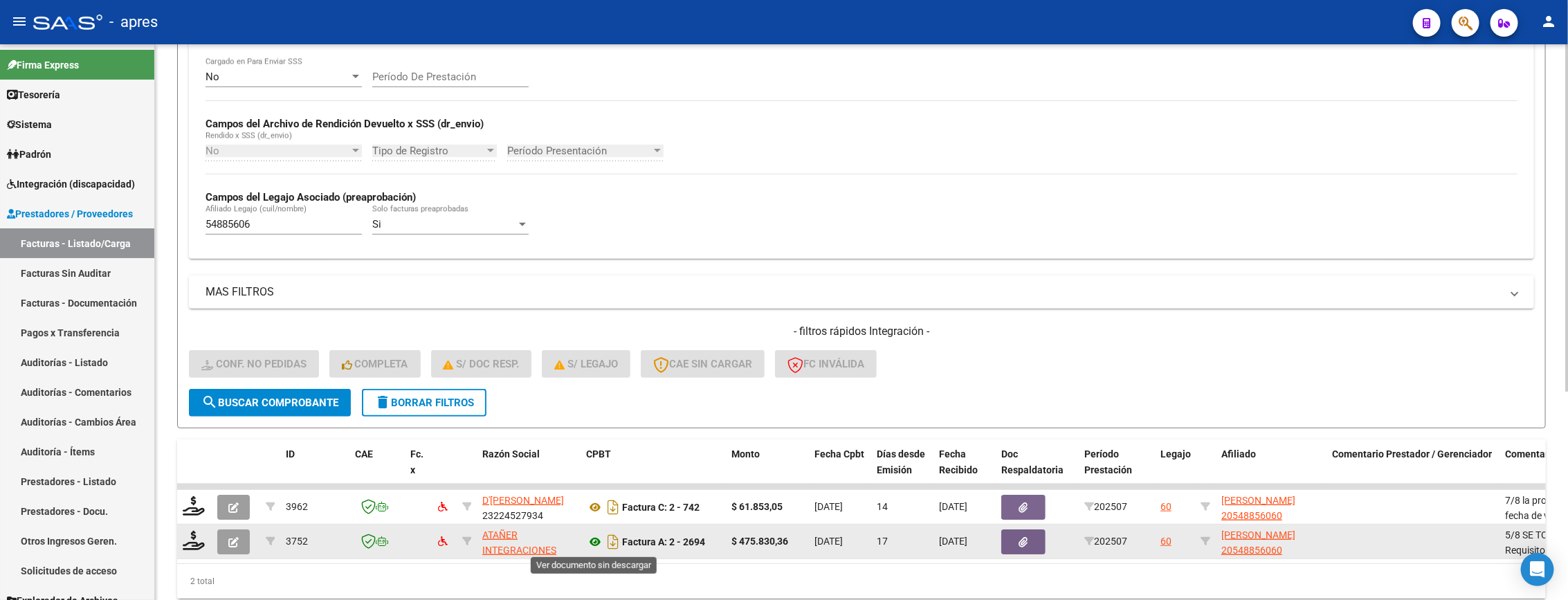
click at [588, 546] on icon at bounding box center [595, 541] width 18 height 17
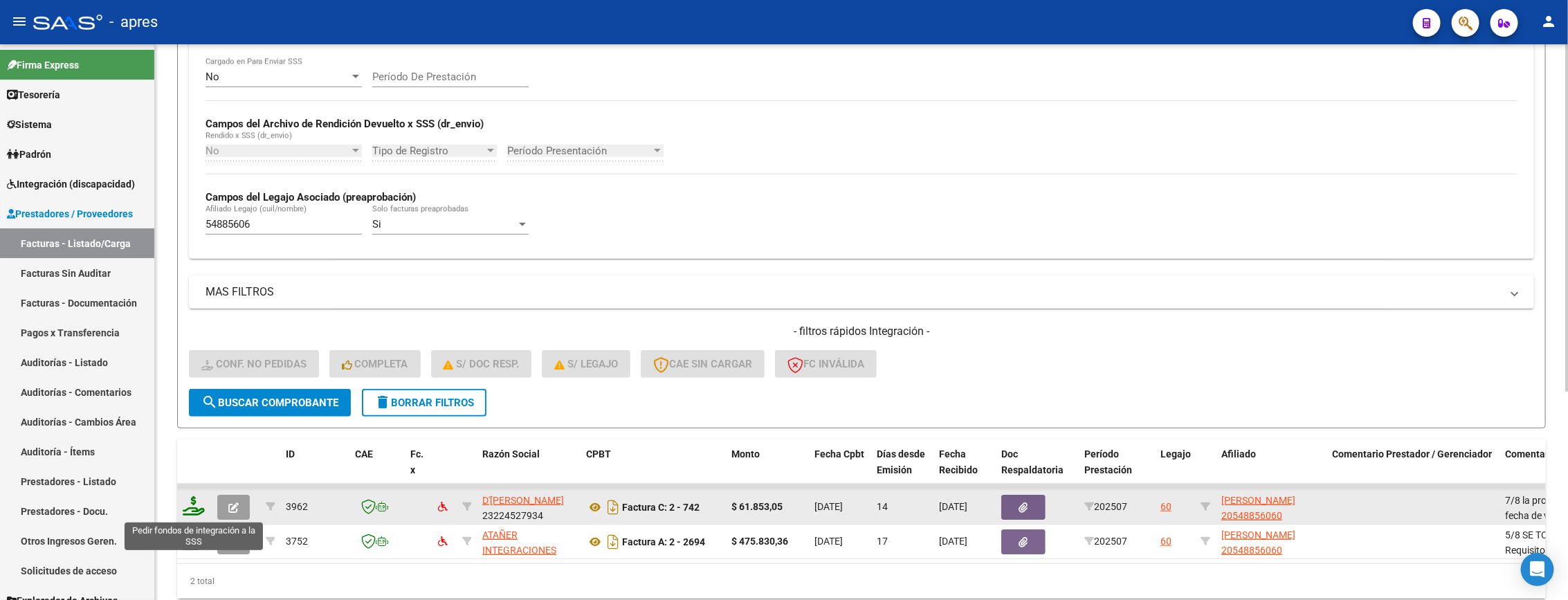
click at [189, 509] on icon at bounding box center [194, 506] width 22 height 19
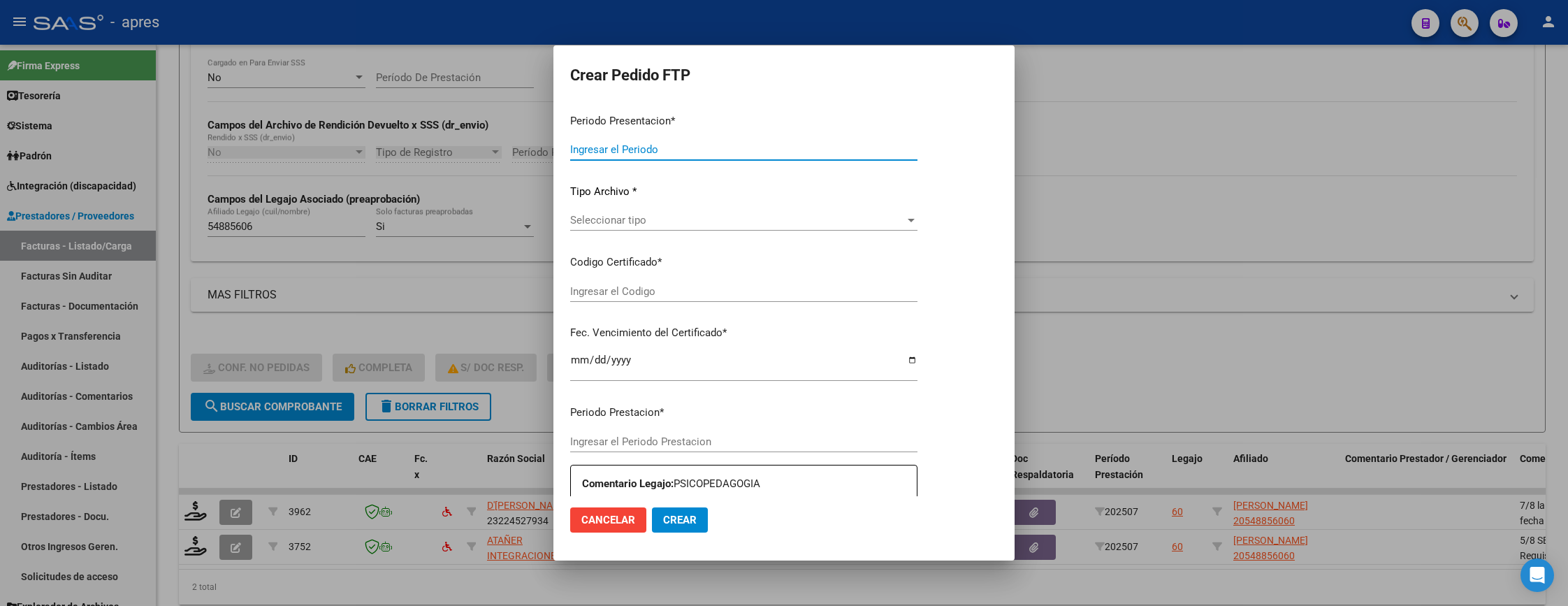
type input "202507"
type input "$ 61.853,05"
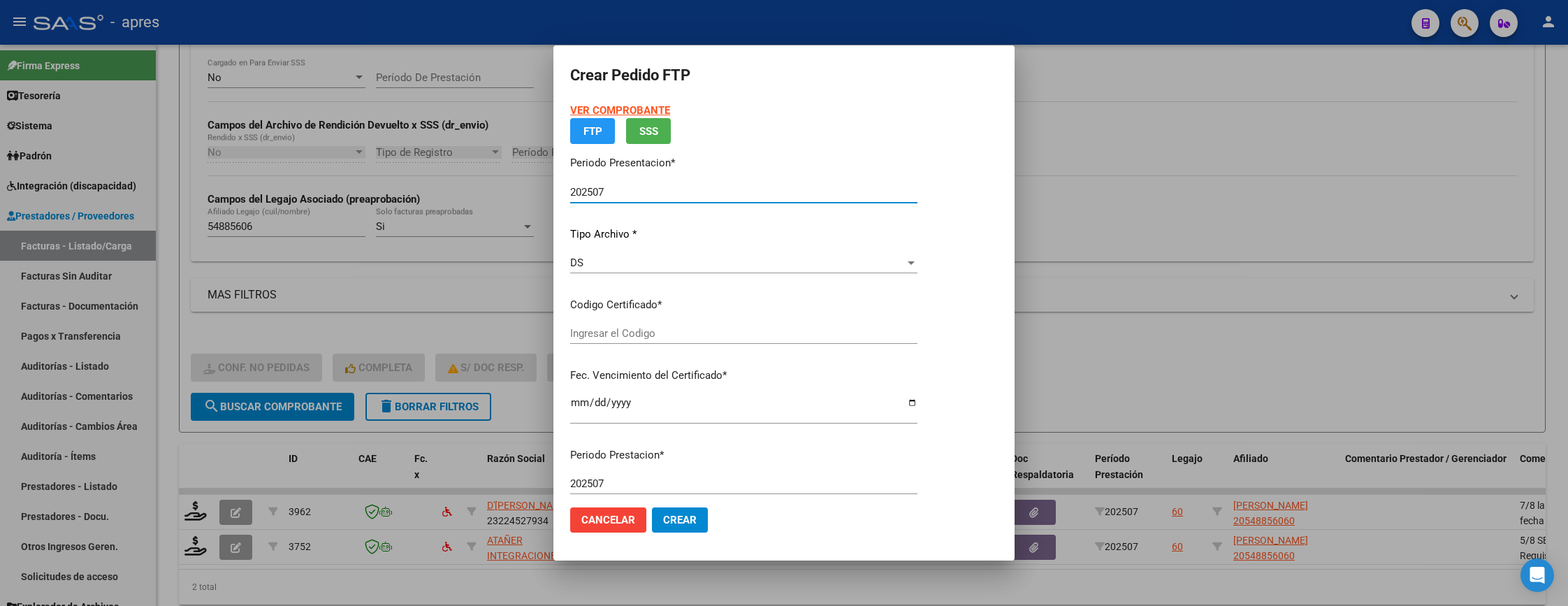
type input "ARG02000548856062022112920251129BS370"
type input "2025-11-29"
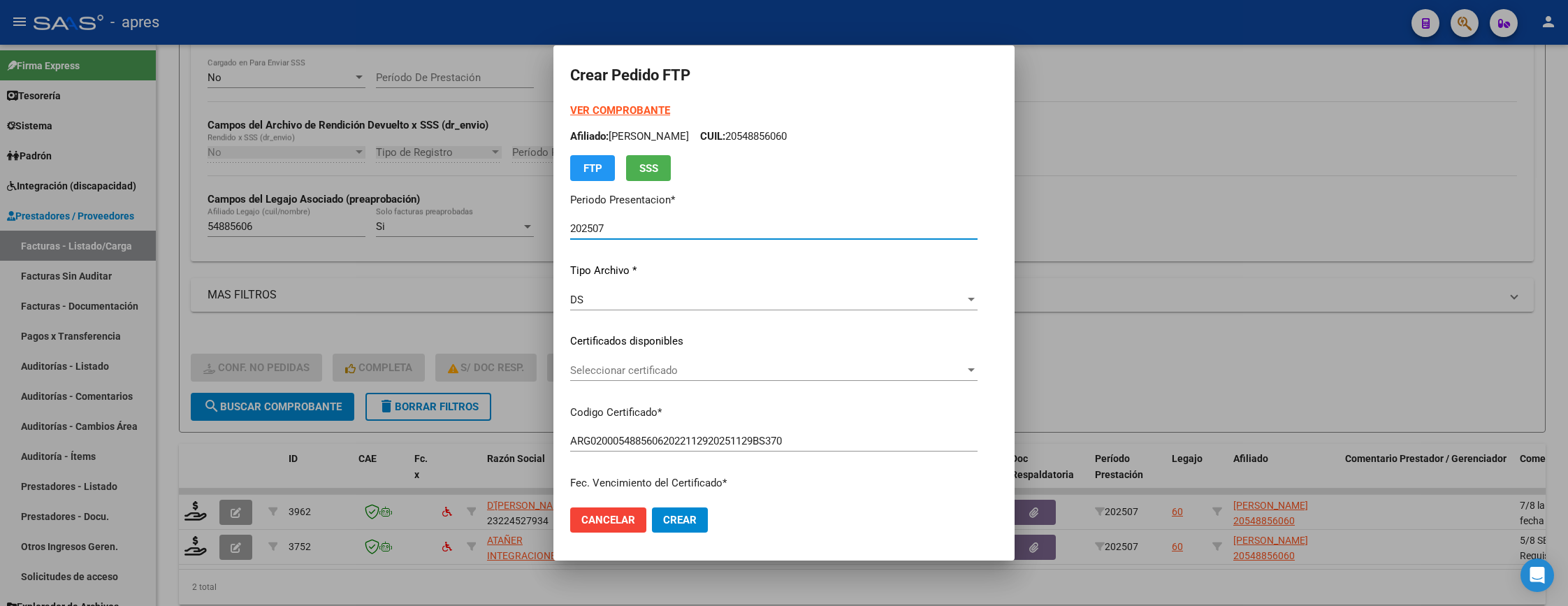
click at [684, 361] on div "Seleccionar certificado Seleccionar certificado" at bounding box center [773, 370] width 407 height 21
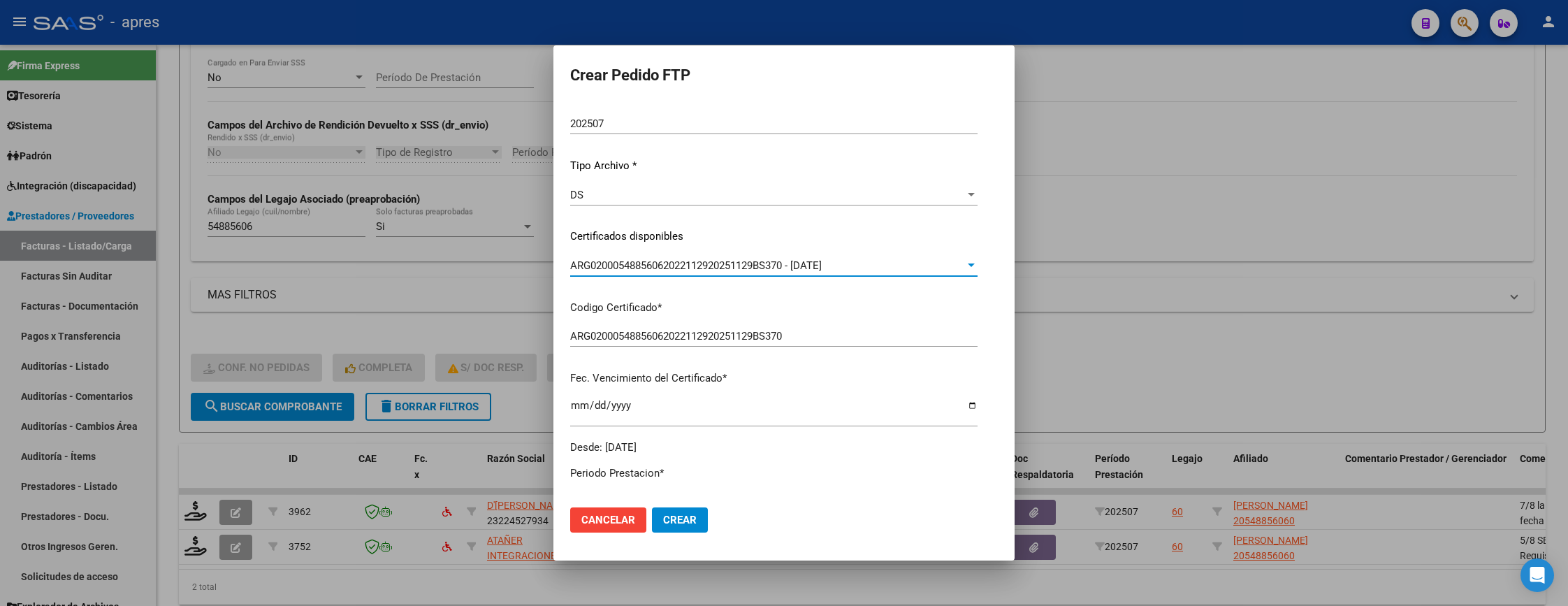
scroll to position [420, 0]
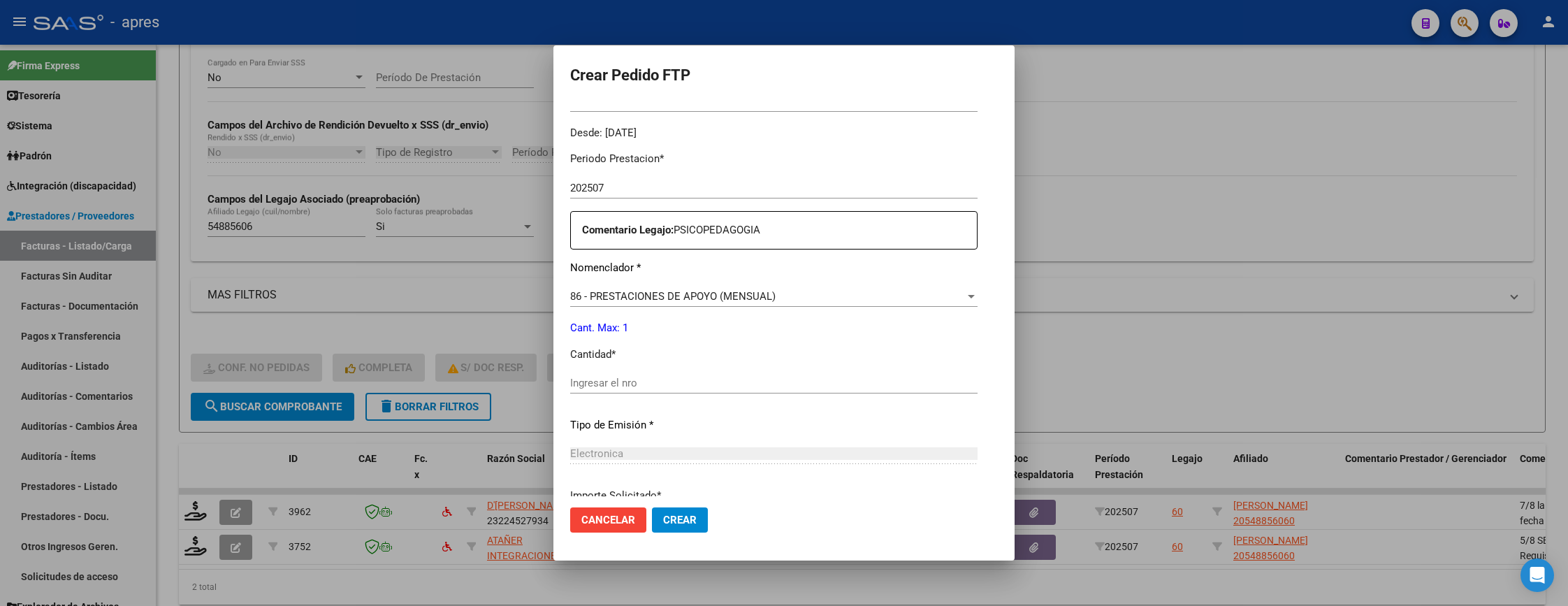
click at [686, 373] on div "Ingresar el nro" at bounding box center [773, 383] width 407 height 21
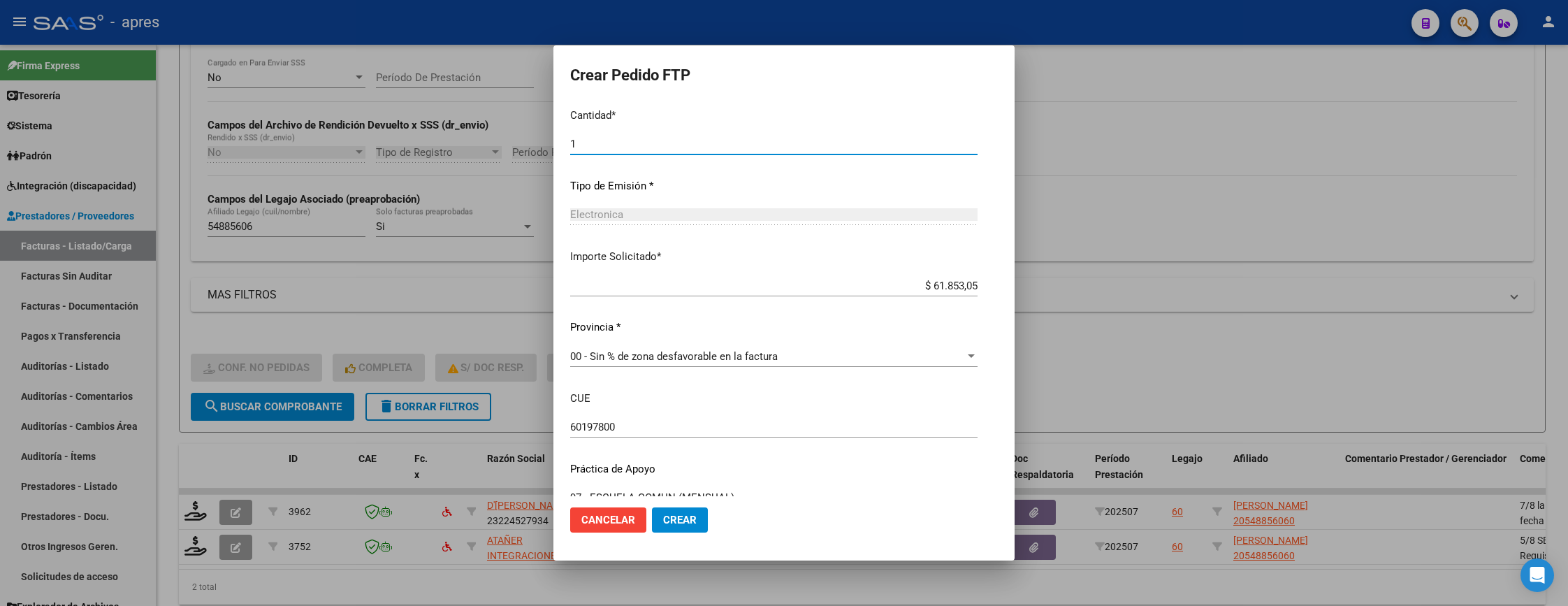
scroll to position [684, 0]
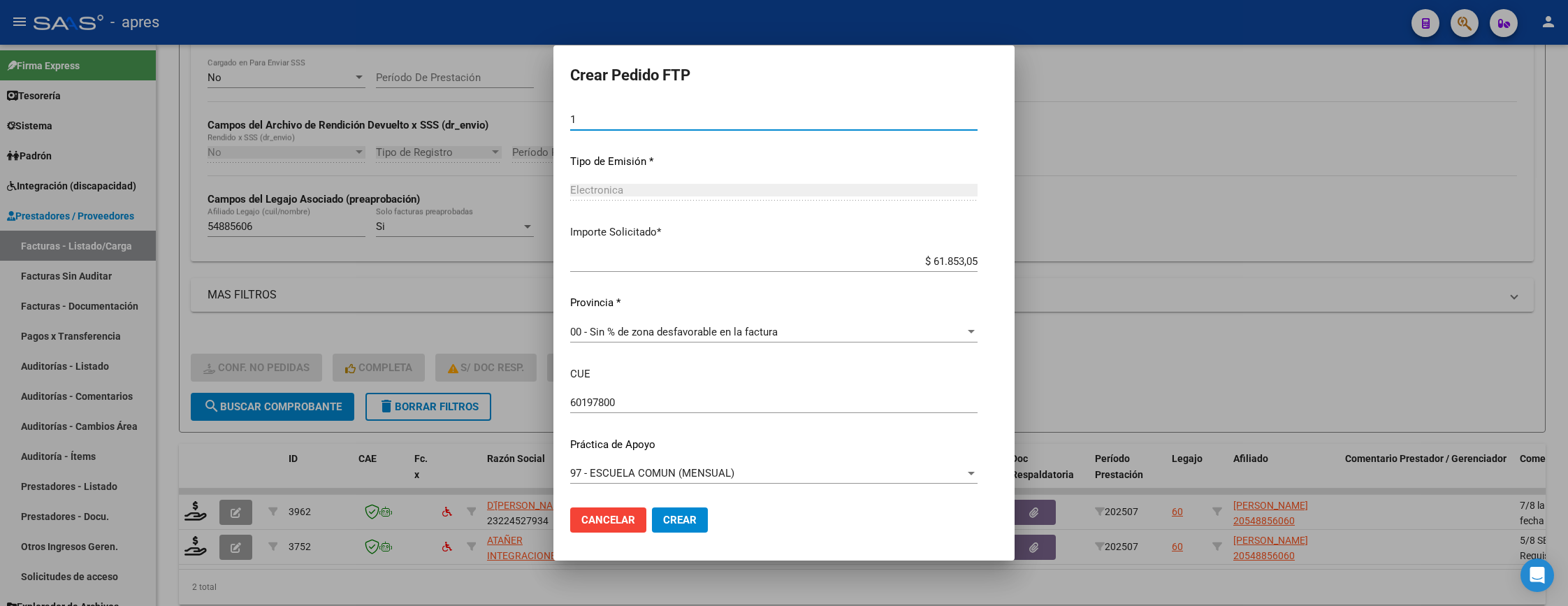
type input "1"
click at [684, 521] on span "Crear" at bounding box center [680, 520] width 33 height 13
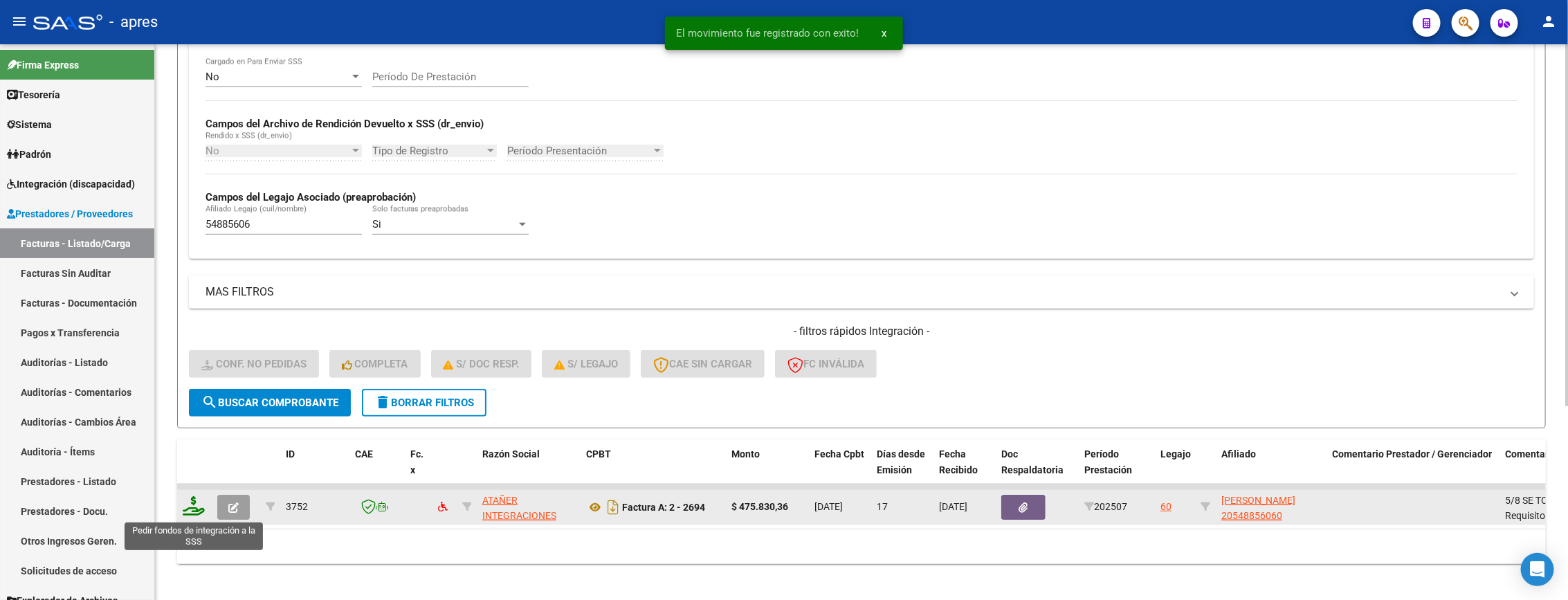
click at [194, 509] on icon at bounding box center [194, 506] width 22 height 19
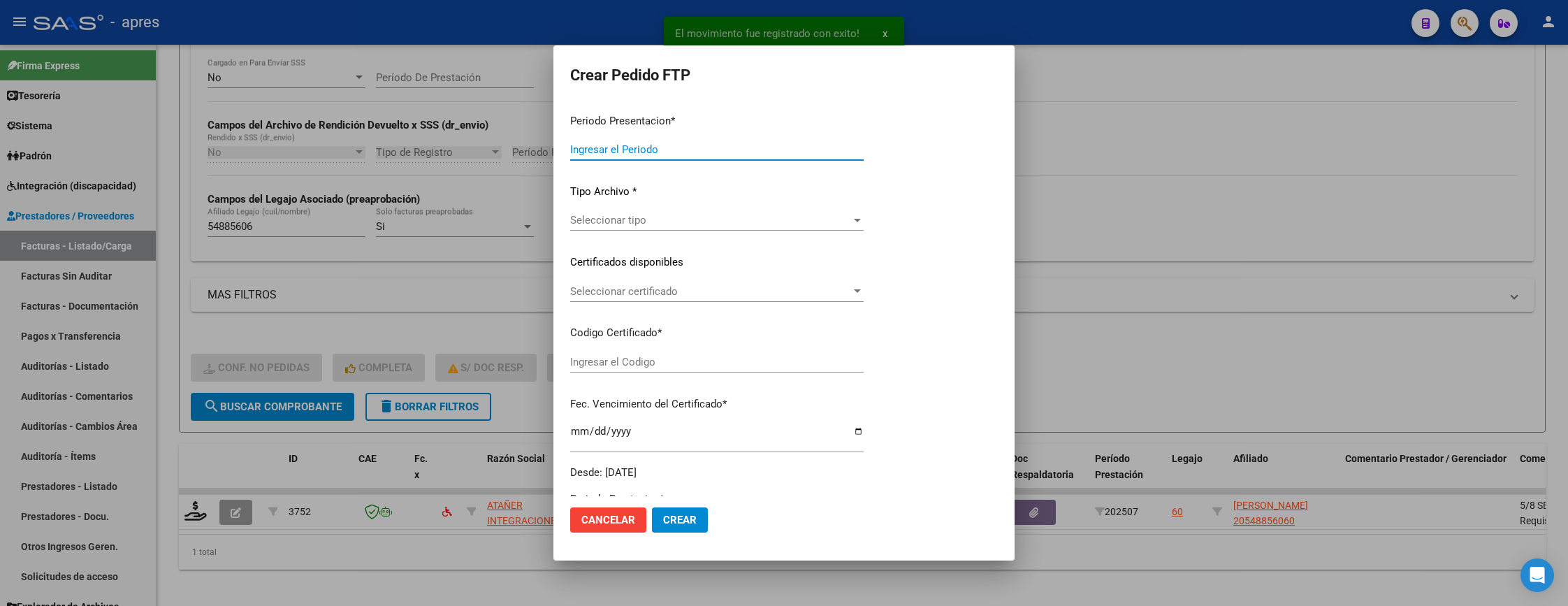
type input "202507"
type input "$ 475.830,36"
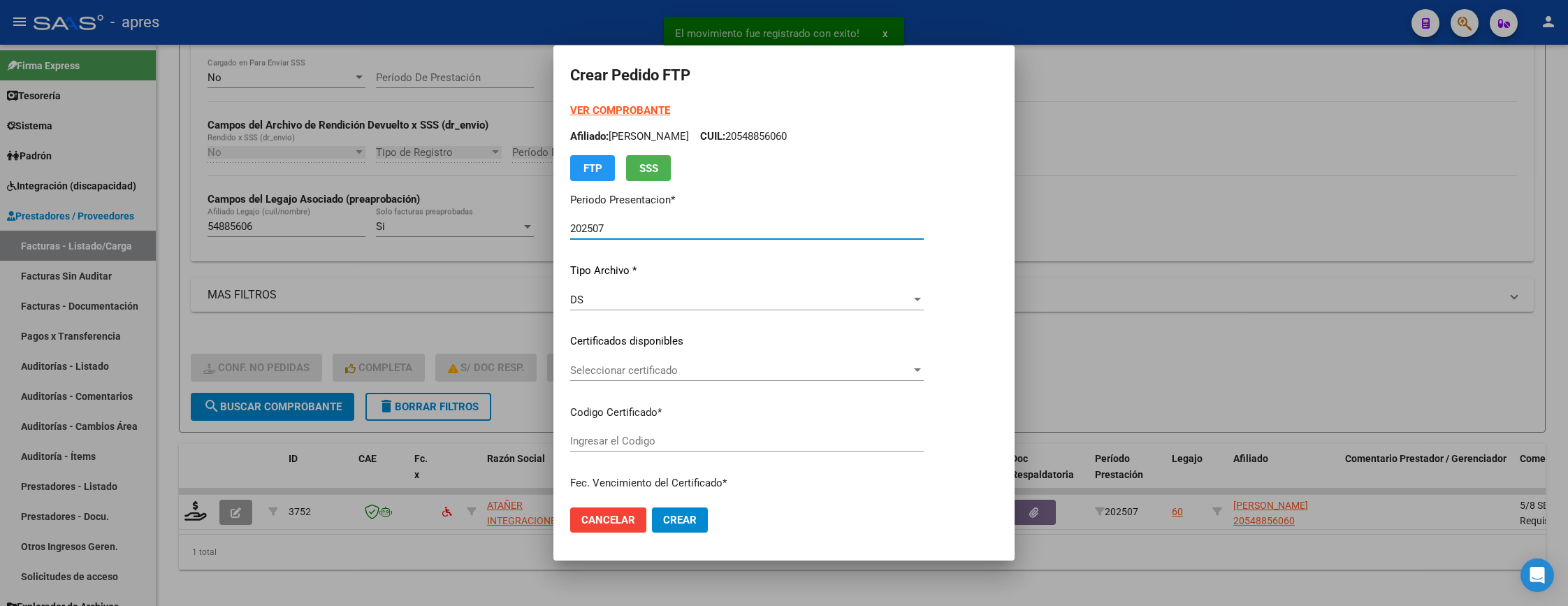
type input "ARG02000548856062022112920251129BS370"
type input "2025-11-29"
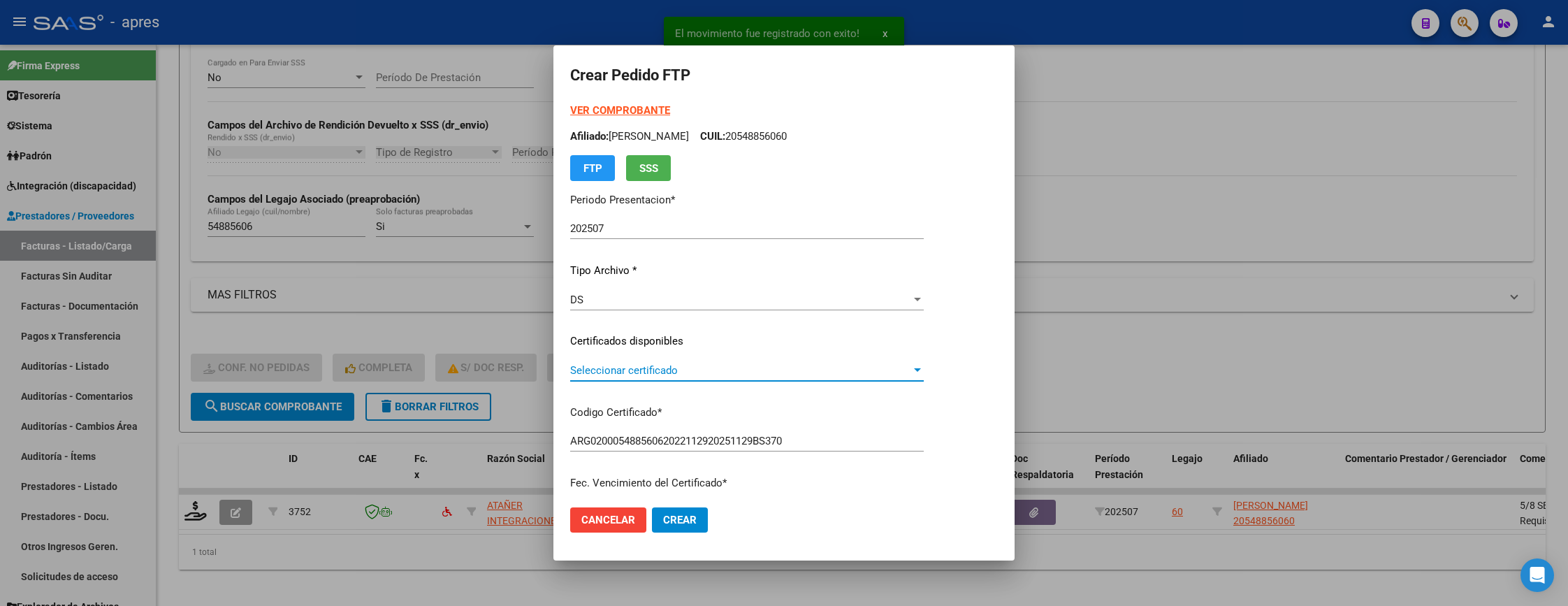
click at [905, 368] on span "Seleccionar certificado" at bounding box center [740, 370] width 341 height 13
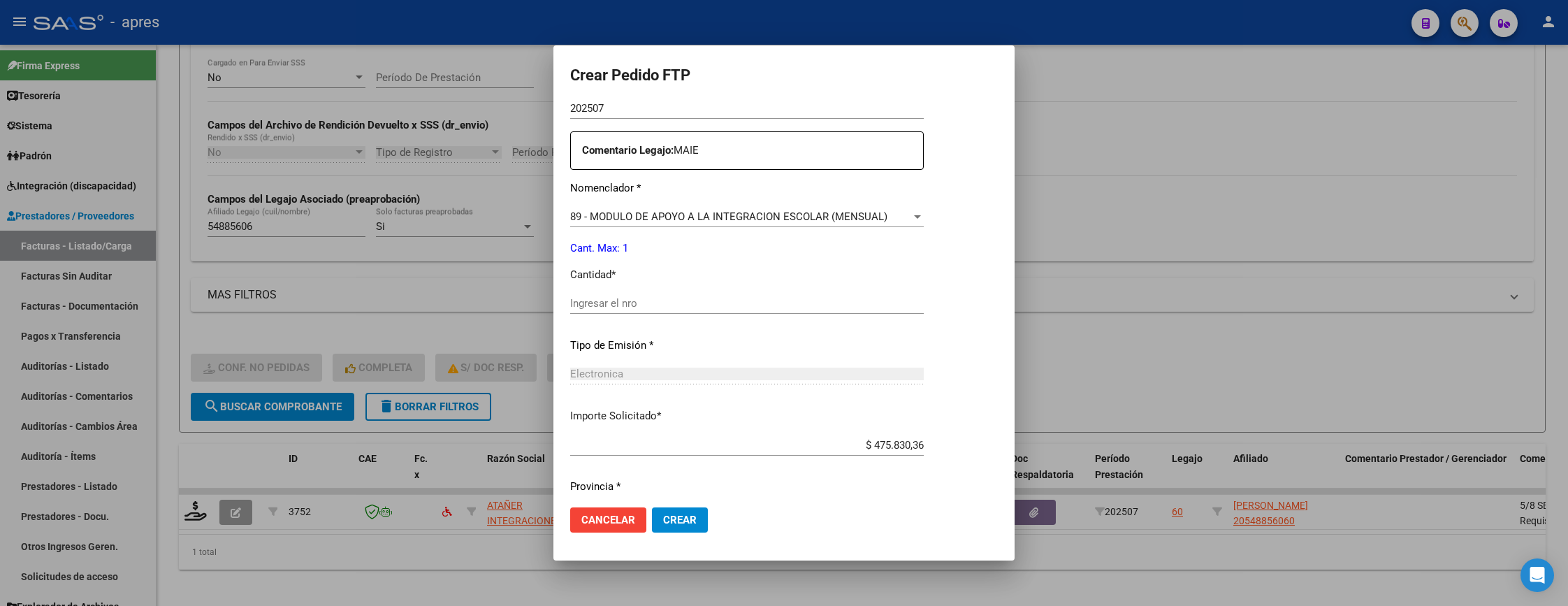
scroll to position [524, 0]
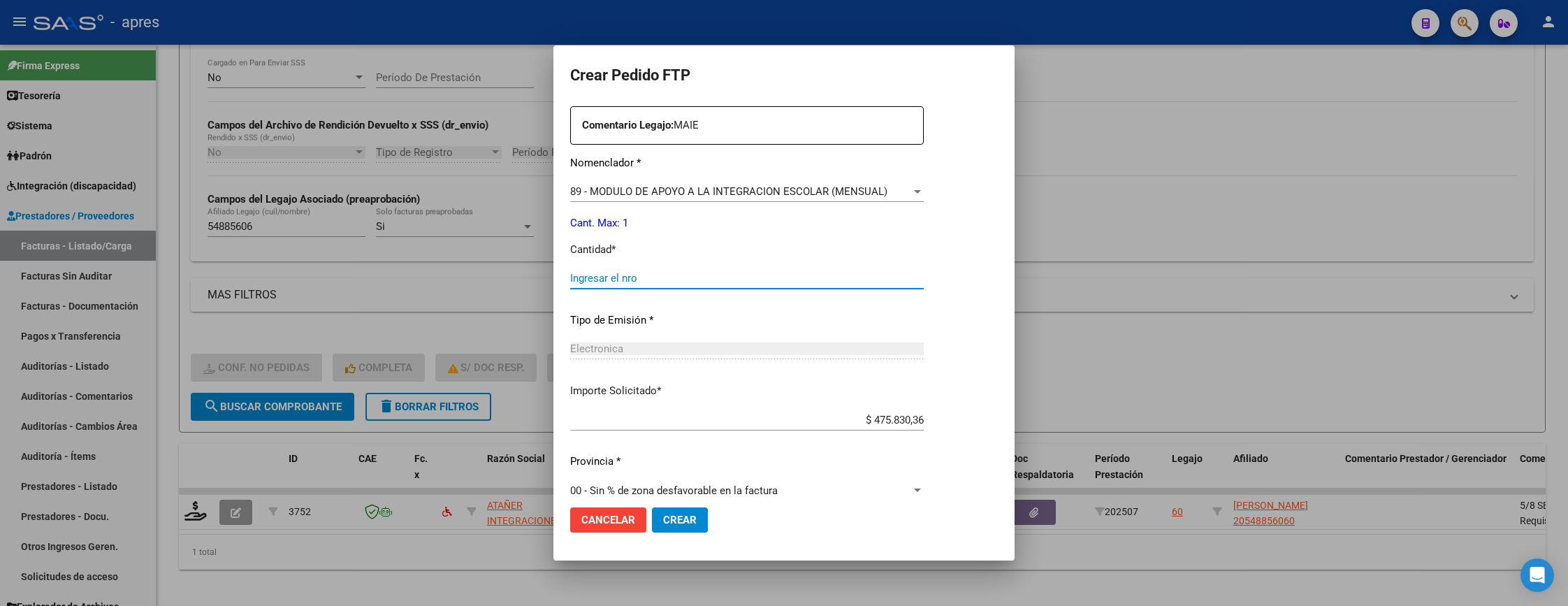
click at [637, 272] on input "Ingresar el nro" at bounding box center [747, 279] width 354 height 13
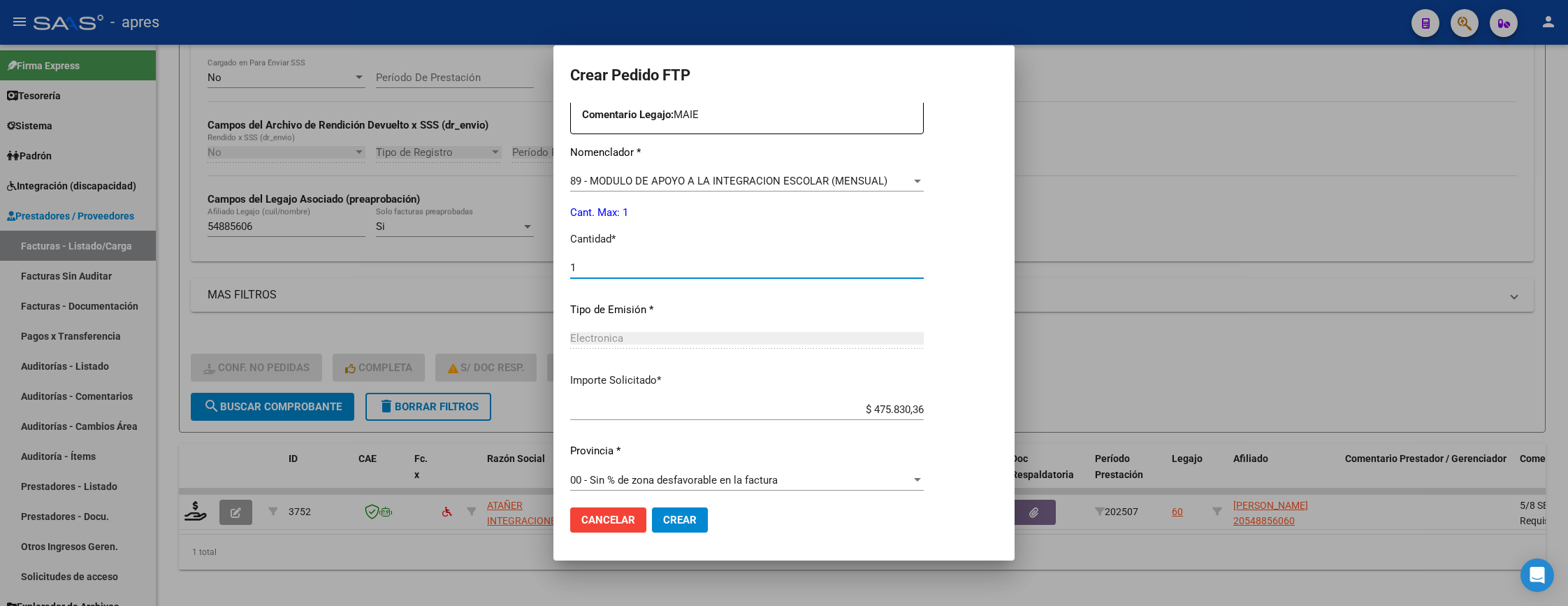
scroll to position [542, 0]
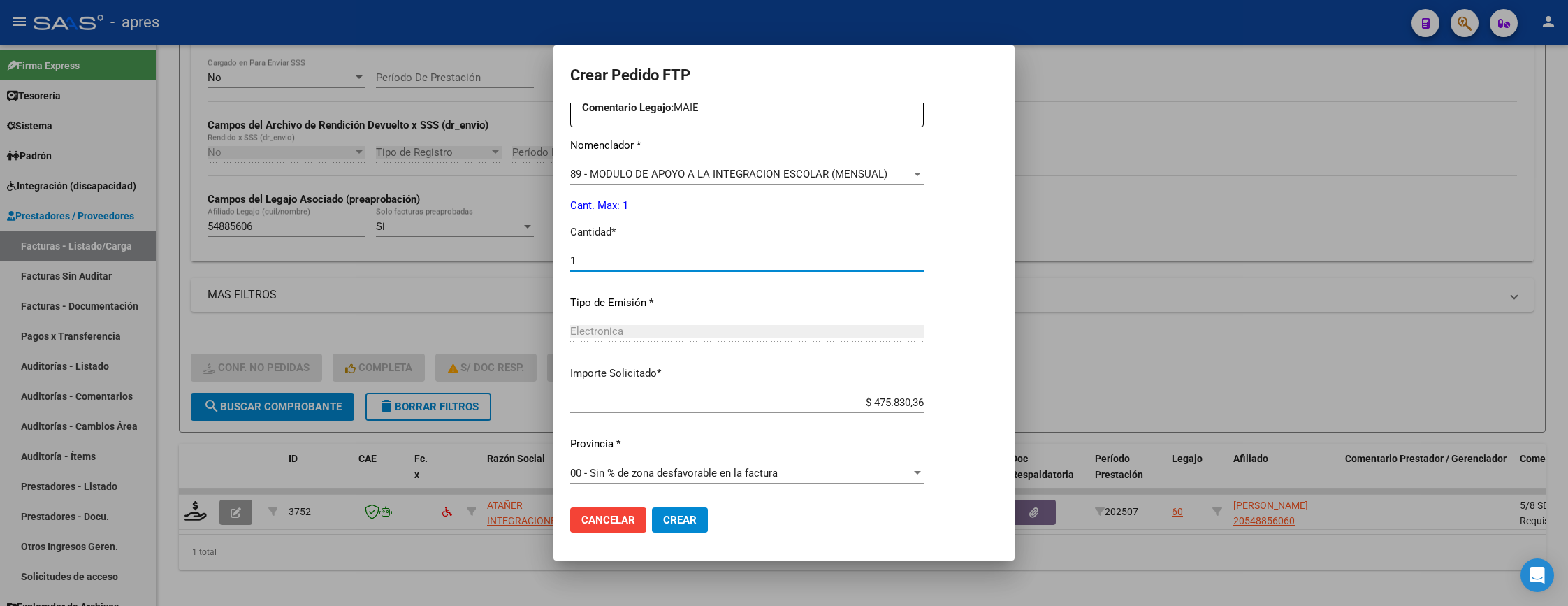
type input "1"
drag, startPoint x: 664, startPoint y: 510, endPoint x: 603, endPoint y: 485, distance: 65.9
click at [660, 506] on mat-dialog-actions "Cancelar Crear" at bounding box center [784, 519] width 428 height 48
click at [665, 516] on span "Crear" at bounding box center [680, 520] width 33 height 13
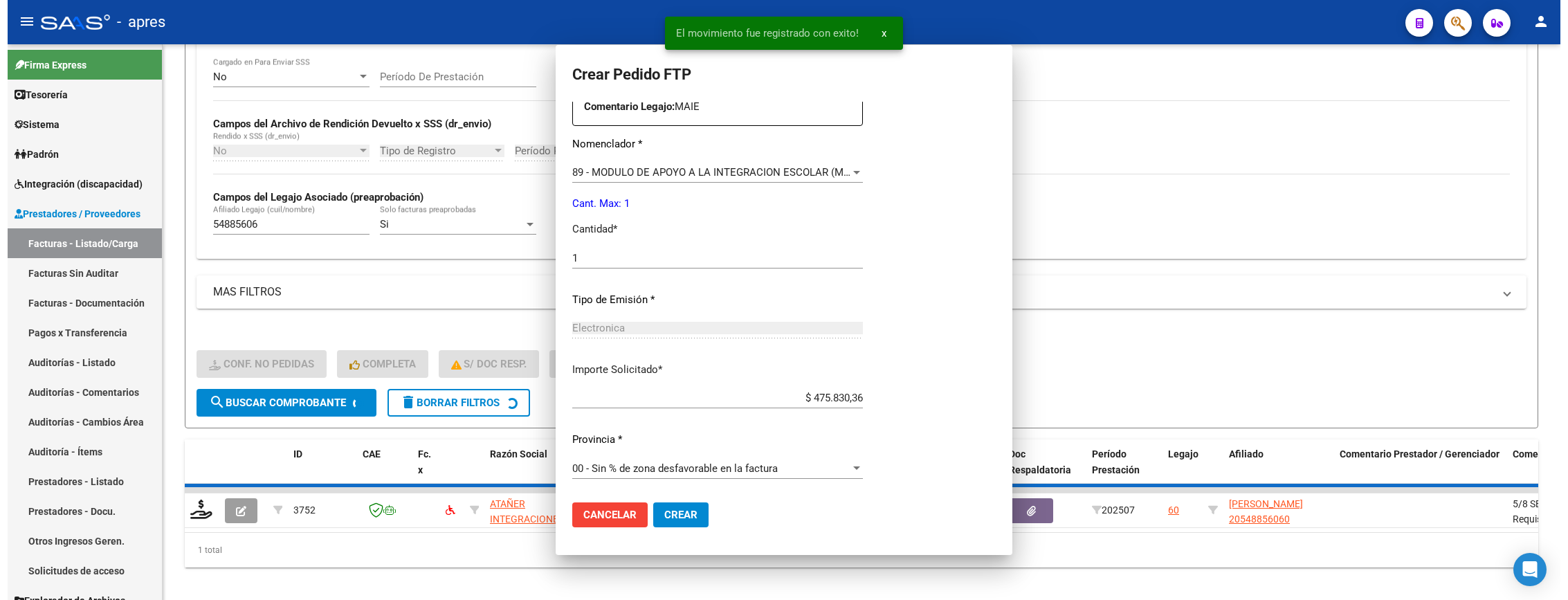
scroll to position [459, 0]
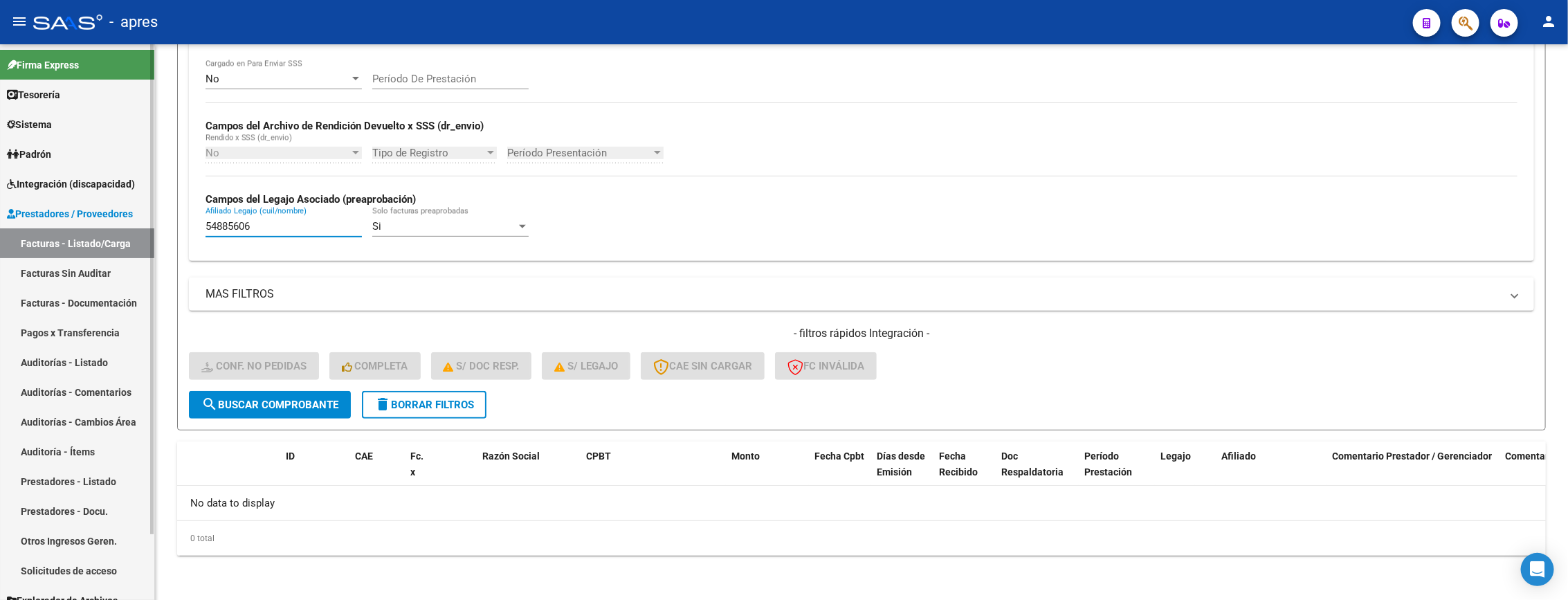
drag, startPoint x: 269, startPoint y: 229, endPoint x: 57, endPoint y: 229, distance: 212.0
click at [57, 229] on mat-sidenav-container "Firma Express Tesorería Extractos Procesados (csv) Extractos Originales (pdf) S…" at bounding box center [784, 322] width 1568 height 556
paste input "3890627"
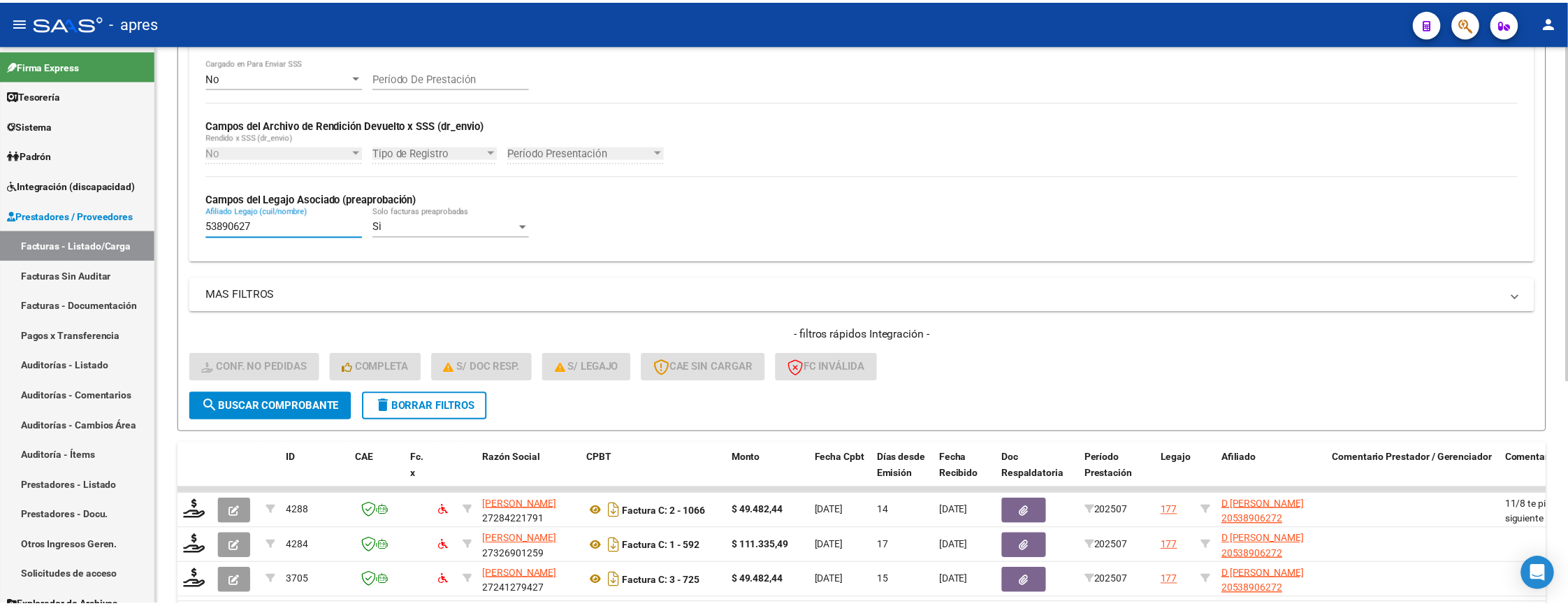
scroll to position [371, 0]
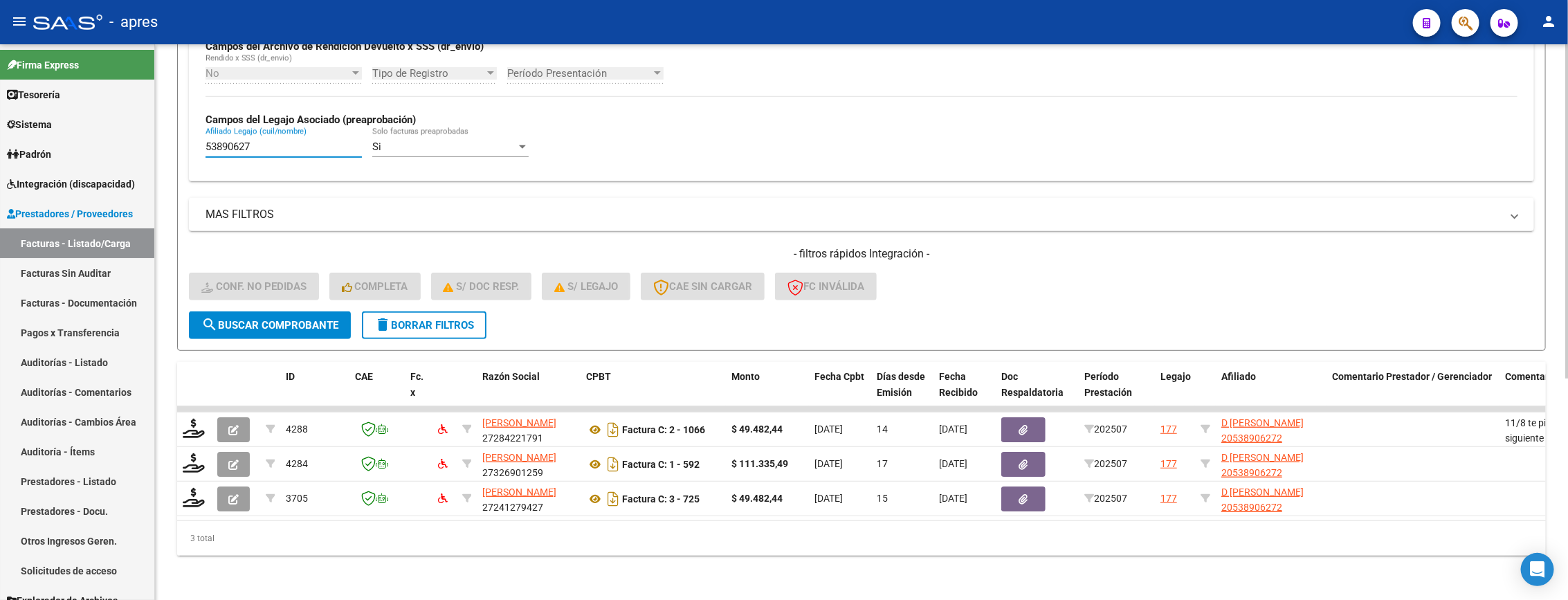
type input "53890627"
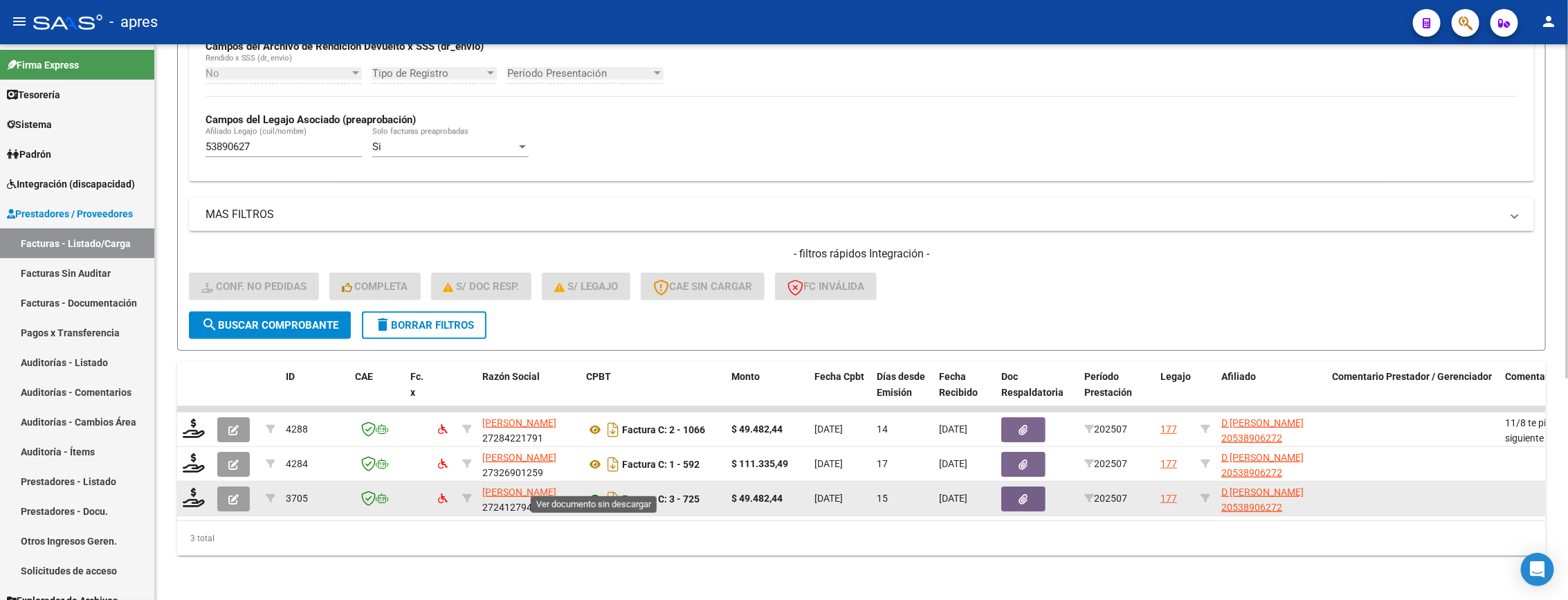
click at [588, 491] on icon at bounding box center [595, 499] width 18 height 17
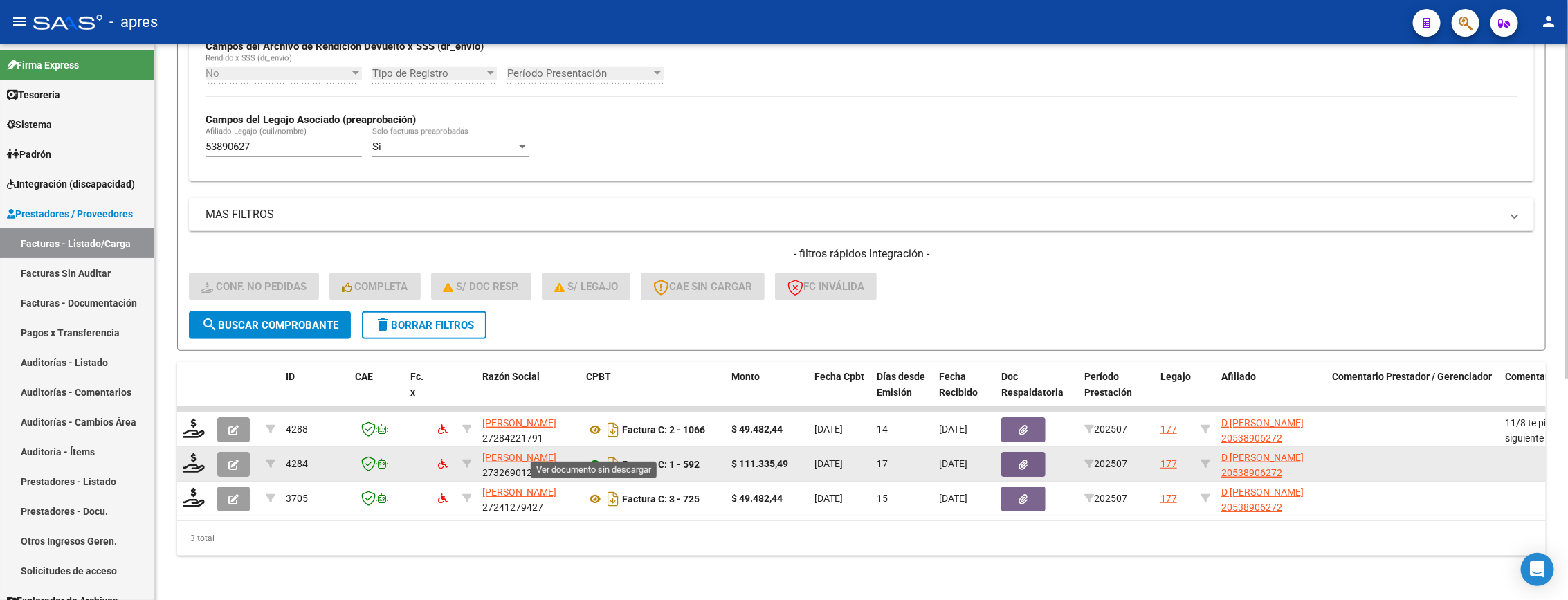
click at [592, 456] on icon at bounding box center [595, 464] width 18 height 17
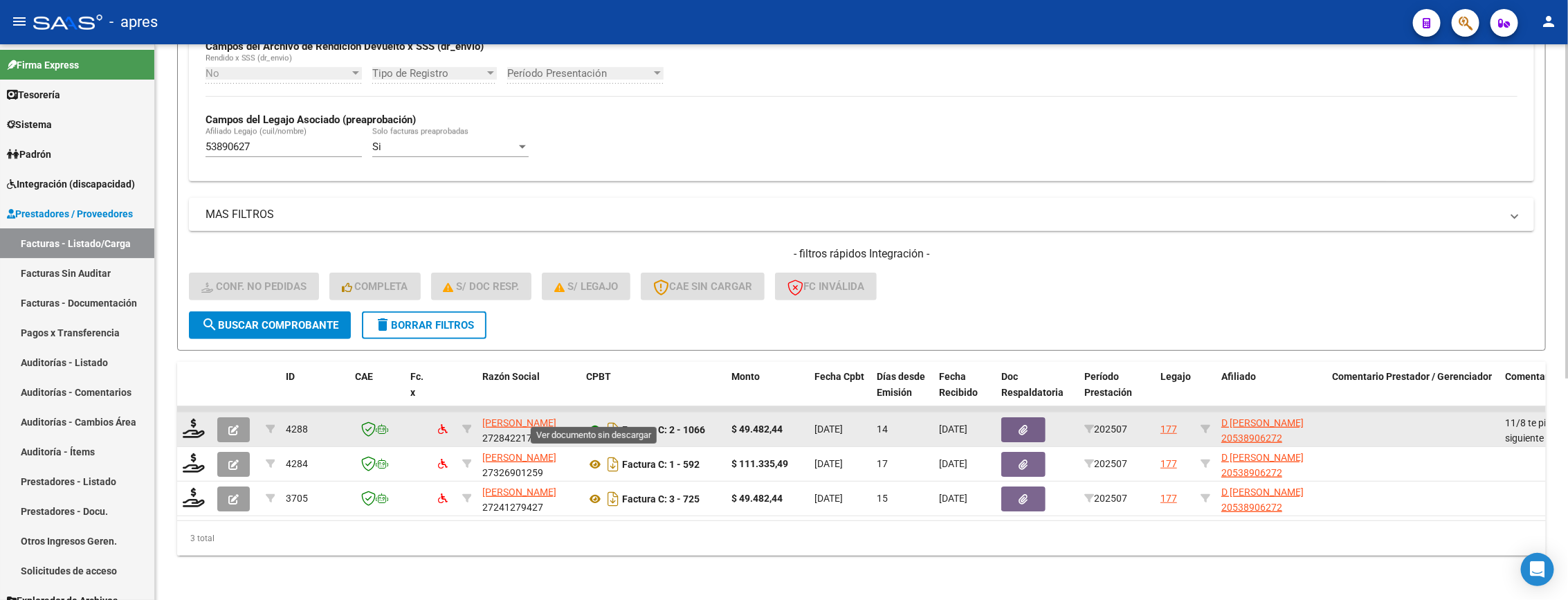
click at [592, 421] on icon at bounding box center [595, 429] width 18 height 17
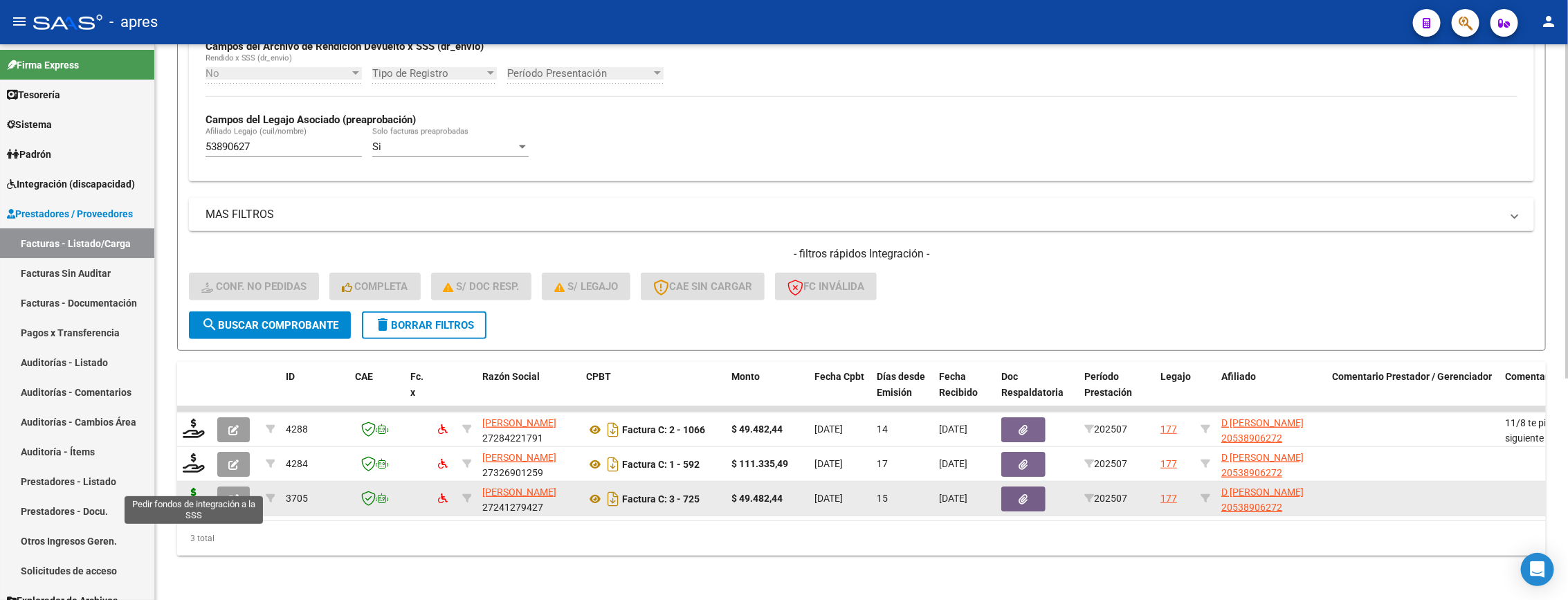
click at [185, 488] on icon at bounding box center [194, 497] width 22 height 19
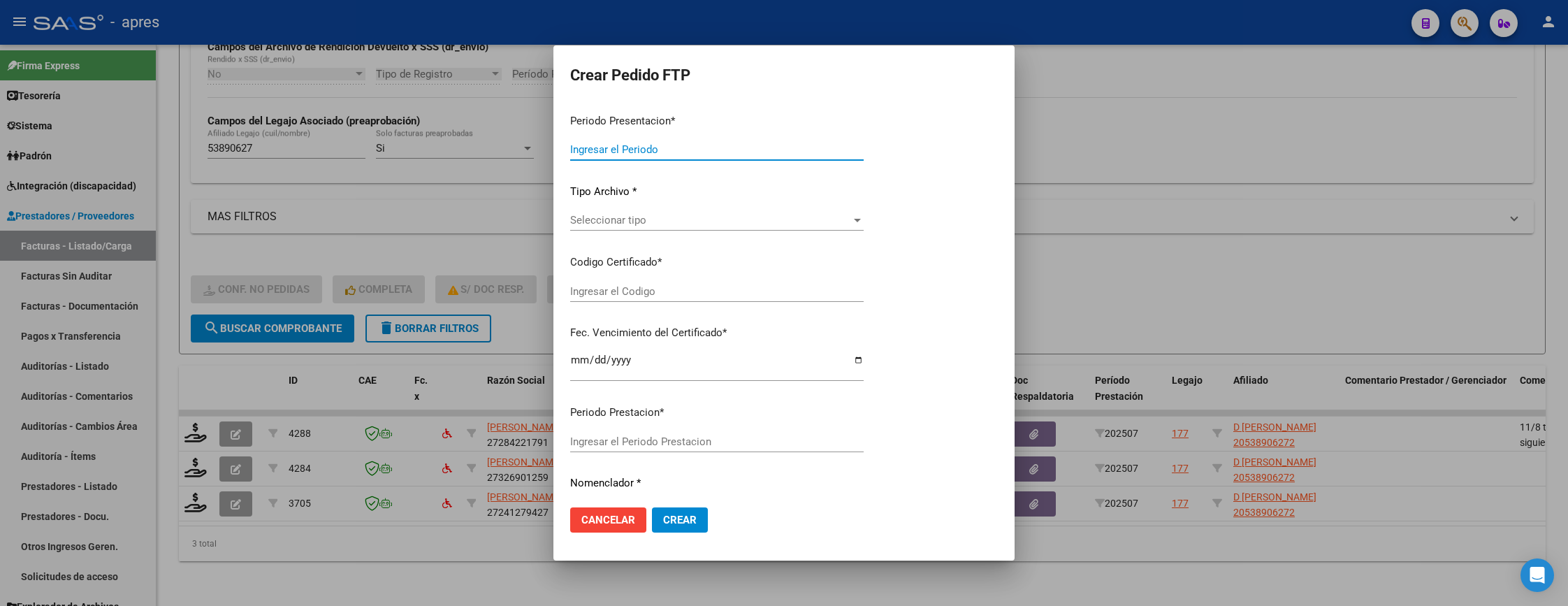
type input "202507"
type input "$ 49.482,44"
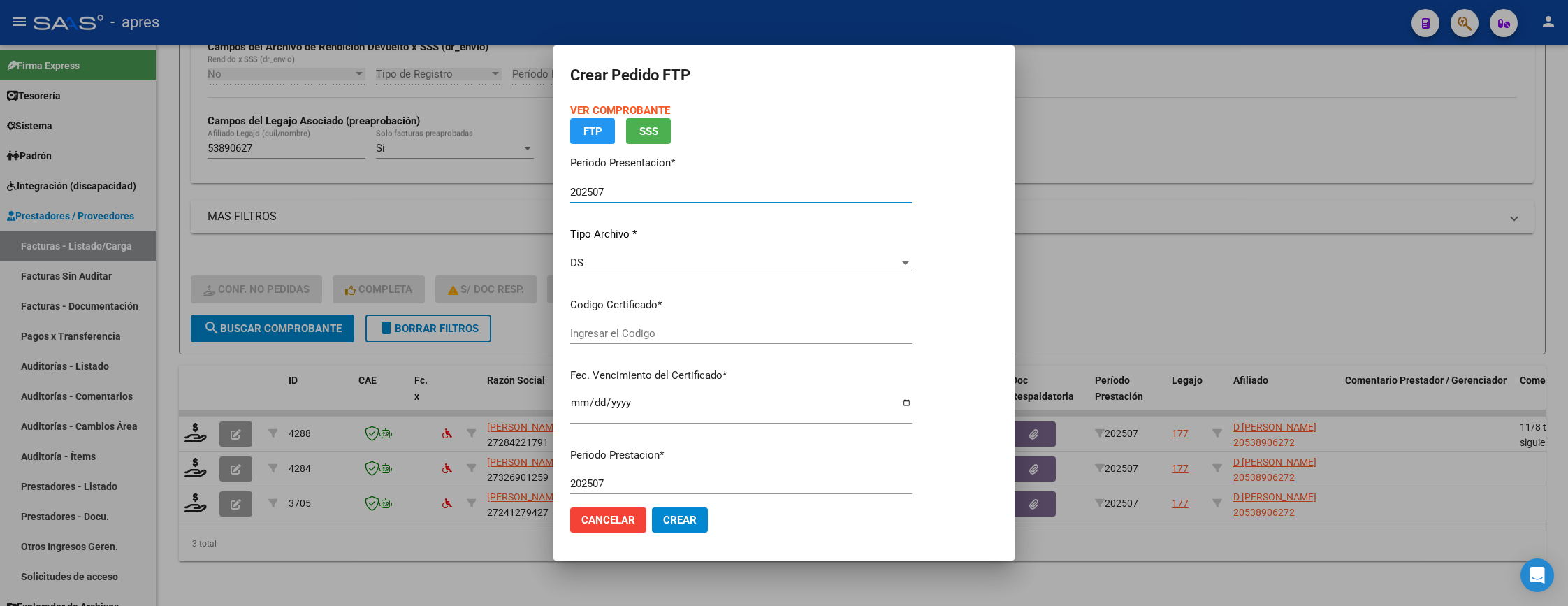
type input "ARG02000538906272022051120250511BUE413"
type input "2026-05-11"
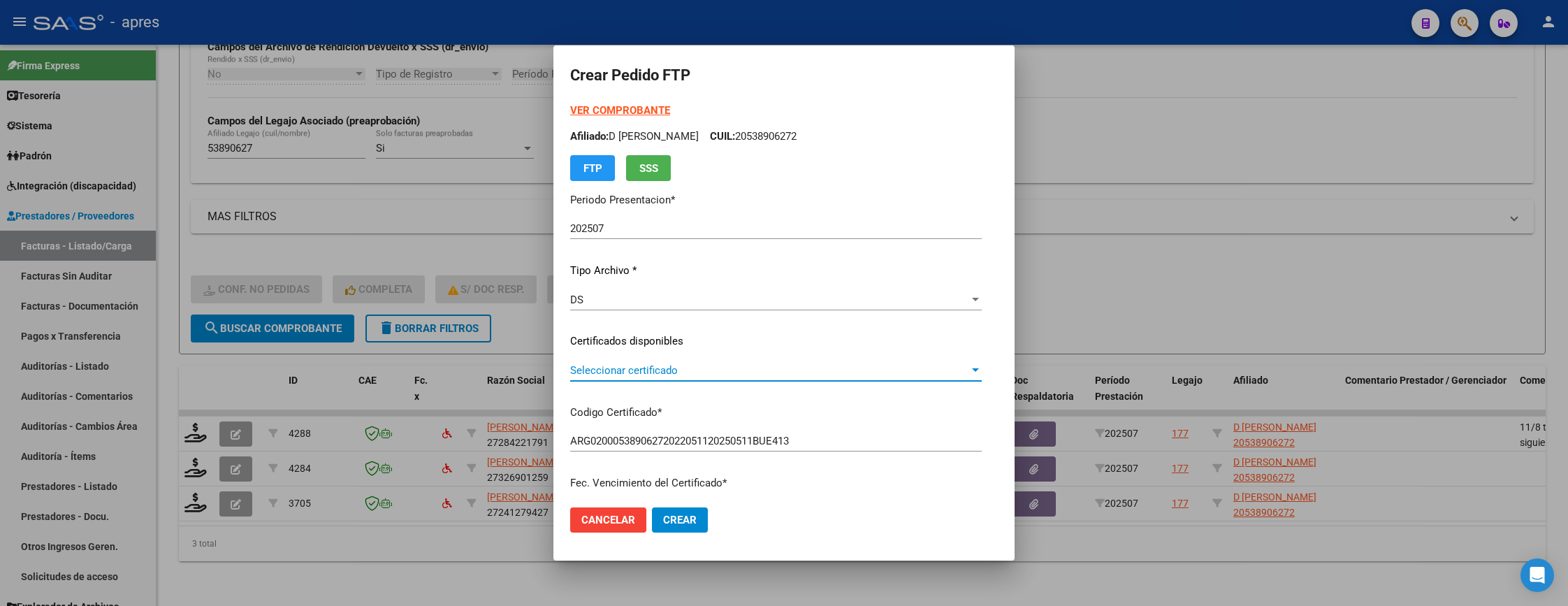
click at [736, 365] on span "Seleccionar certificado" at bounding box center [769, 370] width 399 height 13
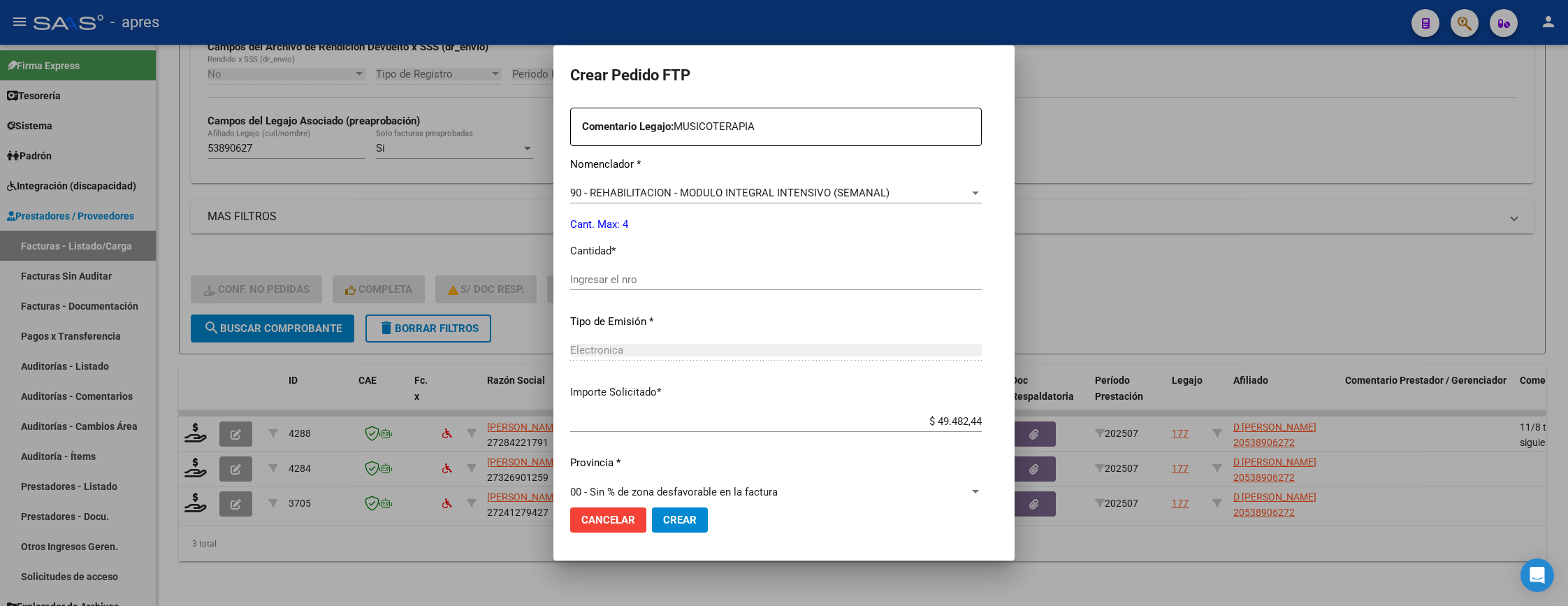
scroll to position [524, 0]
click at [738, 296] on div "Ingresar el nro" at bounding box center [776, 284] width 411 height 34
click at [738, 282] on input "Ingresar el nro" at bounding box center [776, 279] width 411 height 13
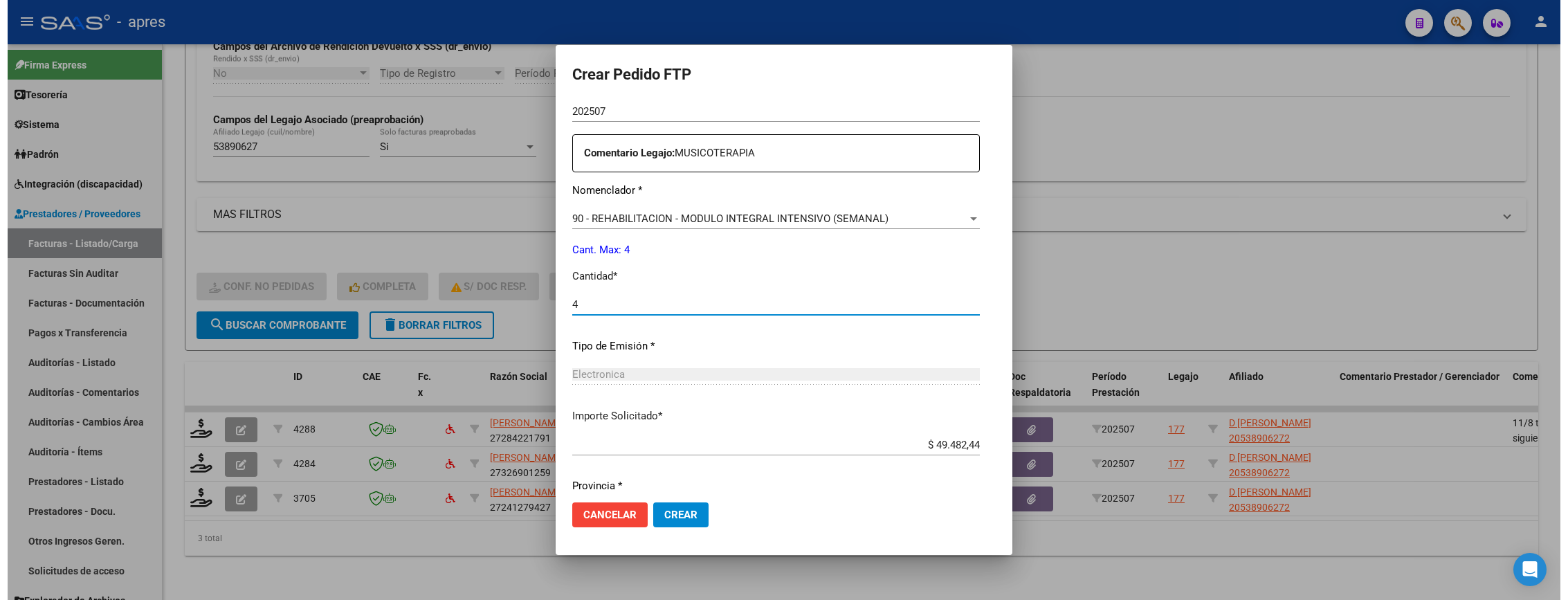
scroll to position [537, 0]
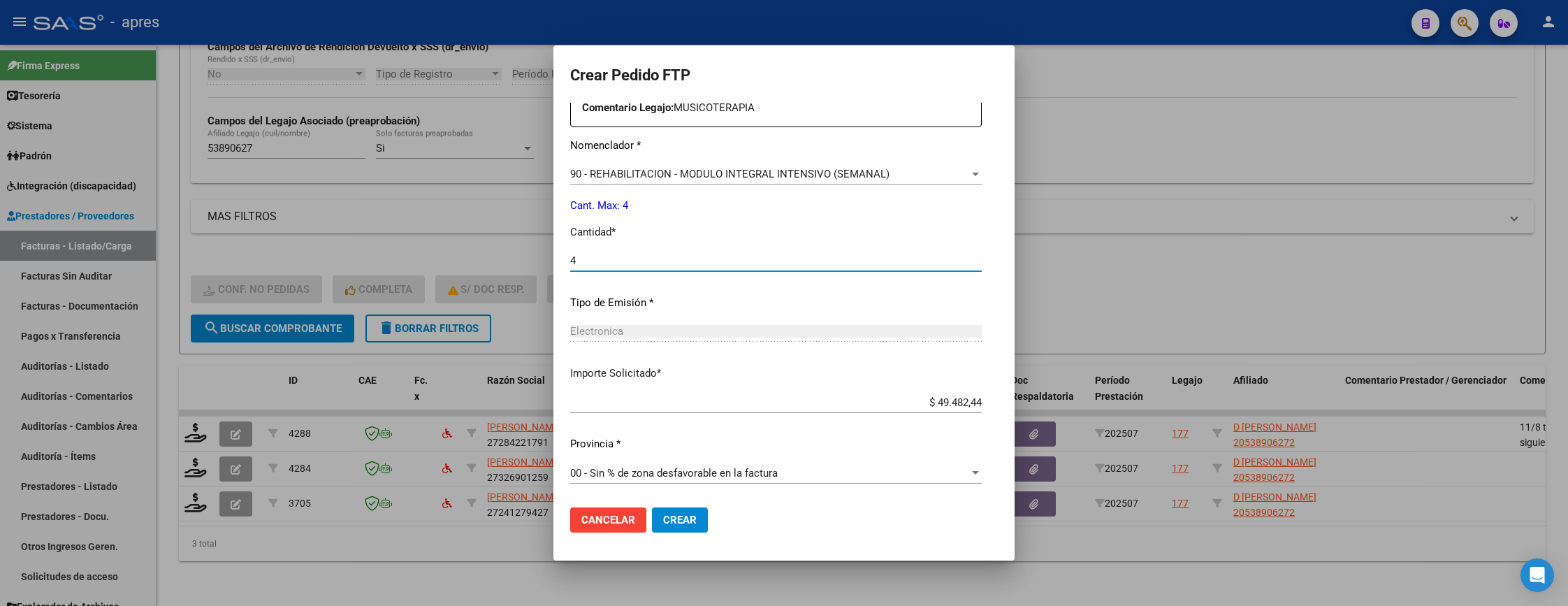
type input "4"
click at [663, 514] on span "Crear" at bounding box center [680, 520] width 33 height 13
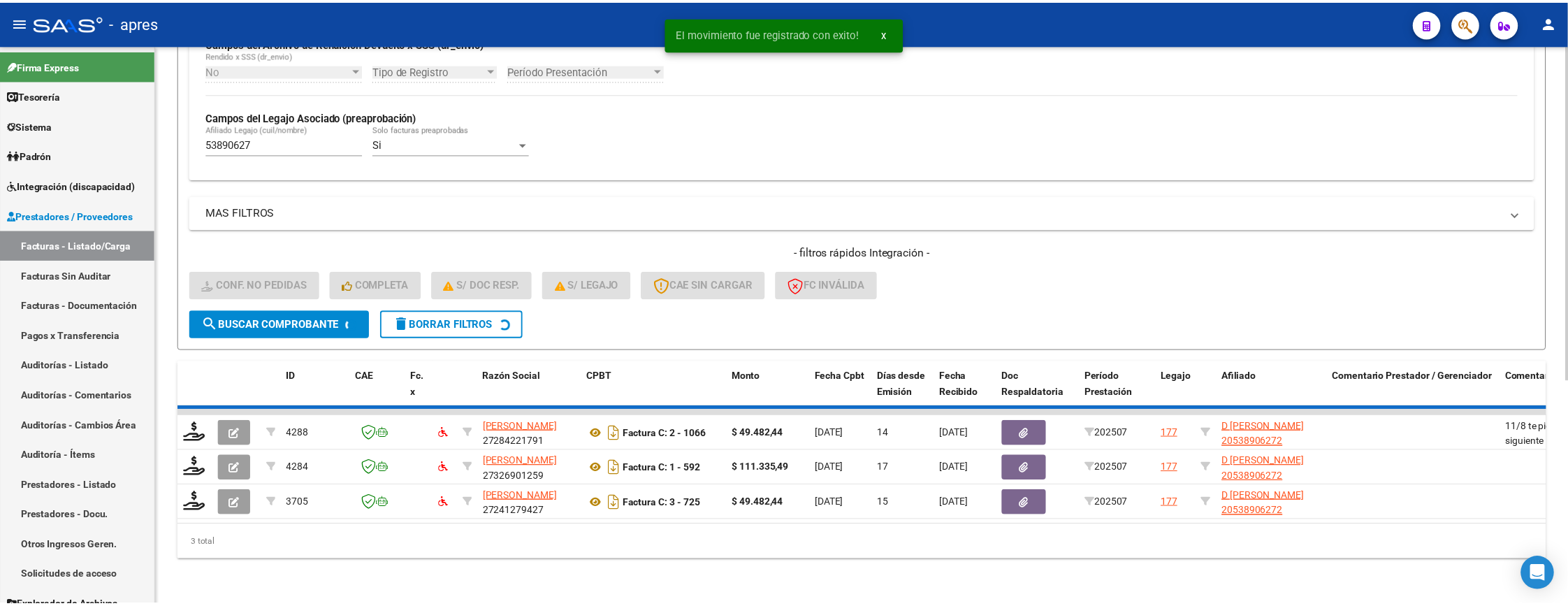
scroll to position [336, 0]
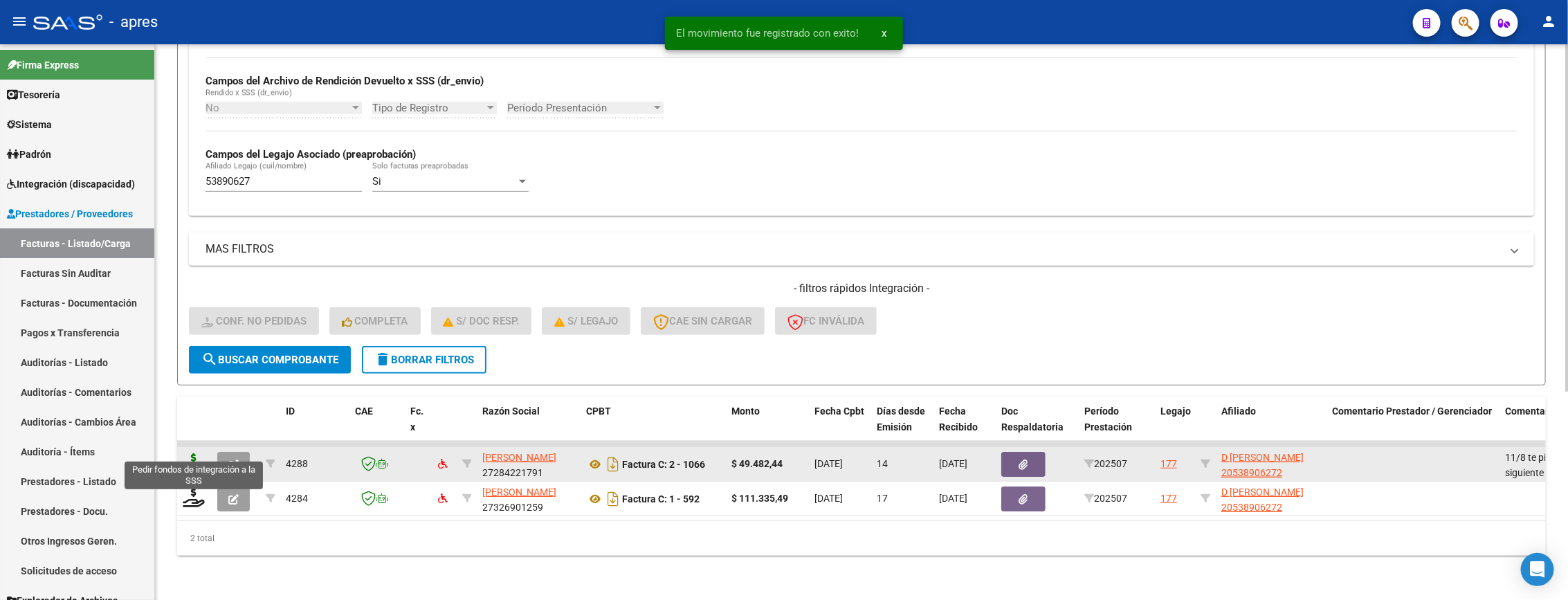
click at [199, 453] on icon at bounding box center [194, 463] width 22 height 19
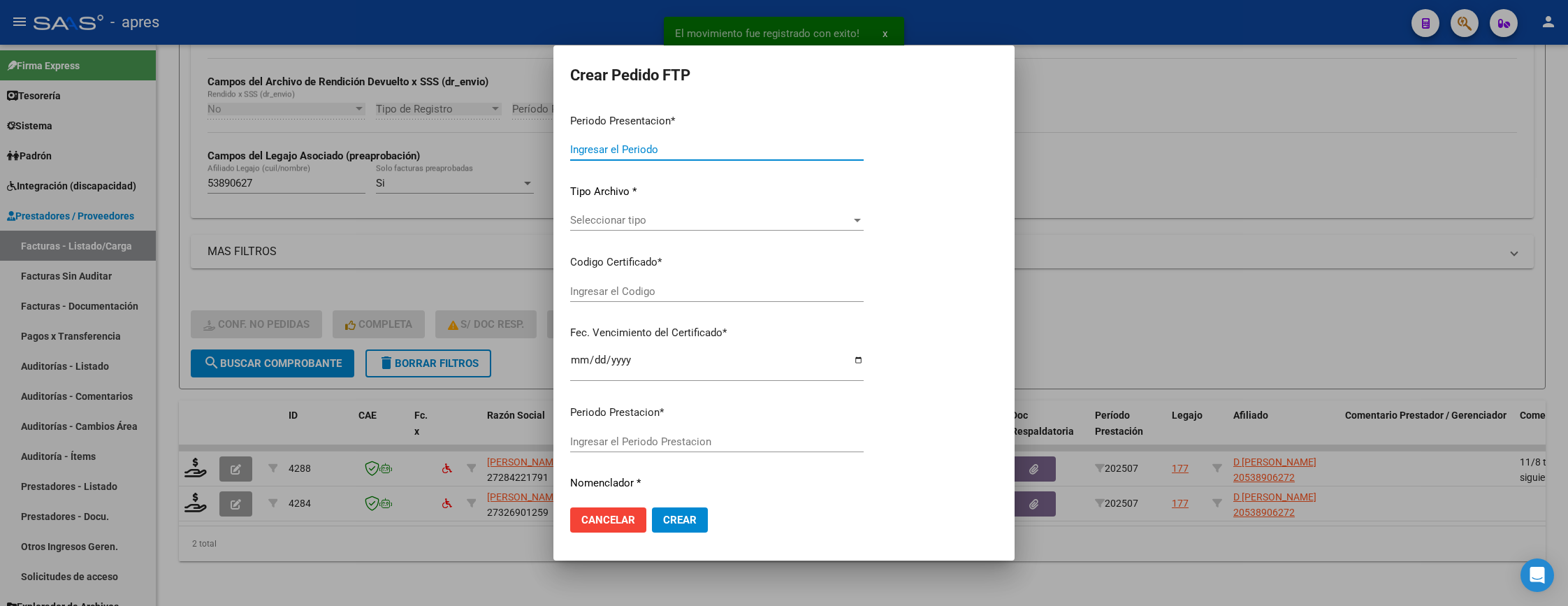
type input "202507"
type input "$ 49.482,44"
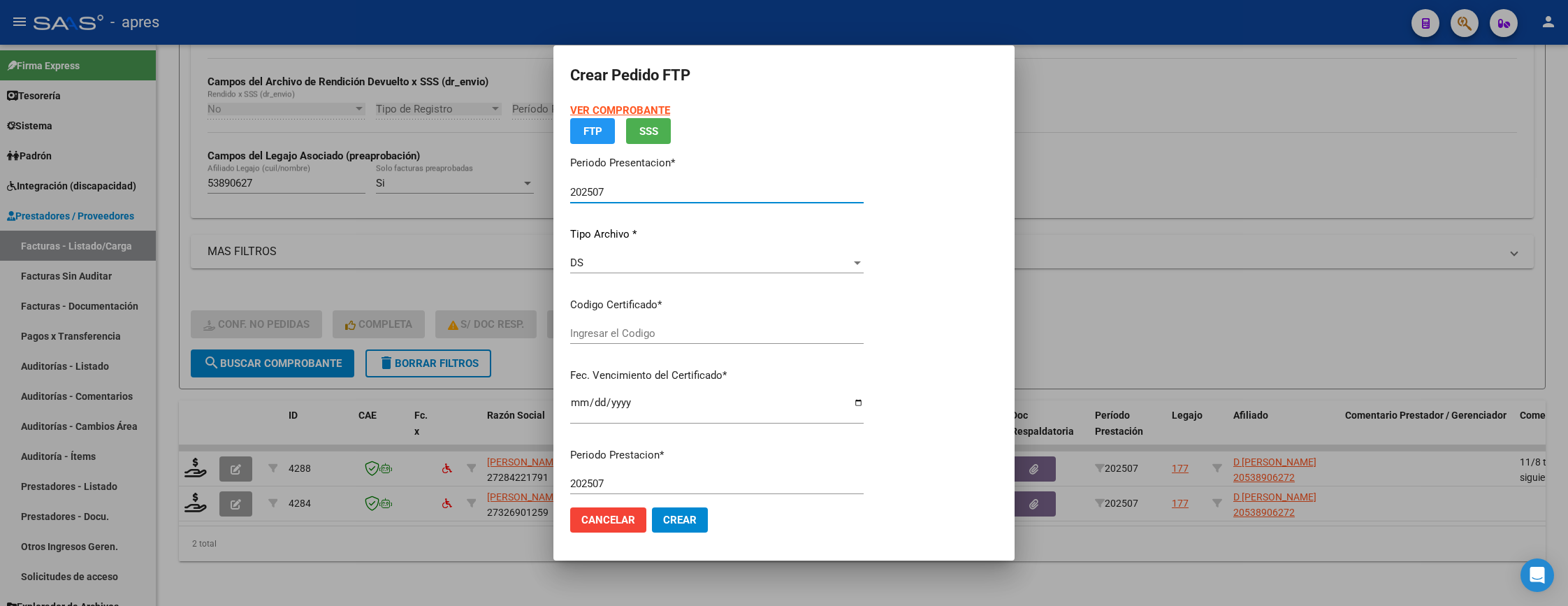
click at [692, 339] on input "Ingresar el Codigo" at bounding box center [717, 334] width 293 height 13
click at [901, 297] on div "VER COMPROBANTE ARCA Padrón FTP SSS Periodo Presentacion * 202507 Ingresar el P…" at bounding box center [784, 501] width 428 height 796
click at [851, 269] on div "DS" at bounding box center [710, 263] width 281 height 13
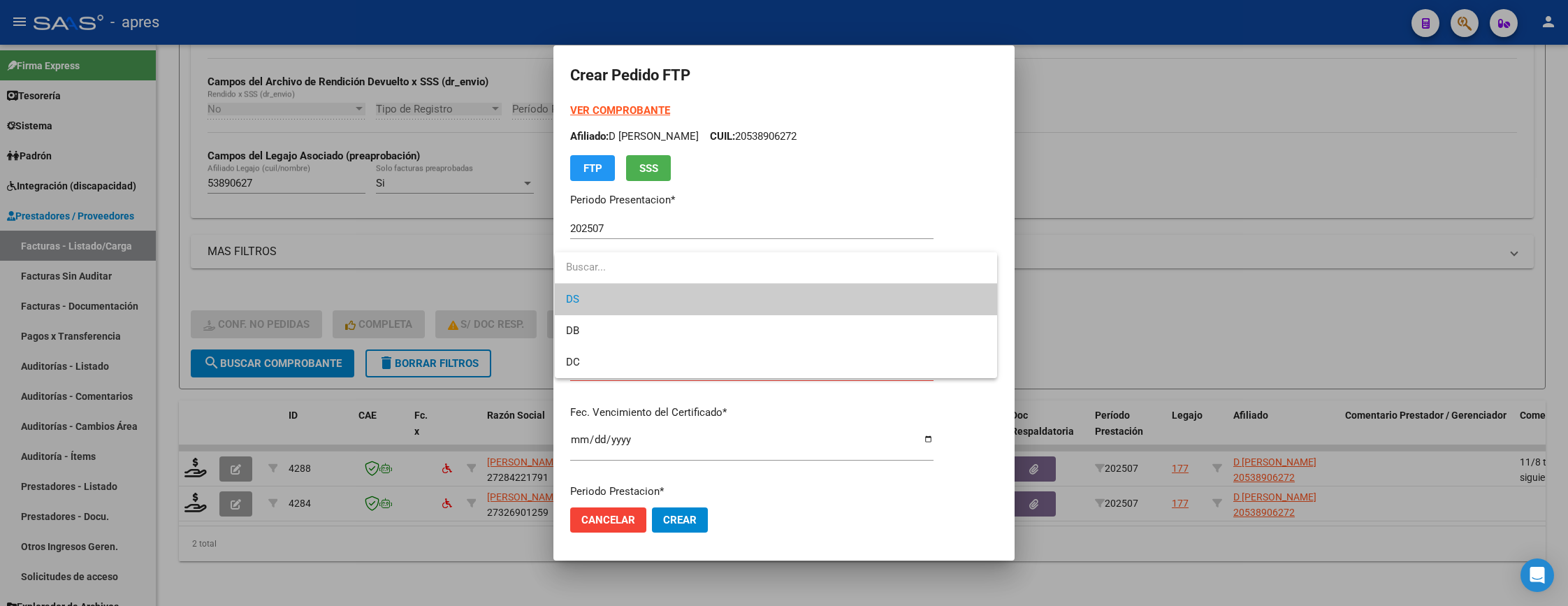
type input "ARG02000538906272022051120250511BUE413"
type input "2026-05-11"
click at [895, 166] on div at bounding box center [784, 303] width 1568 height 606
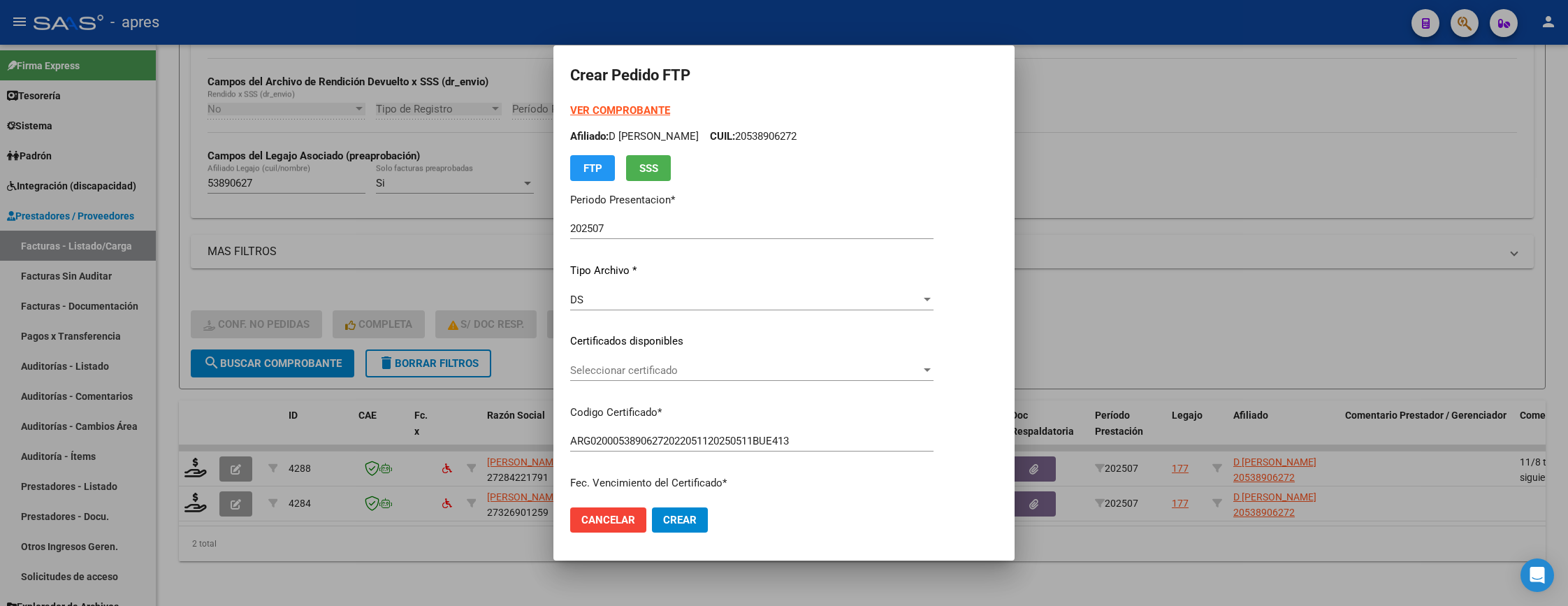
click at [715, 365] on span "Seleccionar certificado" at bounding box center [745, 370] width 351 height 13
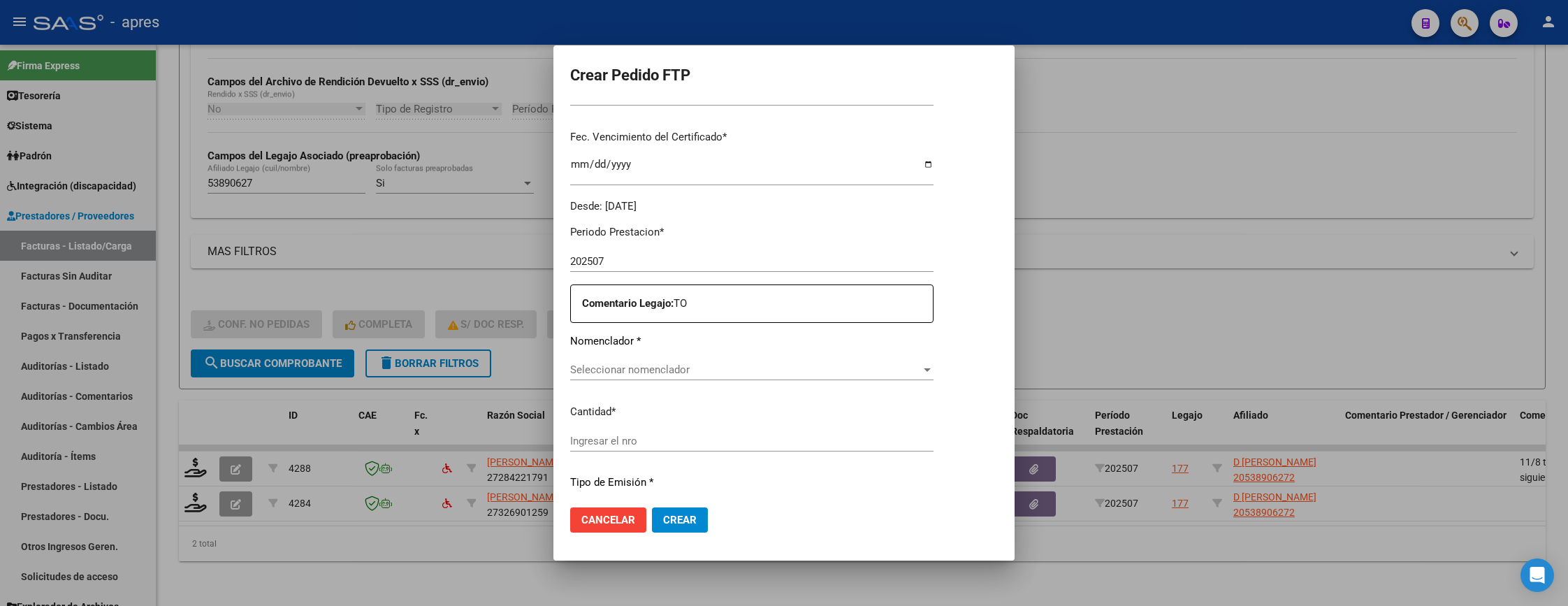
scroll to position [420, 0]
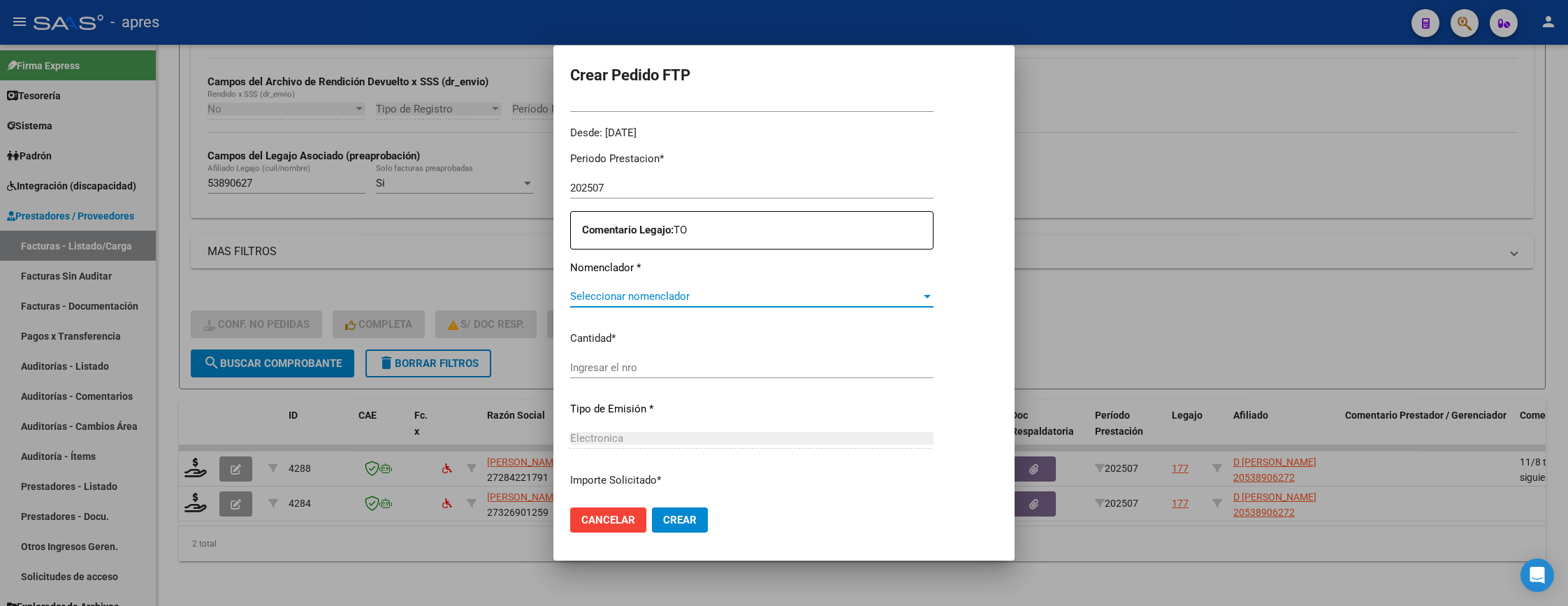
click at [698, 296] on span "Seleccionar nomenclador" at bounding box center [745, 297] width 351 height 13
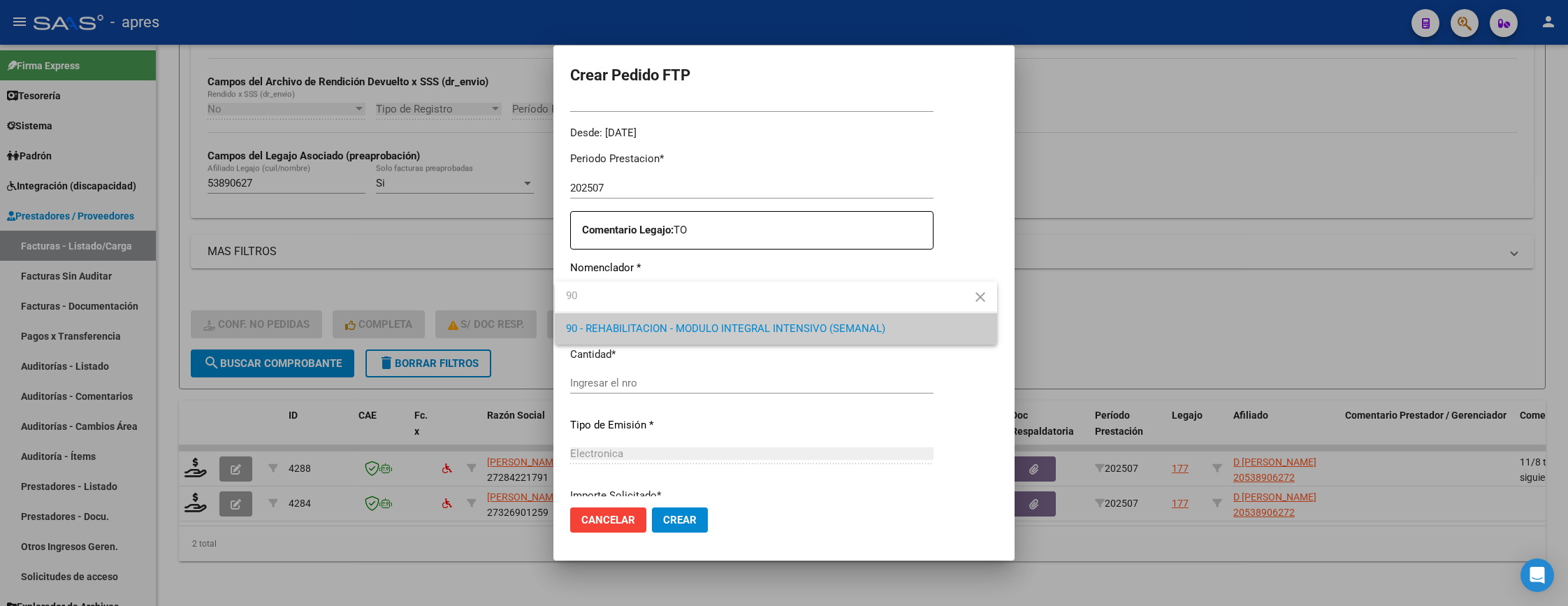
type input "90"
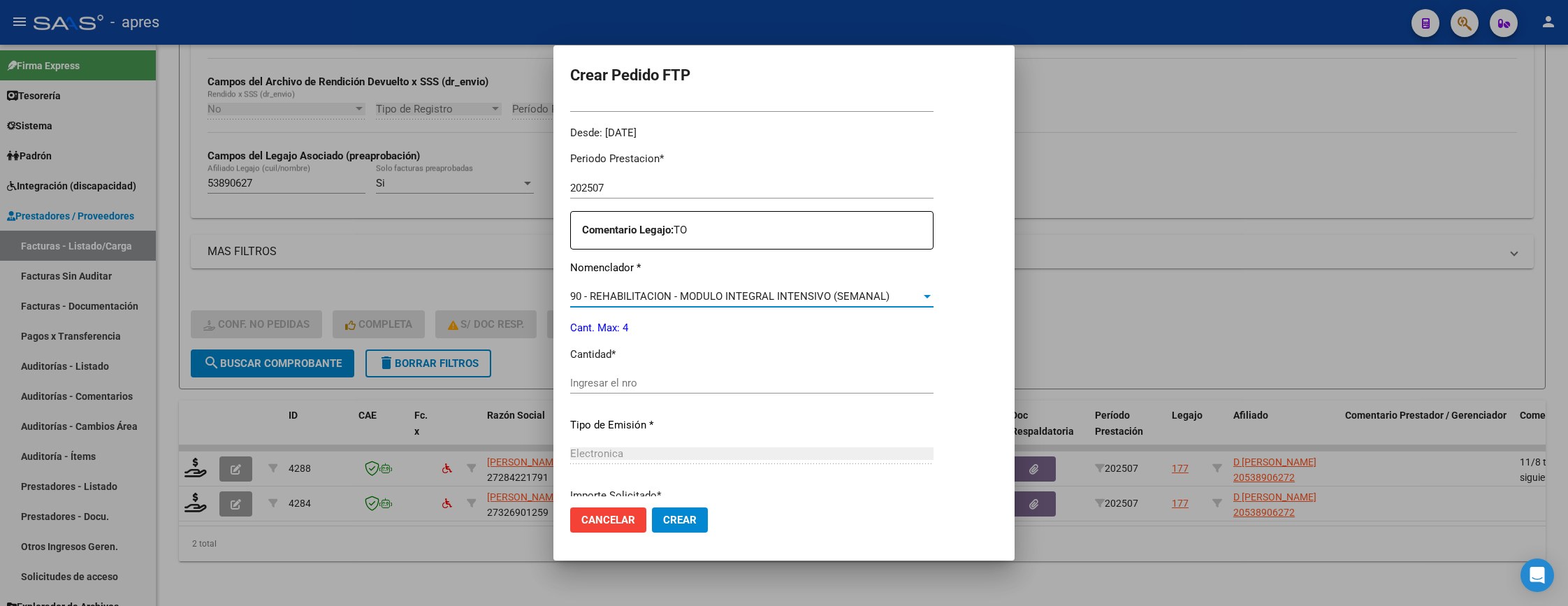
click at [714, 382] on input "Ingresar el nro" at bounding box center [752, 383] width 364 height 13
type input "4"
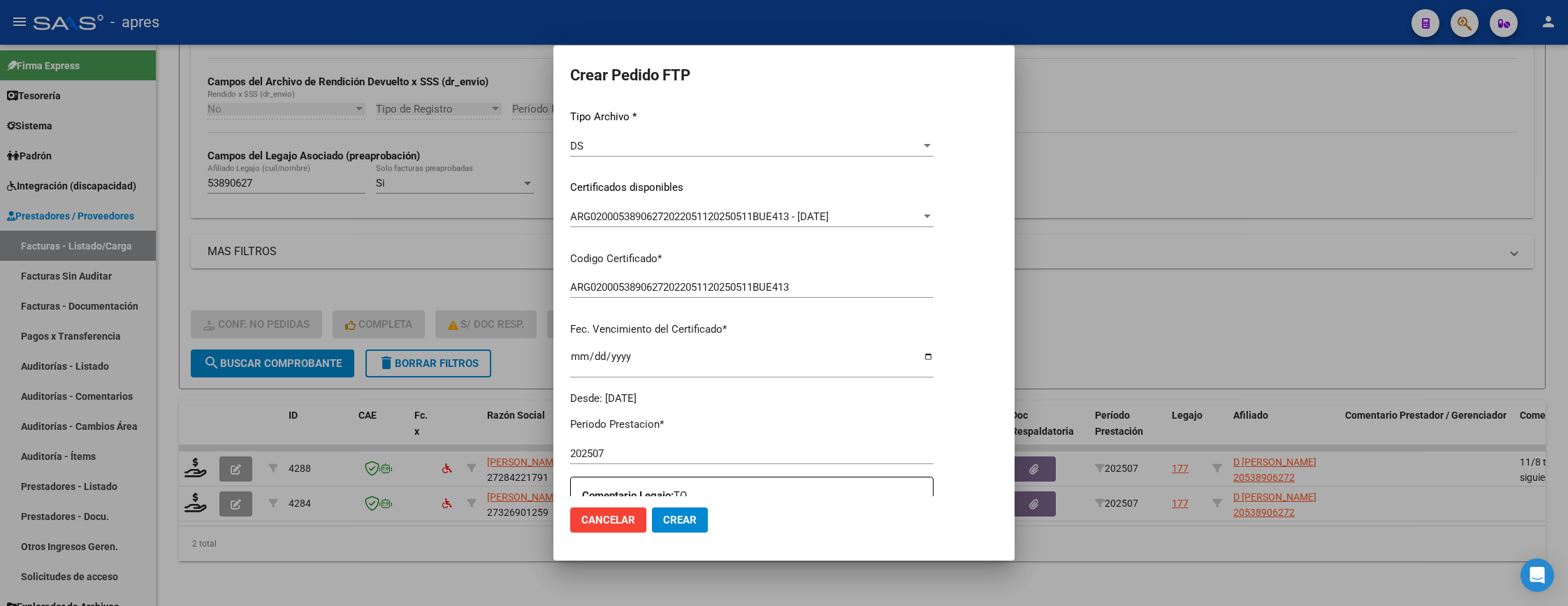
scroll to position [105, 0]
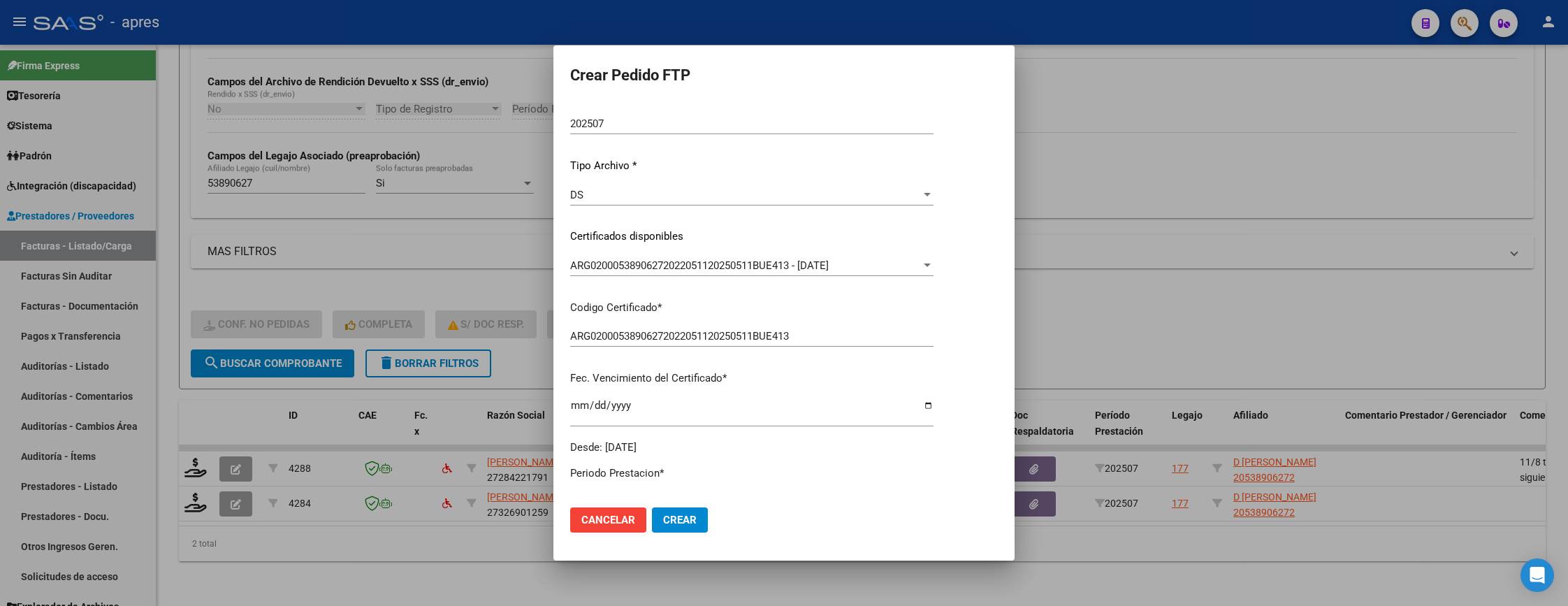
click at [598, 525] on span "Cancelar" at bounding box center [608, 520] width 53 height 13
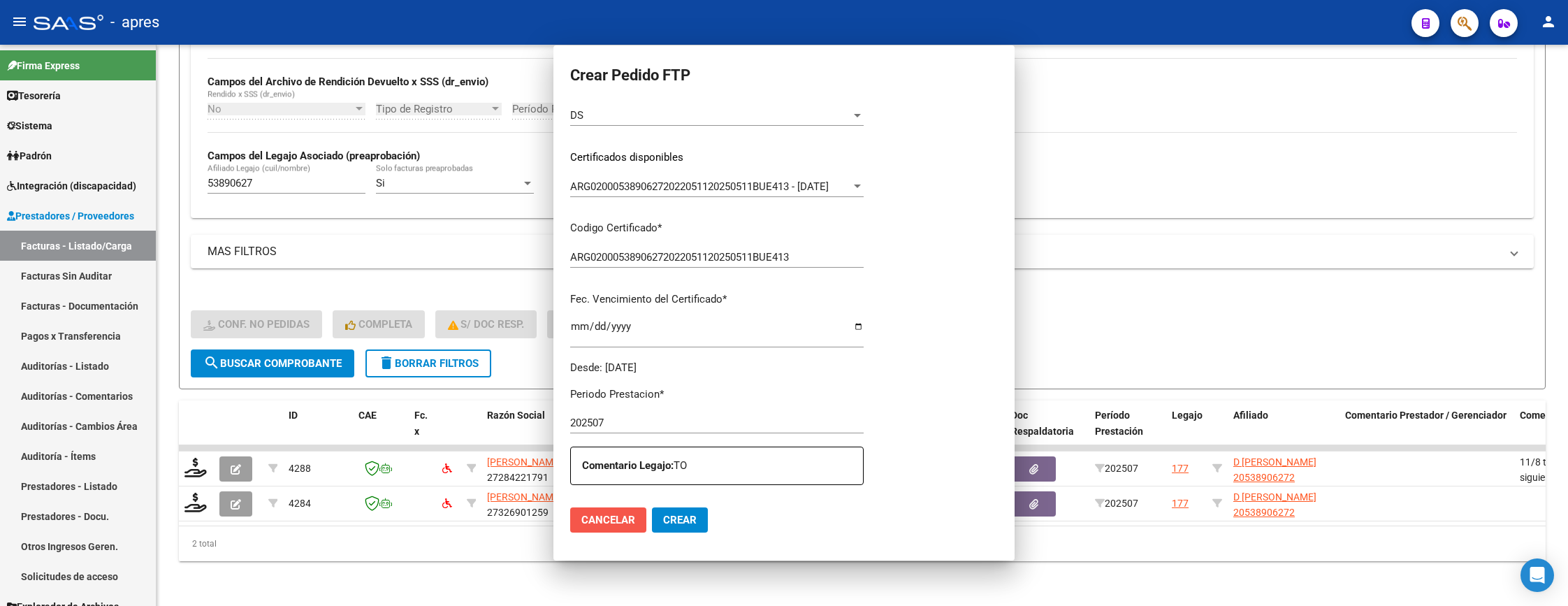
scroll to position [0, 0]
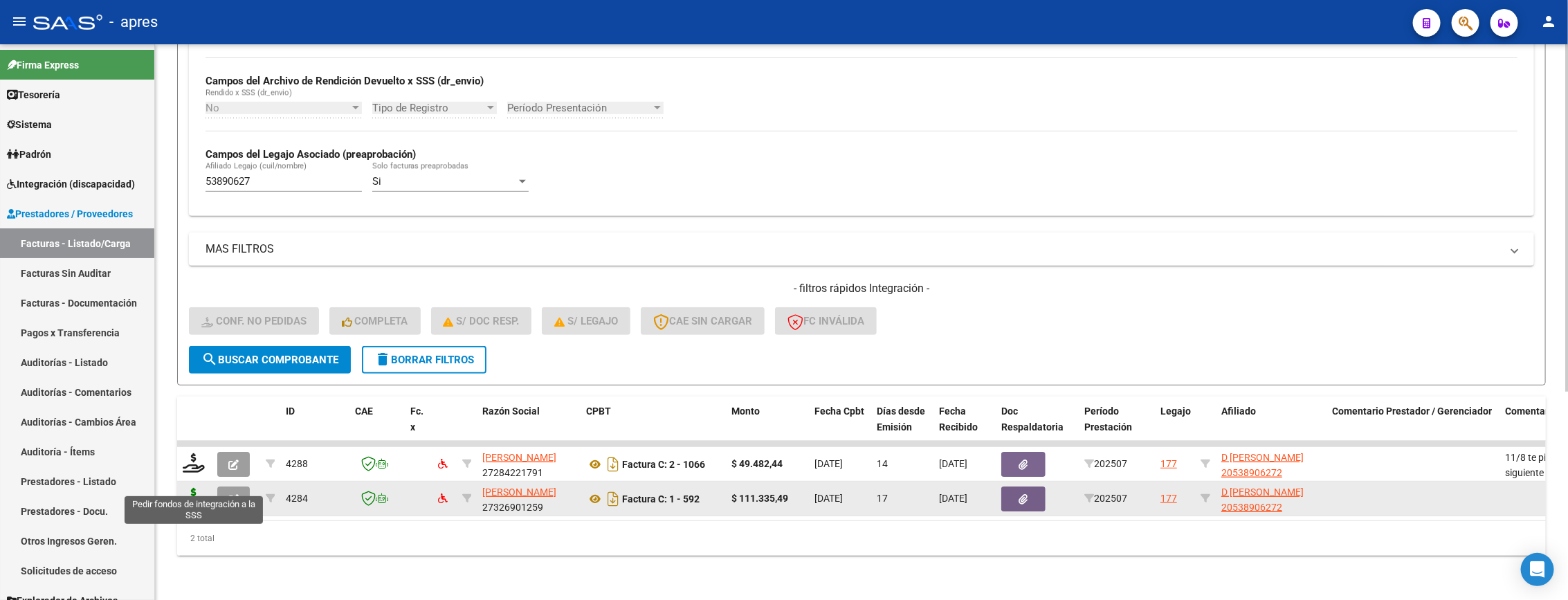
click at [197, 488] on icon at bounding box center [194, 497] width 22 height 19
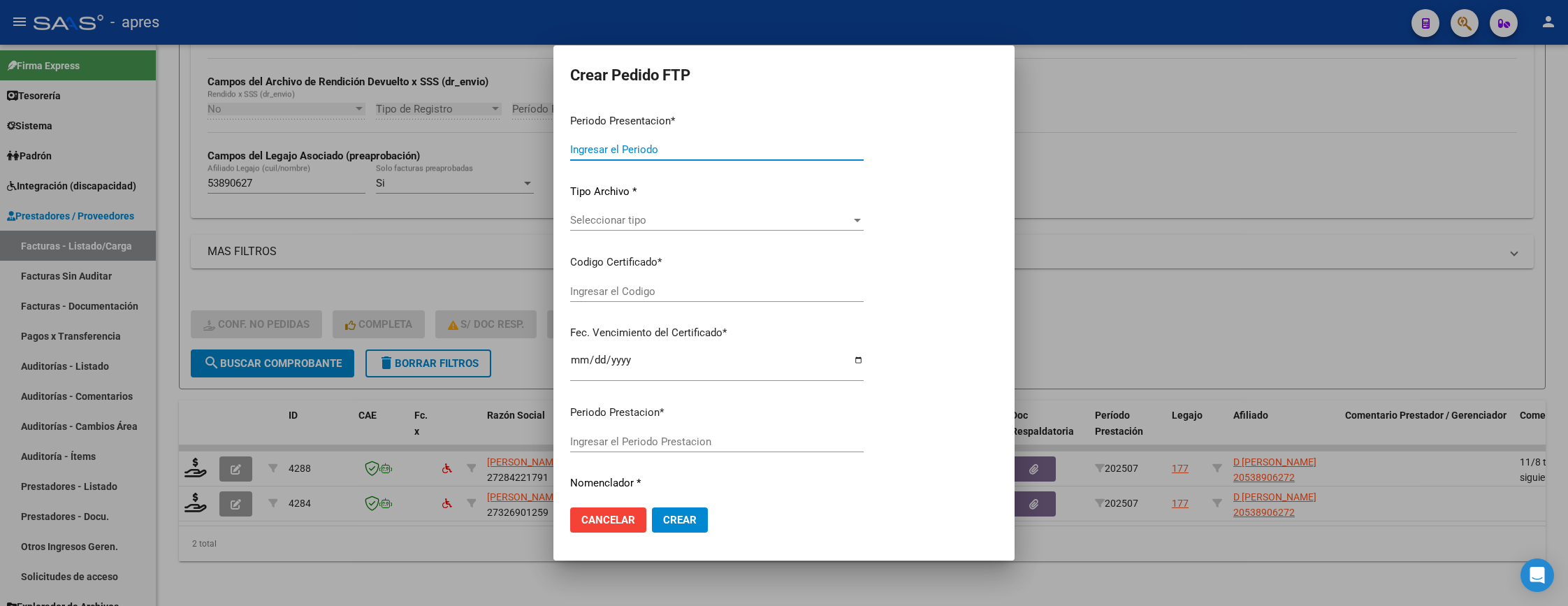
type input "202507"
type input "$ 111.335,49"
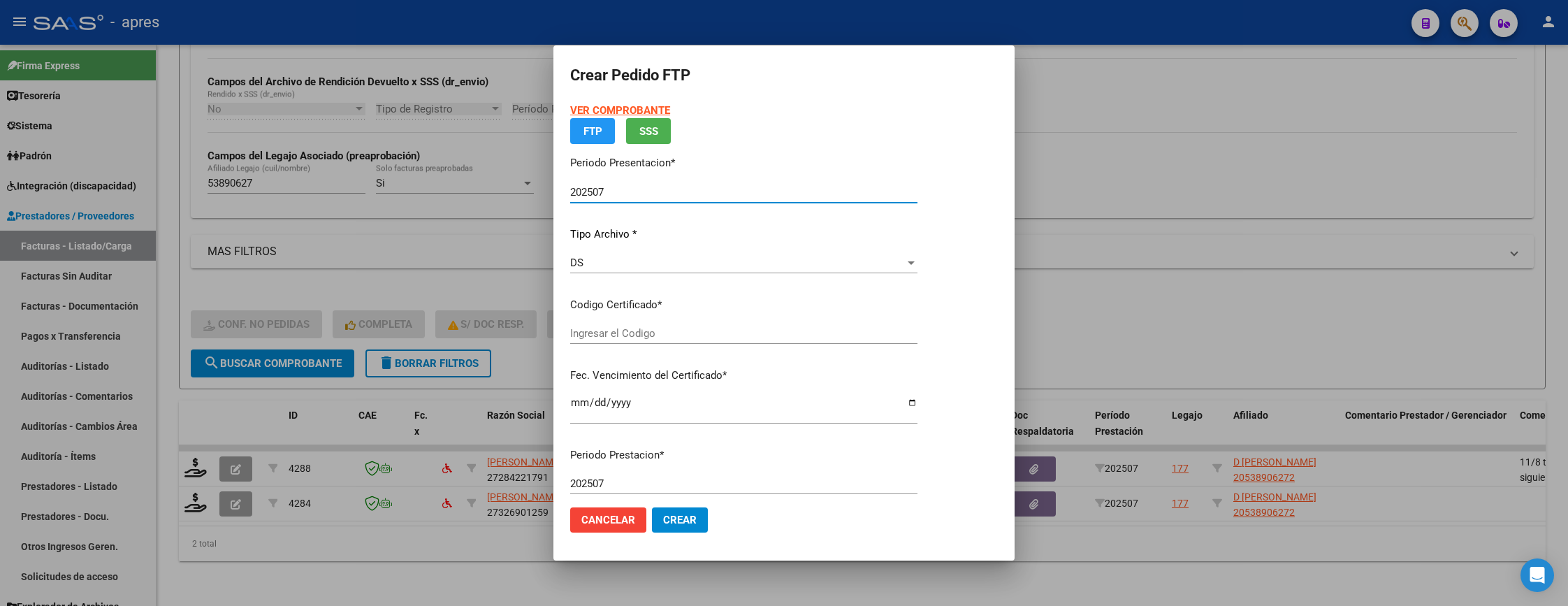
type input "ARG02000538906272022051120250511BUE413"
type input "2026-05-11"
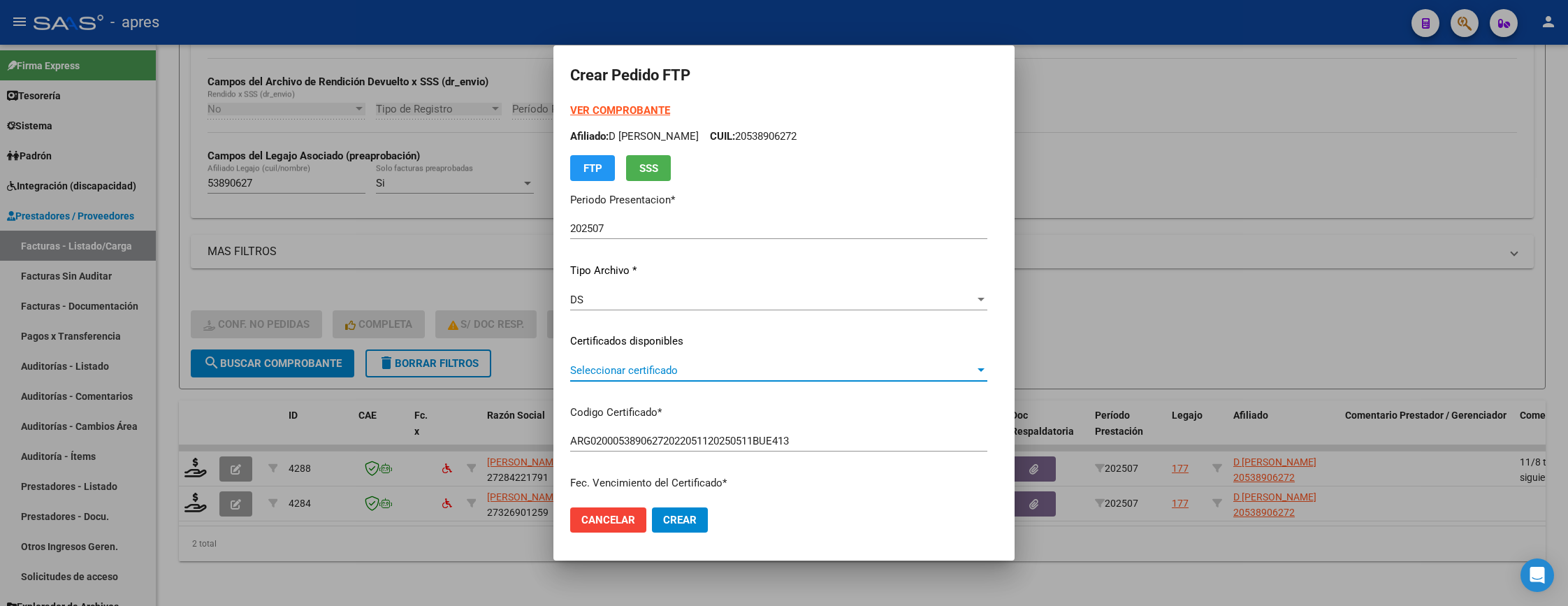
click at [686, 369] on span "Seleccionar certificado" at bounding box center [772, 370] width 404 height 13
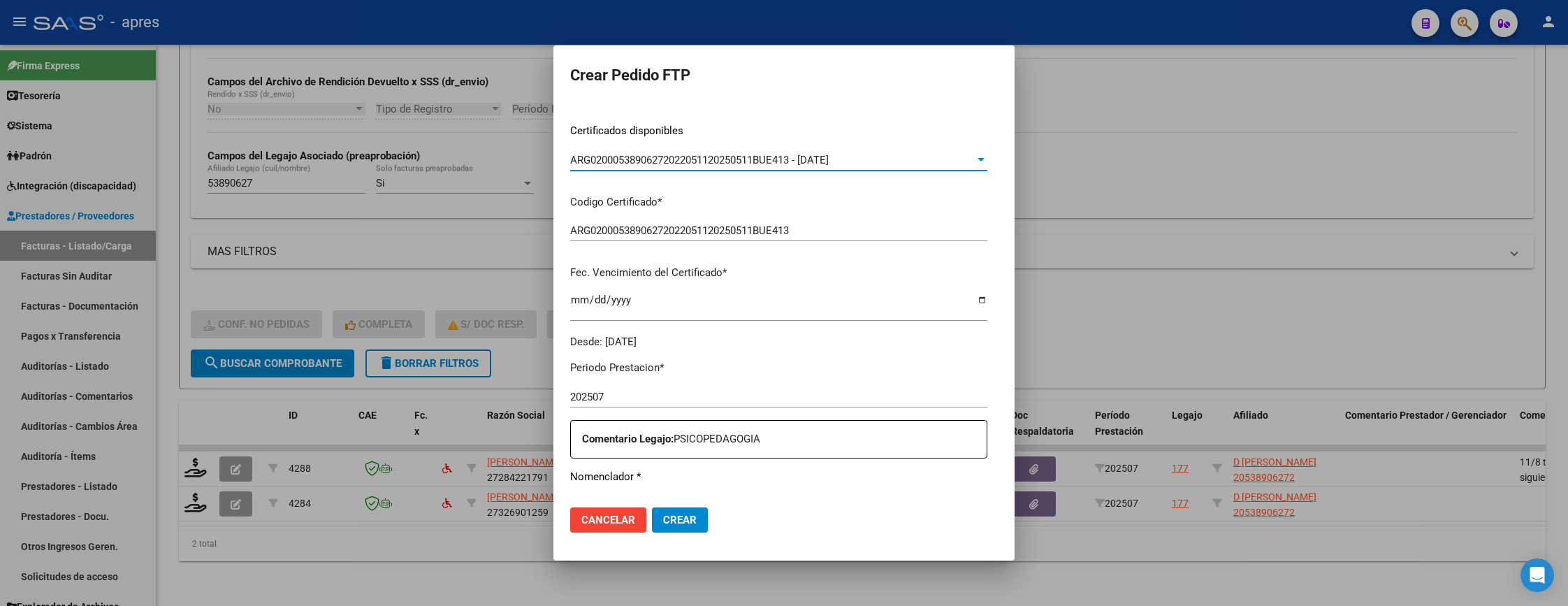
scroll to position [420, 0]
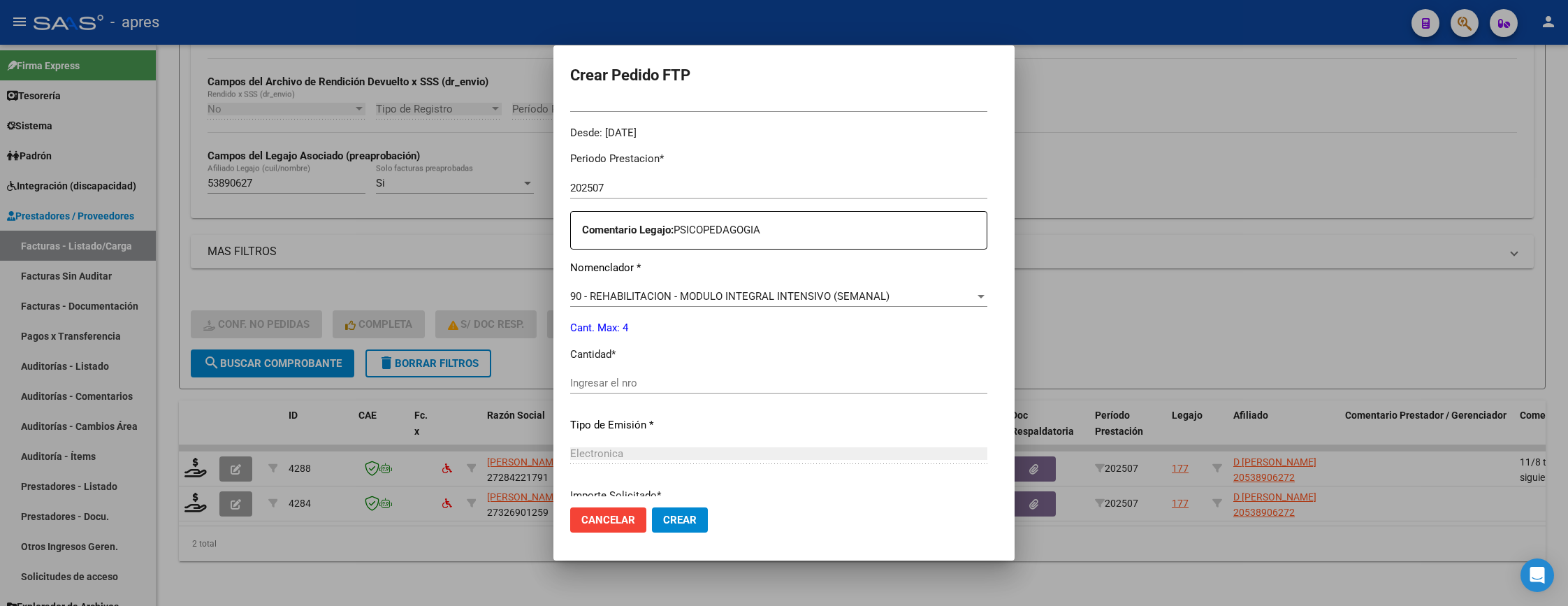
click at [685, 386] on input "Ingresar el nro" at bounding box center [778, 383] width 417 height 13
type input "4"
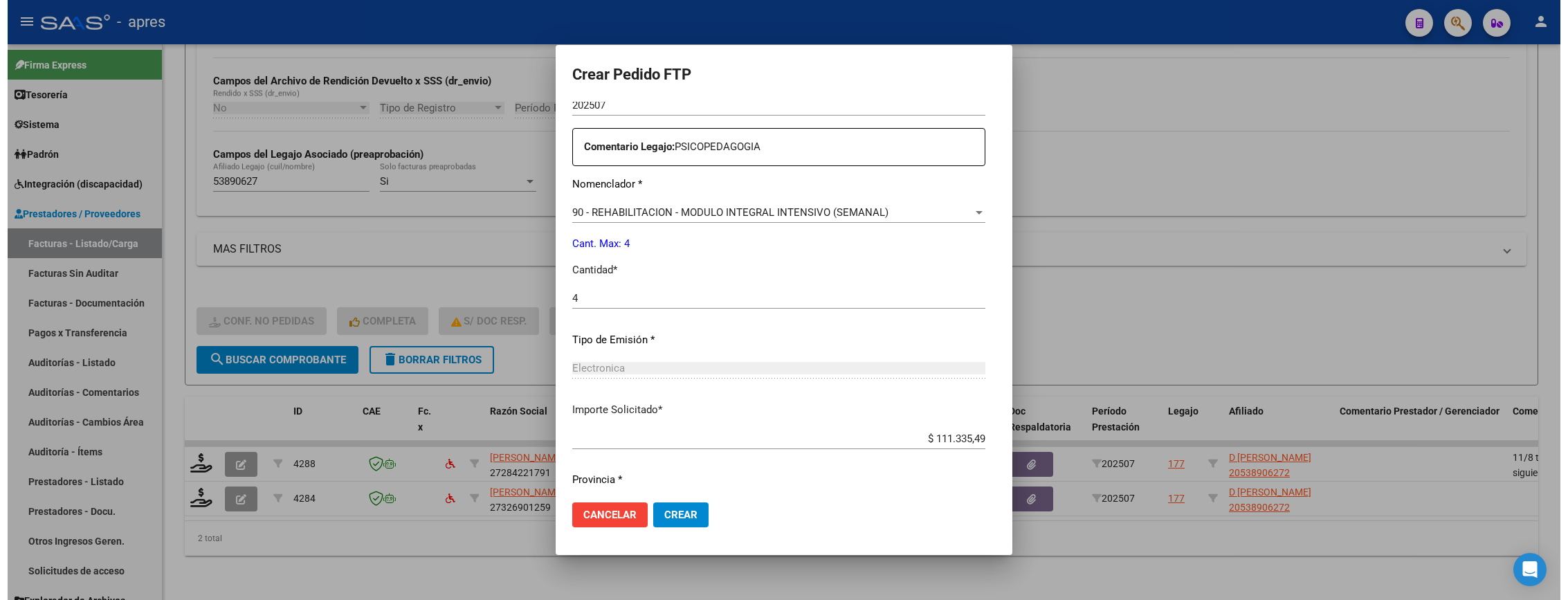
scroll to position [537, 0]
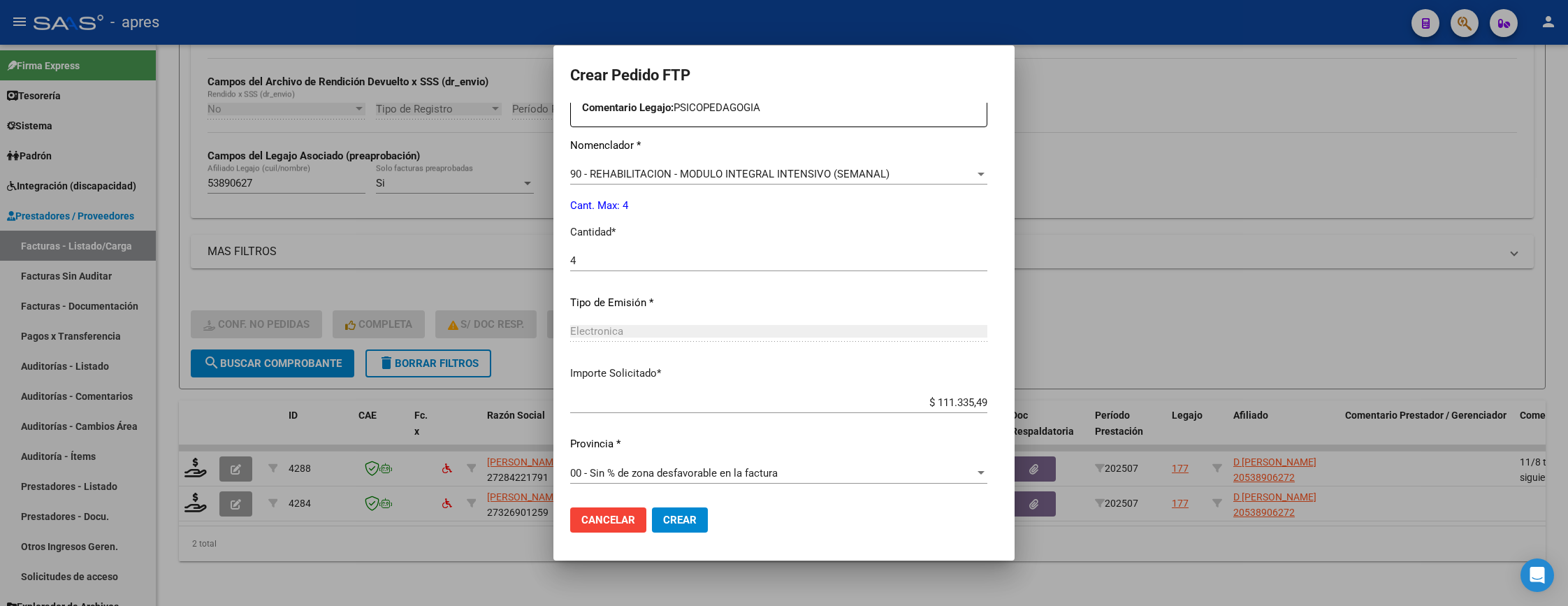
click at [663, 521] on span "Crear" at bounding box center [680, 520] width 33 height 13
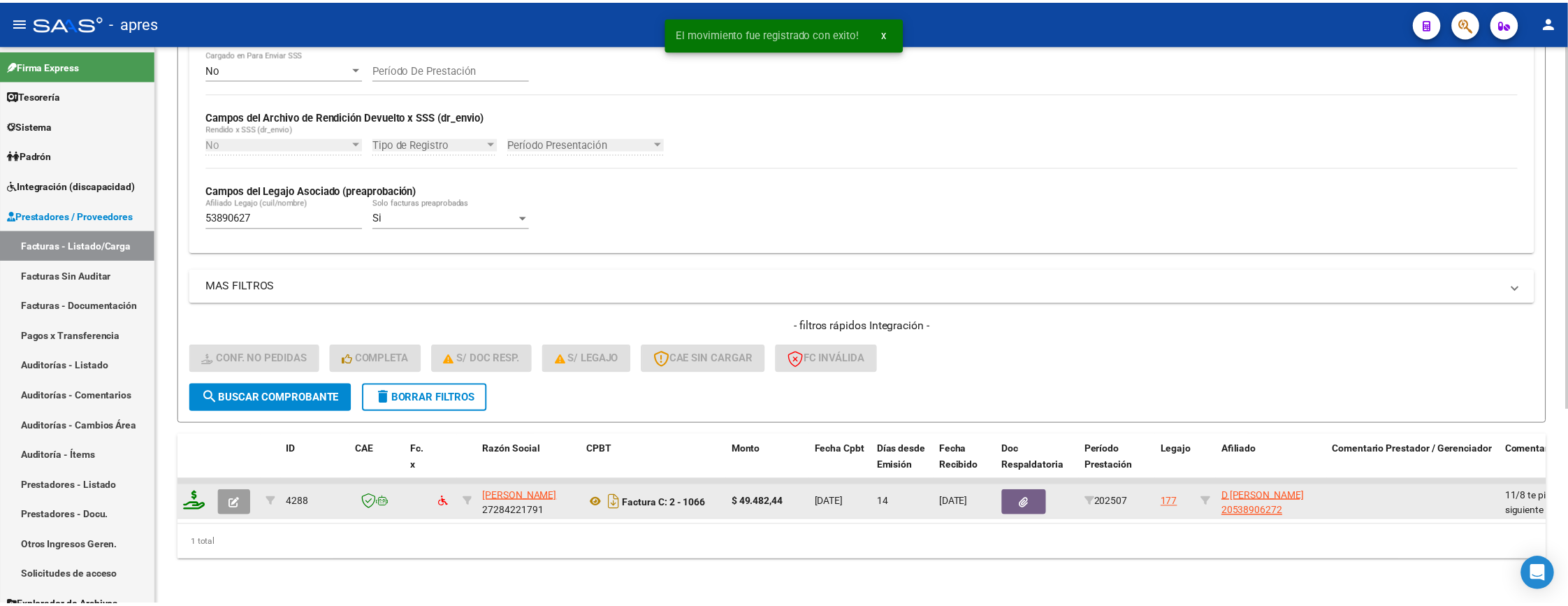
scroll to position [302, 0]
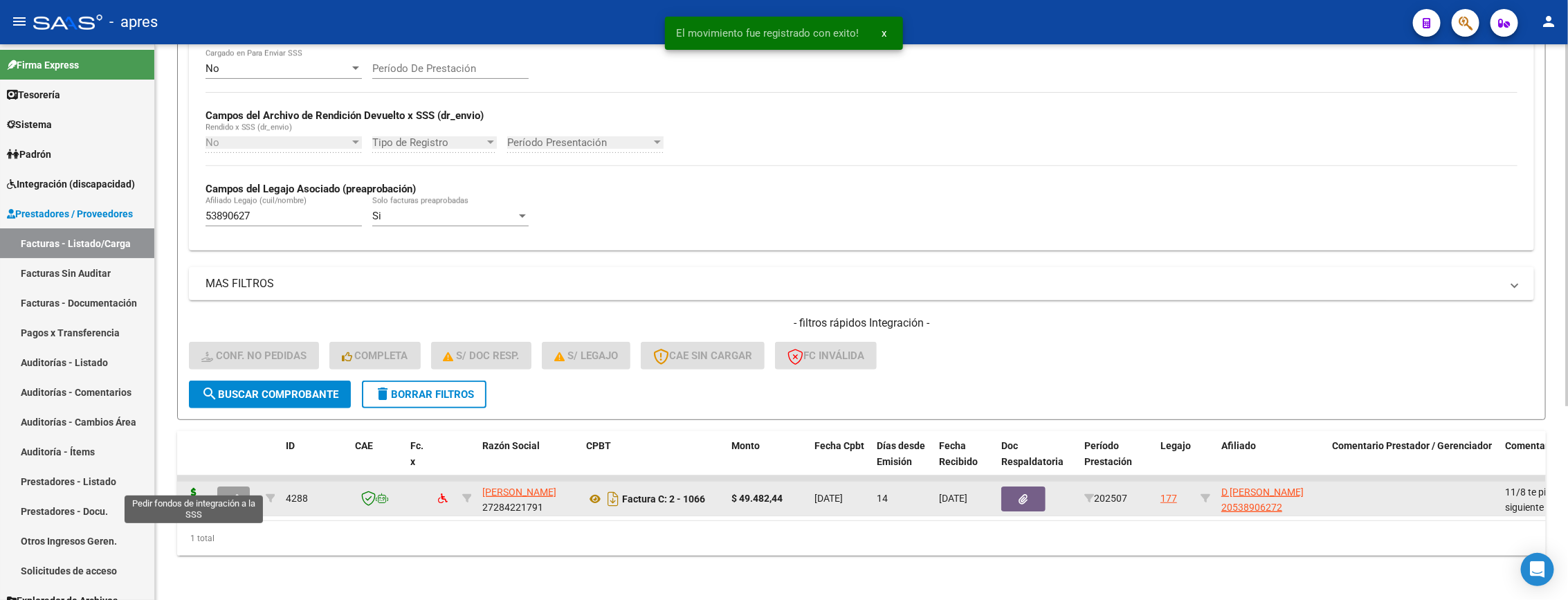
click at [196, 488] on icon at bounding box center [194, 497] width 22 height 19
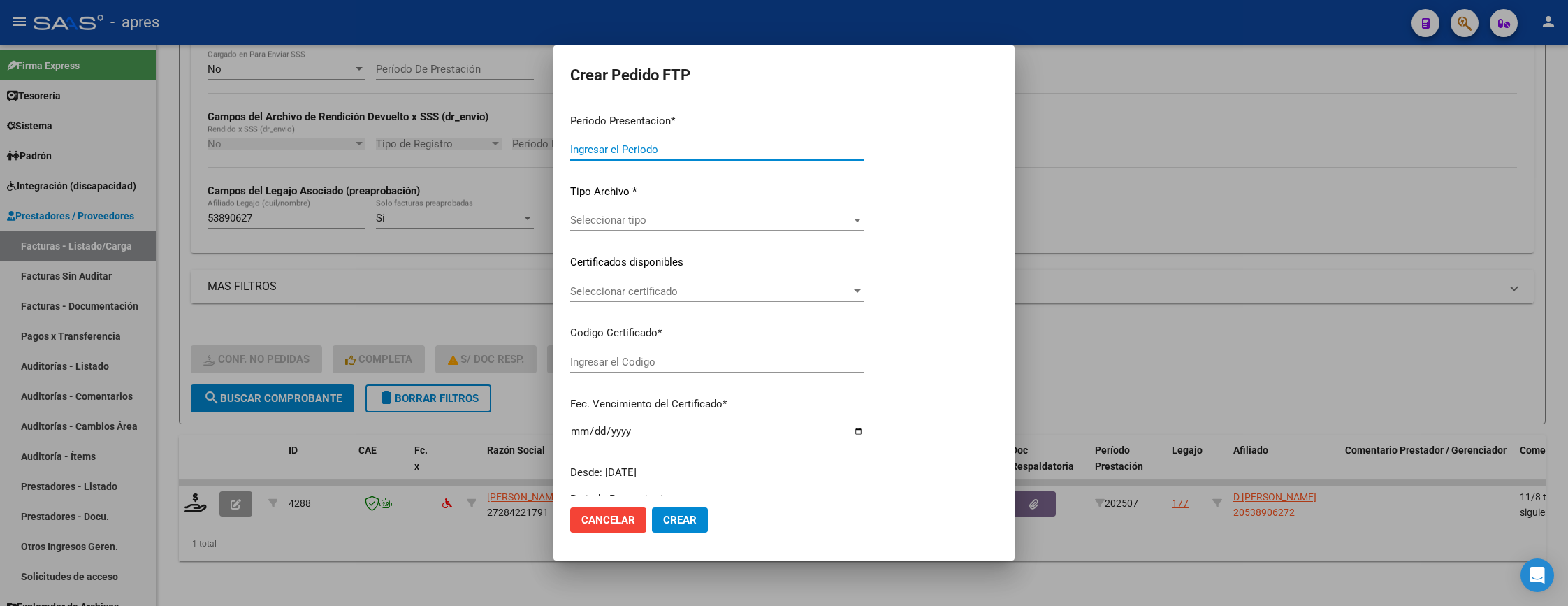
type input "202507"
type input "$ 49.482,44"
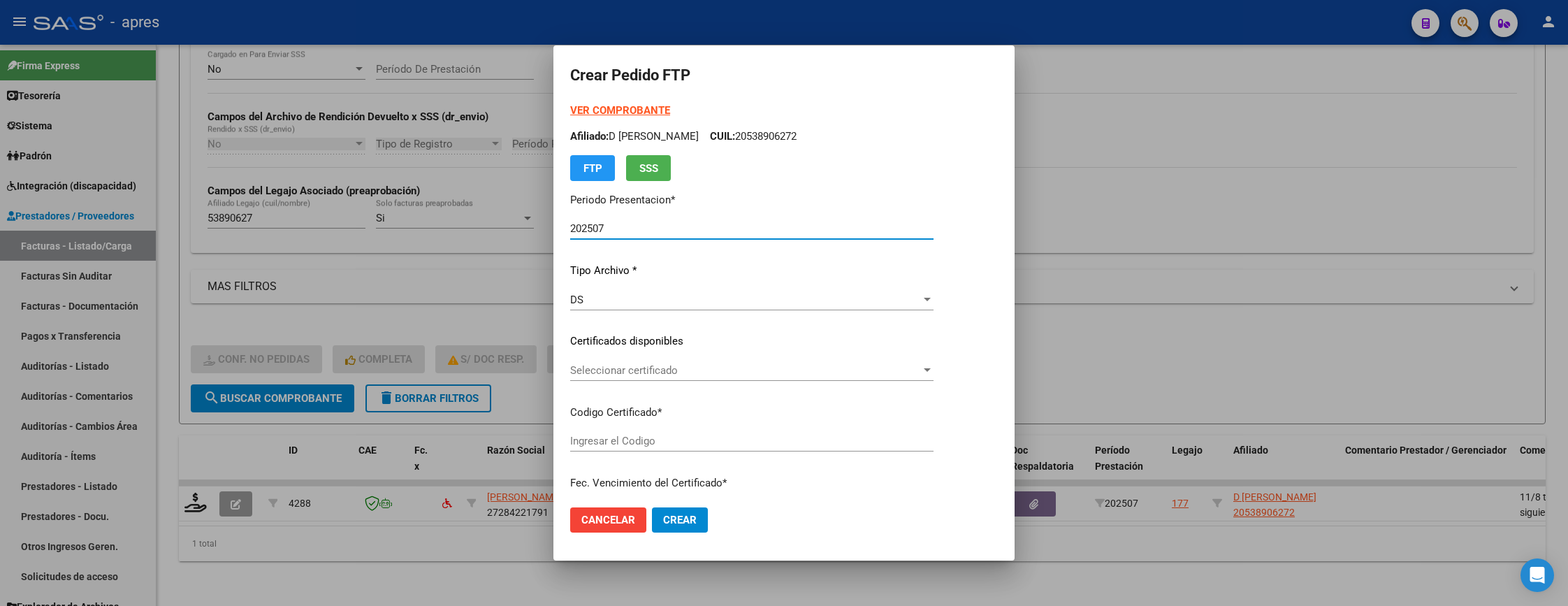
type input "ARG02000538906272022051120250511BUE413"
type input "2026-05-11"
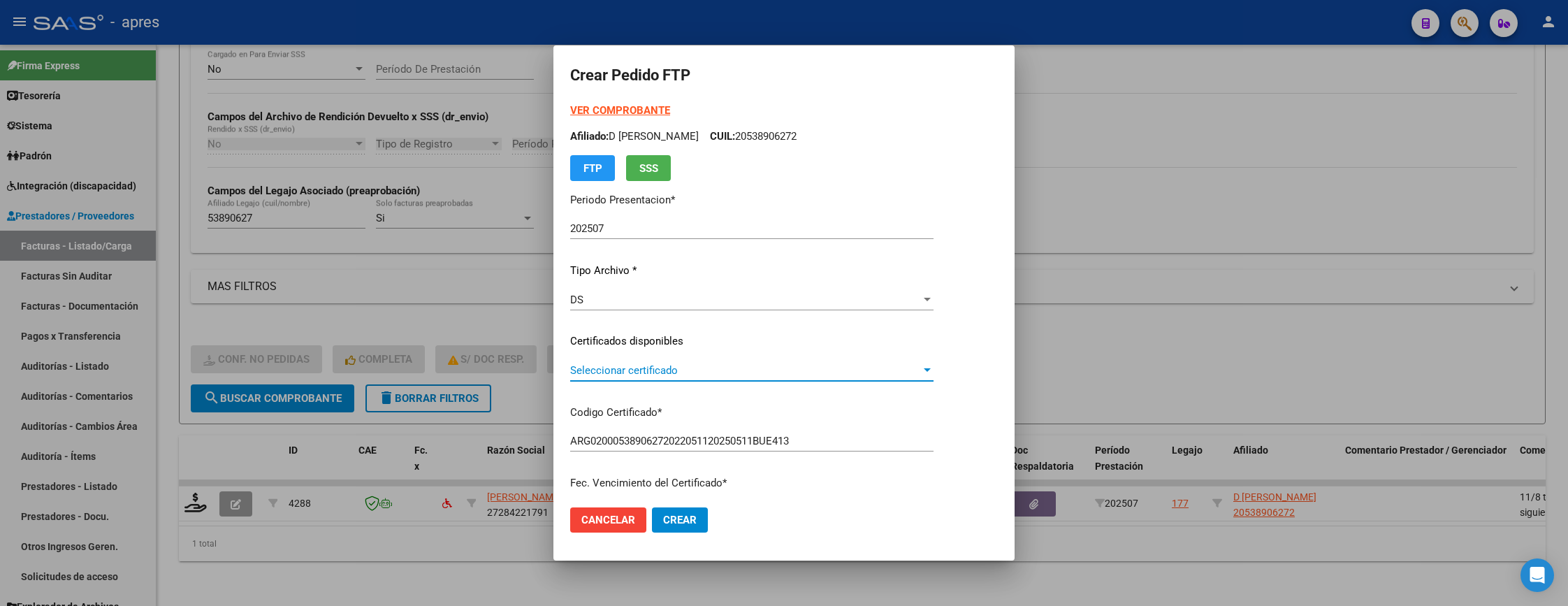
click at [628, 375] on span "Seleccionar certificado" at bounding box center [745, 370] width 351 height 13
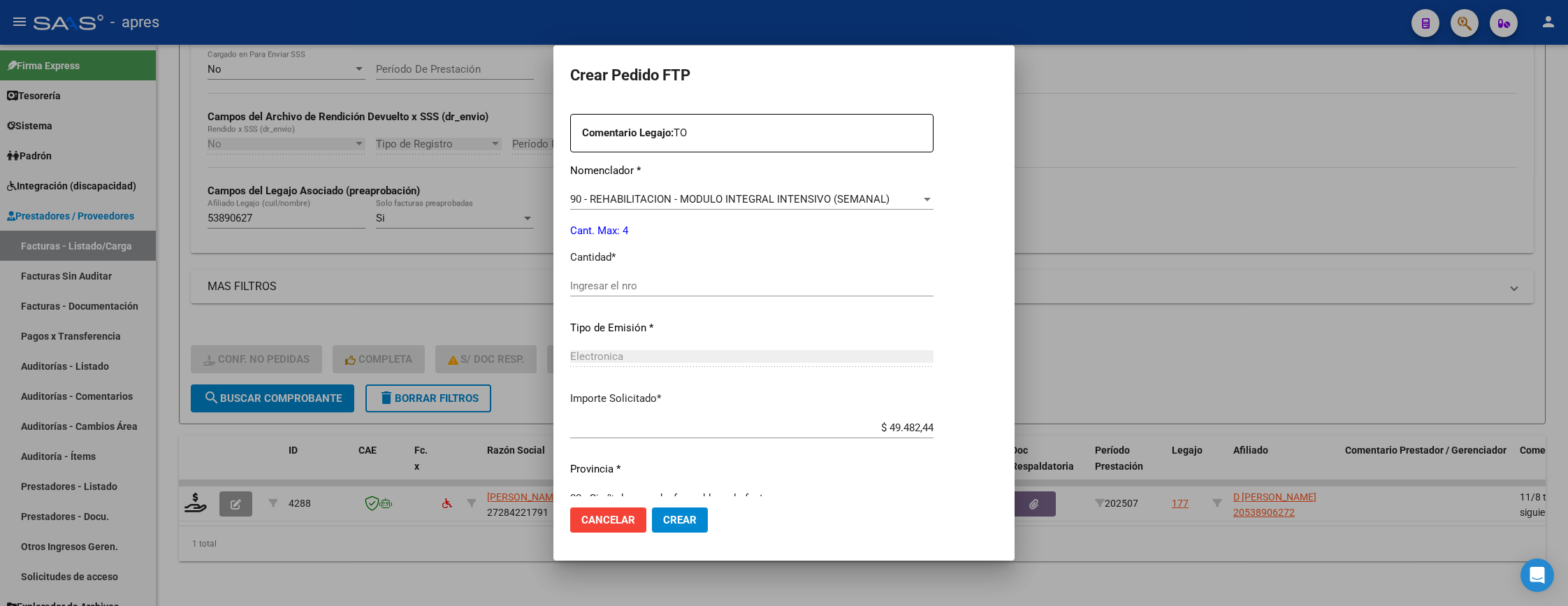
scroll to position [524, 0]
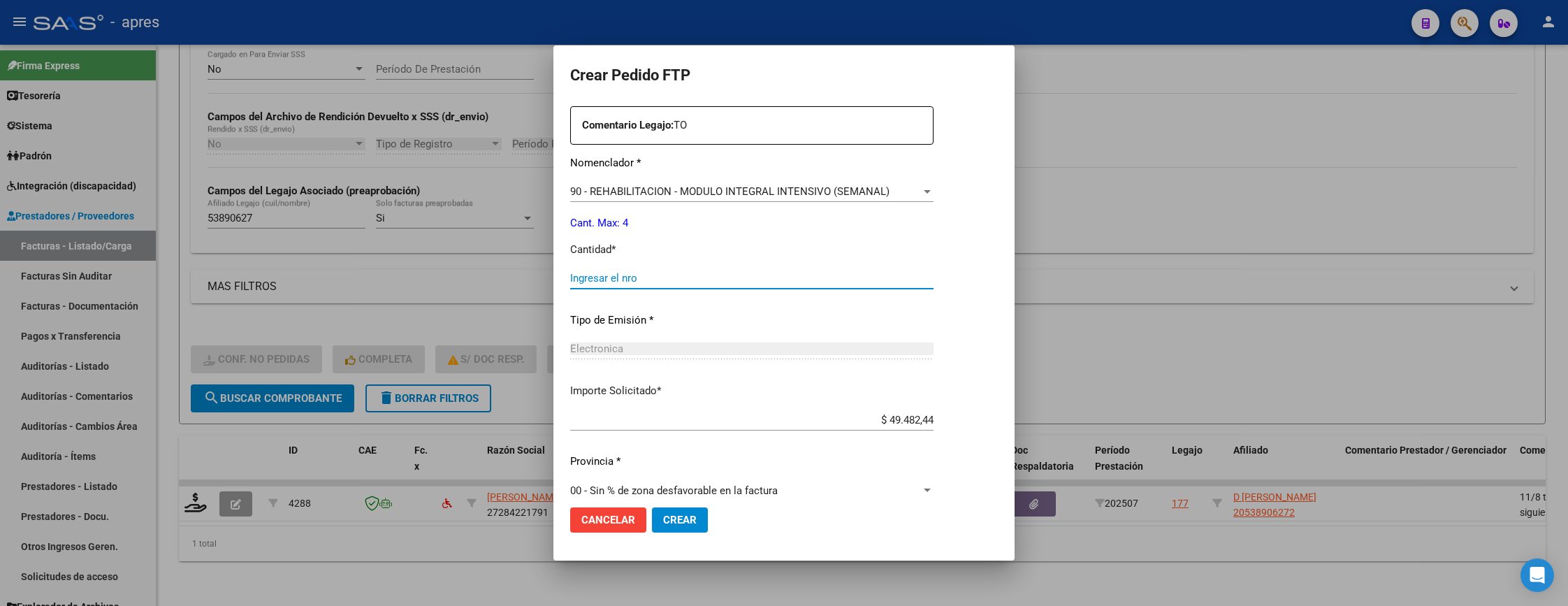
click at [599, 282] on input "Ingresar el nro" at bounding box center [752, 279] width 364 height 13
type input "4"
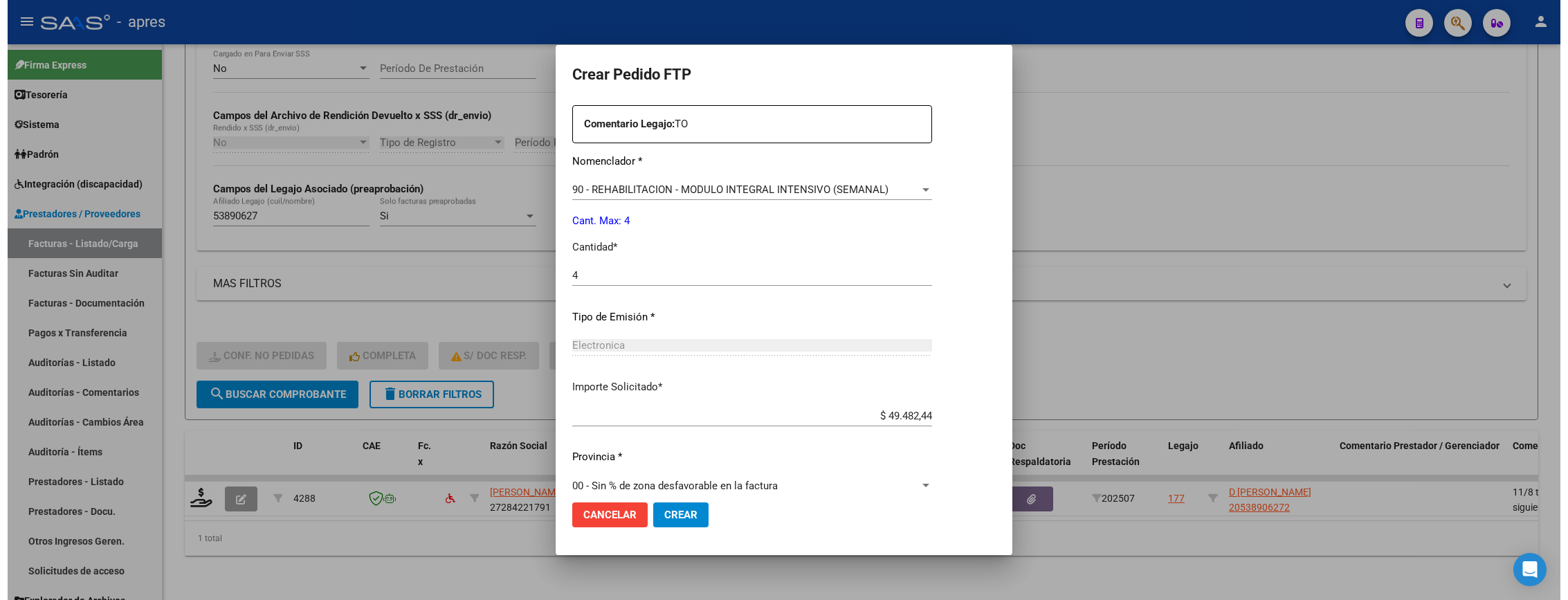
scroll to position [537, 0]
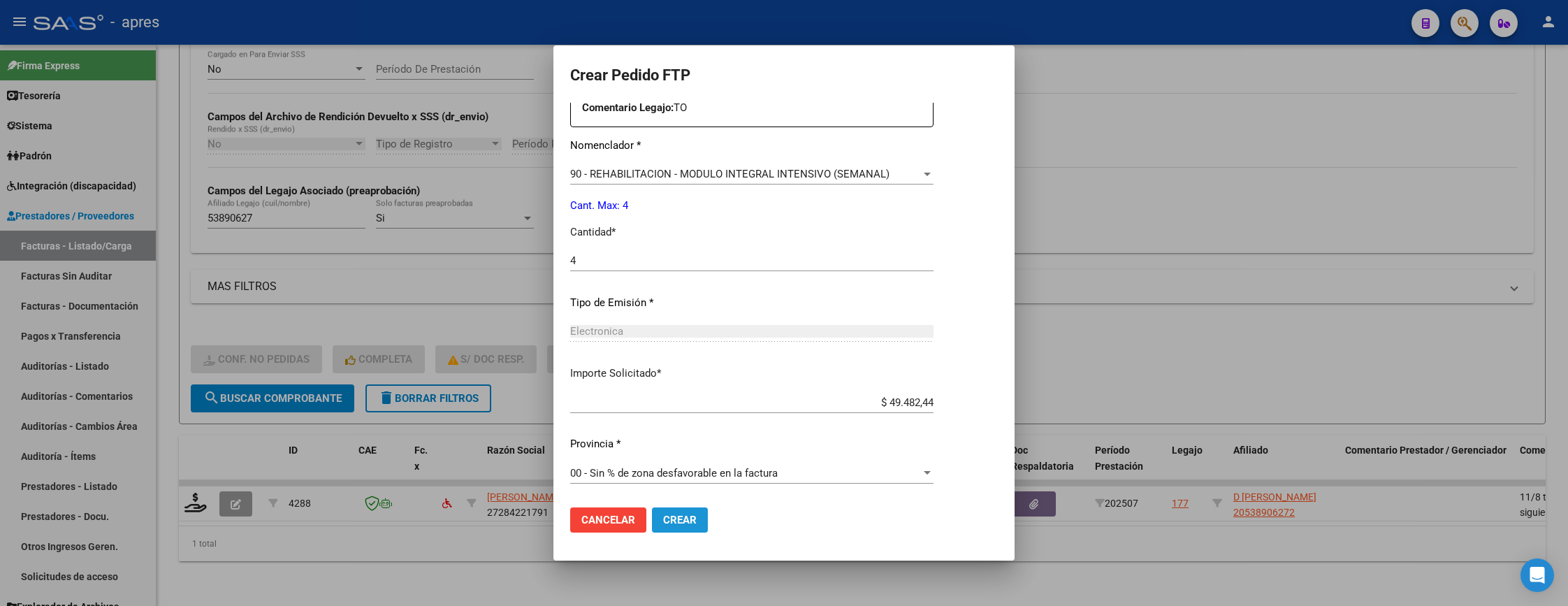
click at [664, 511] on button "Crear" at bounding box center [680, 519] width 56 height 25
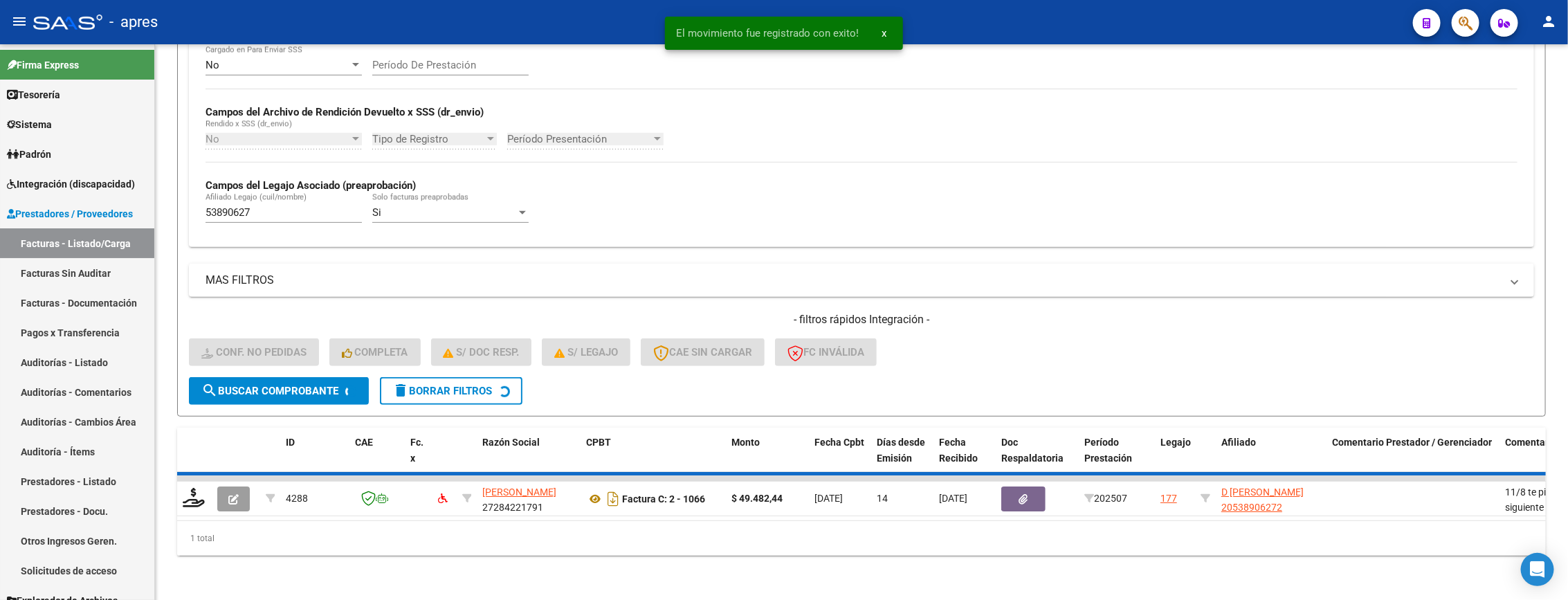
scroll to position [272, 0]
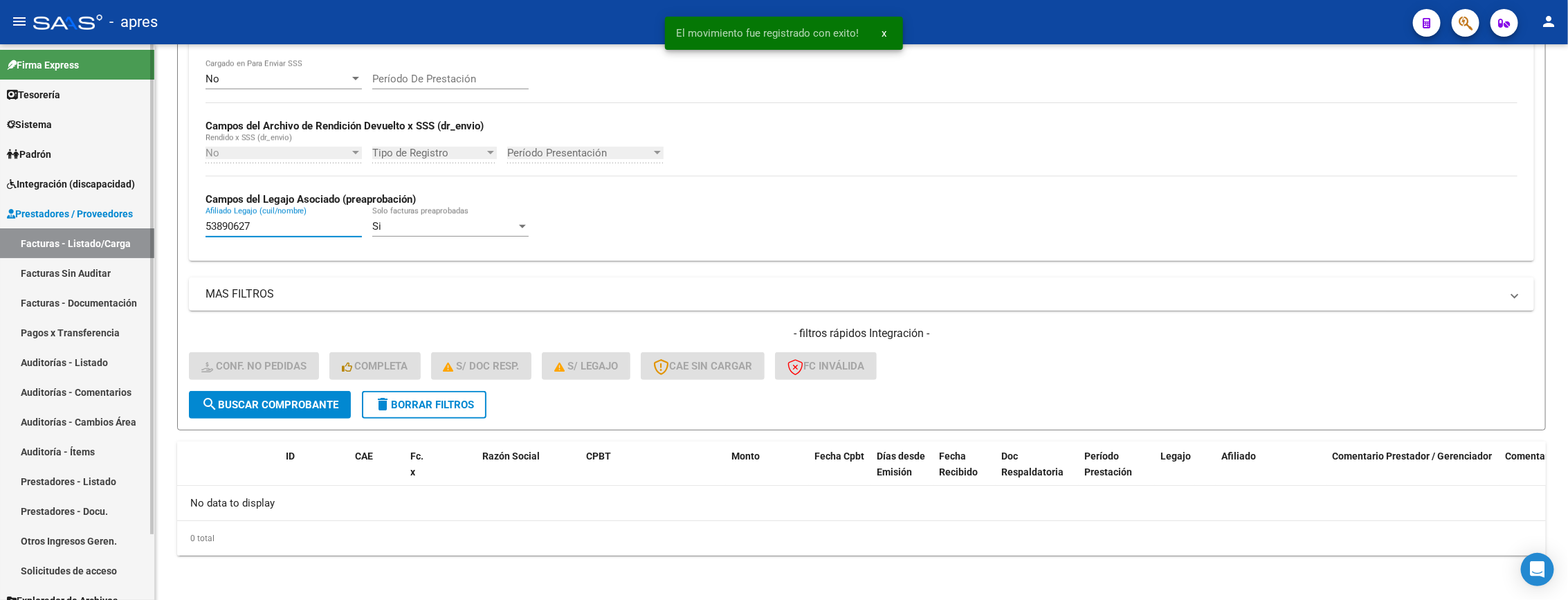
drag, startPoint x: 282, startPoint y: 230, endPoint x: 63, endPoint y: 208, distance: 220.1
click at [63, 208] on mat-sidenav-container "Firma Express Tesorería Extractos Procesados (csv) Extractos Originales (pdf) S…" at bounding box center [784, 322] width 1568 height 556
paste input "6249321"
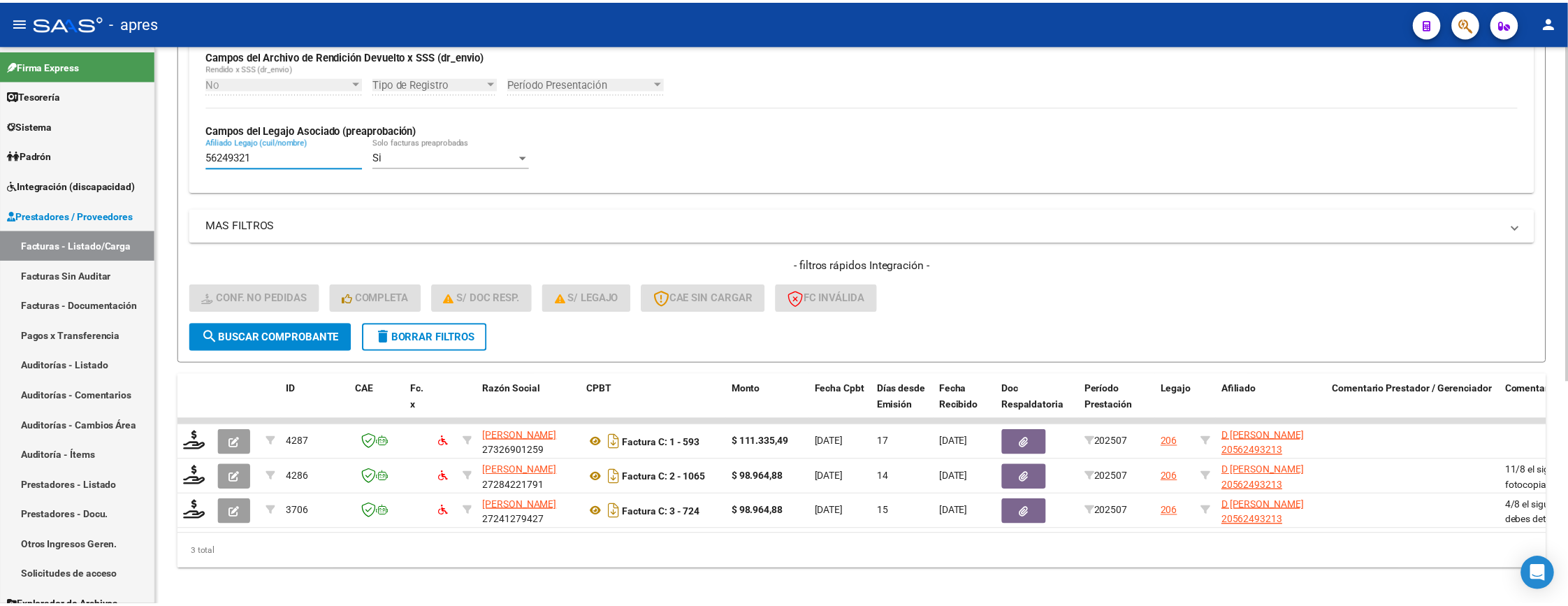
scroll to position [371, 0]
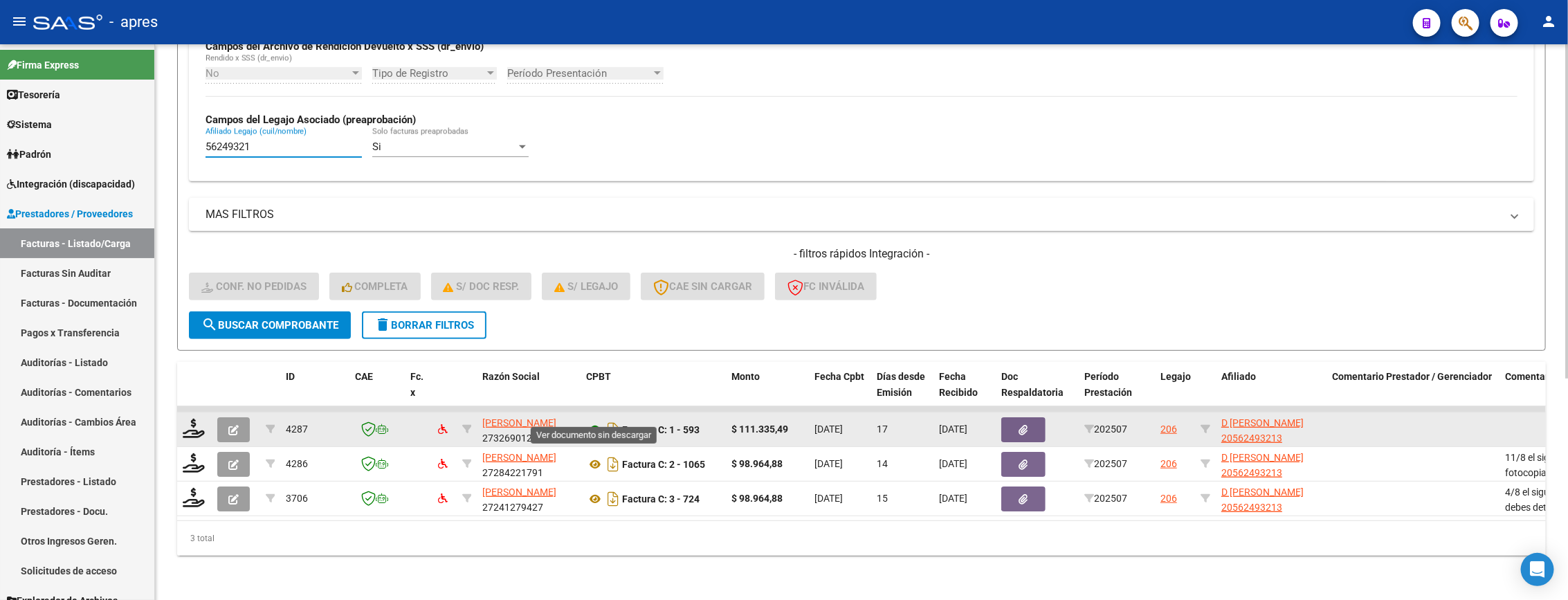
type input "56249321"
click at [592, 421] on icon at bounding box center [595, 429] width 18 height 17
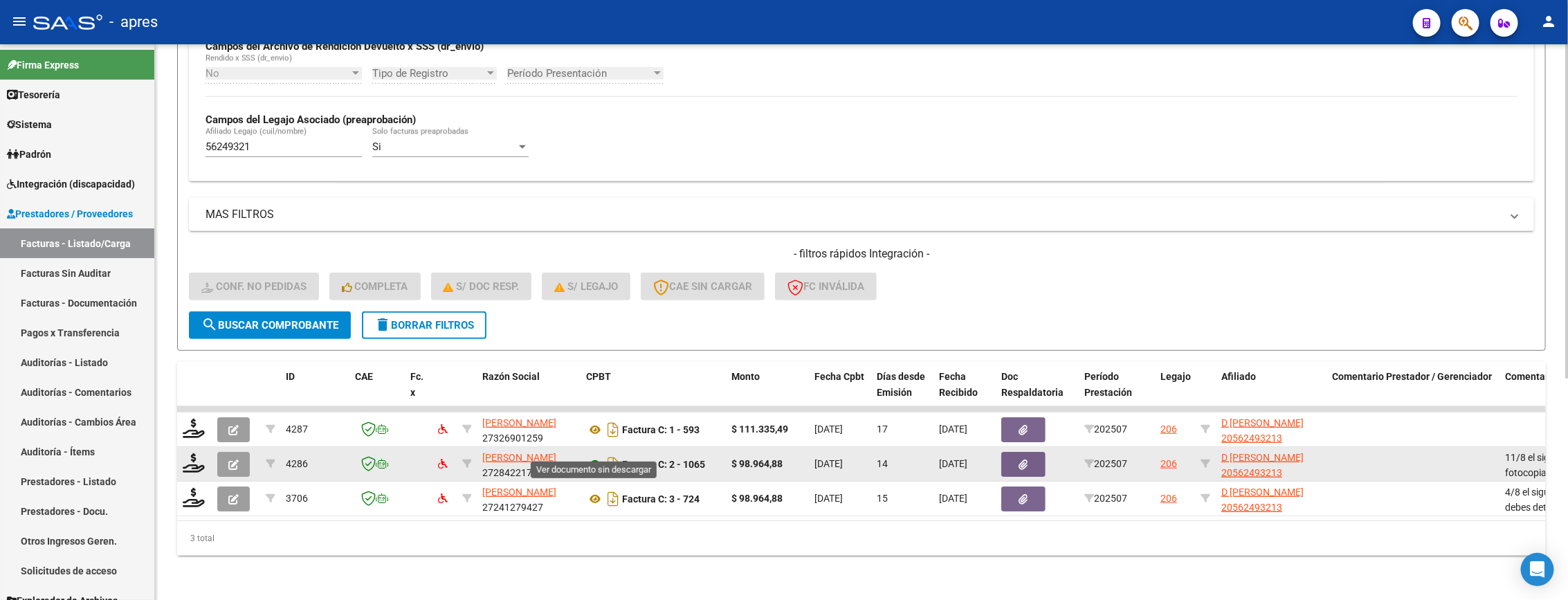
click at [590, 456] on icon at bounding box center [595, 464] width 18 height 17
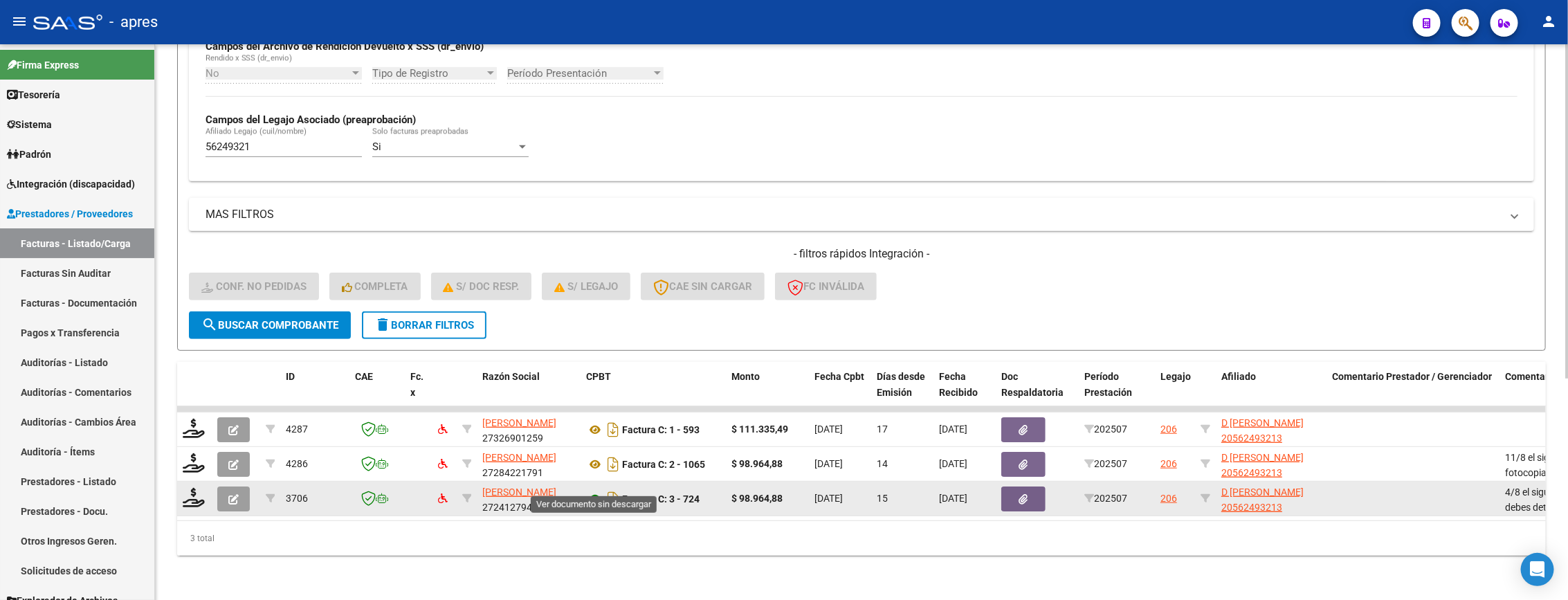
click at [590, 491] on icon at bounding box center [595, 499] width 18 height 17
click at [184, 488] on icon at bounding box center [194, 497] width 22 height 19
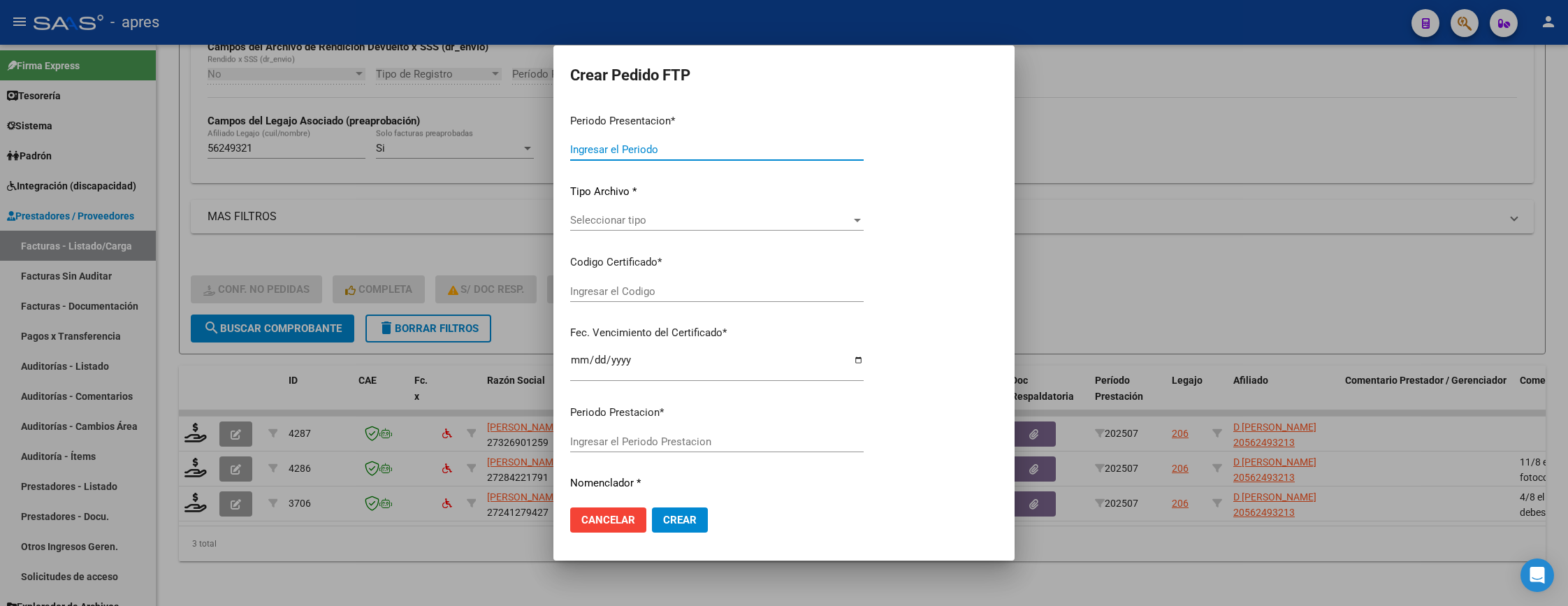
type input "202507"
type input "$ 98.964,88"
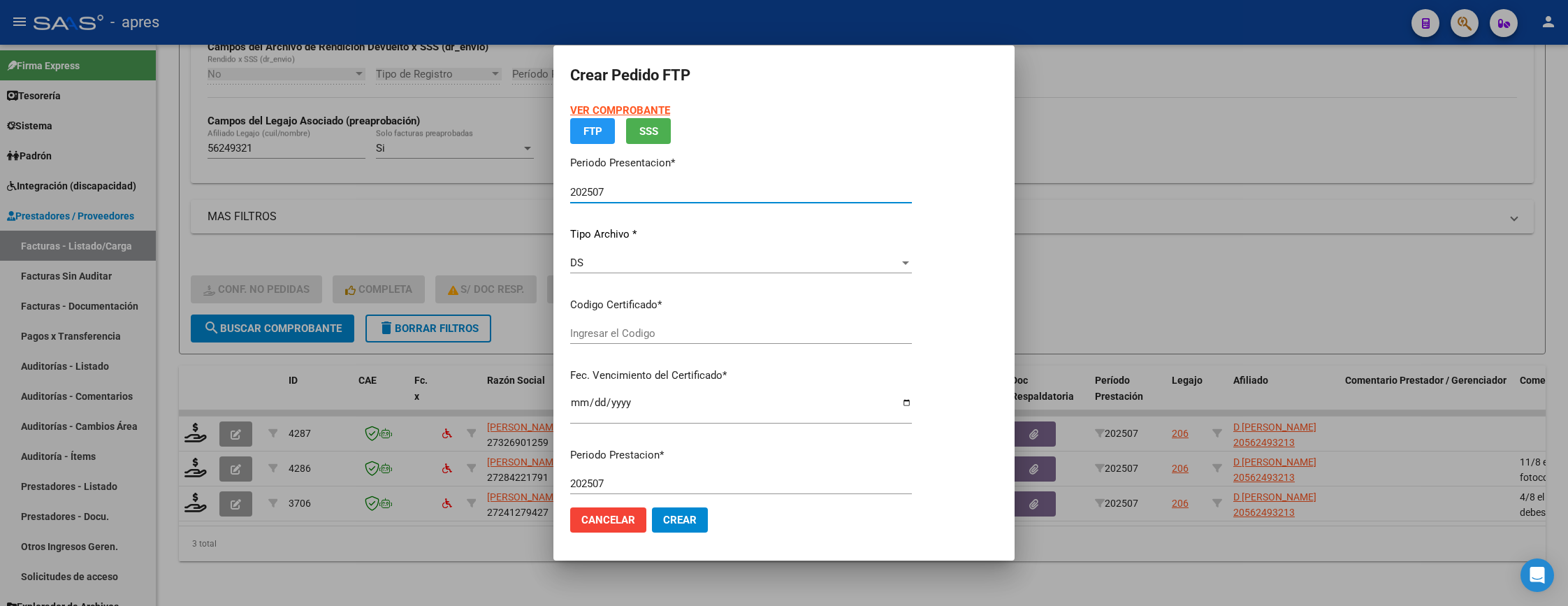
type input "ARG02000562493212021090920250909BUE413"
type input "2025-09-09"
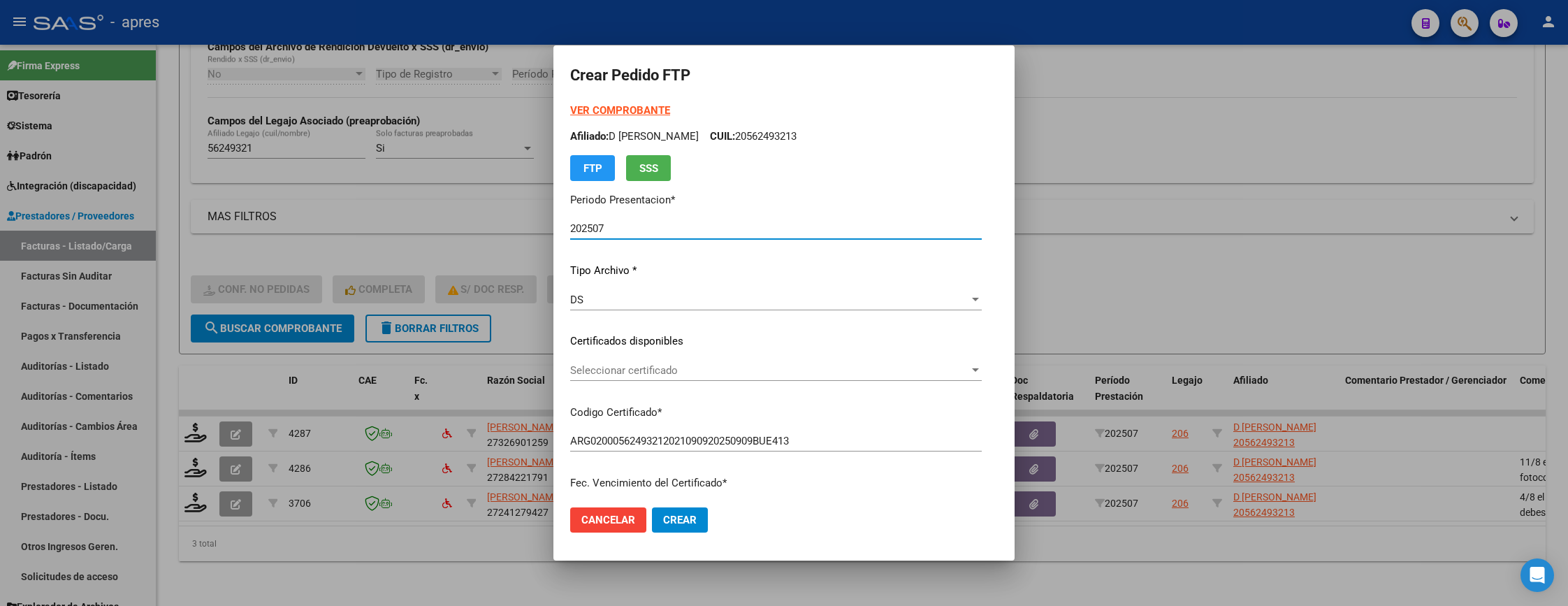
click at [790, 369] on span "Seleccionar certificado" at bounding box center [769, 370] width 399 height 13
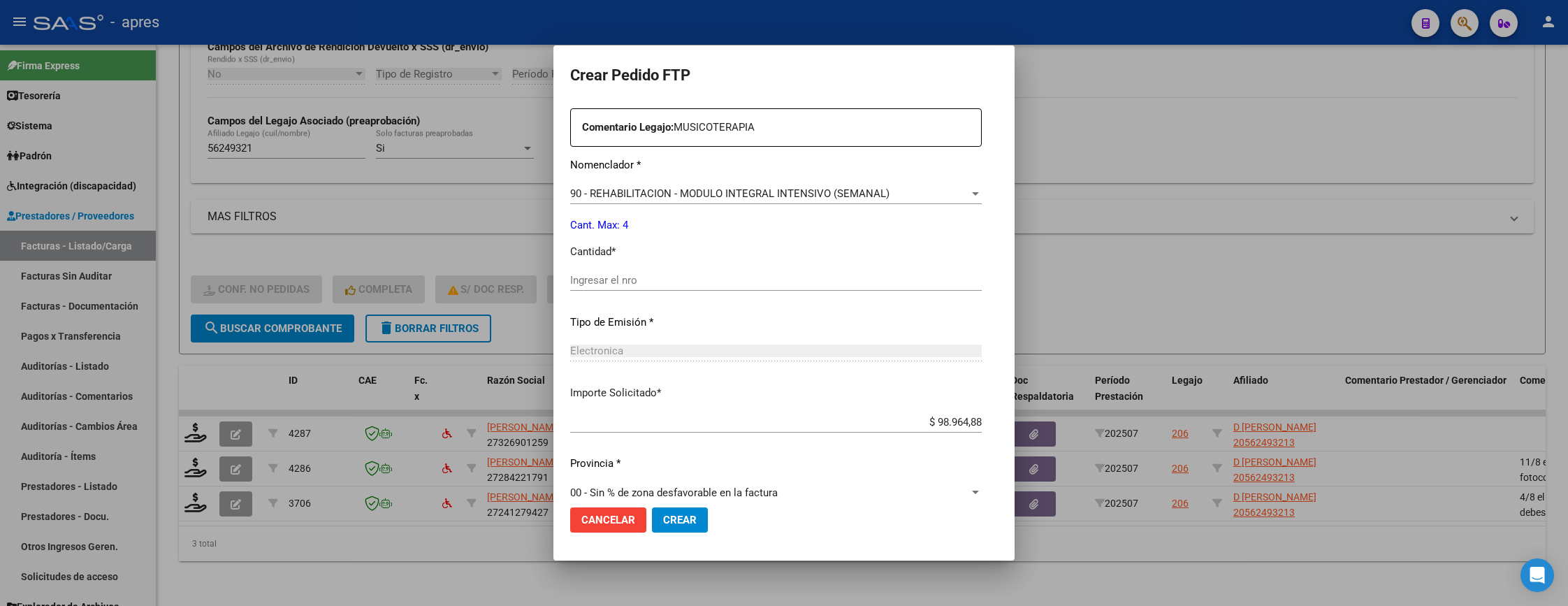
scroll to position [524, 0]
click at [669, 280] on input "Ingresar el nro" at bounding box center [776, 279] width 411 height 13
type input "4"
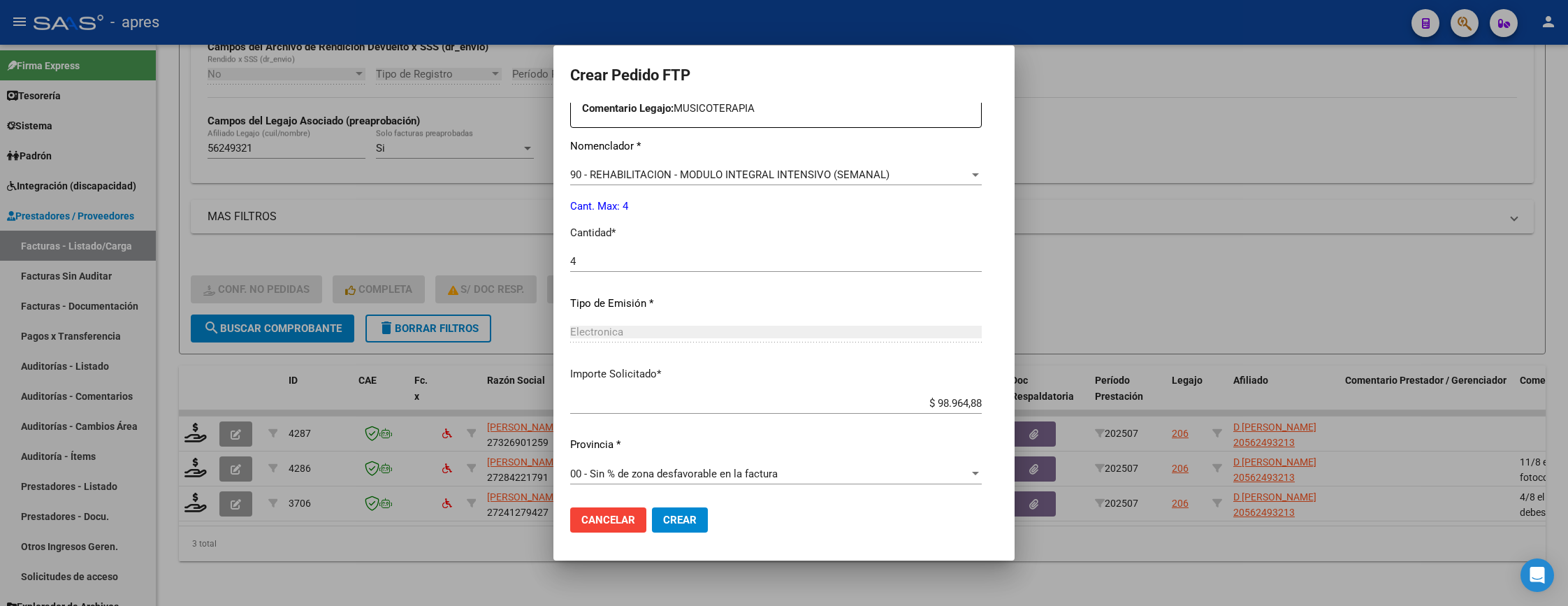
scroll to position [542, 0]
click at [657, 528] on button "Crear" at bounding box center [680, 519] width 56 height 25
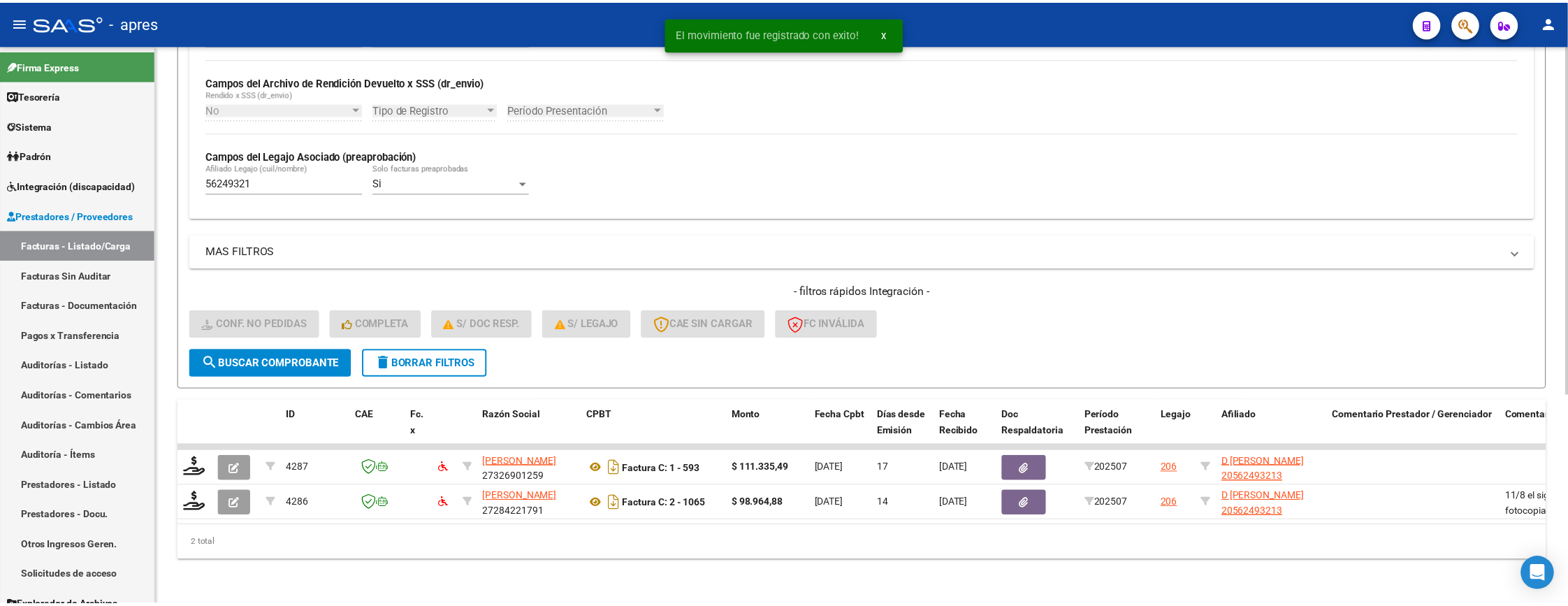
scroll to position [336, 0]
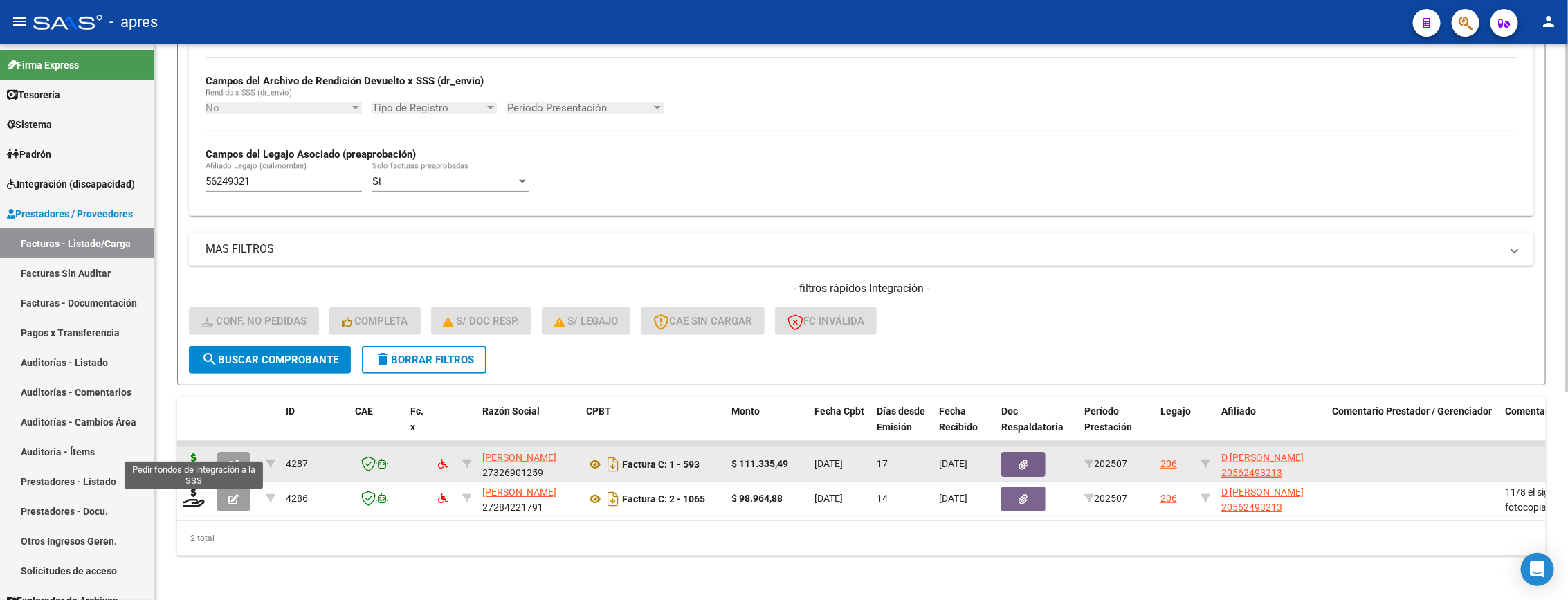
click at [193, 453] on icon at bounding box center [194, 463] width 22 height 19
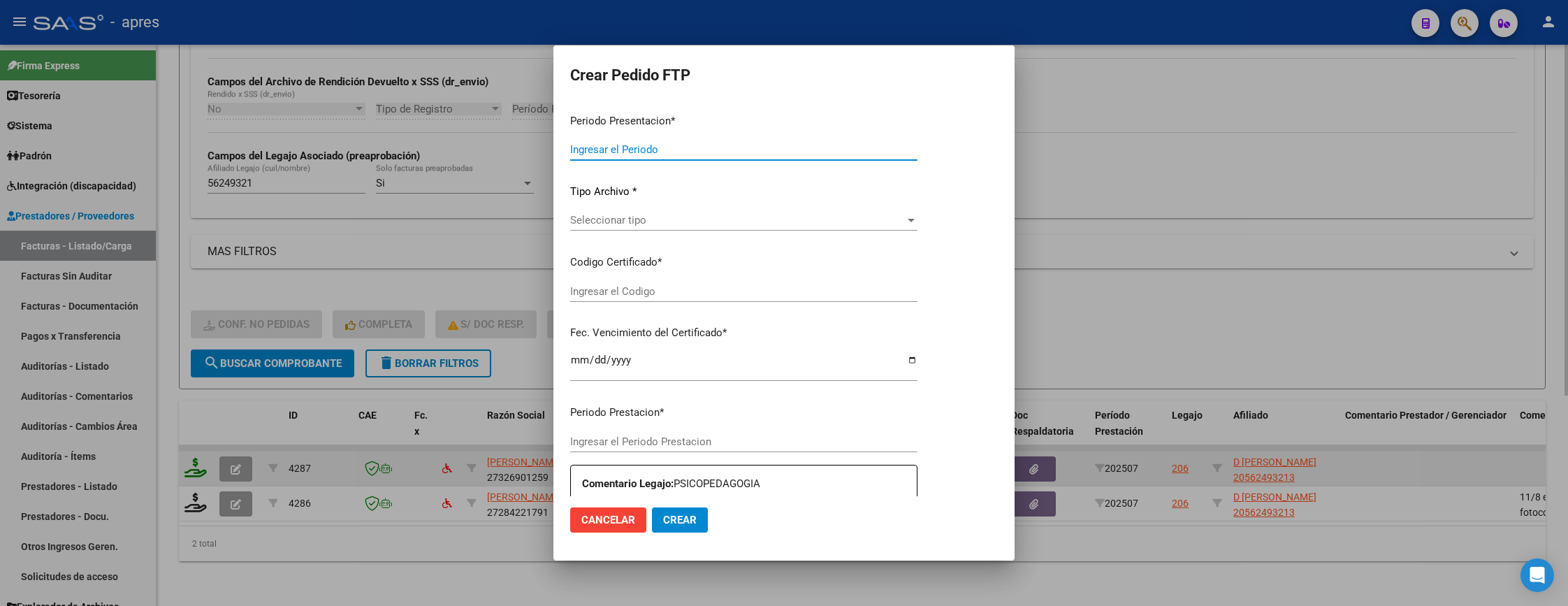
type input "202507"
type input "$ 111.335,49"
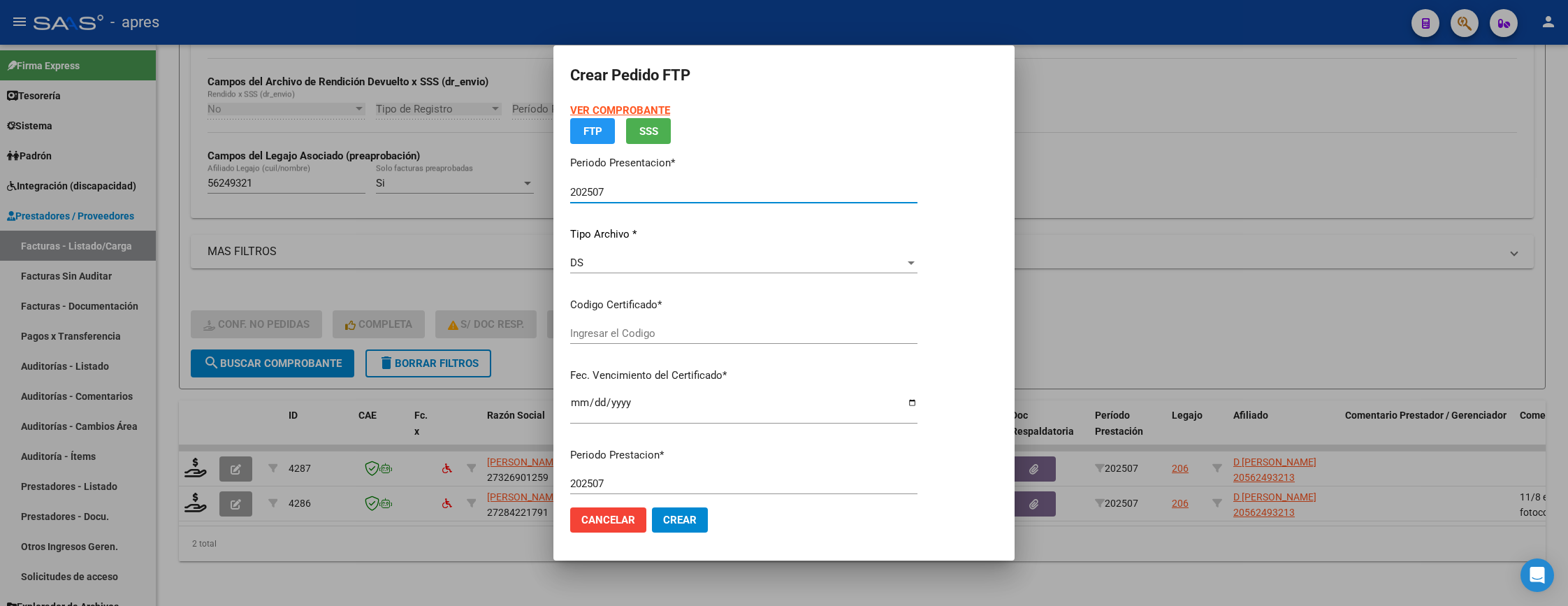
type input "ARG02000562493212021090920250909BUE413"
type input "2025-09-09"
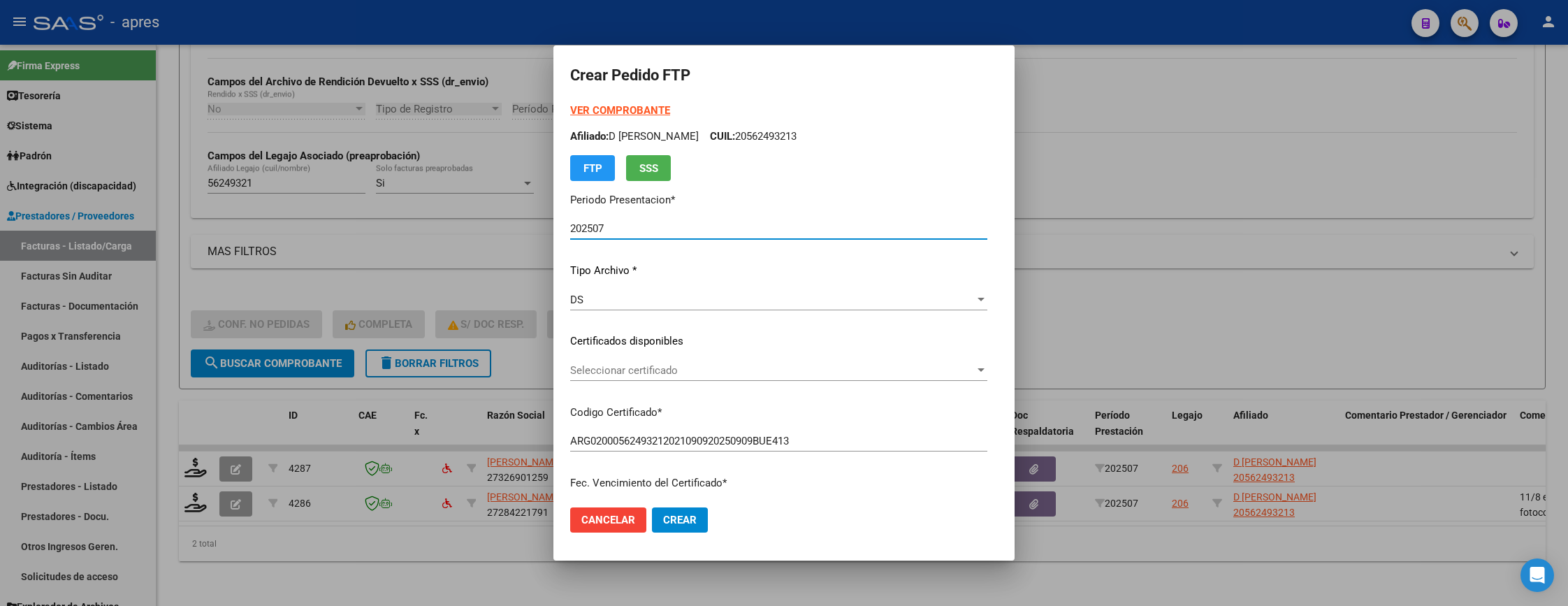
click at [756, 372] on span "Seleccionar certificado" at bounding box center [772, 370] width 404 height 13
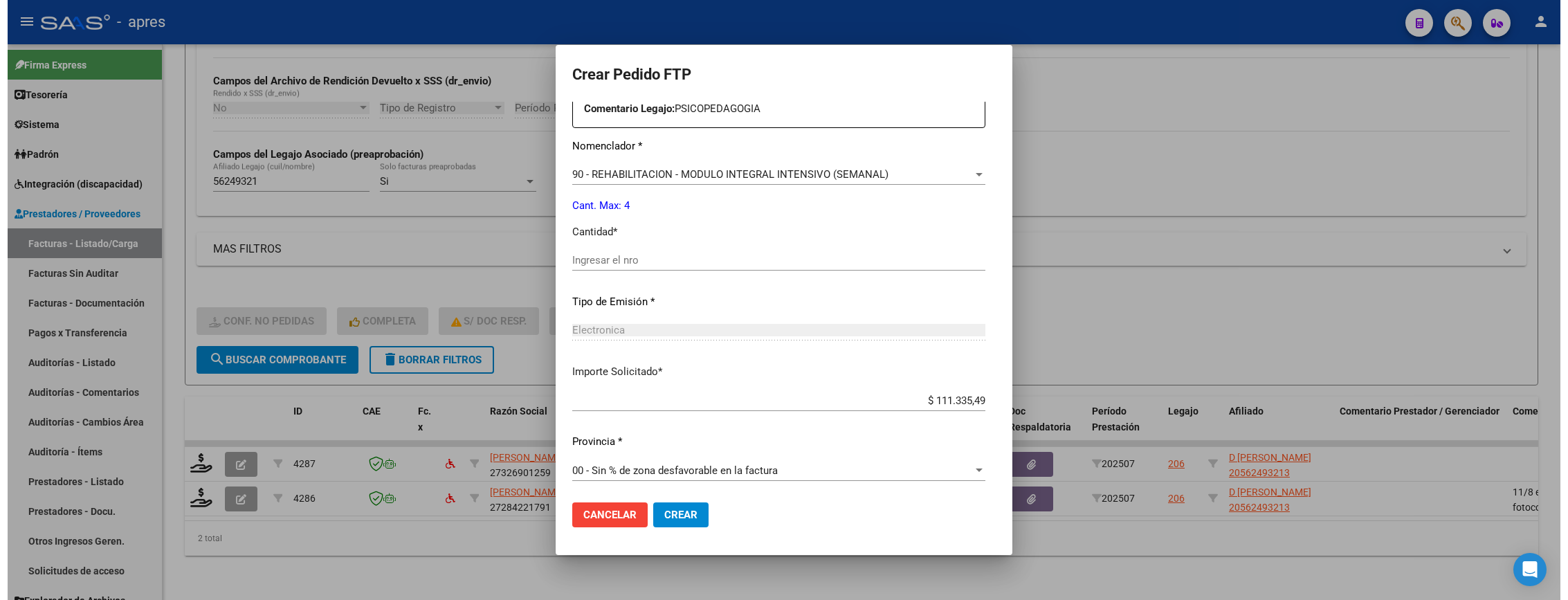
scroll to position [537, 0]
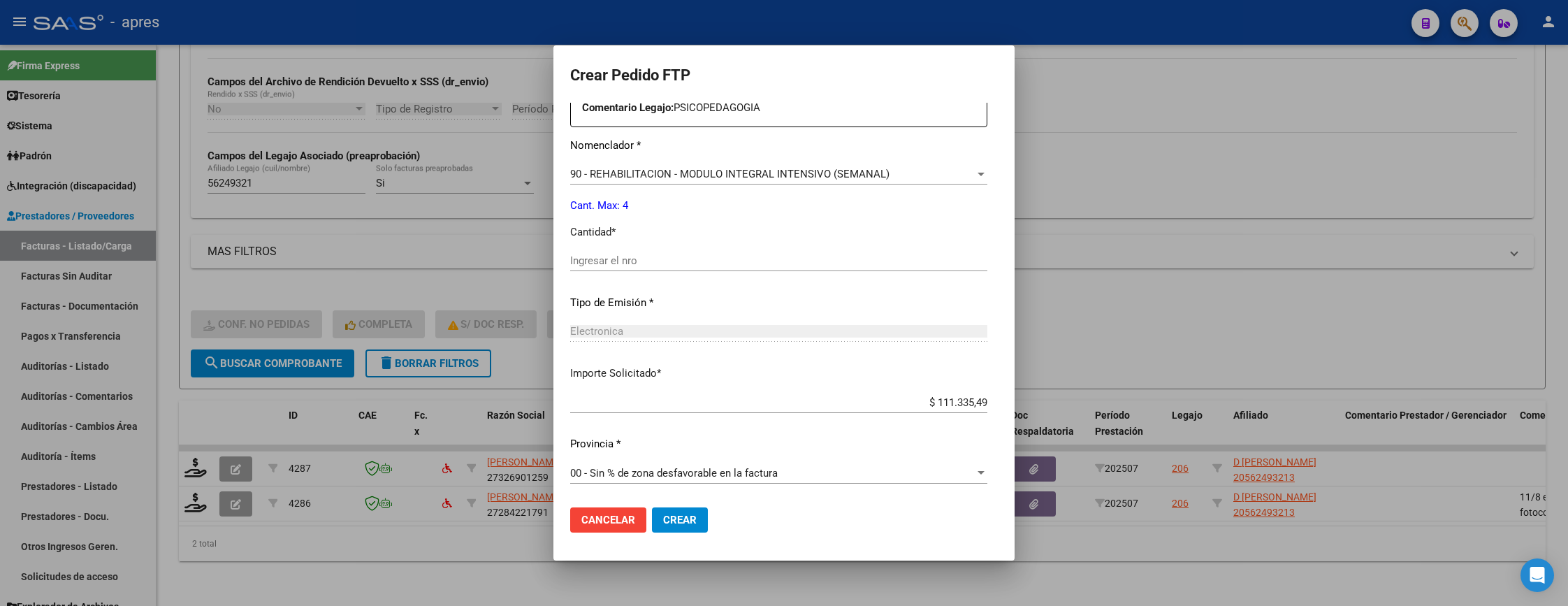
click at [718, 268] on div "Ingresar el nro" at bounding box center [778, 261] width 417 height 21
click at [718, 258] on input "Ingresar el nro" at bounding box center [778, 261] width 417 height 13
type input "4"
click at [663, 517] on span "Crear" at bounding box center [680, 520] width 33 height 13
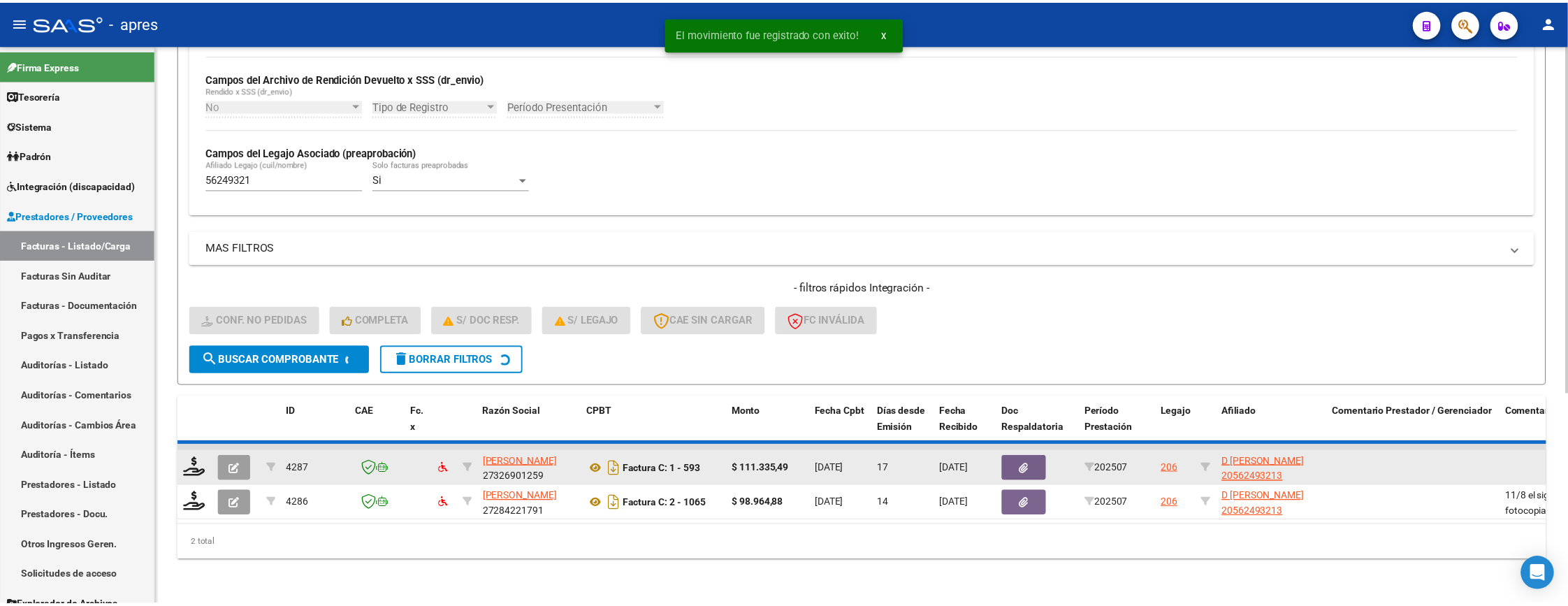
scroll to position [302, 0]
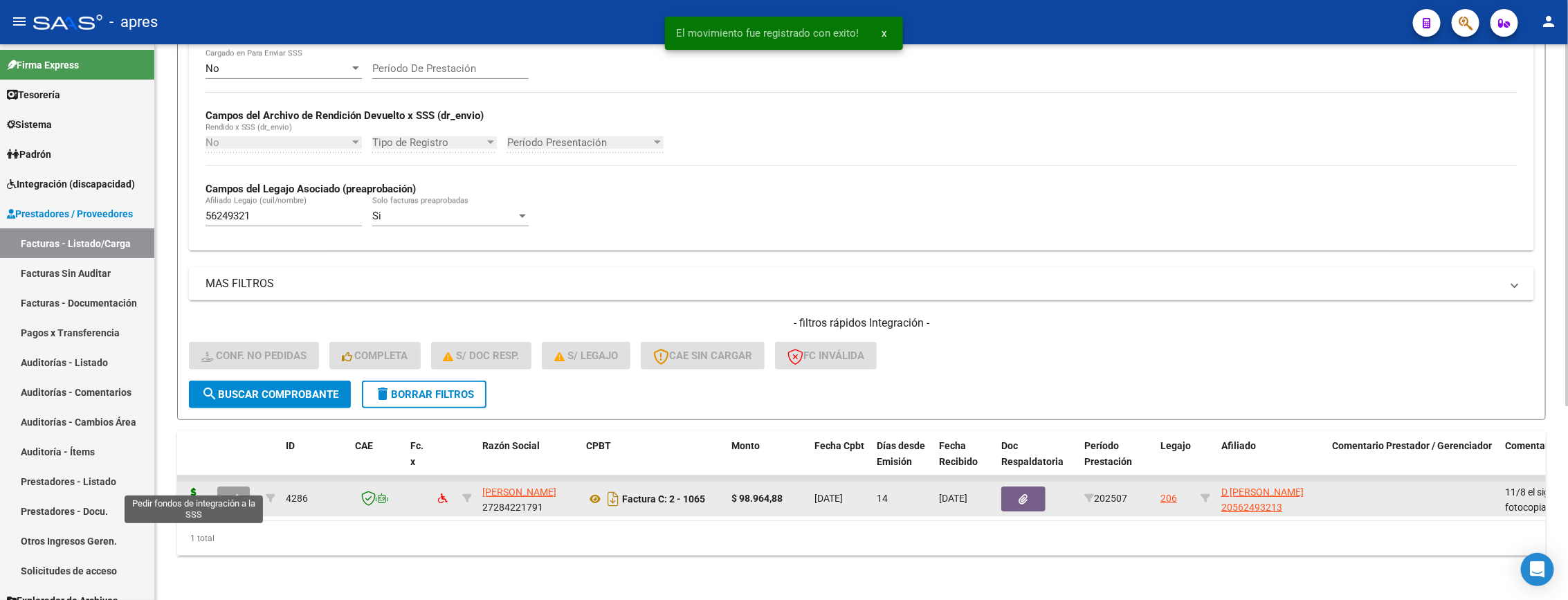
click at [191, 488] on icon at bounding box center [194, 497] width 22 height 19
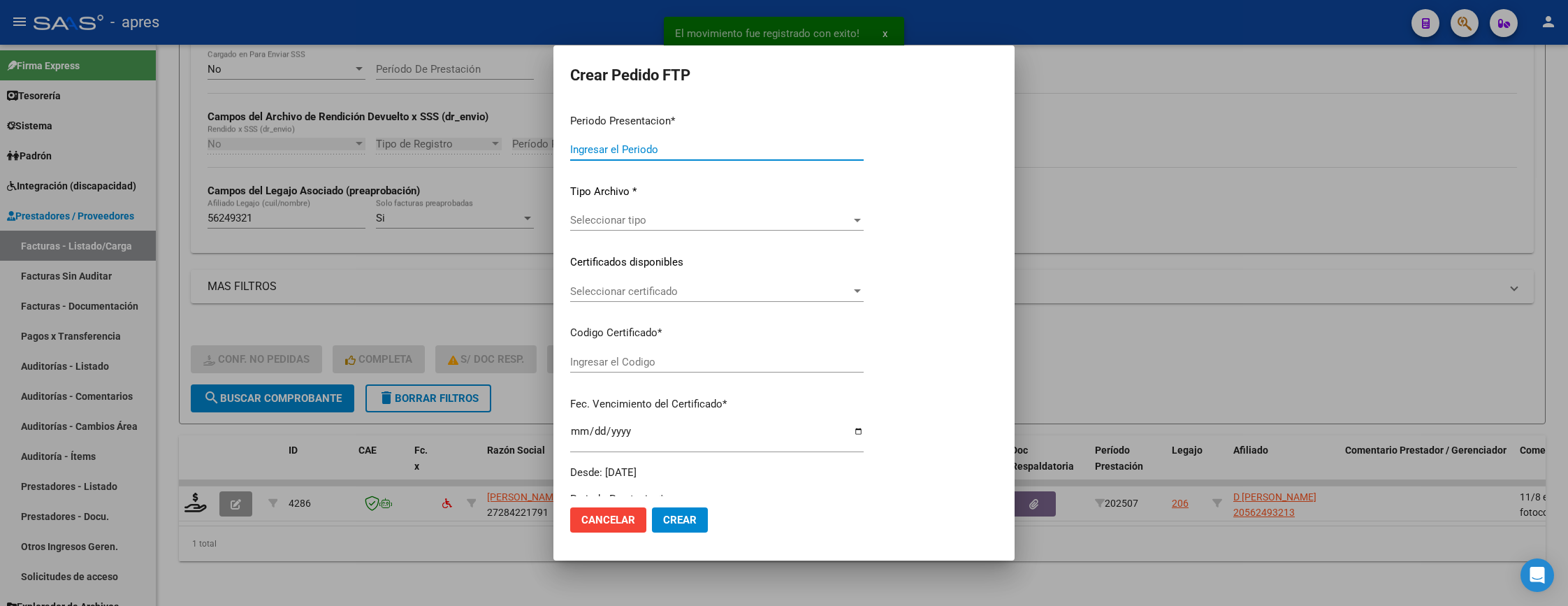
type input "202507"
type input "$ 98.964,88"
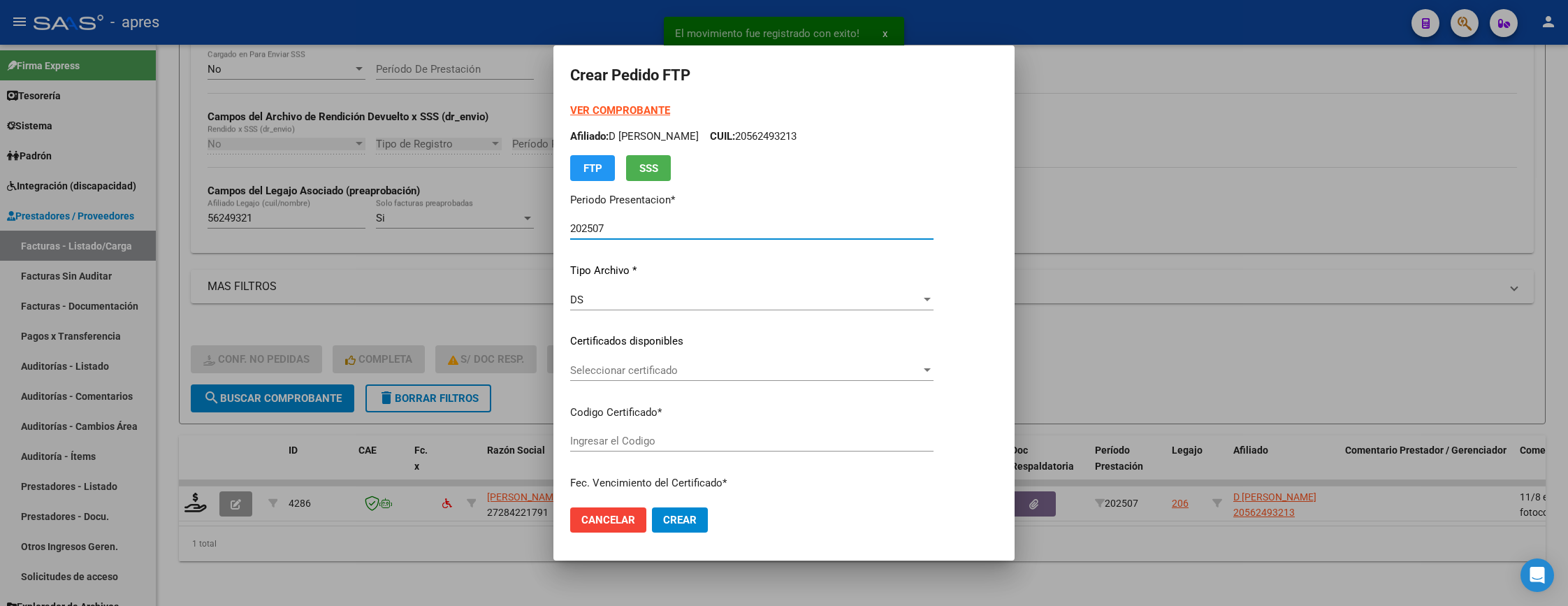
type input "ARG02000562493212021090920250909BUE413"
type input "2025-09-09"
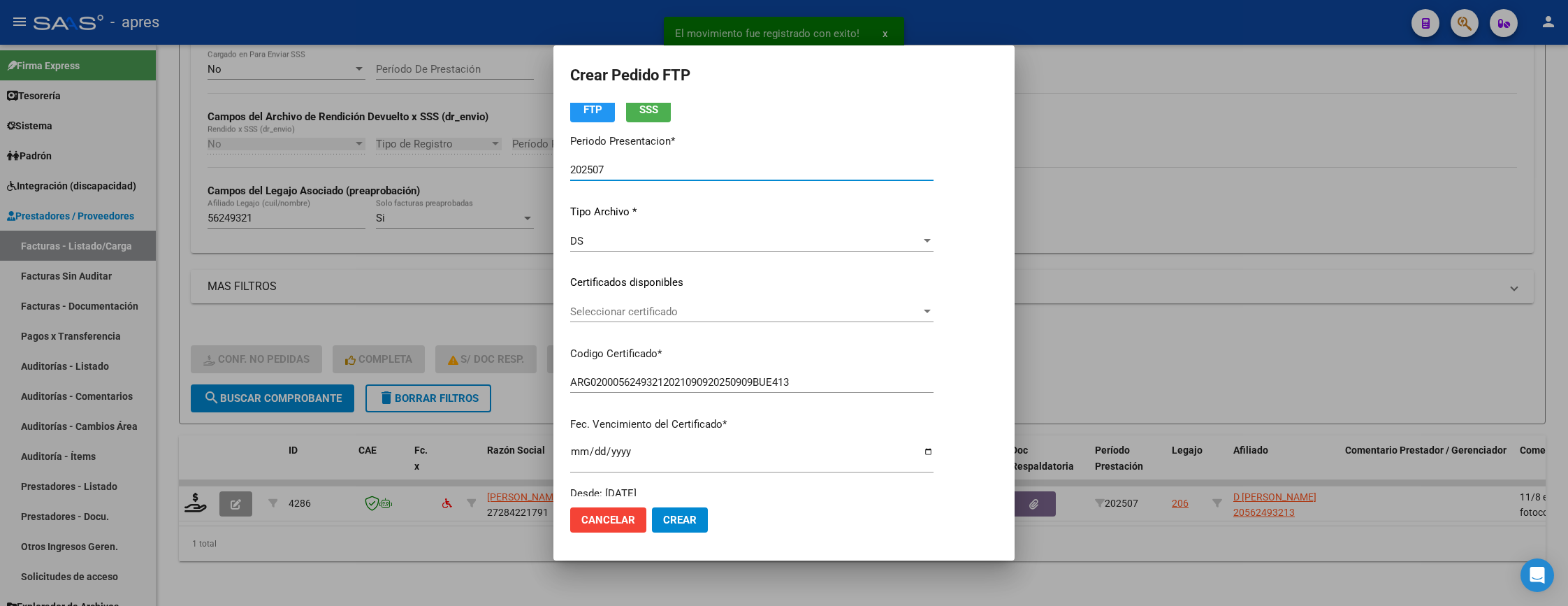
scroll to position [105, 0]
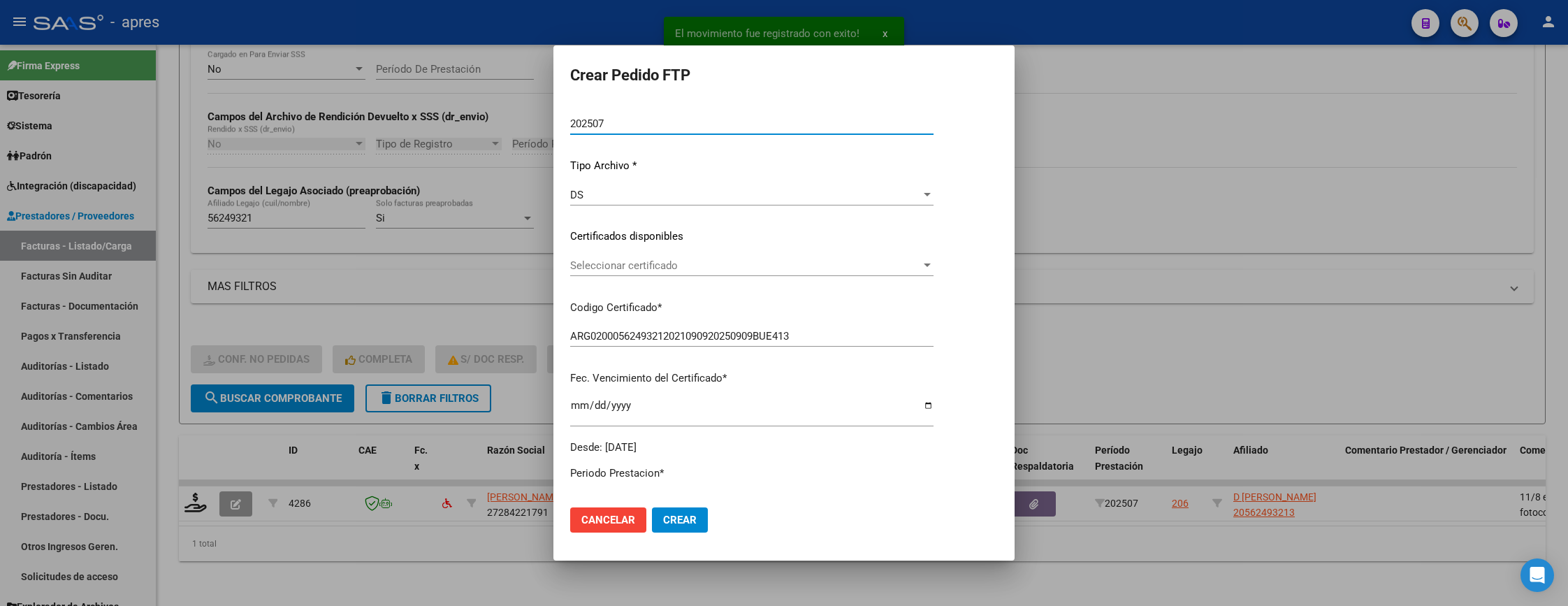
click at [736, 260] on span "Seleccionar certificado" at bounding box center [745, 266] width 351 height 13
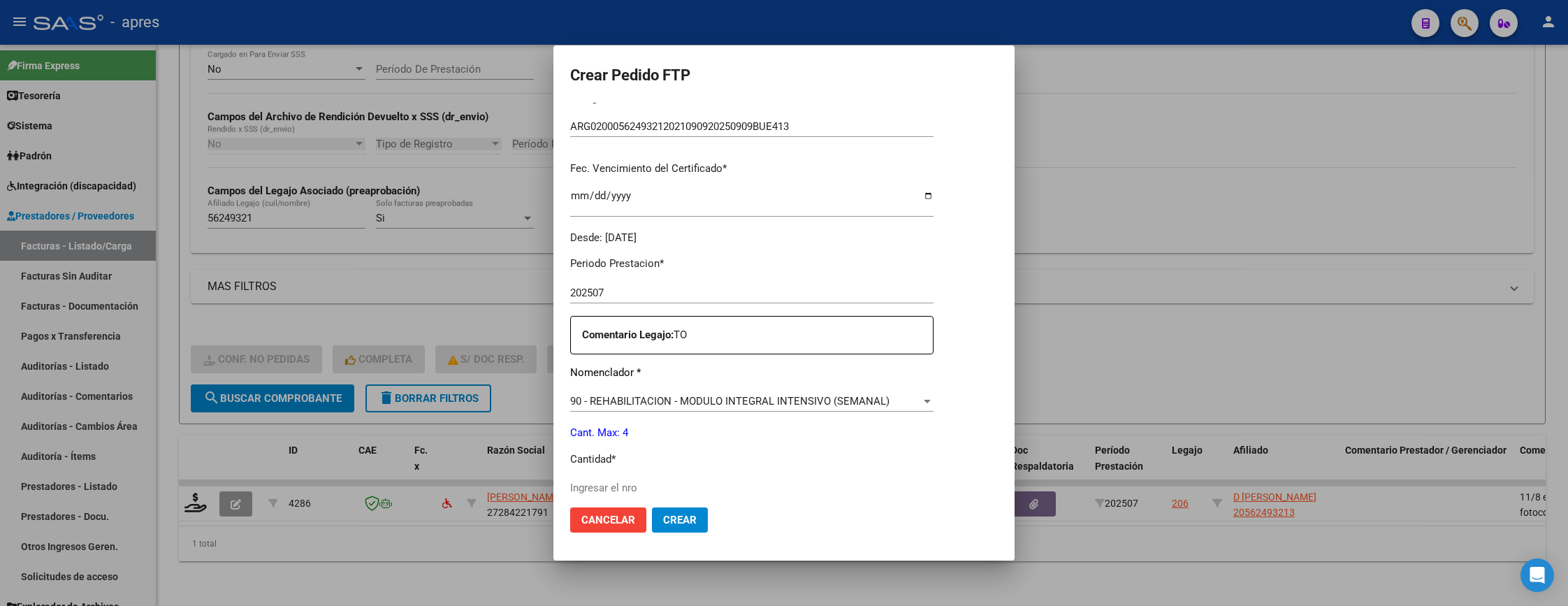
scroll to position [420, 0]
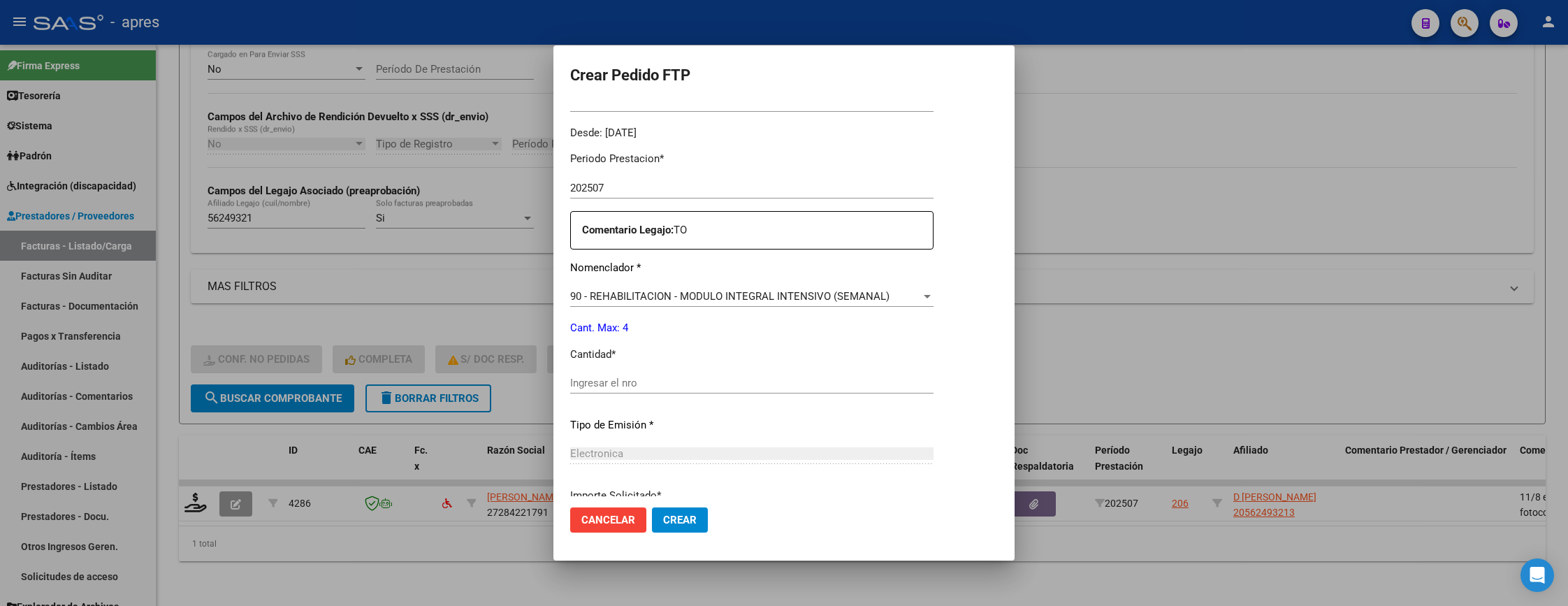
click at [692, 374] on div "Ingresar el nro" at bounding box center [752, 383] width 364 height 21
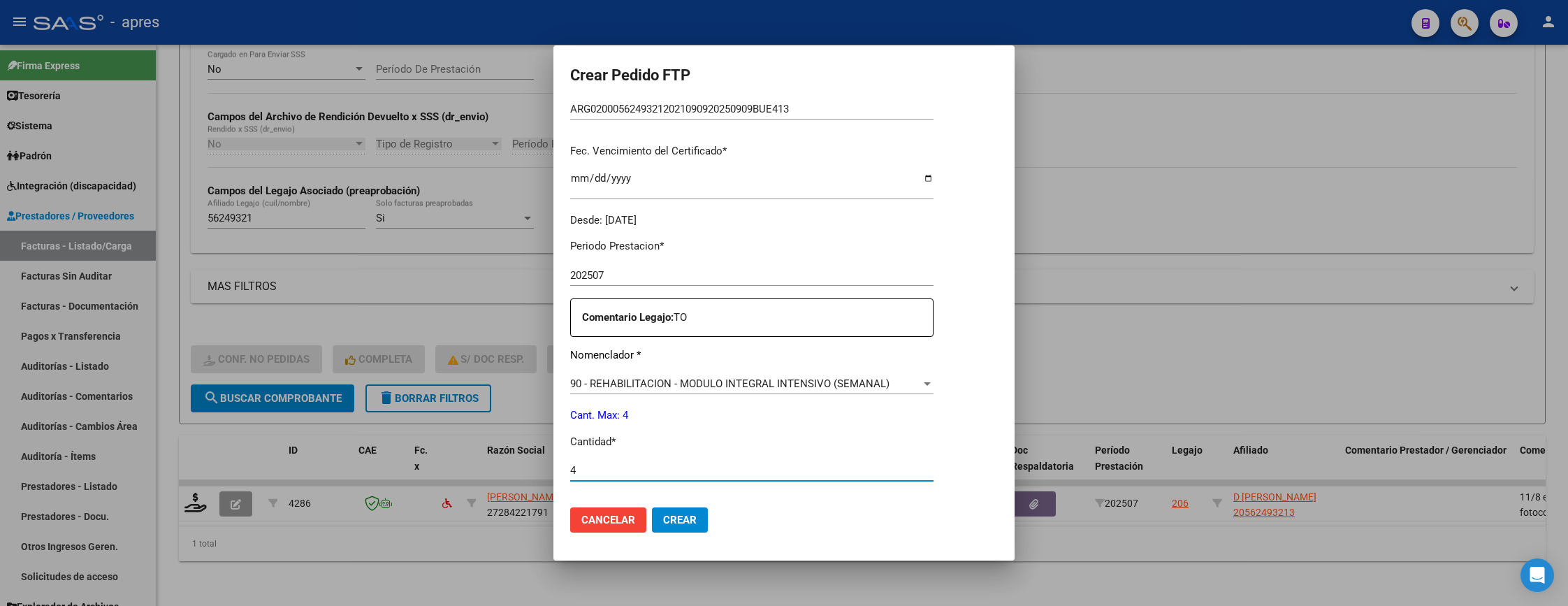
scroll to position [227, 0]
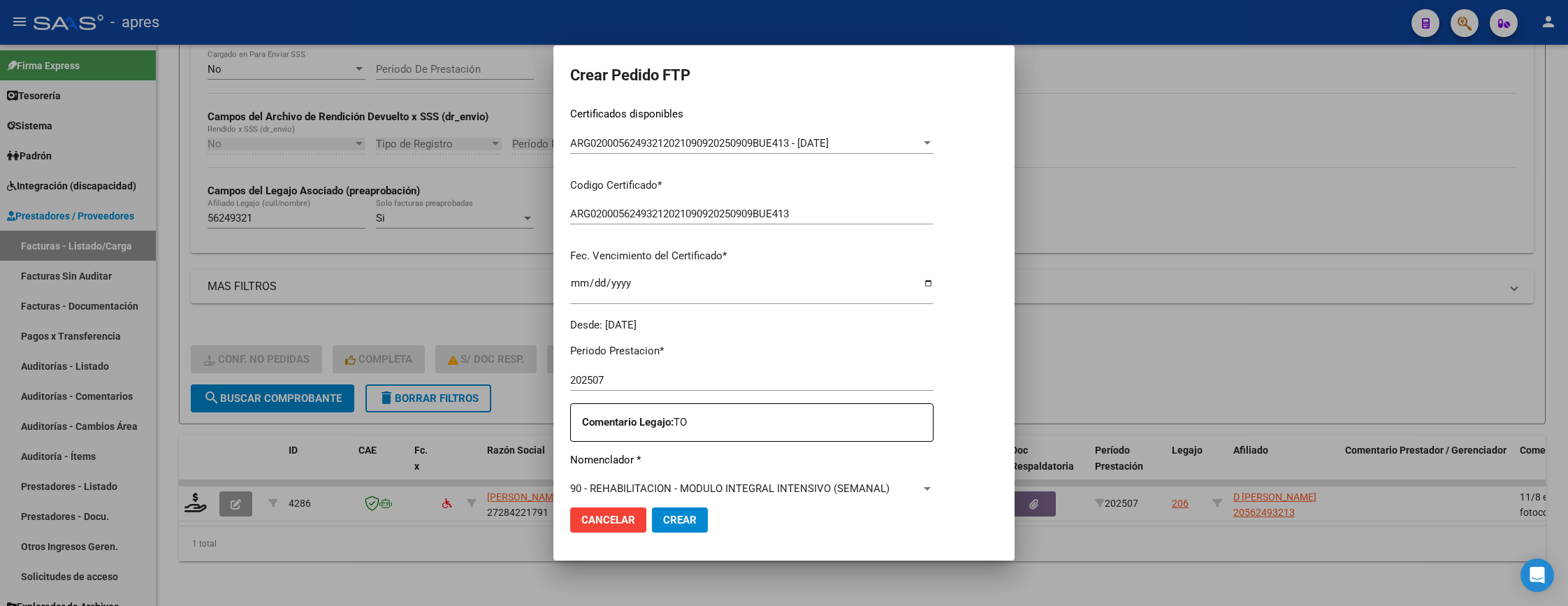
type input "4"
drag, startPoint x: 692, startPoint y: 527, endPoint x: 635, endPoint y: 537, distance: 57.9
click at [707, 550] on mat-dialog-container "Crear Pedido FTP VER COMPROBANTE ARCA Padrón Afiliado: D AMBROSIO DANTE ROQUE C…" at bounding box center [783, 303] width 461 height 516
click at [577, 528] on button "Cancelar" at bounding box center [608, 519] width 76 height 25
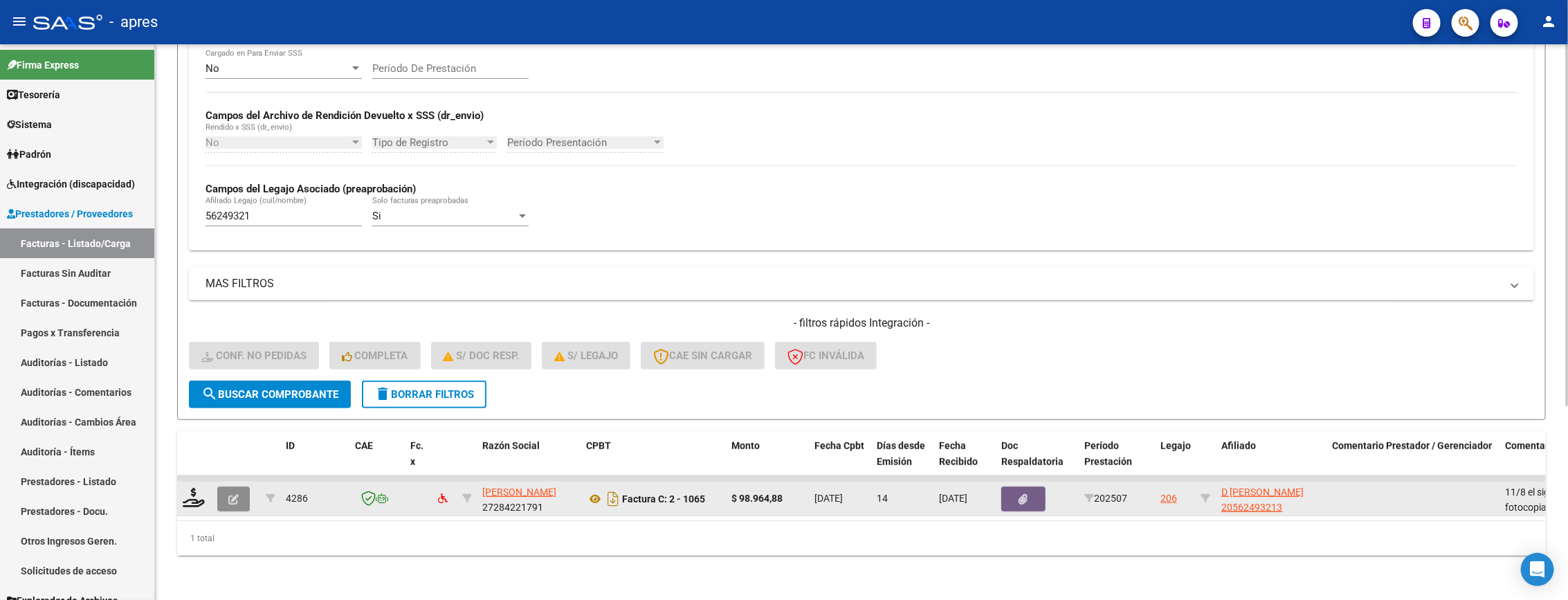
click at [241, 486] on button "button" at bounding box center [233, 498] width 33 height 25
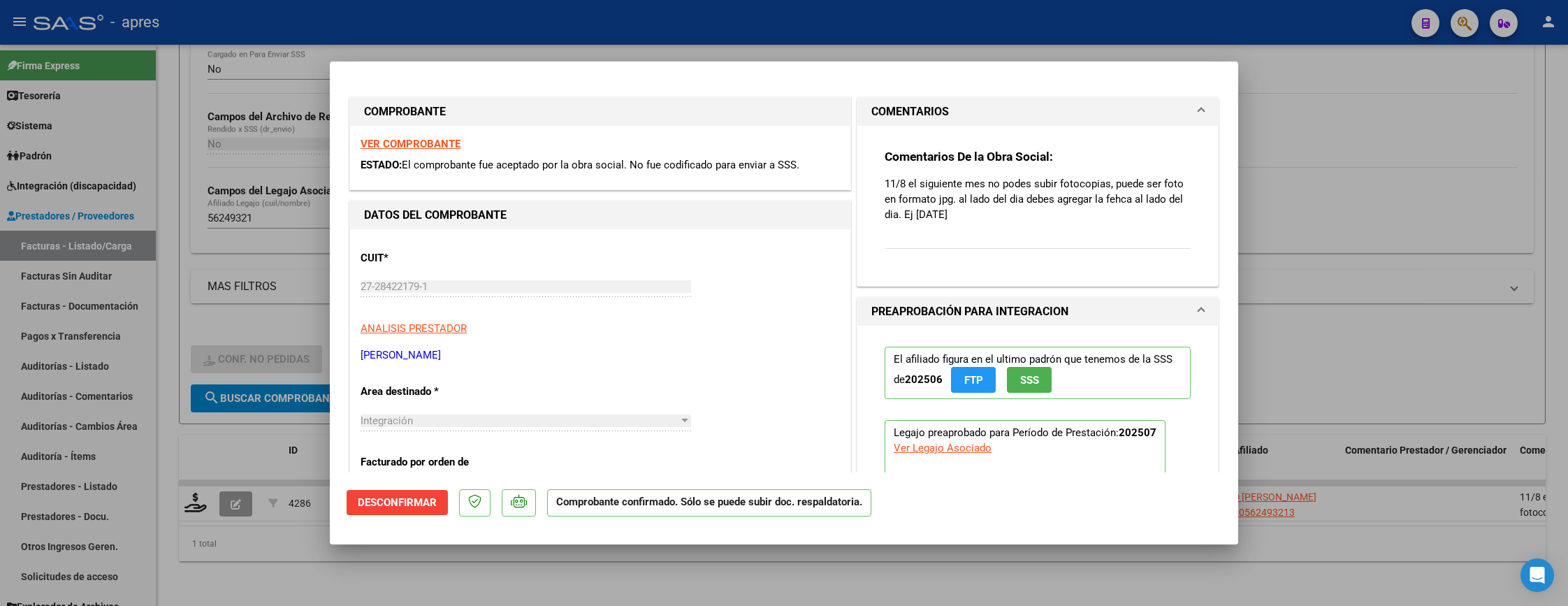
click at [369, 566] on div at bounding box center [784, 303] width 1568 height 606
type input "$ 0,00"
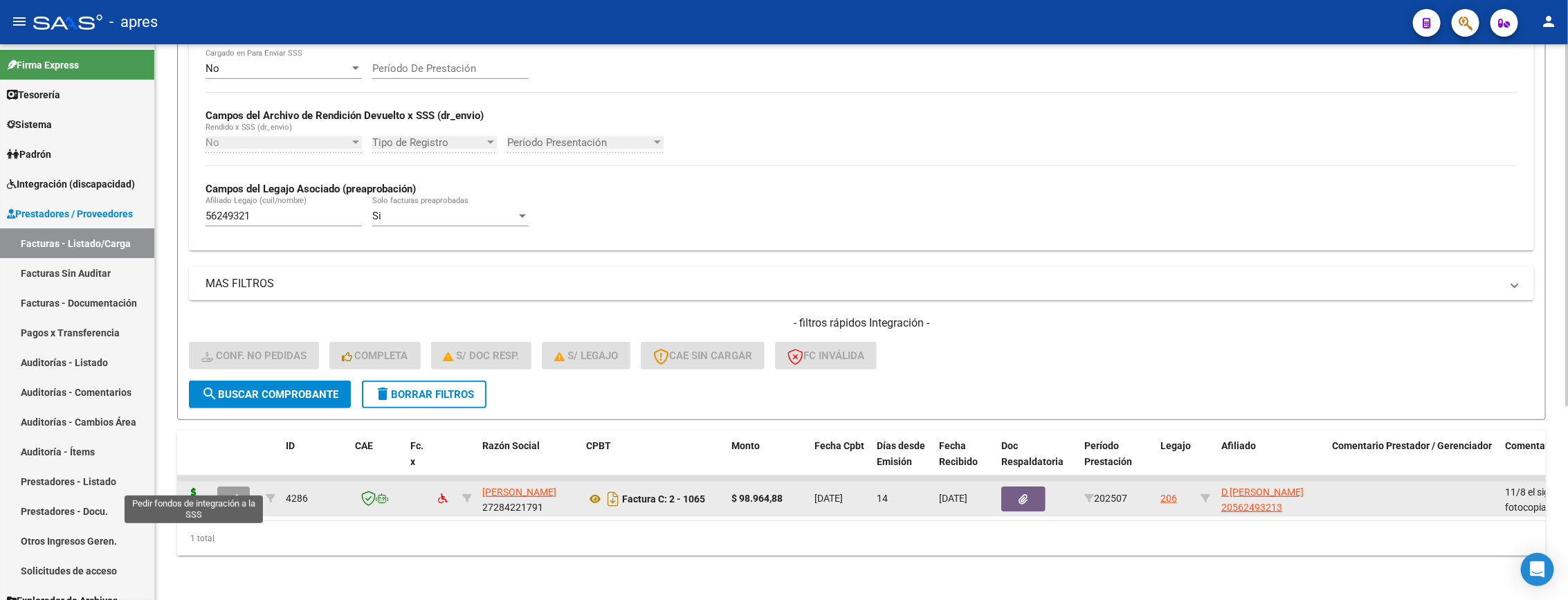
click at [194, 488] on icon at bounding box center [194, 497] width 22 height 19
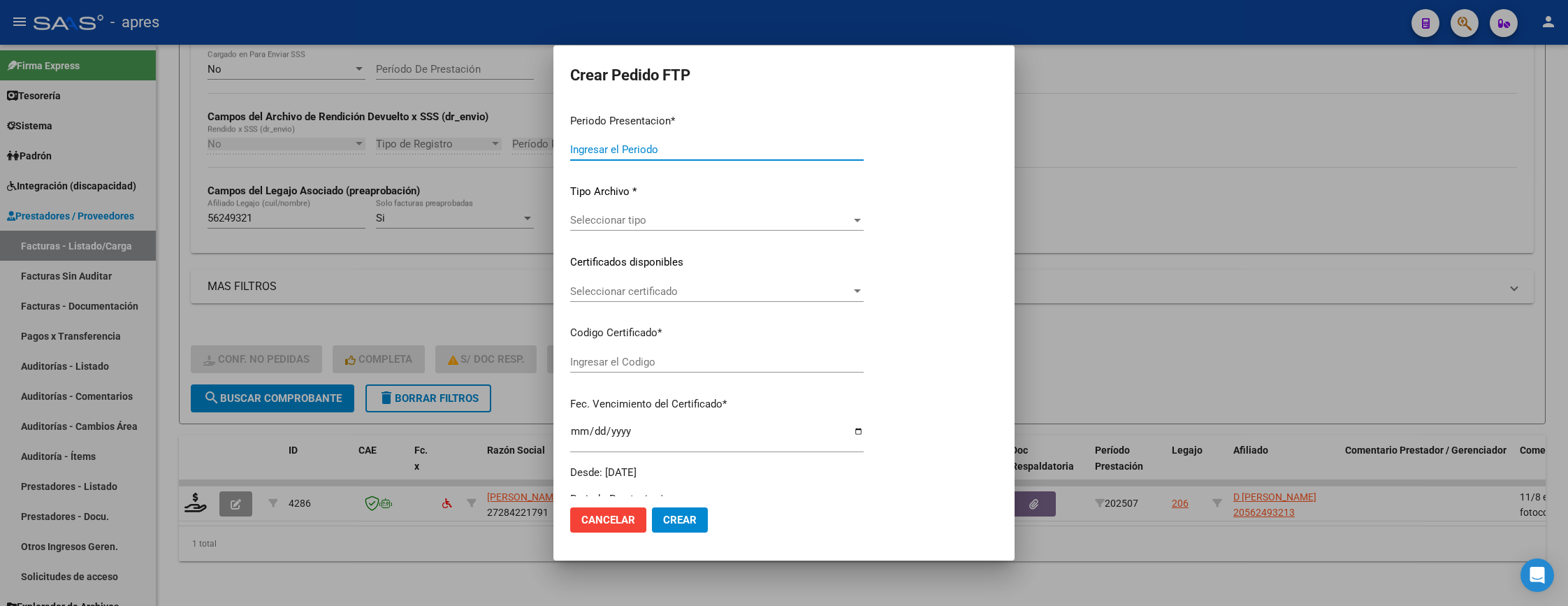
type input "202507"
type input "$ 98.964,88"
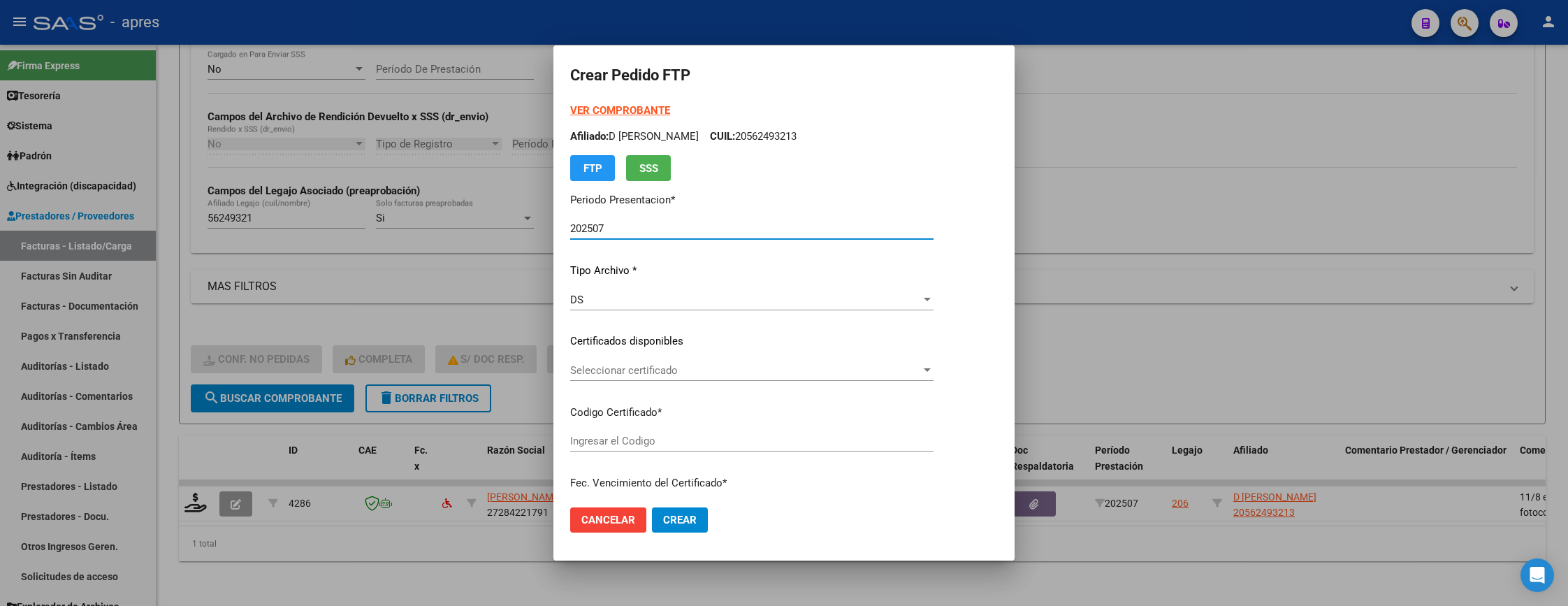
type input "ARG02000562493212021090920250909BUE413"
type input "2025-09-09"
click at [773, 373] on span "Seleccionar certificado" at bounding box center [745, 370] width 351 height 13
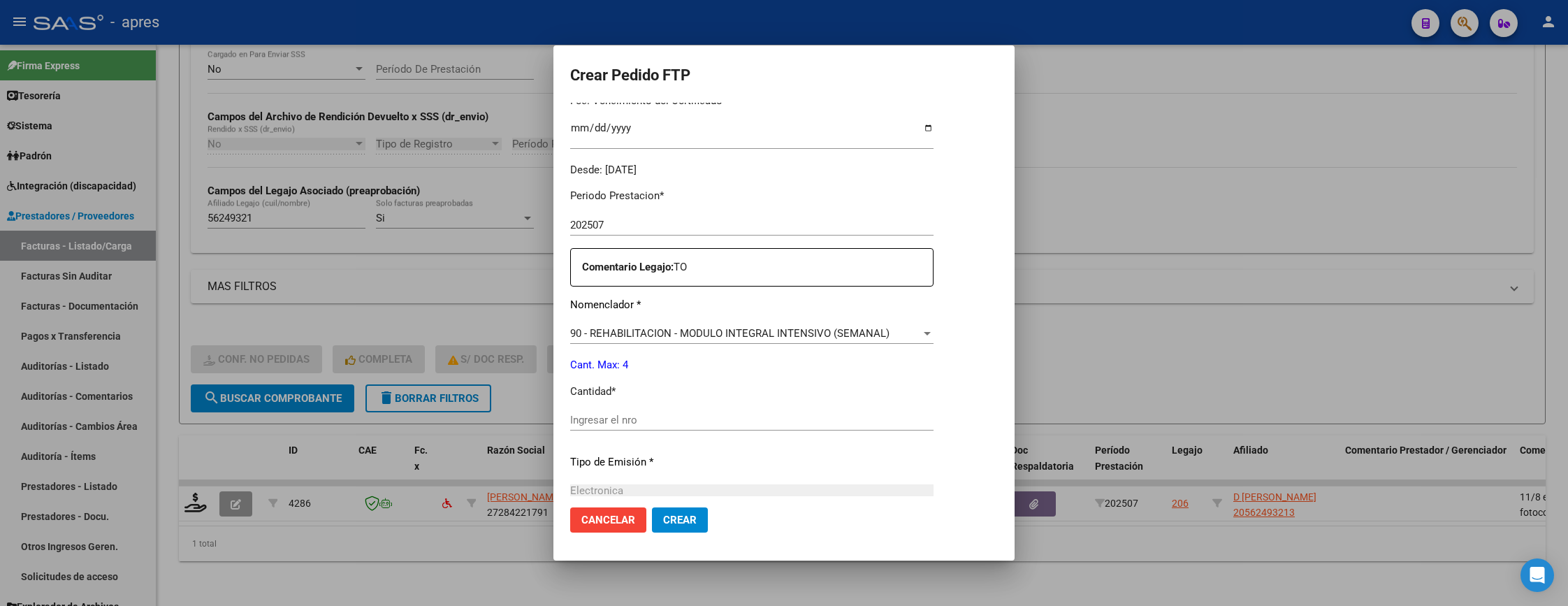
scroll to position [420, 0]
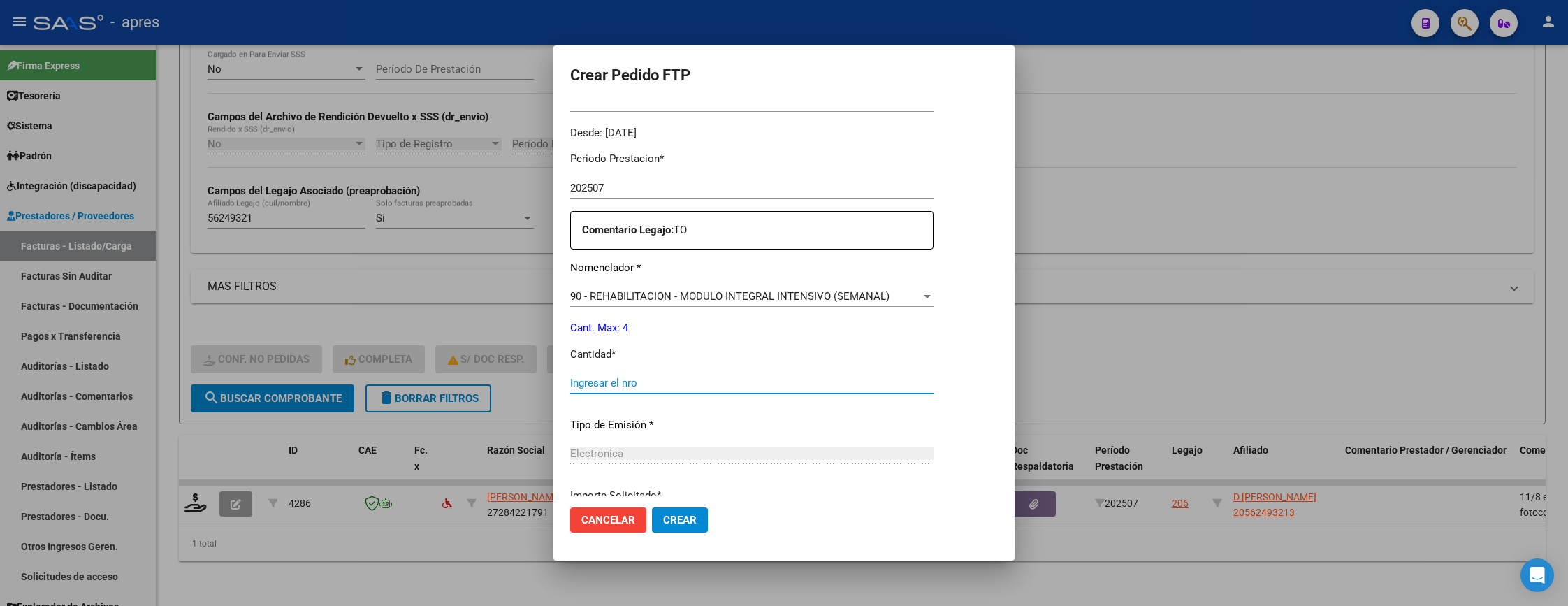
click at [774, 386] on input "Ingresar el nro" at bounding box center [752, 383] width 364 height 13
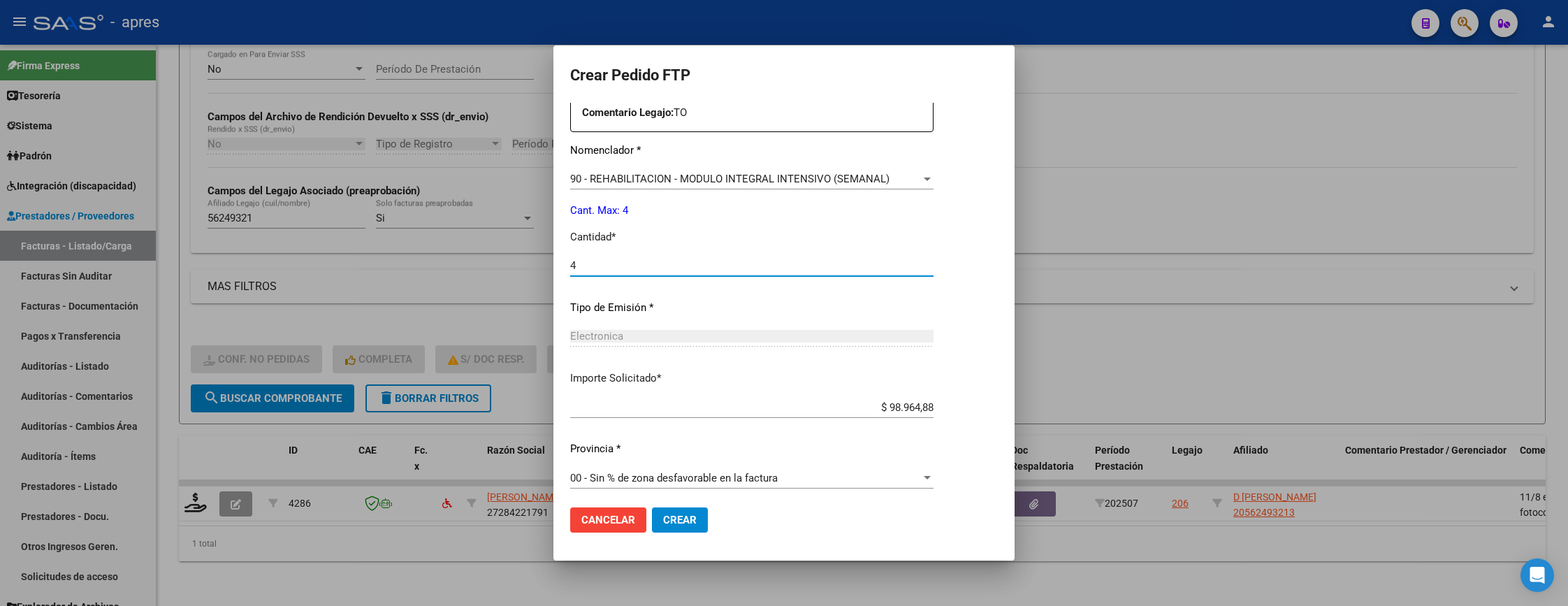
scroll to position [542, 0]
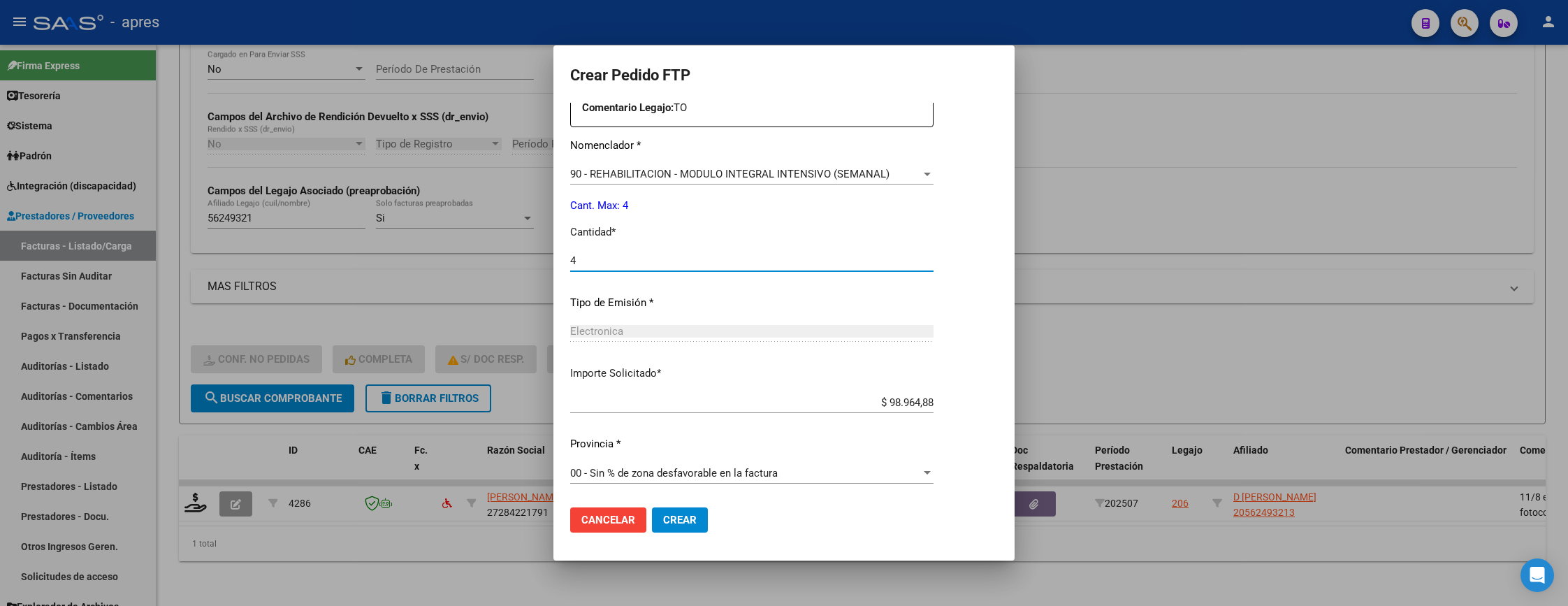
type input "4"
click at [678, 518] on span "Crear" at bounding box center [680, 520] width 33 height 13
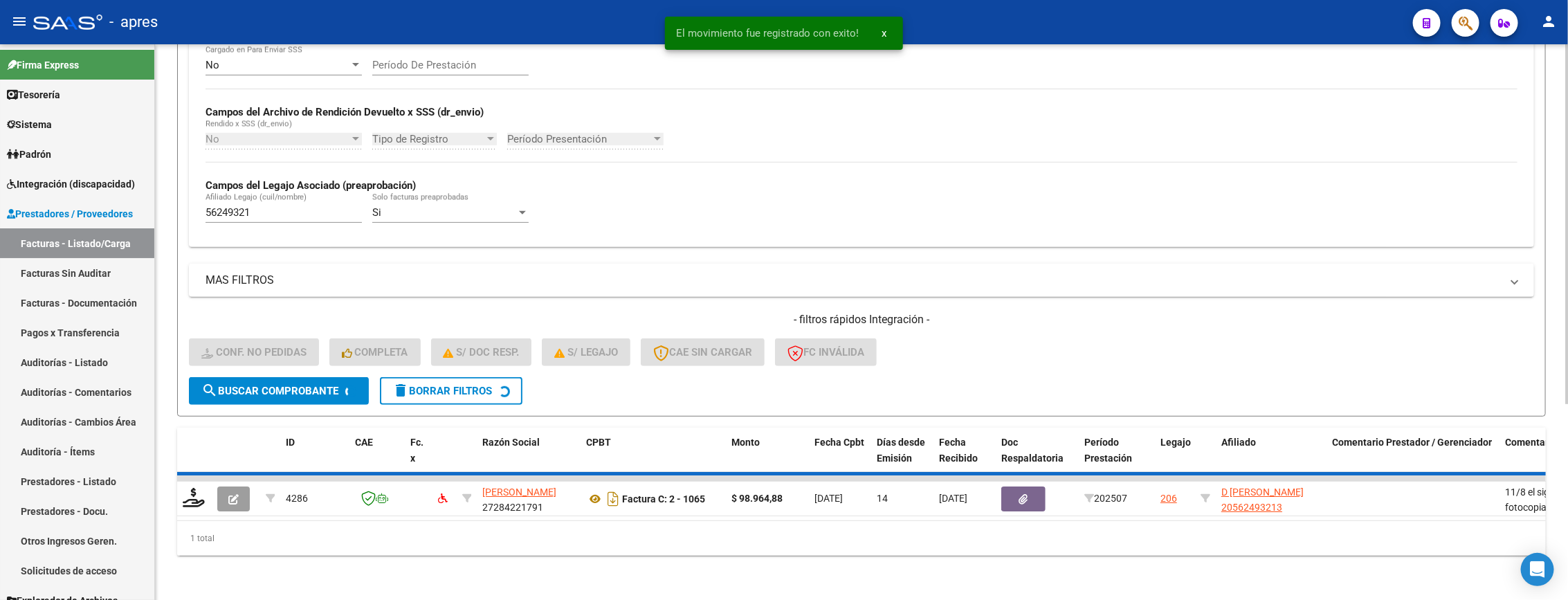
scroll to position [272, 0]
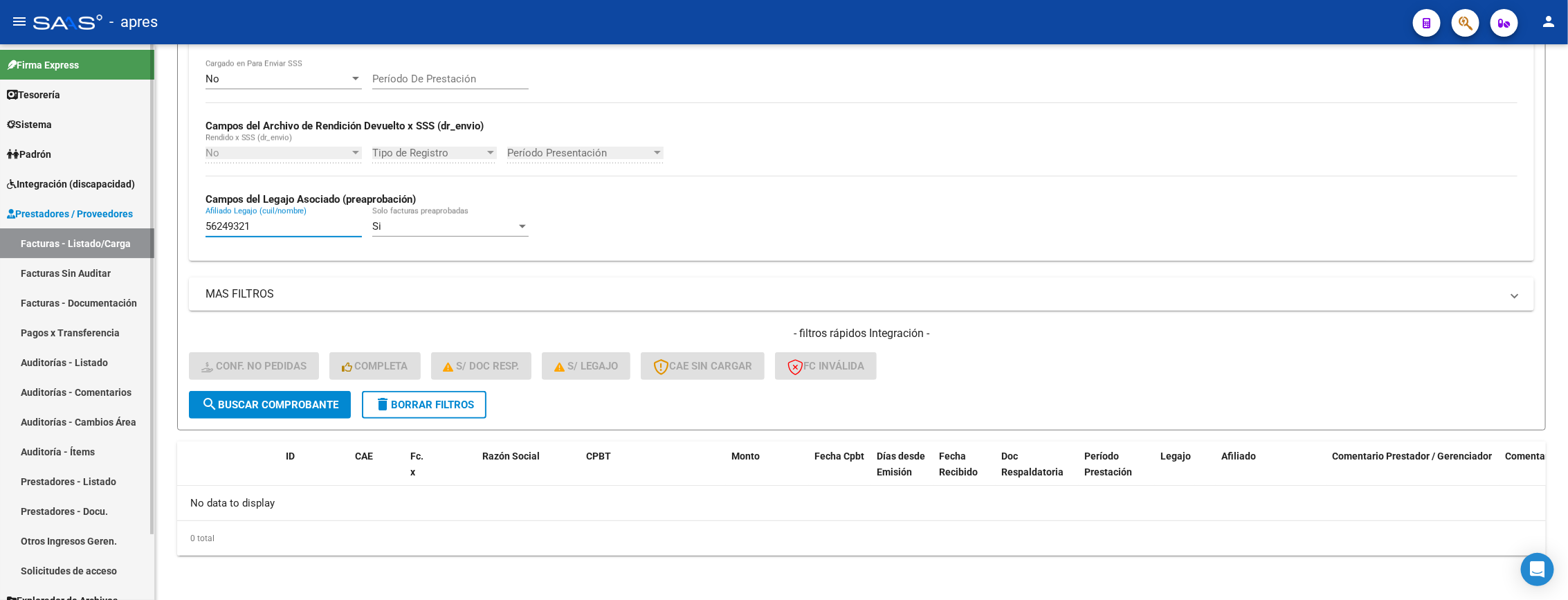
drag, startPoint x: 257, startPoint y: 229, endPoint x: 106, endPoint y: 229, distance: 151.0
click at [106, 229] on mat-sidenav-container "Firma Express Tesorería Extractos Procesados (csv) Extractos Originales (pdf) S…" at bounding box center [784, 322] width 1568 height 556
paste input "8448969"
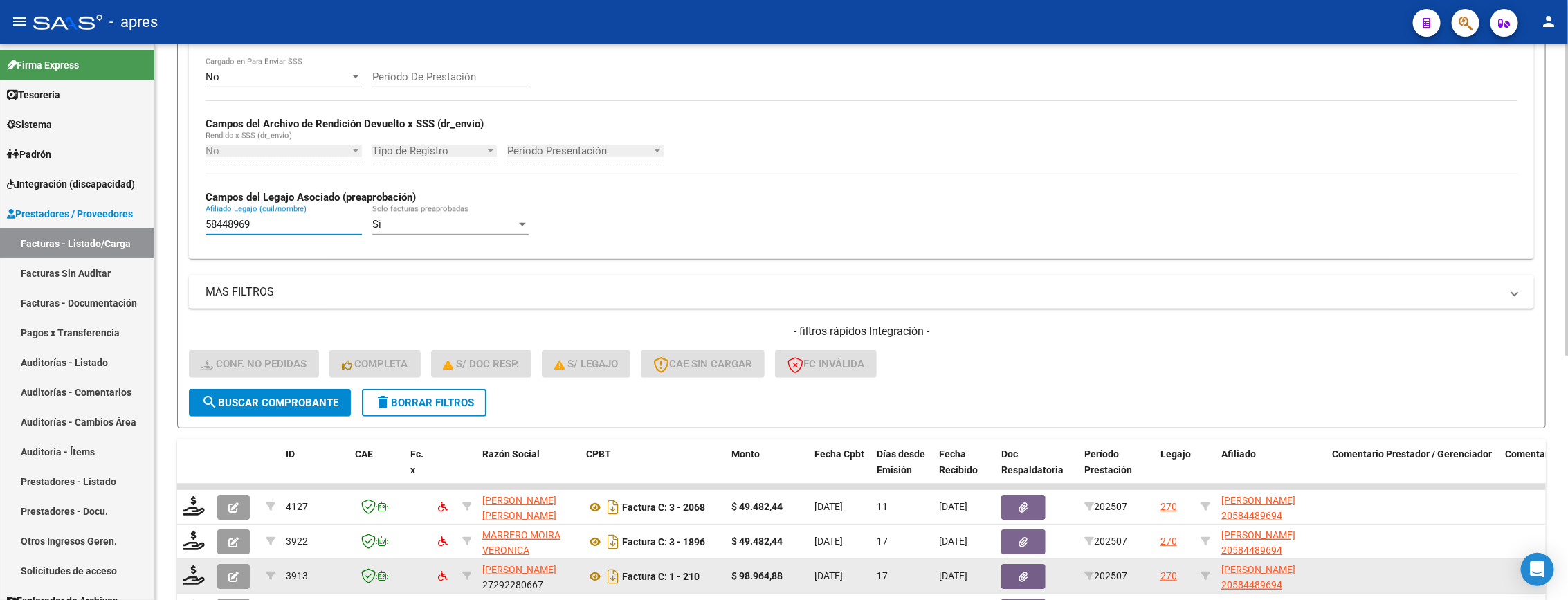
type input "58448969"
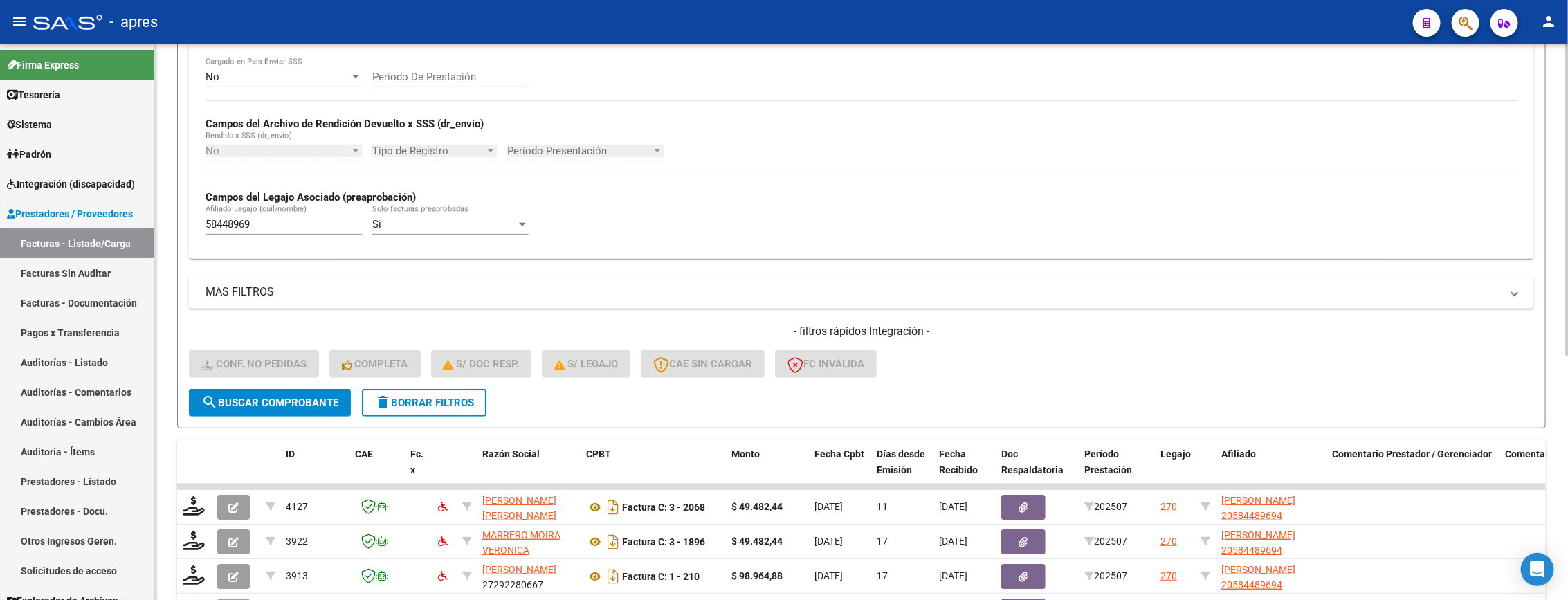
click at [1076, 189] on div "No Cargado en Para Enviar SSS Período De Prestación Campos del Archivo de Rendi…" at bounding box center [861, 152] width 1312 height 190
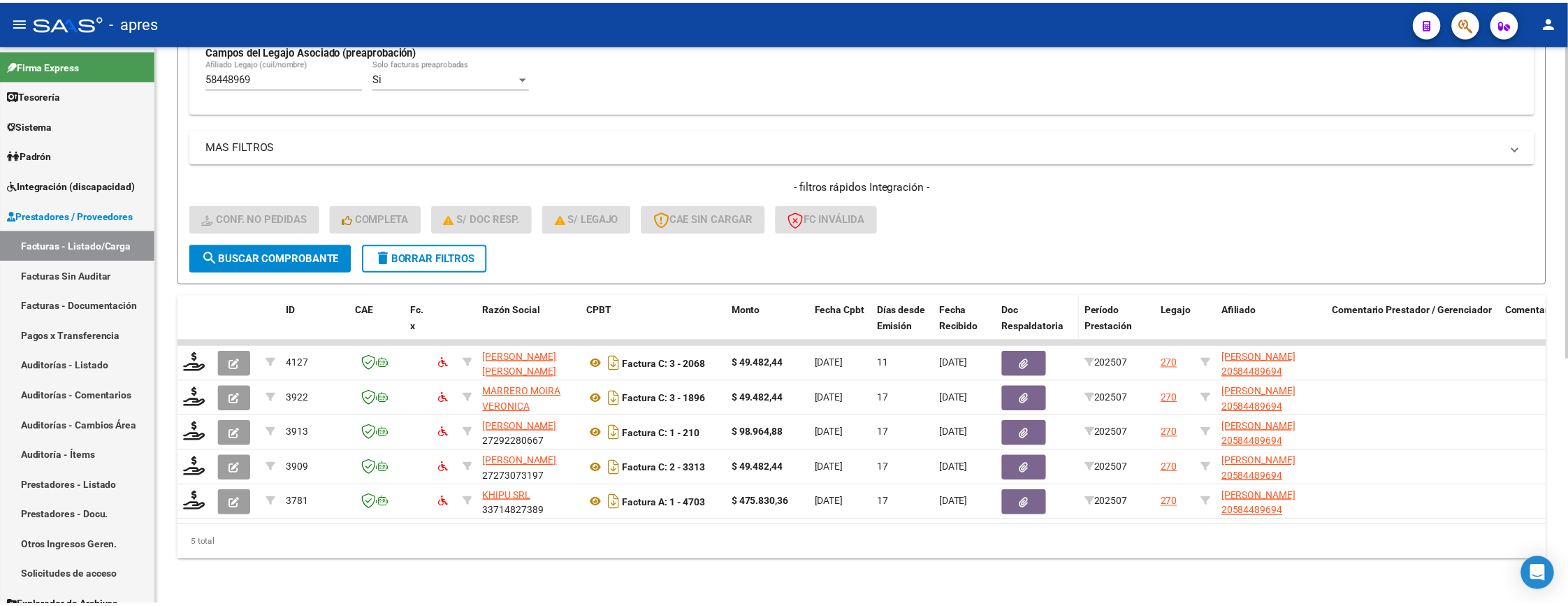
scroll to position [441, 0]
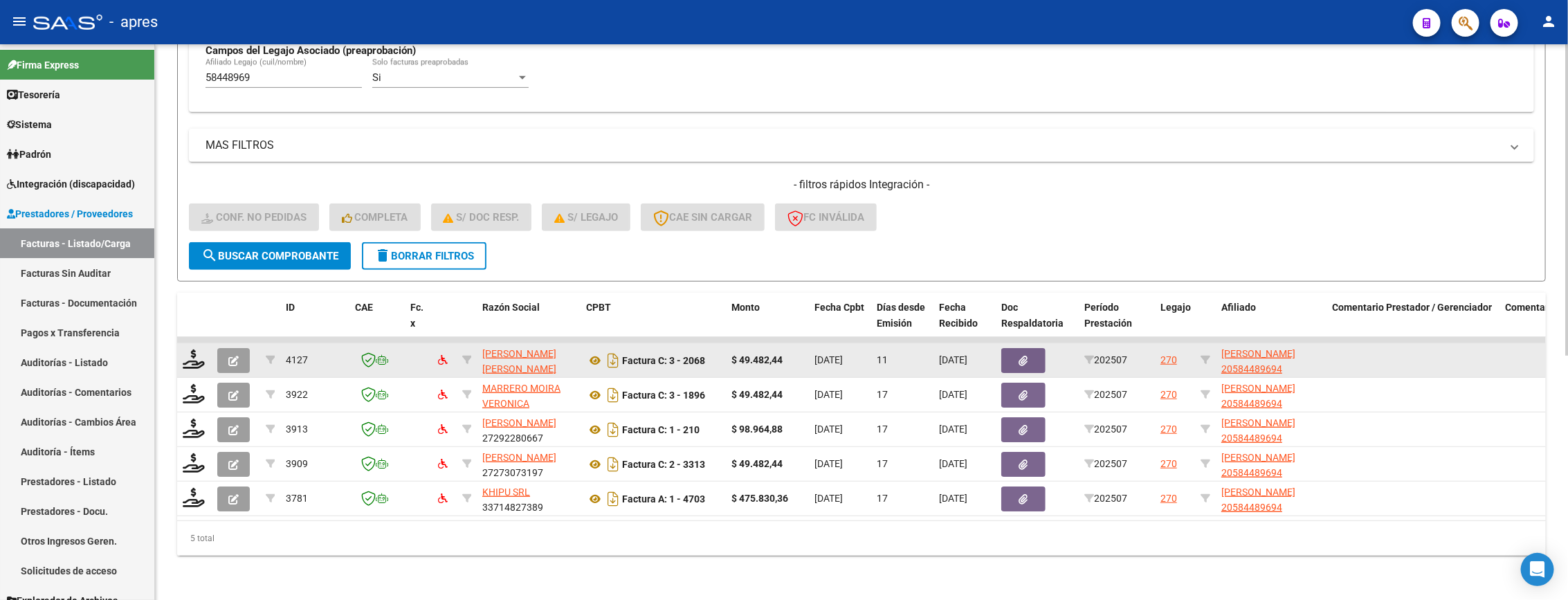
click at [587, 355] on datatable-body-cell "Factura C: 3 - 2068" at bounding box center [653, 360] width 145 height 34
click at [590, 352] on icon at bounding box center [595, 360] width 18 height 17
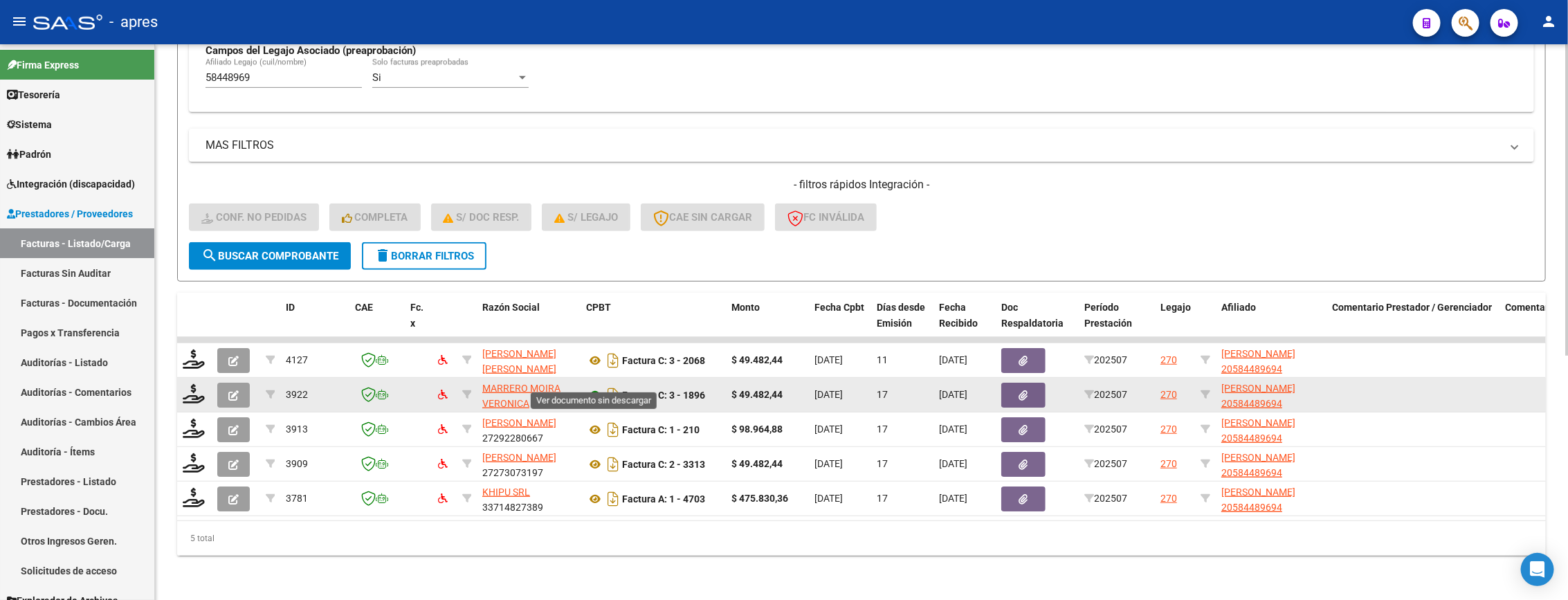
click at [586, 387] on icon at bounding box center [595, 395] width 18 height 17
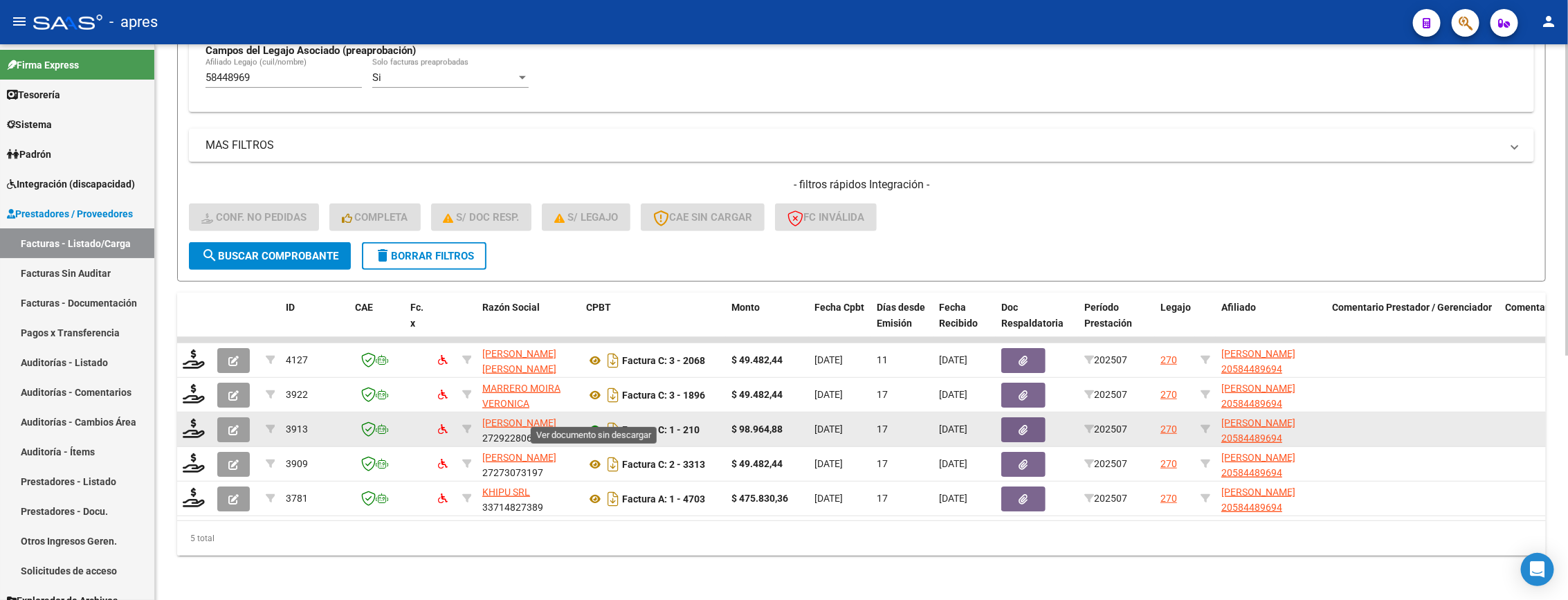
click at [594, 421] on icon at bounding box center [595, 429] width 18 height 17
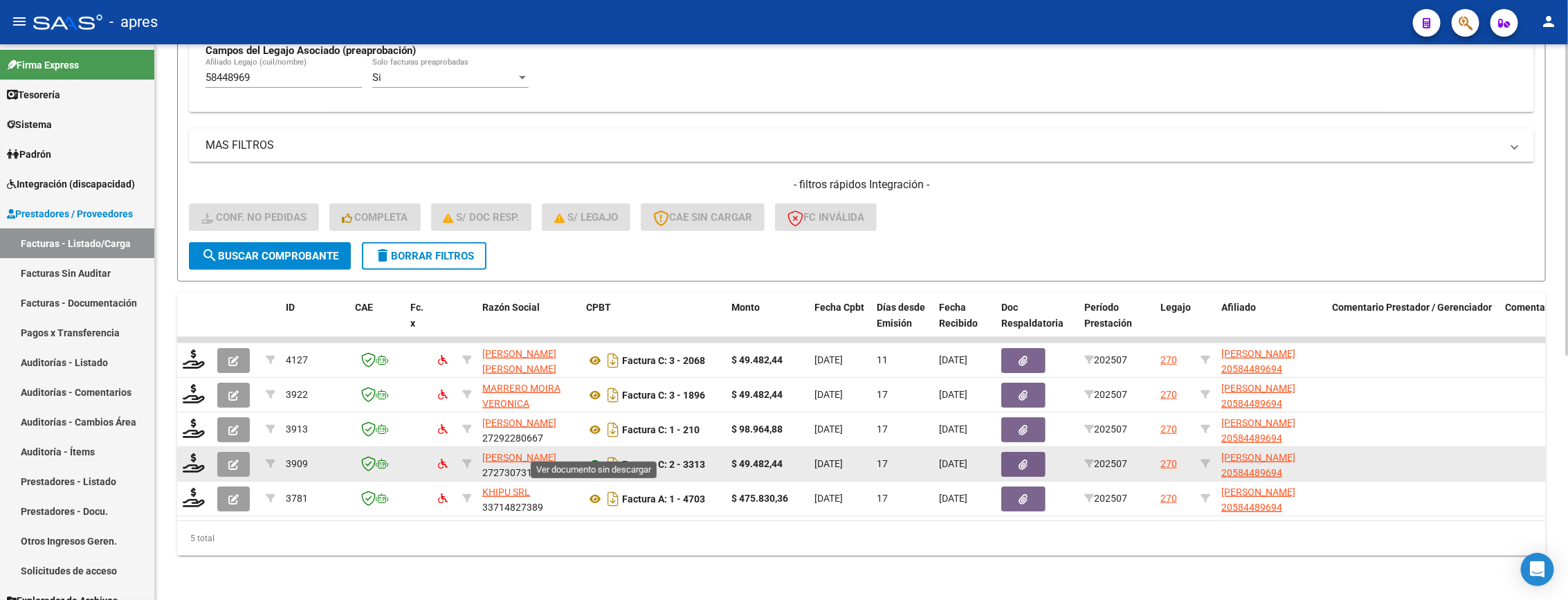
click at [592, 456] on icon at bounding box center [595, 464] width 18 height 17
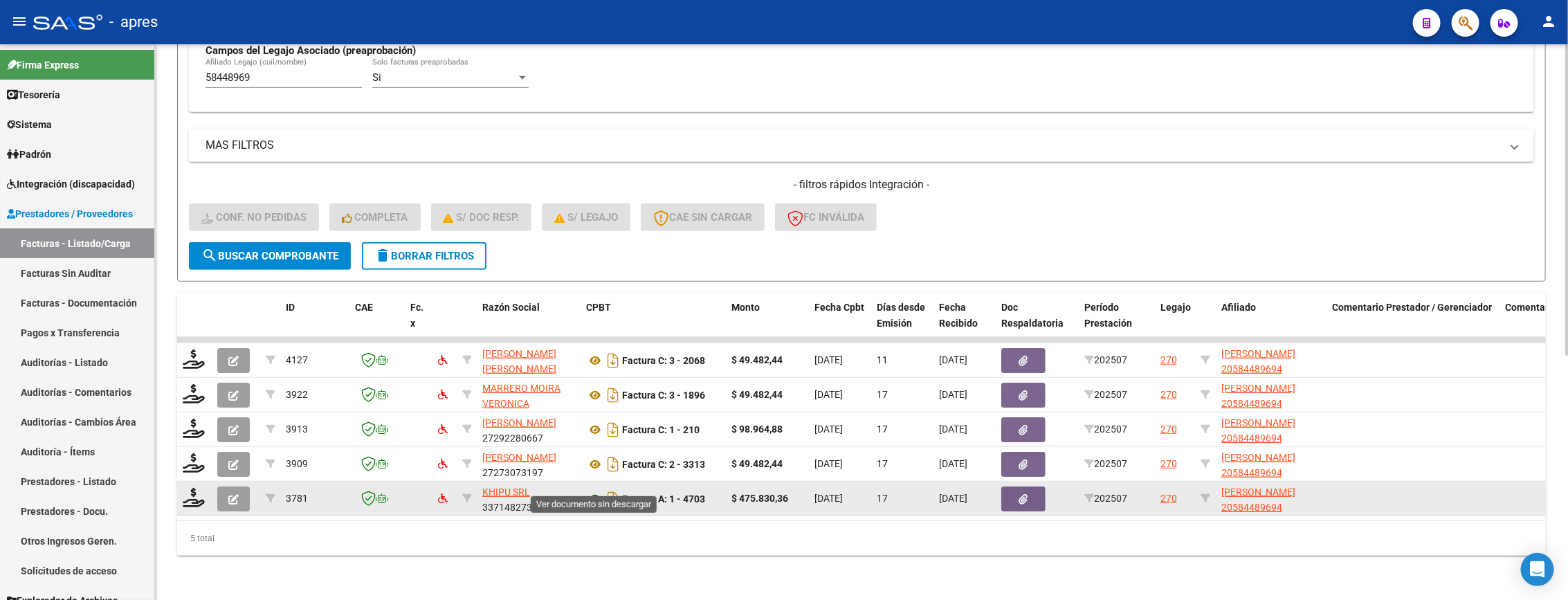
click at [590, 491] on icon at bounding box center [595, 499] width 18 height 17
click at [193, 489] on icon at bounding box center [194, 497] width 22 height 19
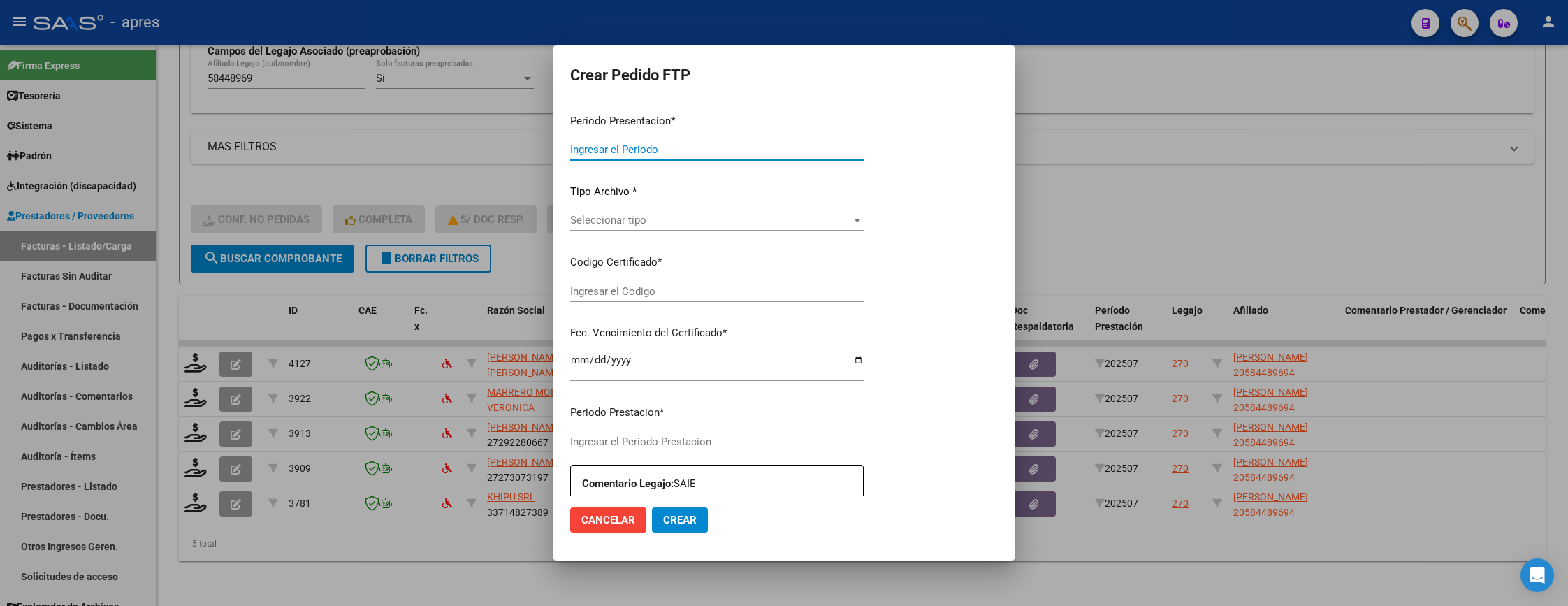
type input "202507"
type input "$ 475.830,36"
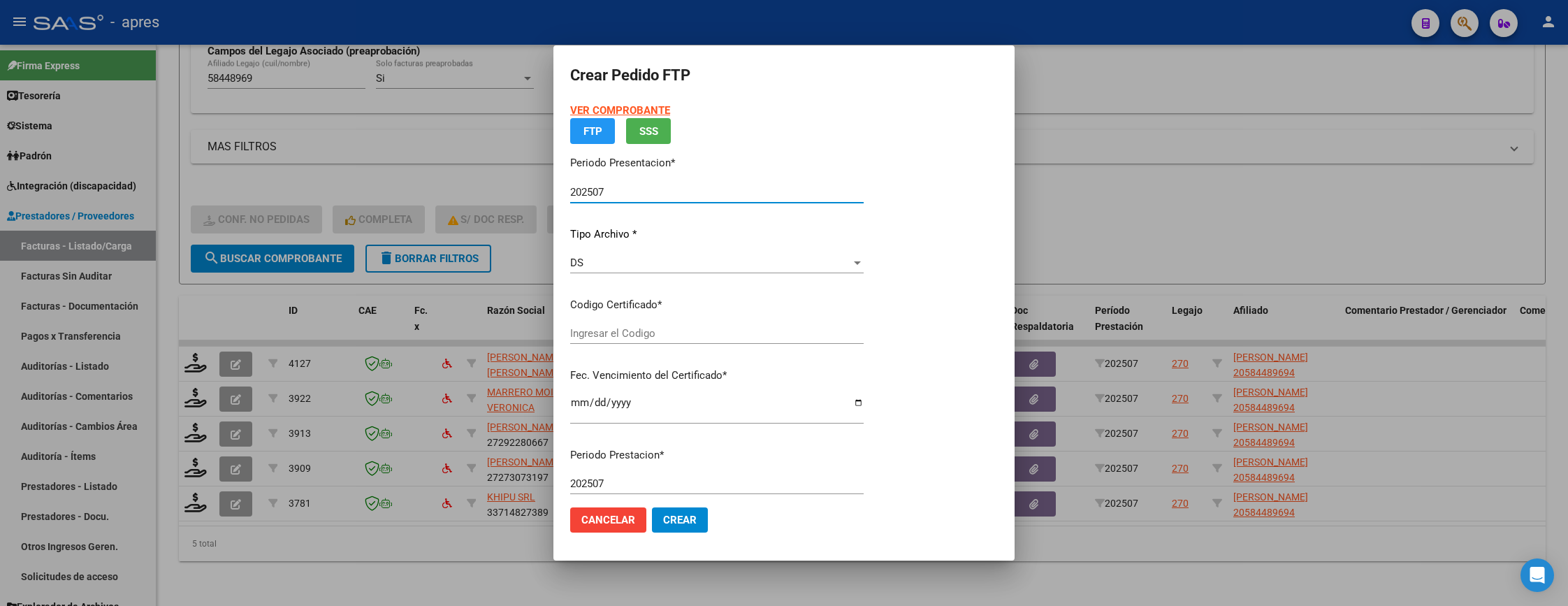
type input "ARG02000584489692022090620270906BS316"
type input "2027-09-06"
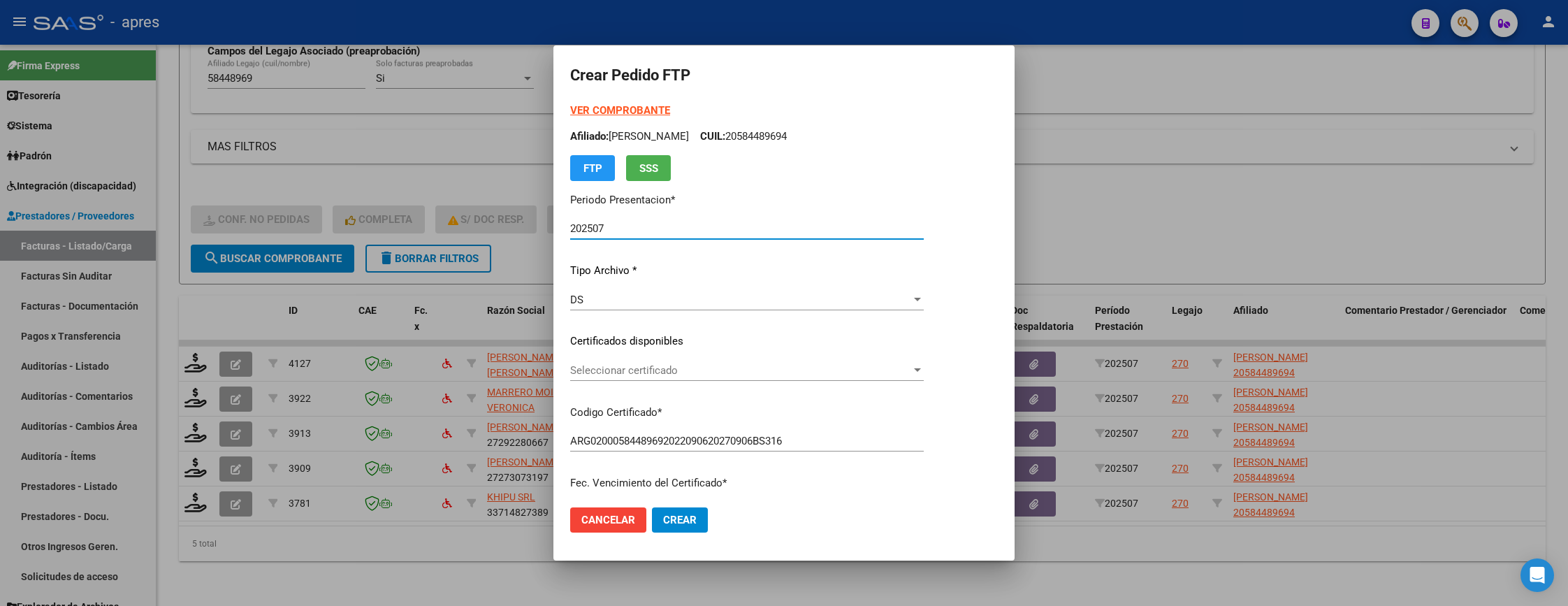
click at [702, 369] on span "Seleccionar certificado" at bounding box center [740, 370] width 341 height 13
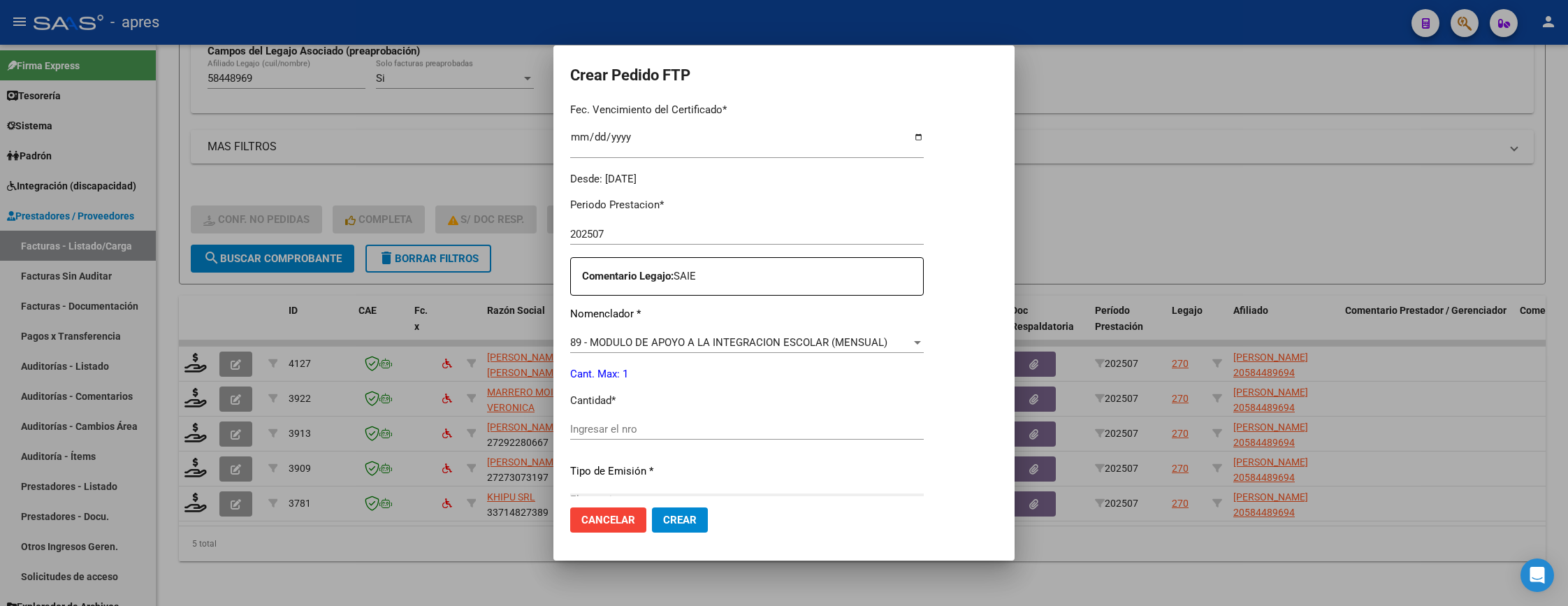
scroll to position [420, 0]
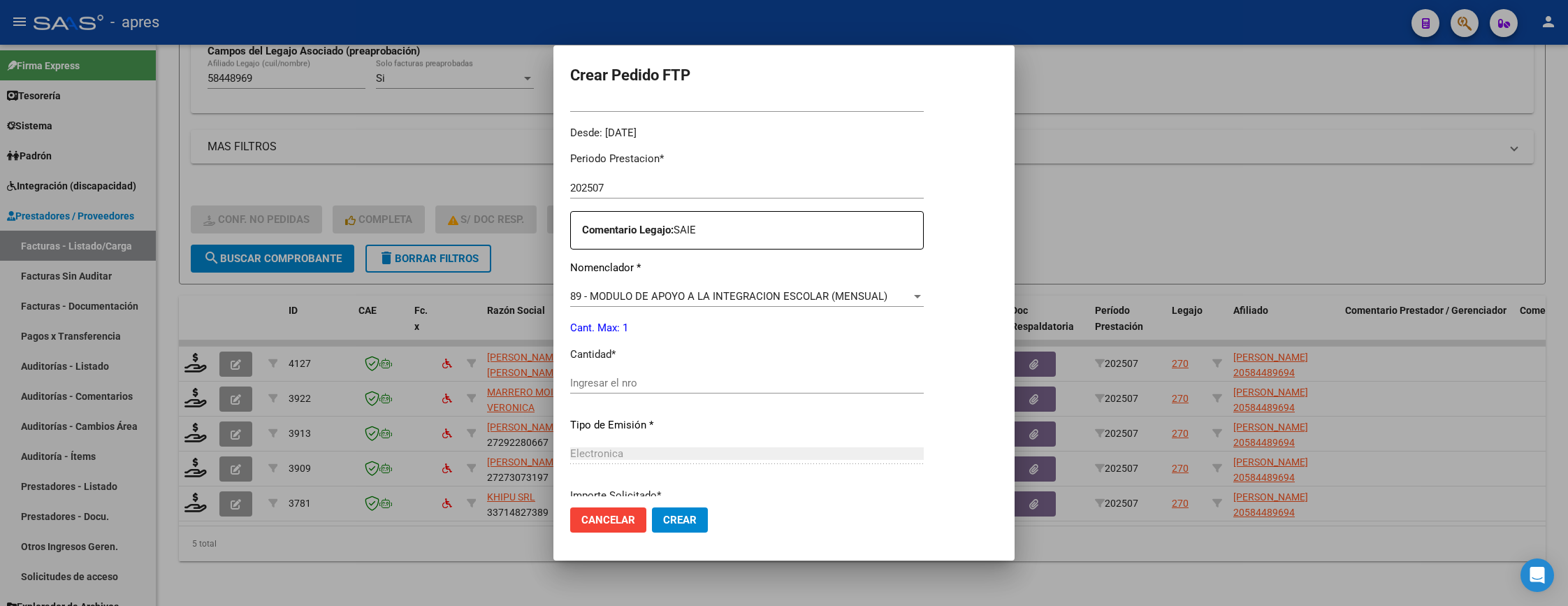
click at [702, 378] on input "Ingresar el nro" at bounding box center [747, 383] width 354 height 13
type input "1"
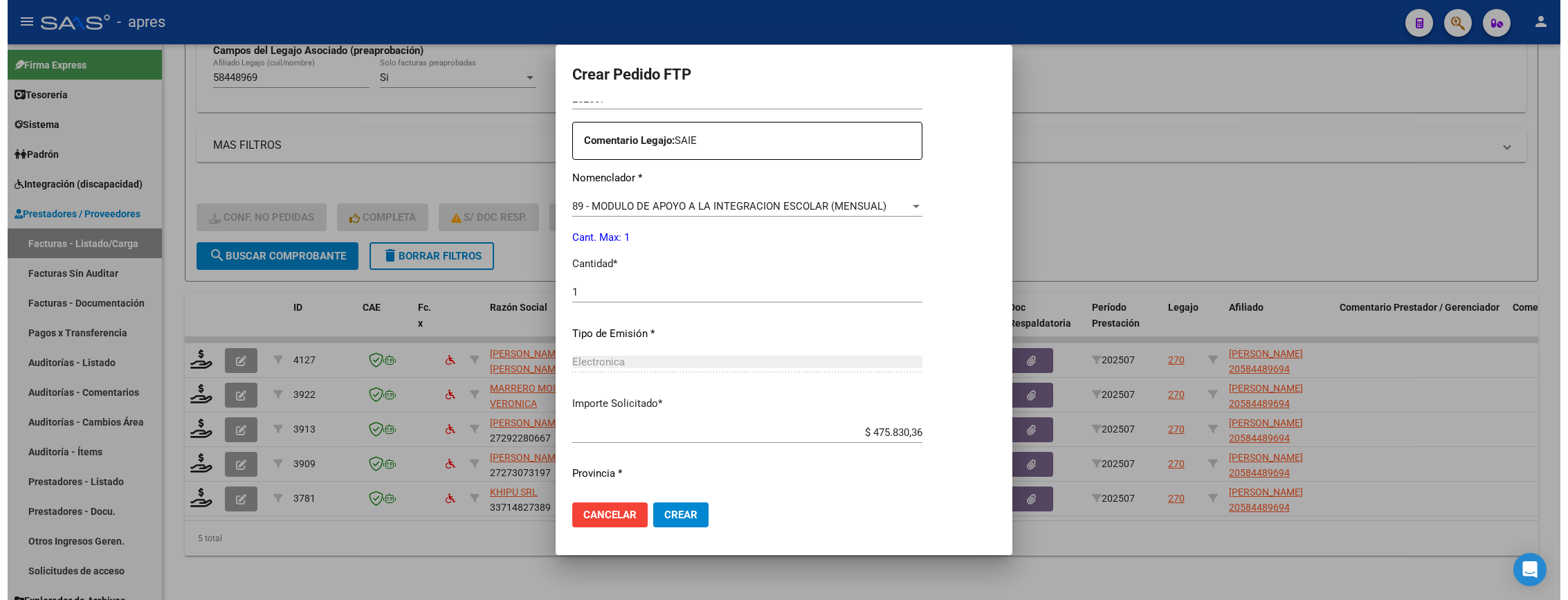
scroll to position [537, 0]
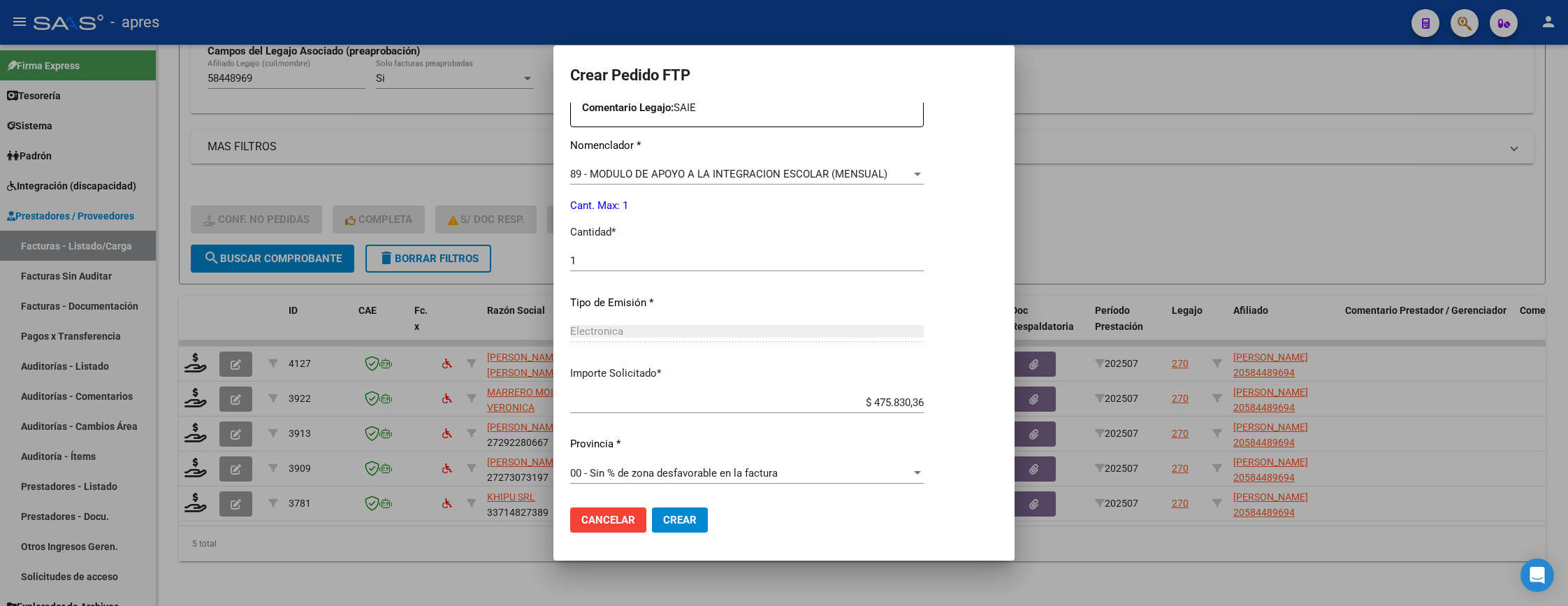
click at [680, 514] on span "Crear" at bounding box center [680, 520] width 33 height 13
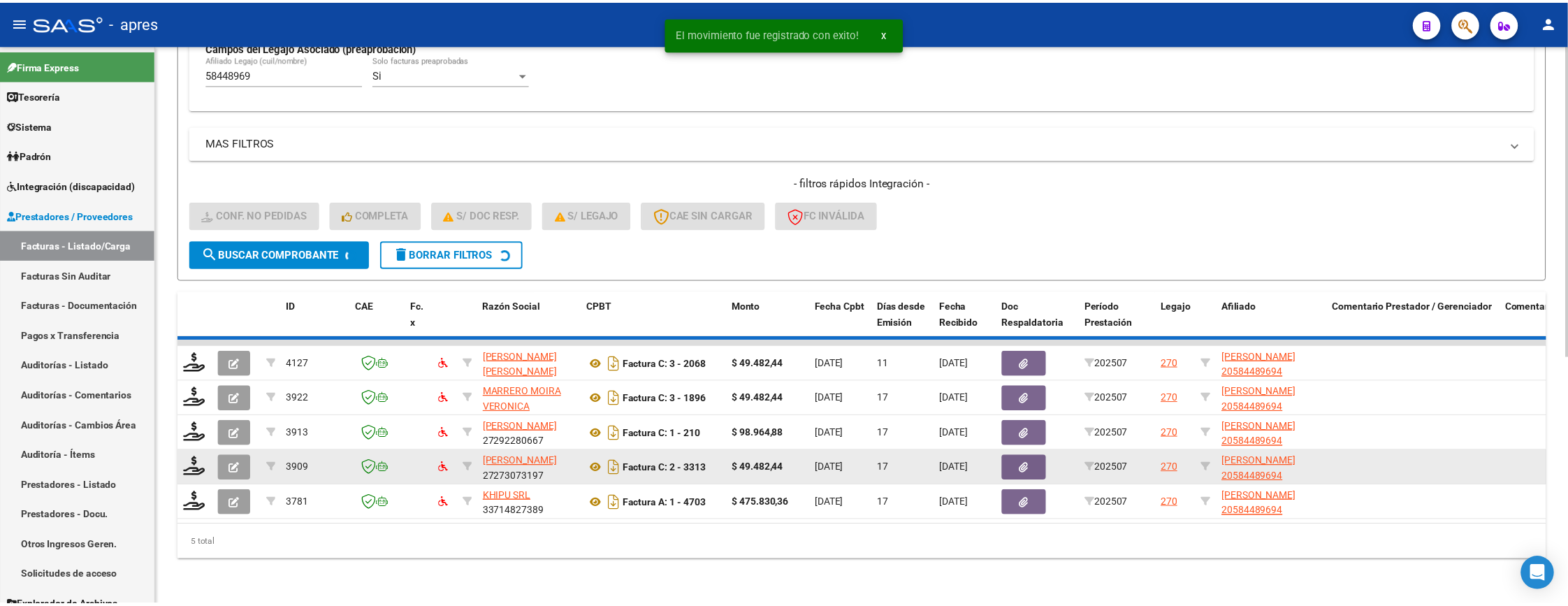
scroll to position [407, 0]
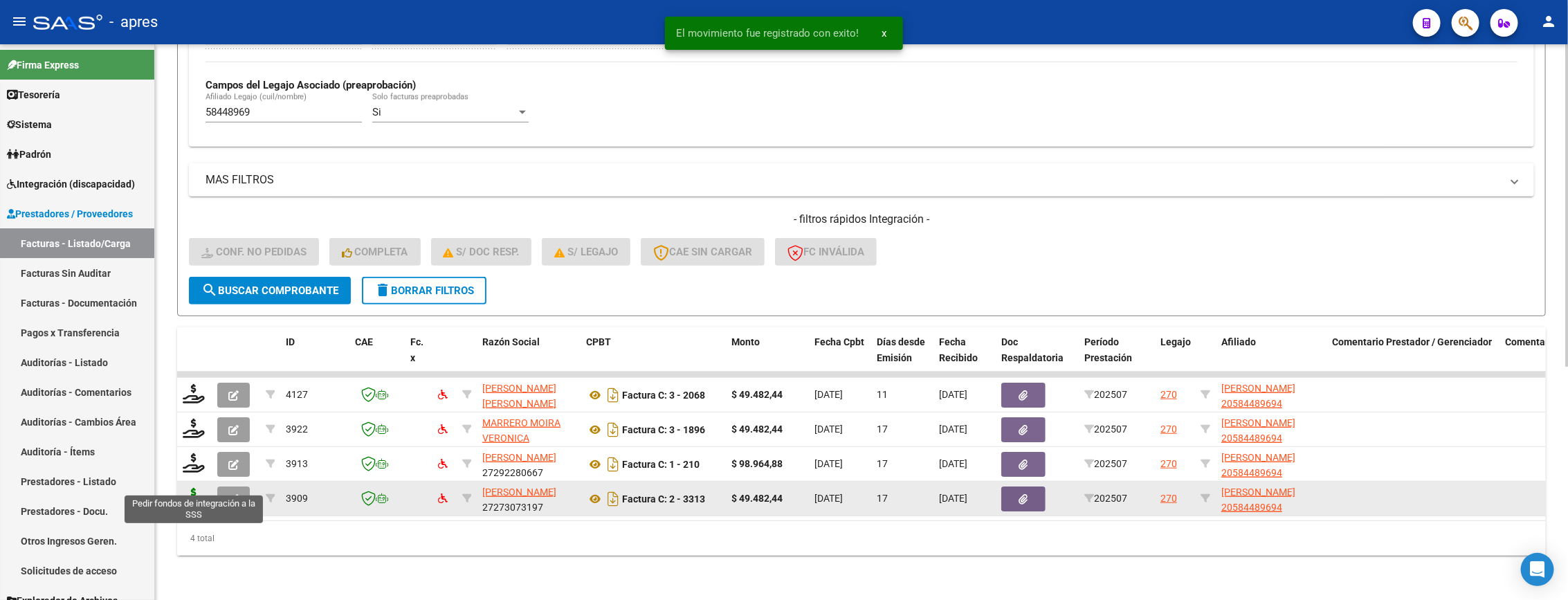
click at [194, 488] on icon at bounding box center [194, 497] width 22 height 19
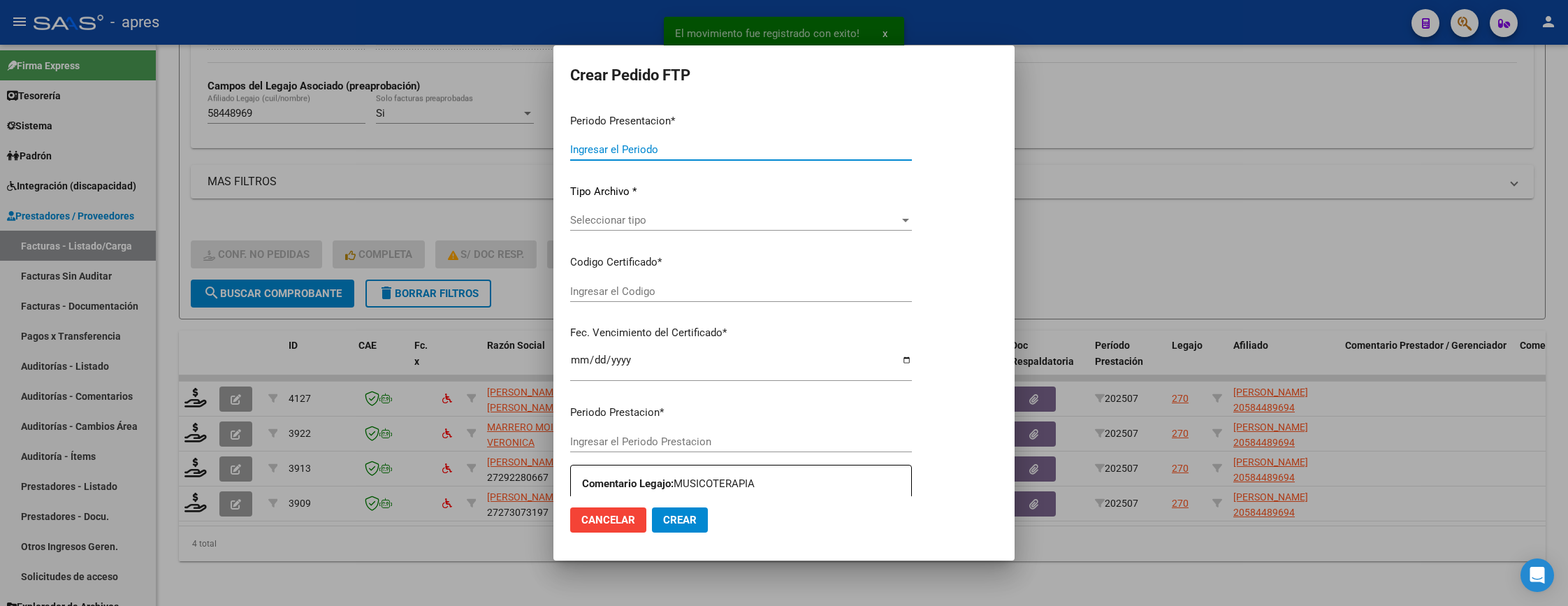
type input "202507"
type input "$ 49.482,44"
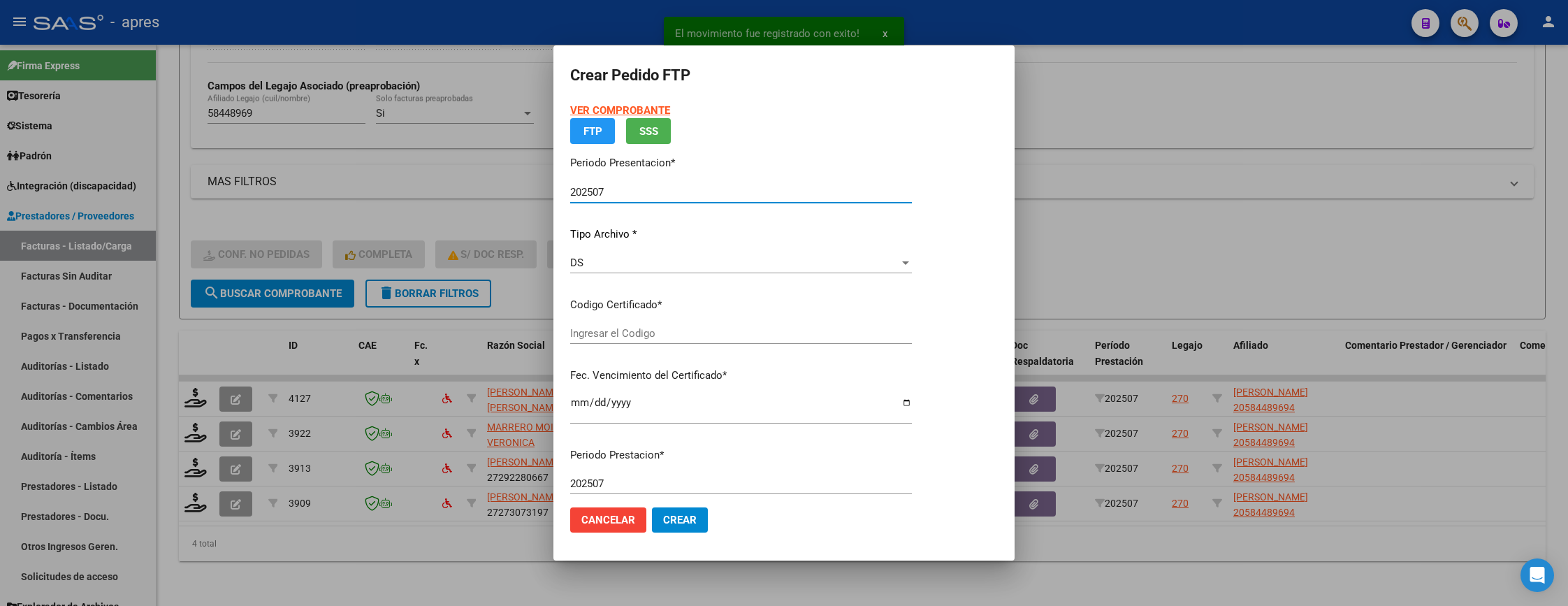
type input "ARG02000584489692022090620270906BS316"
type input "2027-09-06"
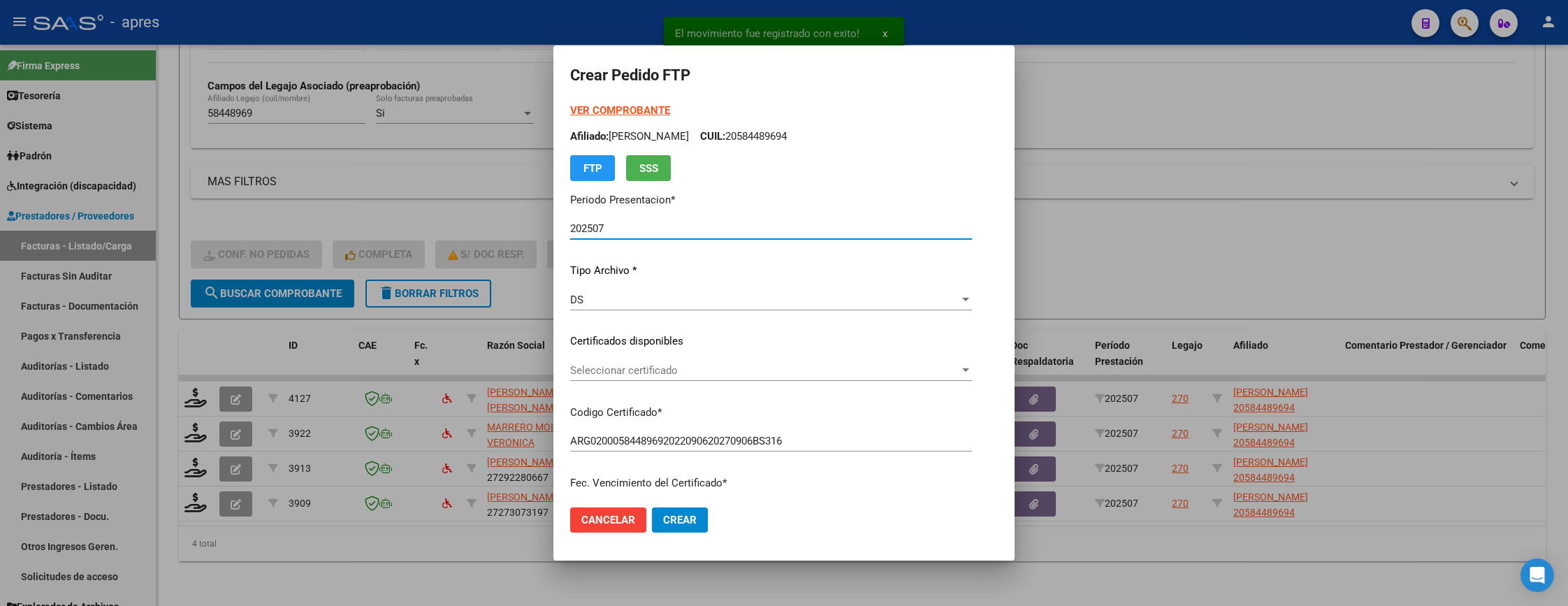
click at [706, 333] on p "Certificados disponibles" at bounding box center [771, 341] width 402 height 16
click at [703, 368] on span "Seleccionar certificado" at bounding box center [765, 370] width 390 height 13
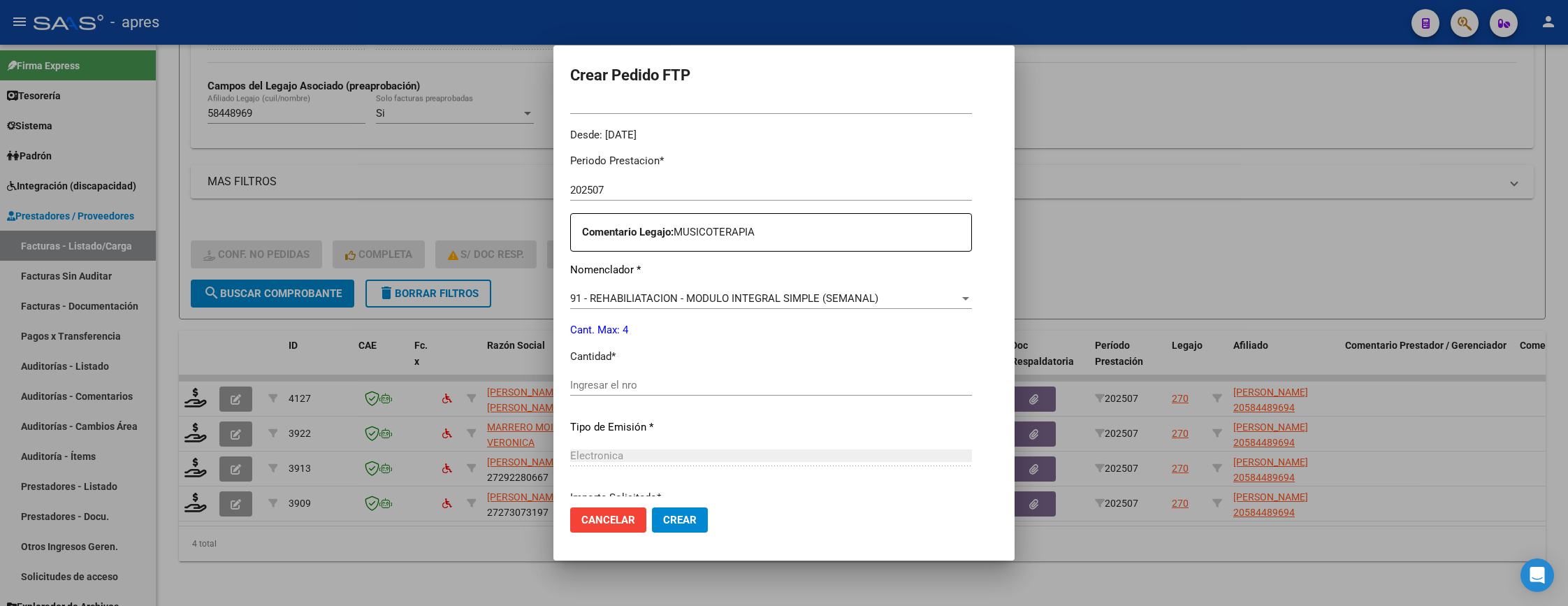
scroll to position [420, 0]
click at [692, 386] on input "Ingresar el nro" at bounding box center [771, 383] width 402 height 13
type input "4"
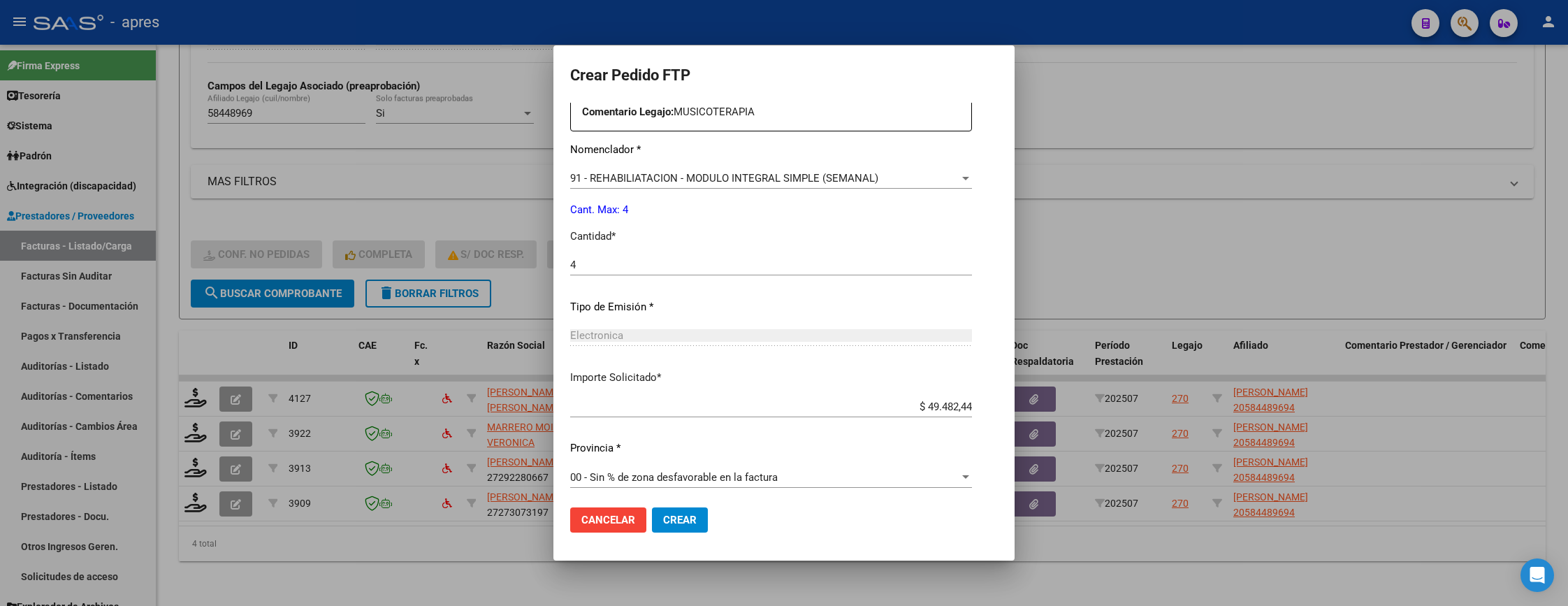
scroll to position [542, 0]
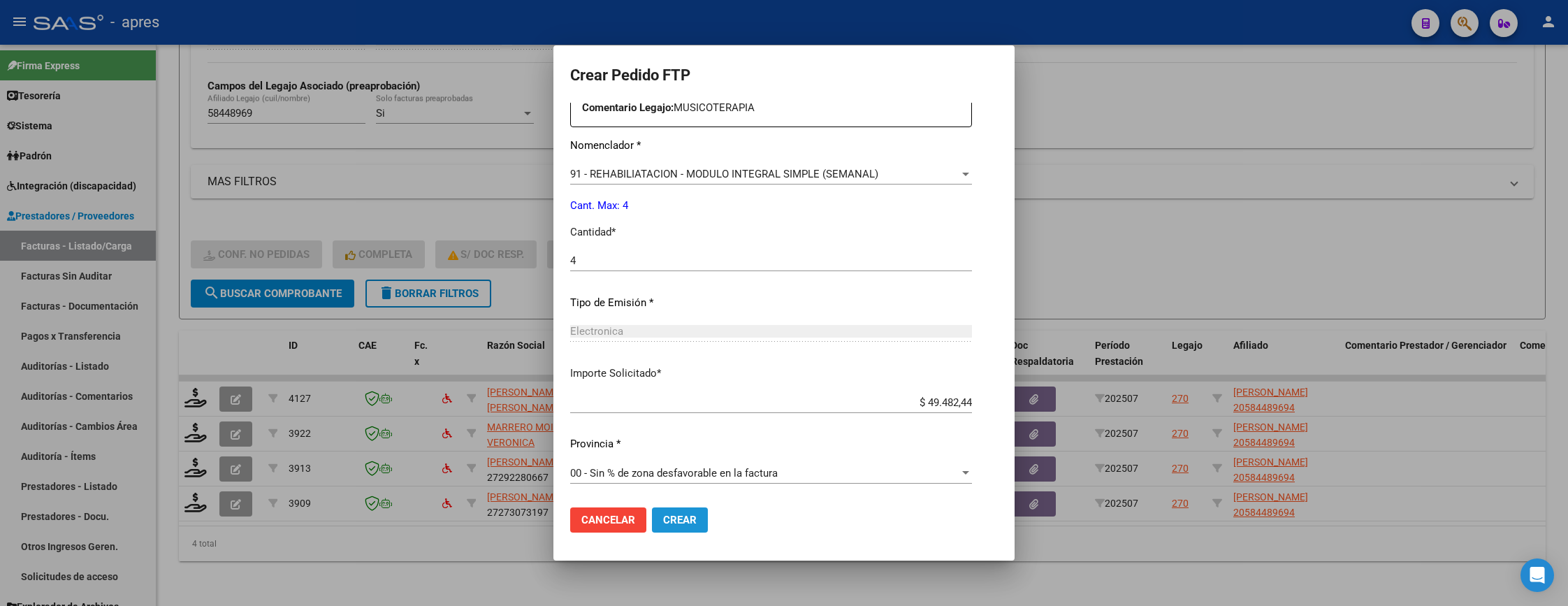
click at [663, 523] on span "Crear" at bounding box center [680, 520] width 33 height 13
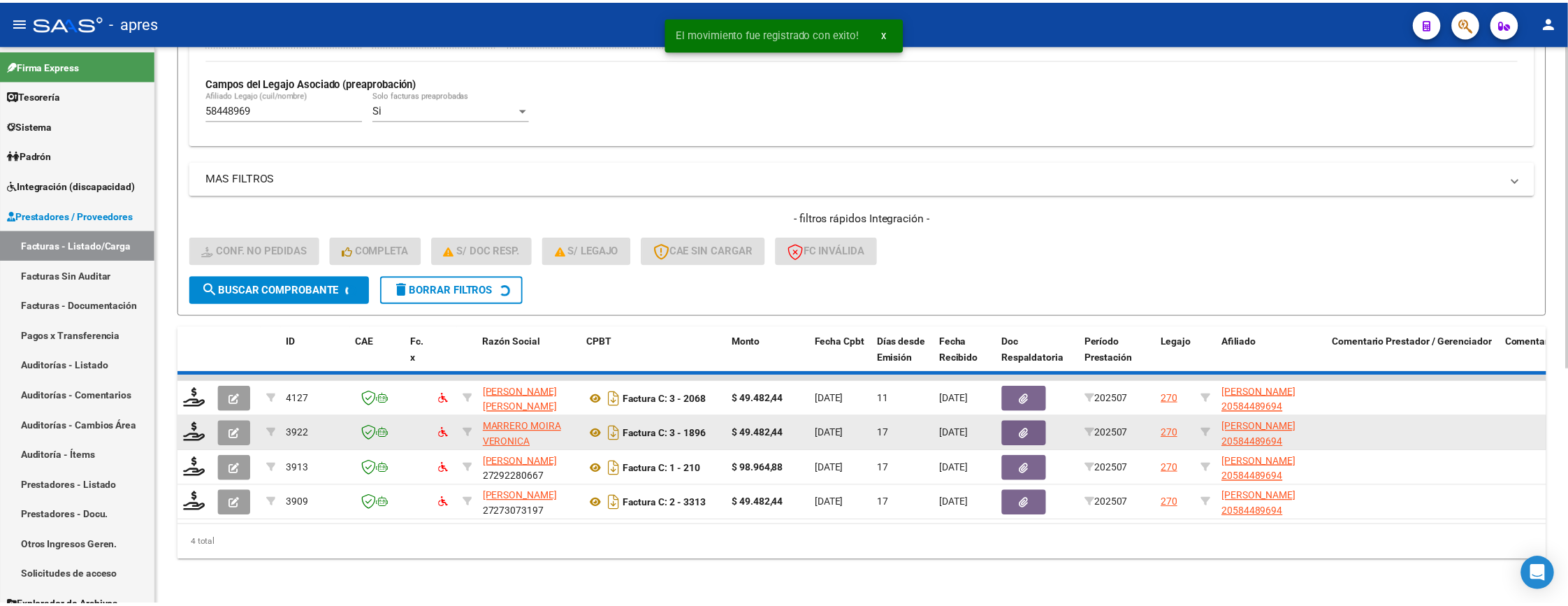
scroll to position [372, 0]
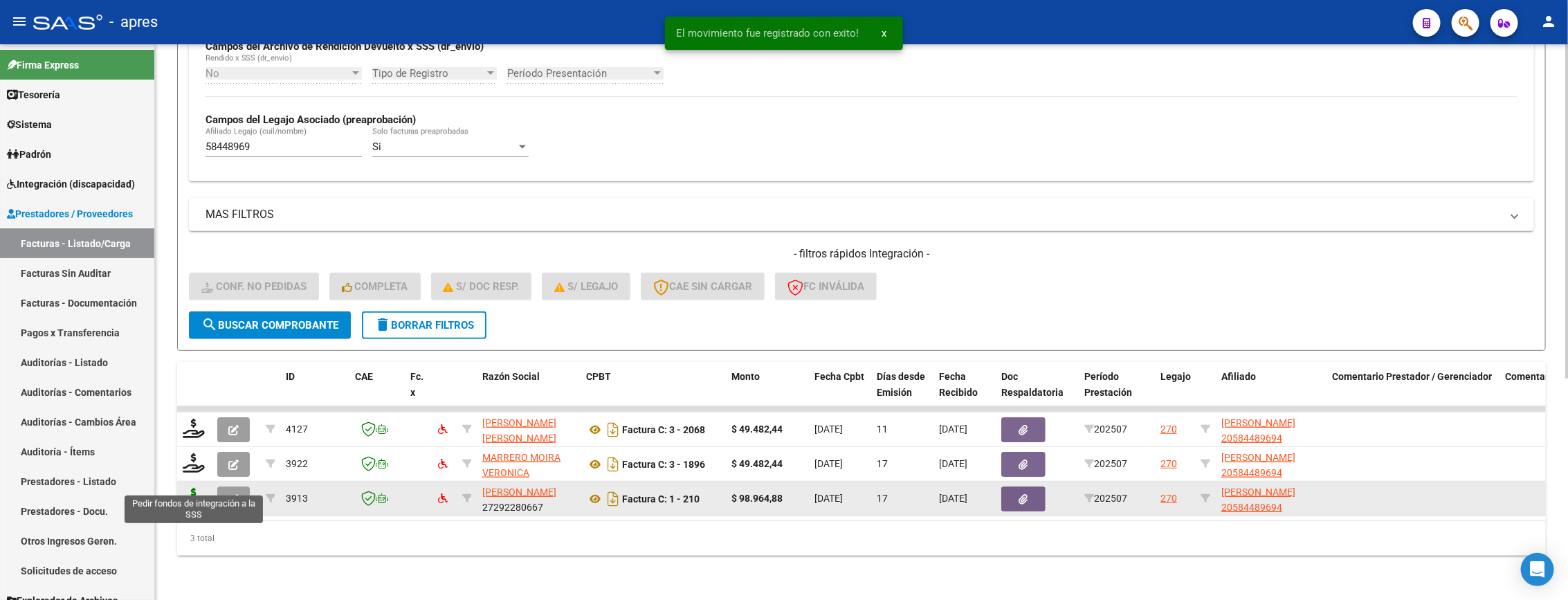
click at [200, 488] on icon at bounding box center [194, 497] width 22 height 19
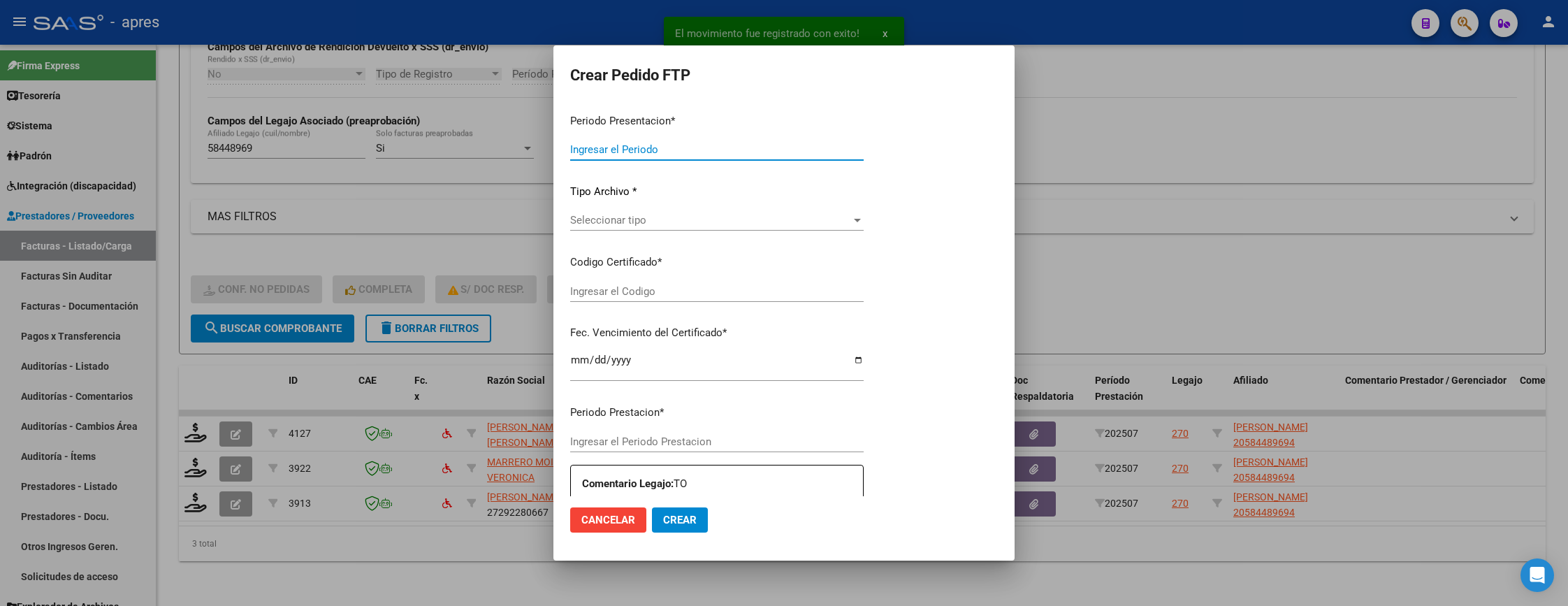
type input "202507"
type input "$ 98.964,88"
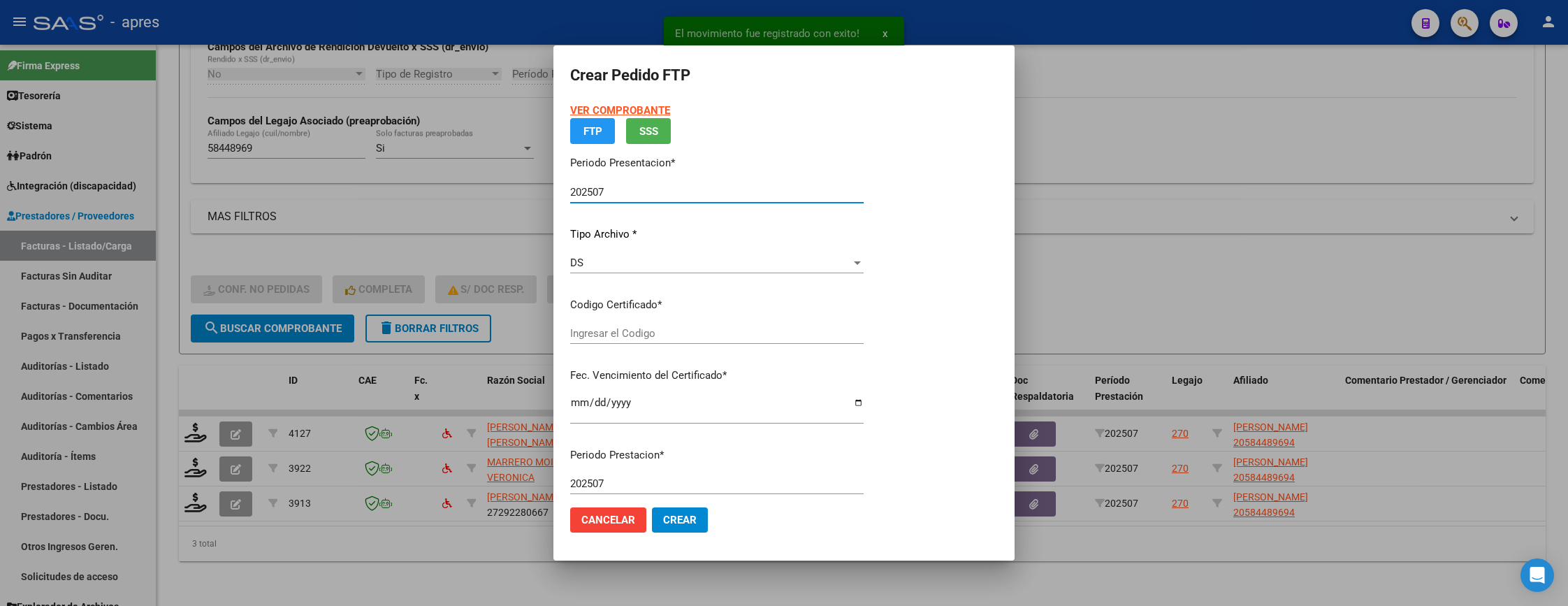
type input "ARG02000584489692022090620270906BS316"
type input "2027-09-06"
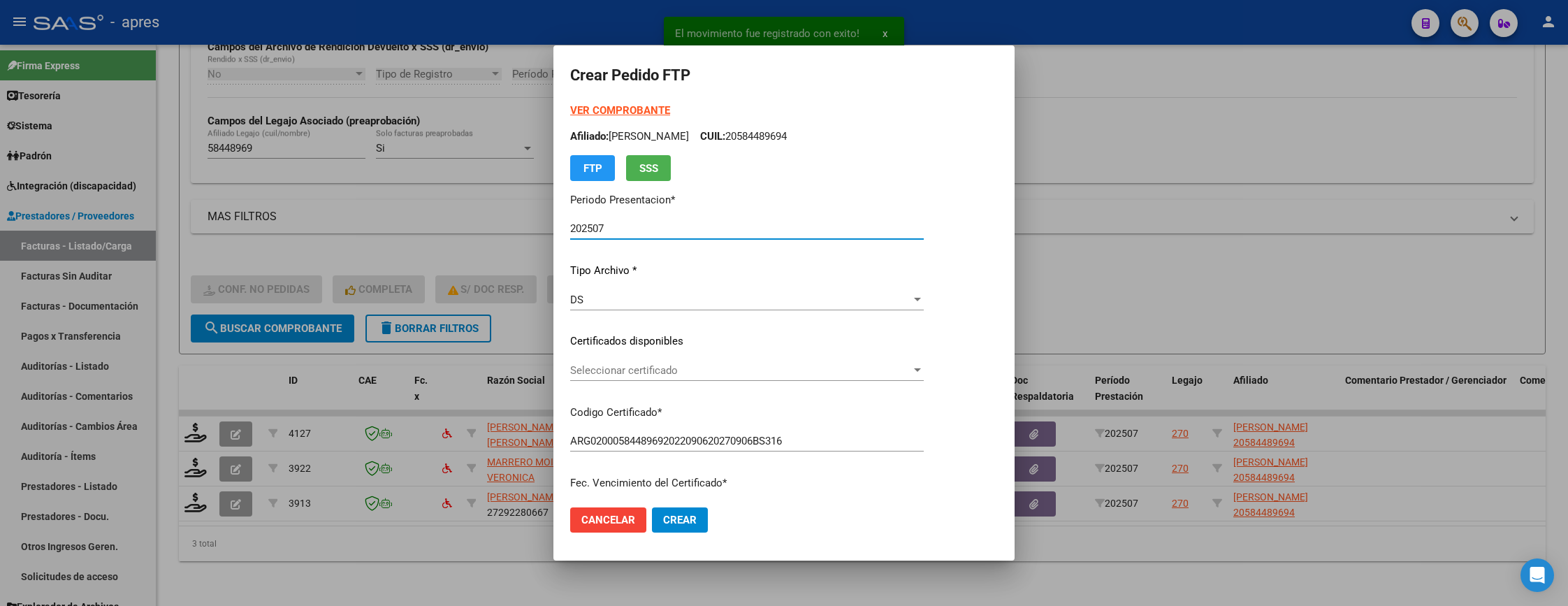
click at [685, 369] on span "Seleccionar certificado" at bounding box center [740, 370] width 341 height 13
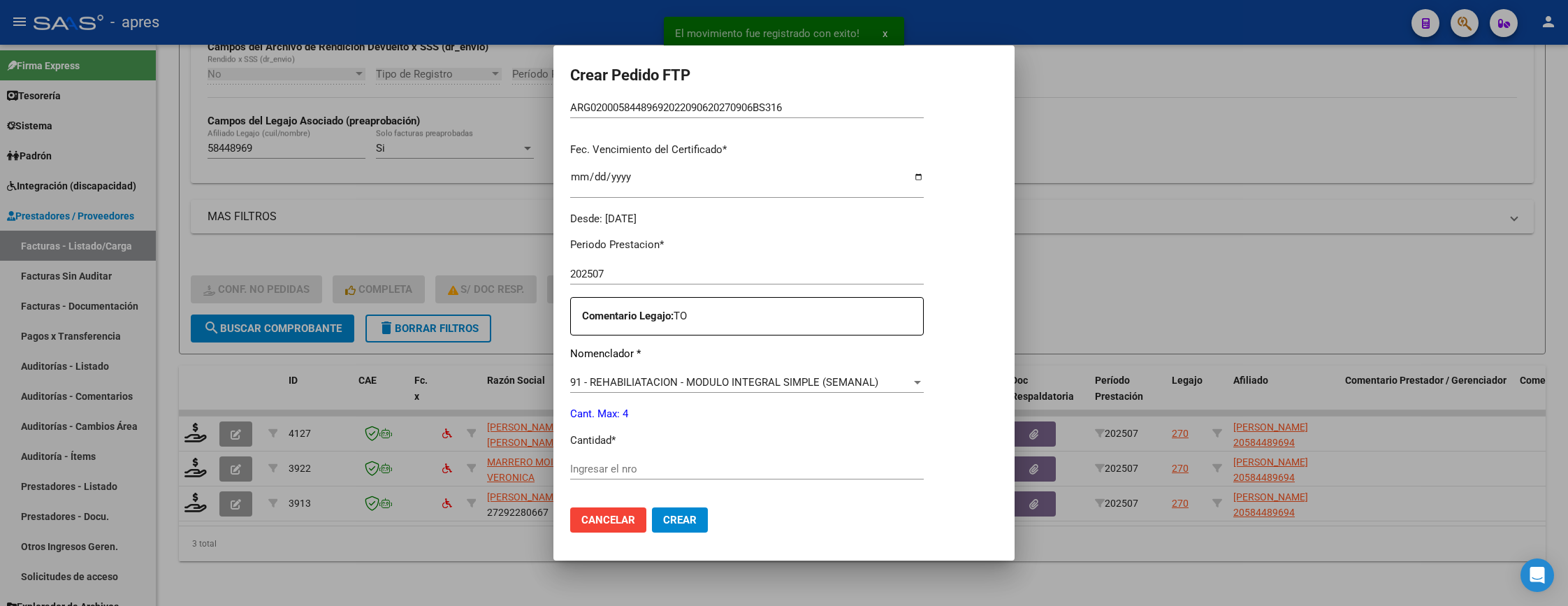
scroll to position [420, 0]
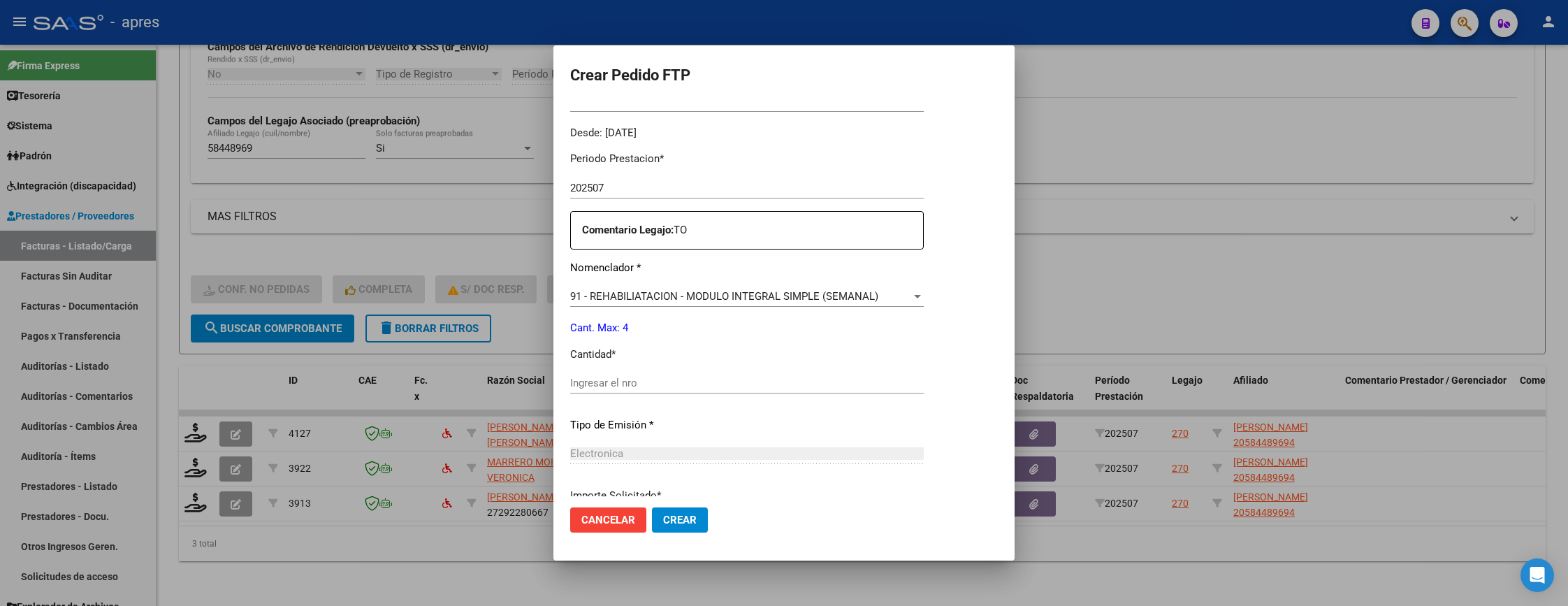
click at [690, 373] on div "Ingresar el nro" at bounding box center [747, 383] width 354 height 21
click at [694, 377] on input "Ingresar el nro" at bounding box center [747, 383] width 354 height 13
type input "4"
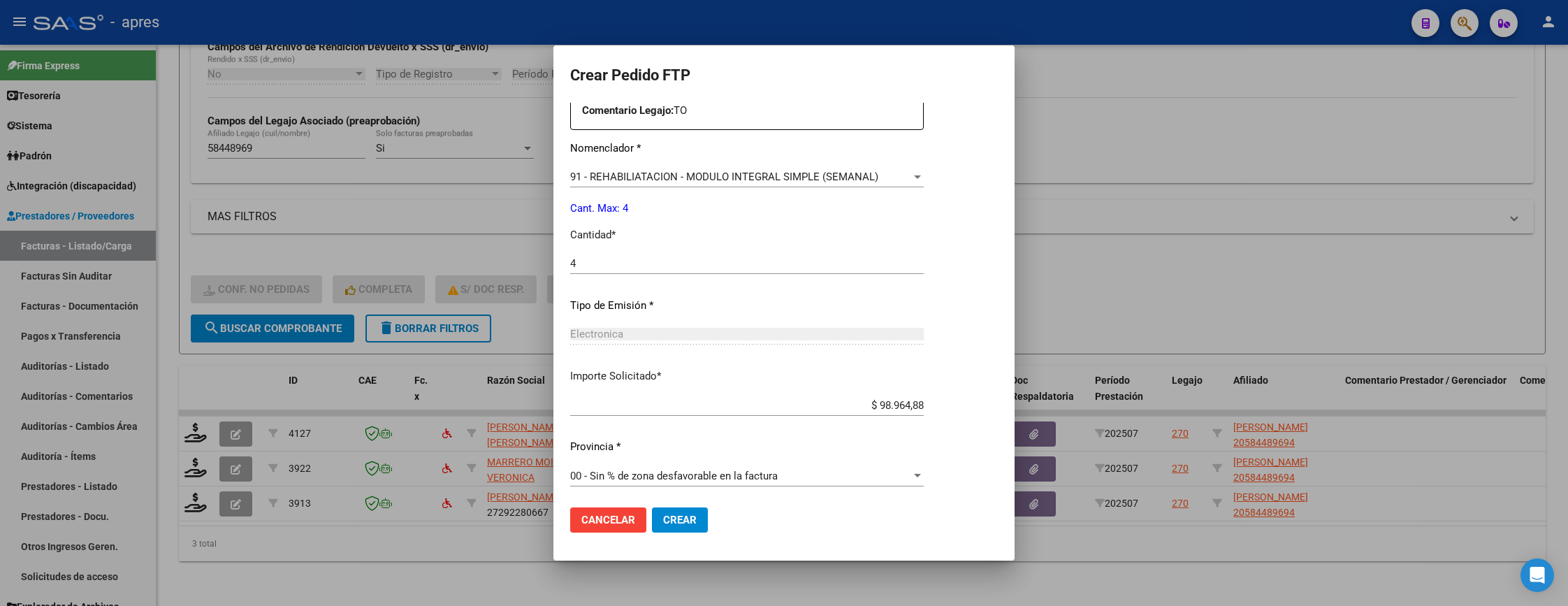
scroll to position [542, 0]
click at [685, 519] on span "Crear" at bounding box center [680, 520] width 33 height 13
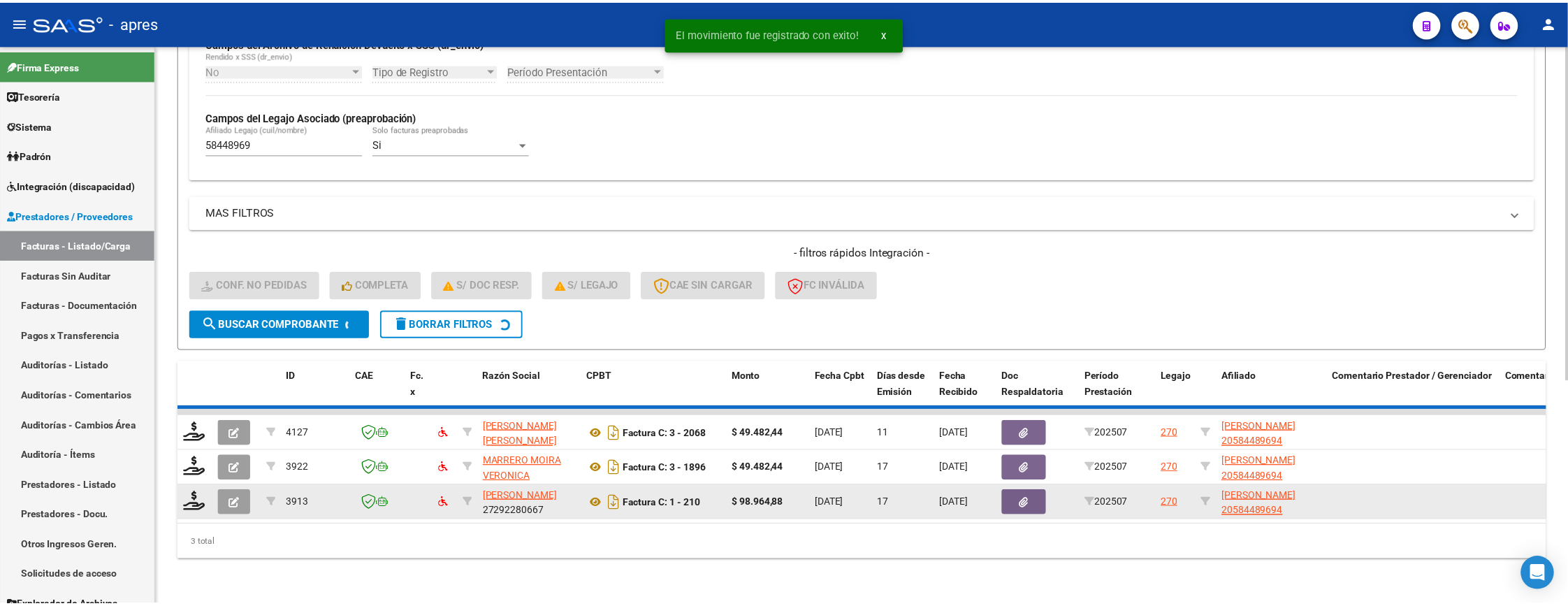
scroll to position [336, 0]
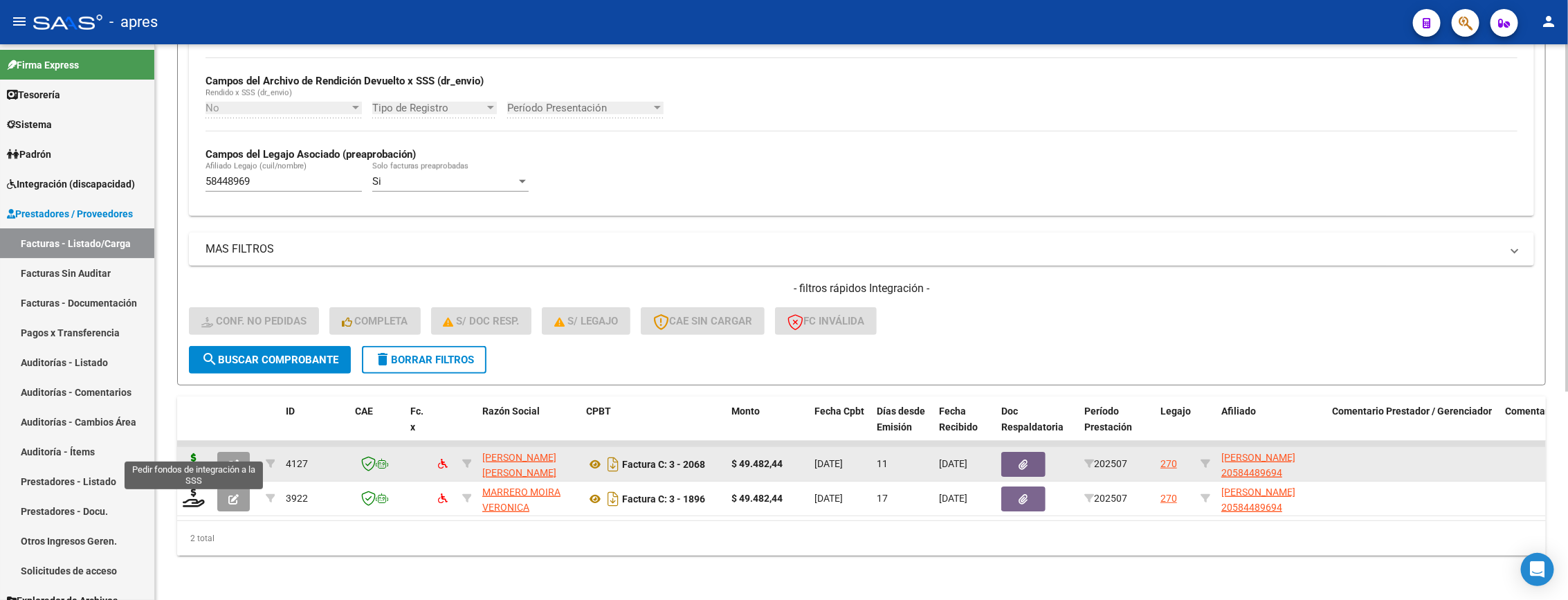
click at [195, 453] on icon at bounding box center [194, 463] width 22 height 19
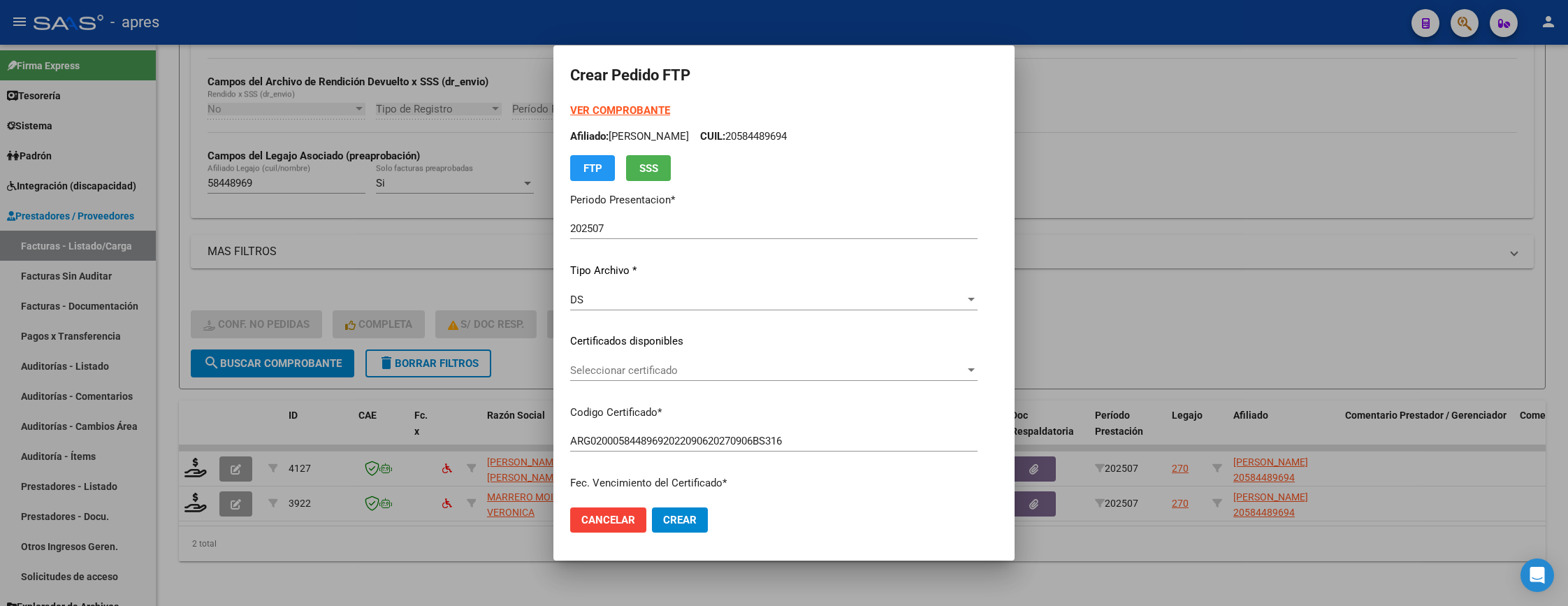
click at [773, 379] on div "Seleccionar certificado Seleccionar certificado" at bounding box center [773, 370] width 407 height 21
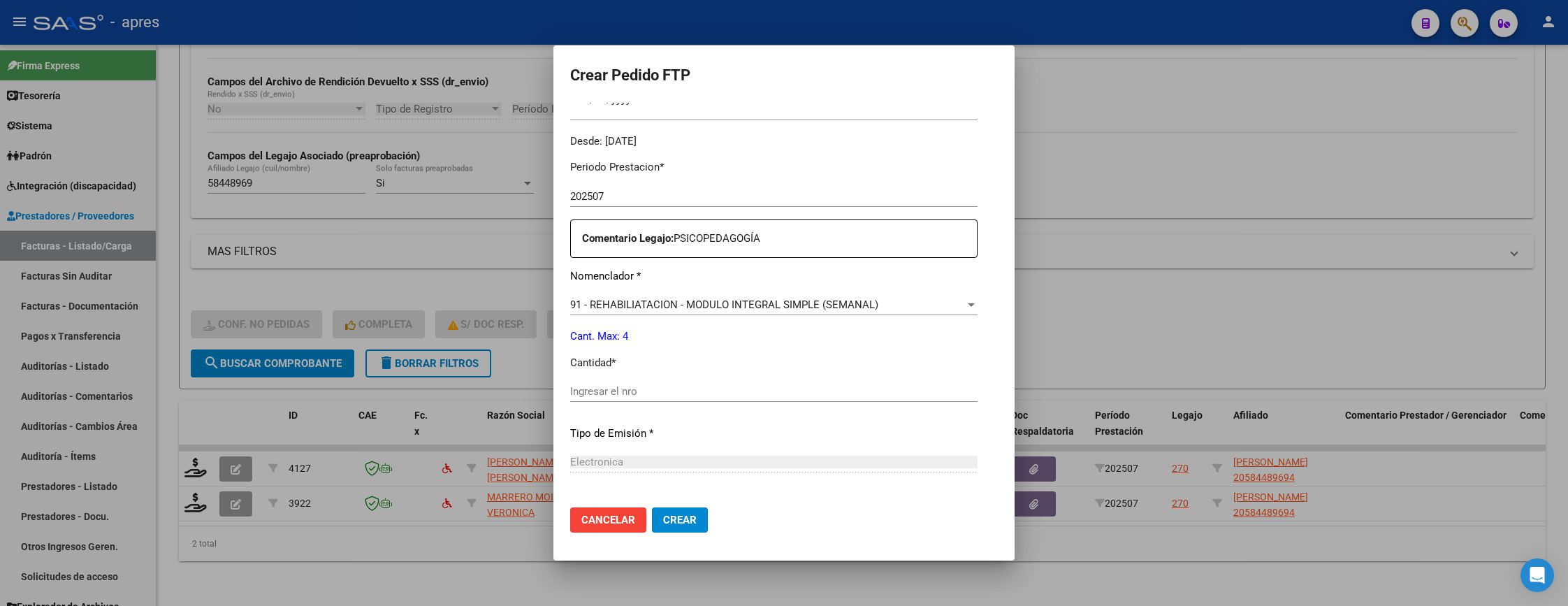
scroll to position [420, 0]
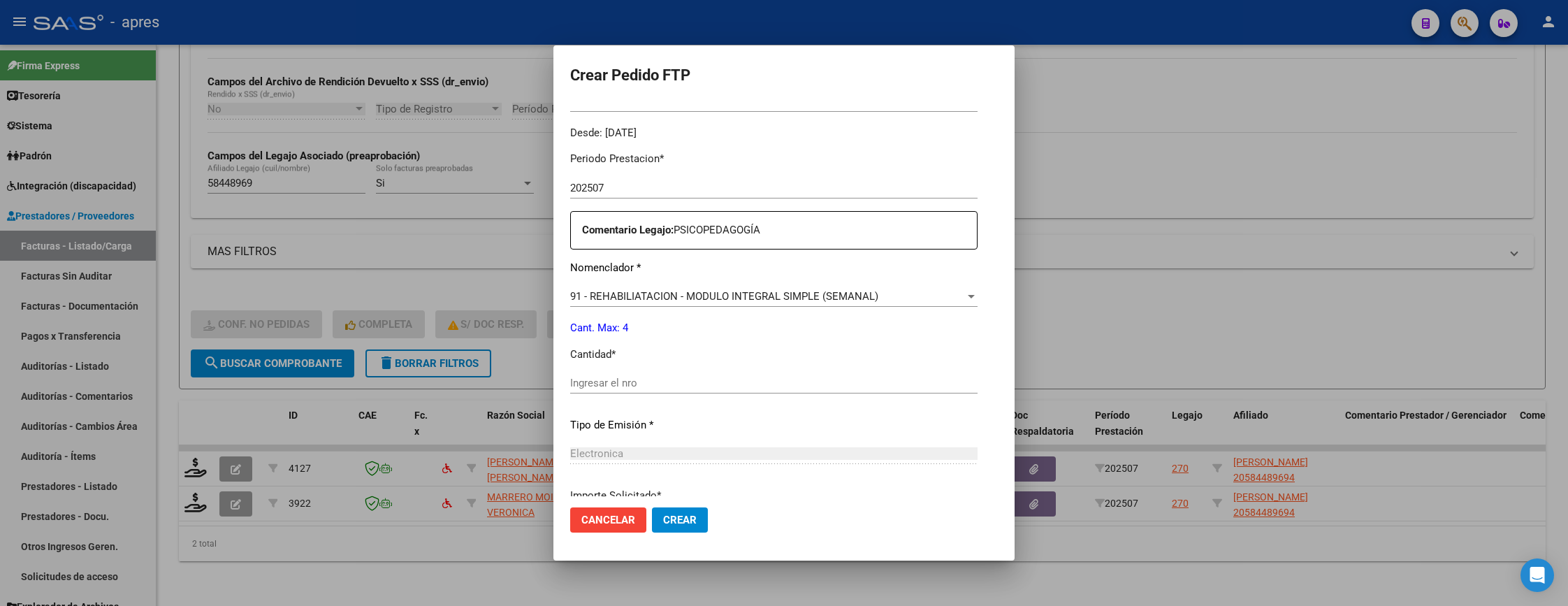
click at [705, 369] on div "Periodo Prestacion * 202507 Ingresar el Periodo Prestacion Comentario Legajo: P…" at bounding box center [773, 379] width 407 height 479
click at [705, 384] on input "Ingresar el nro" at bounding box center [773, 383] width 407 height 13
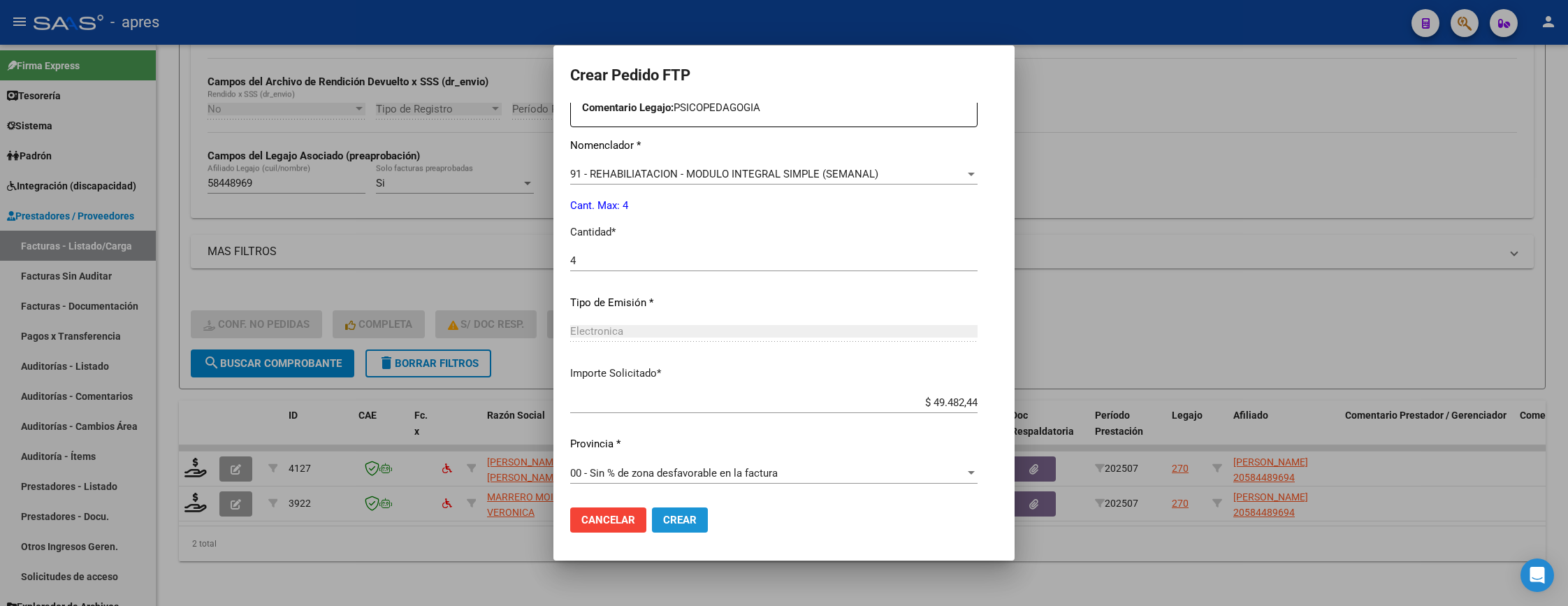
drag, startPoint x: 650, startPoint y: 521, endPoint x: 453, endPoint y: 15, distance: 543.0
click at [642, 489] on form "Crear Pedido FTP VER COMPROBANTE ARCA Padrón Afiliado: DANIELE MARTIN ROMAN CUI…" at bounding box center [784, 303] width 428 height 482
click at [663, 525] on span "Crear" at bounding box center [680, 520] width 33 height 13
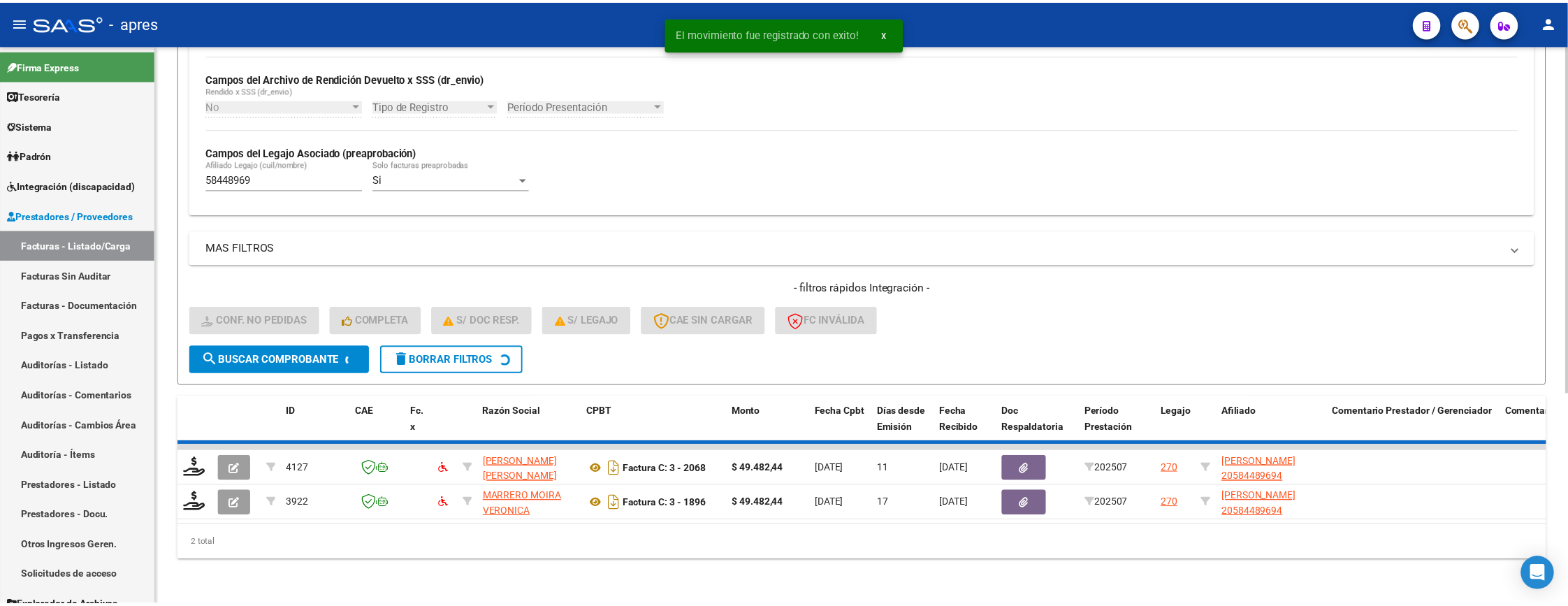
scroll to position [302, 0]
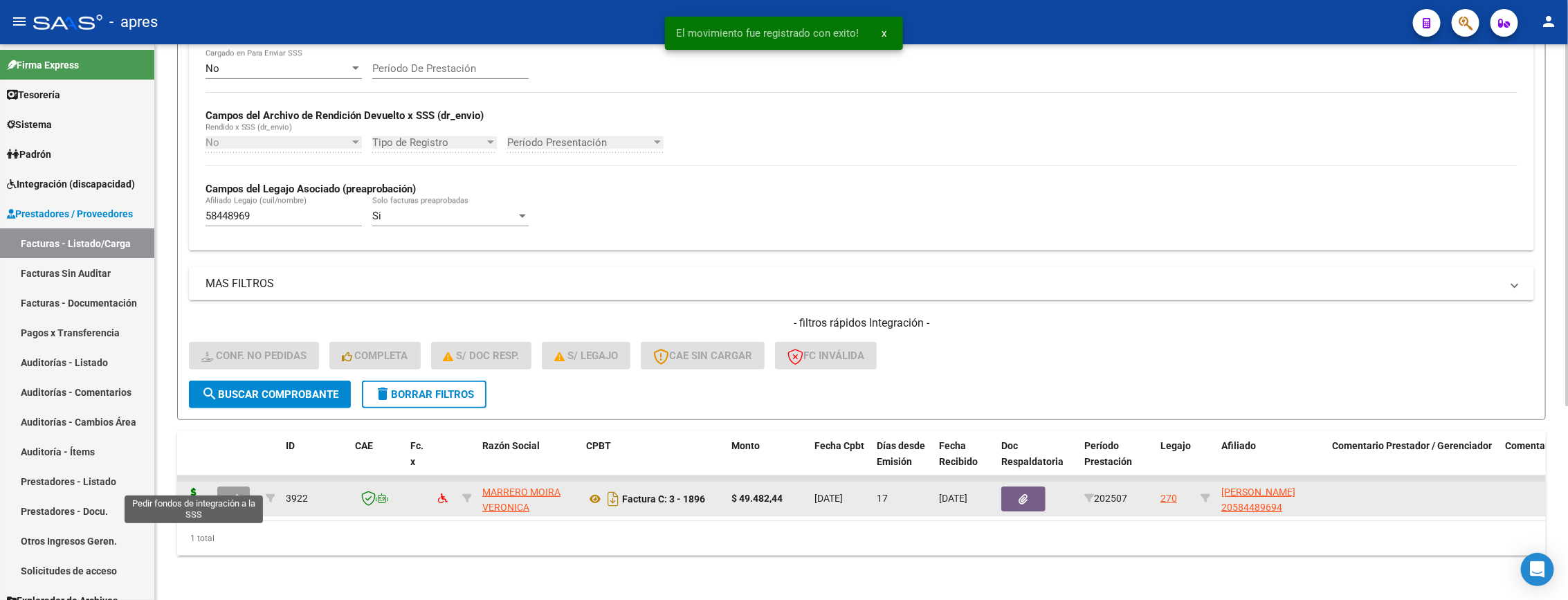
click at [189, 488] on icon at bounding box center [194, 497] width 22 height 19
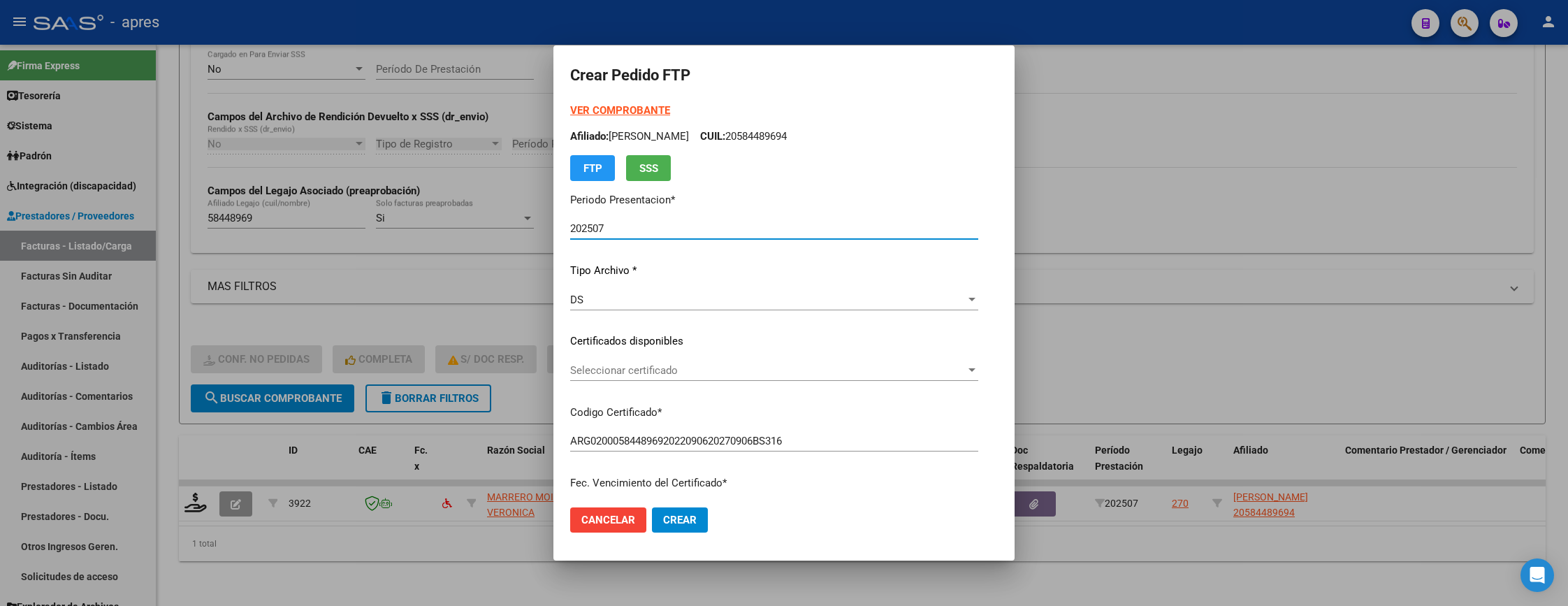
click at [793, 369] on span "Seleccionar certificado" at bounding box center [768, 370] width 395 height 13
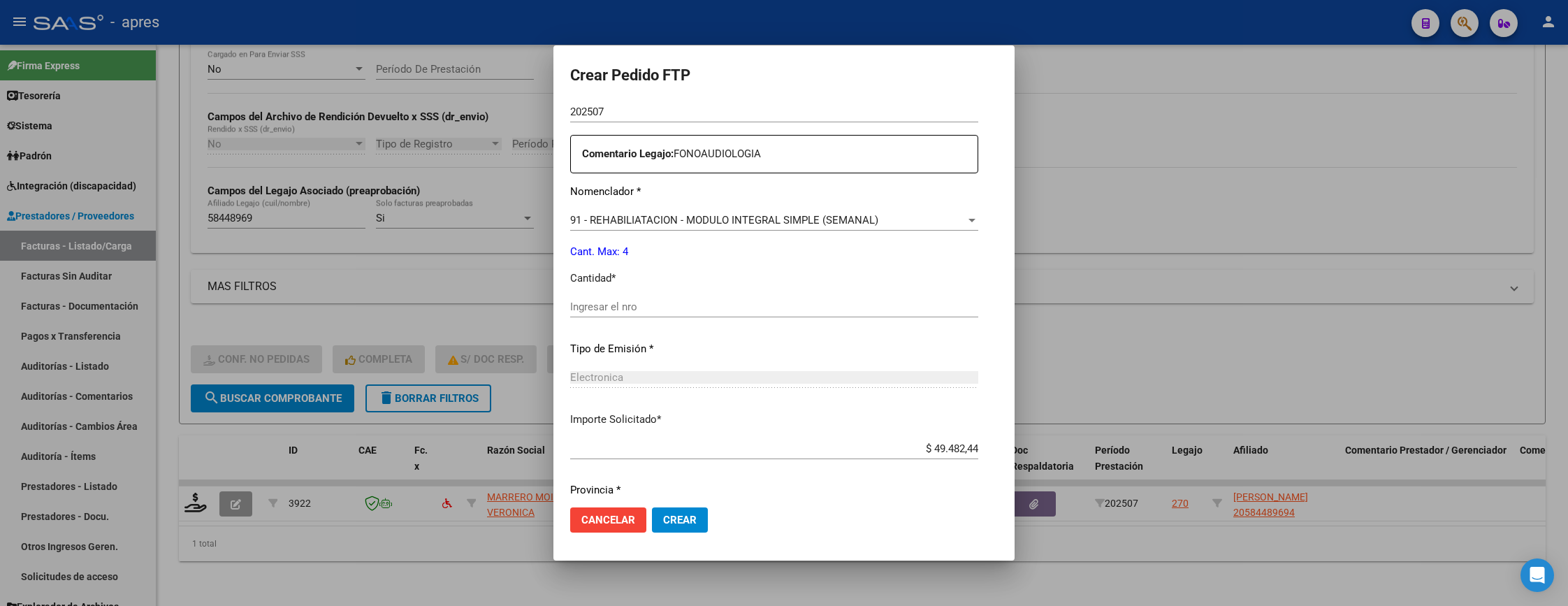
scroll to position [542, 0]
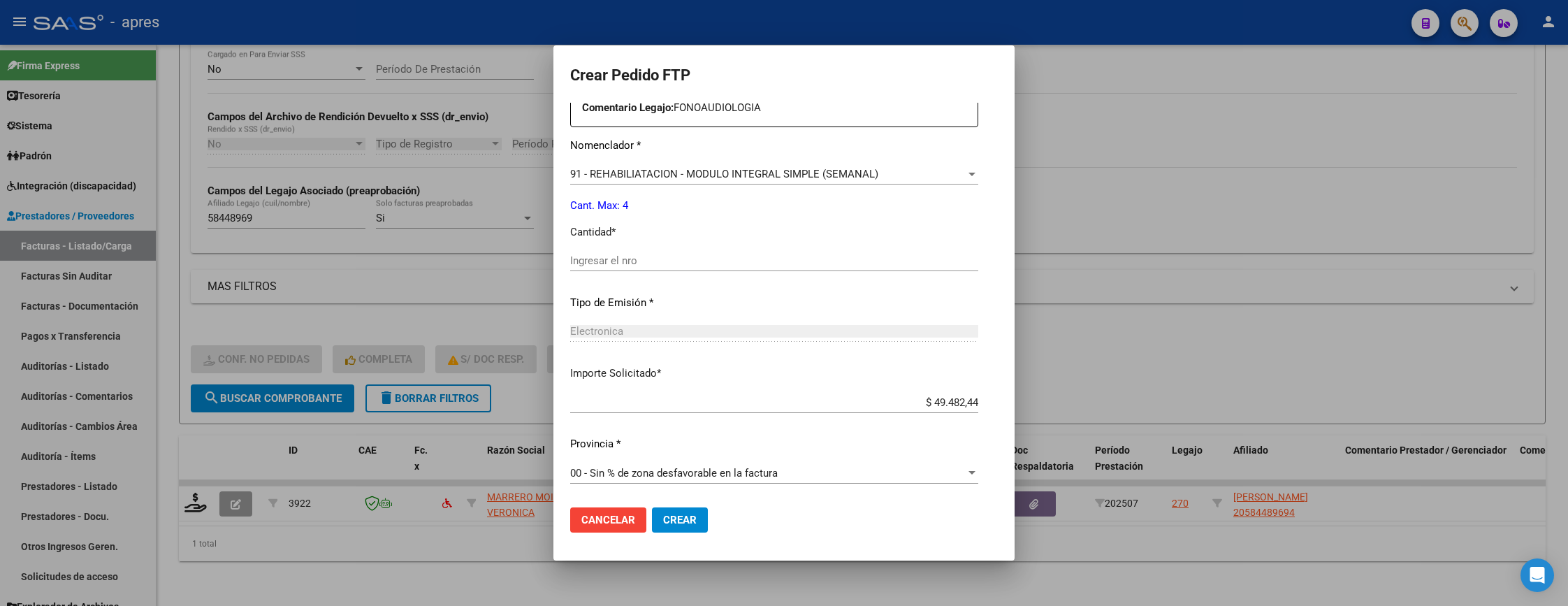
click at [765, 258] on input "Ingresar el nro" at bounding box center [774, 261] width 408 height 13
click at [669, 522] on button "Crear" at bounding box center [680, 519] width 56 height 25
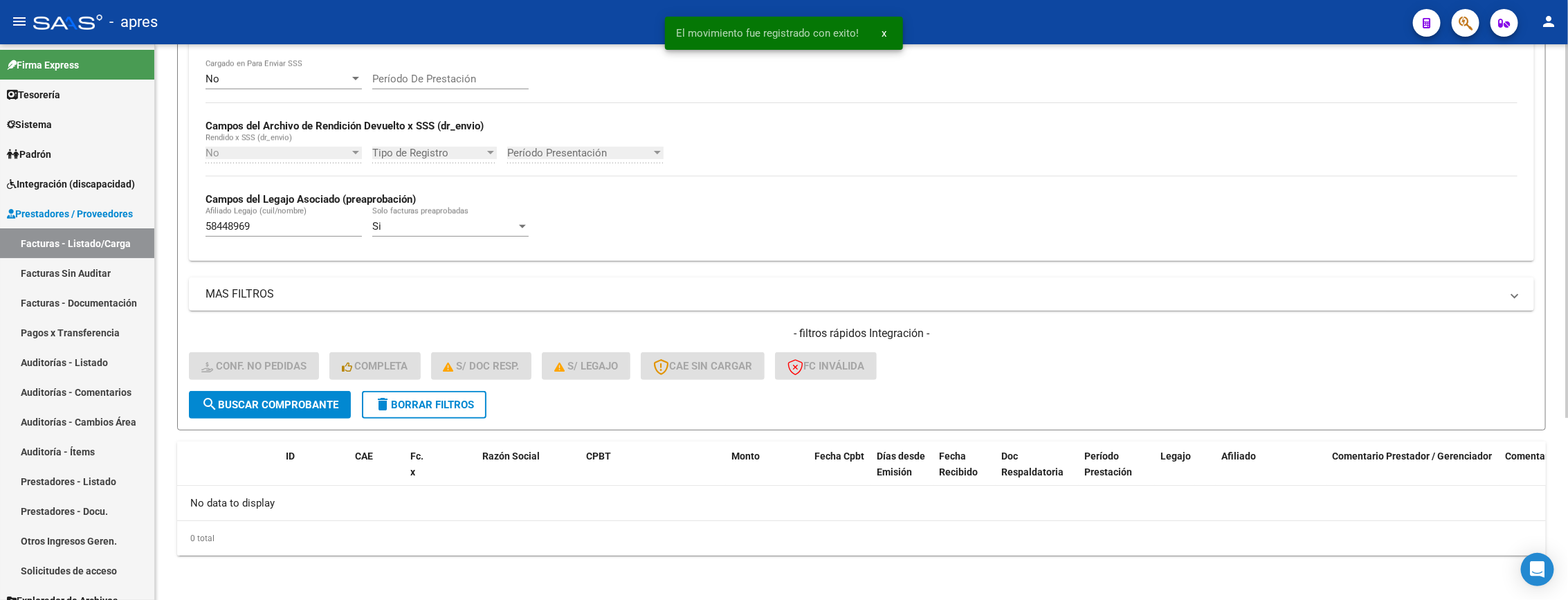
scroll to position [272, 0]
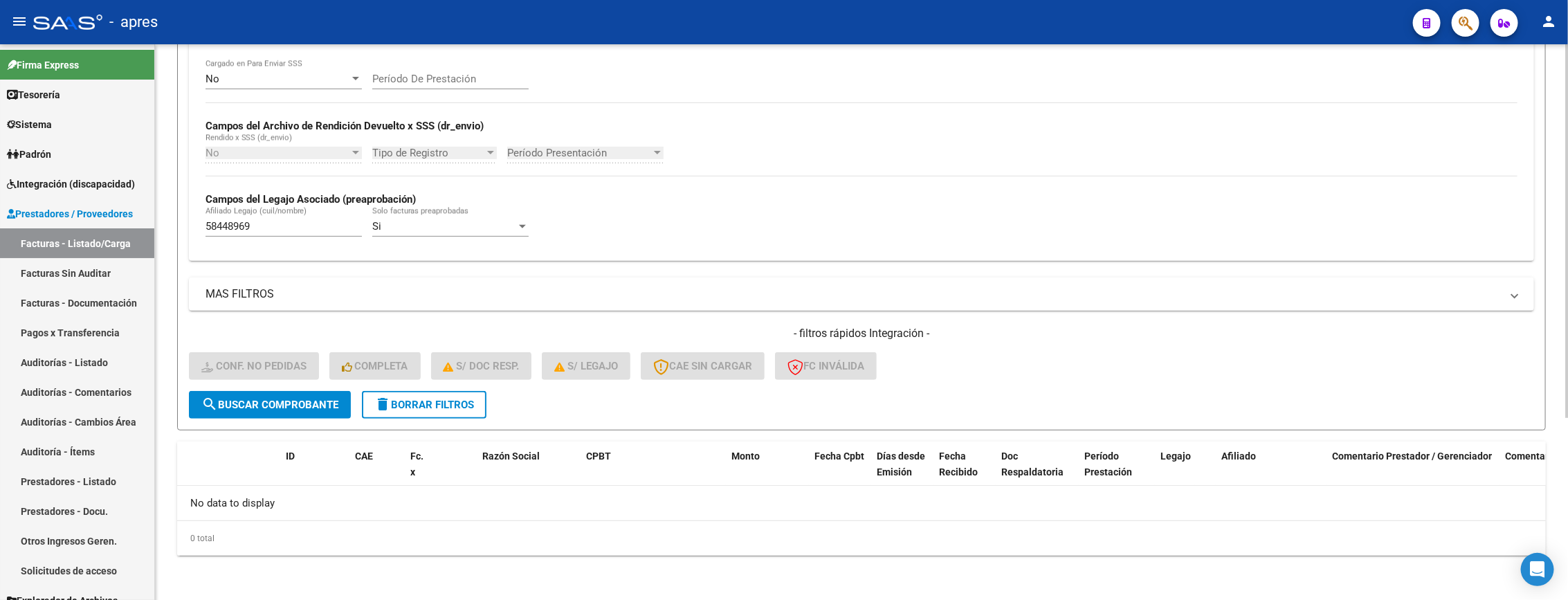
click at [273, 234] on div "58448969 Afiliado Legajo (cuil/nombre)" at bounding box center [283, 221] width 156 height 30
drag, startPoint x: 273, startPoint y: 227, endPoint x: 83, endPoint y: 227, distance: 190.0
click at [83, 227] on mat-sidenav-container "Firma Express Tesorería Extractos Procesados (csv) Extractos Originales (pdf) S…" at bounding box center [784, 322] width 1568 height 556
paste input "7396723"
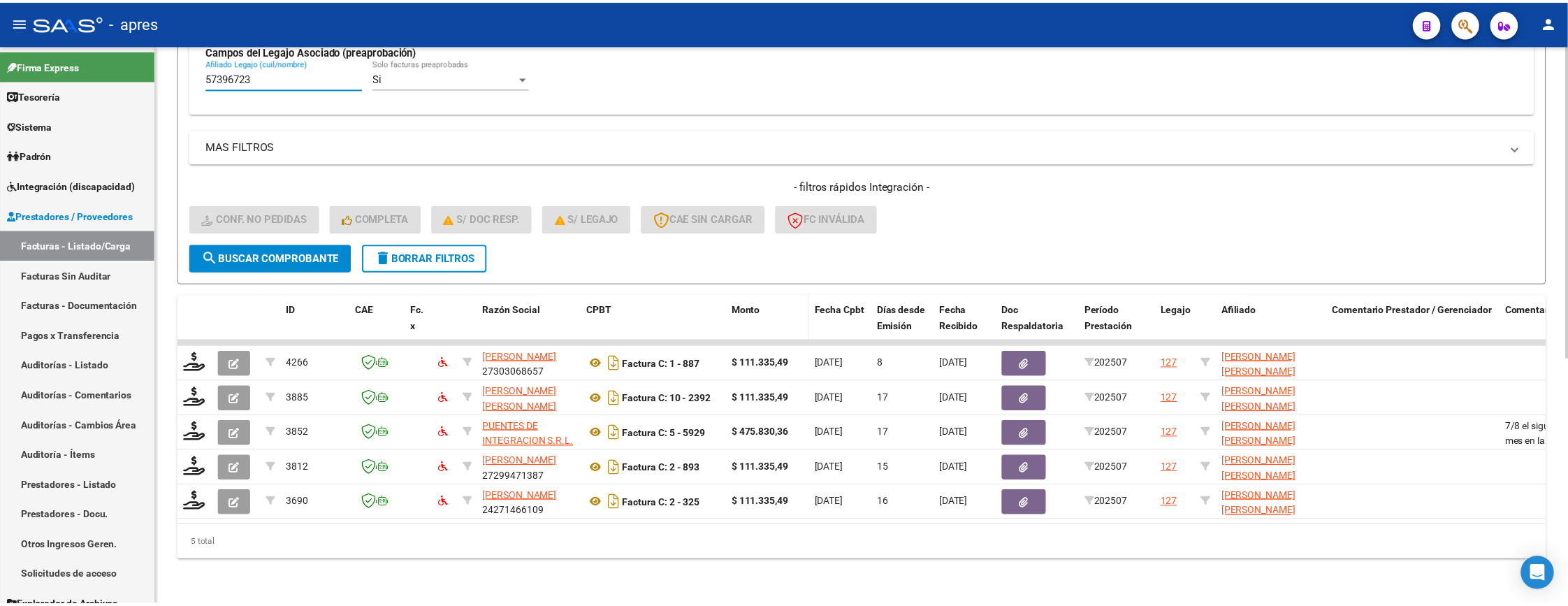
scroll to position [441, 0]
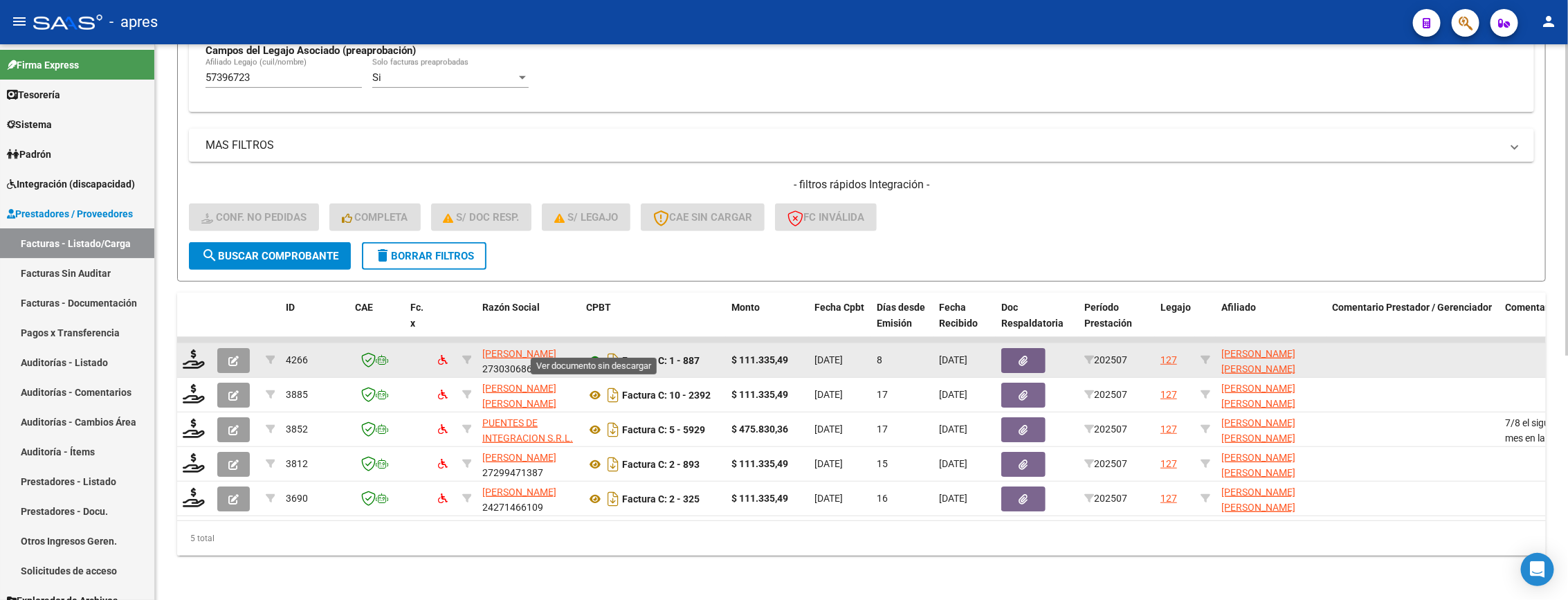
click at [594, 352] on icon at bounding box center [595, 360] width 18 height 17
drag, startPoint x: 594, startPoint y: 384, endPoint x: 588, endPoint y: 347, distance: 37.5
click at [594, 387] on icon at bounding box center [595, 395] width 18 height 17
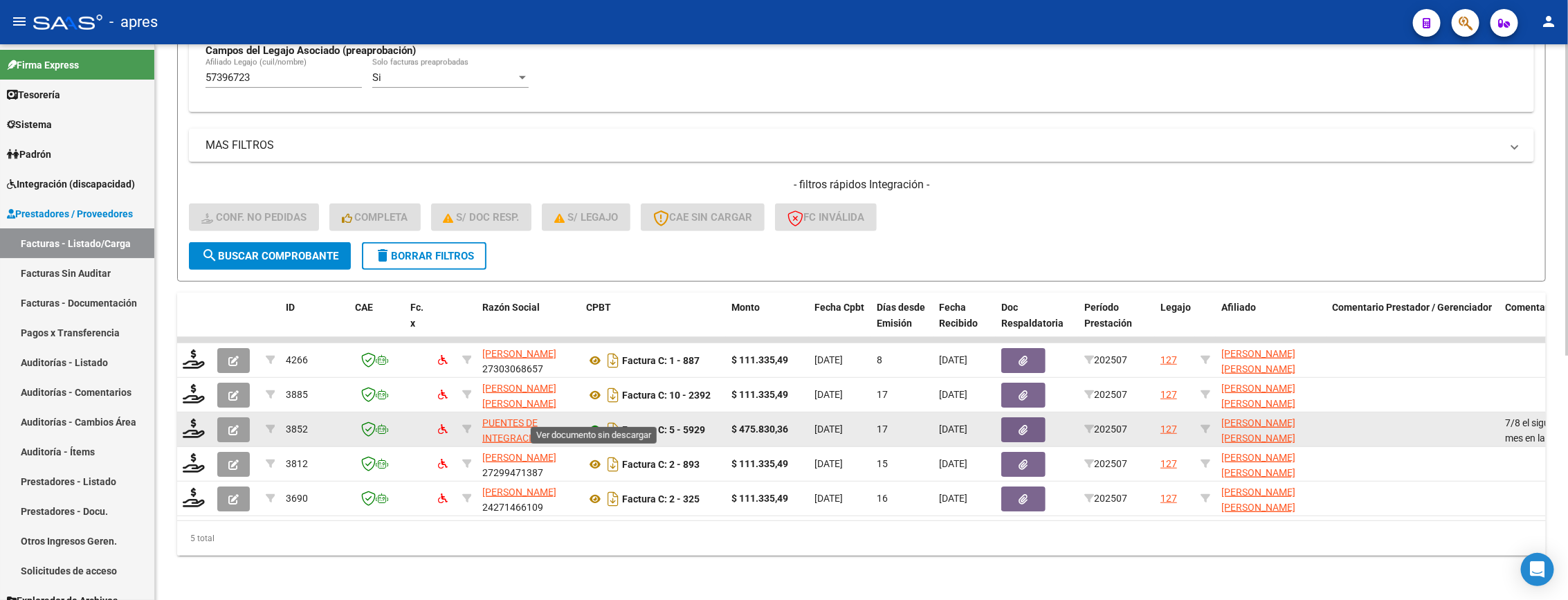
click at [598, 421] on icon at bounding box center [595, 429] width 18 height 17
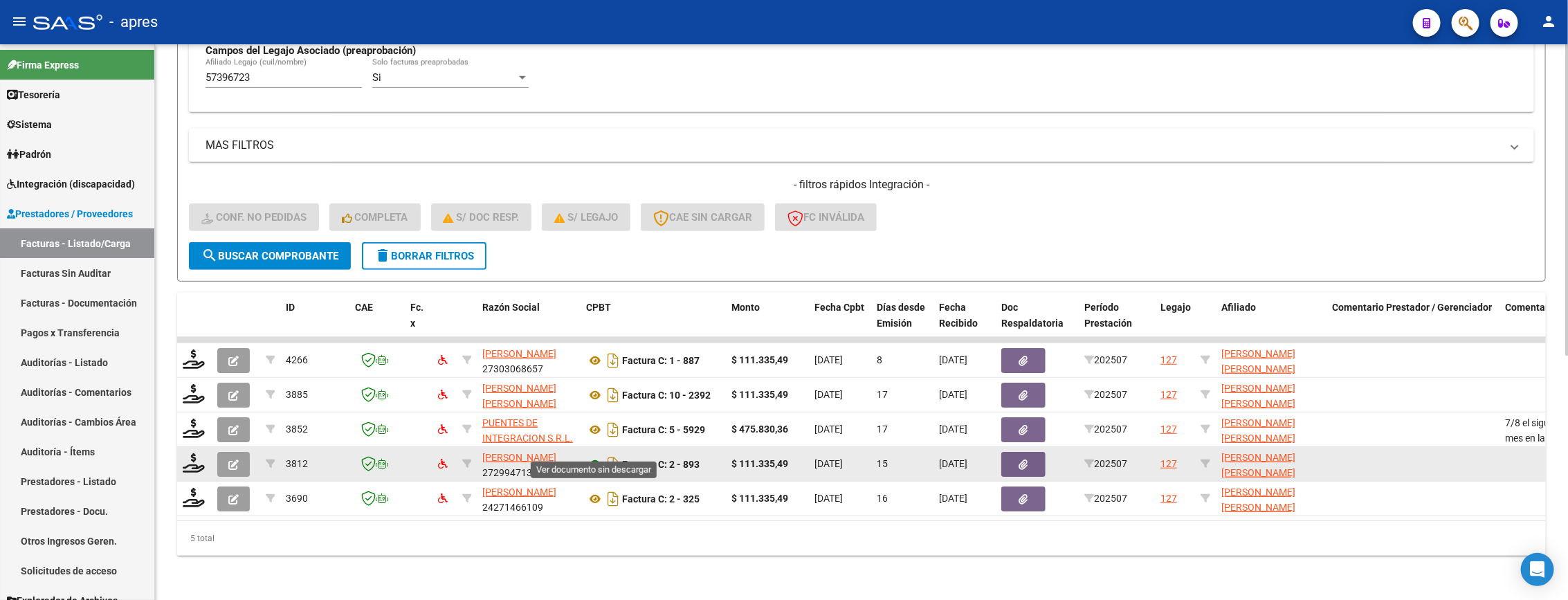
click at [594, 456] on icon at bounding box center [595, 464] width 18 height 17
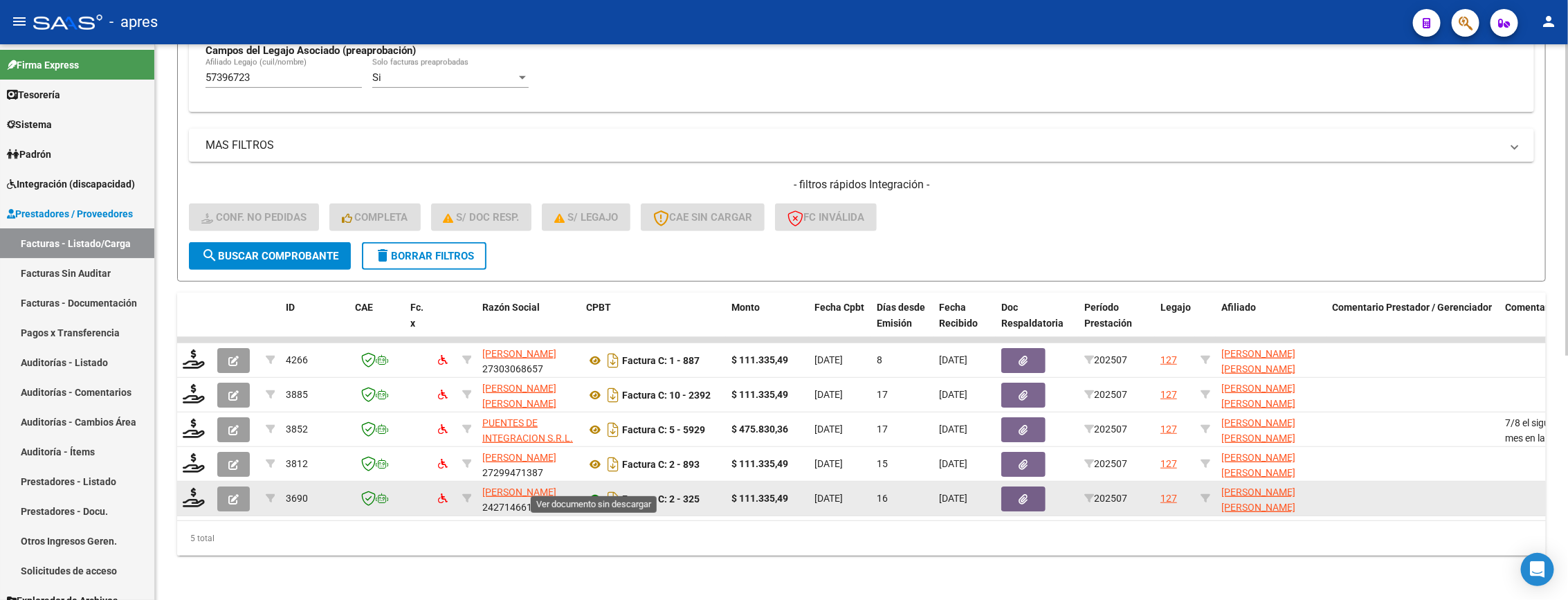
click at [594, 491] on icon at bounding box center [595, 499] width 18 height 17
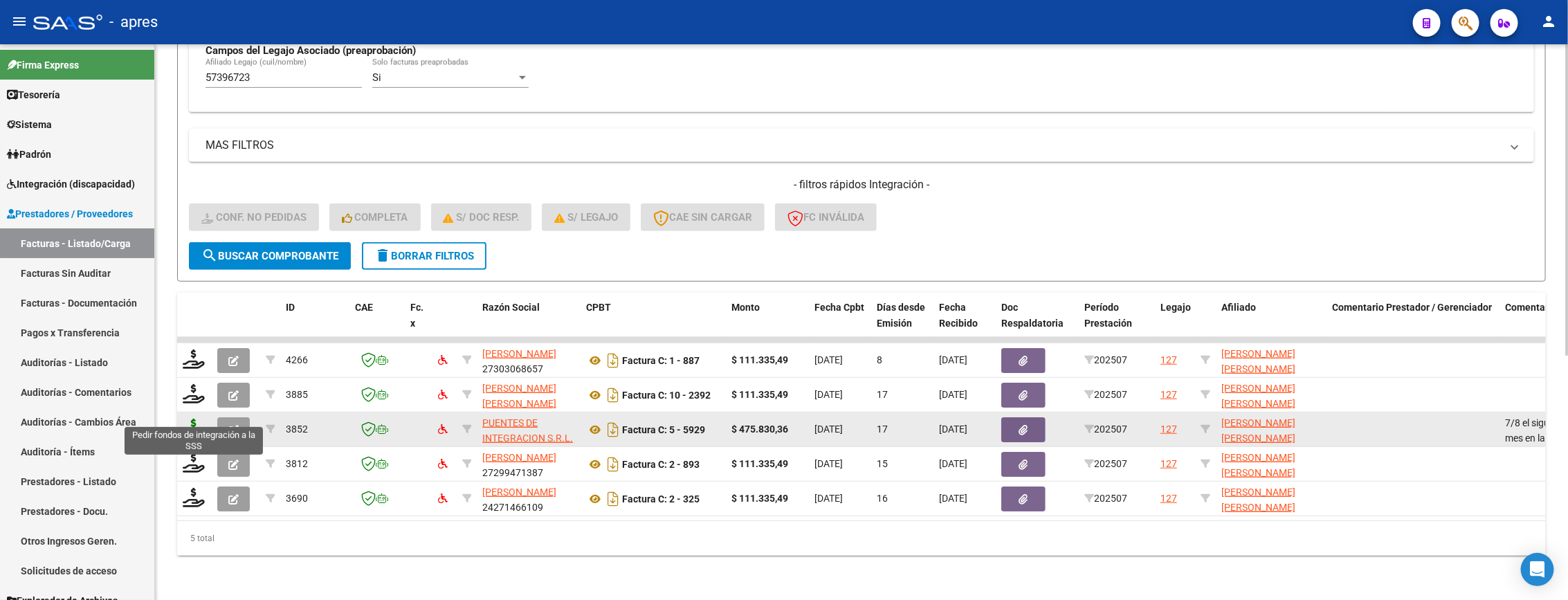
click at [197, 419] on icon at bounding box center [194, 428] width 22 height 19
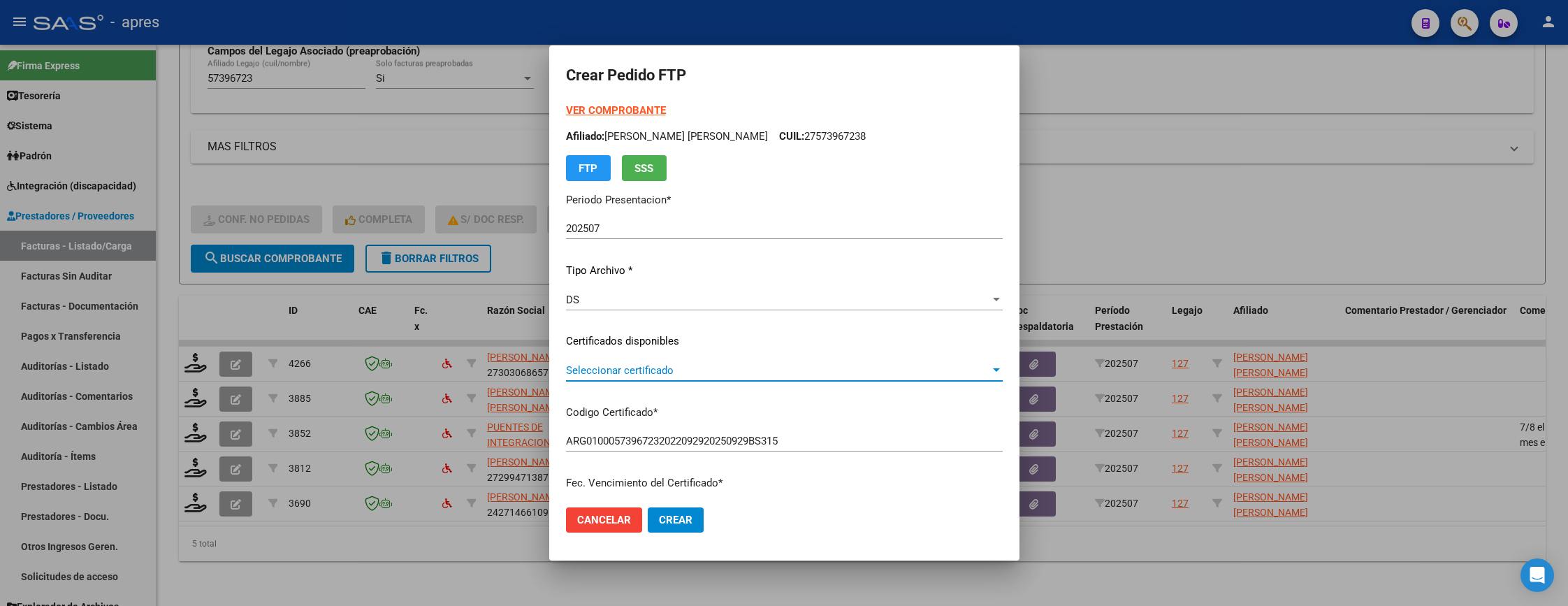
click at [671, 365] on span "Seleccionar certificado" at bounding box center [778, 370] width 424 height 13
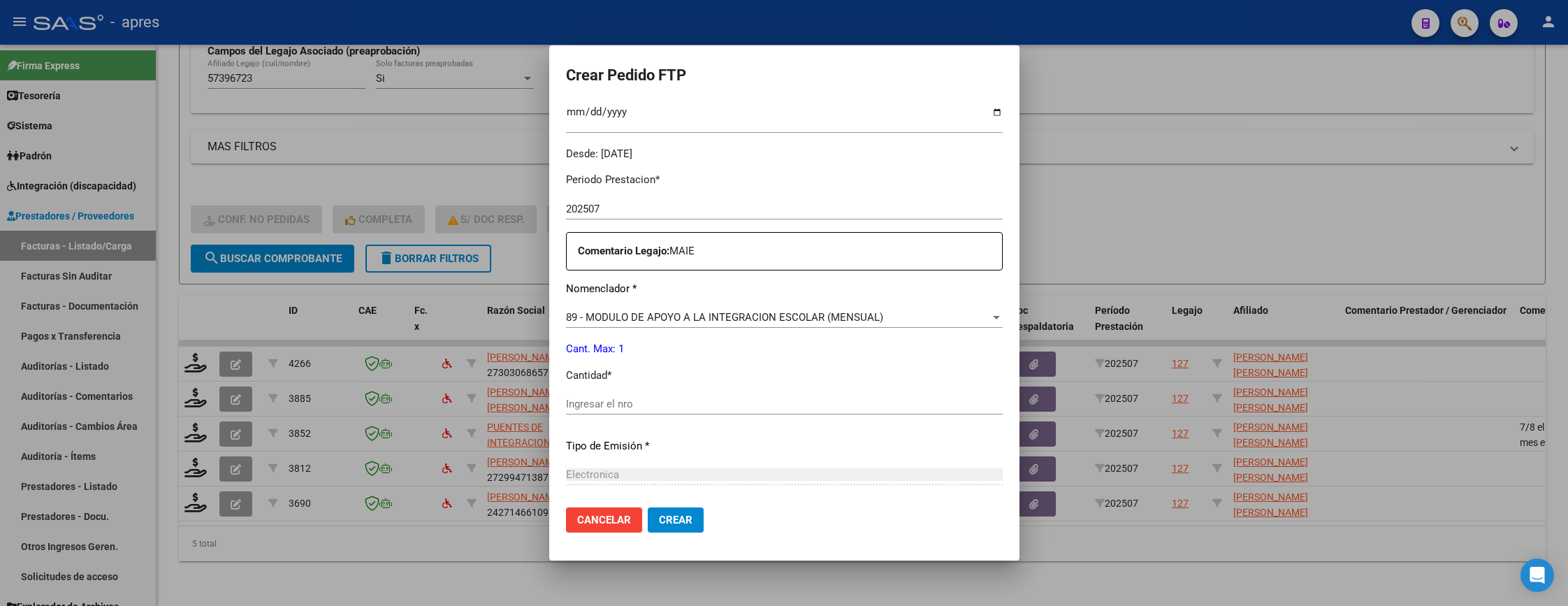
scroll to position [420, 0]
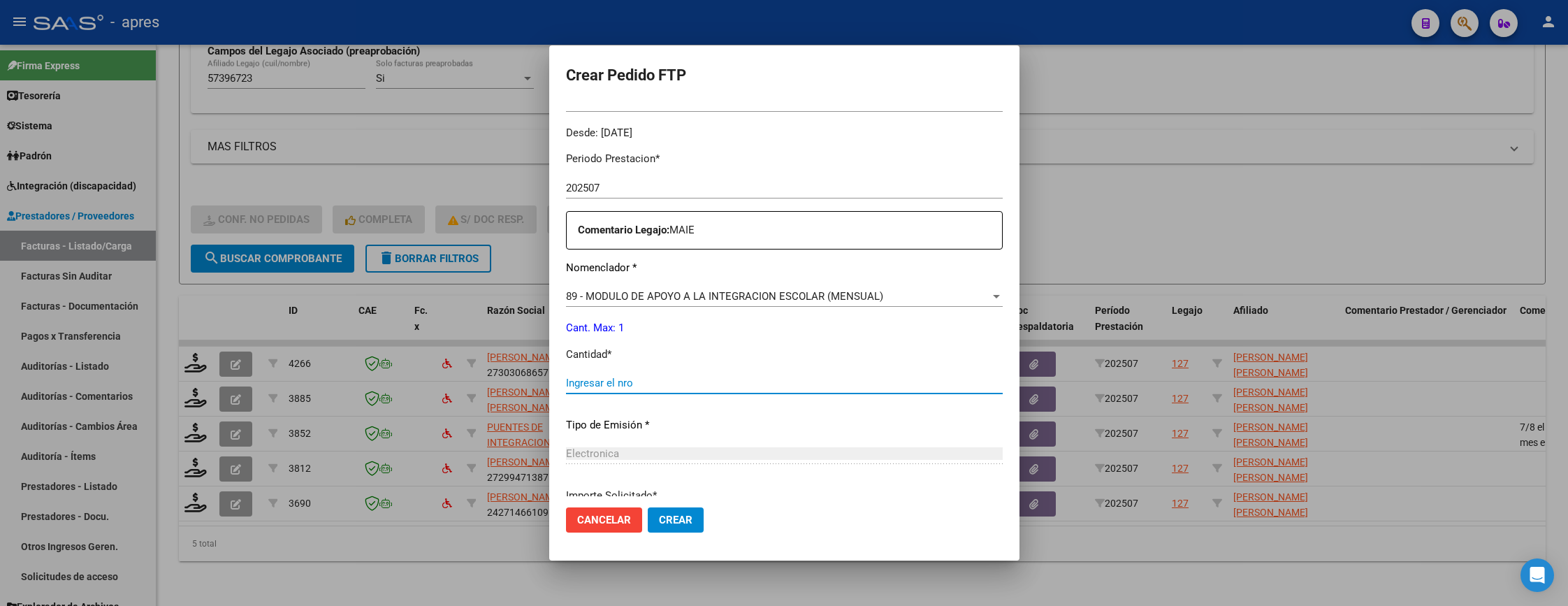
click at [671, 382] on input "Ingresar el nro" at bounding box center [784, 383] width 437 height 13
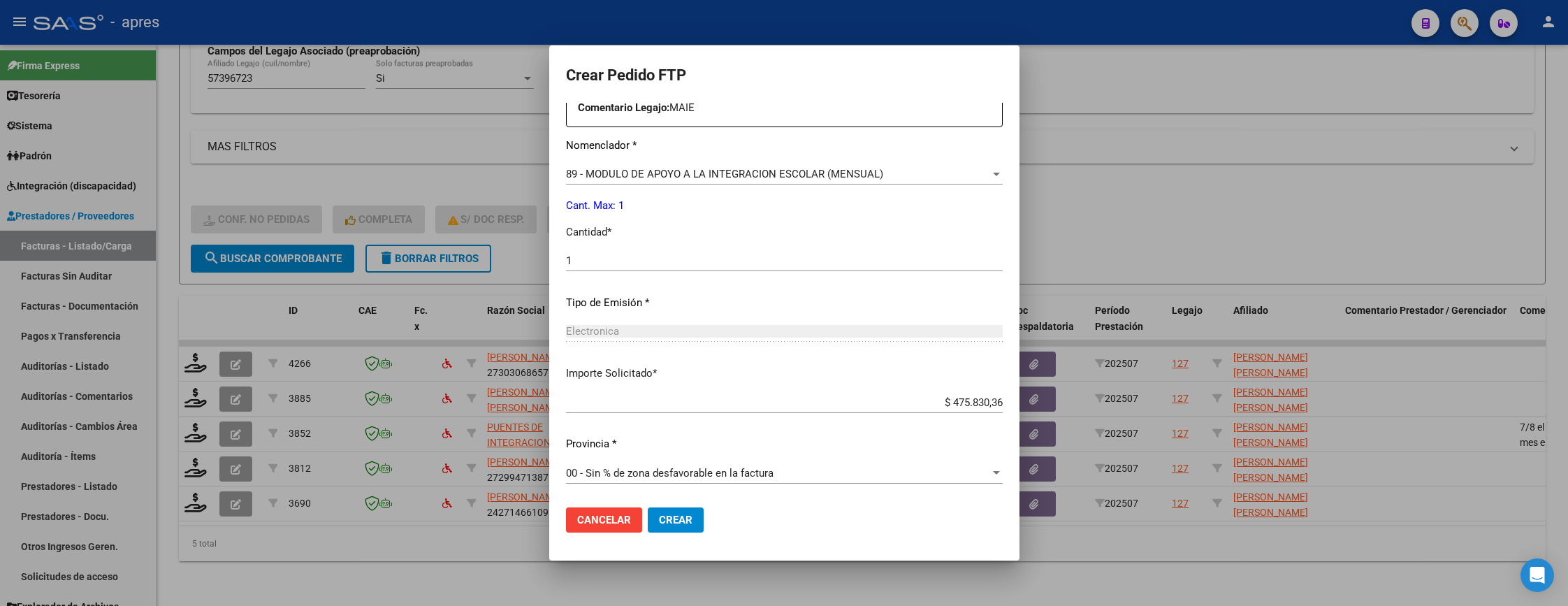
click at [686, 517] on span "Crear" at bounding box center [675, 520] width 33 height 13
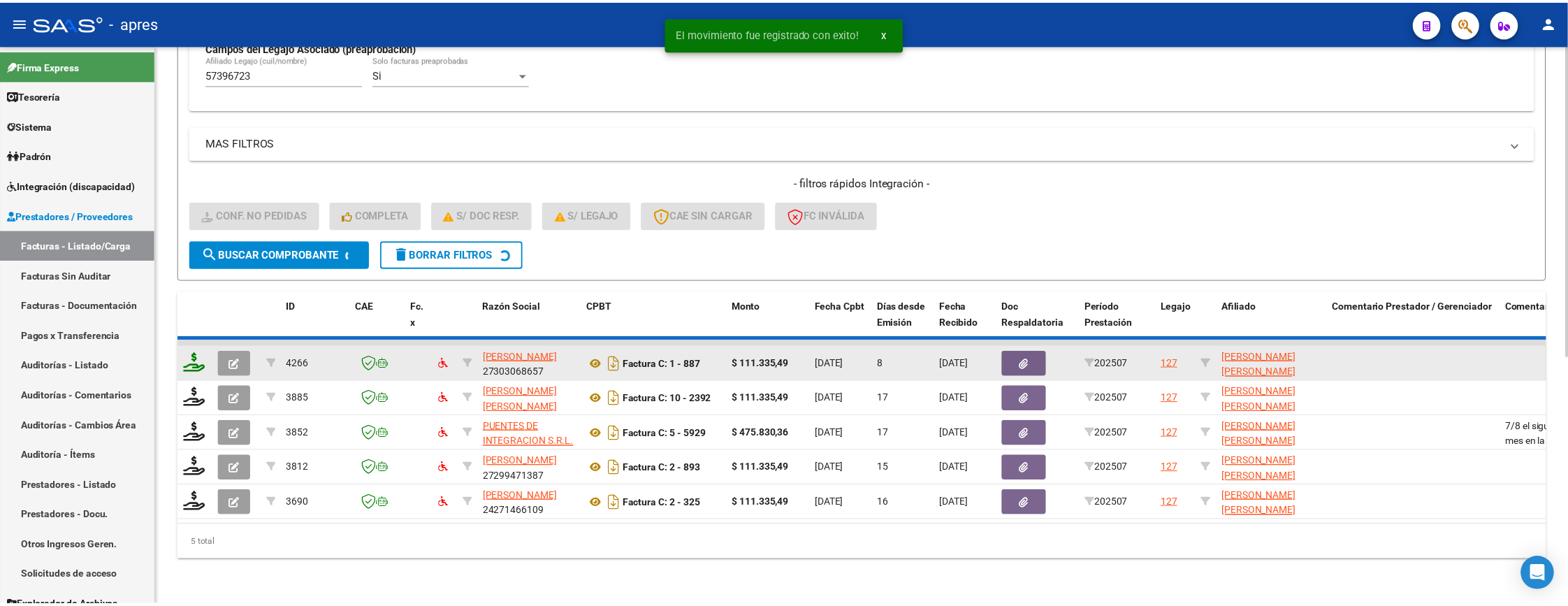
scroll to position [407, 0]
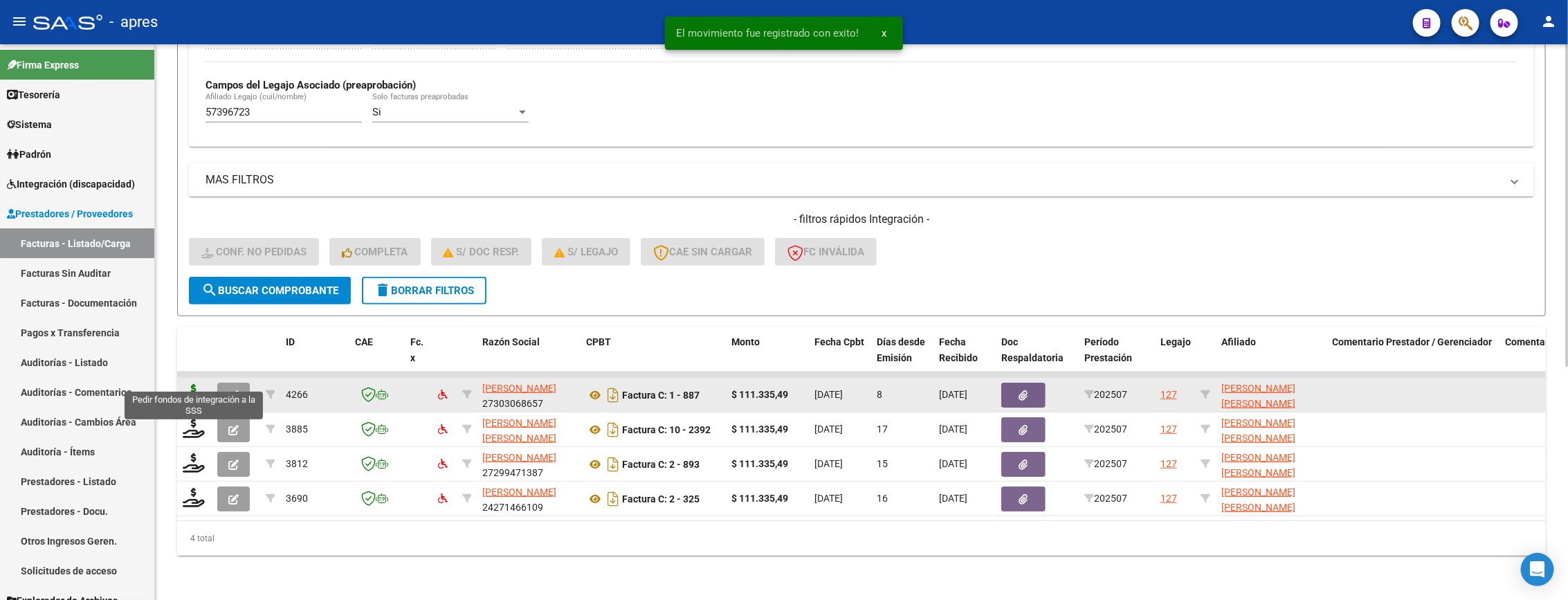
click at [196, 384] on icon at bounding box center [194, 394] width 22 height 19
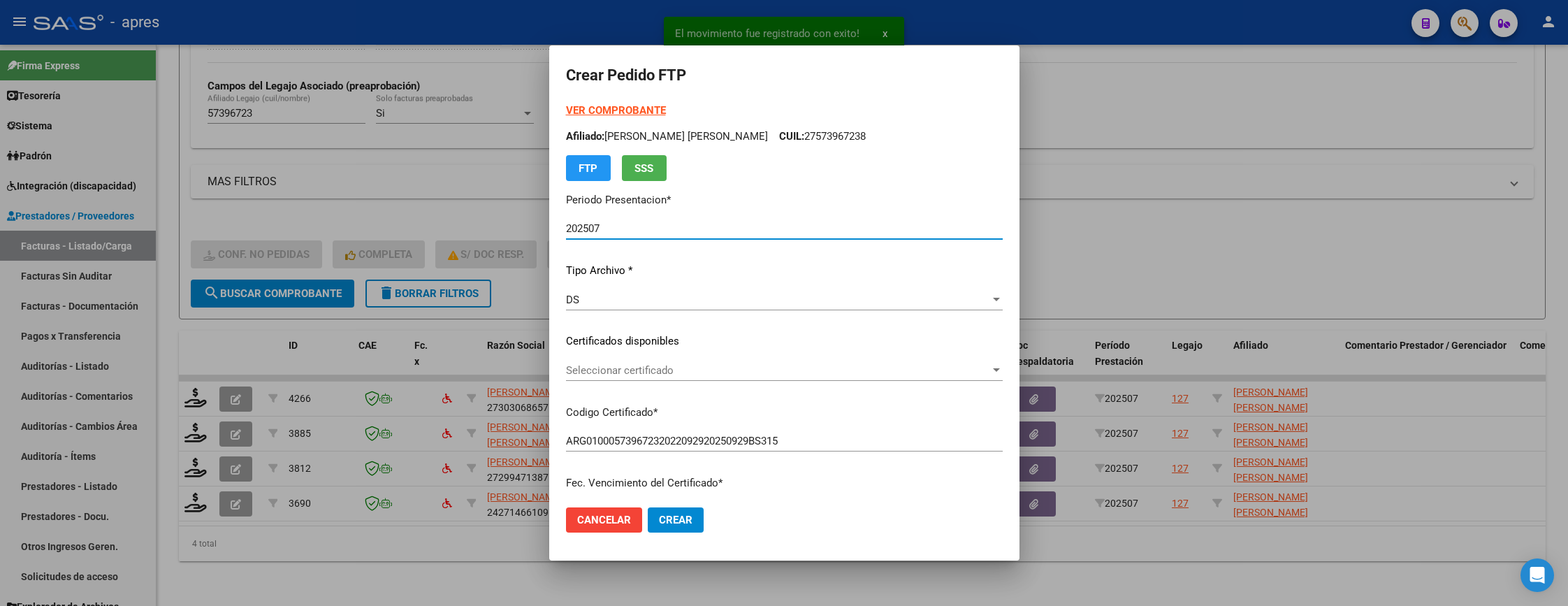
click at [767, 355] on div "VER COMPROBANTE ARCA Padrón Afiliado: DAVALOS ORIANA BELEN CUIL: 27573967238 FT…" at bounding box center [784, 331] width 437 height 457
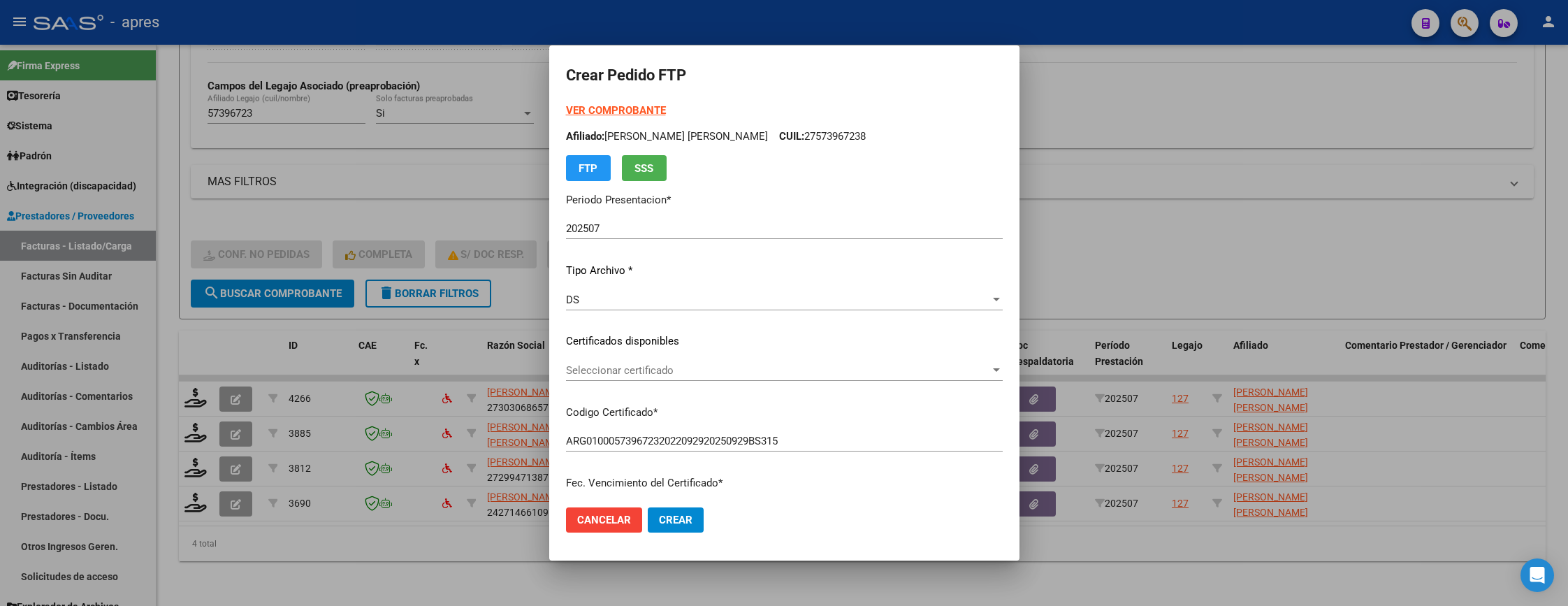
click at [782, 380] on div "Seleccionar certificado Seleccionar certificado" at bounding box center [784, 377] width 437 height 34
click at [782, 374] on span "Seleccionar certificado" at bounding box center [778, 370] width 424 height 13
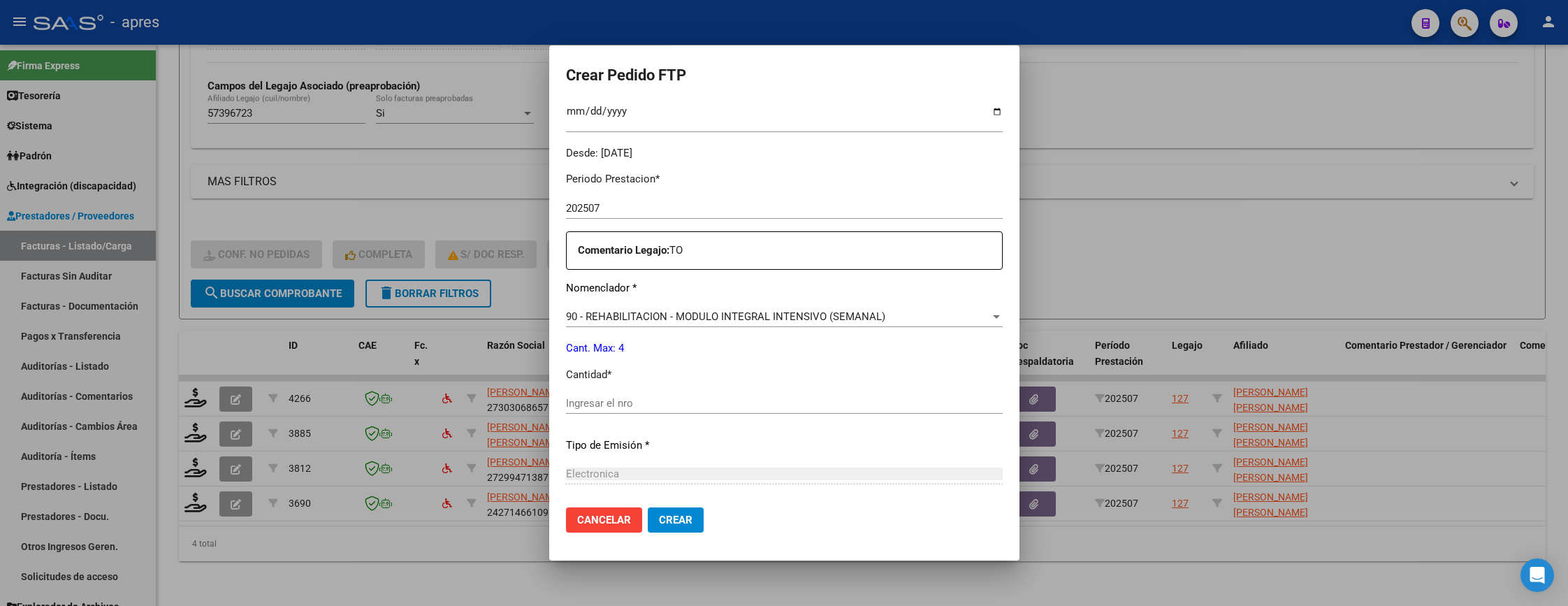
scroll to position [420, 0]
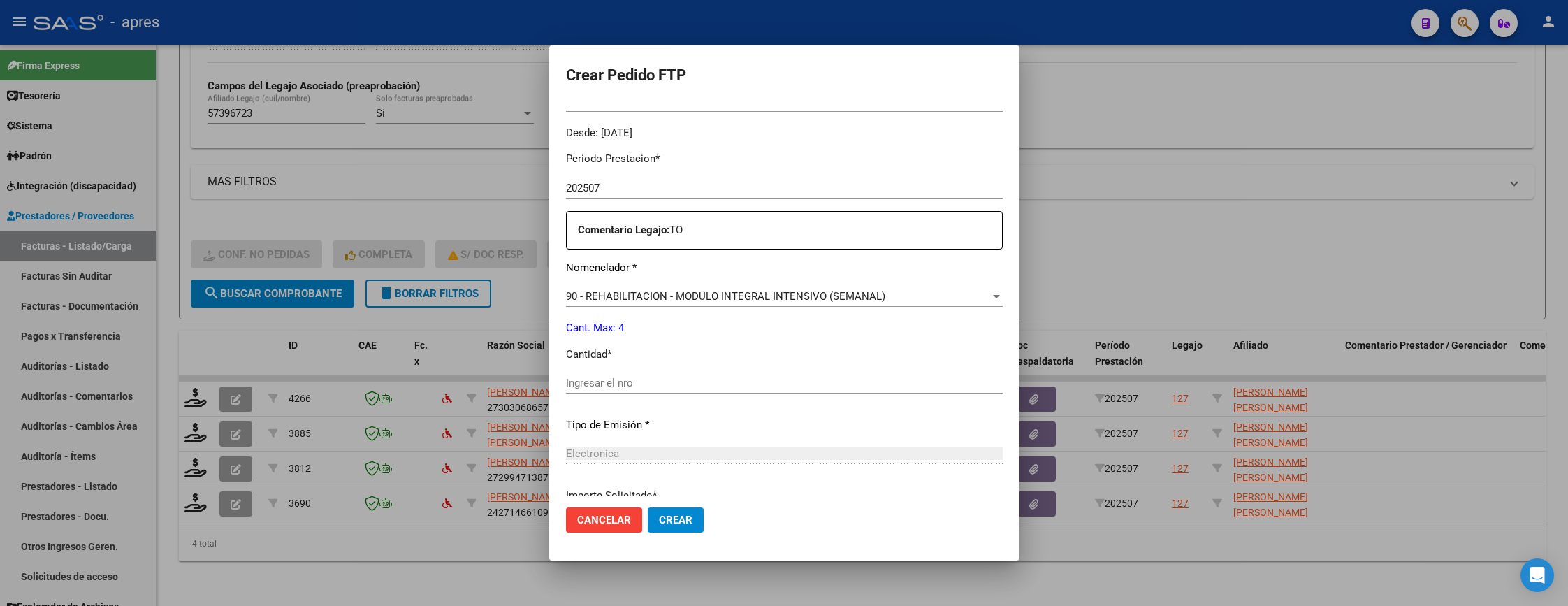
click at [782, 374] on div "Ingresar el nro" at bounding box center [784, 383] width 437 height 21
click at [781, 390] on div "Ingresar el nro" at bounding box center [784, 383] width 437 height 21
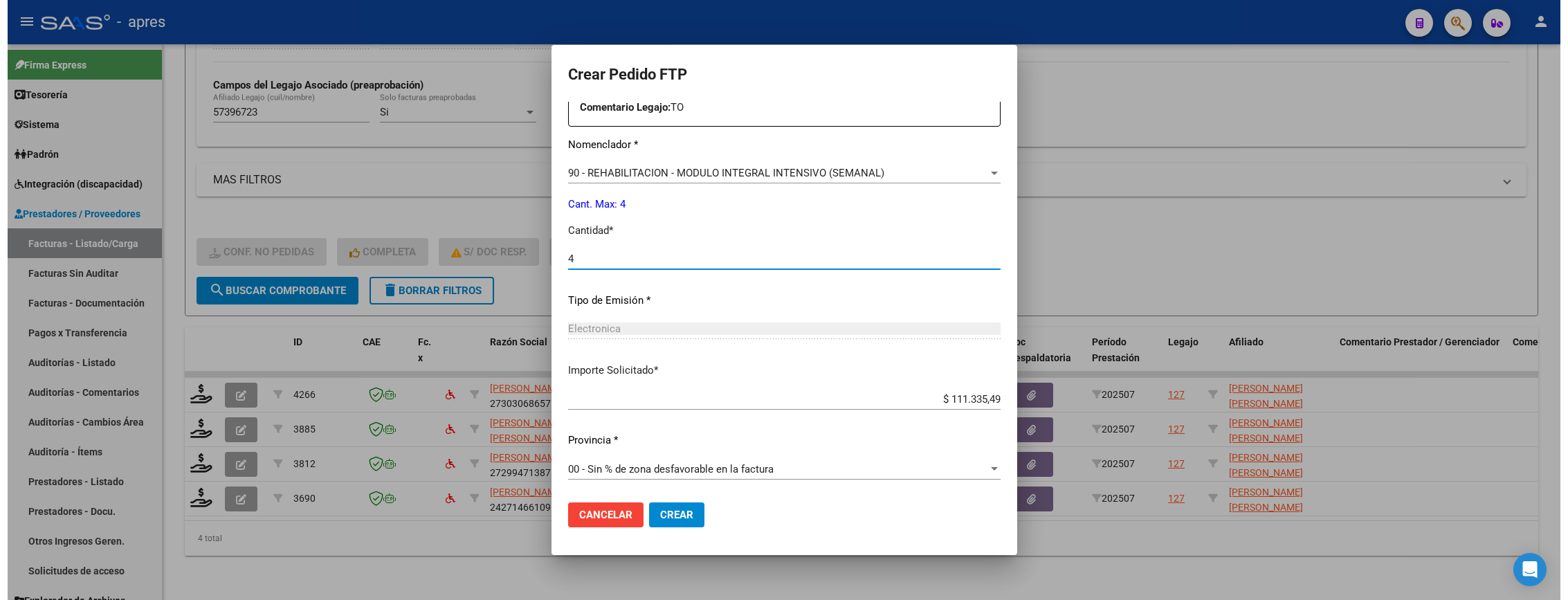
scroll to position [537, 0]
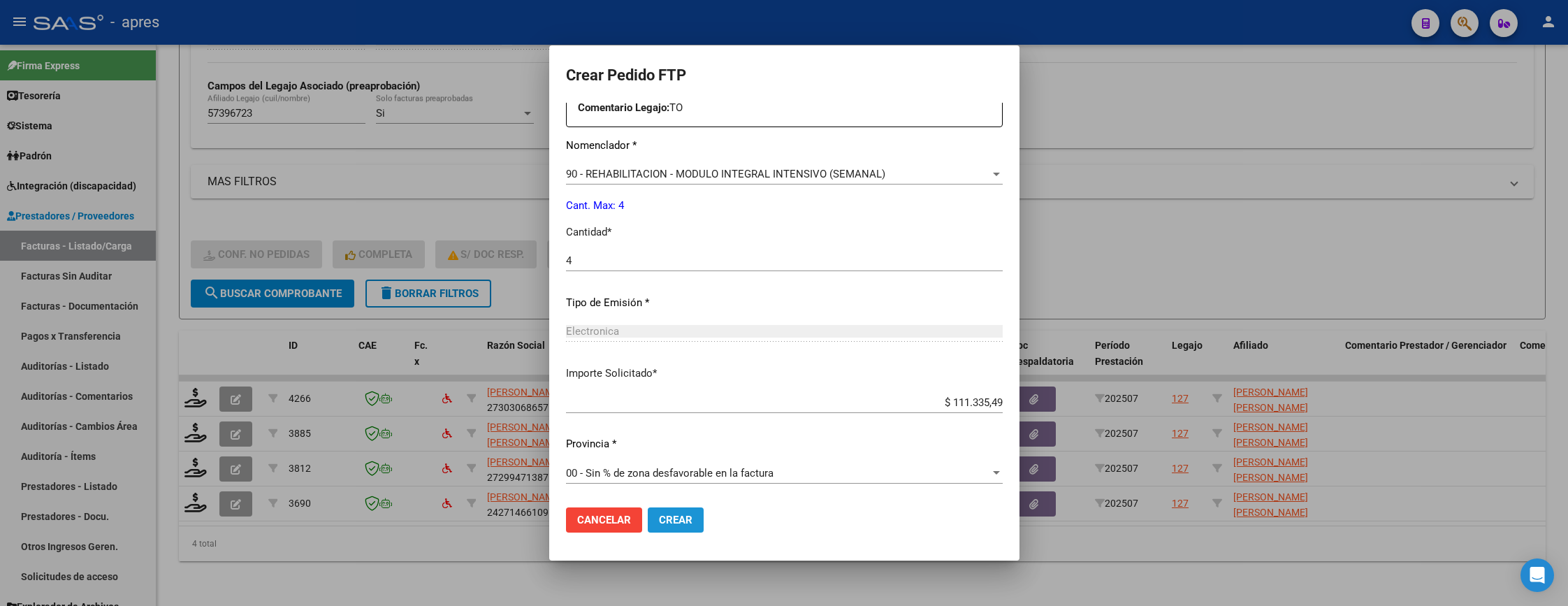
click at [703, 510] on button "Crear" at bounding box center [675, 519] width 56 height 25
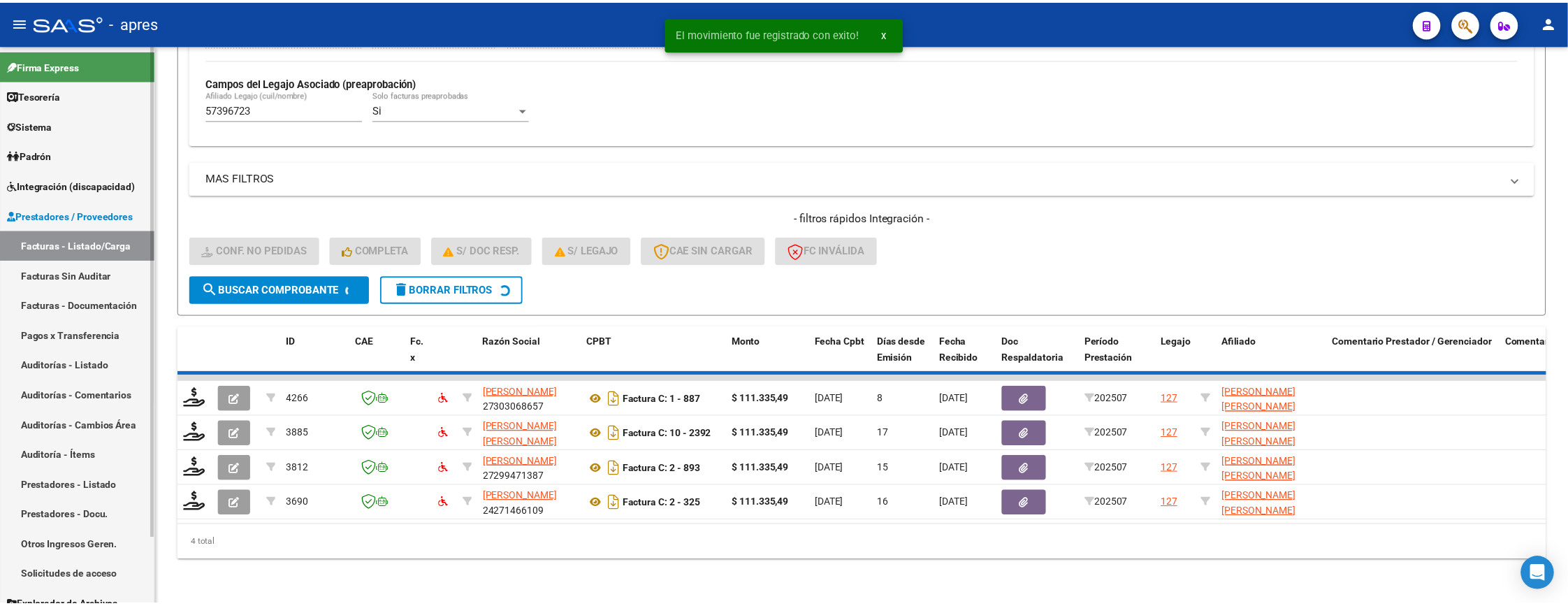
scroll to position [372, 0]
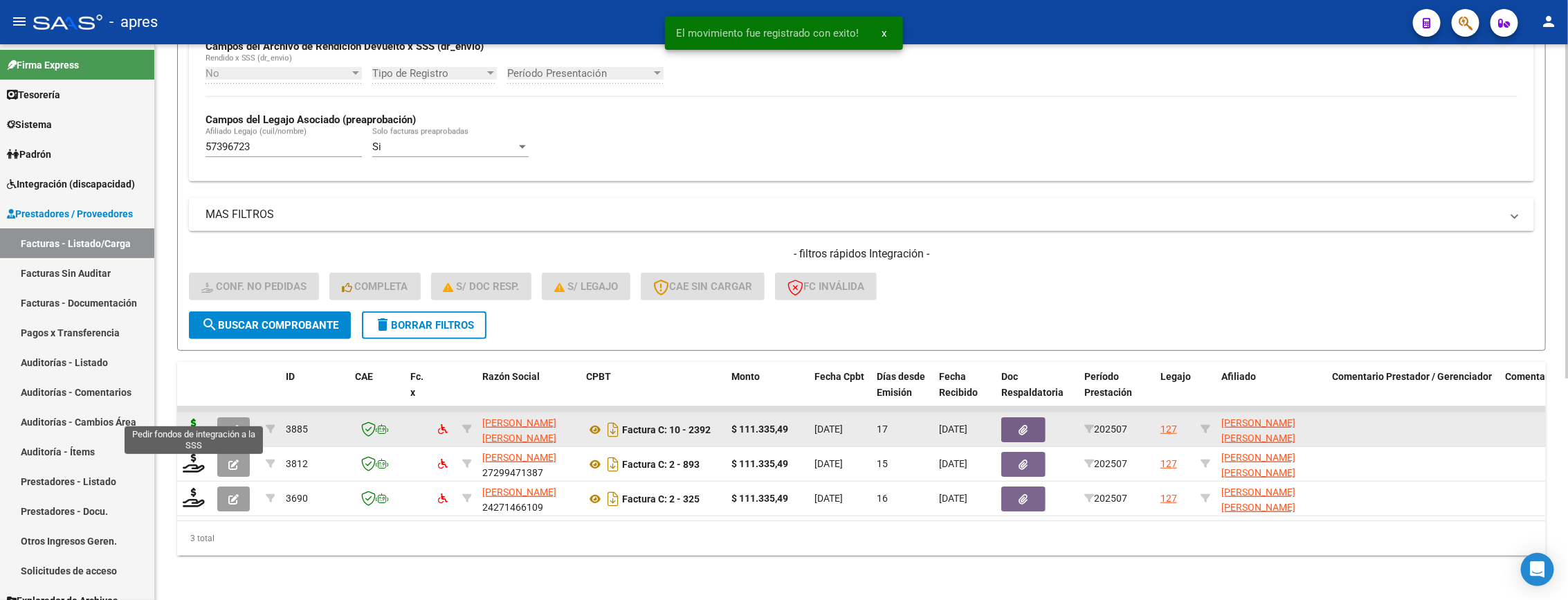
click at [198, 419] on icon at bounding box center [194, 428] width 22 height 19
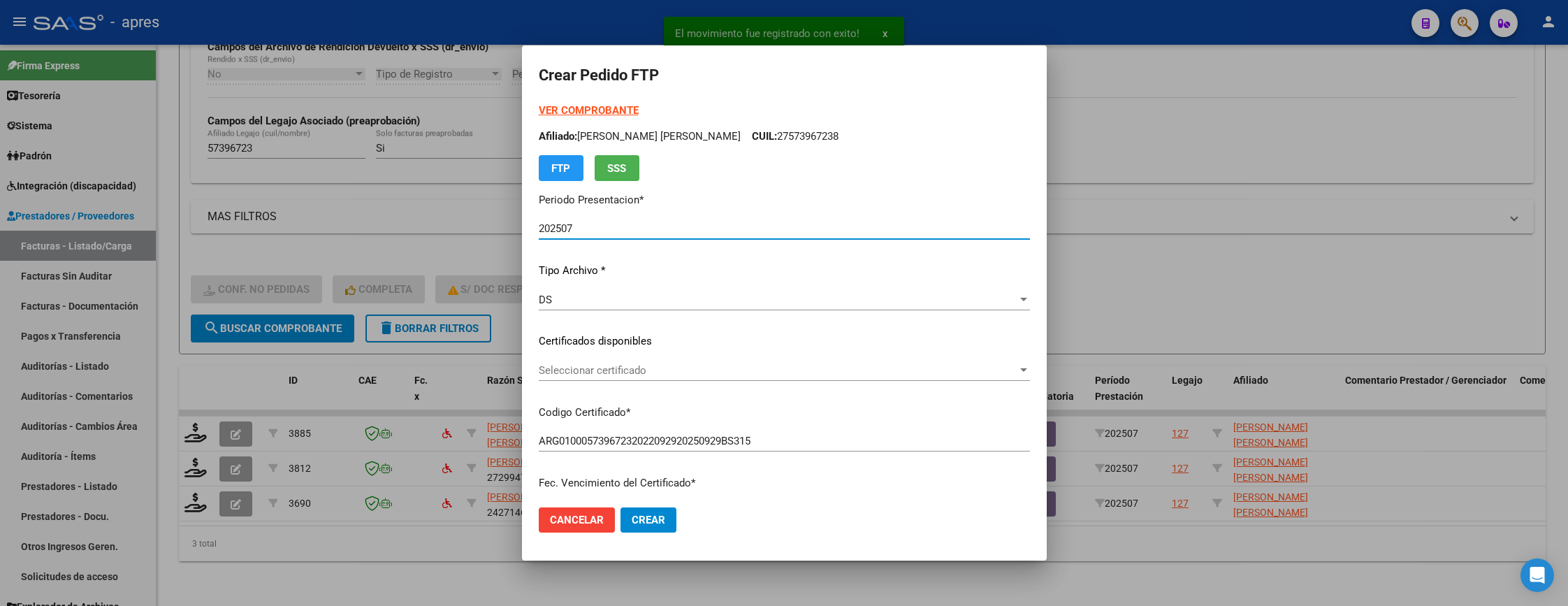
click at [820, 378] on div "Seleccionar certificado Seleccionar certificado" at bounding box center [784, 370] width 491 height 21
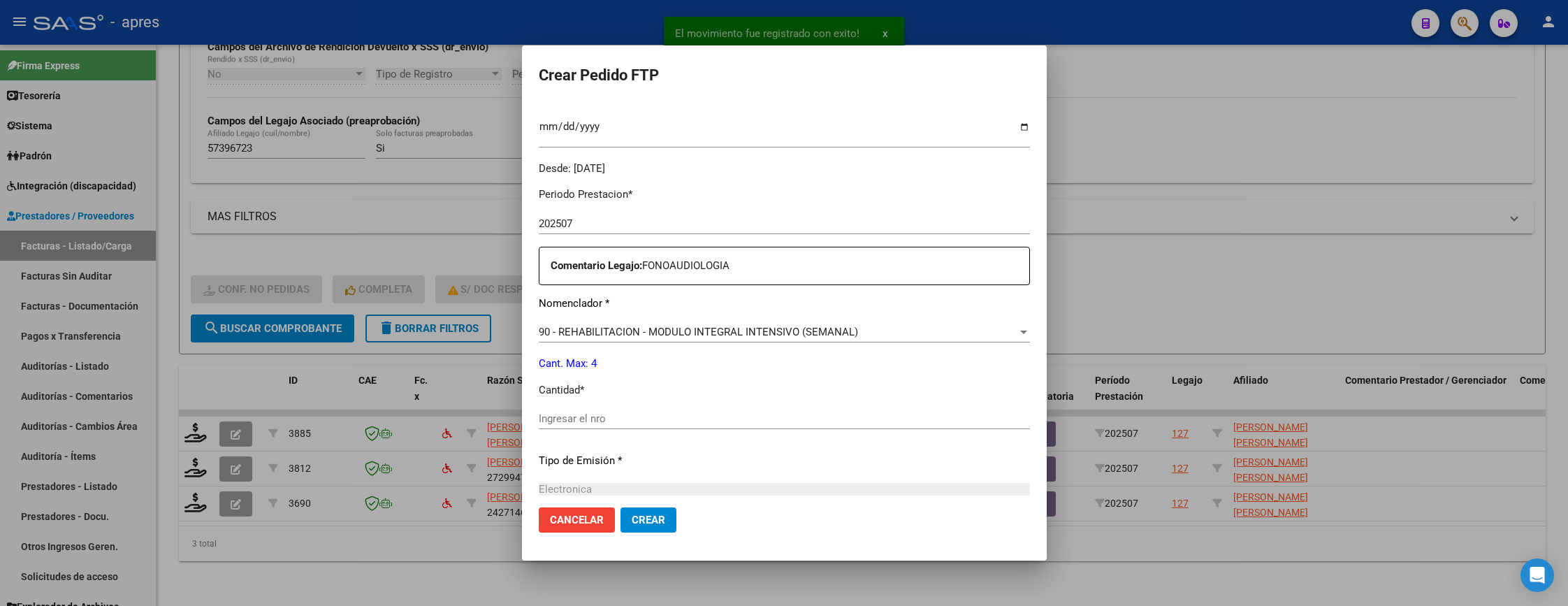
scroll to position [420, 0]
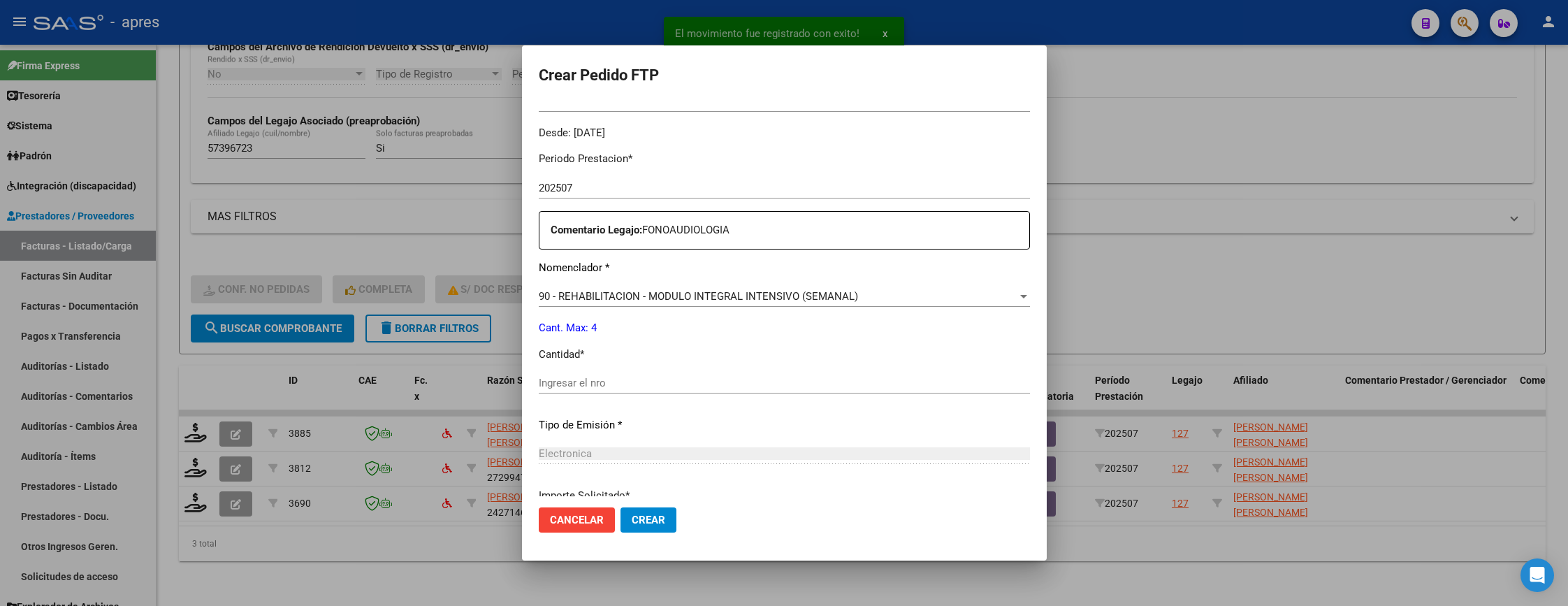
click at [816, 373] on div "Ingresar el nro" at bounding box center [784, 383] width 491 height 21
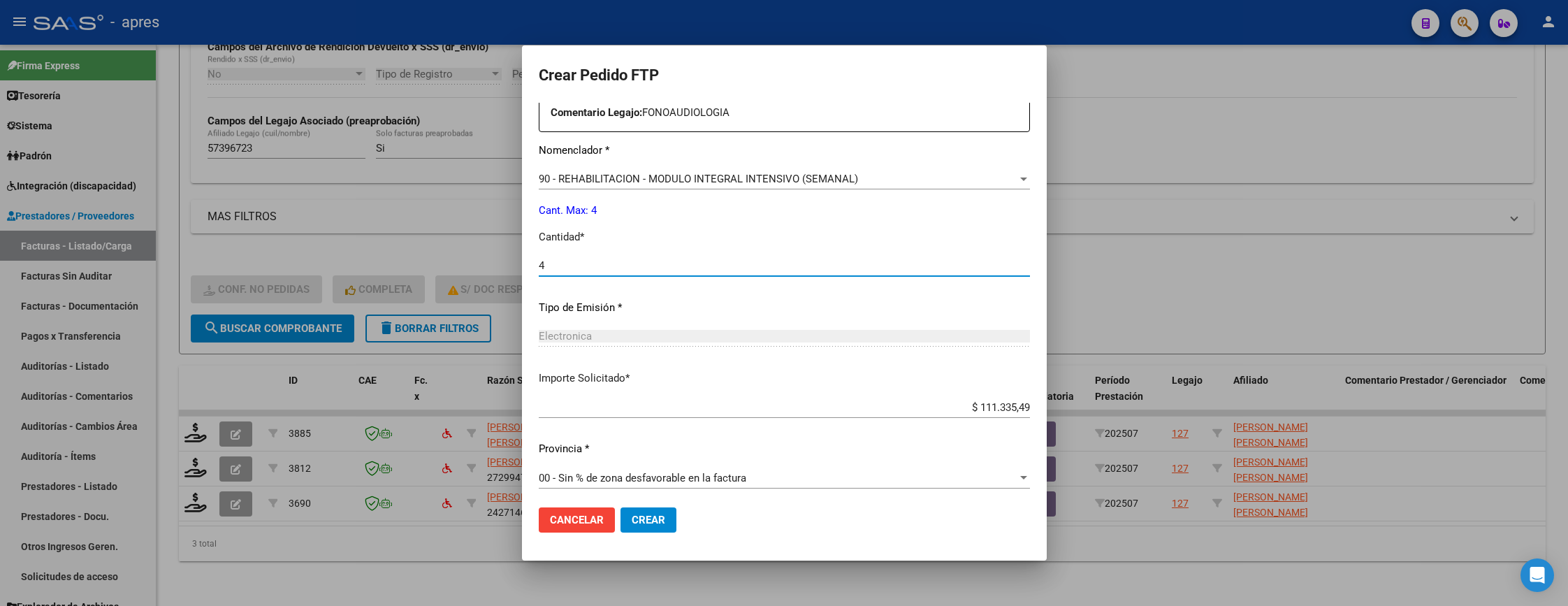
scroll to position [542, 0]
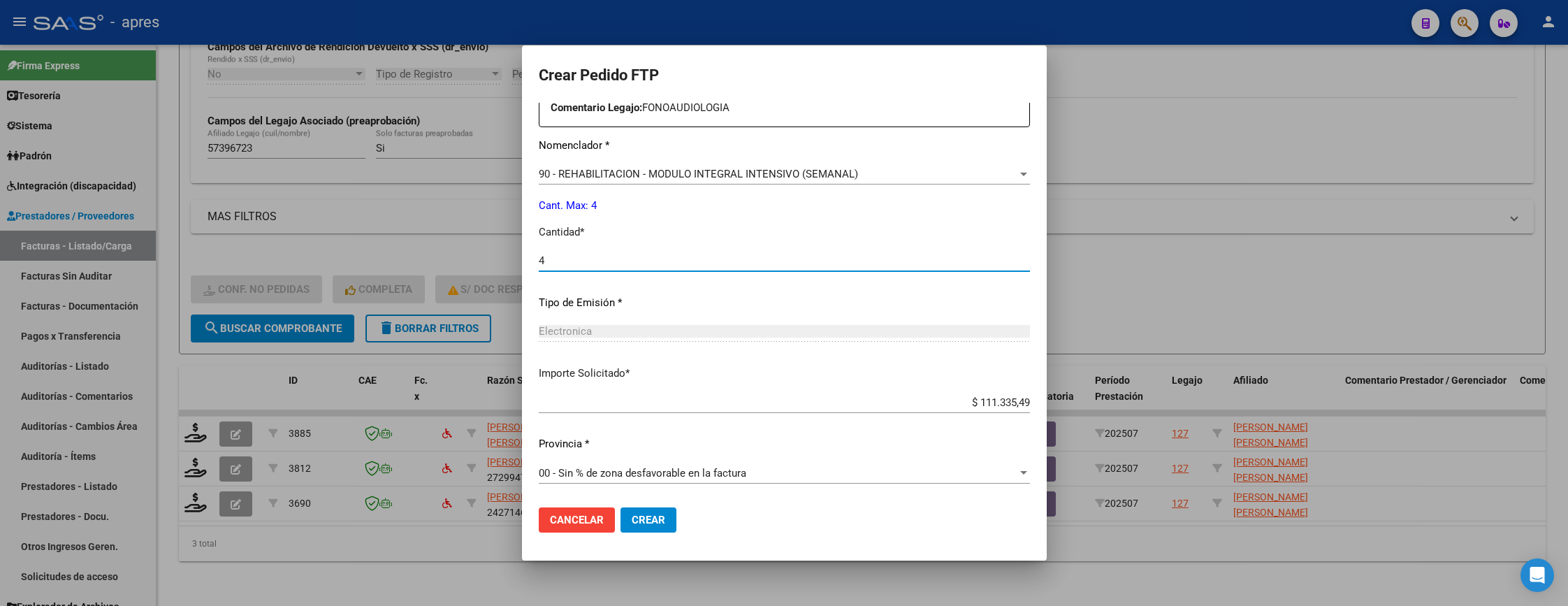
click at [661, 511] on button "Crear" at bounding box center [648, 519] width 56 height 25
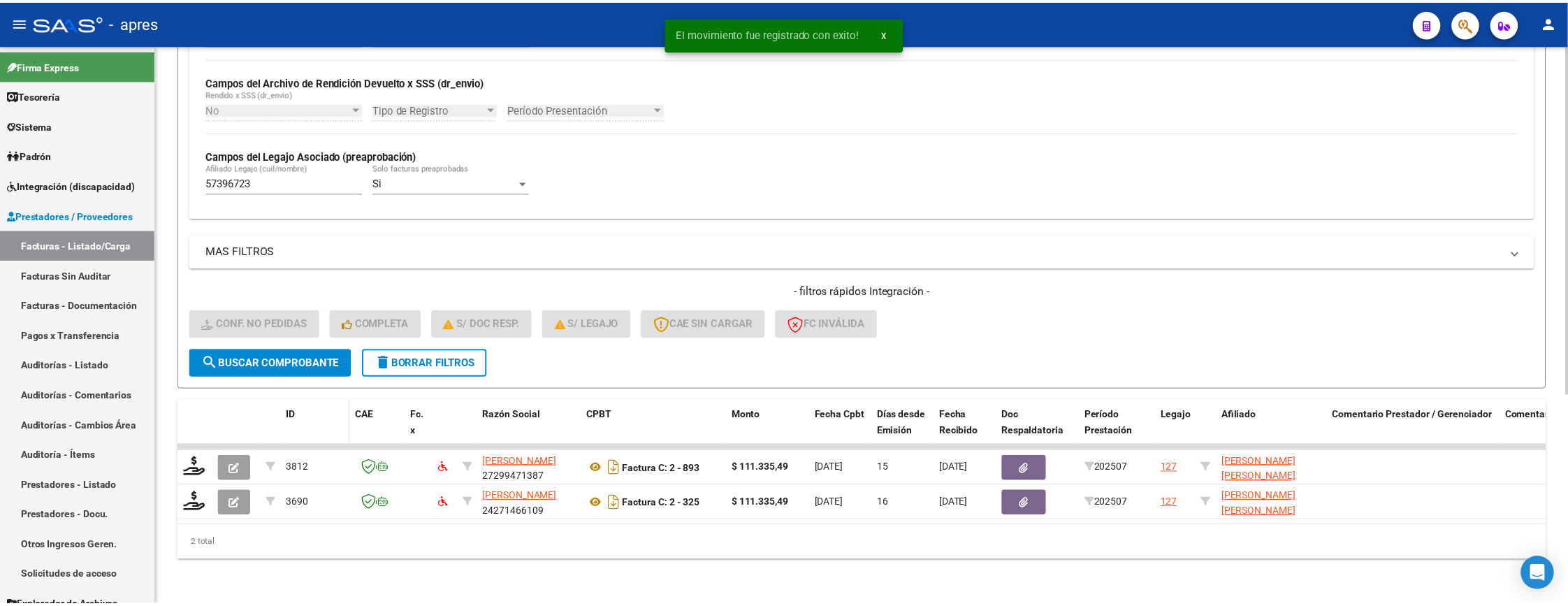
scroll to position [336, 0]
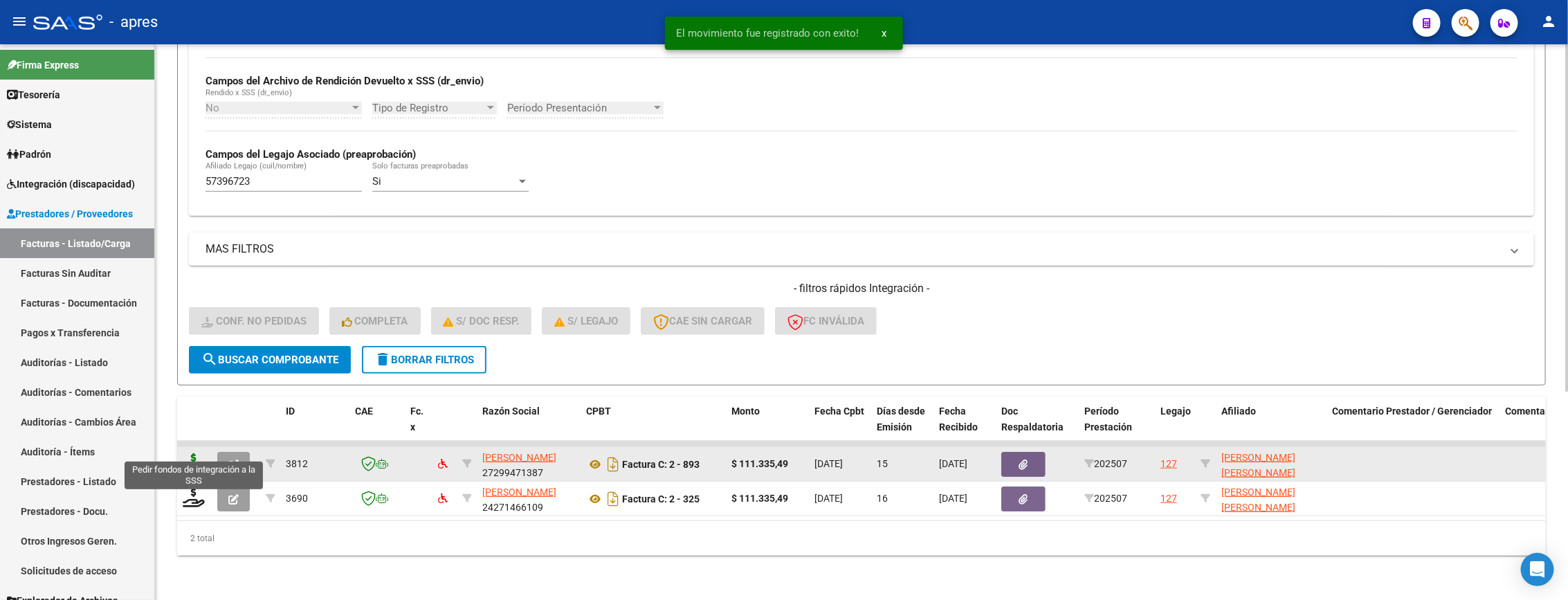
click at [184, 453] on icon at bounding box center [194, 463] width 22 height 19
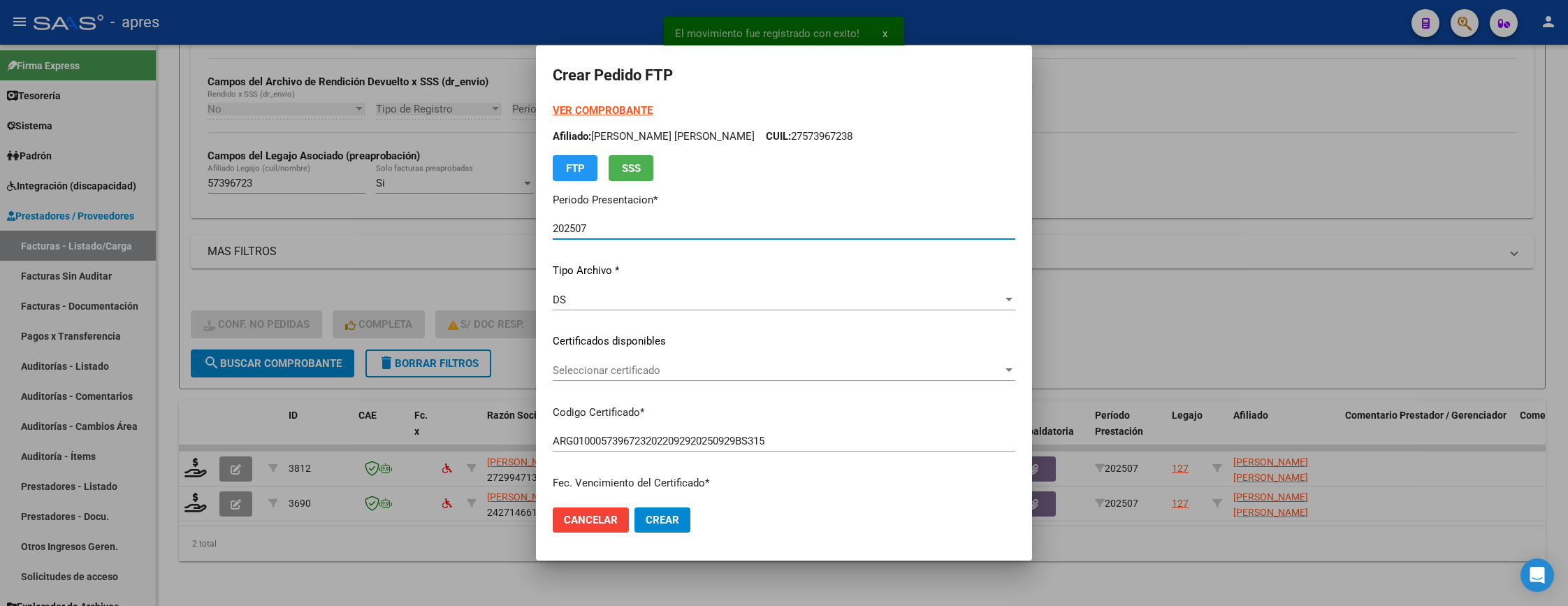
click at [809, 369] on span "Seleccionar certificado" at bounding box center [778, 370] width 450 height 13
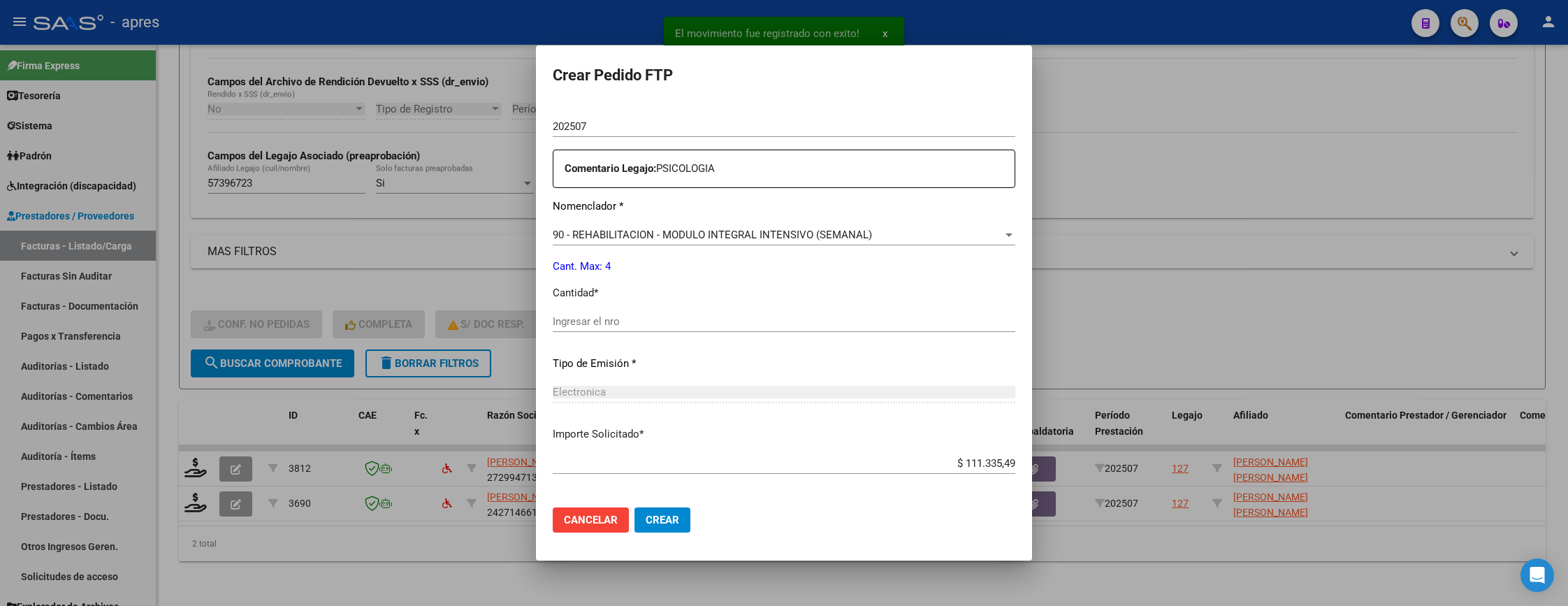
scroll to position [524, 0]
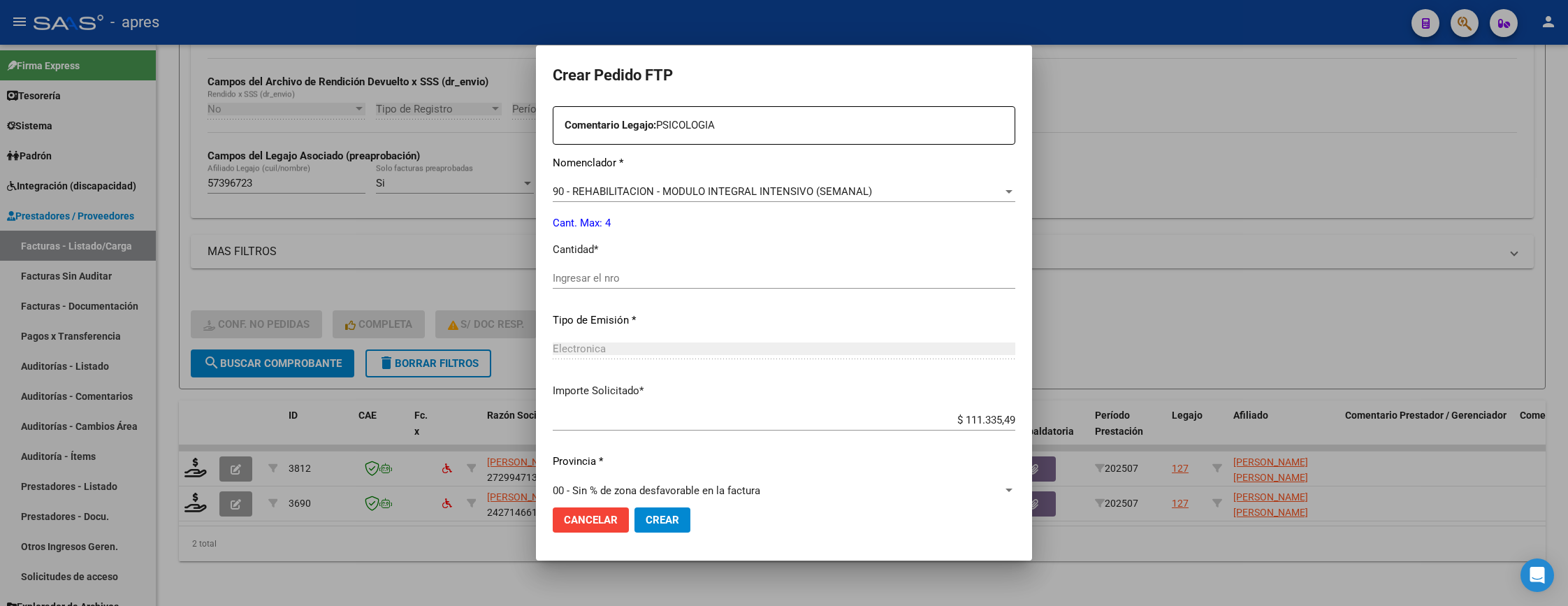
click at [756, 279] on input "Ingresar el nro" at bounding box center [783, 279] width 462 height 13
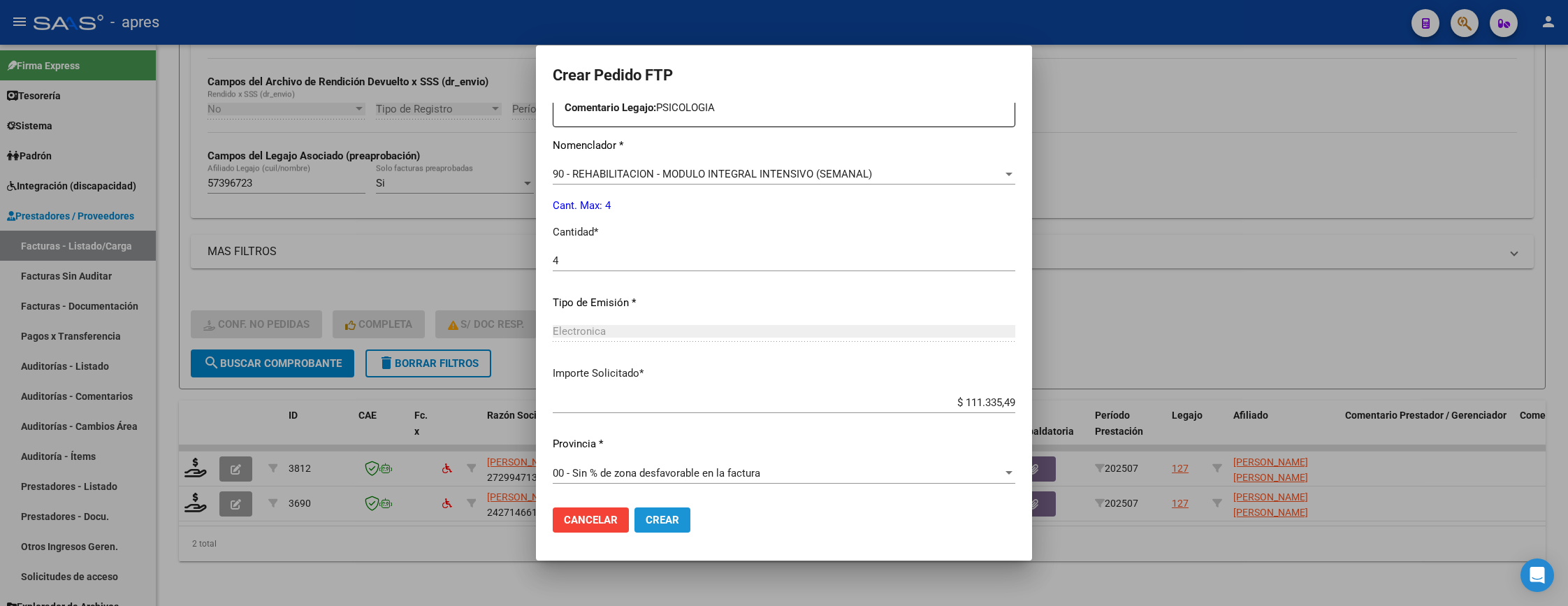
click at [686, 527] on button "Crear" at bounding box center [662, 519] width 56 height 25
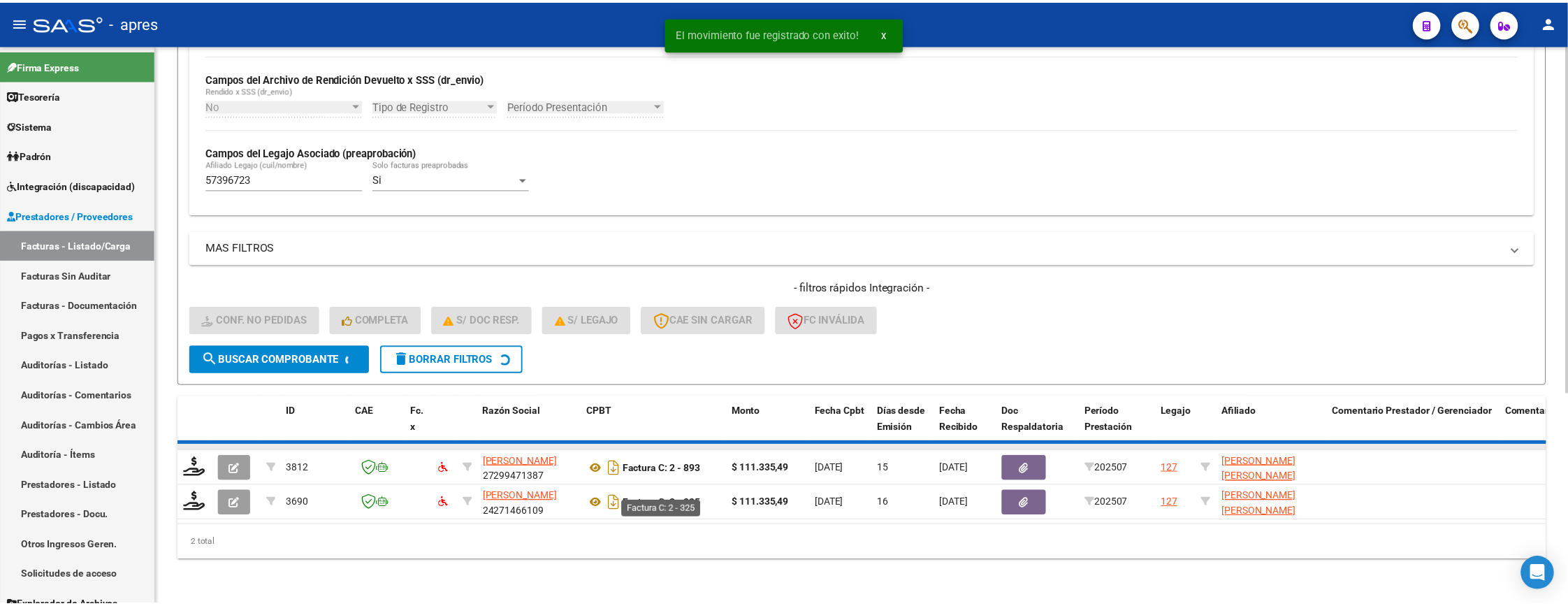
scroll to position [302, 0]
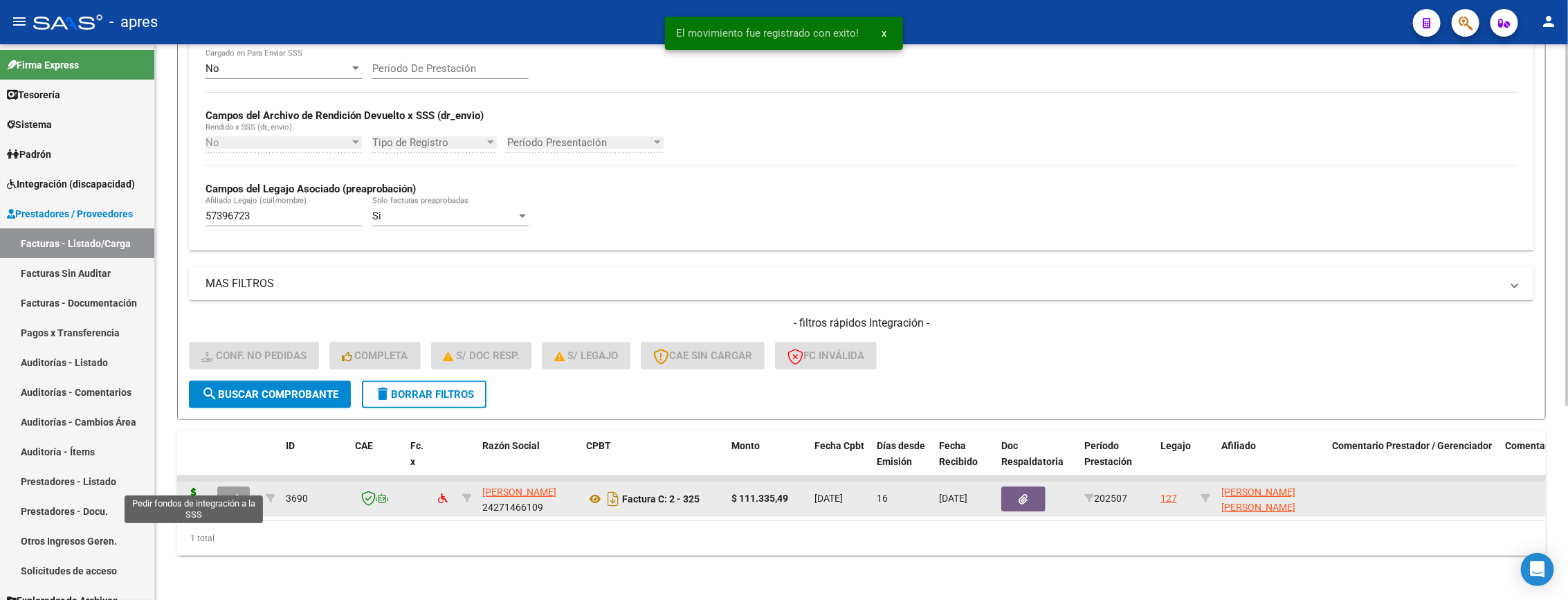
click at [191, 488] on icon at bounding box center [194, 497] width 22 height 19
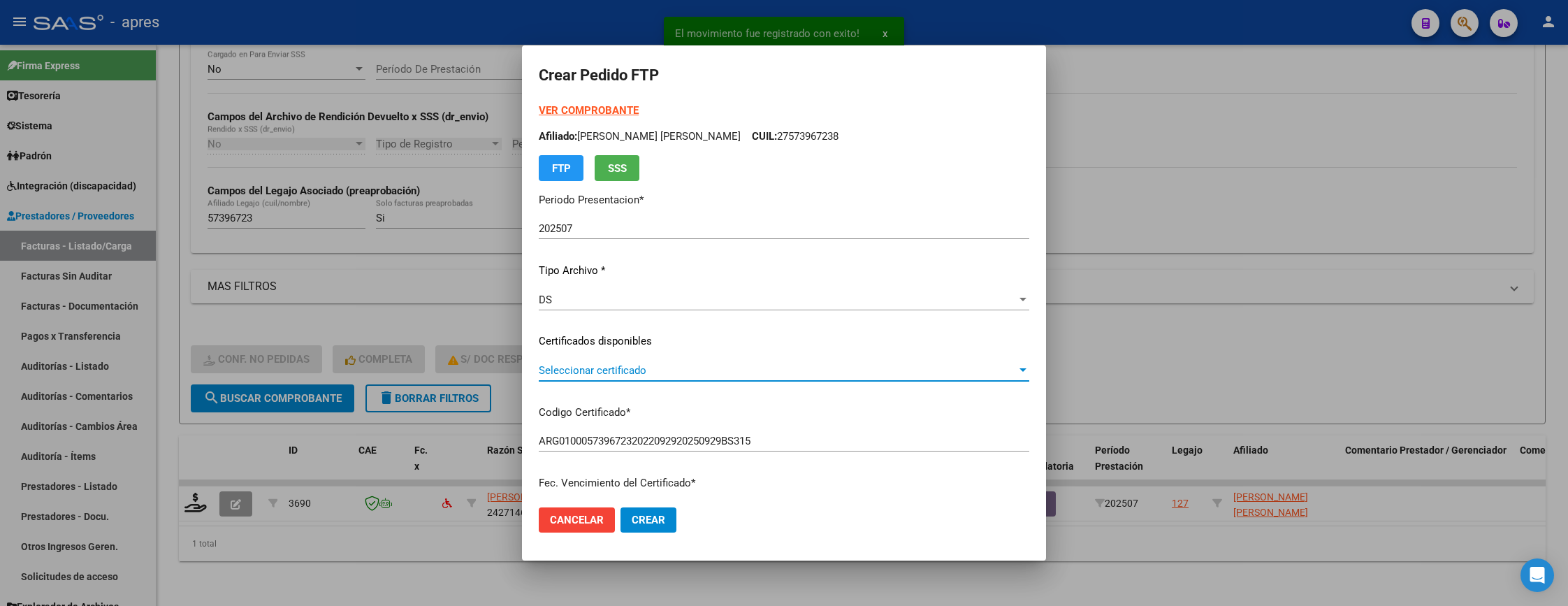
click at [944, 371] on span "Seleccionar certificado" at bounding box center [778, 370] width 478 height 13
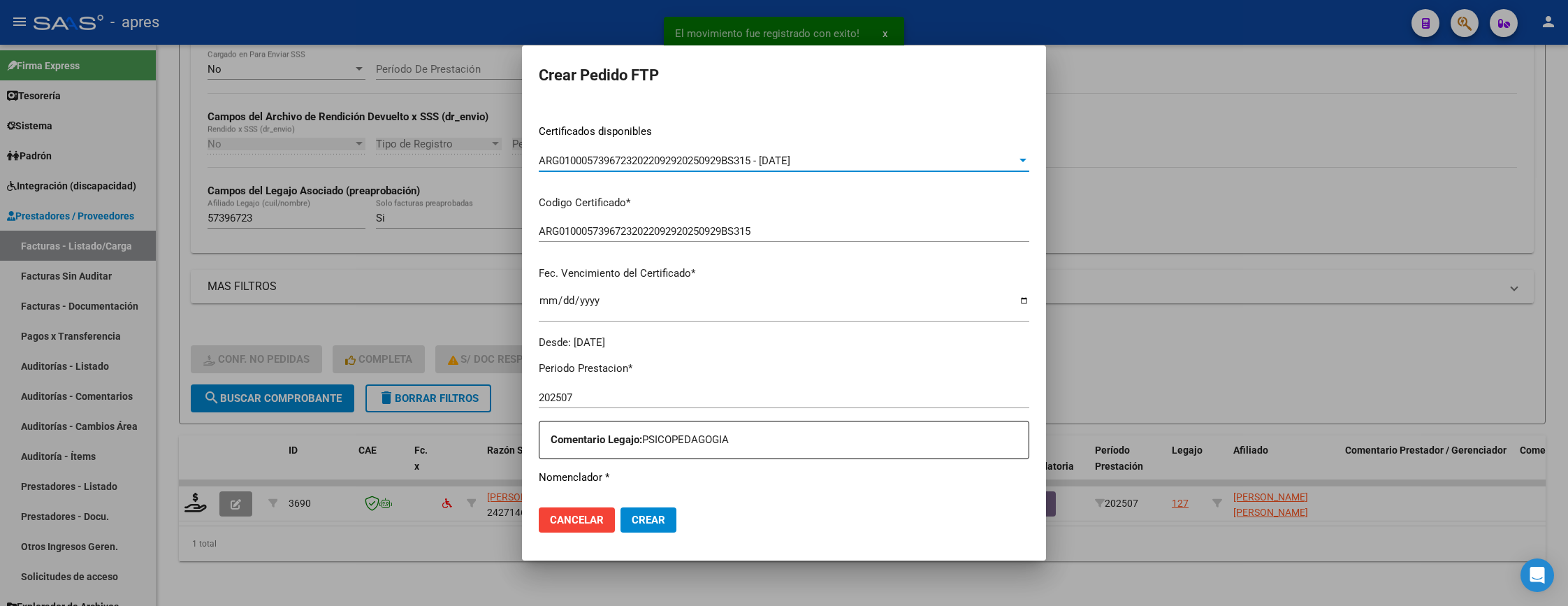
scroll to position [420, 0]
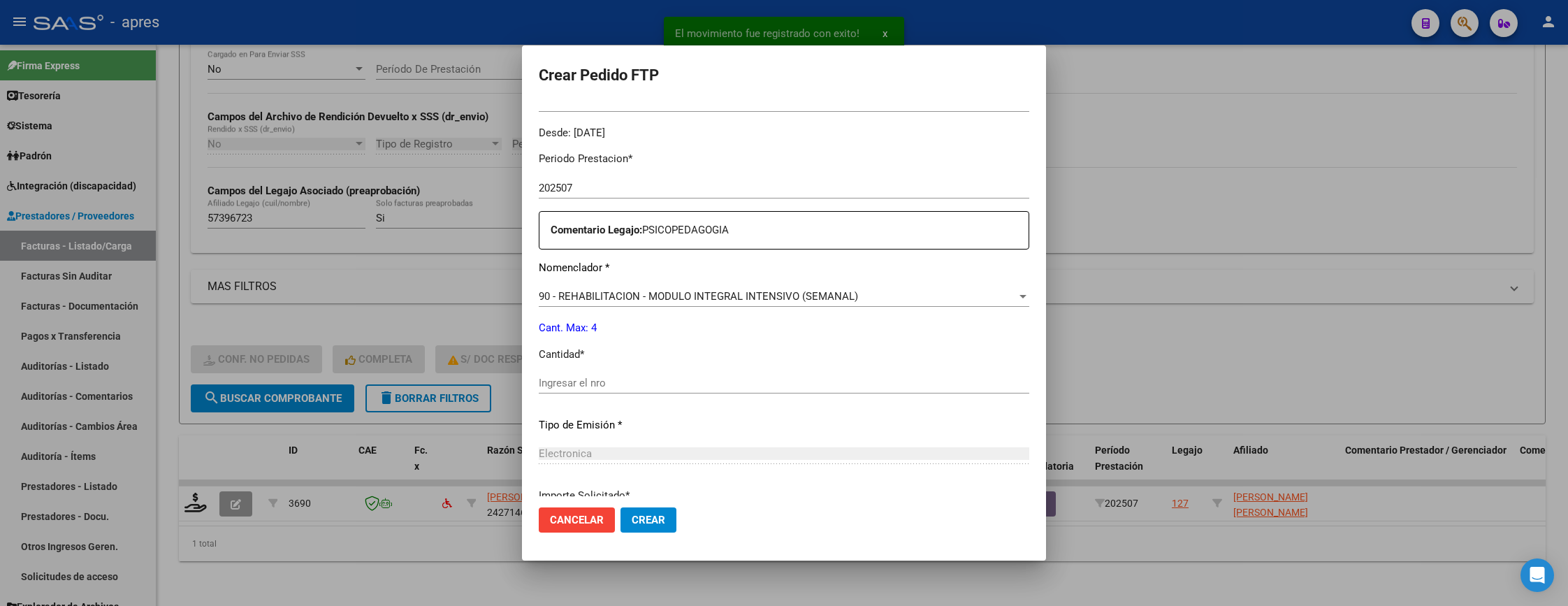
click at [876, 368] on div "Periodo Prestacion * 202507 Ingresar el Periodo Prestacion Comentario Legajo: P…" at bounding box center [784, 379] width 491 height 479
click at [874, 380] on input "Ingresar el nro" at bounding box center [784, 383] width 491 height 13
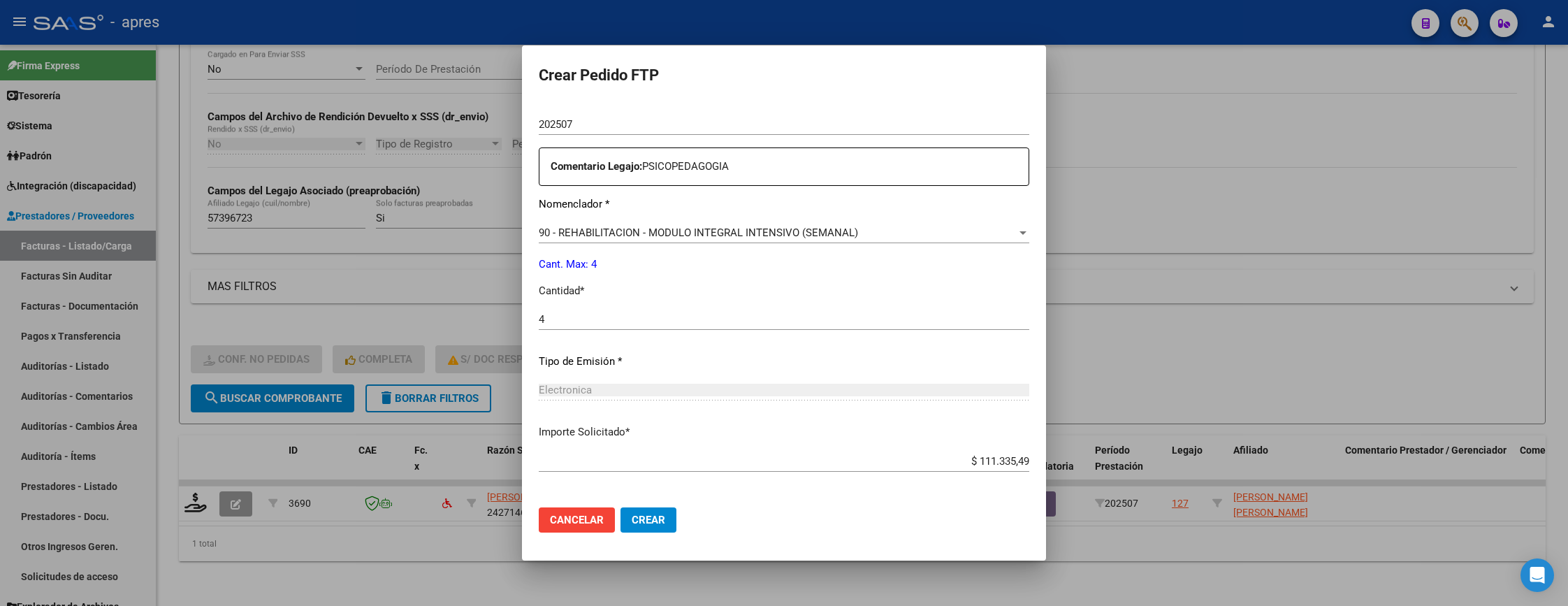
scroll to position [542, 0]
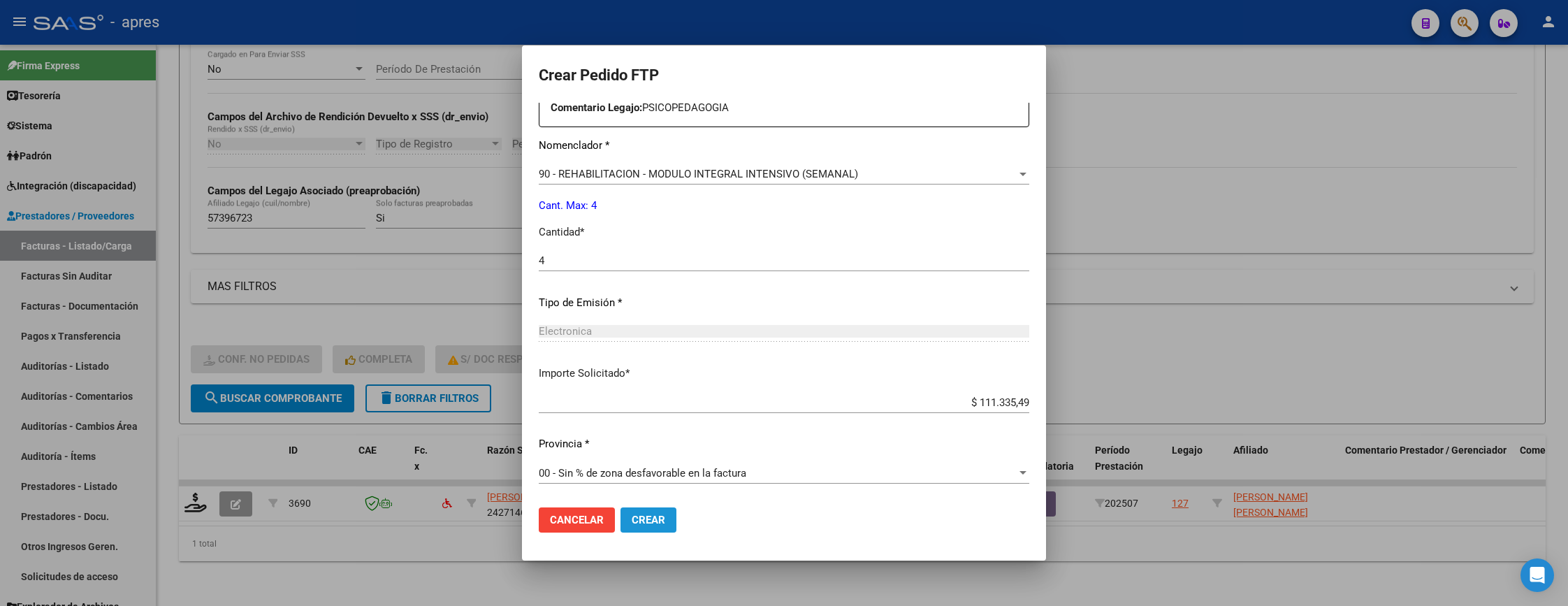
click at [669, 516] on button "Crear" at bounding box center [648, 519] width 56 height 25
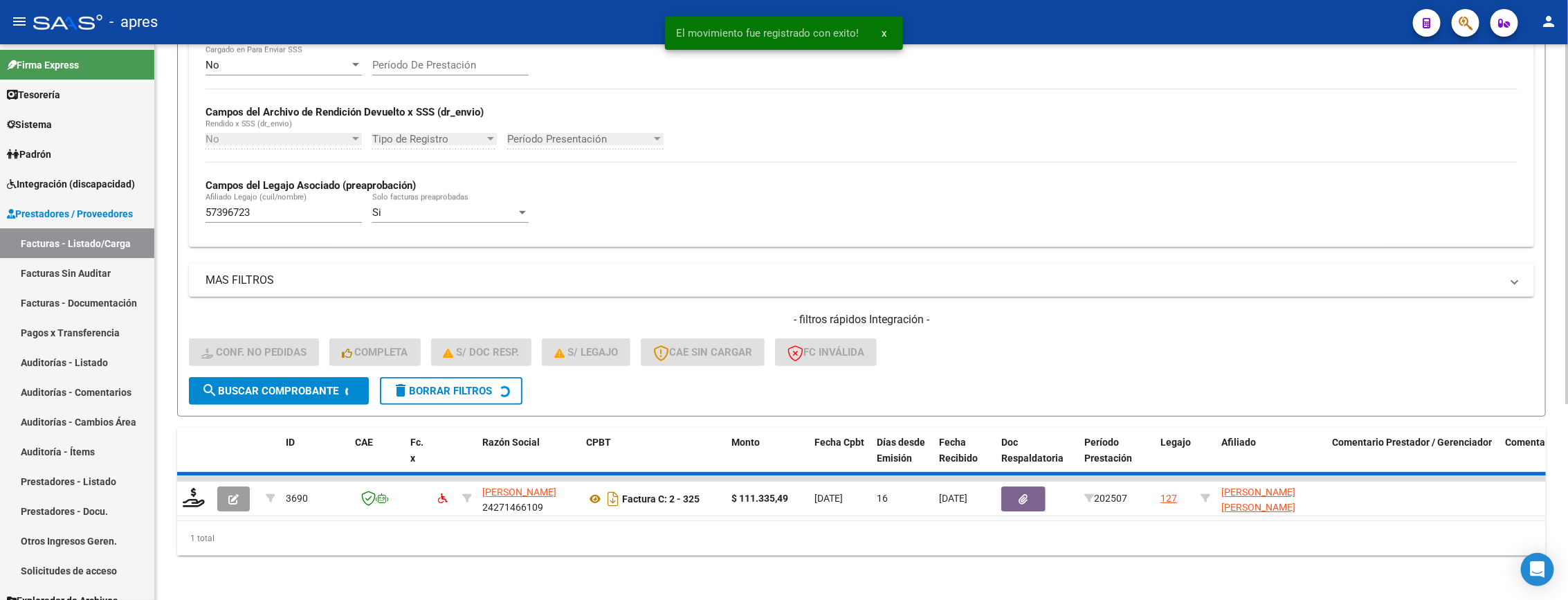
scroll to position [272, 0]
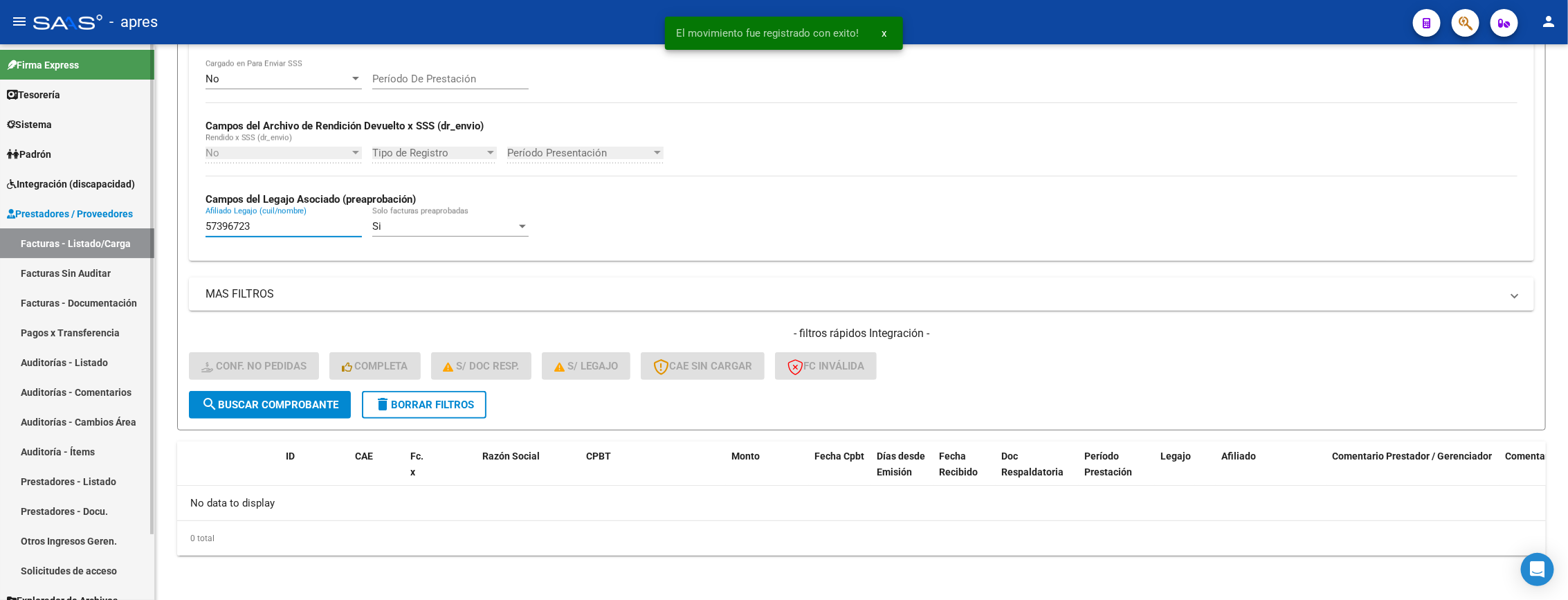
drag, startPoint x: 264, startPoint y: 221, endPoint x: 131, endPoint y: 249, distance: 135.9
click at [131, 249] on mat-sidenav-container "Firma Express Tesorería Extractos Procesados (csv) Extractos Originales (pdf) S…" at bounding box center [784, 322] width 1568 height 556
paste input "5803661"
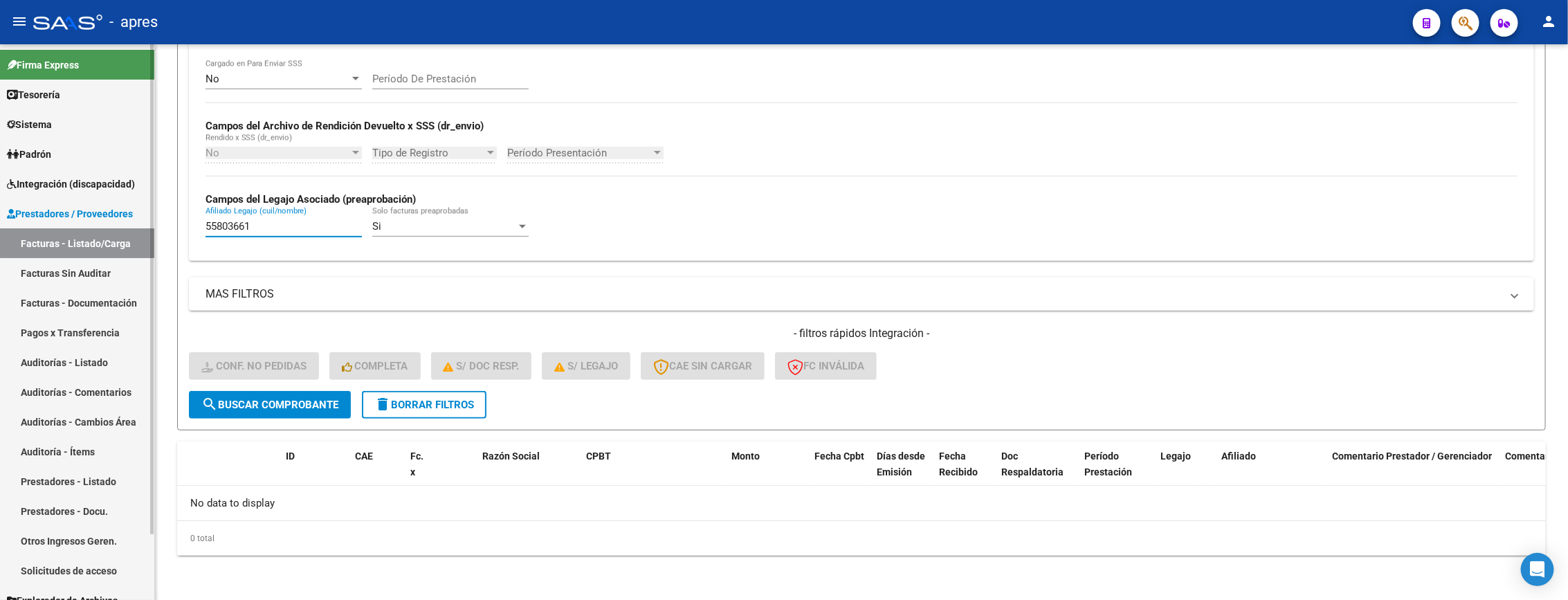
drag, startPoint x: 261, startPoint y: 223, endPoint x: 103, endPoint y: 209, distance: 158.6
click at [103, 210] on mat-sidenav-container "Firma Express Tesorería Extractos Procesados (csv) Extractos Originales (pdf) S…" at bounding box center [784, 322] width 1568 height 556
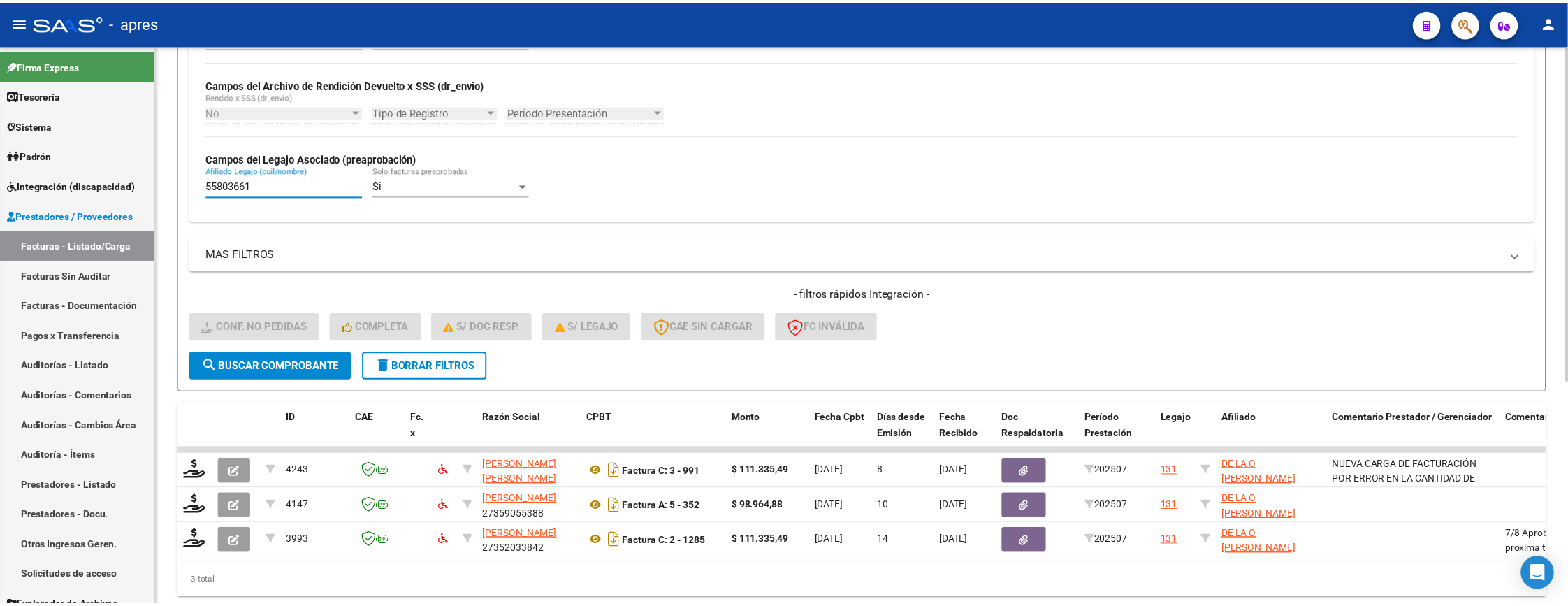
scroll to position [371, 0]
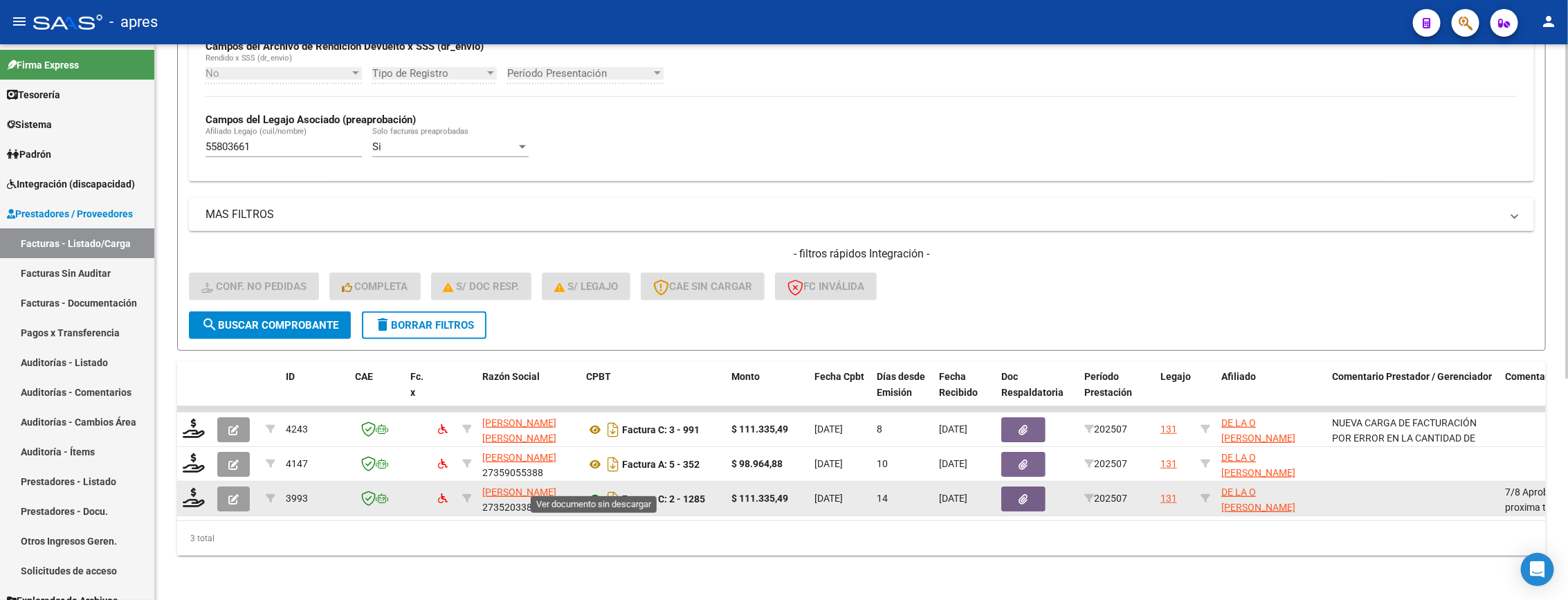
click at [586, 491] on icon at bounding box center [595, 499] width 18 height 17
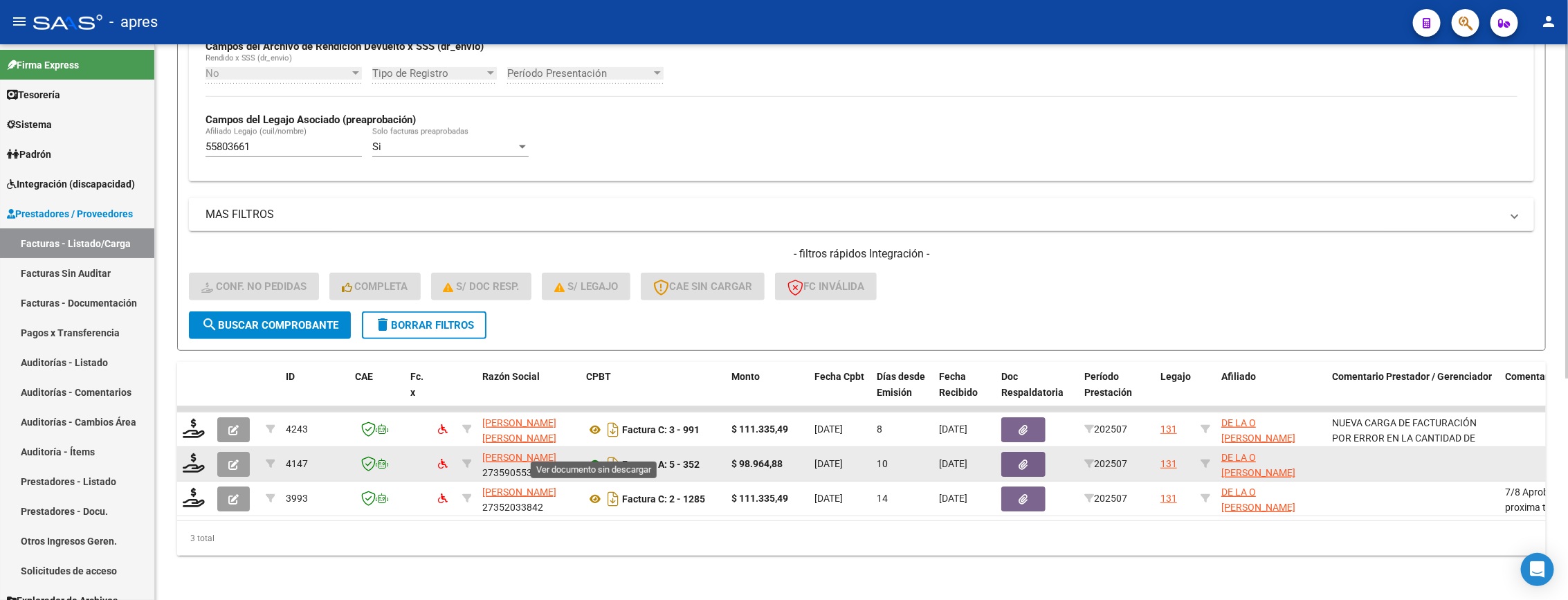
click at [588, 456] on icon at bounding box center [595, 464] width 18 height 17
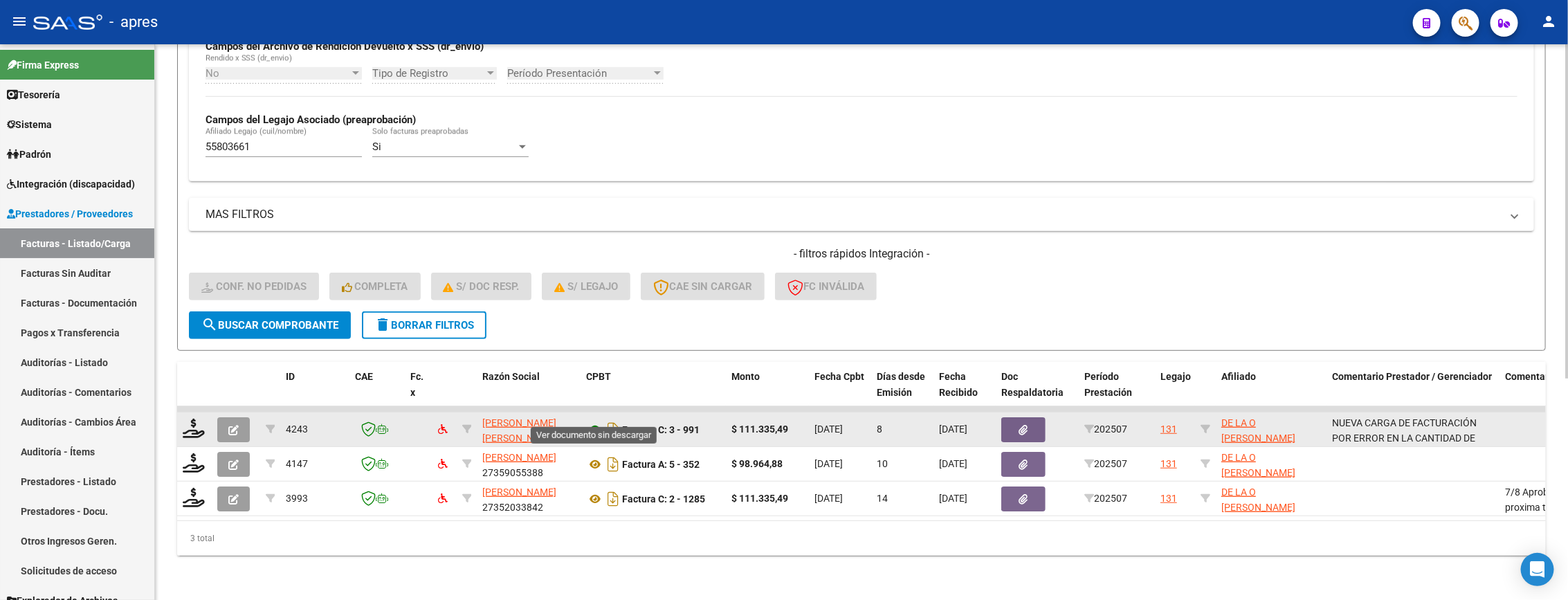
click at [587, 421] on icon at bounding box center [595, 429] width 18 height 17
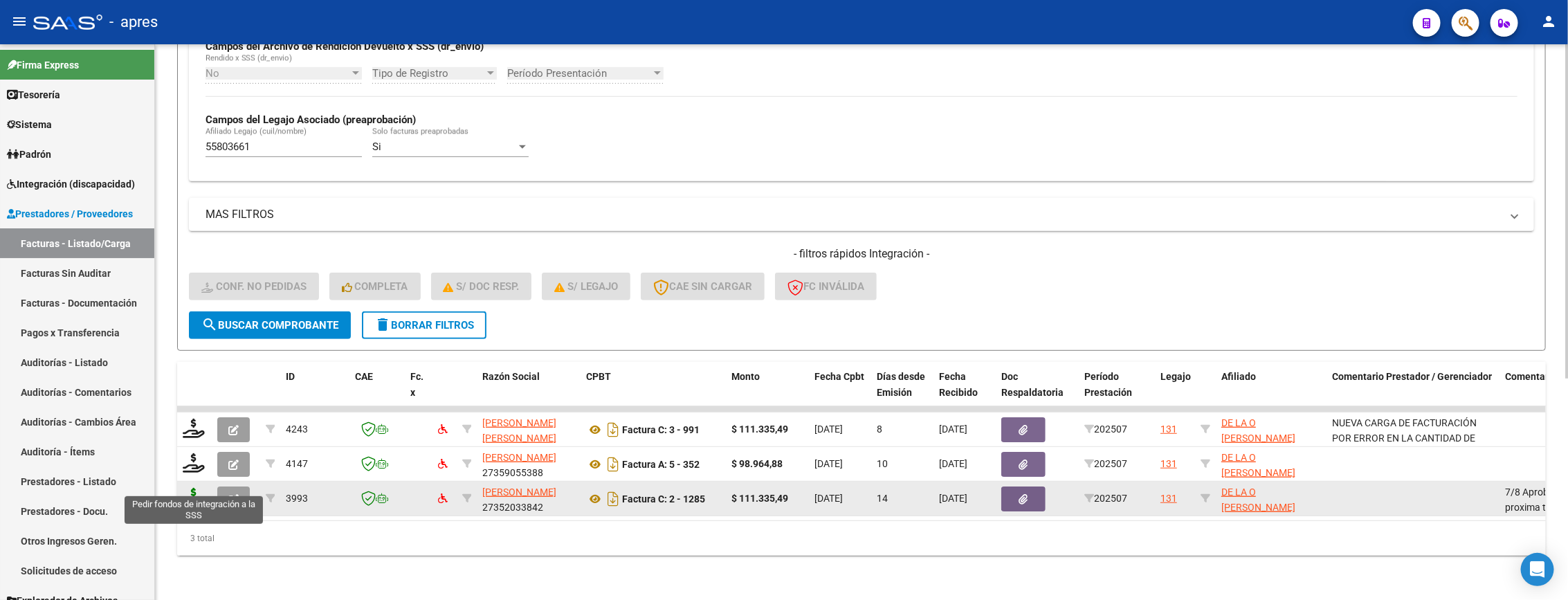
click at [197, 488] on icon at bounding box center [194, 497] width 22 height 19
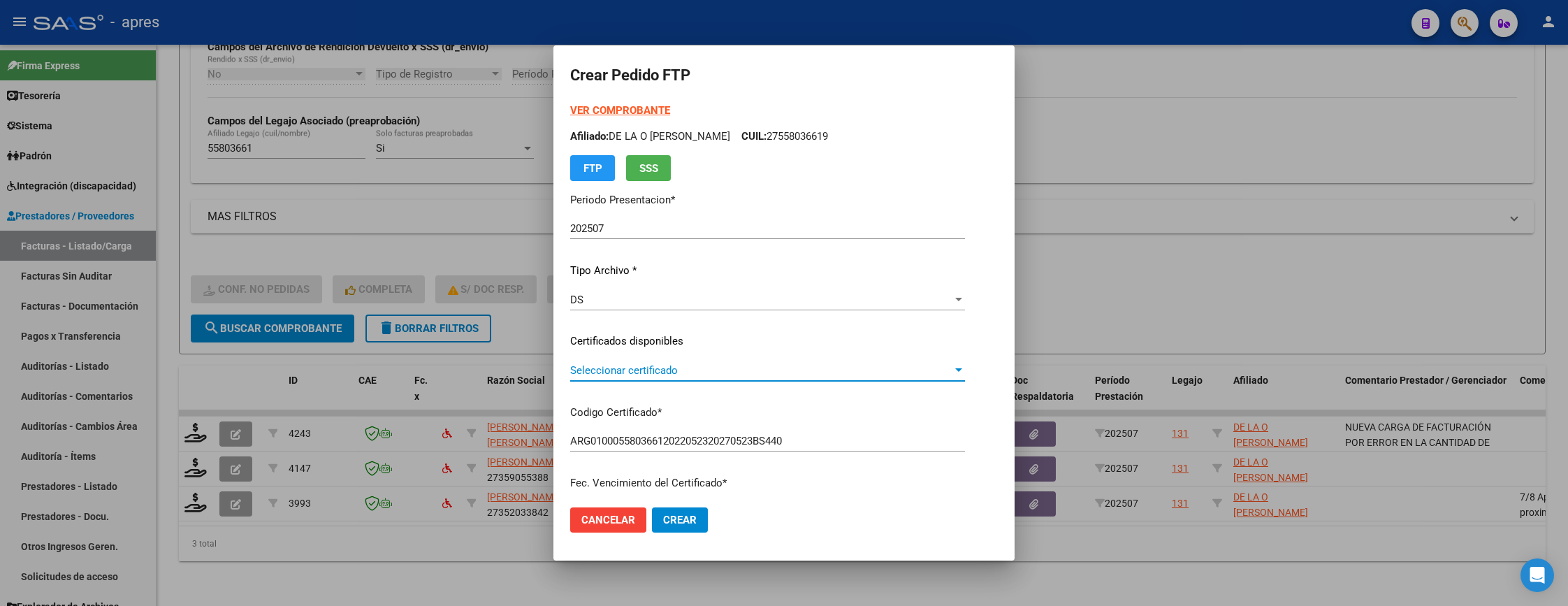
click at [724, 369] on span "Seleccionar certificado" at bounding box center [761, 370] width 382 height 13
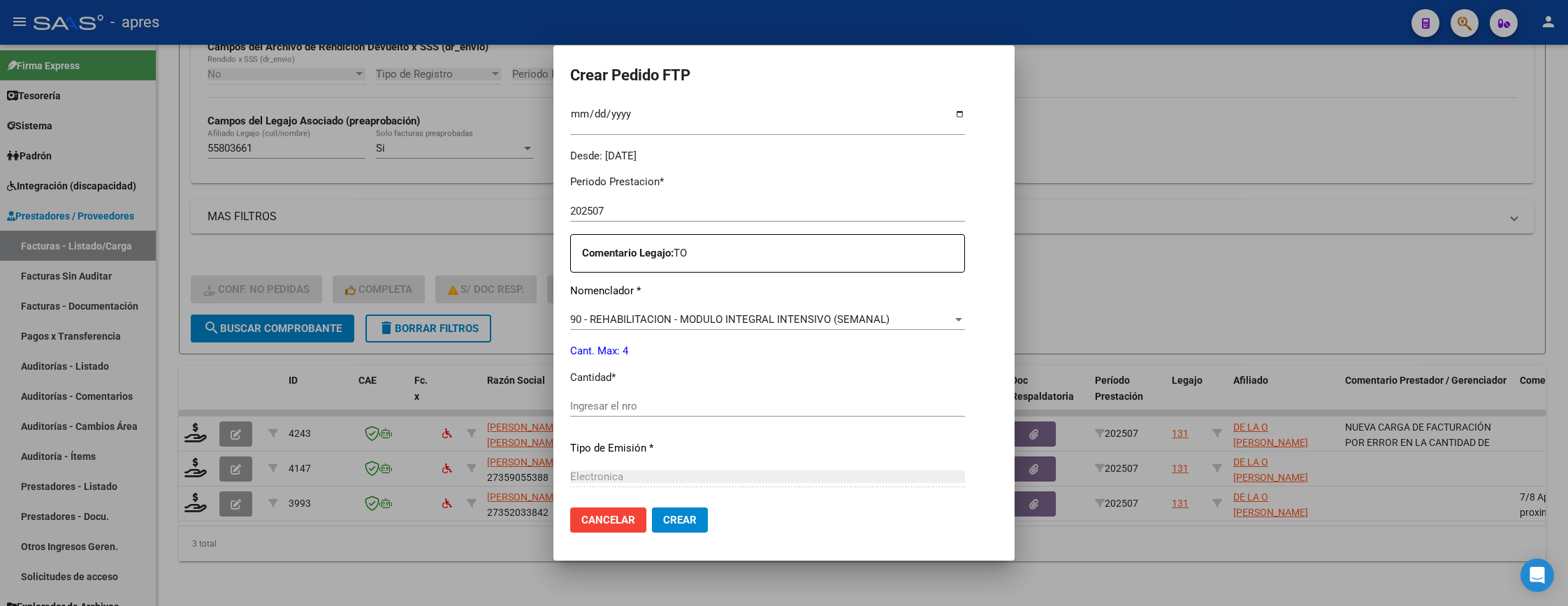
scroll to position [420, 0]
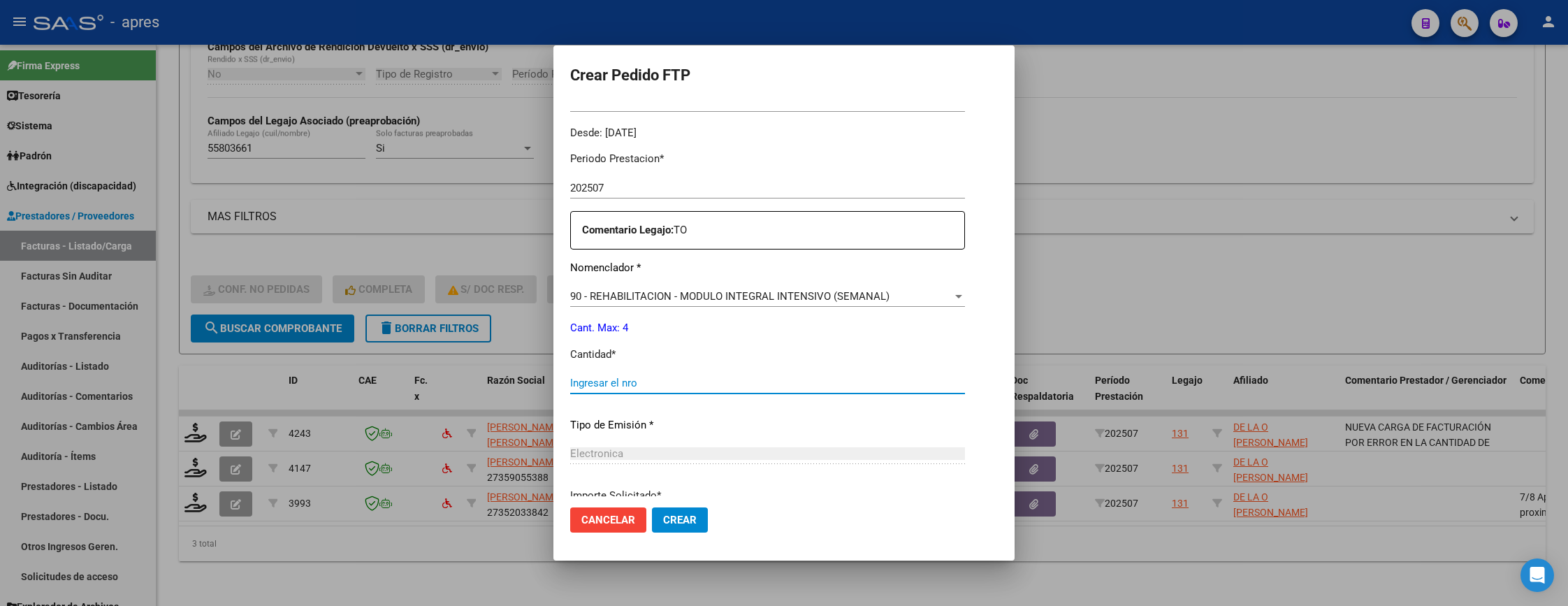
click at [723, 380] on input "Ingresar el nro" at bounding box center [767, 383] width 394 height 13
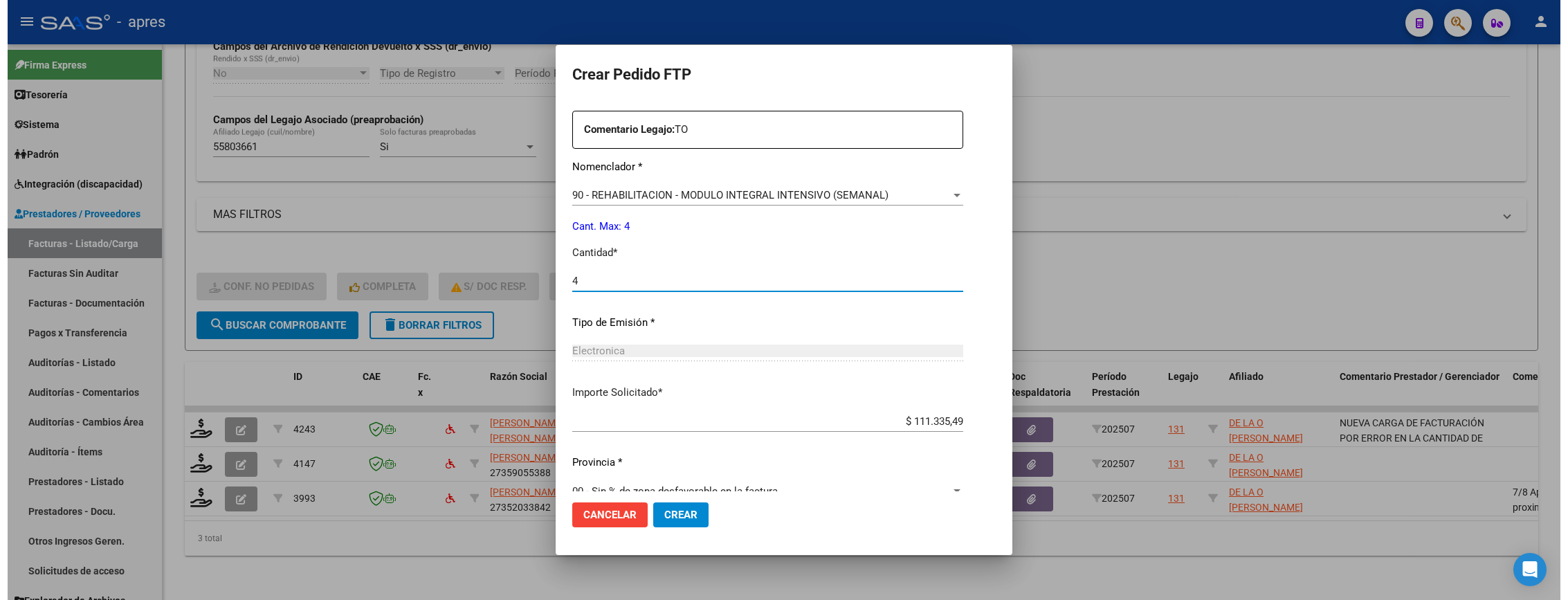
scroll to position [519, 0]
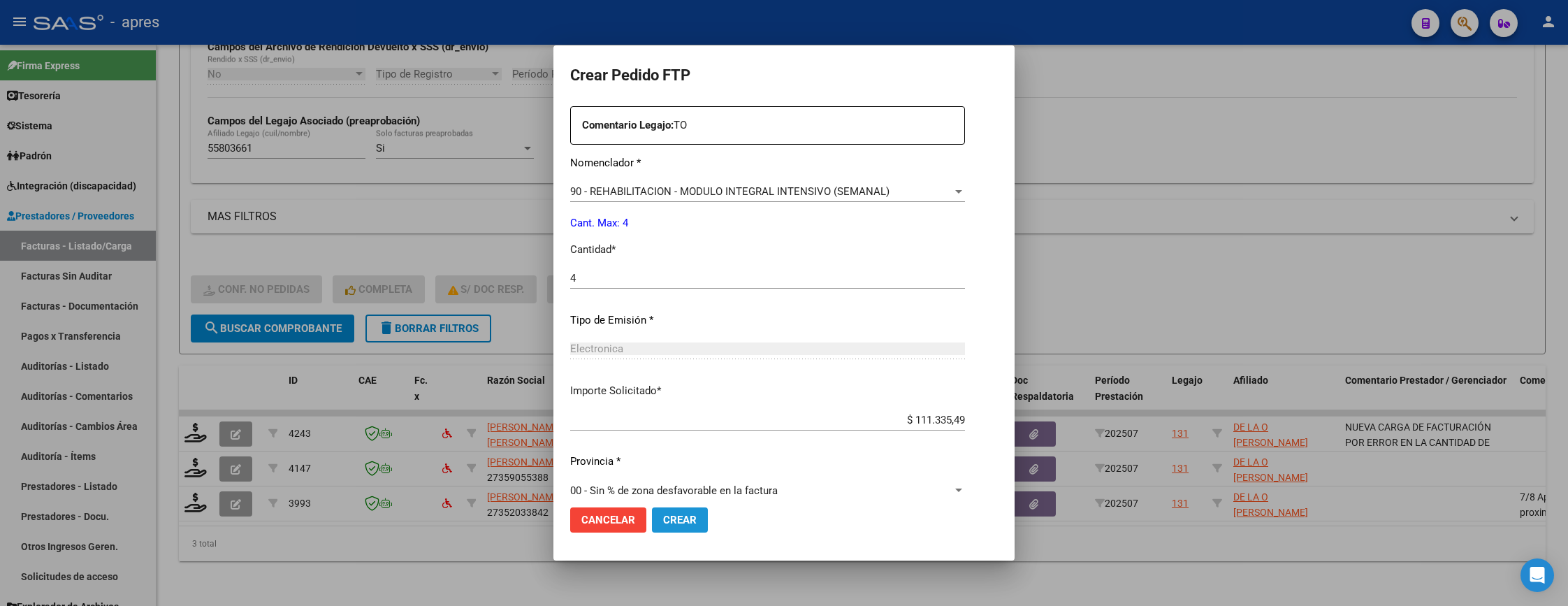
click at [681, 523] on span "Crear" at bounding box center [680, 520] width 33 height 13
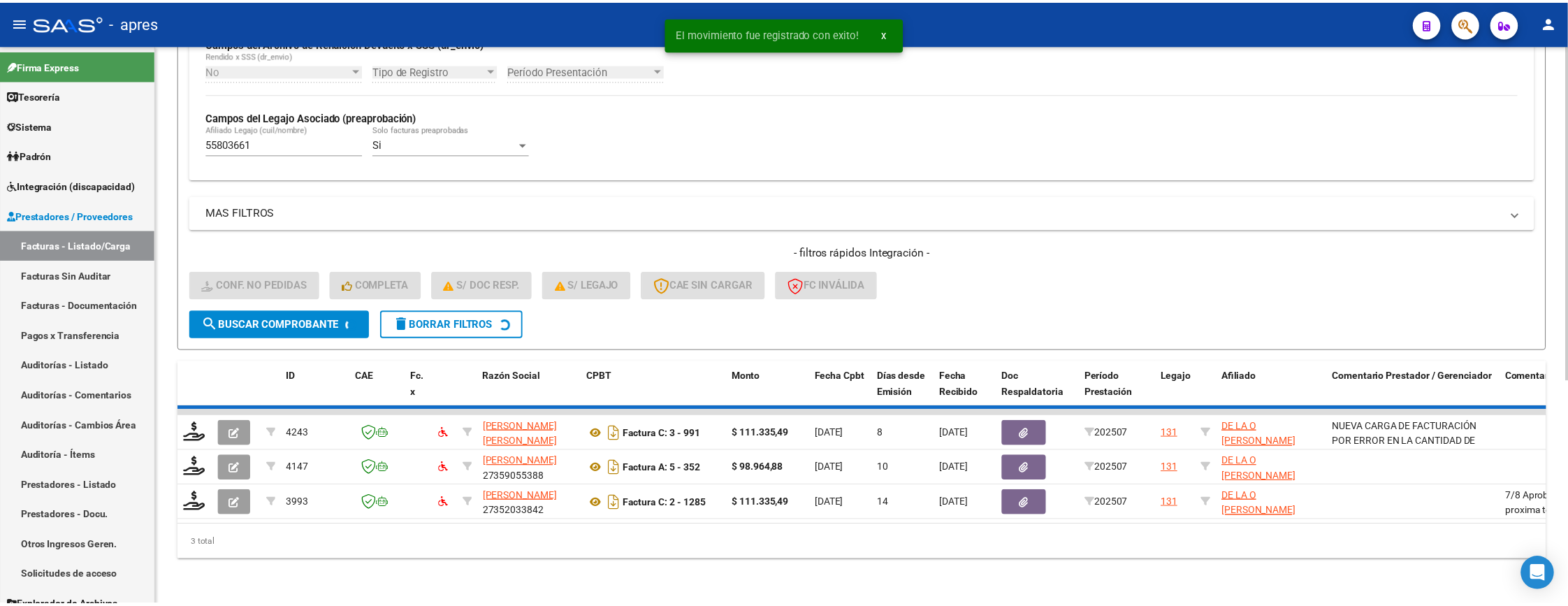
scroll to position [336, 0]
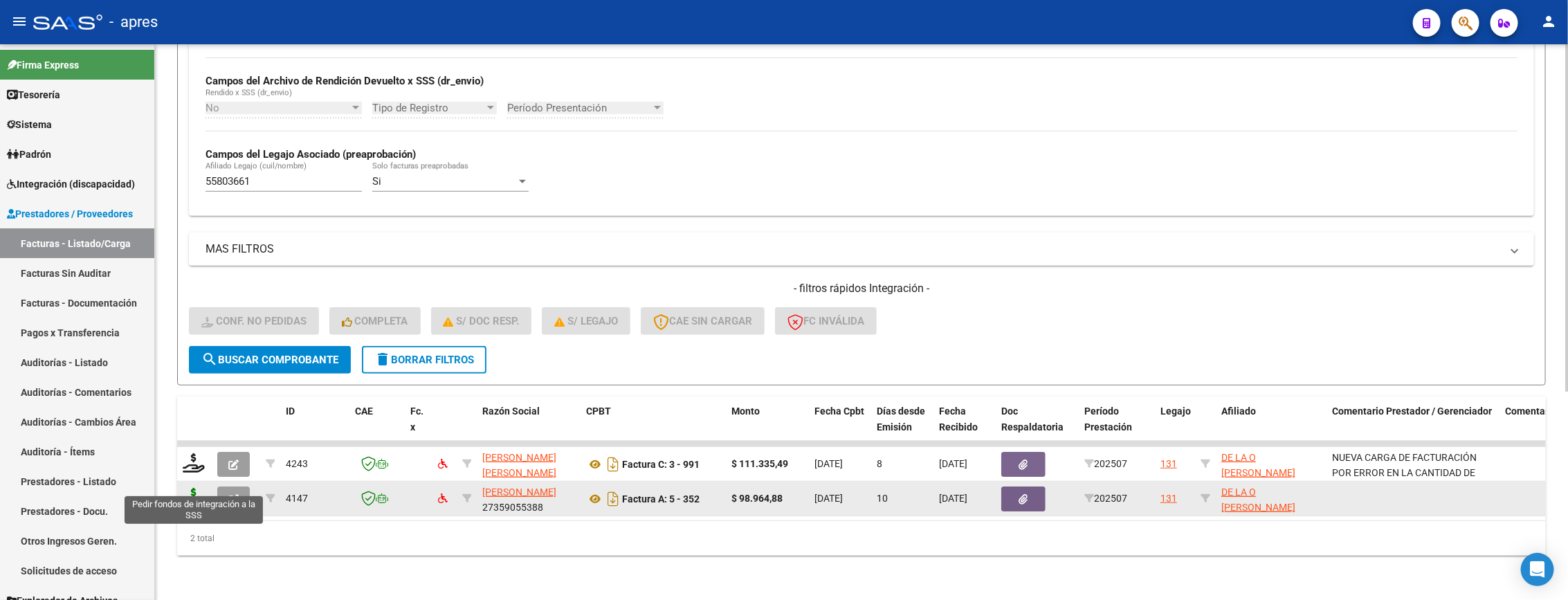
click at [193, 488] on icon at bounding box center [194, 497] width 22 height 19
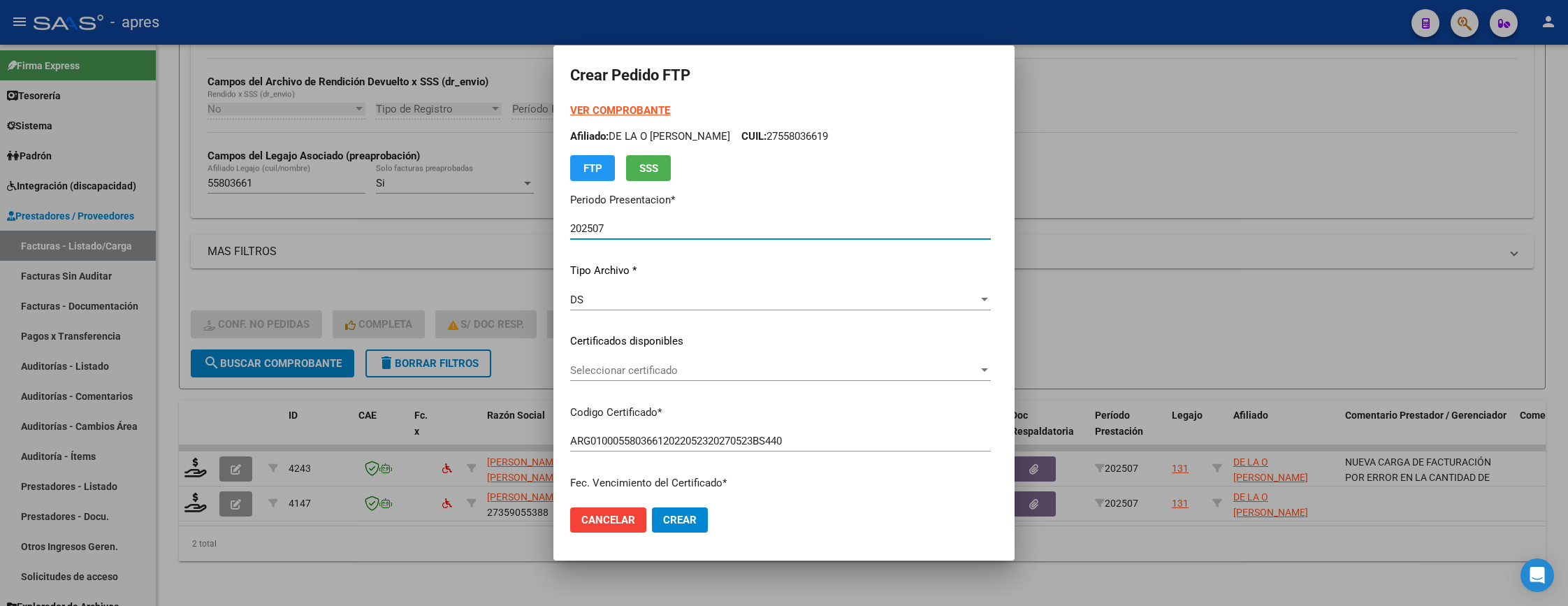
click at [731, 360] on div "Seleccionar certificado Seleccionar certificado" at bounding box center [780, 370] width 420 height 21
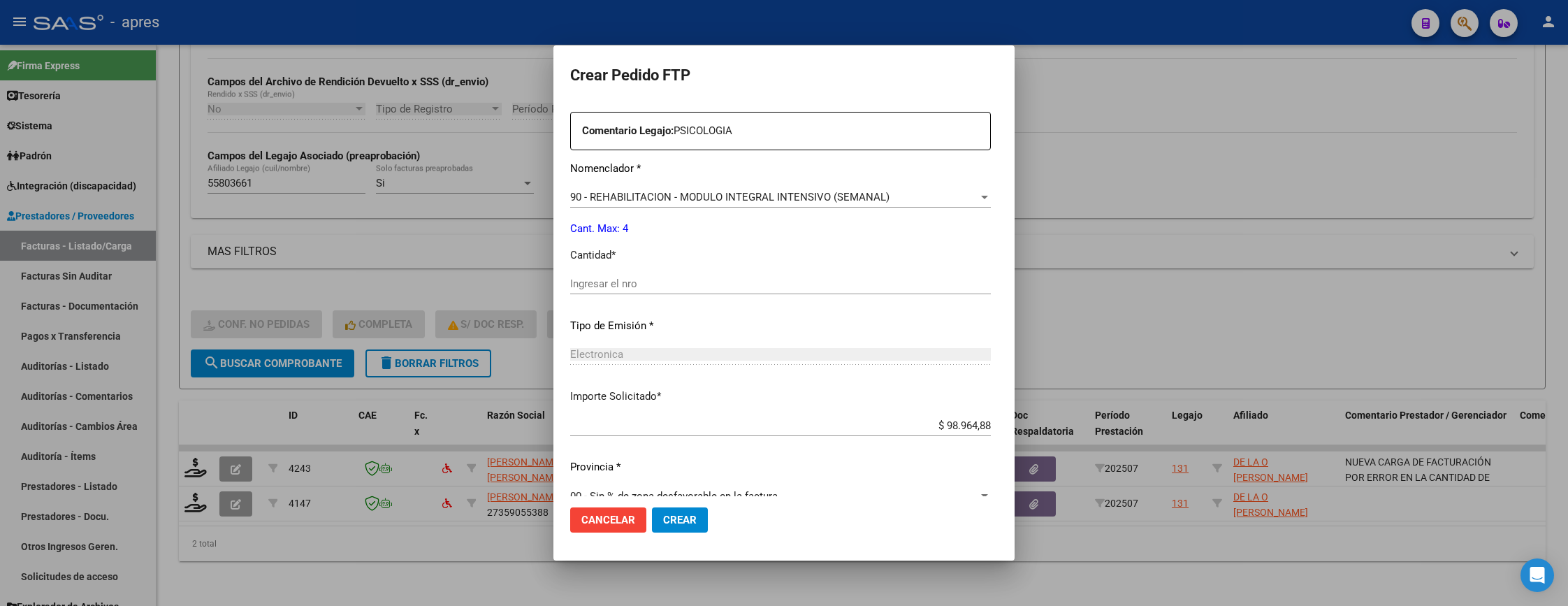
scroll to position [524, 0]
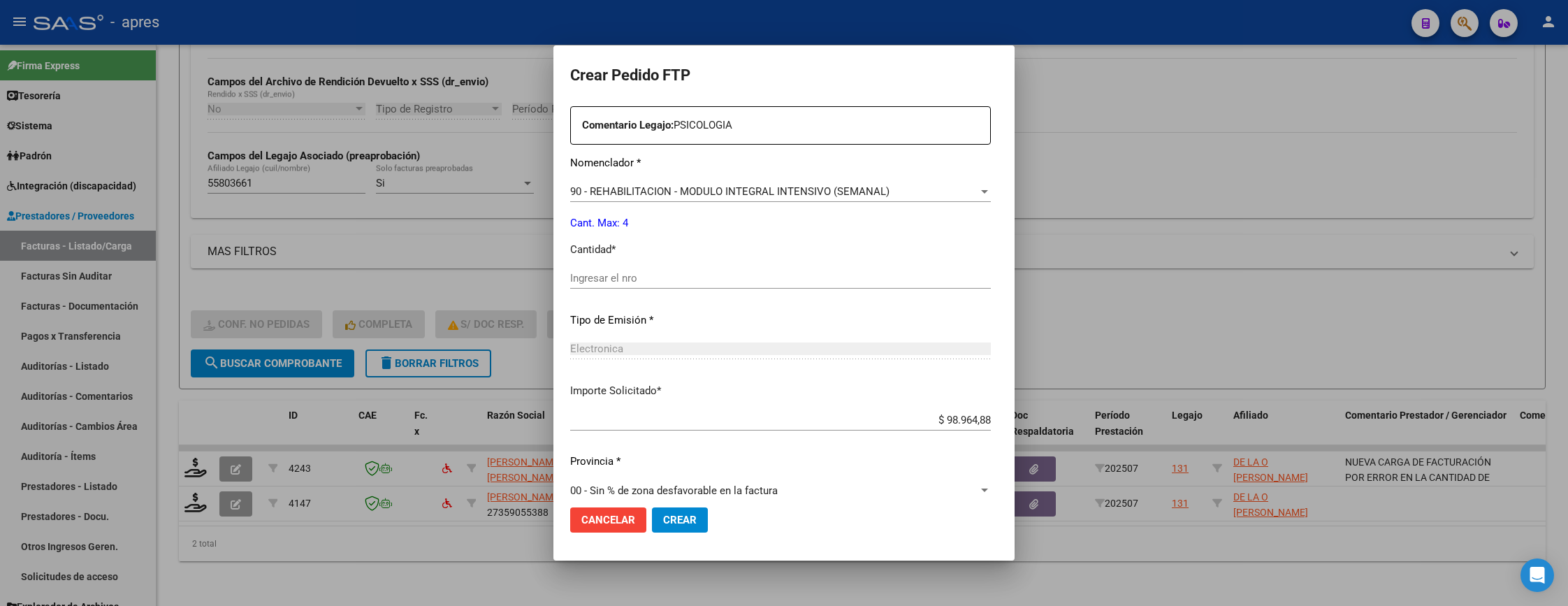
click at [656, 284] on input "Ingresar el nro" at bounding box center [780, 279] width 420 height 13
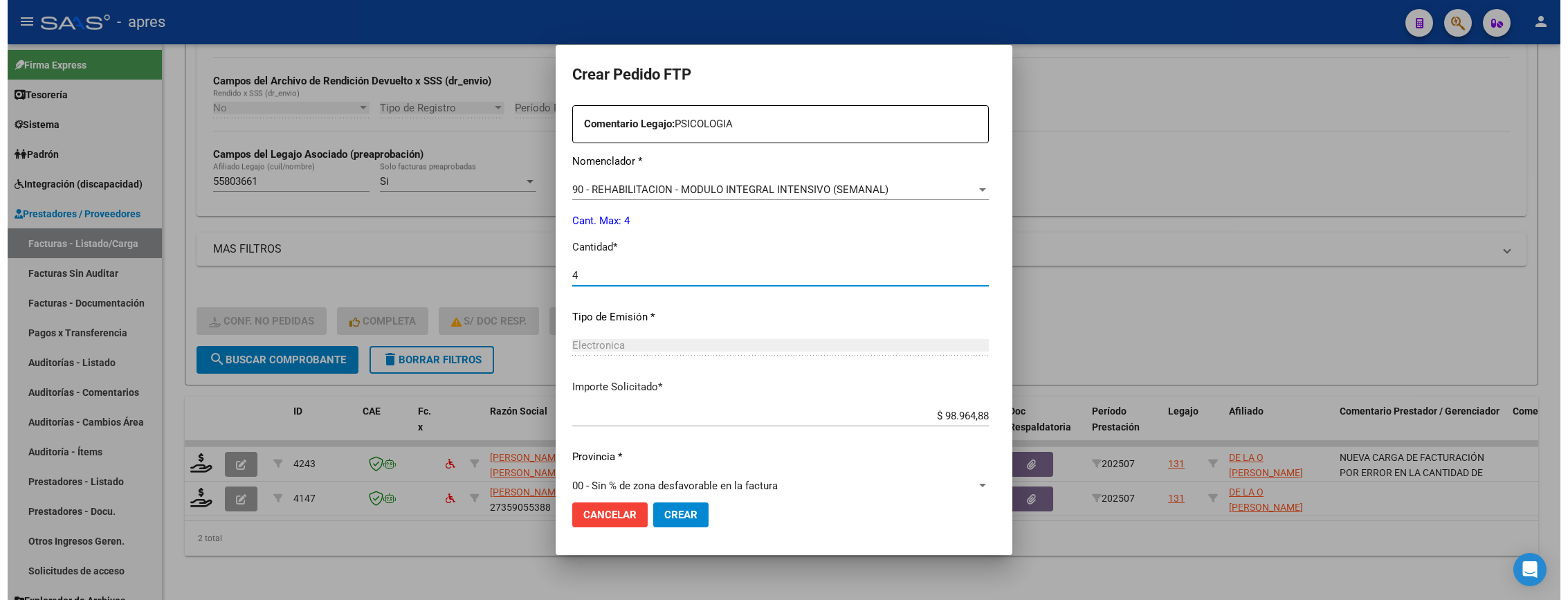
scroll to position [537, 0]
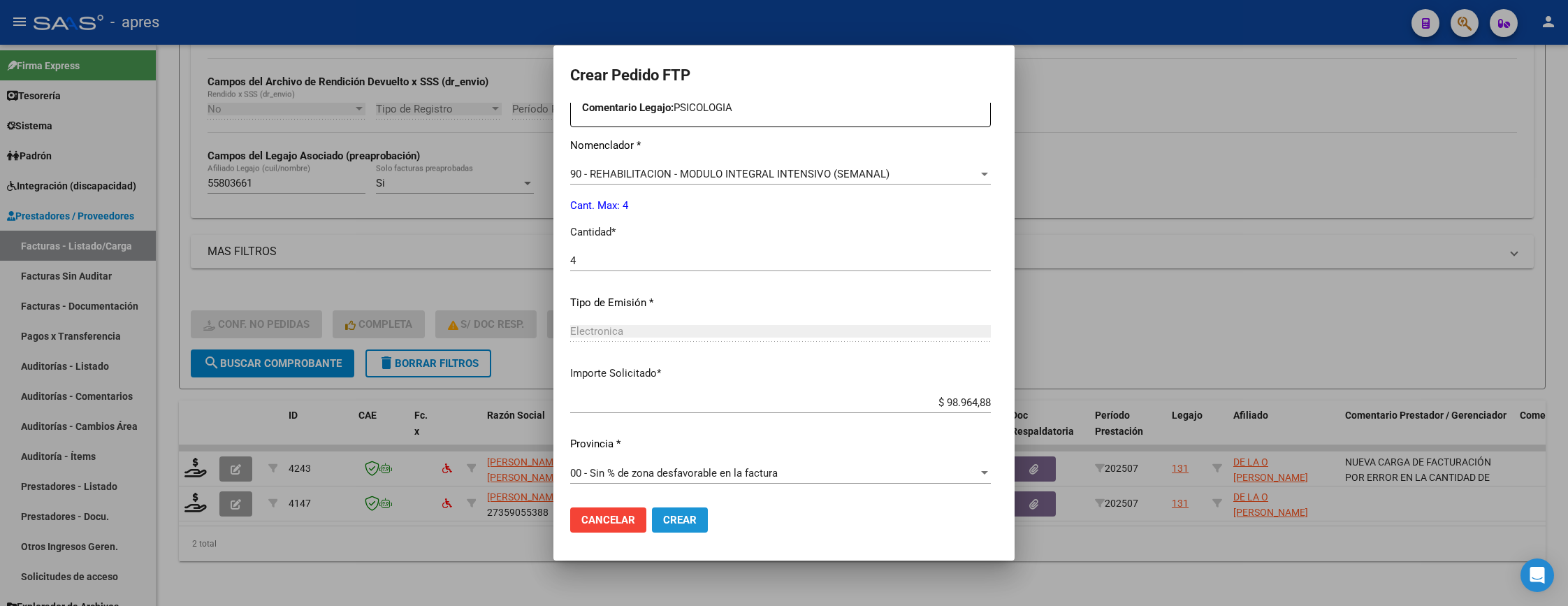
click at [675, 507] on button "Crear" at bounding box center [680, 519] width 56 height 25
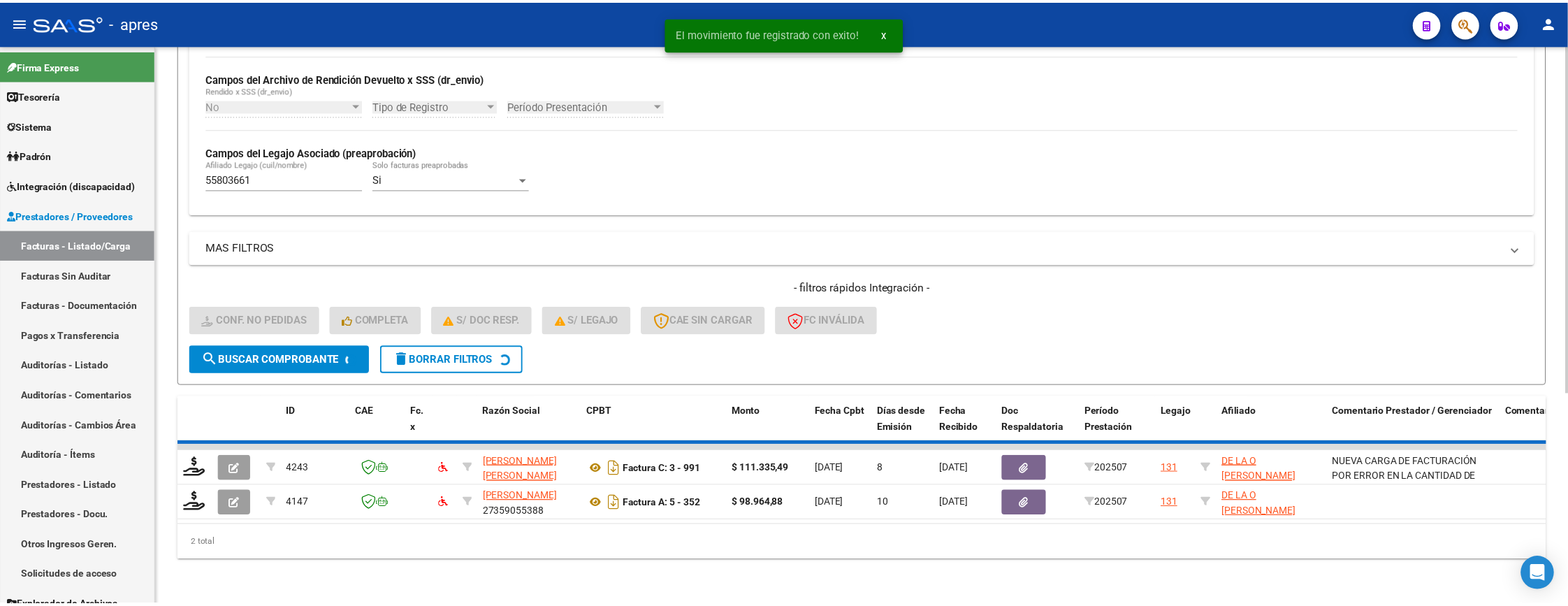
scroll to position [302, 0]
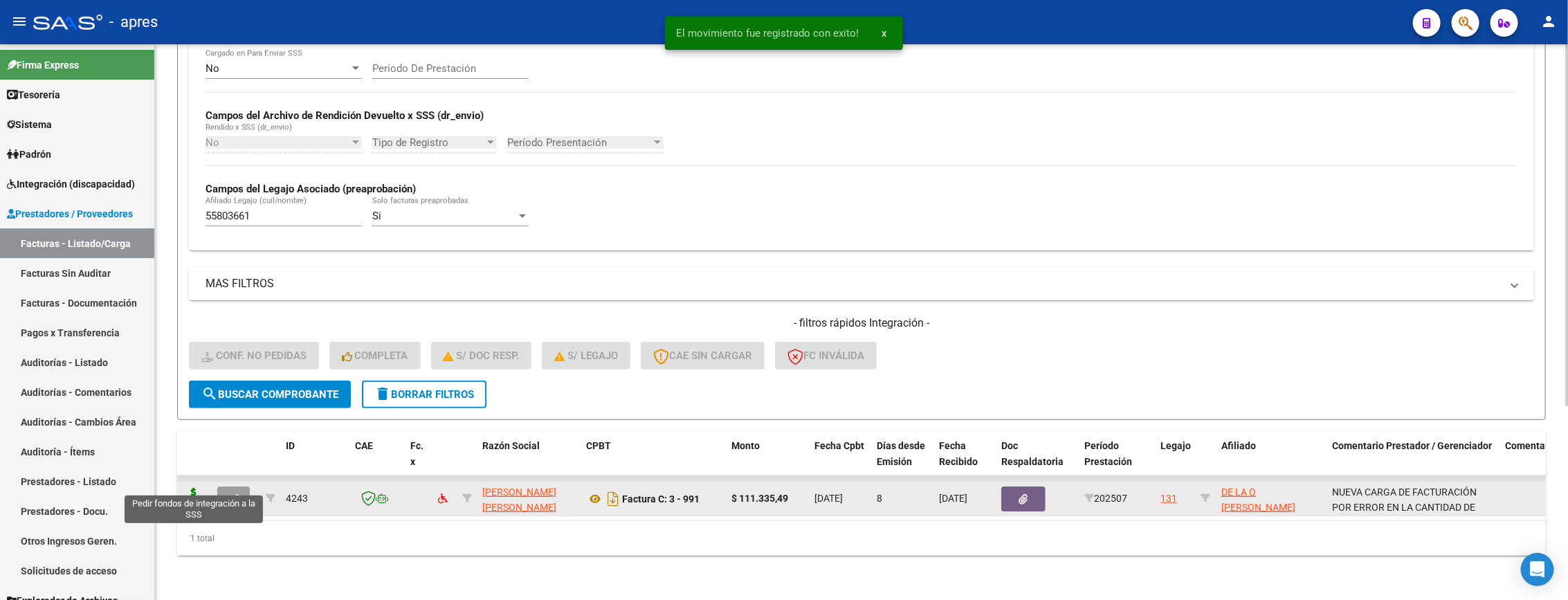
click at [199, 488] on icon at bounding box center [194, 497] width 22 height 19
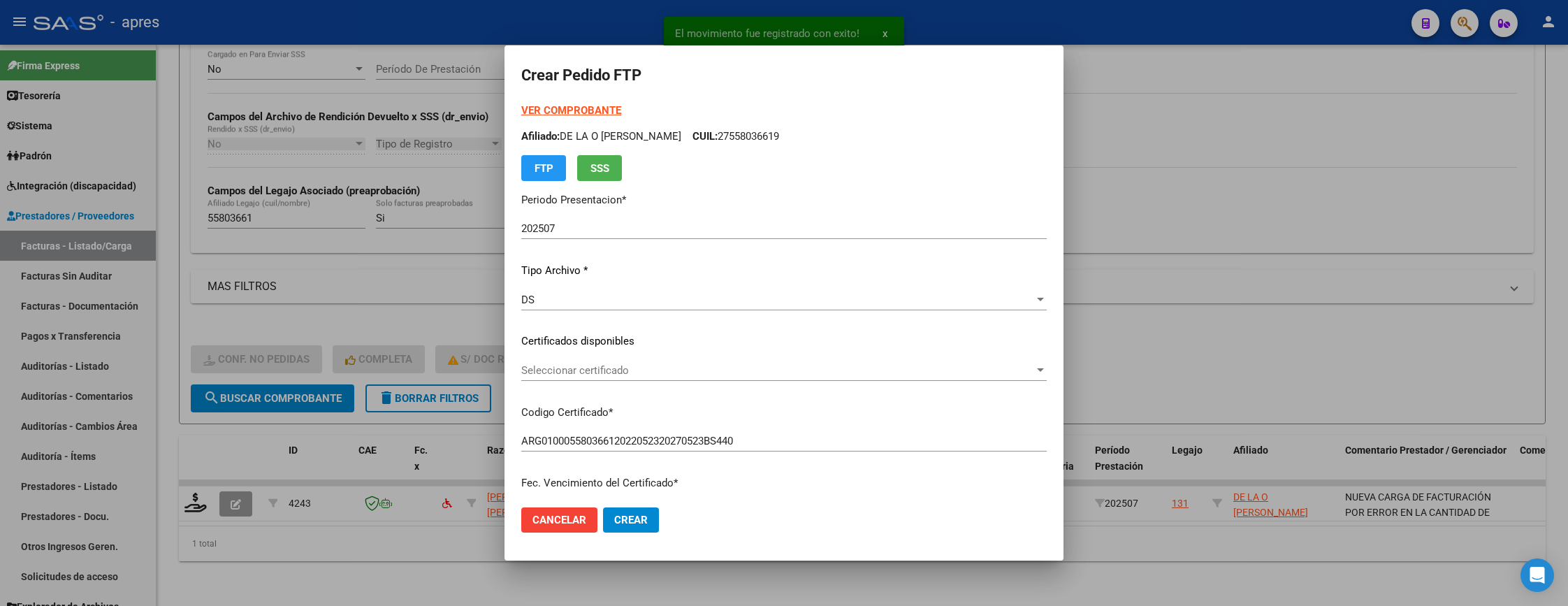
click at [675, 360] on div "Seleccionar certificado Seleccionar certificado" at bounding box center [784, 370] width 526 height 21
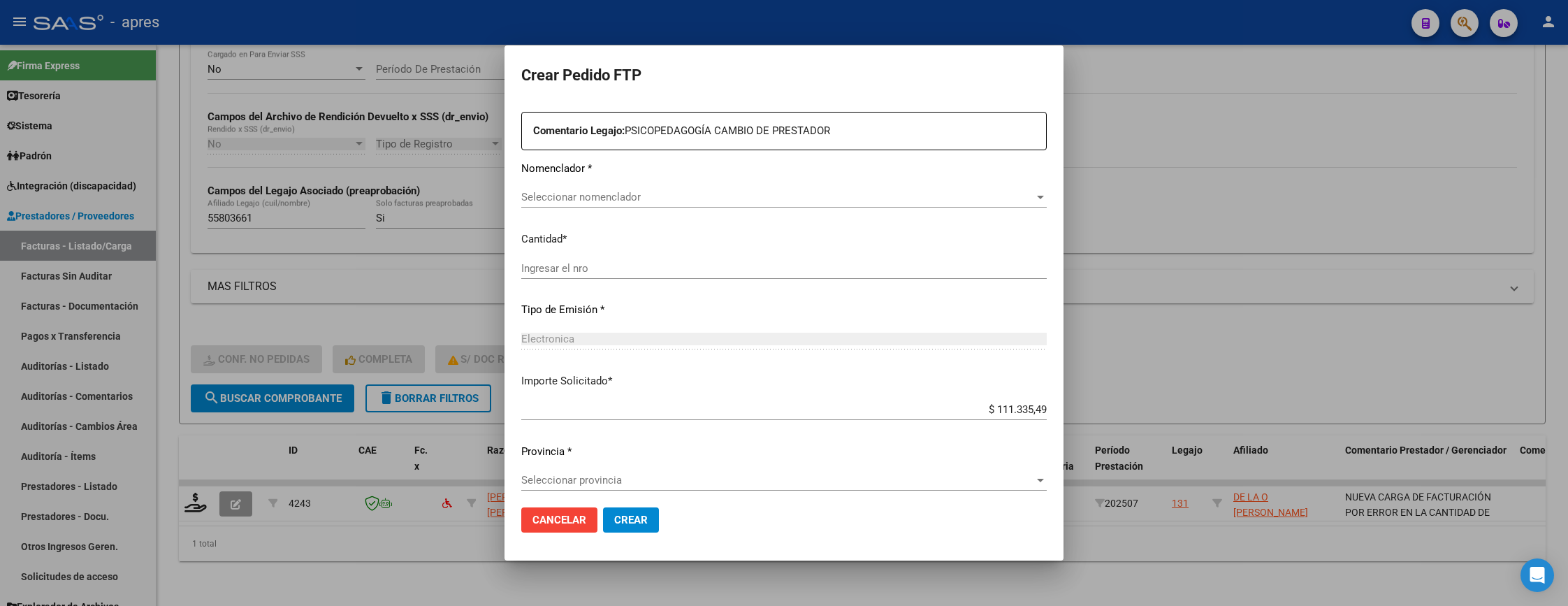
scroll to position [524, 0]
click at [516, 523] on mat-dialog-container "Crear Pedido FTP VER COMPROBANTE ARCA Padrón Afiliado: DE LA O JULIETA SOFIA CU…" at bounding box center [784, 303] width 559 height 516
click at [539, 520] on span "Cancelar" at bounding box center [559, 520] width 53 height 13
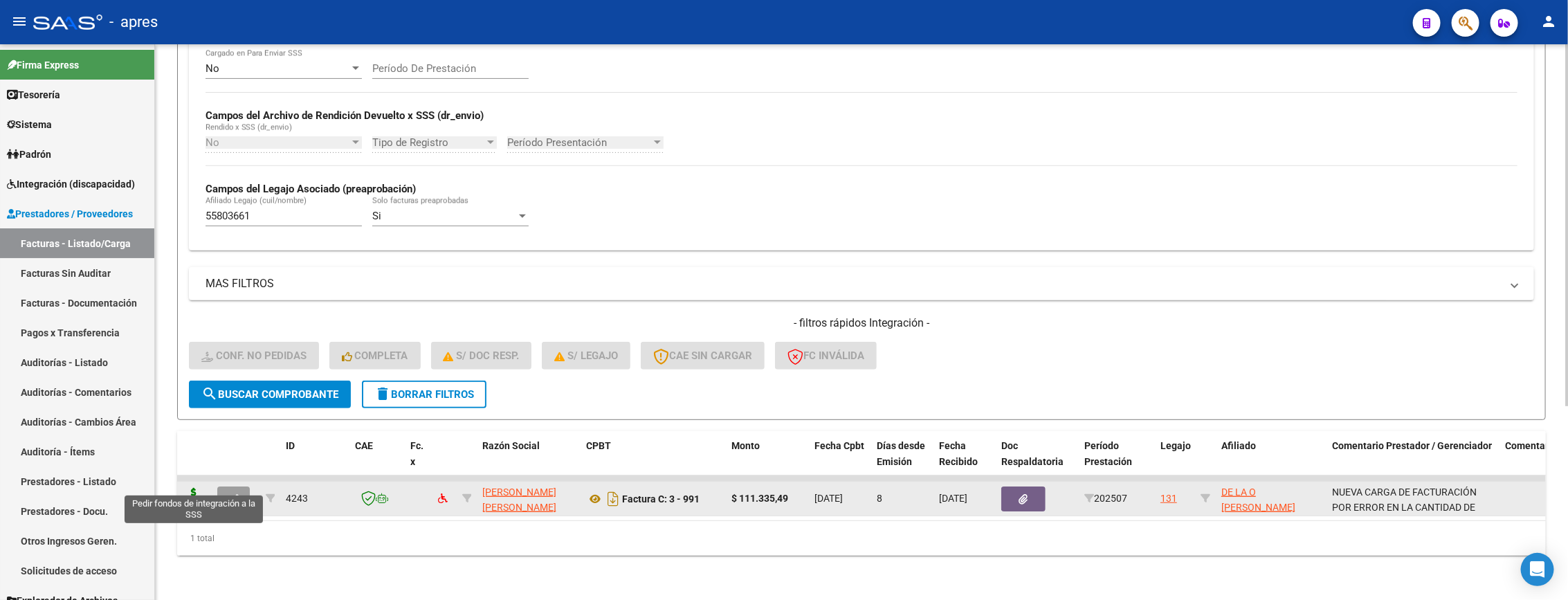
click at [194, 488] on icon at bounding box center [194, 497] width 22 height 19
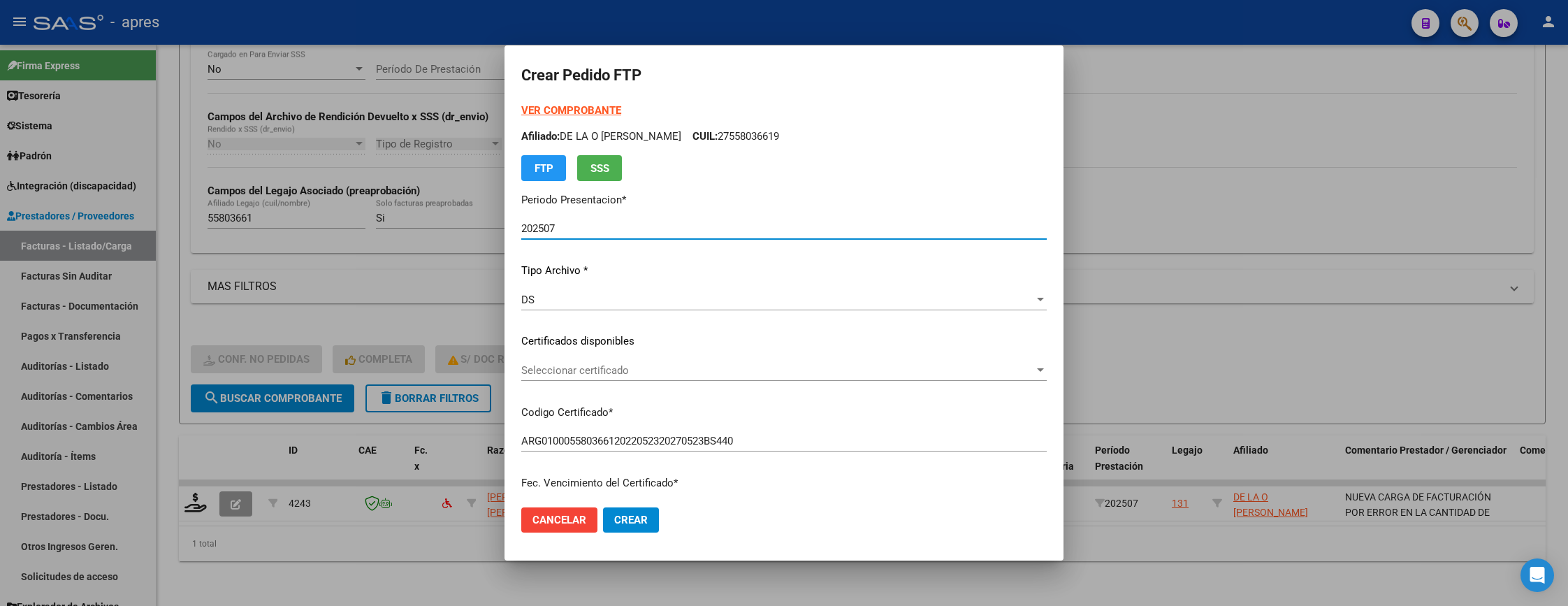
click at [699, 364] on span "Seleccionar certificado" at bounding box center [778, 370] width 513 height 13
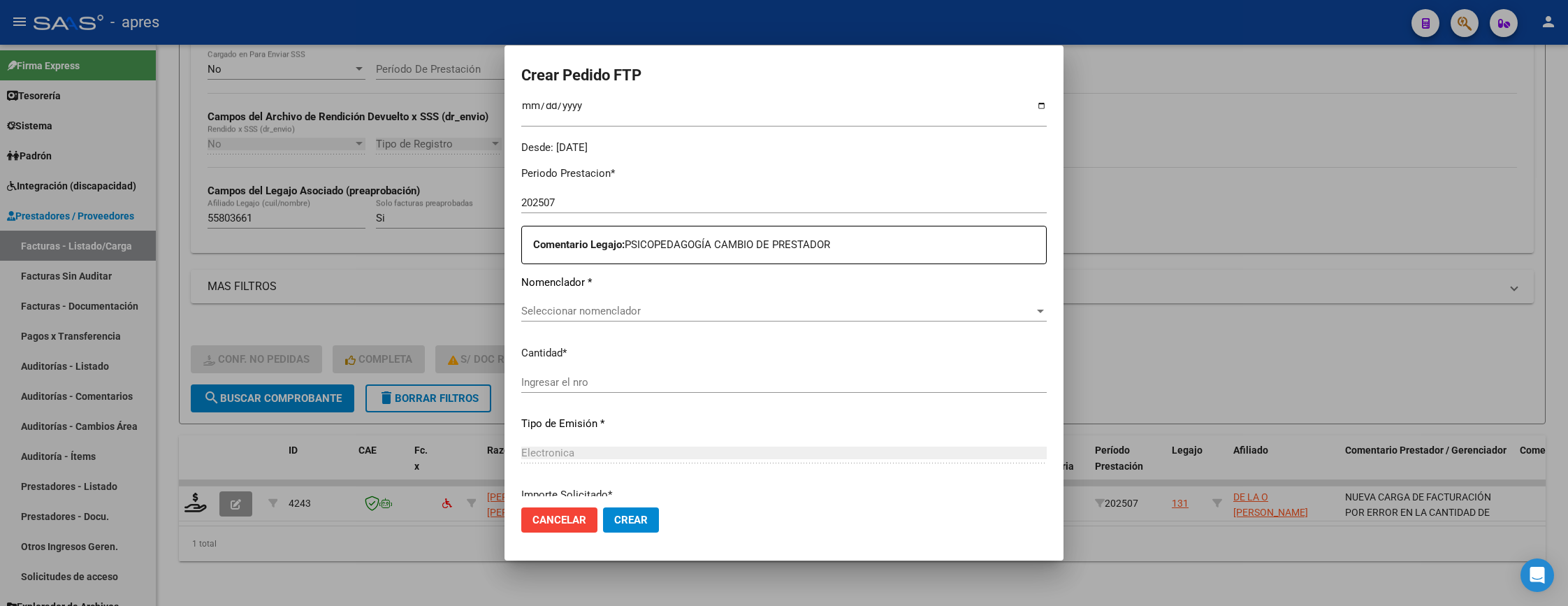
scroll to position [420, 0]
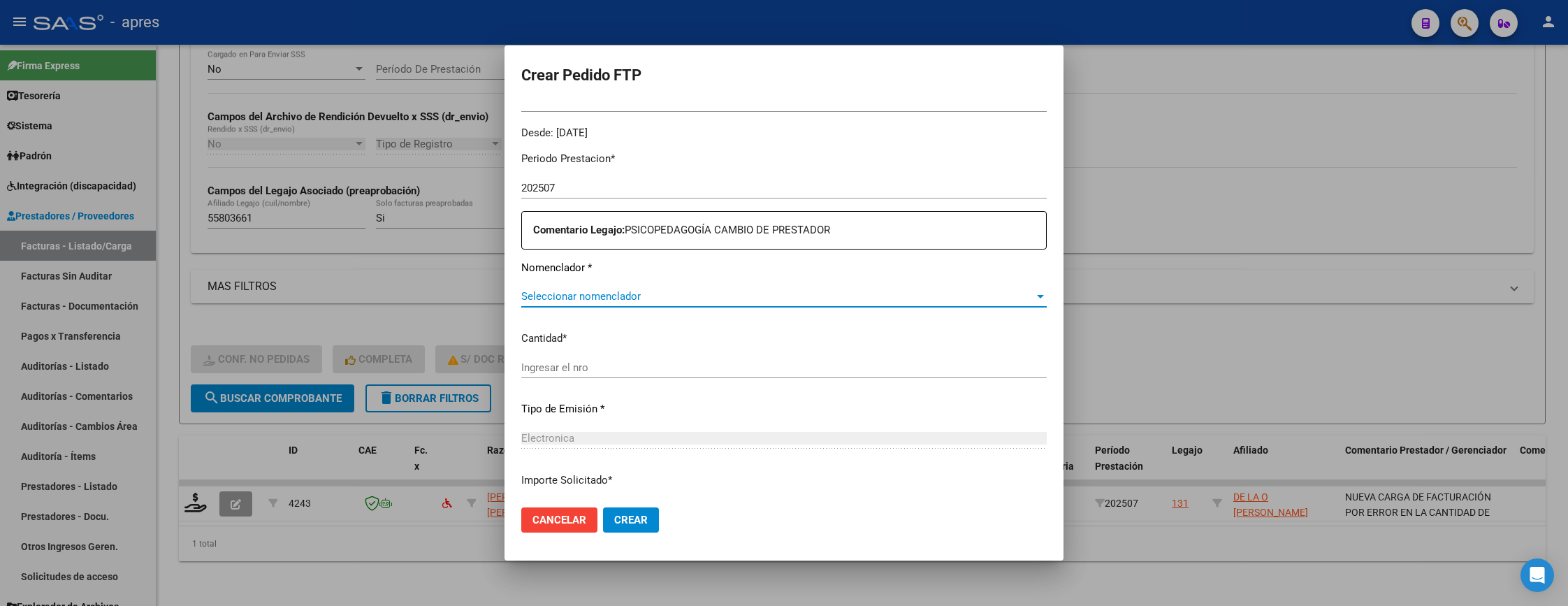
click at [671, 302] on span "Seleccionar nomenclador" at bounding box center [778, 297] width 513 height 13
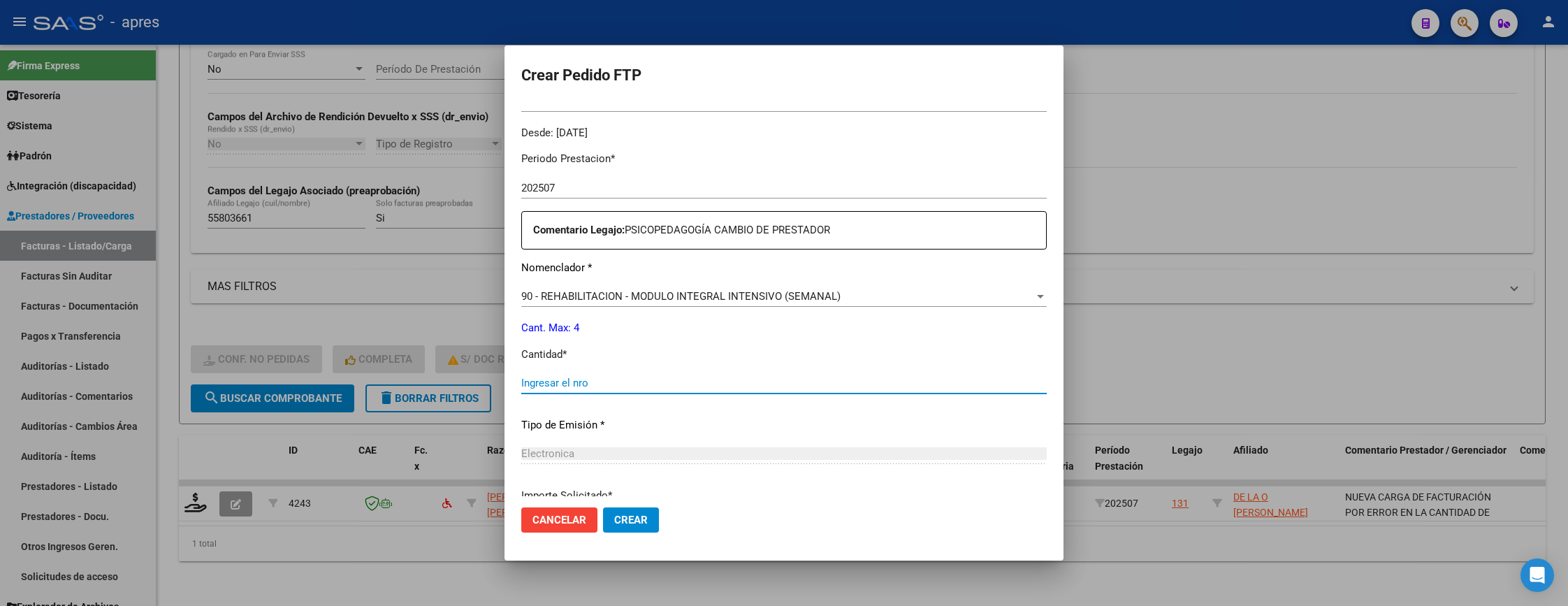
click at [675, 386] on input "Ingresar el nro" at bounding box center [784, 383] width 526 height 13
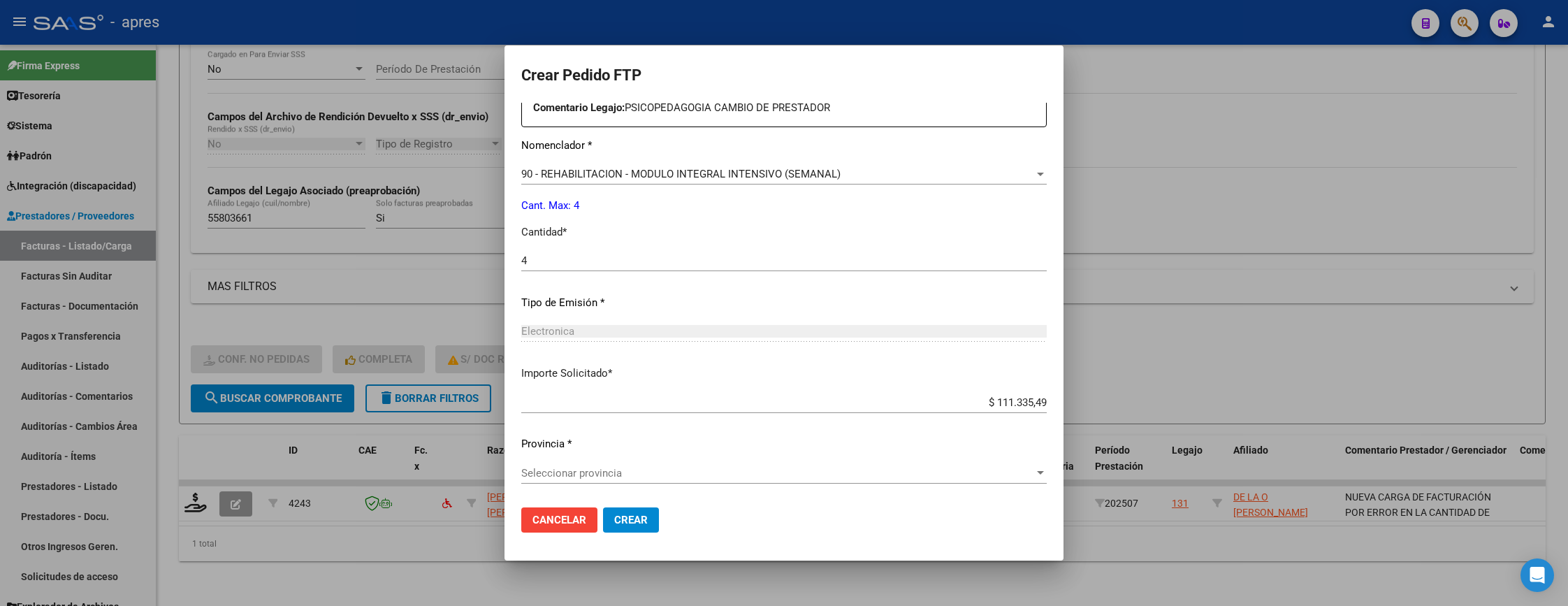
click at [755, 472] on span "Seleccionar provincia" at bounding box center [778, 473] width 513 height 13
click at [631, 523] on span "Crear" at bounding box center [630, 520] width 33 height 13
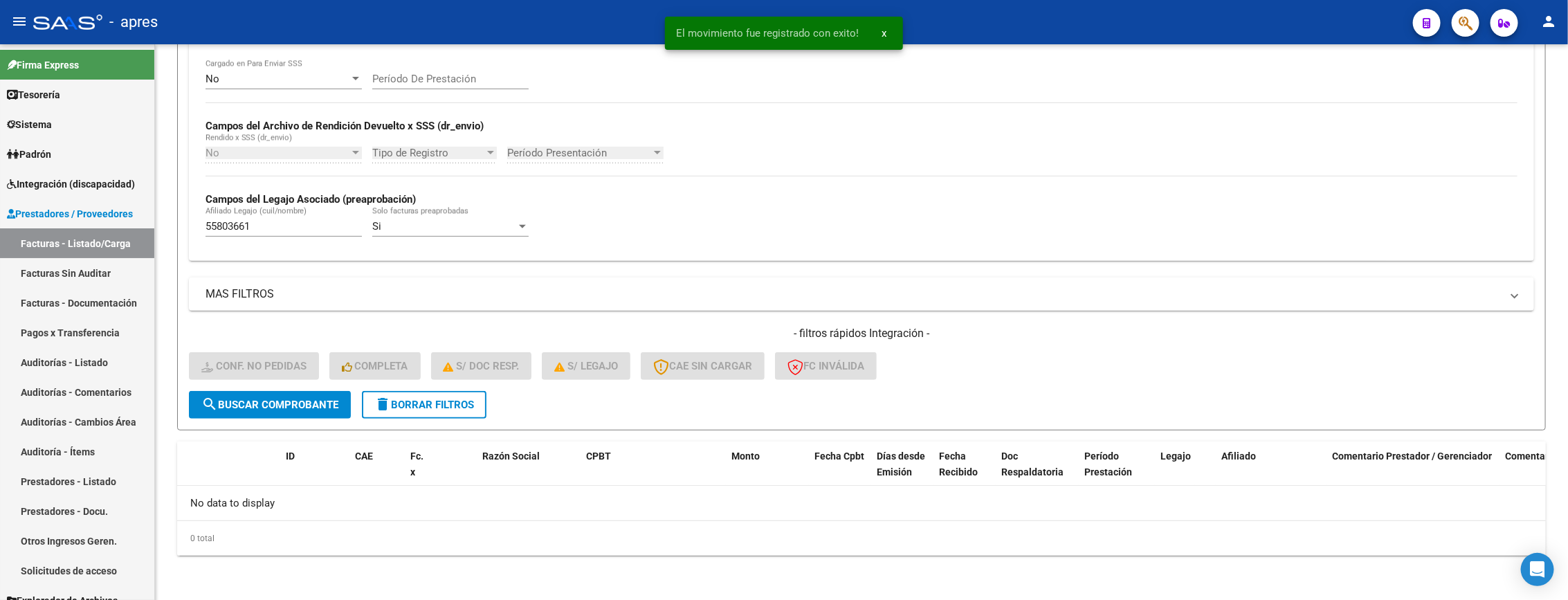
scroll to position [272, 0]
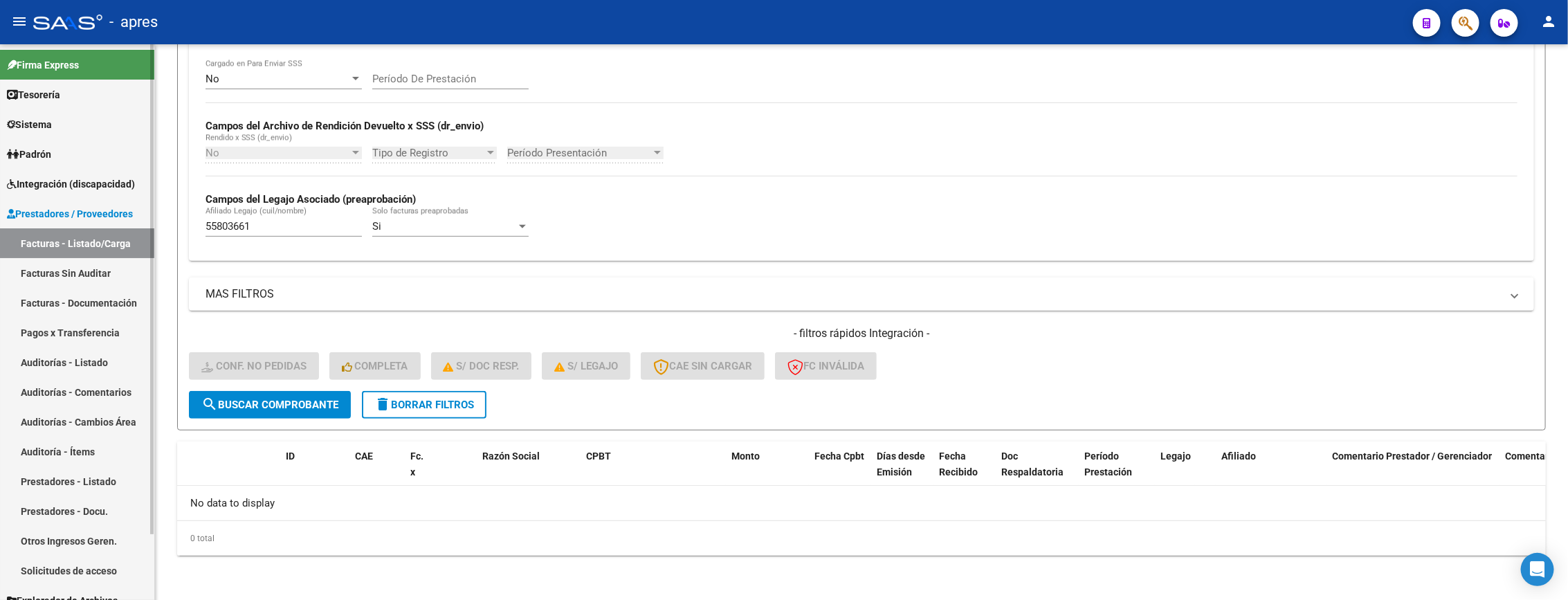
drag, startPoint x: 274, startPoint y: 229, endPoint x: 88, endPoint y: 229, distance: 186.0
click at [88, 229] on mat-sidenav-container "Firma Express Tesorería Extractos Procesados (csv) Extractos Originales (pdf) S…" at bounding box center [784, 322] width 1568 height 556
paste input "8458612"
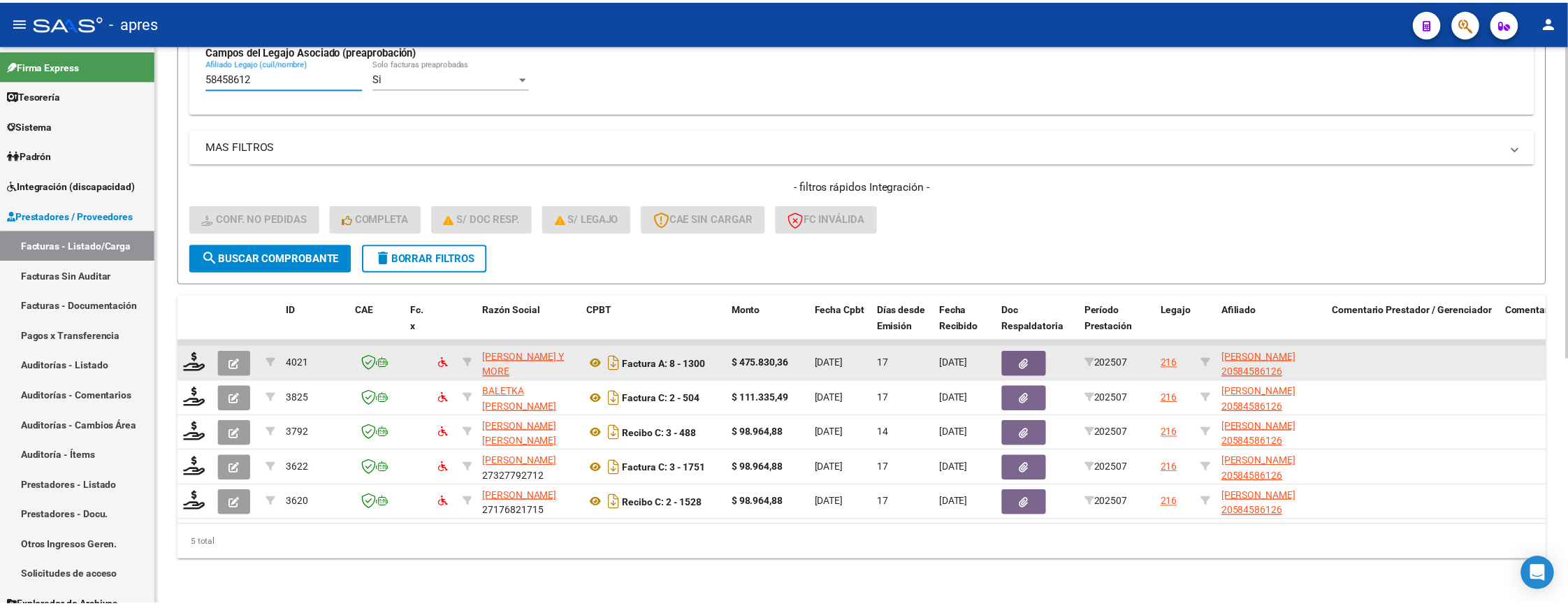
scroll to position [441, 0]
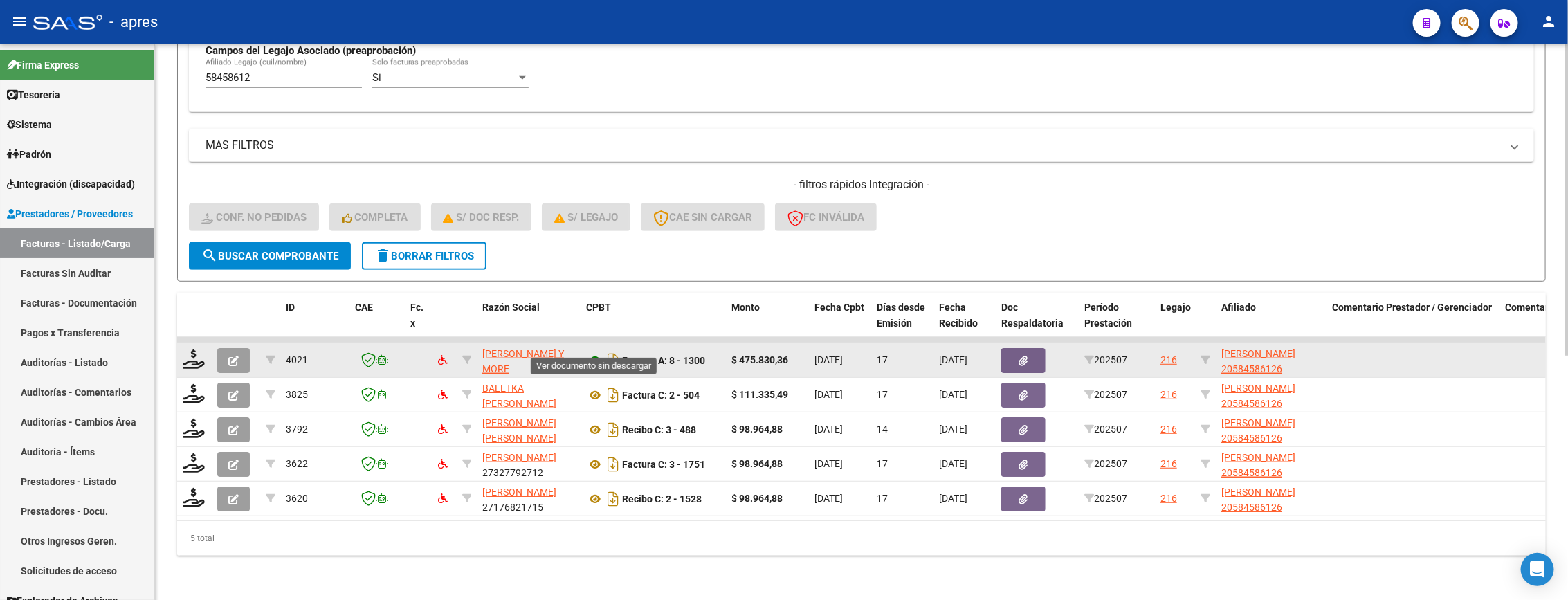
click at [596, 352] on icon at bounding box center [595, 360] width 18 height 17
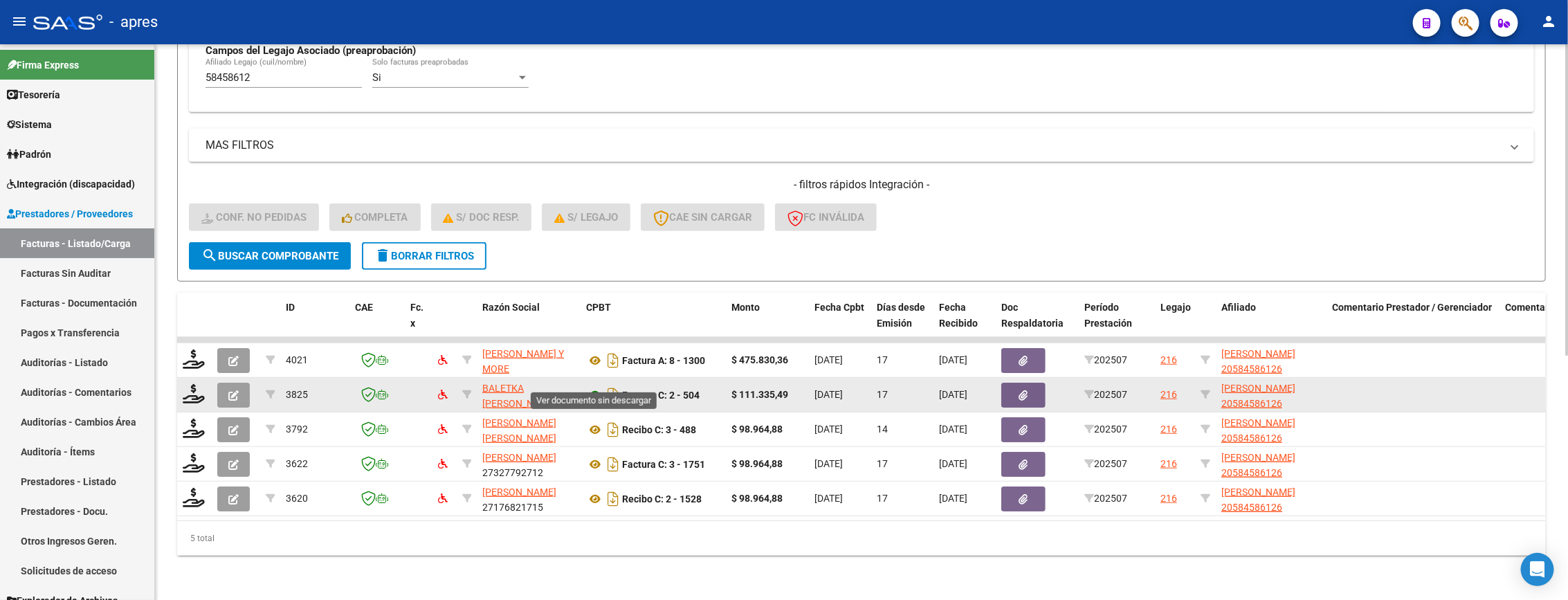
click at [587, 387] on icon at bounding box center [595, 395] width 18 height 17
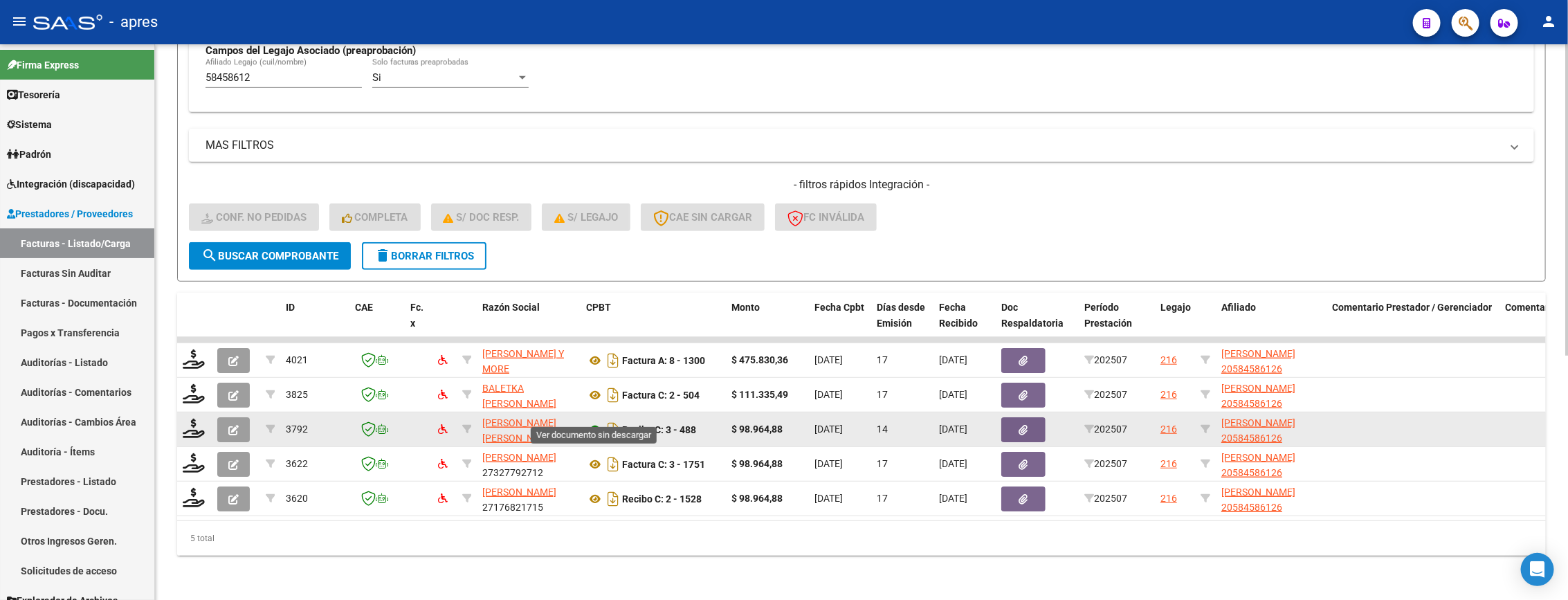
click at [590, 421] on icon at bounding box center [595, 429] width 18 height 17
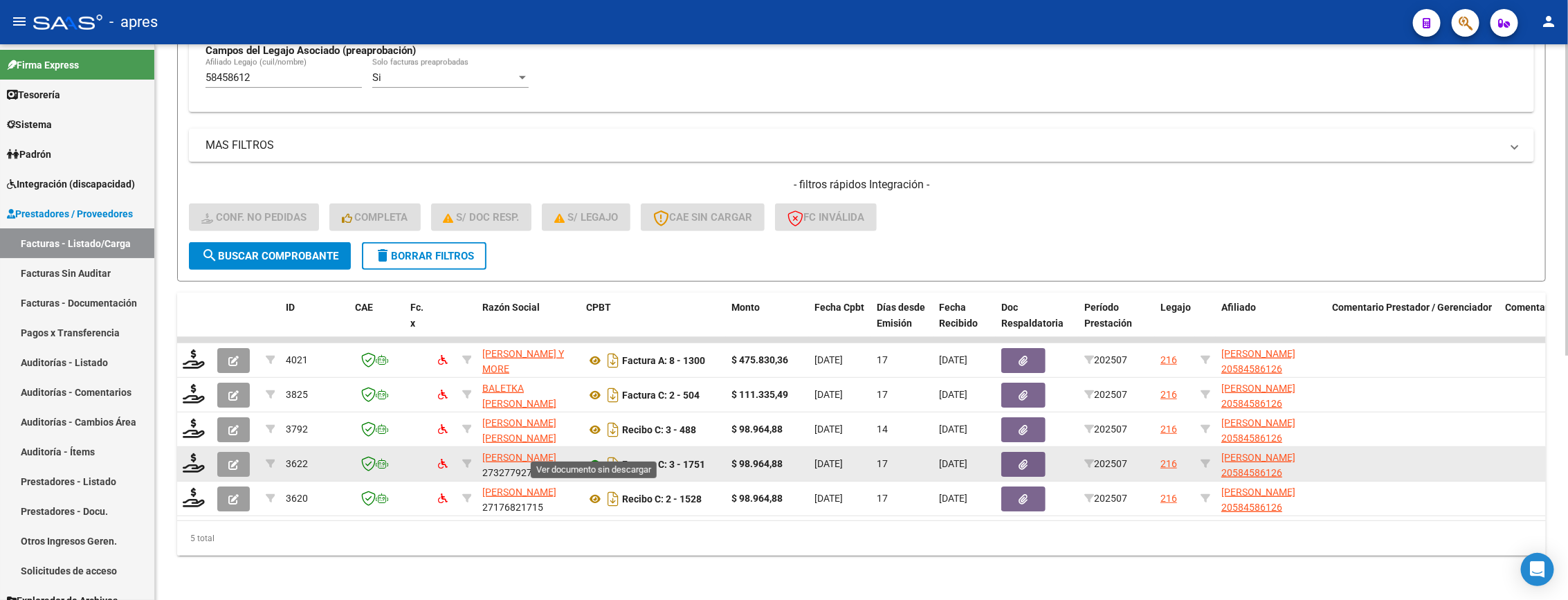
click at [598, 456] on icon at bounding box center [595, 464] width 18 height 17
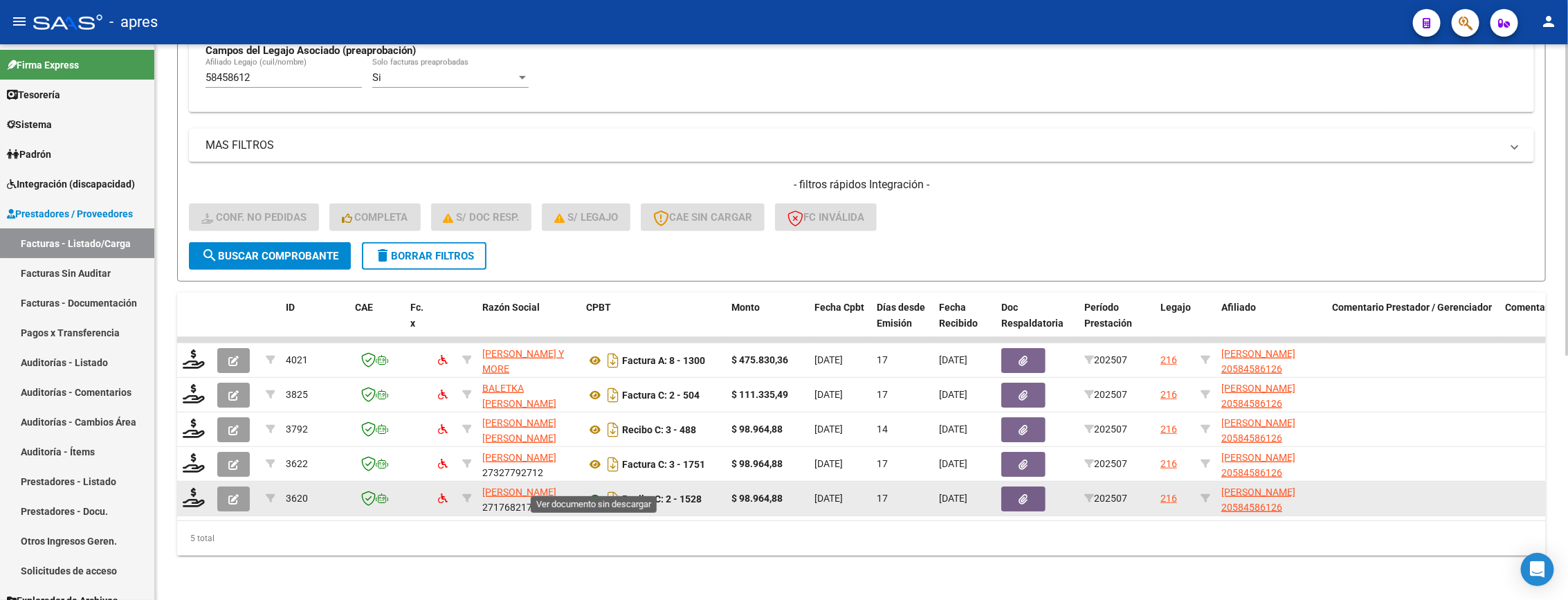
click at [596, 491] on icon at bounding box center [595, 499] width 18 height 17
click at [196, 488] on icon at bounding box center [194, 497] width 22 height 19
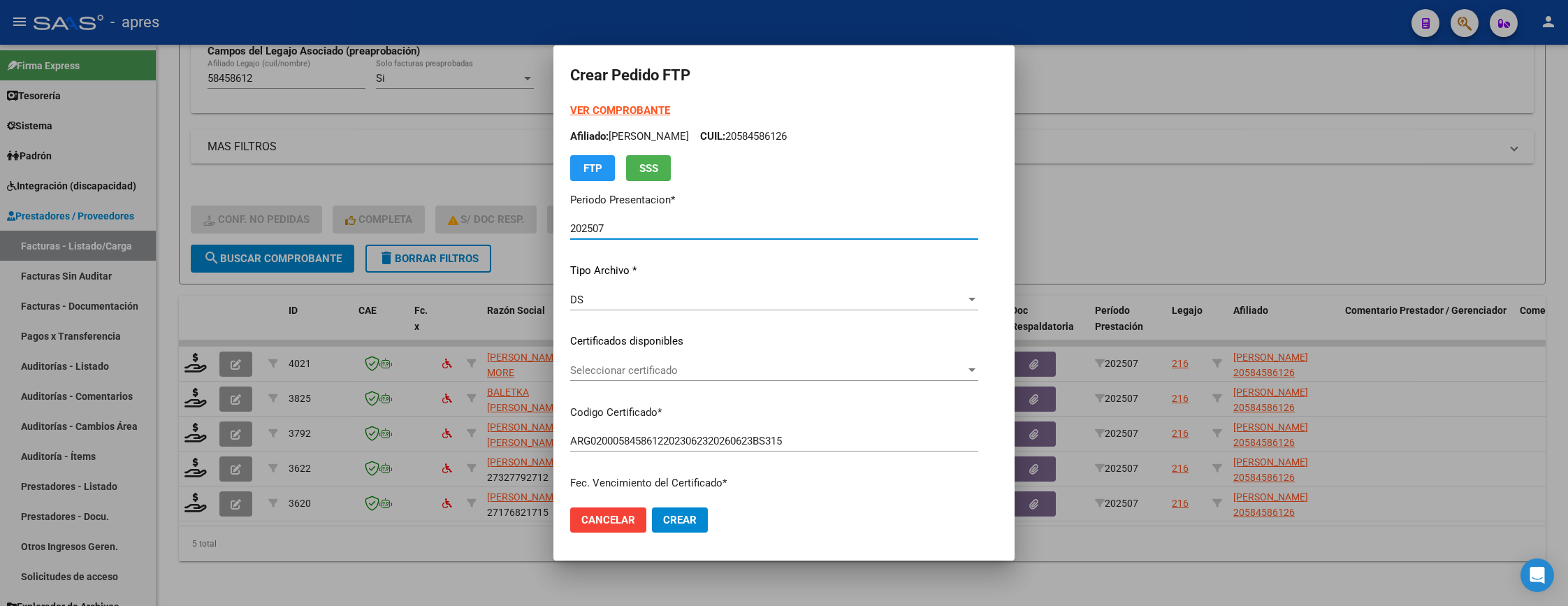
click at [590, 527] on span "Cancelar" at bounding box center [608, 520] width 53 height 13
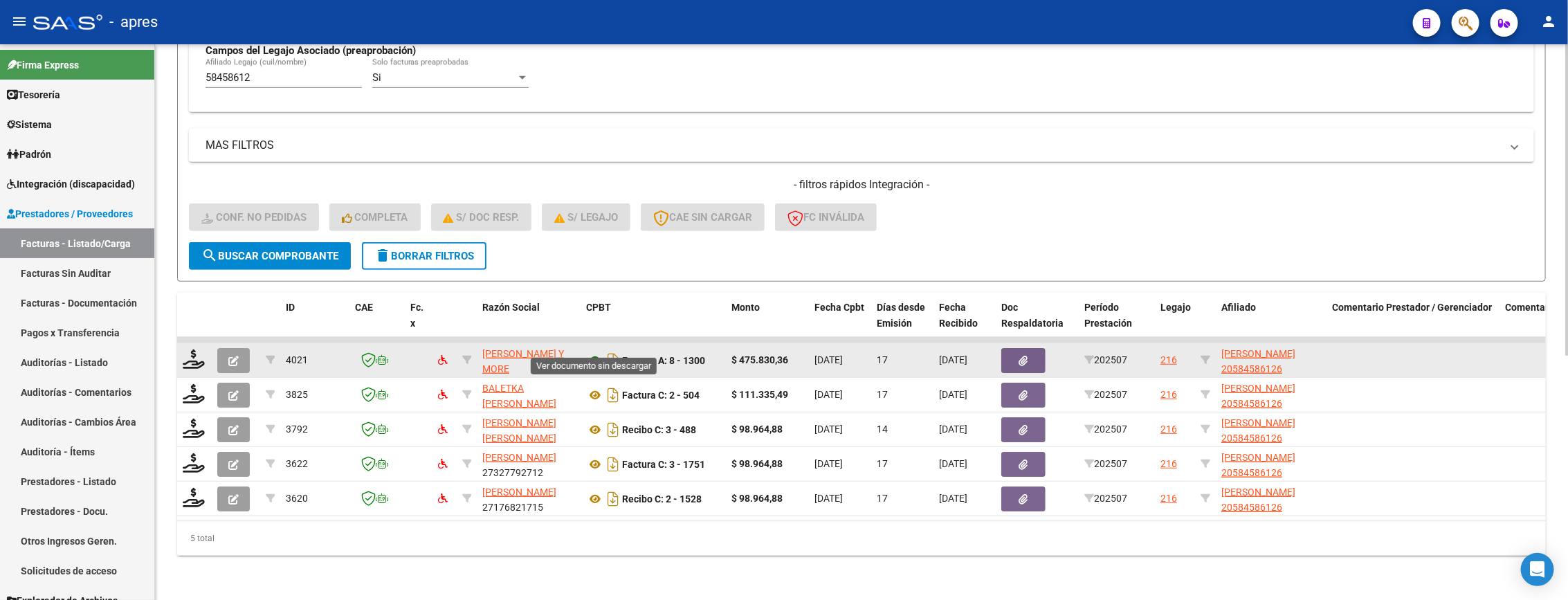
click at [592, 352] on icon at bounding box center [595, 360] width 18 height 17
click at [191, 350] on icon at bounding box center [194, 359] width 22 height 19
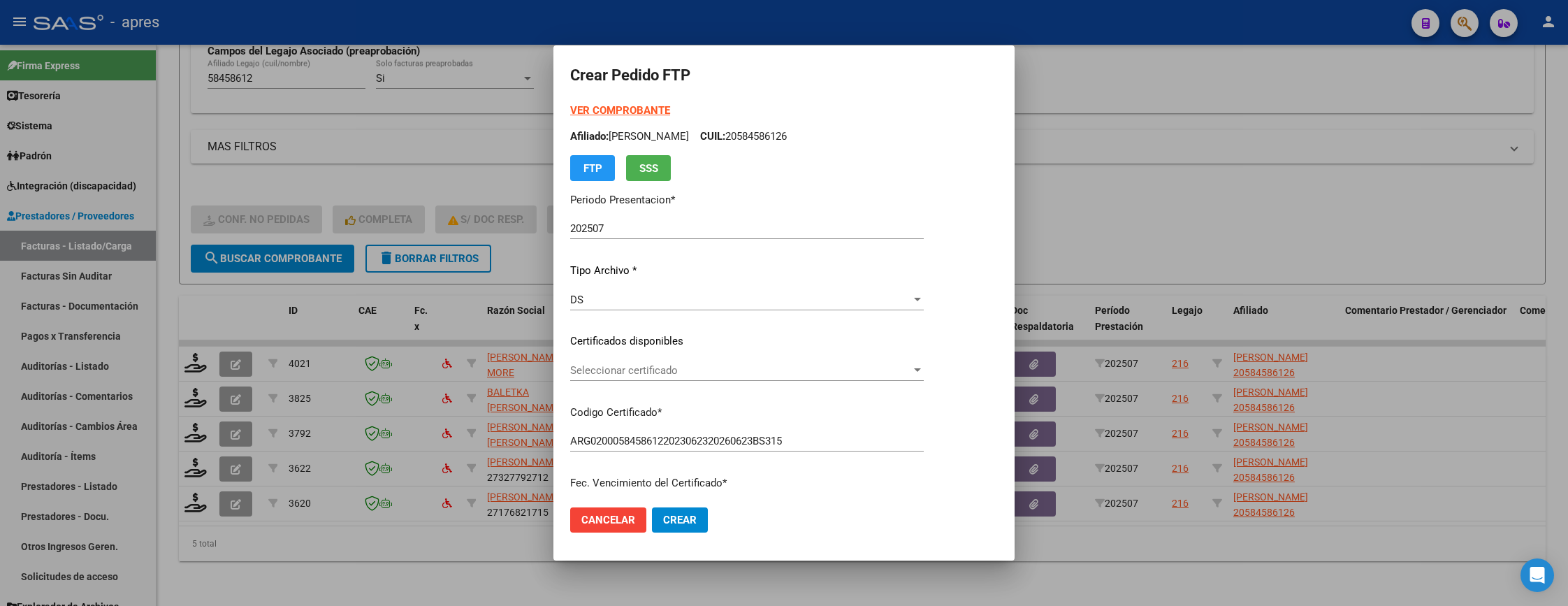
click at [697, 353] on div "VER COMPROBANTE ARCA Padrón Afiliado: DE NICHILO IGNACIO LEON CUIL: 20584586126…" at bounding box center [747, 331] width 354 height 457
click at [703, 368] on span "Seleccionar certificado" at bounding box center [740, 370] width 341 height 13
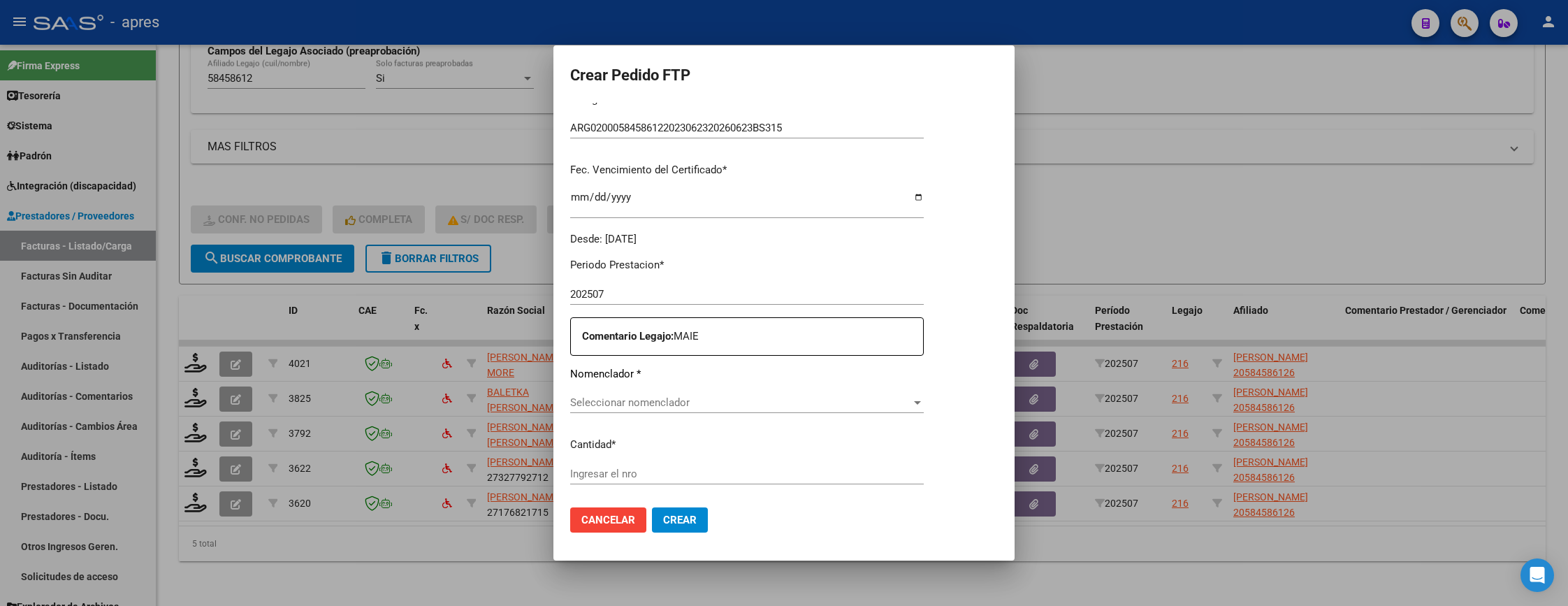
scroll to position [314, 0]
click at [738, 399] on span "Seleccionar nomenclador" at bounding box center [740, 401] width 341 height 13
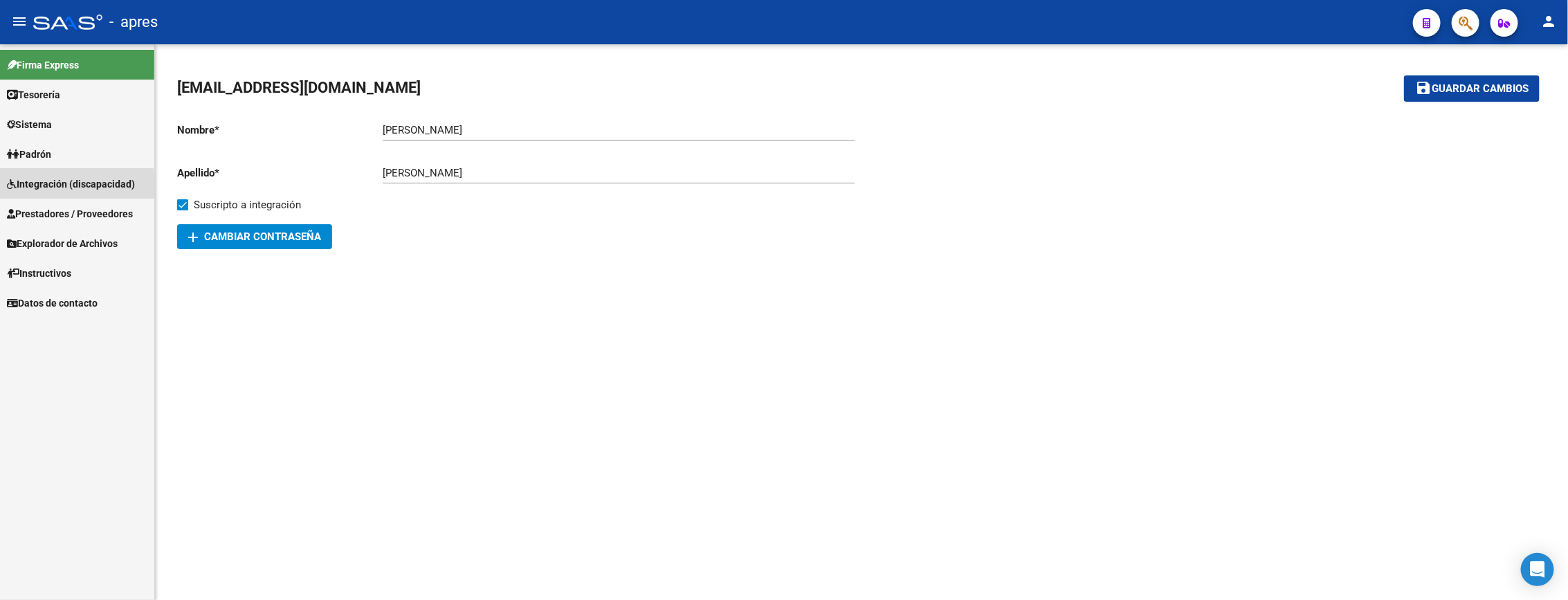
click at [50, 184] on span "Integración (discapacidad)" at bounding box center [71, 184] width 128 height 15
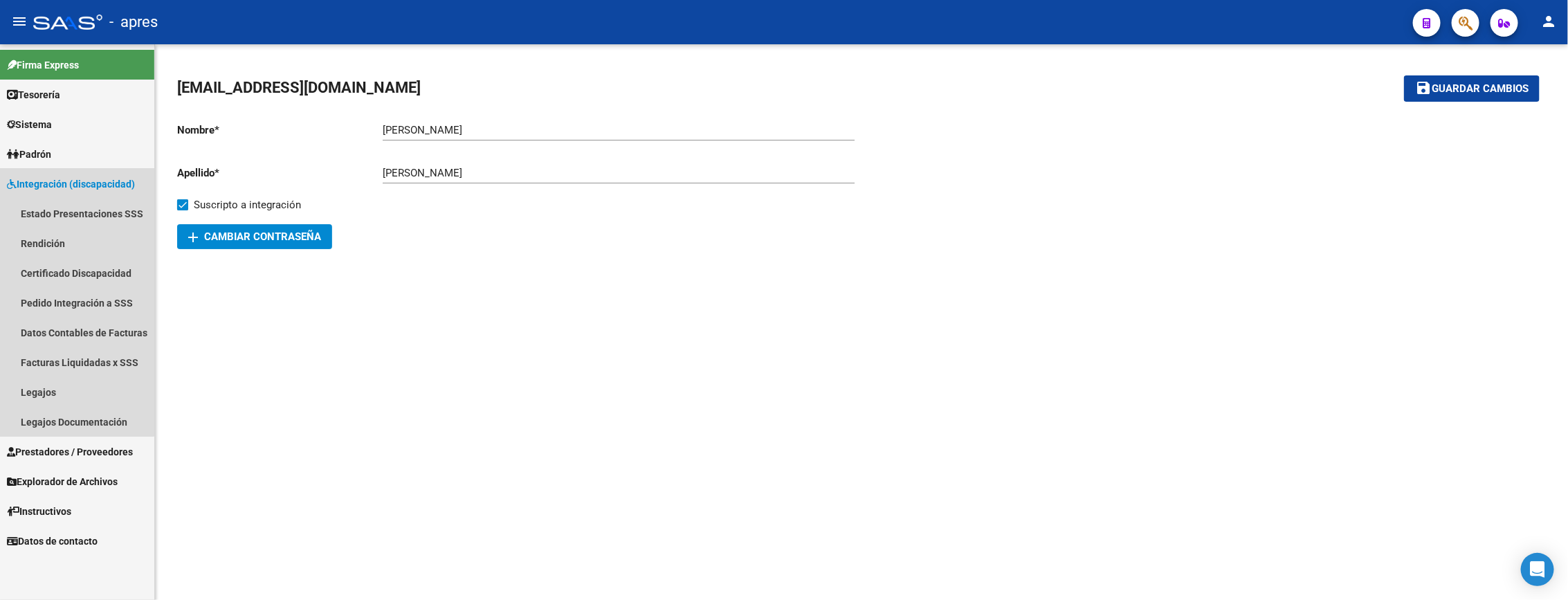
click at [68, 183] on span "Integración (discapacidad)" at bounding box center [71, 184] width 128 height 15
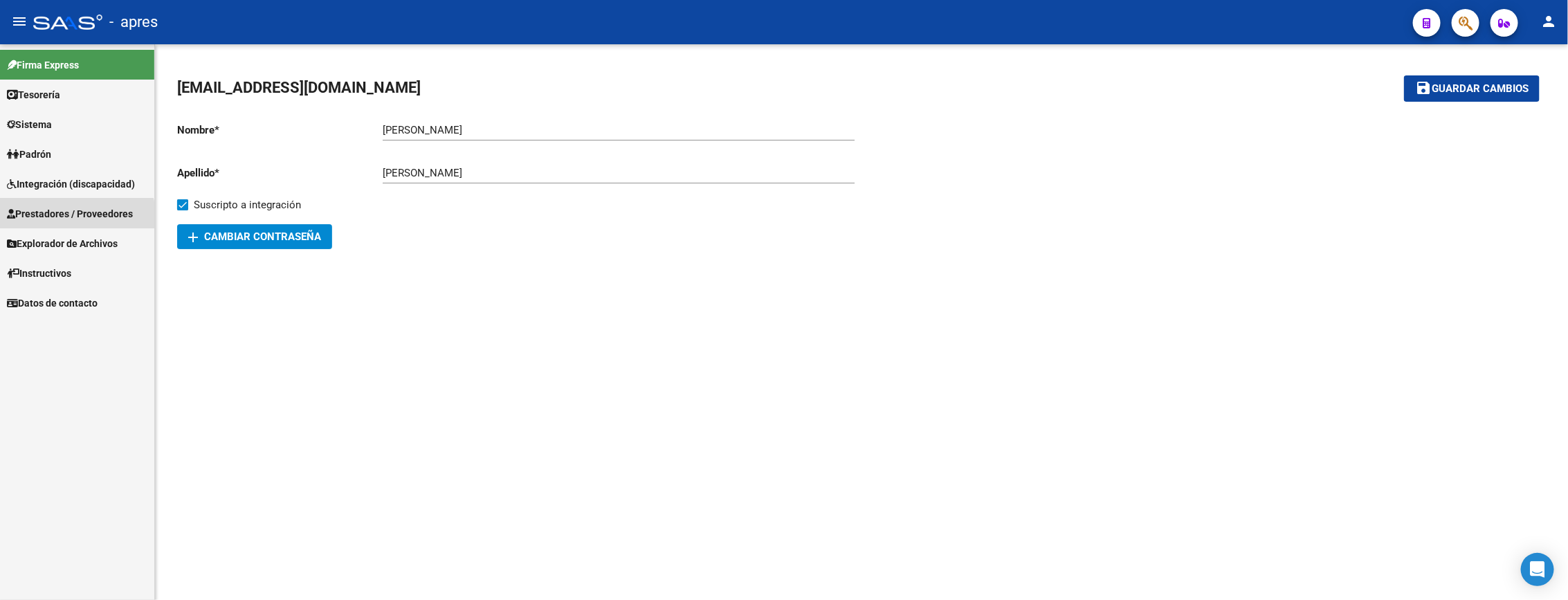
click at [68, 217] on span "Prestadores / Proveedores" at bounding box center [70, 213] width 126 height 15
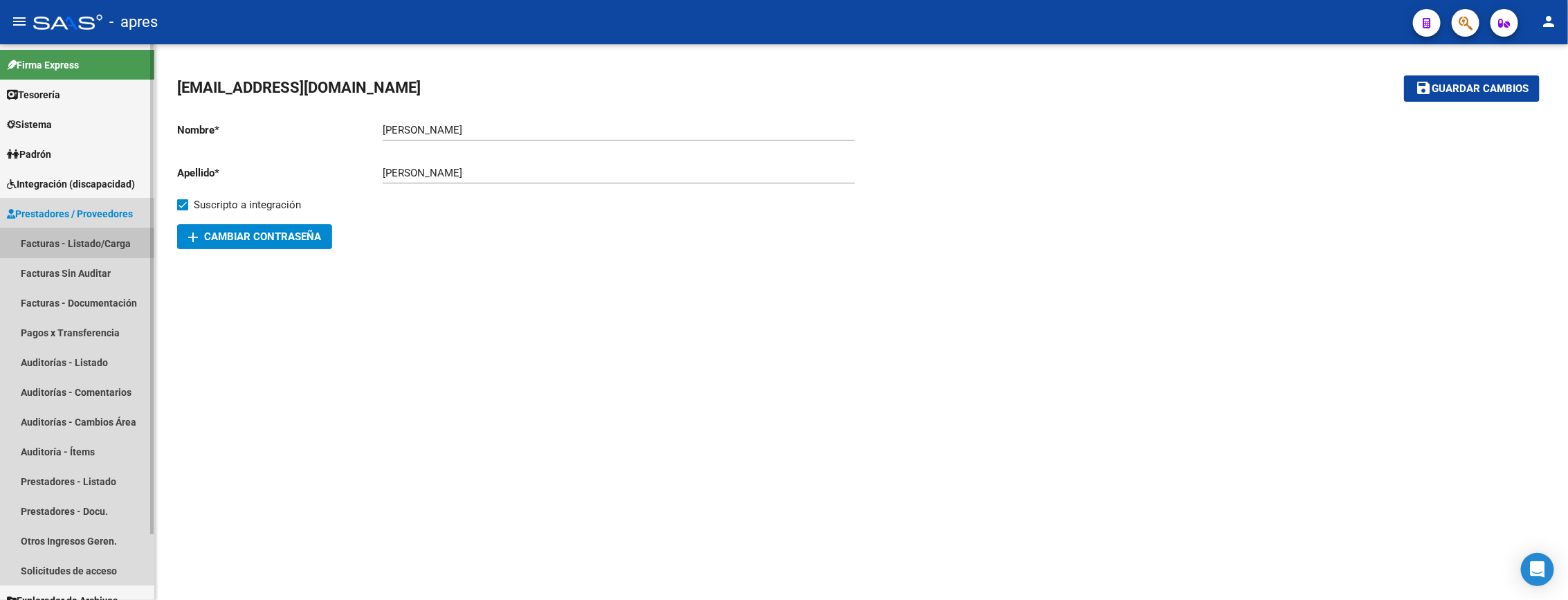
click at [75, 237] on link "Facturas - Listado/Carga" at bounding box center [77, 243] width 154 height 30
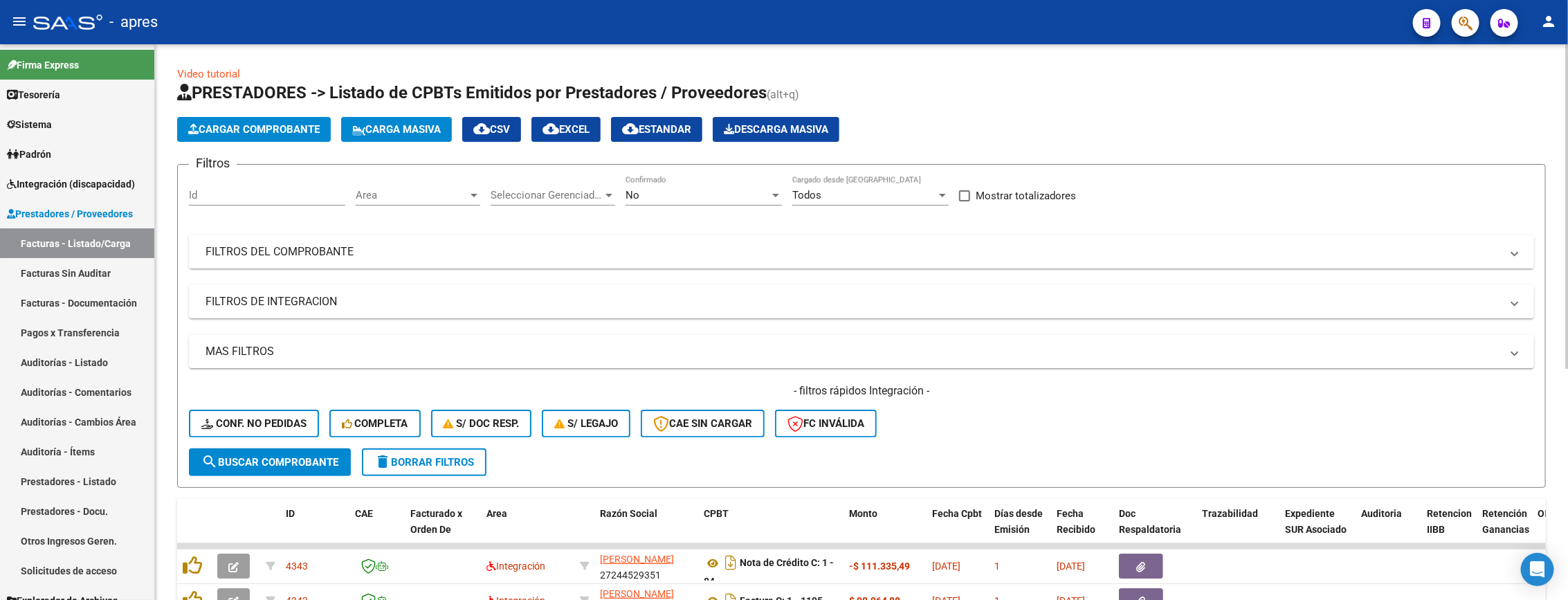
click at [646, 251] on mat-panel-title "FILTROS DEL COMPROBANTE" at bounding box center [853, 252] width 1295 height 15
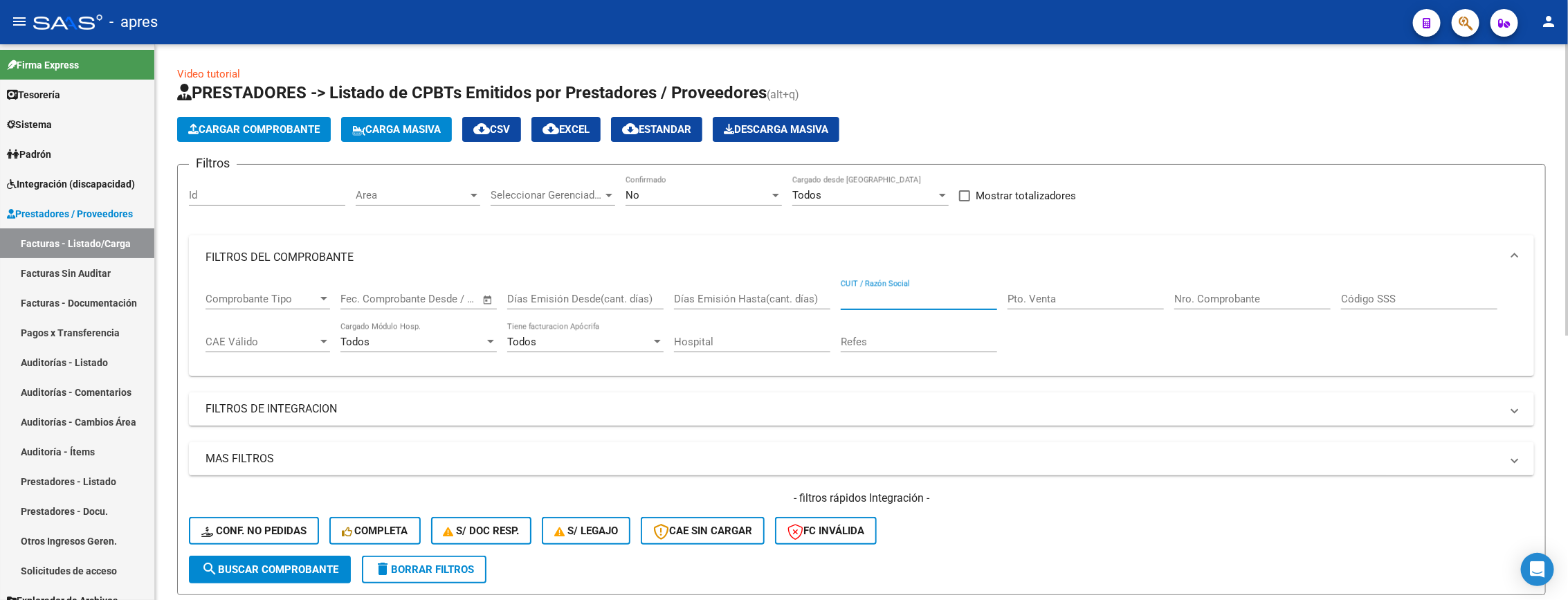
click at [914, 305] on input "CUIT / Razón Social" at bounding box center [918, 299] width 156 height 13
paste input "30715123971"
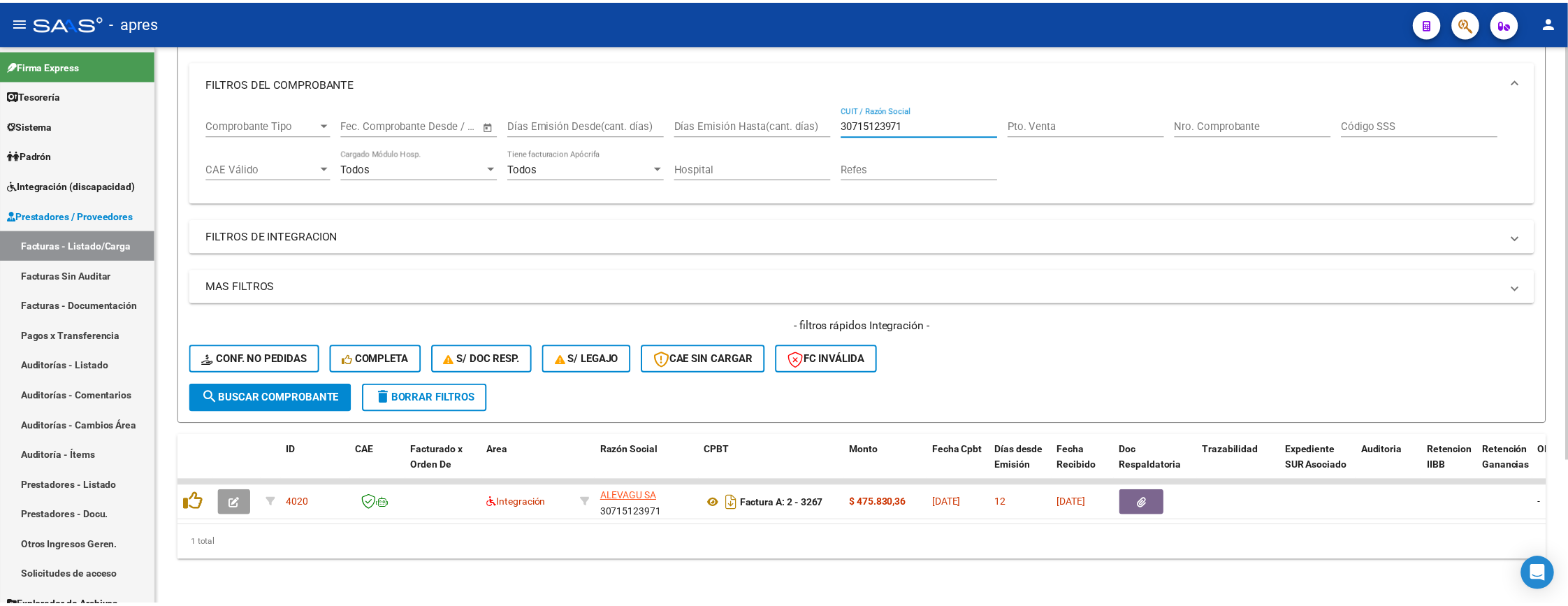
scroll to position [194, 0]
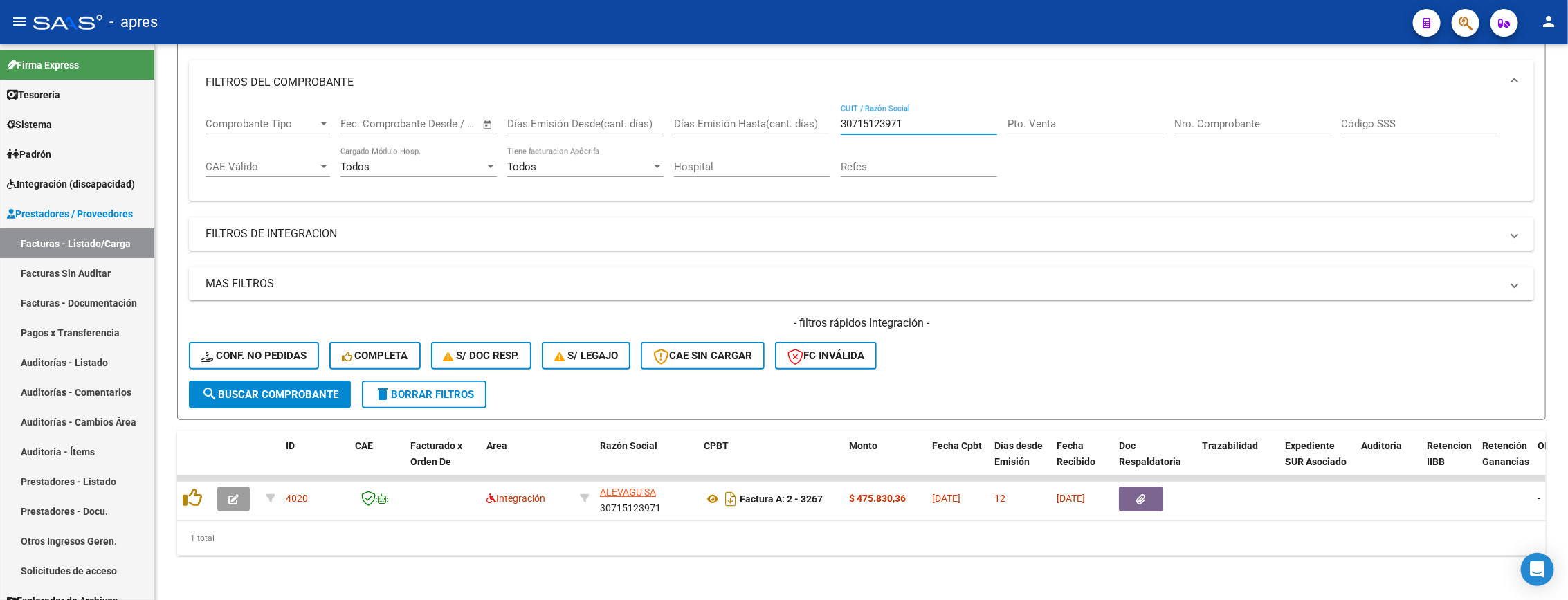
type input "30715123971"
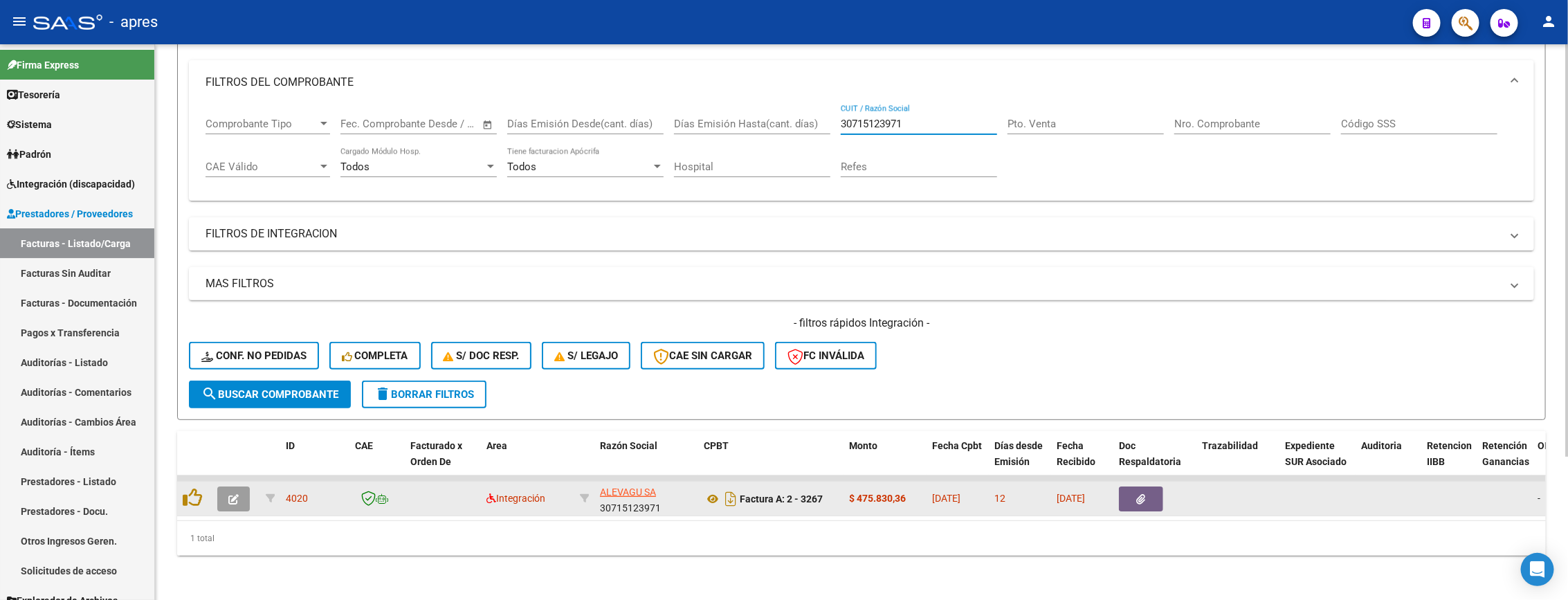
click at [230, 494] on icon "button" at bounding box center [233, 499] width 10 height 10
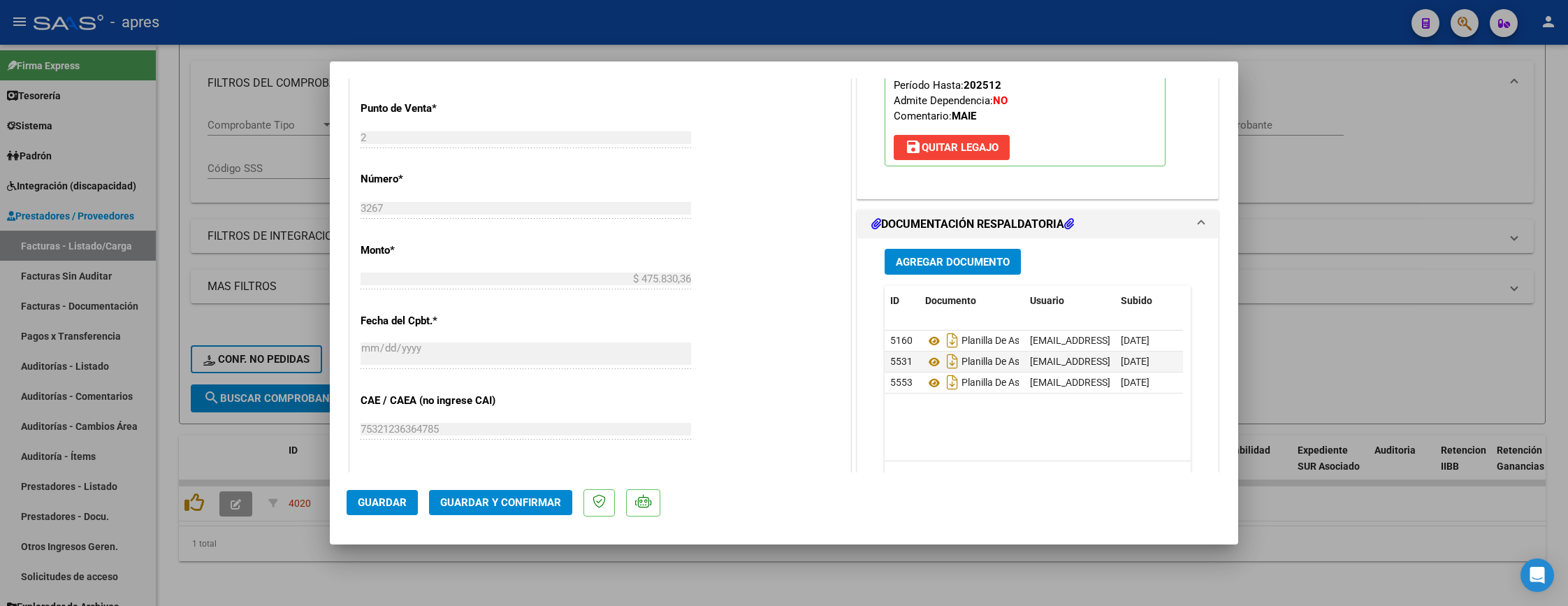
scroll to position [629, 0]
click at [925, 386] on icon at bounding box center [934, 383] width 18 height 17
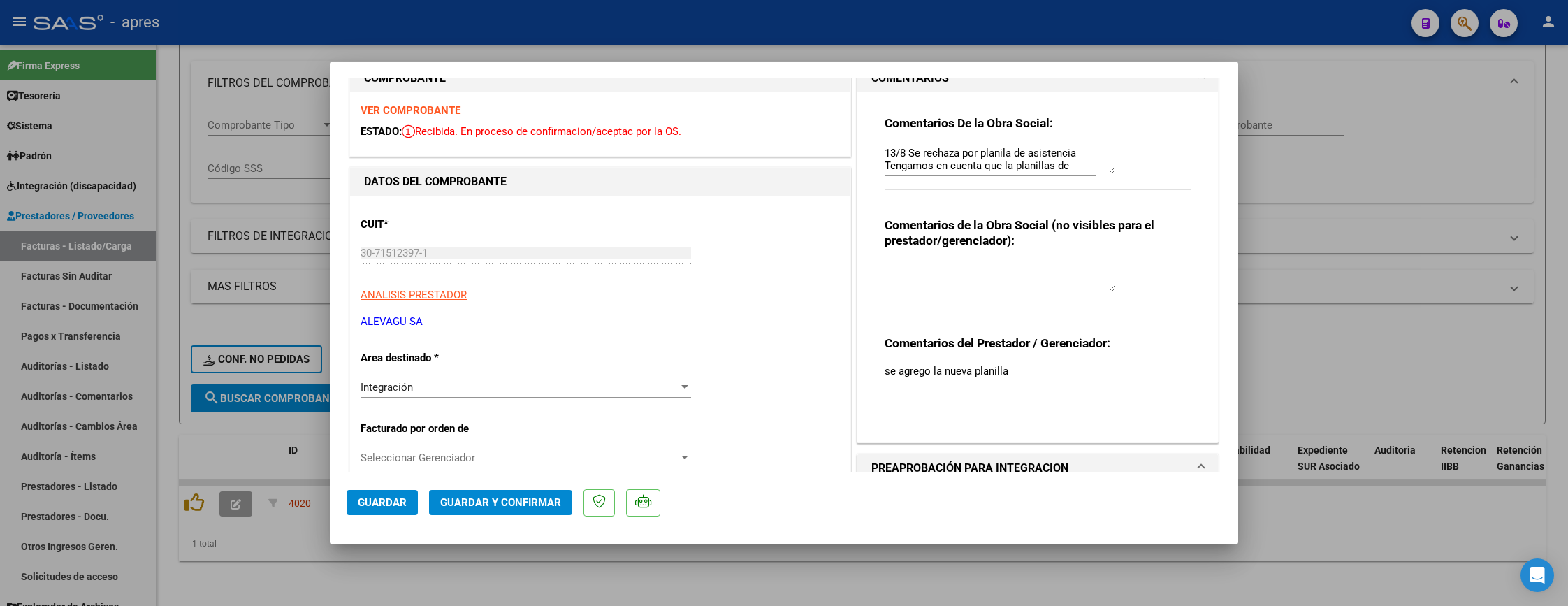
scroll to position [0, 0]
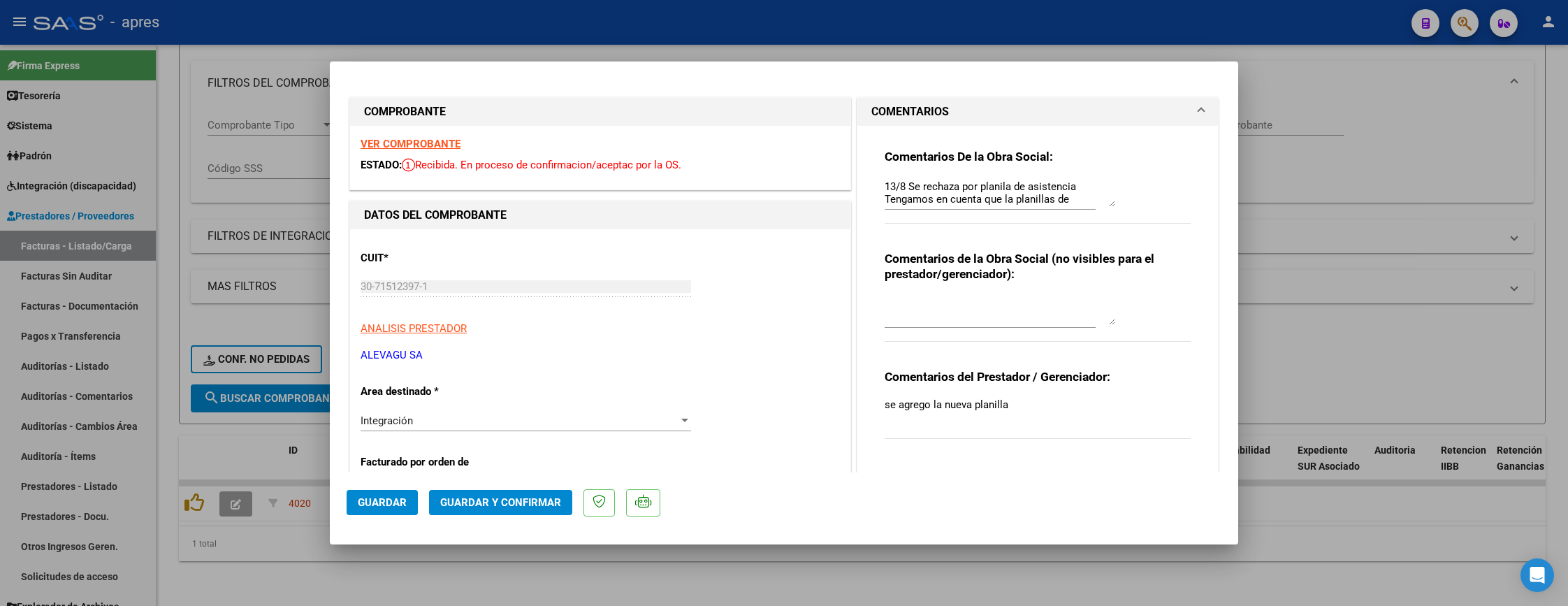
click at [411, 140] on strong "VER COMPROBANTE" at bounding box center [410, 144] width 100 height 13
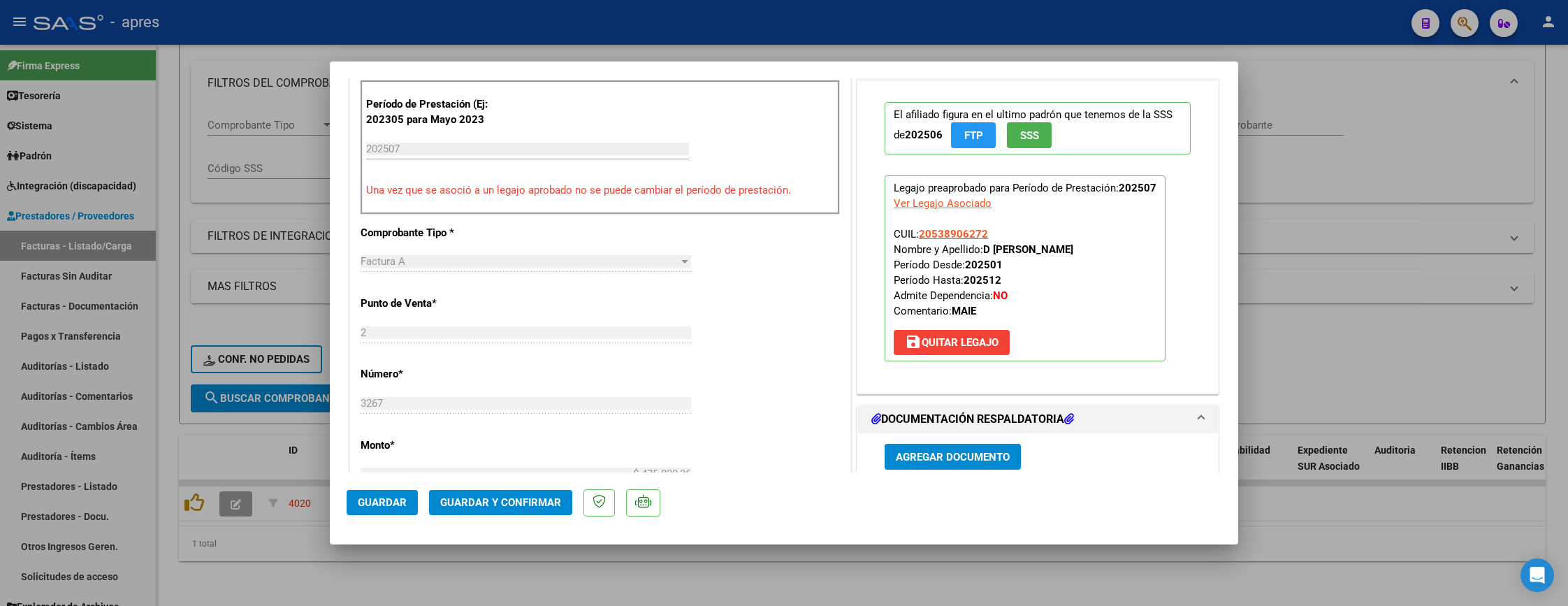
scroll to position [227, 0]
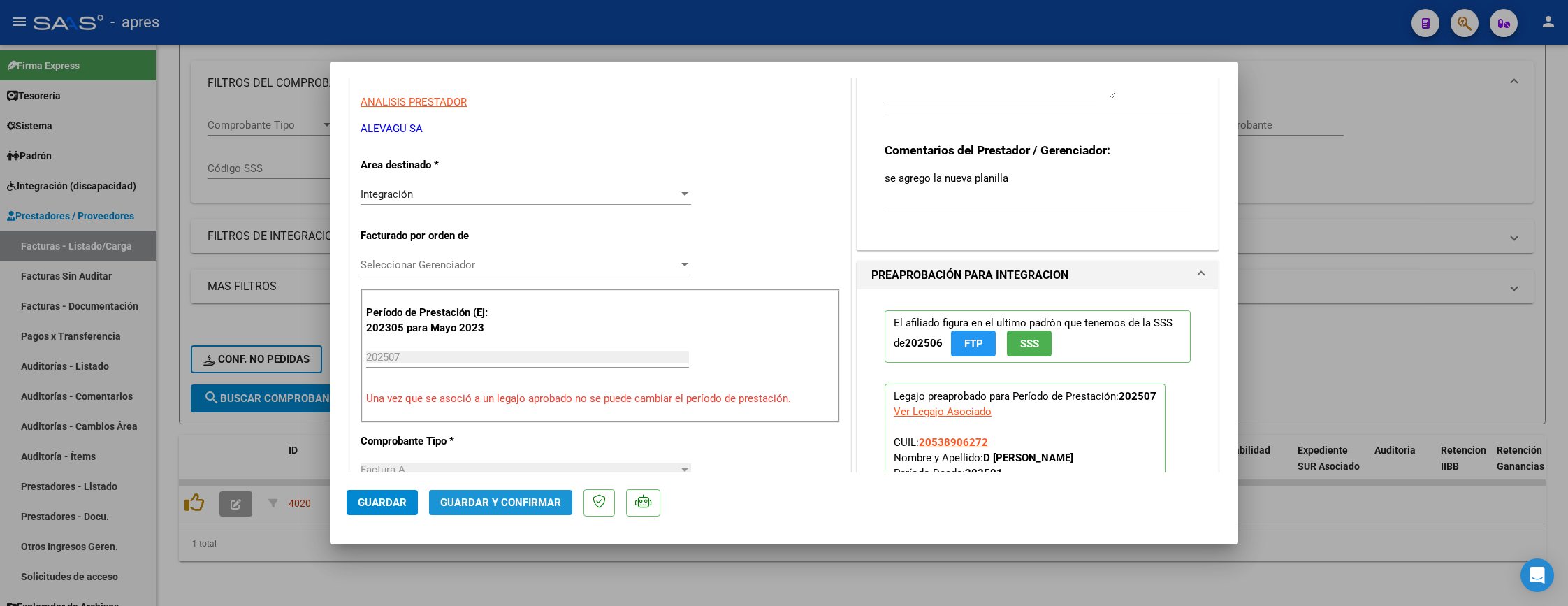
click at [486, 501] on span "Guardar y Confirmar" at bounding box center [500, 502] width 121 height 13
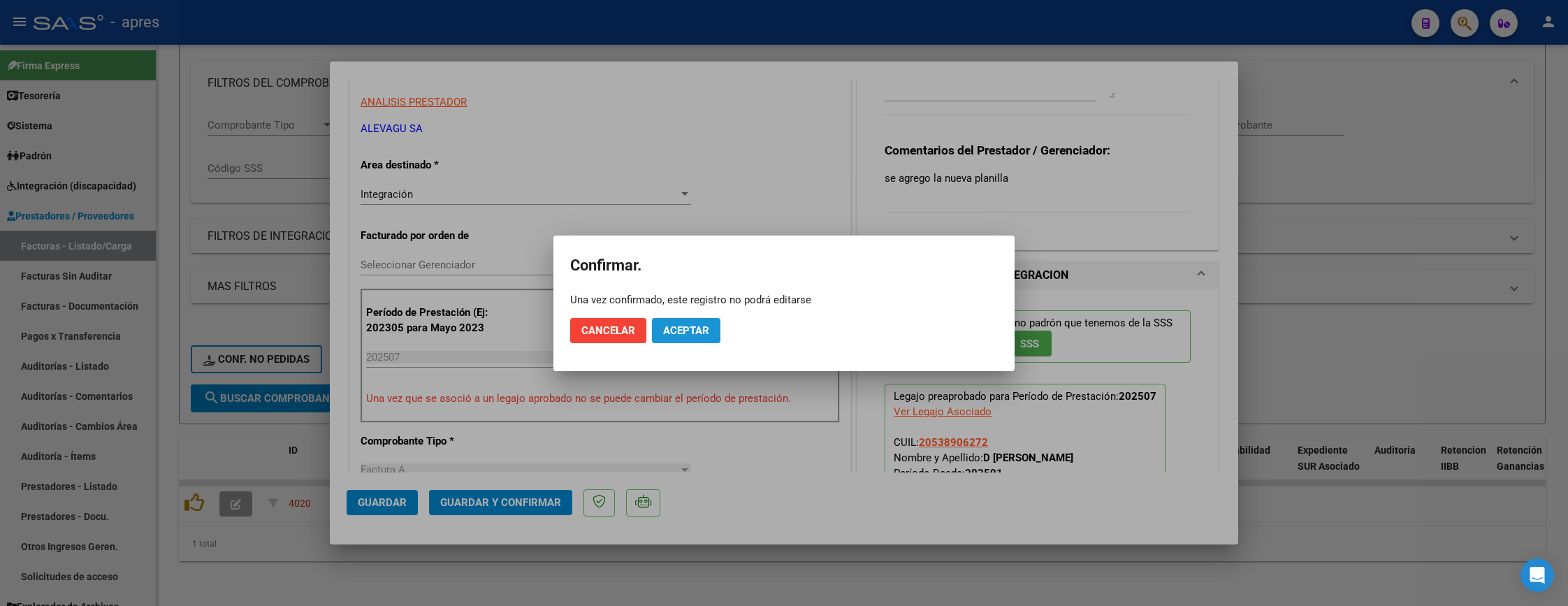
click at [689, 329] on span "Aceptar" at bounding box center [686, 331] width 46 height 13
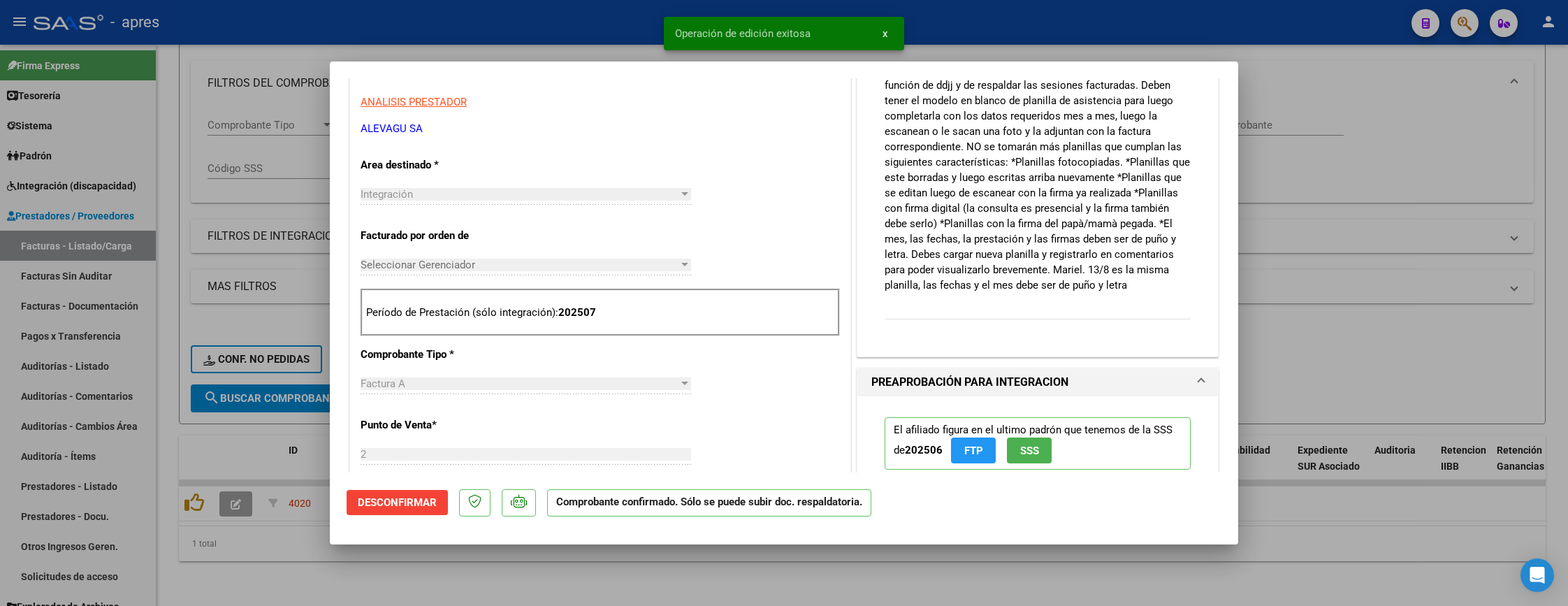
click at [542, 593] on div at bounding box center [784, 303] width 1568 height 606
type input "$ 0,00"
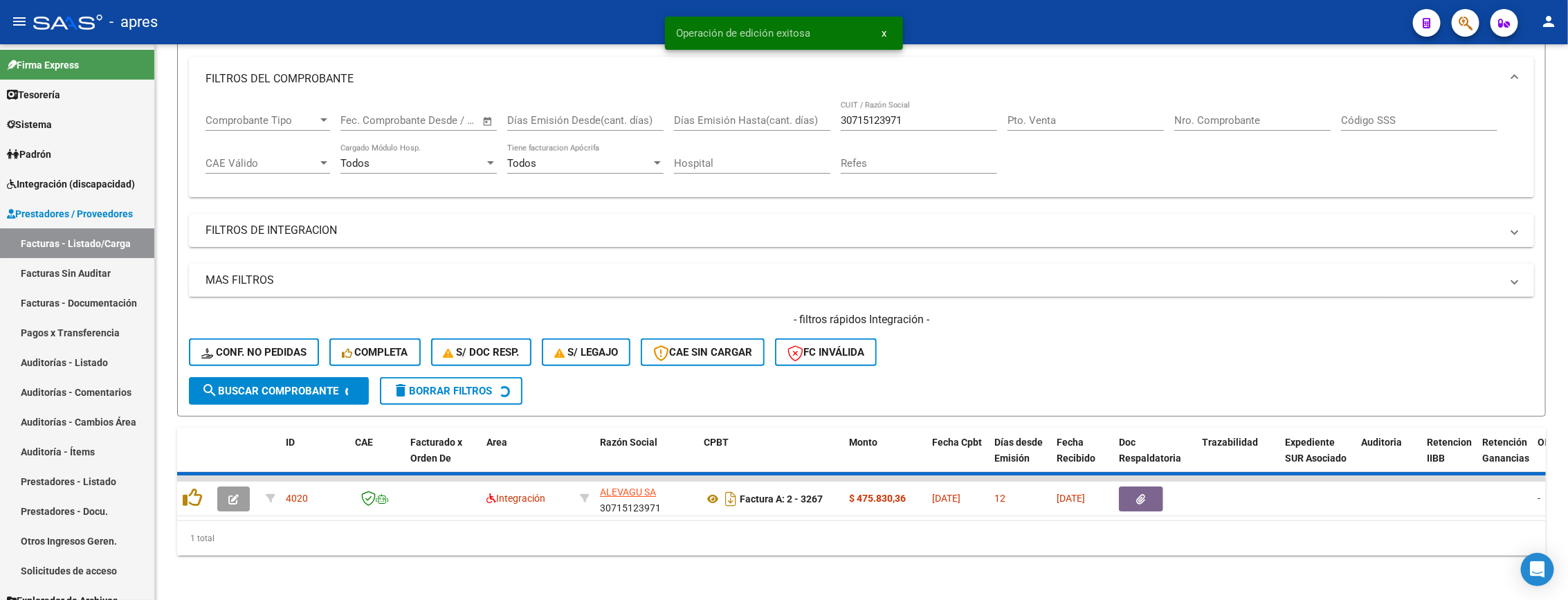
scroll to position [166, 0]
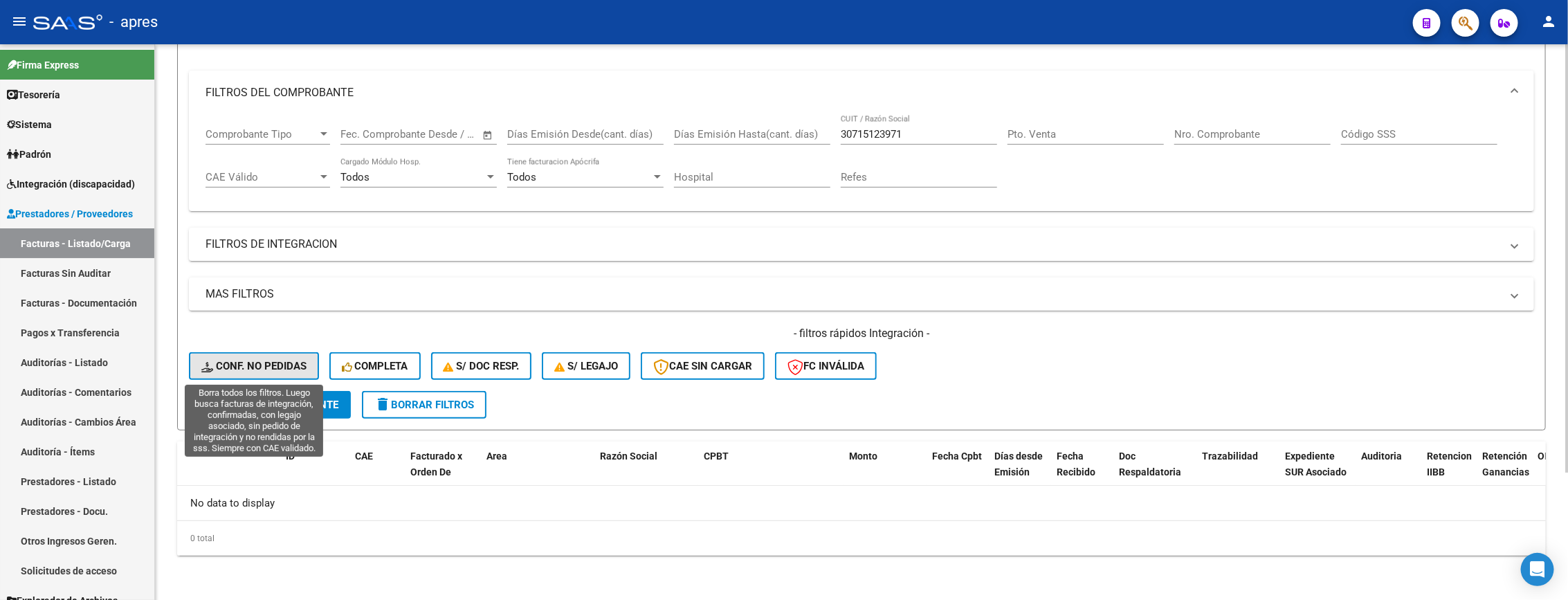
click at [244, 352] on button "Conf. no pedidas" at bounding box center [254, 366] width 130 height 28
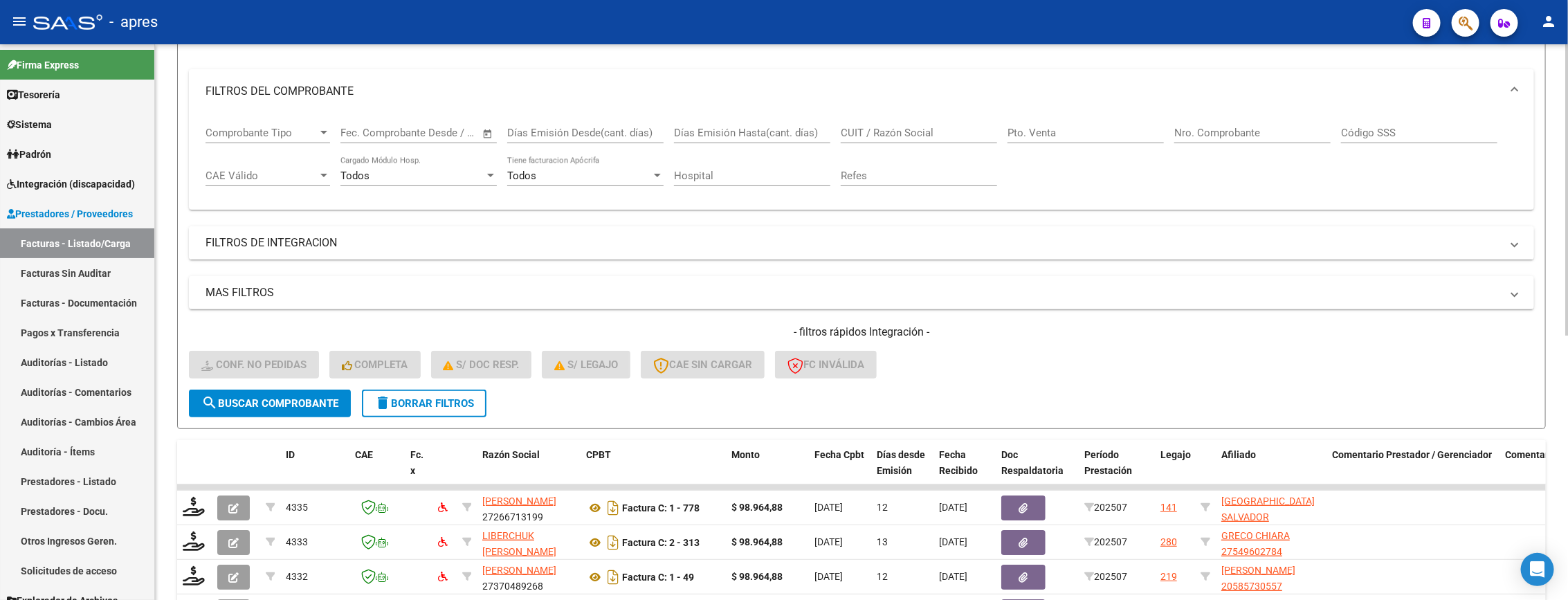
click at [233, 247] on mat-panel-title "FILTROS DE INTEGRACION" at bounding box center [853, 242] width 1295 height 15
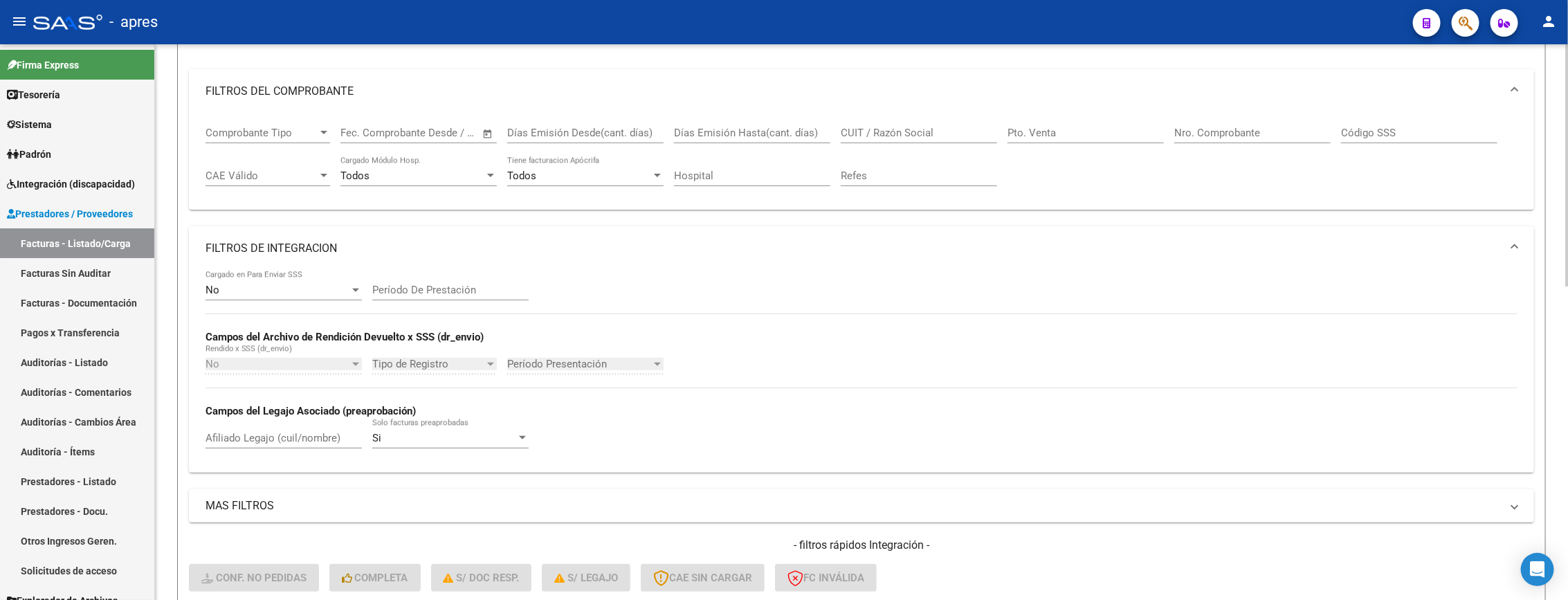
click at [237, 440] on input "Afiliado Legajo (cuil/nombre)" at bounding box center [283, 438] width 156 height 13
paste input "56249321"
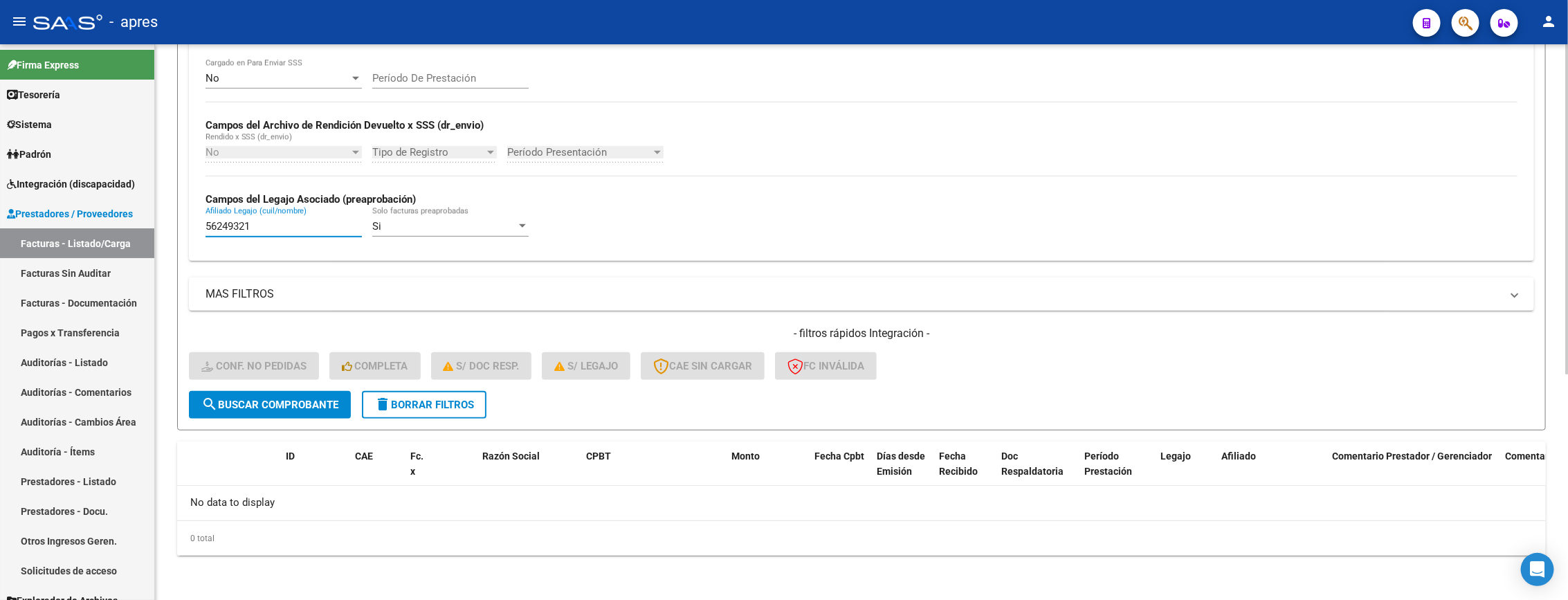
click at [278, 400] on span "search Buscar Comprobante" at bounding box center [269, 405] width 137 height 13
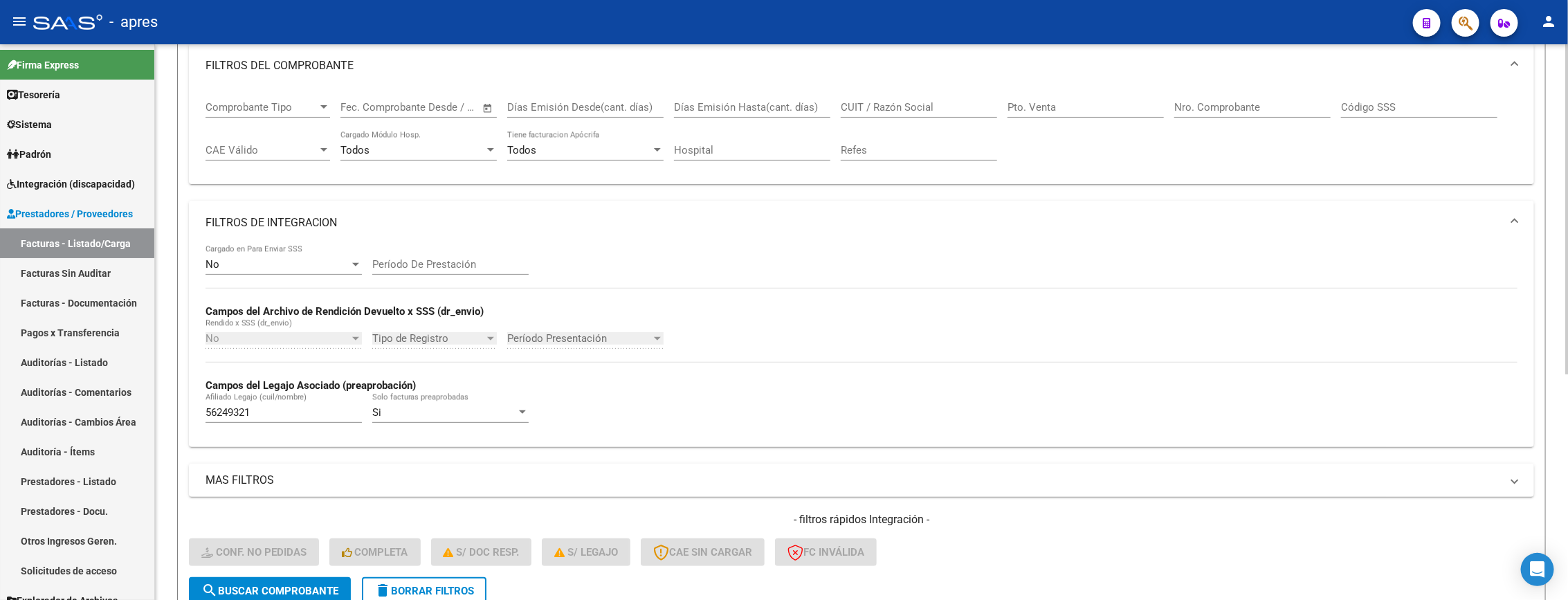
scroll to position [172, 0]
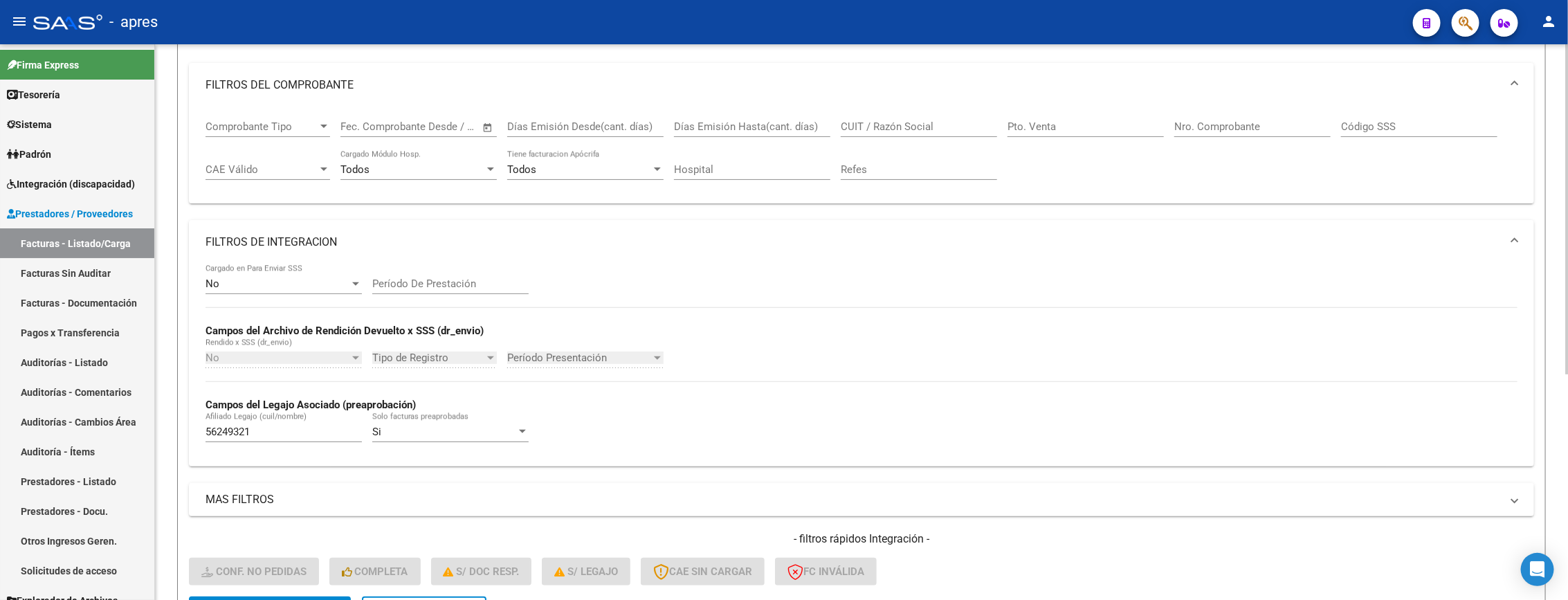
drag, startPoint x: 266, startPoint y: 426, endPoint x: 174, endPoint y: 426, distance: 92.0
click at [174, 426] on div "Video tutorial PRESTADORES -> Listado de CPBTs Emitidos por Prestadores / Prove…" at bounding box center [861, 339] width 1413 height 934
drag, startPoint x: 258, startPoint y: 438, endPoint x: 38, endPoint y: 443, distance: 220.1
click at [38, 443] on mat-sidenav-container "Firma Express Tesorería Extractos Procesados (csv) Extractos Originales (pdf) S…" at bounding box center [784, 322] width 1568 height 556
paste input "3890627"
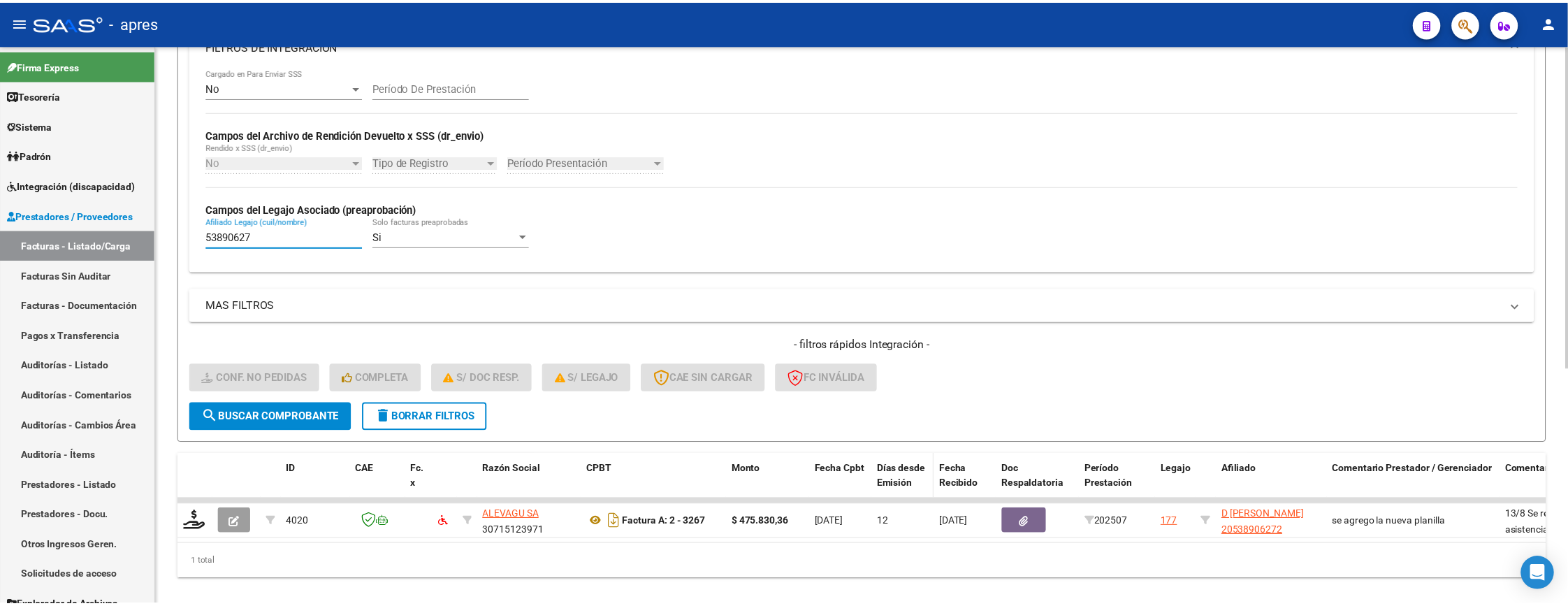
scroll to position [411, 0]
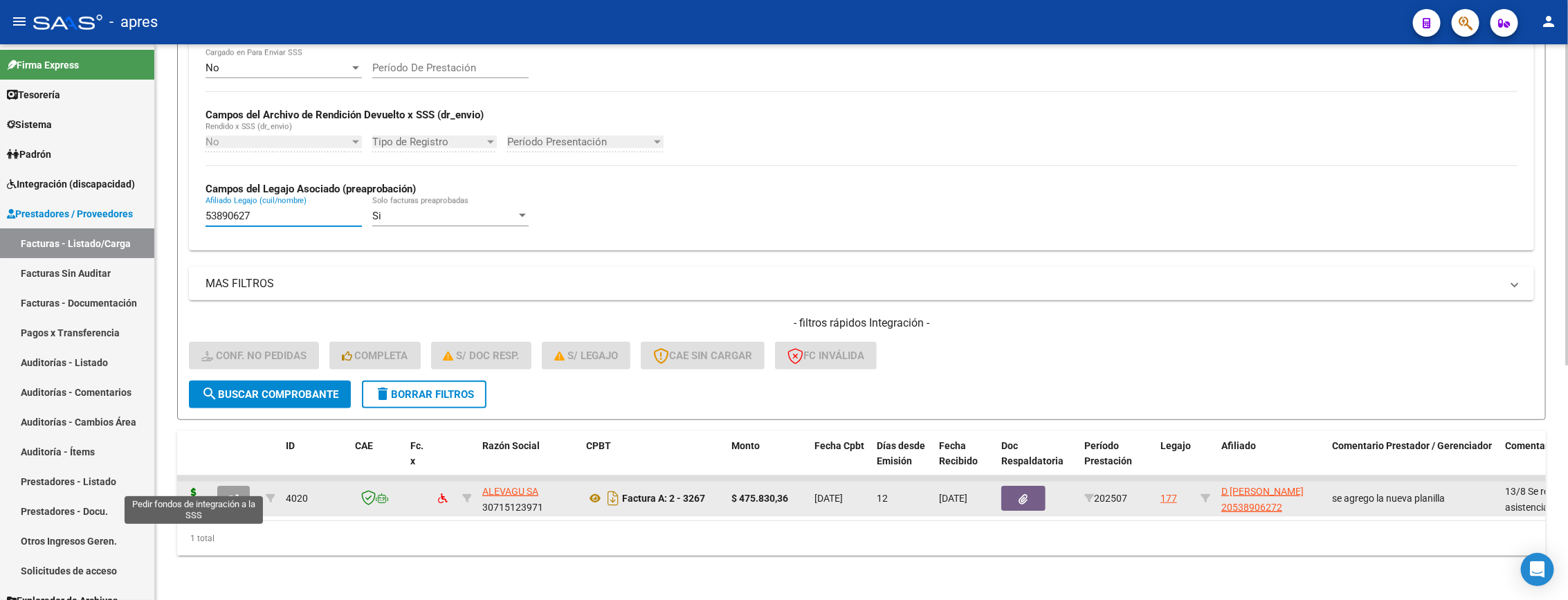
type input "53890627"
click at [191, 488] on icon at bounding box center [194, 497] width 22 height 19
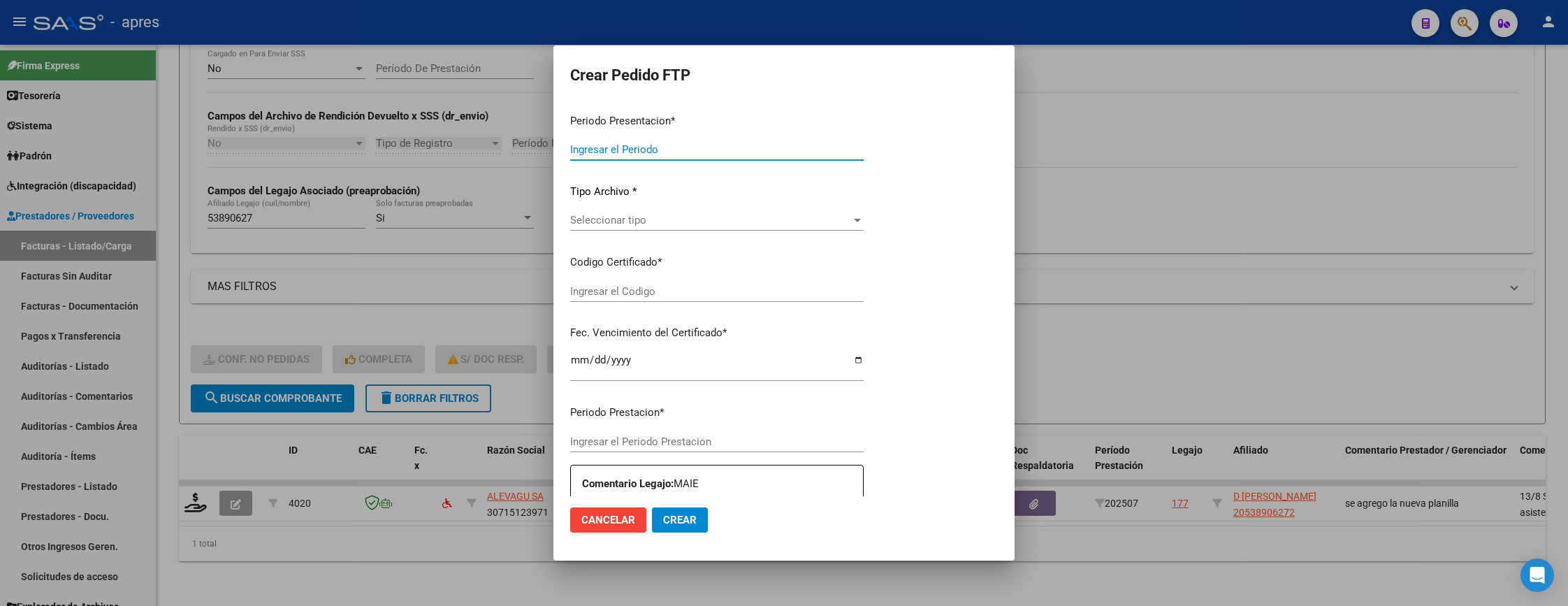
type input "202507"
type input "$ 475.830,36"
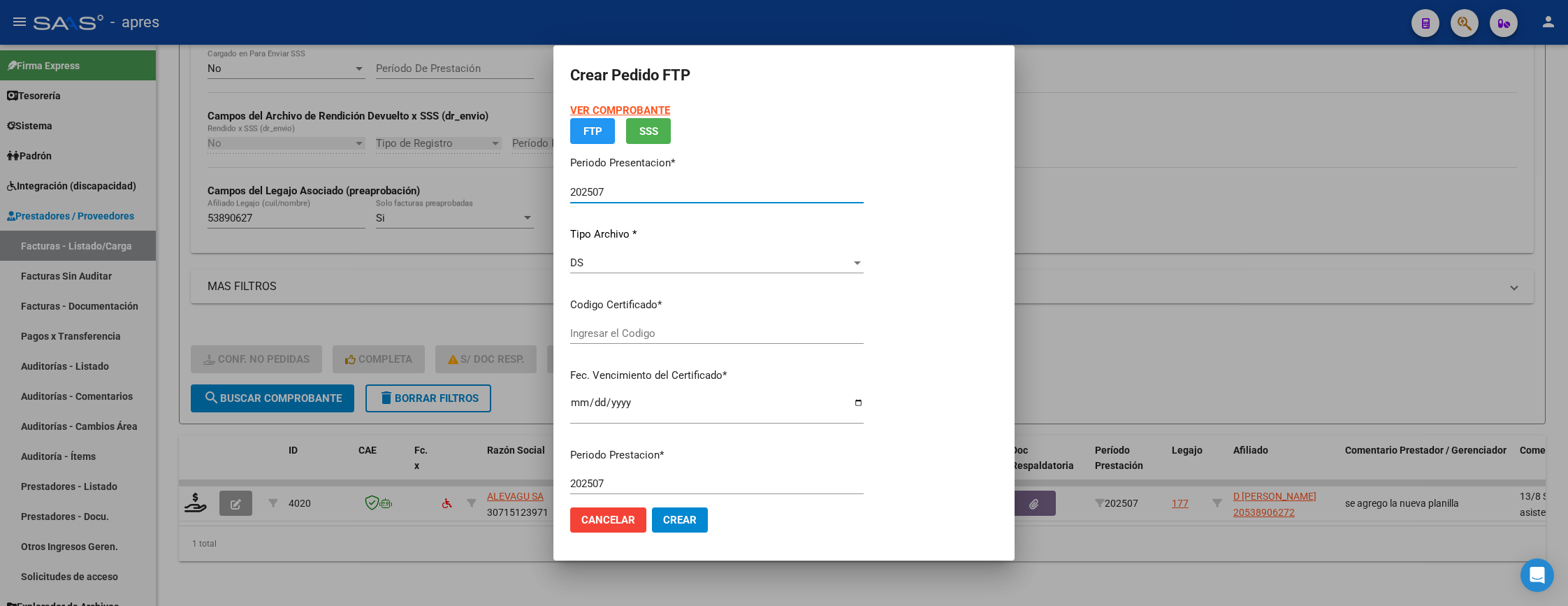
type input "ARG02000538906272022051120250511BUE413"
type input "2026-05-11"
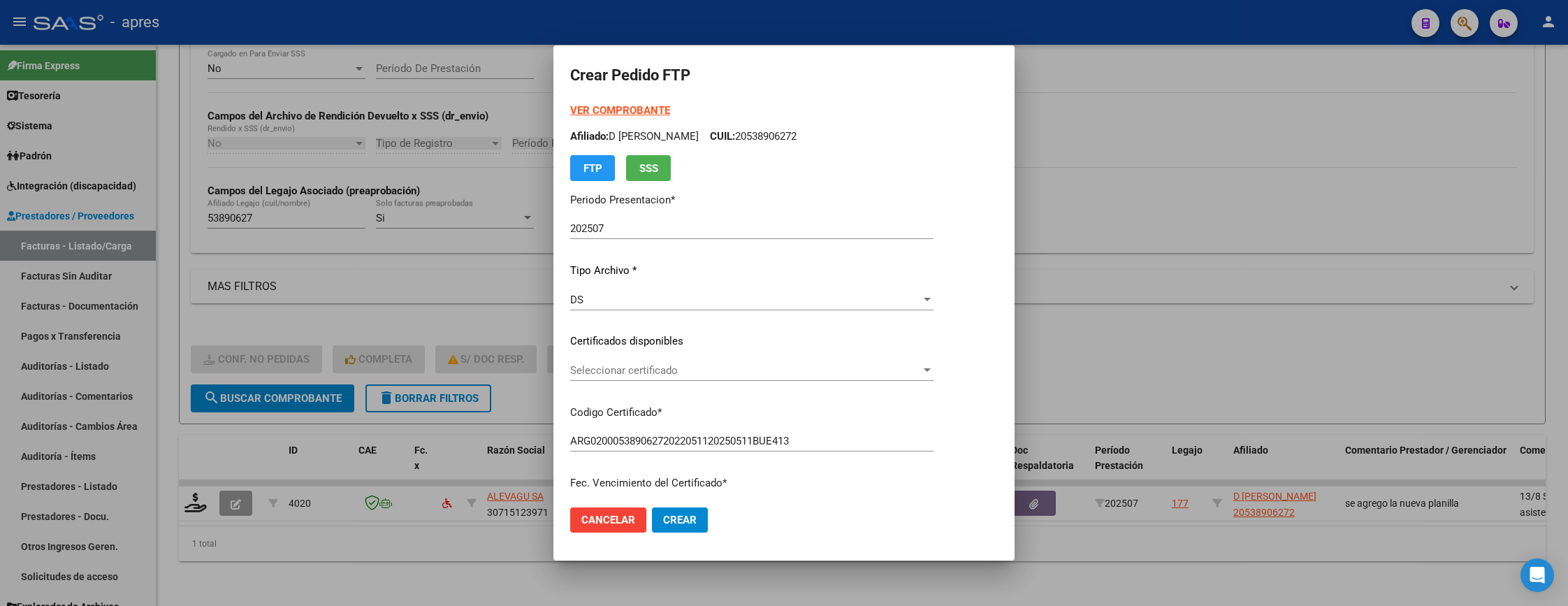
click at [657, 269] on p "Tipo Archivo *" at bounding box center [752, 271] width 364 height 16
click at [748, 361] on div "Seleccionar certificado Seleccionar certificado" at bounding box center [752, 370] width 364 height 21
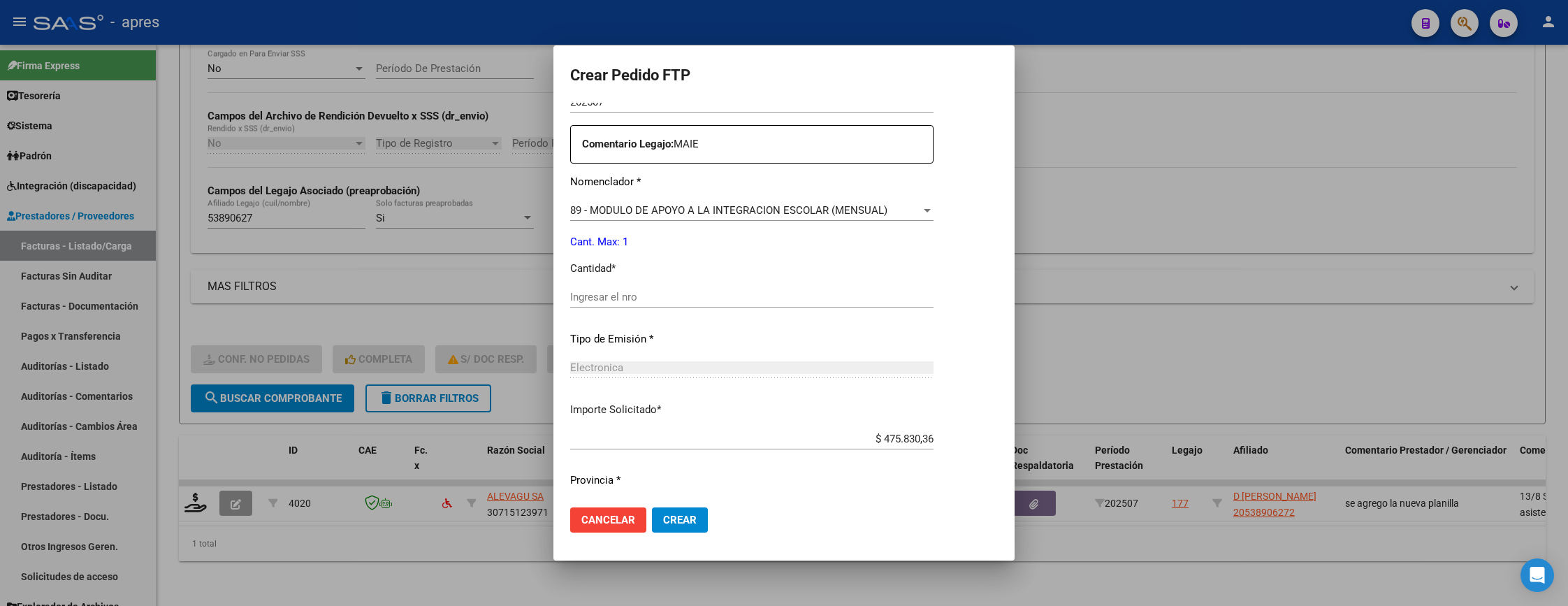
scroll to position [524, 0]
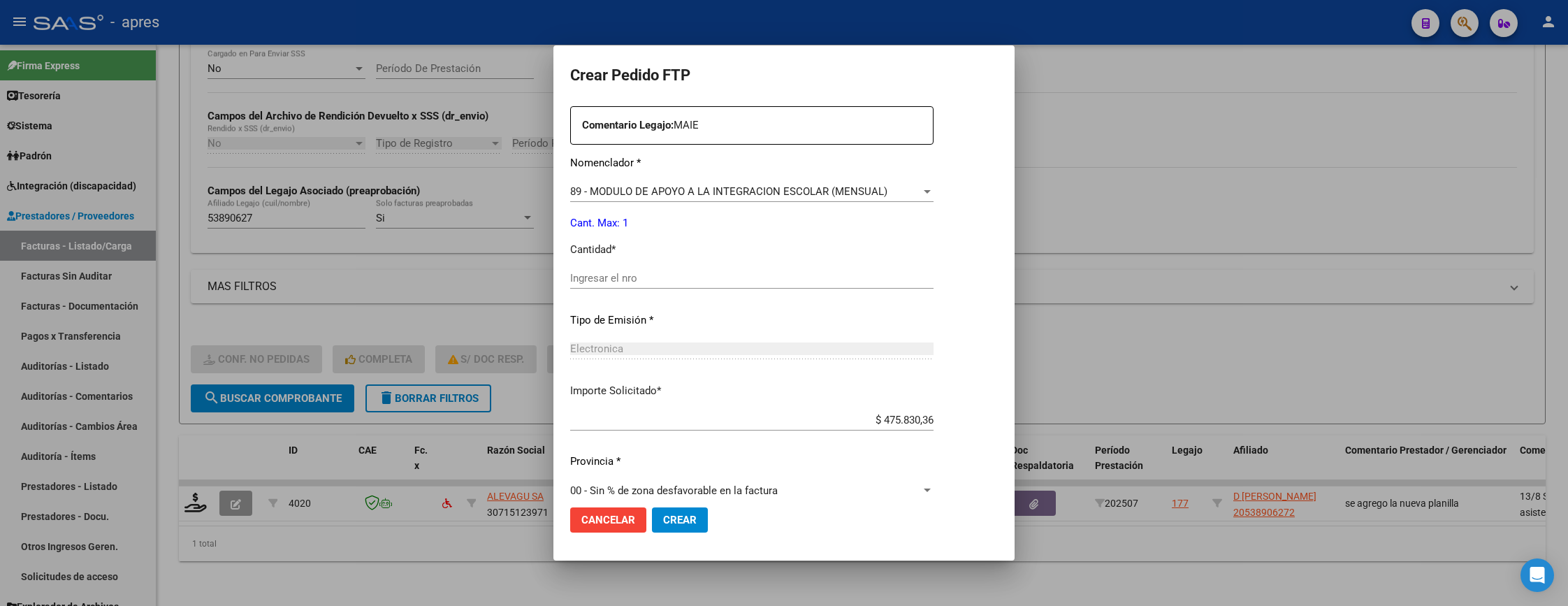
click at [740, 267] on div "Periodo Prestacion * 202507 Ingresar el Periodo Prestacion Comentario Legajo: M…" at bounding box center [752, 275] width 364 height 479
click at [740, 280] on input "Ingresar el nro" at bounding box center [752, 279] width 364 height 13
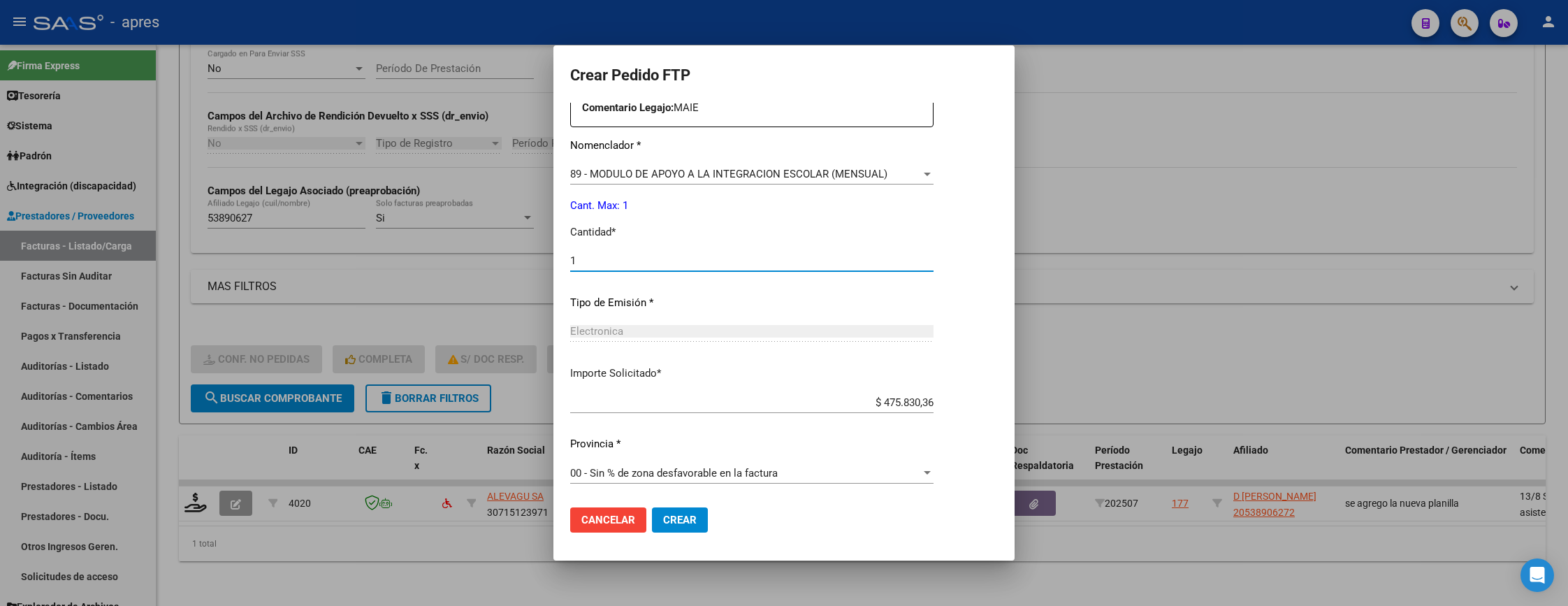
type input "1"
click at [697, 519] on button "Crear" at bounding box center [680, 519] width 56 height 25
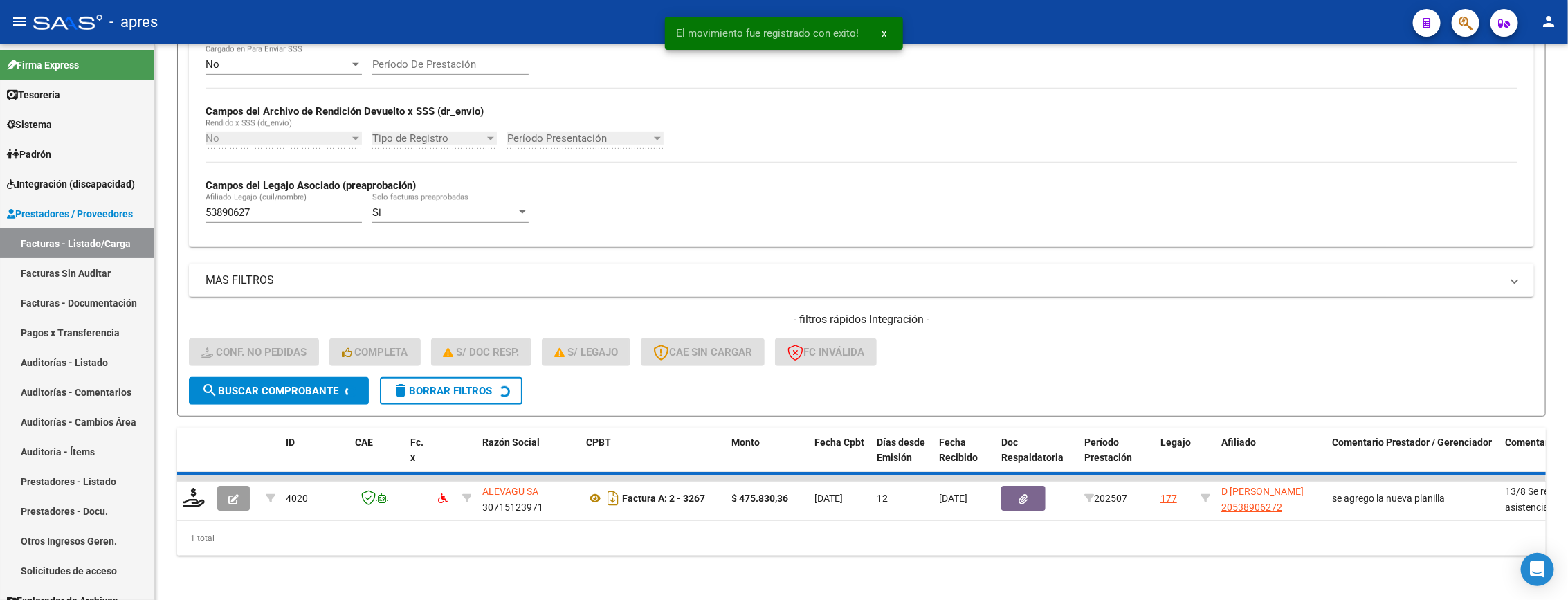
scroll to position [380, 0]
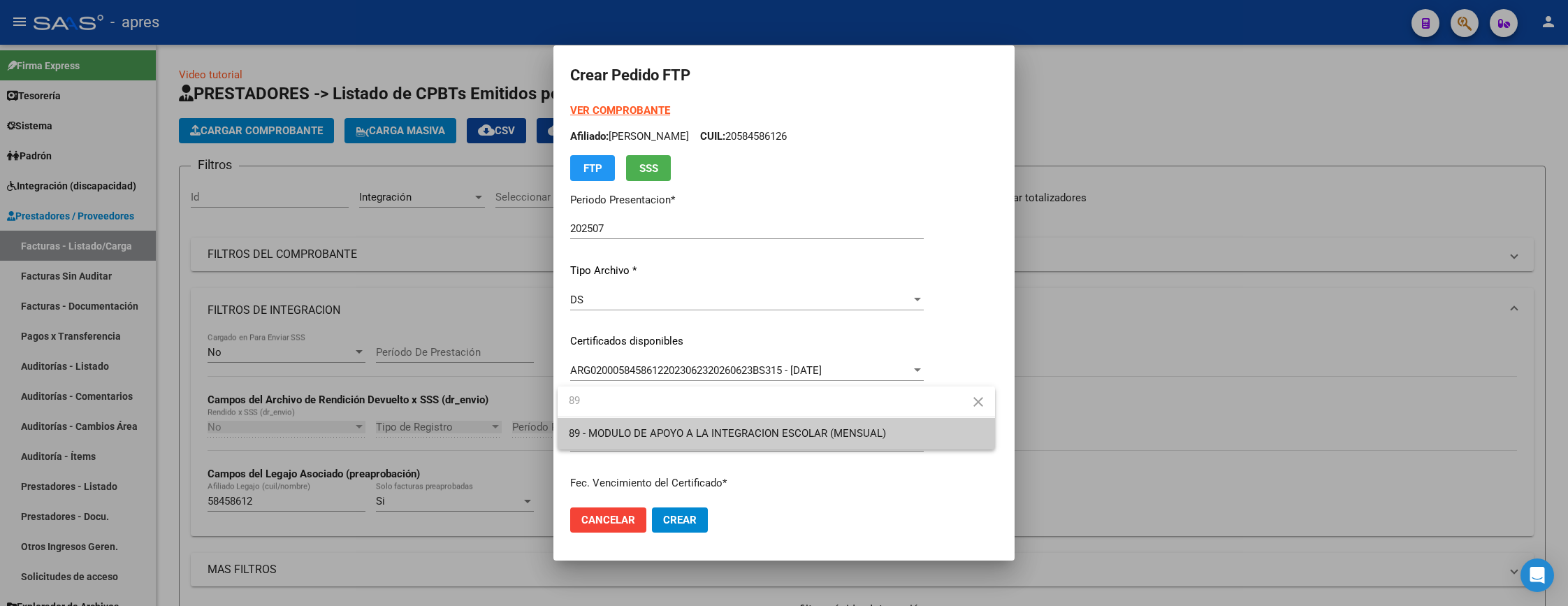
scroll to position [314, 0]
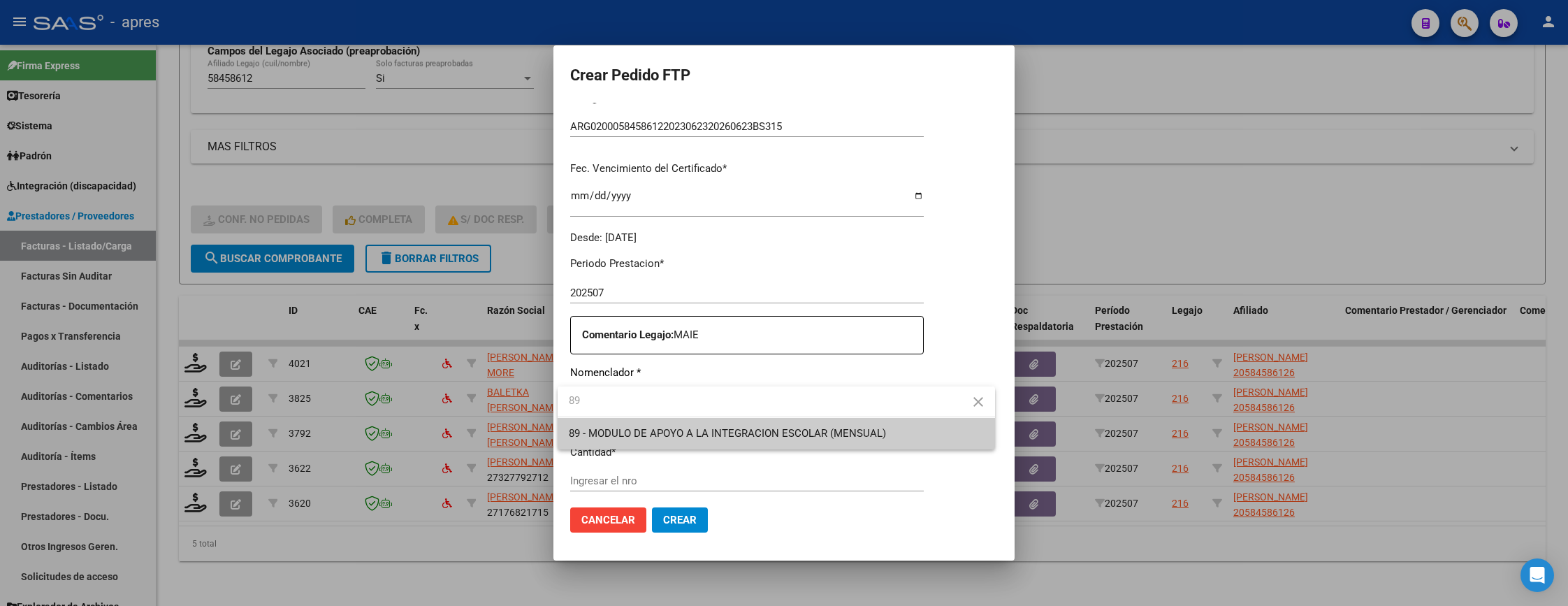
type input "89"
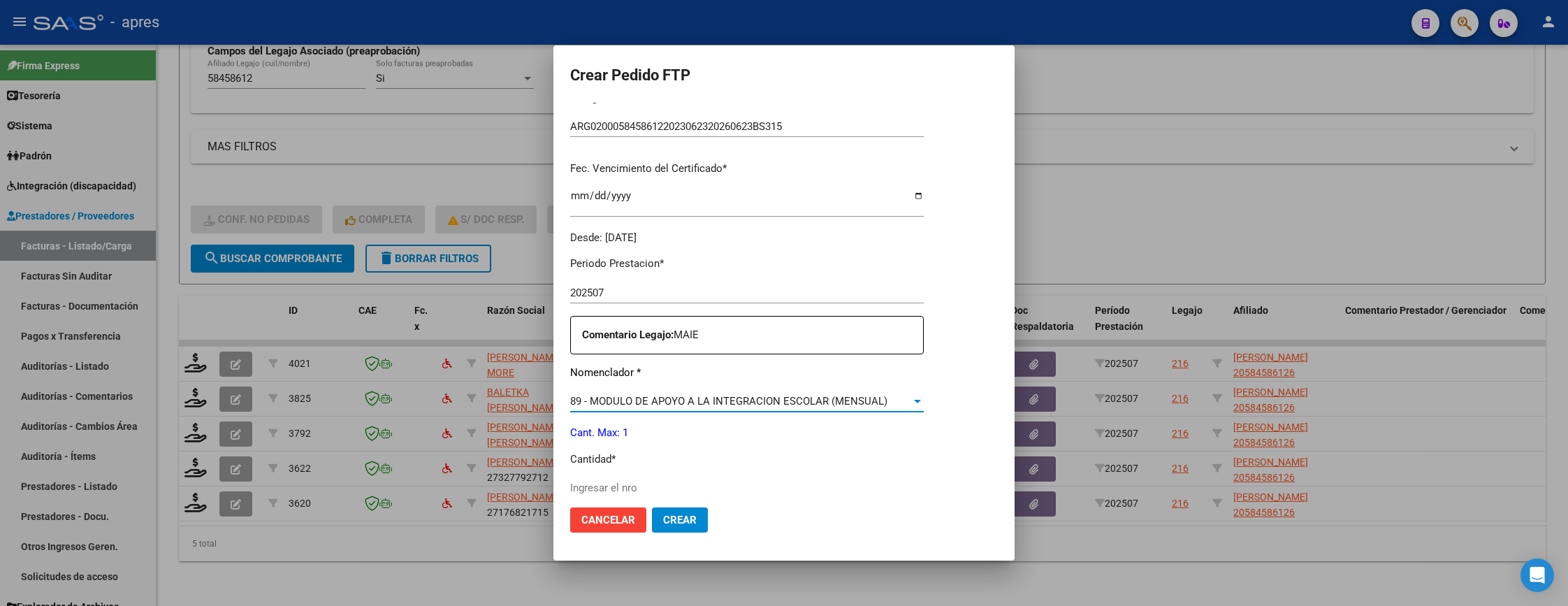
scroll to position [524, 0]
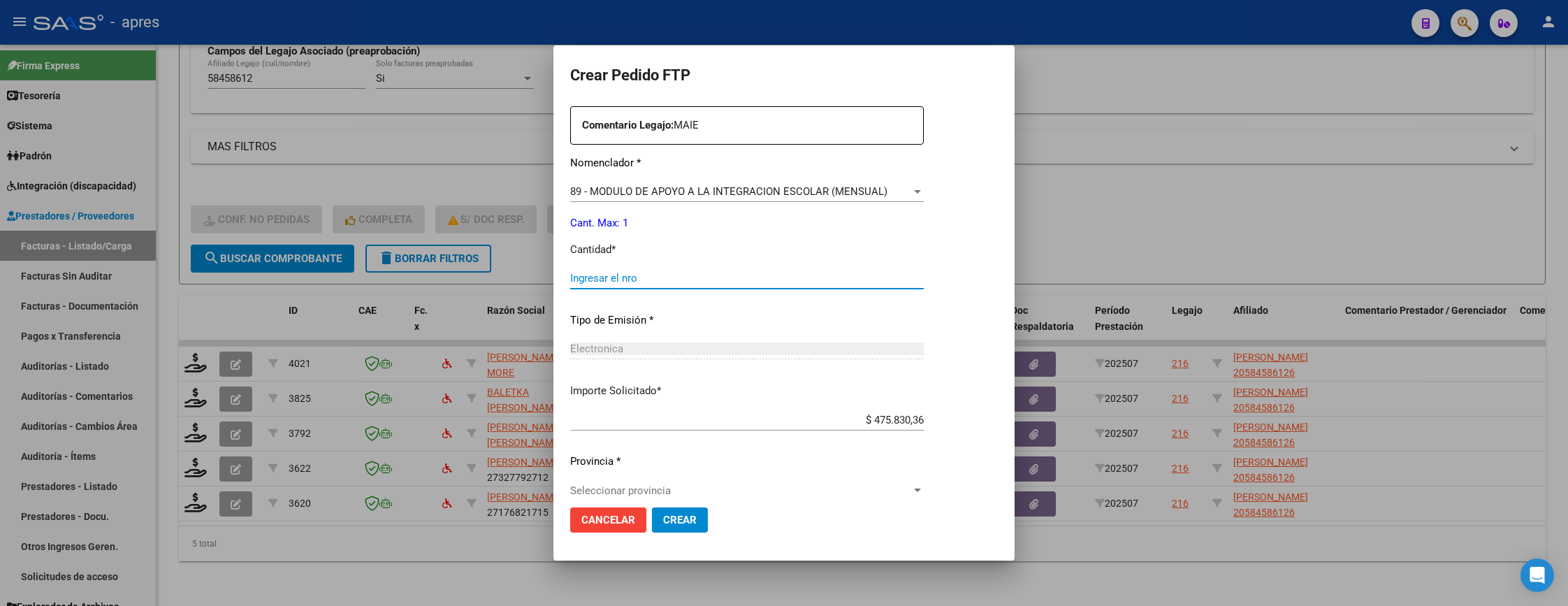
click at [661, 277] on input "Ingresar el nro" at bounding box center [747, 279] width 354 height 13
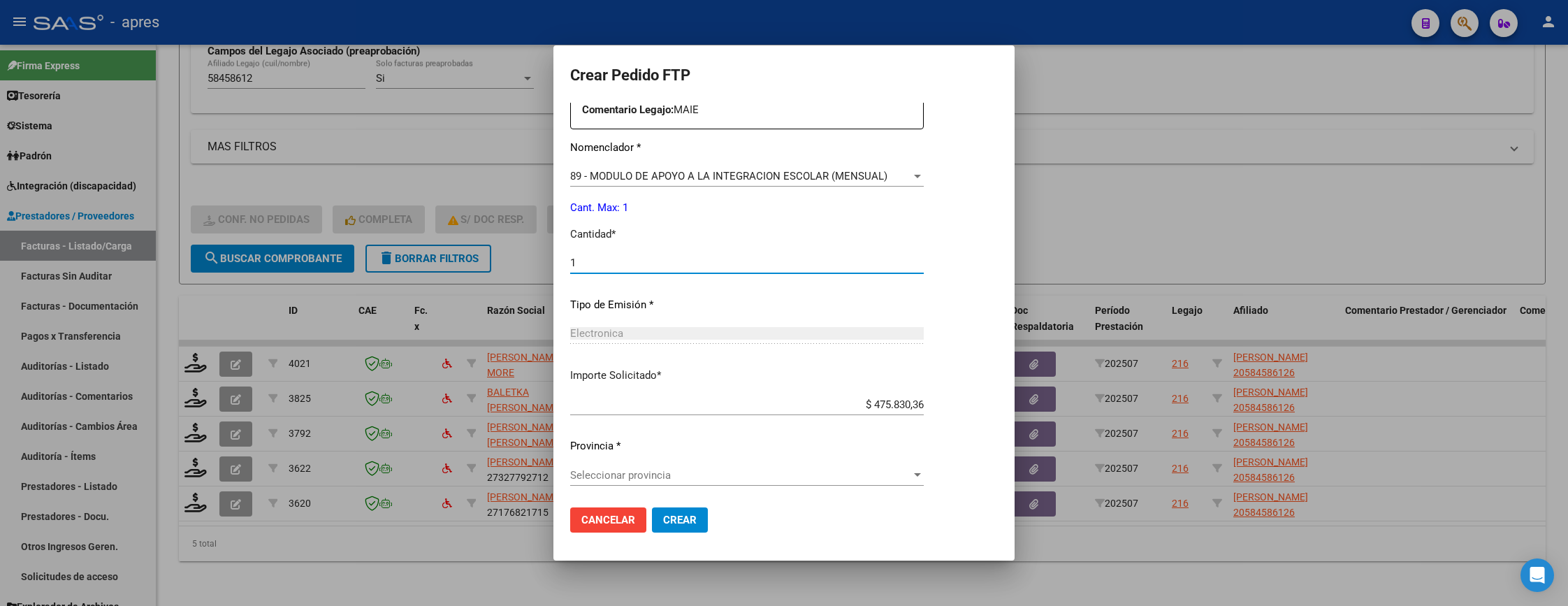
scroll to position [542, 0]
type input "1"
click at [705, 478] on span "Seleccionar provincia" at bounding box center [740, 473] width 341 height 13
click at [685, 522] on span "Crear" at bounding box center [680, 520] width 33 height 13
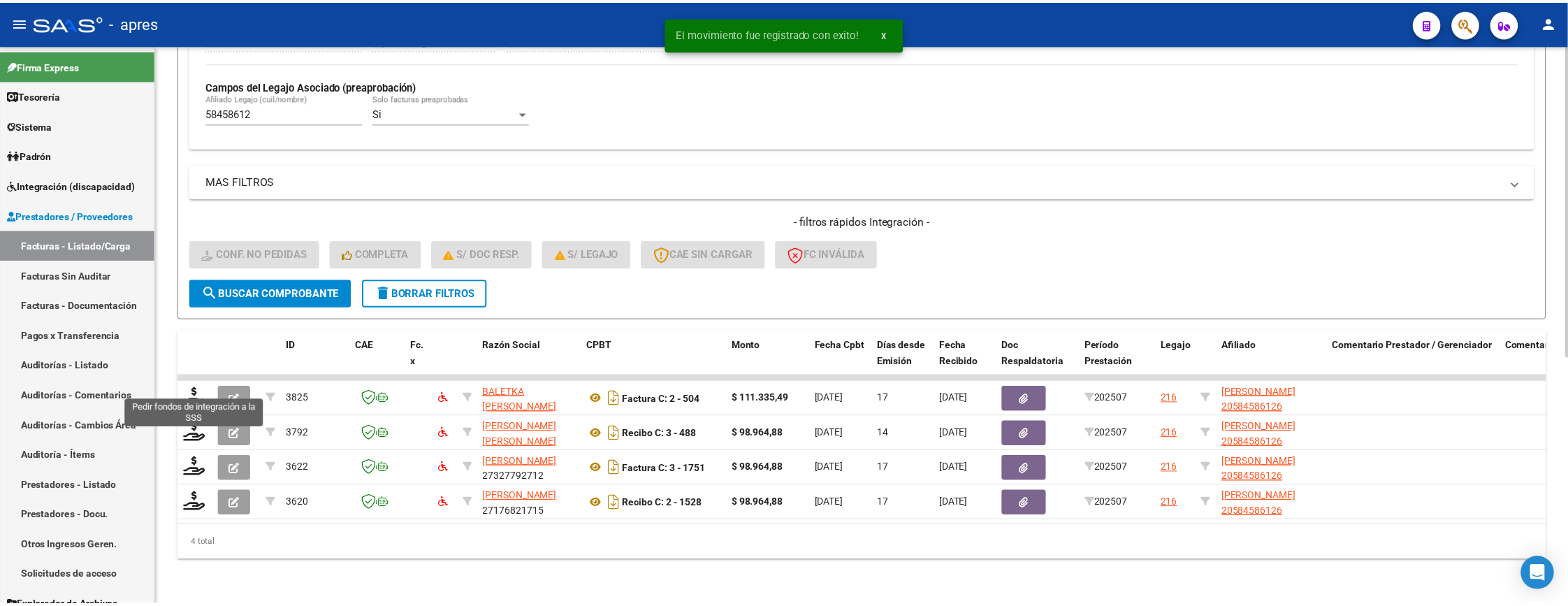
scroll to position [407, 0]
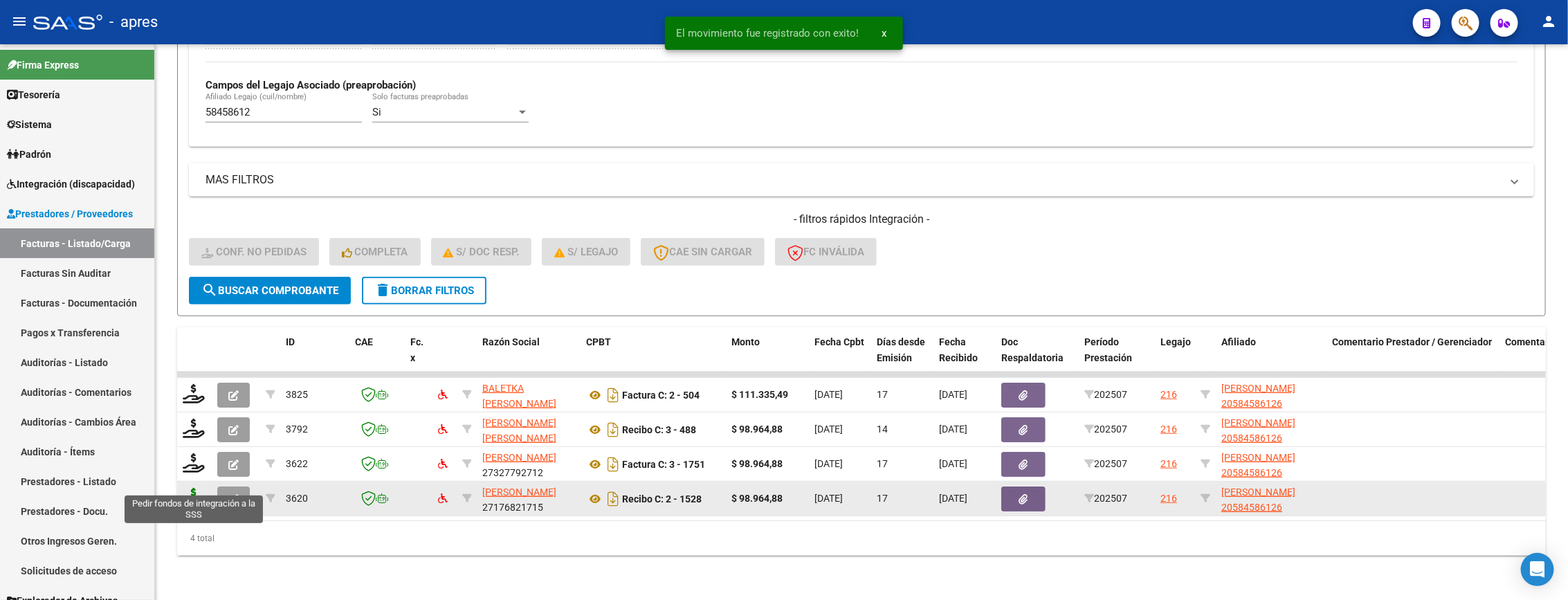
click at [193, 488] on icon at bounding box center [194, 497] width 22 height 19
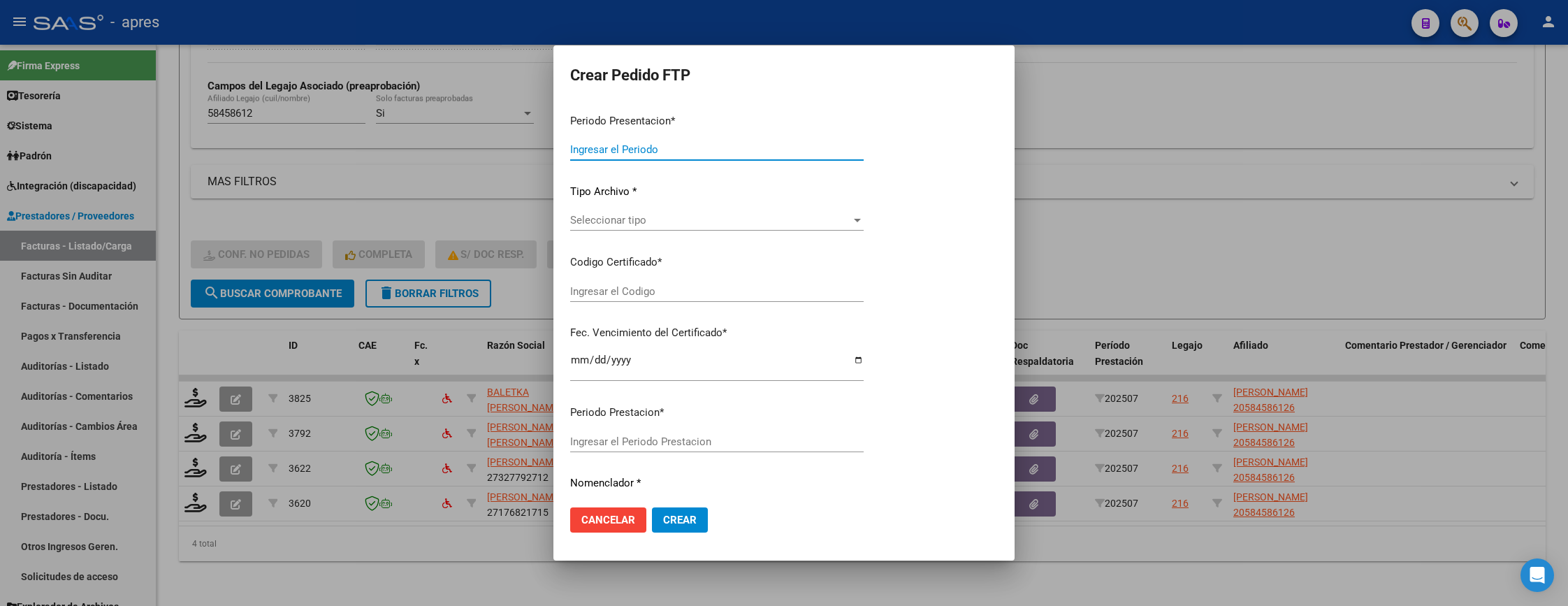
type input "202507"
type input "$ 98.964,88"
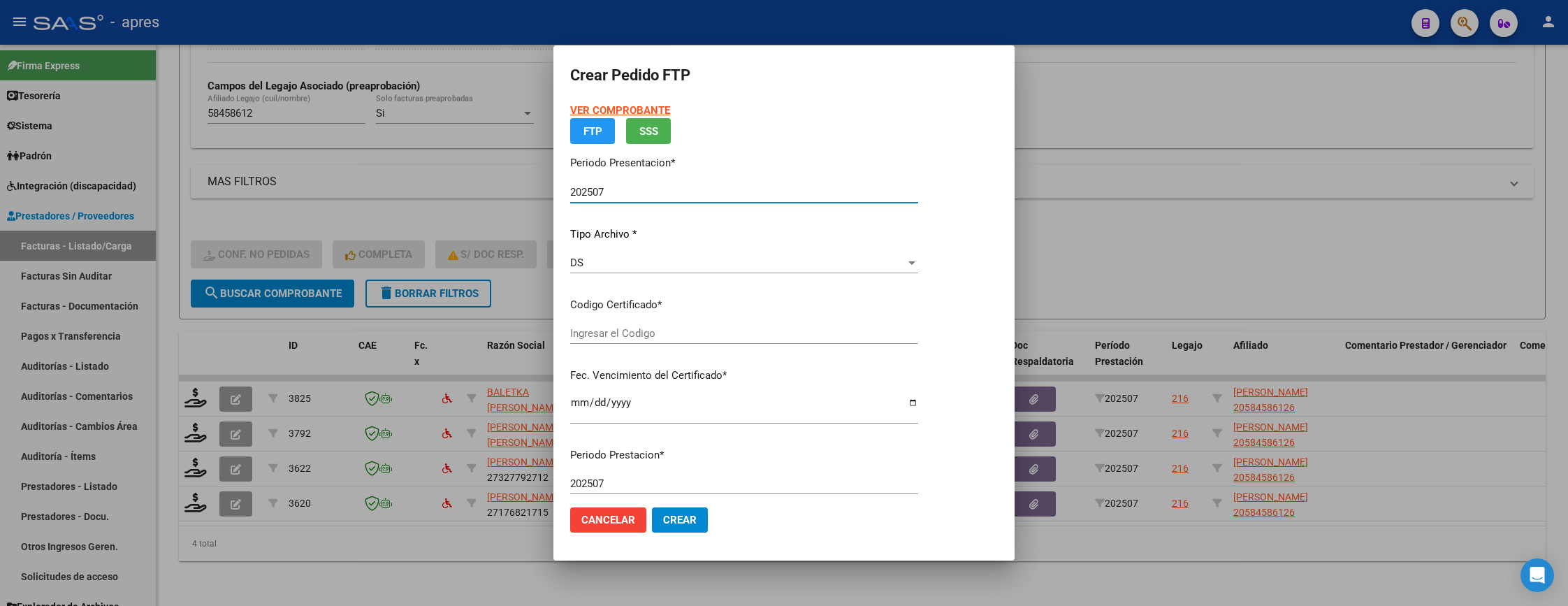
type input "ARG02000584586122023062320260623BS315"
type input "[DATE]"
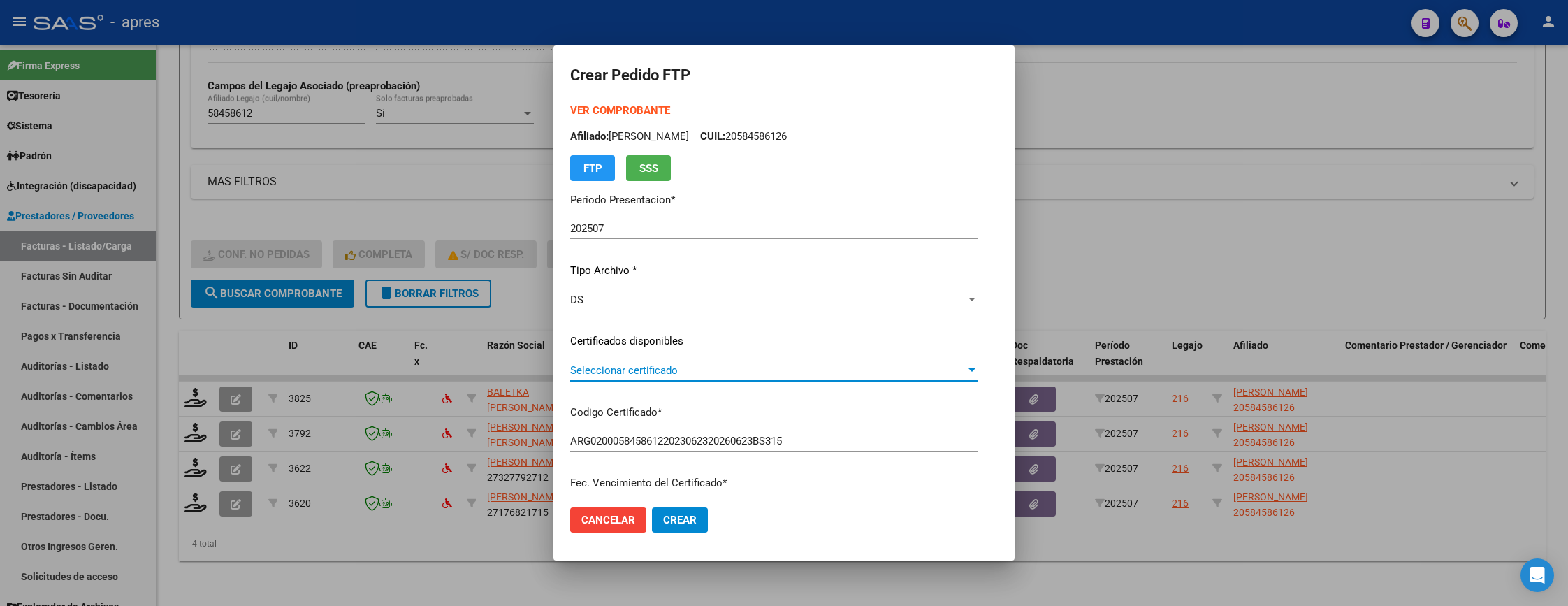
click at [801, 365] on span "Seleccionar certificado" at bounding box center [768, 370] width 395 height 13
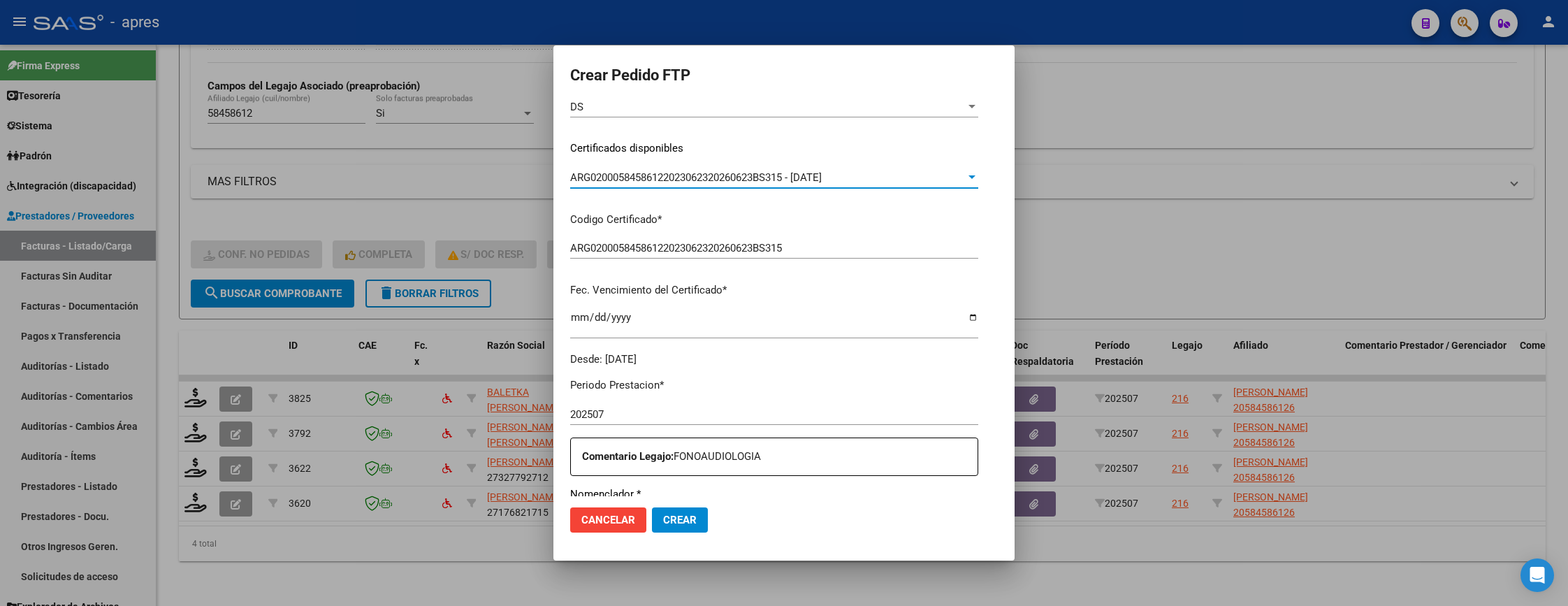
scroll to position [420, 0]
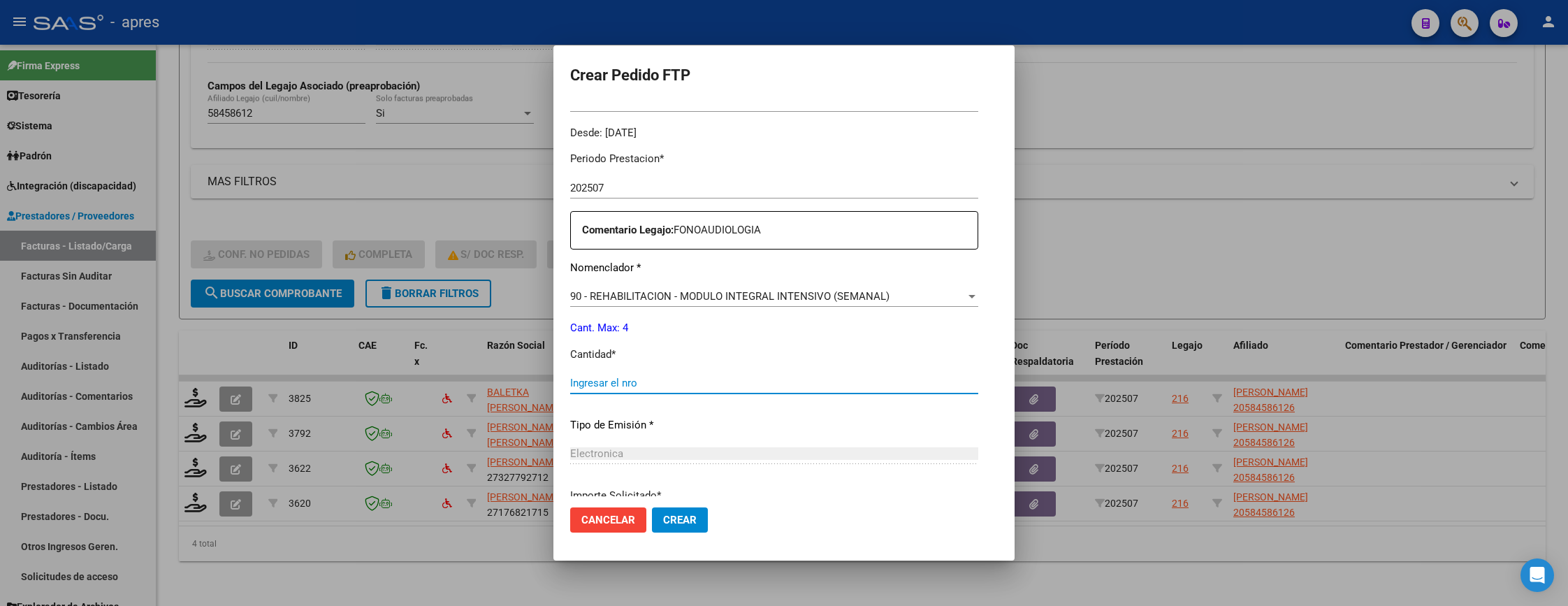
click at [725, 386] on input "Ingresar el nro" at bounding box center [774, 383] width 408 height 13
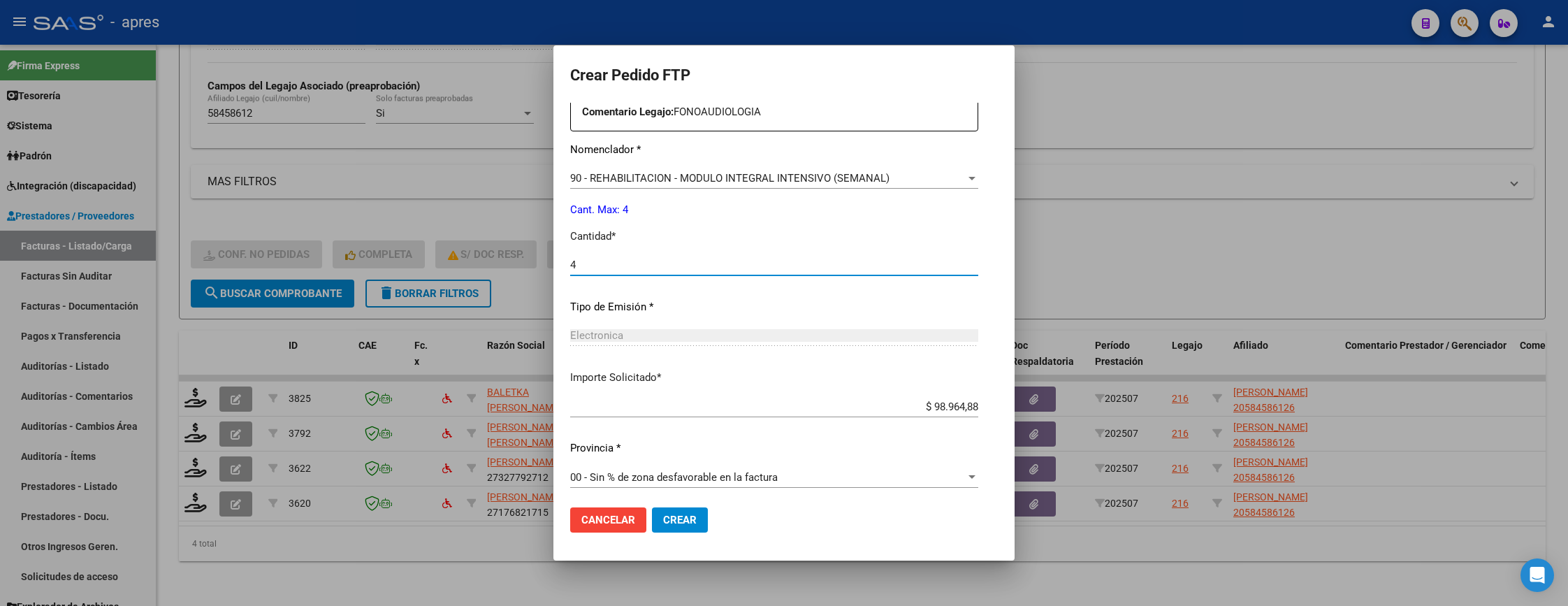
scroll to position [542, 0]
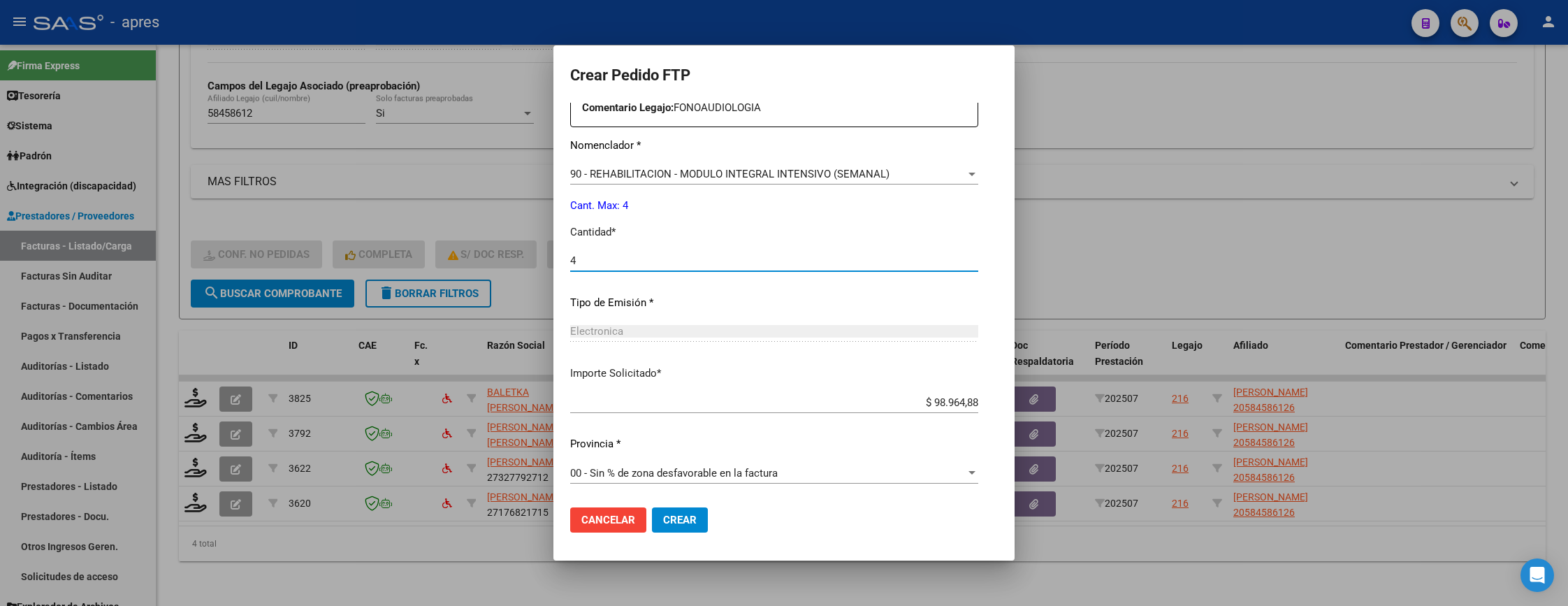
type input "4"
click at [663, 525] on span "Crear" at bounding box center [680, 520] width 33 height 13
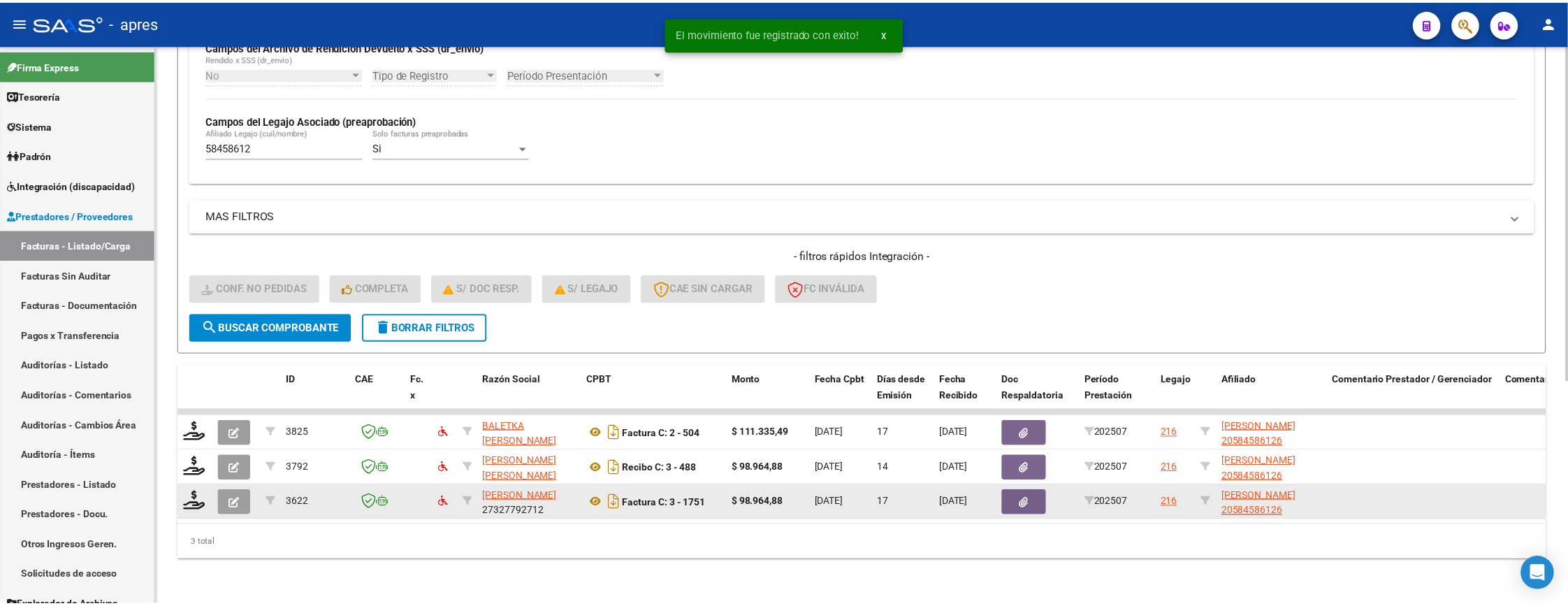
scroll to position [372, 0]
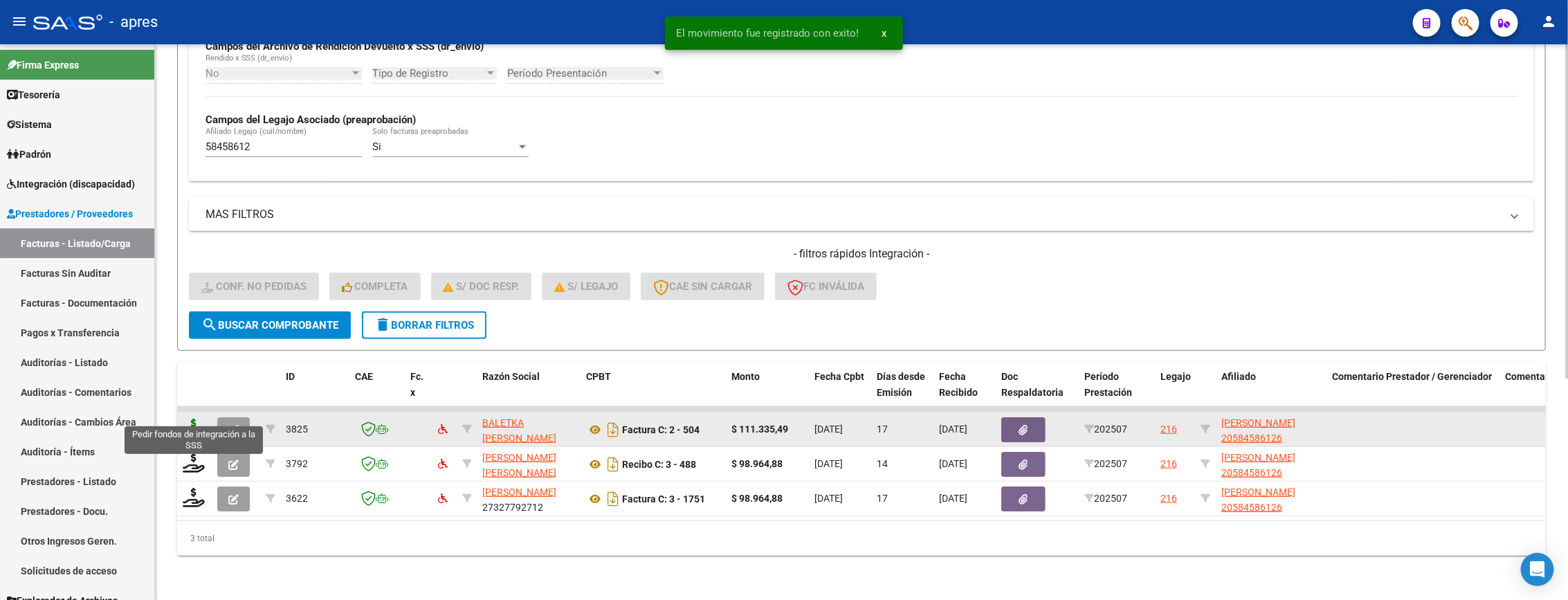
click at [187, 419] on icon at bounding box center [194, 428] width 22 height 19
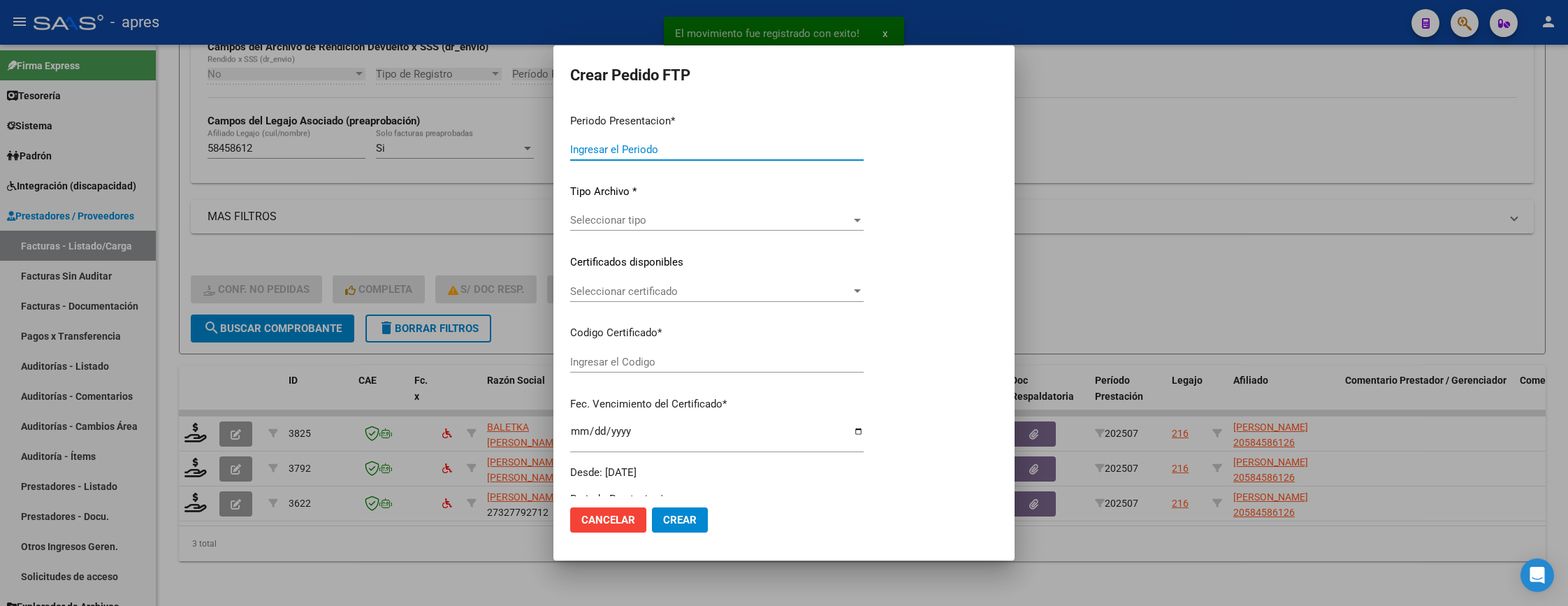
type input "202507"
type input "$ 111.335,49"
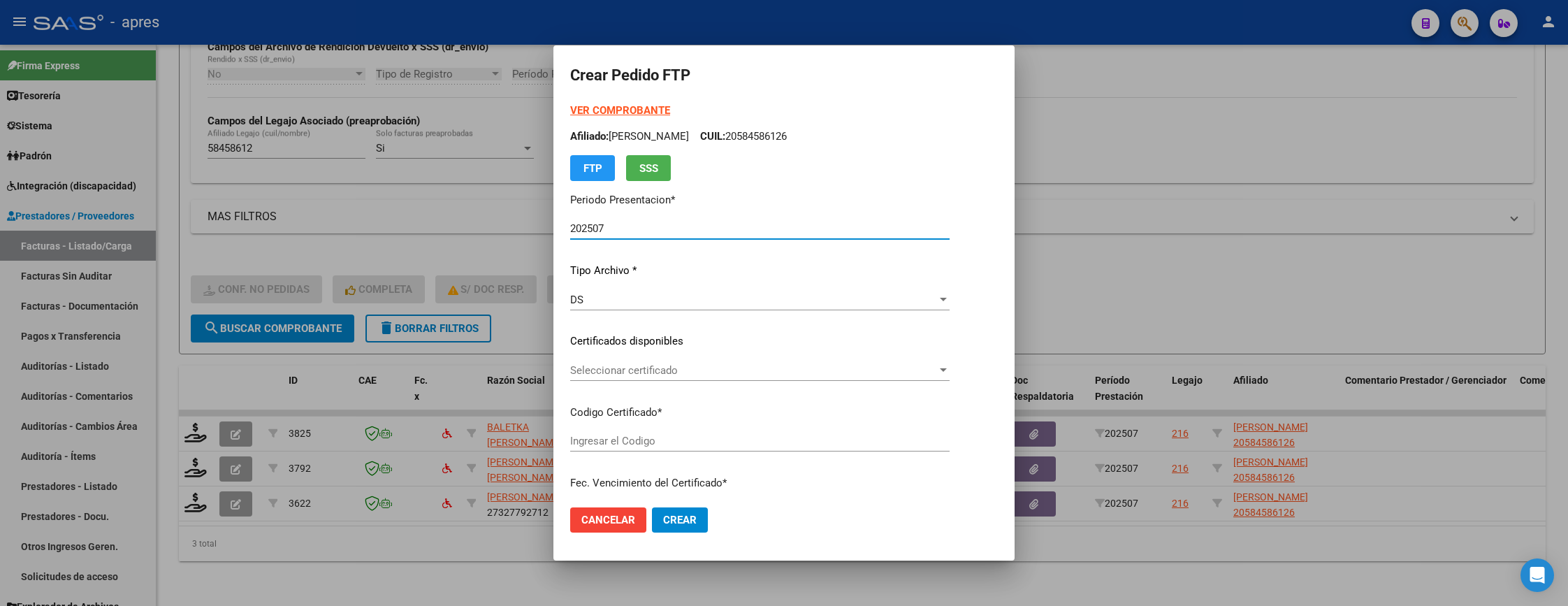
type input "ARG02000584586122023062320260623BS315"
type input "[DATE]"
click at [715, 376] on div "Seleccionar certificado Seleccionar certificado" at bounding box center [760, 370] width 379 height 21
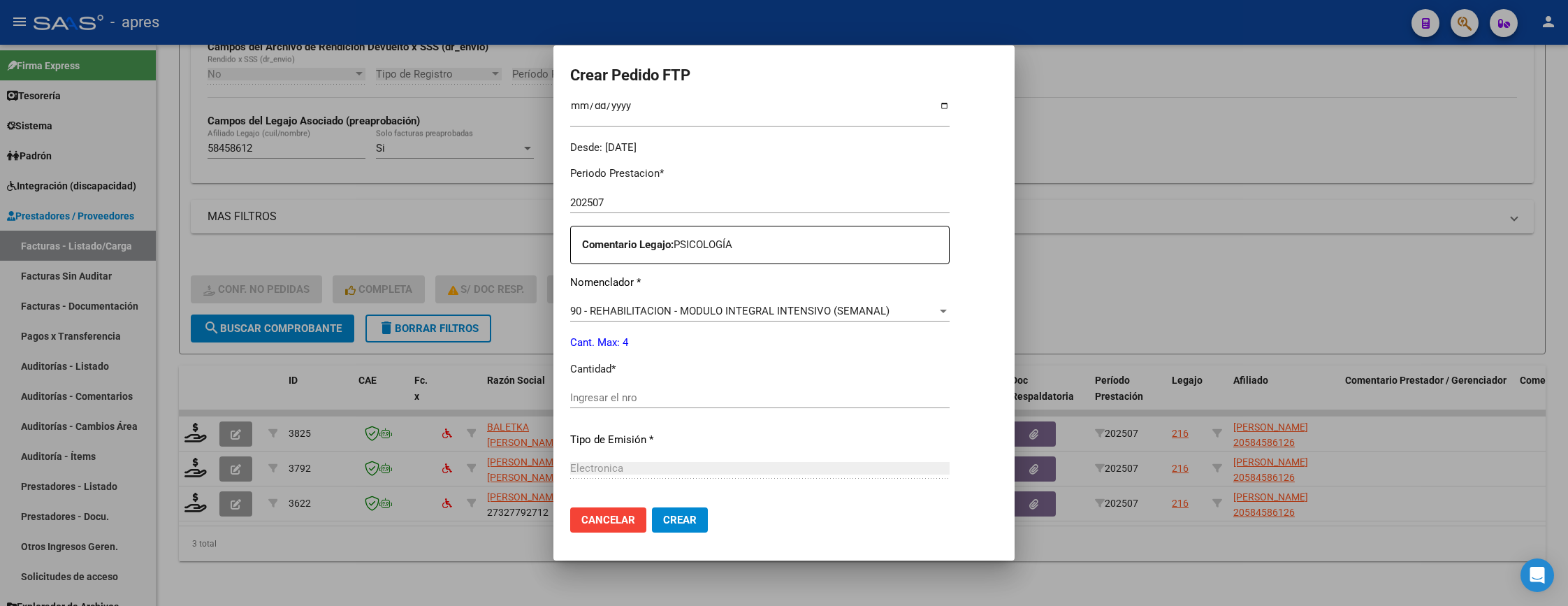
scroll to position [542, 0]
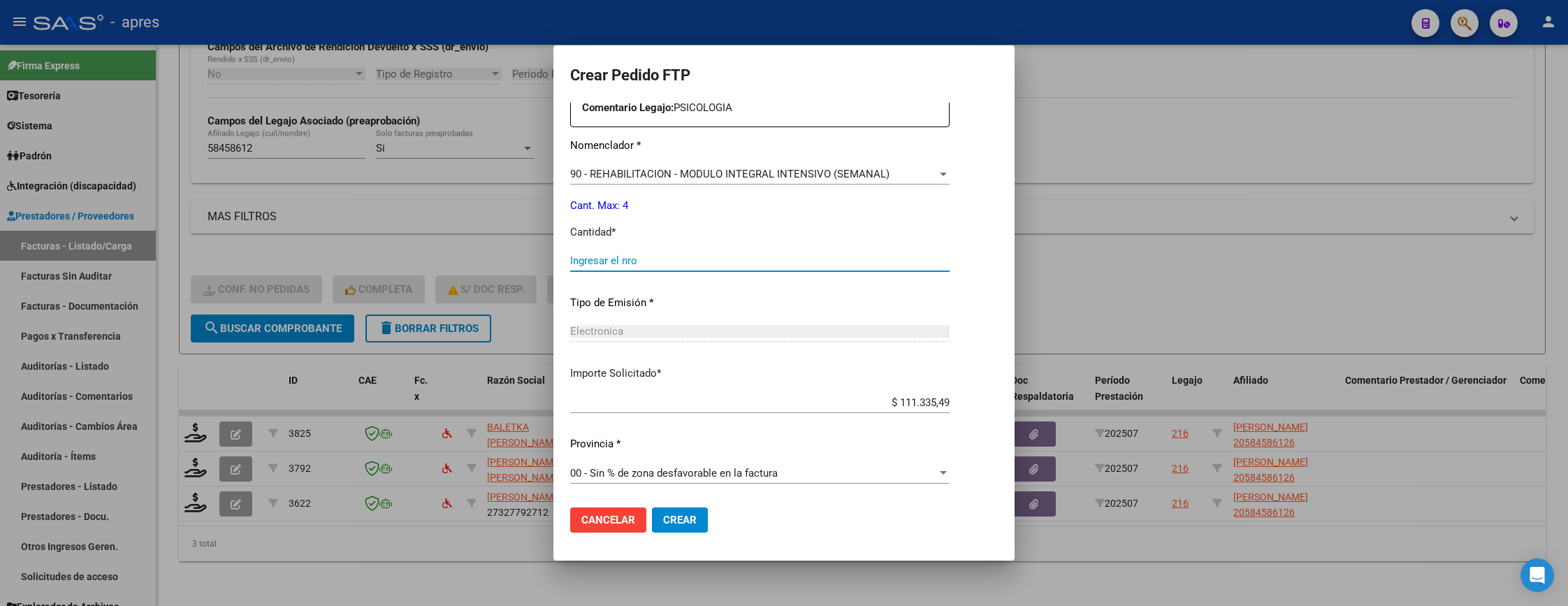
click at [731, 262] on input "Ingresar el nro" at bounding box center [760, 261] width 379 height 13
type input "4"
click at [669, 527] on span "Crear" at bounding box center [680, 520] width 33 height 13
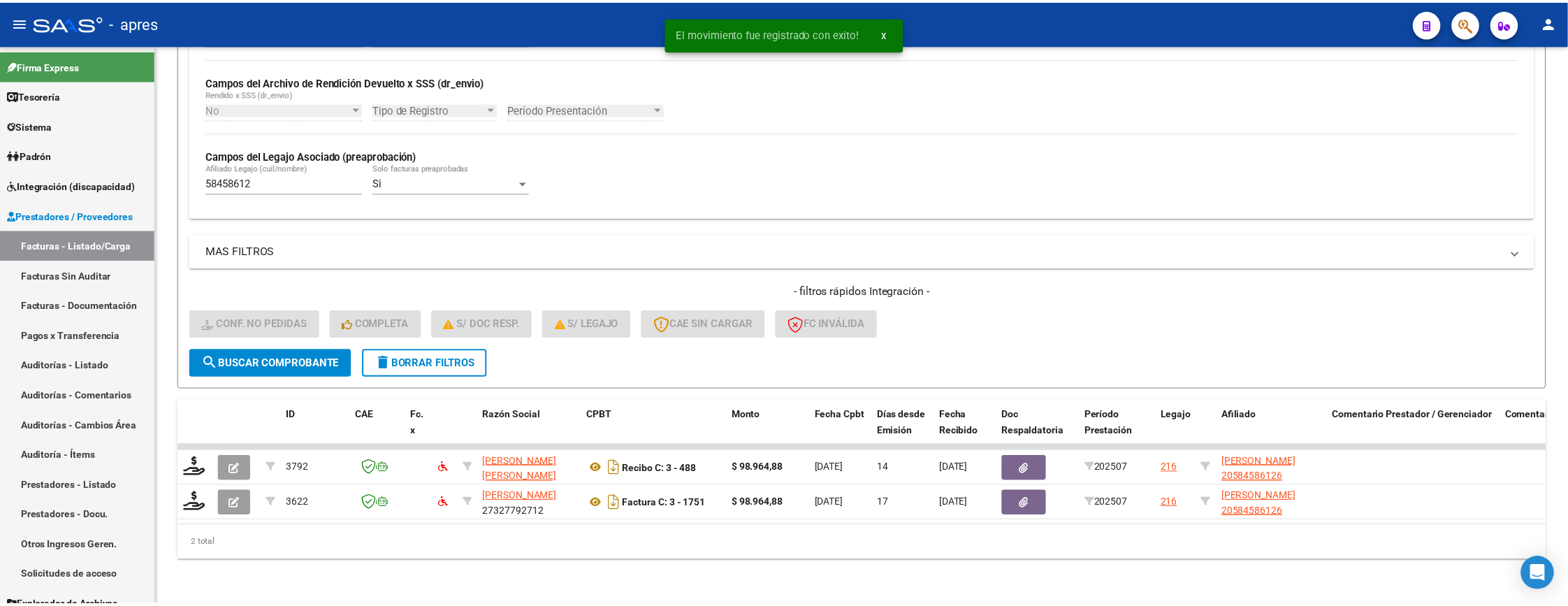
scroll to position [336, 0]
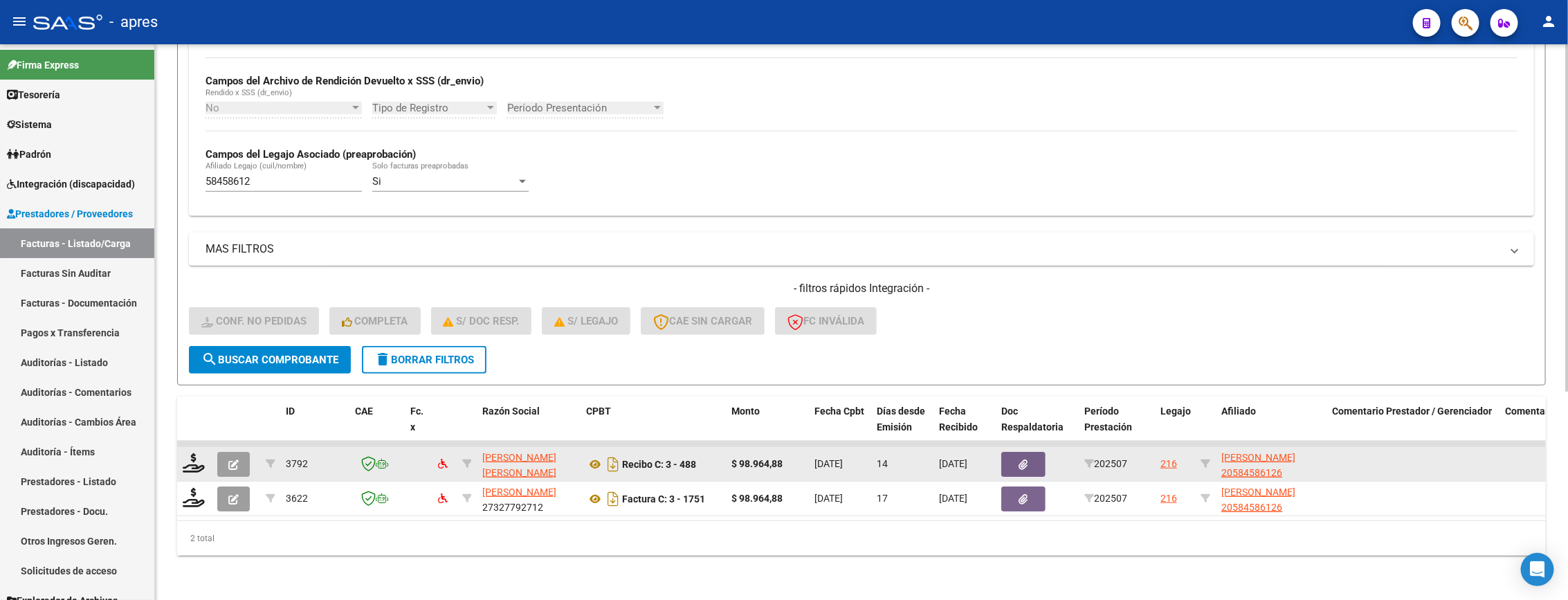
click at [180, 456] on datatable-body-cell at bounding box center [194, 464] width 34 height 34
click at [193, 461] on datatable-body-cell at bounding box center [194, 464] width 34 height 34
click at [201, 456] on div at bounding box center [194, 464] width 23 height 22
click at [204, 453] on div at bounding box center [194, 464] width 23 height 22
click at [191, 453] on icon at bounding box center [194, 463] width 22 height 19
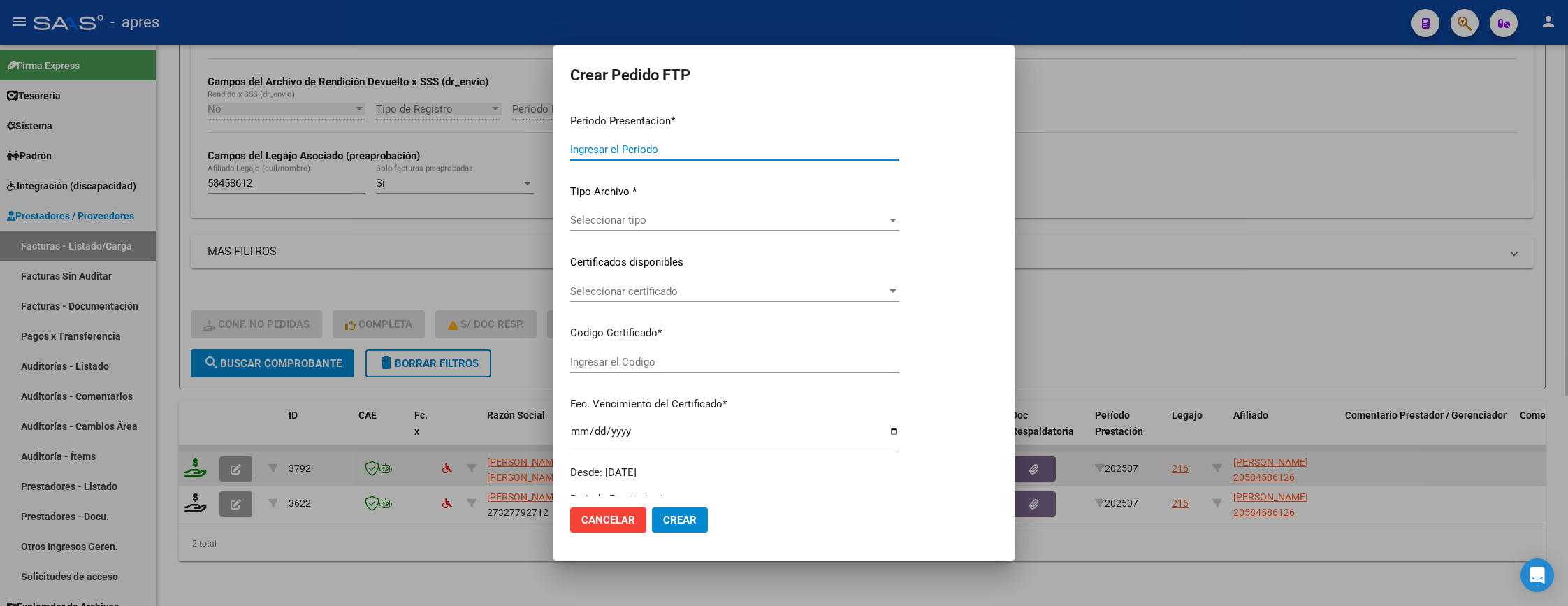
type input "202507"
type input "$ 98.964,88"
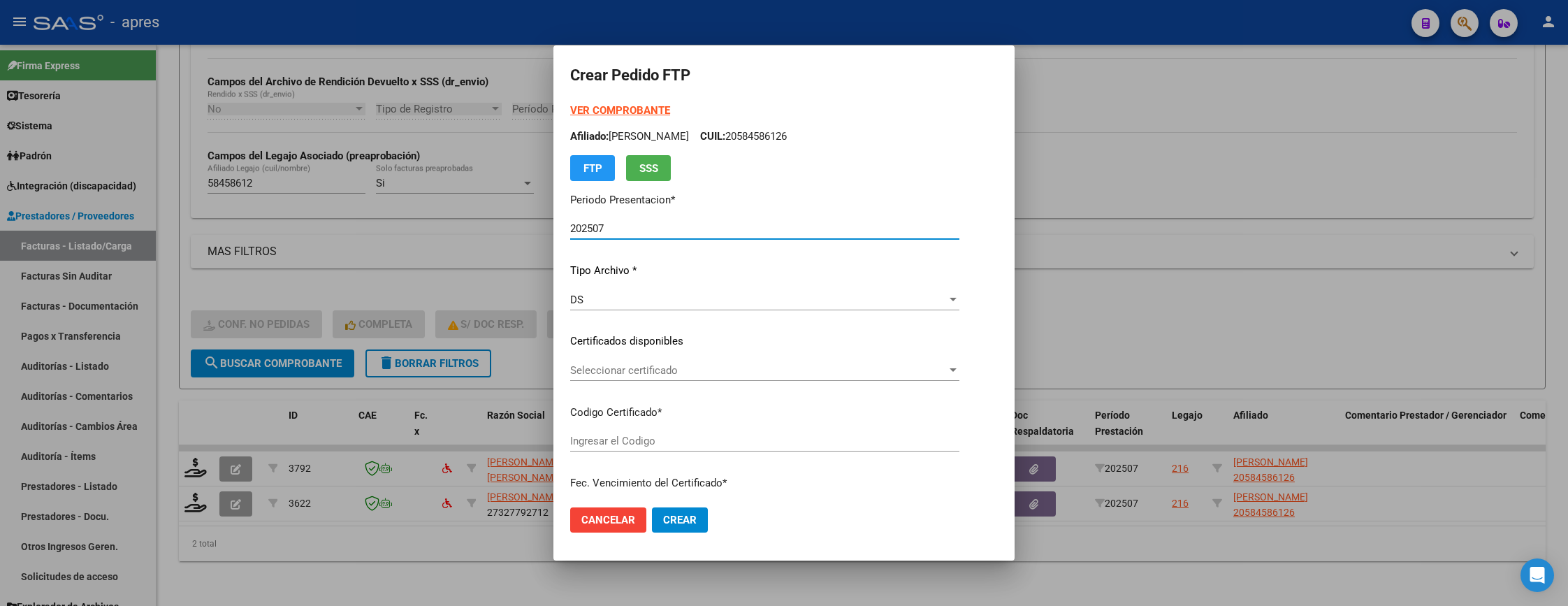
type input "ARG02000584586122023062320260623BS315"
type input "[DATE]"
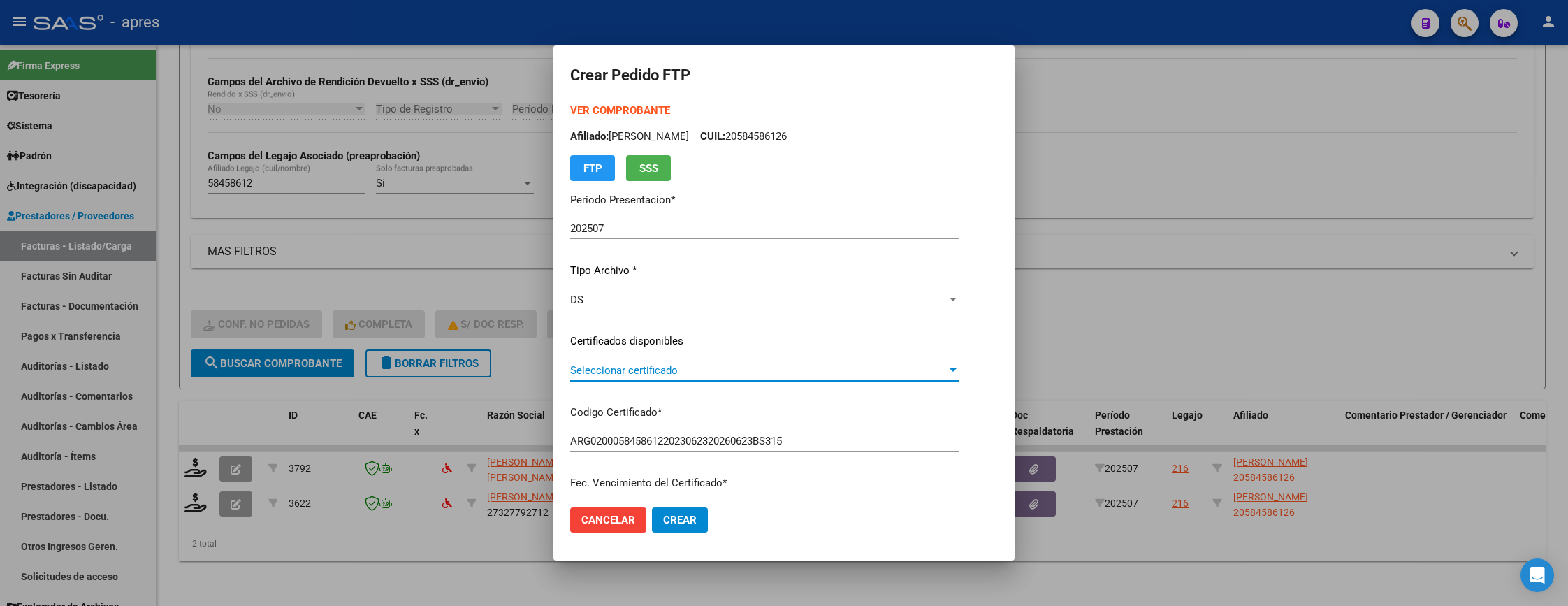
click at [652, 373] on span "Seleccionar certificado" at bounding box center [758, 370] width 377 height 13
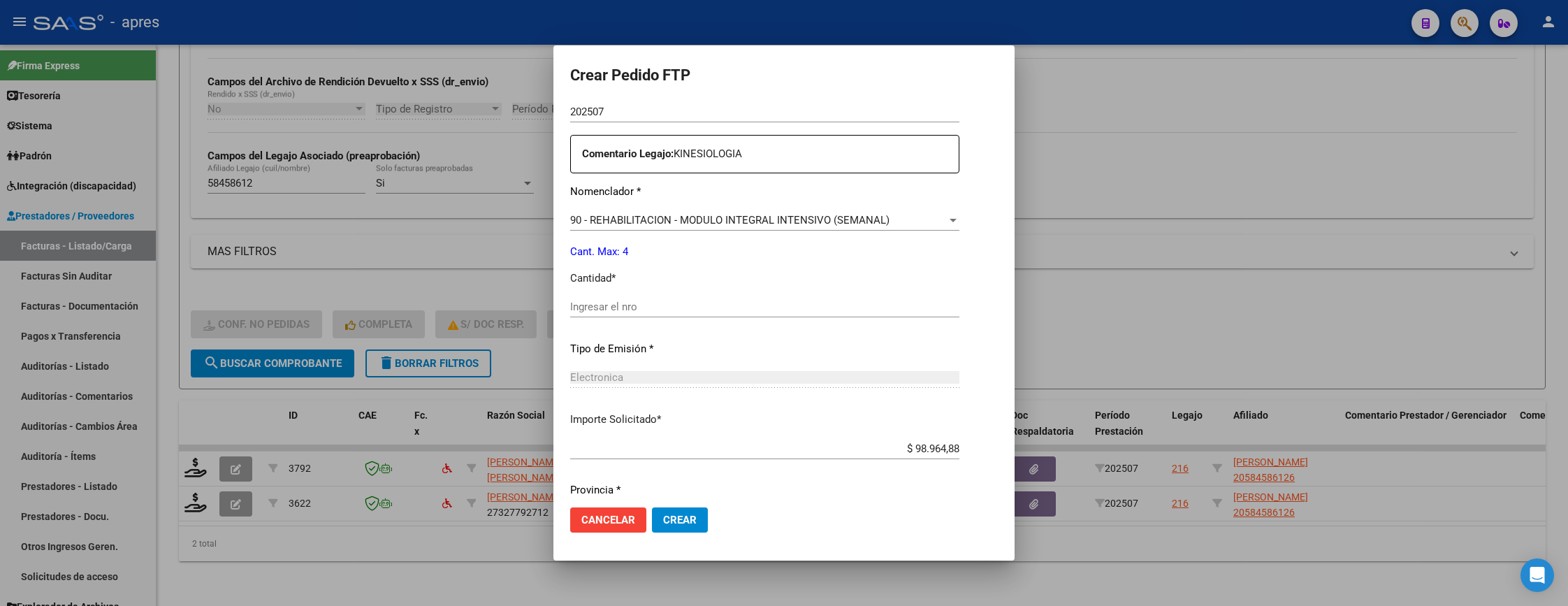
scroll to position [524, 0]
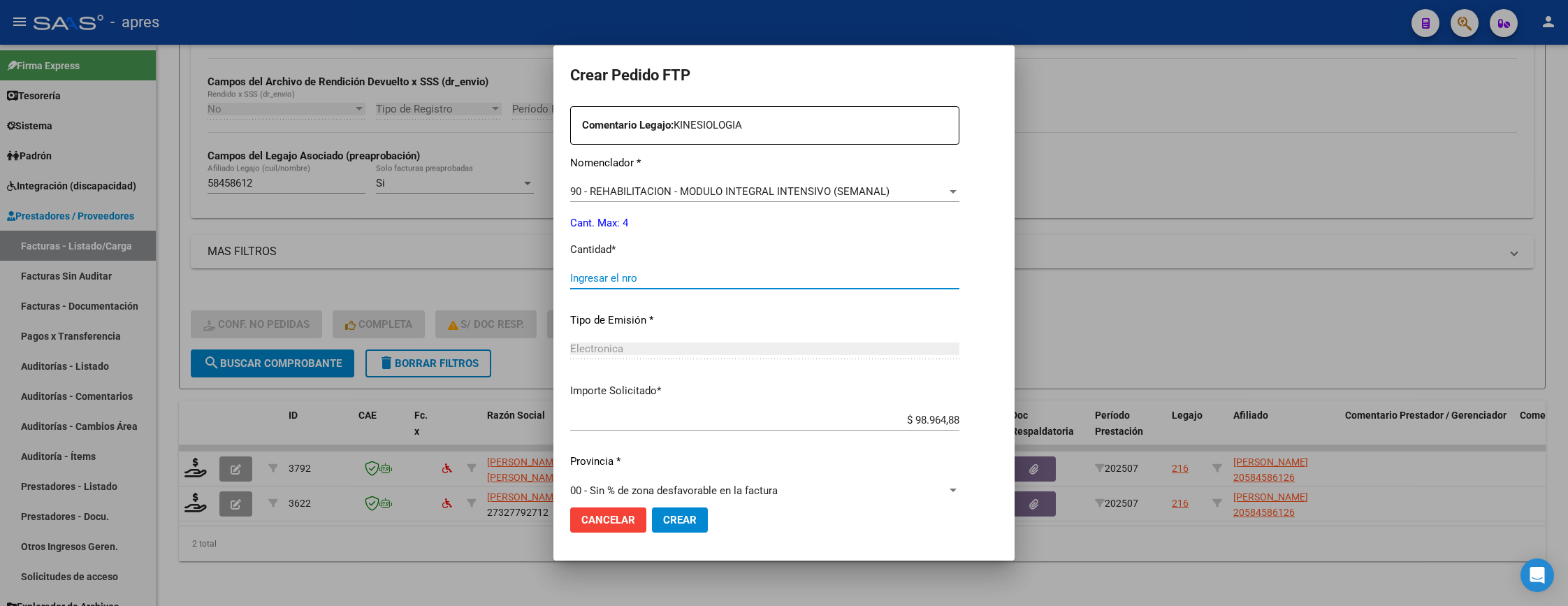
click at [628, 279] on input "Ingresar el nro" at bounding box center [765, 279] width 390 height 13
type input "4"
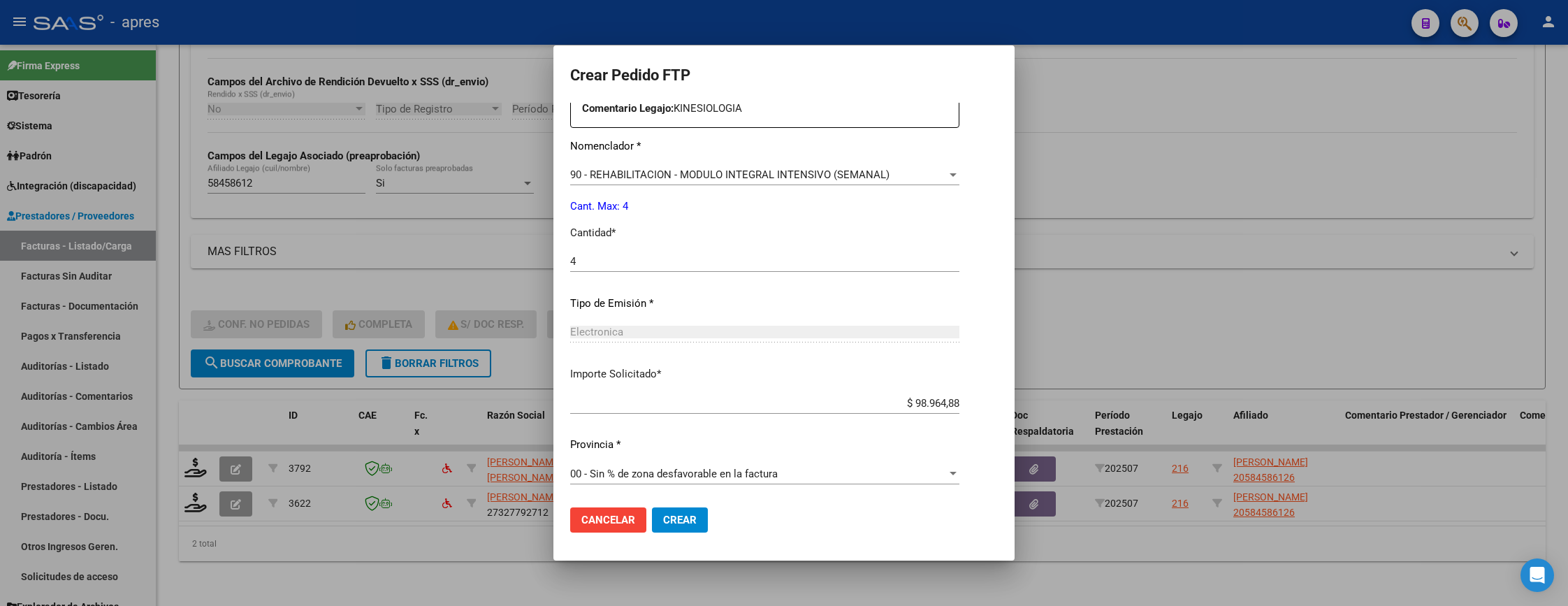
scroll to position [542, 0]
click at [663, 524] on span "Crear" at bounding box center [680, 520] width 33 height 13
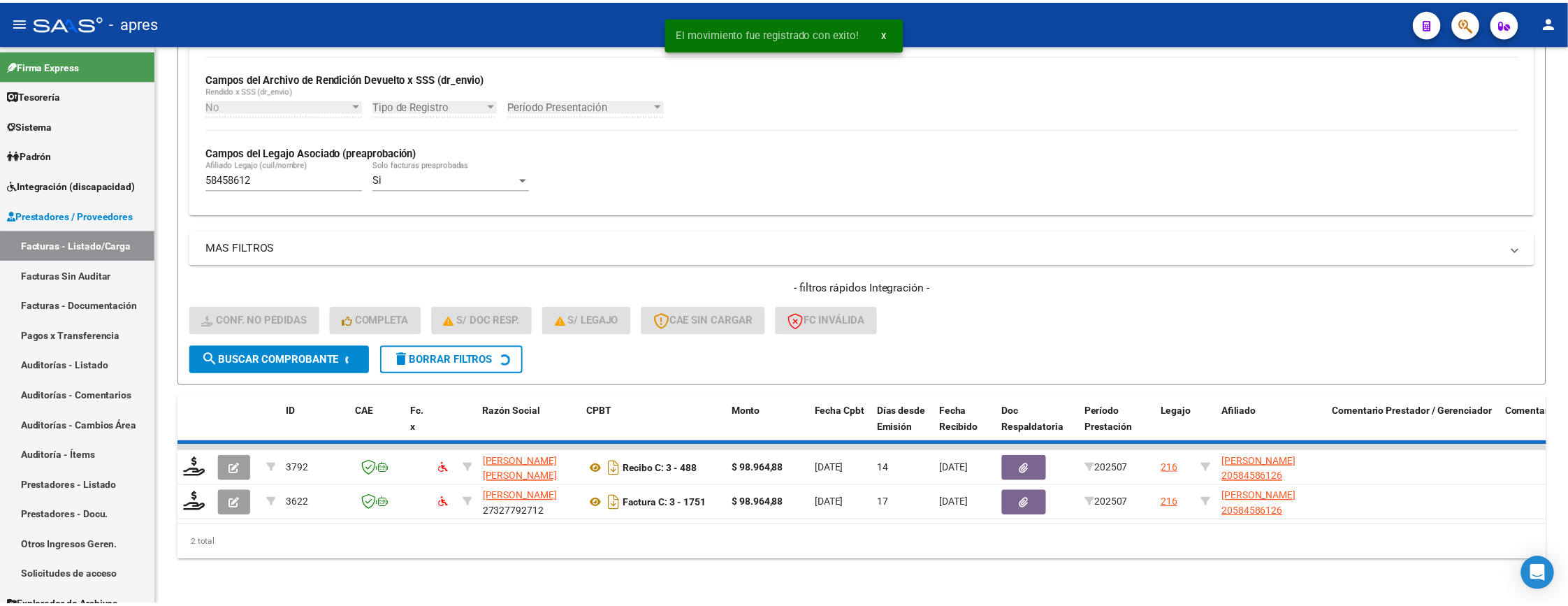
scroll to position [302, 0]
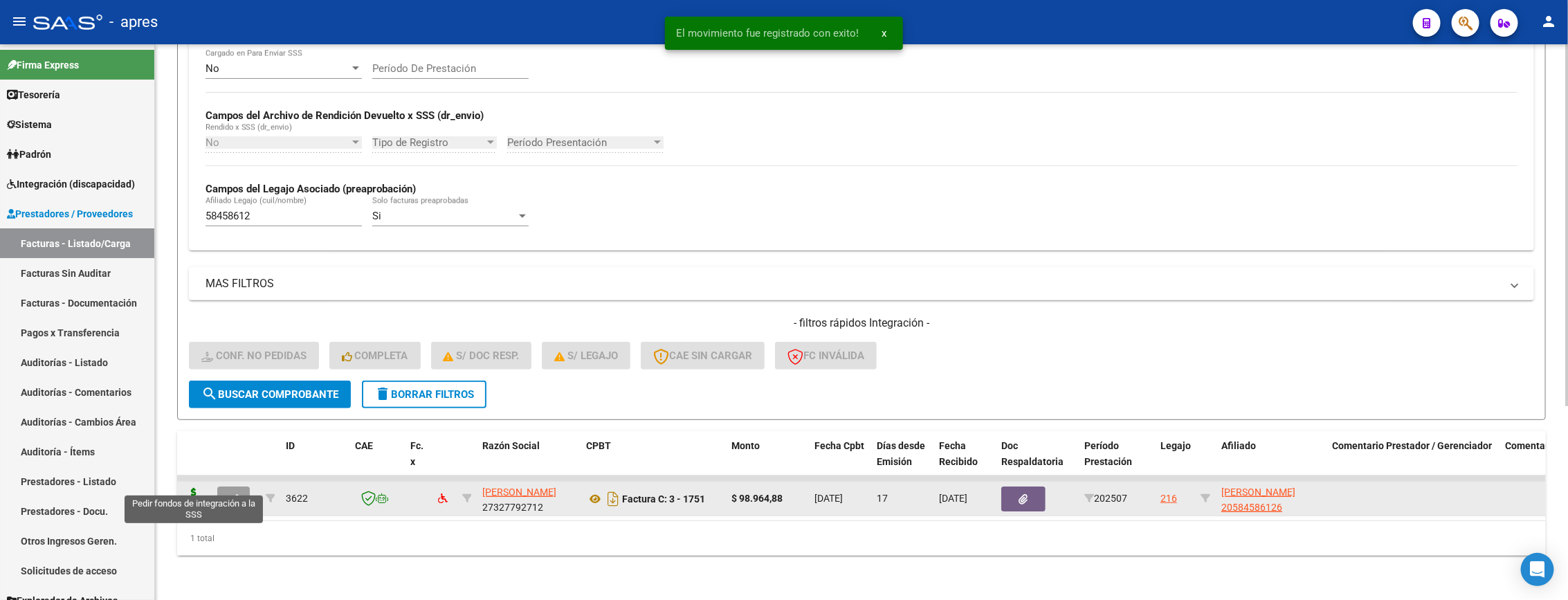
click at [197, 489] on icon at bounding box center [194, 497] width 22 height 19
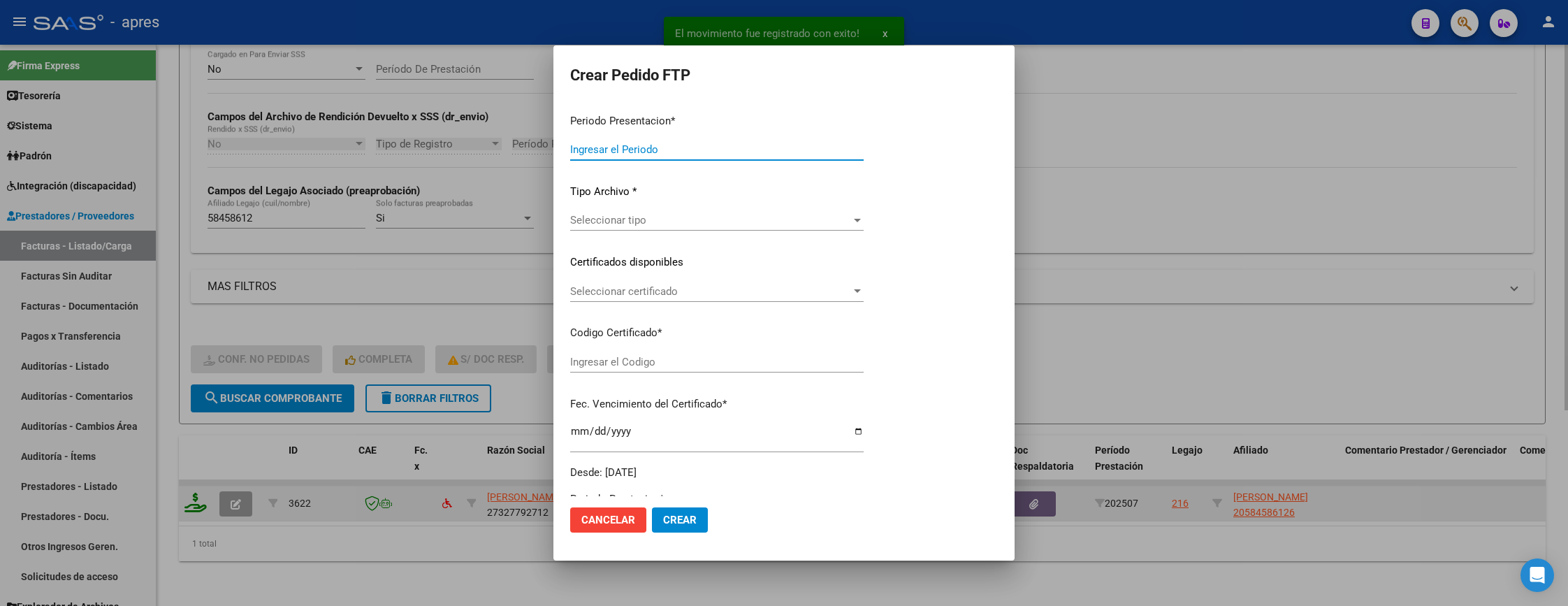
type input "202507"
type input "$ 98.964,88"
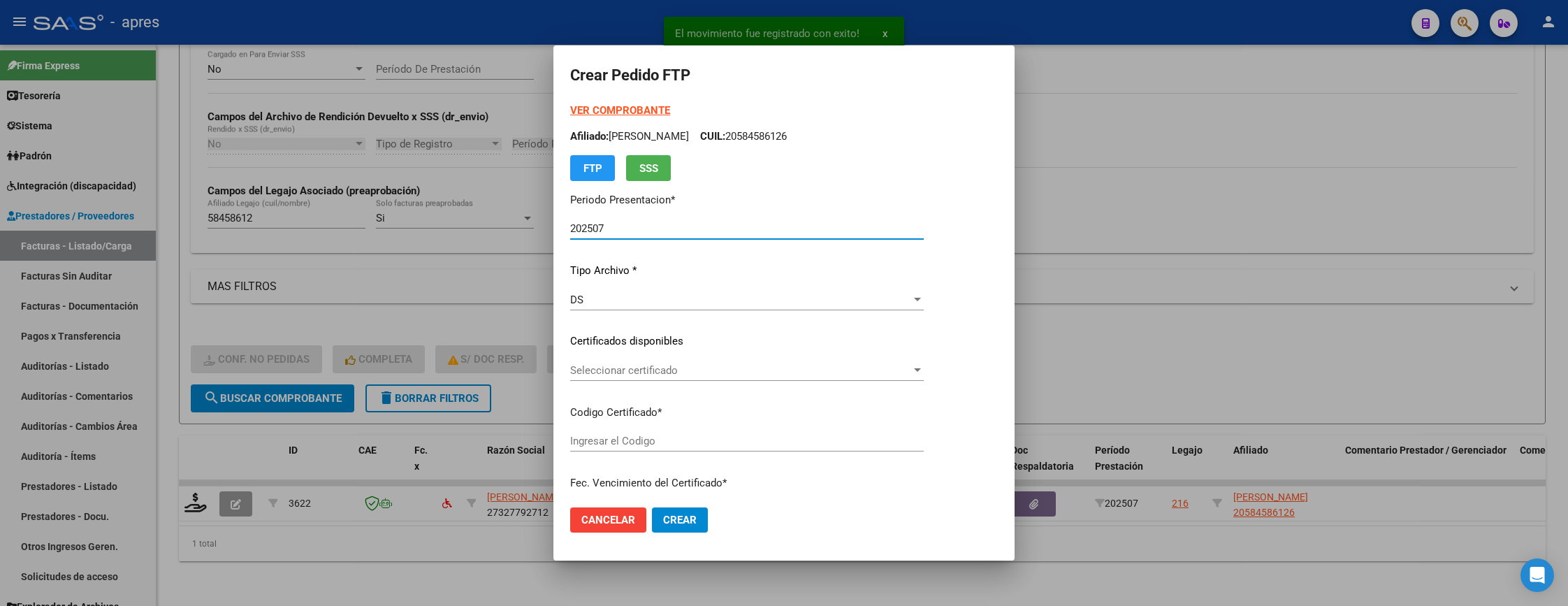
type input "ARG02000584586122023062320260623BS315"
type input "[DATE]"
click at [911, 375] on span "Seleccionar certificado" at bounding box center [740, 370] width 341 height 13
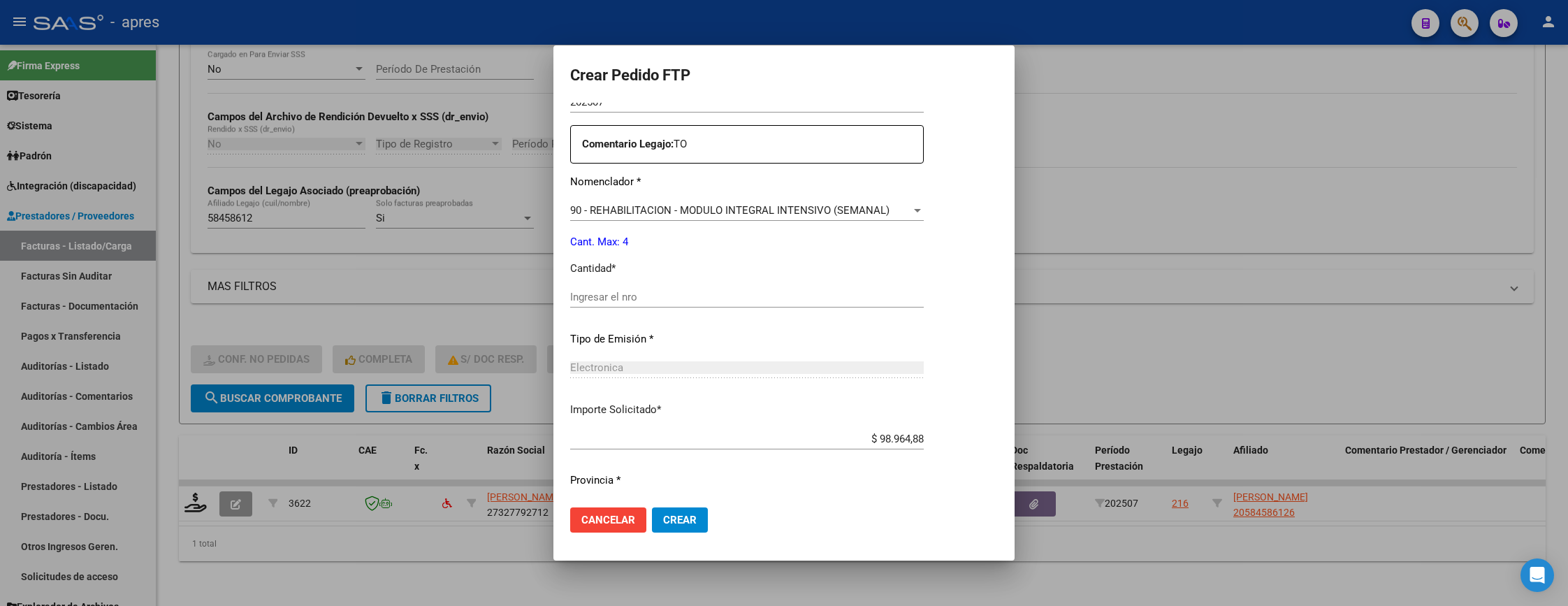
scroll to position [524, 0]
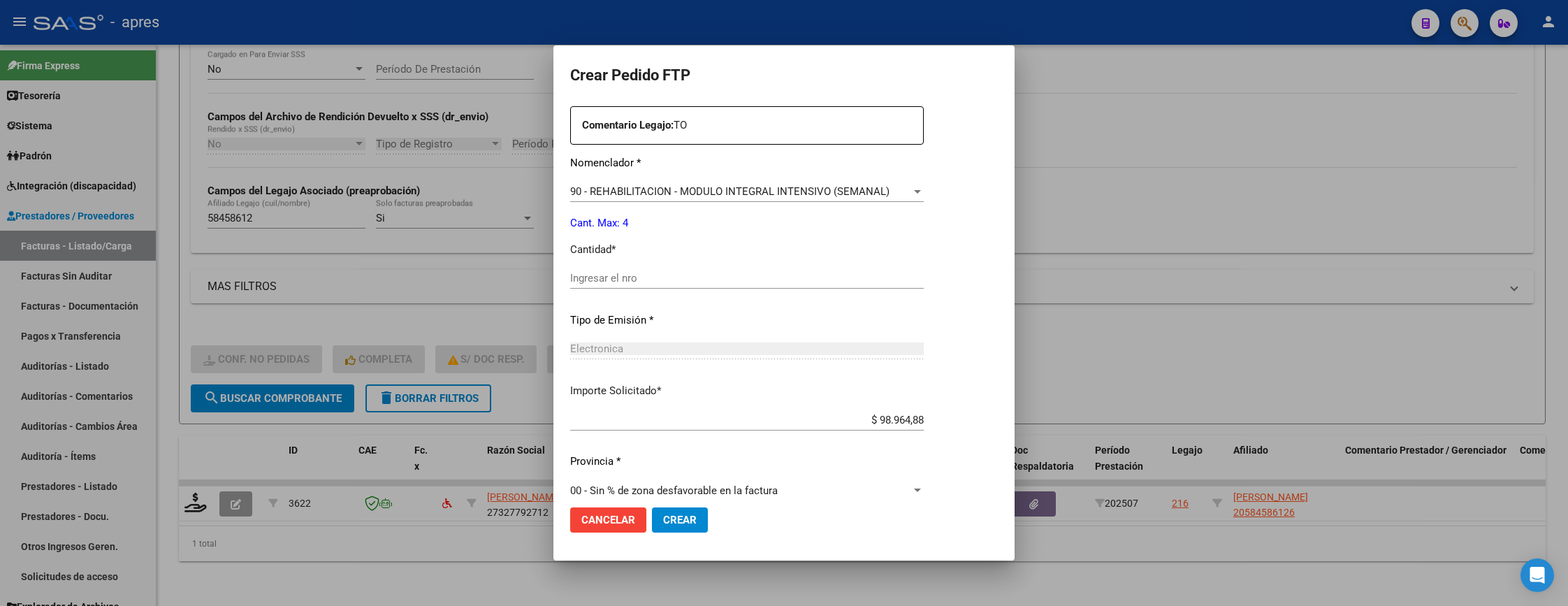
click at [795, 269] on div "Ingresar el nro" at bounding box center [747, 278] width 354 height 21
click at [799, 281] on input "Ingresar el nro" at bounding box center [747, 279] width 354 height 13
type input "4"
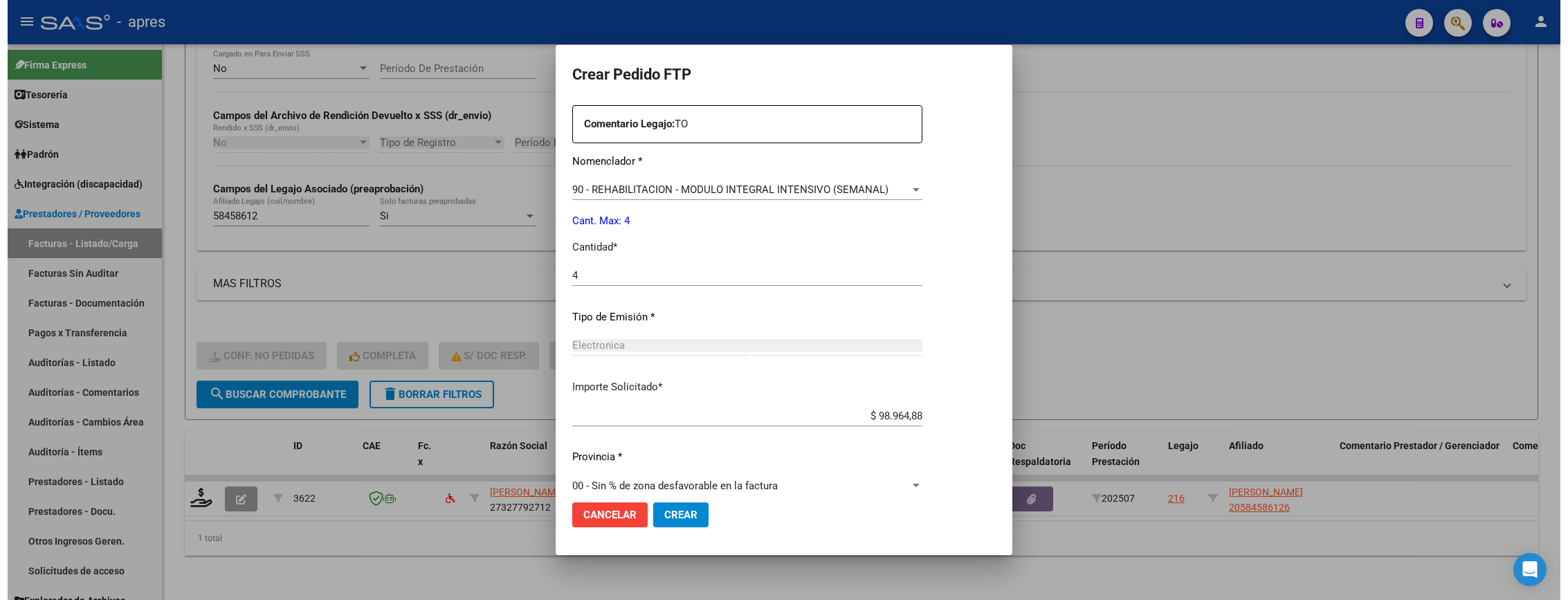
scroll to position [537, 0]
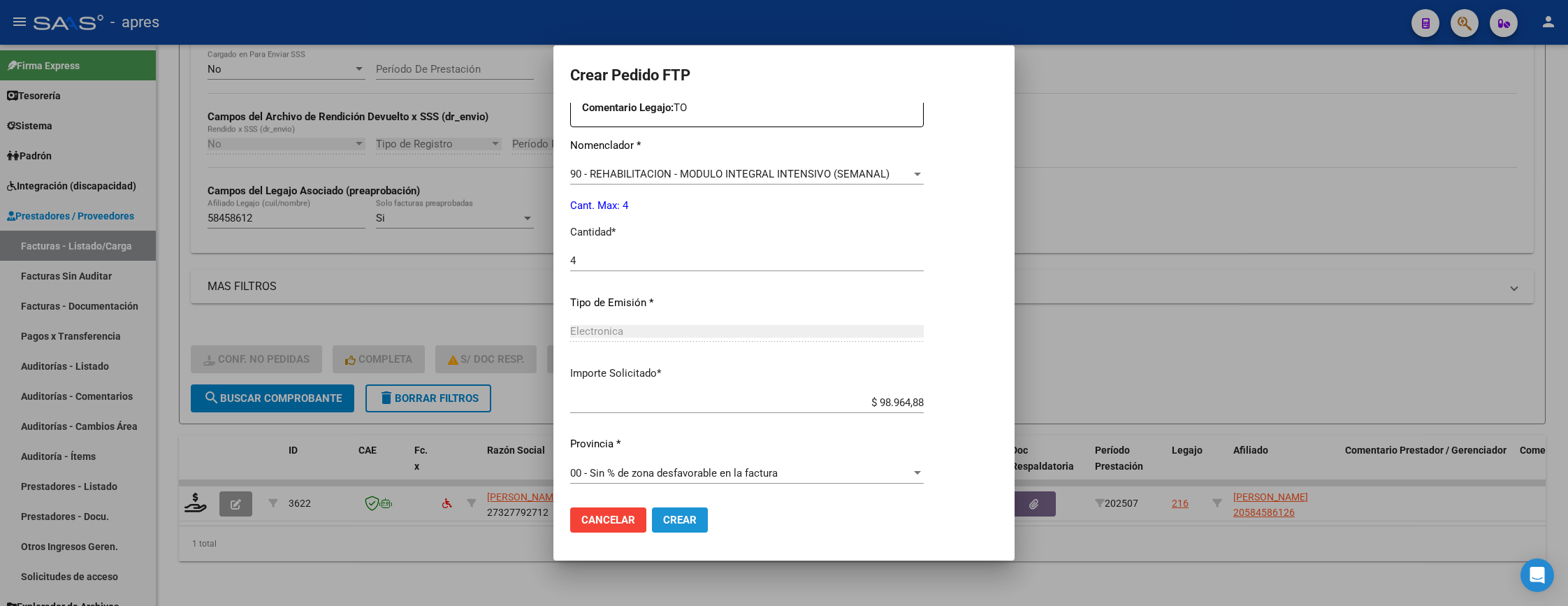
click at [692, 523] on span "Crear" at bounding box center [680, 520] width 33 height 13
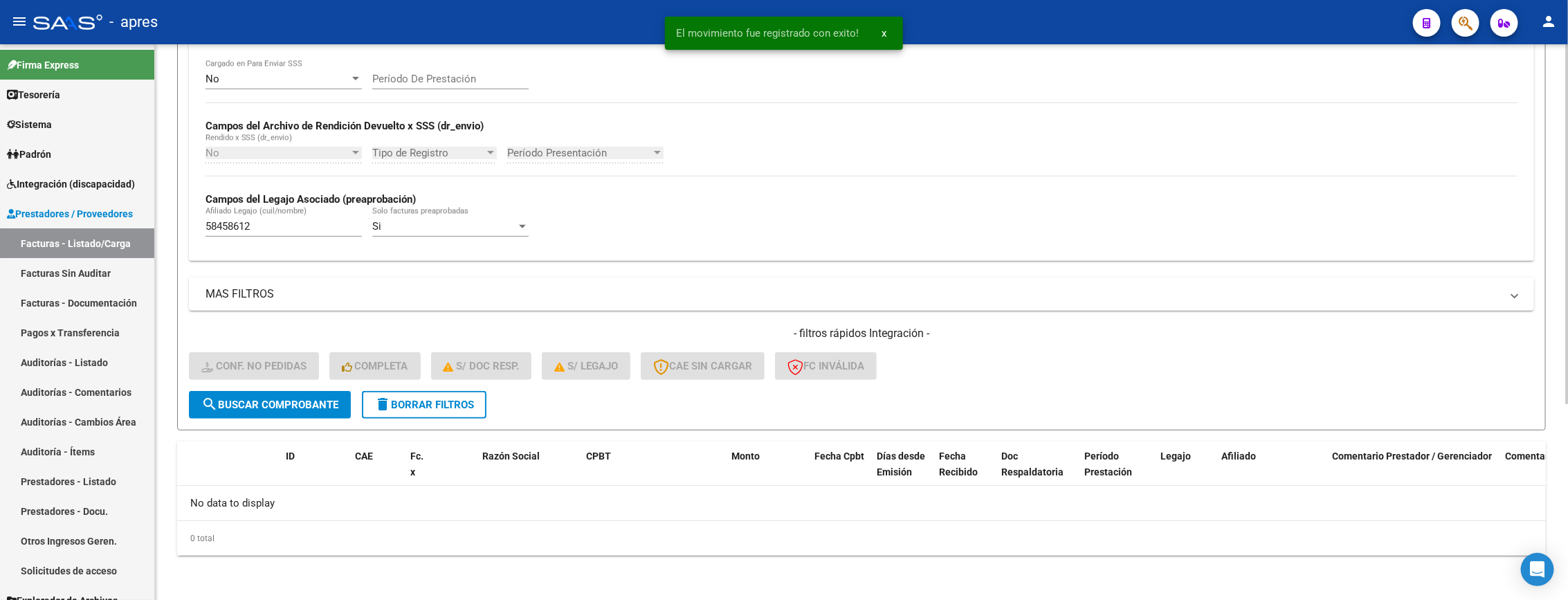
scroll to position [272, 0]
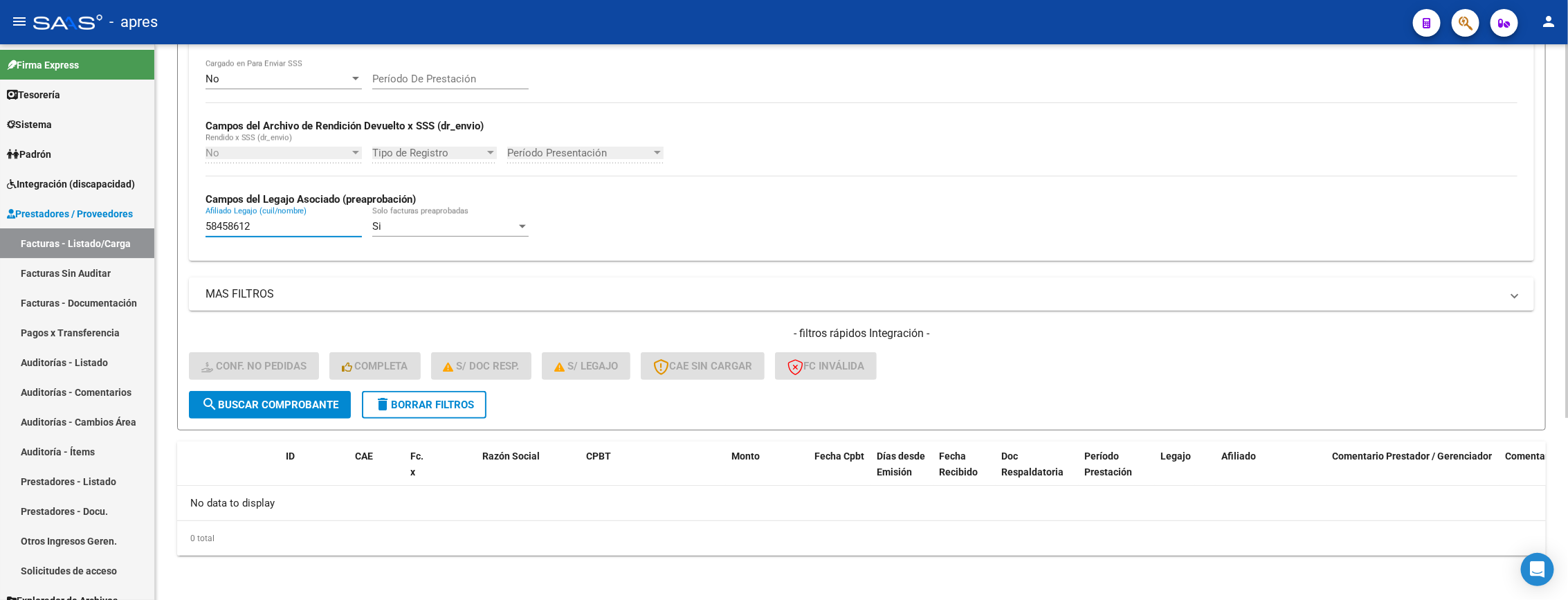
drag, startPoint x: 273, startPoint y: 229, endPoint x: 167, endPoint y: 241, distance: 106.7
click at [167, 241] on div "Video tutorial PRESTADORES -> Listado de CPBTs Emitidos por Prestadores / Prove…" at bounding box center [861, 187] width 1413 height 825
paste input "845026"
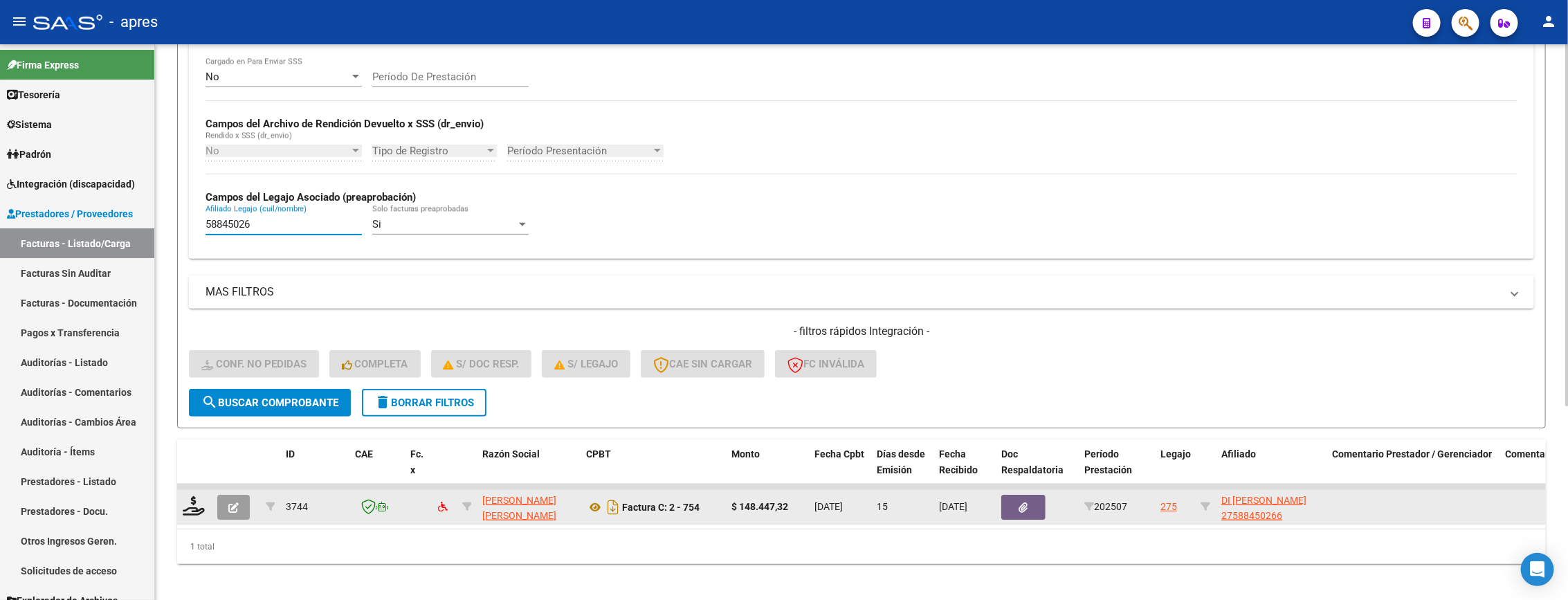
type input "58845026"
click at [189, 517] on div at bounding box center [194, 507] width 23 height 22
click at [189, 505] on icon at bounding box center [194, 506] width 22 height 19
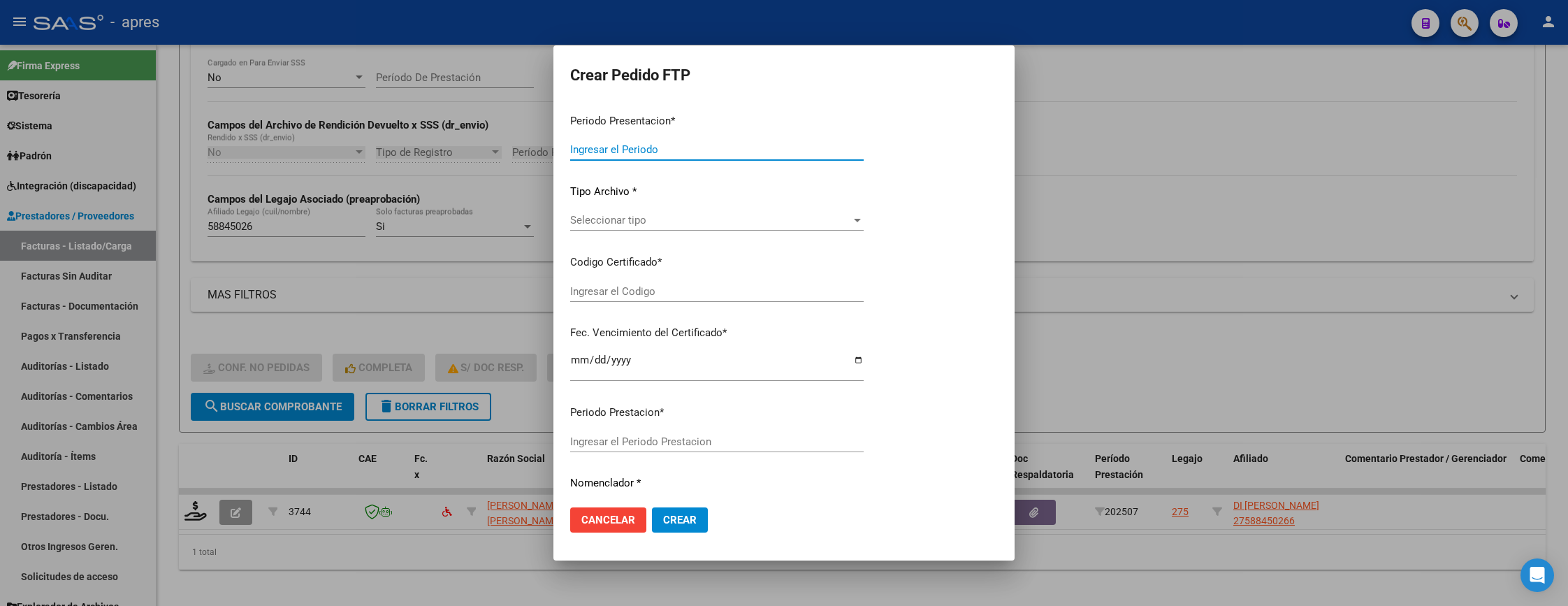
type input "202507"
type input "$ 148.447,32"
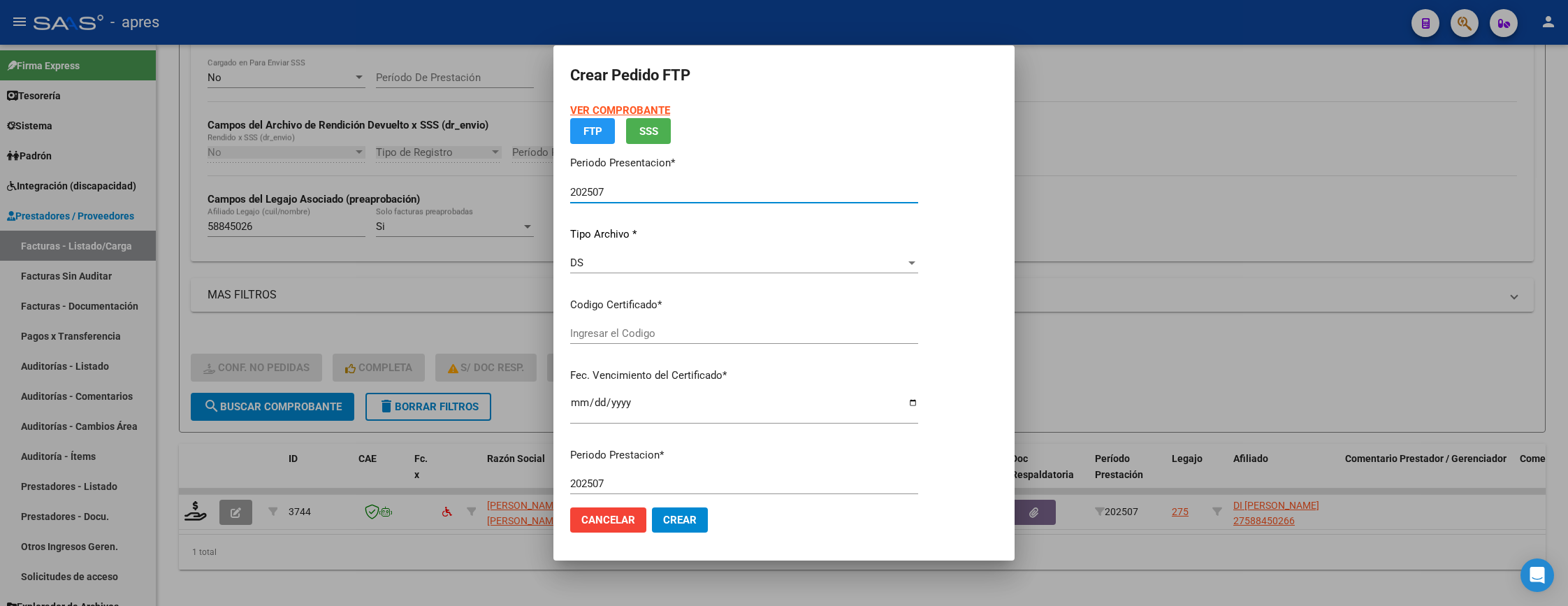
type input "ARG01000588450262025022720300227BUE440"
type input "[DATE]"
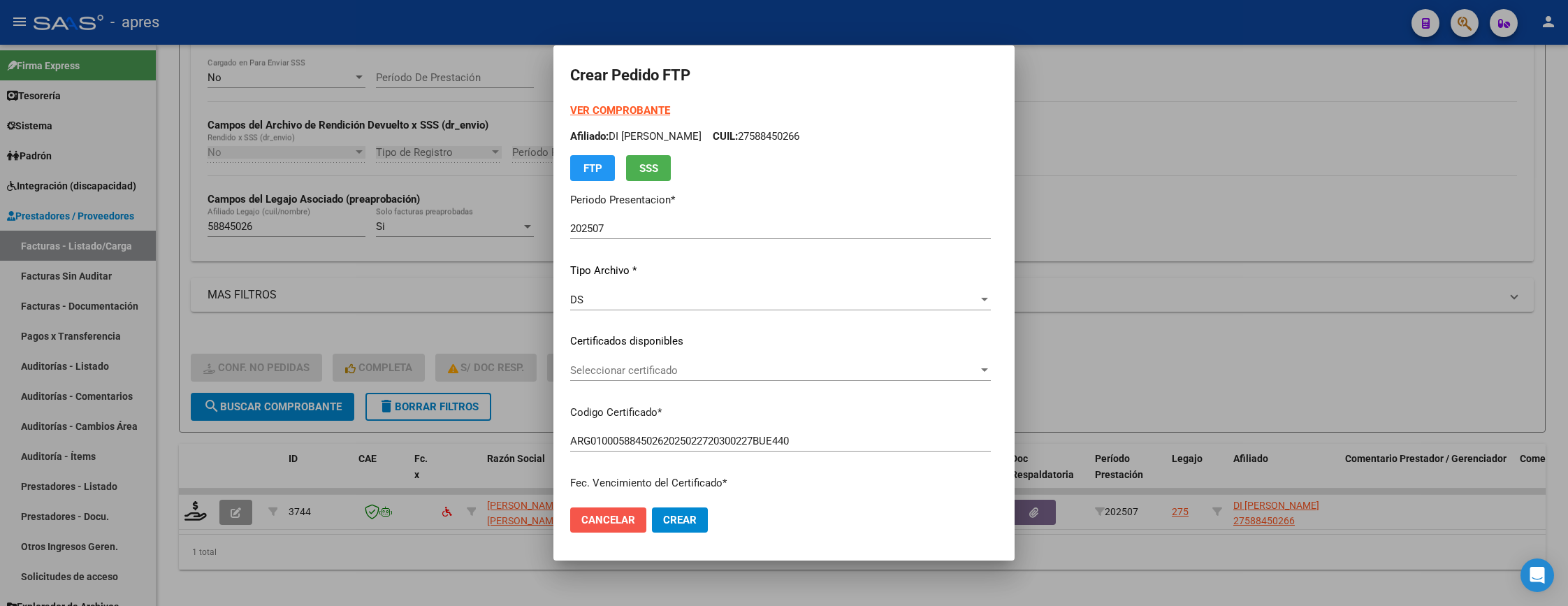
click at [620, 518] on div "Cancelar Crear" at bounding box center [639, 519] width 138 height 25
click at [582, 518] on span "Cancelar" at bounding box center [608, 520] width 53 height 13
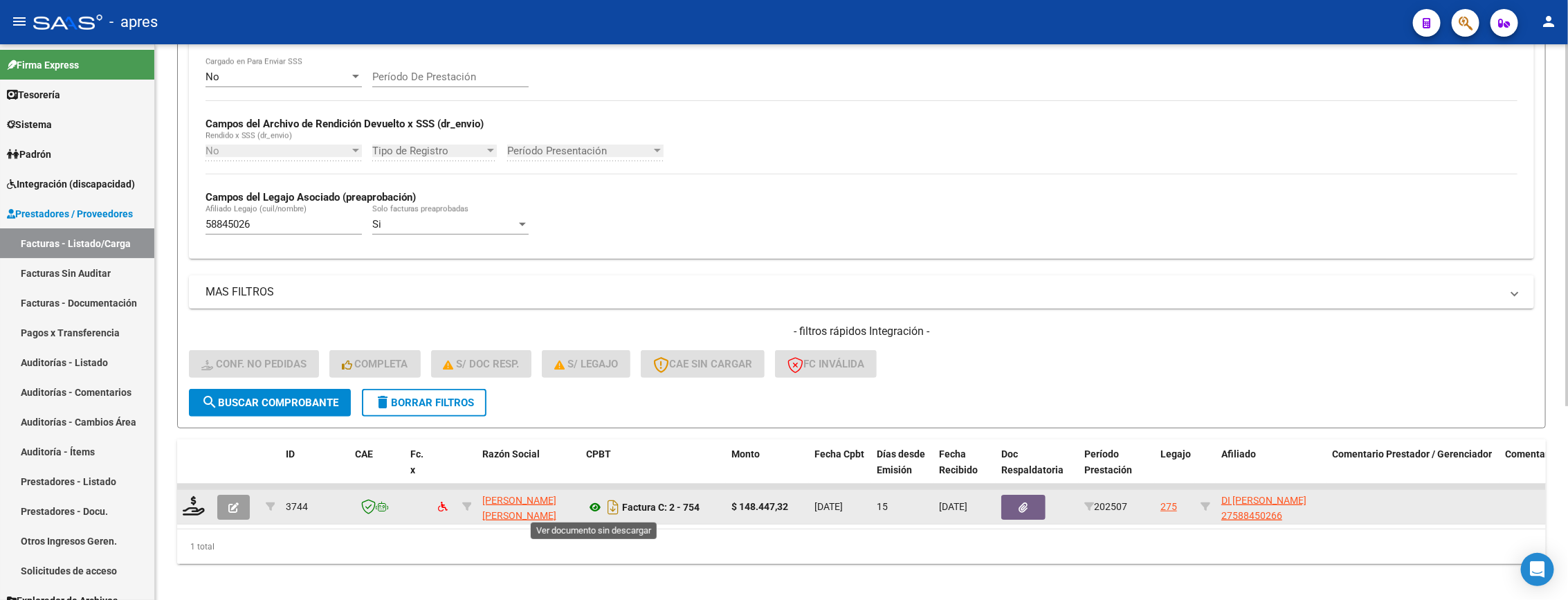
click at [594, 509] on icon at bounding box center [595, 507] width 18 height 17
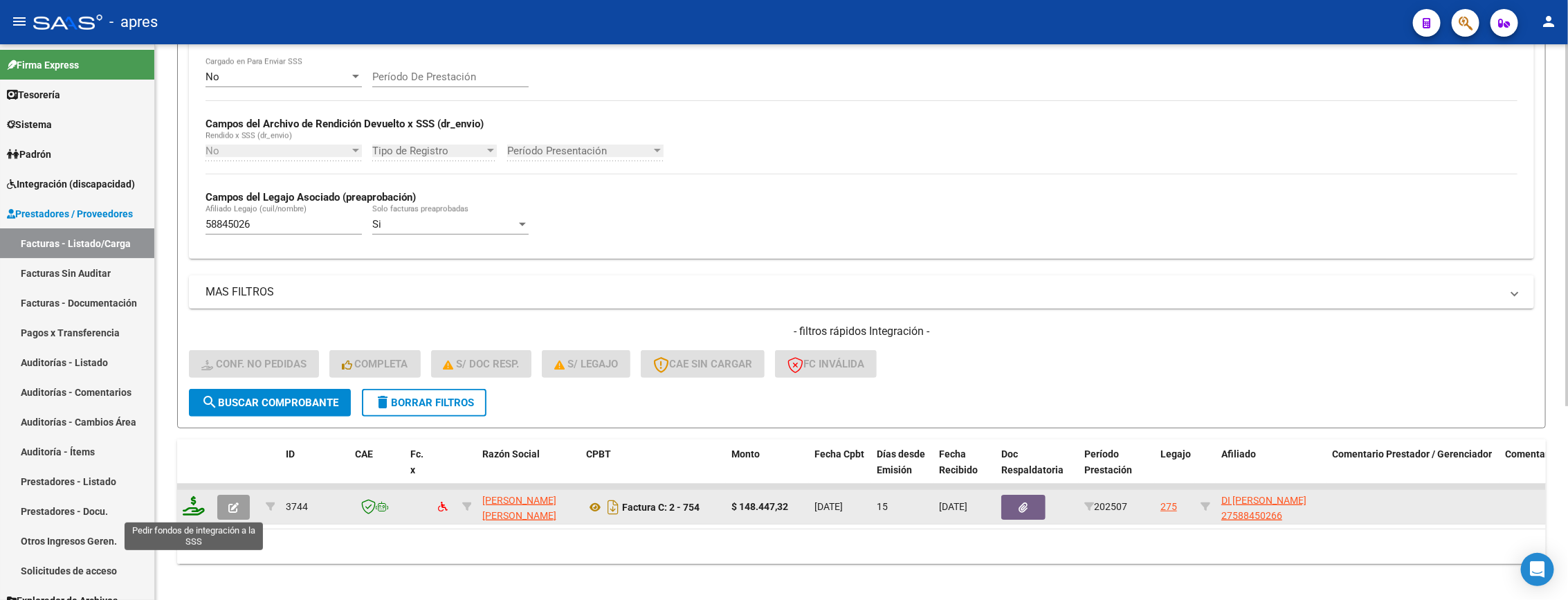
click at [197, 512] on icon at bounding box center [194, 506] width 22 height 19
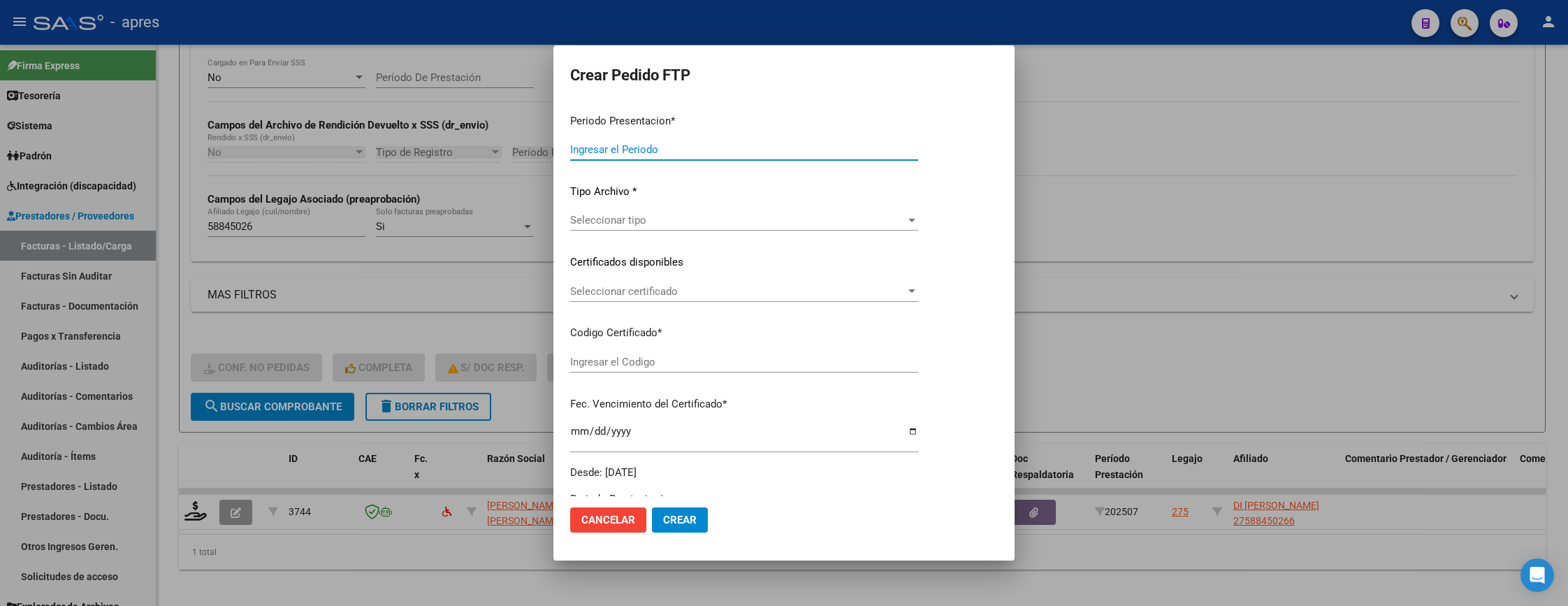
type input "202507"
type input "$ 148.447,32"
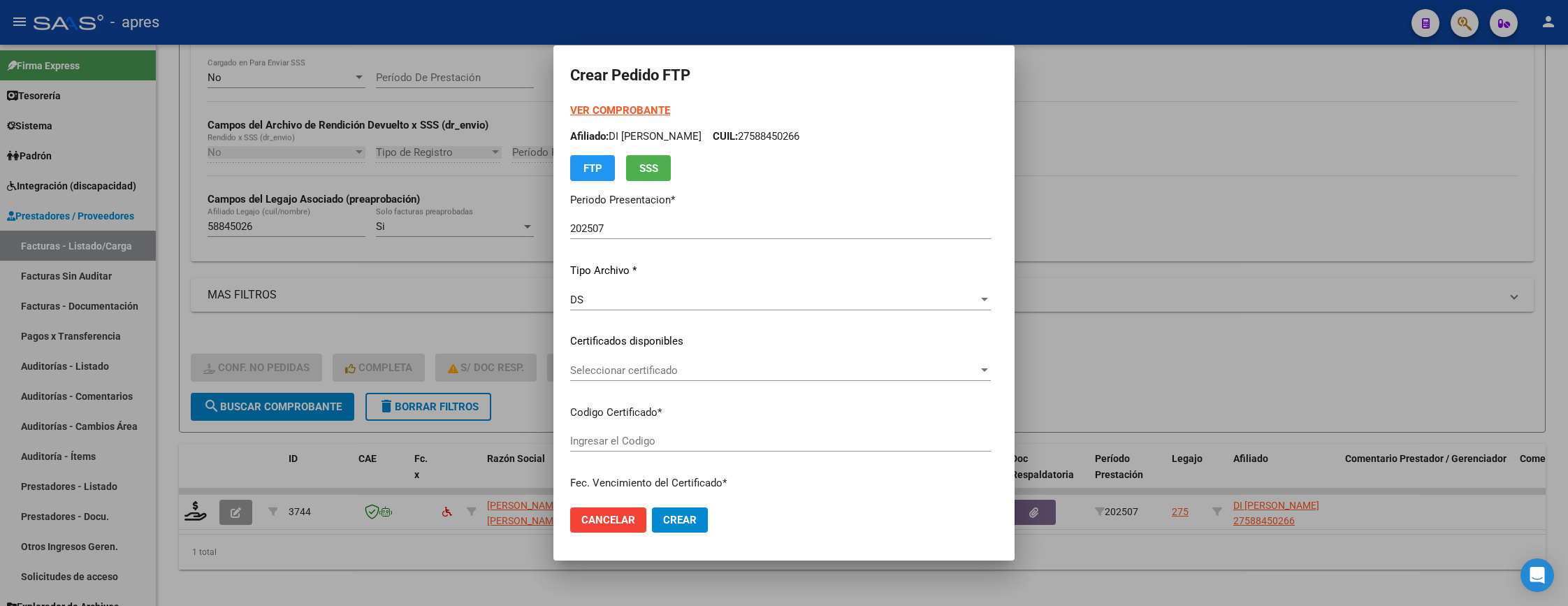
type input "ARG01000588450262025022720300227BUE440"
type input "[DATE]"
type input "60844800"
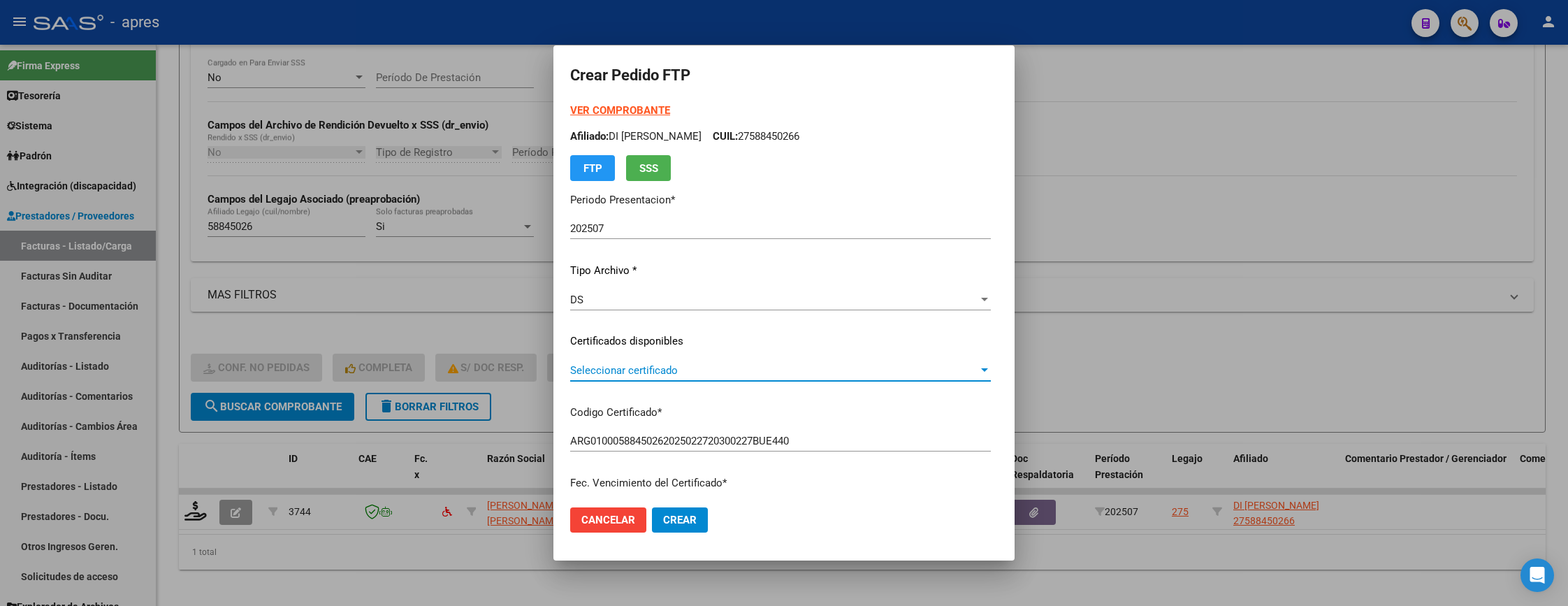
click at [618, 371] on span "Seleccionar certificado" at bounding box center [774, 370] width 408 height 13
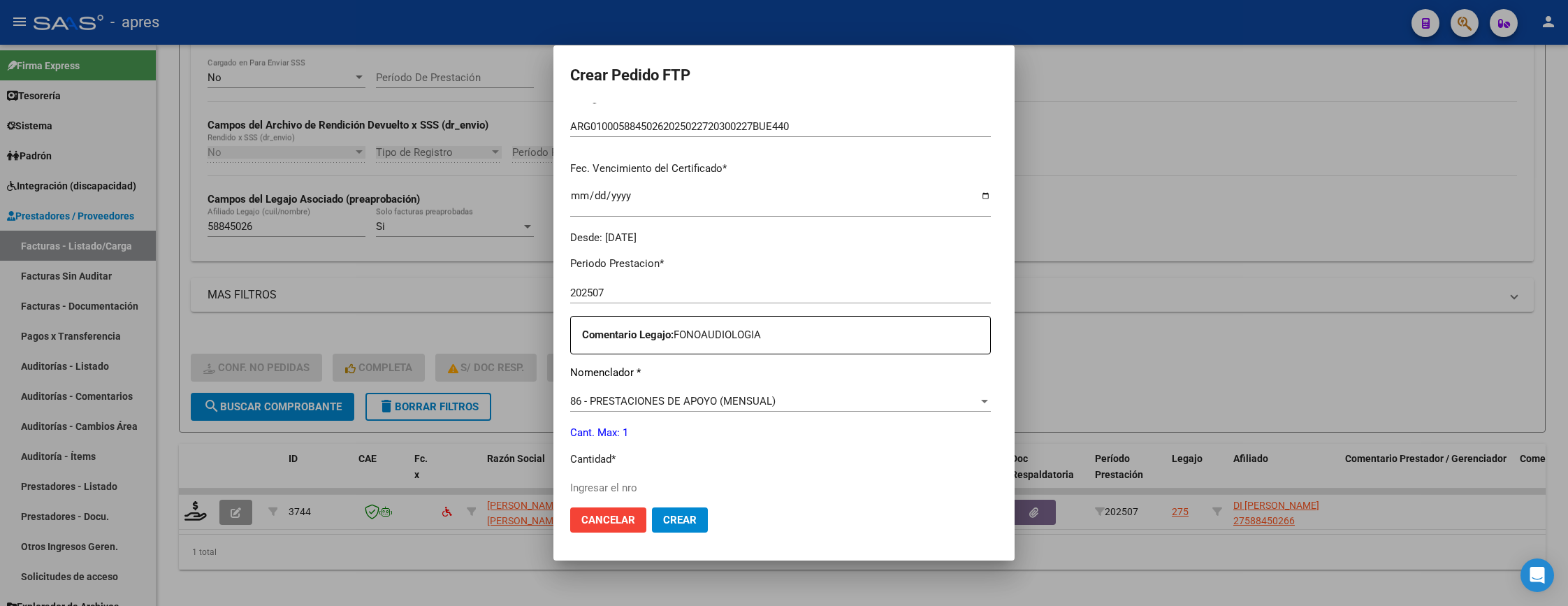
scroll to position [420, 0]
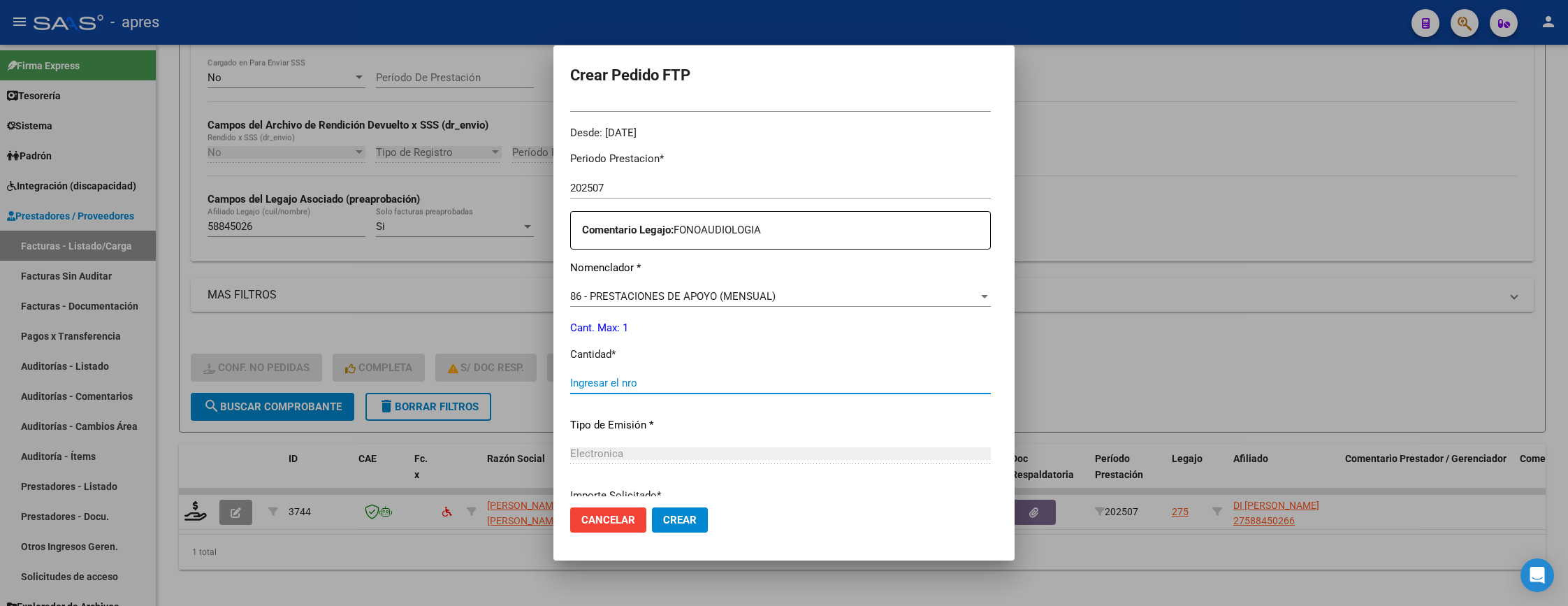
click at [624, 382] on input "Ingresar el nro" at bounding box center [780, 383] width 420 height 13
type input "1"
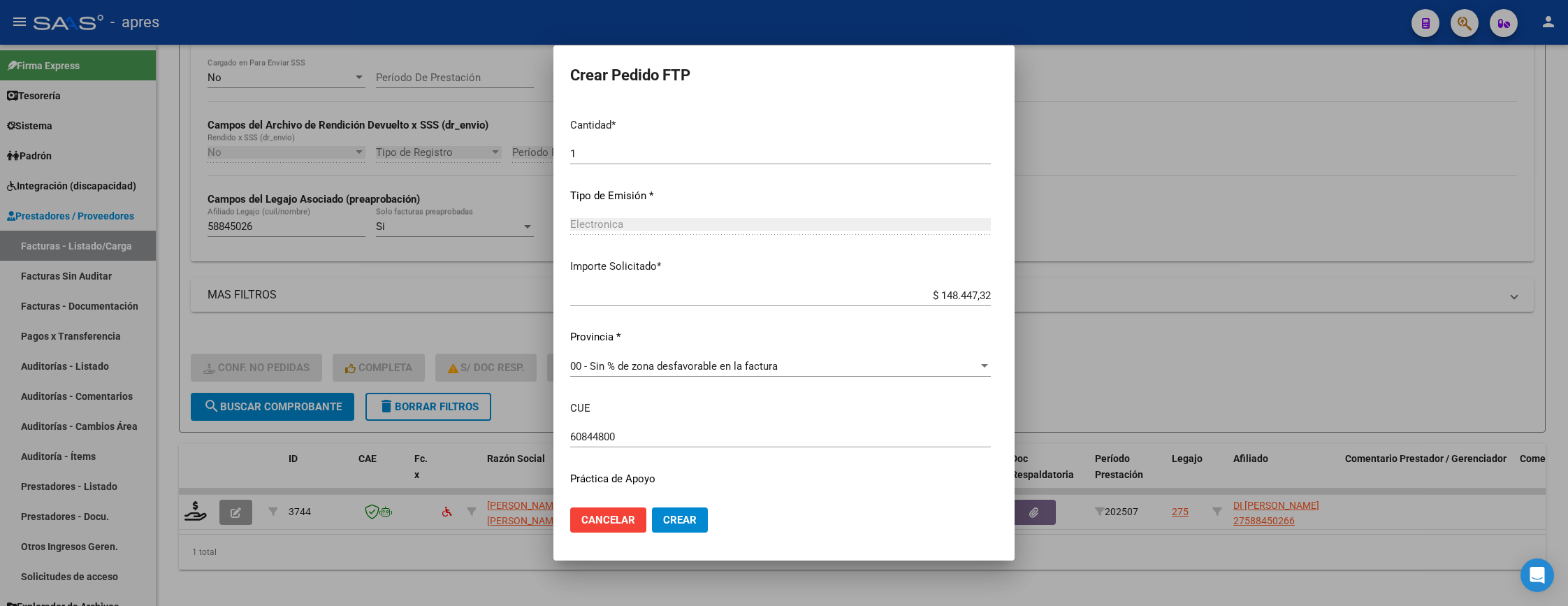
scroll to position [684, 0]
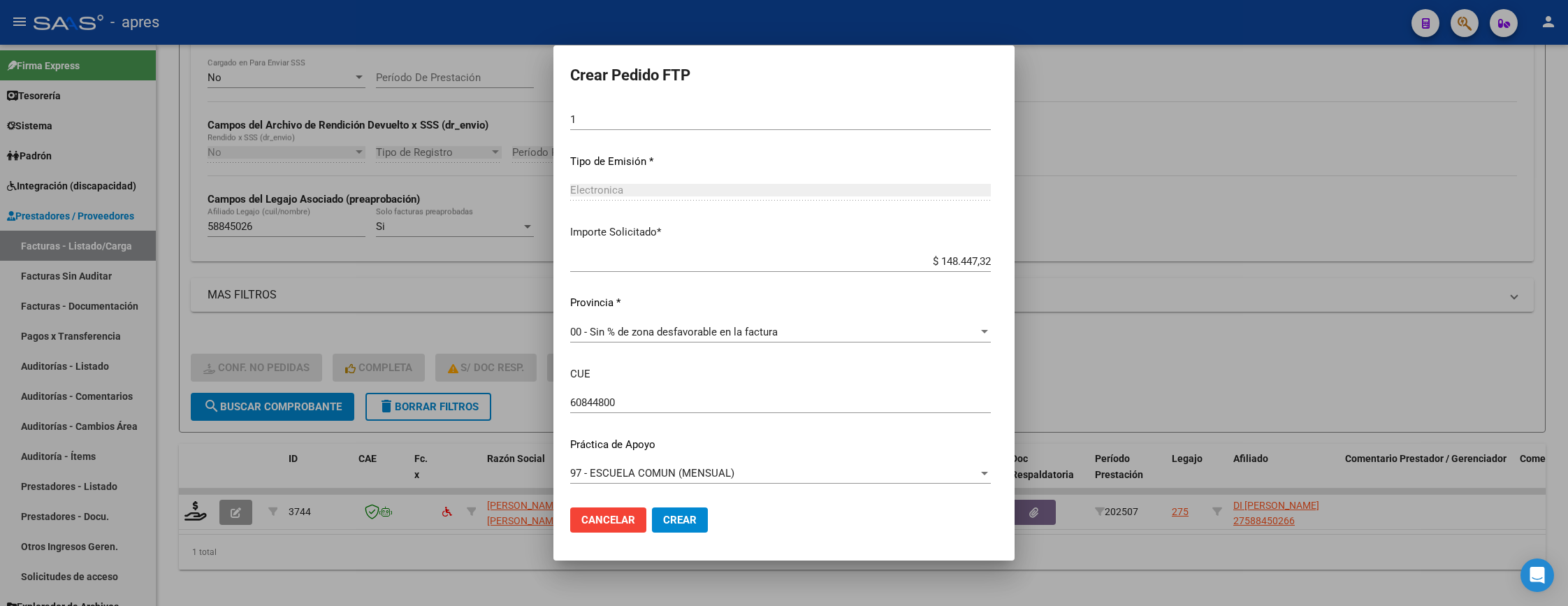
click at [663, 523] on span "Crear" at bounding box center [680, 520] width 33 height 13
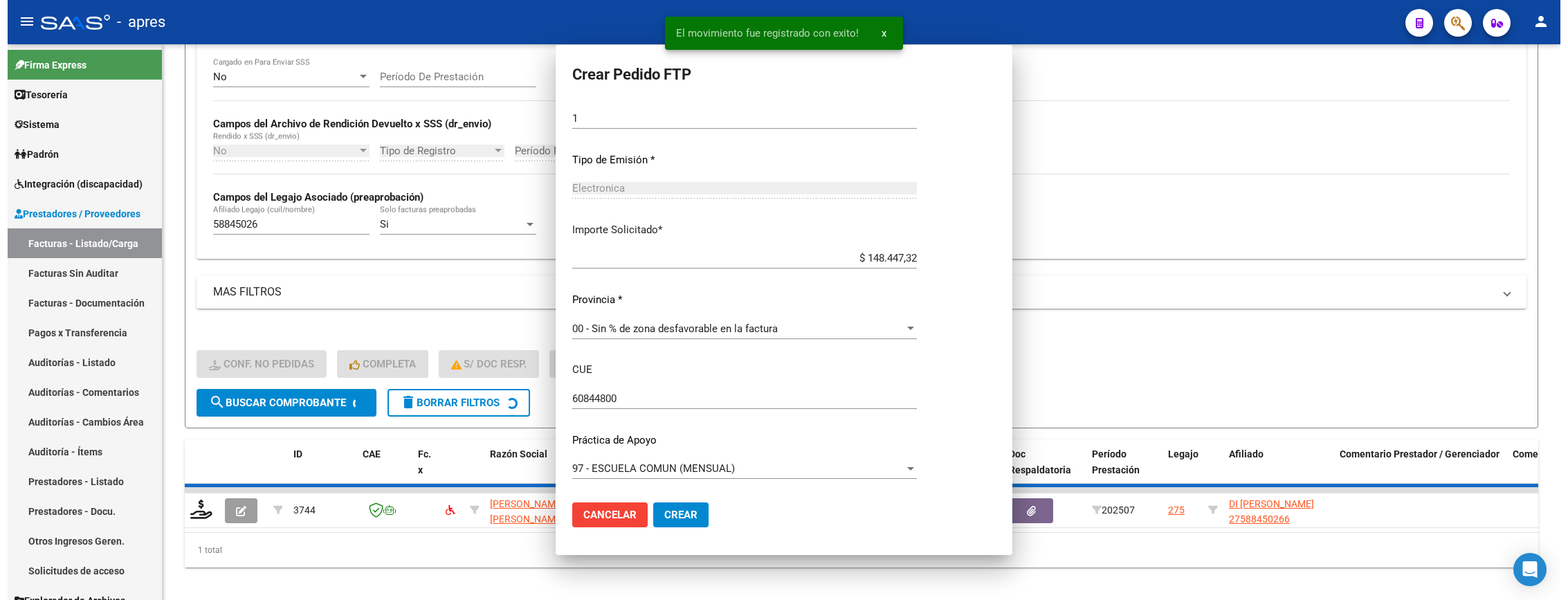
scroll to position [598, 0]
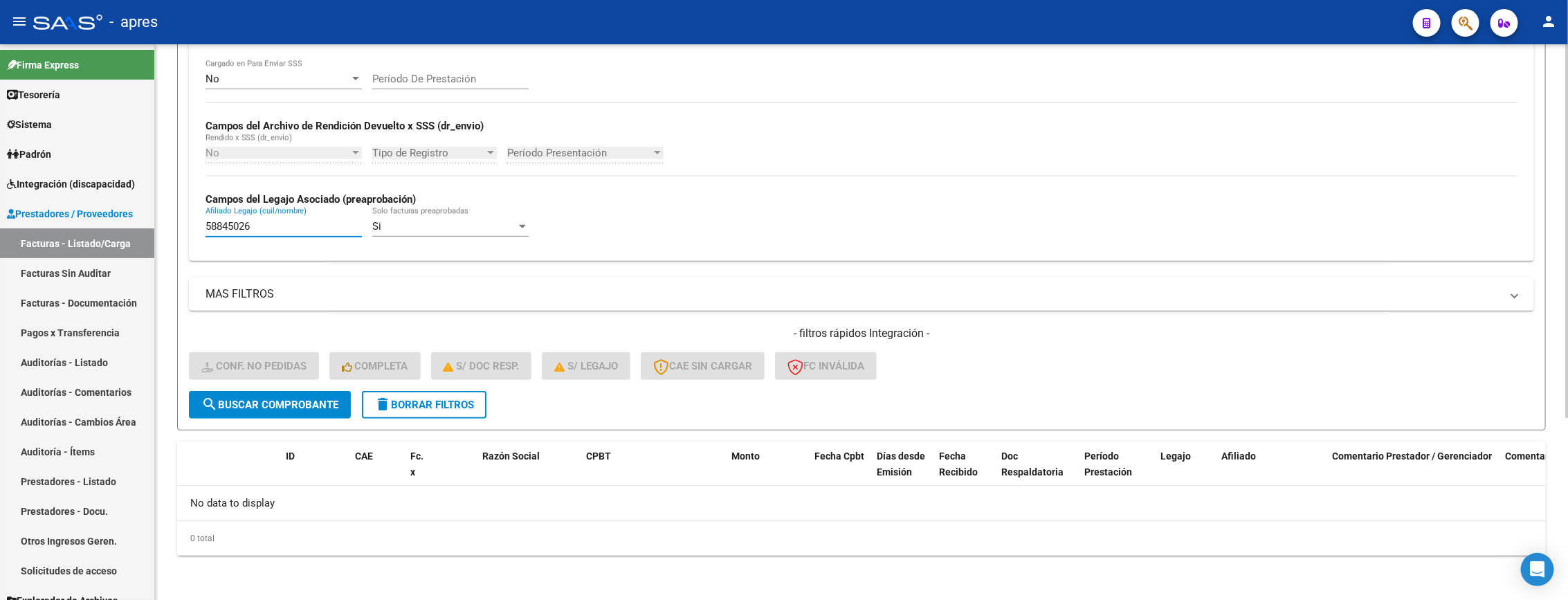
drag, startPoint x: 274, startPoint y: 225, endPoint x: 160, endPoint y: 239, distance: 114.9
click at [156, 239] on div "Video tutorial PRESTADORES -> Listado de CPBTs Emitidos por Prestadores / Prove…" at bounding box center [861, 187] width 1413 height 825
paste input "789708"
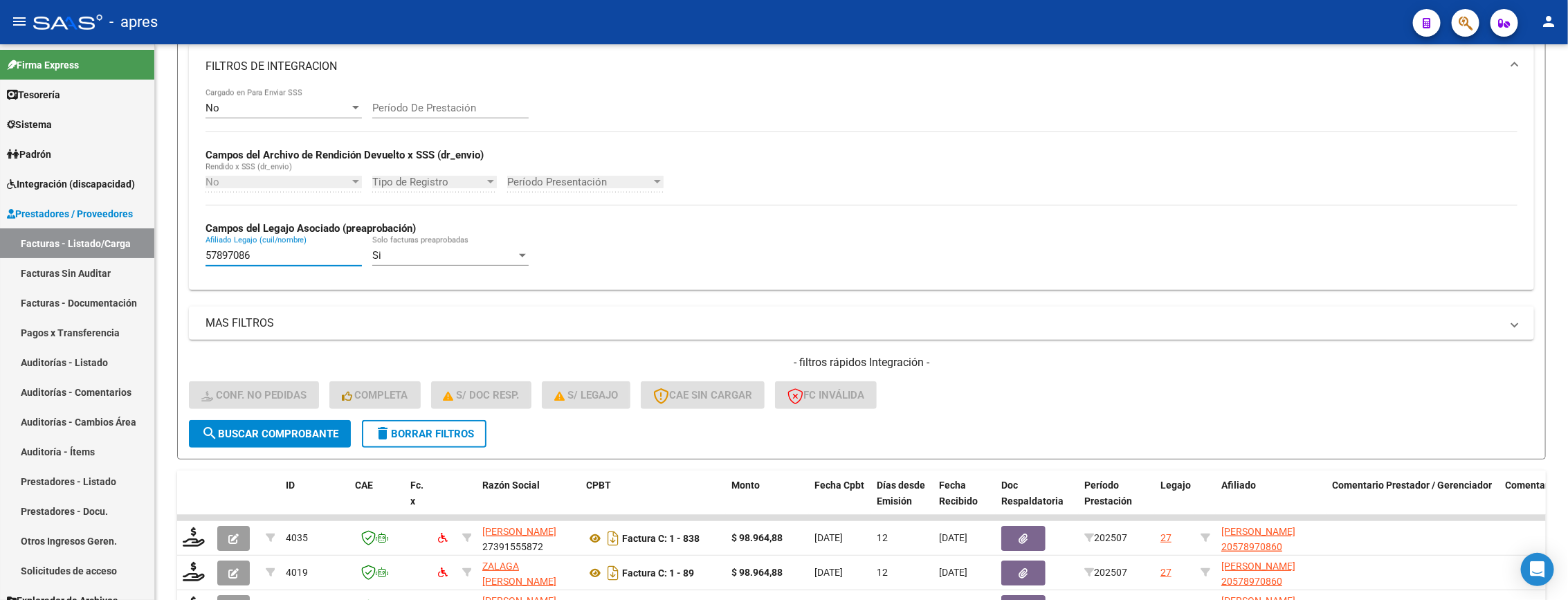
scroll to position [272, 0]
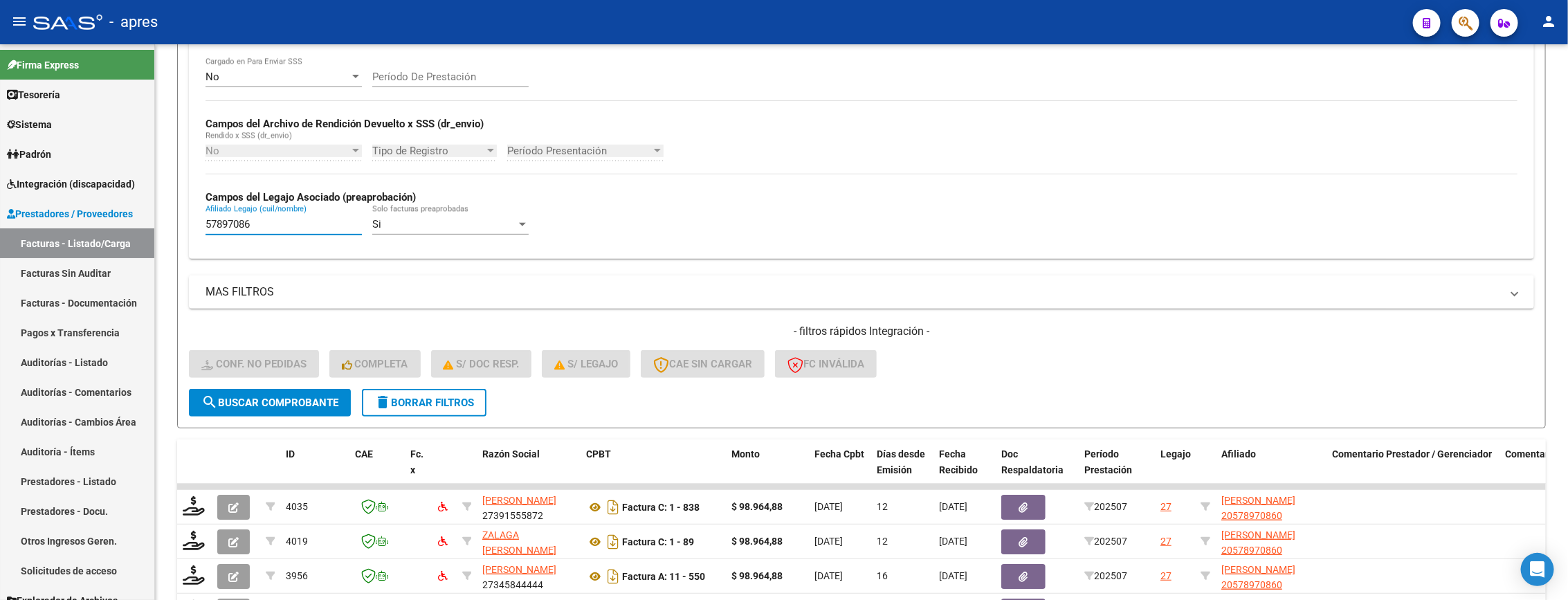
type input "57897086"
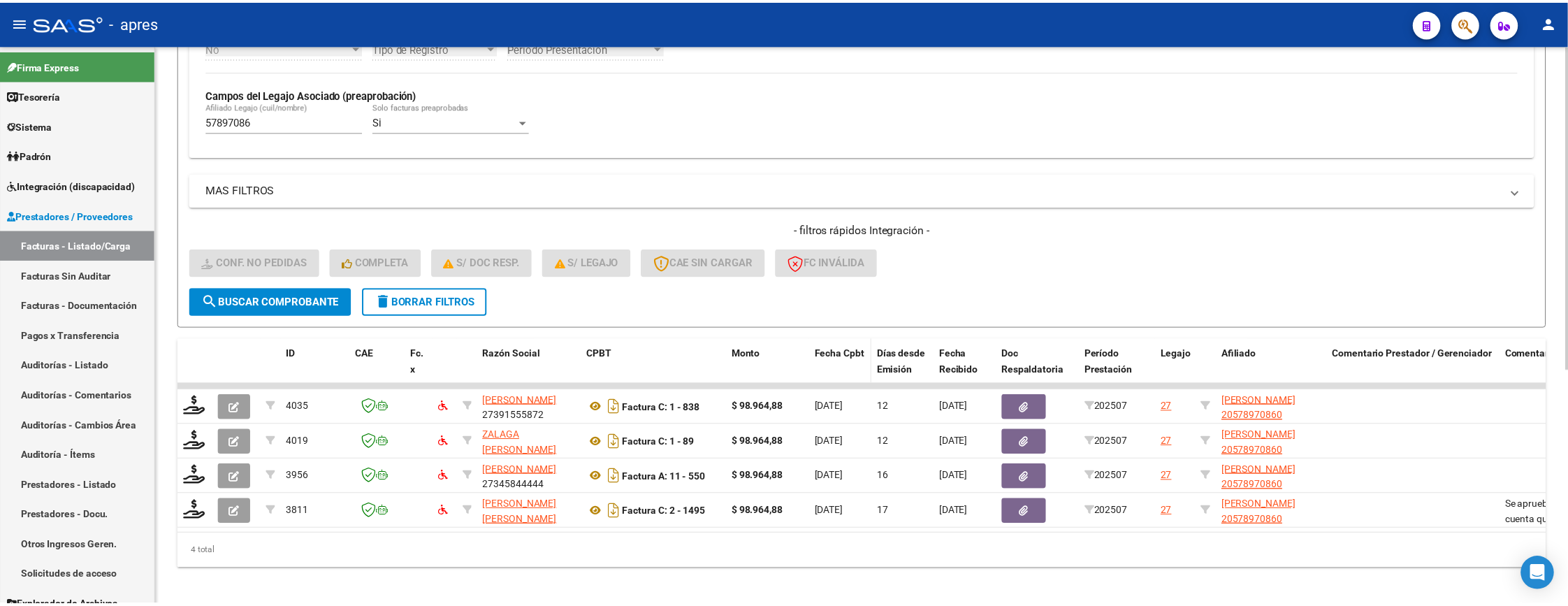
scroll to position [407, 0]
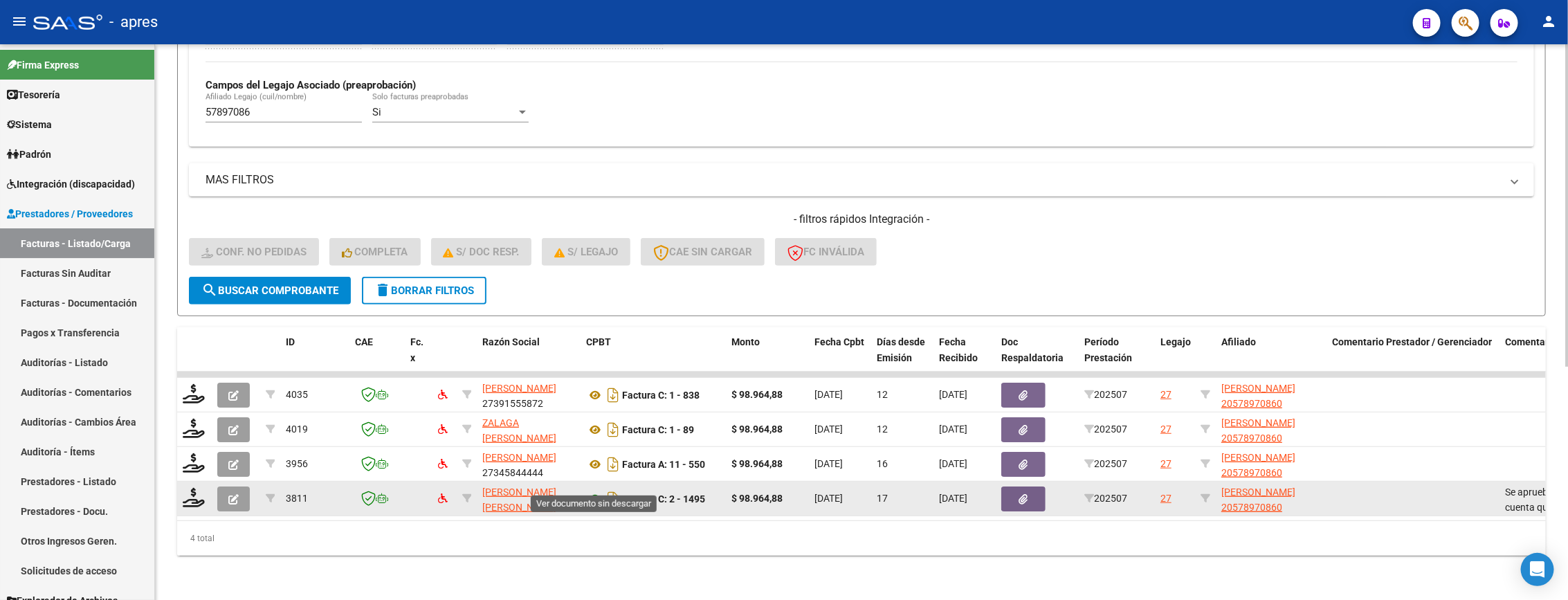
click at [588, 491] on icon at bounding box center [595, 499] width 18 height 17
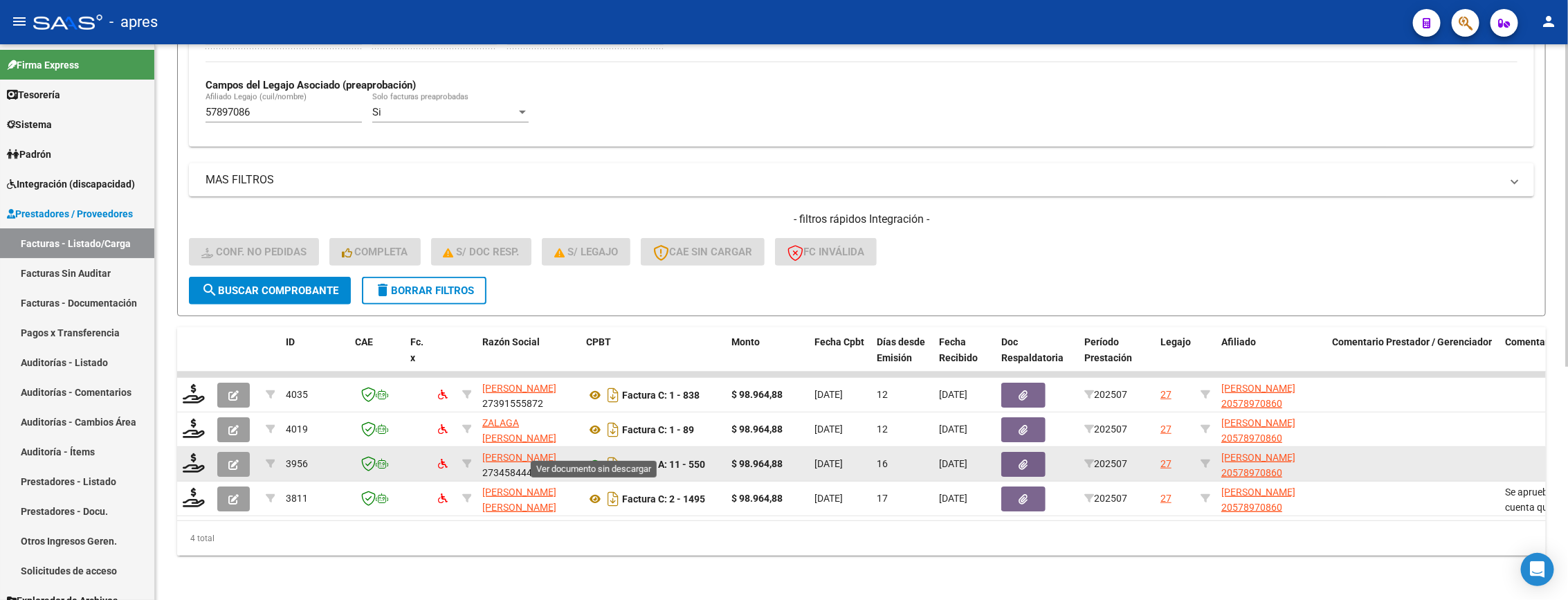
click at [594, 456] on icon at bounding box center [595, 464] width 18 height 17
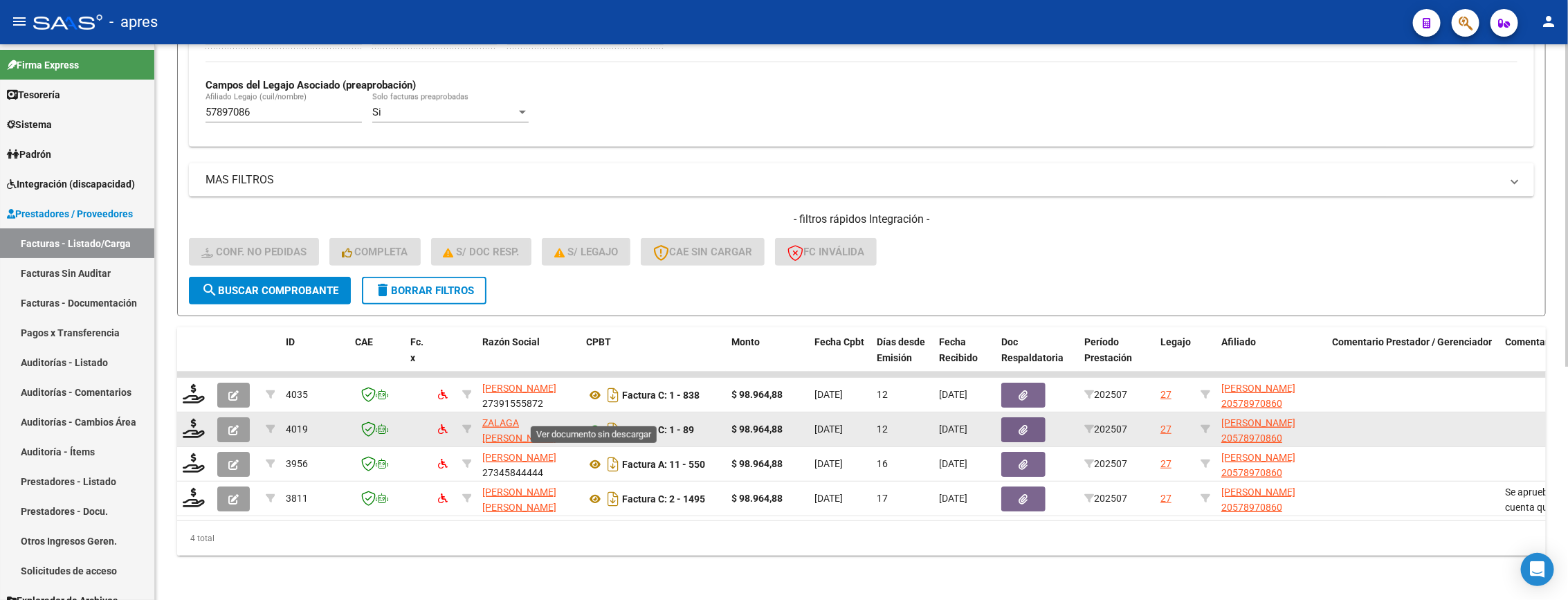
click at [587, 421] on icon at bounding box center [595, 429] width 18 height 17
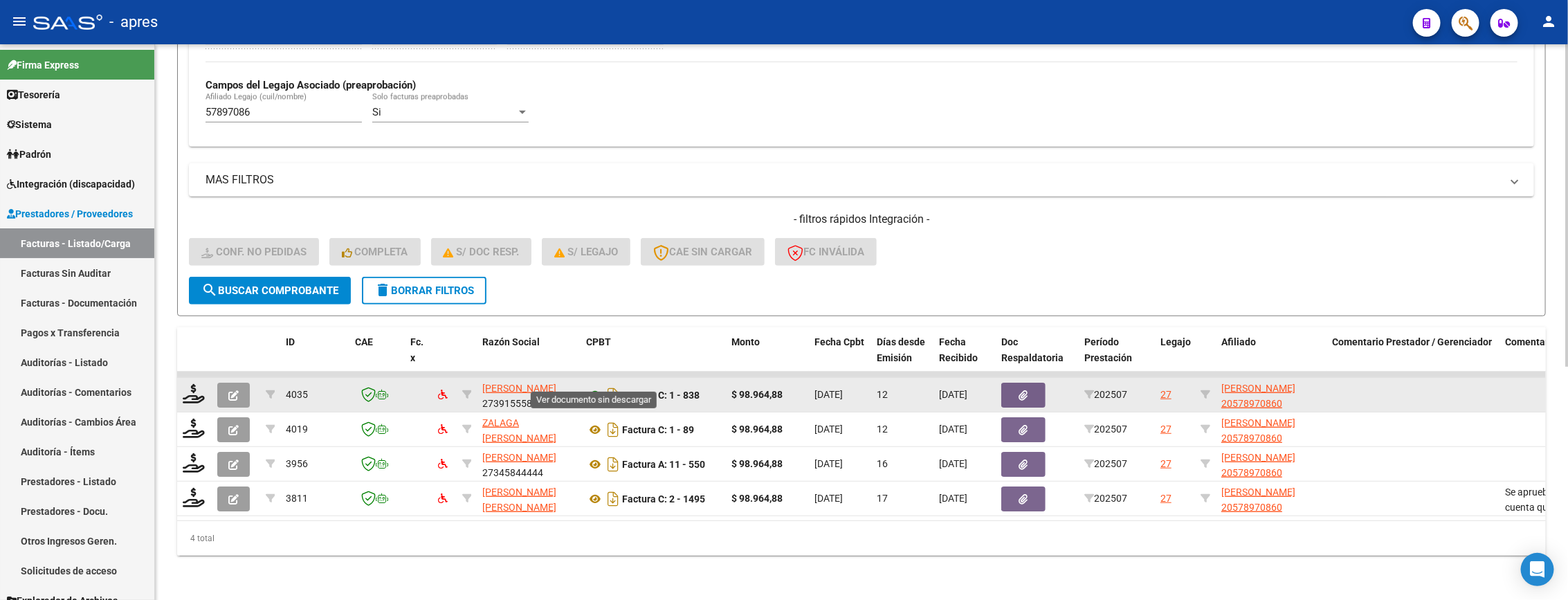
click at [598, 387] on icon at bounding box center [595, 395] width 18 height 17
click at [183, 384] on icon at bounding box center [194, 394] width 22 height 19
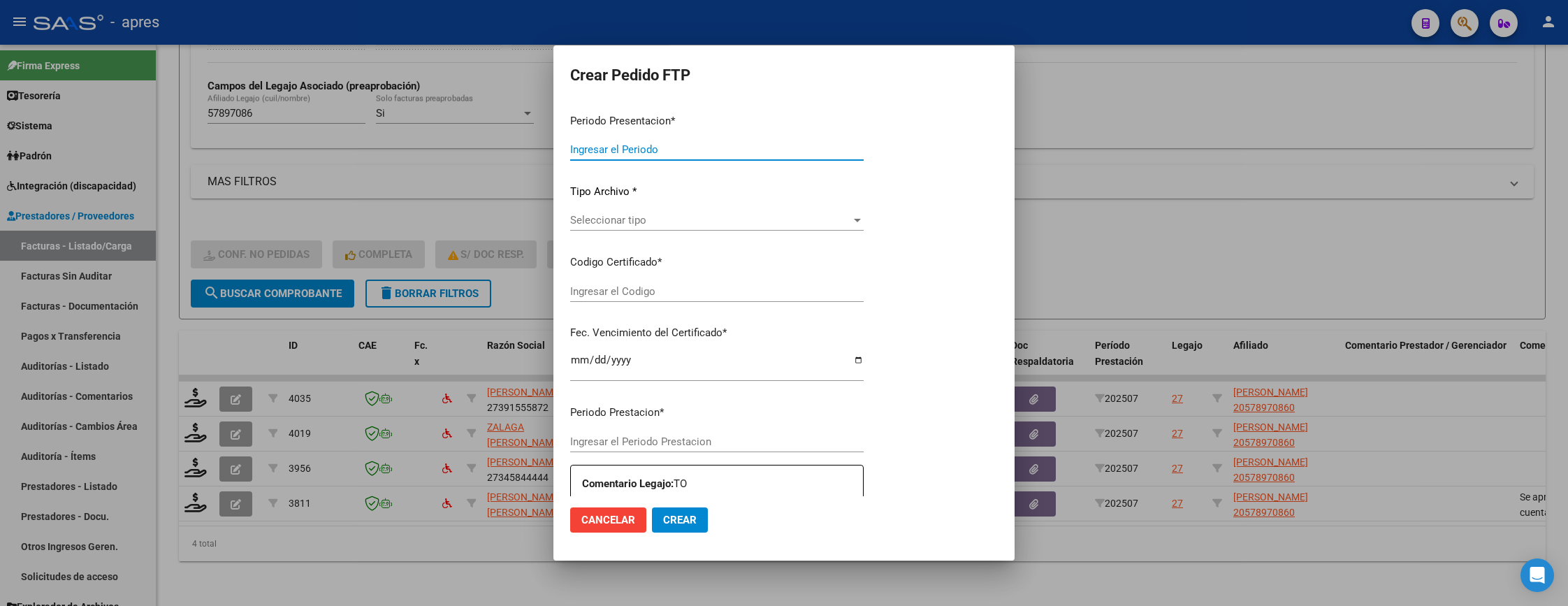
type input "202507"
type input "$ 98.964,88"
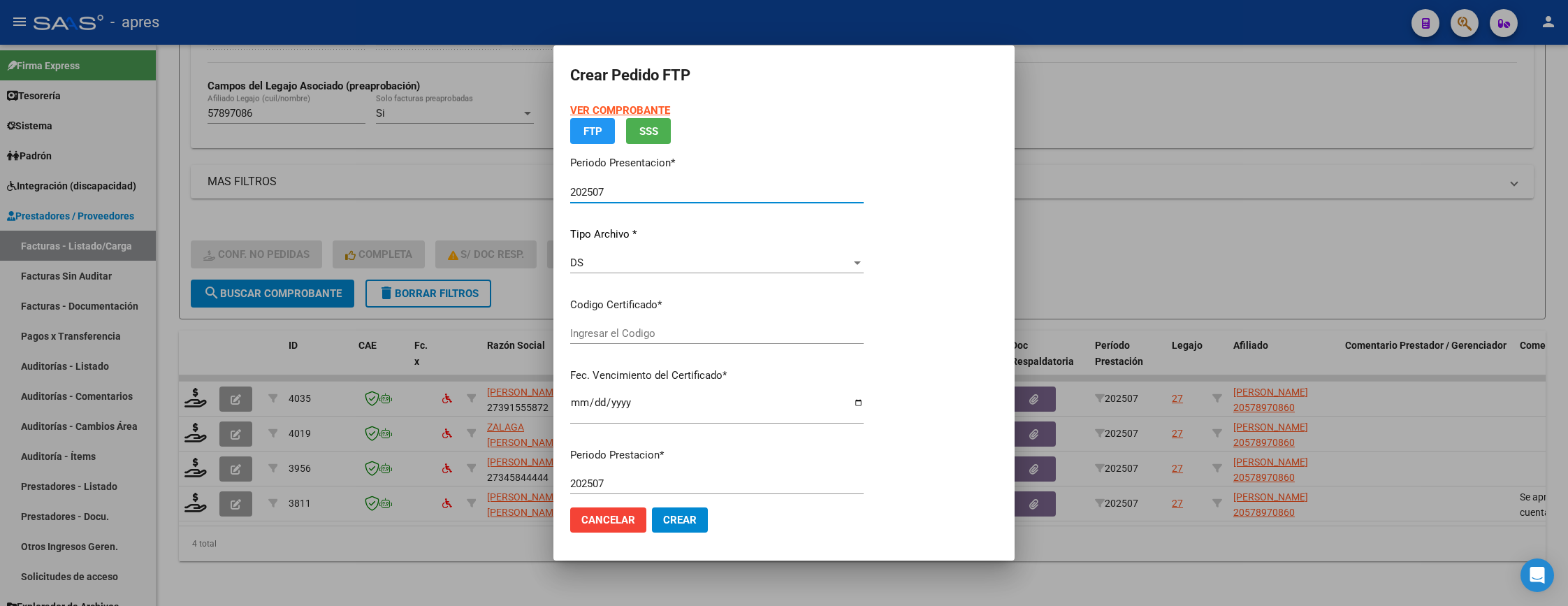
type input "ARG02000578970862023032120280321BS440"
type input "2028-03-21"
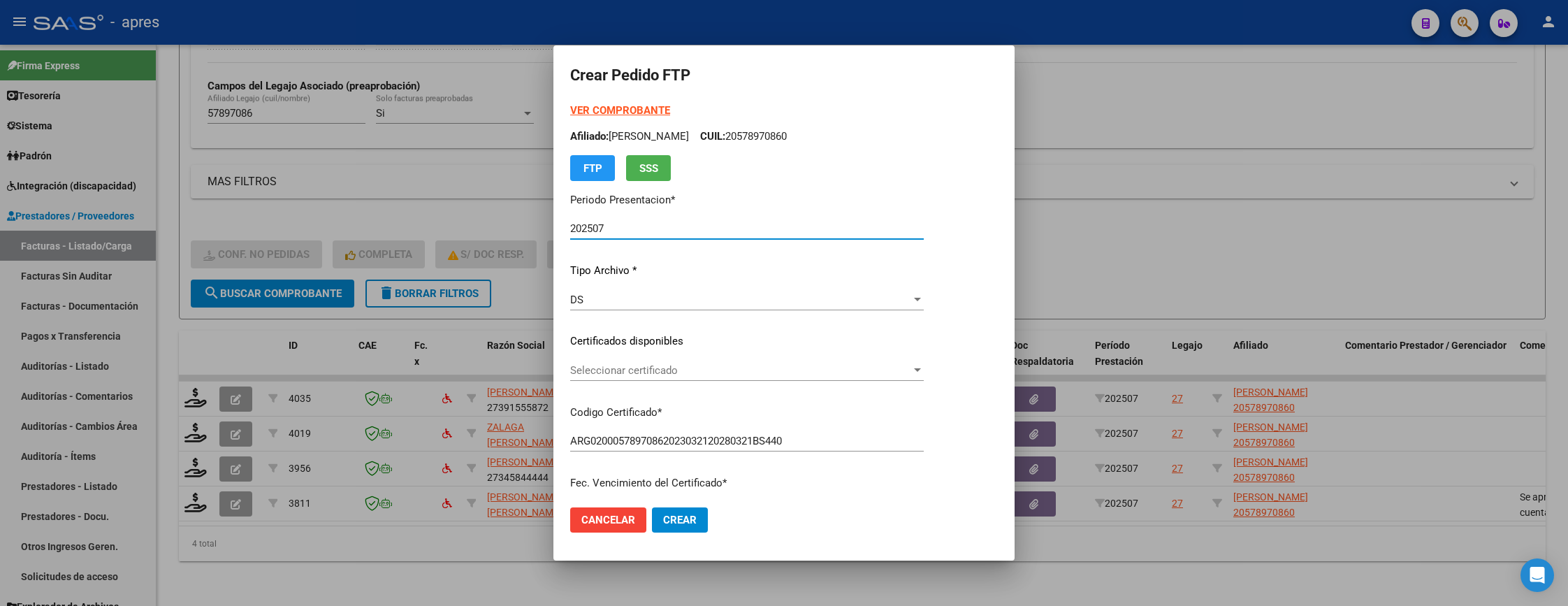
click at [641, 329] on div "VER COMPROBANTE ARCA Padrón Afiliado: DIAZ GIL LEON CUIL: 20578970860 FTP SSS P…" at bounding box center [747, 331] width 354 height 457
click at [658, 365] on span "Seleccionar certificado" at bounding box center [740, 370] width 341 height 13
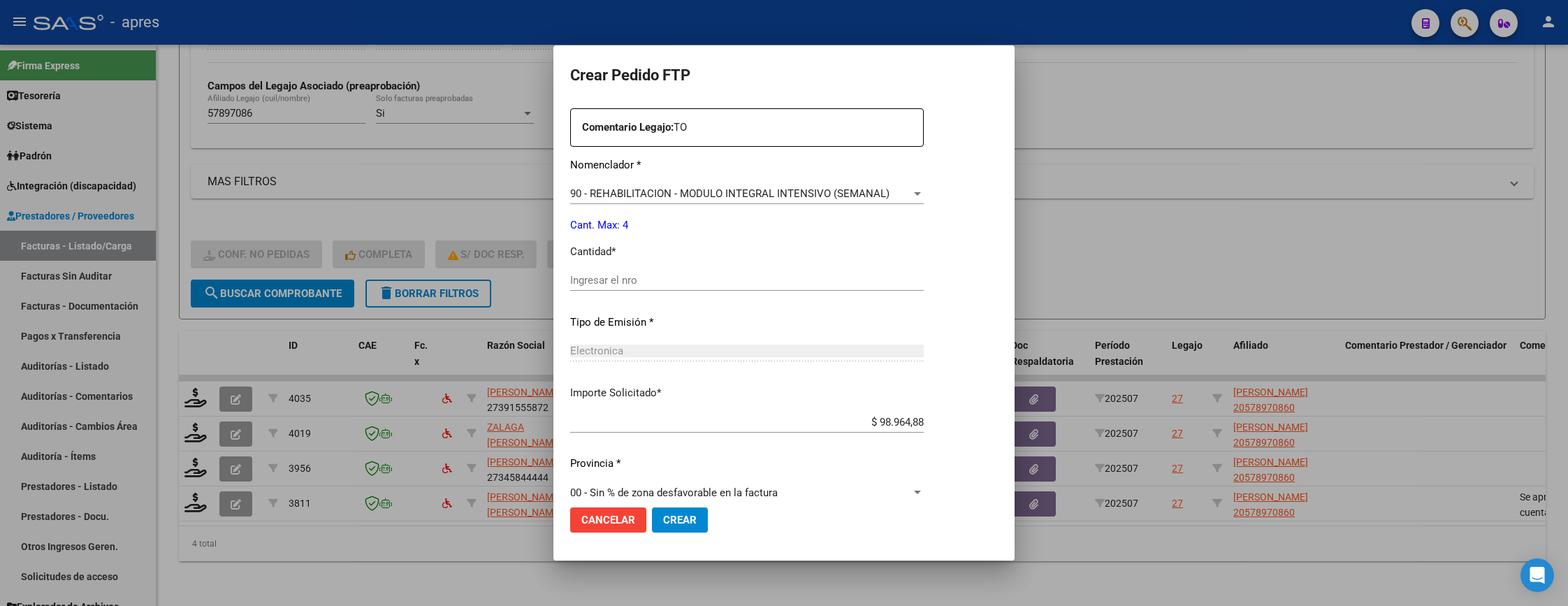
scroll to position [524, 0]
click at [735, 282] on input "Ingresar el nro" at bounding box center [747, 279] width 354 height 13
type input "4"
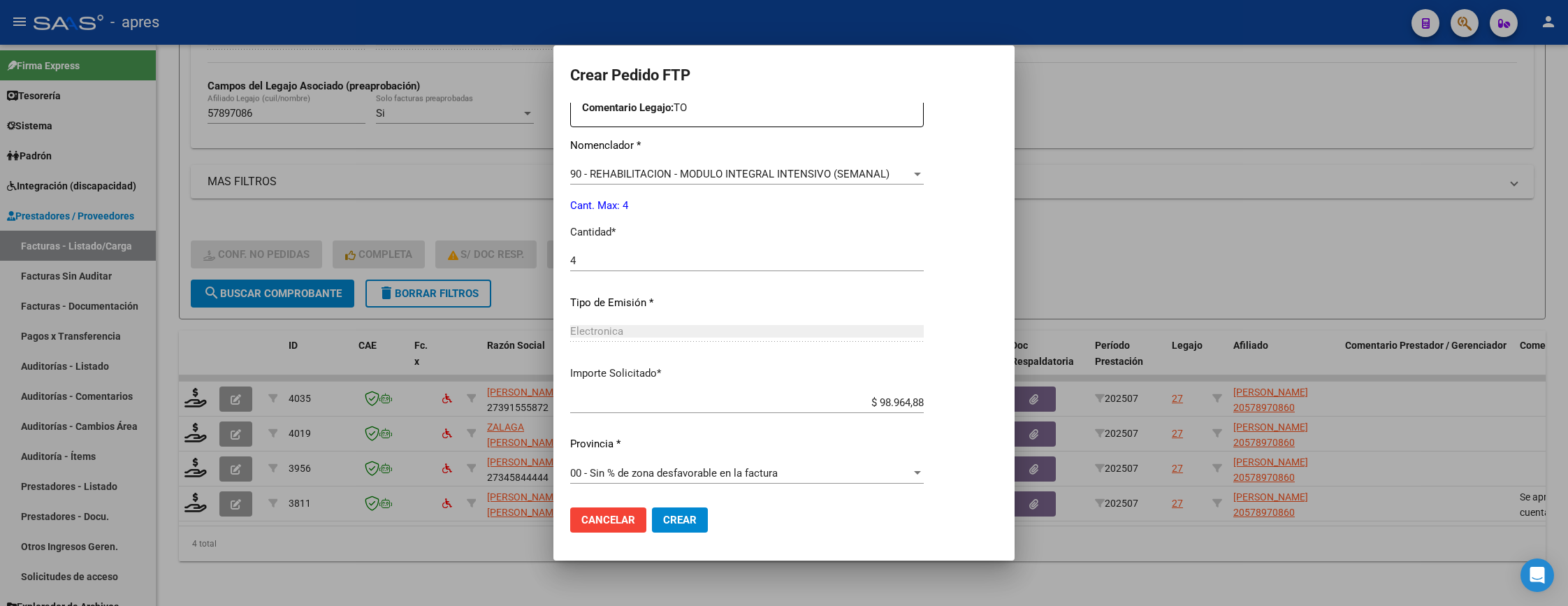
click at [671, 529] on button "Crear" at bounding box center [680, 519] width 56 height 25
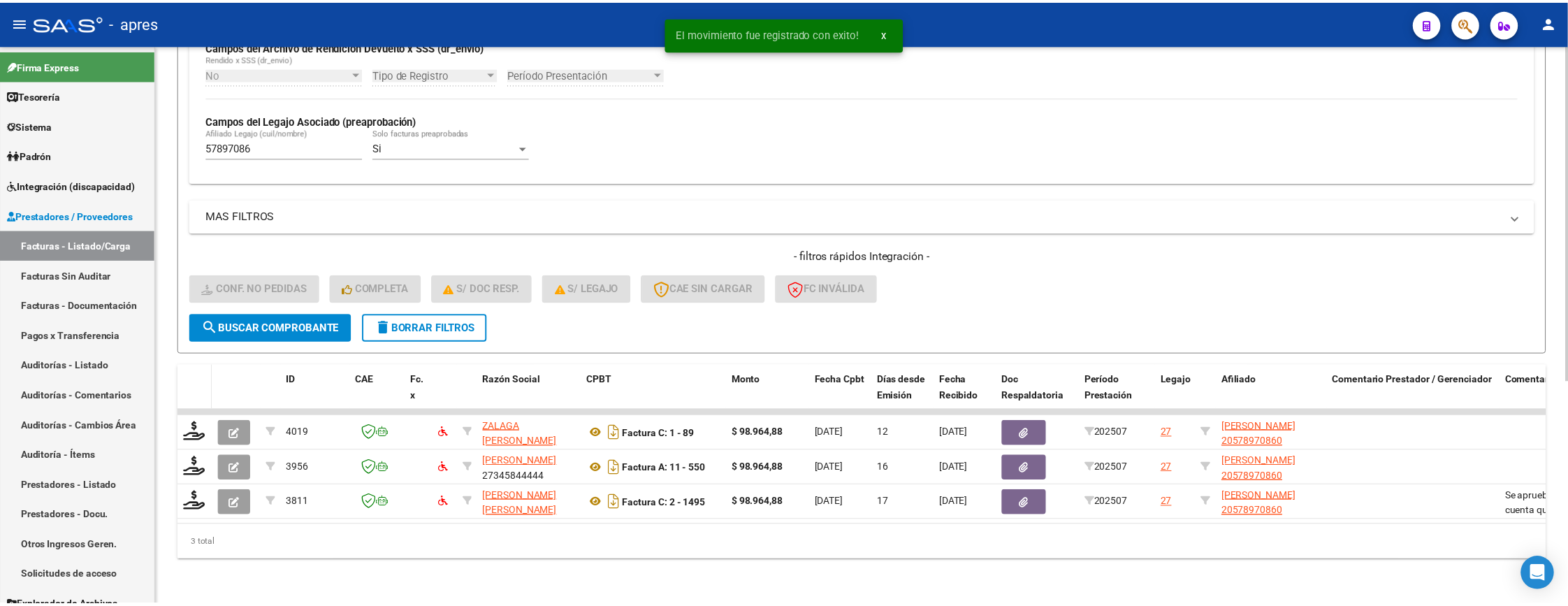
scroll to position [372, 0]
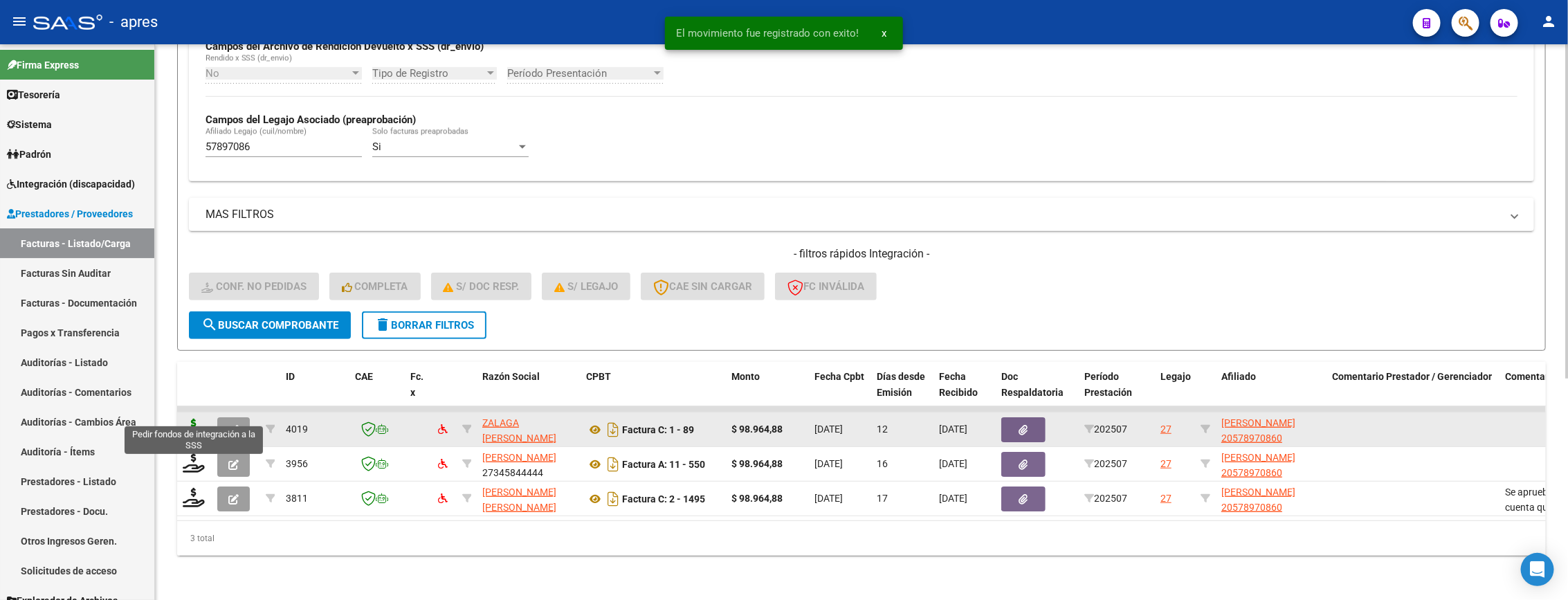
click at [188, 419] on icon at bounding box center [194, 428] width 22 height 19
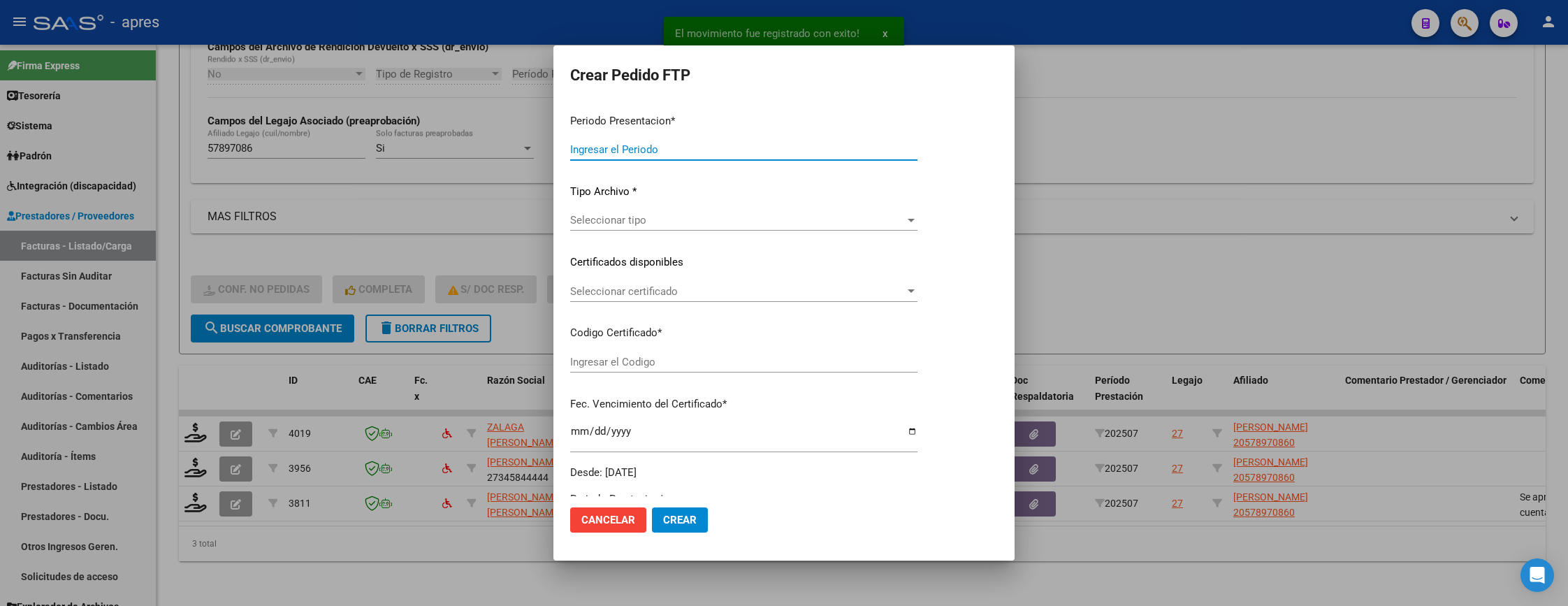
type input "202507"
type input "$ 98.964,88"
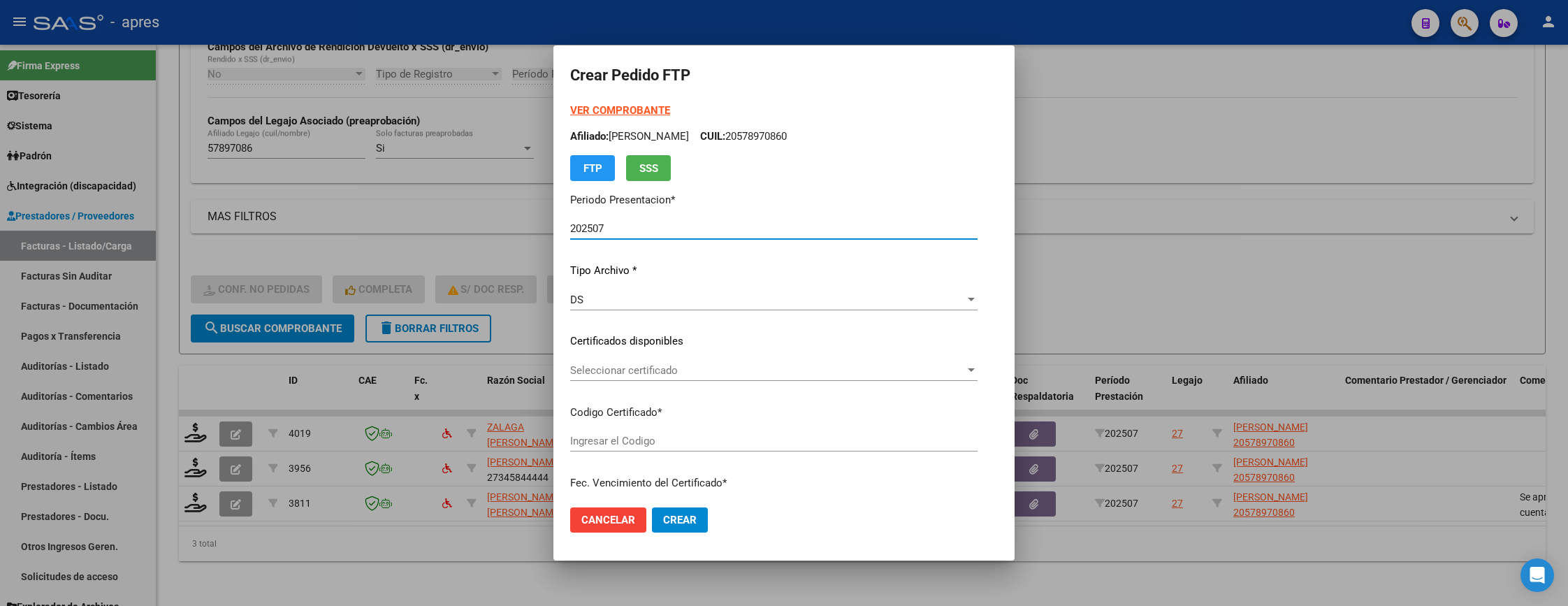
type input "ARG02000578970862023032120280321BS440"
type input "2028-03-21"
click at [732, 364] on span "Seleccionar certificado" at bounding box center [767, 370] width 394 height 13
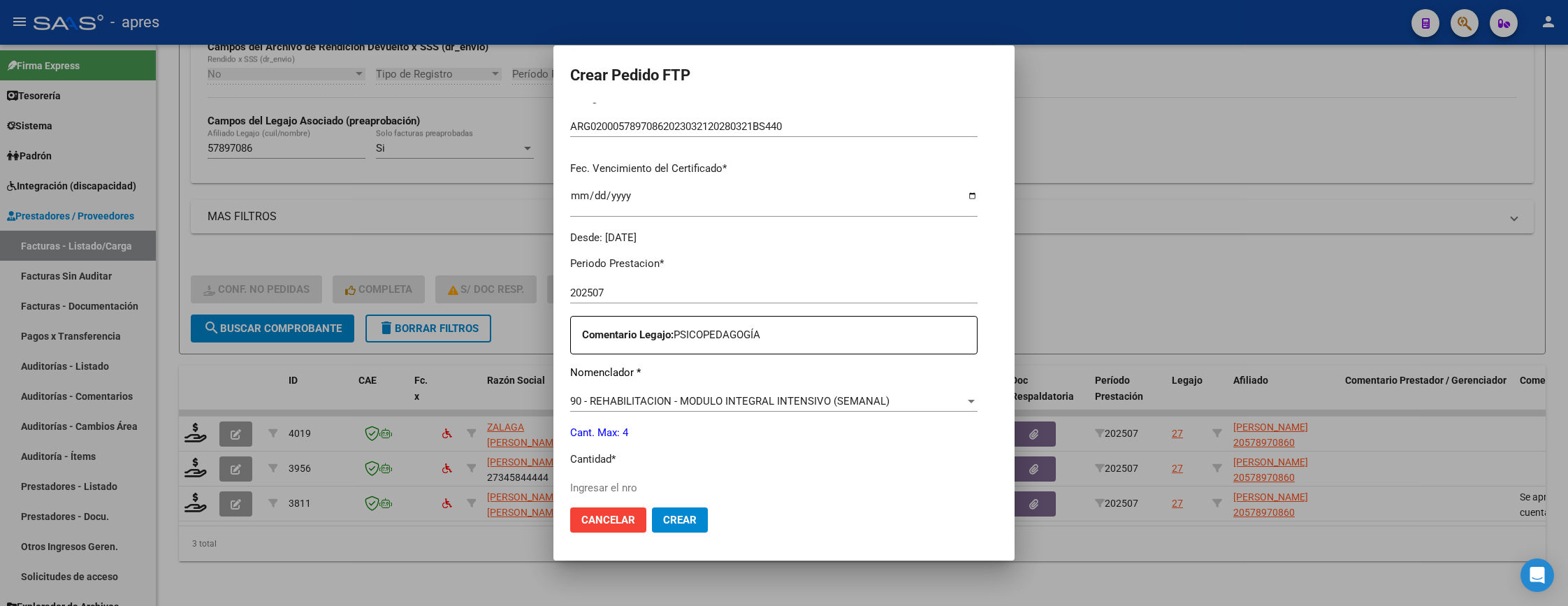
scroll to position [420, 0]
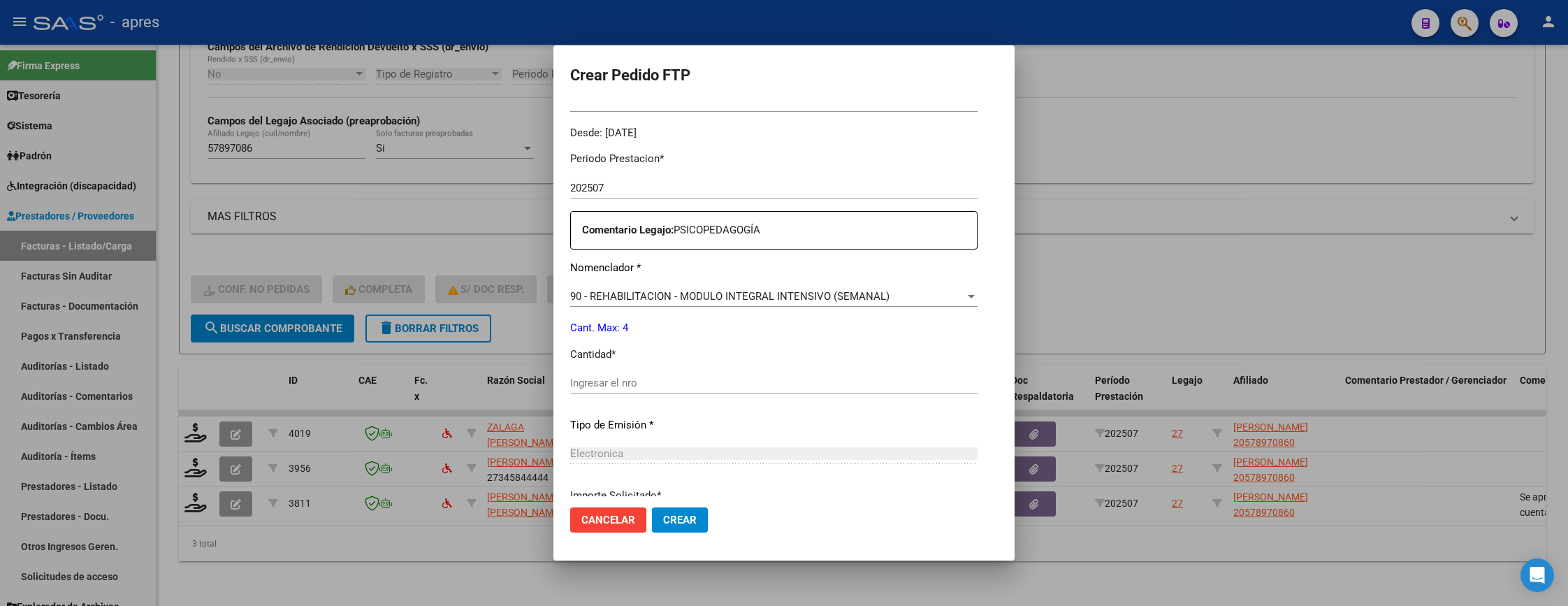
click at [739, 390] on div "Ingresar el nro" at bounding box center [773, 383] width 407 height 21
click at [735, 378] on input "Ingresar el nro" at bounding box center [773, 383] width 407 height 13
type input "4"
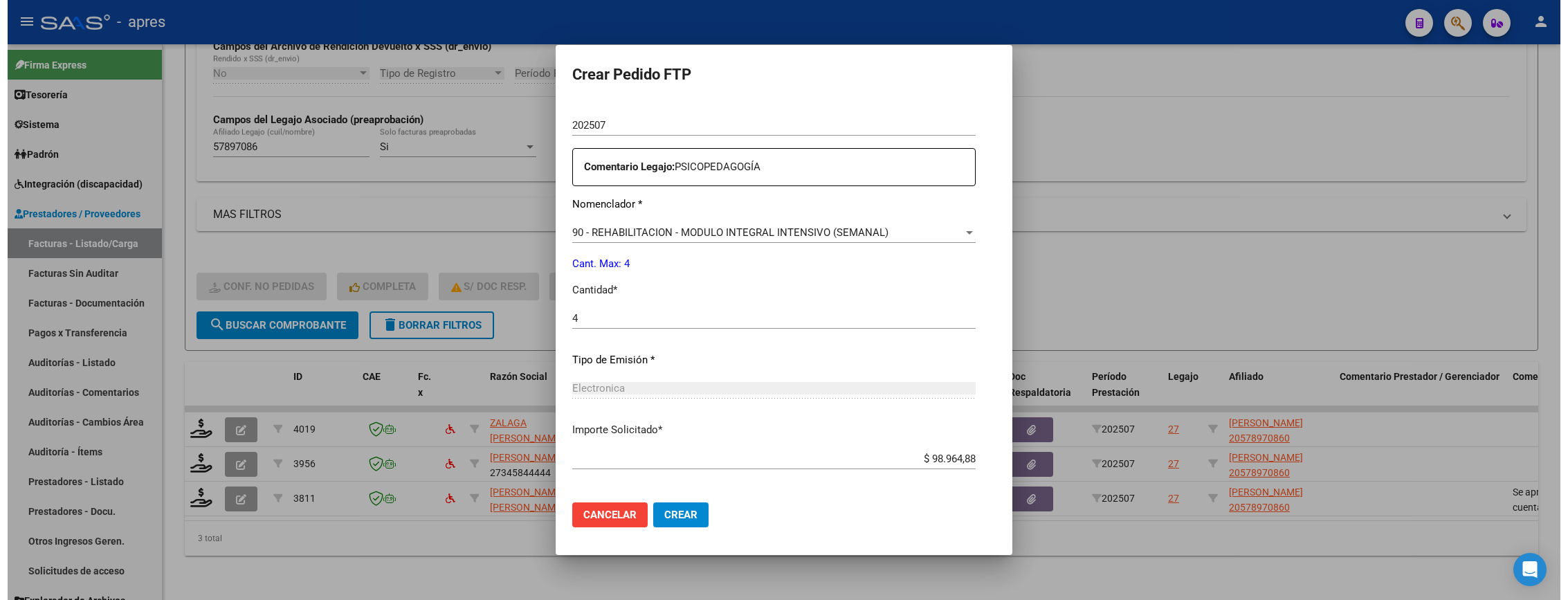
scroll to position [537, 0]
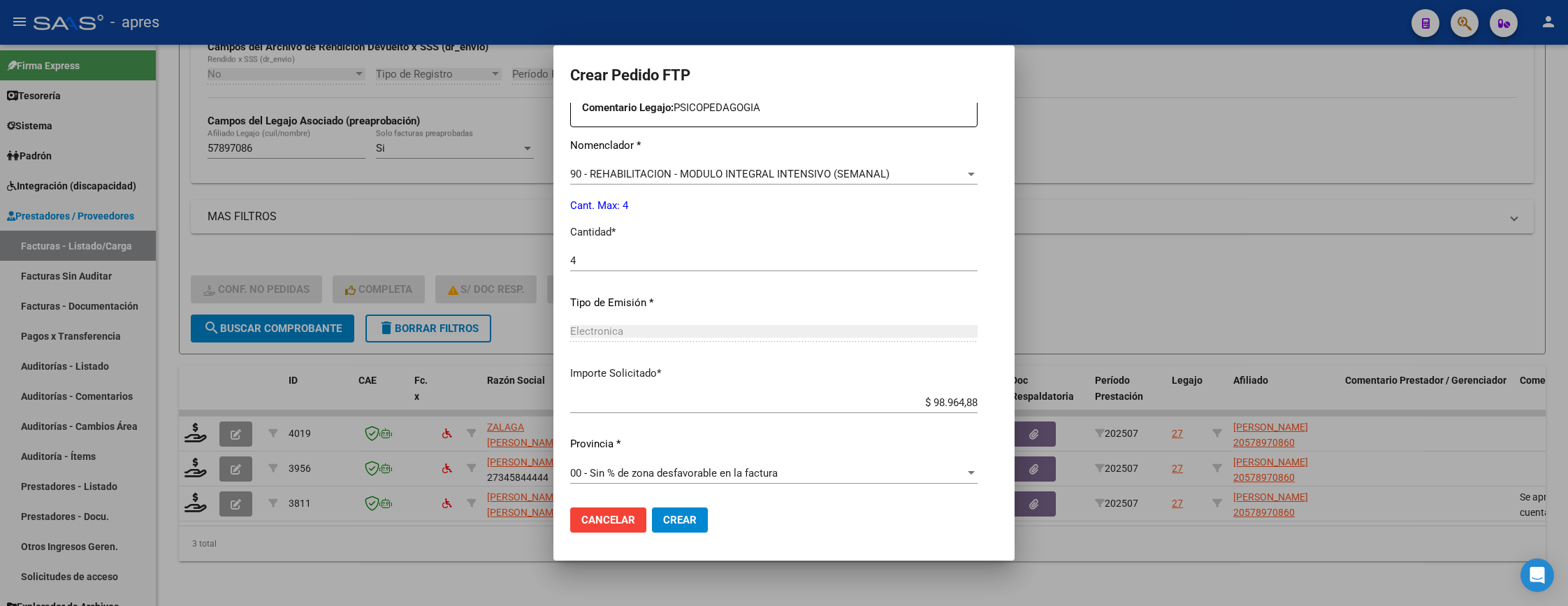
click at [678, 522] on span "Crear" at bounding box center [680, 520] width 33 height 13
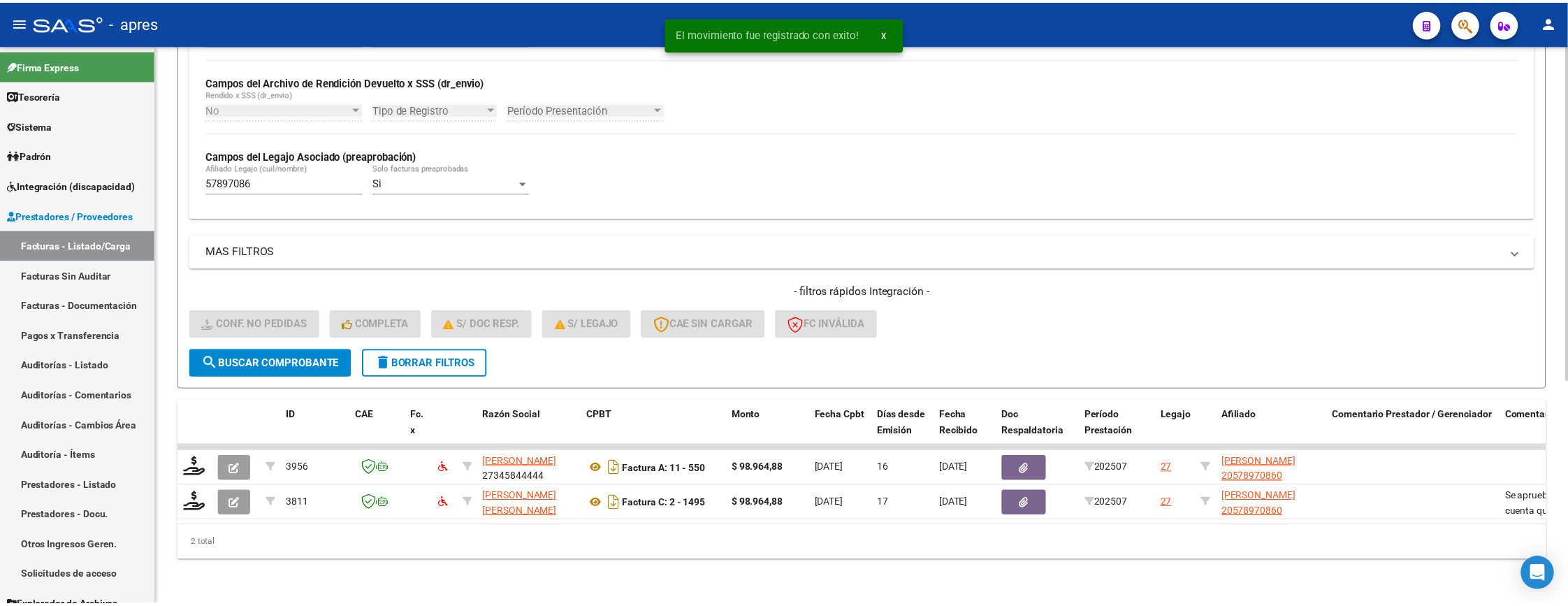
scroll to position [336, 0]
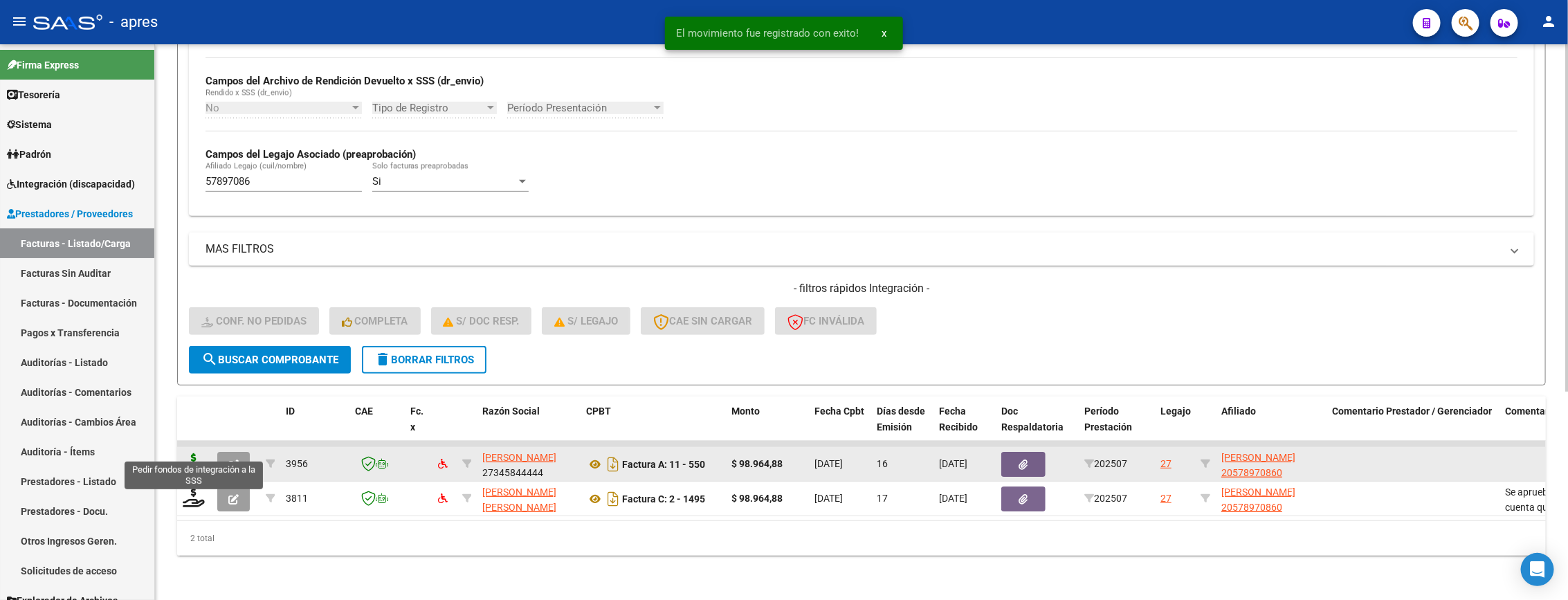
click at [191, 456] on icon at bounding box center [194, 463] width 22 height 19
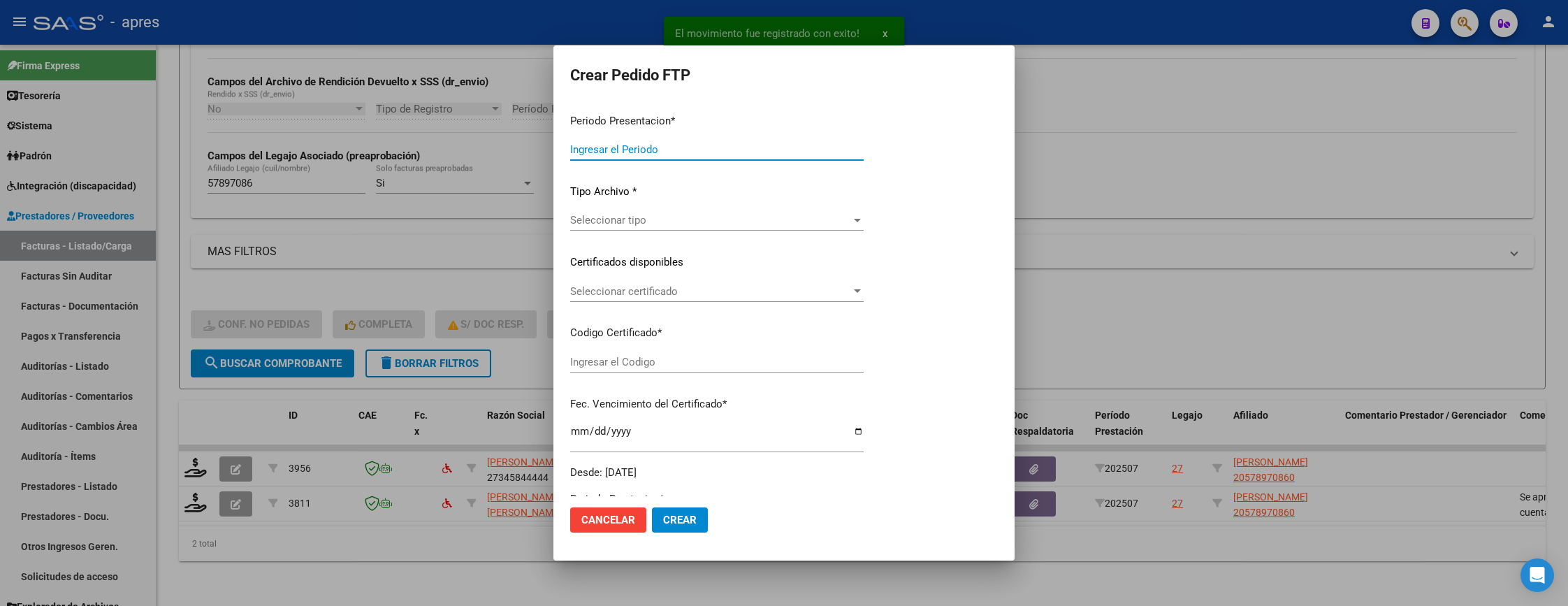
type input "202507"
type input "$ 98.964,88"
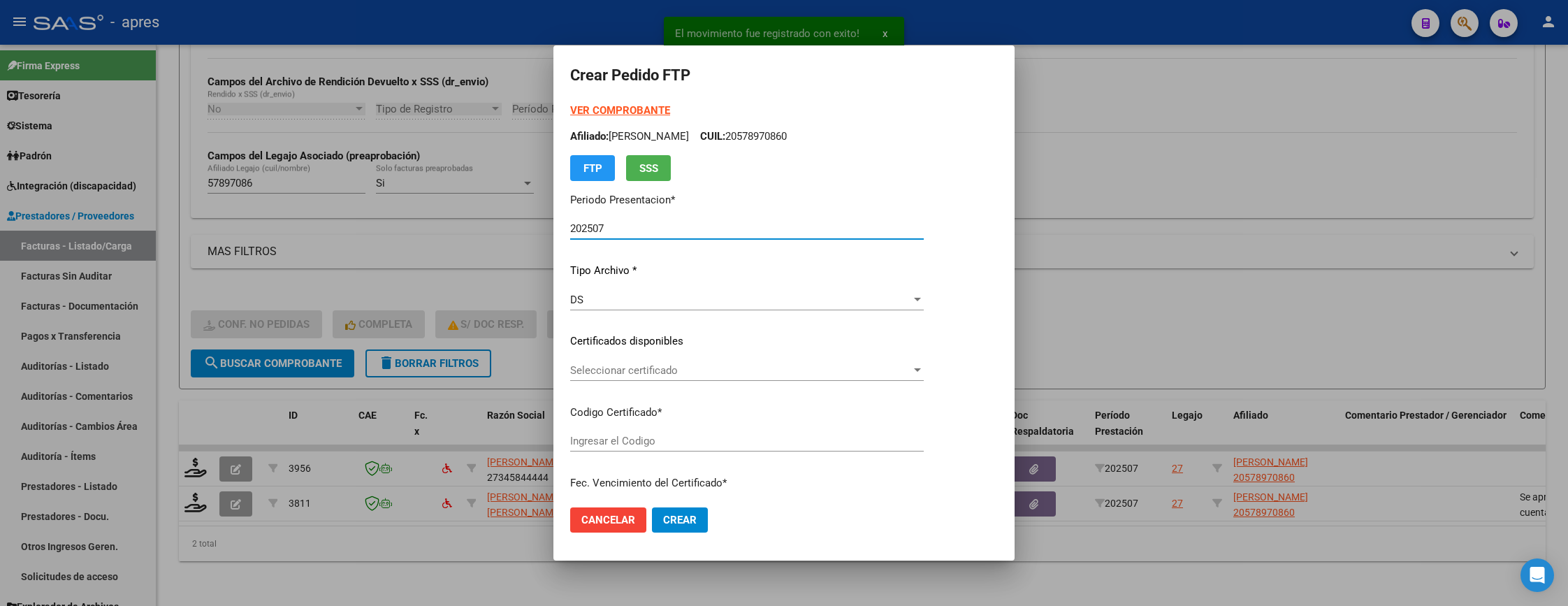
type input "ARG02000578970862023032120280321BS440"
type input "2028-03-21"
click at [843, 384] on div "Seleccionar certificado Seleccionar certificado" at bounding box center [747, 377] width 354 height 34
drag, startPoint x: 852, startPoint y: 378, endPoint x: 866, endPoint y: 373, distance: 14.9
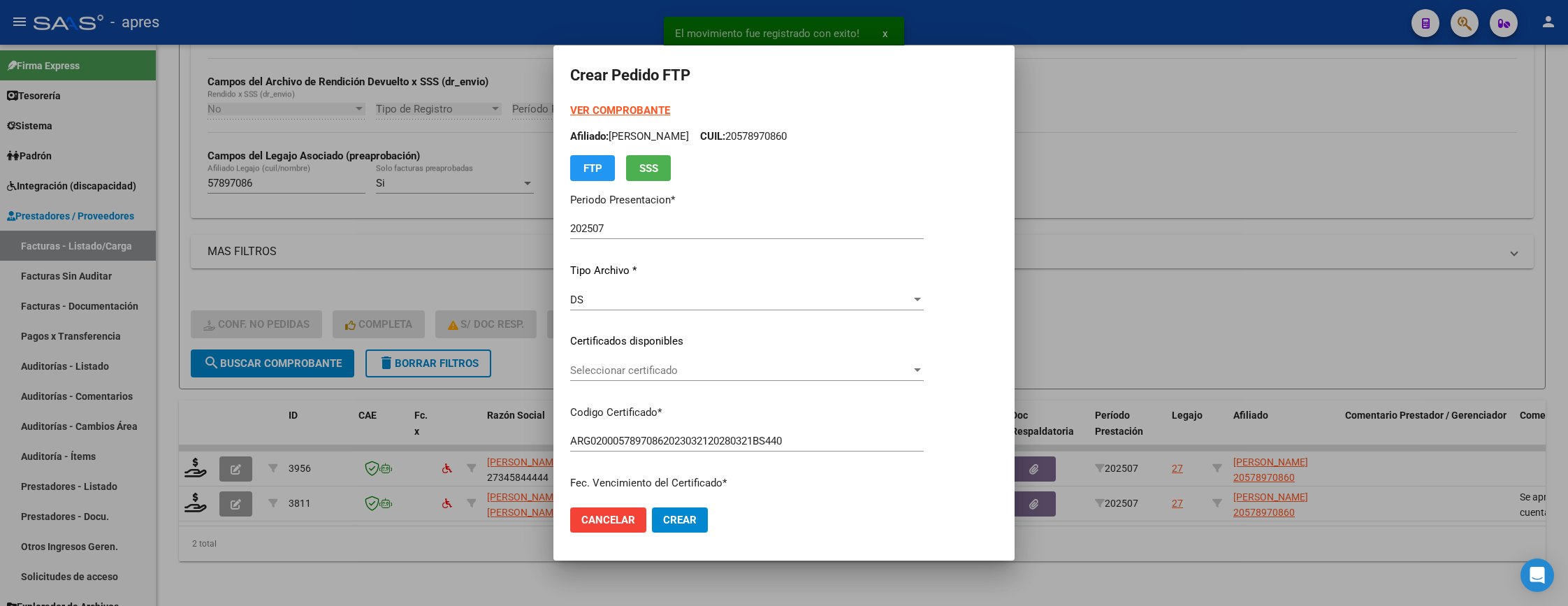
click at [866, 373] on div "Seleccionar certificado Seleccionar certificado" at bounding box center [747, 370] width 354 height 21
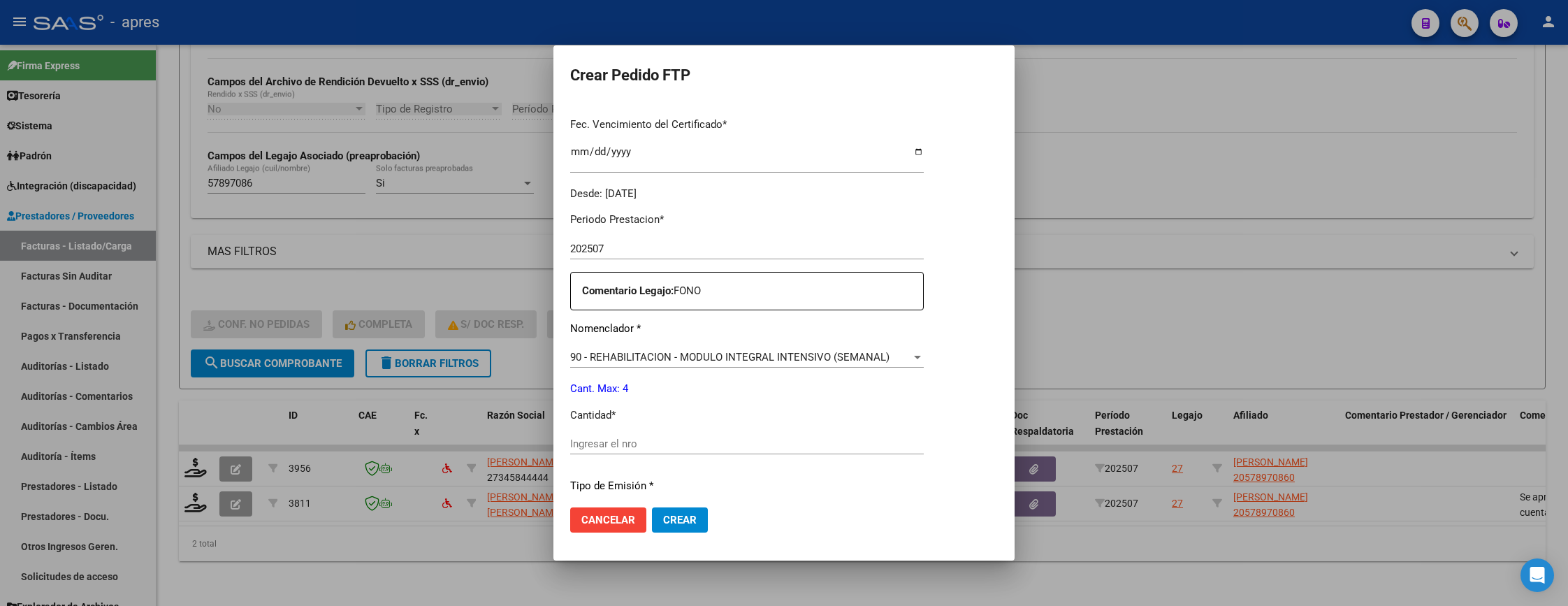
scroll to position [420, 0]
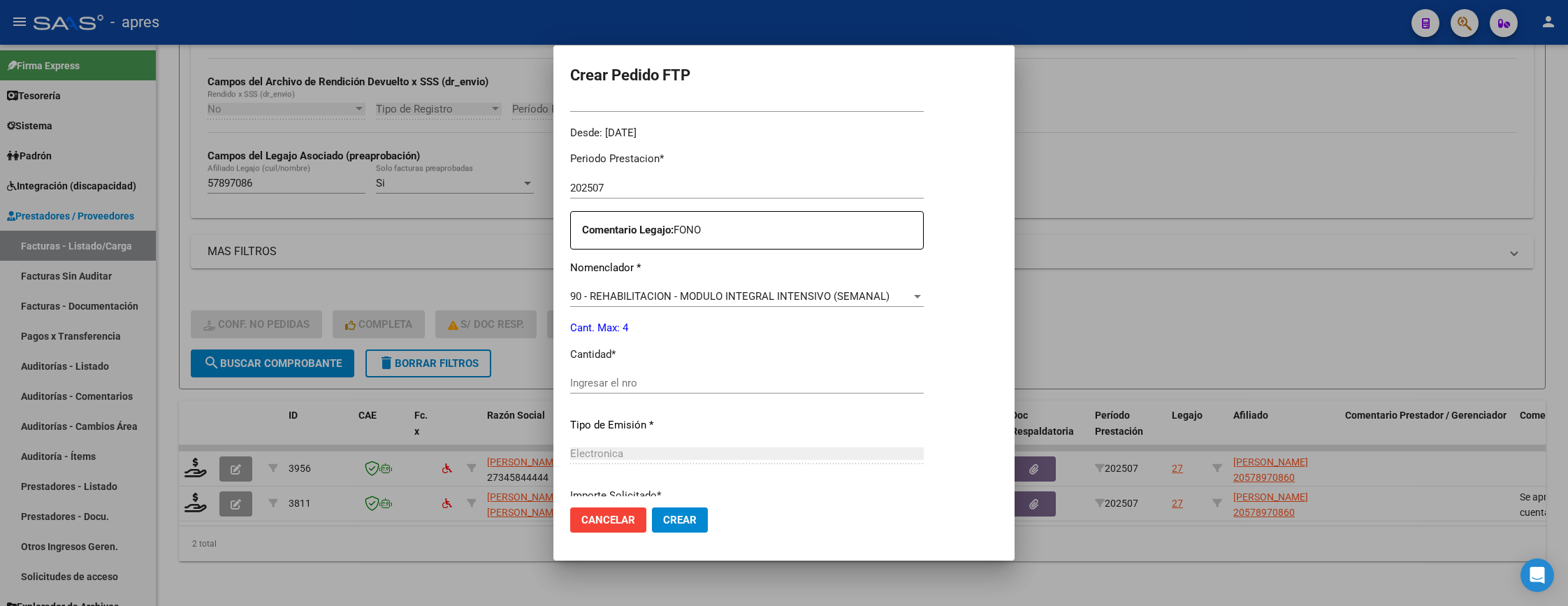
click at [866, 390] on div "Ingresar el nro" at bounding box center [747, 383] width 354 height 21
type input "1"
type input "4"
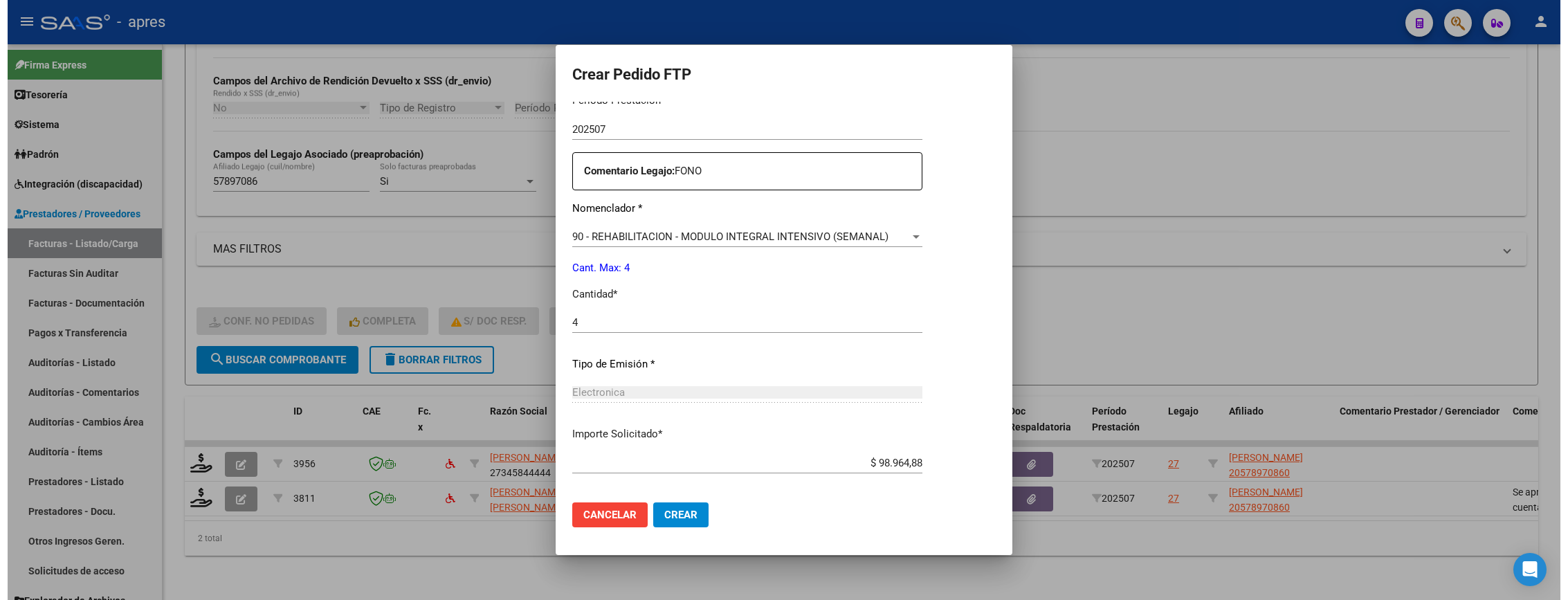
scroll to position [537, 0]
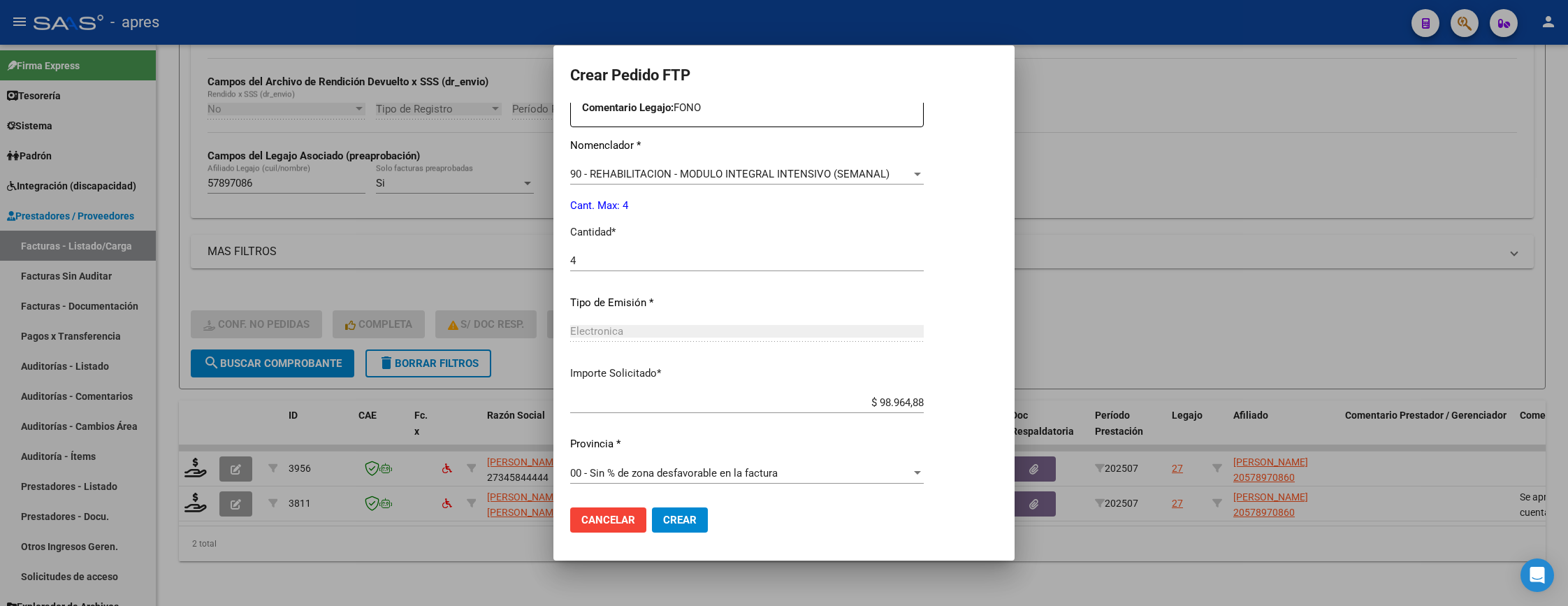
click at [696, 518] on span "Crear" at bounding box center [680, 520] width 33 height 13
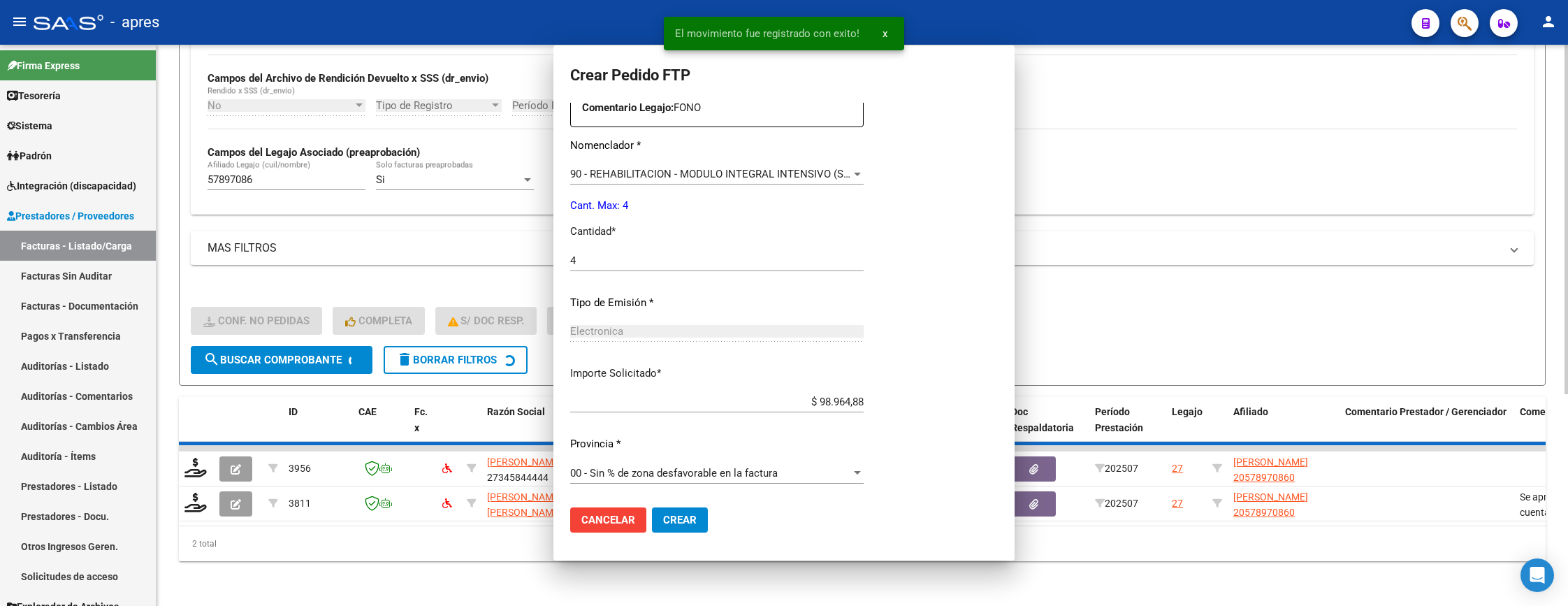
scroll to position [0, 0]
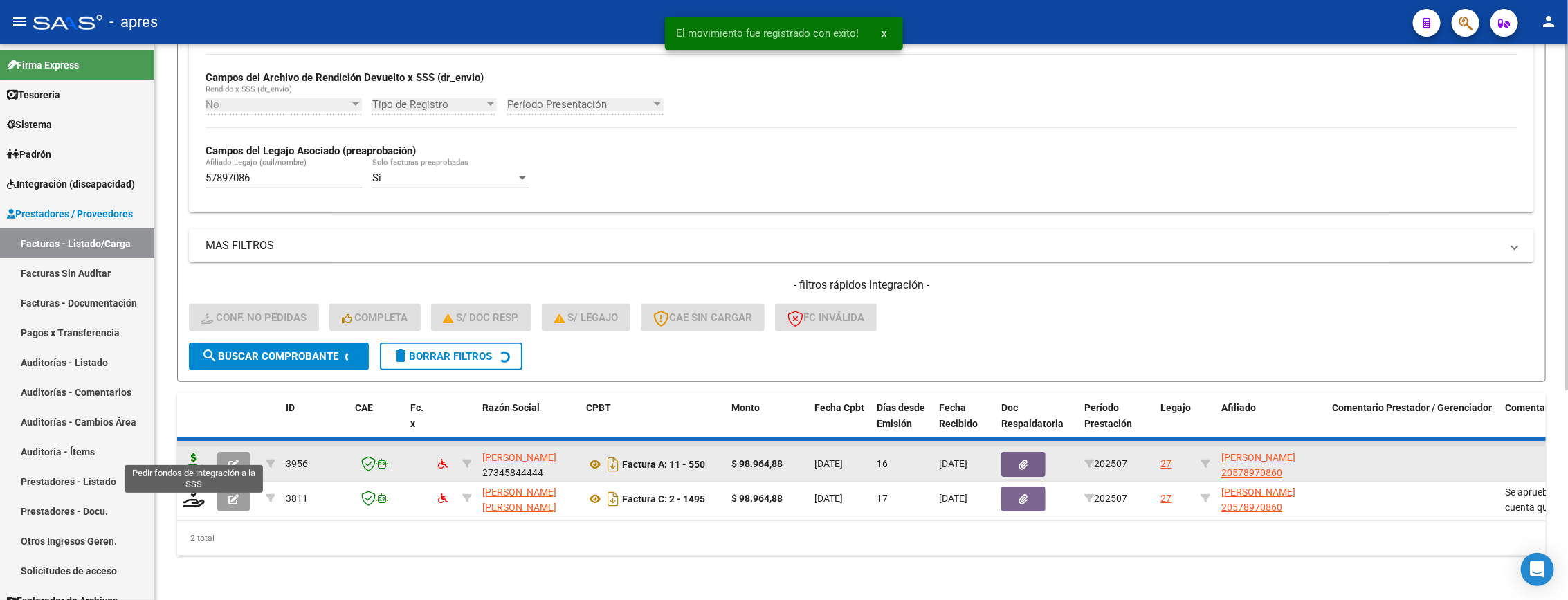
click at [197, 453] on icon at bounding box center [194, 463] width 22 height 19
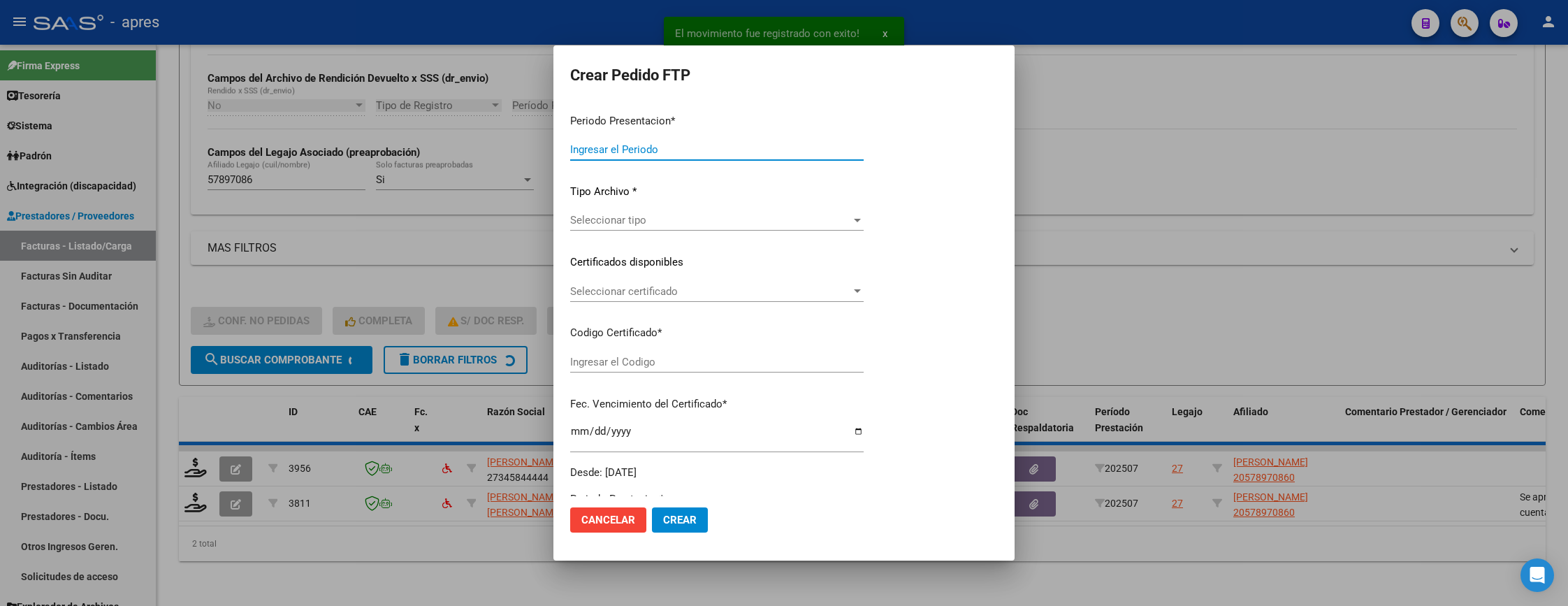
type input "202507"
type input "$ 98.964,88"
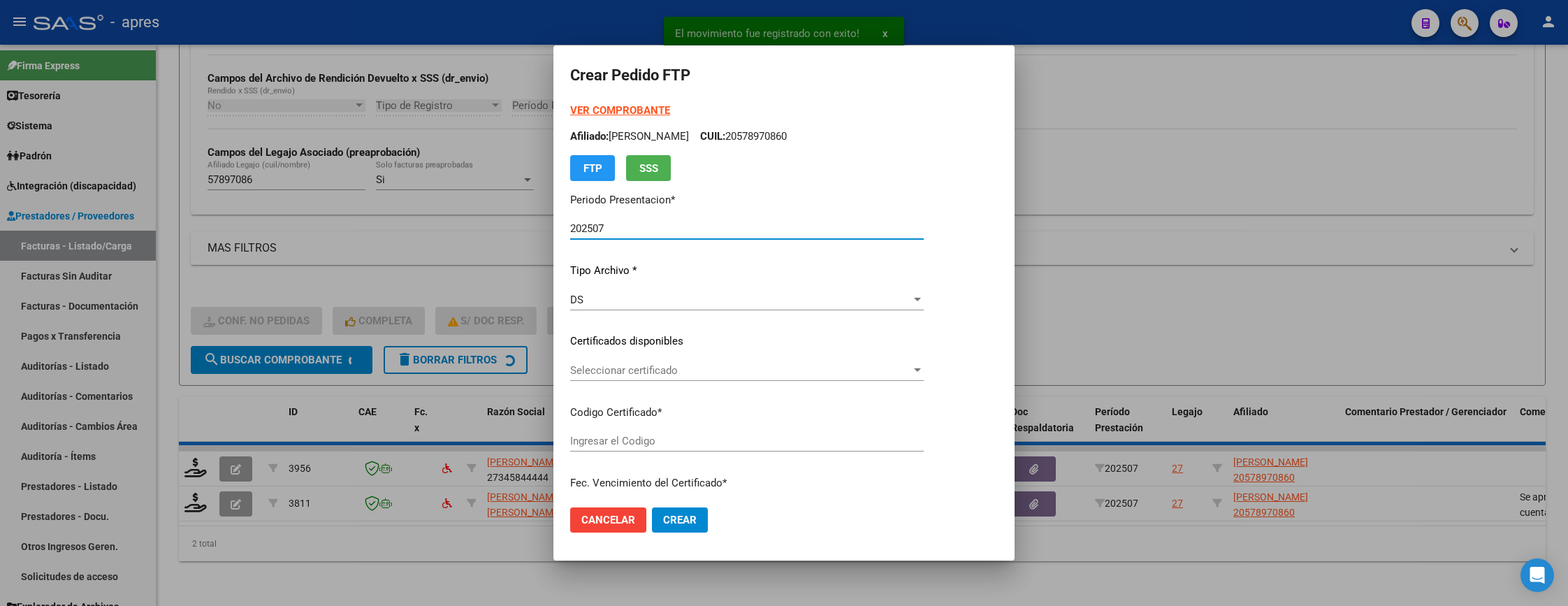
scroll to position [302, 0]
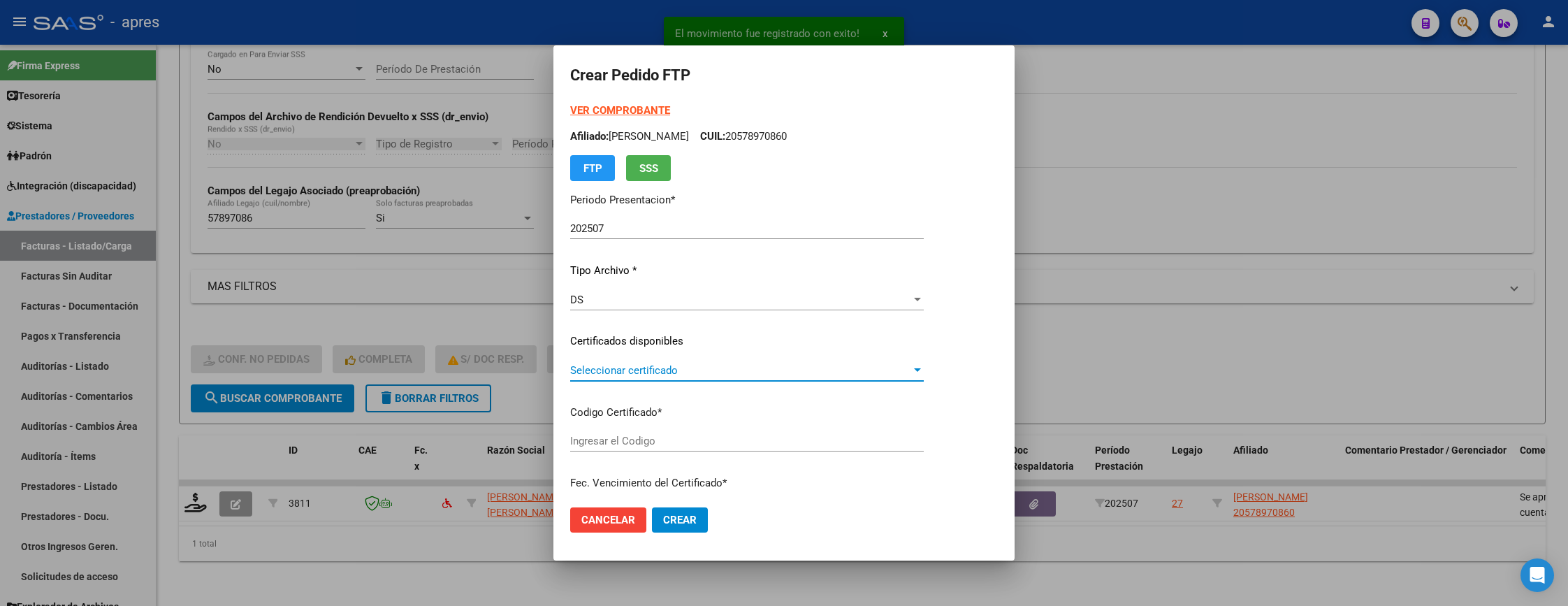
click at [812, 374] on span "Seleccionar certificado" at bounding box center [740, 370] width 341 height 13
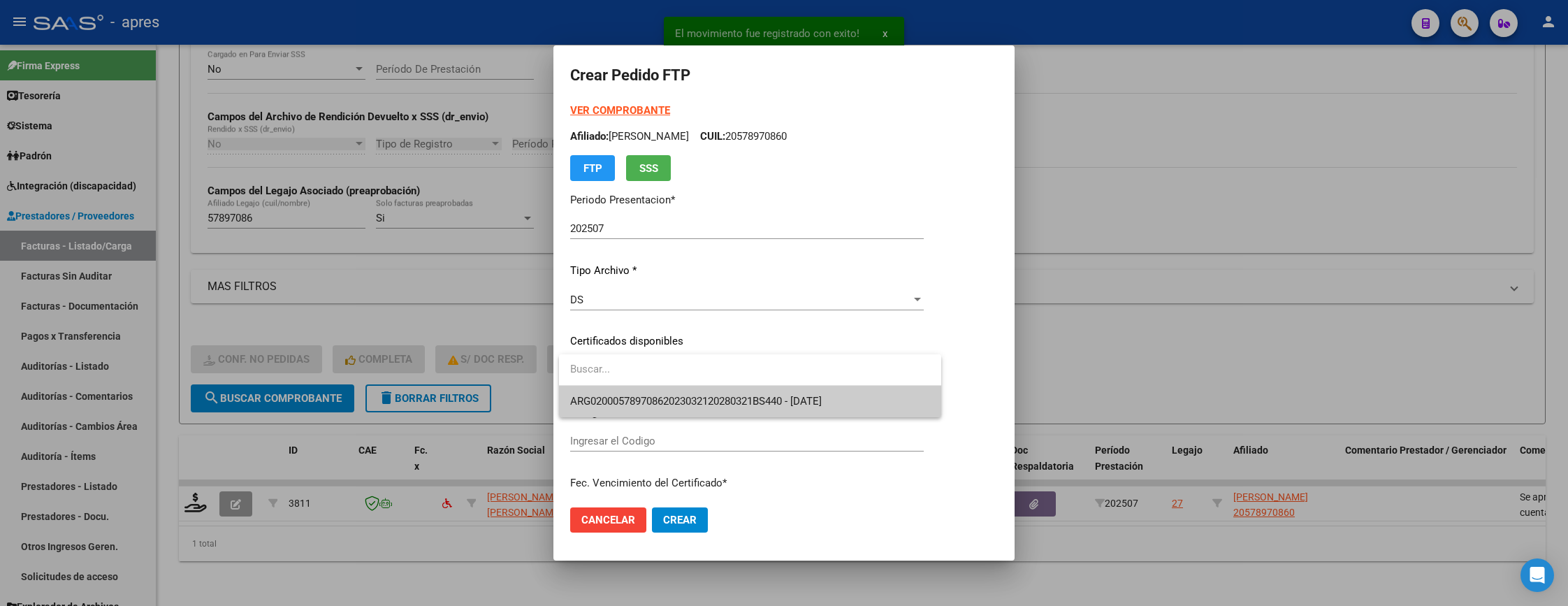
type input "ARG02000578970862023032120280321BS440"
type input "2028-03-21"
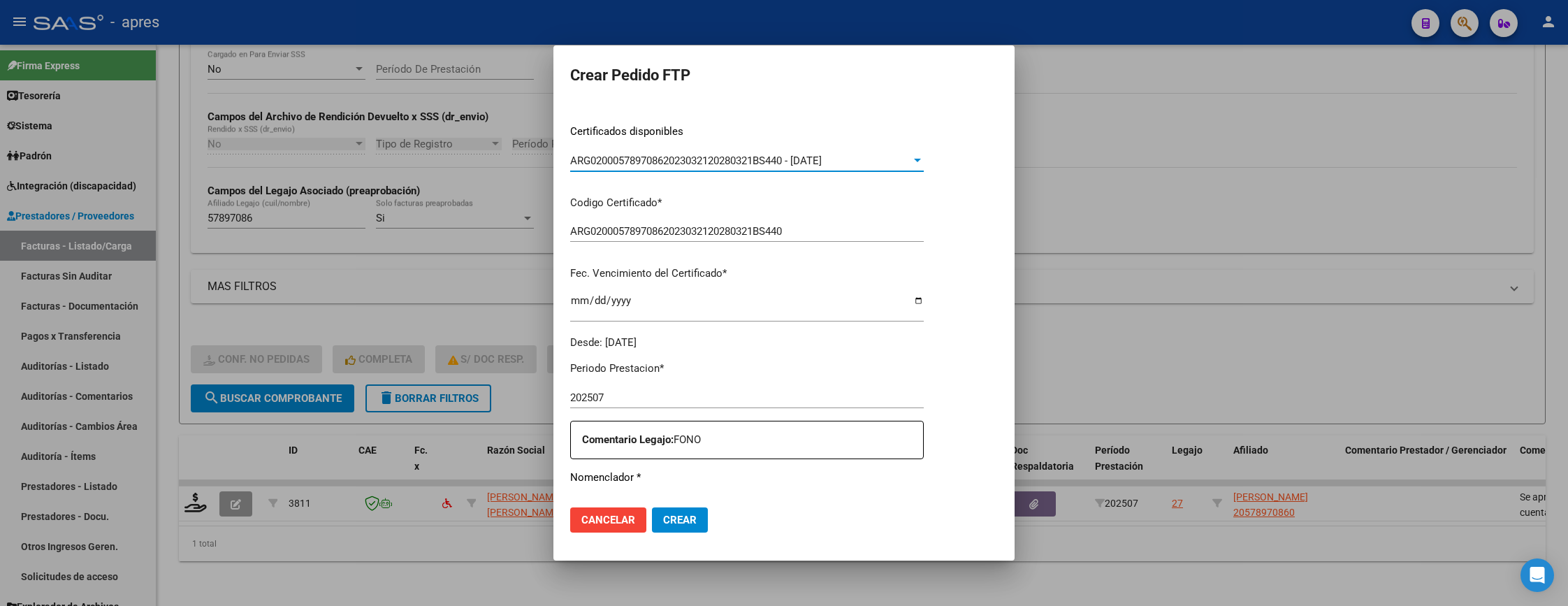
scroll to position [524, 0]
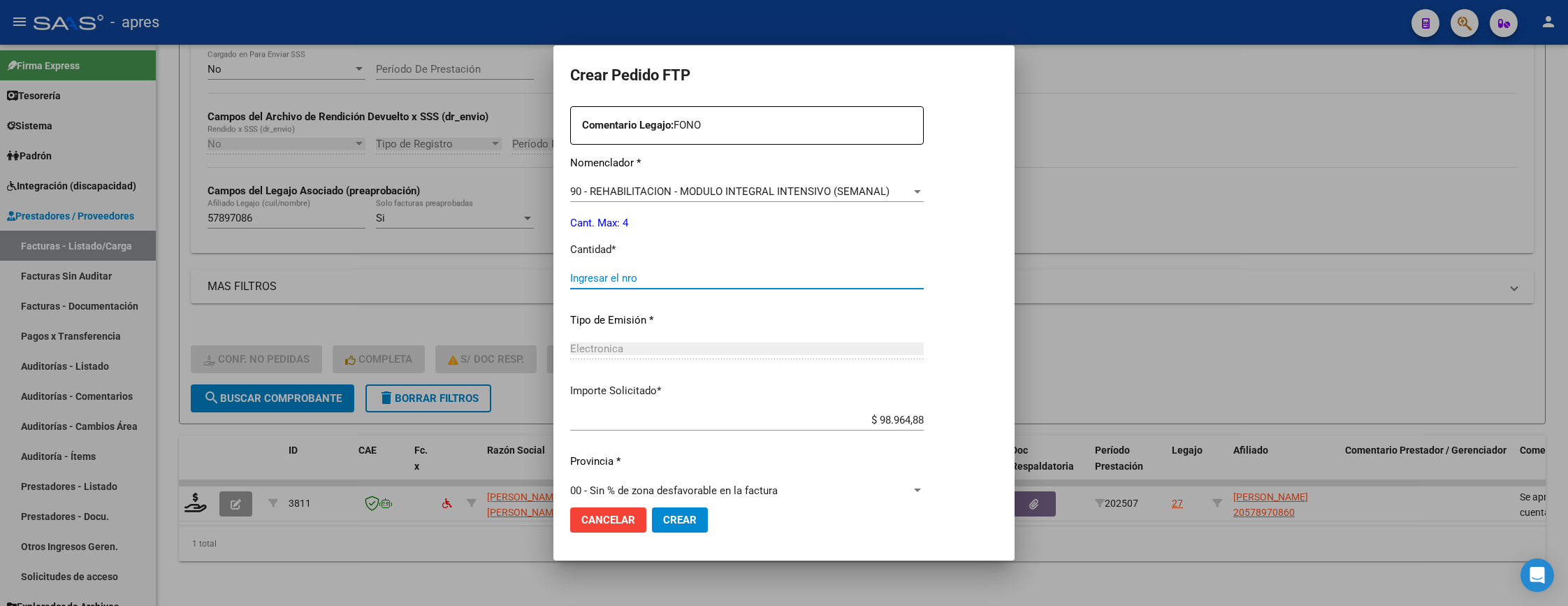
click at [719, 277] on input "Ingresar el nro" at bounding box center [747, 279] width 354 height 13
type input "4"
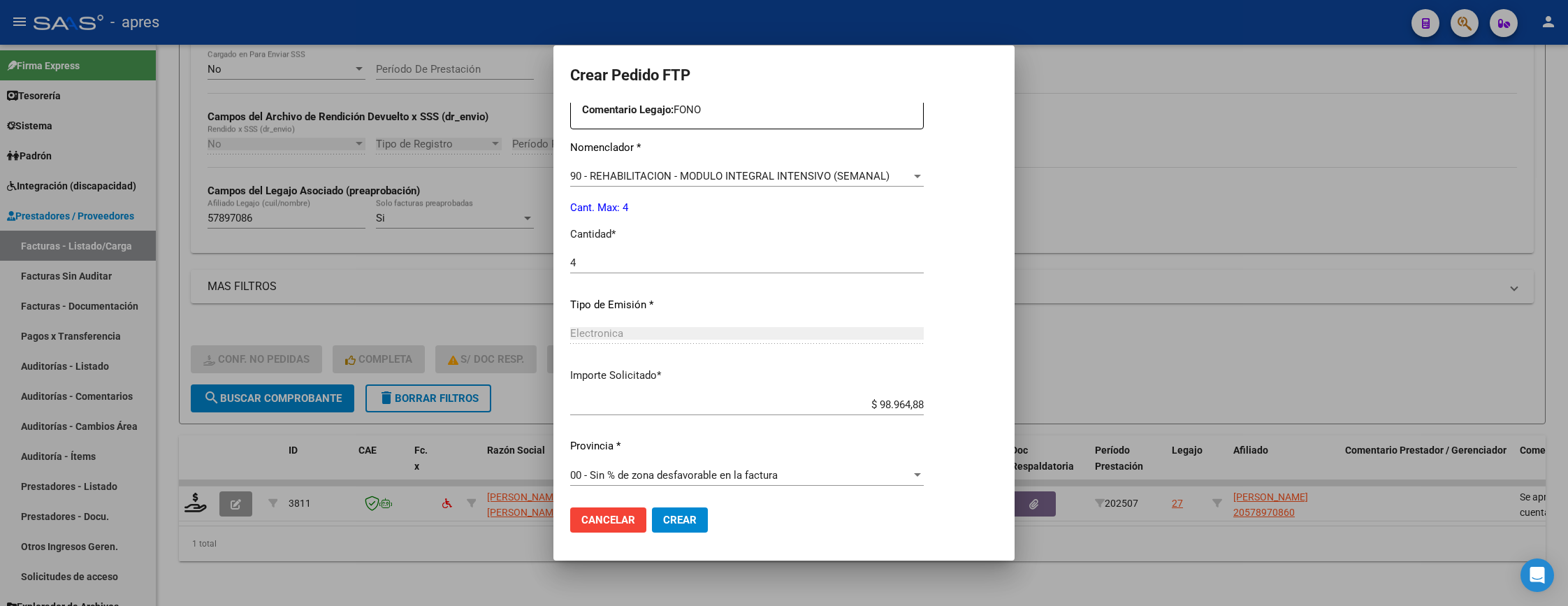
scroll to position [542, 0]
click at [688, 523] on span "Crear" at bounding box center [680, 520] width 33 height 13
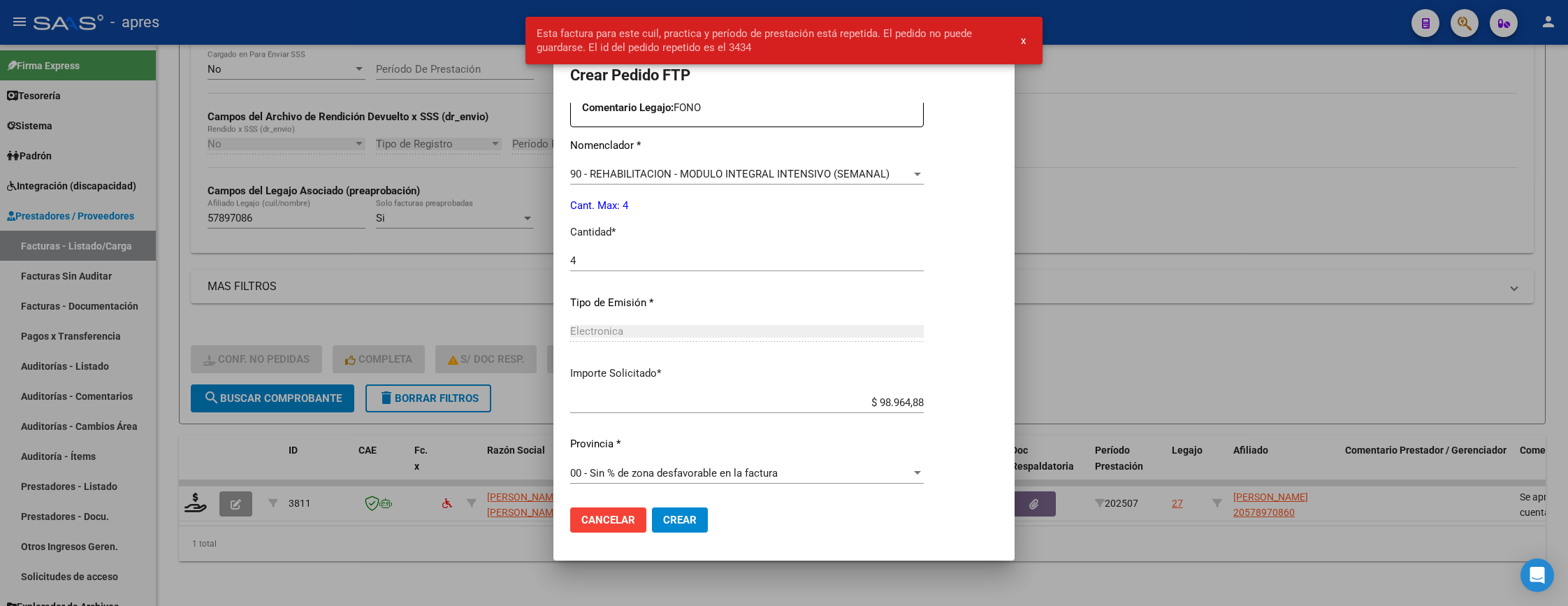
click at [445, 547] on div at bounding box center [784, 303] width 1568 height 606
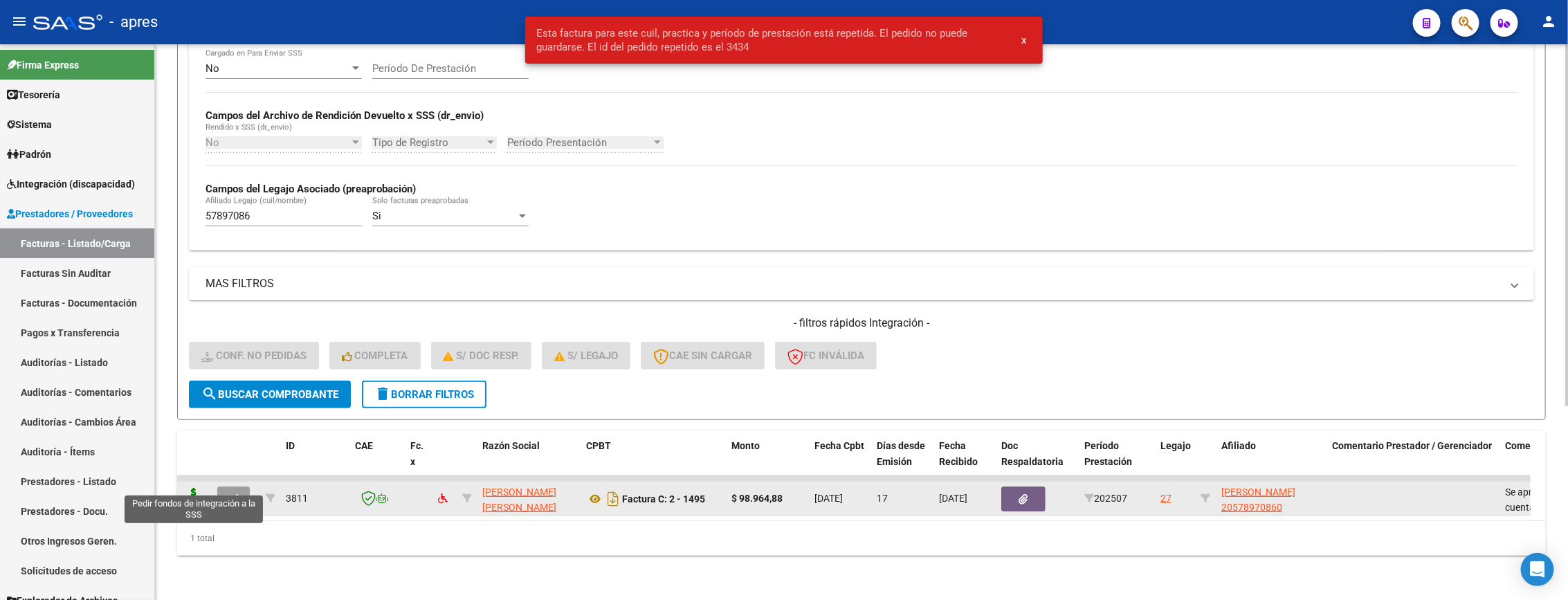
click at [189, 488] on icon at bounding box center [194, 497] width 22 height 19
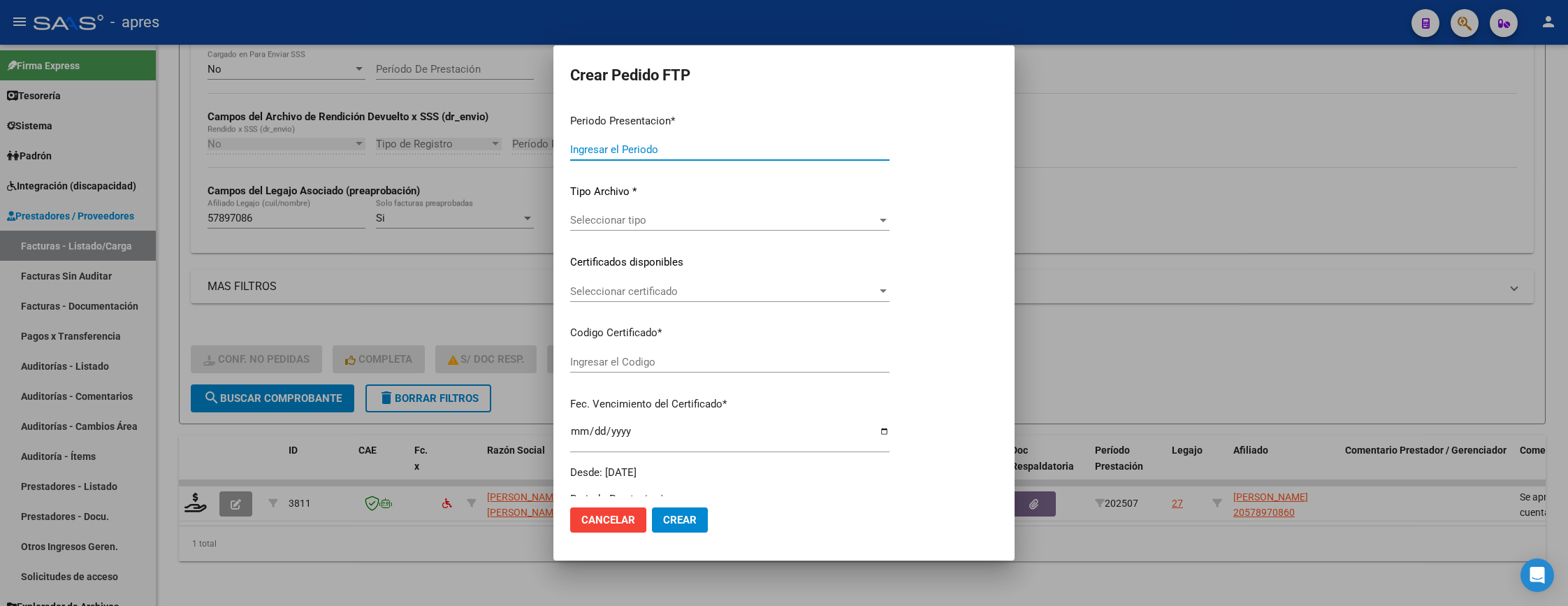
type input "202507"
type input "$ 98.964,88"
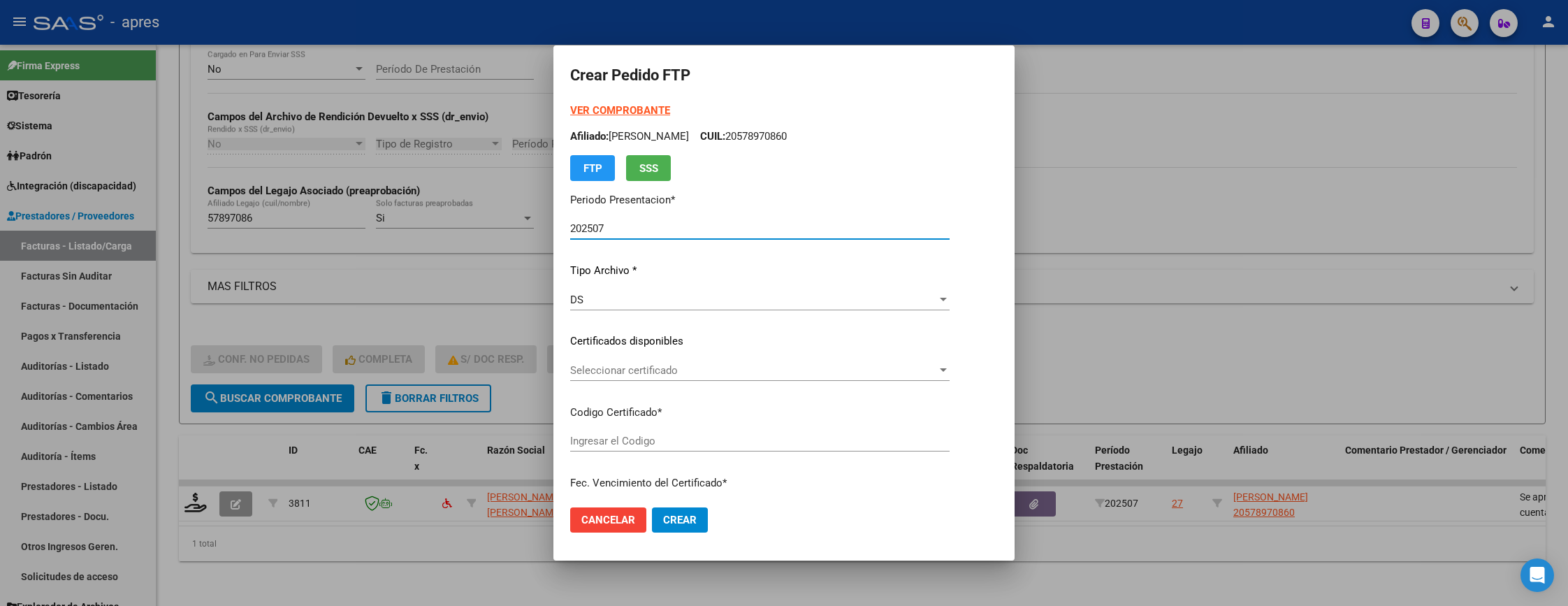
type input "ARG02000578970862023032120280321BS440"
type input "2028-03-21"
click at [414, 553] on div at bounding box center [784, 303] width 1568 height 606
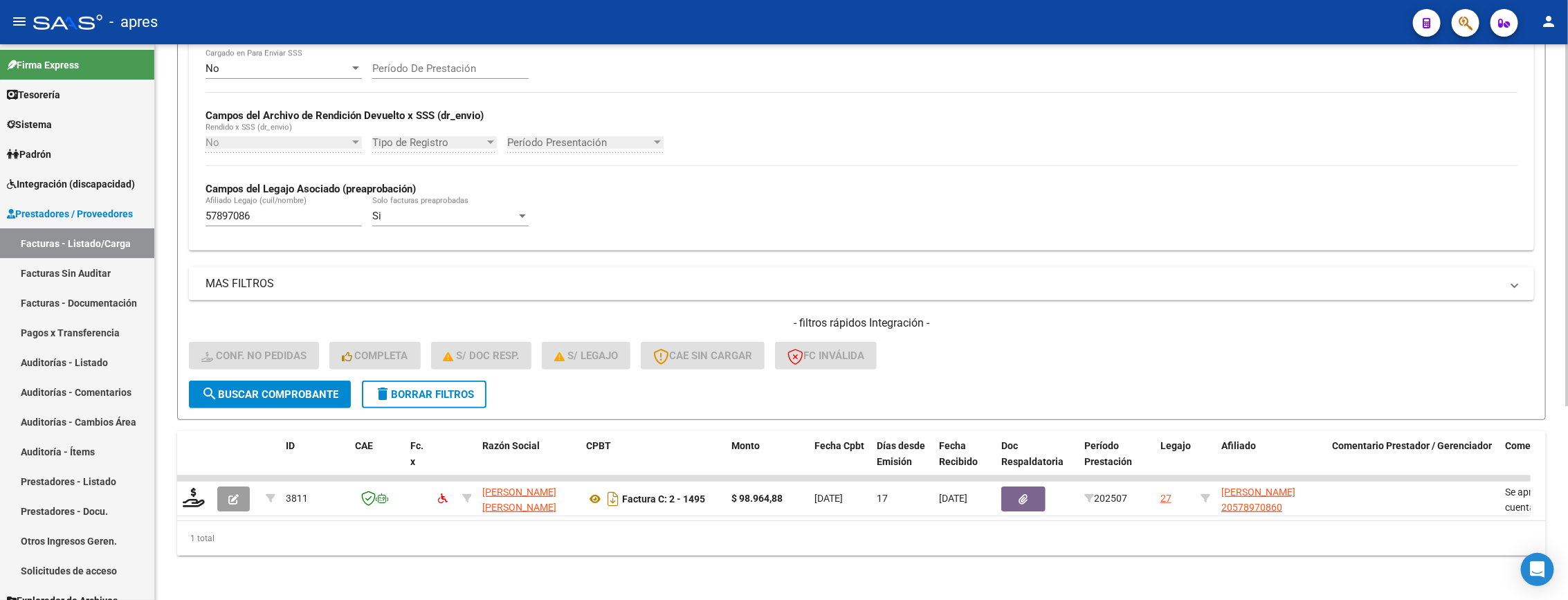
click at [281, 385] on button "search Buscar Comprobante" at bounding box center [270, 394] width 162 height 28
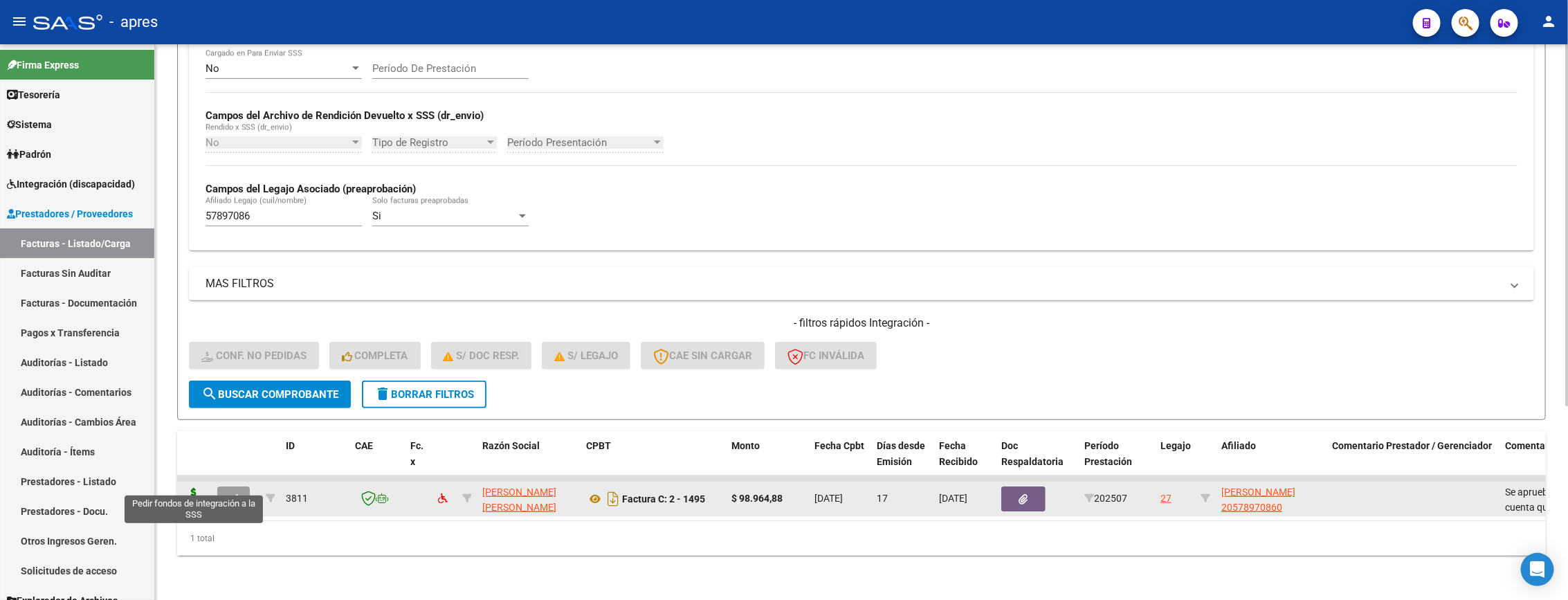
click at [197, 488] on icon at bounding box center [194, 497] width 22 height 19
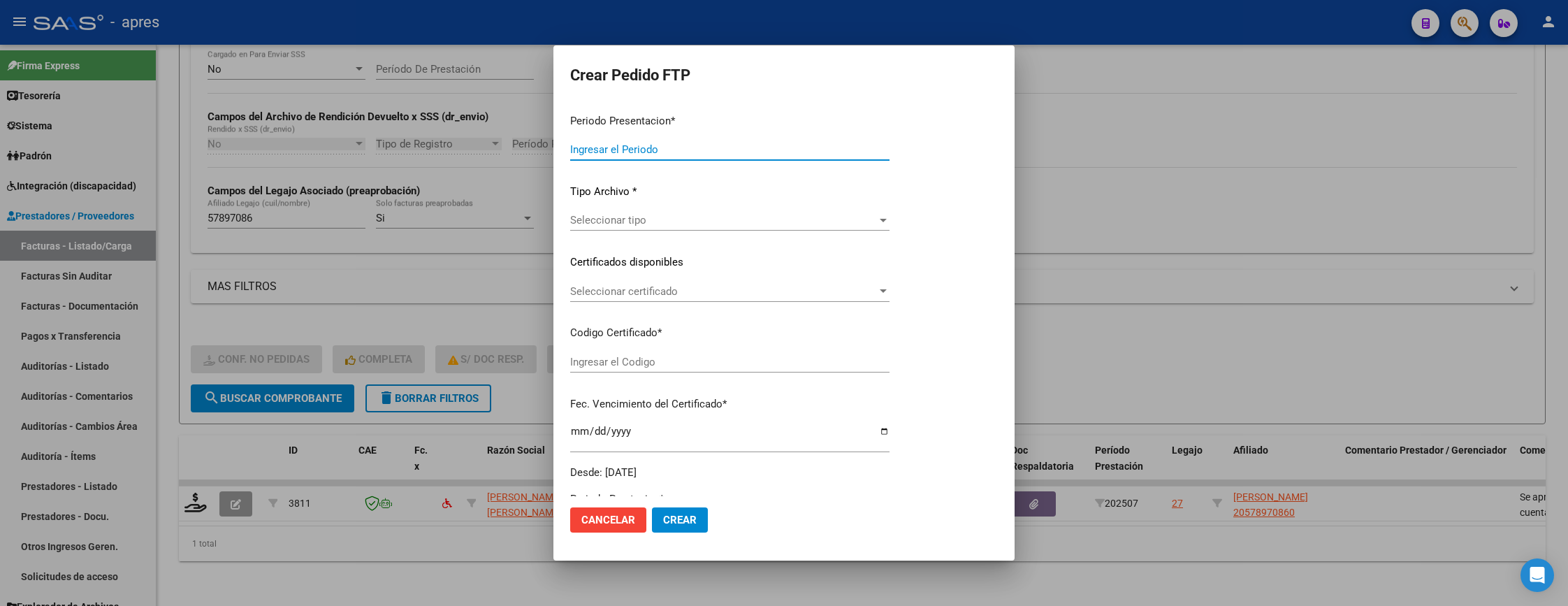
type input "202507"
type input "$ 98.964,88"
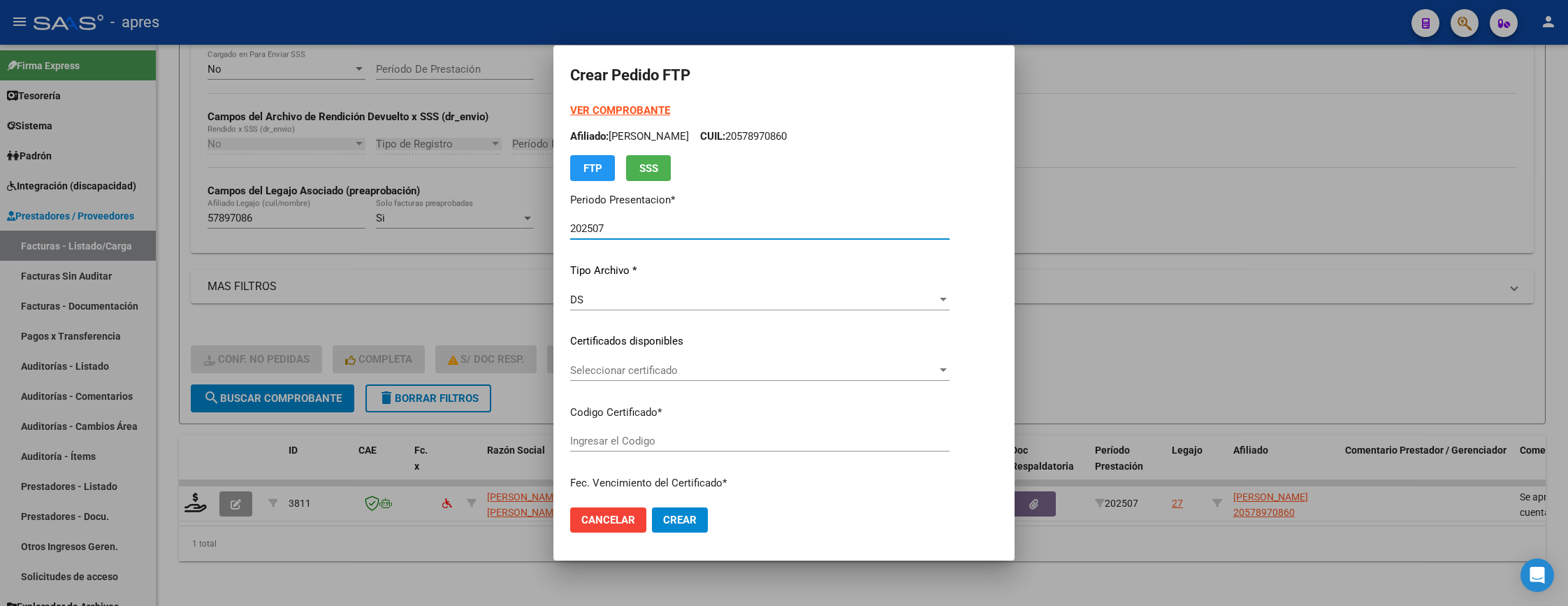
type input "ARG02000578970862023032120280321BS440"
type input "2028-03-21"
click at [661, 371] on span "Seleccionar certificado" at bounding box center [753, 370] width 367 height 13
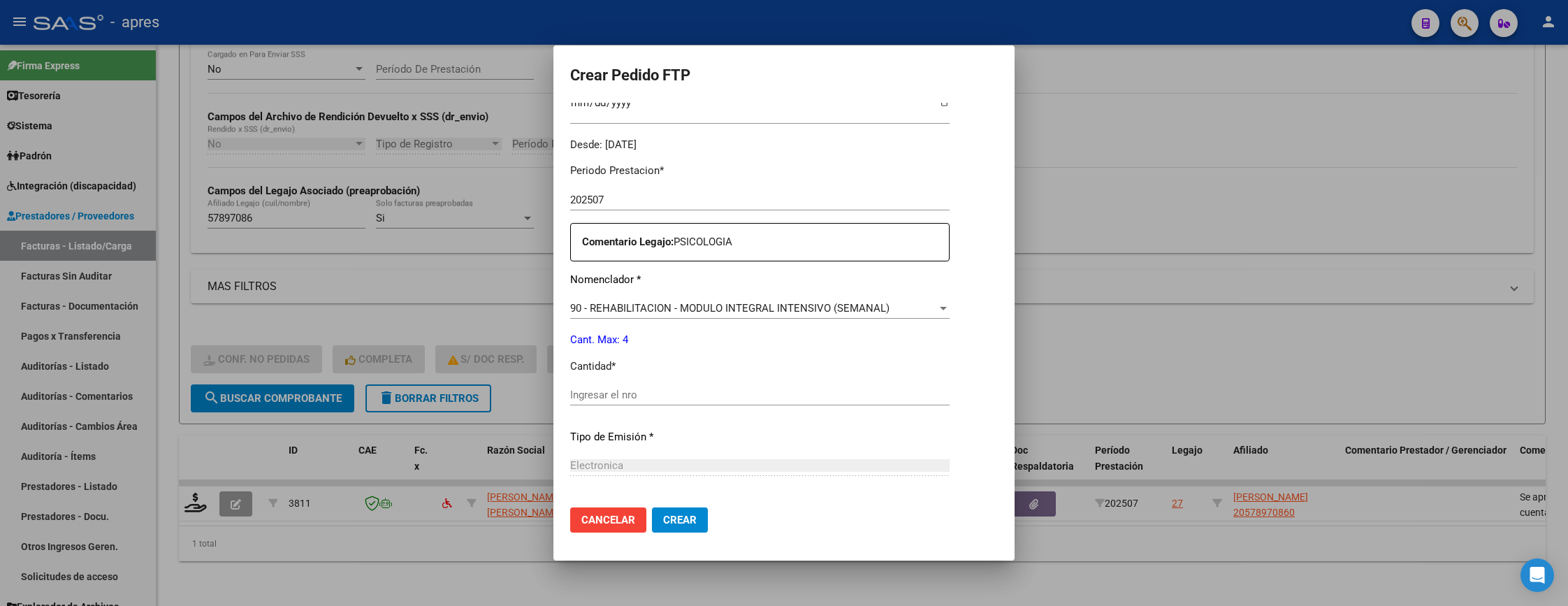
scroll to position [420, 0]
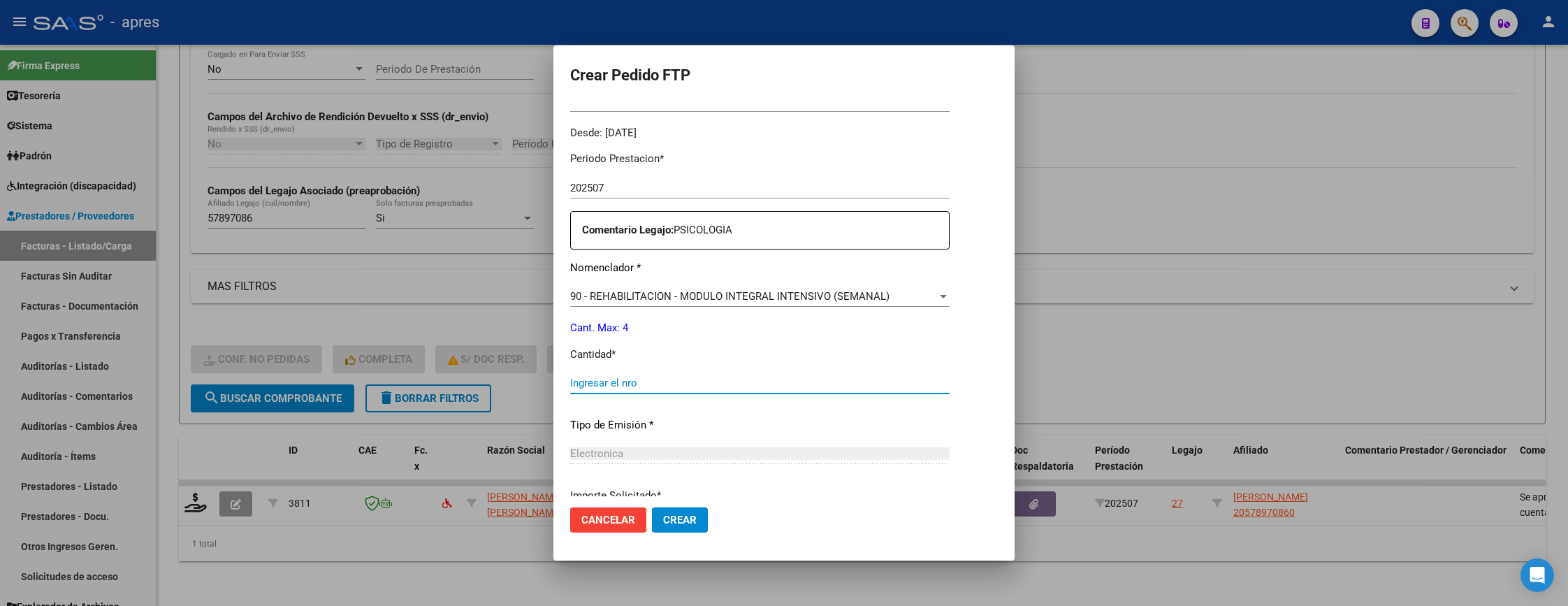
click at [671, 379] on input "Ingresar el nro" at bounding box center [760, 383] width 379 height 13
type input "4"
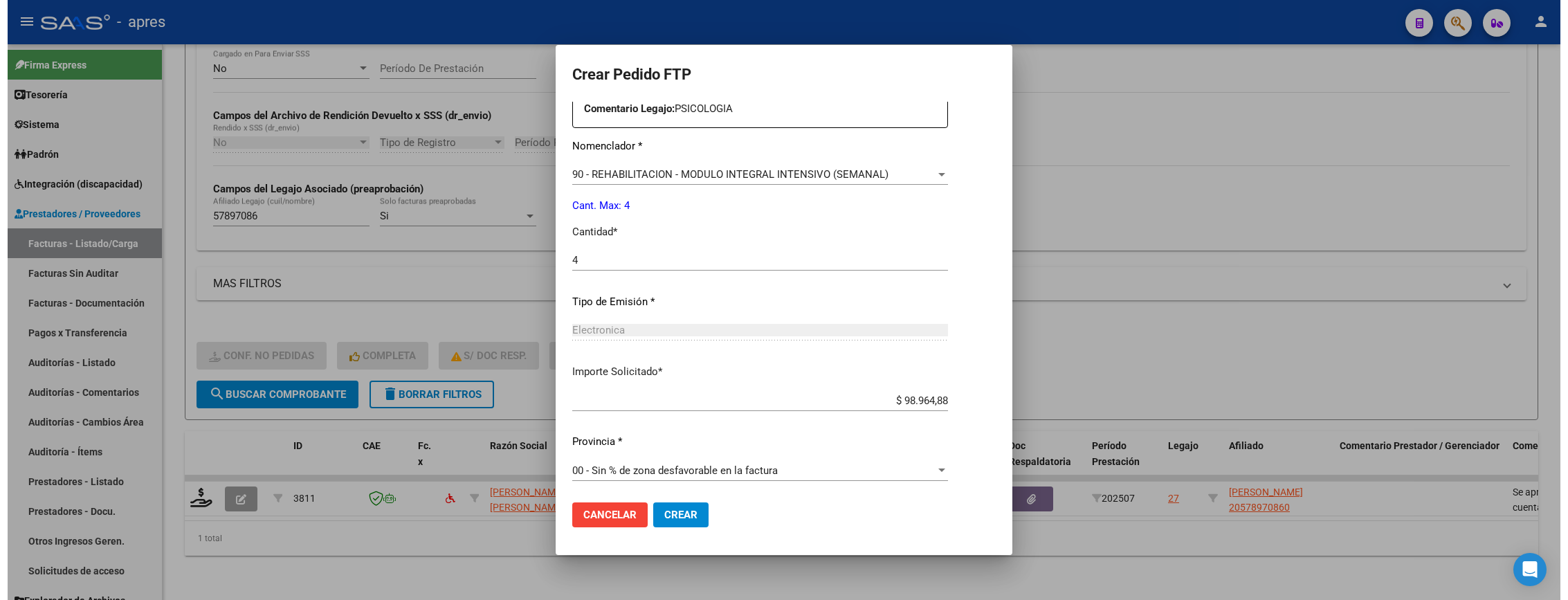
scroll to position [537, 0]
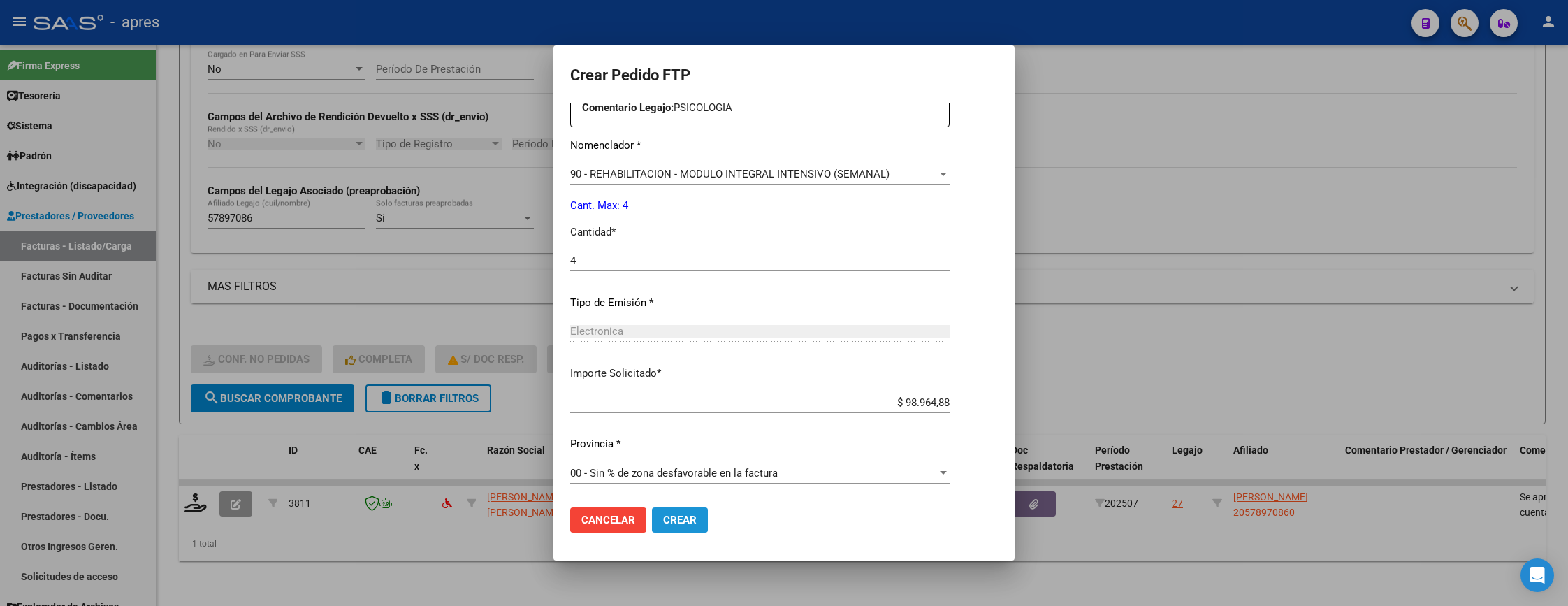
click at [674, 510] on button "Crear" at bounding box center [680, 519] width 56 height 25
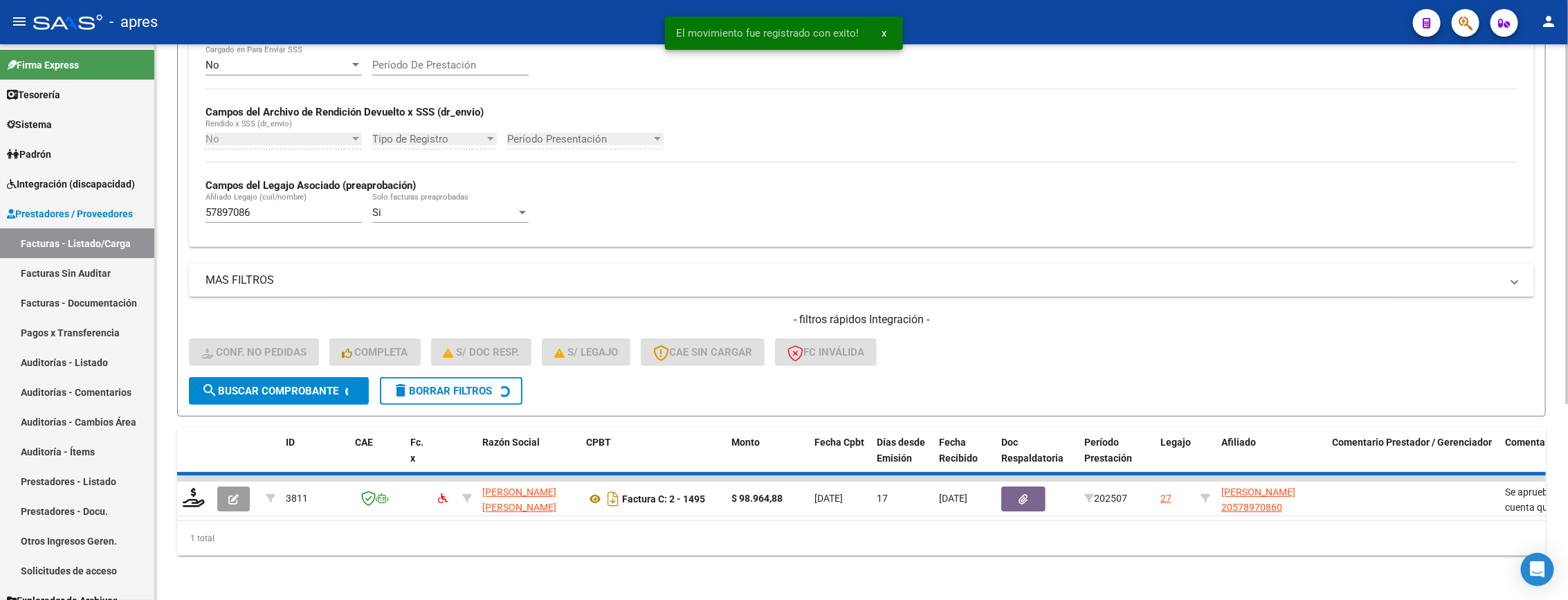
scroll to position [272, 0]
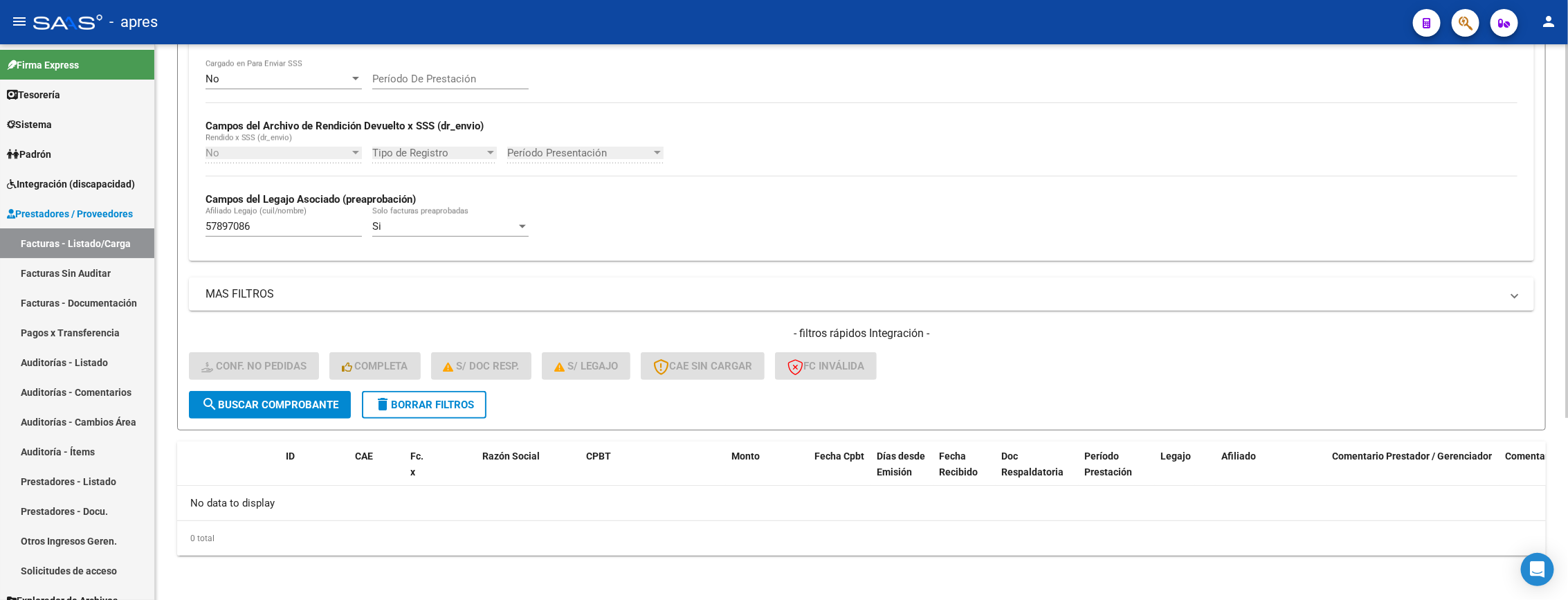
drag, startPoint x: 260, startPoint y: 231, endPoint x: 196, endPoint y: 233, distance: 64.0
click at [196, 233] on div "No Cargado en Para Enviar SSS Período De Prestación Campos del Archivo de Rendi…" at bounding box center [861, 160] width 1345 height 201
paste input "8707493"
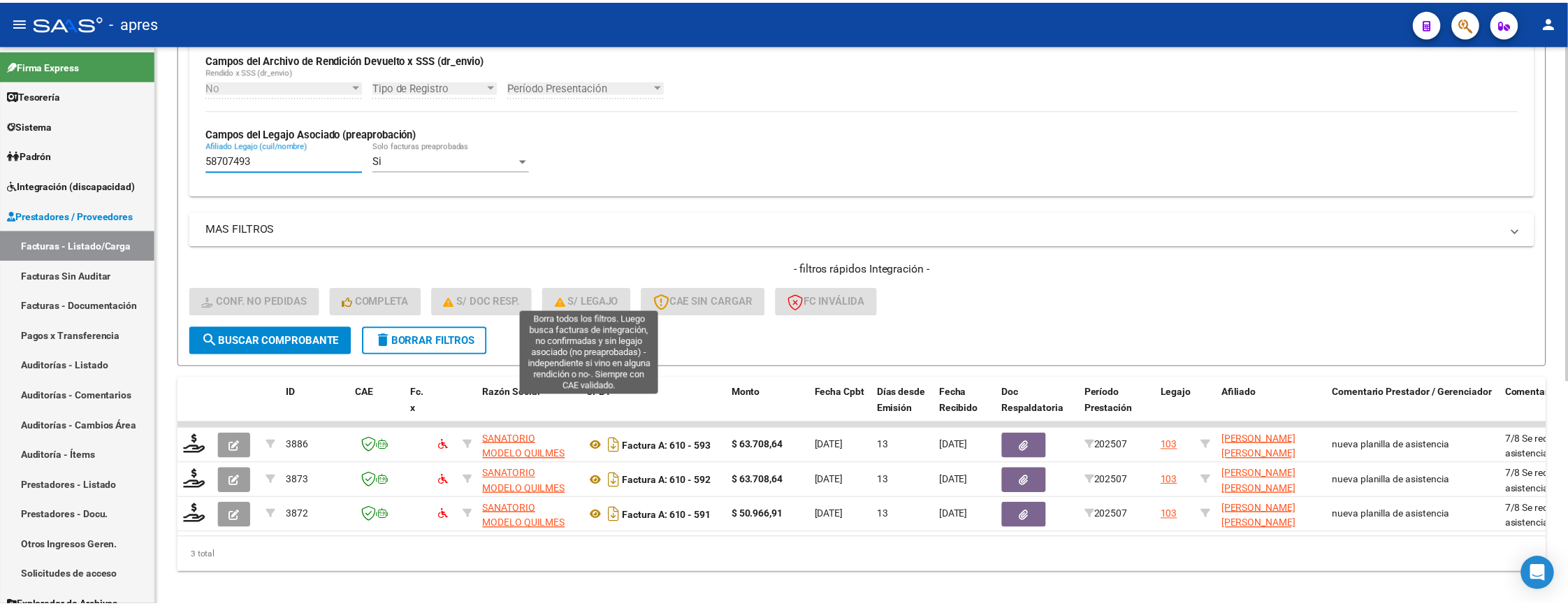
scroll to position [371, 0]
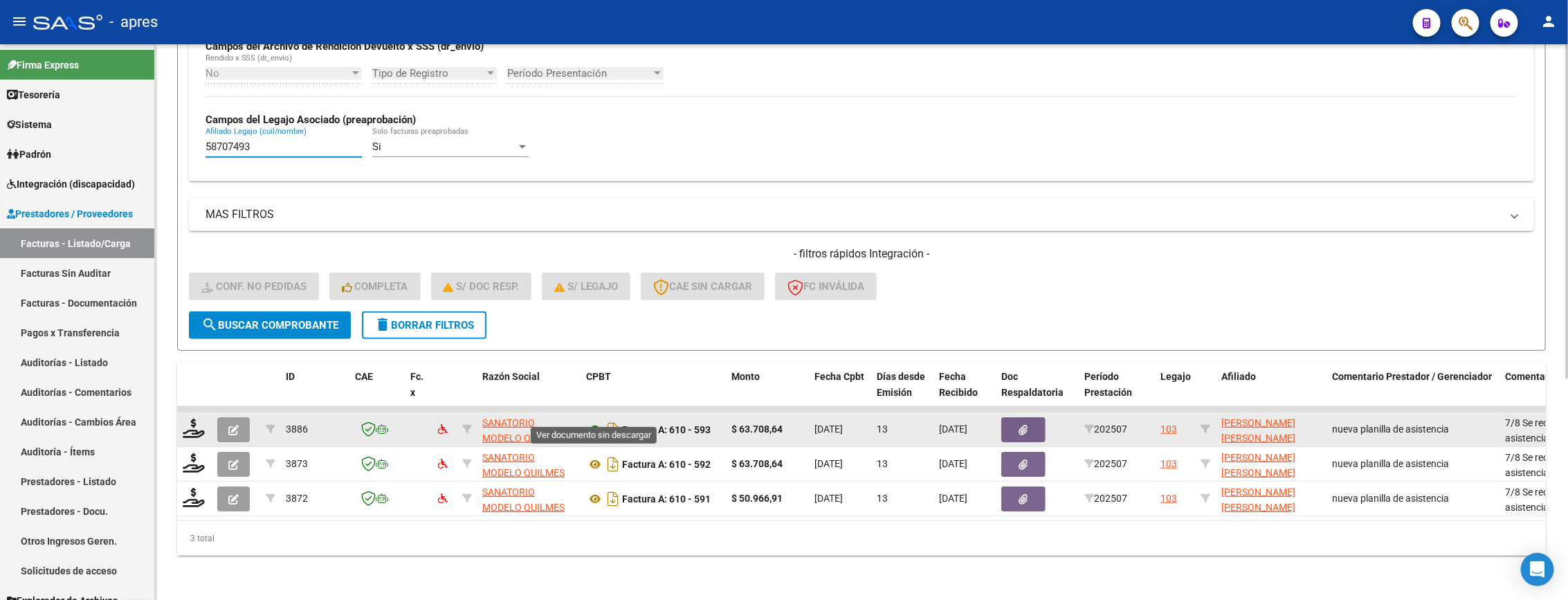
type input "58707493"
click at [592, 421] on icon at bounding box center [595, 429] width 18 height 17
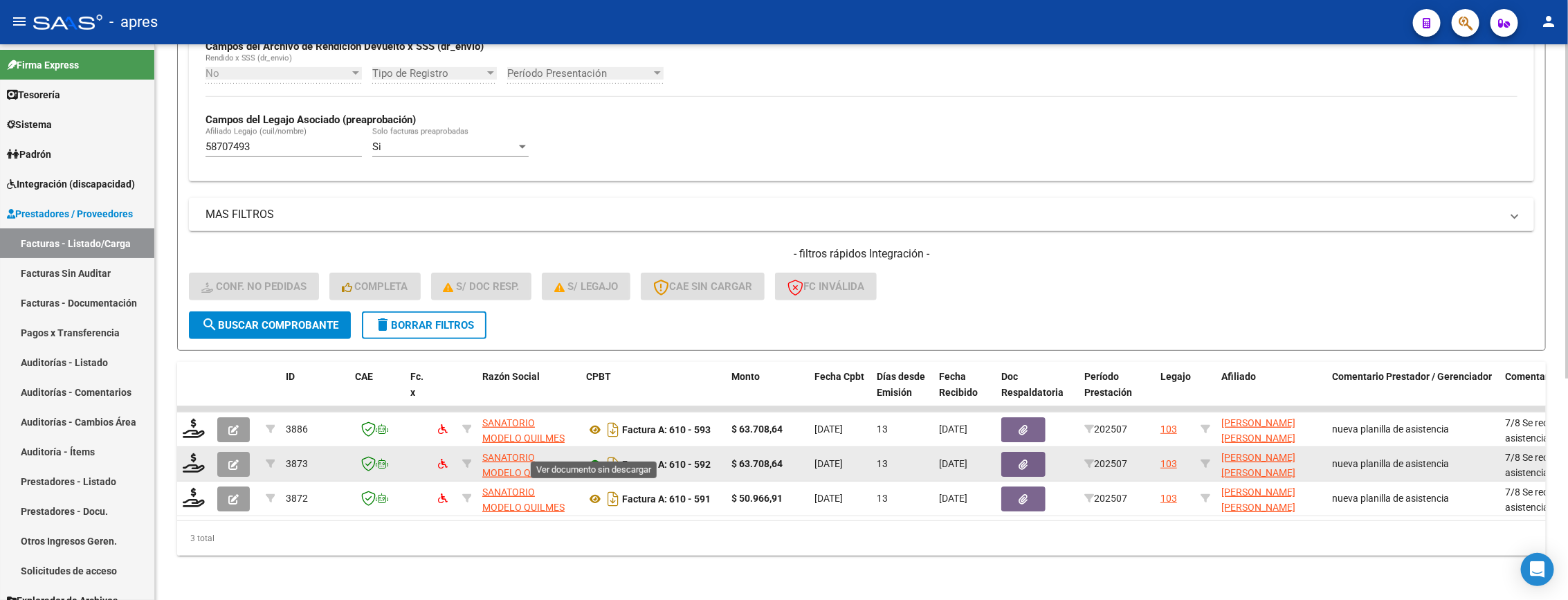
click at [592, 456] on icon at bounding box center [595, 464] width 18 height 17
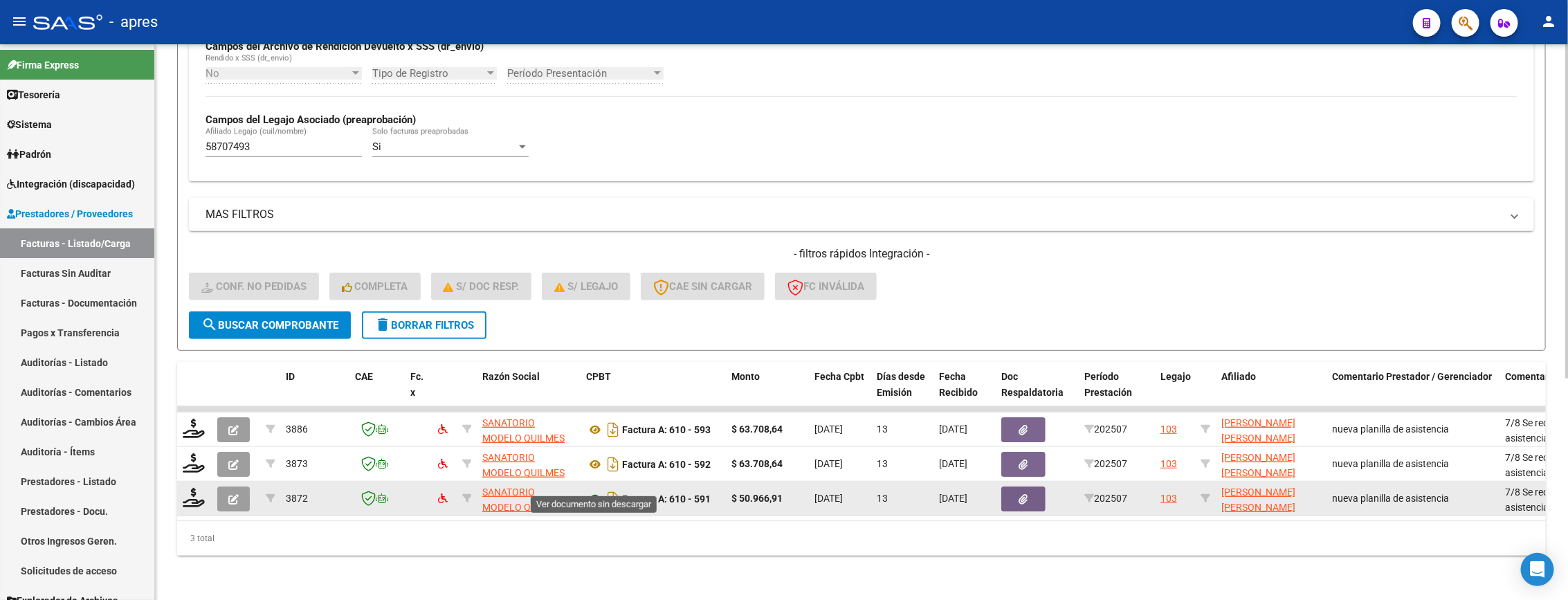
click at [586, 491] on icon at bounding box center [595, 499] width 18 height 17
click at [191, 488] on icon at bounding box center [194, 497] width 22 height 19
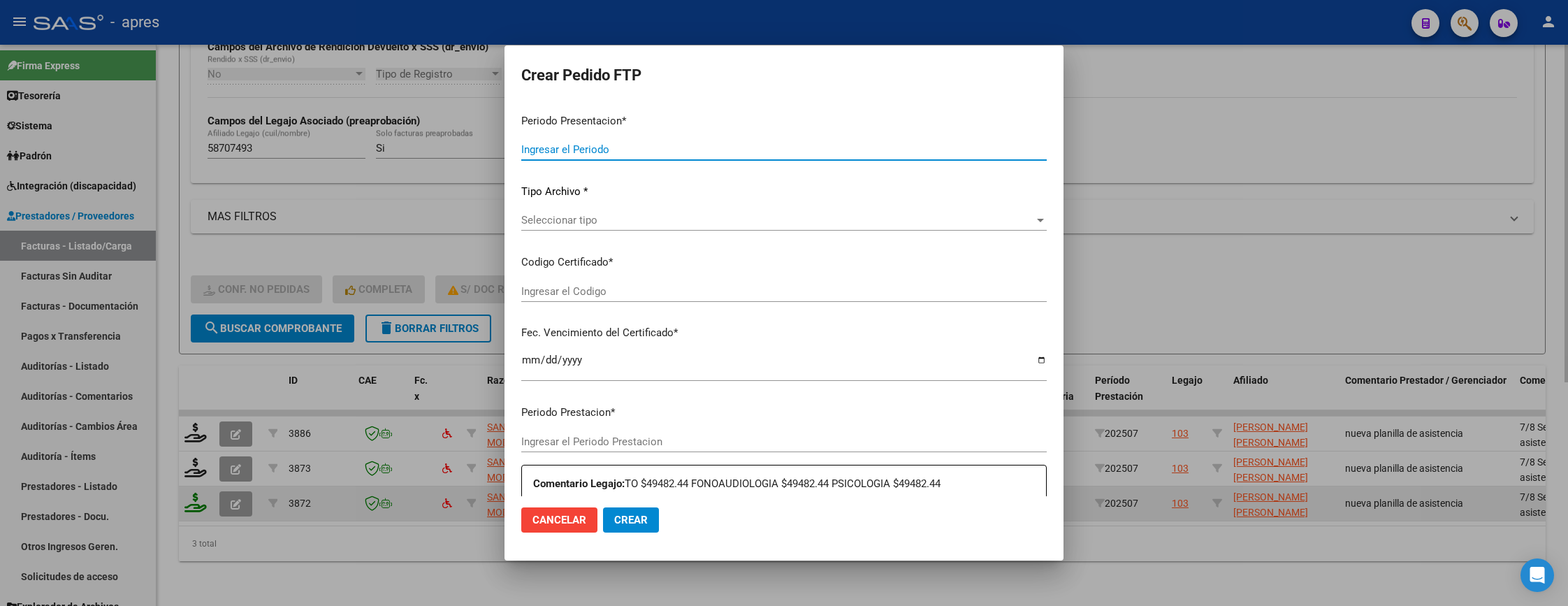
type input "202507"
type input "$ 50.966,91"
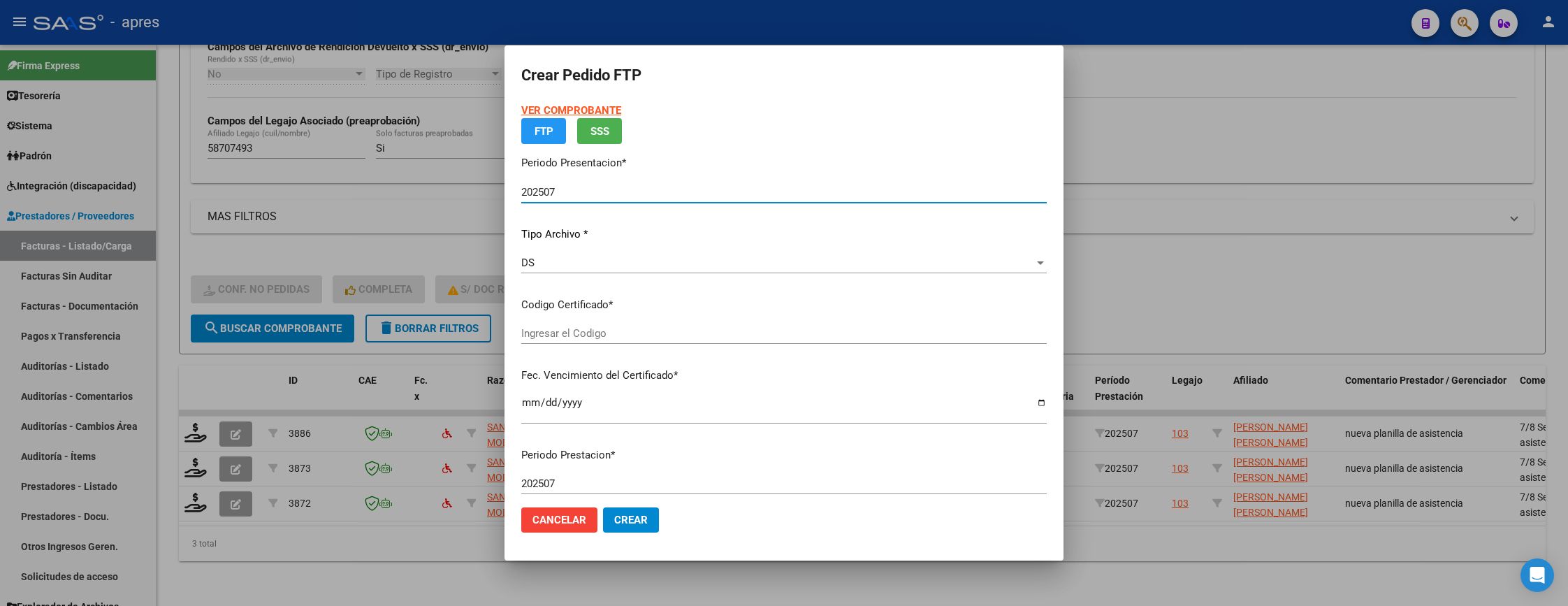
type input "ARG02000587074932024101020291010BUE440"
type input "2029-10-10"
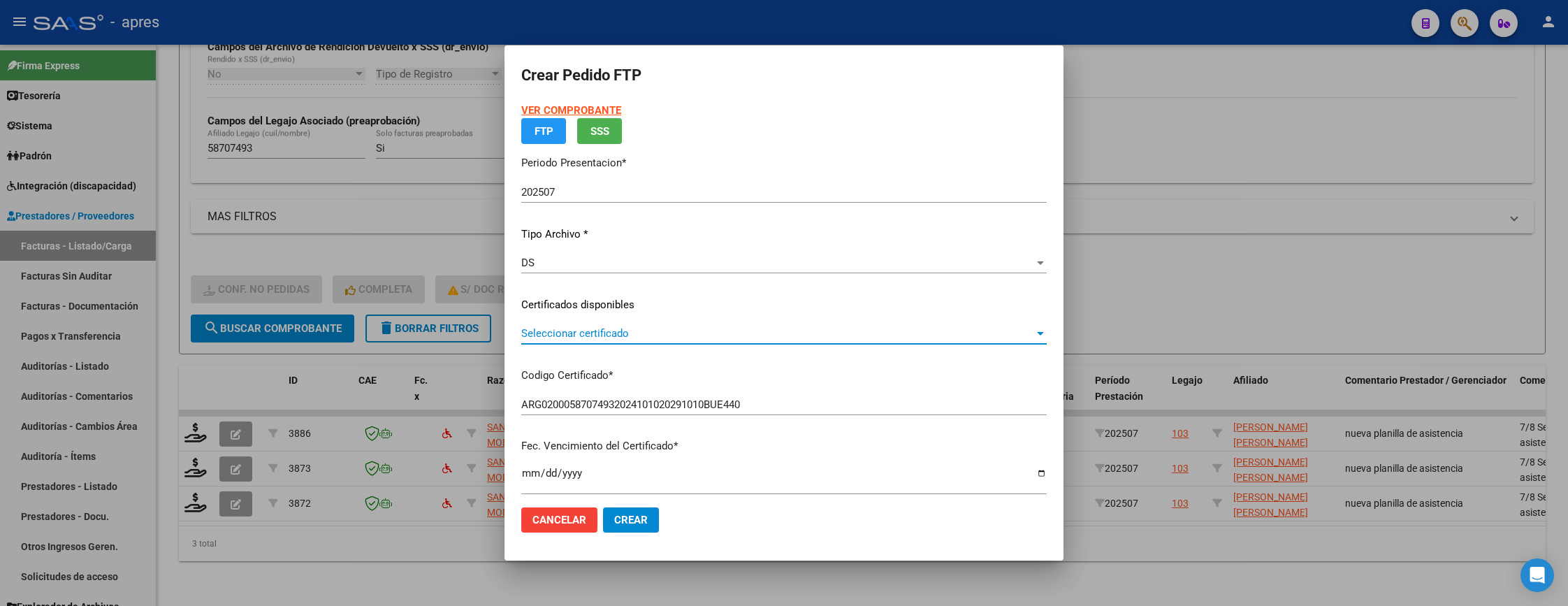
click at [614, 327] on span "Seleccionar certificado" at bounding box center [778, 334] width 513 height 13
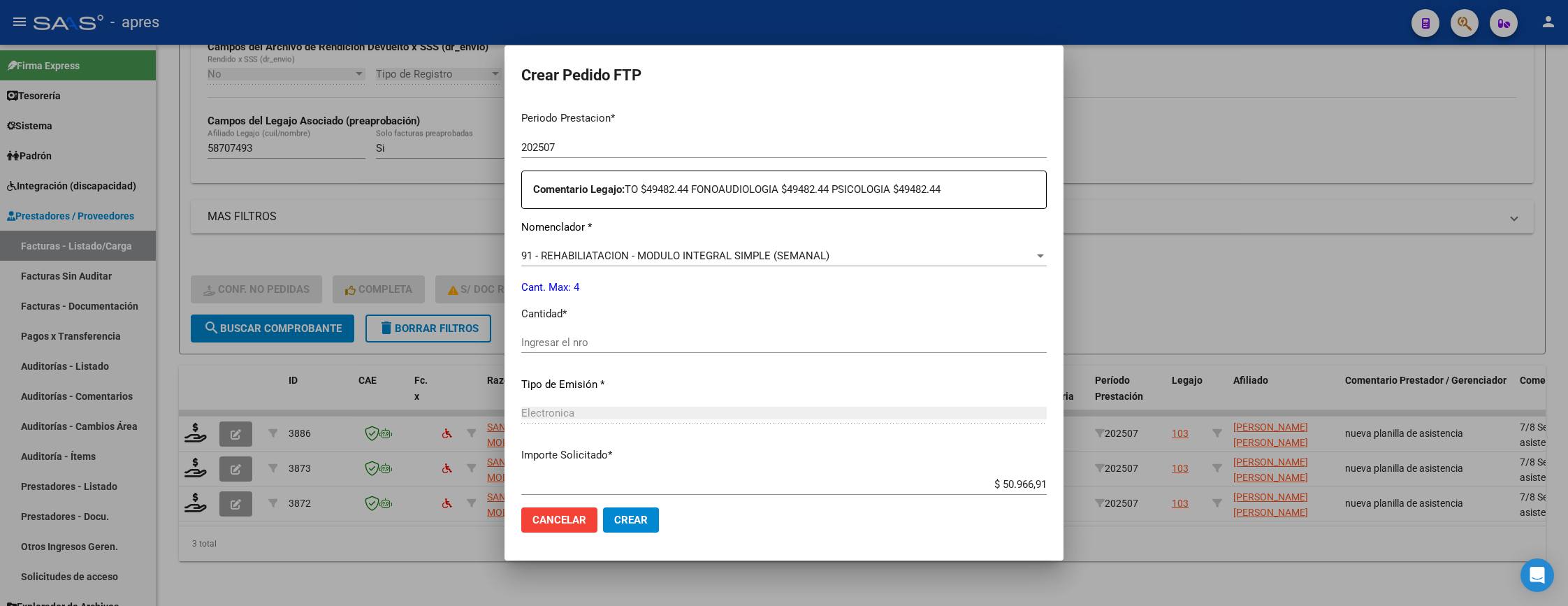
scroll to position [524, 0]
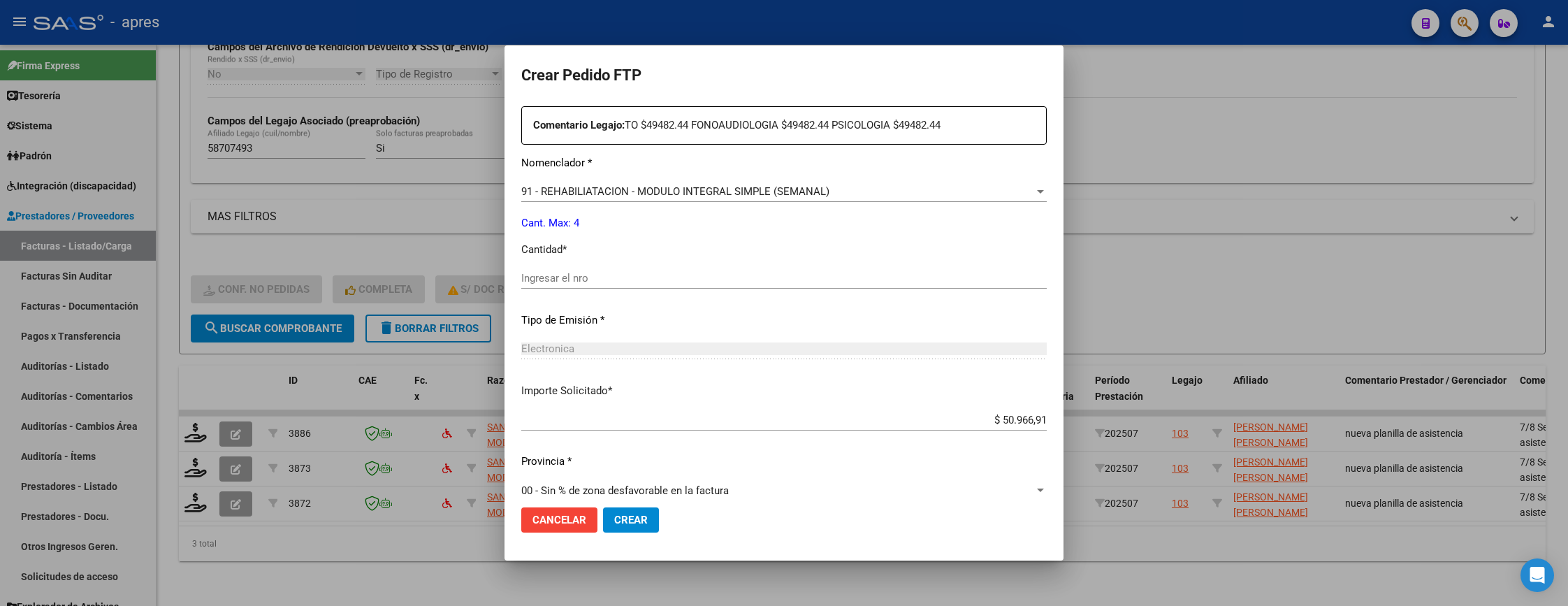
click at [654, 275] on input "Ingresar el nro" at bounding box center [784, 279] width 526 height 13
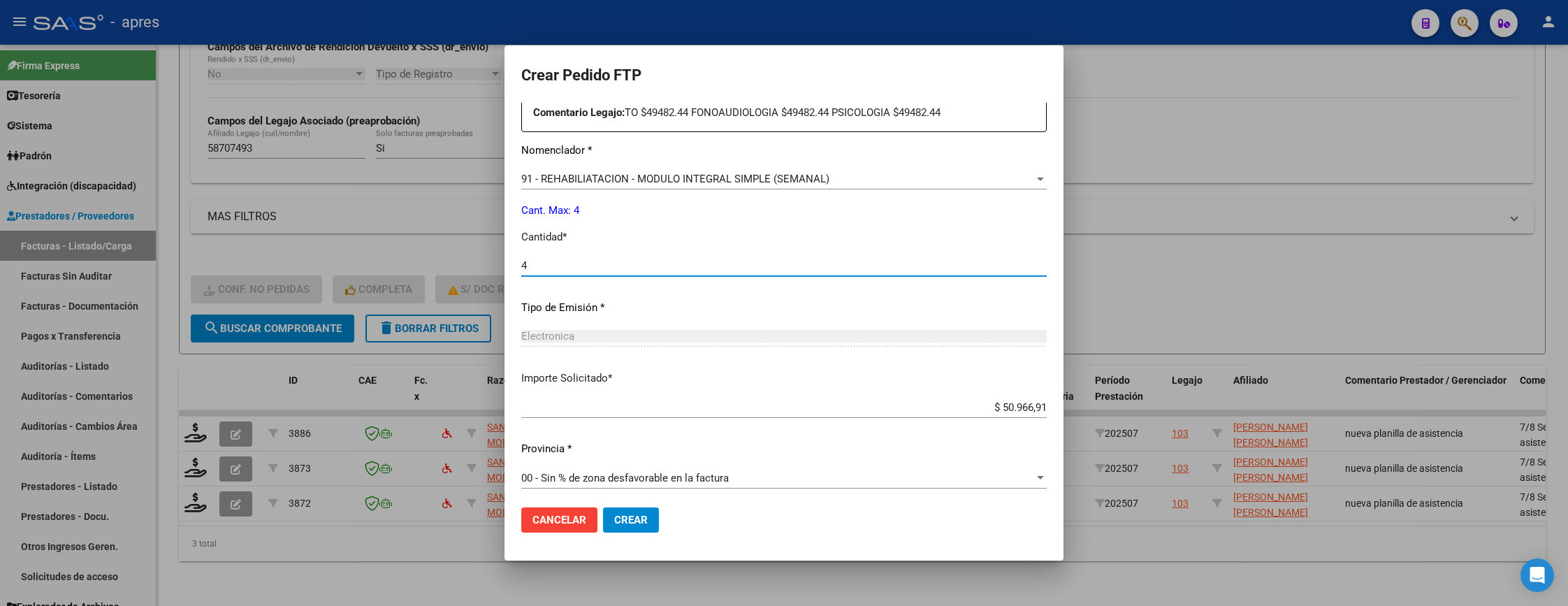
scroll to position [542, 0]
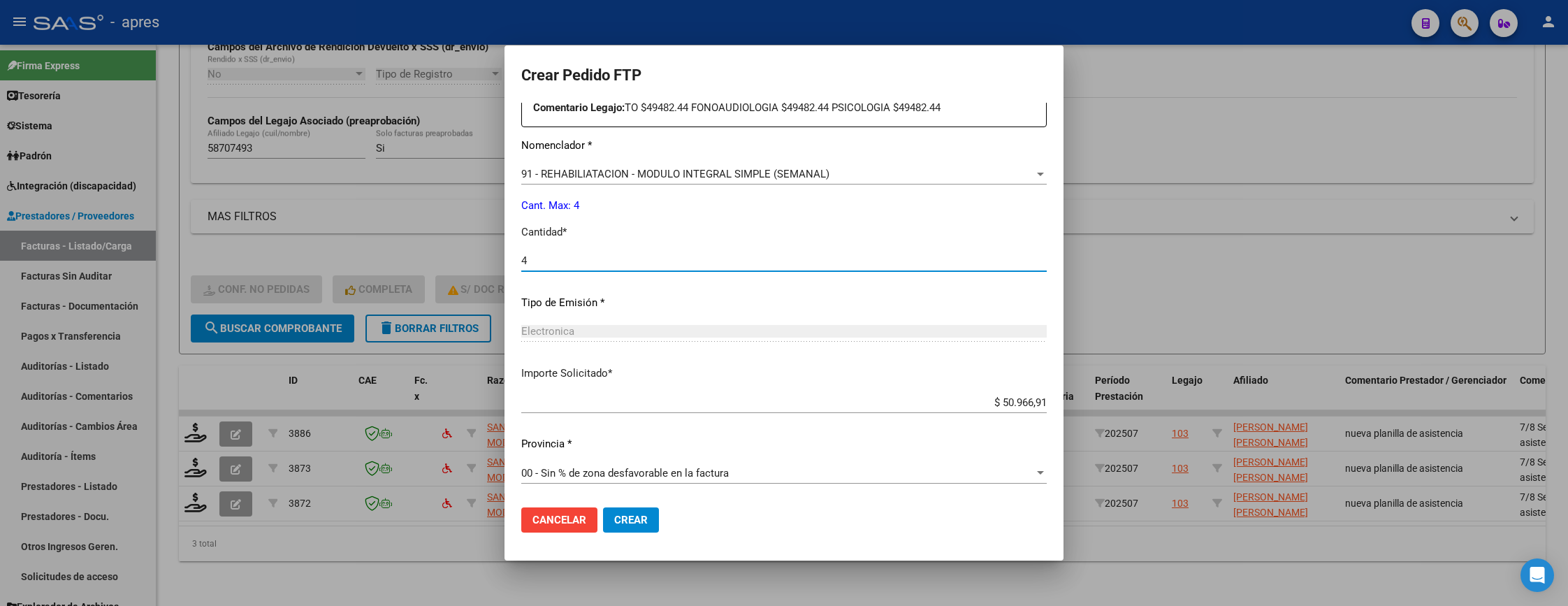
type input "4"
click at [652, 518] on button "Crear" at bounding box center [630, 519] width 56 height 25
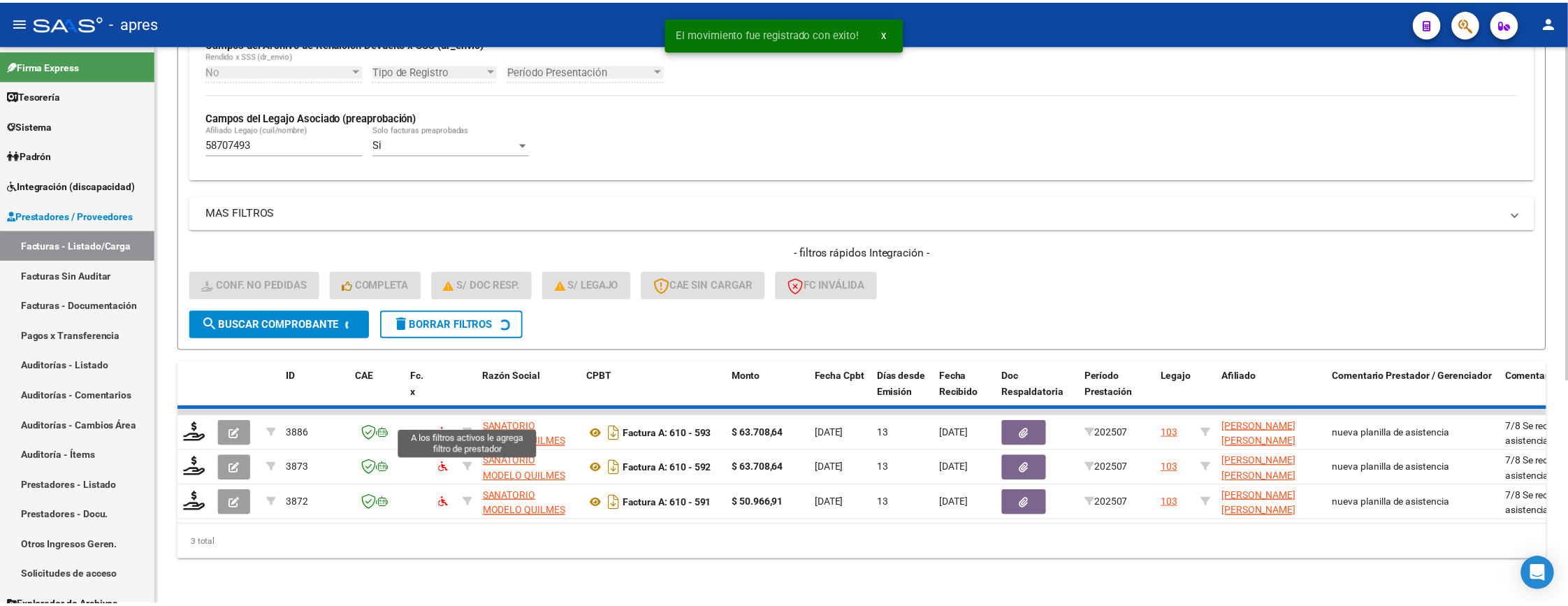
scroll to position [336, 0]
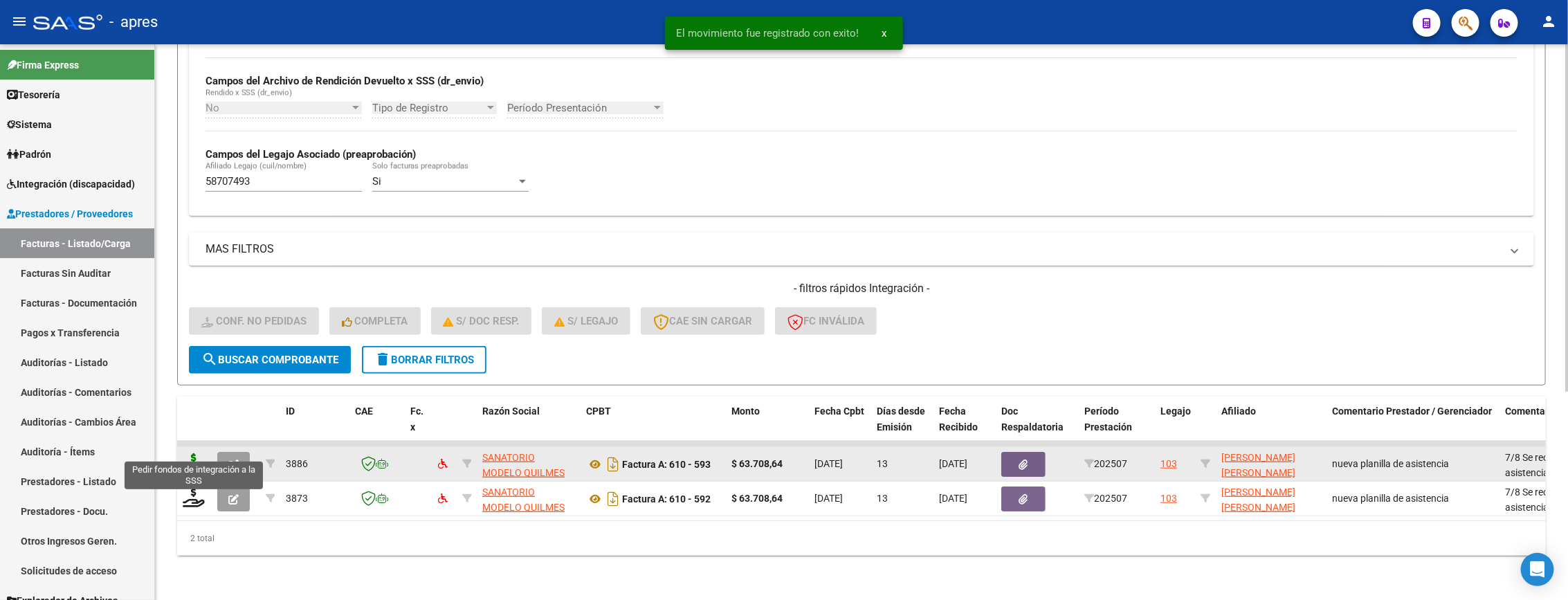
click at [188, 453] on icon at bounding box center [194, 463] width 22 height 19
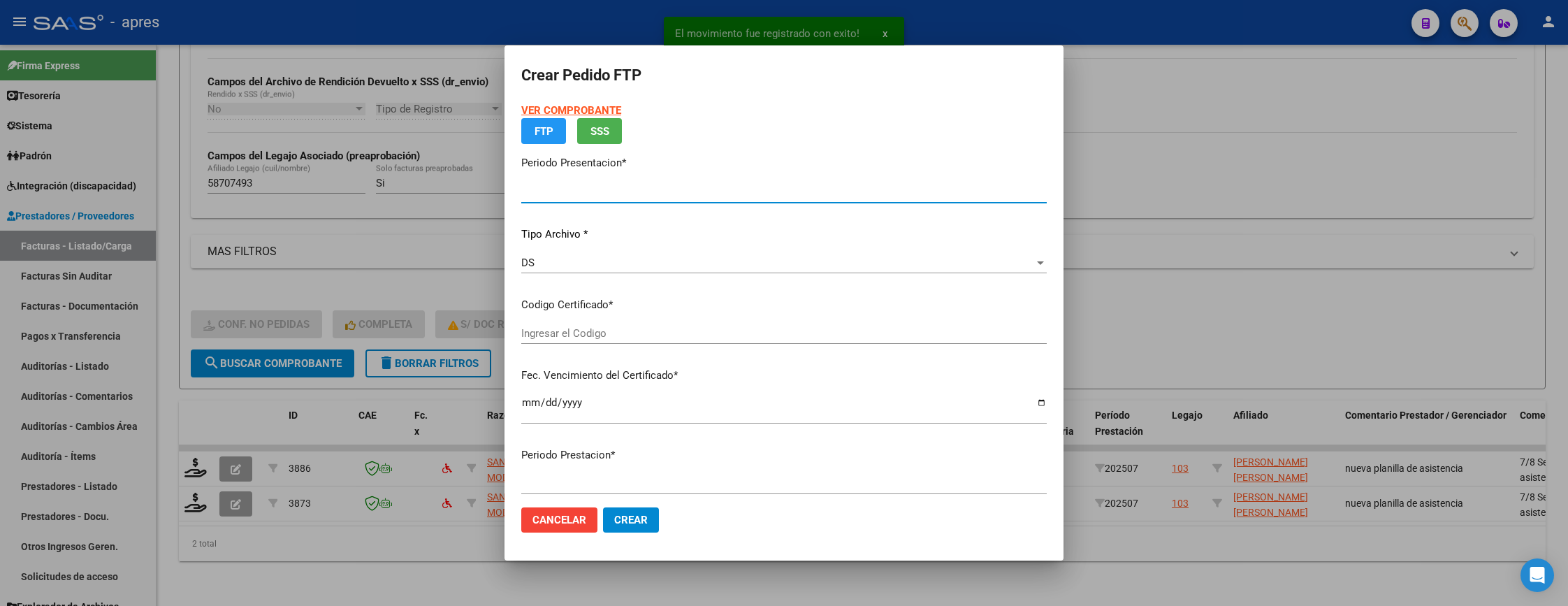
type input "202507"
type input "$ 63.708,64"
type input "ARG02000587074932024101020291010BUE440"
type input "2029-10-10"
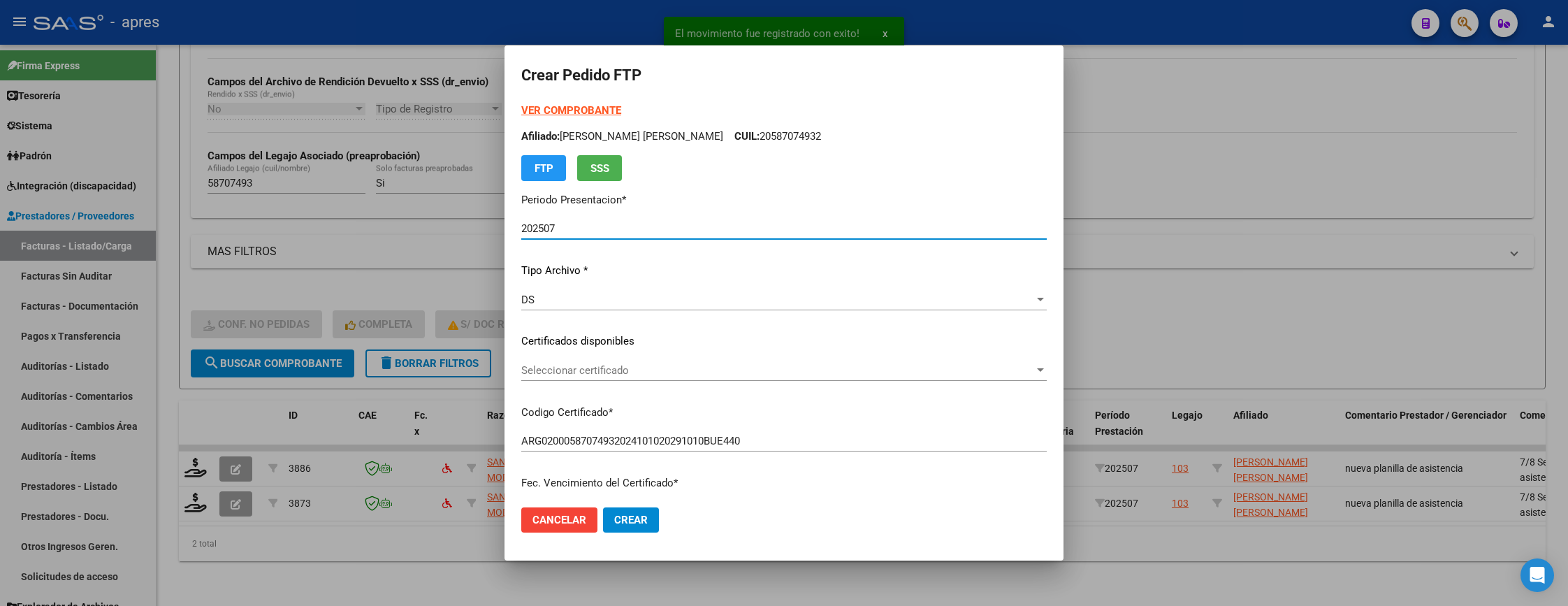
click at [715, 357] on div "VER COMPROBANTE ARCA Padrón Afiliado: DIAZ NORICK YAIR CUIL: 20587074932 FTP SS…" at bounding box center [784, 331] width 526 height 457
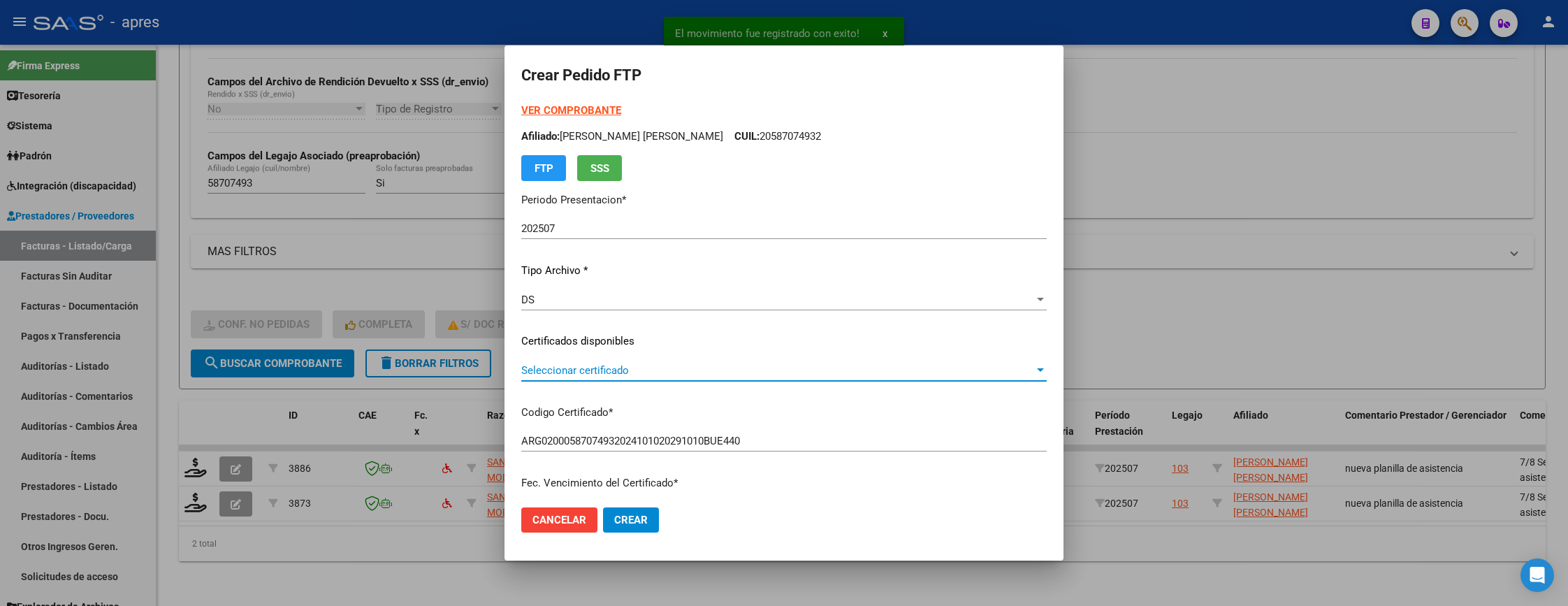
click at [717, 365] on span "Seleccionar certificado" at bounding box center [778, 370] width 513 height 13
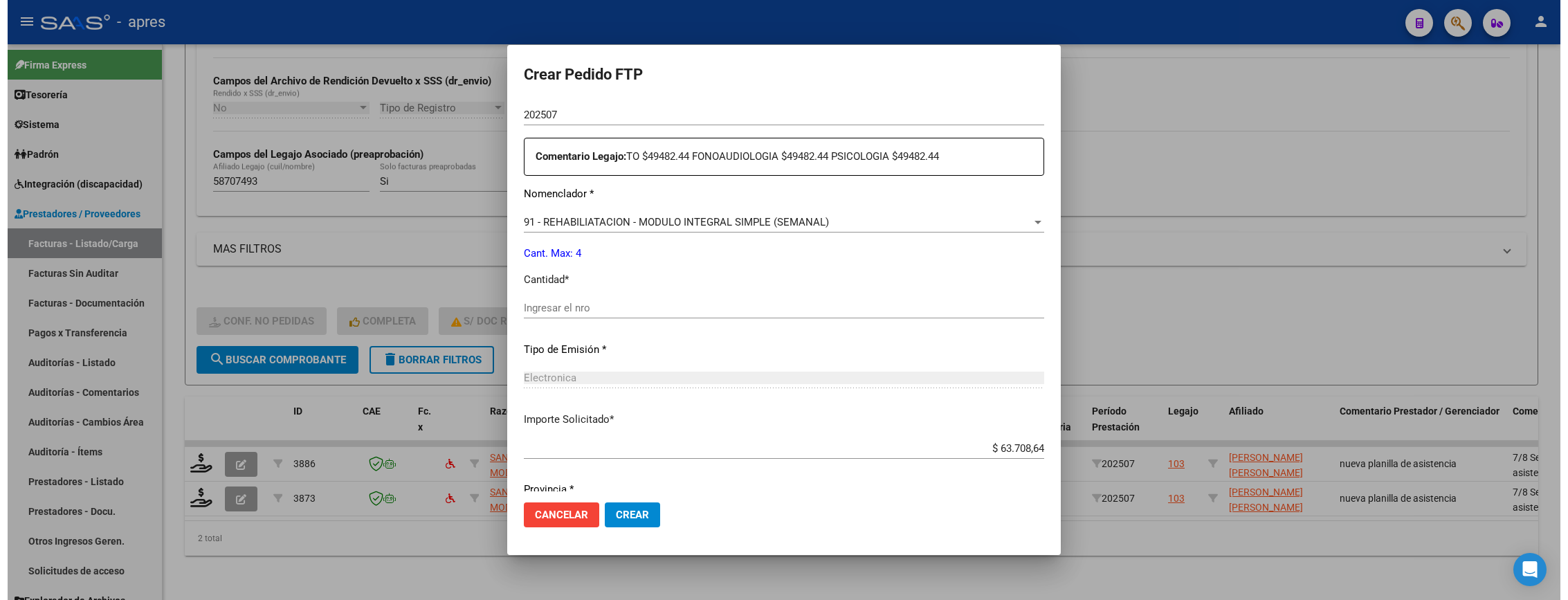
scroll to position [537, 0]
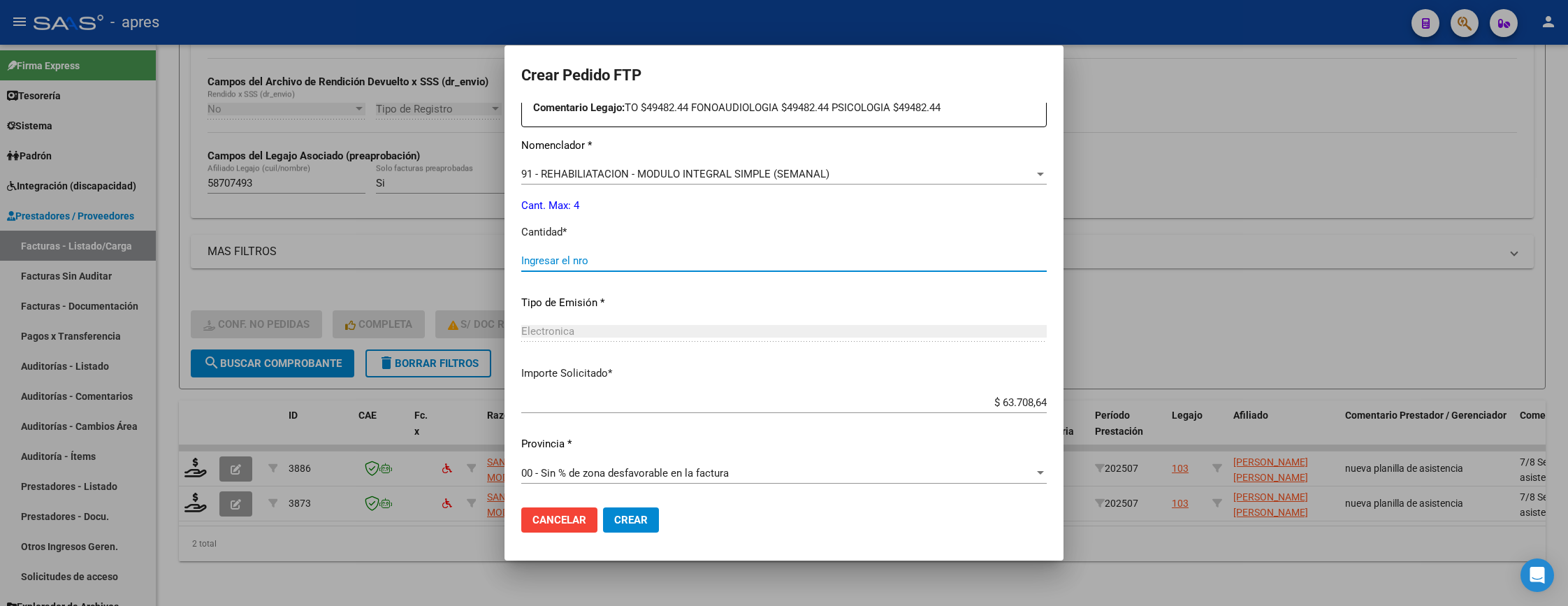
click at [721, 257] on input "Ingresar el nro" at bounding box center [784, 261] width 526 height 13
type input "4"
click at [644, 527] on button "Crear" at bounding box center [630, 519] width 56 height 25
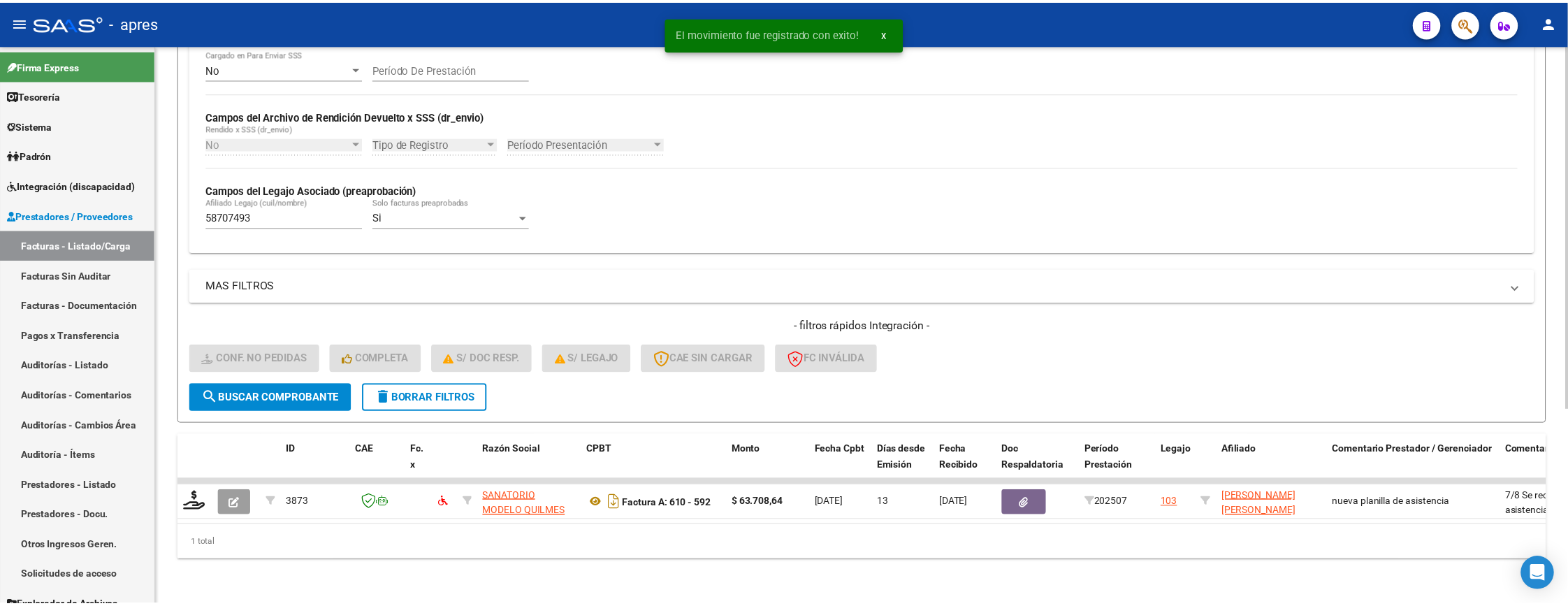
scroll to position [302, 0]
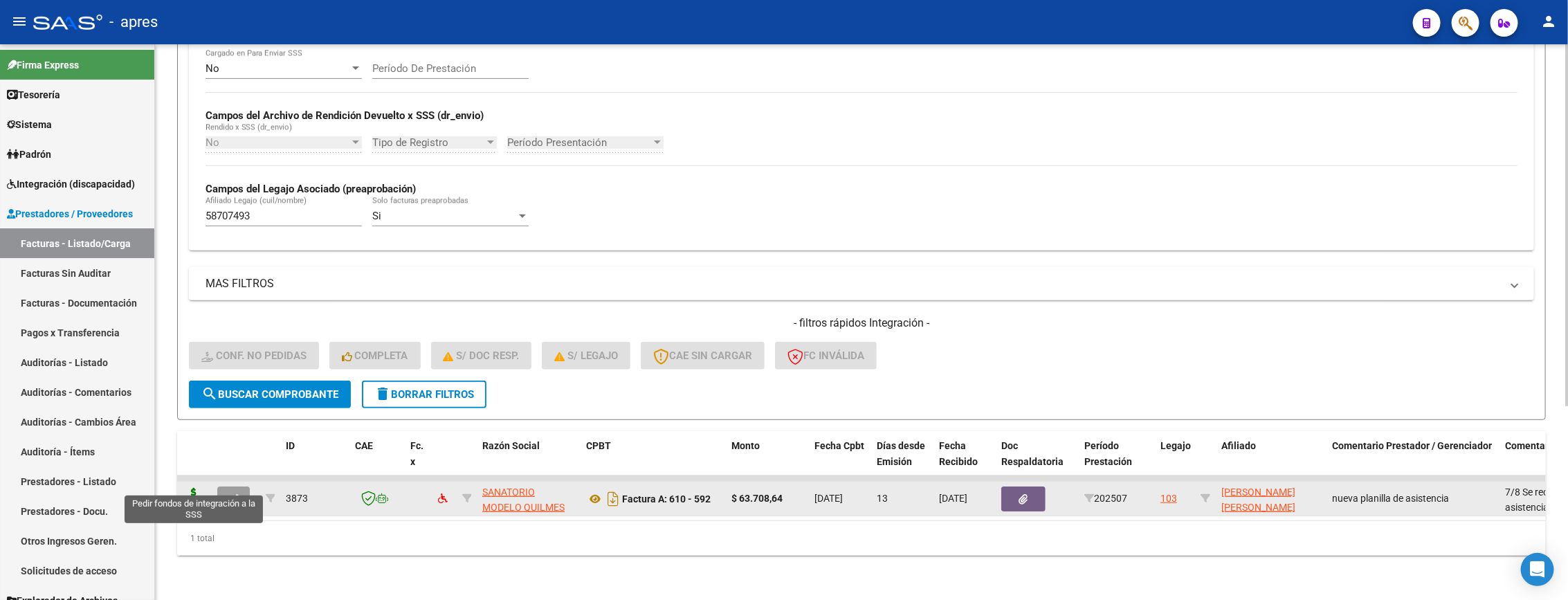
click at [194, 488] on icon at bounding box center [194, 497] width 22 height 19
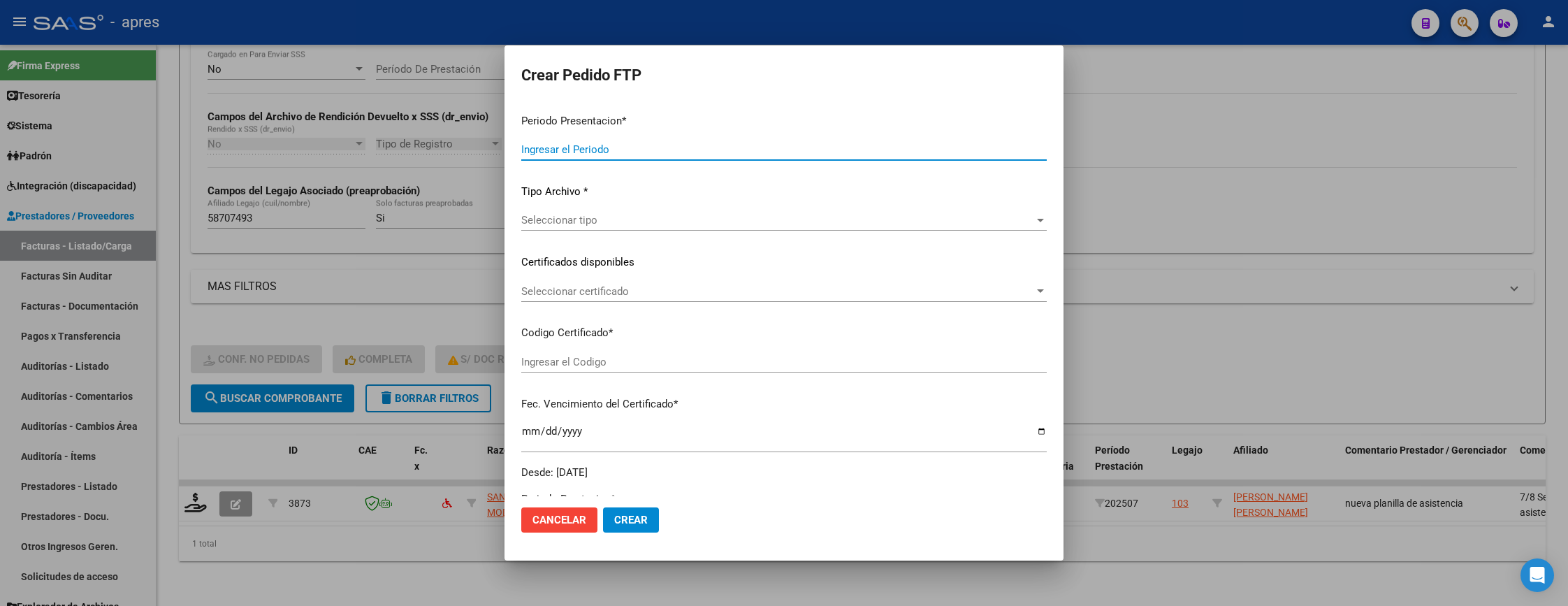
type input "202507"
type input "$ 63.708,64"
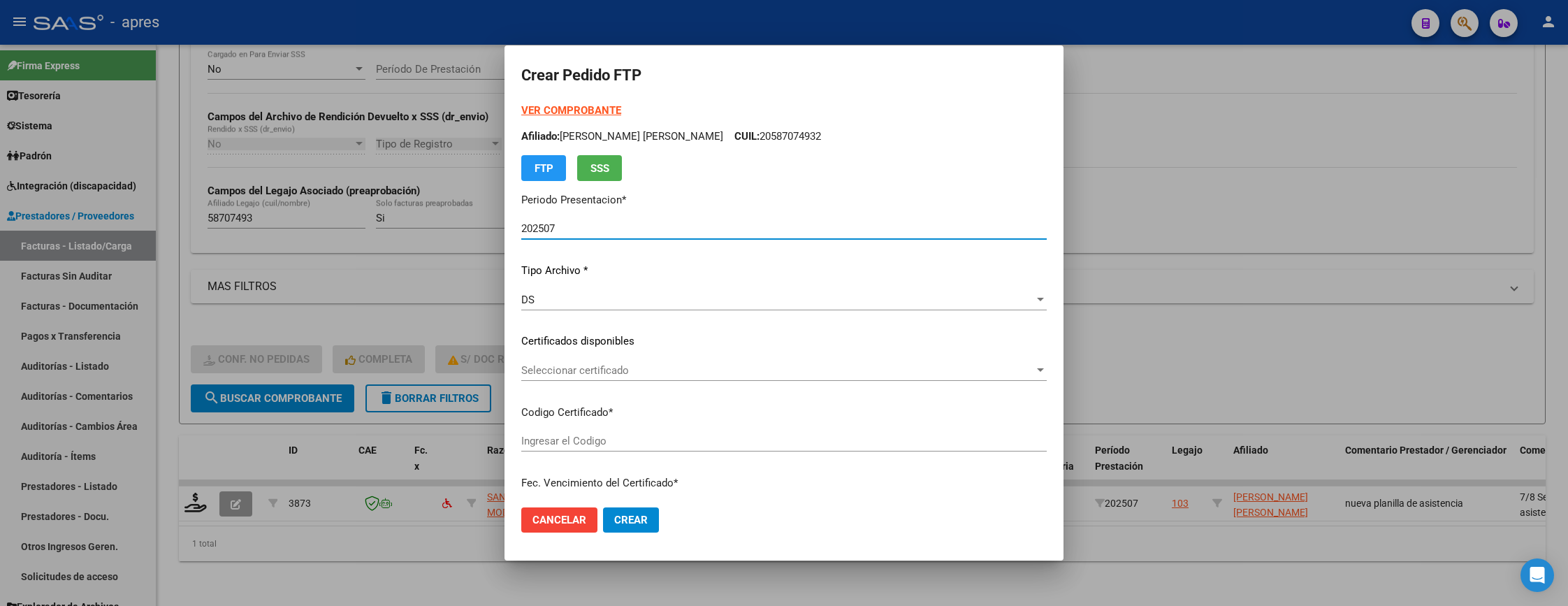
type input "ARG02000587074932024101020291010BUE440"
type input "2029-10-10"
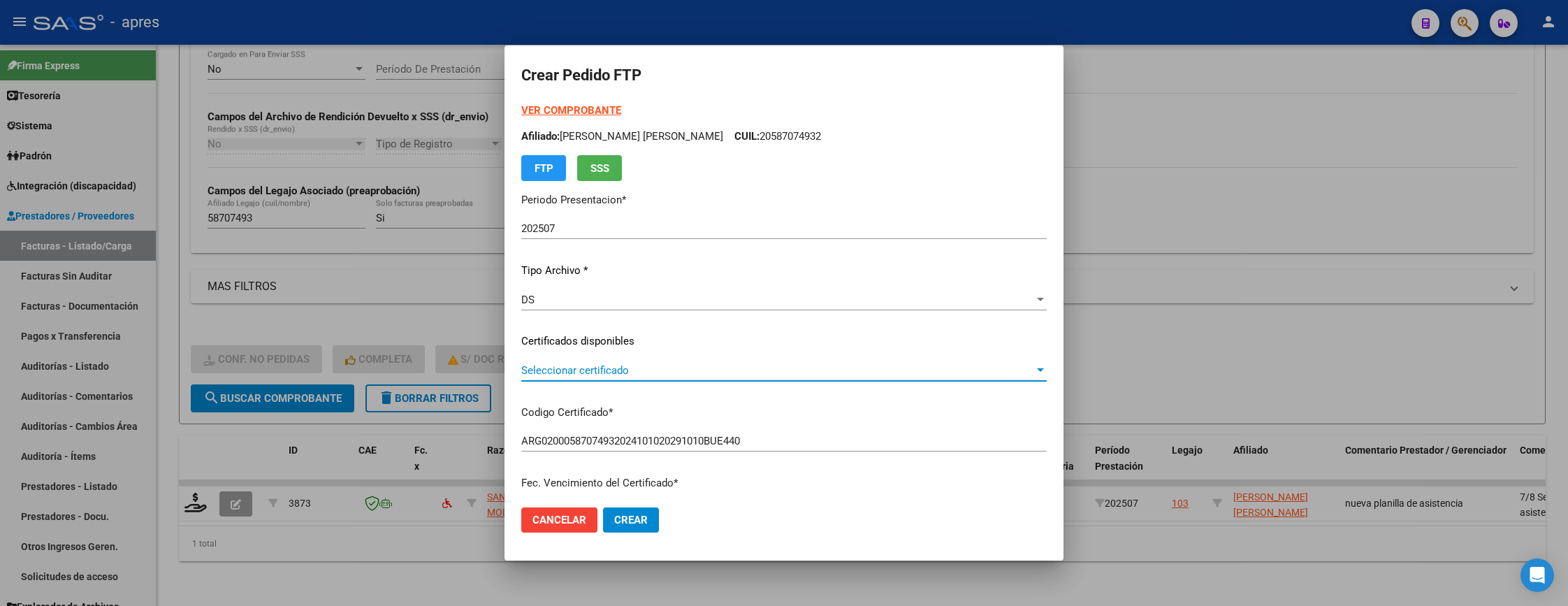
click at [646, 374] on span "Seleccionar certificado" at bounding box center [778, 370] width 513 height 13
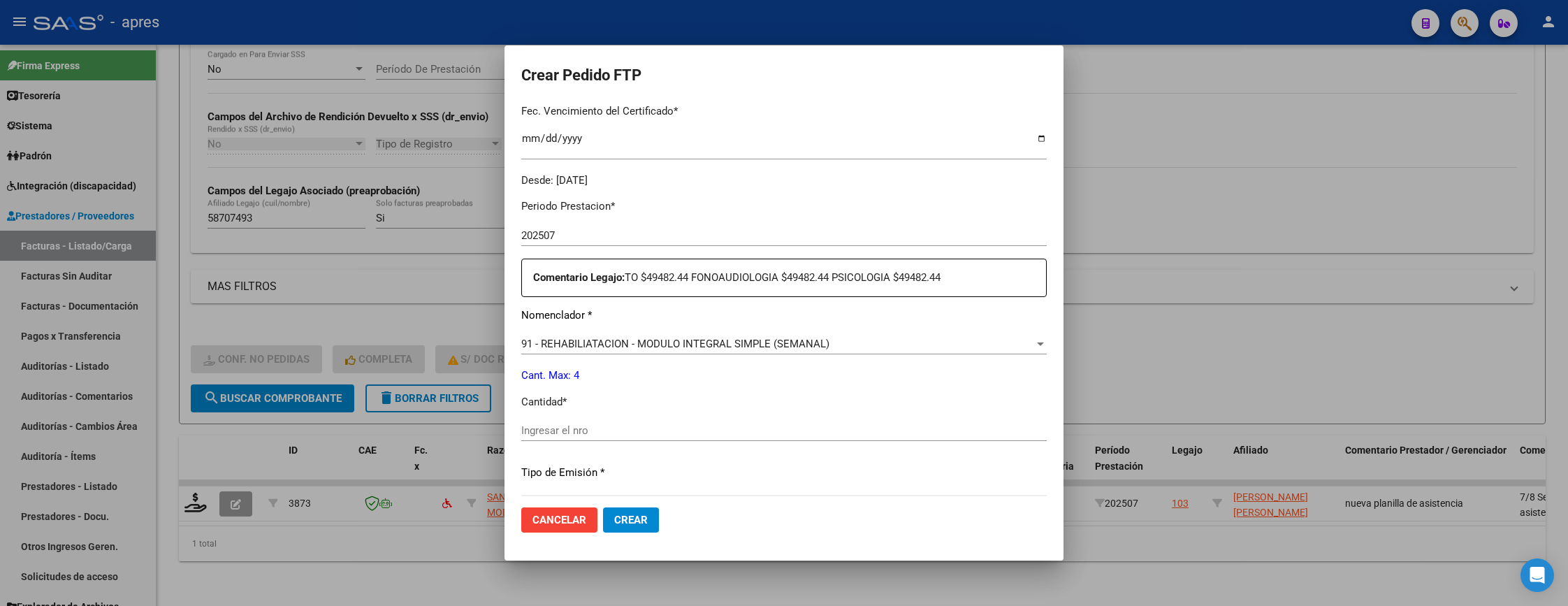
scroll to position [420, 0]
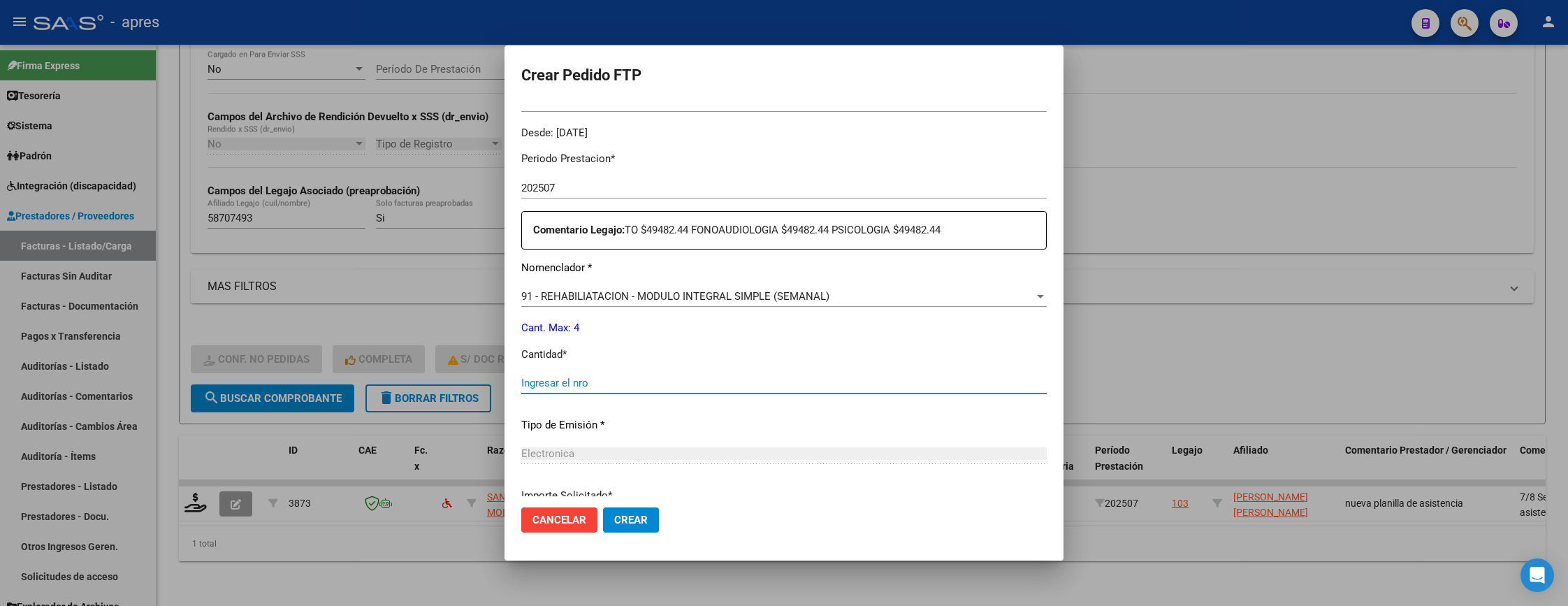
click at [696, 378] on input "Ingresar el nro" at bounding box center [784, 383] width 526 height 13
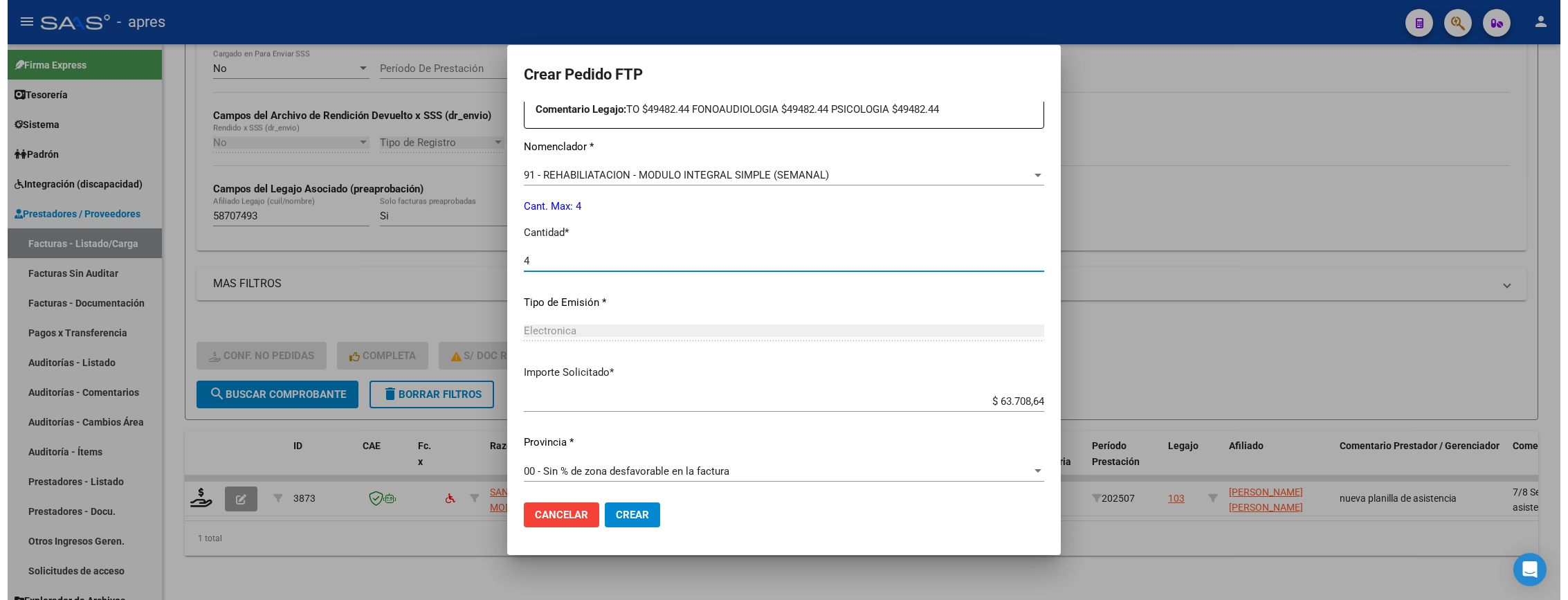
scroll to position [537, 0]
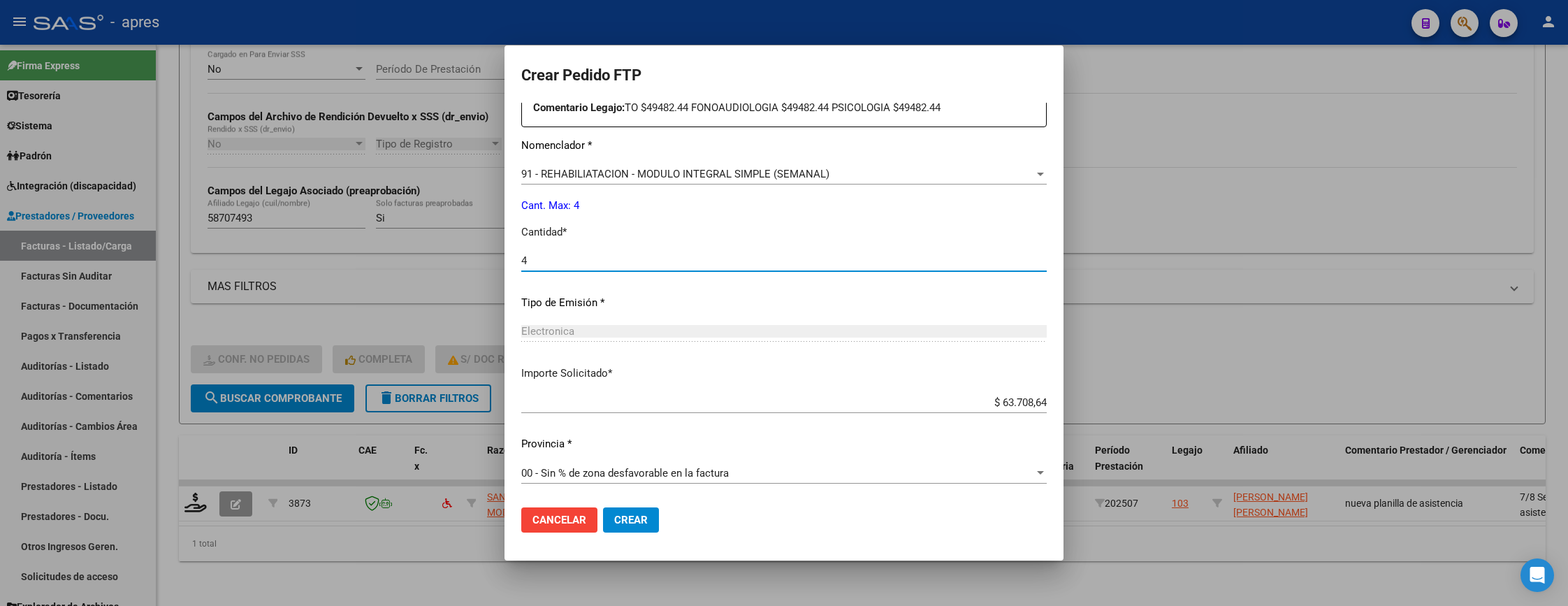
type input "4"
click at [639, 521] on span "Crear" at bounding box center [630, 520] width 33 height 13
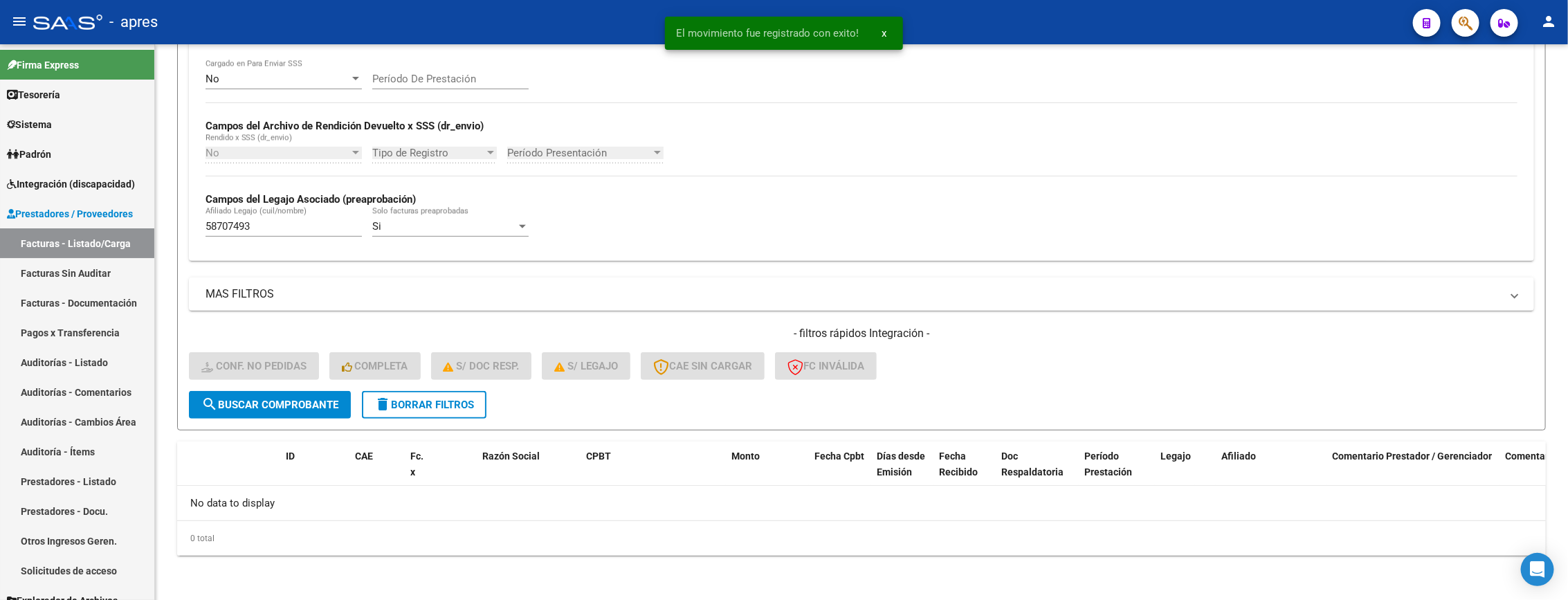
scroll to position [272, 0]
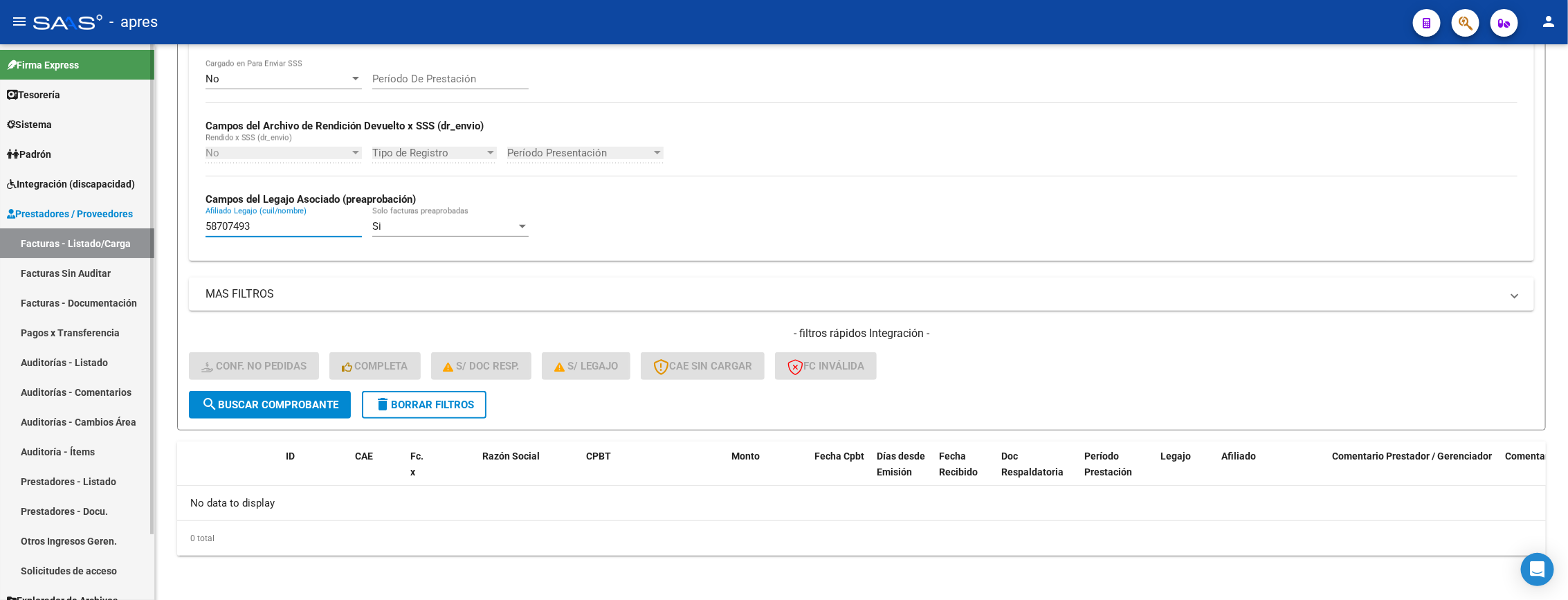
drag, startPoint x: 256, startPoint y: 227, endPoint x: 144, endPoint y: 241, distance: 112.9
click at [144, 241] on mat-sidenav-container "Firma Express Tesorería Extractos Procesados (csv) Extractos Originales (pdf) S…" at bounding box center [784, 322] width 1568 height 556
paste input "0647947"
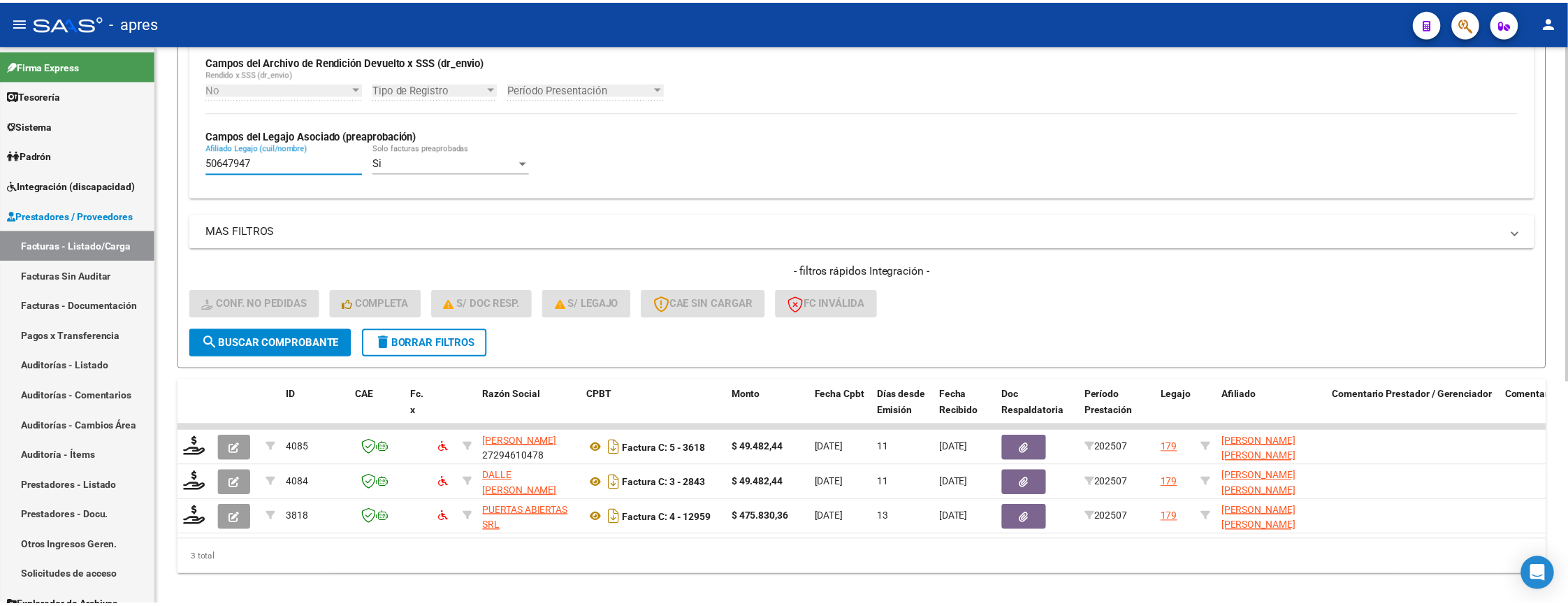
scroll to position [371, 0]
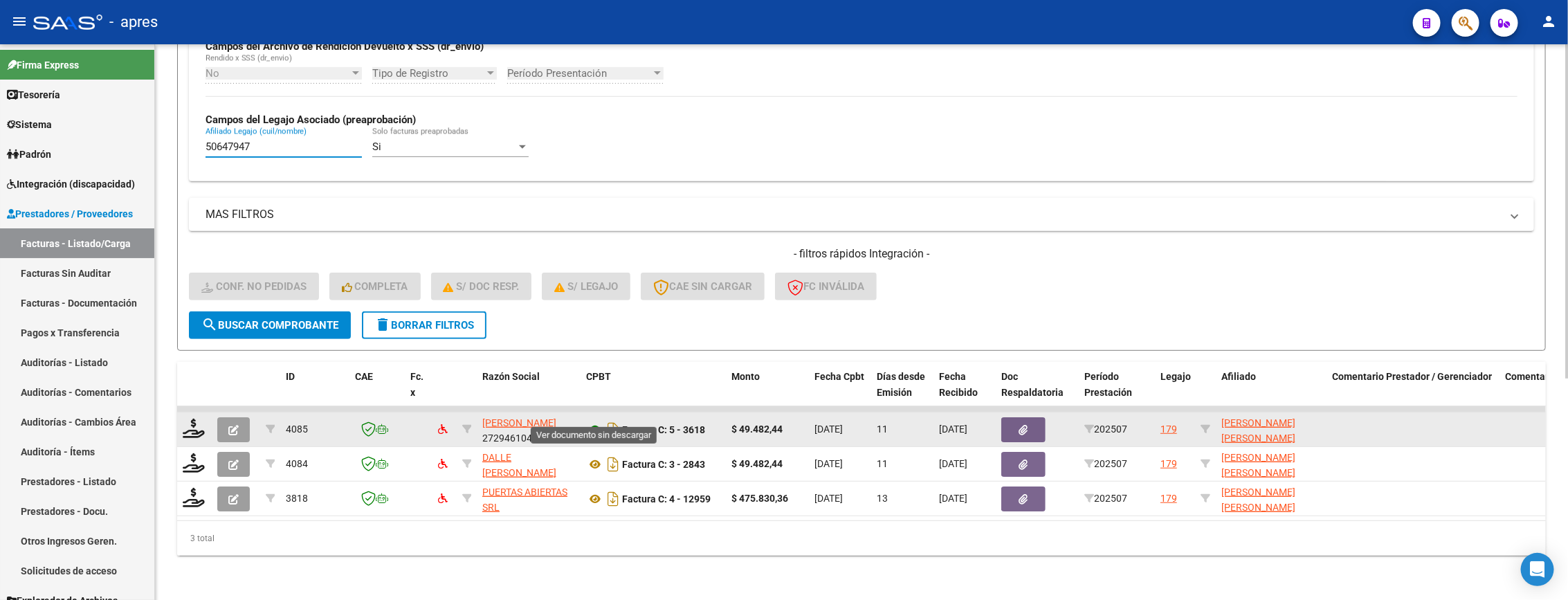
type input "50647947"
click at [587, 421] on icon at bounding box center [595, 429] width 18 height 17
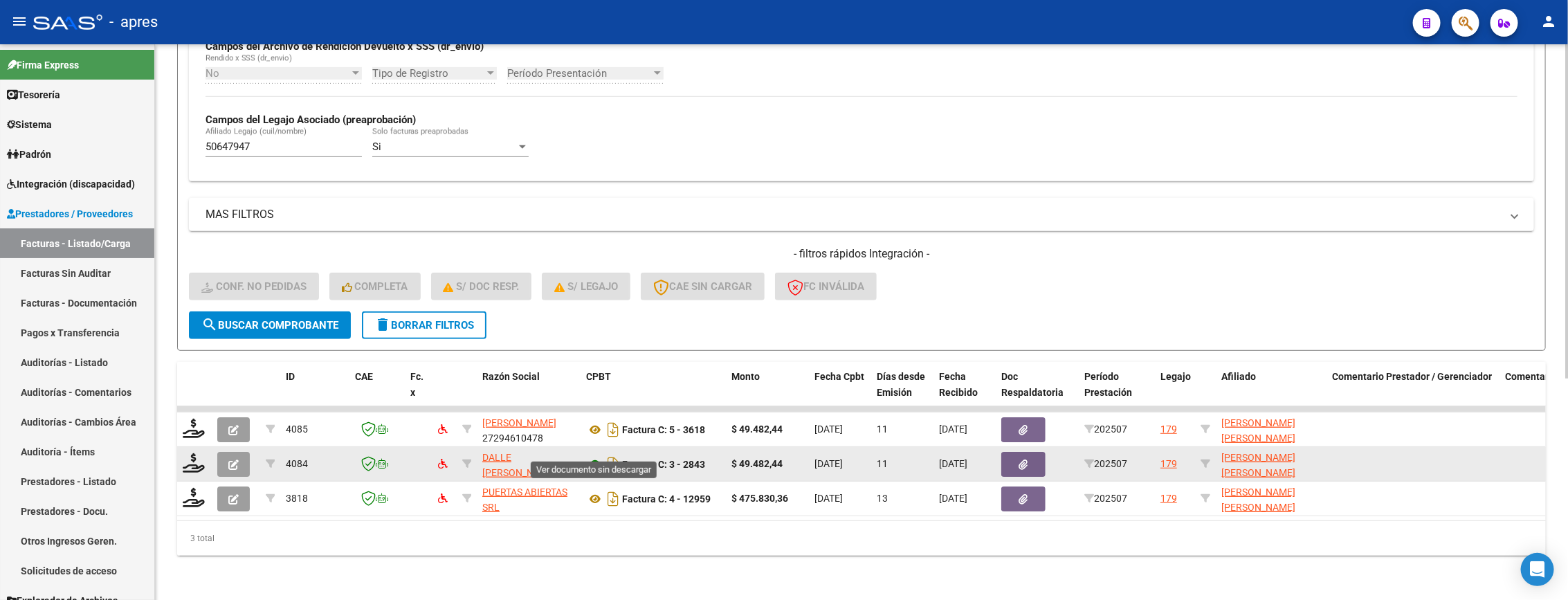
click at [592, 456] on icon at bounding box center [595, 464] width 18 height 17
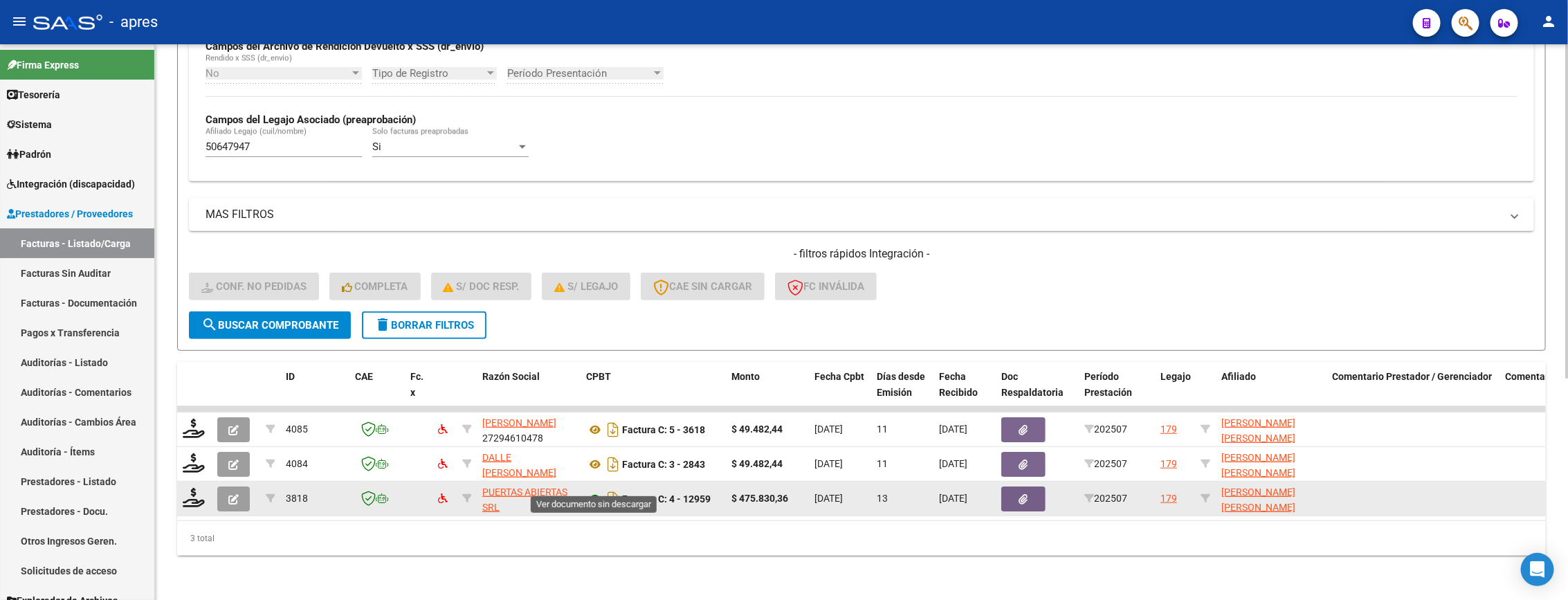
click at [590, 491] on icon at bounding box center [595, 499] width 18 height 17
click at [191, 488] on icon at bounding box center [194, 497] width 22 height 19
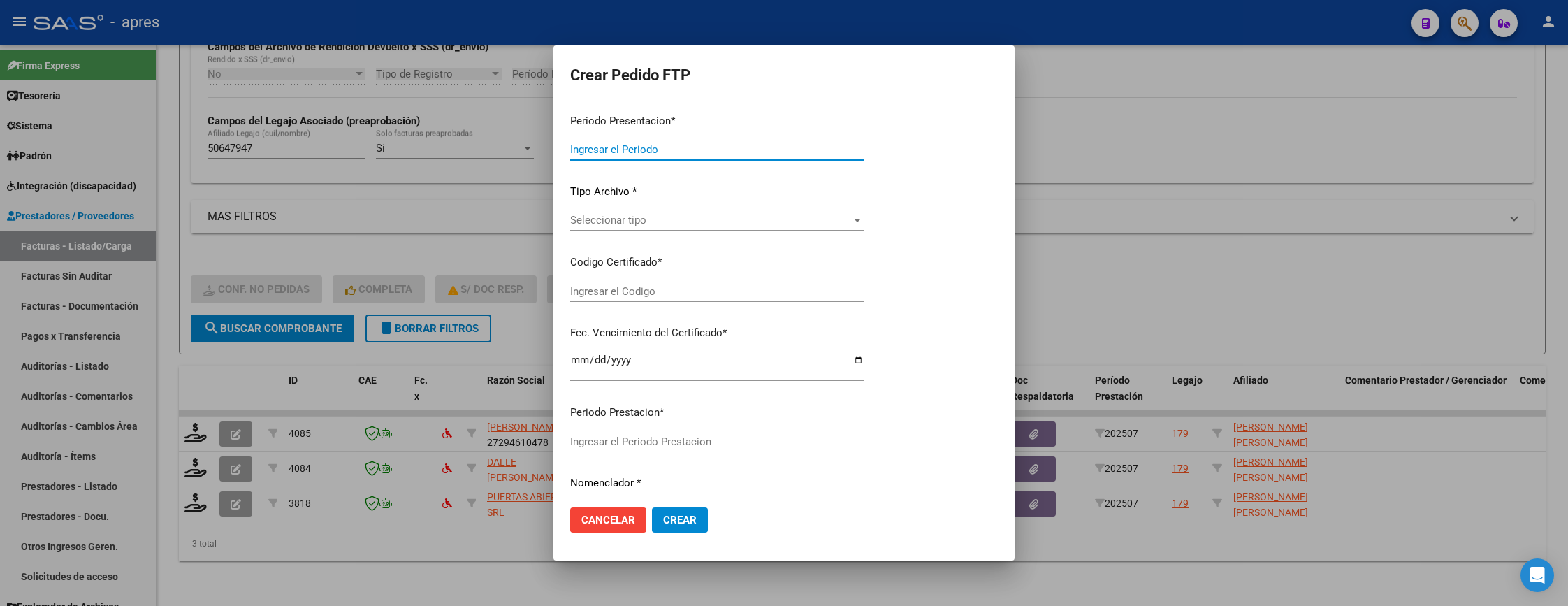
type input "202507"
type input "$ 475.830,36"
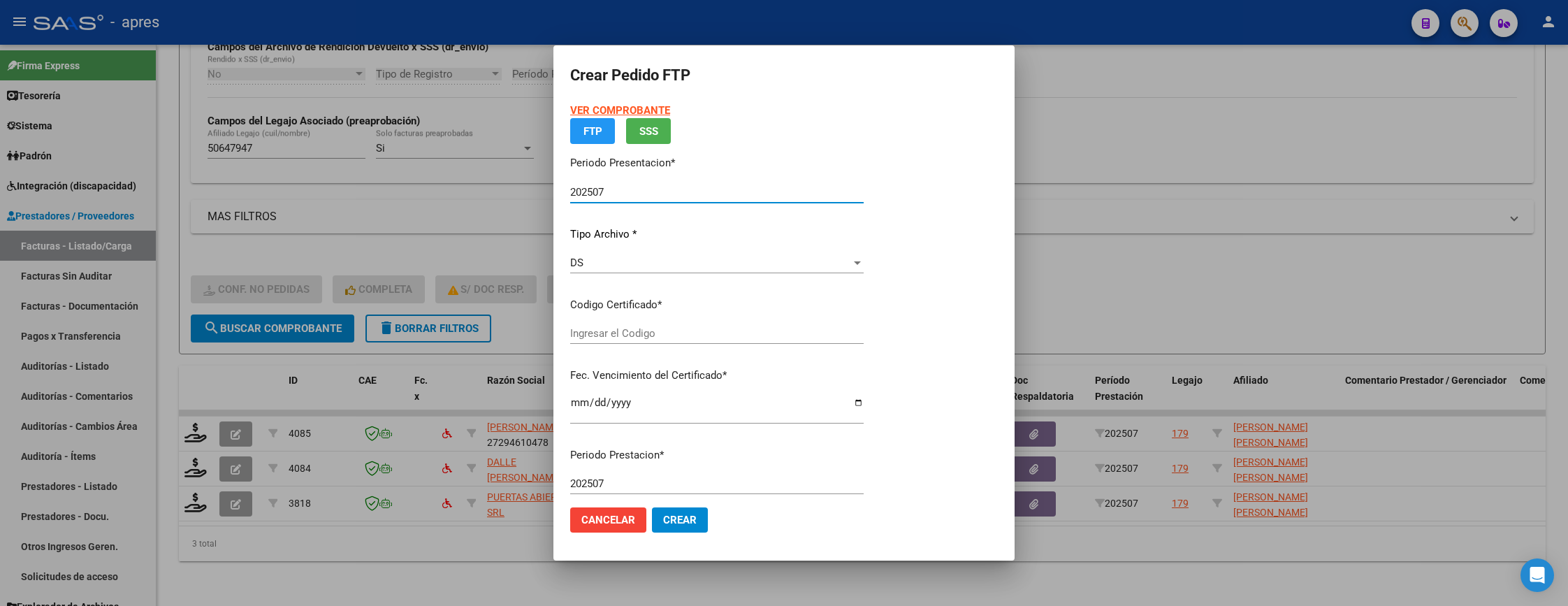
type input "ARG01000506479472020010920250109BS315"
type input "2026-01-09"
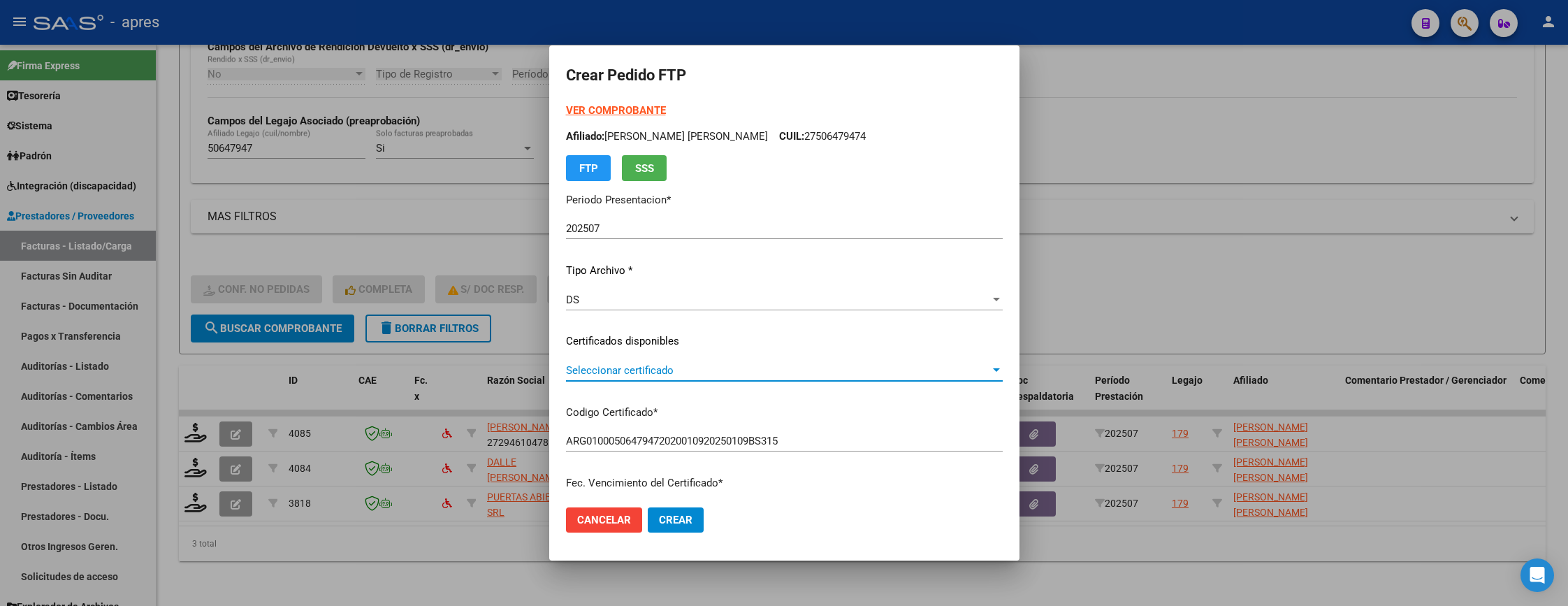
click at [669, 365] on span "Seleccionar certificado" at bounding box center [778, 370] width 424 height 13
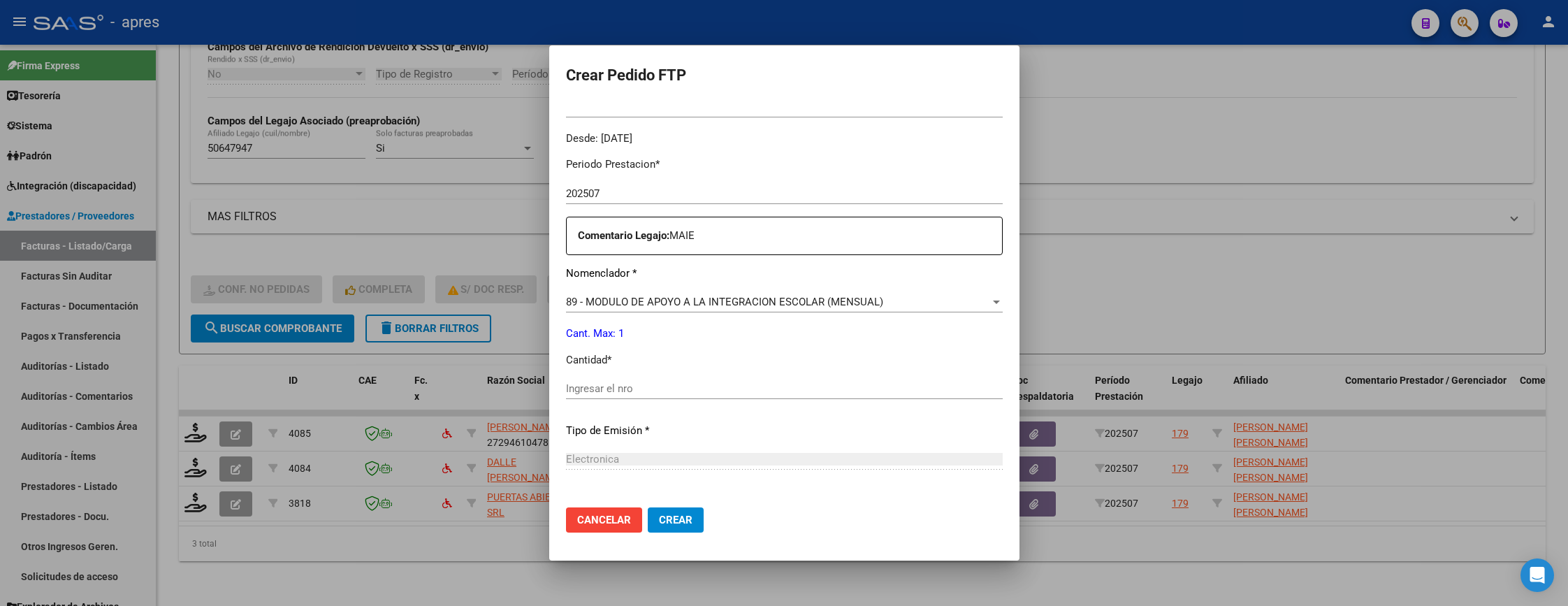
scroll to position [420, 0]
click at [692, 361] on p "Cantidad *" at bounding box center [784, 355] width 437 height 16
click at [705, 395] on div "Ingresar el nro" at bounding box center [784, 390] width 437 height 34
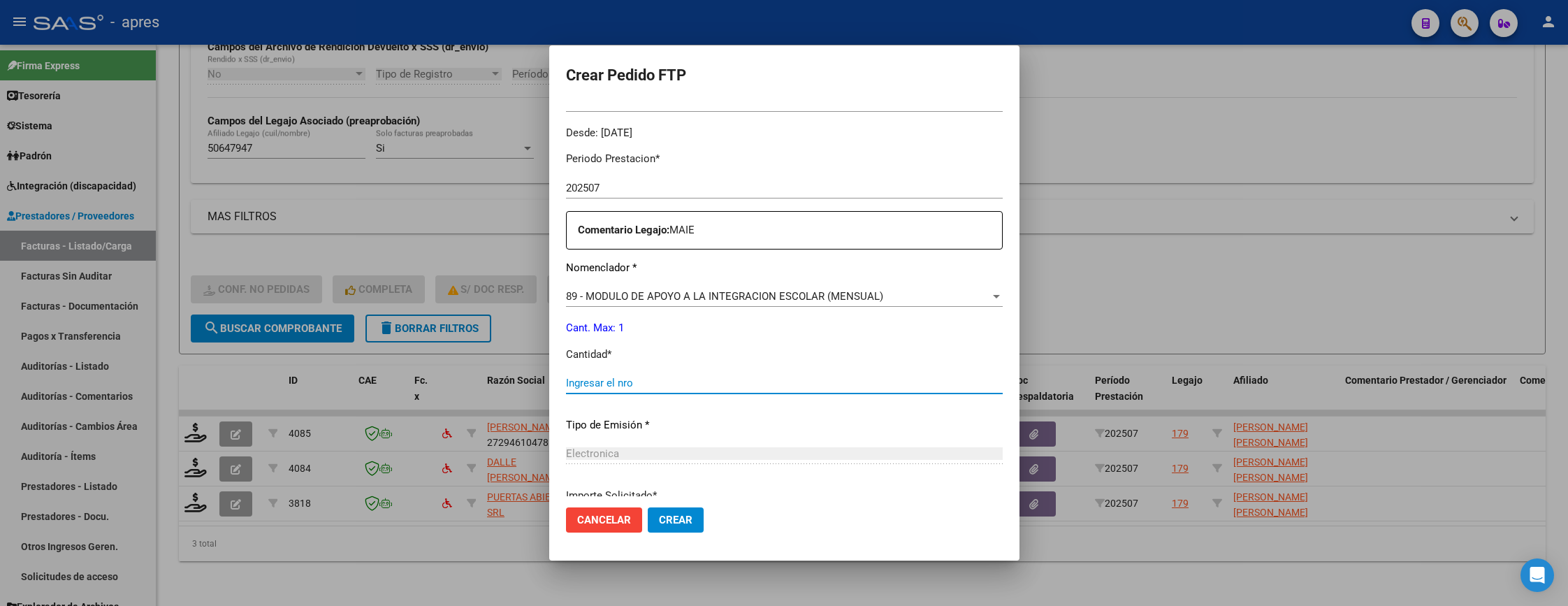
click at [709, 382] on input "Ingresar el nro" at bounding box center [784, 383] width 437 height 13
type input "1"
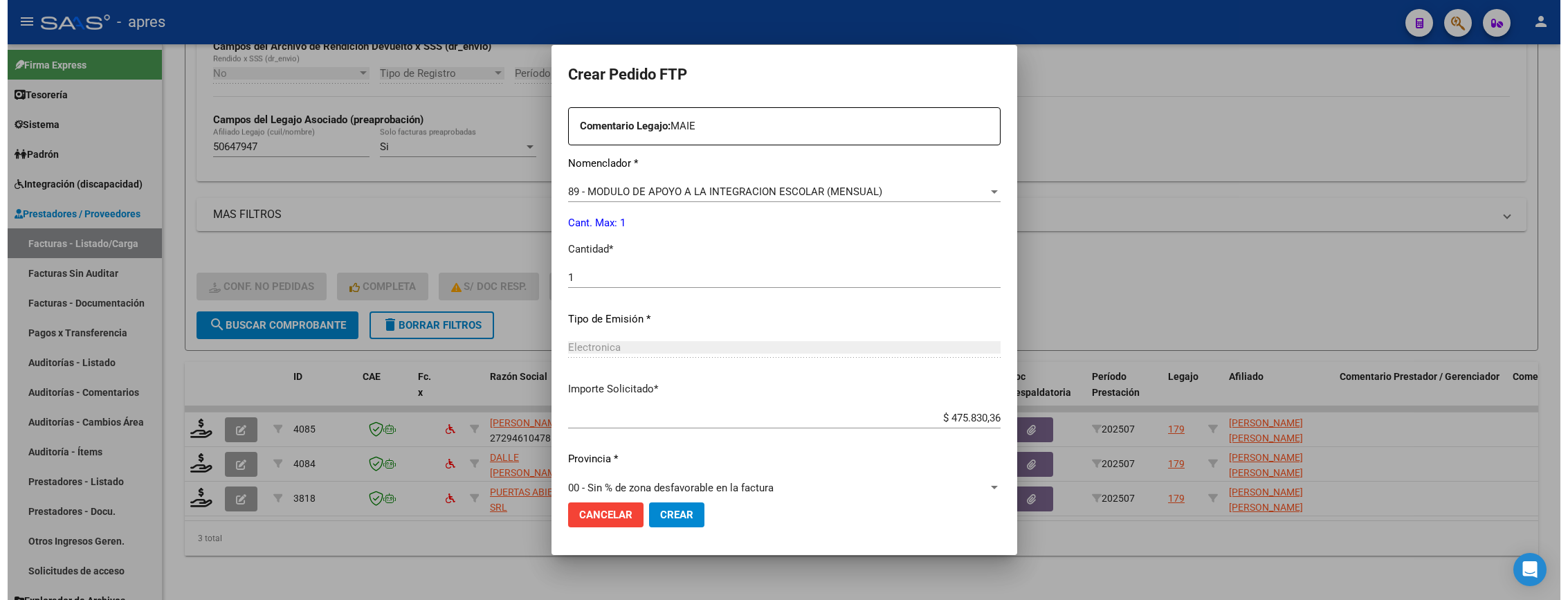
scroll to position [537, 0]
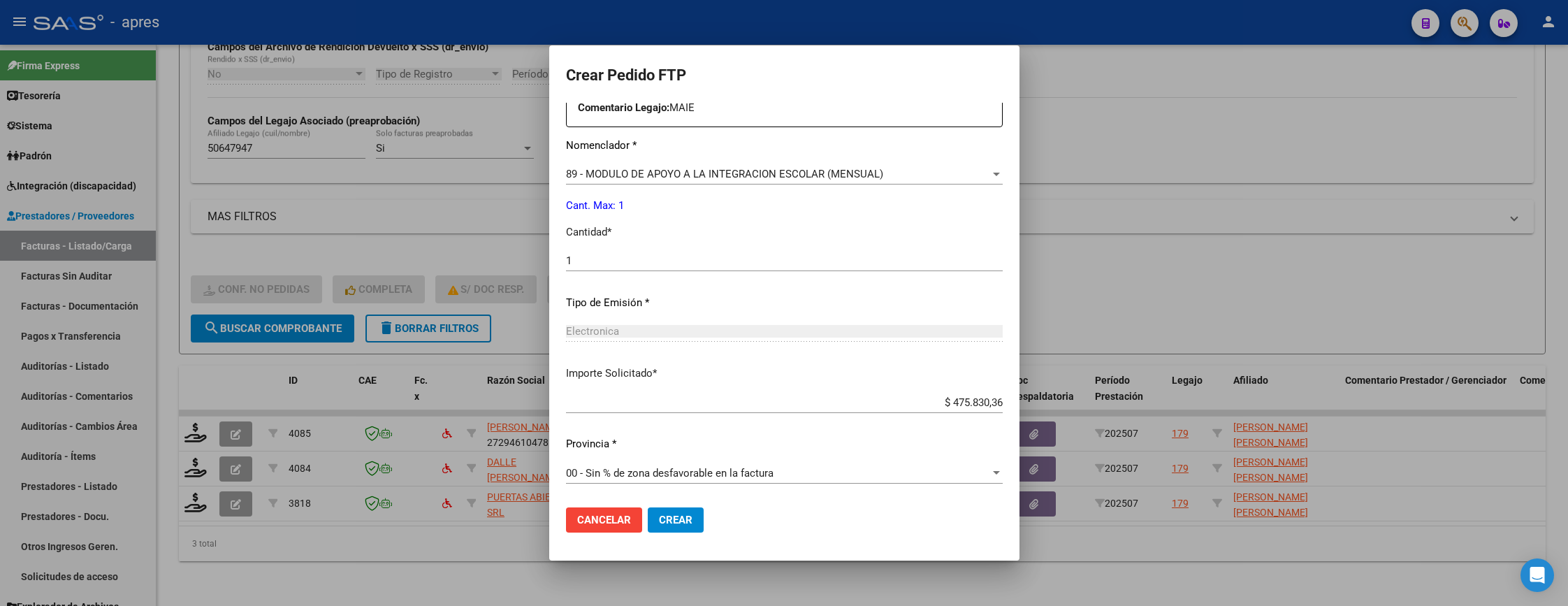
drag, startPoint x: 678, startPoint y: 510, endPoint x: 781, endPoint y: 522, distance: 103.7
click at [781, 522] on mat-dialog-actions "Cancelar Crear" at bounding box center [784, 519] width 437 height 48
click at [669, 524] on span "Crear" at bounding box center [675, 520] width 33 height 13
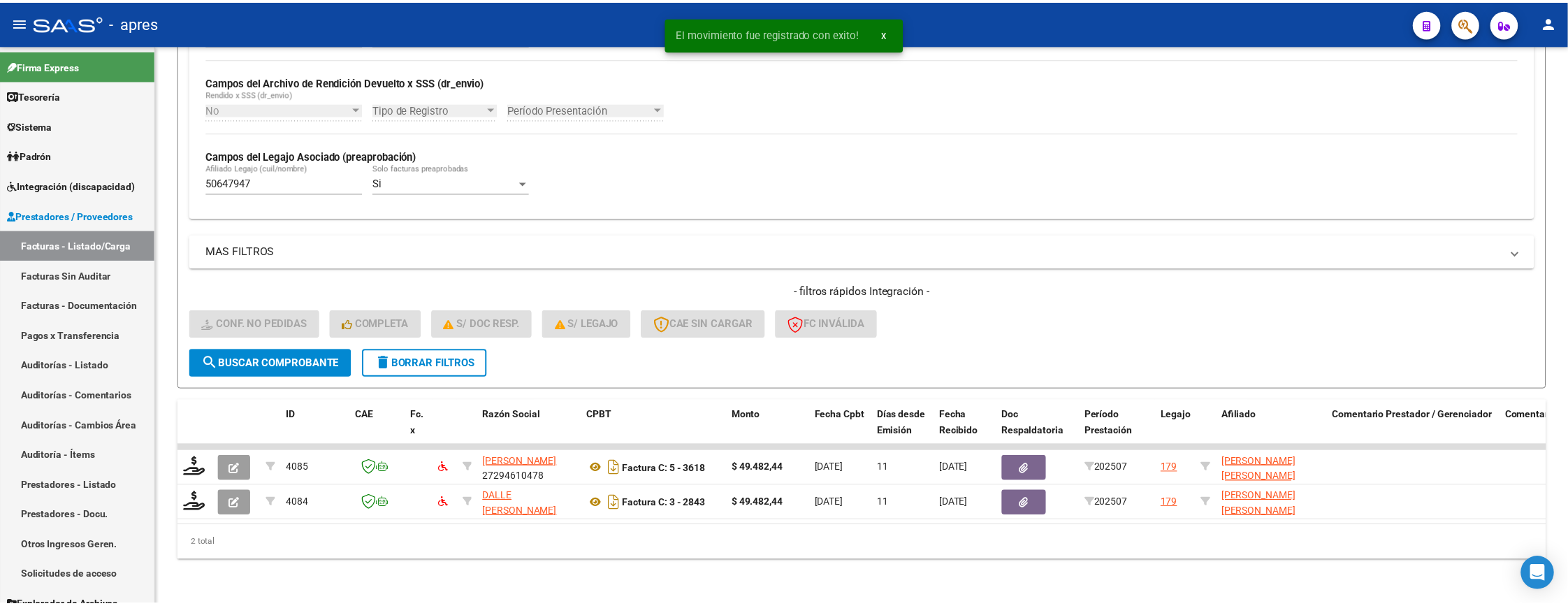
scroll to position [336, 0]
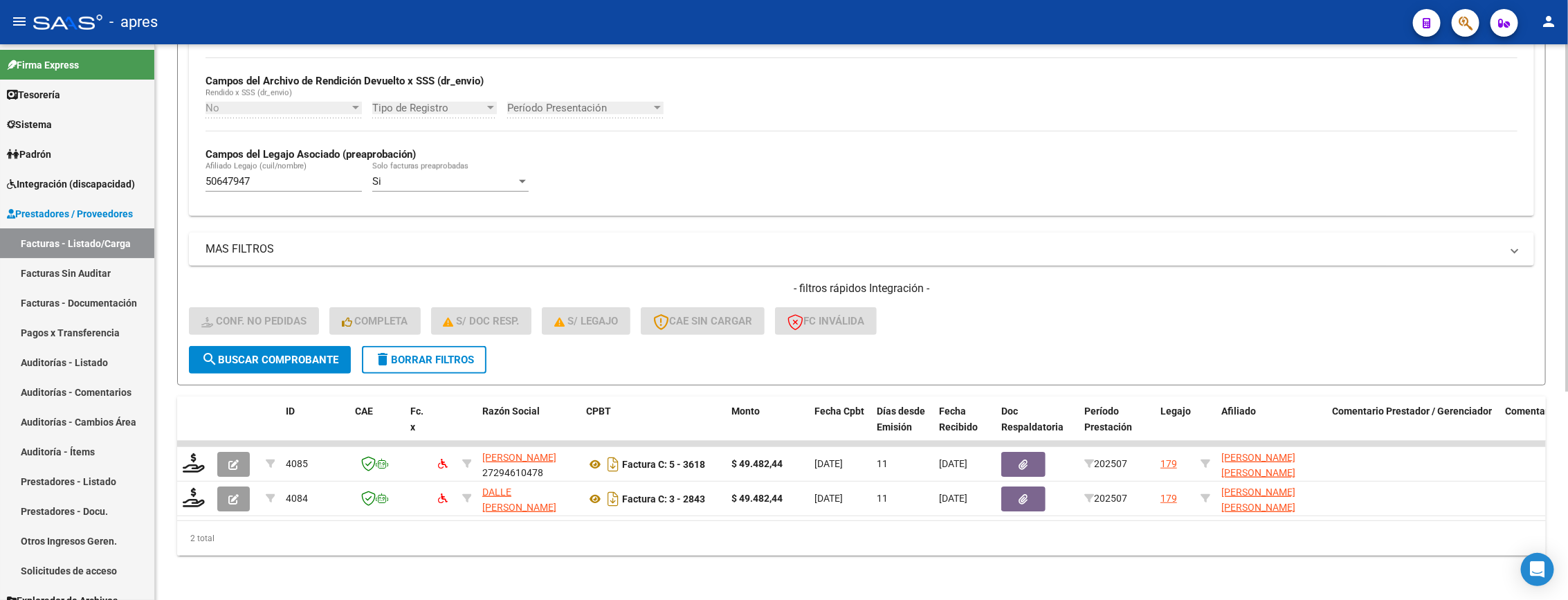
drag, startPoint x: 1055, startPoint y: 272, endPoint x: 990, endPoint y: 124, distance: 161.6
click at [1043, 234] on div "MAS FILTROS Todos Con Doc. Respaldatoria Todos Con Trazabilidad Todos Asociado …" at bounding box center [861, 289] width 1345 height 113
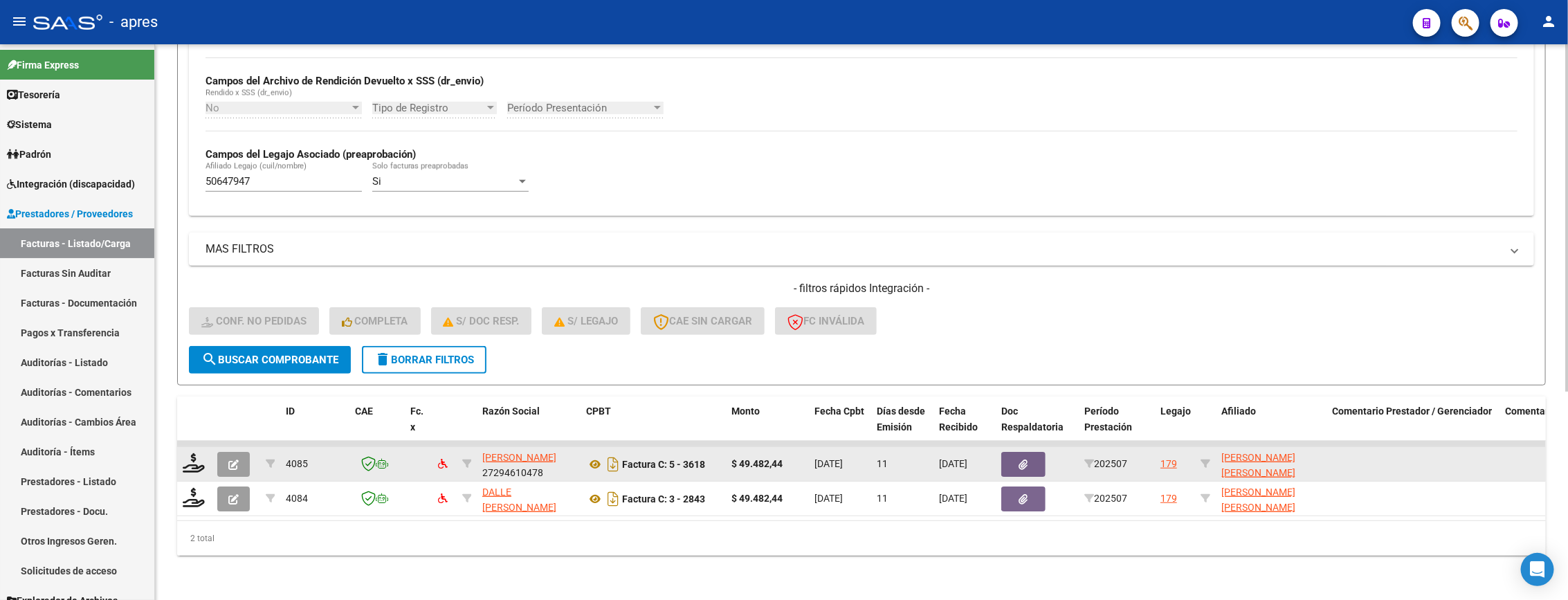
click at [192, 456] on div at bounding box center [194, 464] width 23 height 22
click at [193, 453] on icon at bounding box center [194, 463] width 22 height 19
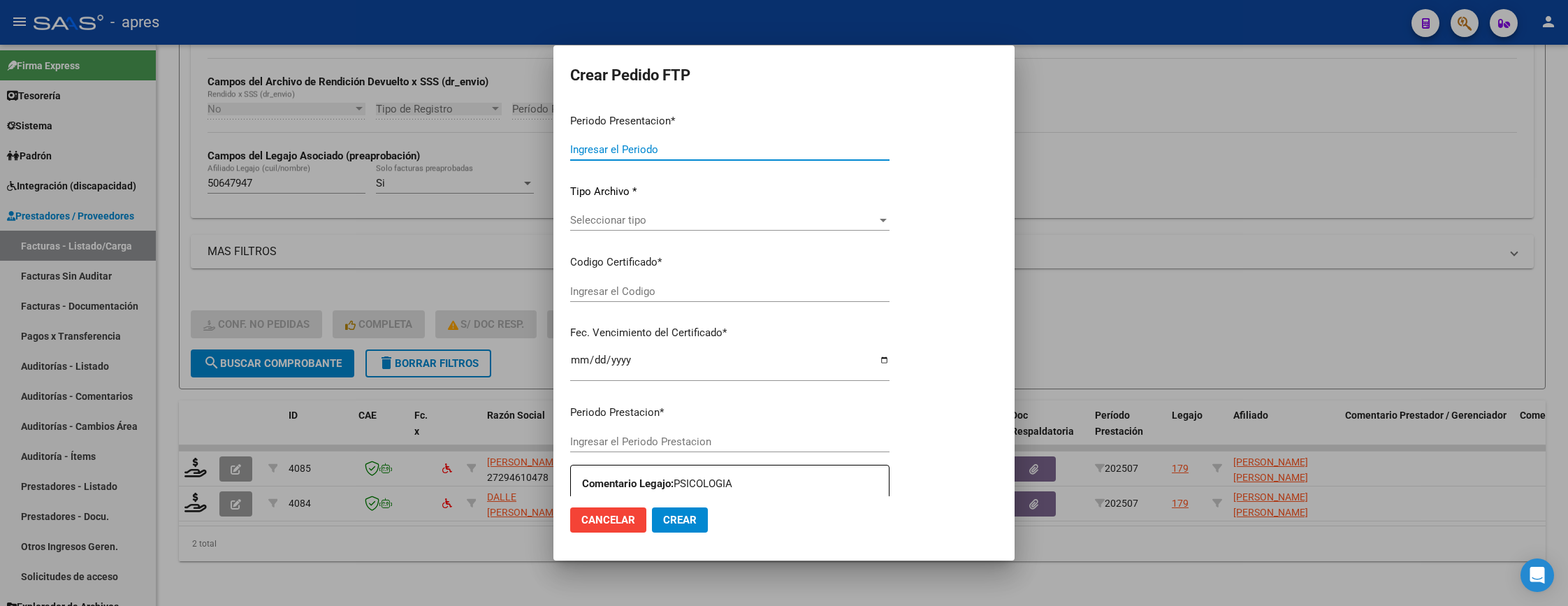
type input "202507"
type input "$ 49.482,44"
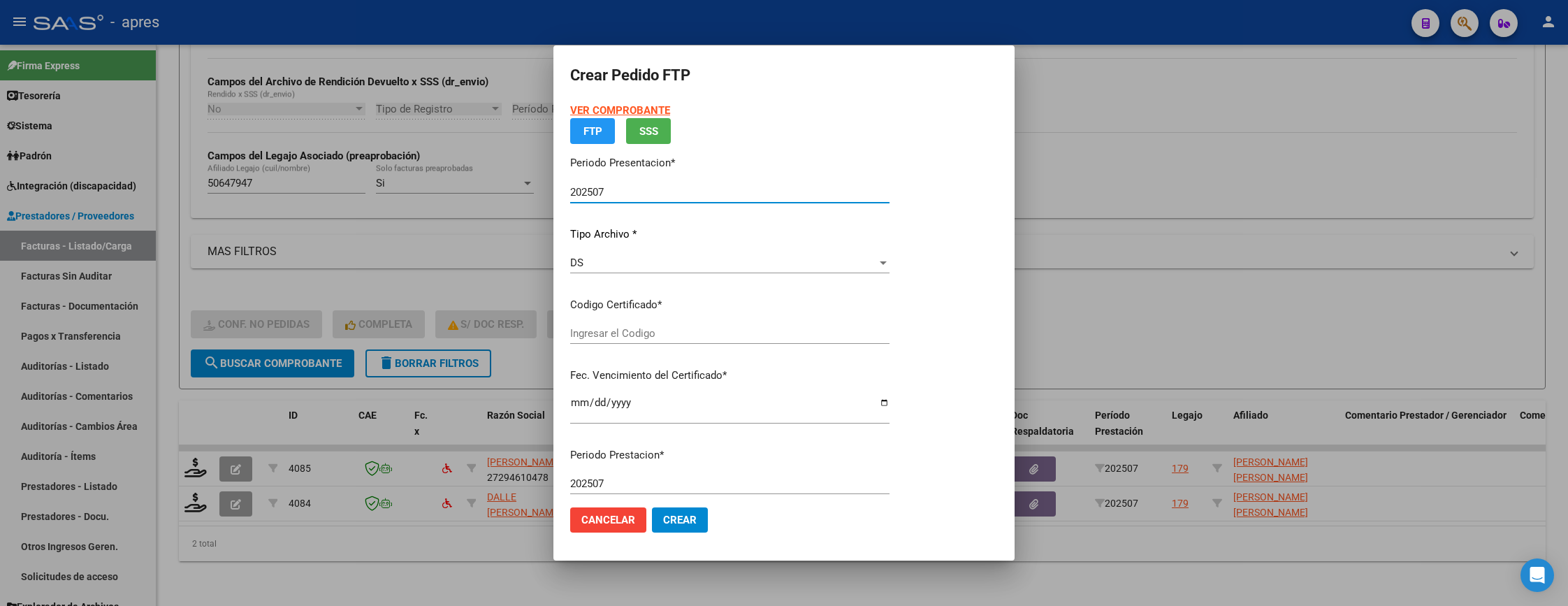
type input "ARG01000506479472020010920250109BS315"
type input "2026-01-09"
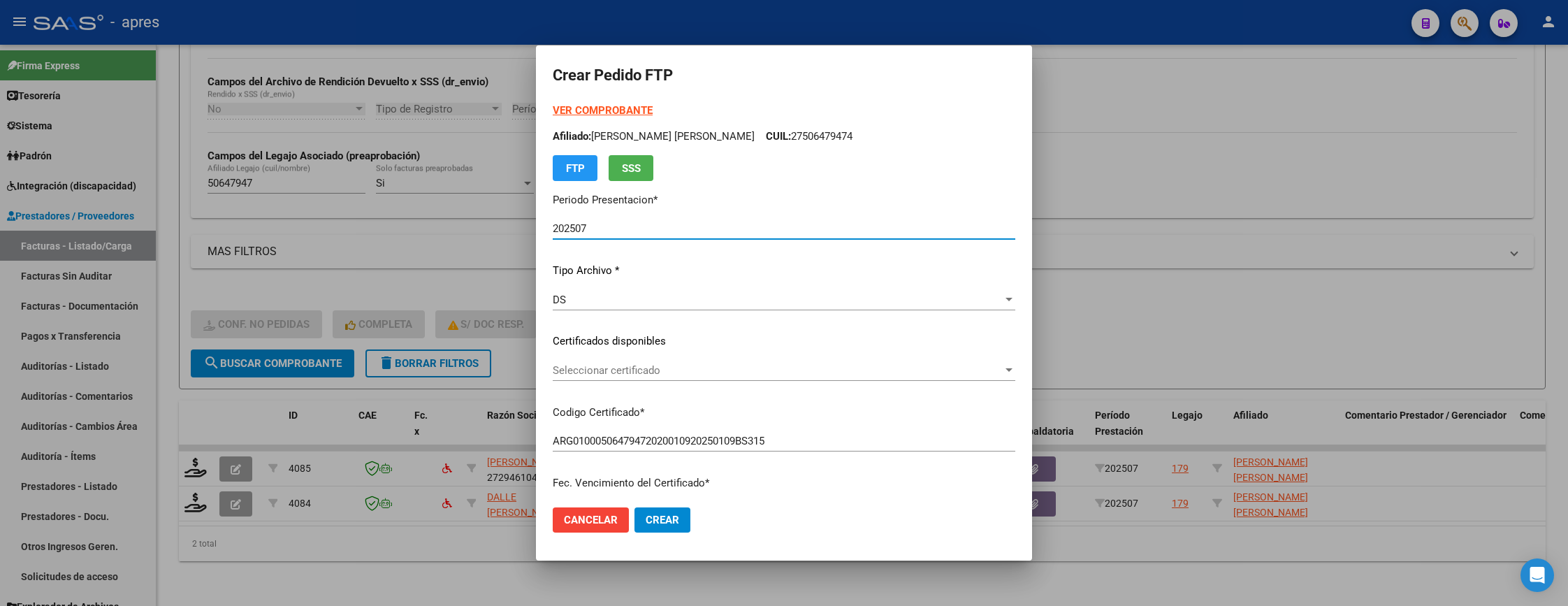
click at [756, 376] on div "Seleccionar certificado Seleccionar certificado" at bounding box center [783, 370] width 462 height 21
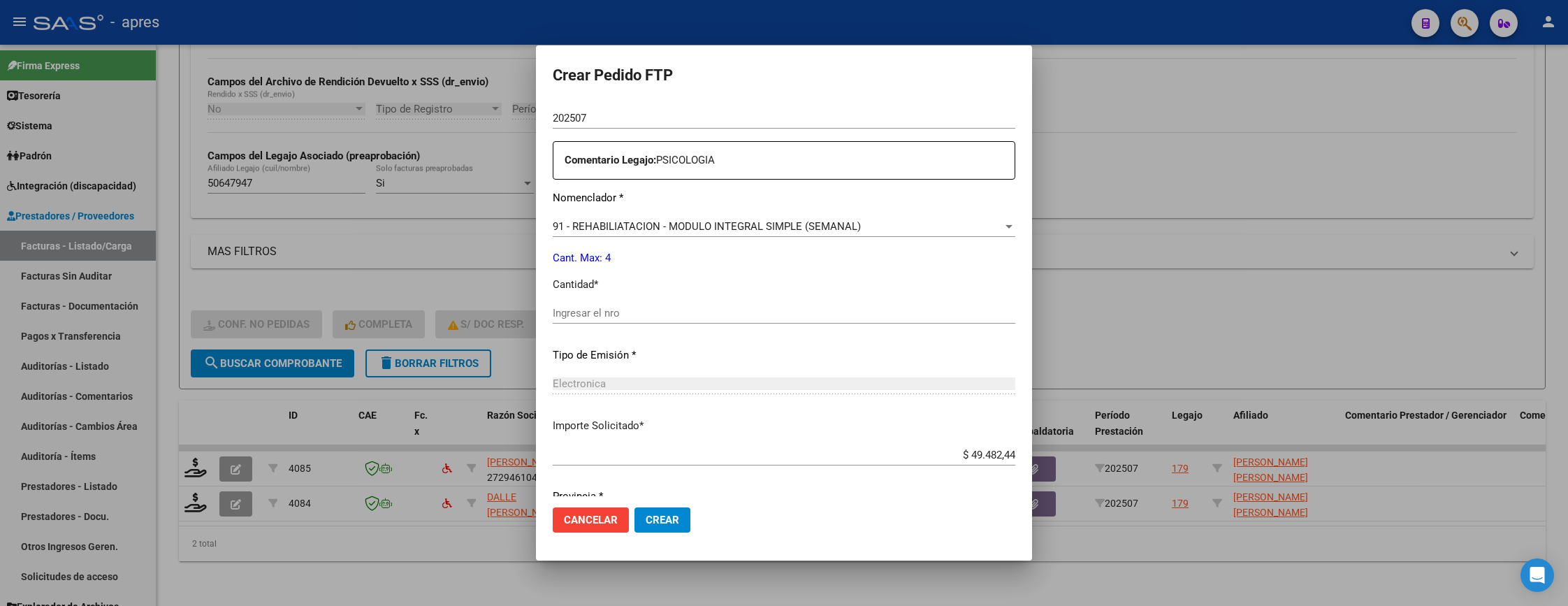
scroll to position [524, 0]
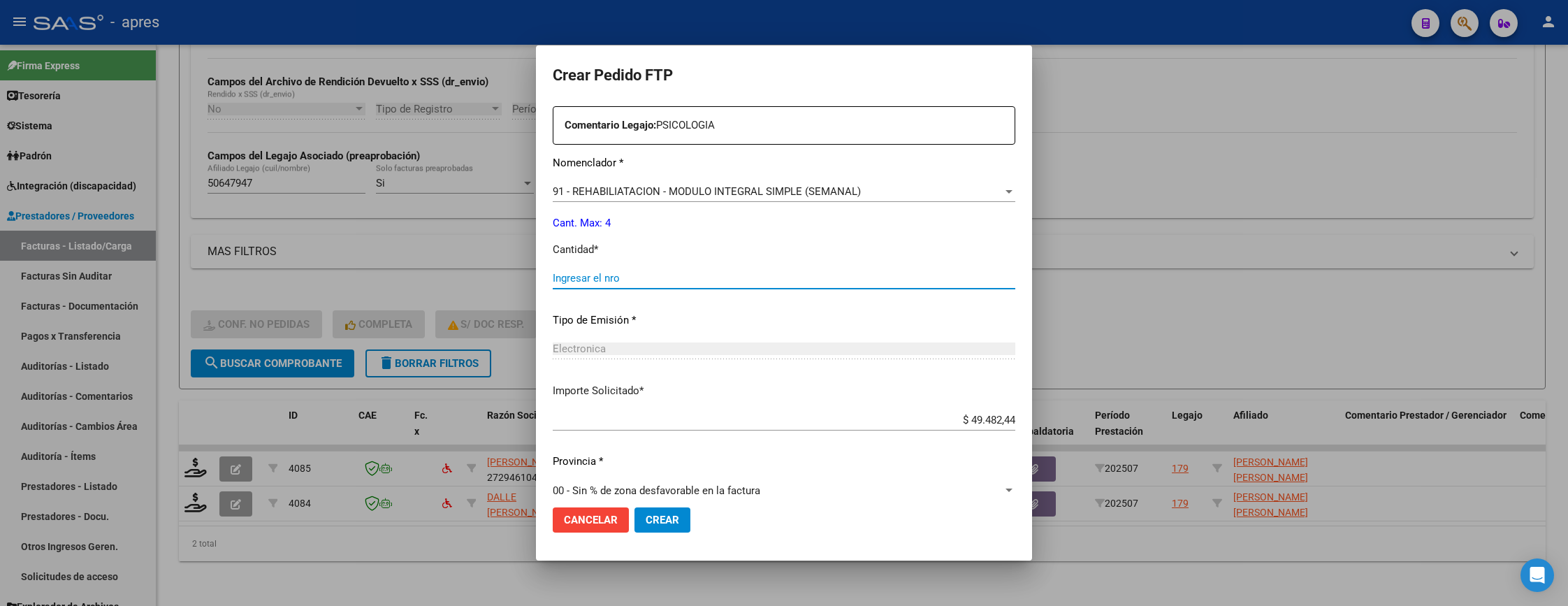
click at [700, 273] on input "Ingresar el nro" at bounding box center [783, 279] width 462 height 13
type input "4"
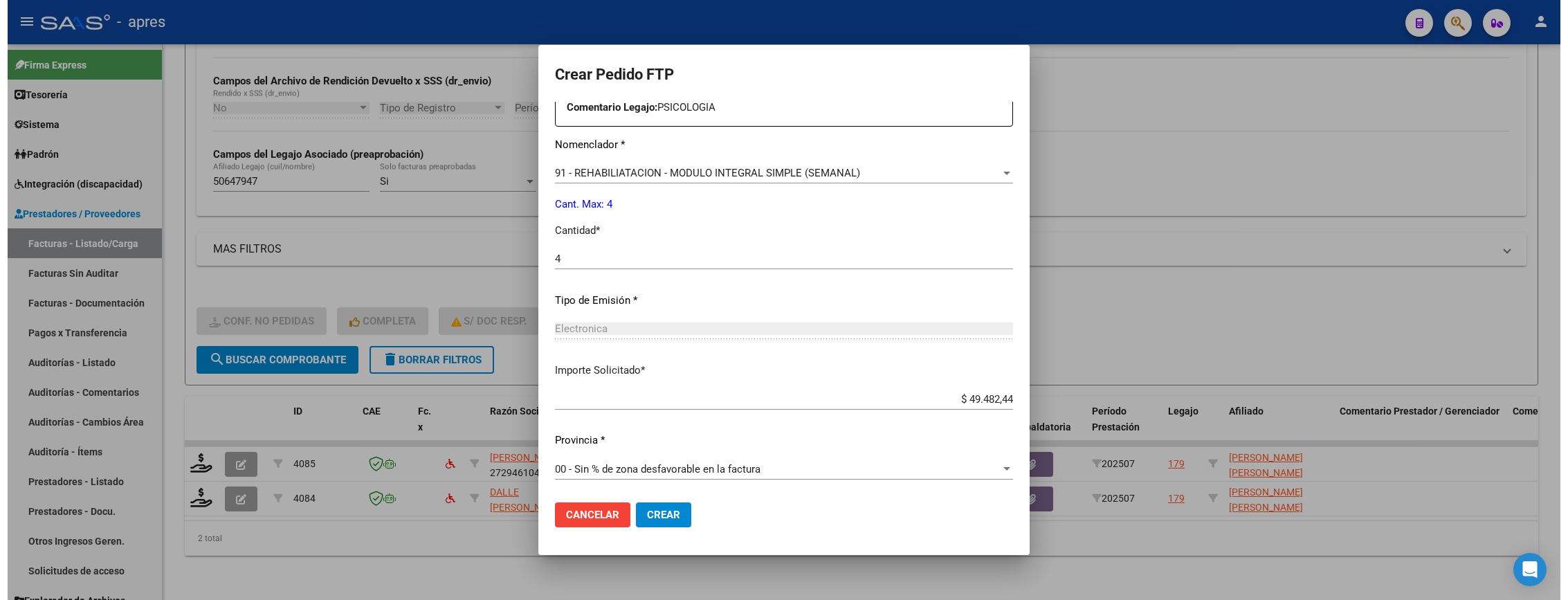
scroll to position [537, 0]
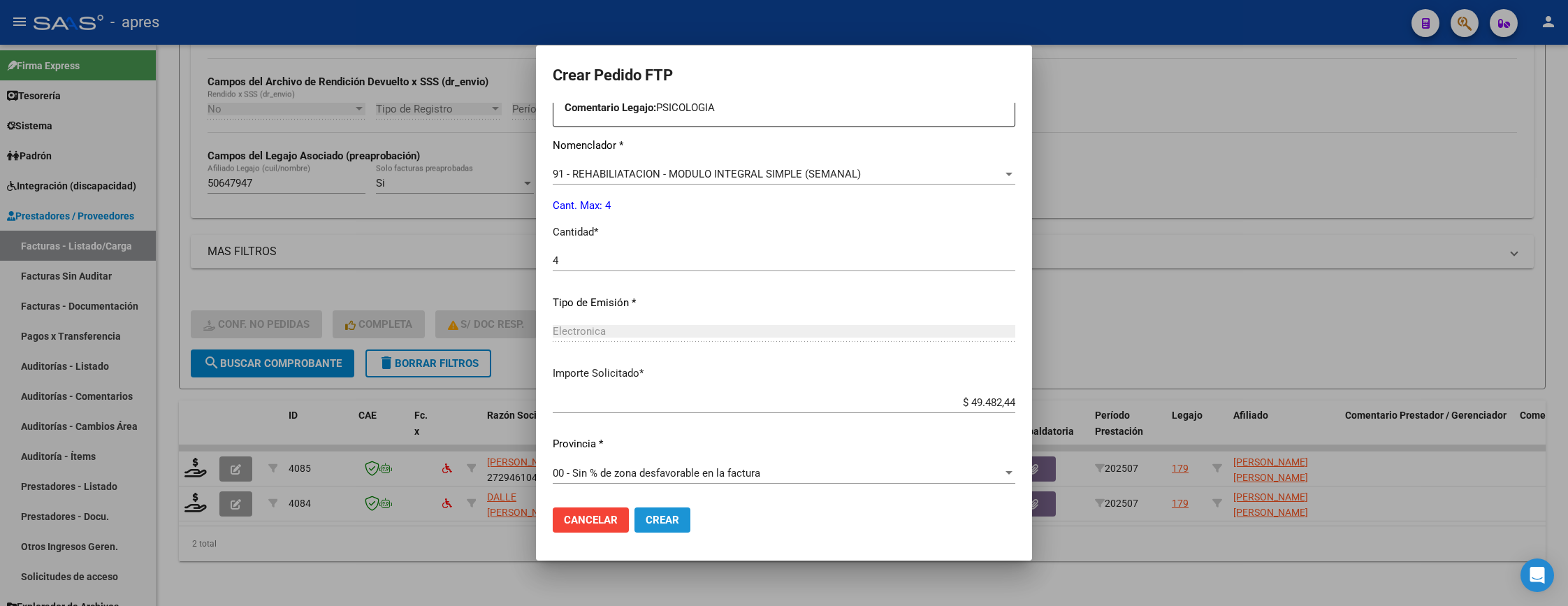
click at [671, 517] on span "Crear" at bounding box center [662, 520] width 33 height 13
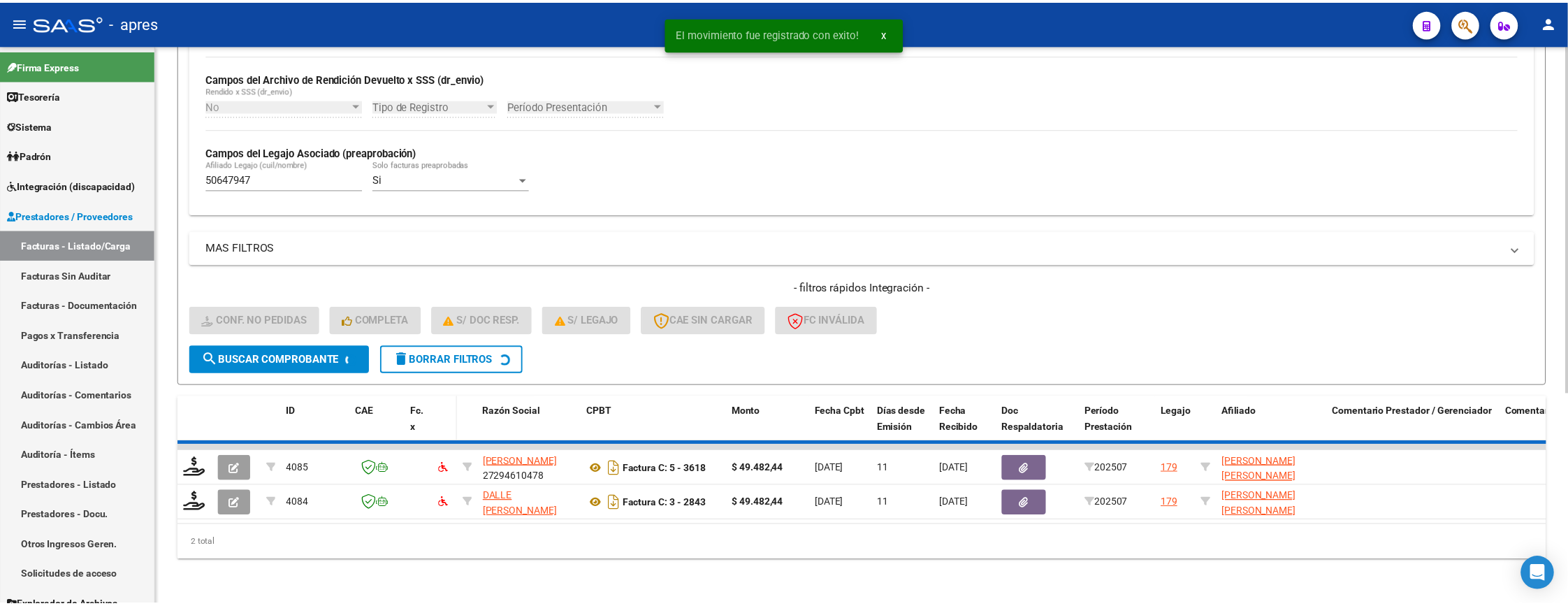
scroll to position [302, 0]
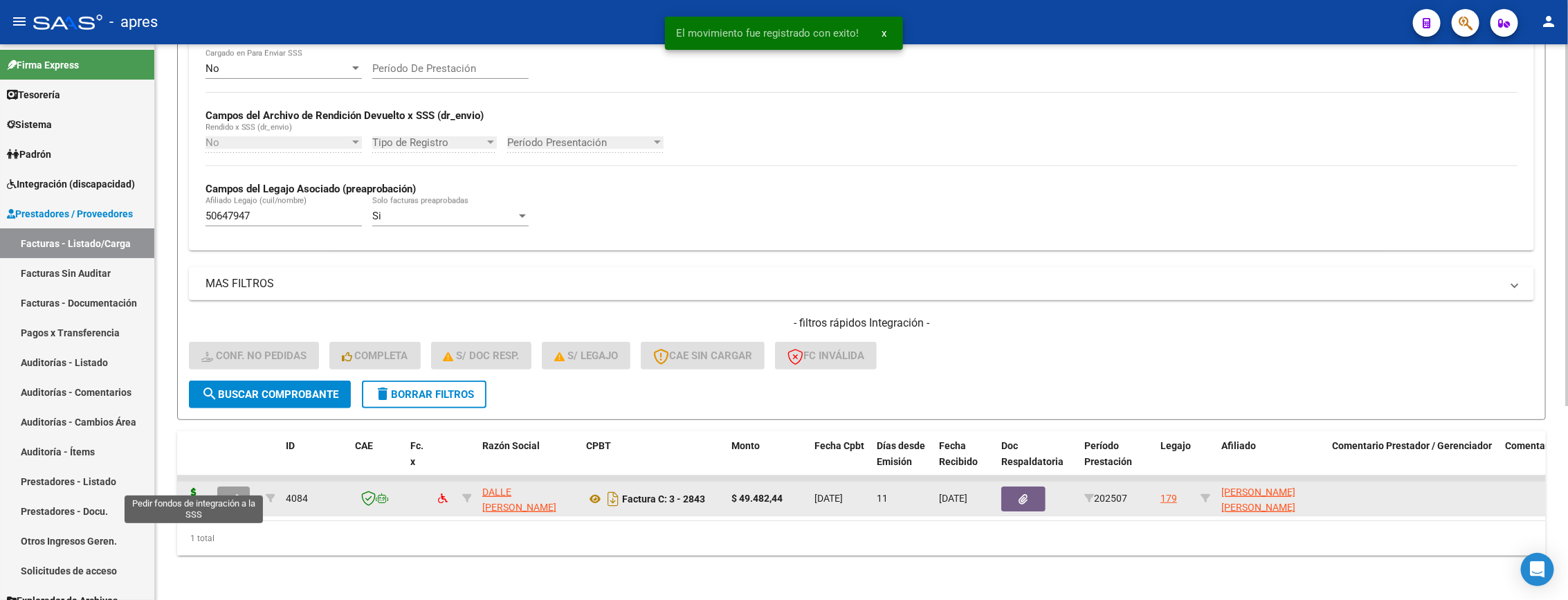
click at [196, 488] on icon at bounding box center [194, 497] width 22 height 19
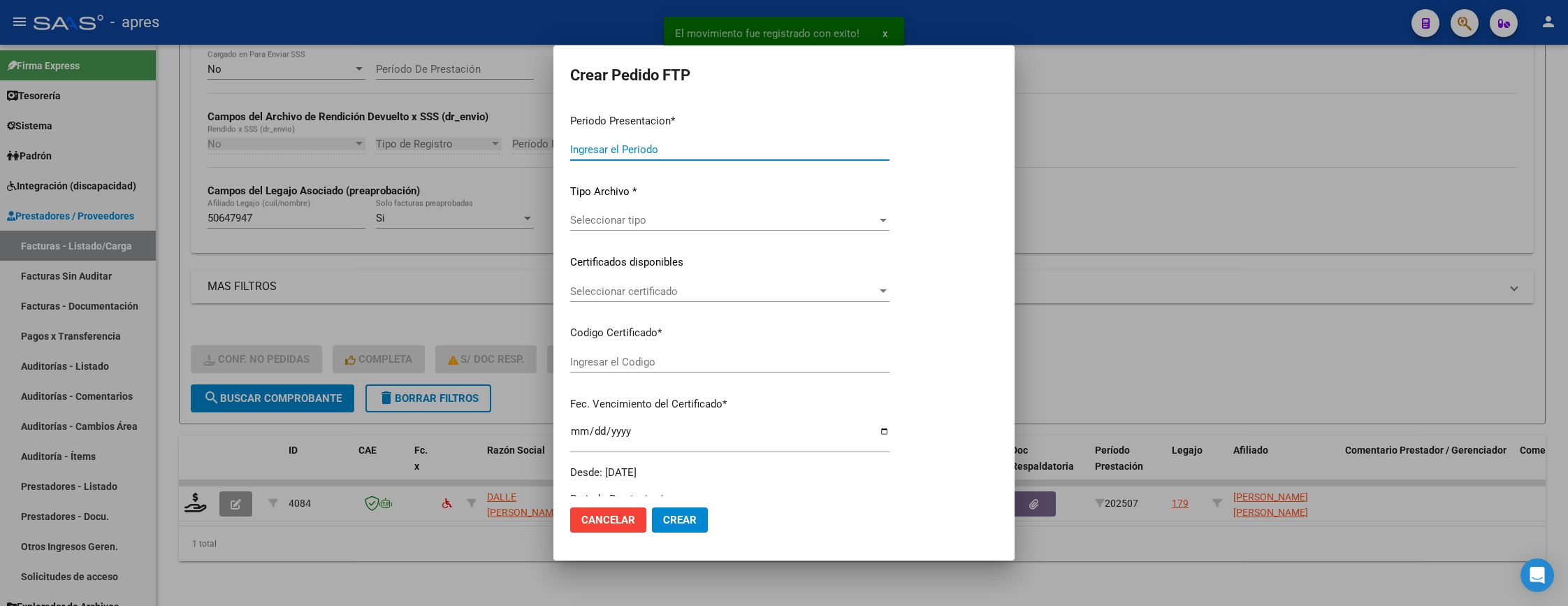
type input "202507"
type input "$ 49.482,44"
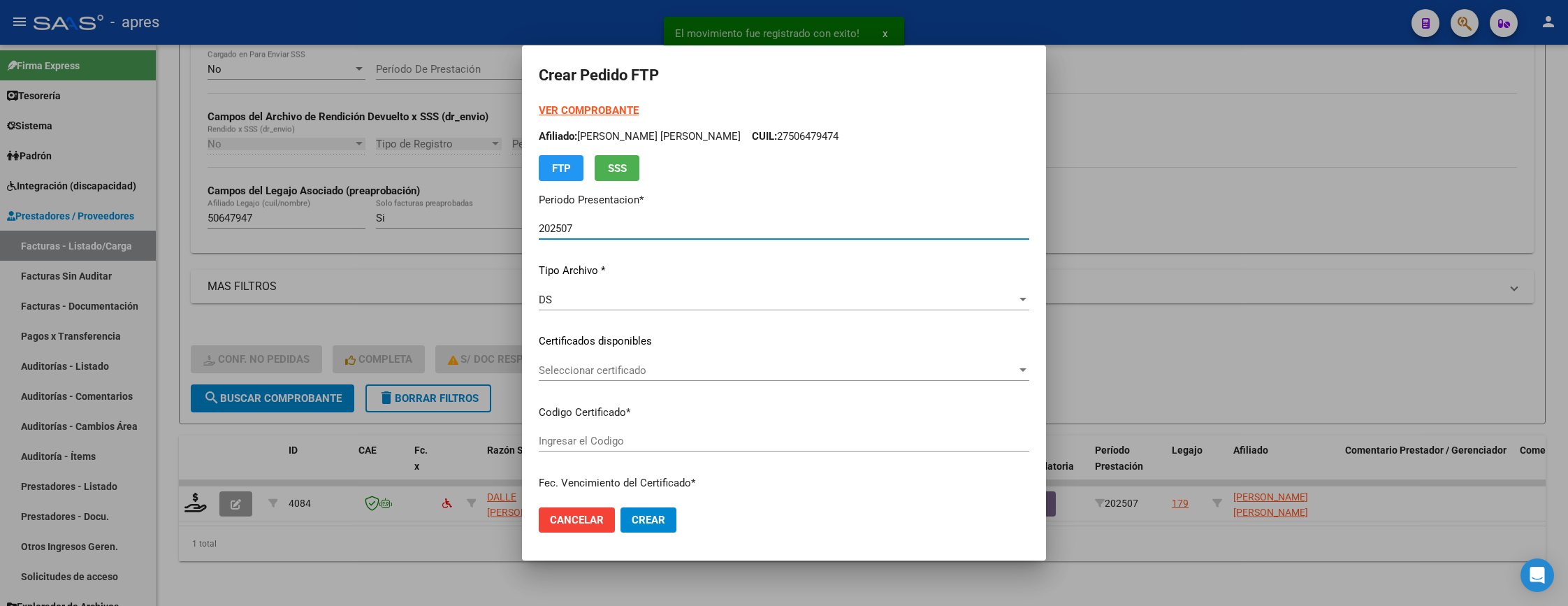
type input "ARG01000506479472020010920250109BS315"
type input "2026-01-09"
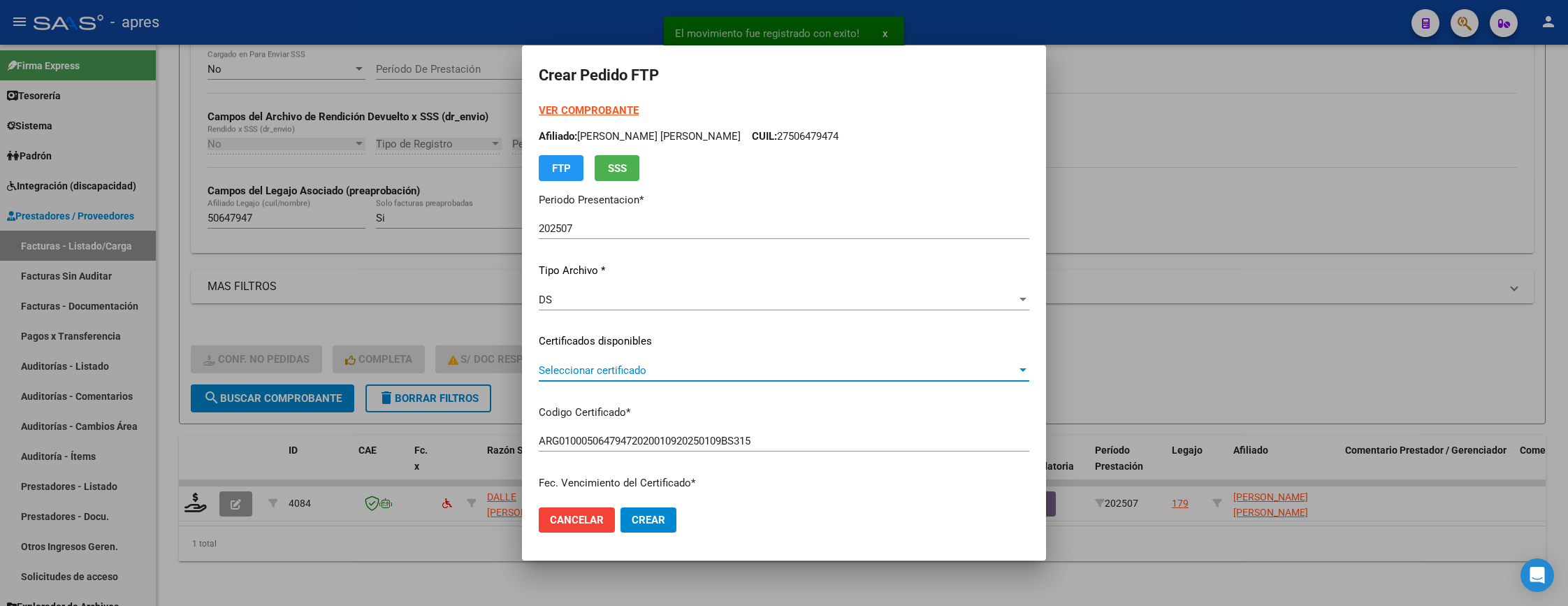
click at [768, 369] on span "Seleccionar certificado" at bounding box center [778, 370] width 478 height 13
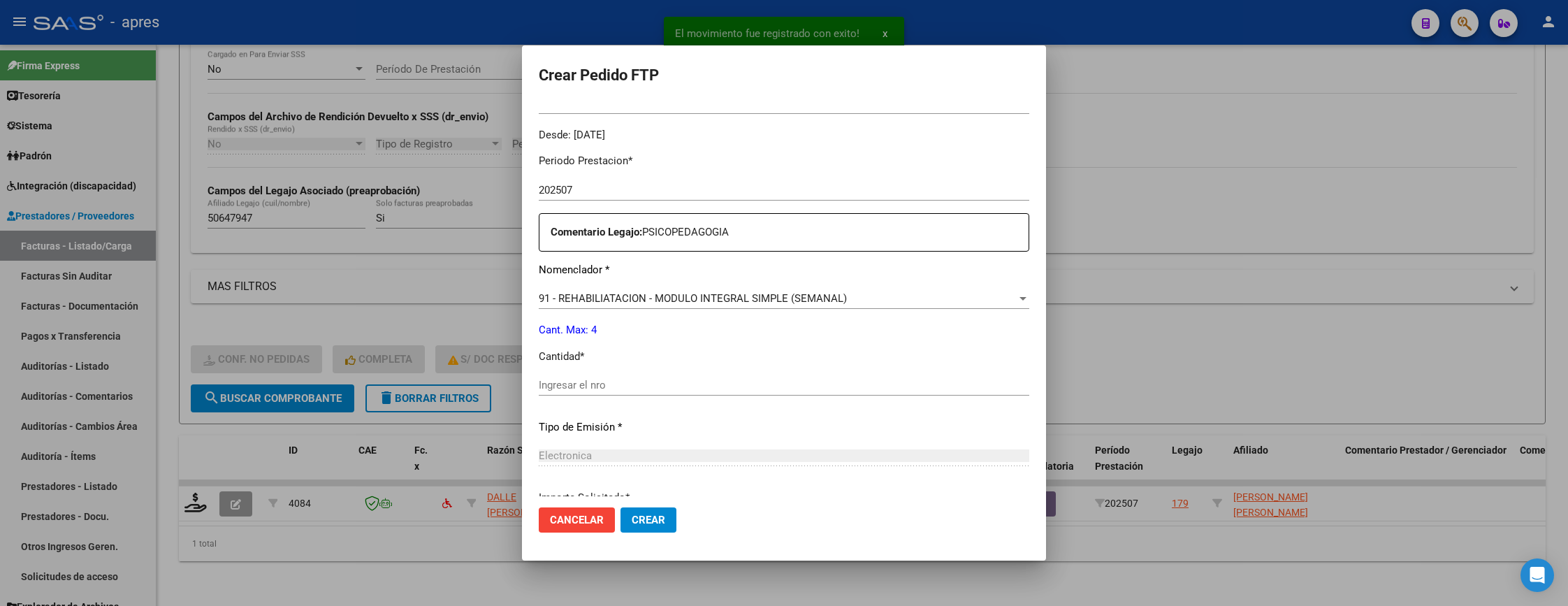
scroll to position [420, 0]
click at [752, 378] on input "Ingresar el nro" at bounding box center [784, 383] width 491 height 13
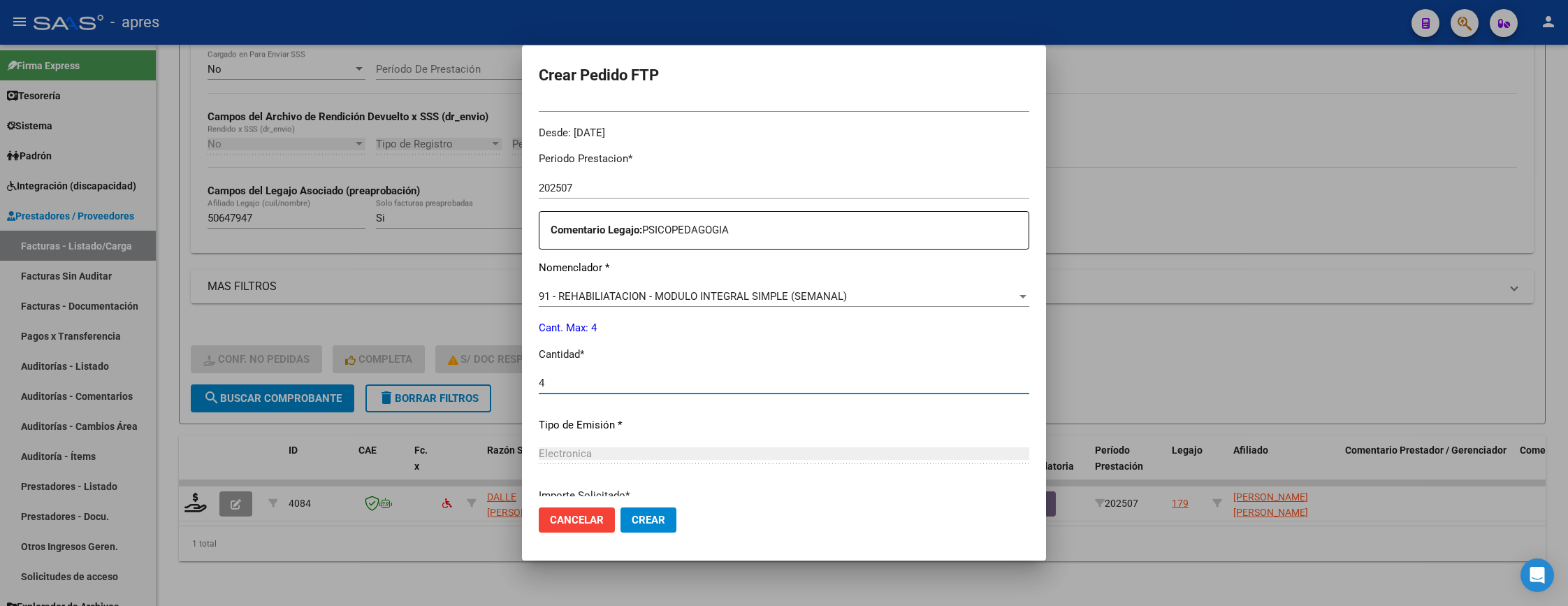
type input "4"
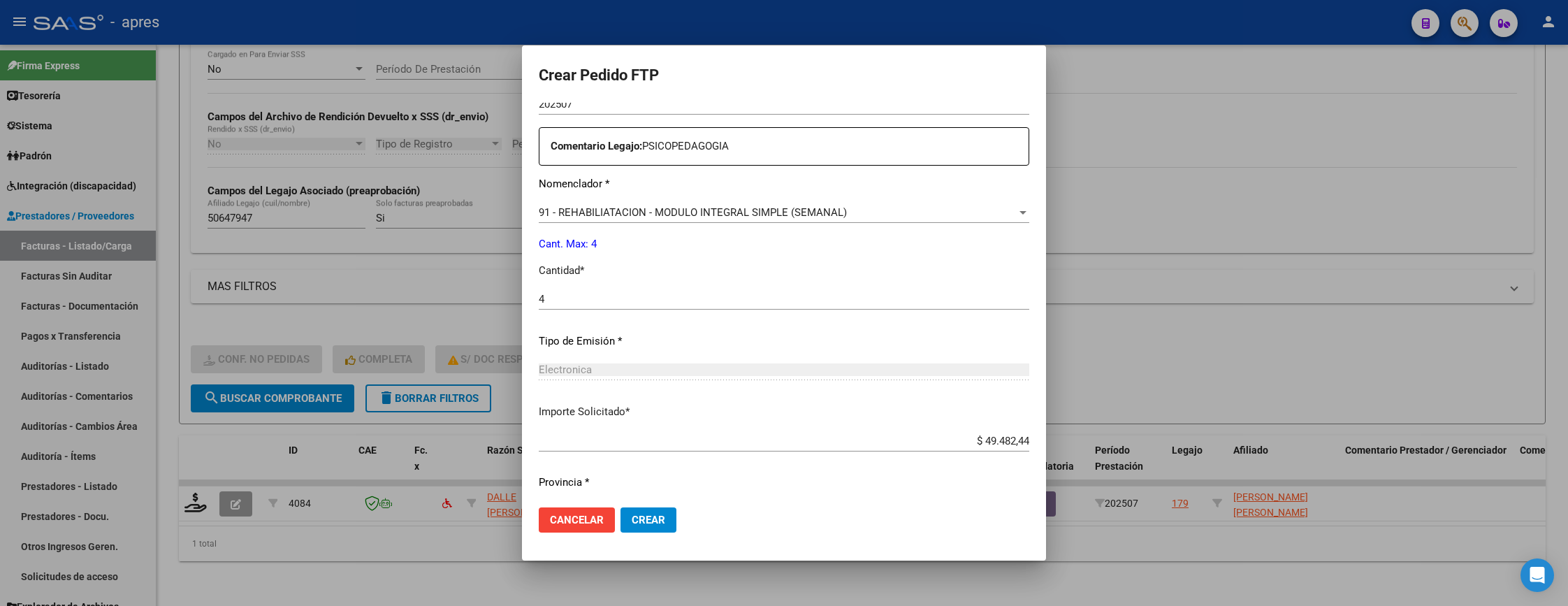
scroll to position [542, 0]
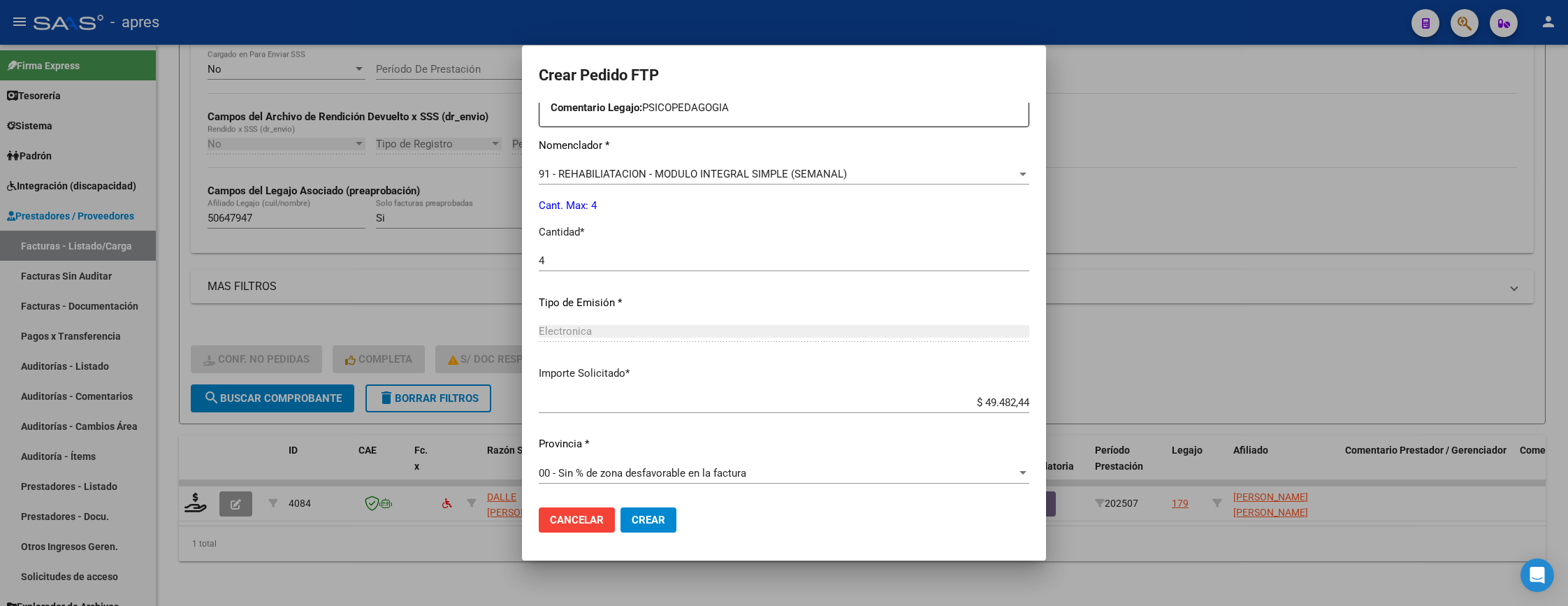
click at [654, 510] on button "Crear" at bounding box center [648, 519] width 56 height 25
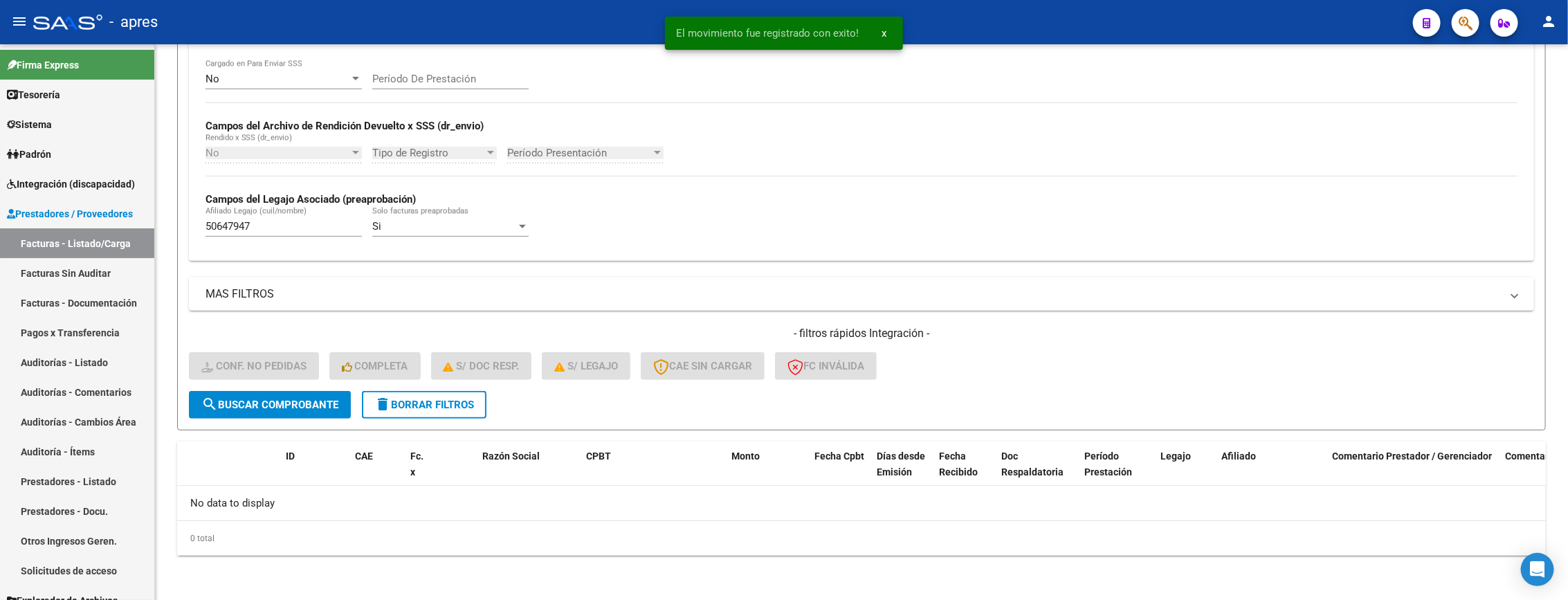
scroll to position [272, 0]
drag, startPoint x: 276, startPoint y: 227, endPoint x: 22, endPoint y: 226, distance: 254.0
click at [21, 227] on mat-sidenav-container "Firma Express Tesorería Extractos Procesados (csv) Extractos Originales (pdf) S…" at bounding box center [784, 322] width 1568 height 556
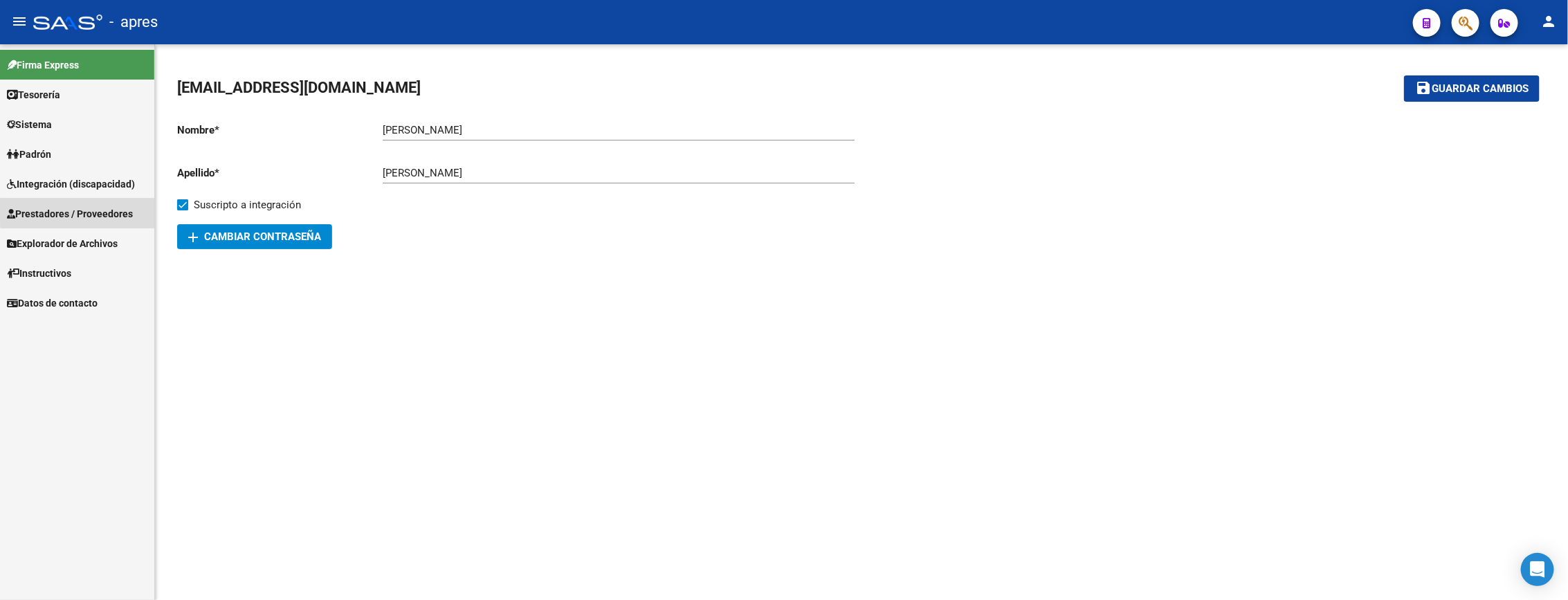
click at [98, 210] on span "Prestadores / Proveedores" at bounding box center [70, 213] width 126 height 15
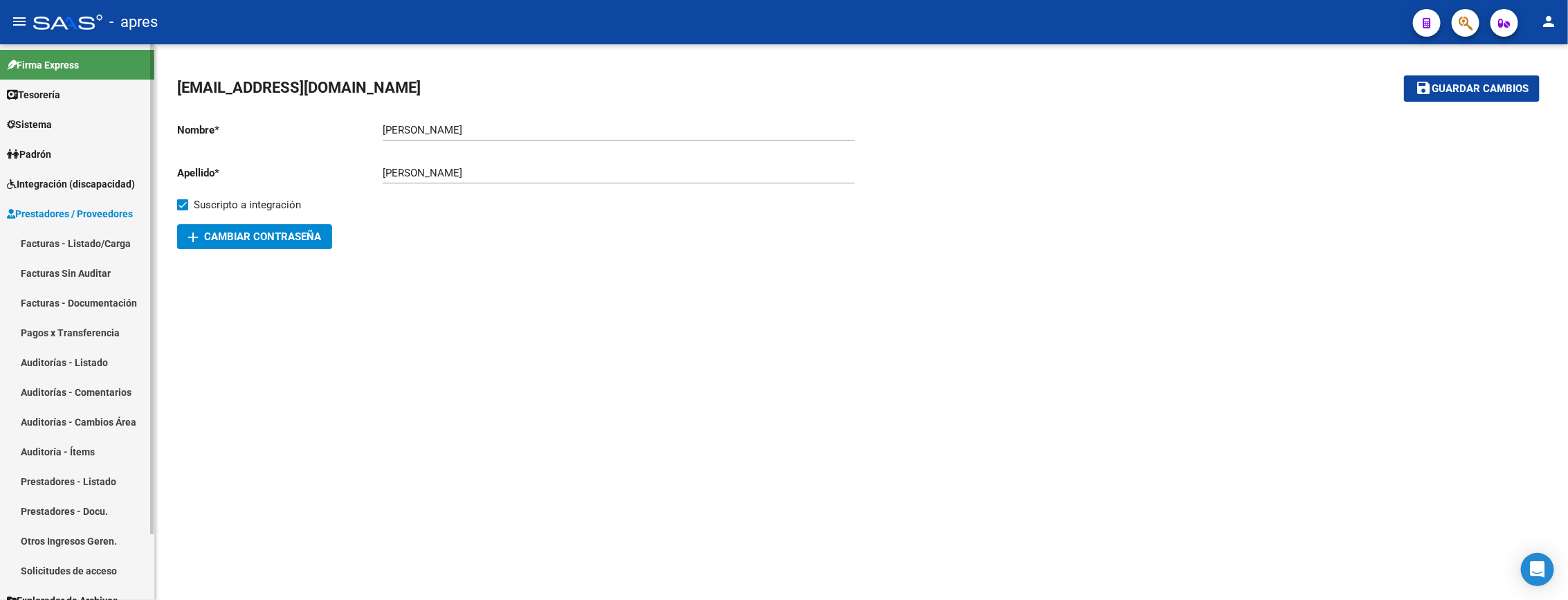
click at [89, 233] on link "Facturas - Listado/Carga" at bounding box center [77, 243] width 154 height 30
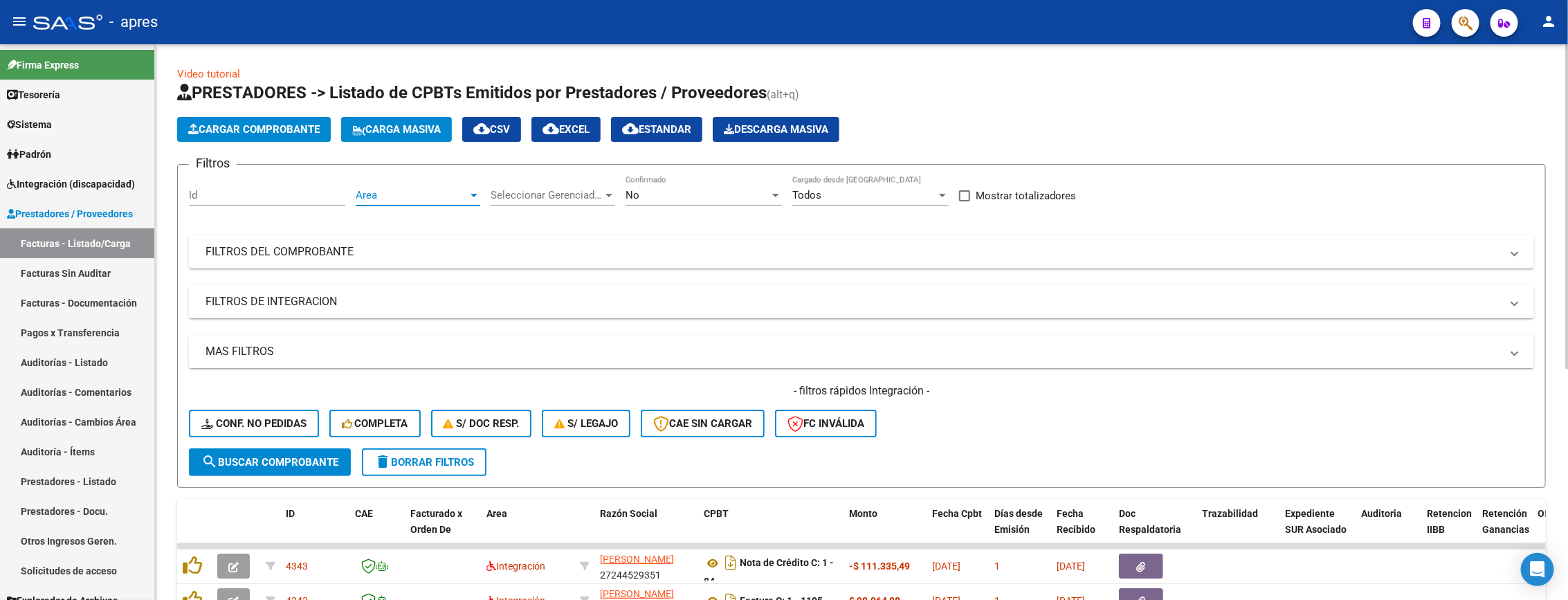
click at [400, 189] on span "Area" at bounding box center [411, 196] width 112 height 13
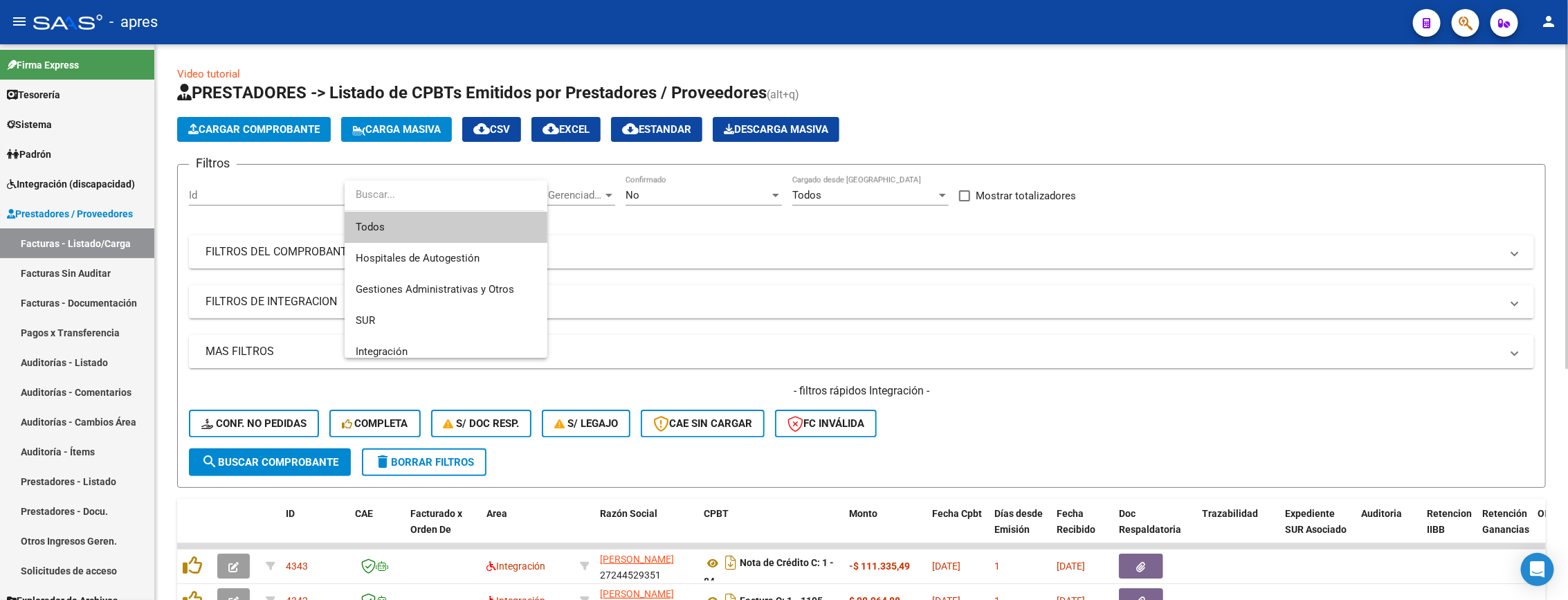
drag, startPoint x: 409, startPoint y: 226, endPoint x: 516, endPoint y: 204, distance: 109.2
click at [414, 225] on span "Todos" at bounding box center [445, 227] width 180 height 31
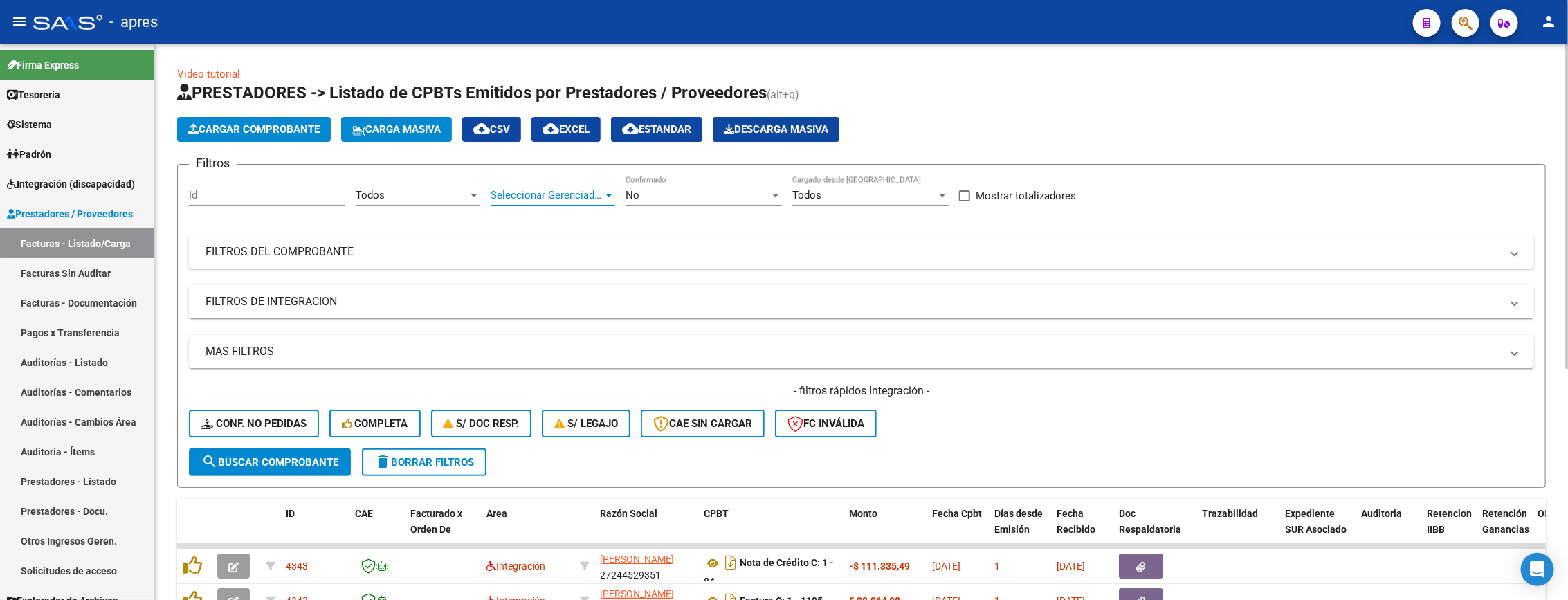
click at [557, 193] on span "Seleccionar Gerenciador" at bounding box center [547, 196] width 112 height 13
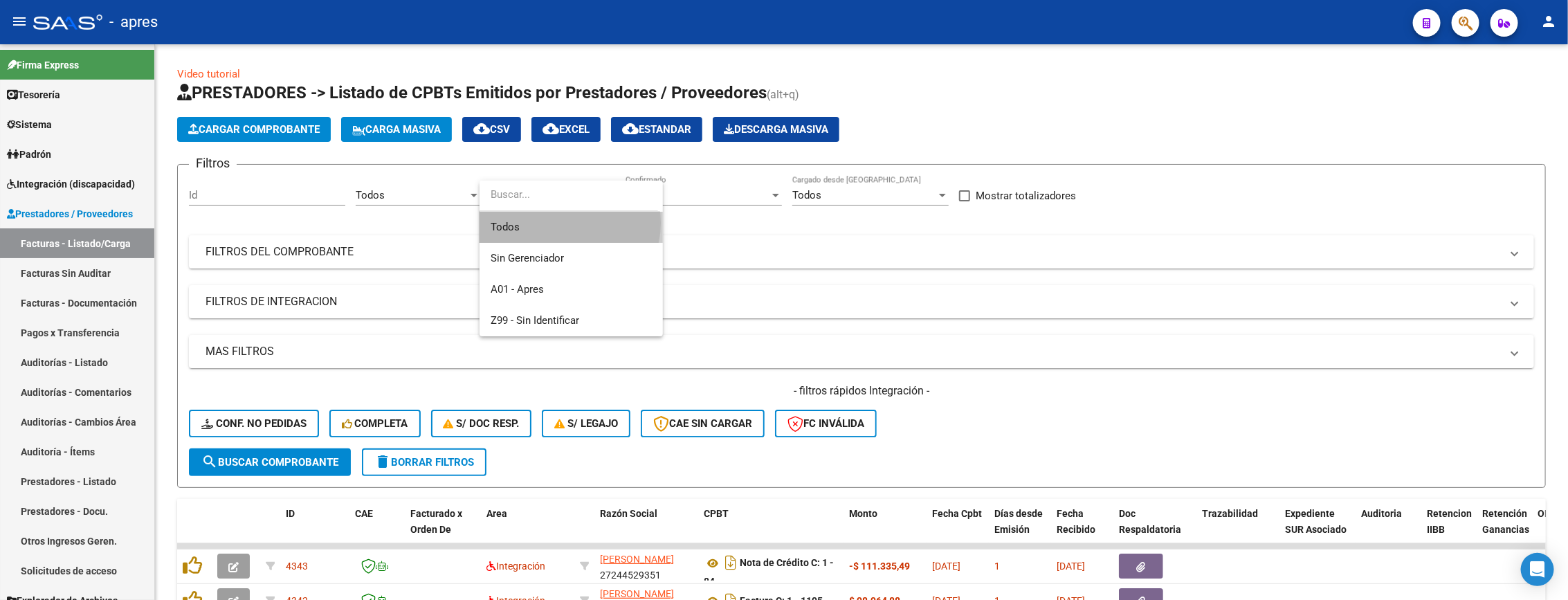
click at [554, 223] on span "Todos" at bounding box center [571, 227] width 161 height 31
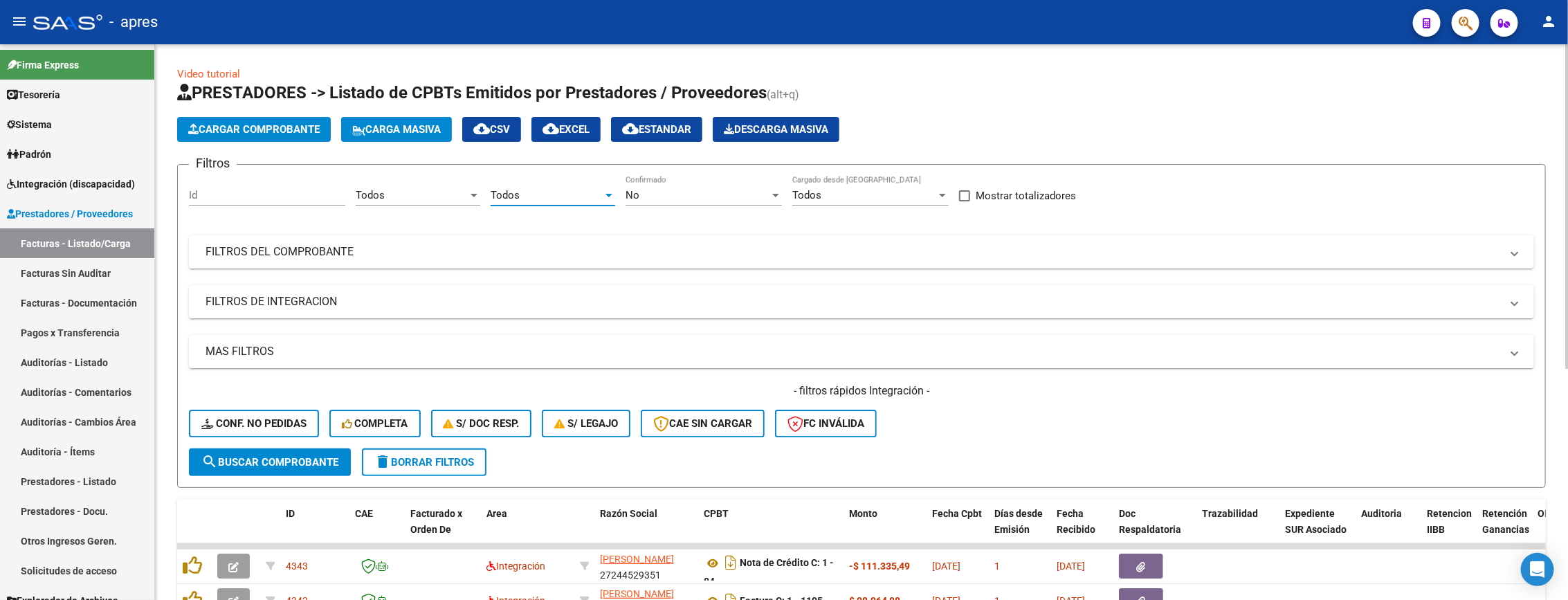
click at [658, 192] on div "No" at bounding box center [697, 196] width 144 height 13
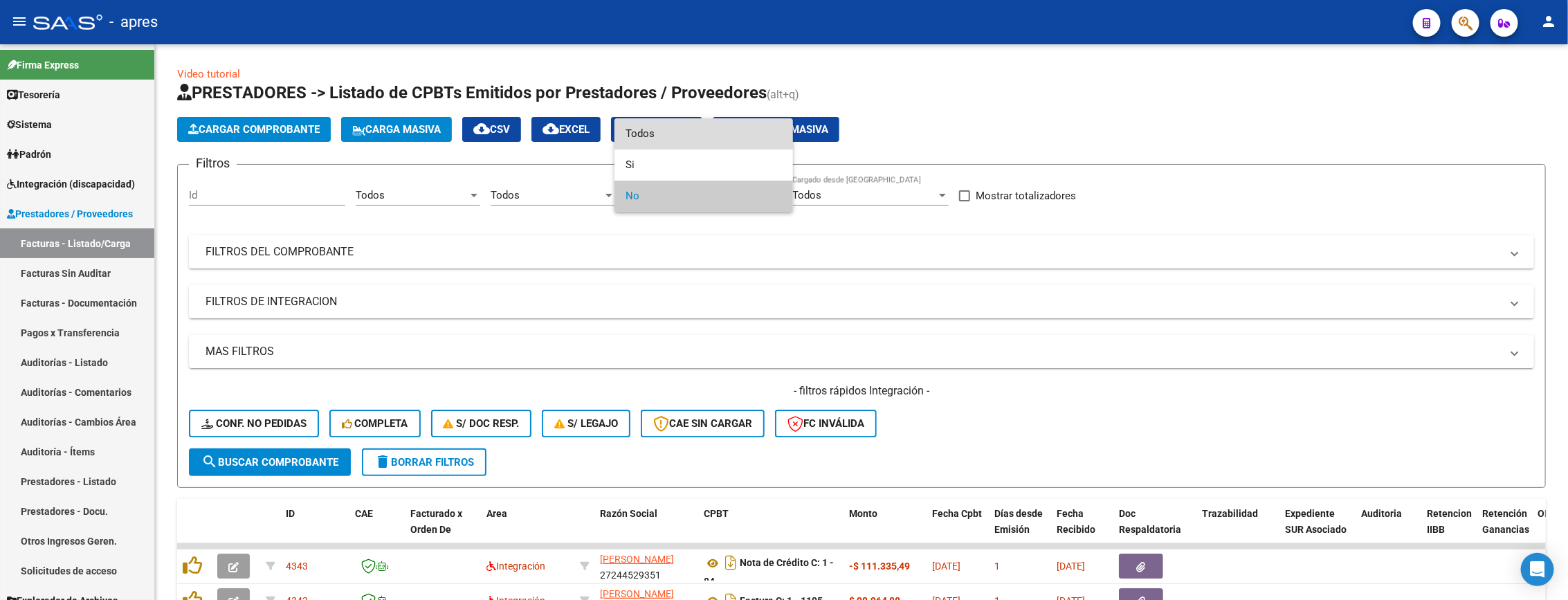
click at [654, 140] on span "Todos" at bounding box center [703, 134] width 156 height 31
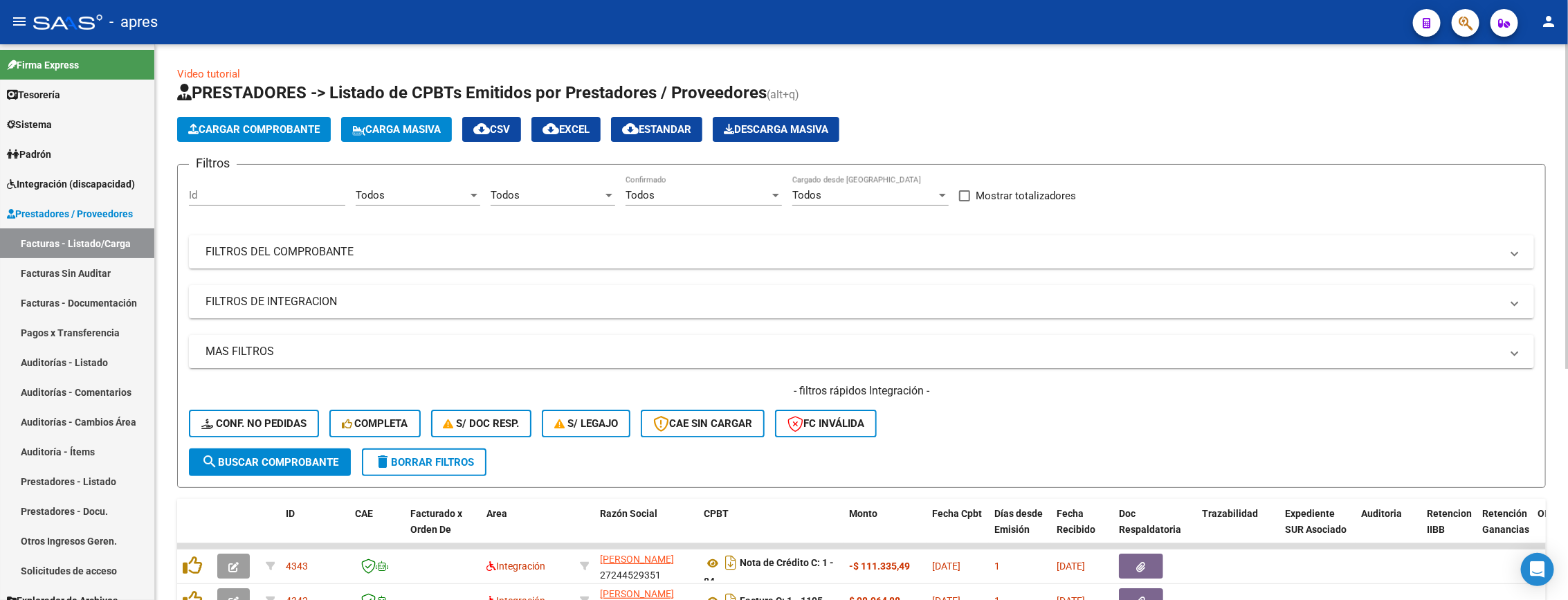
click at [573, 278] on div "Filtros Id Todos Area Todos Seleccionar Gerenciador Todos Confirmado Todos Carg…" at bounding box center [861, 312] width 1345 height 273
click at [573, 266] on mat-expansion-panel-header "FILTROS DEL COMPROBANTE" at bounding box center [861, 251] width 1345 height 33
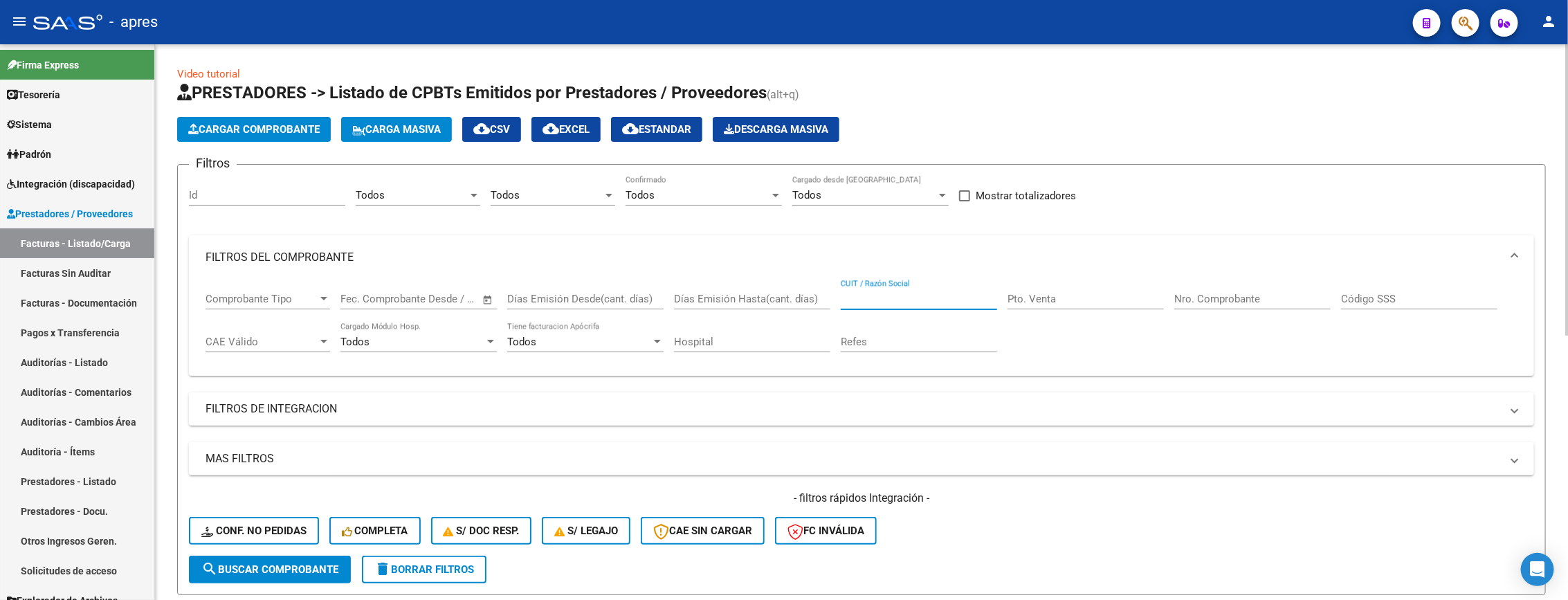
click at [922, 300] on input "CUIT / Razón Social" at bounding box center [918, 299] width 156 height 13
click at [273, 413] on mat-panel-title "FILTROS DE INTEGRACION" at bounding box center [853, 408] width 1295 height 15
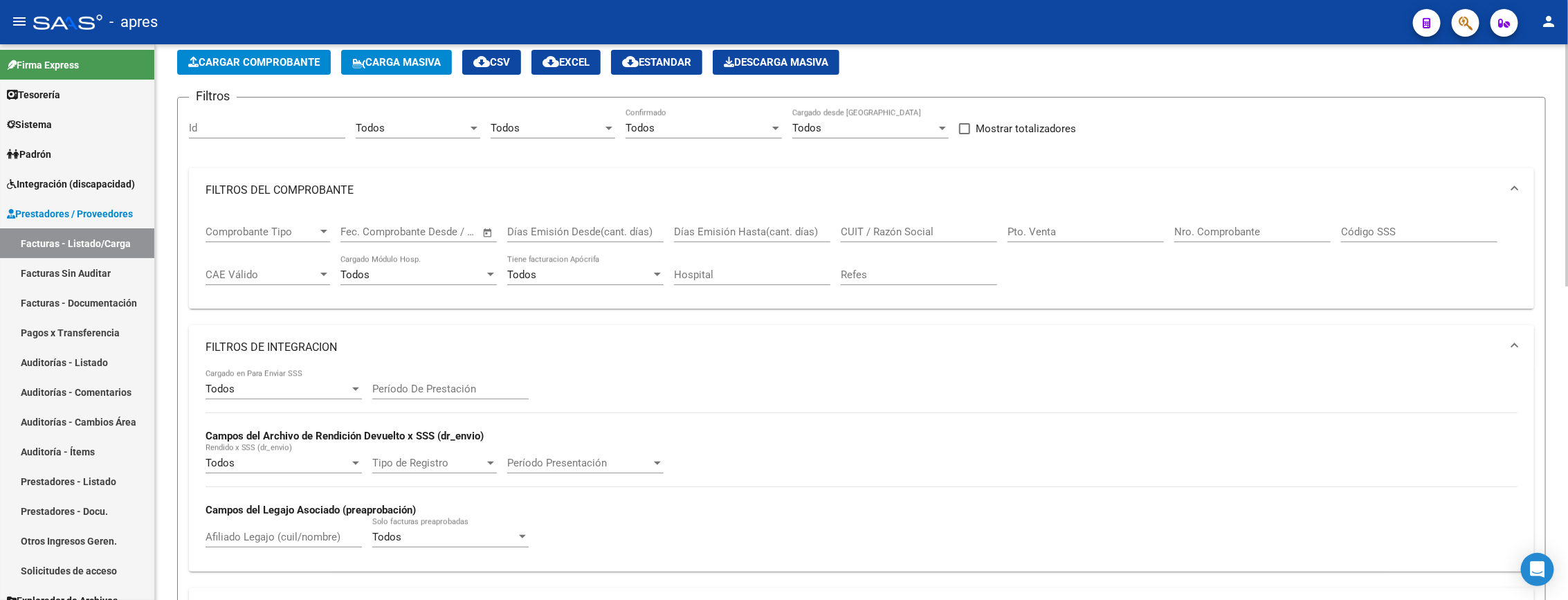
scroll to position [103, 0]
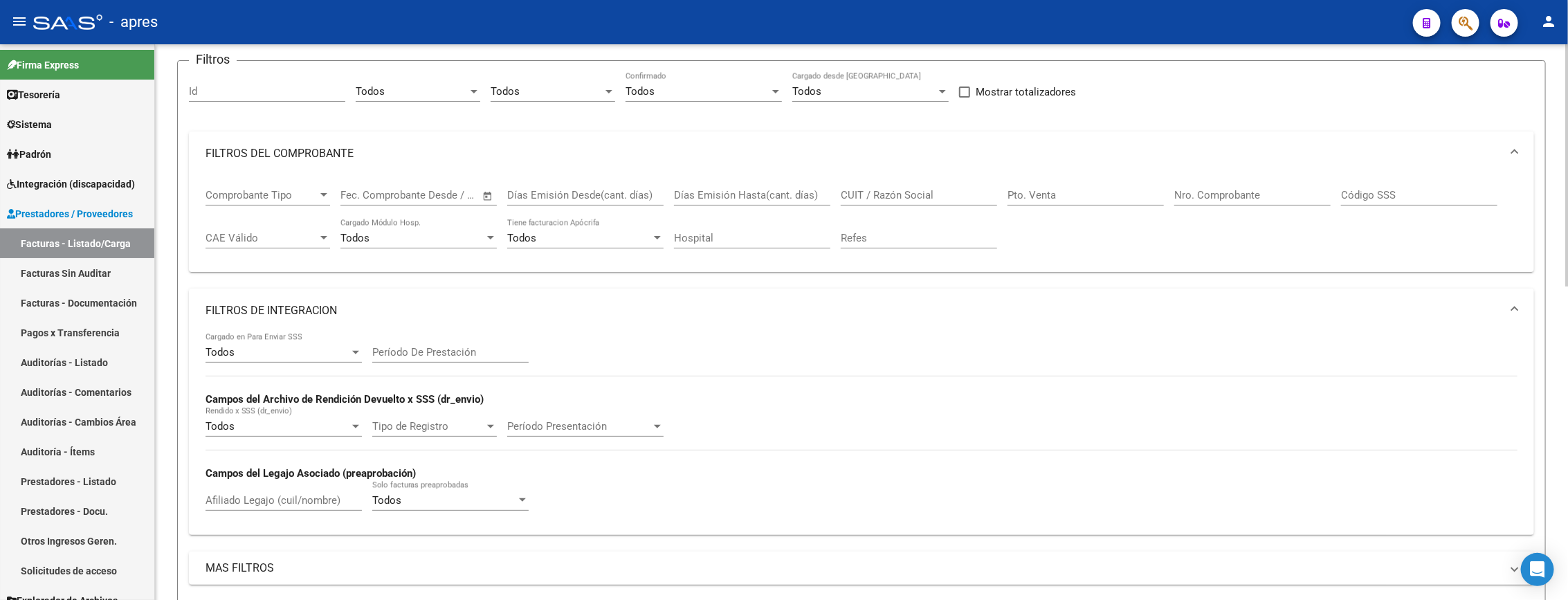
click at [274, 501] on input "Afiliado Legajo (cuil/nombre)" at bounding box center [283, 501] width 156 height 13
type input "españa [PERSON_NAME]"
click at [932, 193] on input "CUIT / Razón Social" at bounding box center [918, 196] width 156 height 13
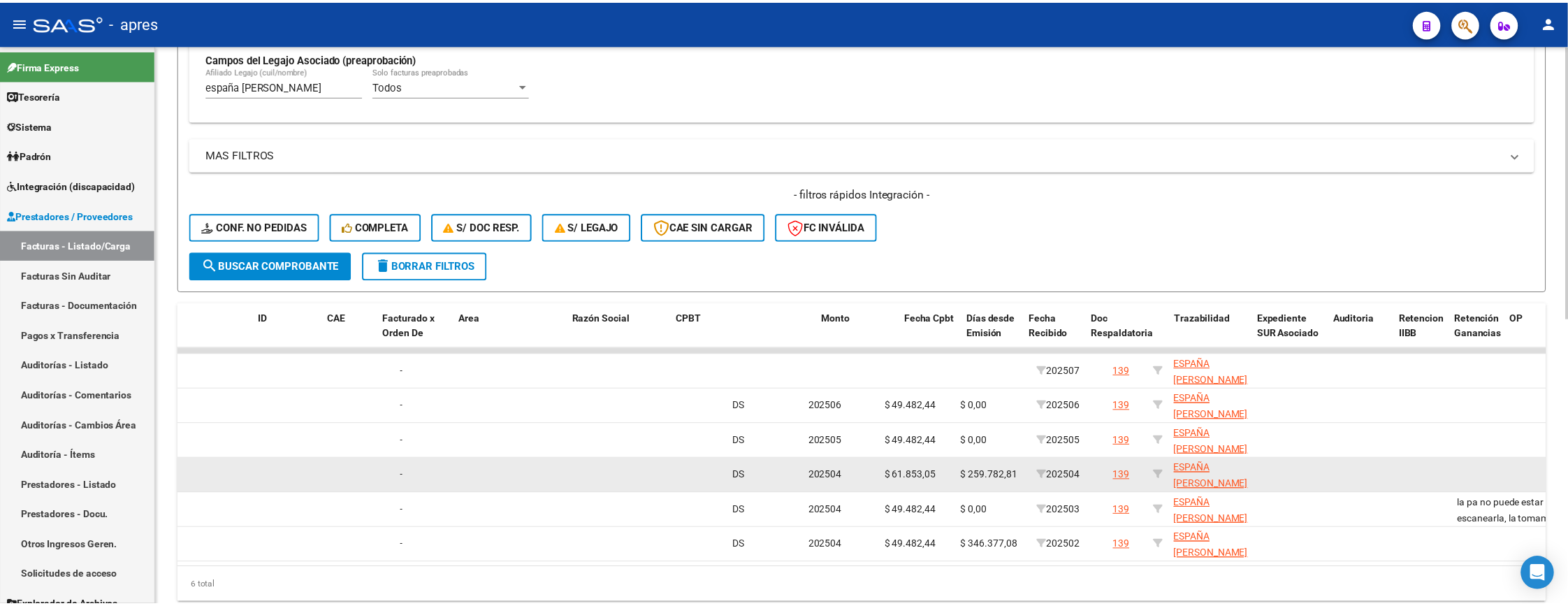
scroll to position [0, 28]
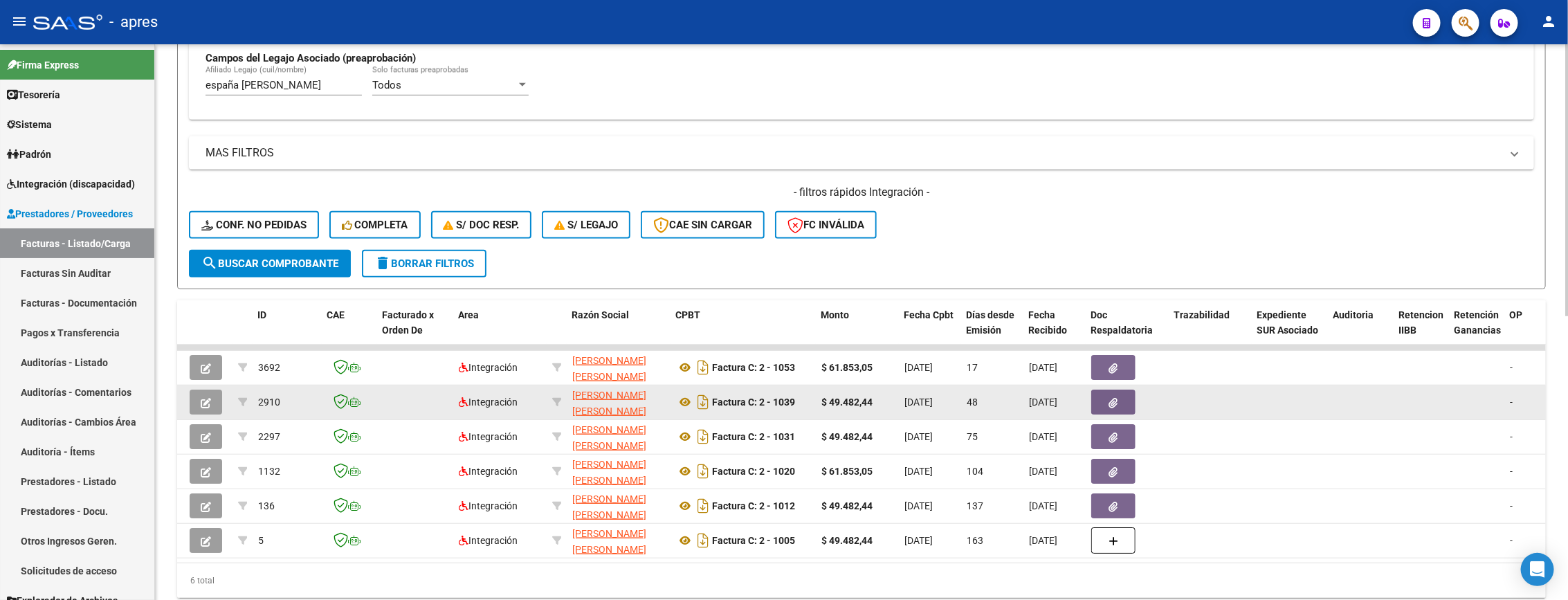
type input "[PERSON_NAME]"
click at [209, 406] on icon "button" at bounding box center [205, 403] width 10 height 10
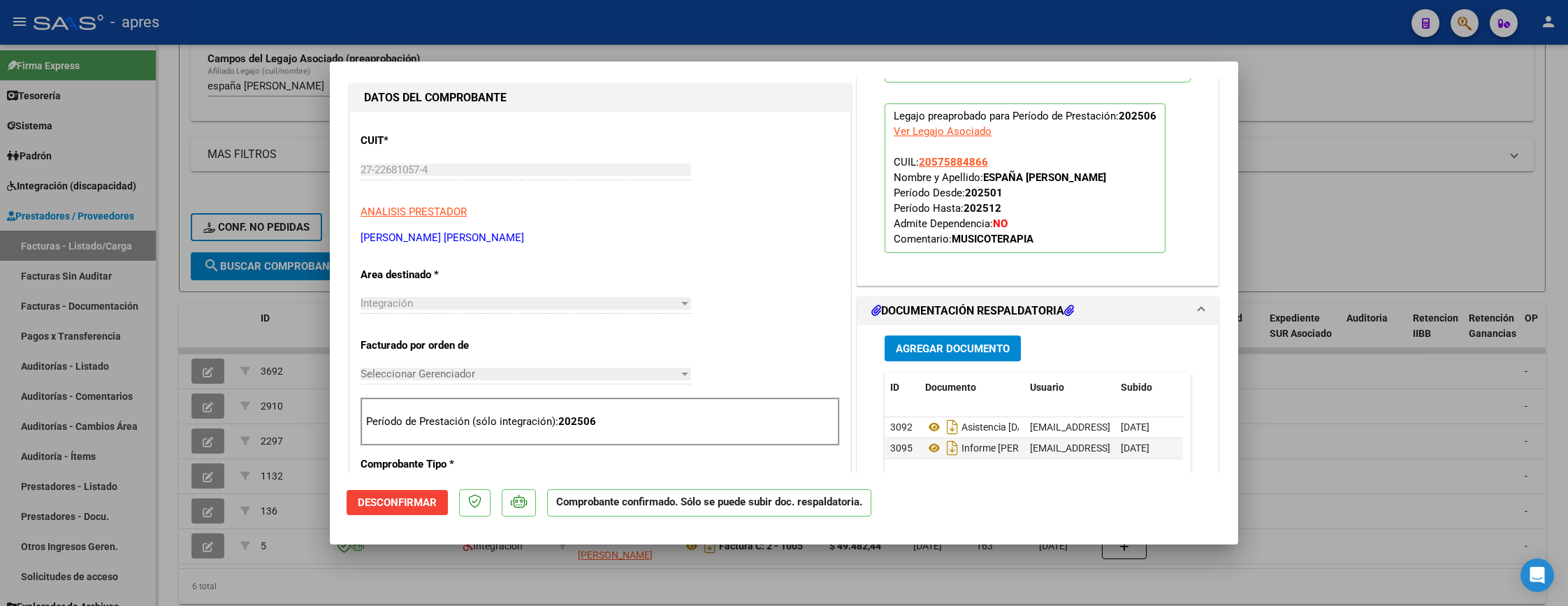
scroll to position [420, 0]
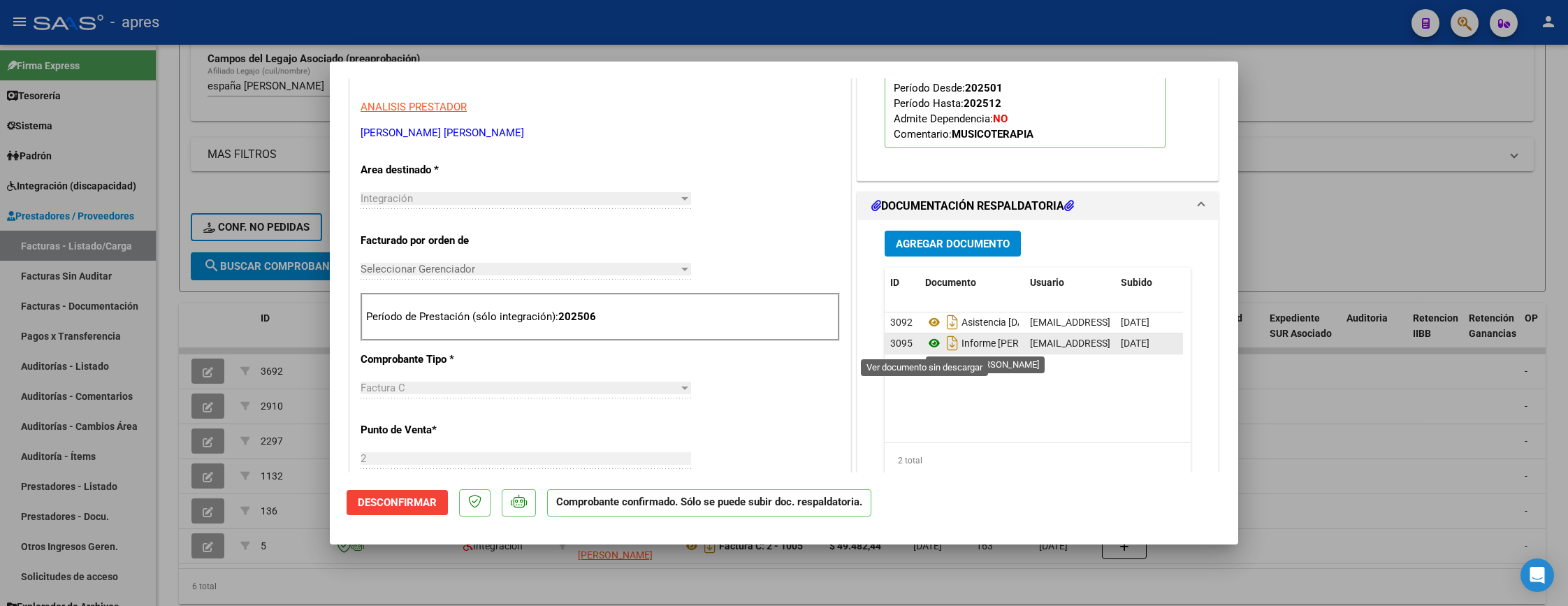
click at [925, 347] on icon at bounding box center [934, 343] width 18 height 17
